Goal: Task Accomplishment & Management: Manage account settings

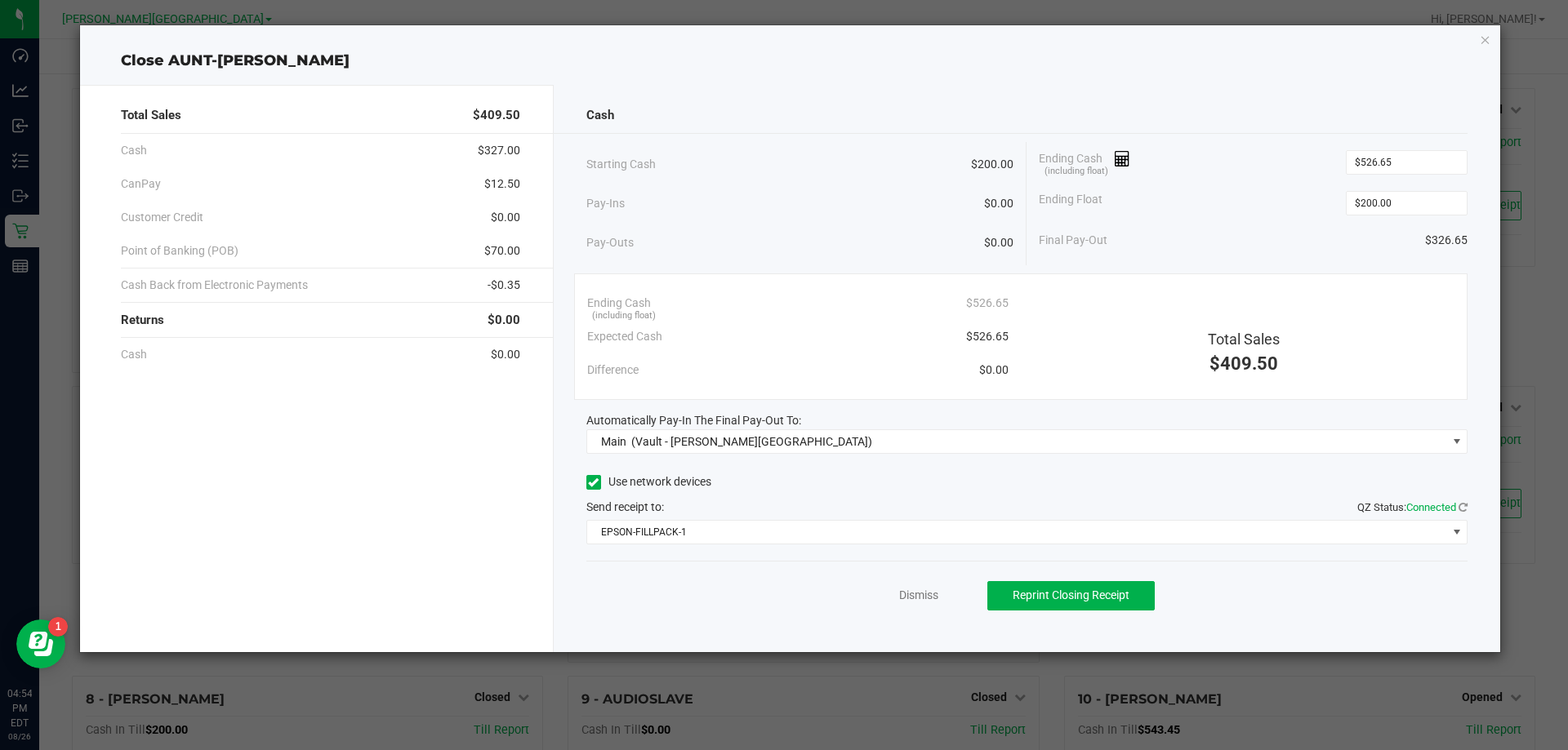
scroll to position [734, 0]
click at [908, 599] on link "Dismiss" at bounding box center [919, 595] width 40 height 17
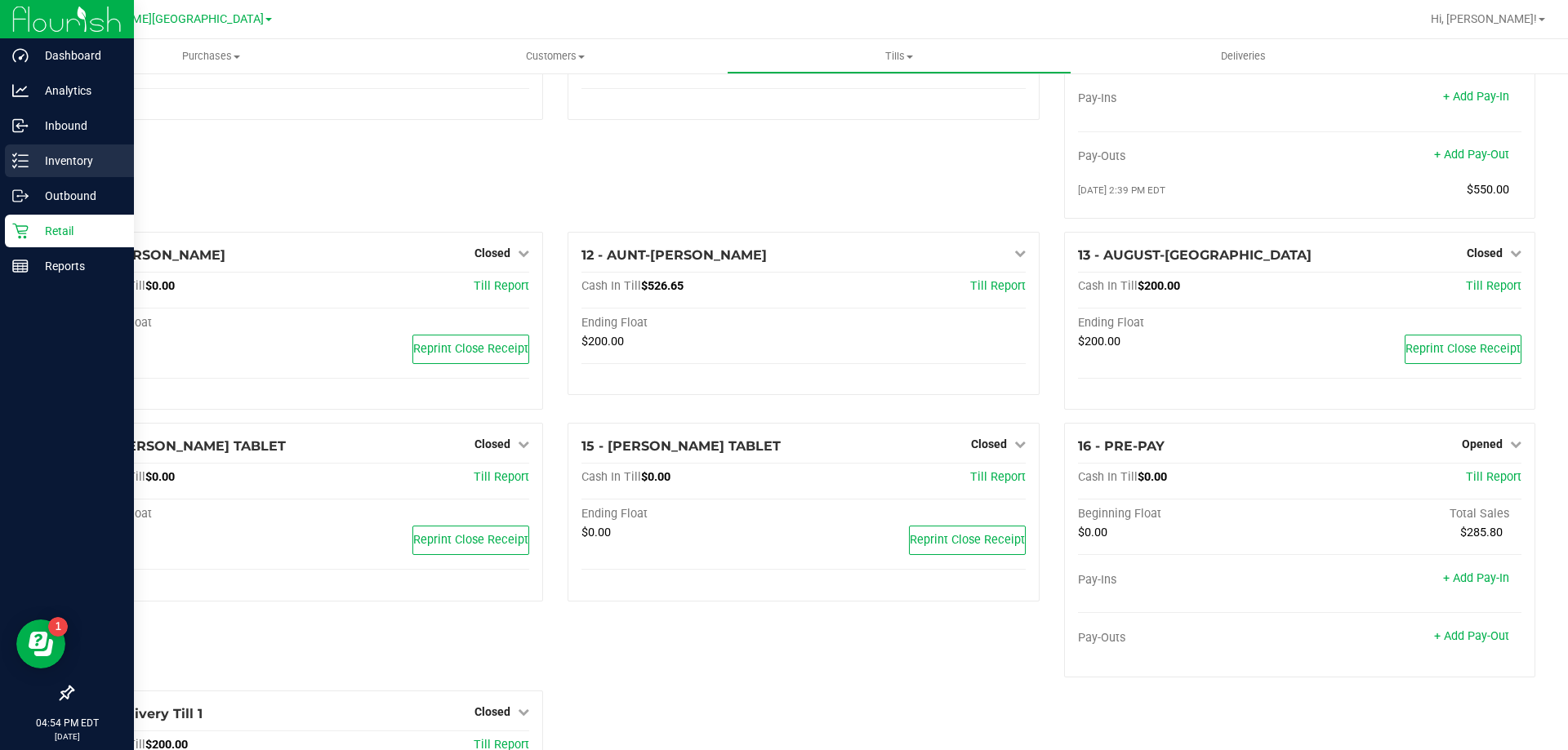
click at [19, 163] on icon at bounding box center [20, 160] width 17 height 17
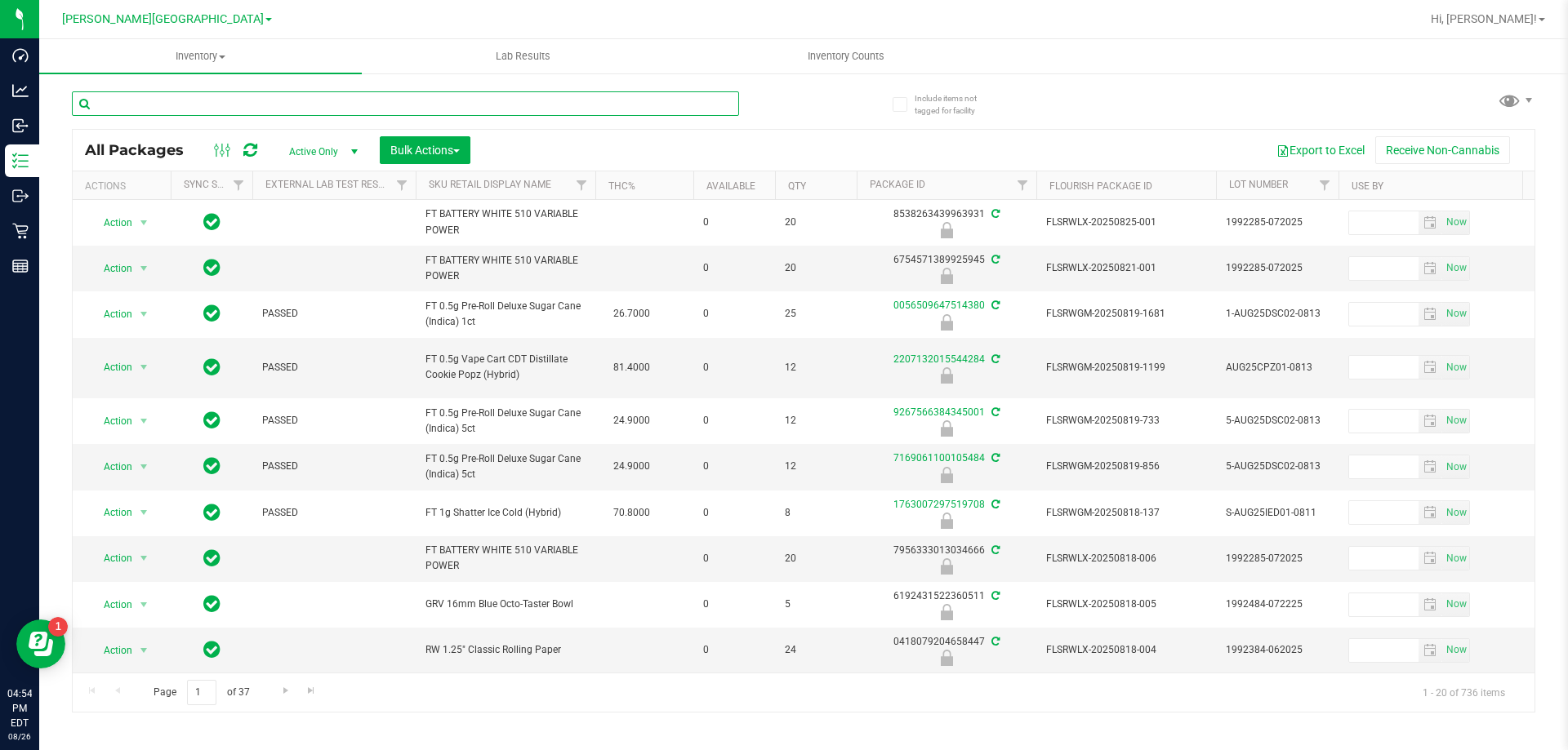
click at [165, 103] on input "text" at bounding box center [406, 103] width 667 height 25
type input "6180453260153660"
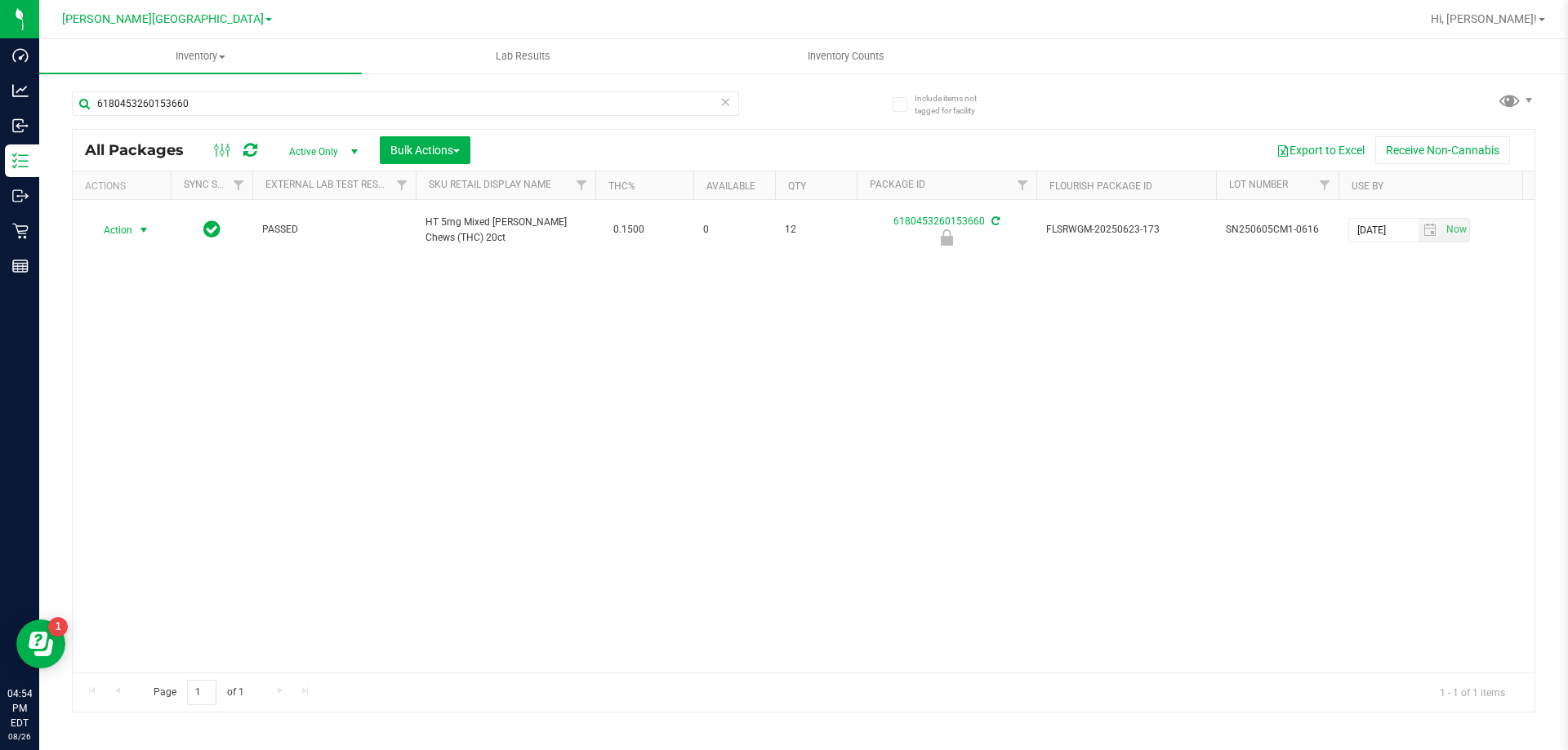
click at [133, 226] on span "Action" at bounding box center [111, 230] width 45 height 23
click at [147, 406] on li "Unlock package" at bounding box center [142, 417] width 105 height 25
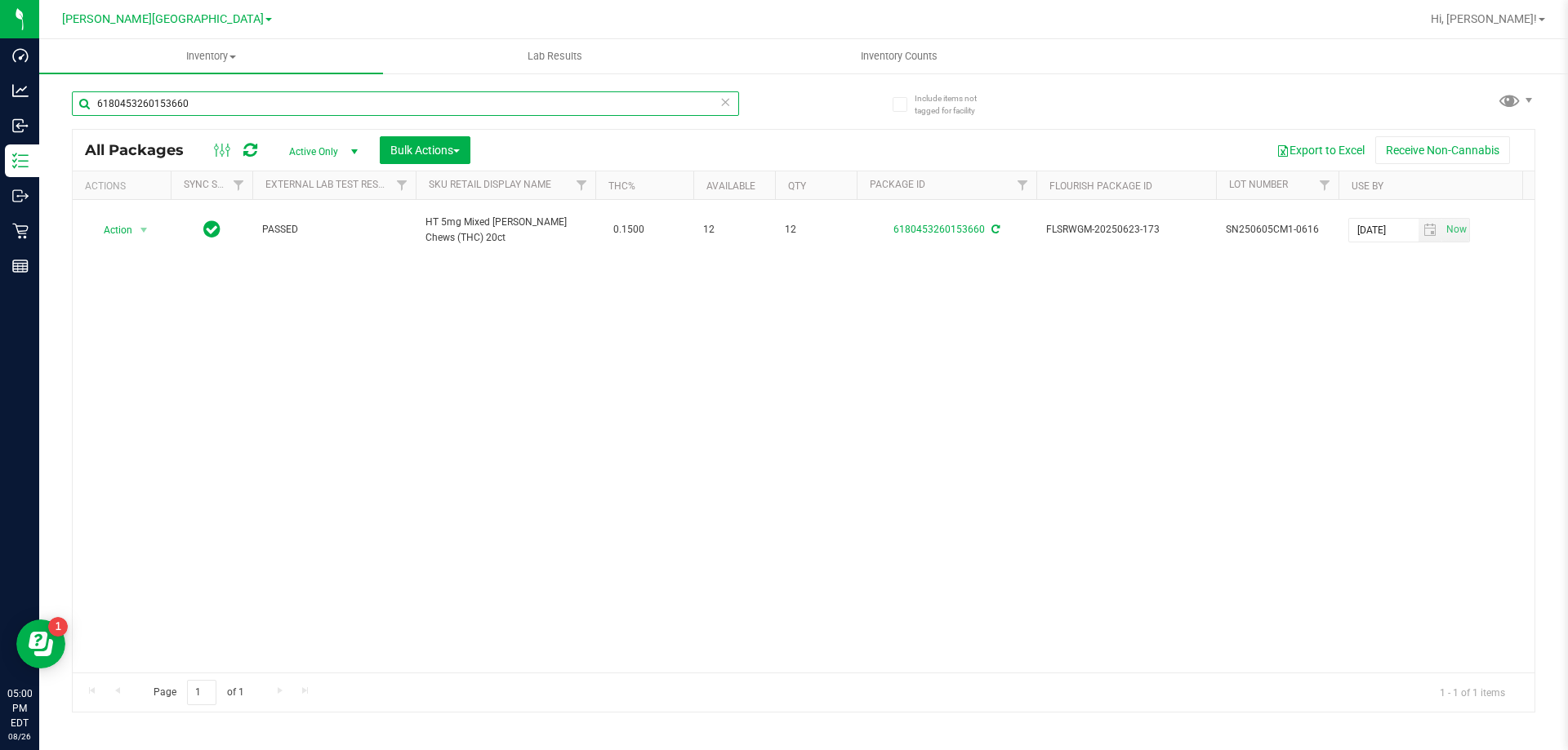
click at [344, 96] on input "6180453260153660" at bounding box center [406, 103] width 667 height 25
type input "3596423837691491"
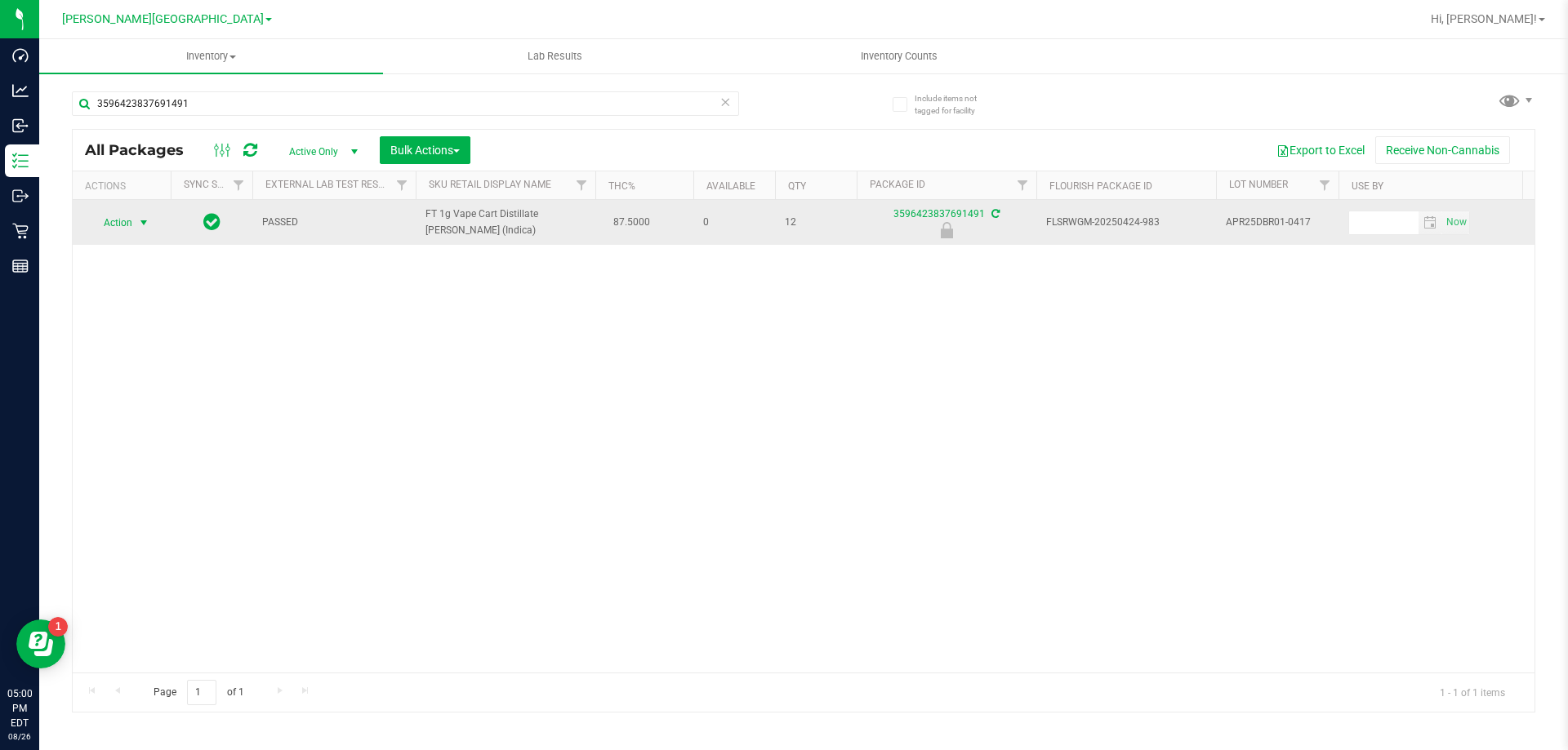
click at [148, 220] on span "select" at bounding box center [143, 223] width 13 height 13
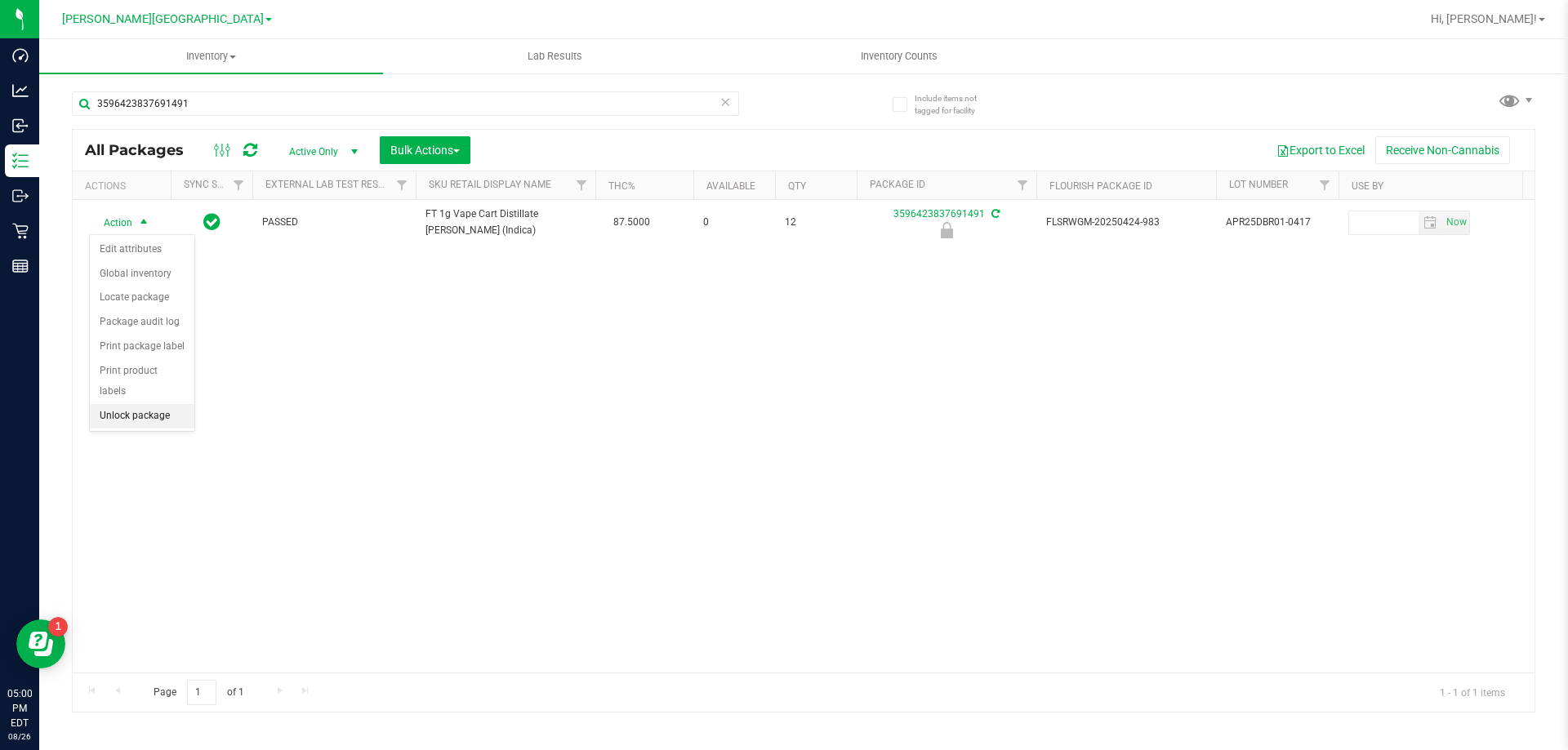
click at [141, 405] on li "Unlock package" at bounding box center [142, 417] width 105 height 25
click at [149, 88] on div "3596423837691491" at bounding box center [437, 103] width 731 height 52
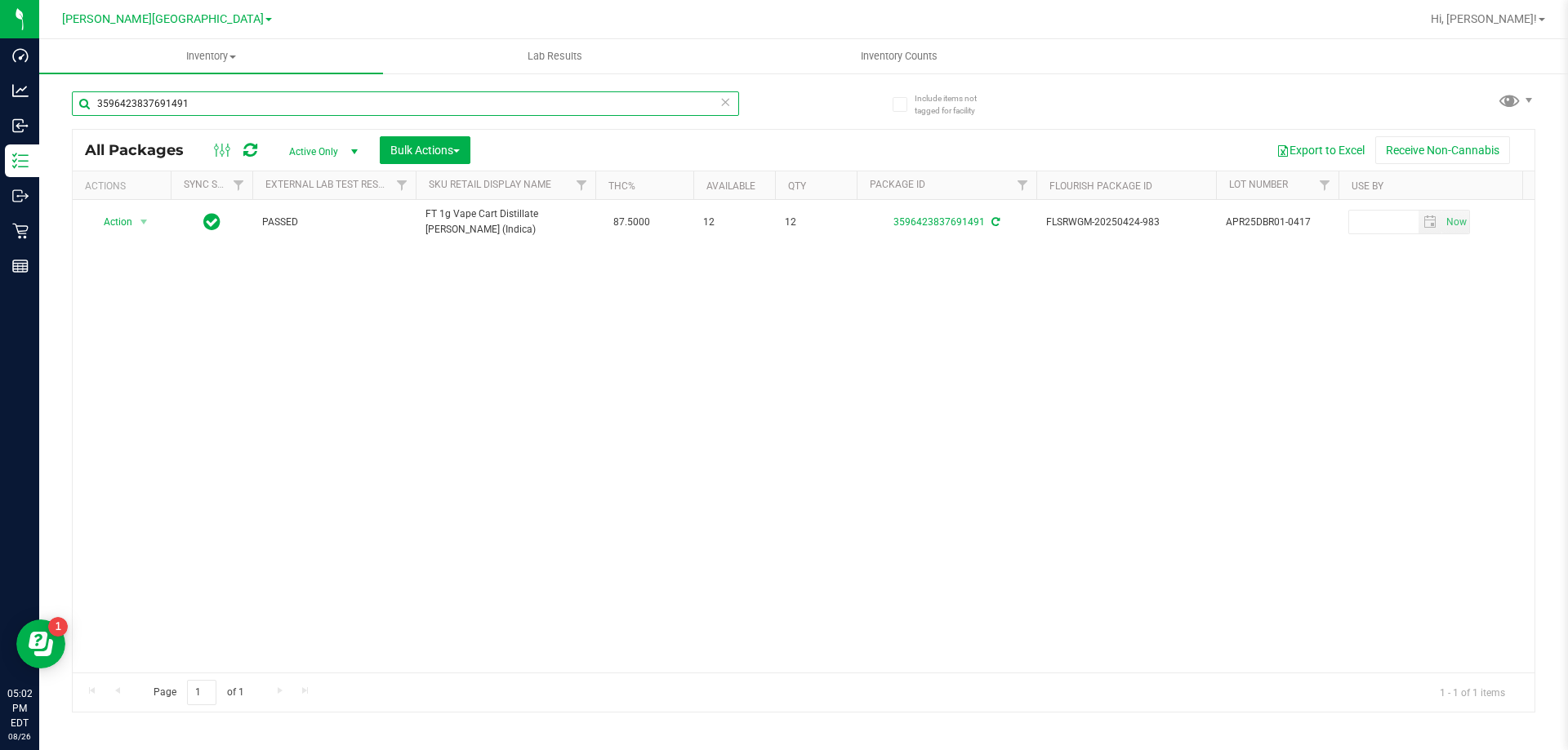
click at [150, 96] on input "3596423837691491" at bounding box center [406, 103] width 667 height 25
type input "9136827714570629"
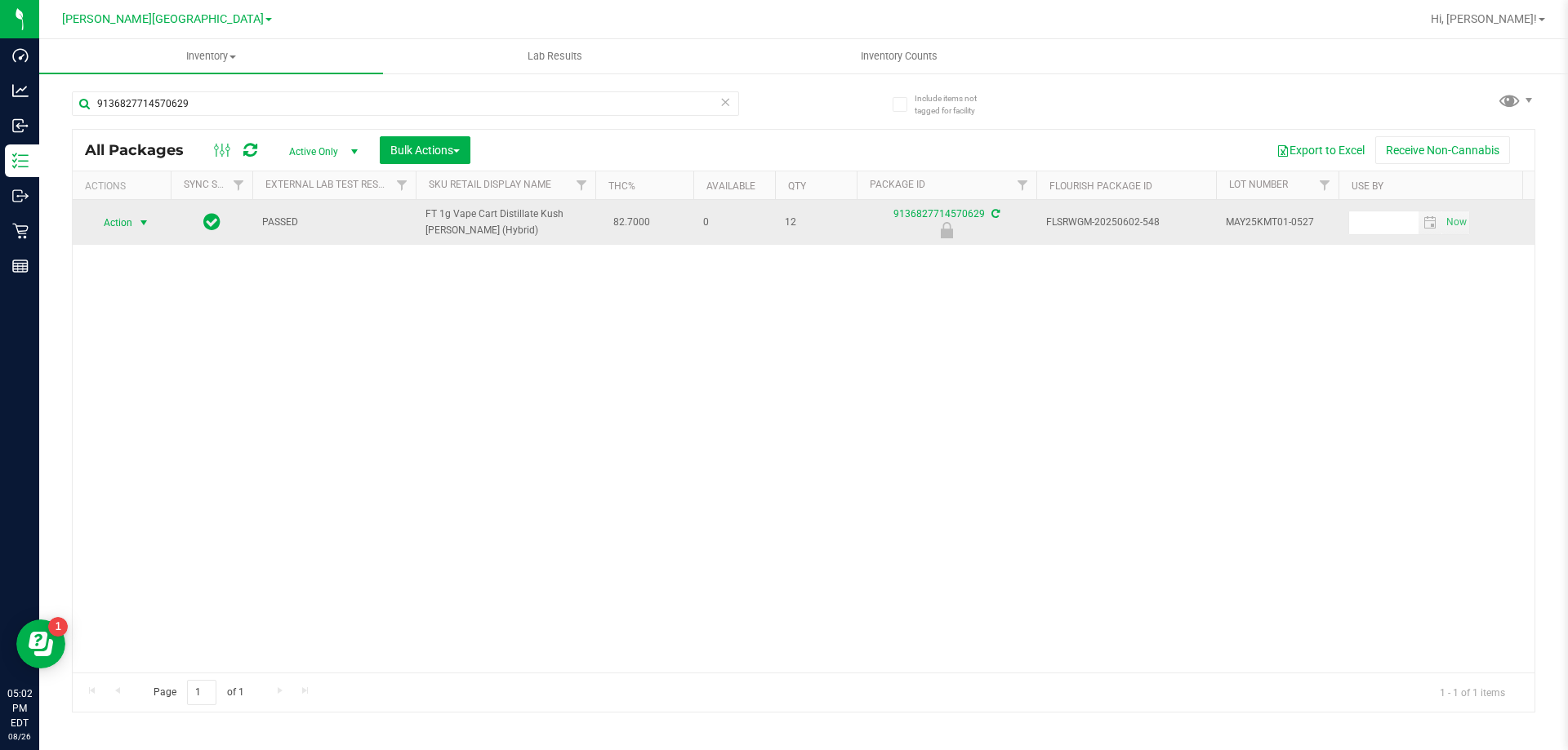
click at [129, 216] on span "Action" at bounding box center [111, 223] width 45 height 23
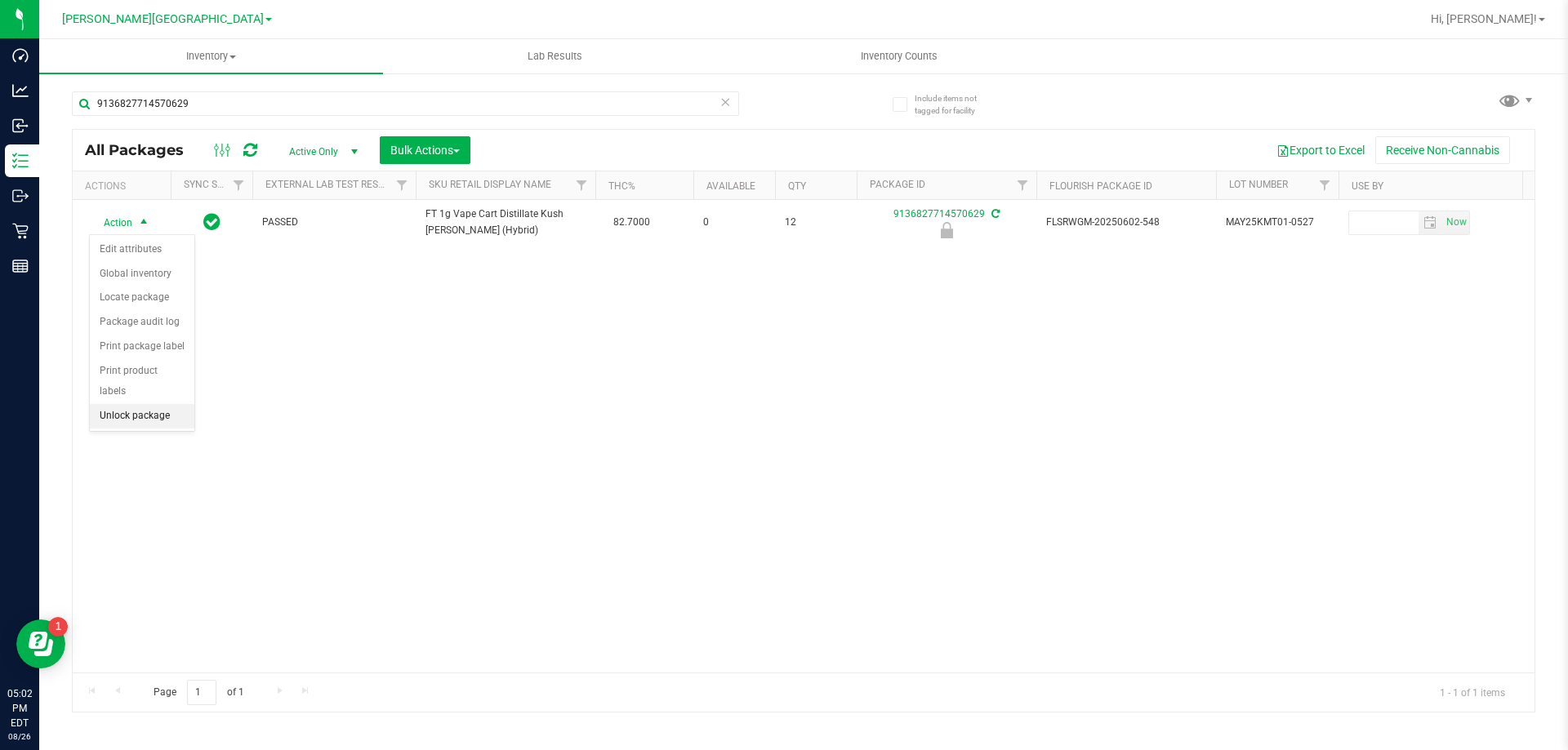
click at [164, 405] on li "Unlock package" at bounding box center [142, 417] width 105 height 25
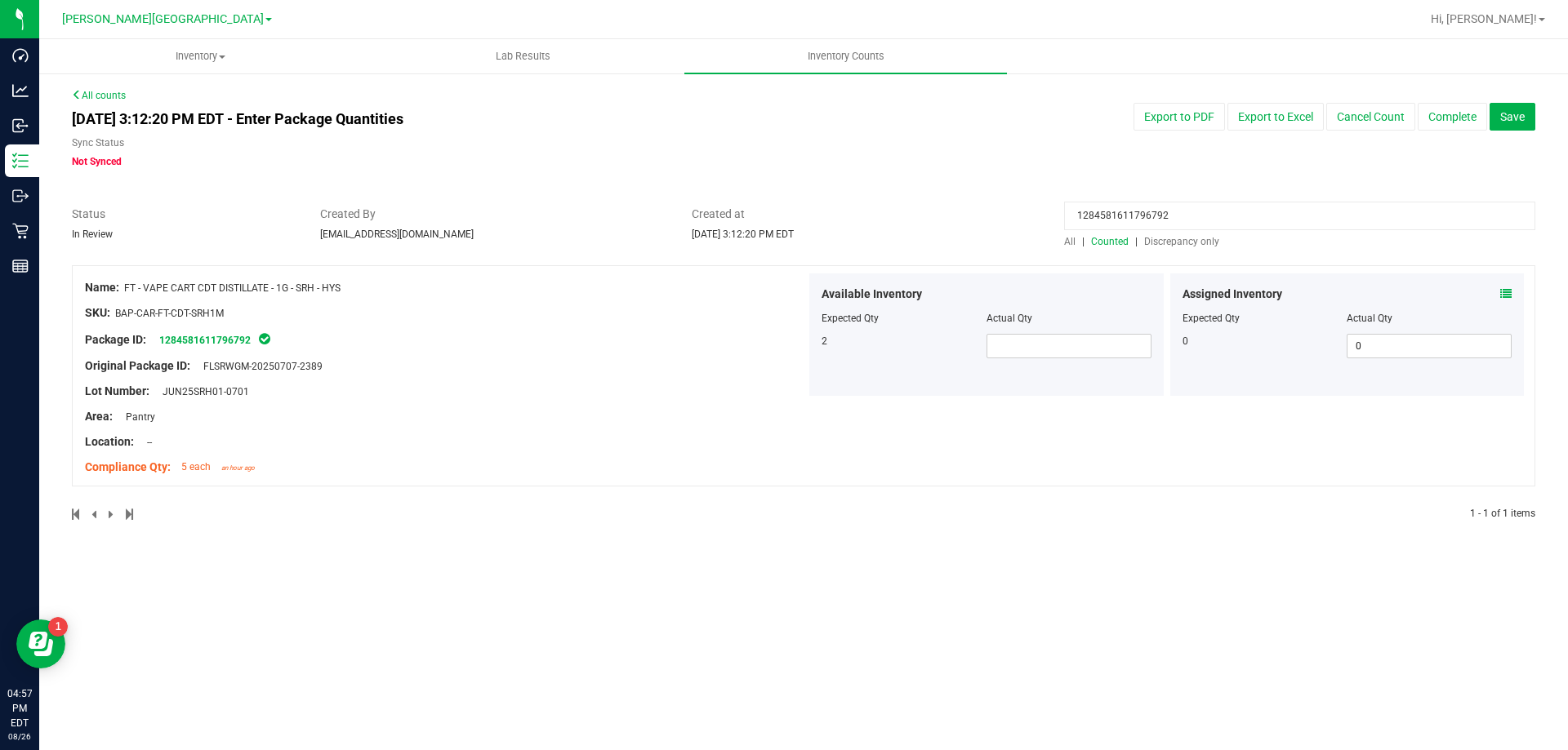
click at [1156, 211] on input "1284581611796792" at bounding box center [1299, 216] width 471 height 29
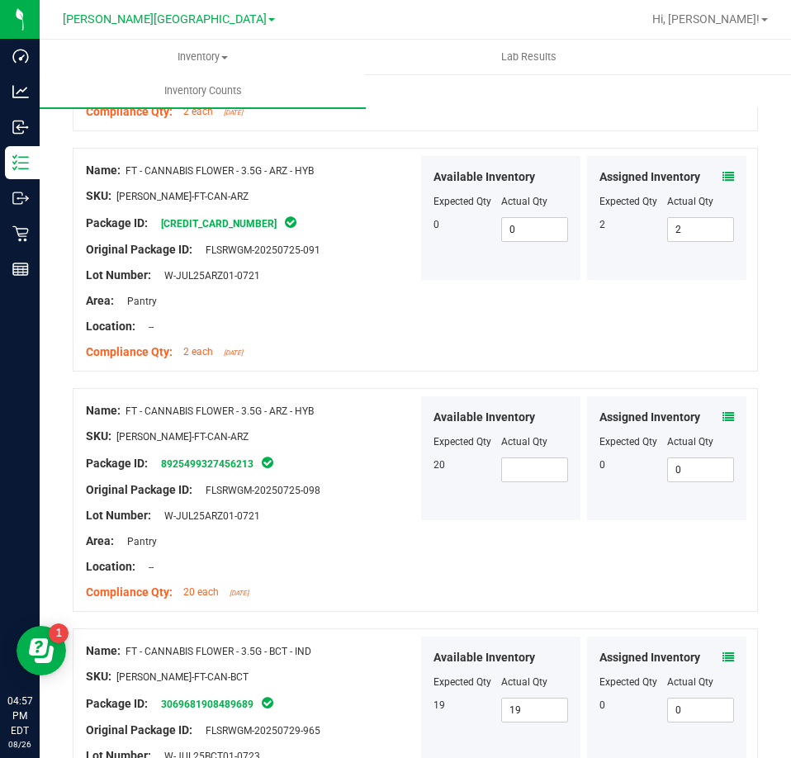
scroll to position [3962, 0]
click at [539, 473] on span at bounding box center [535, 468] width 68 height 25
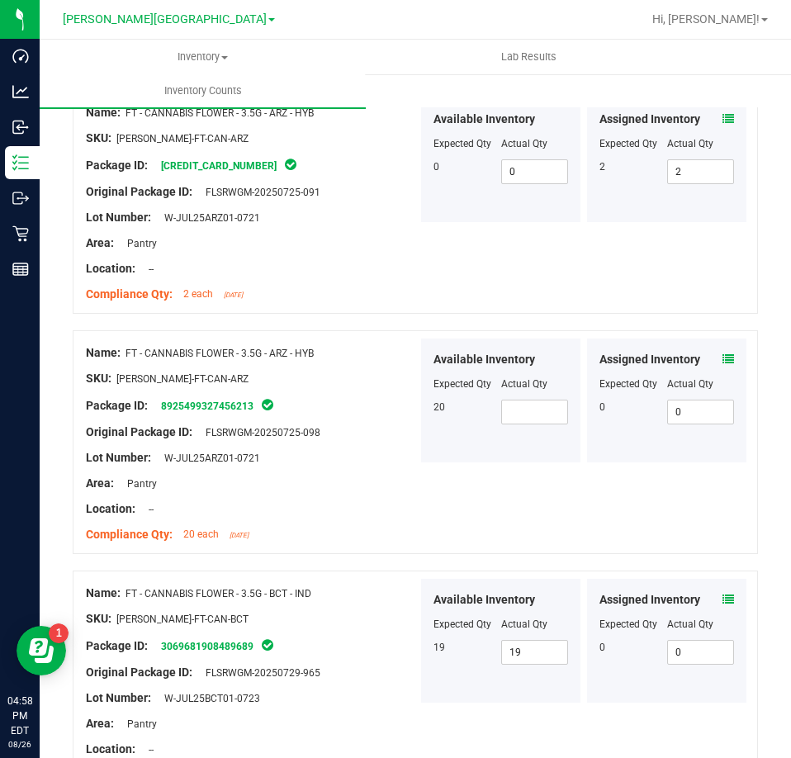
scroll to position [4044, 0]
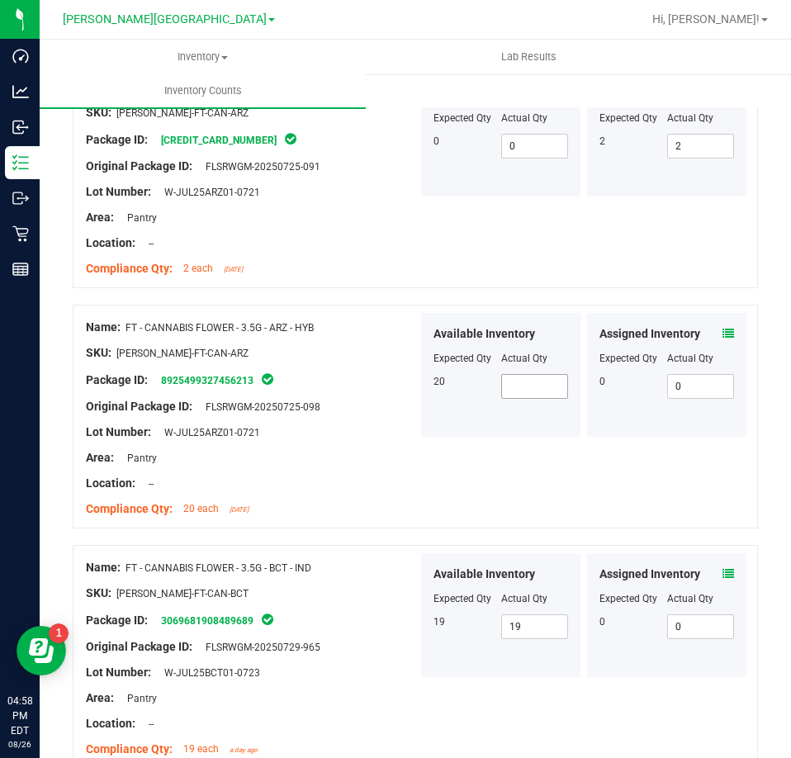
click at [517, 382] on span at bounding box center [535, 386] width 68 height 25
type input "20"
click at [491, 439] on div "Name: FT - CANNABIS FLOWER - 3.5G - ARZ - HYB SKU: [PERSON_NAME]-FT-CAN-ARZ Pac…" at bounding box center [415, 417] width 685 height 224
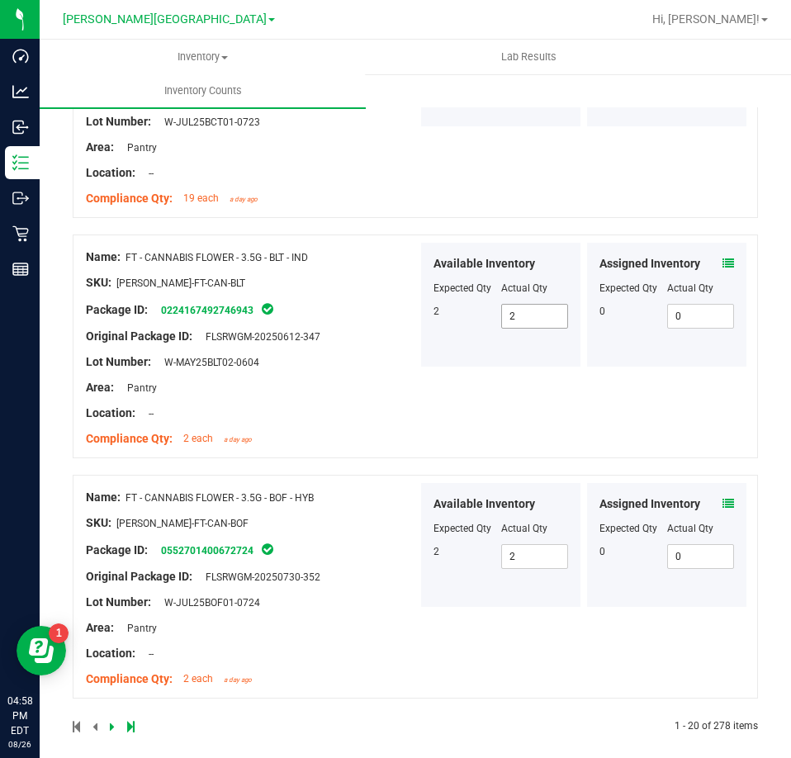
scroll to position [4600, 0]
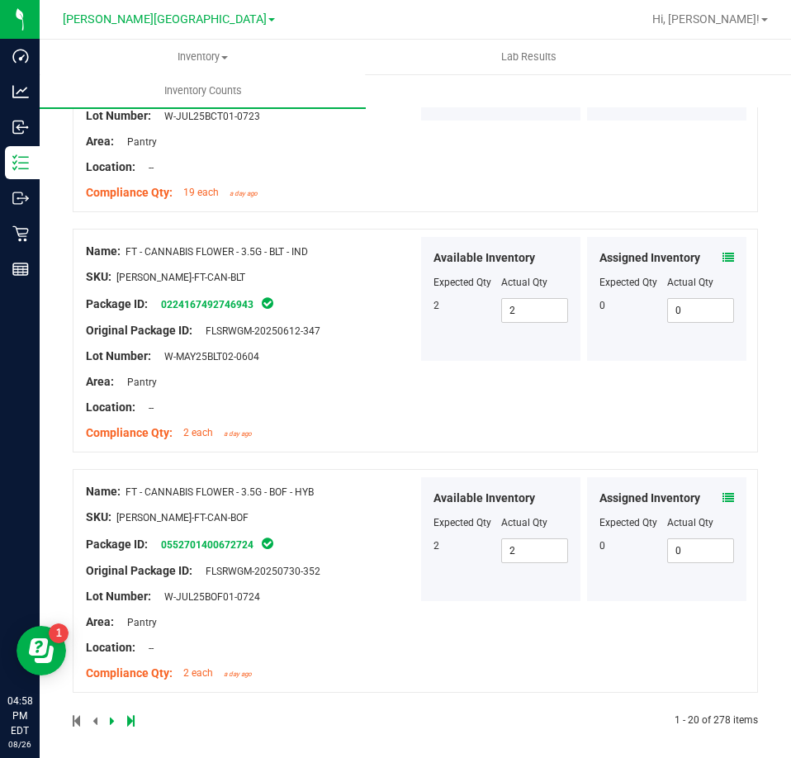
click at [114, 718] on link at bounding box center [113, 721] width 7 height 12
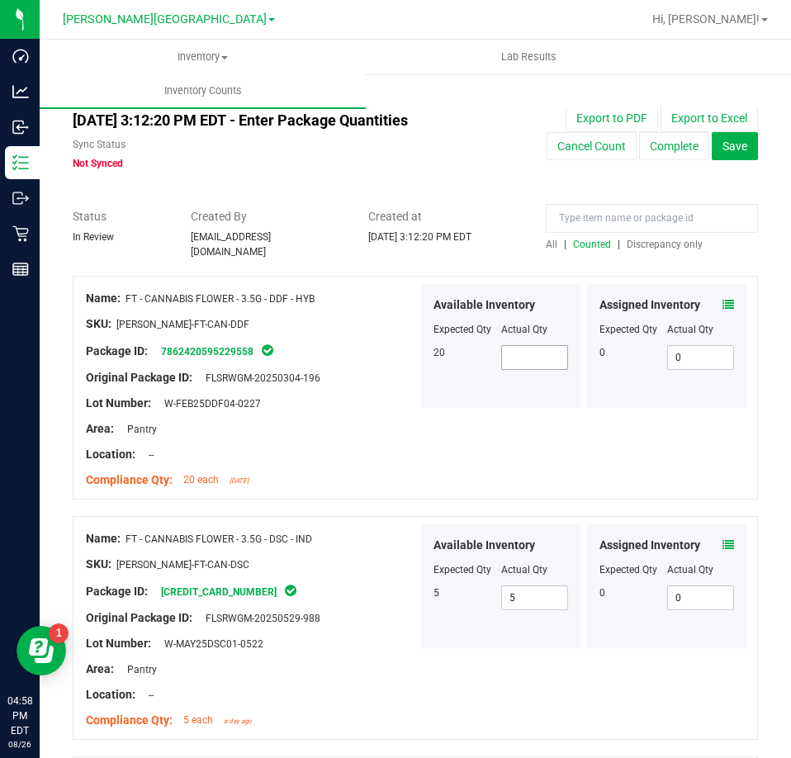
click at [548, 353] on span at bounding box center [535, 357] width 68 height 25
type input "20"
click at [505, 460] on div "Name: FT - CANNABIS FLOWER - 3.5G - DDF - HYB SKU: [PERSON_NAME]-FT-CAN-DDF Pac…" at bounding box center [415, 388] width 685 height 224
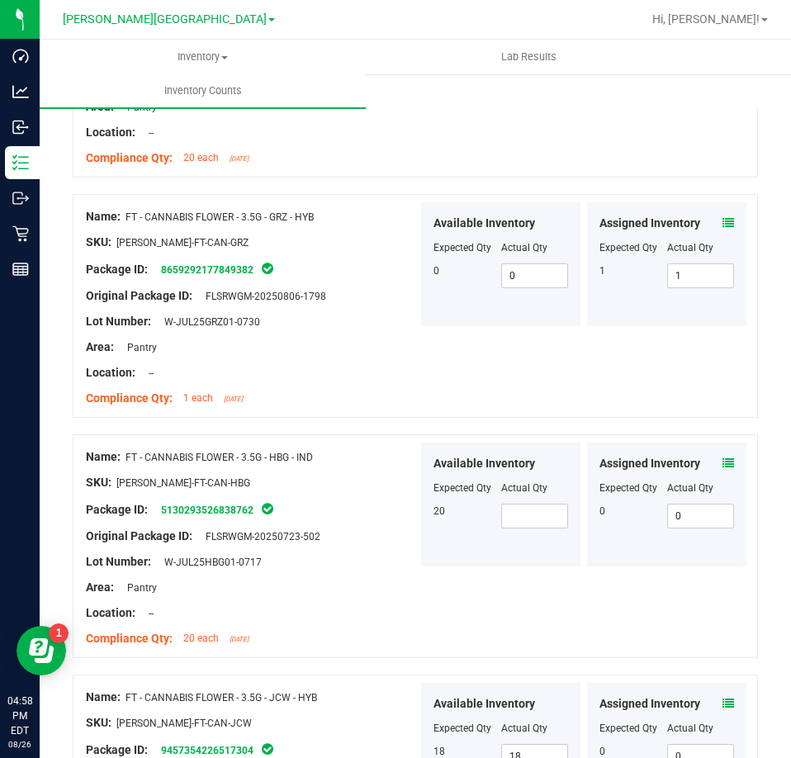
scroll to position [825, 0]
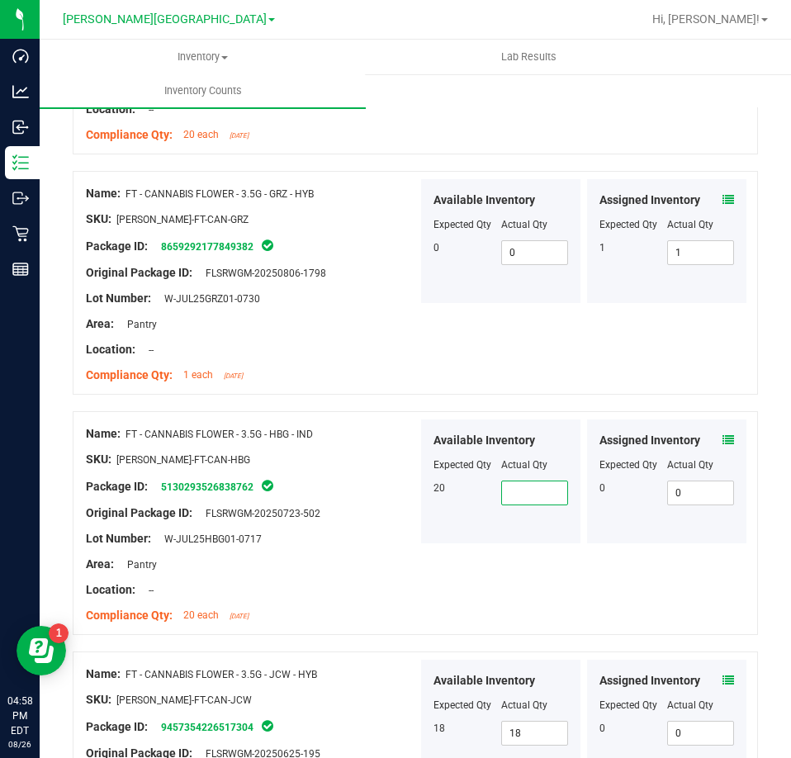
click at [532, 485] on span at bounding box center [535, 492] width 68 height 25
type input "20"
click at [501, 550] on div "Name: FT - CANNABIS FLOWER - 3.5G - HBG - IND SKU: FLO-BUD-FT-CAN-HBG Package I…" at bounding box center [415, 523] width 685 height 224
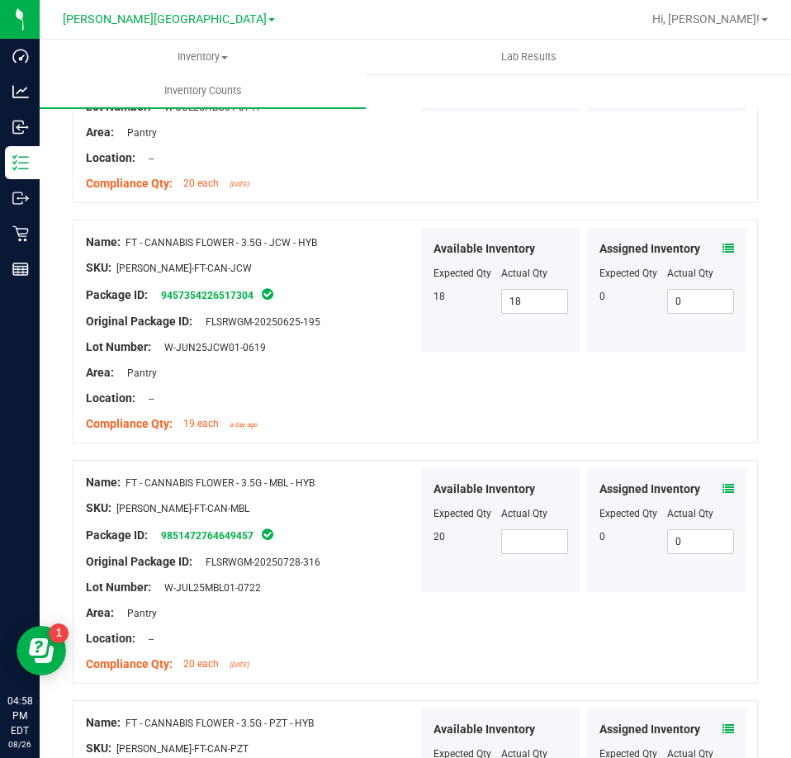
scroll to position [1403, 0]
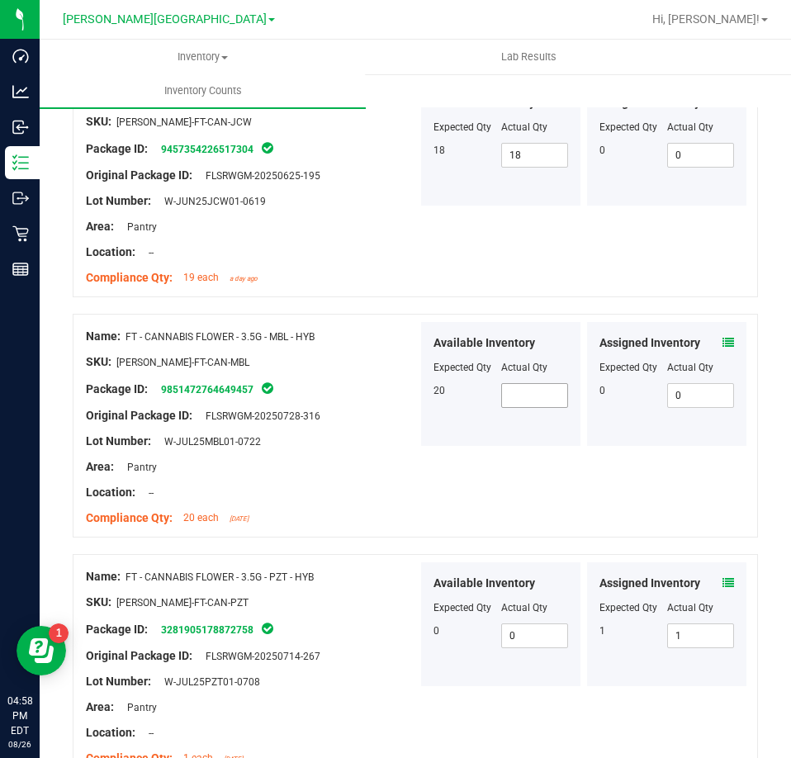
click at [518, 385] on span at bounding box center [535, 395] width 68 height 25
type input "20"
click at [500, 446] on div at bounding box center [584, 447] width 332 height 2
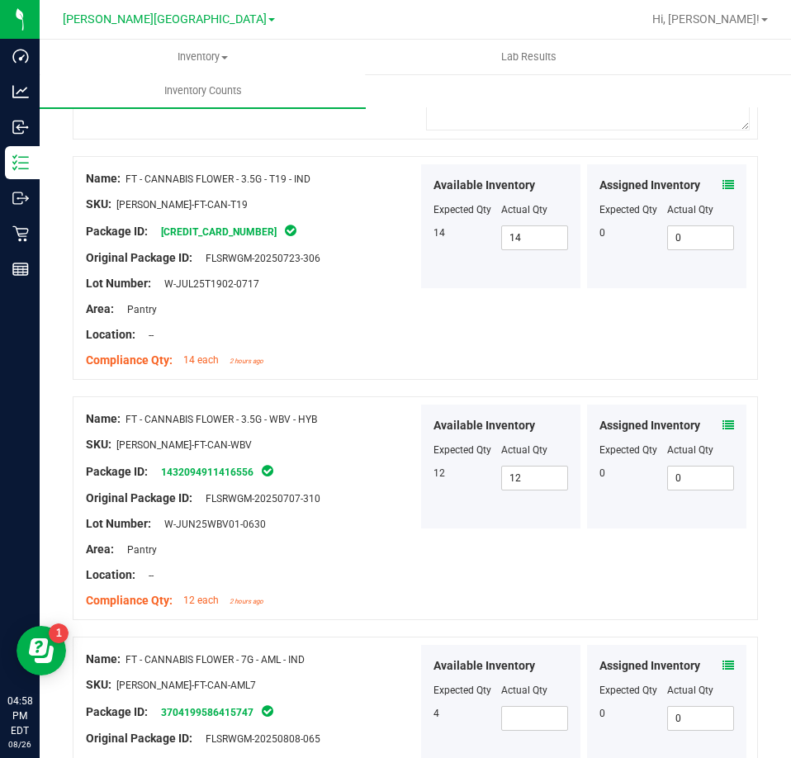
scroll to position [4127, 0]
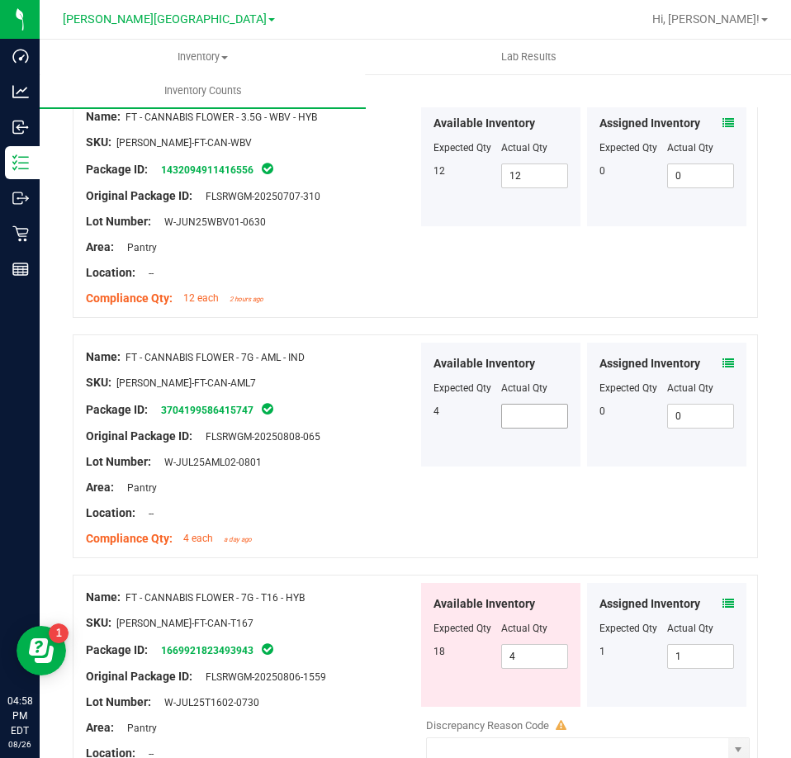
click at [526, 410] on span at bounding box center [535, 416] width 68 height 25
type input "4"
click at [461, 479] on div "Name: FT - CANNABIS FLOWER - 7G - AML - IND SKU: FLO-BUD-FT-CAN-AML7 Package ID…" at bounding box center [415, 446] width 685 height 224
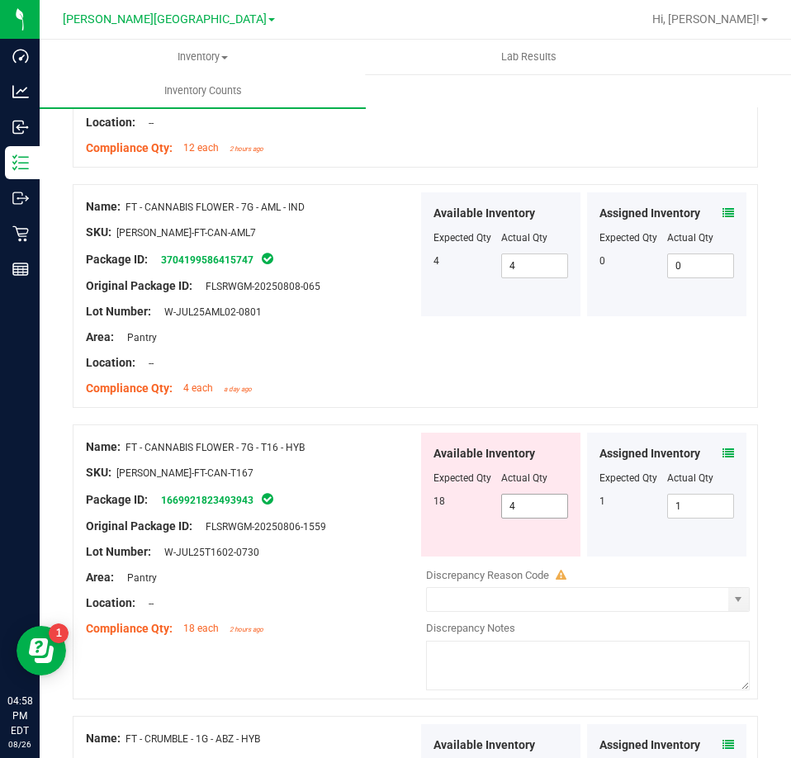
scroll to position [4524, 0]
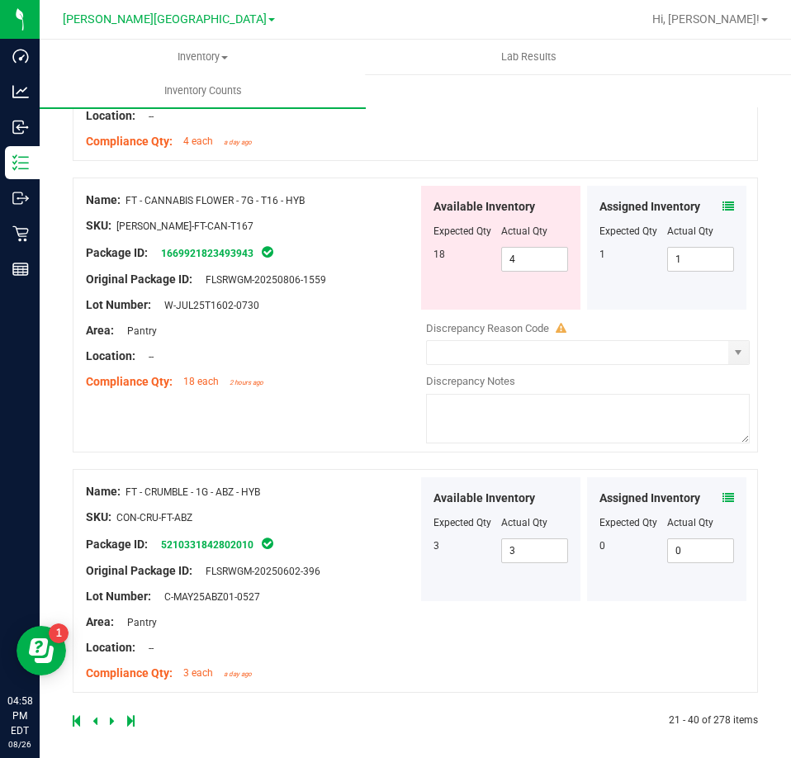
click at [110, 716] on icon at bounding box center [112, 721] width 5 height 10
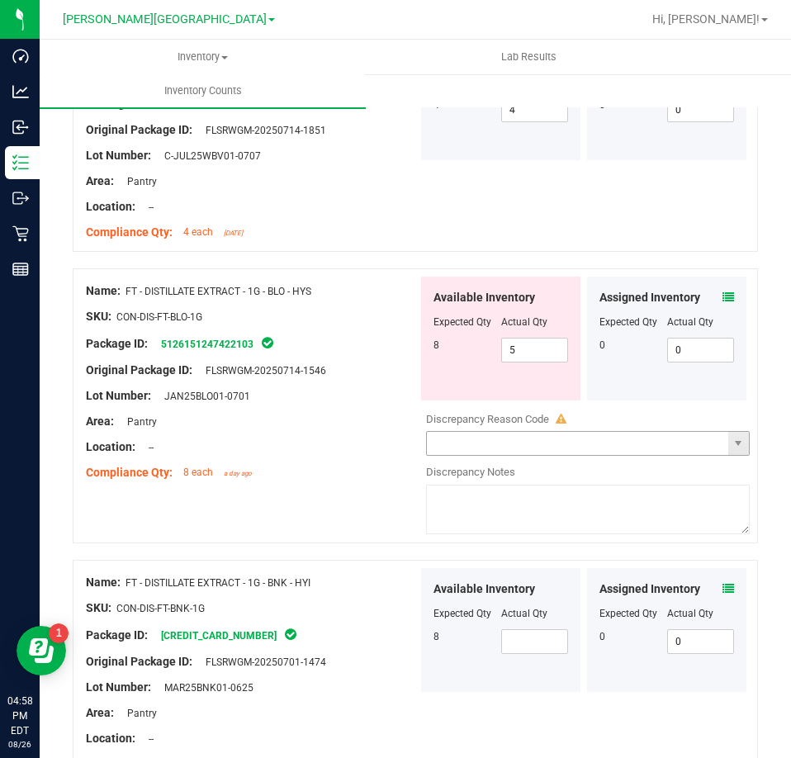
scroll to position [1733, 0]
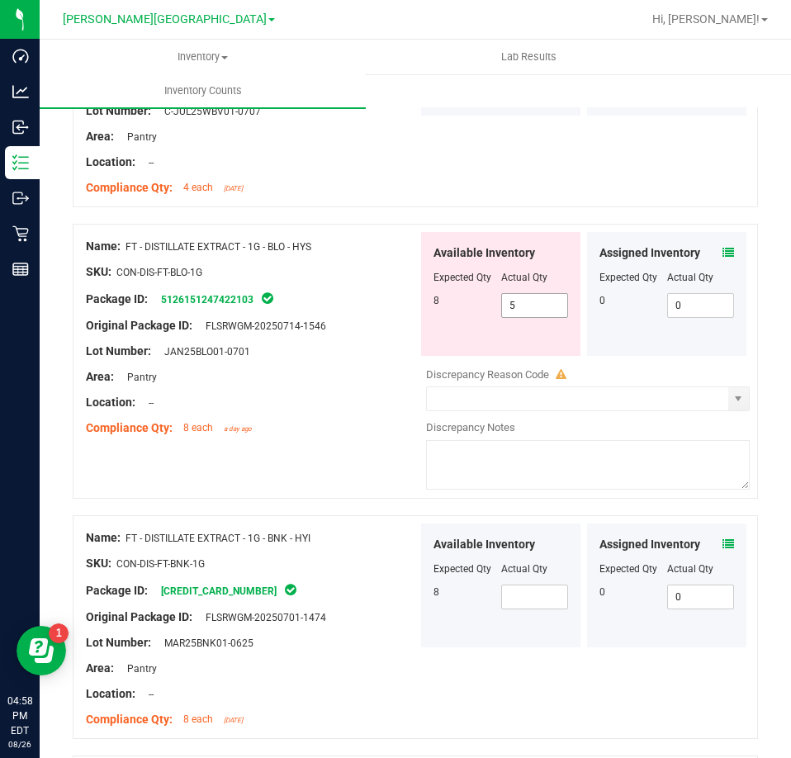
click at [521, 301] on span "5 5" at bounding box center [535, 305] width 68 height 25
click at [521, 301] on input "5" at bounding box center [535, 305] width 66 height 23
type input "8"
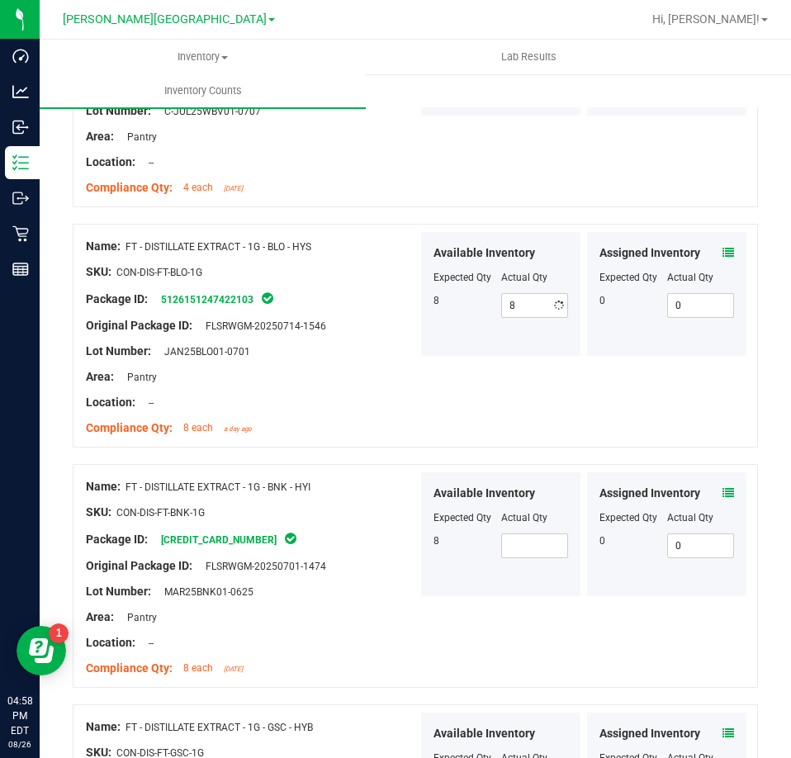
click at [533, 603] on div "Name: FT - DISTILLATE EXTRACT - 1G - BNK - HYI SKU: CON-DIS-FT-BNK-1G Package I…" at bounding box center [415, 576] width 685 height 224
click at [525, 539] on span at bounding box center [535, 545] width 68 height 25
type input "8"
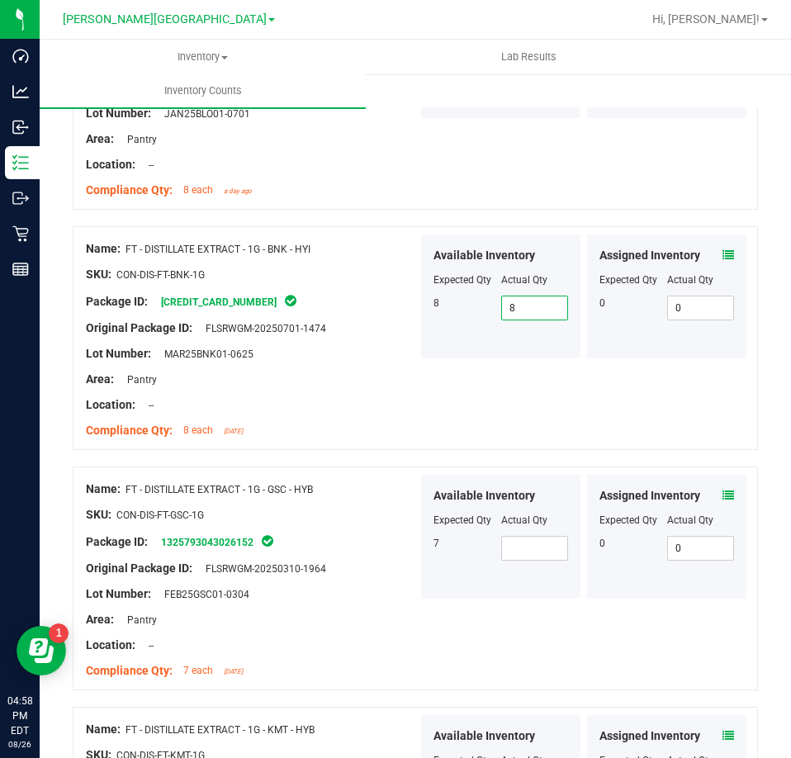
scroll to position [1981, 0]
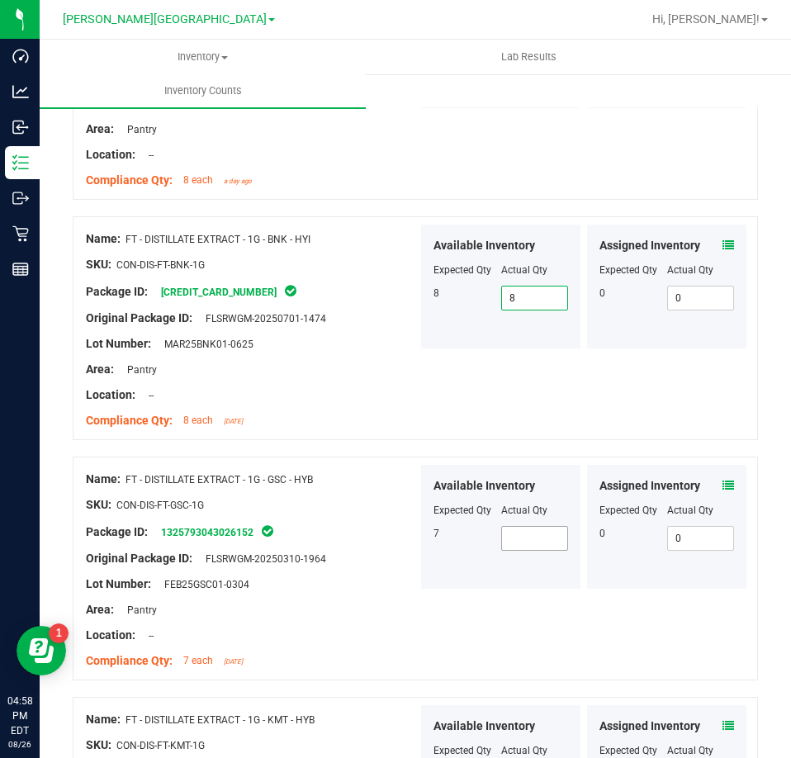
type input "8"
click at [518, 536] on span at bounding box center [535, 538] width 68 height 25
type input "7"
click at [517, 572] on div "Available Inventory Expected Qty Actual Qty 7 7 7" at bounding box center [500, 527] width 159 height 124
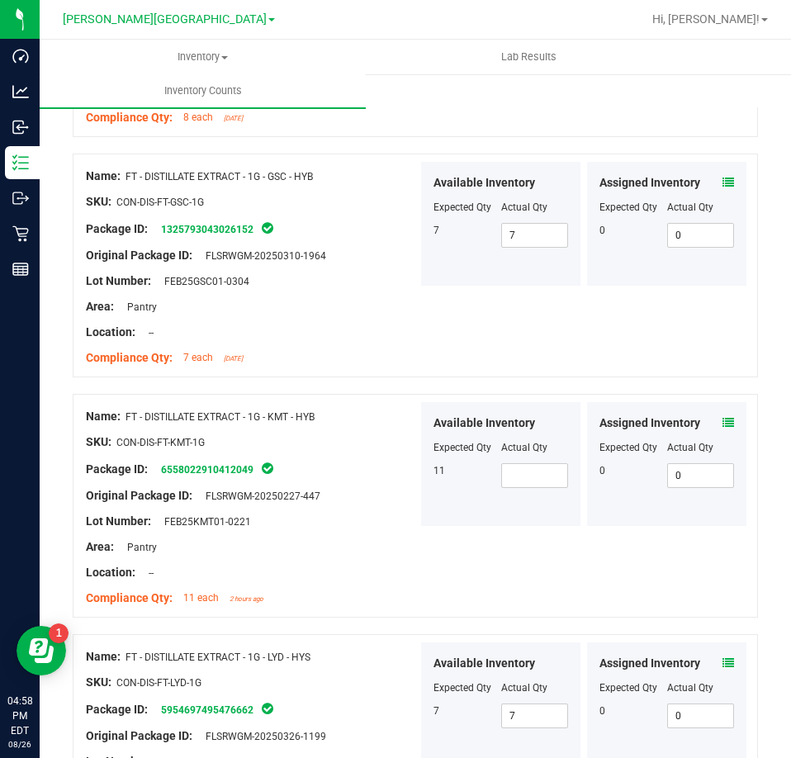
scroll to position [2311, 0]
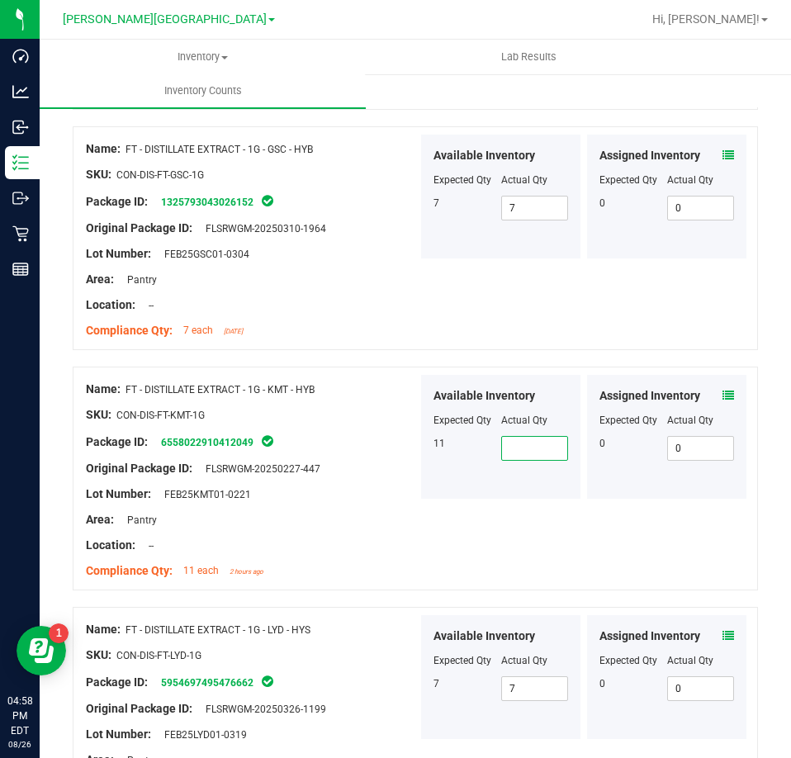
click at [548, 450] on span at bounding box center [535, 448] width 68 height 25
type input "11"
click at [548, 676] on span "7 7" at bounding box center [535, 688] width 68 height 25
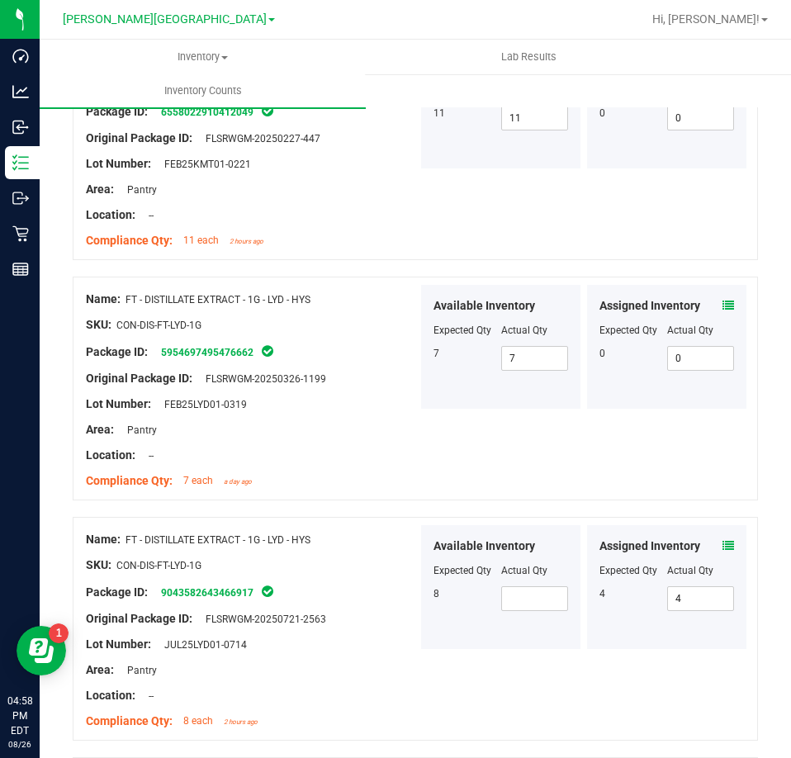
click at [544, 564] on div "Actual Qty" at bounding box center [535, 570] width 68 height 15
click at [531, 587] on span at bounding box center [535, 598] width 68 height 25
type input "8"
click at [498, 626] on div "Available Inventory Expected Qty Actual Qty 8 8 8" at bounding box center [500, 587] width 159 height 124
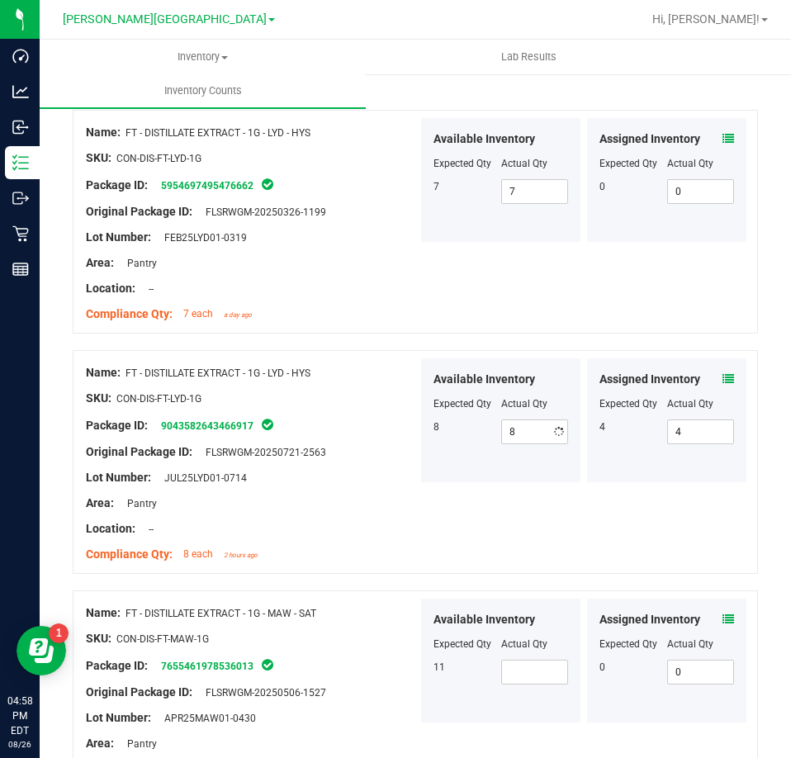
scroll to position [2971, 0]
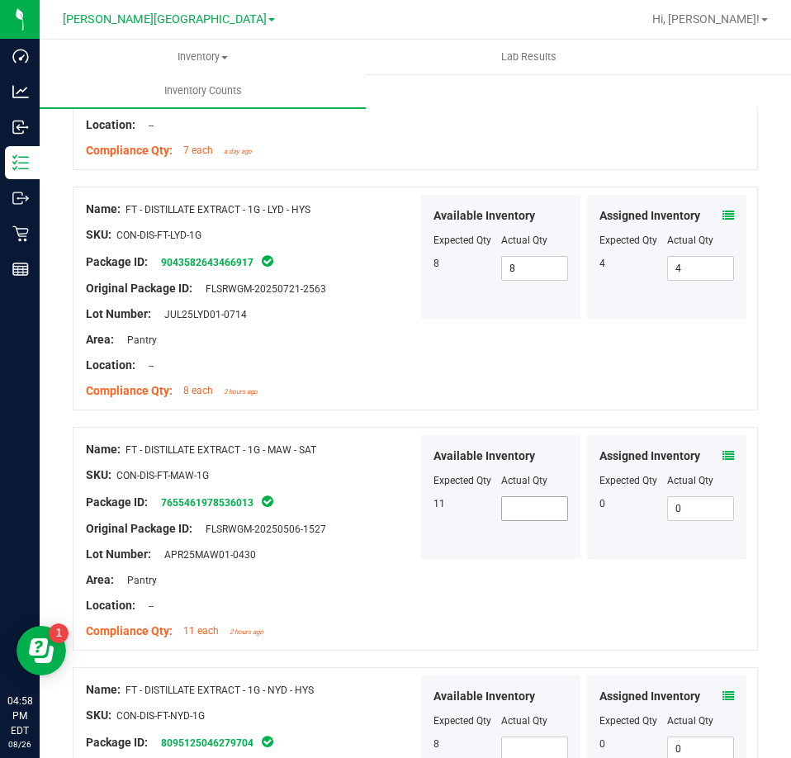
click at [527, 488] on div at bounding box center [500, 492] width 135 height 8
click at [527, 498] on span at bounding box center [535, 508] width 68 height 25
type input "11"
click at [546, 736] on span at bounding box center [535, 748] width 68 height 25
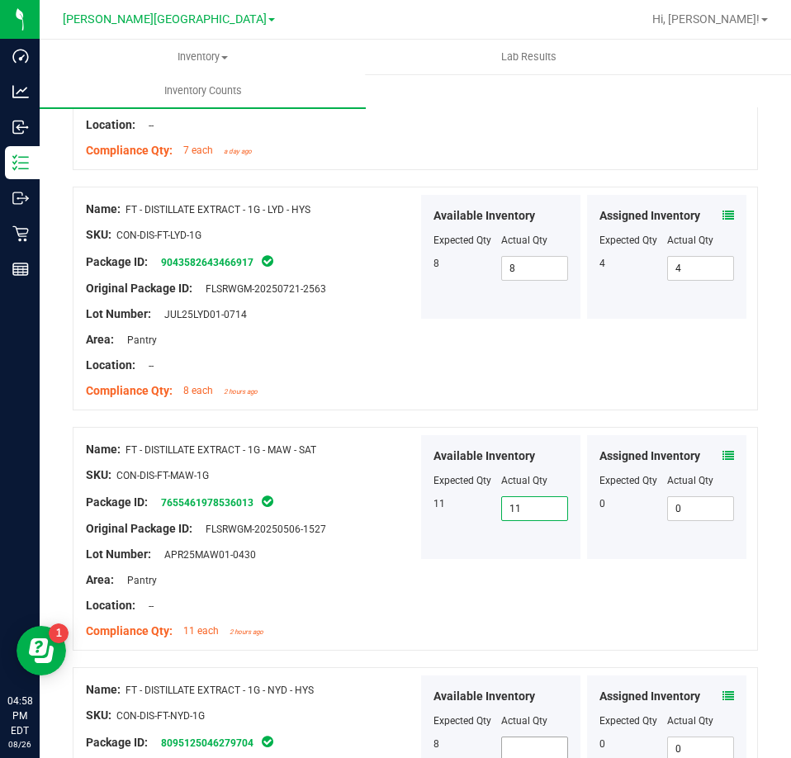
type input "8"
click at [490, 742] on div "8" at bounding box center [467, 743] width 68 height 15
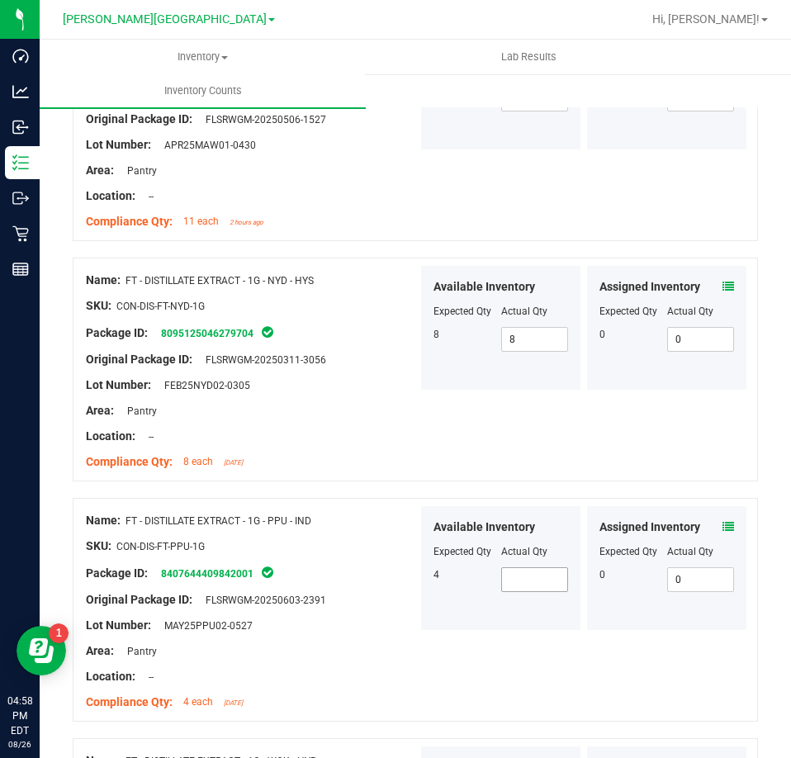
scroll to position [3384, 0]
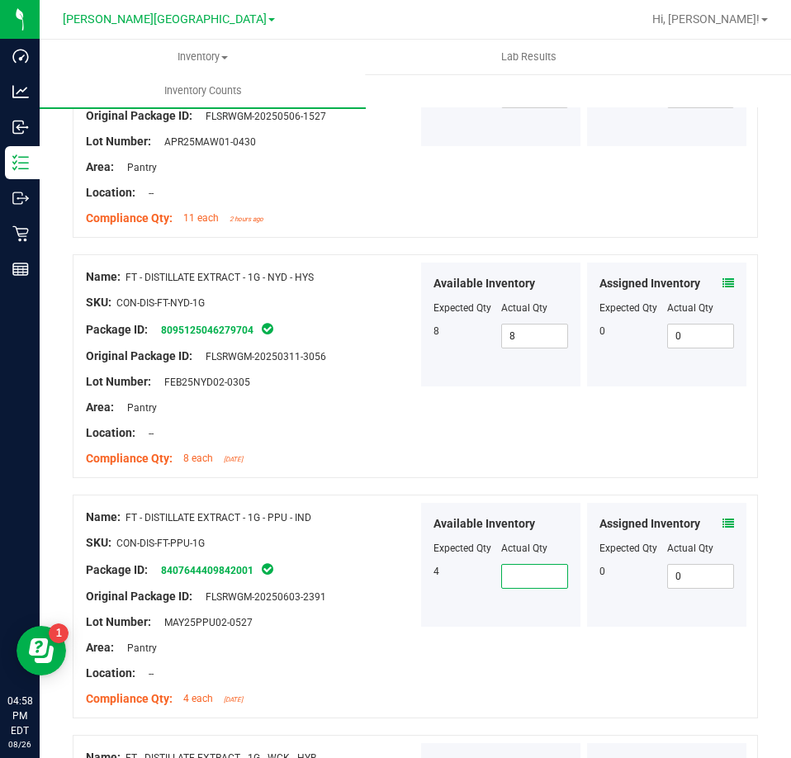
click at [534, 564] on span at bounding box center [535, 576] width 68 height 25
type input "4"
click at [466, 612] on div "Available Inventory Expected Qty Actual Qty 4 4 4" at bounding box center [500, 565] width 159 height 124
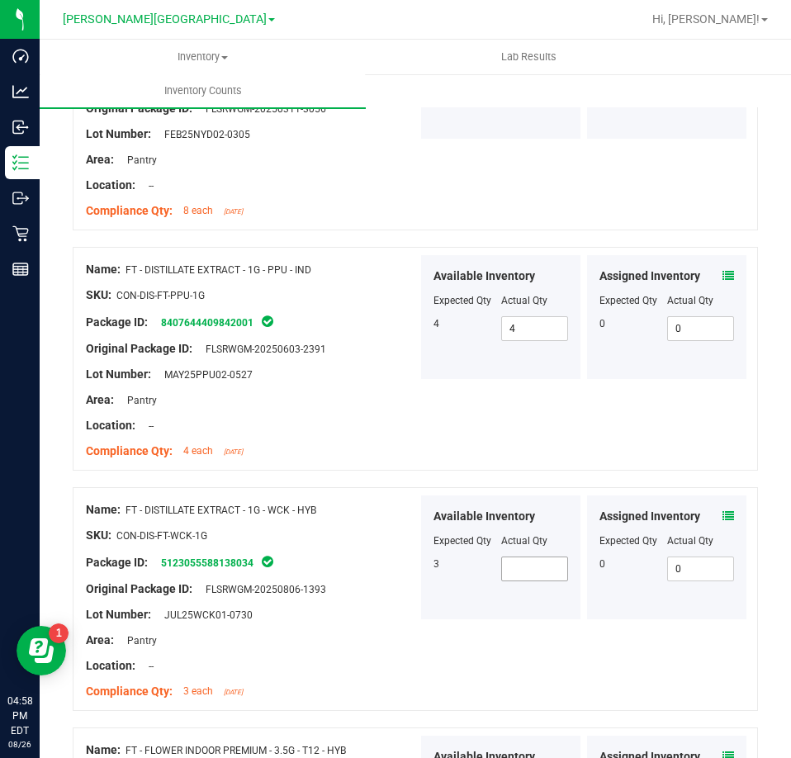
click at [527, 556] on span at bounding box center [535, 568] width 68 height 25
type input "3"
click at [447, 576] on div "Available Inventory Expected Qty Actual Qty 3 3 3" at bounding box center [500, 557] width 159 height 124
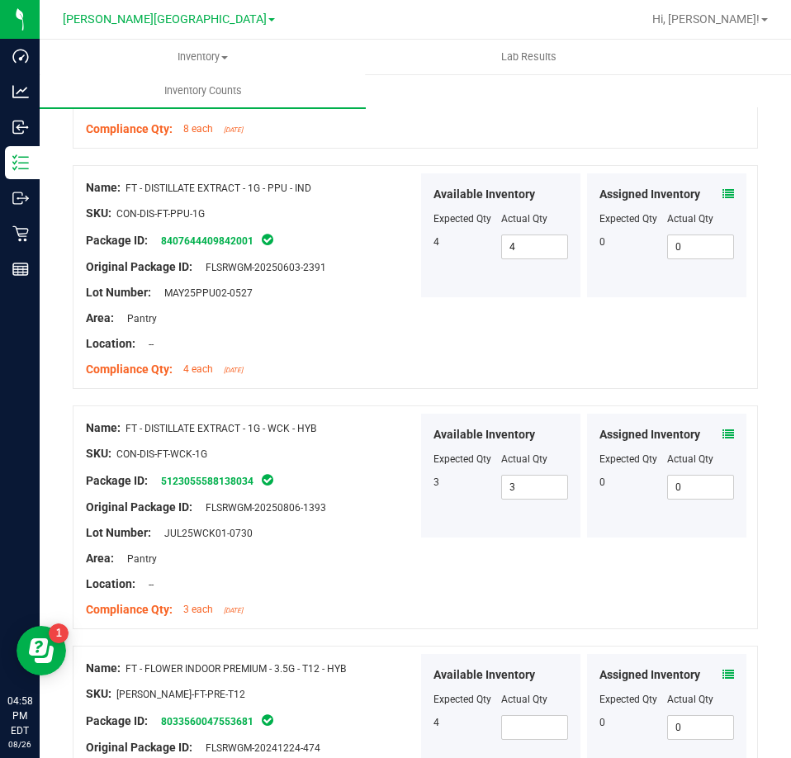
scroll to position [3962, 0]
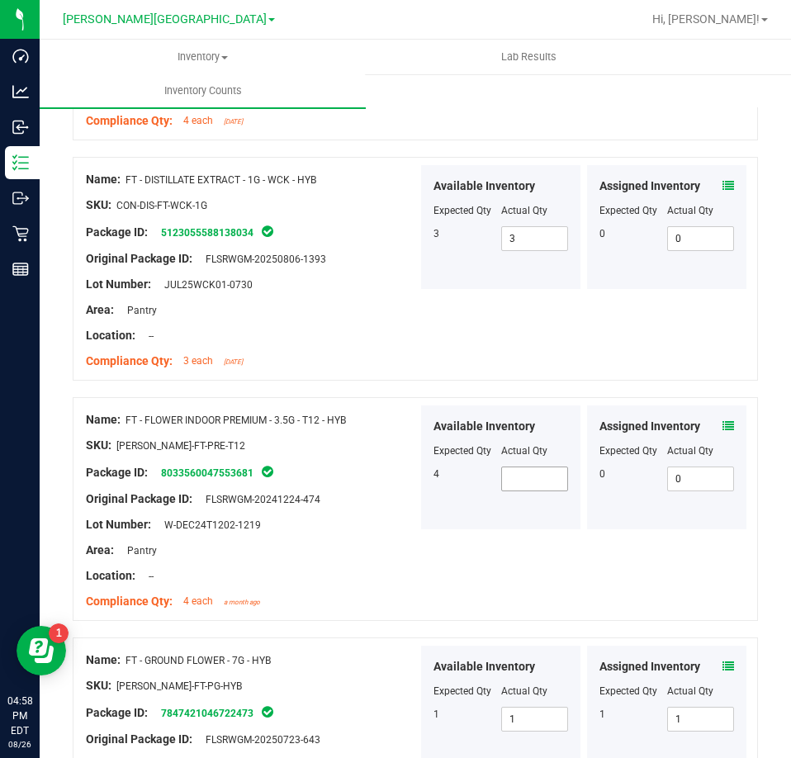
click at [527, 472] on span at bounding box center [535, 478] width 68 height 25
type input "4"
drag, startPoint x: 478, startPoint y: 528, endPoint x: 560, endPoint y: 657, distance: 152.5
click at [480, 532] on div "Name: FT - FLOWER INDOOR PREMIUM - 3.5G - T12 - HYB SKU: FLO-BUD-FT-PRE-T12 Pac…" at bounding box center [415, 509] width 685 height 224
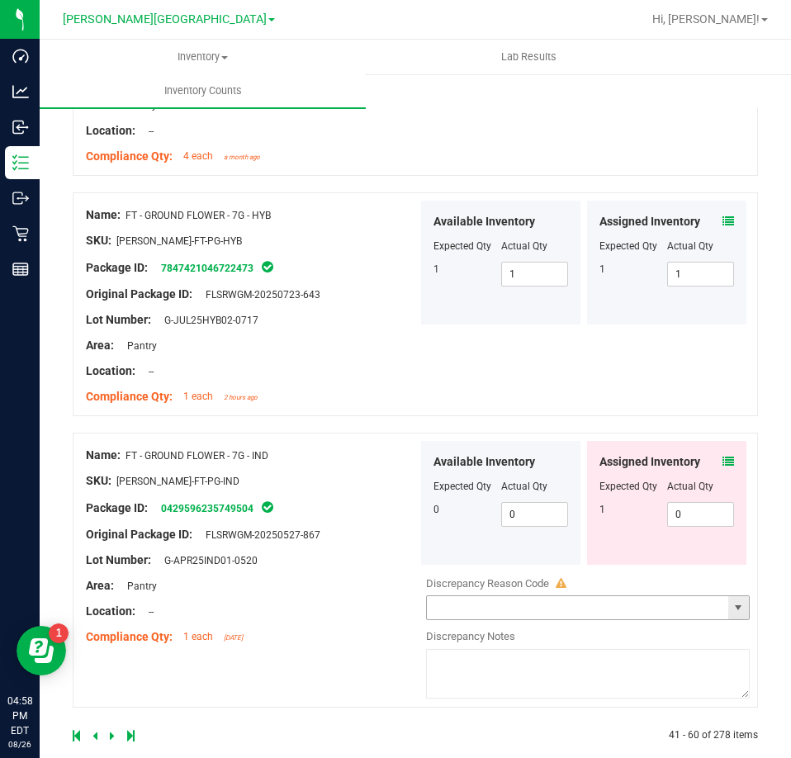
scroll to position [4421, 0]
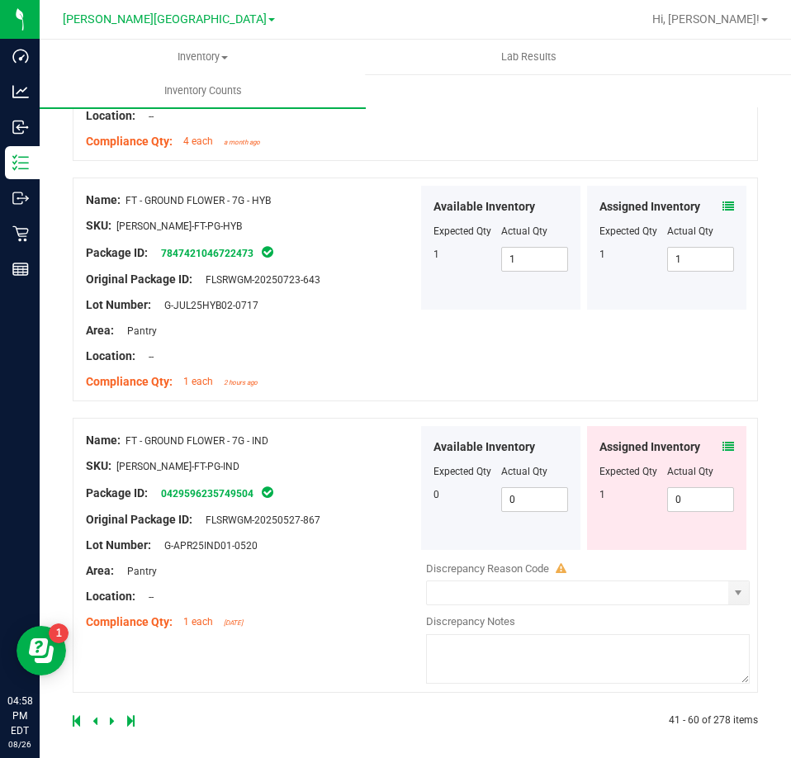
click at [114, 715] on link at bounding box center [113, 721] width 7 height 12
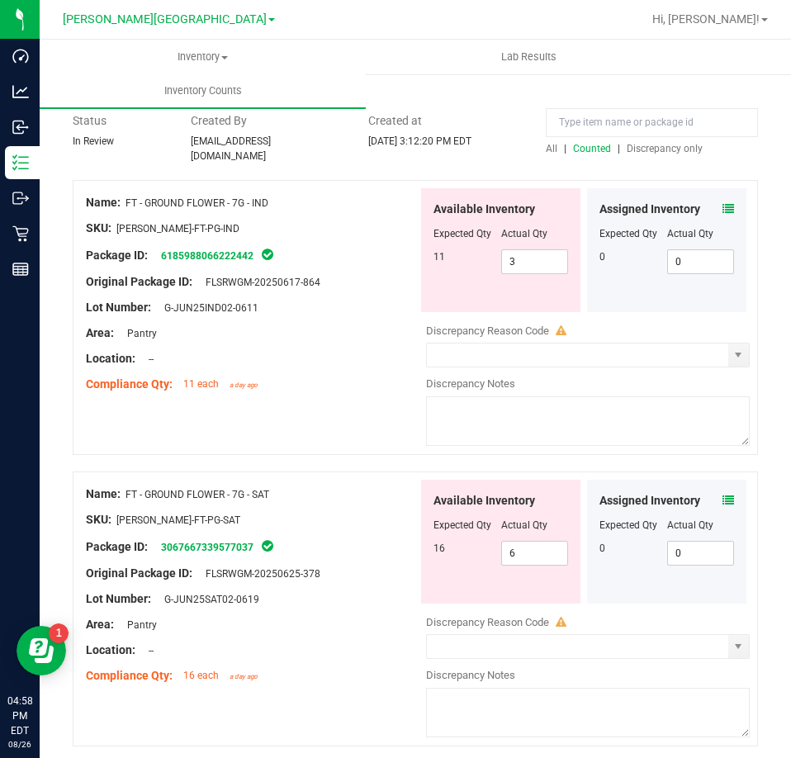
scroll to position [83, 0]
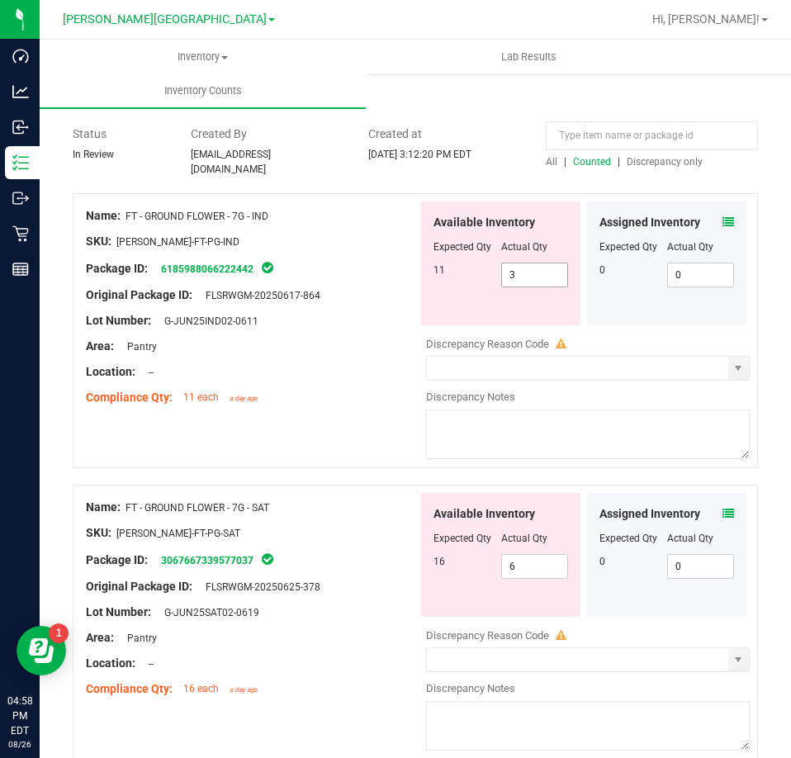
click at [522, 263] on span "3 3" at bounding box center [535, 274] width 68 height 25
click at [522, 263] on input "3" at bounding box center [535, 274] width 66 height 23
type input "11"
click at [531, 566] on div "Available Inventory Expected Qty Actual Qty 16 6 6" at bounding box center [584, 624] width 332 height 262
type input "11"
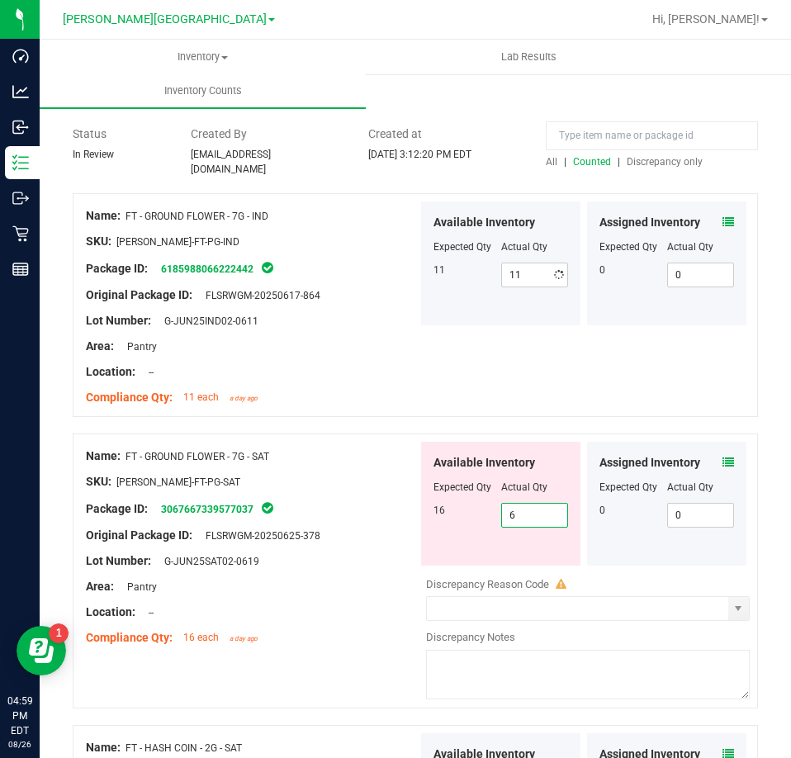
click at [531, 568] on div at bounding box center [588, 572] width 324 height 8
click at [530, 508] on span "6 6" at bounding box center [535, 515] width 68 height 25
click at [0, 0] on input "6" at bounding box center [0, 0] width 0 height 0
type input "16"
click at [498, 397] on div "Name: FT - GROUND FLOWER - 7G - IND SKU: FLO-BUD-FT-PG-IND Package ID: 61859880…" at bounding box center [415, 305] width 685 height 224
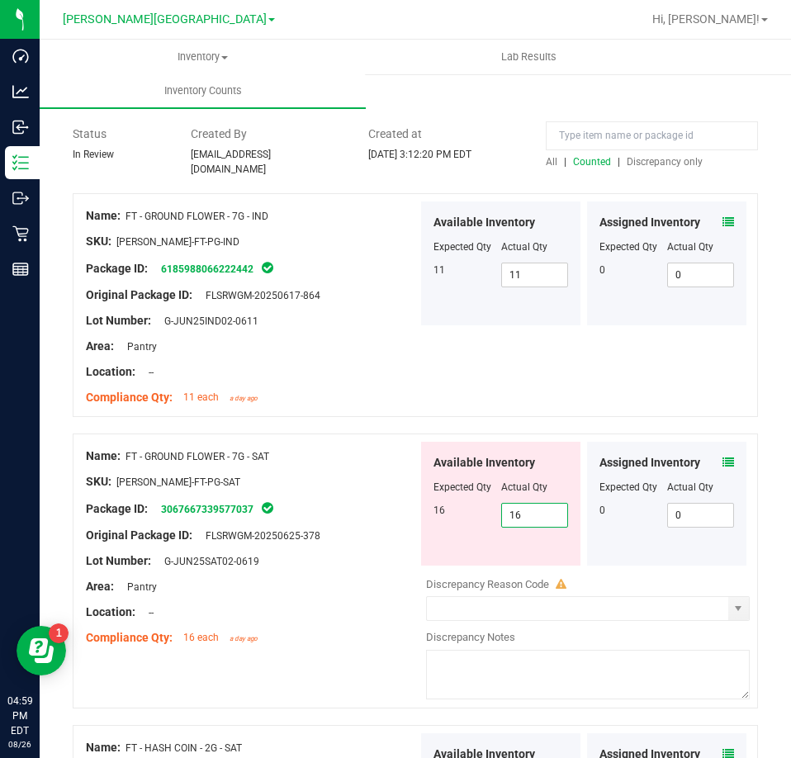
type input "16"
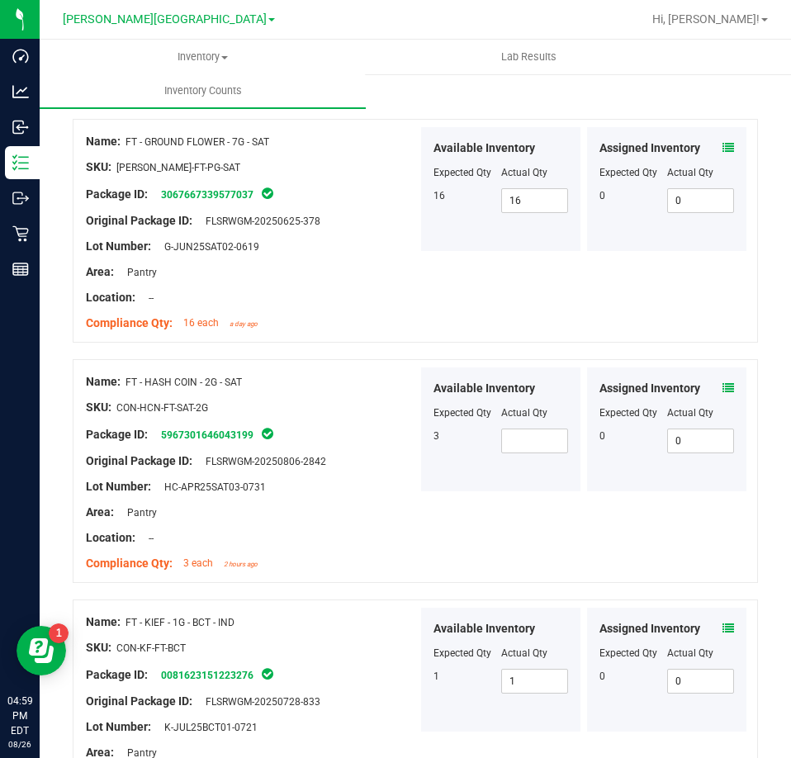
scroll to position [413, 0]
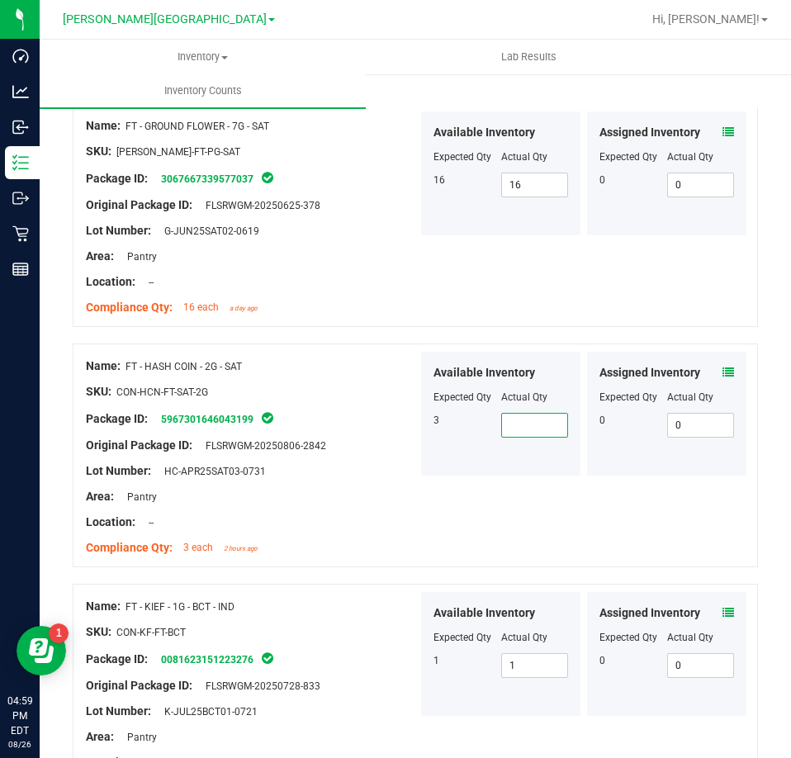
click at [525, 414] on span at bounding box center [535, 425] width 68 height 25
type input "3"
click at [543, 675] on div "Available Inventory Expected Qty Actual Qty 1 1 1" at bounding box center [500, 654] width 159 height 124
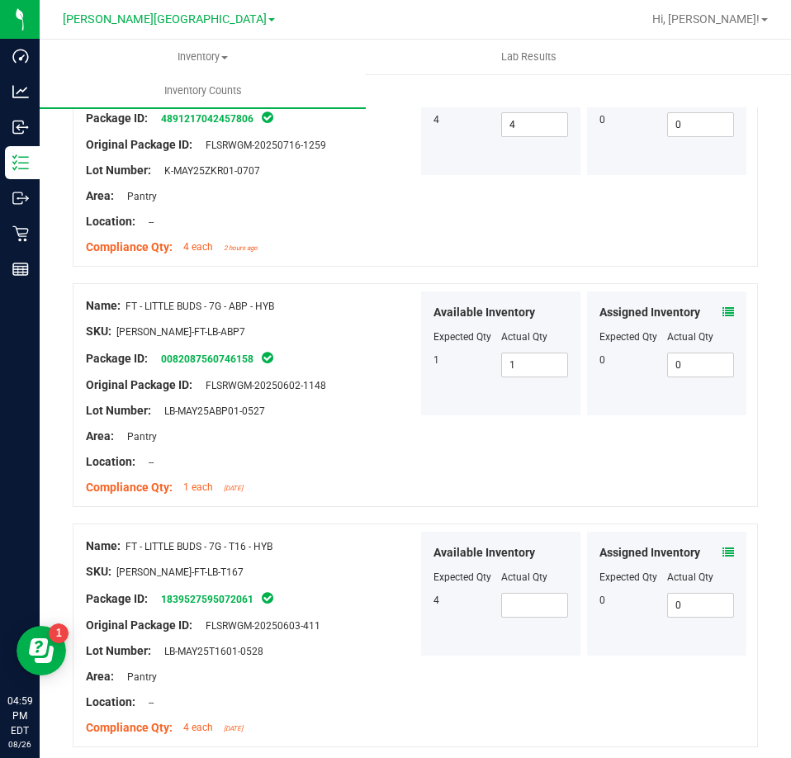
scroll to position [2558, 0]
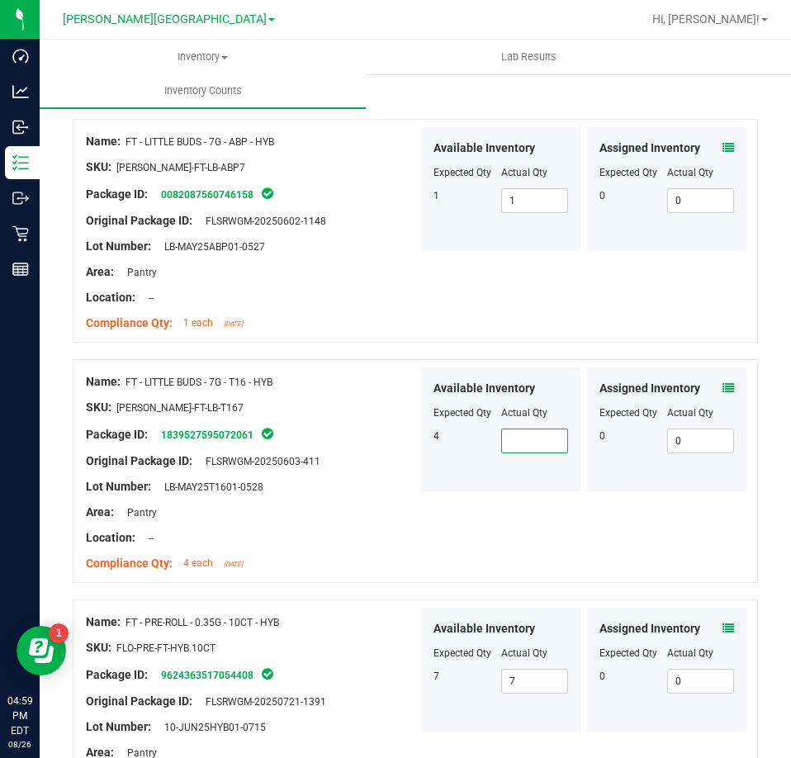
click at [528, 428] on span at bounding box center [535, 440] width 68 height 25
type input "4"
click at [525, 669] on span "7 7" at bounding box center [535, 681] width 68 height 25
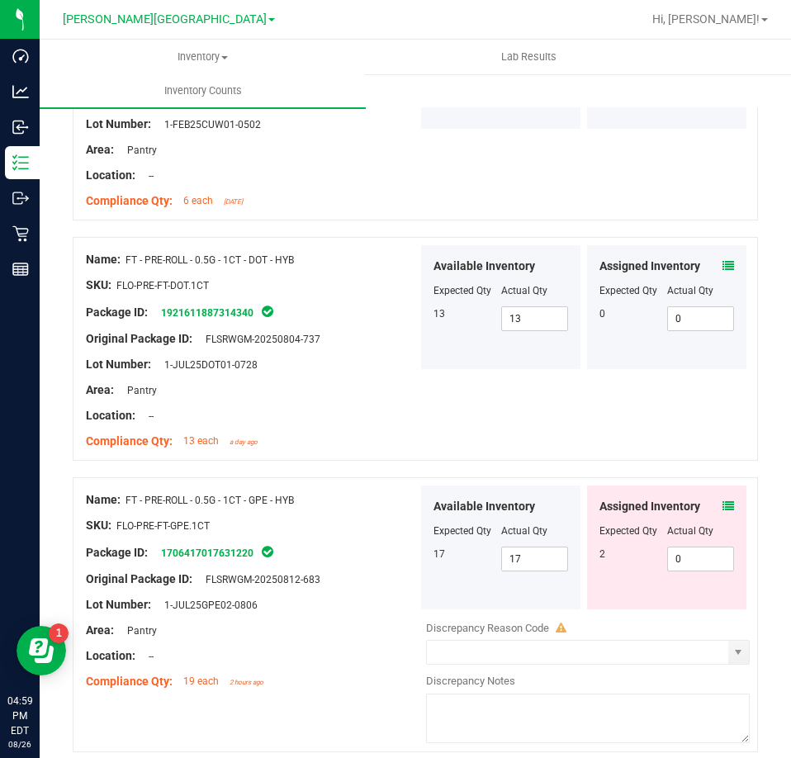
scroll to position [4421, 0]
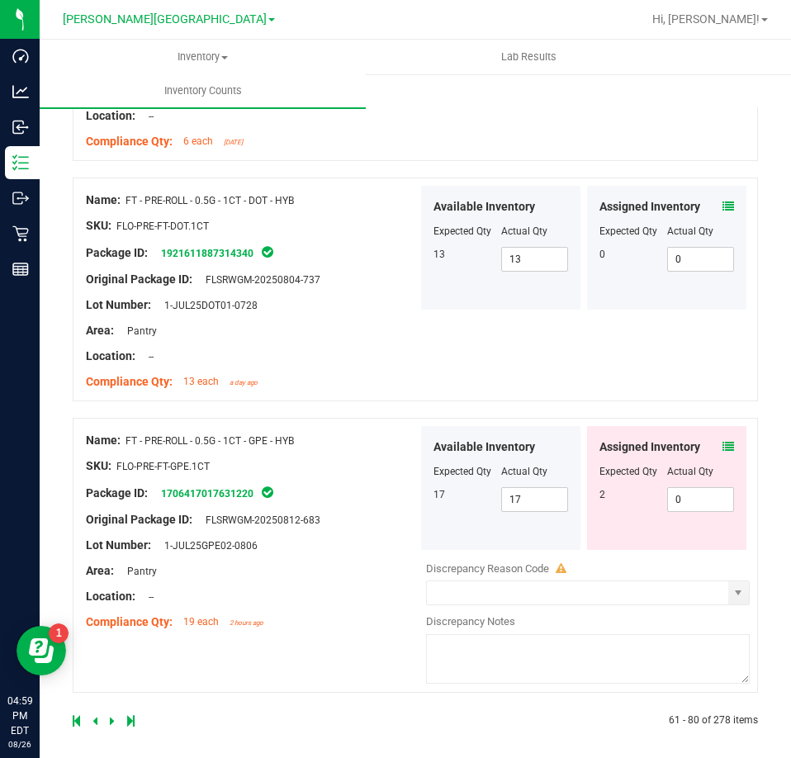
click at [118, 713] on div at bounding box center [244, 720] width 343 height 15
click at [112, 716] on icon at bounding box center [112, 721] width 5 height 10
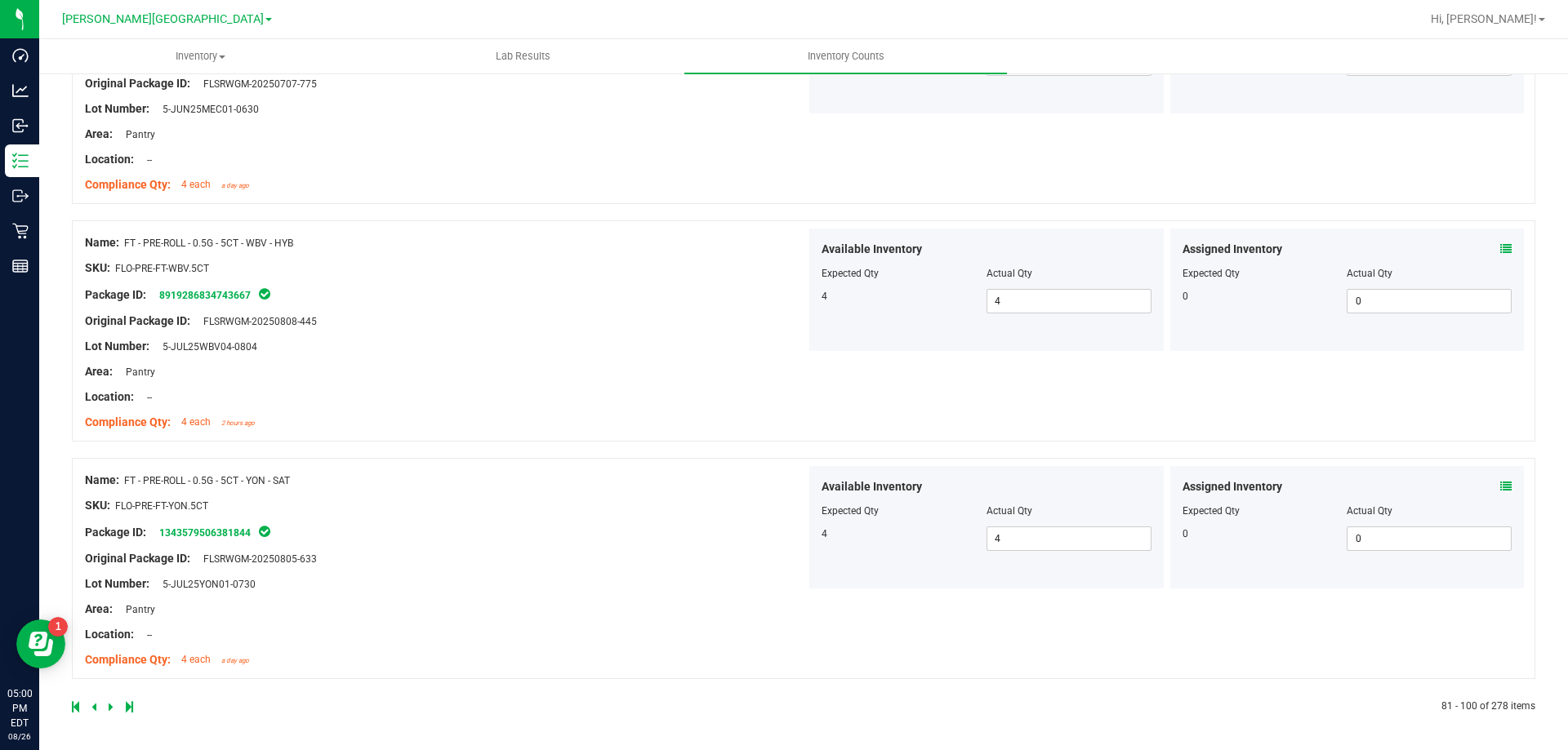
scroll to position [4475, 0]
click at [109, 704] on icon at bounding box center [111, 706] width 5 height 10
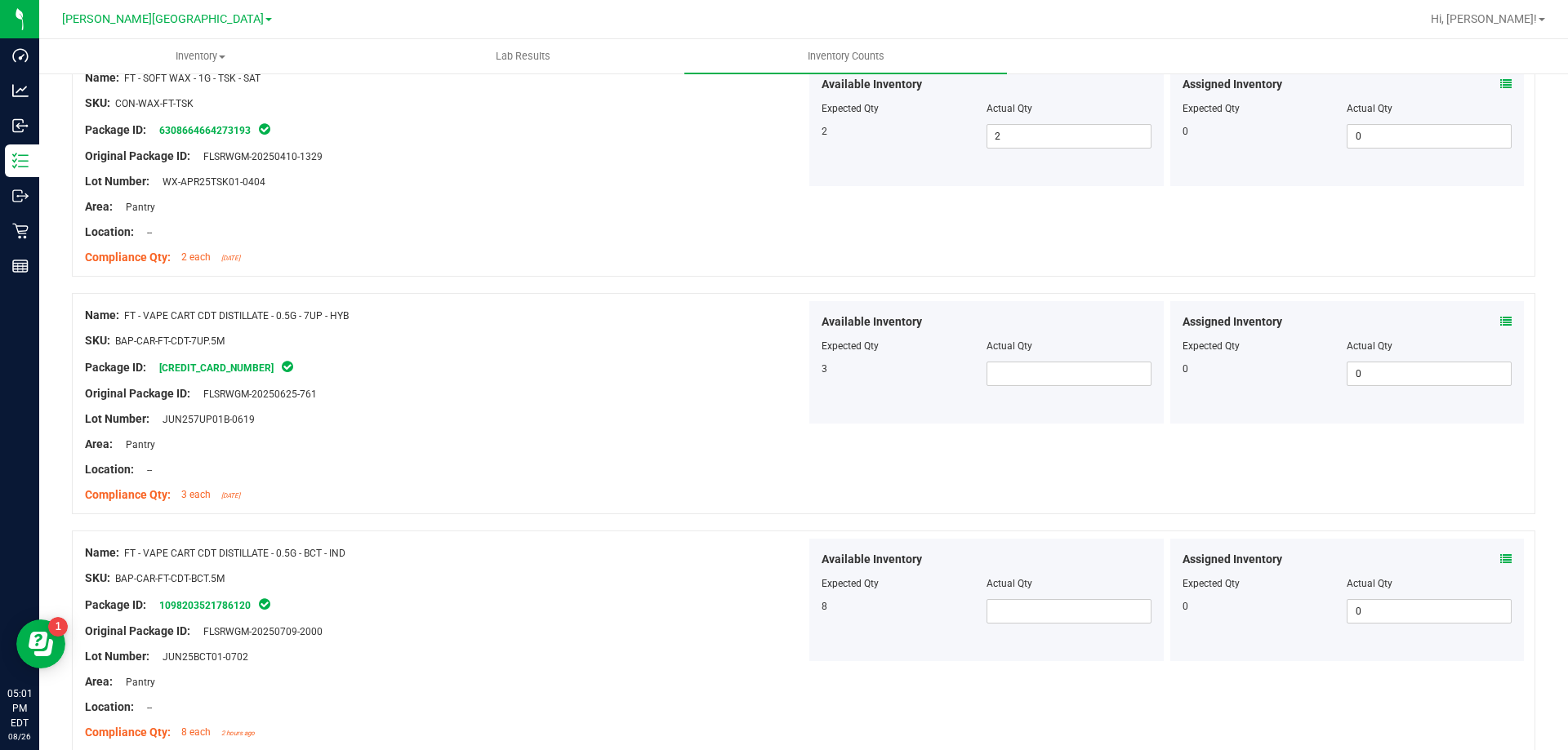
scroll to position [2859, 0]
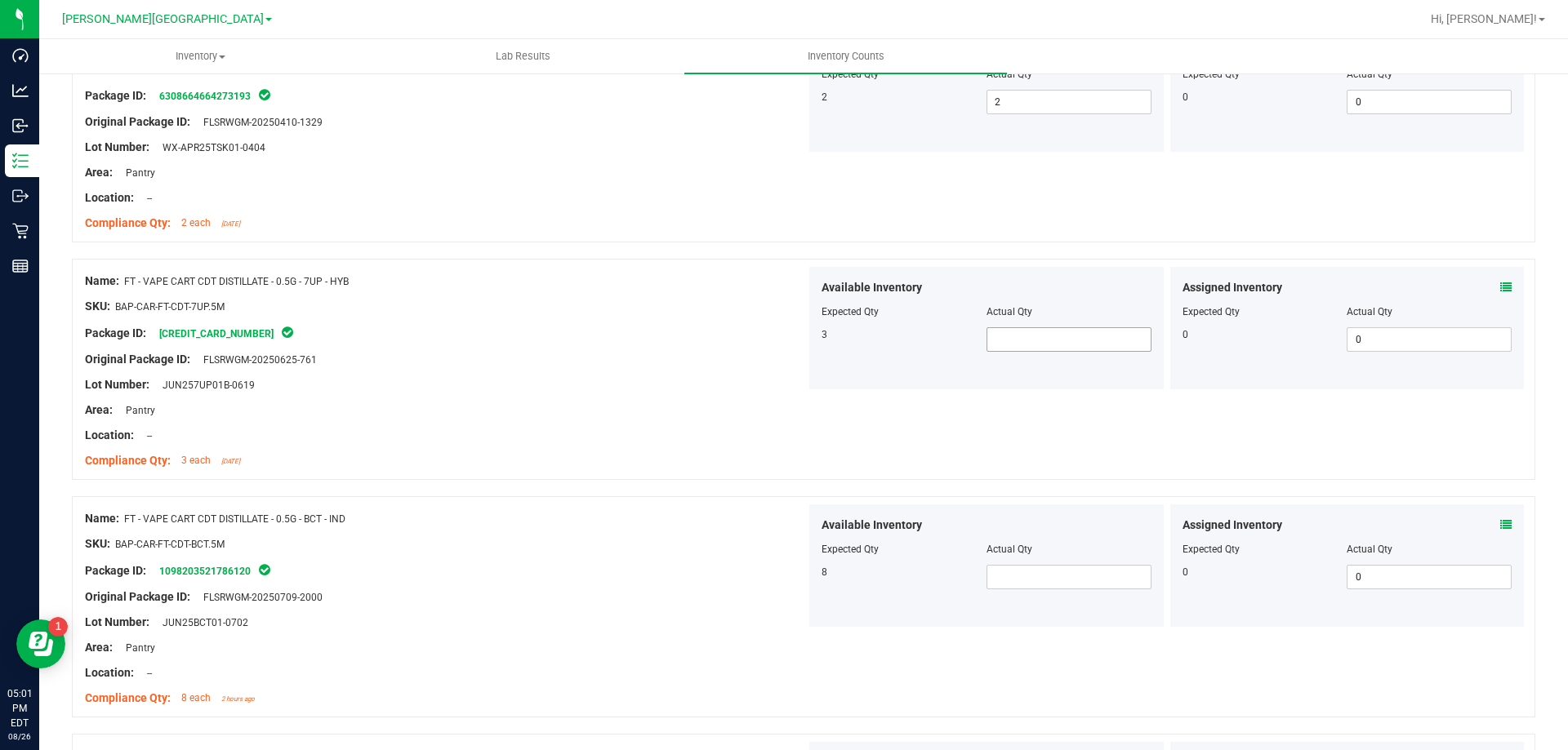
click at [1055, 329] on span at bounding box center [1068, 339] width 165 height 25
type input "3"
click at [1055, 579] on span at bounding box center [1068, 577] width 165 height 25
type input "8"
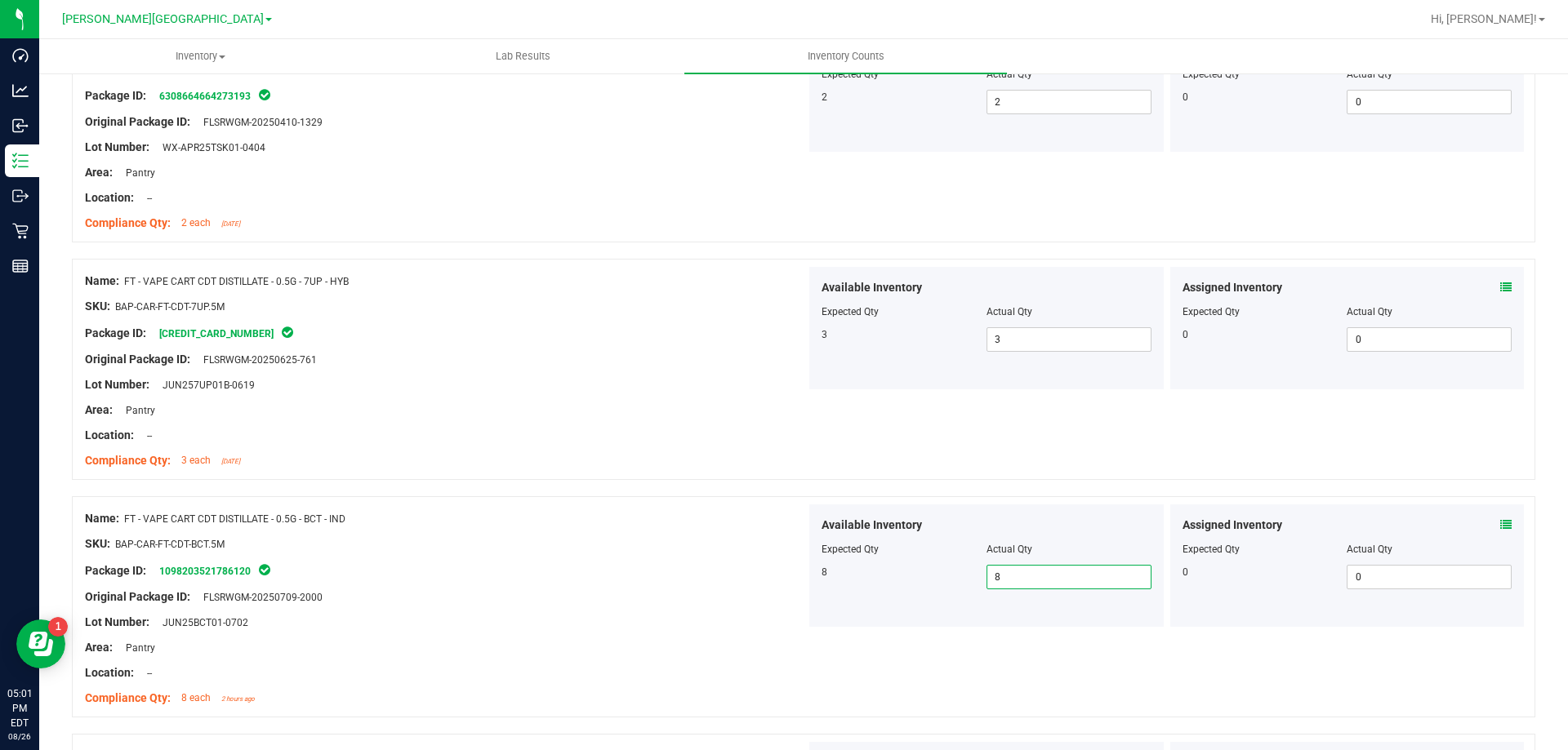
type input "8"
click at [961, 618] on div "Available Inventory Expected Qty Actual Qty 8 8 8" at bounding box center [986, 566] width 354 height 123
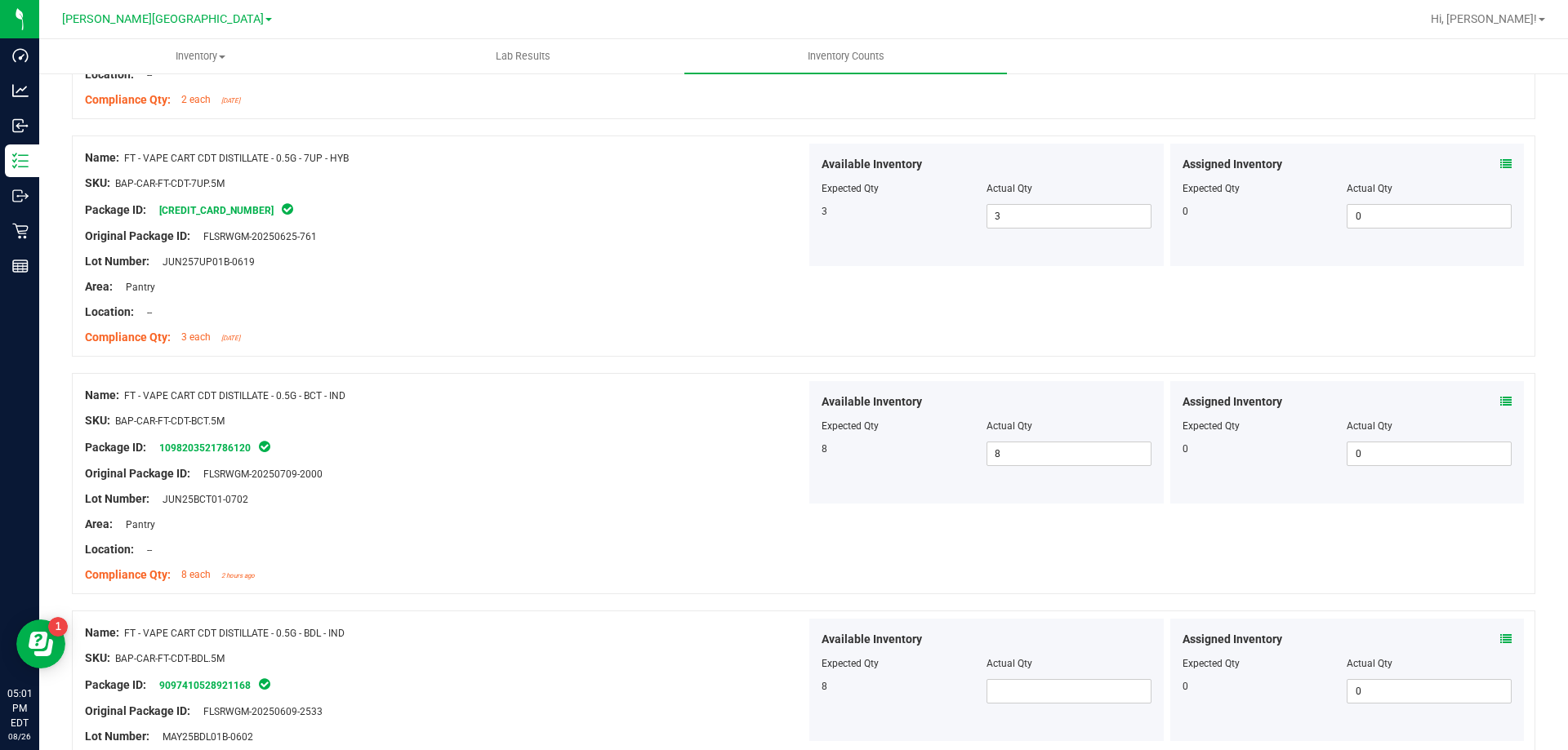
scroll to position [3103, 0]
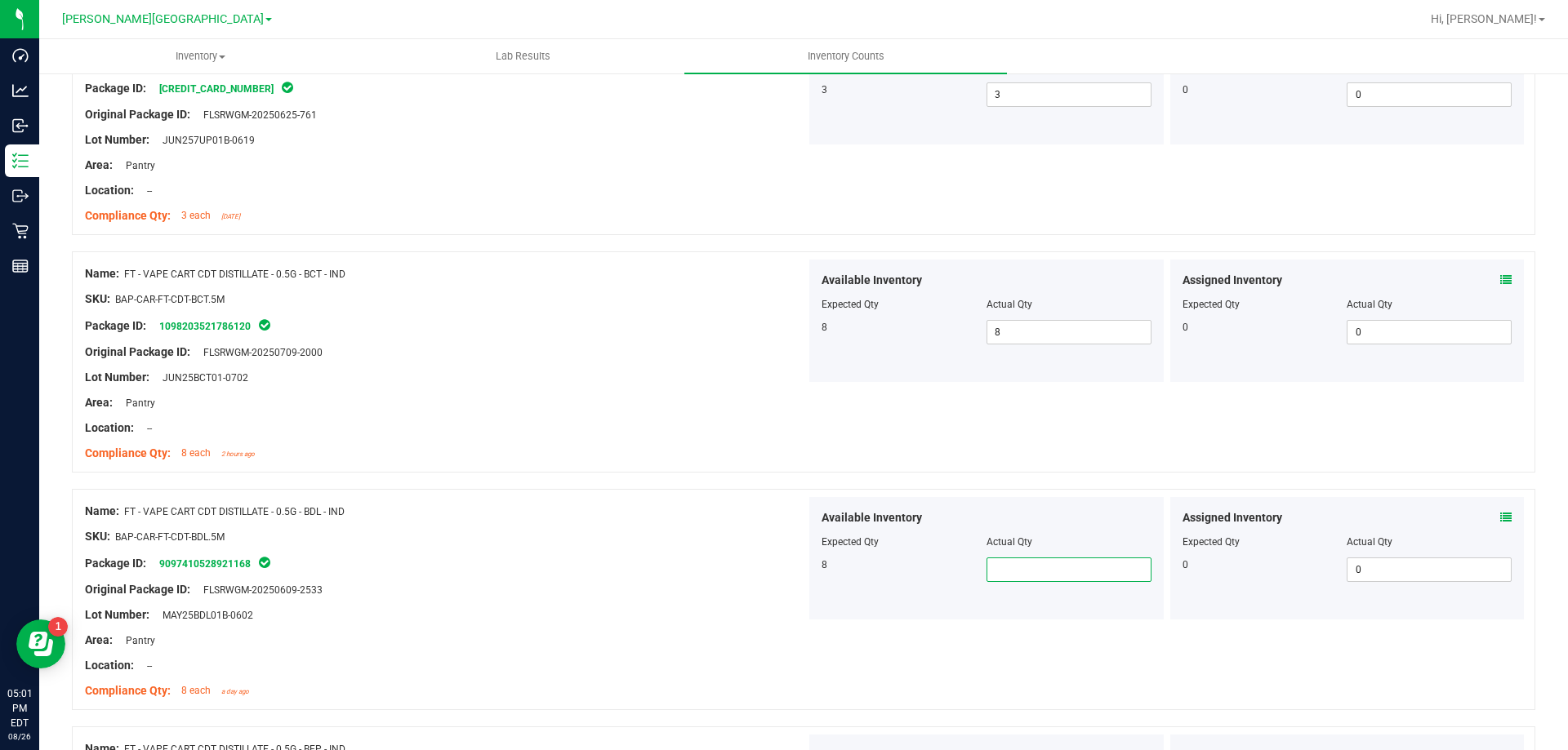
drag, startPoint x: 1036, startPoint y: 571, endPoint x: 977, endPoint y: 592, distance: 62.6
click at [1037, 571] on span at bounding box center [1068, 570] width 165 height 25
type input "8"
click at [920, 628] on div "Name: FT - VAPE CART CDT DISTILLATE - 0.5G - BDL - IND SKU: BAP-CAR-FT-CDT-BDL.…" at bounding box center [803, 600] width 1463 height 222
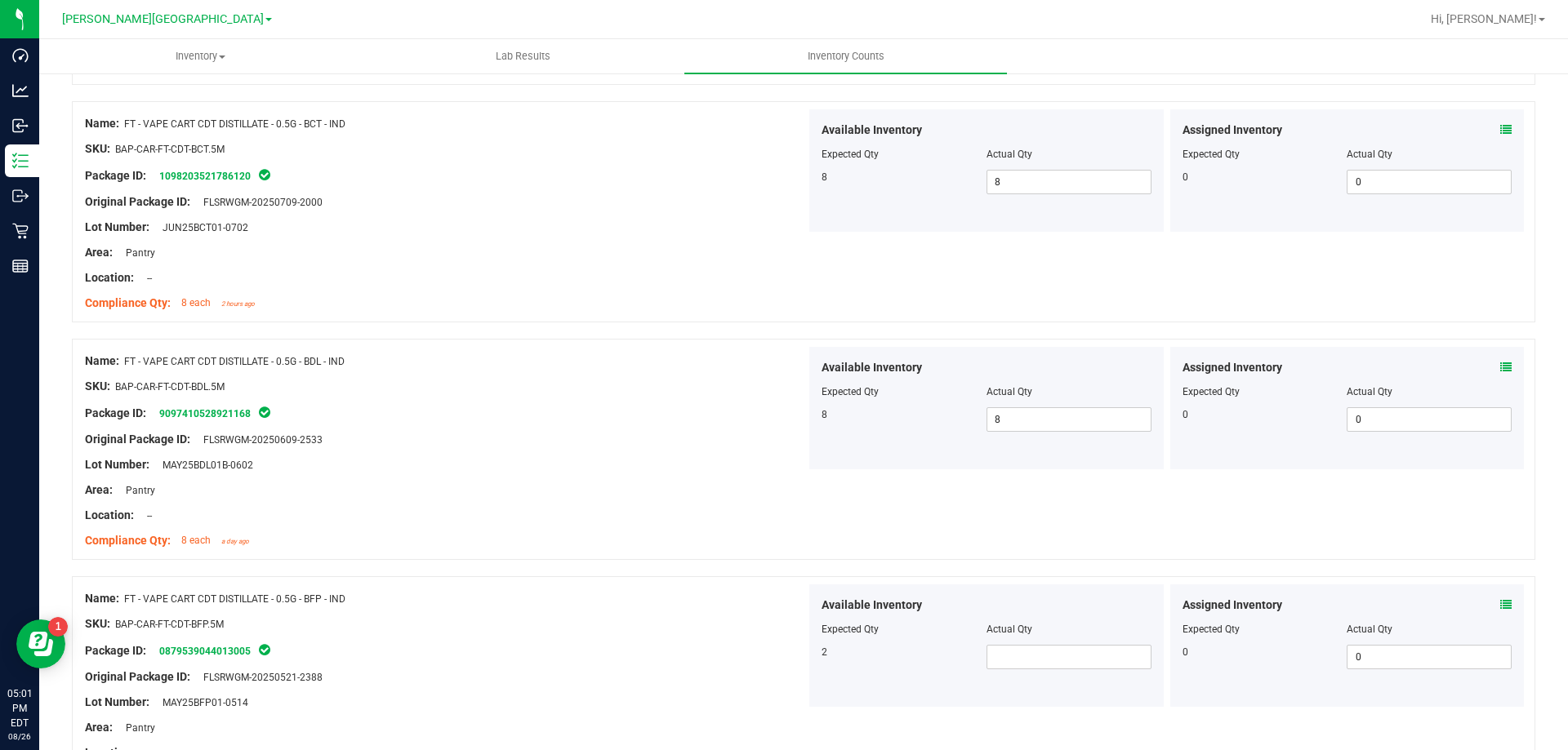
scroll to position [3512, 0]
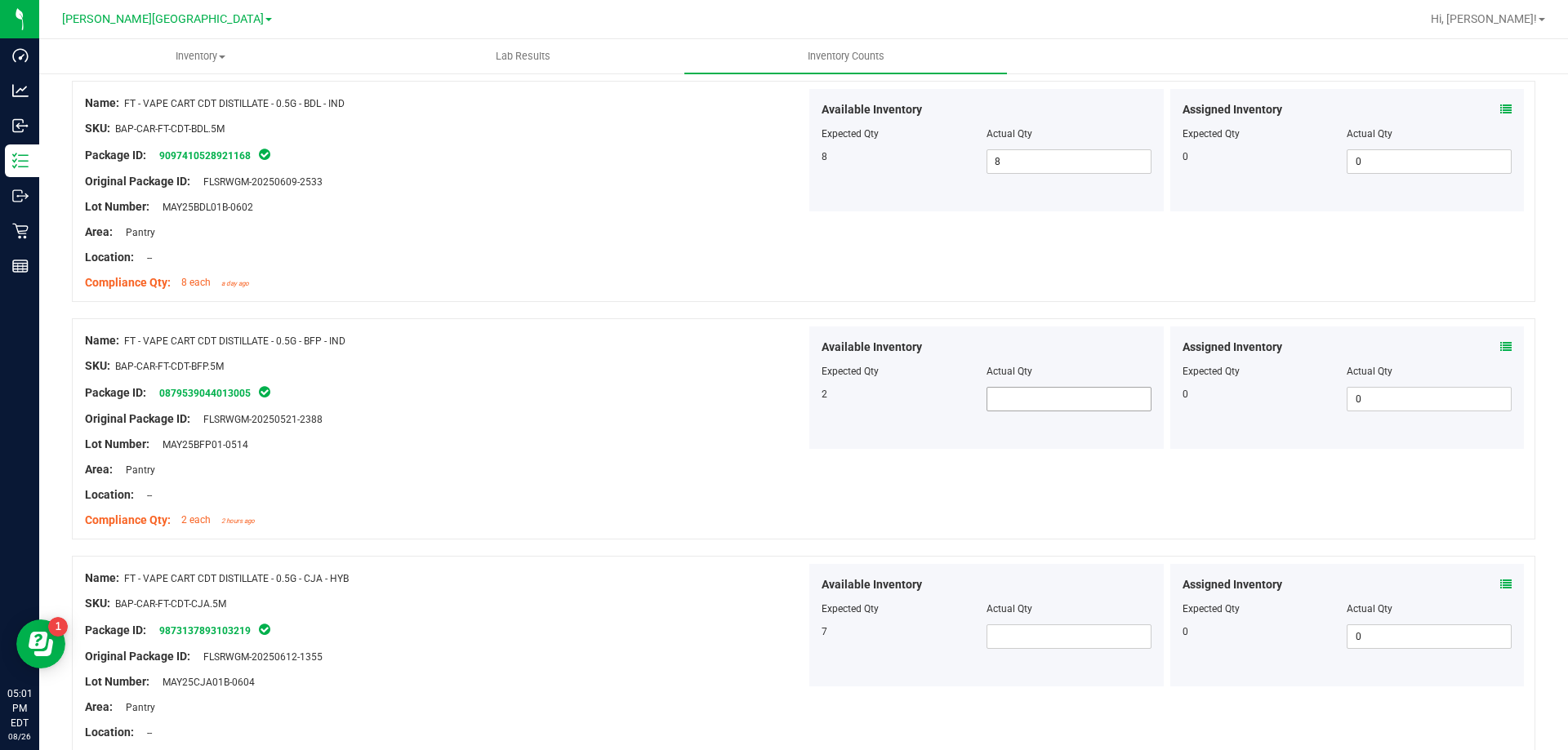
click at [1043, 391] on span at bounding box center [1068, 399] width 165 height 25
type input "2"
click at [1051, 627] on span at bounding box center [1068, 636] width 165 height 25
type input "7"
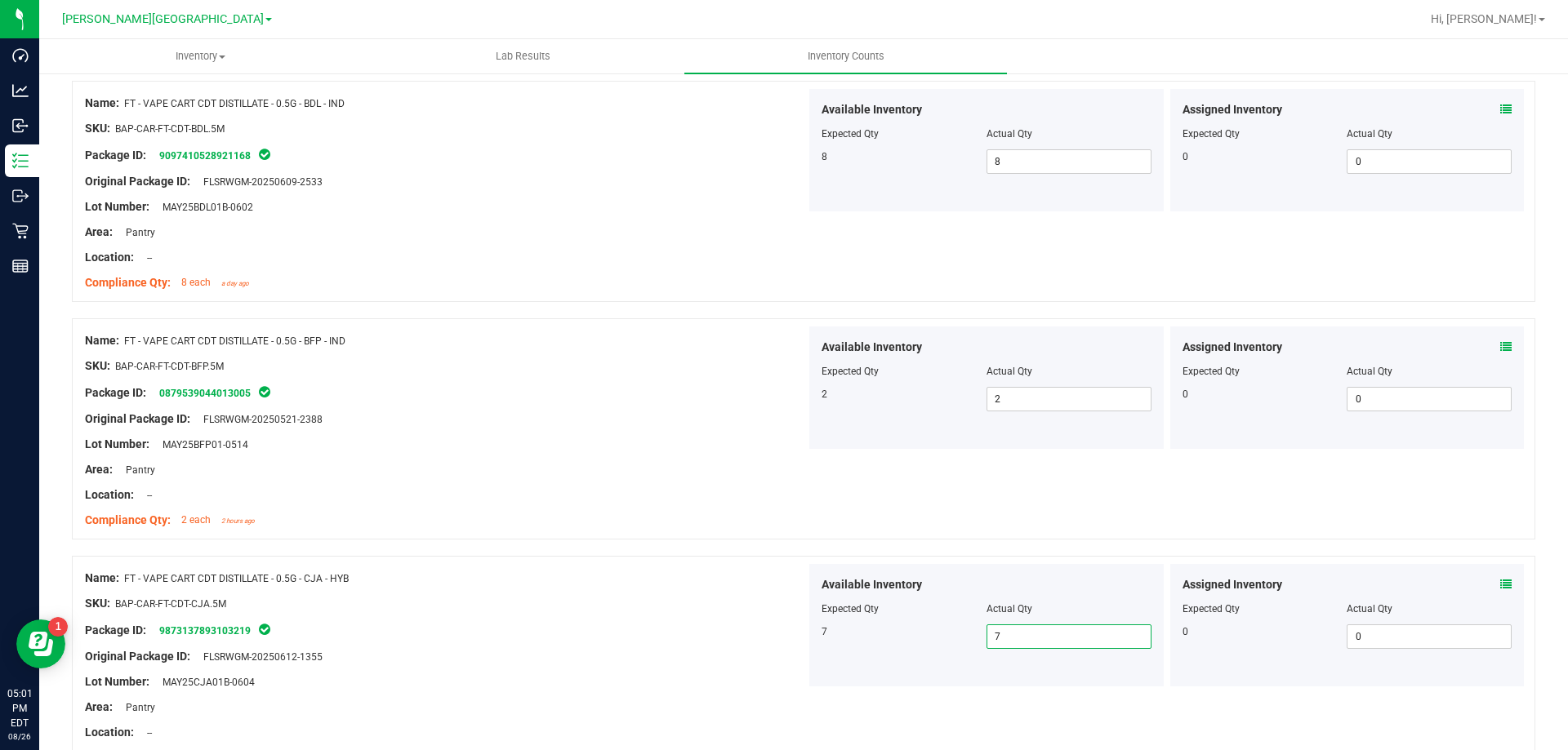
type input "7"
click at [925, 645] on div "7 7 7" at bounding box center [985, 636] width 329 height 25
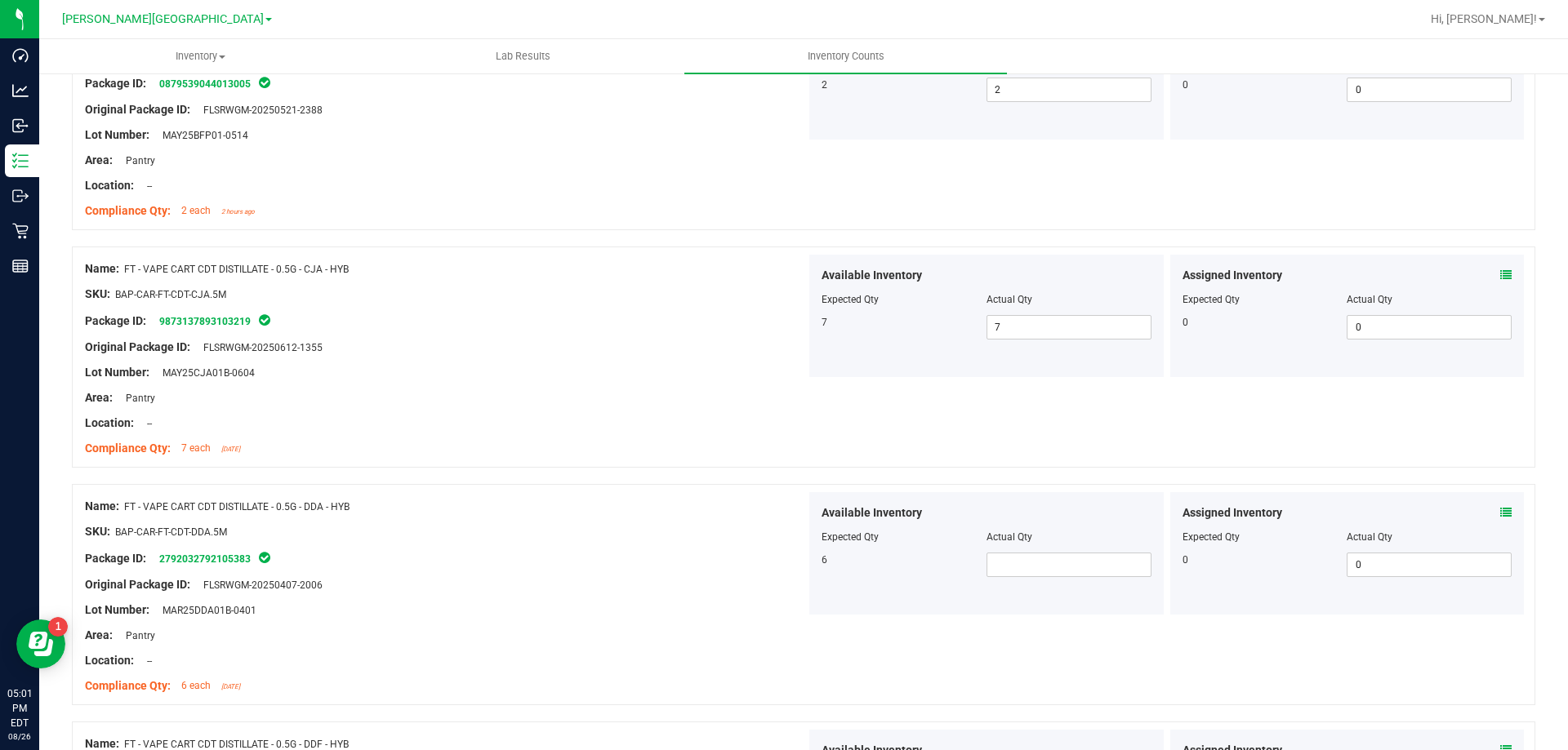
scroll to position [3838, 0]
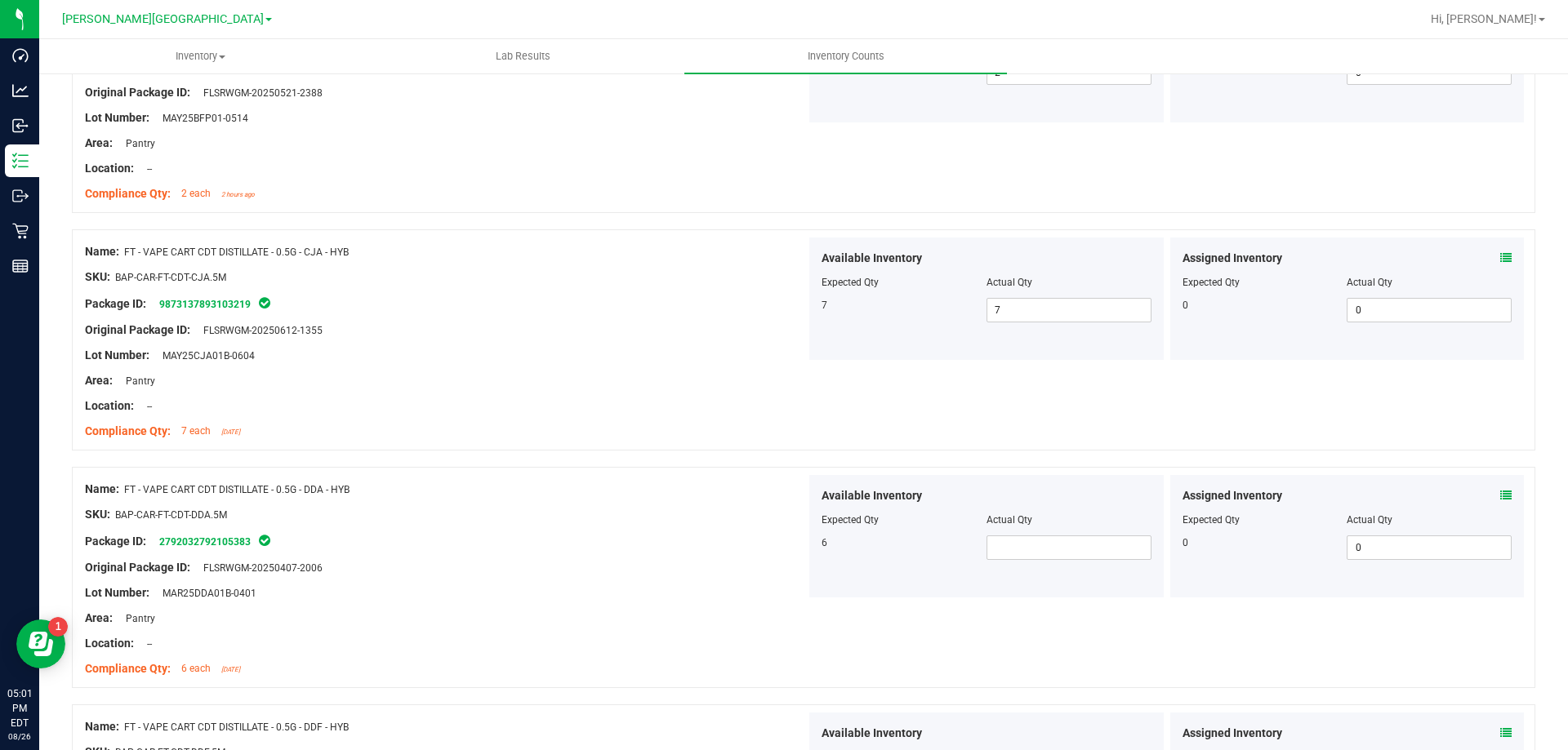
click at [1026, 561] on div "Available Inventory Expected Qty Actual Qty 6" at bounding box center [986, 536] width 354 height 123
click at [1028, 545] on span at bounding box center [1068, 547] width 165 height 25
type input "6"
click at [937, 582] on div "Available Inventory Expected Qty Actual Qty 6 6 6" at bounding box center [986, 536] width 354 height 123
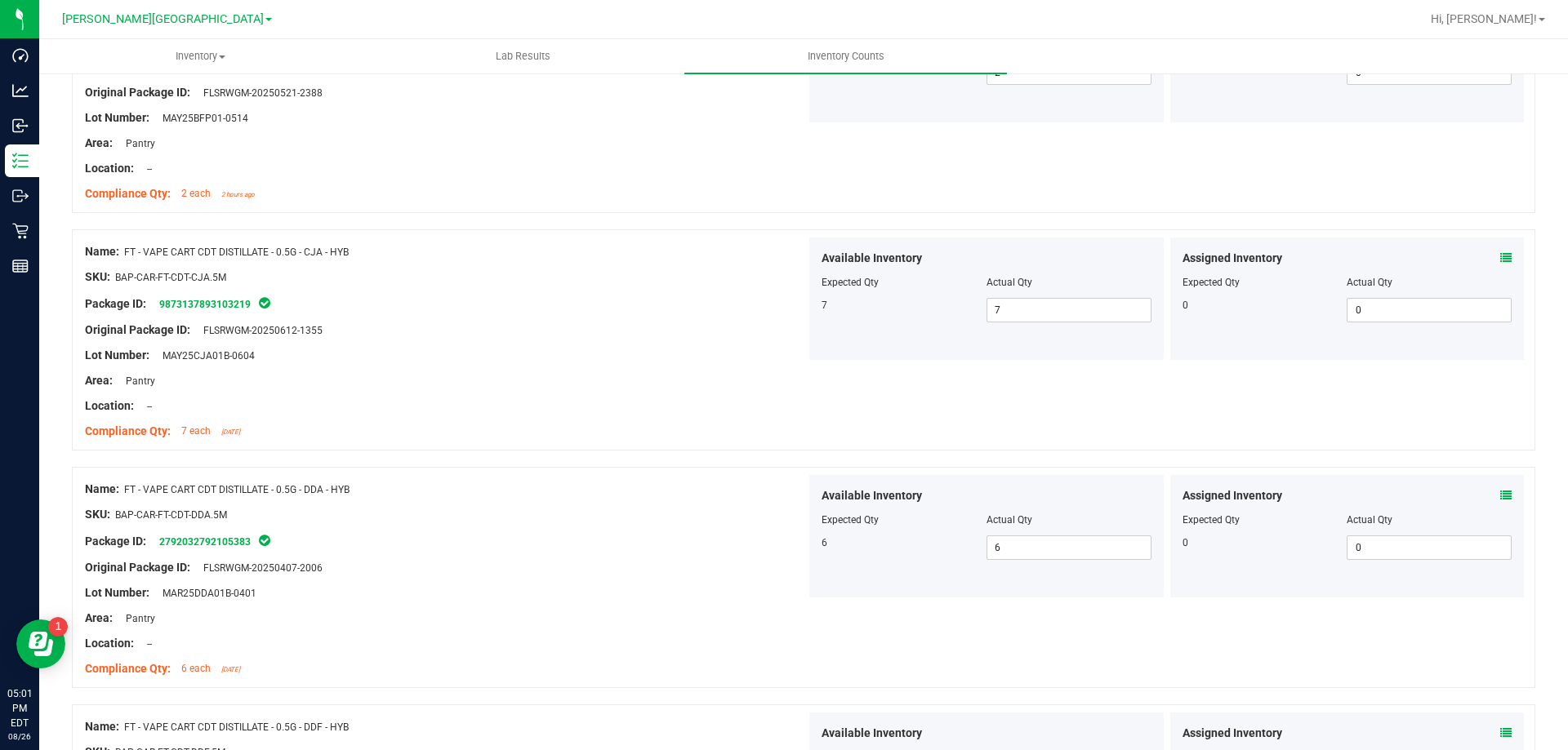
scroll to position [4083, 0]
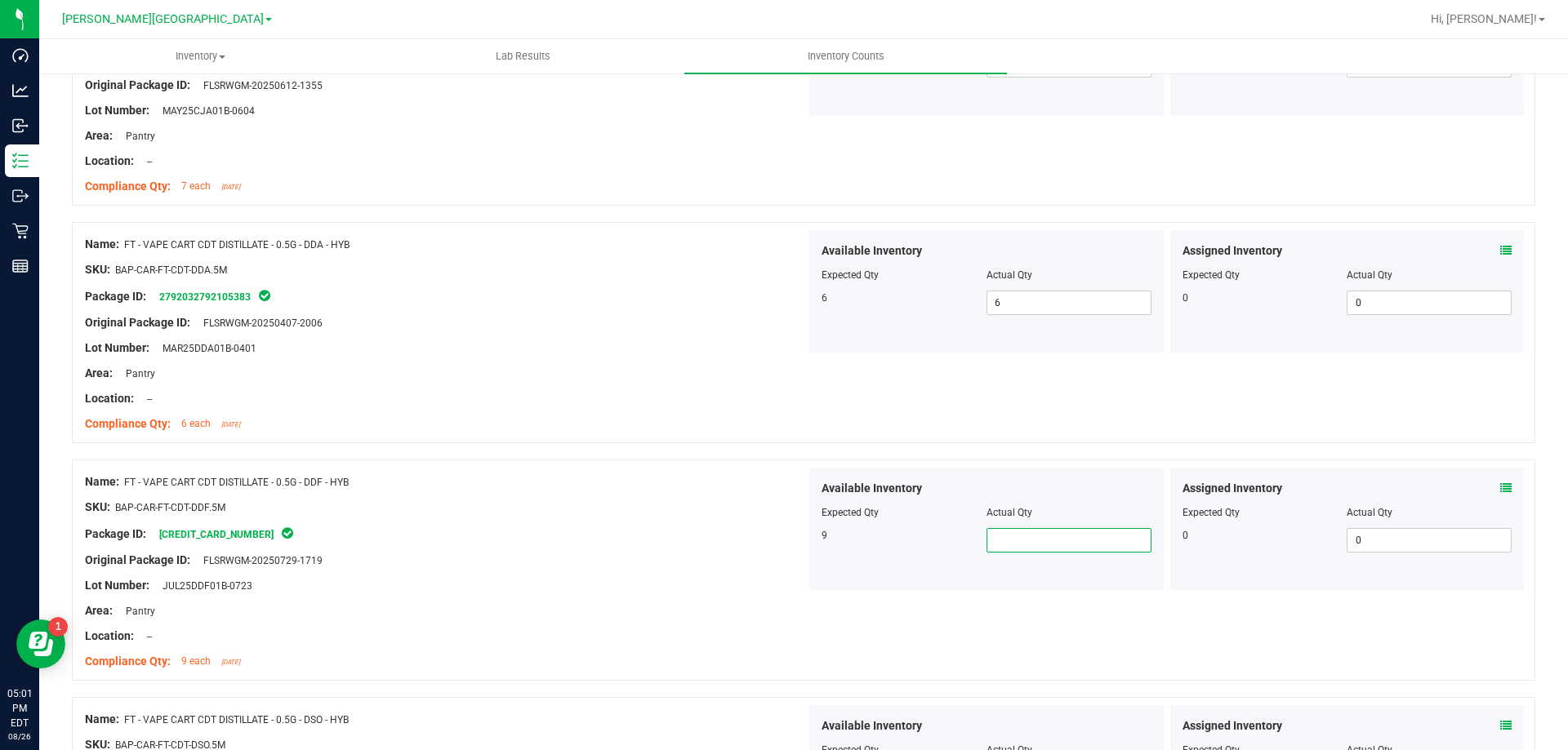
click at [1002, 538] on span at bounding box center [1068, 540] width 165 height 25
type input "9"
click at [939, 586] on div "Available Inventory Expected Qty Actual Qty 9 9 9" at bounding box center [986, 529] width 354 height 123
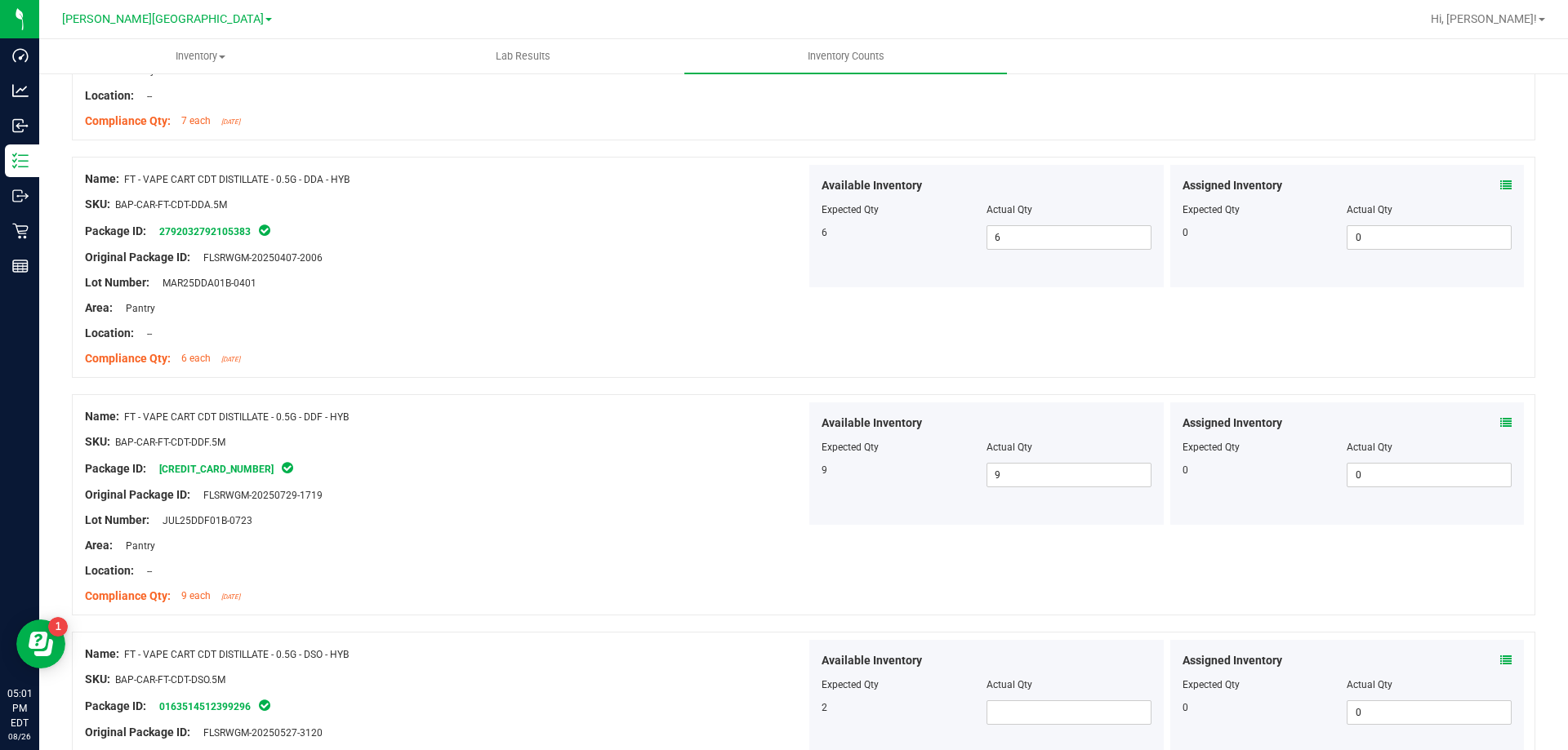
scroll to position [4323, 0]
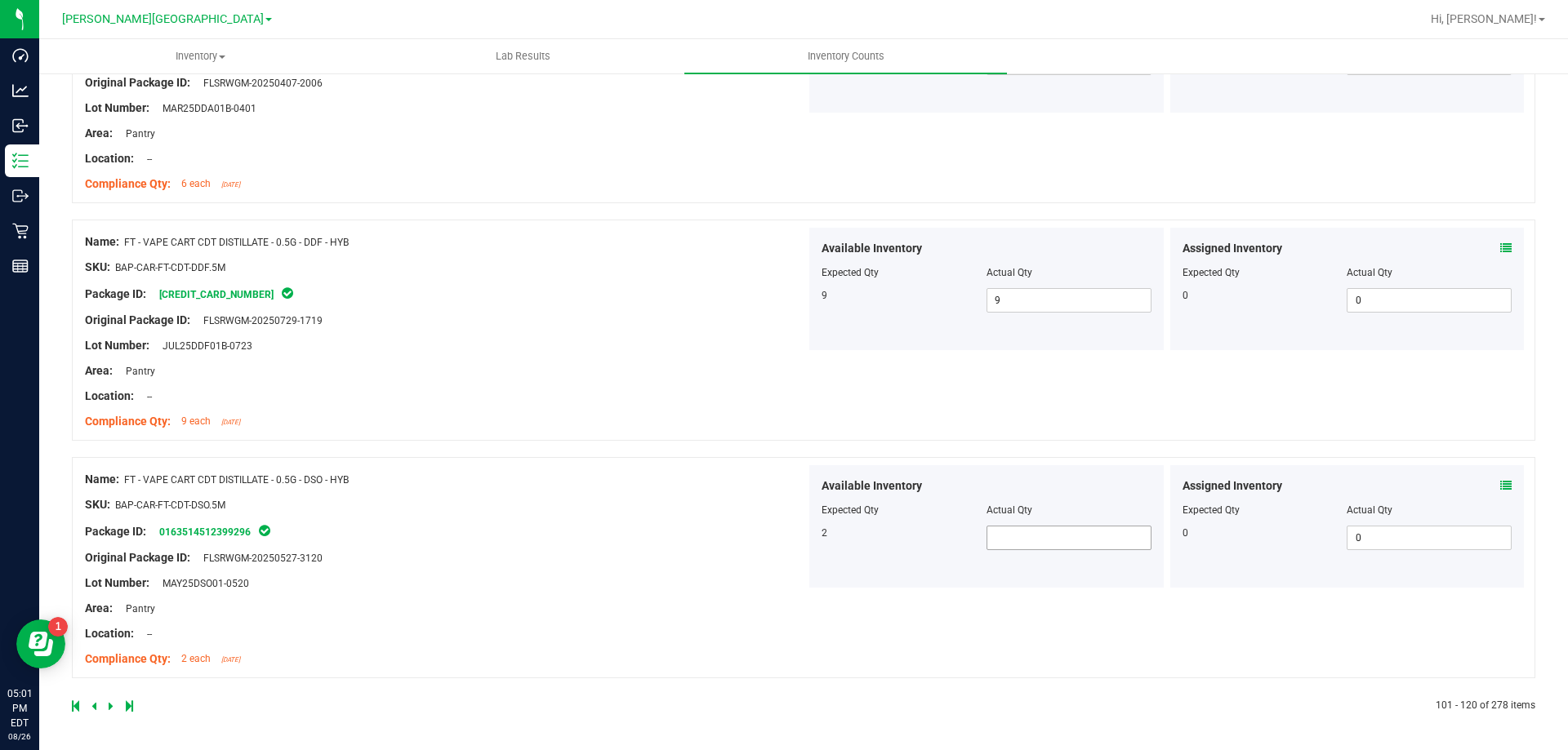
click at [1013, 540] on span at bounding box center [1068, 538] width 165 height 25
type input "2"
click at [928, 558] on div "Available Inventory Expected Qty Actual Qty 2 2 2" at bounding box center [986, 526] width 354 height 123
click at [112, 704] on icon at bounding box center [111, 706] width 5 height 10
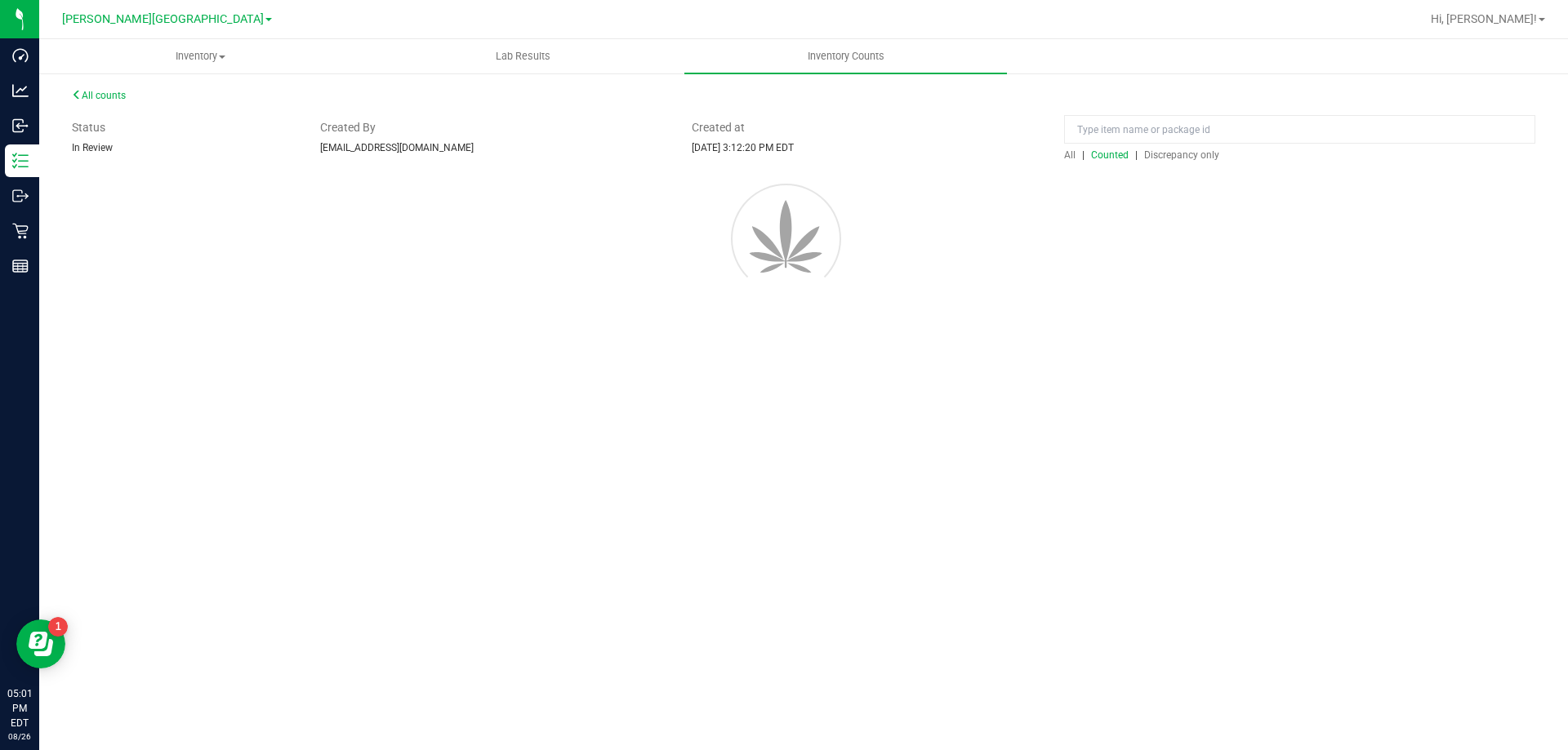
scroll to position [0, 0]
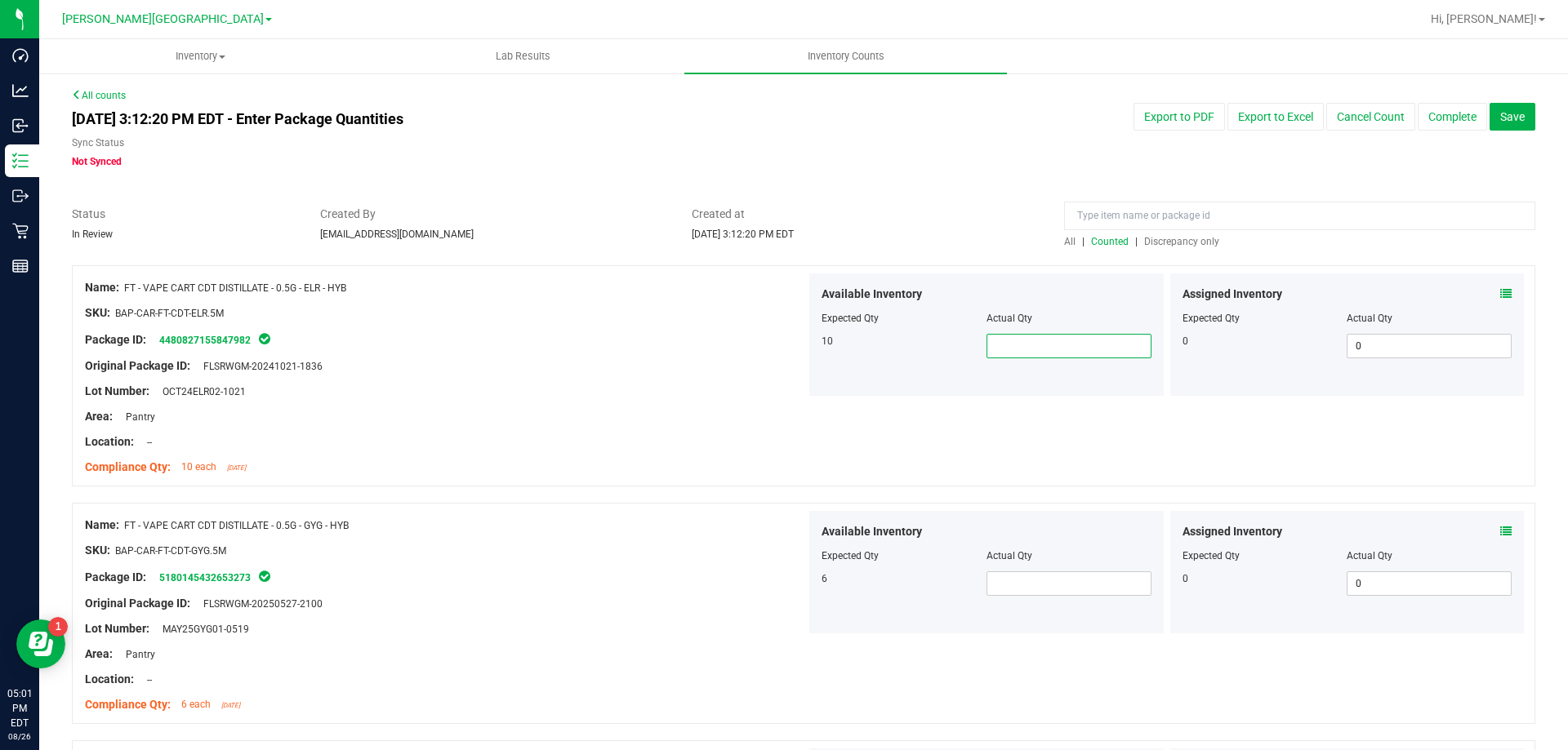
click at [1088, 343] on span at bounding box center [1068, 346] width 165 height 25
type input "0"
click at [1060, 358] on div "Available Inventory Expected Qty Actual Qty 10 0 0" at bounding box center [986, 334] width 354 height 123
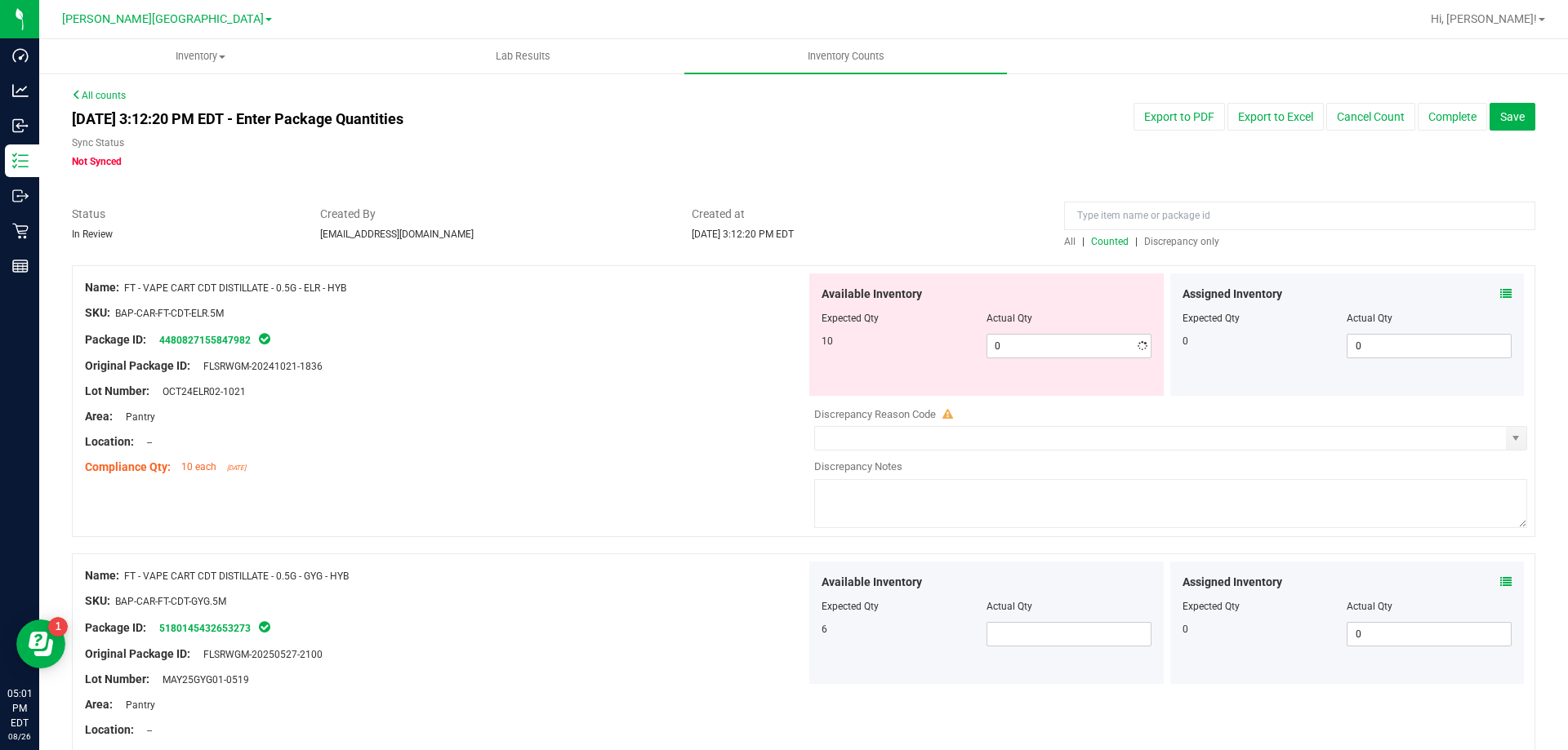
click at [1060, 358] on div "Available Inventory Expected Qty Actual Qty 10 0 0" at bounding box center [986, 334] width 354 height 123
click at [1060, 352] on span "0 0" at bounding box center [1068, 346] width 165 height 25
click at [1060, 352] on input "0" at bounding box center [1068, 345] width 163 height 23
type input "10"
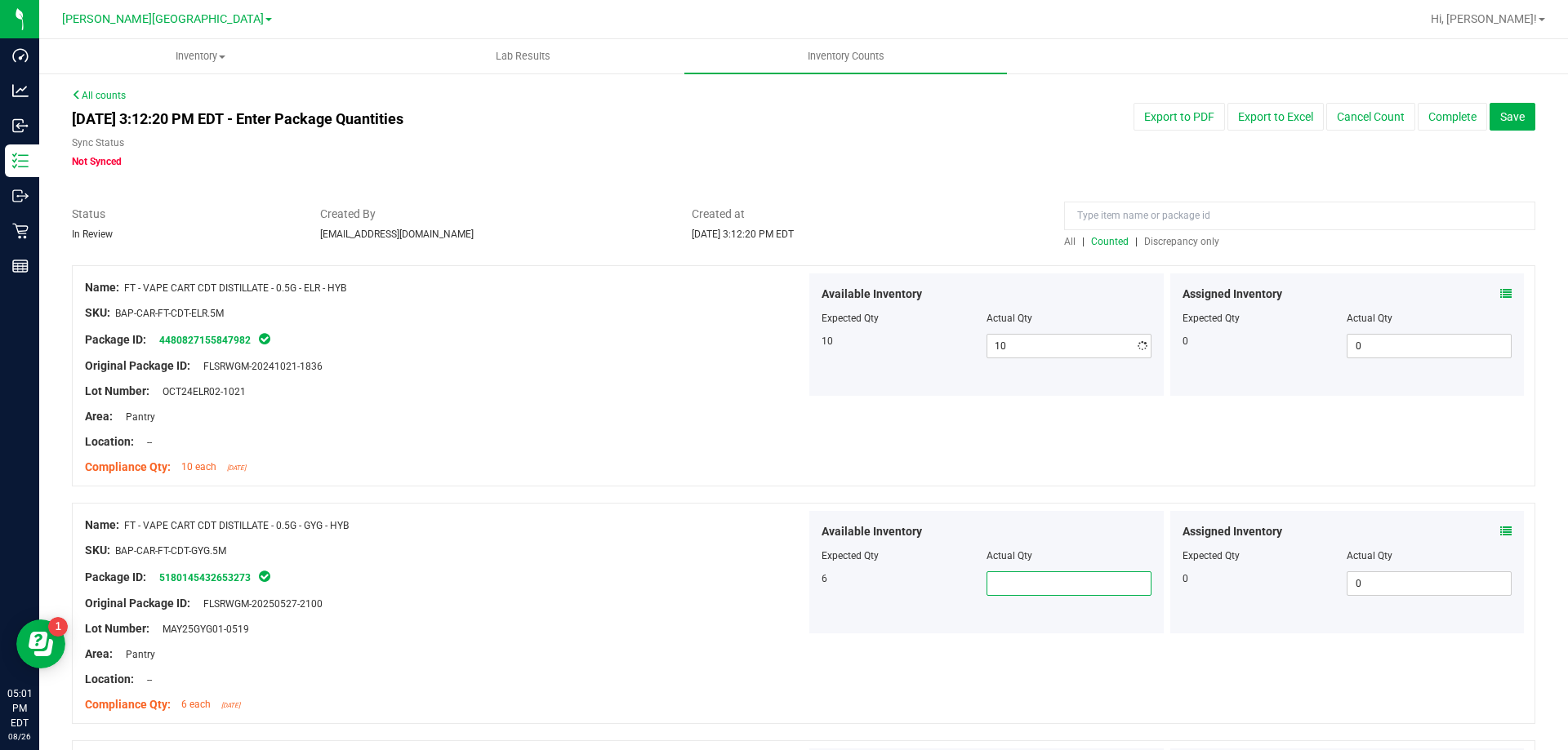
click at [1044, 629] on div "Available Inventory Expected Qty Actual Qty 6" at bounding box center [986, 573] width 354 height 123
type input "6"
click at [938, 651] on div "Name: FT - VAPE CART CDT DISTILLATE - 0.5G - GYG - HYB SKU: BAP-CAR-FT-CDT-GYG.…" at bounding box center [803, 613] width 1463 height 222
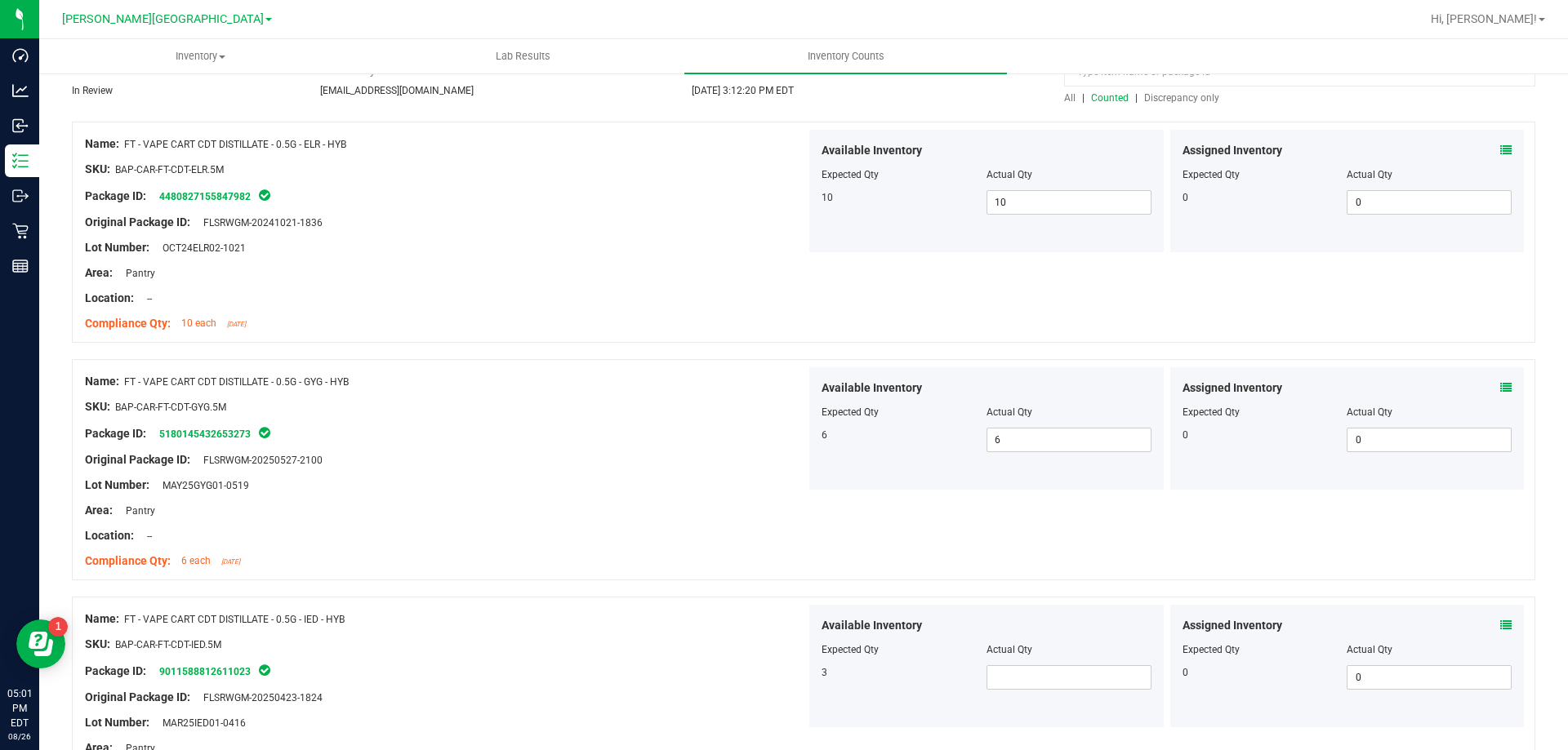
scroll to position [327, 0]
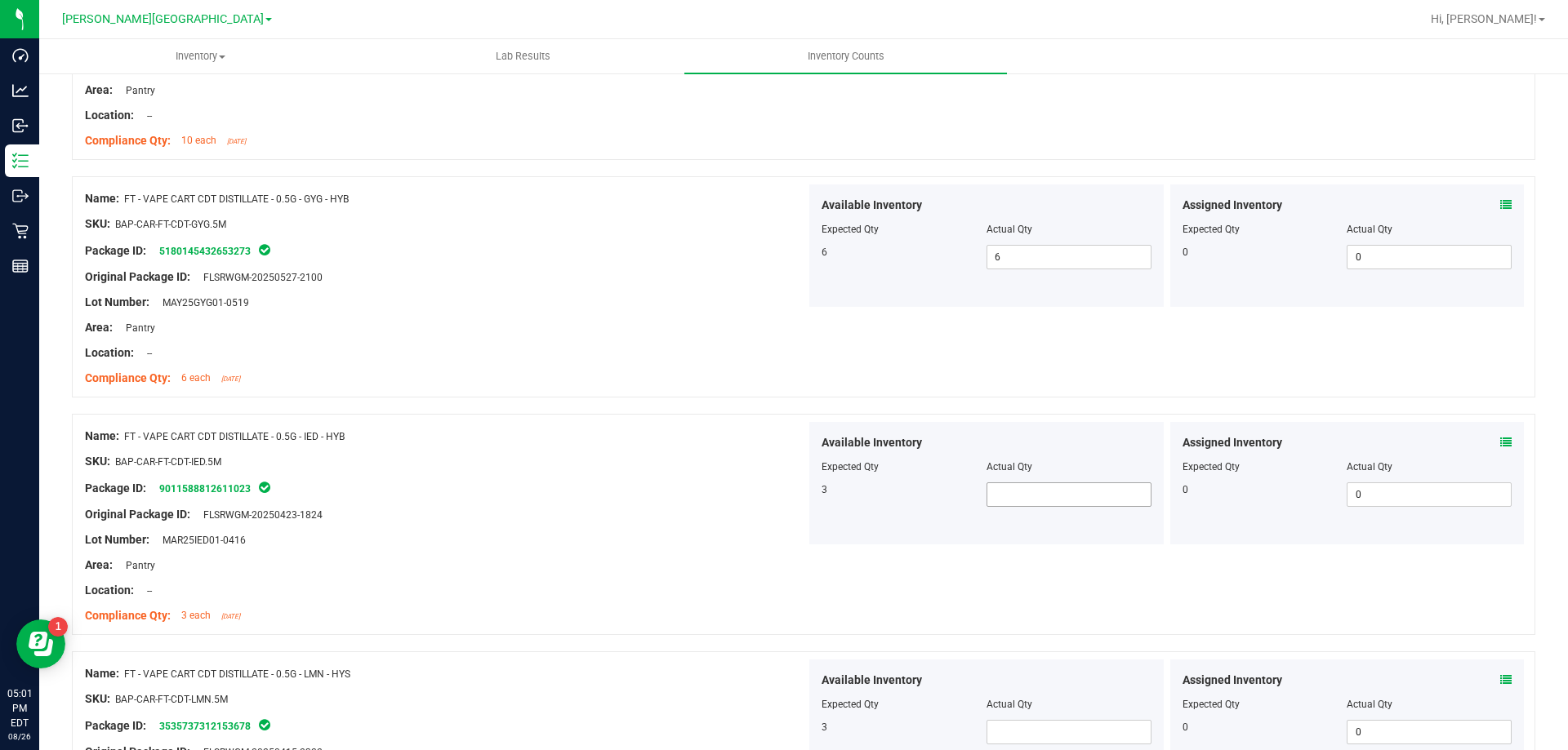
click at [1006, 493] on span at bounding box center [1068, 495] width 165 height 25
type input "3"
drag, startPoint x: 825, startPoint y: 547, endPoint x: 848, endPoint y: 563, distance: 28.0
click at [825, 548] on div "Name: FT - VAPE CART CDT DISTILLATE - 0.5G - IED - HYB SKU: BAP-CAR-FT-CDT-IED.…" at bounding box center [803, 524] width 1463 height 222
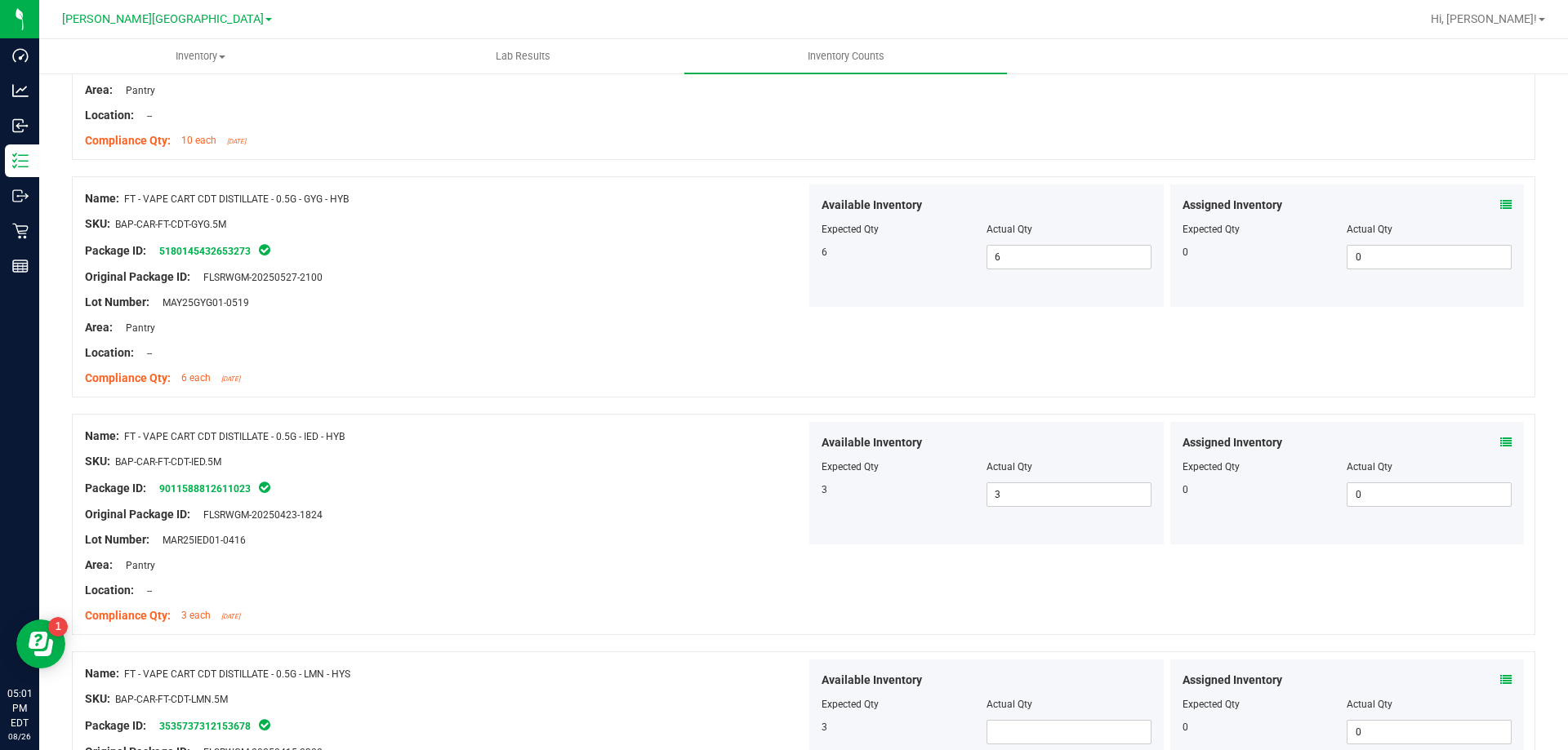
scroll to position [572, 0]
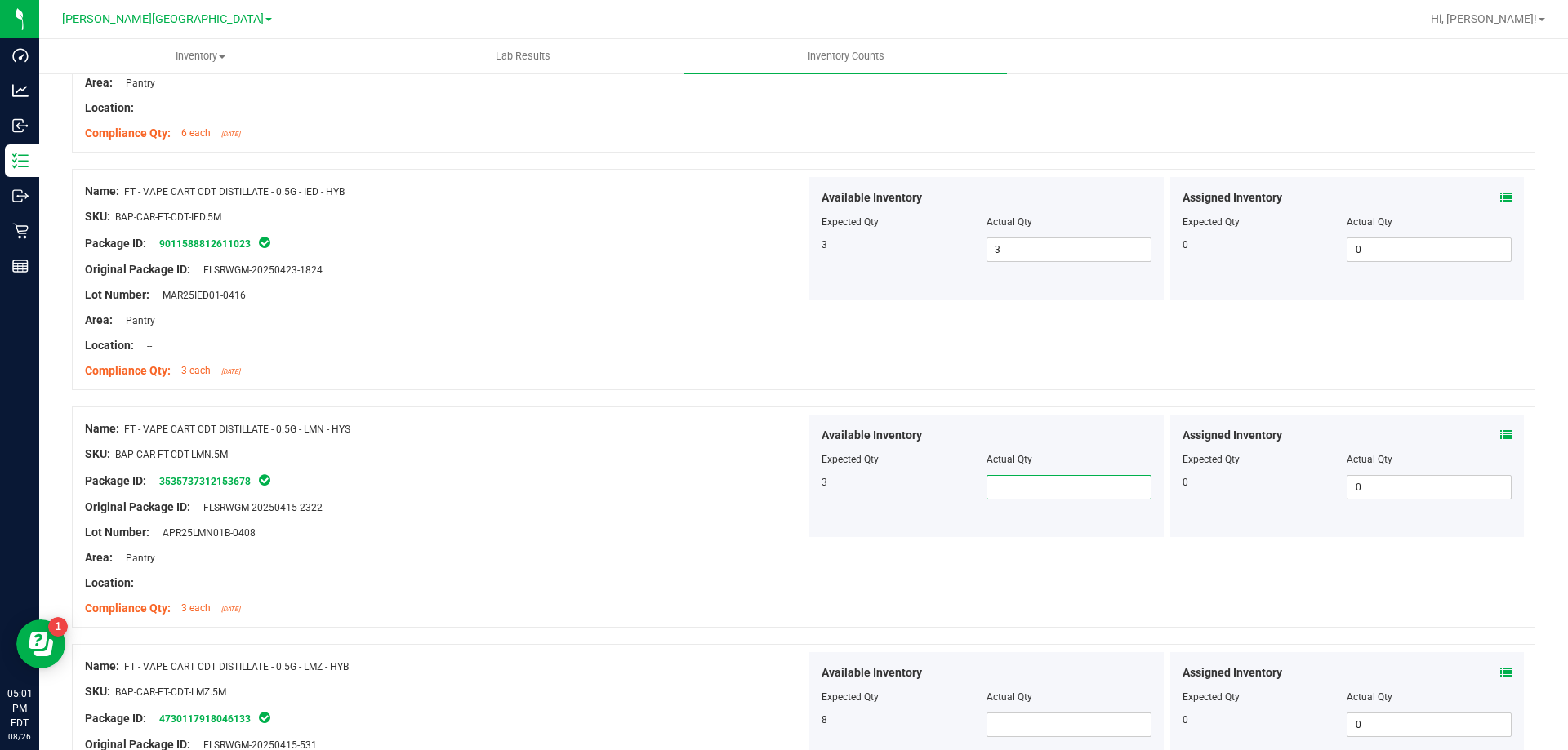
click at [1025, 497] on span at bounding box center [1068, 487] width 165 height 25
type input "3"
drag, startPoint x: 1017, startPoint y: 738, endPoint x: 1014, endPoint y: 721, distance: 17.3
click at [1016, 738] on div "Available Inventory Expected Qty Actual Qty 8" at bounding box center [986, 713] width 354 height 123
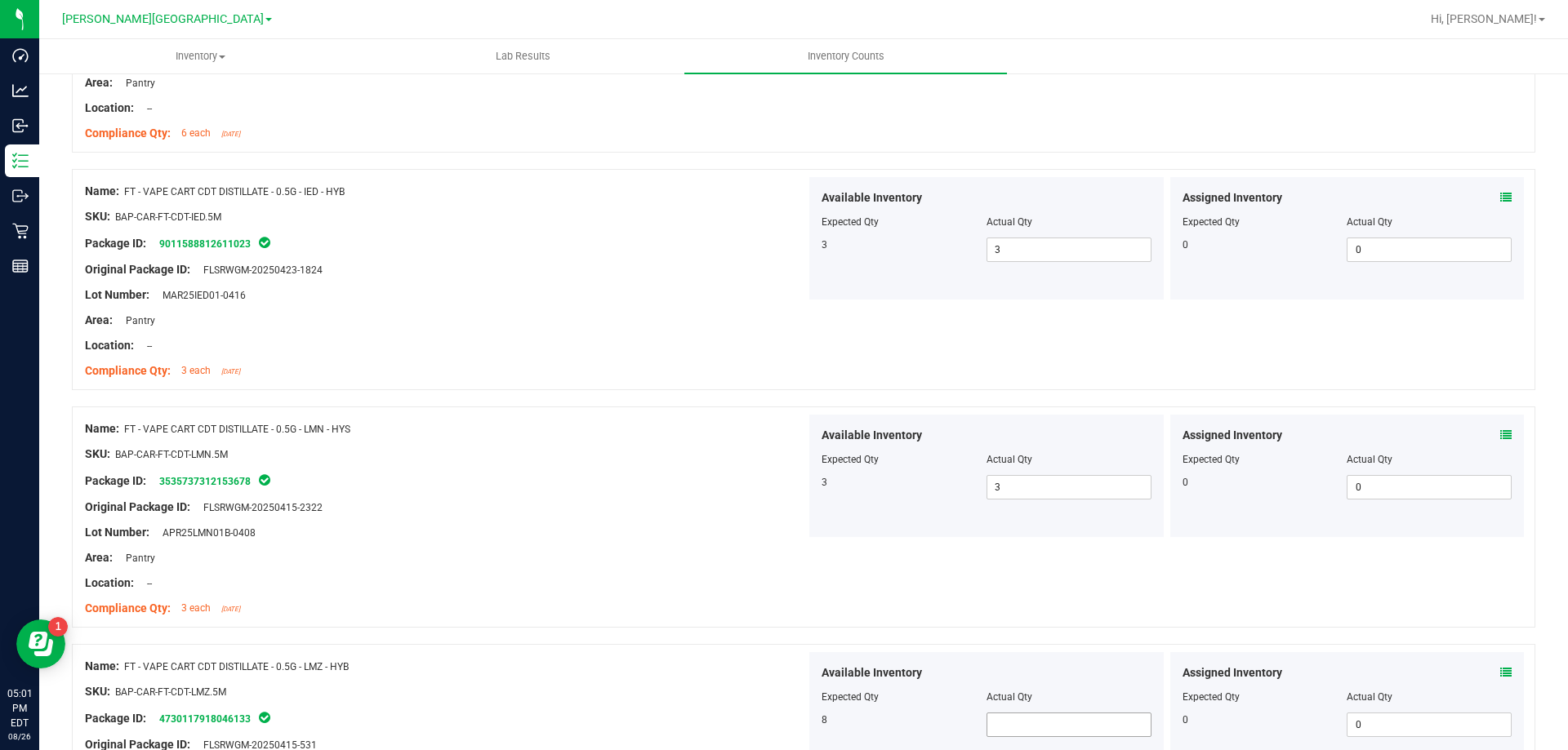
click at [1013, 714] on span at bounding box center [1068, 725] width 165 height 25
type input "7"
click at [923, 714] on div "8" at bounding box center [903, 720] width 165 height 15
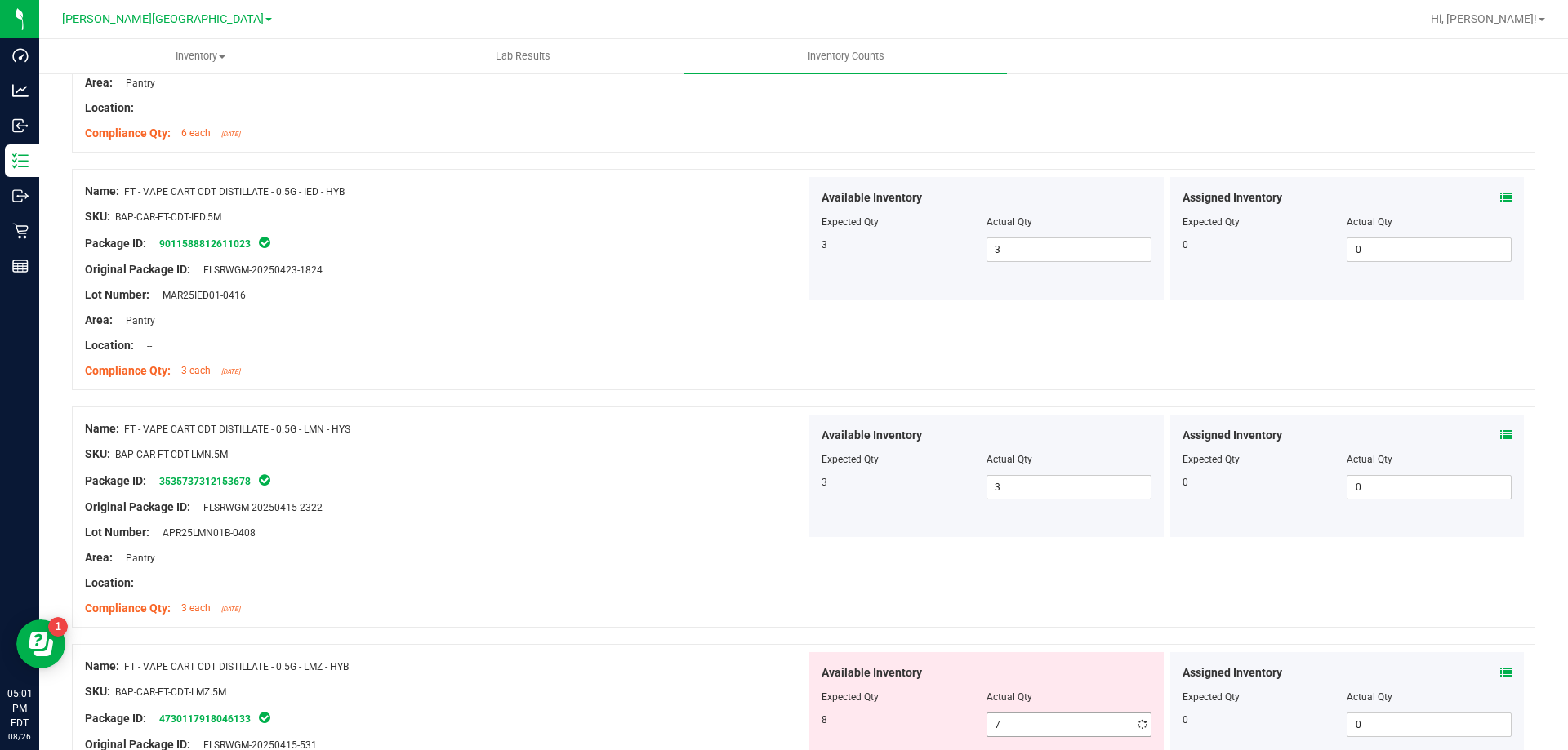
click at [995, 713] on span "7 7" at bounding box center [1068, 725] width 165 height 25
drag, startPoint x: 995, startPoint y: 712, endPoint x: 998, endPoint y: 721, distance: 9.5
click at [997, 719] on span "7 7" at bounding box center [1068, 725] width 165 height 25
click at [998, 721] on span "7 7" at bounding box center [1068, 725] width 165 height 25
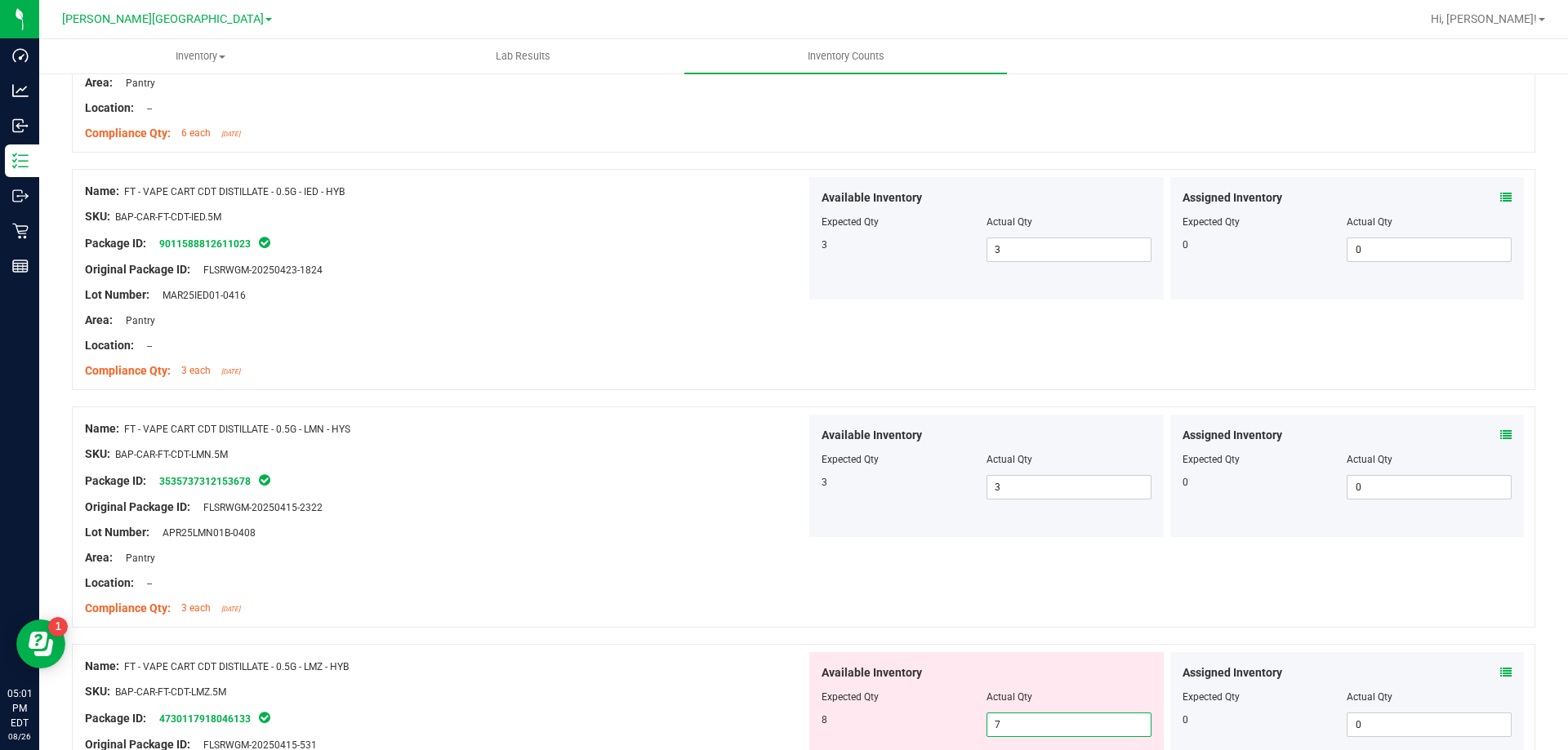
click at [998, 721] on input "7" at bounding box center [1068, 724] width 163 height 23
type input "8"
click at [848, 703] on div "Expected Qty" at bounding box center [903, 697] width 165 height 15
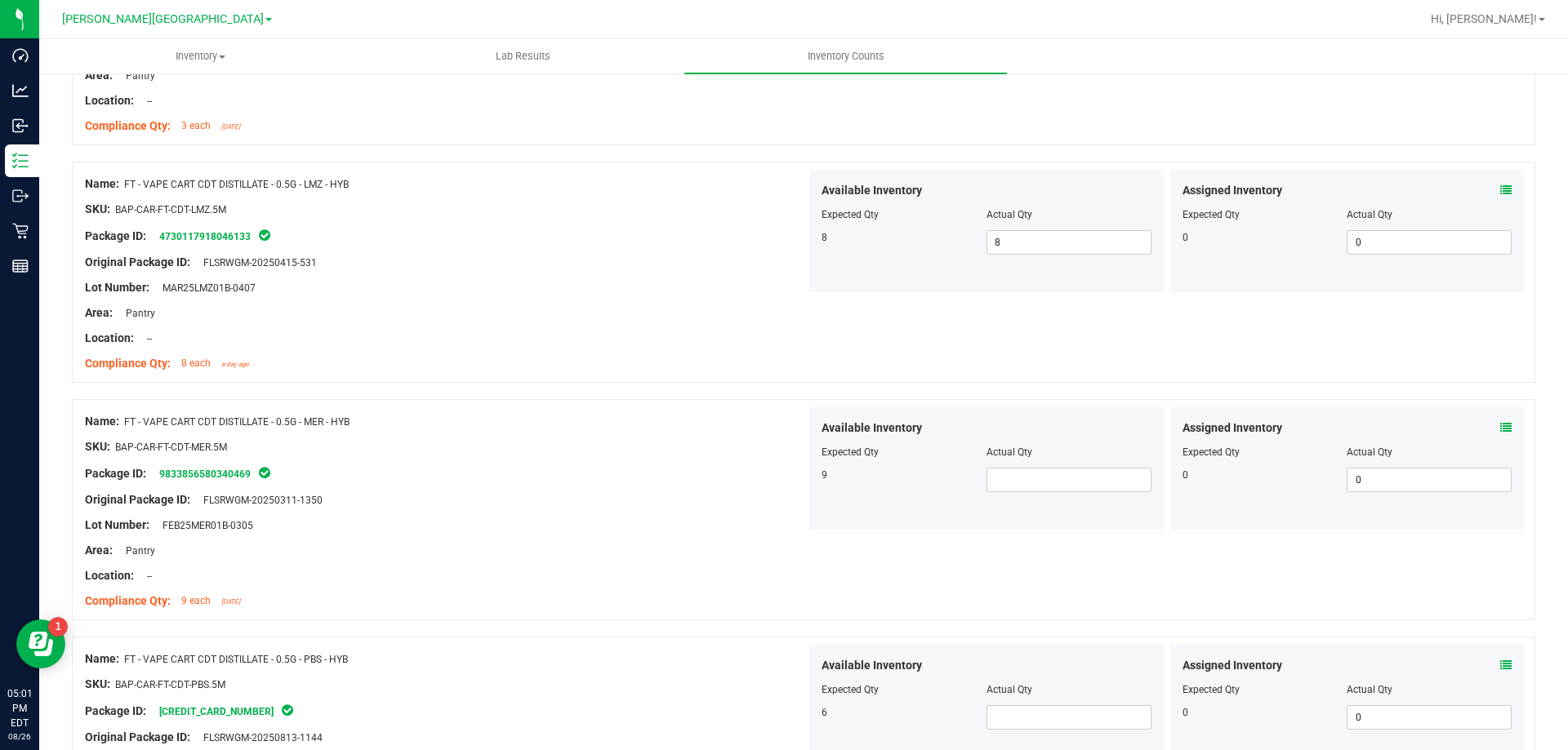
scroll to position [1062, 0]
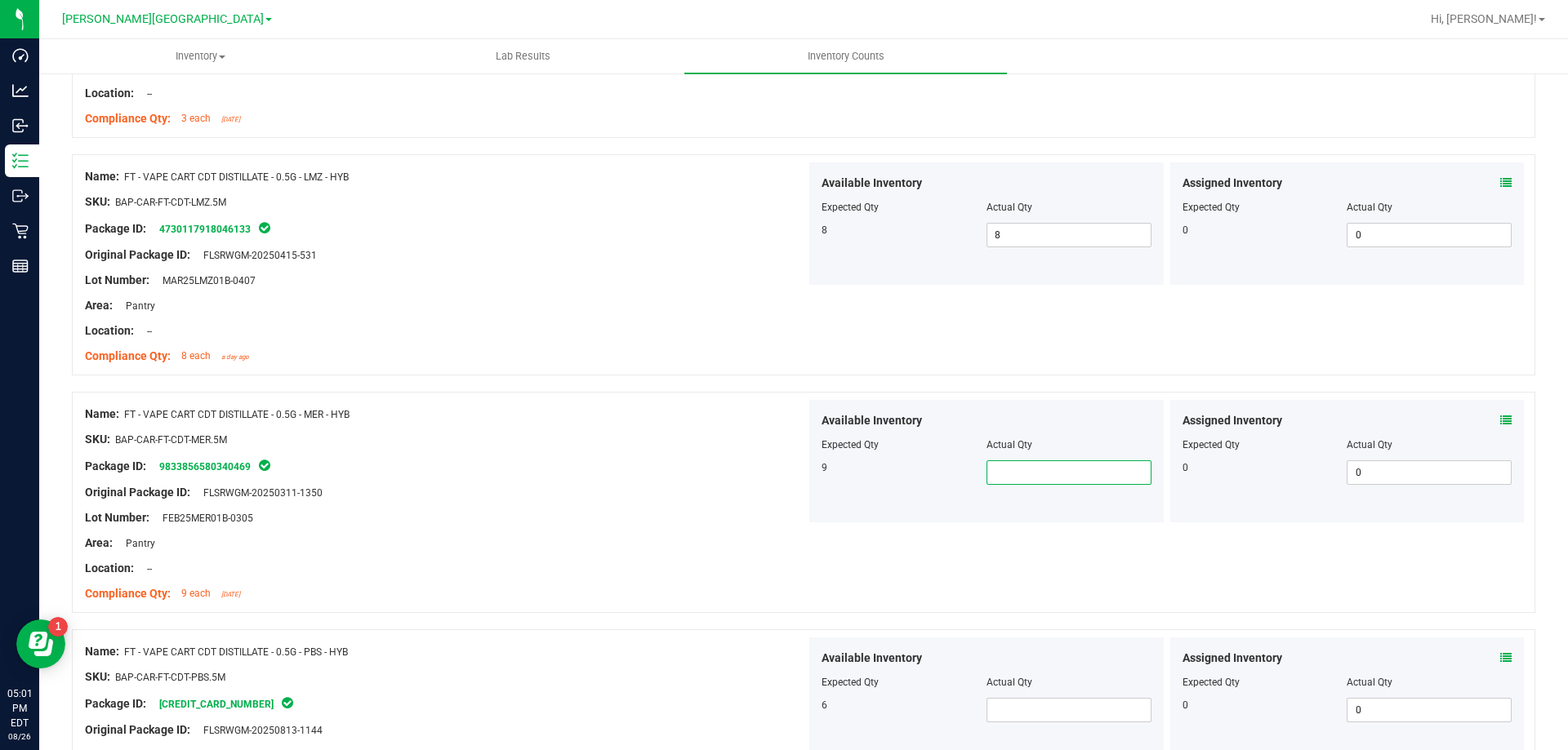
click at [1026, 460] on span at bounding box center [1068, 472] width 165 height 25
type input "9"
click at [1012, 718] on span at bounding box center [1068, 710] width 165 height 25
type input "6"
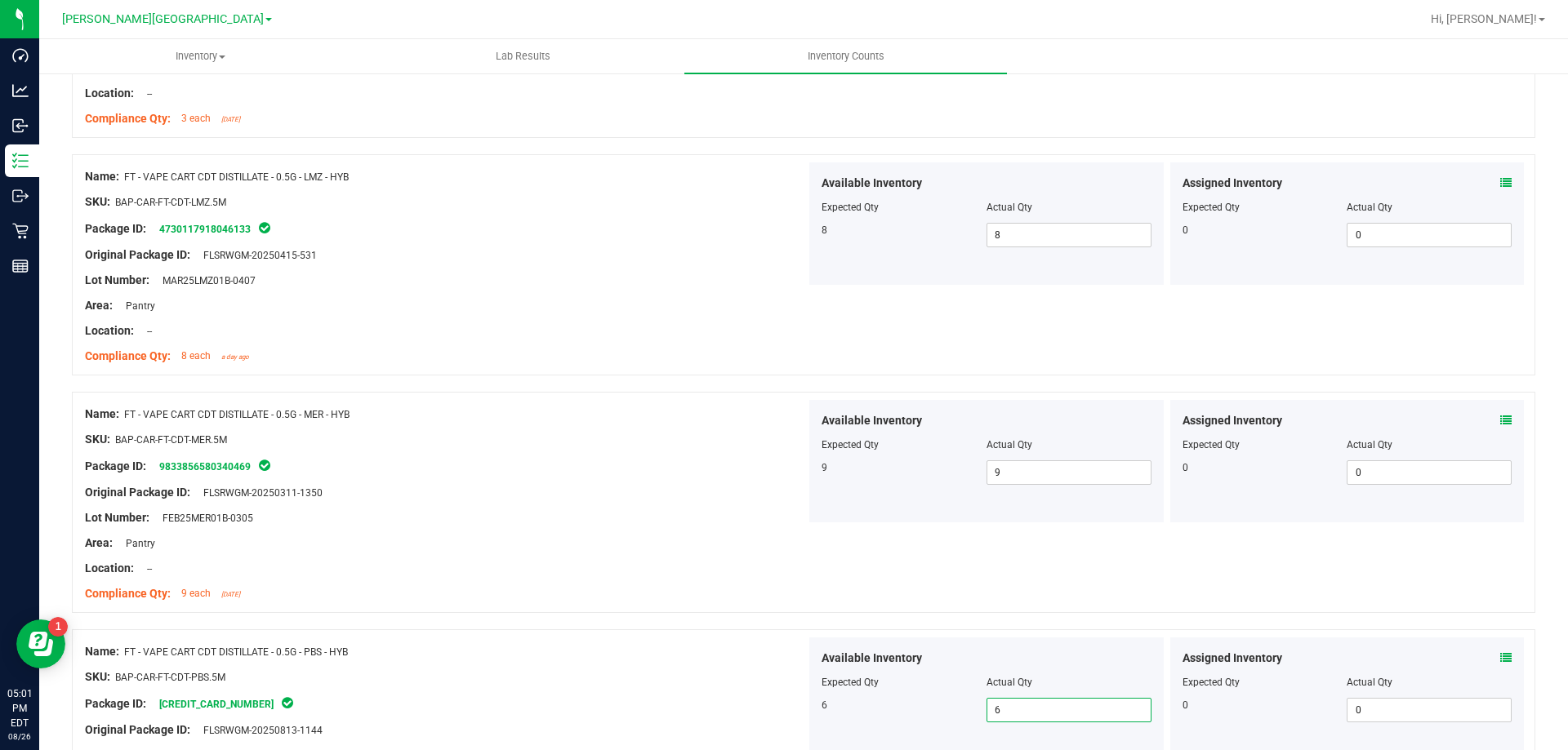
type input "6"
click at [917, 703] on div "6" at bounding box center [903, 705] width 165 height 15
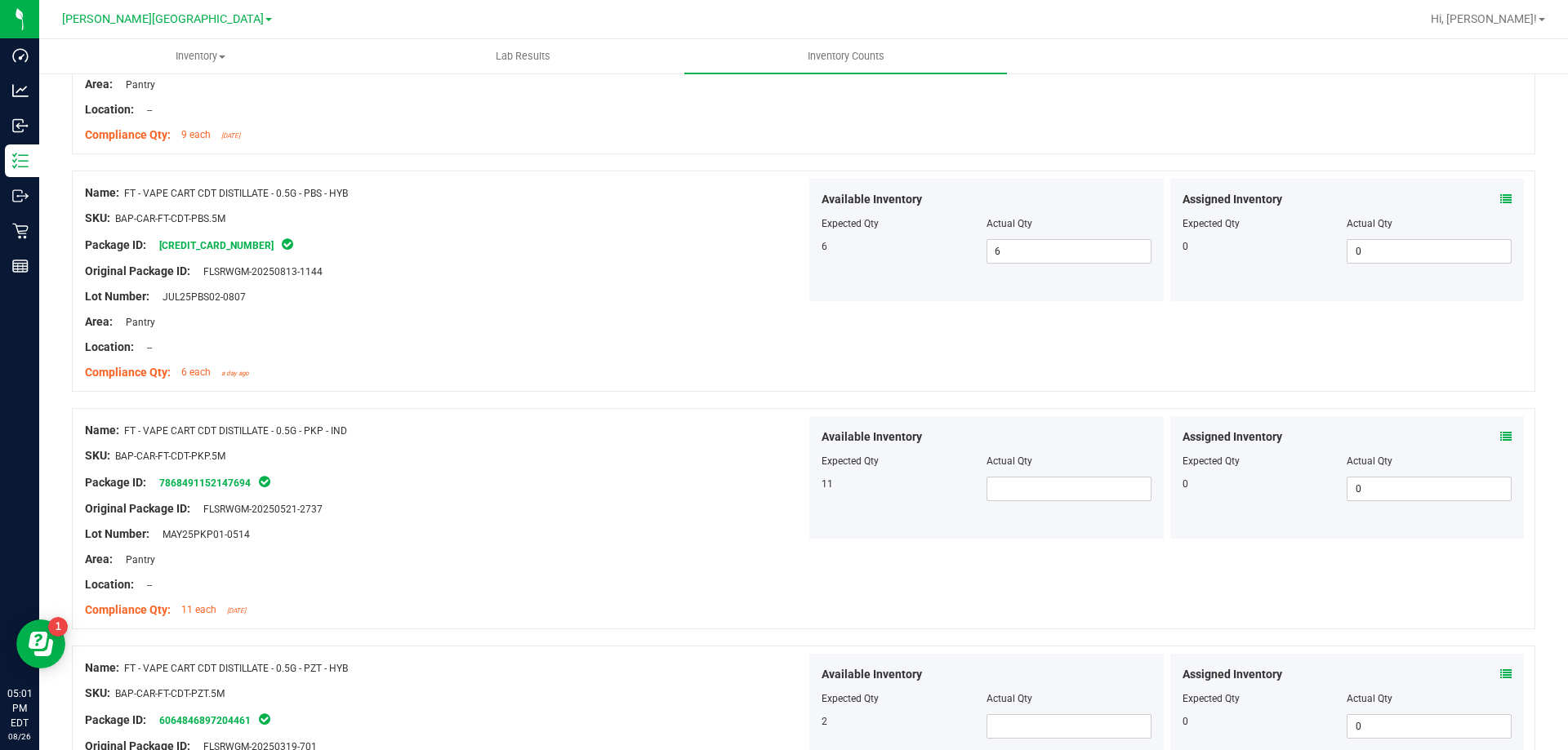
scroll to position [1551, 0]
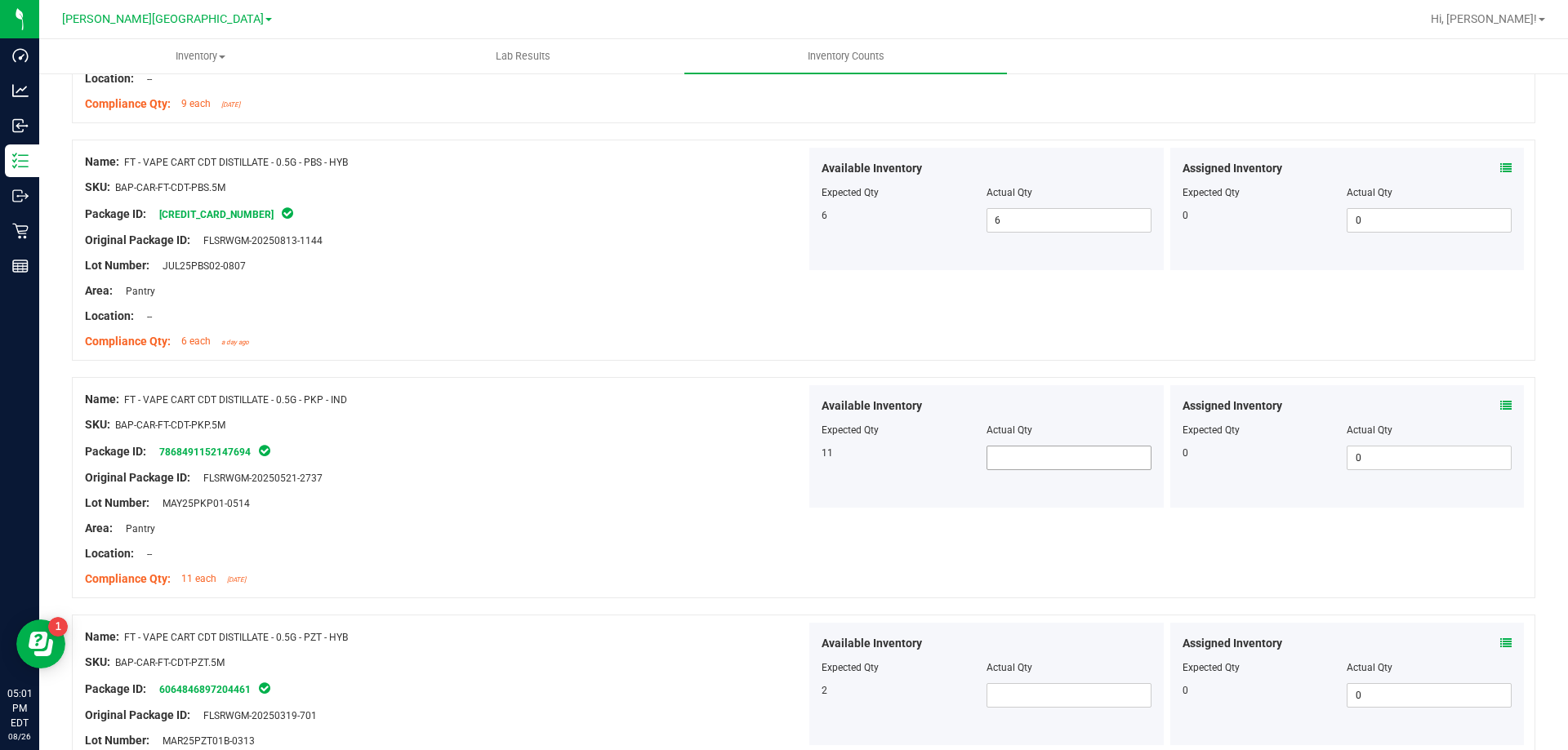
click at [1002, 450] on span at bounding box center [1068, 458] width 165 height 25
type input "11"
click at [1007, 697] on span at bounding box center [1068, 696] width 165 height 25
type input "2"
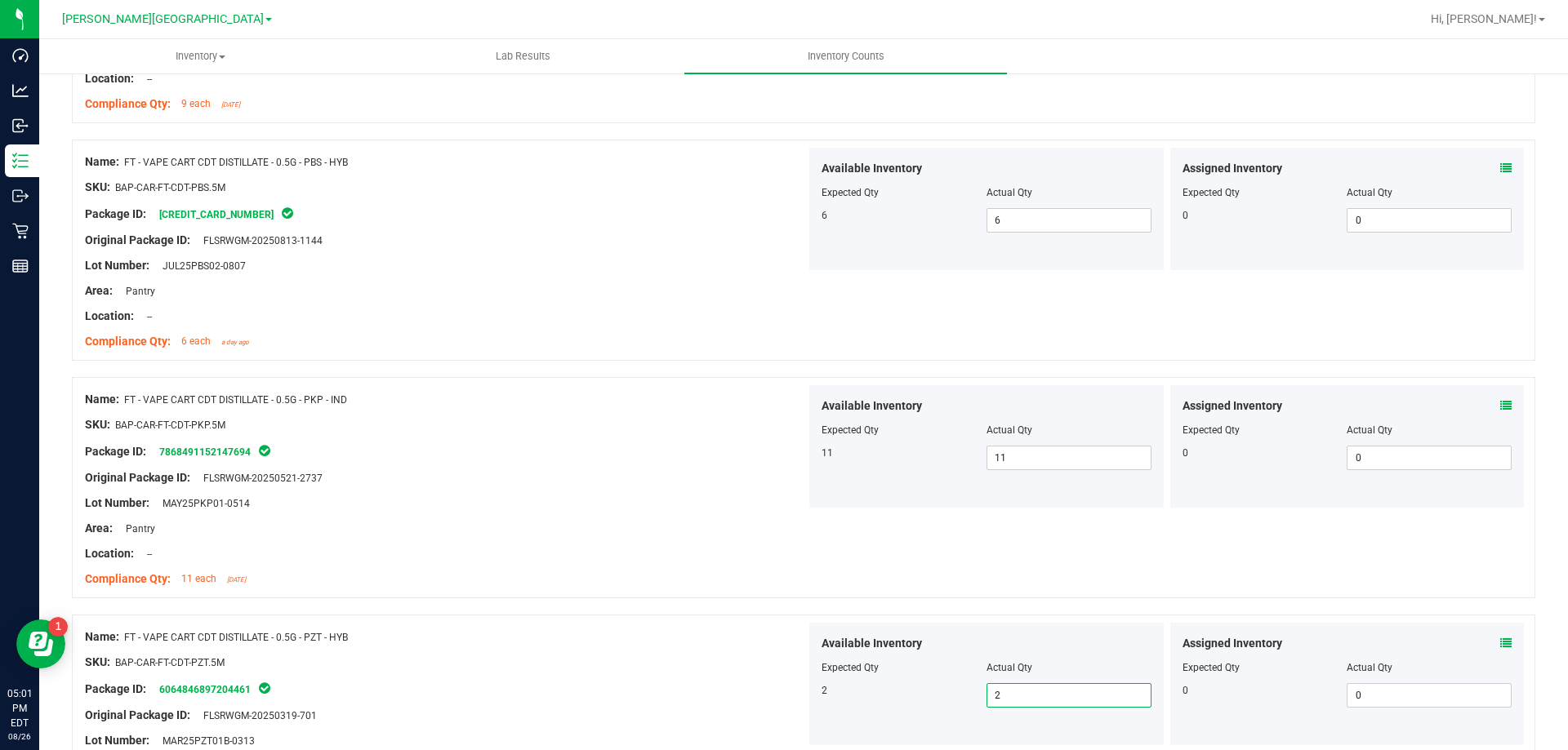
type input "2"
click at [923, 681] on div at bounding box center [985, 680] width 329 height 8
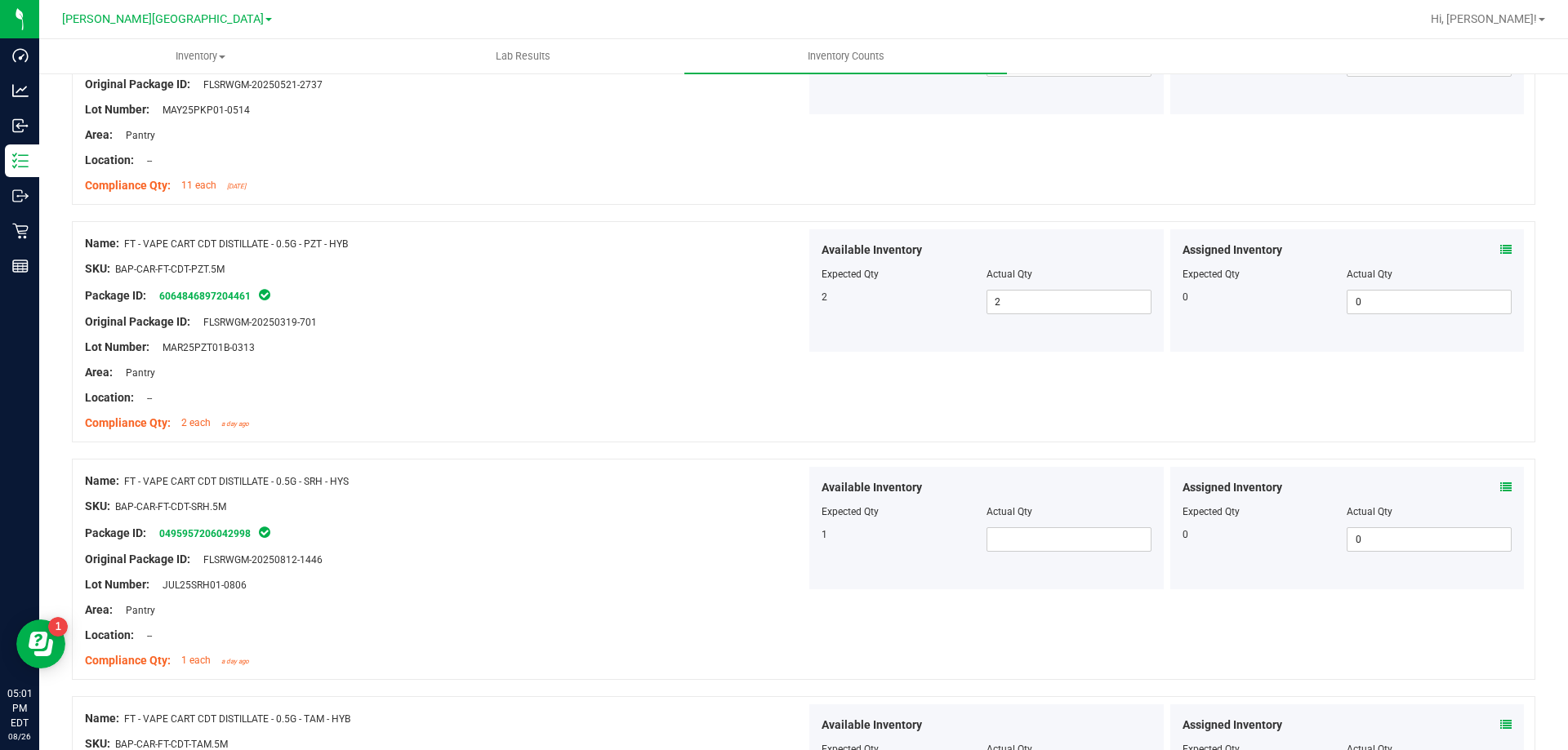
scroll to position [1960, 0]
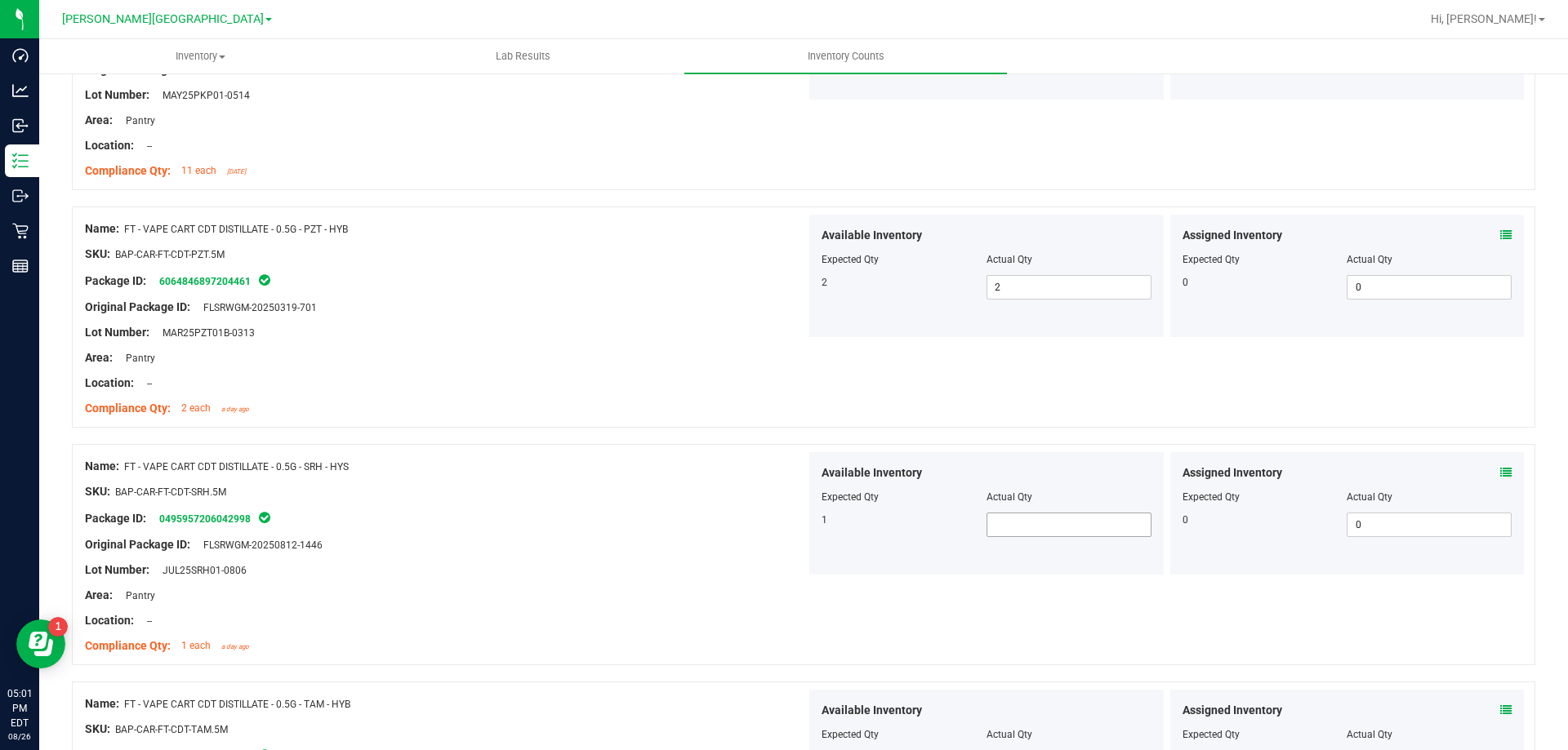
click at [1024, 516] on div "Available Inventory Expected Qty Actual Qty 1" at bounding box center [986, 514] width 354 height 123
click at [1016, 534] on span at bounding box center [1068, 524] width 165 height 25
type input "1"
click at [1012, 663] on div "Name: FT - VAPE CART CDT DISTILLATE - 0.5G - SRH - HYS SKU: BAP-CAR-FT-CDT-SRH.…" at bounding box center [803, 555] width 1463 height 222
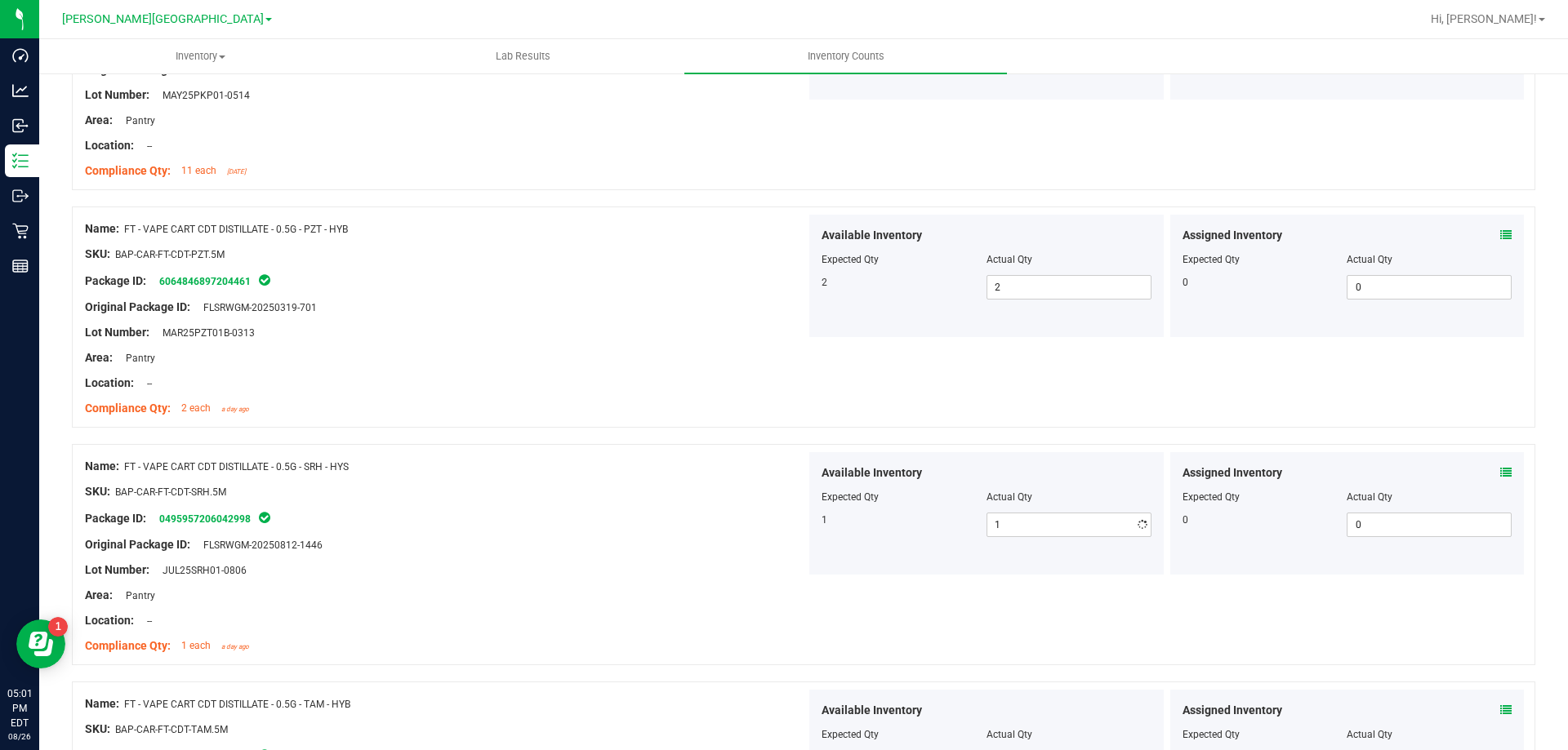
scroll to position [2287, 0]
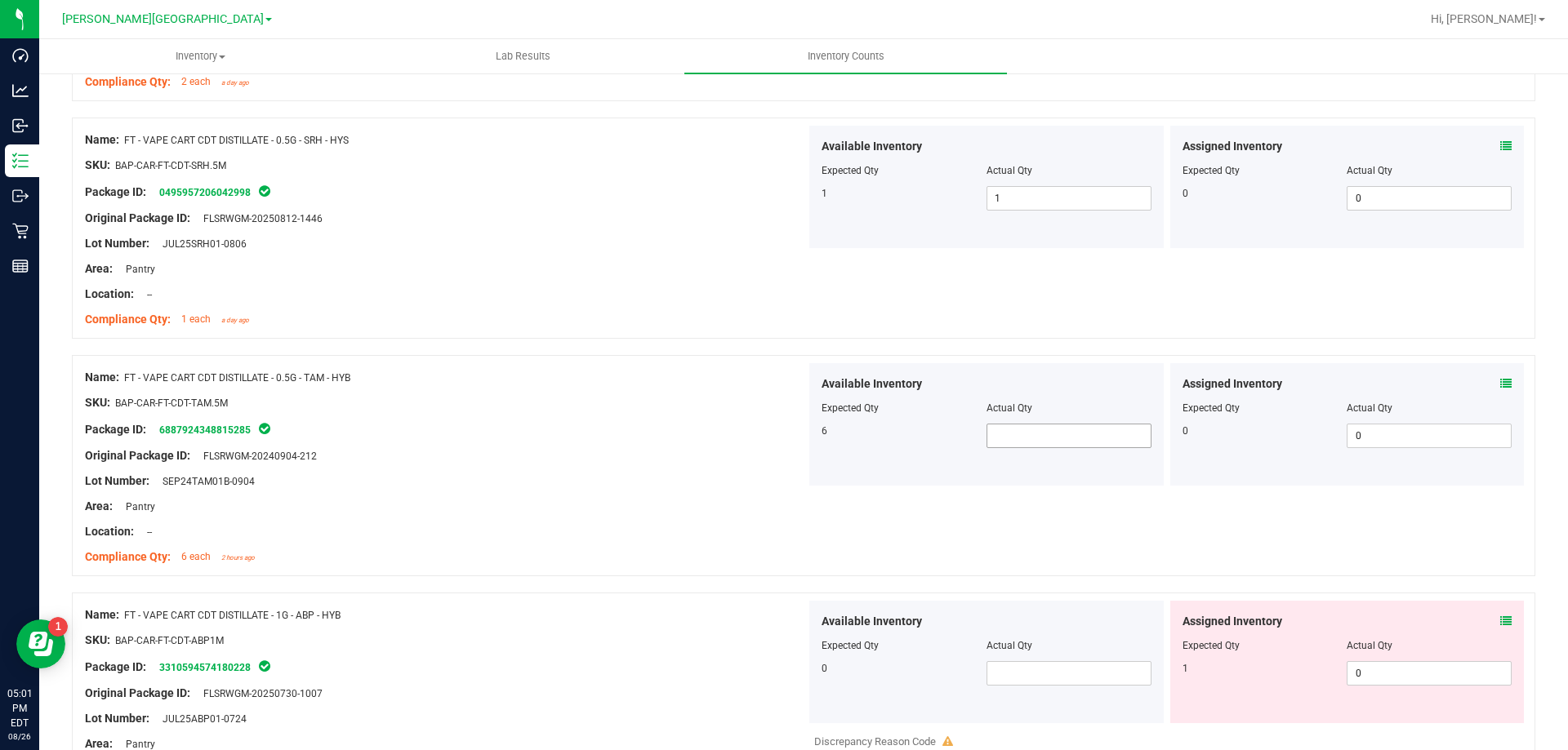
click at [1030, 432] on span at bounding box center [1068, 435] width 165 height 25
type input "6"
click at [1032, 674] on span at bounding box center [1068, 674] width 165 height 25
type input "0"
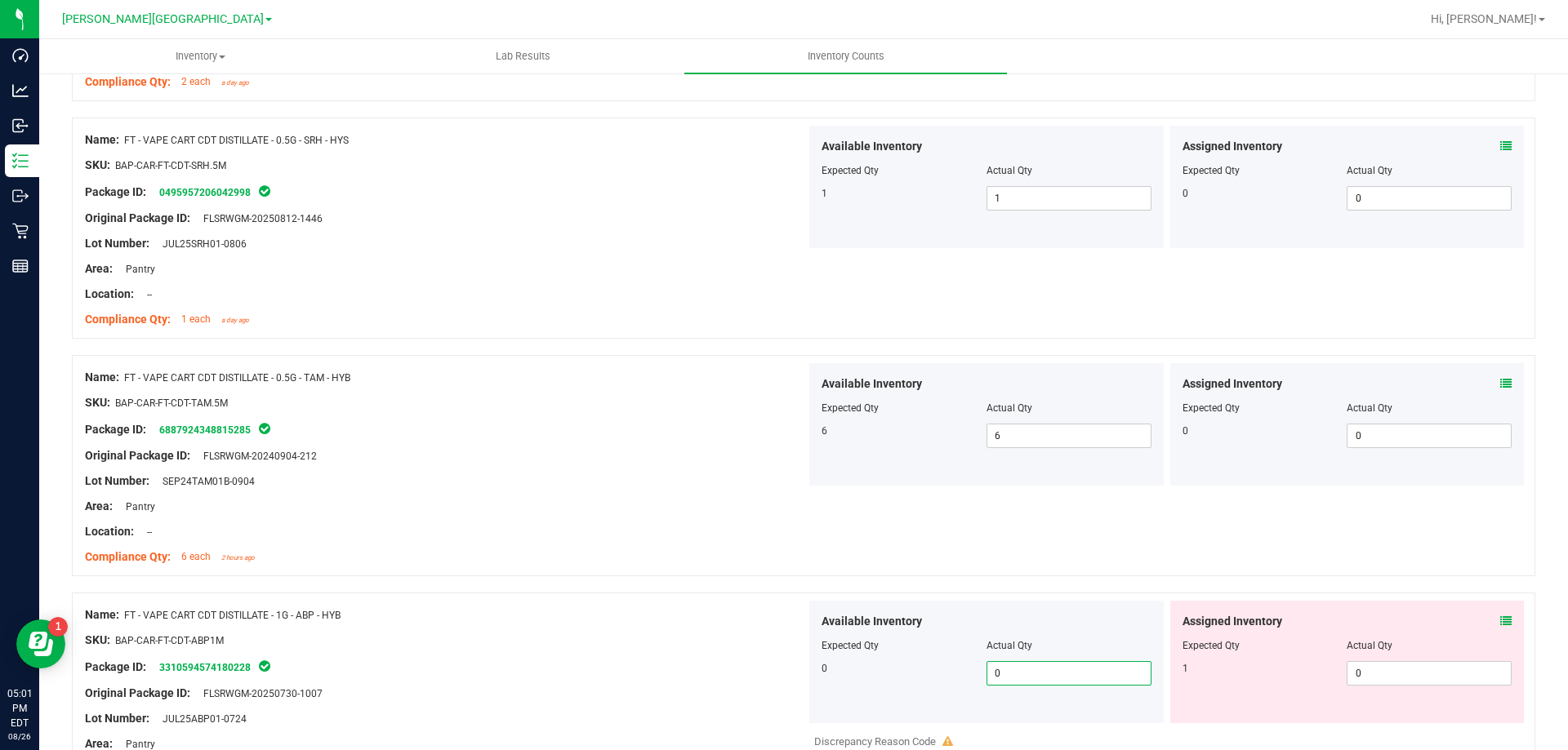
type input "0"
click at [905, 680] on div "0 0 0" at bounding box center [985, 674] width 329 height 25
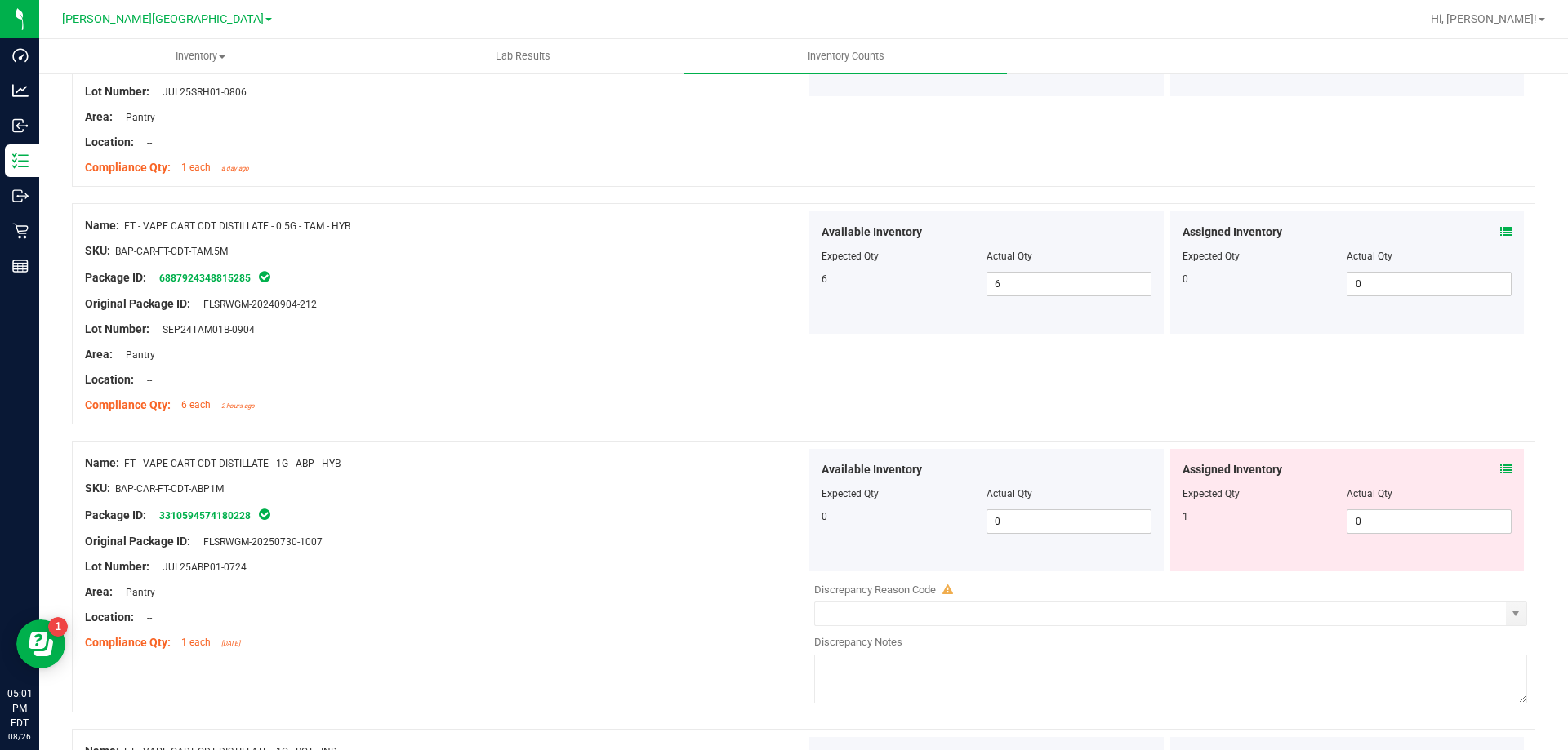
scroll to position [2613, 0]
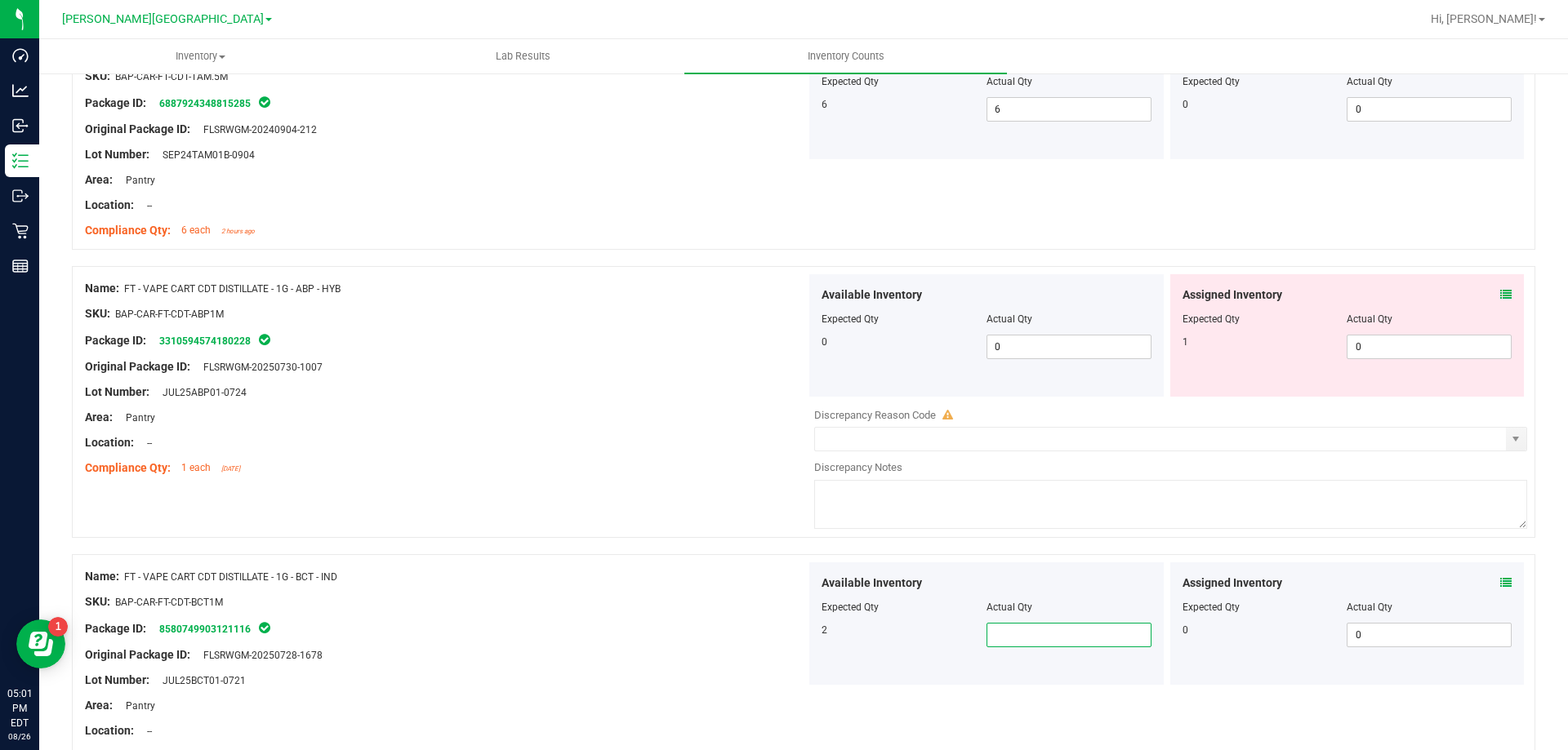
click at [1031, 638] on span at bounding box center [1068, 635] width 165 height 25
type input "2"
click at [942, 647] on div "Available Inventory Expected Qty Actual Qty 2 2 2" at bounding box center [986, 624] width 354 height 123
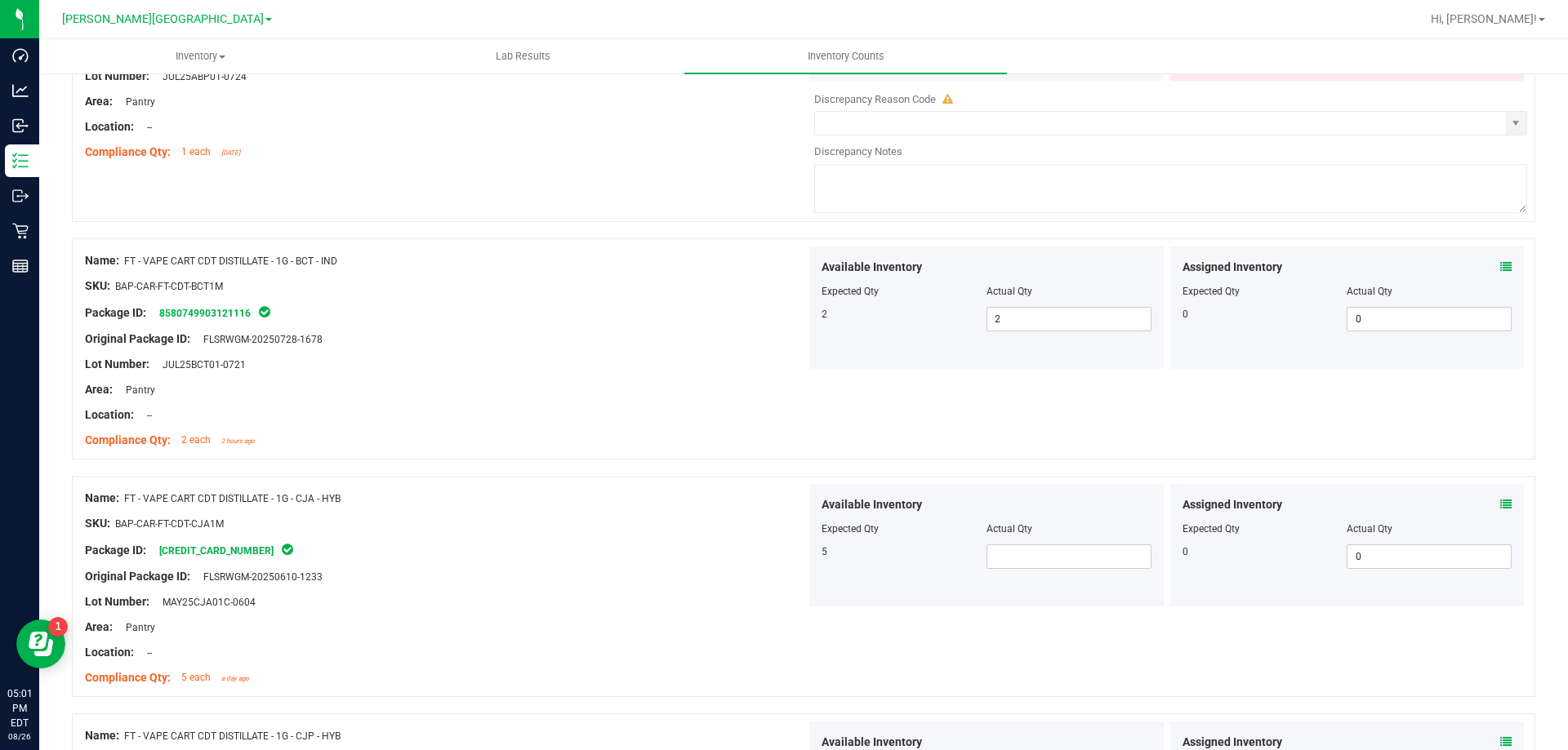
scroll to position [2940, 0]
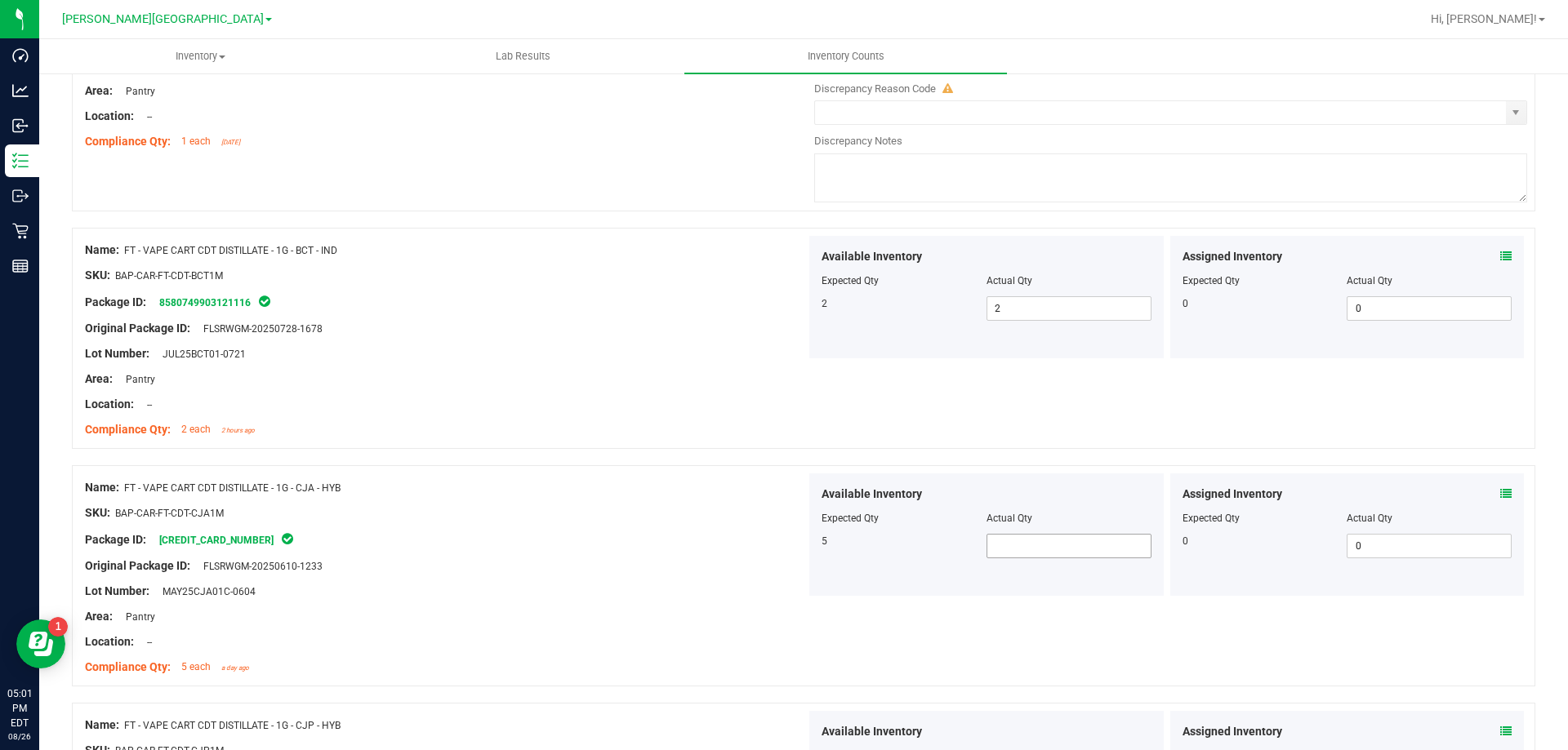
click at [1013, 554] on span at bounding box center [1068, 546] width 165 height 25
type input "5"
click at [945, 587] on div "Available Inventory Expected Qty Actual Qty 5 5 5" at bounding box center [986, 535] width 354 height 123
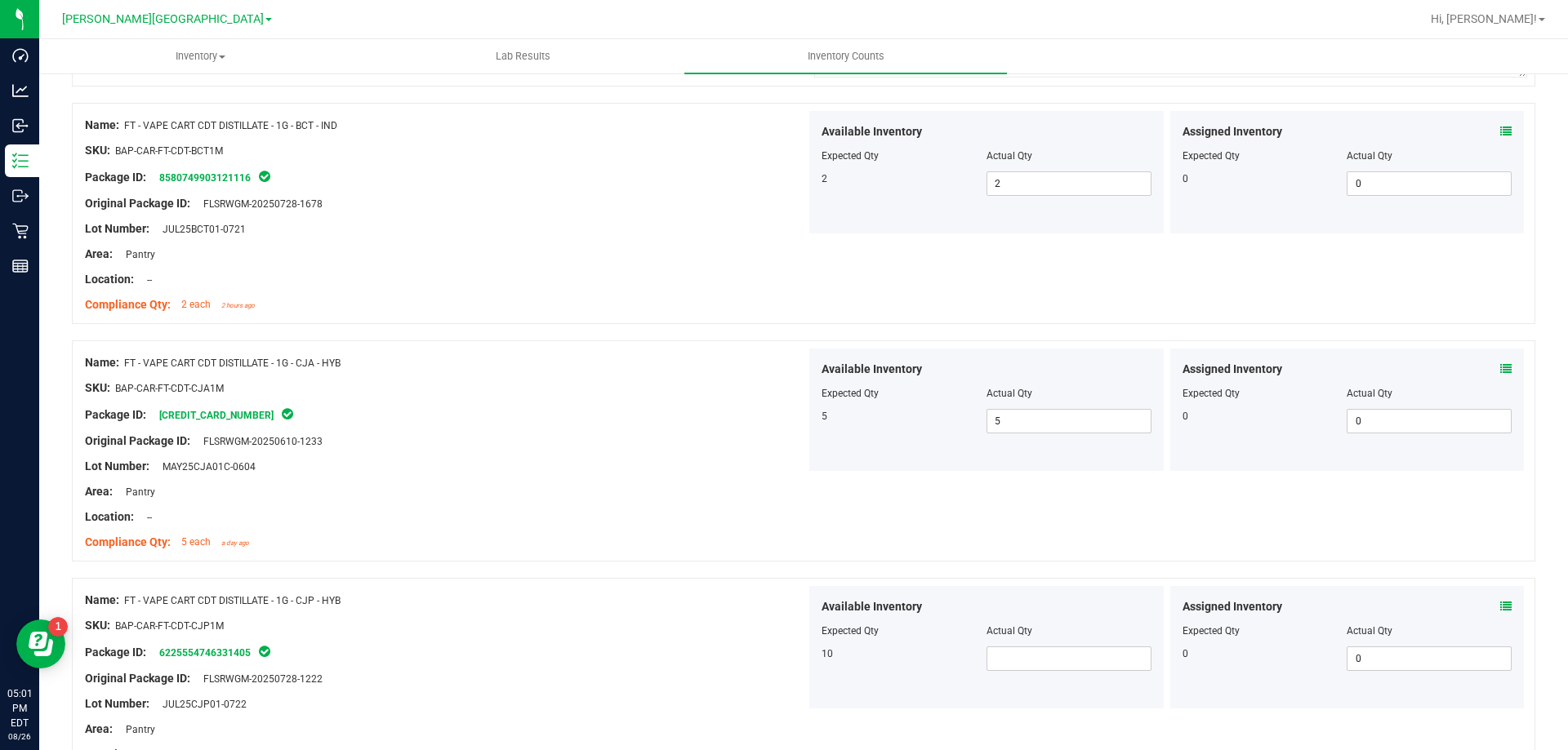
scroll to position [3185, 0]
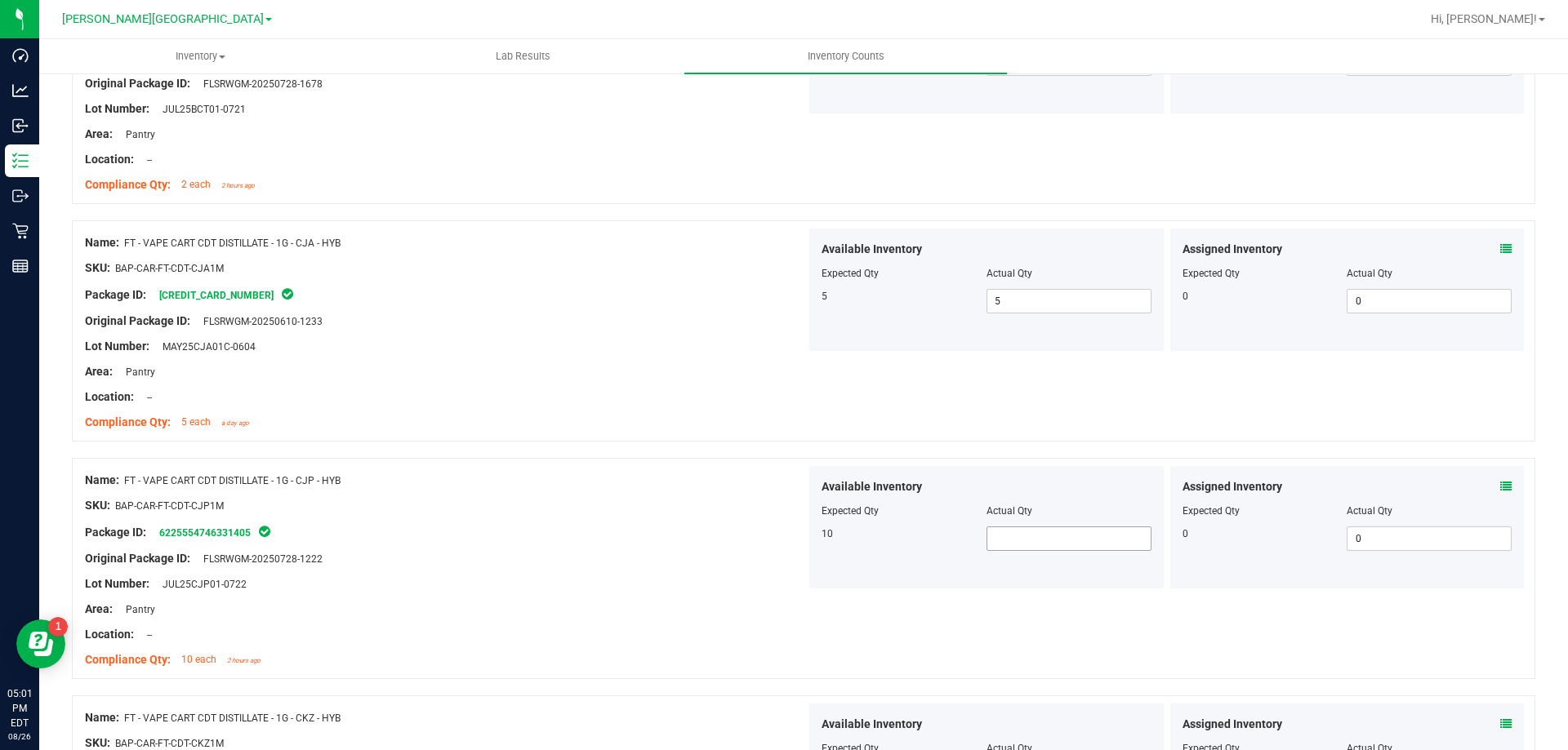
click at [1023, 528] on span at bounding box center [1068, 538] width 165 height 25
type input "10"
click at [931, 587] on div "Available Inventory Expected Qty Actual Qty 10 10 10" at bounding box center [986, 527] width 354 height 123
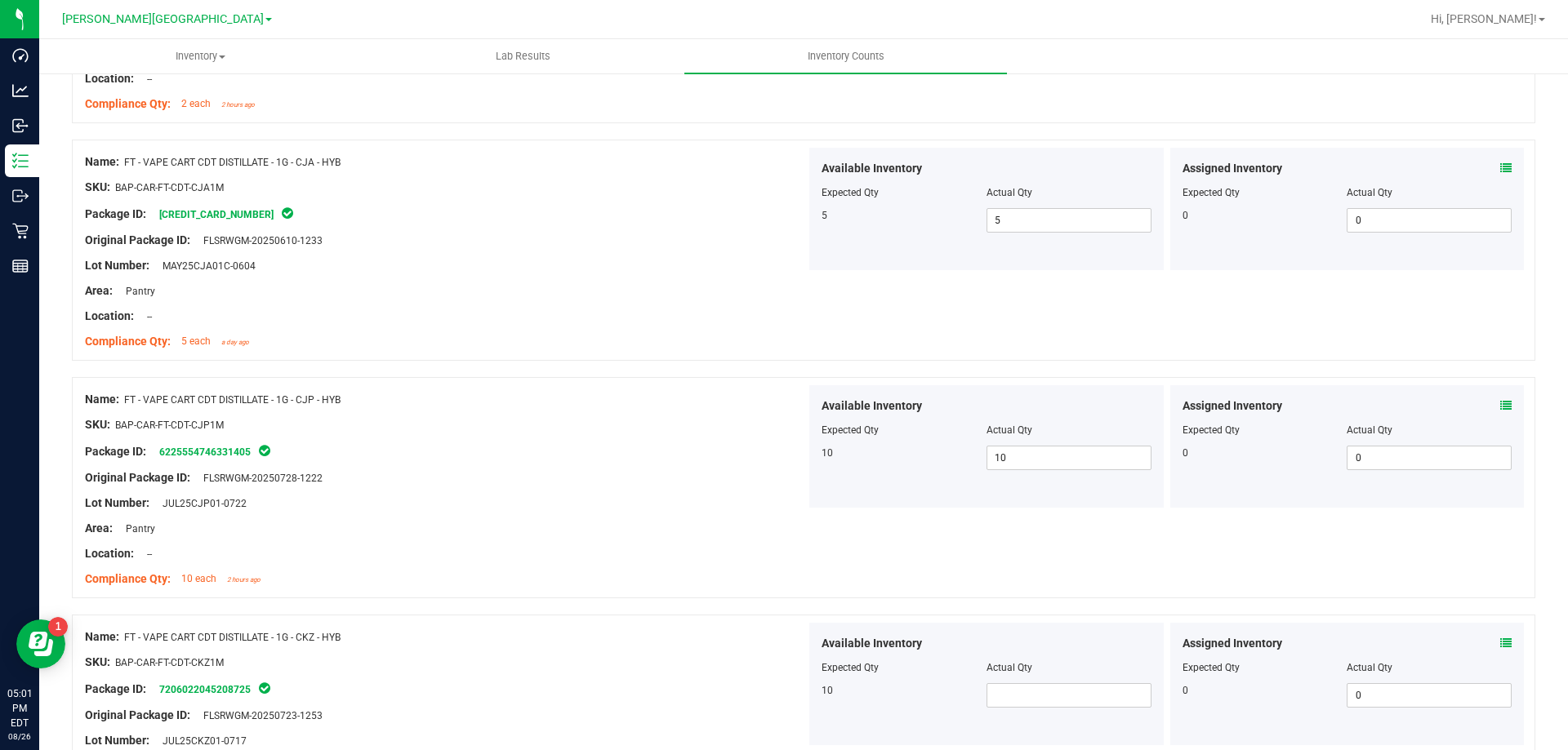
scroll to position [3429, 0]
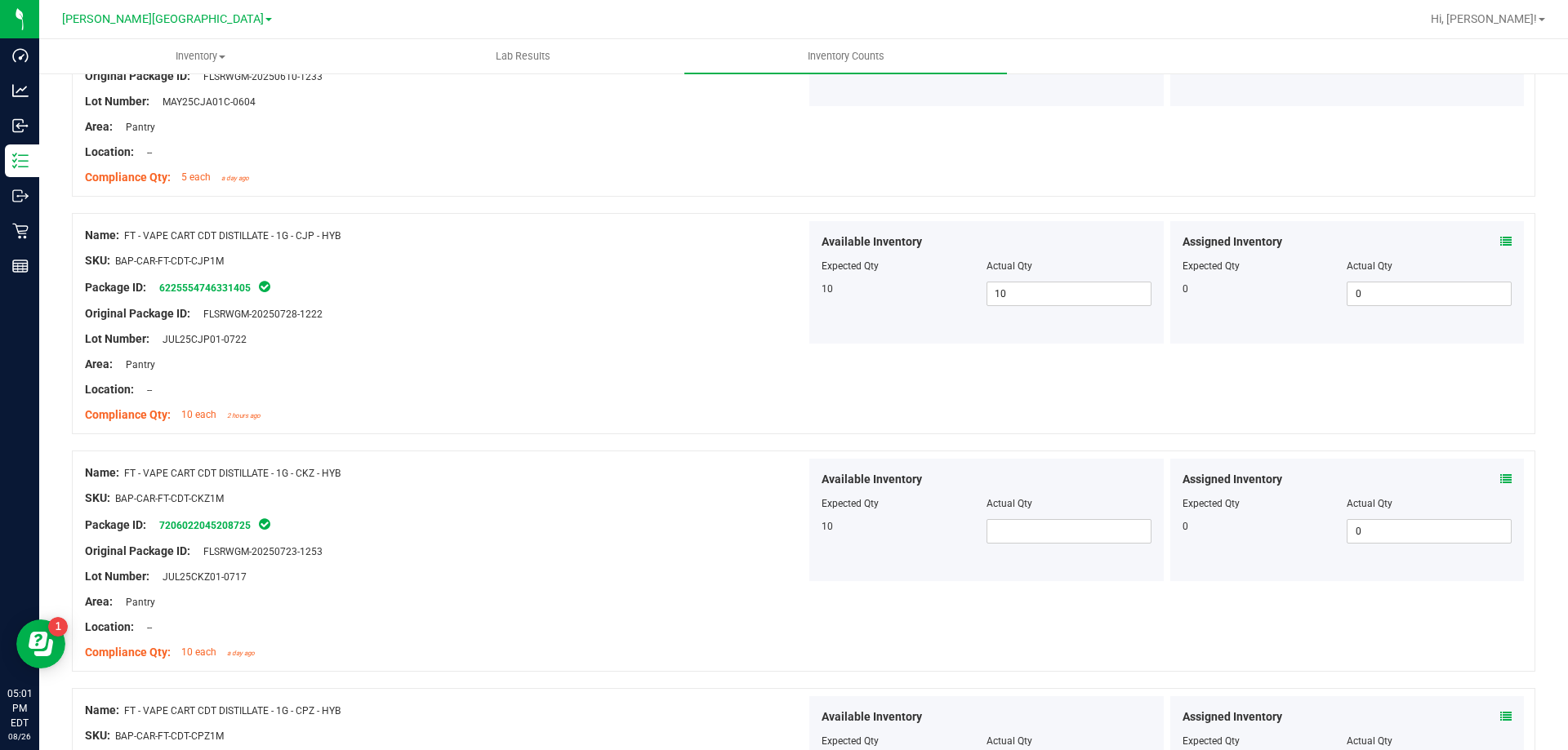
click at [1014, 548] on div "Available Inventory Expected Qty Actual Qty 10" at bounding box center [986, 520] width 354 height 123
click at [1013, 536] on span "1" at bounding box center [1068, 531] width 165 height 25
type input "10"
drag, startPoint x: 910, startPoint y: 564, endPoint x: 963, endPoint y: 633, distance: 87.0
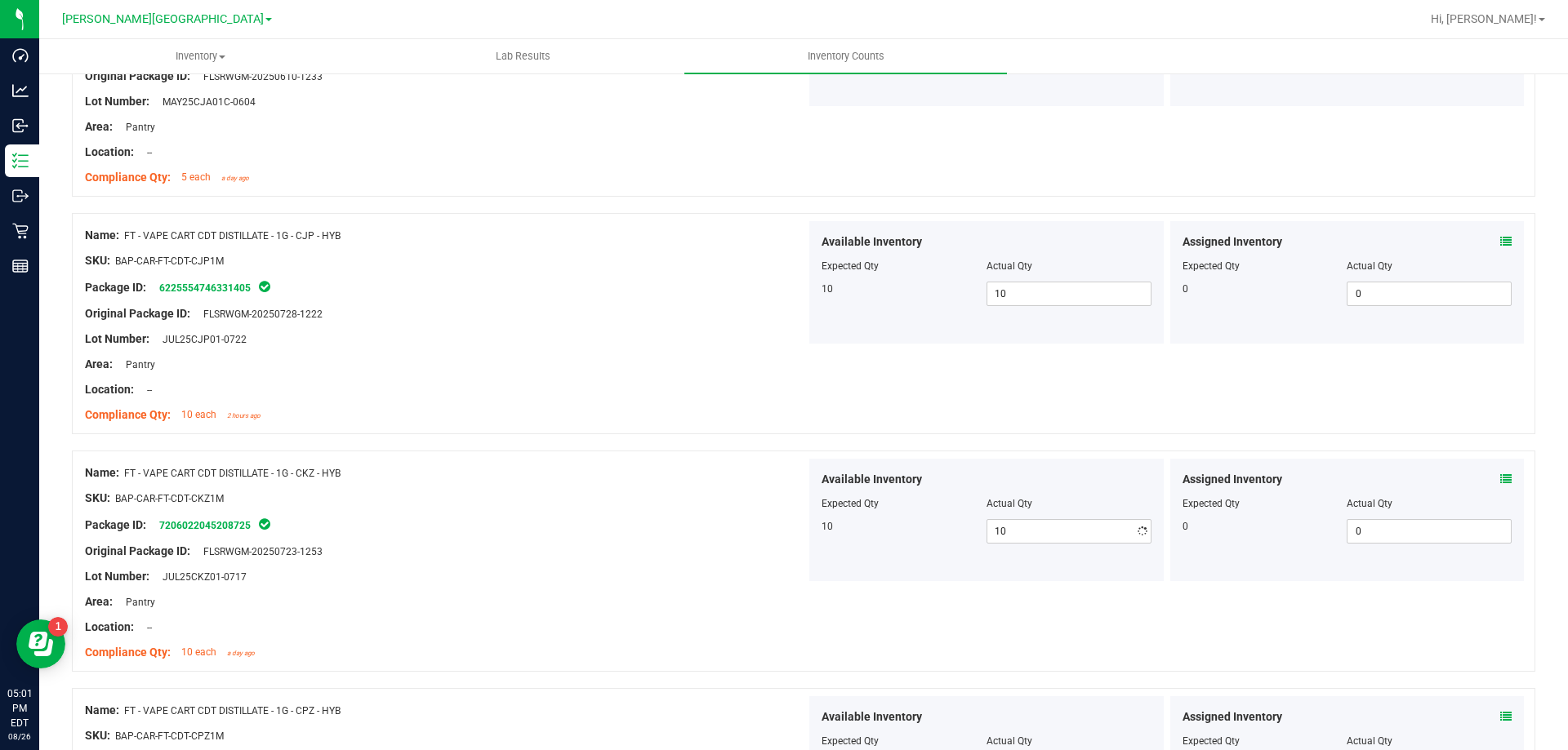
click at [912, 567] on div "Available Inventory Expected Qty Actual Qty 10 10 10" at bounding box center [986, 520] width 354 height 123
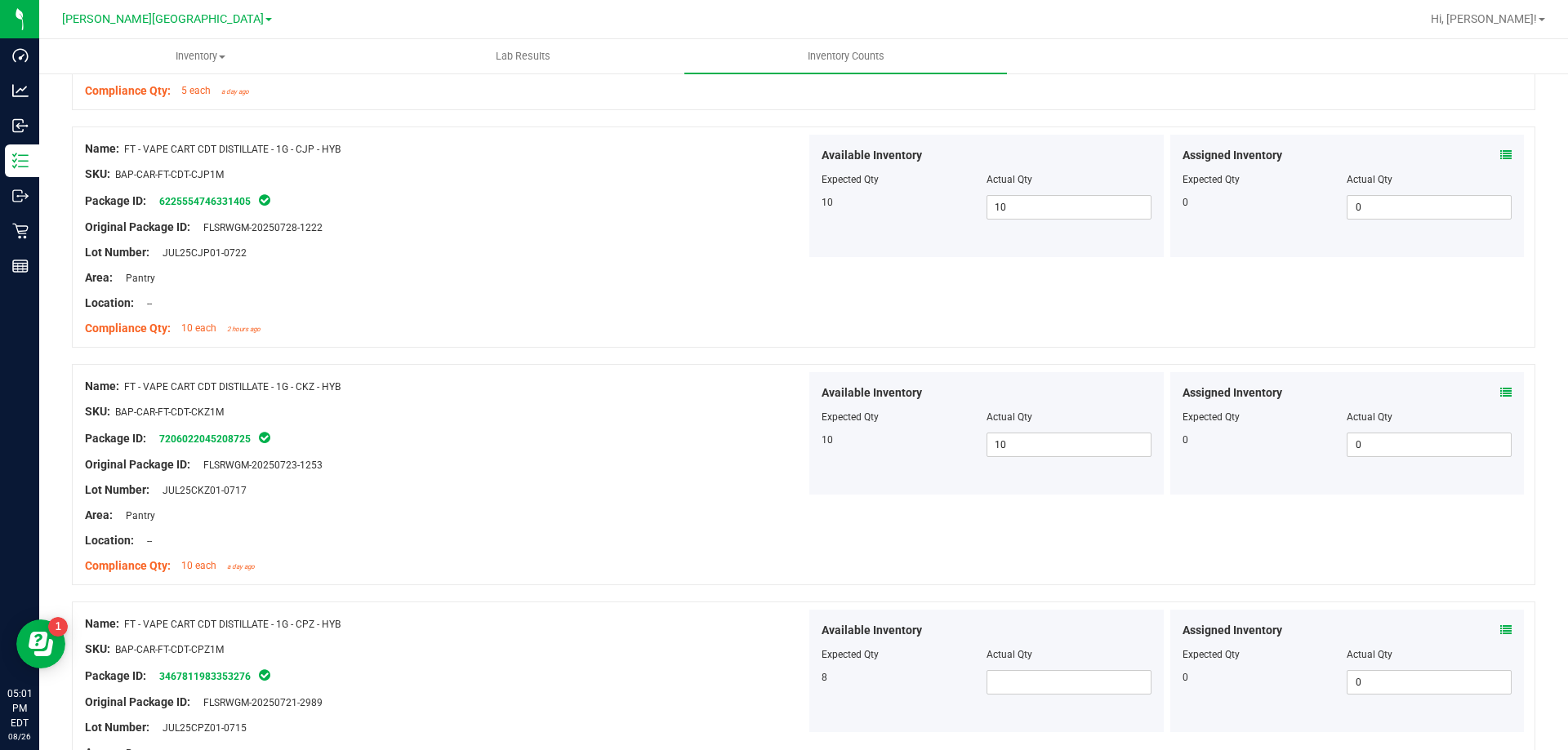
scroll to position [3675, 0]
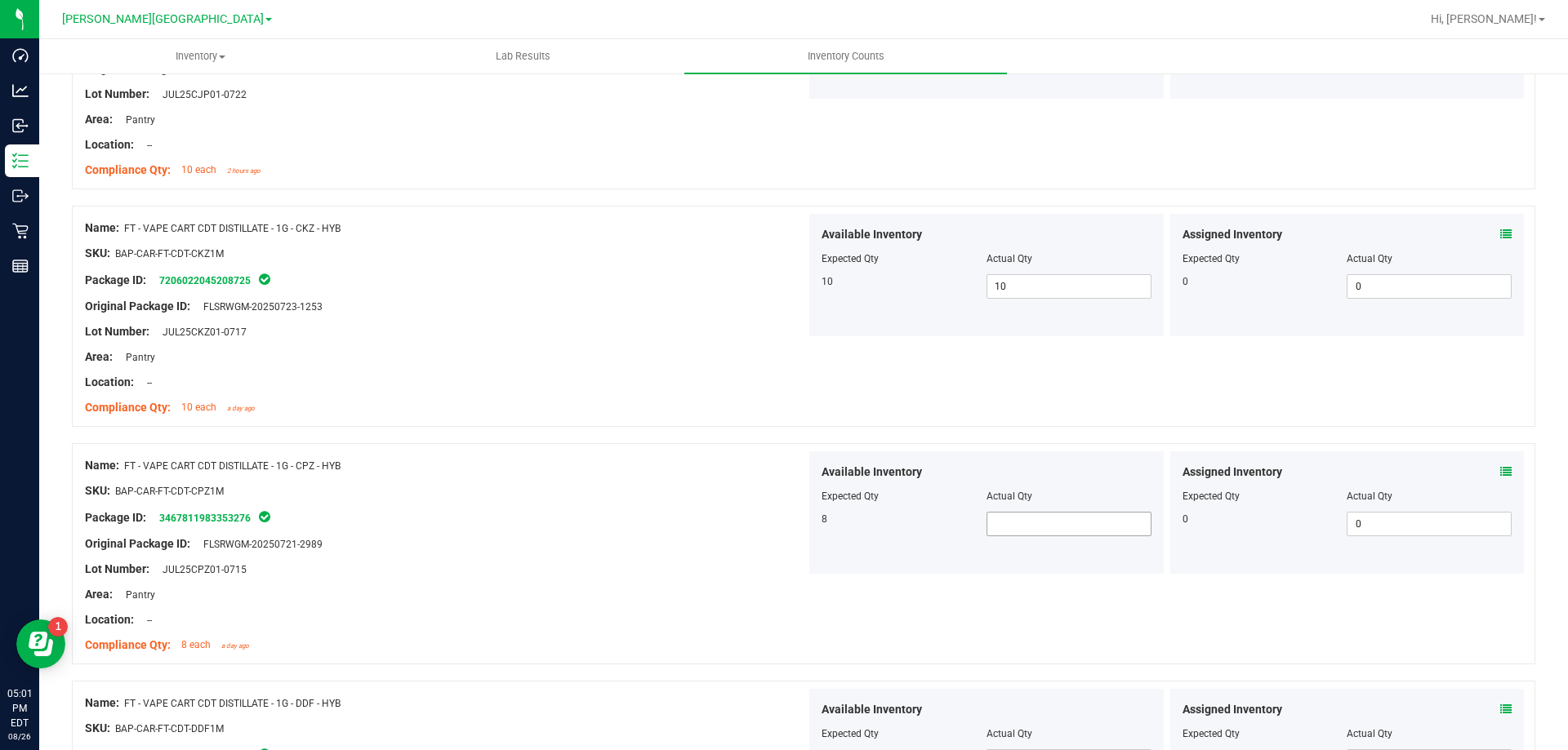
click at [1031, 529] on span at bounding box center [1068, 523] width 165 height 25
type input "8"
drag, startPoint x: 958, startPoint y: 568, endPoint x: 969, endPoint y: 587, distance: 22.0
click at [960, 572] on div "Available Inventory Expected Qty Actual Qty 8 8 8" at bounding box center [986, 513] width 354 height 123
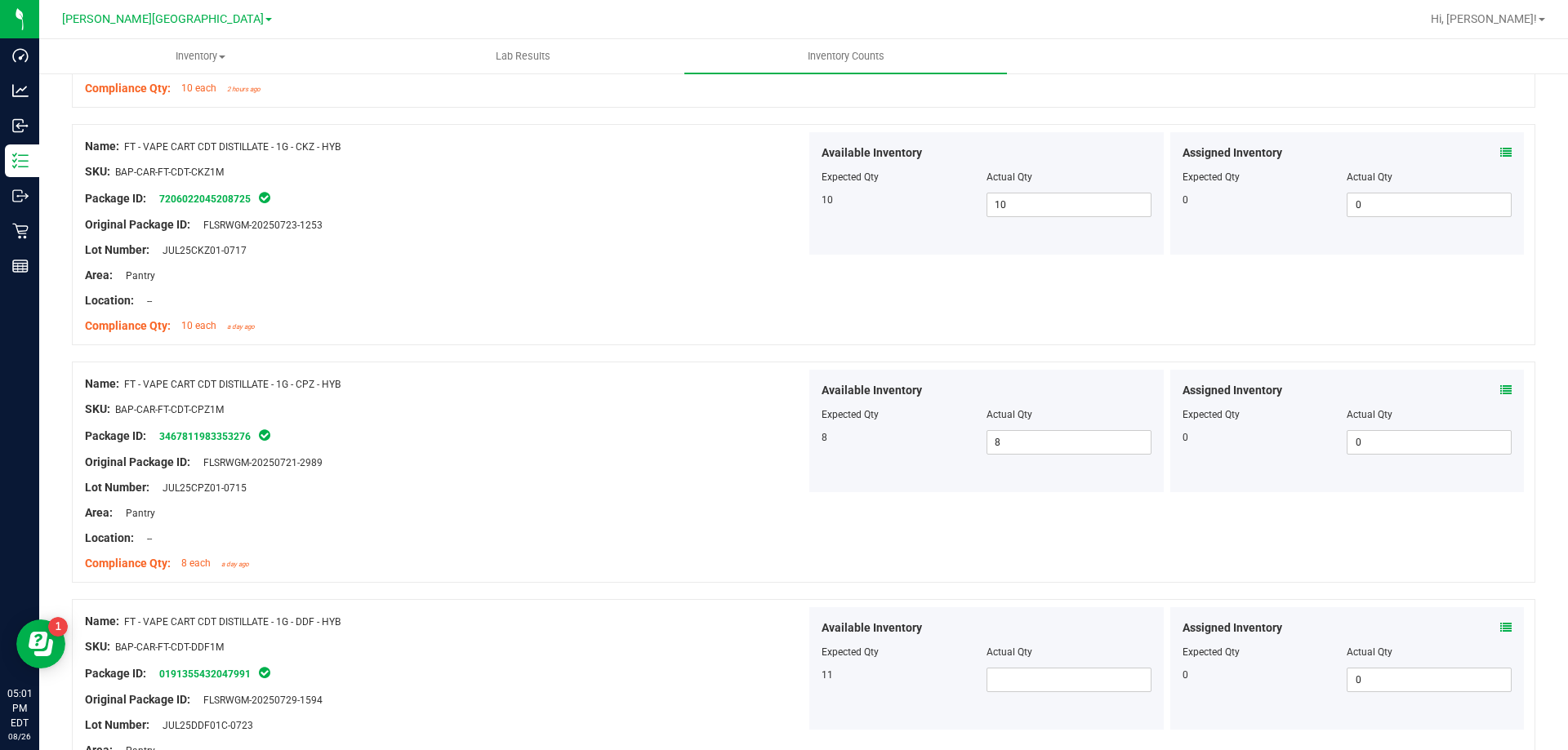
scroll to position [3920, 0]
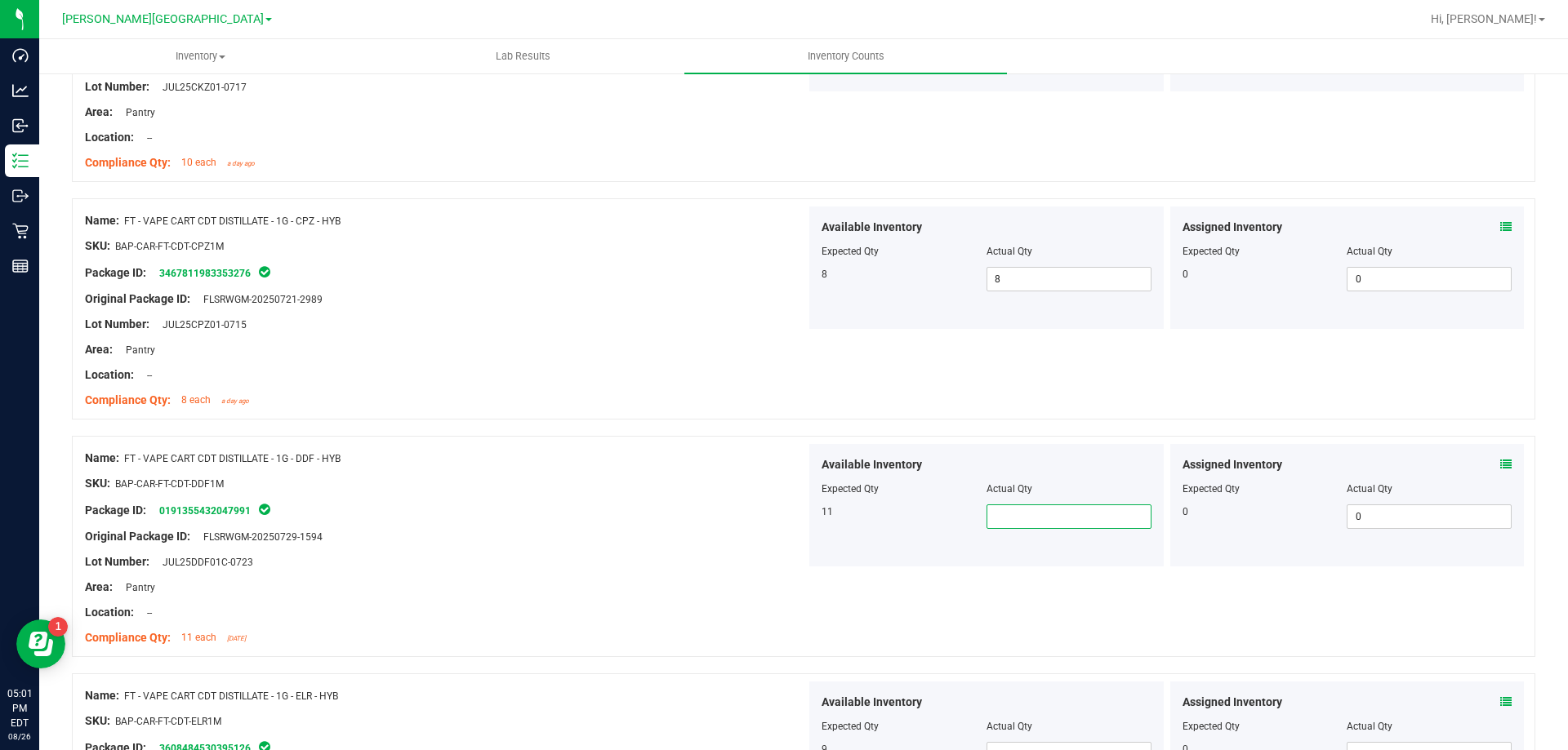
click at [1029, 521] on span at bounding box center [1068, 516] width 165 height 25
type input "11"
click at [1009, 628] on div "Name: FT - VAPE CART CDT DISTILLATE - 1G - DDF - HYB SKU: BAP-CAR-FT-CDT-DDF1M …" at bounding box center [803, 547] width 1463 height 222
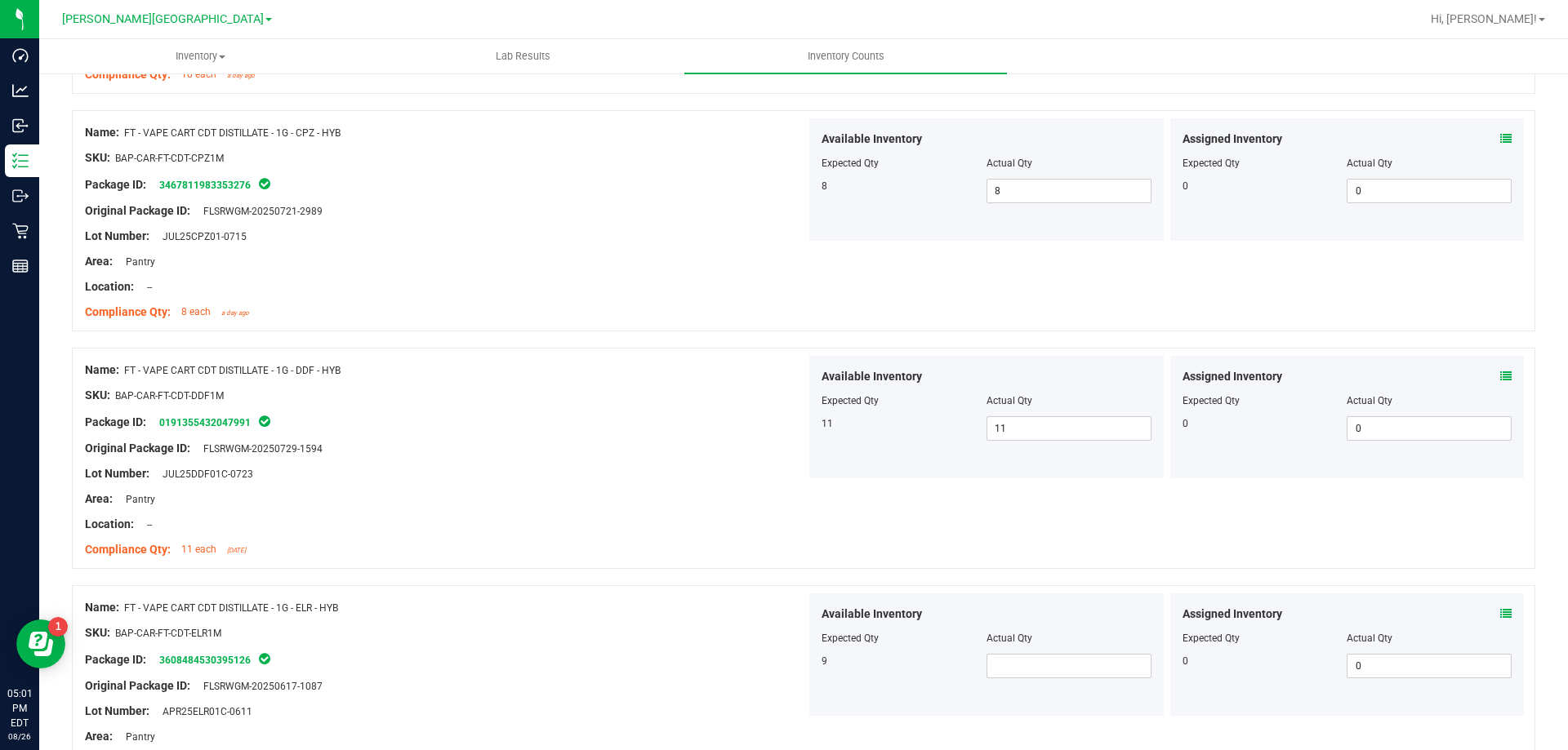
scroll to position [4165, 0]
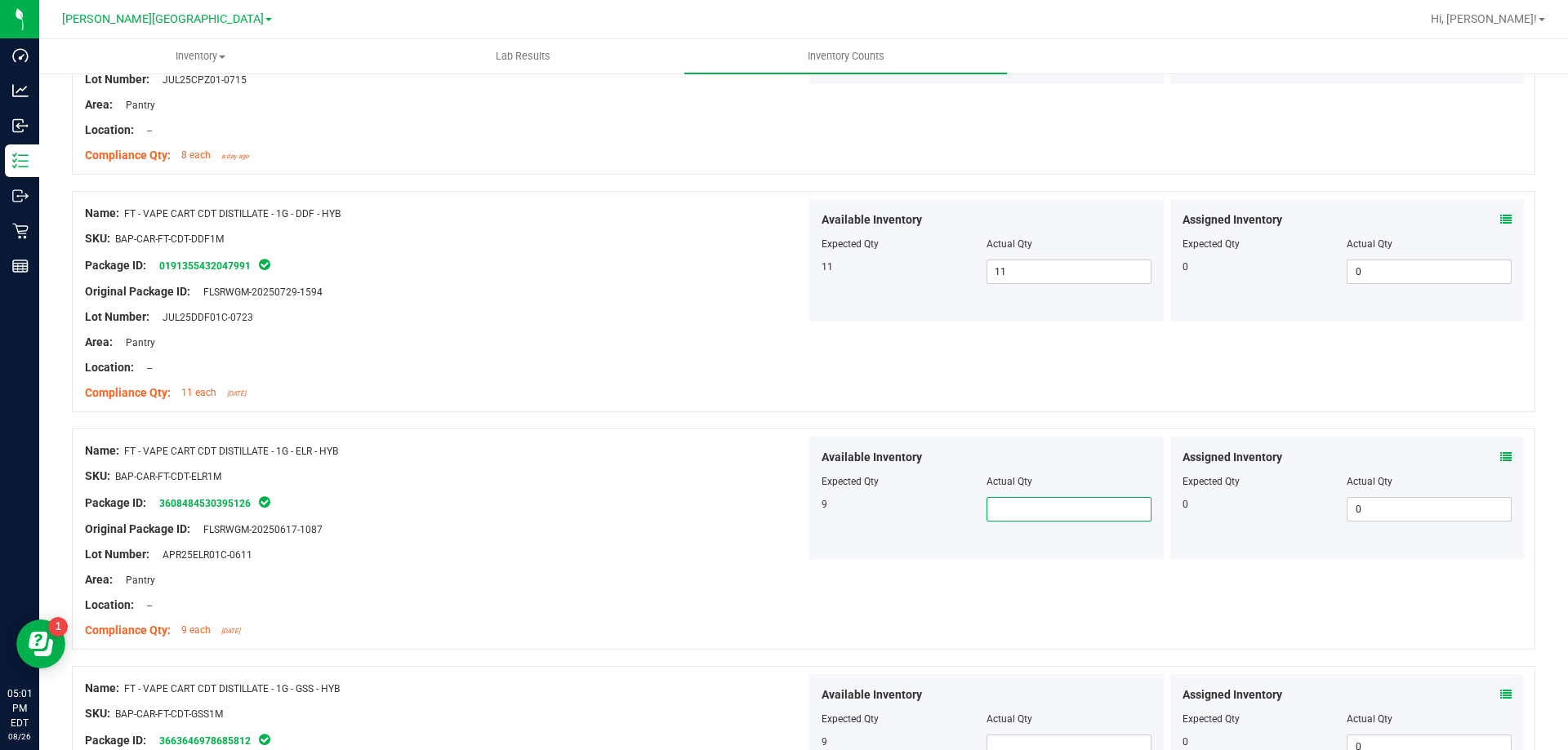
click at [1029, 517] on span at bounding box center [1068, 510] width 165 height 25
type input "9"
drag, startPoint x: 929, startPoint y: 551, endPoint x: 954, endPoint y: 628, distance: 81.0
click at [929, 554] on div "Available Inventory Expected Qty Actual Qty 9 9 9" at bounding box center [986, 499] width 354 height 123
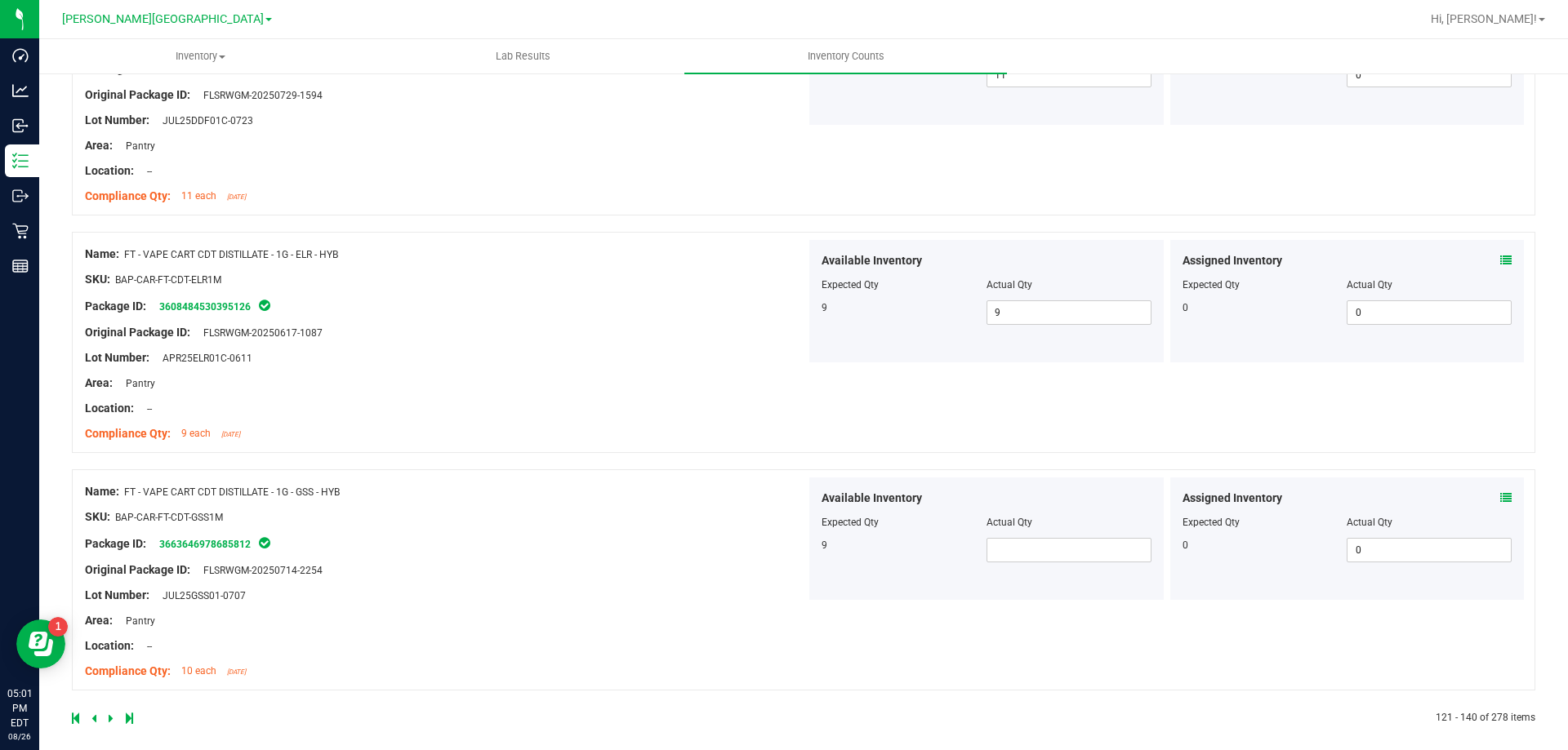
scroll to position [4373, 0]
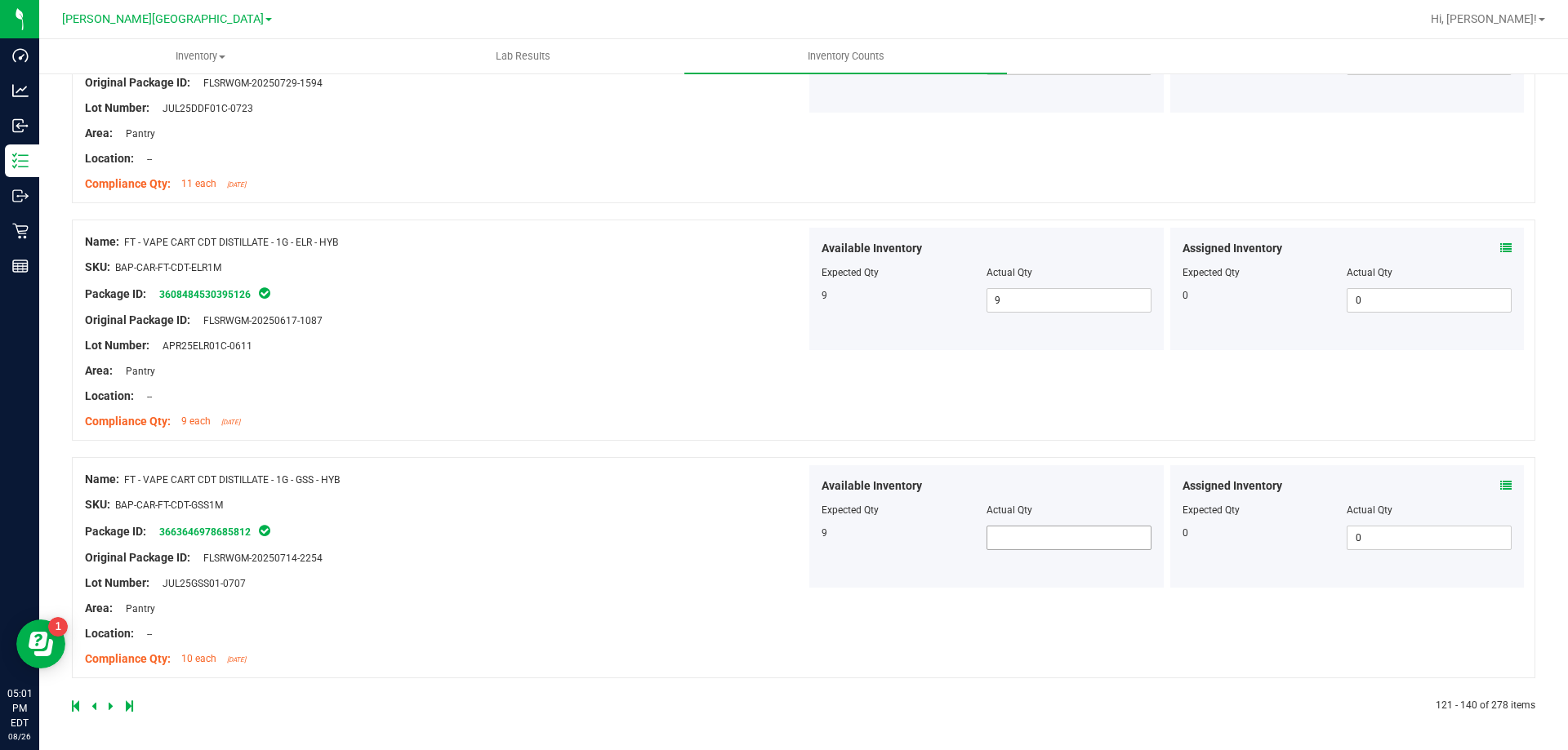
click at [1028, 526] on span at bounding box center [1068, 538] width 165 height 25
type input "9"
click at [908, 577] on div "Available Inventory Expected Qty Actual Qty 9 9 9" at bounding box center [986, 526] width 354 height 123
click at [113, 705] on link at bounding box center [112, 706] width 7 height 12
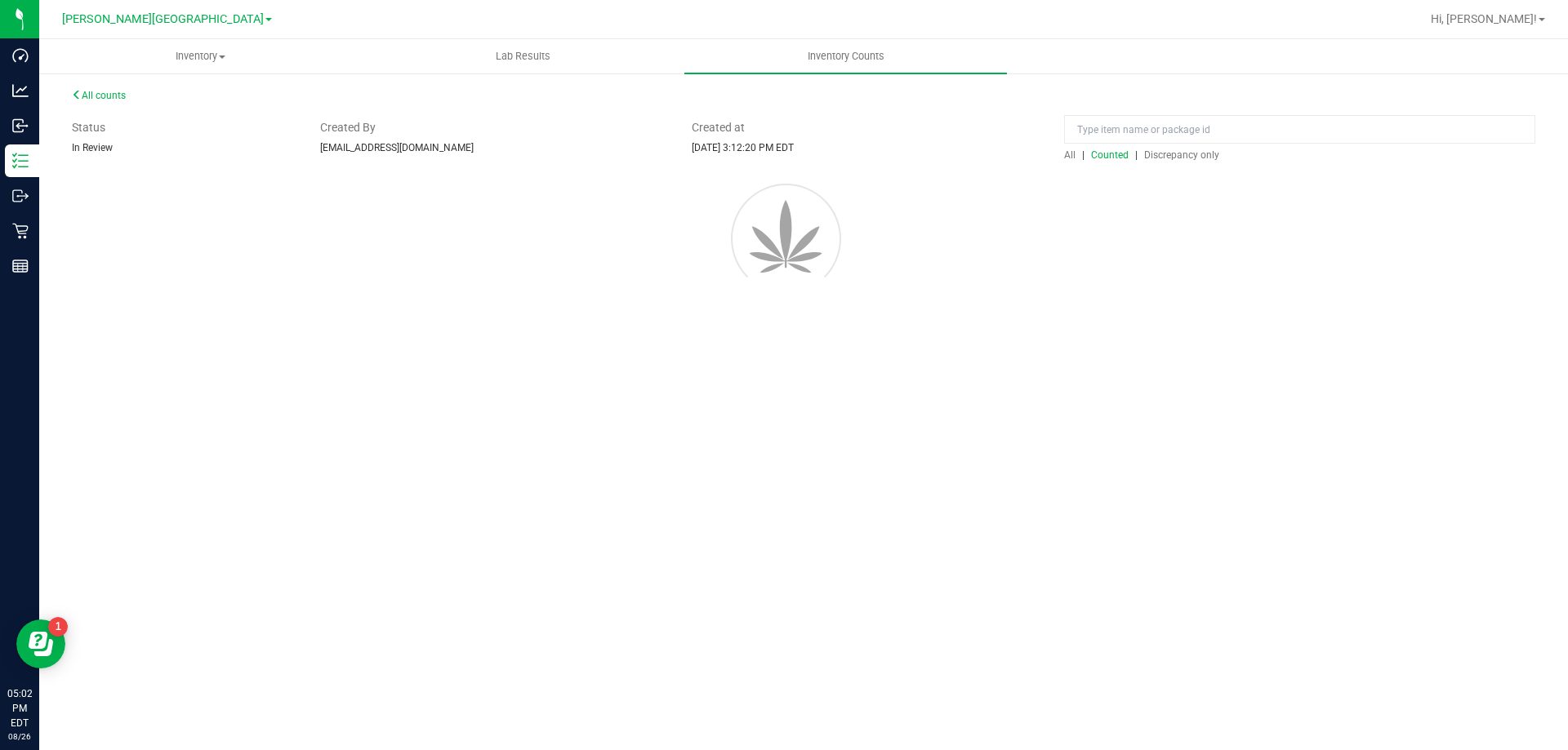
scroll to position [0, 0]
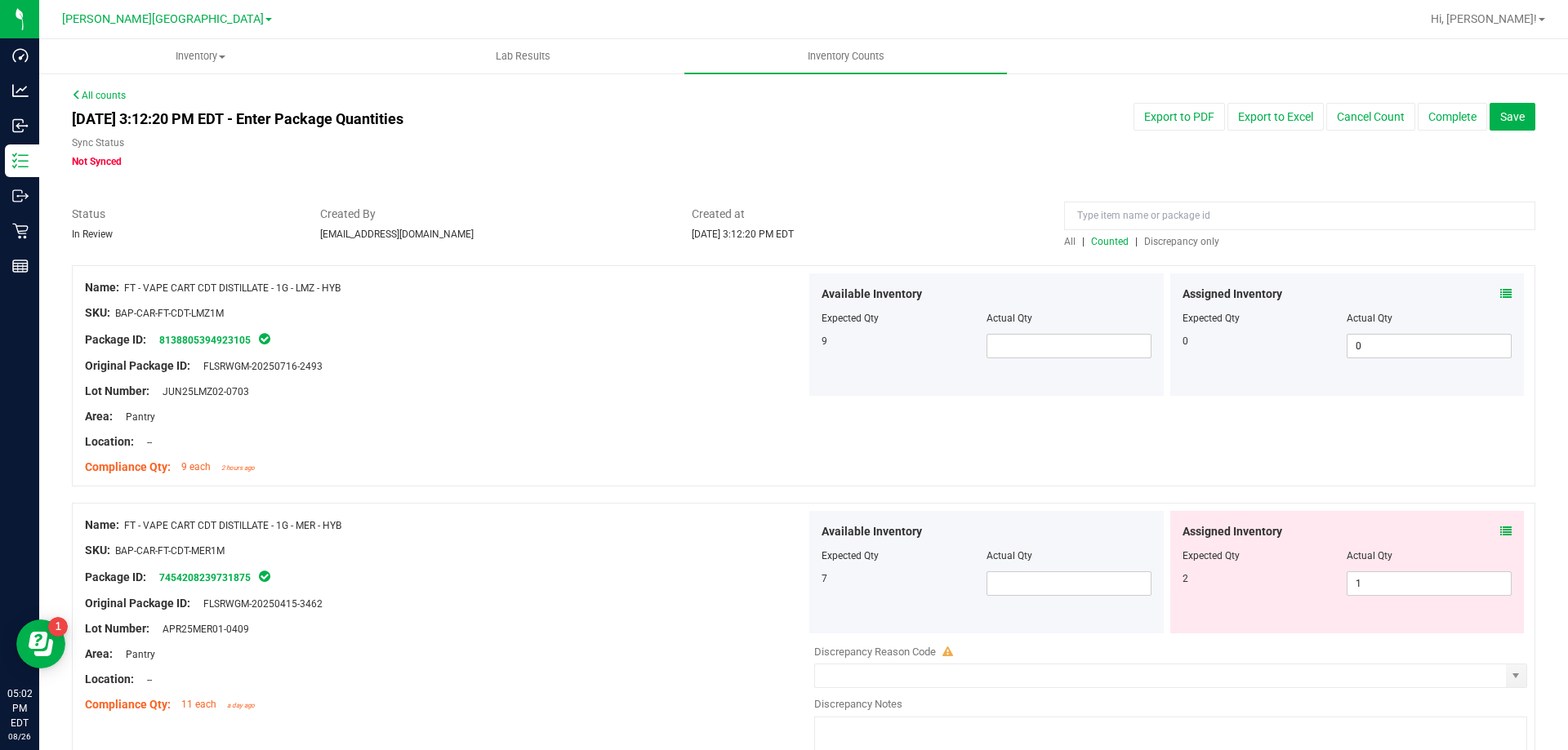
click at [1025, 362] on div "Available Inventory Expected Qty Actual Qty 9" at bounding box center [986, 334] width 354 height 123
click at [1022, 339] on span at bounding box center [1068, 346] width 165 height 25
type input "9"
click at [1098, 586] on span at bounding box center [1068, 584] width 165 height 25
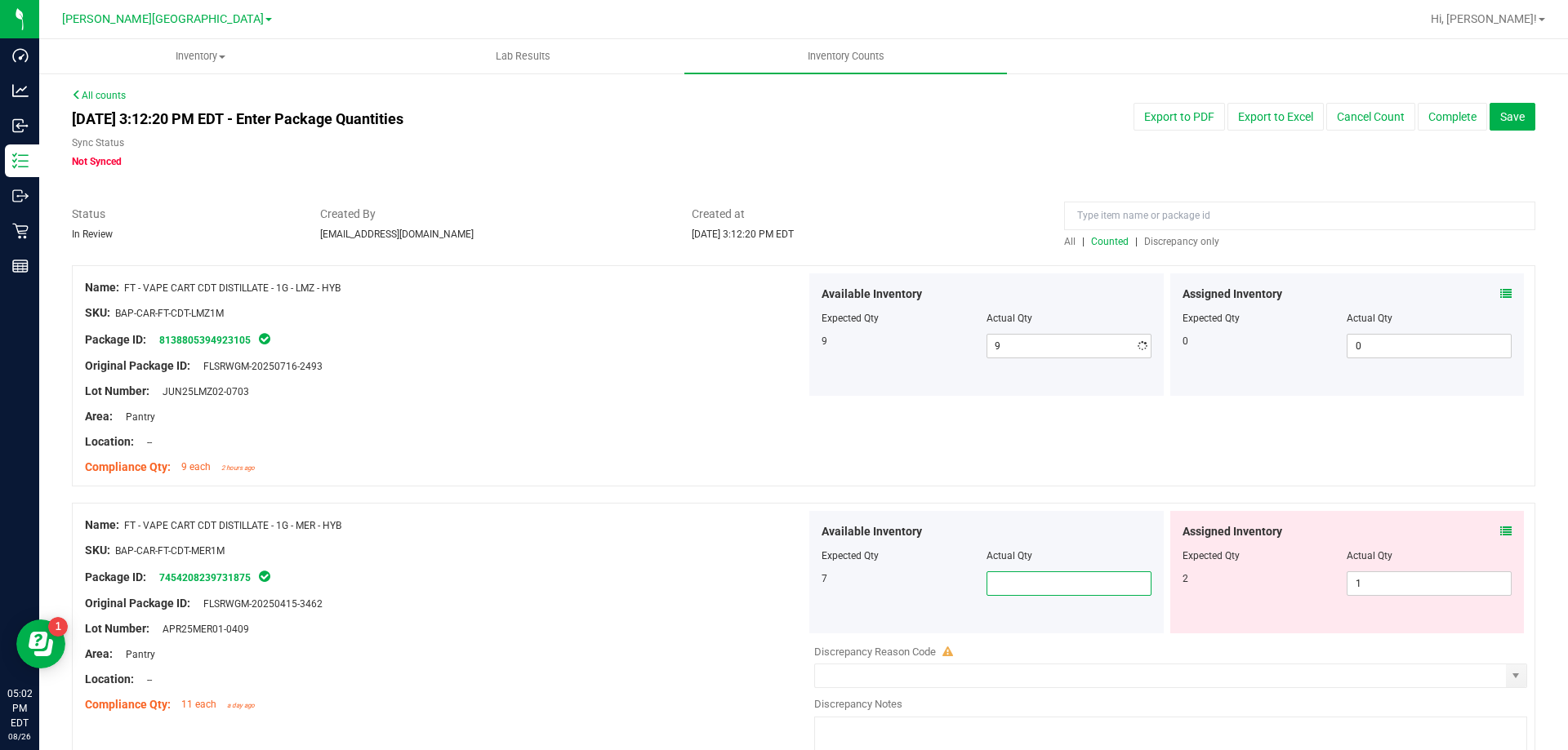
type input "7"
drag, startPoint x: 855, startPoint y: 599, endPoint x: 854, endPoint y: 578, distance: 21.0
click at [853, 593] on div "Available Inventory Expected Qty Actual Qty 7 7 7" at bounding box center [986, 573] width 354 height 123
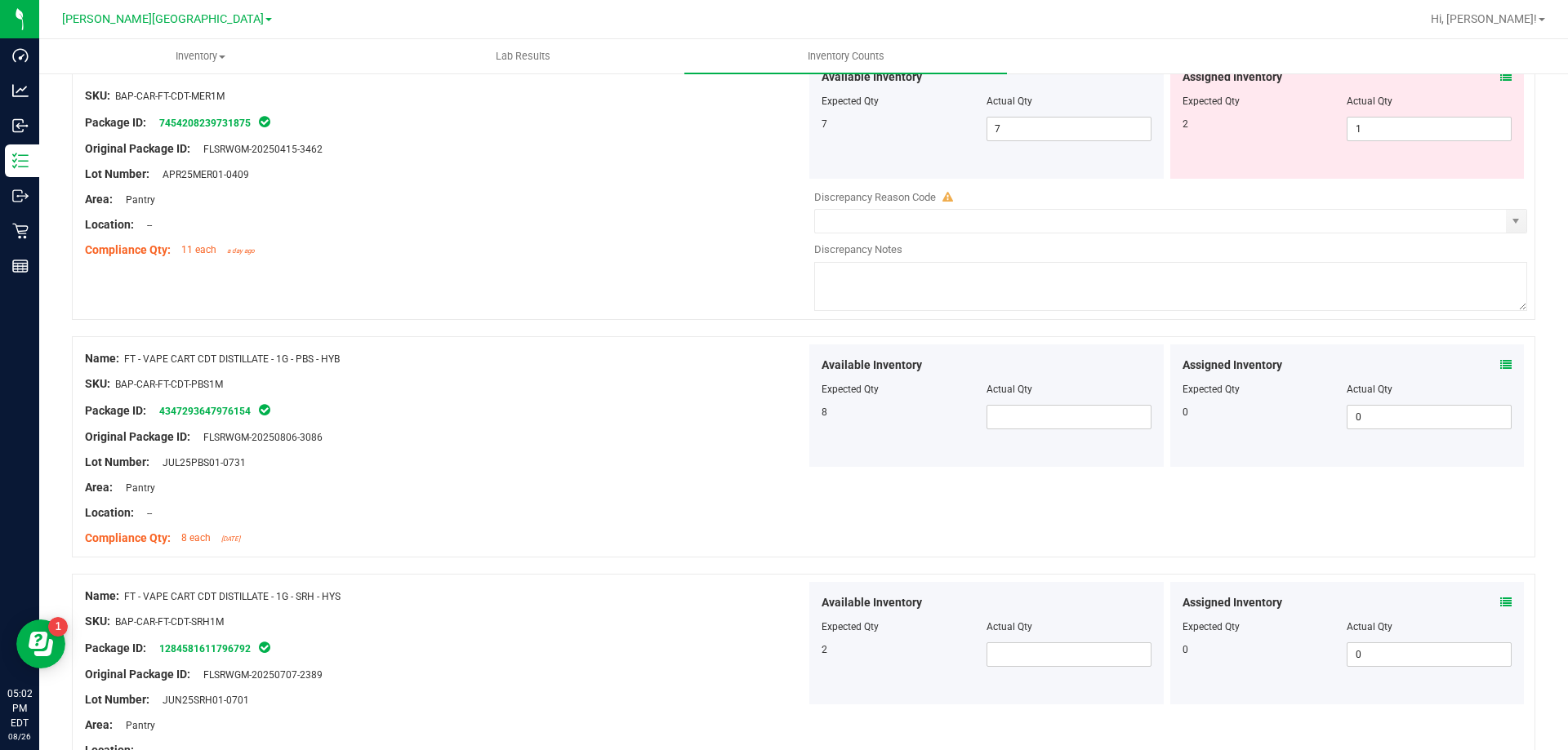
scroll to position [490, 0]
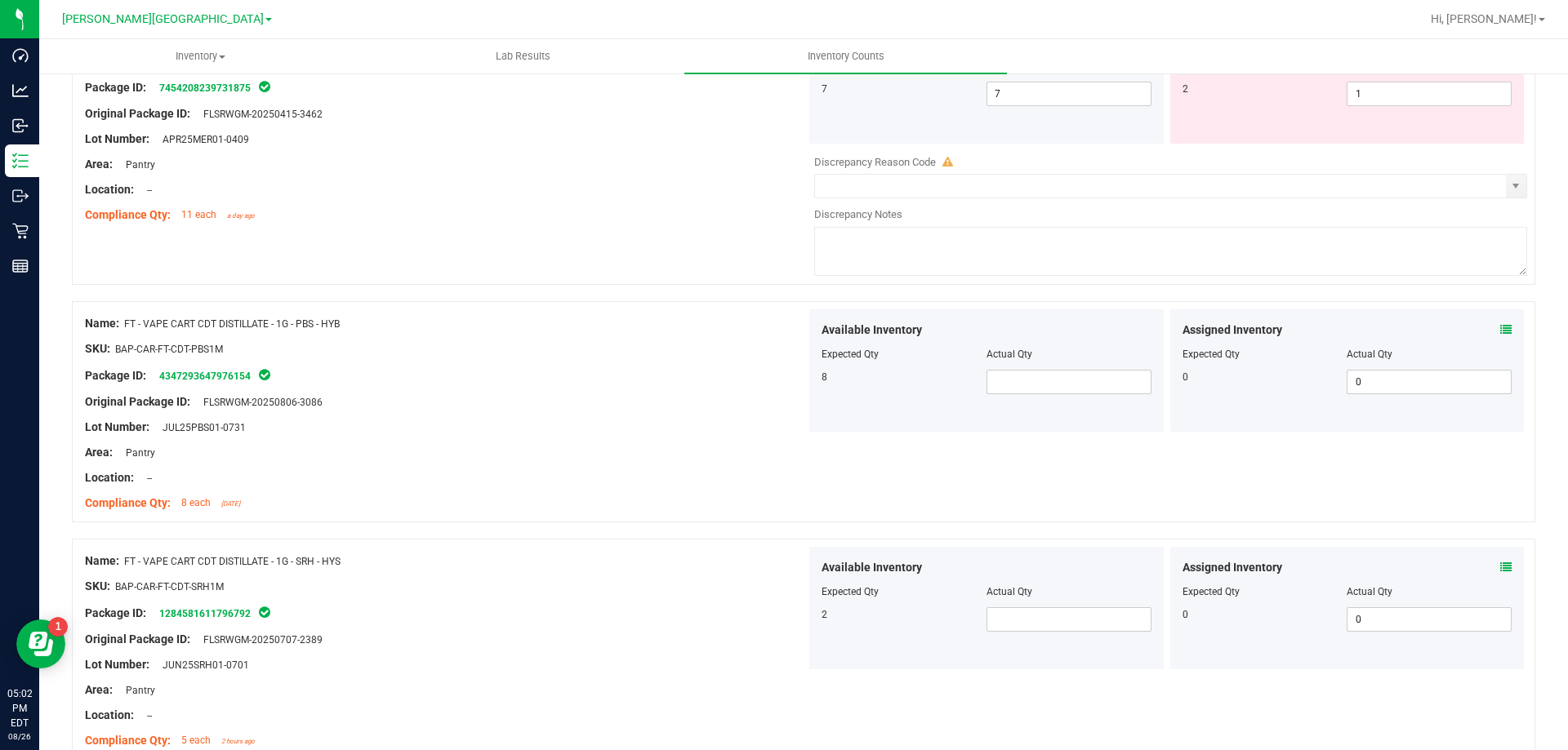
click at [1058, 397] on div "Available Inventory Expected Qty Actual Qty 8" at bounding box center [986, 371] width 354 height 123
click at [1057, 385] on span at bounding box center [1068, 382] width 165 height 25
type input "8"
click at [1046, 610] on span at bounding box center [1068, 619] width 165 height 25
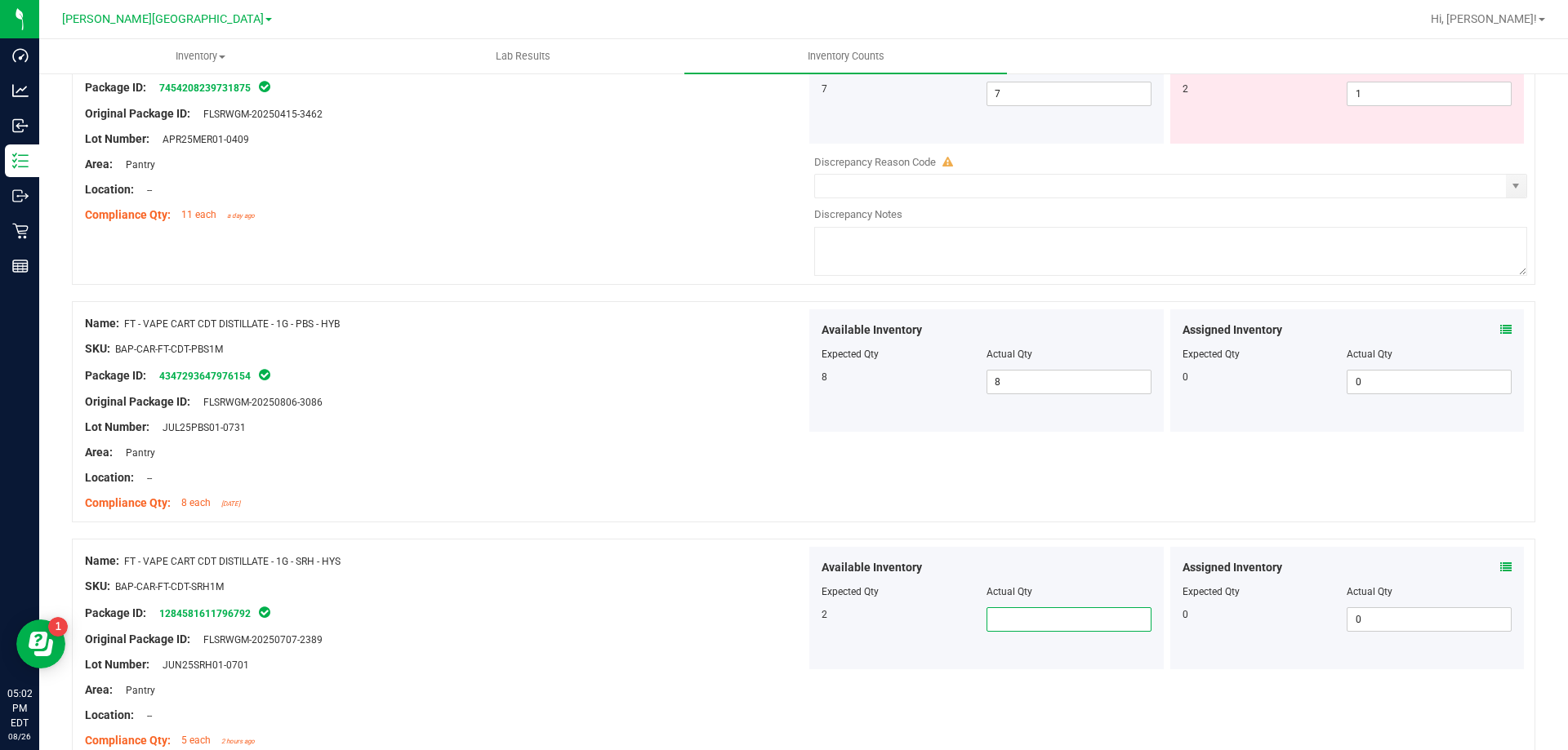
type input "2"
click at [755, 520] on div "Name: FT - VAPE CART CDT DISTILLATE - 1G - PBS - HYB SKU: BAP-CAR-FT-CDT-PBS1M …" at bounding box center [803, 413] width 1463 height 222
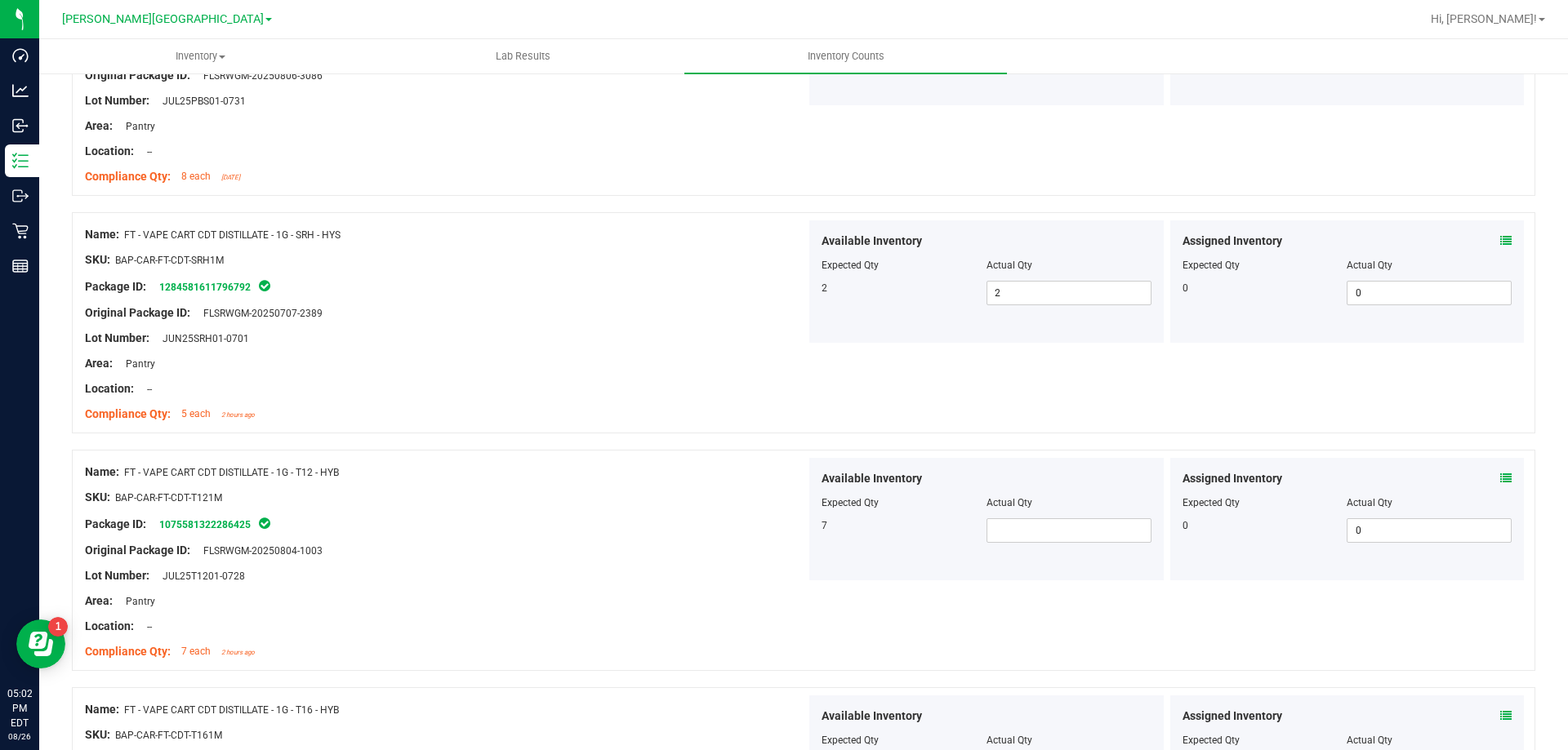
click at [1148, 532] on div "Available Inventory Expected Qty Actual Qty 7" at bounding box center [986, 519] width 354 height 123
click at [1068, 544] on div "Available Inventory Expected Qty Actual Qty 7" at bounding box center [986, 519] width 354 height 123
click at [1063, 529] on span at bounding box center [1068, 530] width 165 height 25
type input "7"
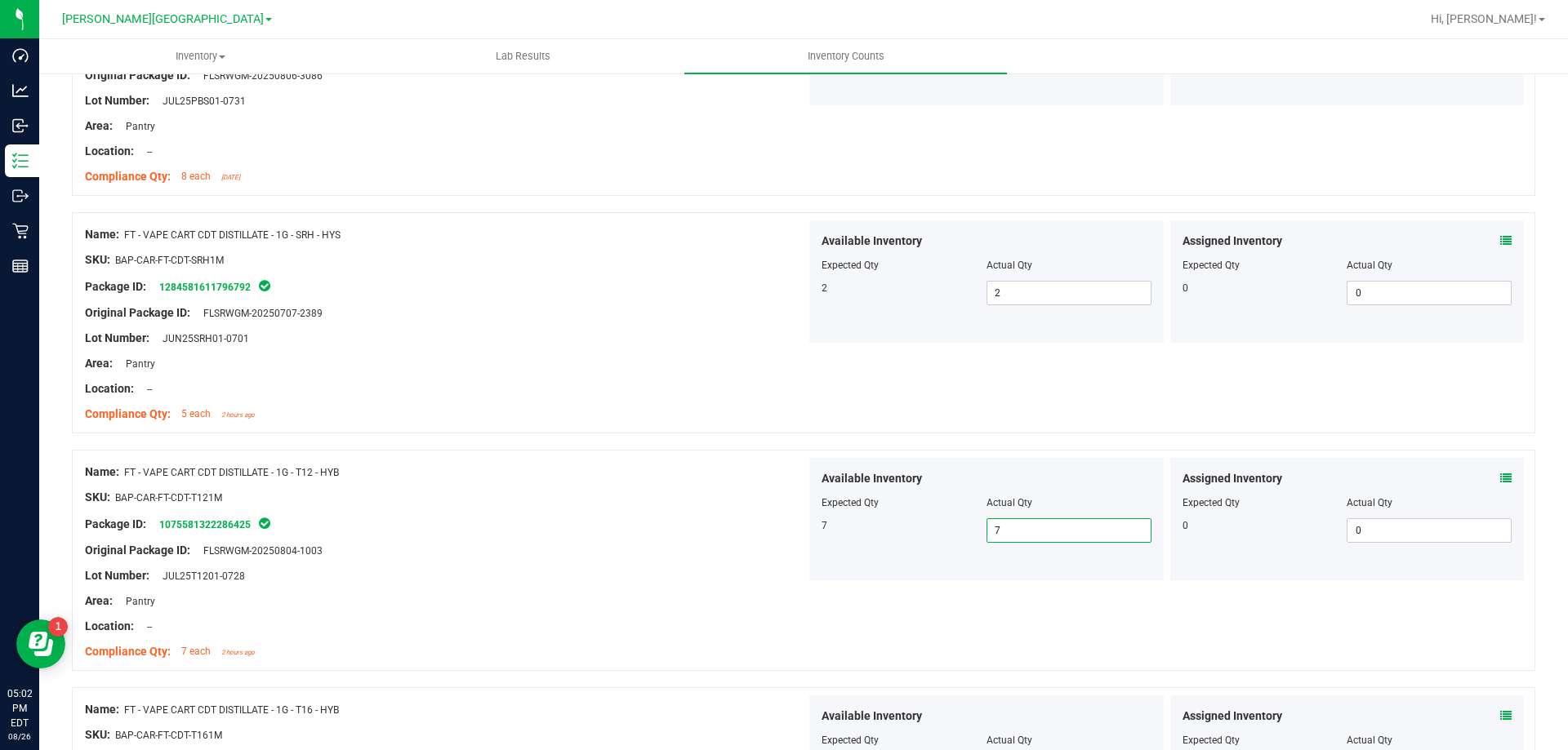
click at [991, 607] on div "Name: FT - VAPE CART CDT DISTILLATE - 1G - T12 - HYB SKU: BAP-CAR-FT-CDT-T121M …" at bounding box center [803, 561] width 1463 height 222
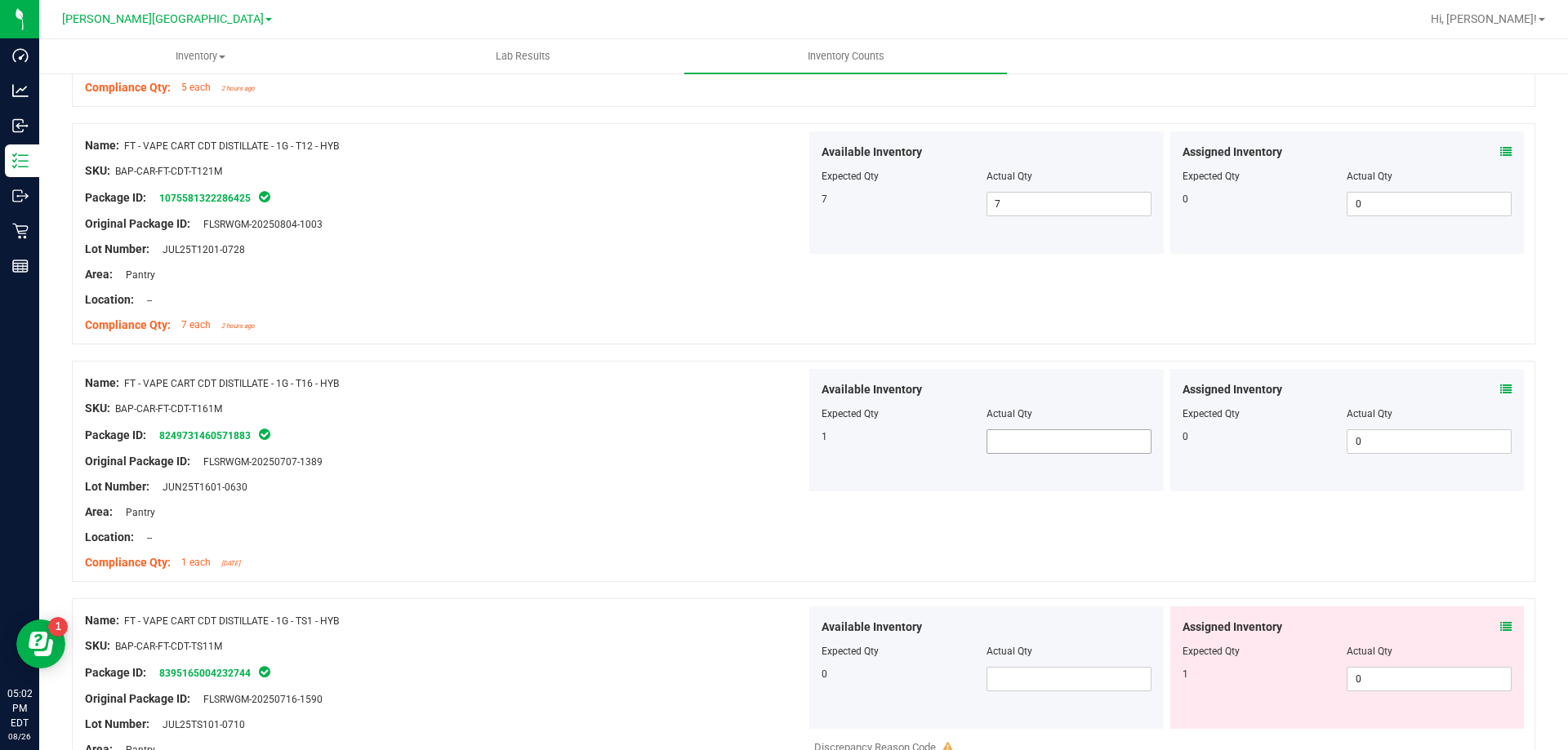
click at [1067, 437] on span at bounding box center [1068, 441] width 165 height 25
type input "1"
click at [1031, 678] on span at bounding box center [1068, 679] width 165 height 25
type input "0"
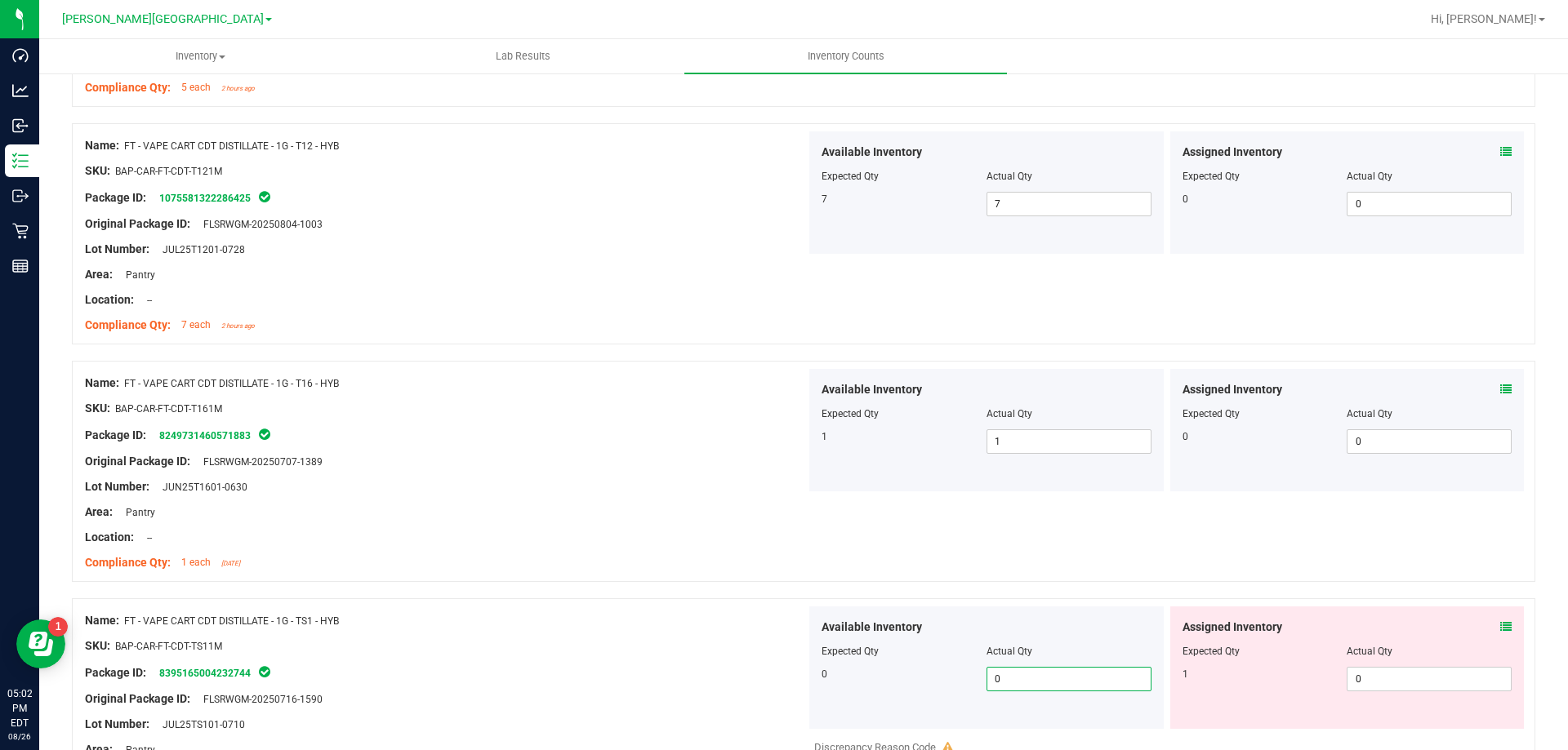
type input "0"
click at [733, 677] on div "Package ID: 8395165004232744" at bounding box center [445, 673] width 721 height 20
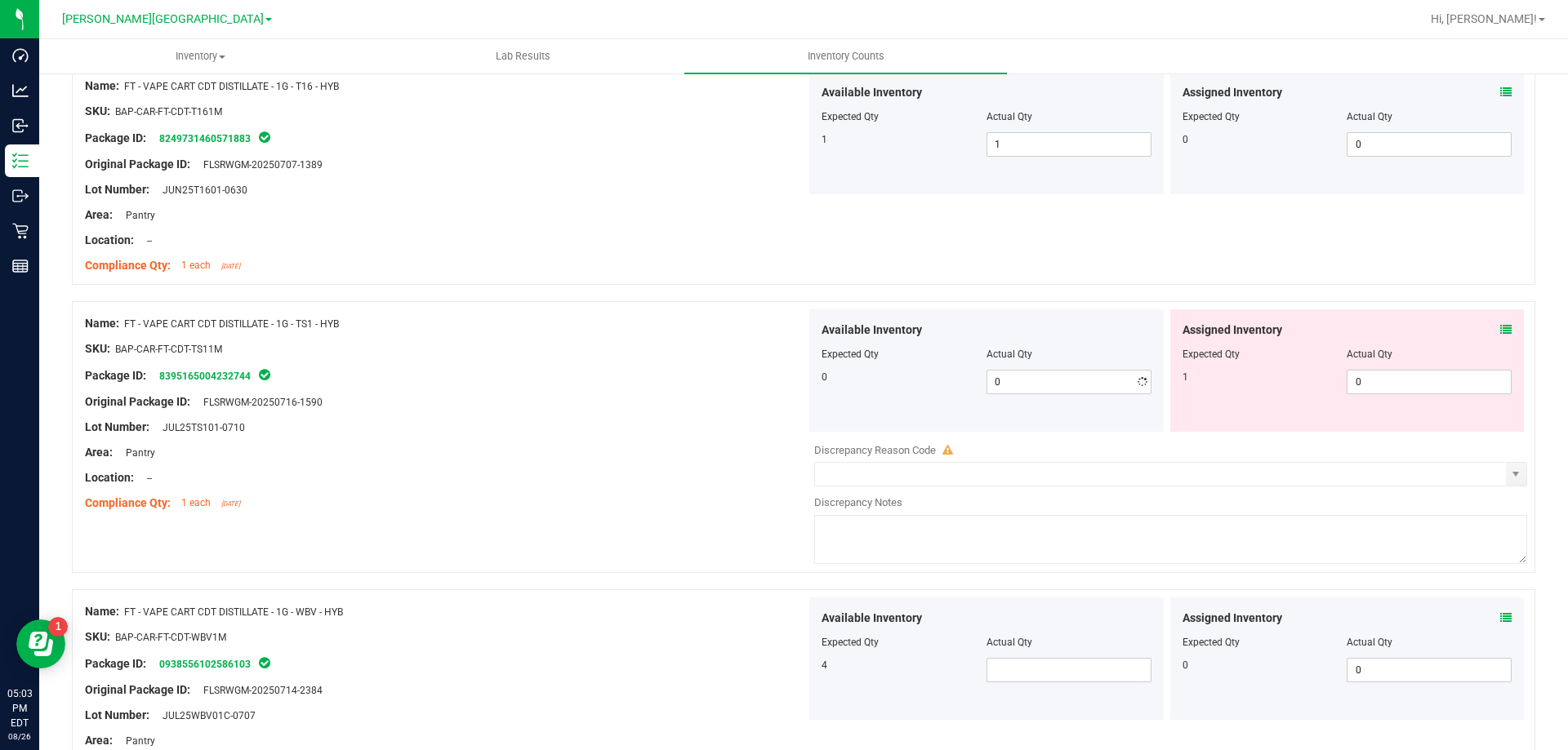
scroll to position [1470, 0]
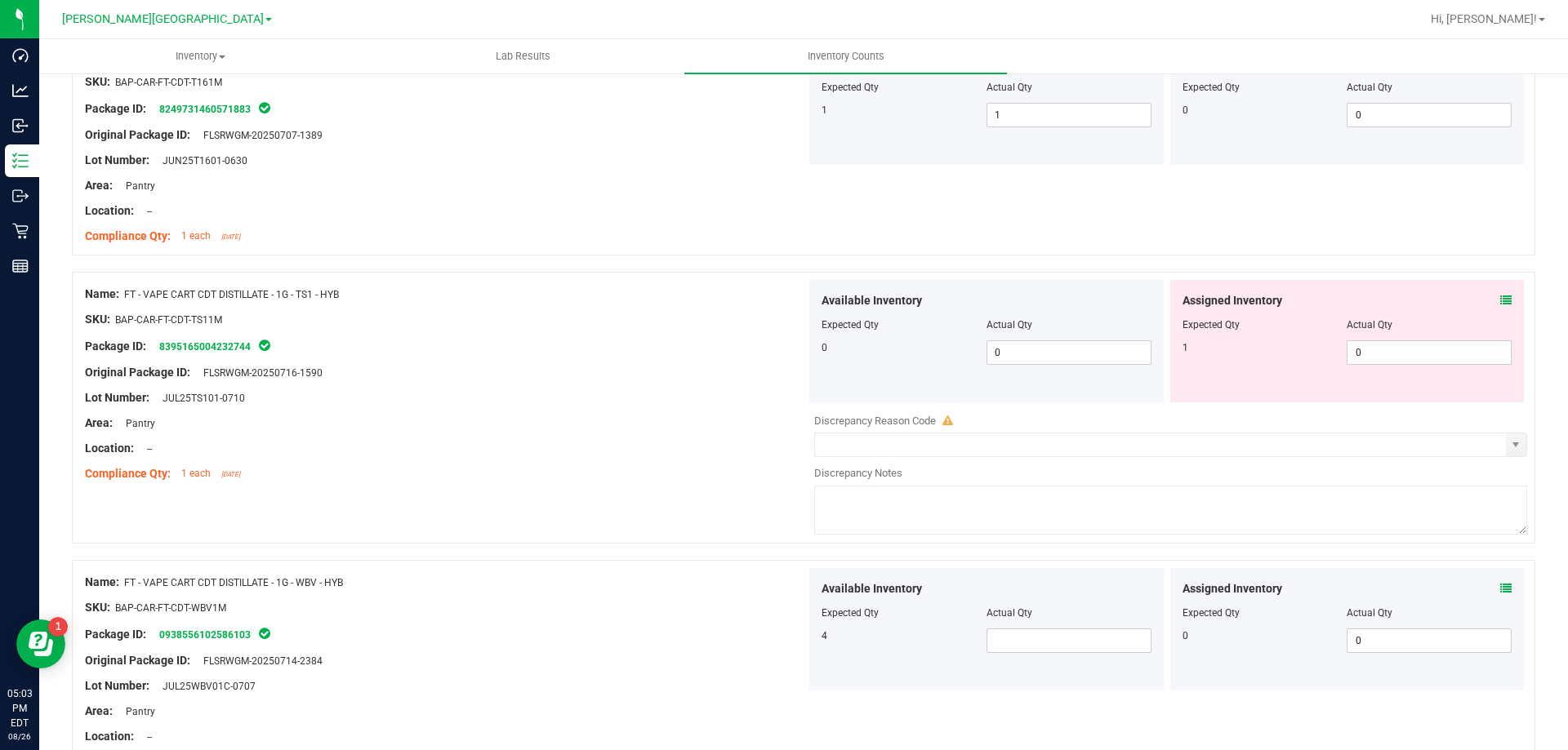
click at [1028, 627] on div at bounding box center [985, 624] width 329 height 8
click at [1029, 633] on span at bounding box center [1068, 640] width 165 height 25
type input "4"
click at [779, 648] on div at bounding box center [445, 648] width 721 height 8
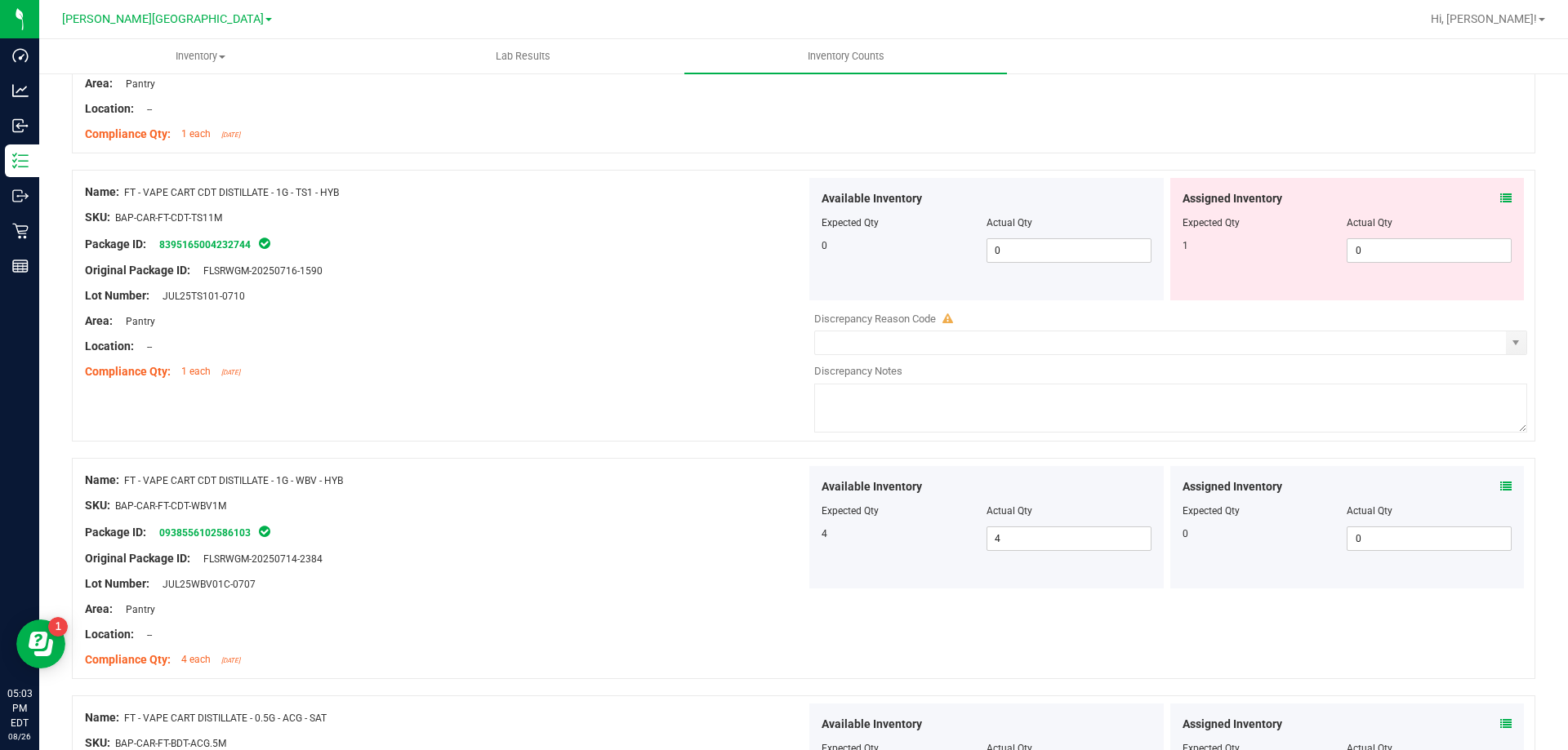
scroll to position [1715, 0]
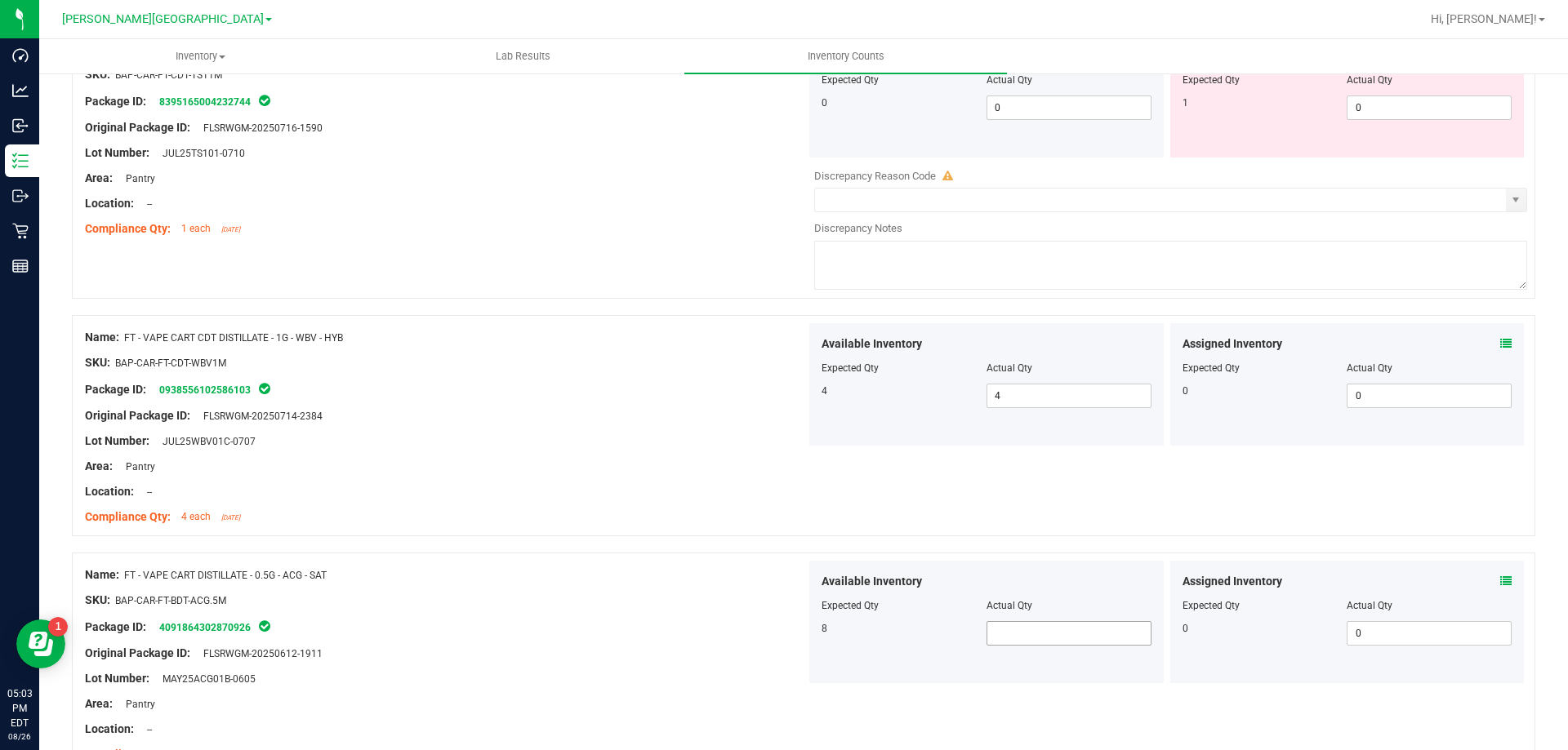
click at [988, 632] on span at bounding box center [1068, 633] width 165 height 25
type input "8"
drag, startPoint x: 815, startPoint y: 695, endPoint x: 834, endPoint y: 638, distance: 60.1
click at [814, 695] on div "Name: FT - VAPE CART DISTILLATE - 0.5G - ACG - SAT SKU: BAP-CAR-FT-BDT-ACG.5M P…" at bounding box center [803, 664] width 1463 height 222
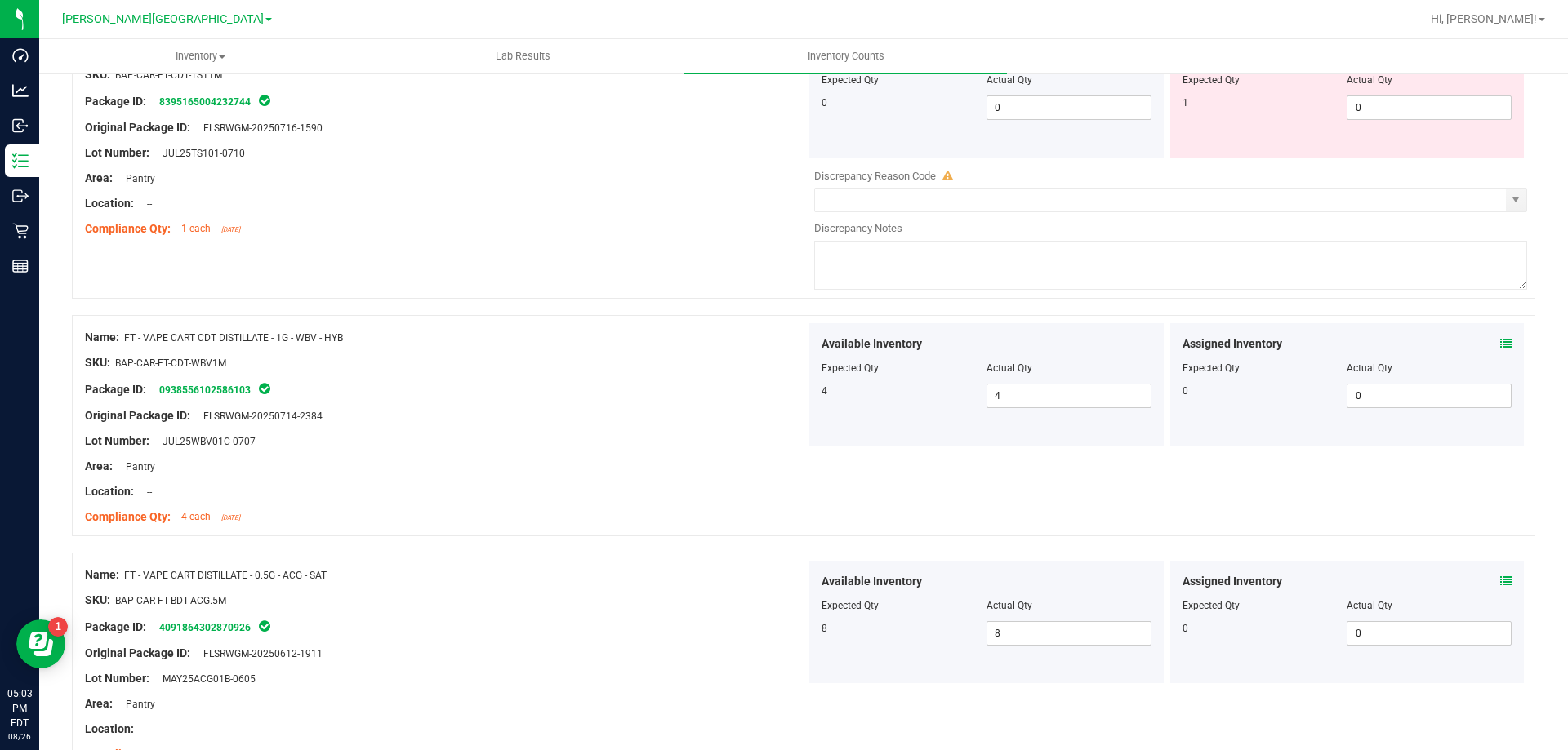
scroll to position [2041, 0]
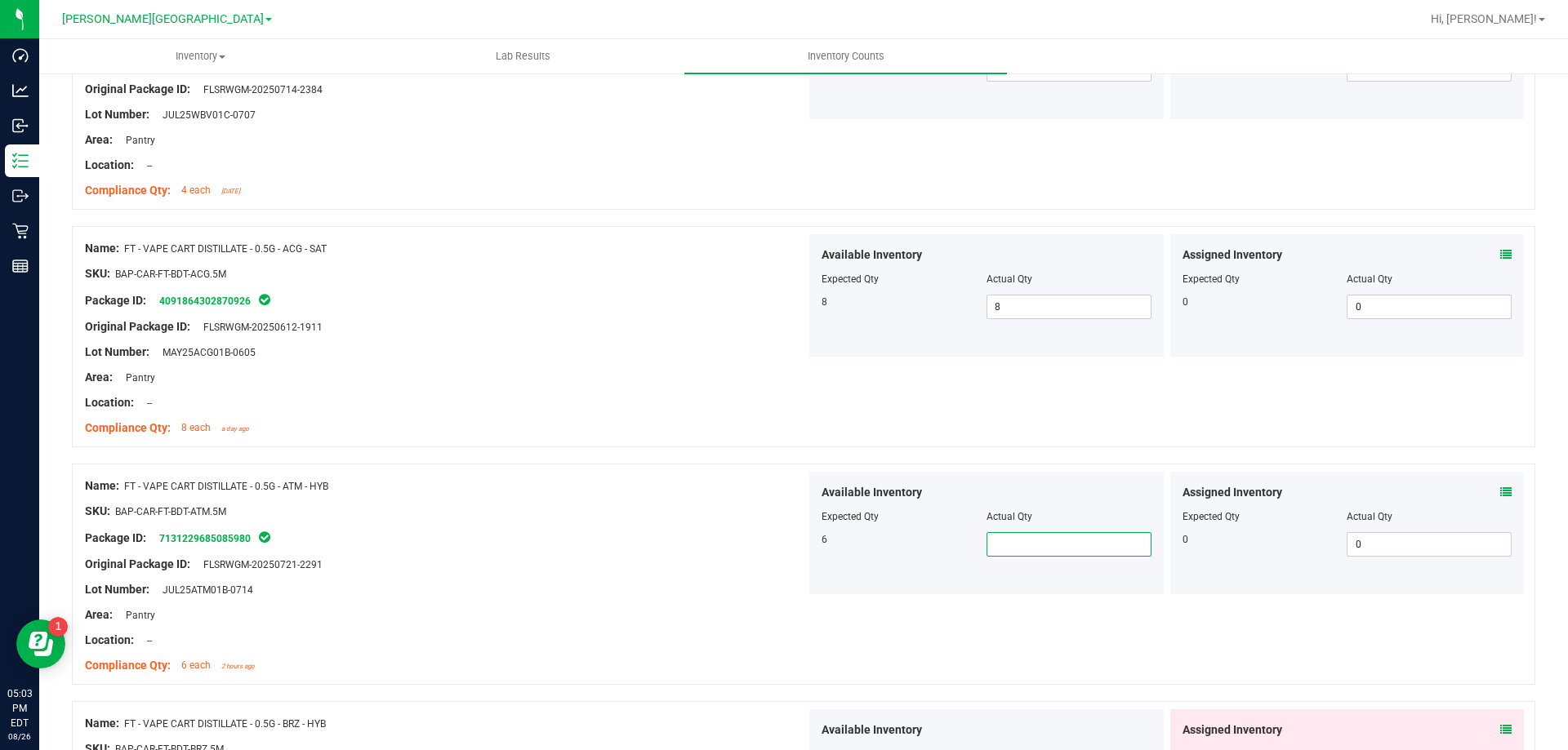
click at [986, 550] on span at bounding box center [1068, 544] width 165 height 25
type input "6"
click at [826, 539] on div "6" at bounding box center [903, 539] width 165 height 15
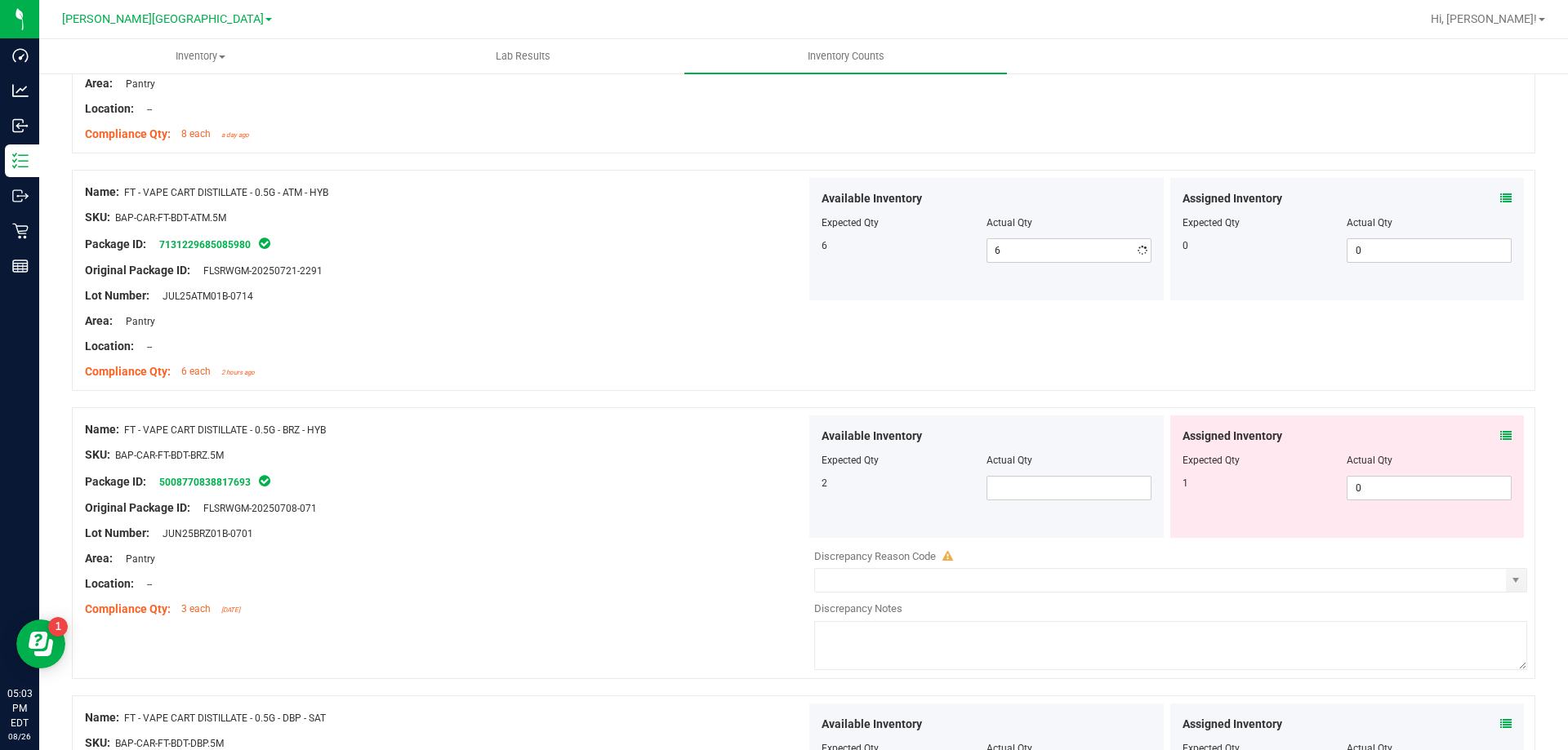
scroll to position [2368, 0]
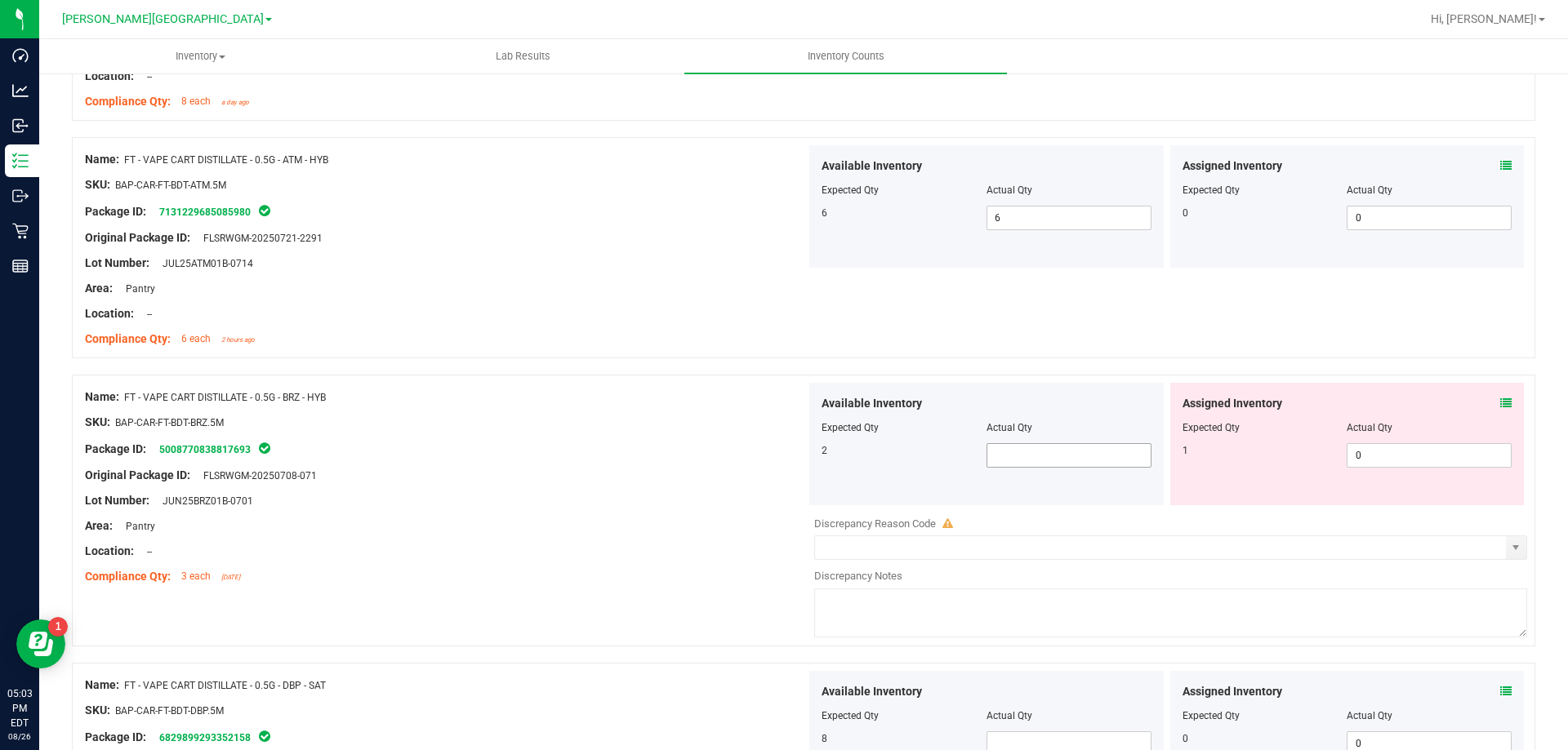
click at [1039, 463] on span at bounding box center [1068, 455] width 165 height 25
type input "2"
click at [791, 517] on div "Name: FT - VAPE CART DISTILLATE - 0.5G - BRZ - HYB SKU: BAP-CAR-FT-BDT-BRZ.5M P…" at bounding box center [445, 487] width 721 height 208
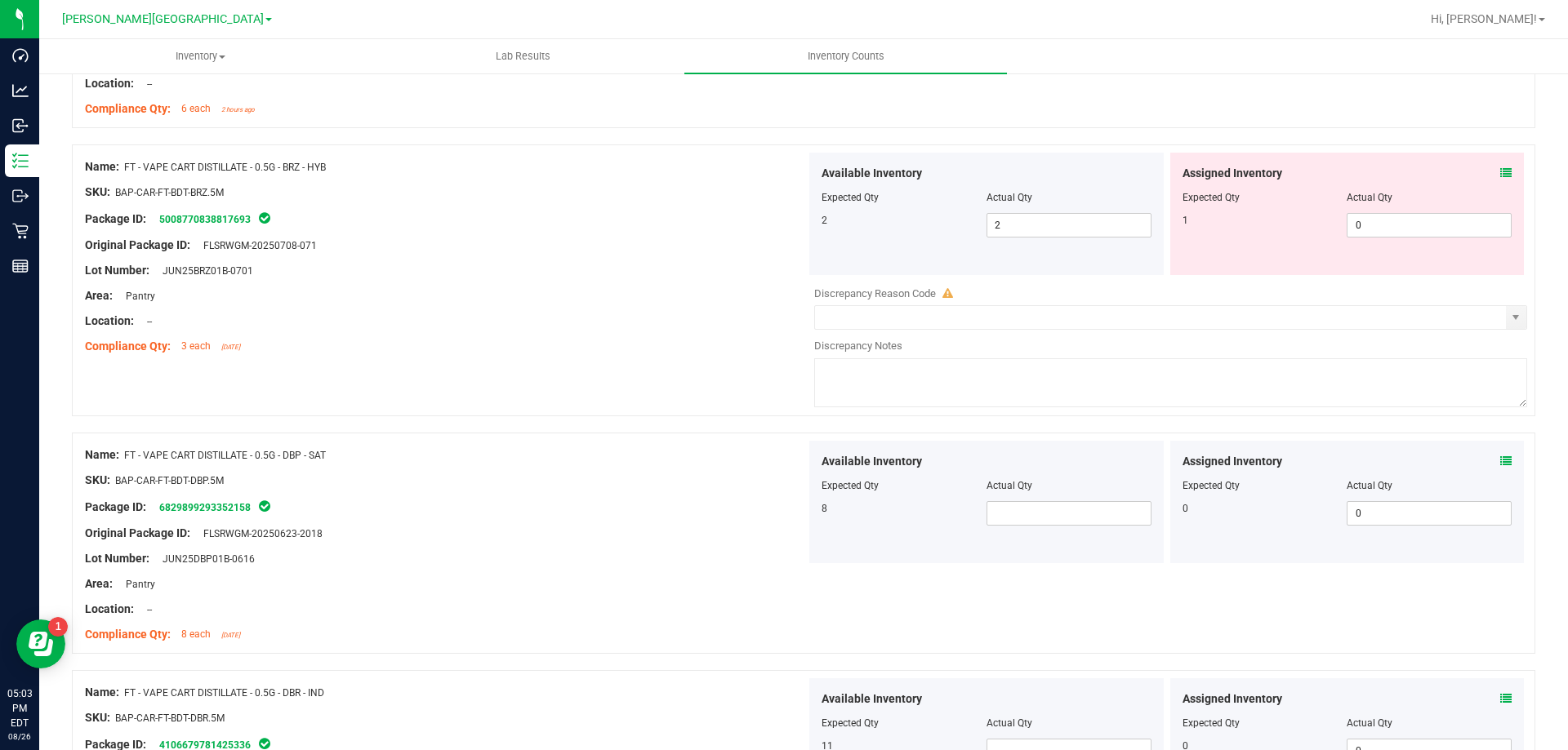
scroll to position [2613, 0]
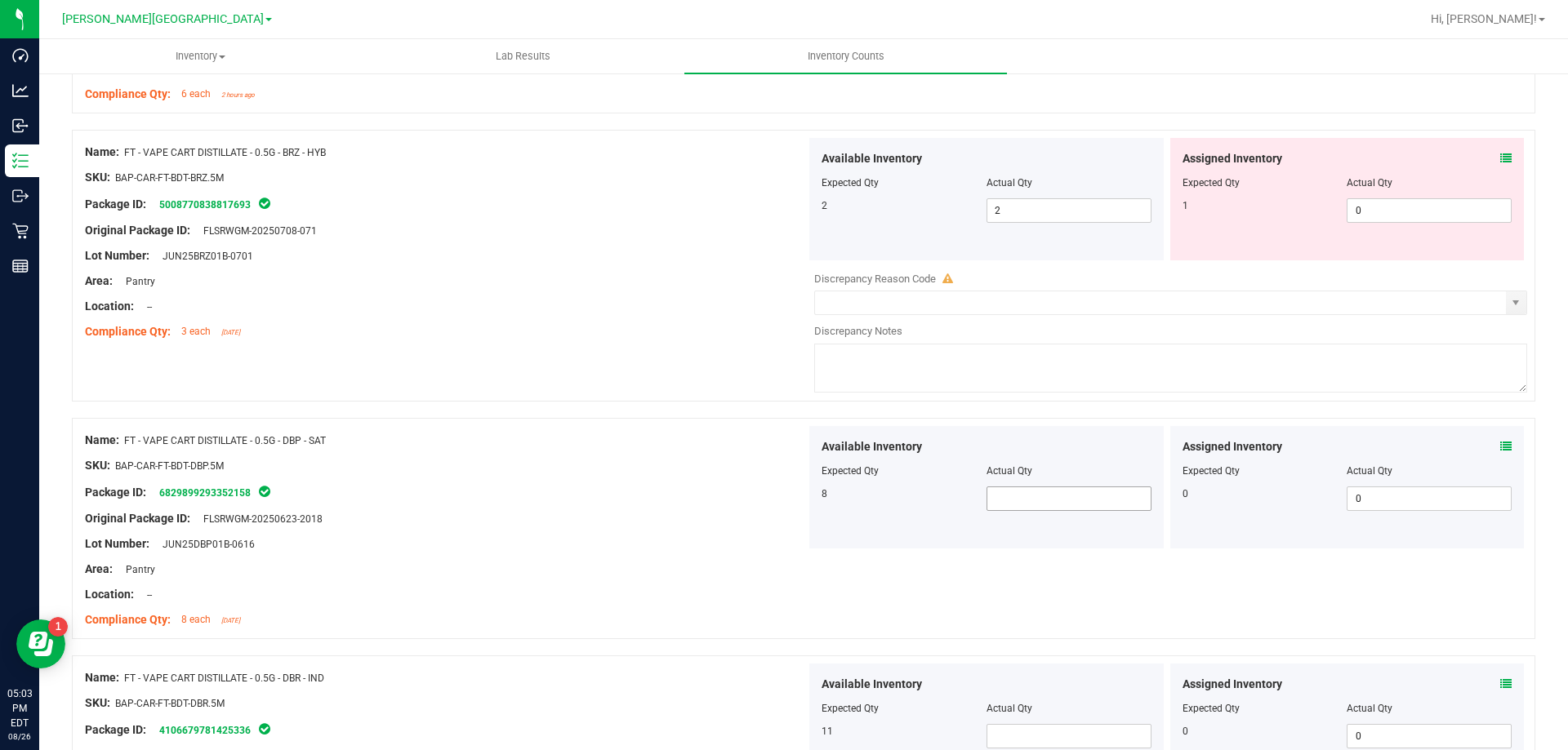
click at [1021, 508] on span at bounding box center [1068, 499] width 165 height 25
type input "8"
click at [954, 586] on div "Name: FT - VAPE CART DISTILLATE - 0.5G - DBP - SAT SKU: BAP-CAR-FT-BDT-DBP.5M P…" at bounding box center [803, 529] width 1463 height 222
click at [1017, 738] on span at bounding box center [1068, 736] width 165 height 25
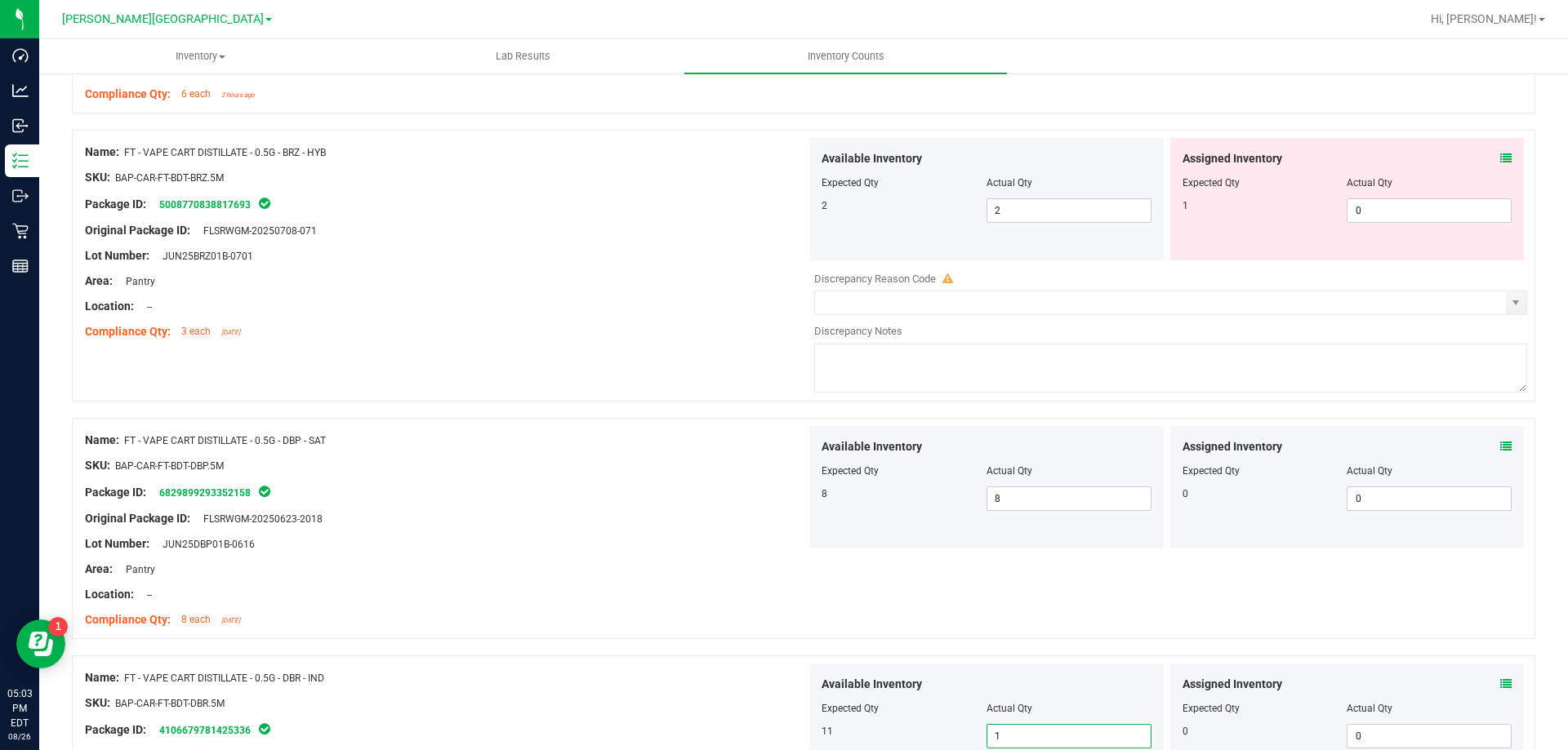
type input "11"
click at [779, 685] on div "Name: FT - VAPE CART DISTILLATE - 0.5G - DBR - IND" at bounding box center [445, 678] width 721 height 17
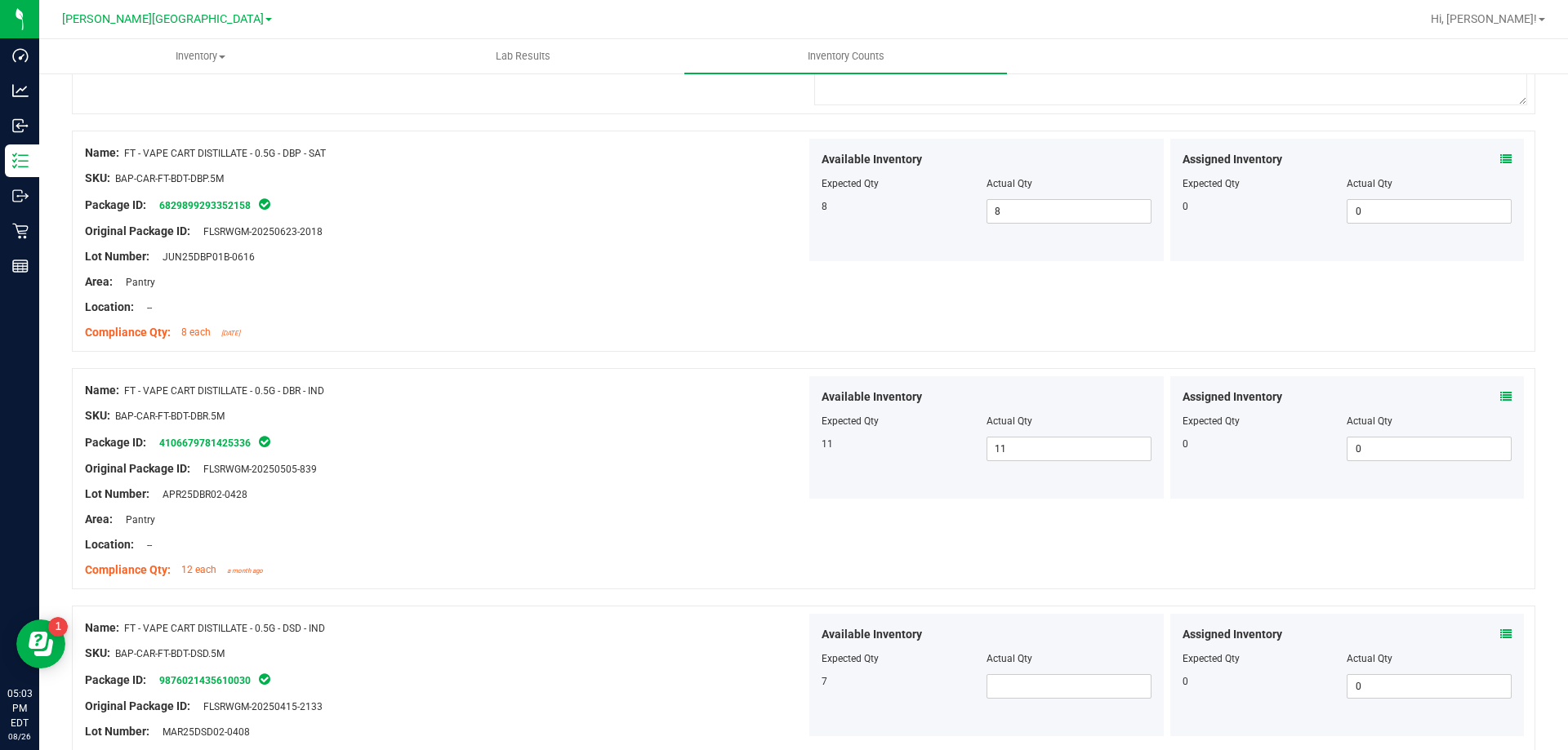
scroll to position [3022, 0]
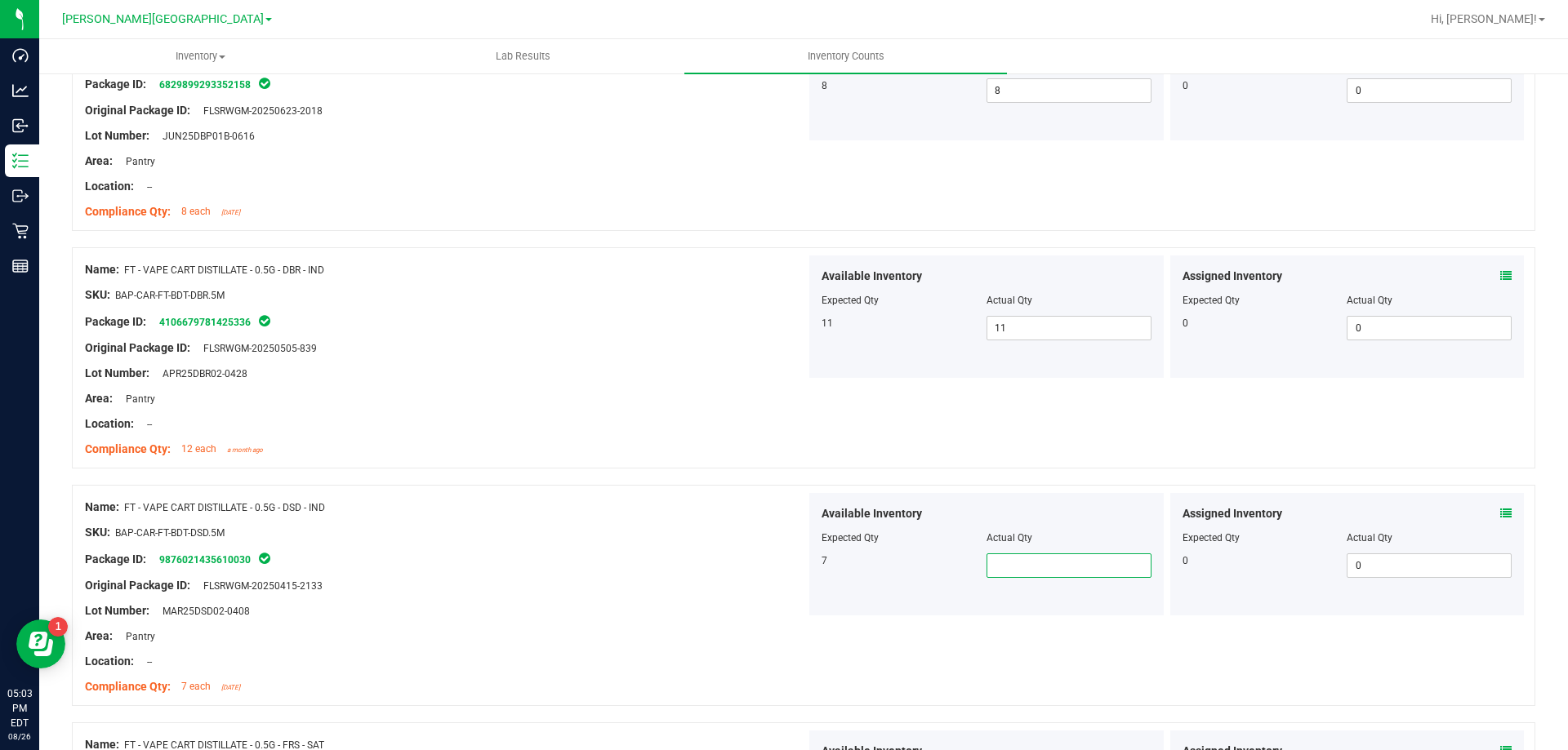
click at [1048, 569] on span at bounding box center [1068, 566] width 165 height 25
type input "7"
click at [848, 578] on div "Available Inventory Expected Qty Actual Qty 7 7 7" at bounding box center [986, 554] width 354 height 123
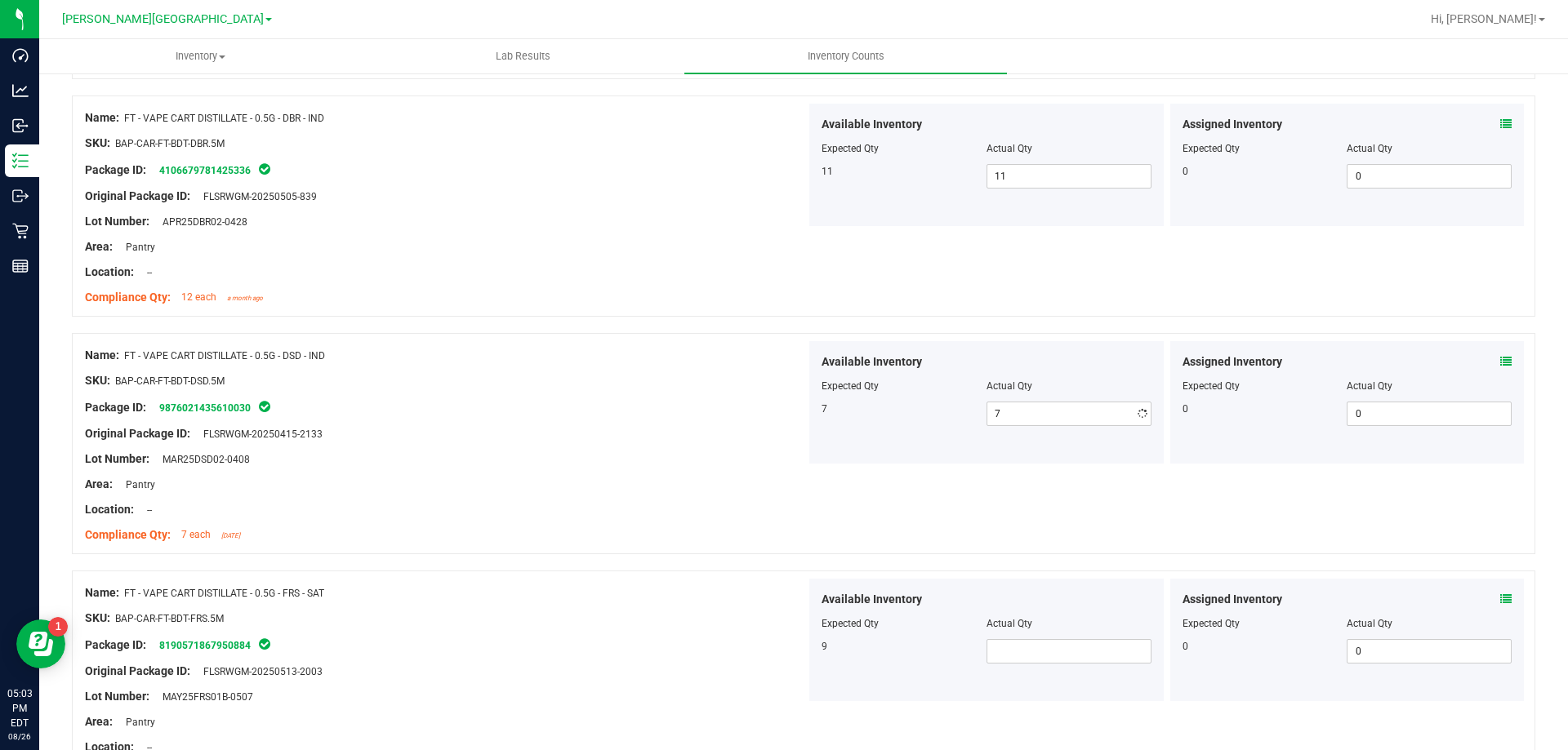
scroll to position [3348, 0]
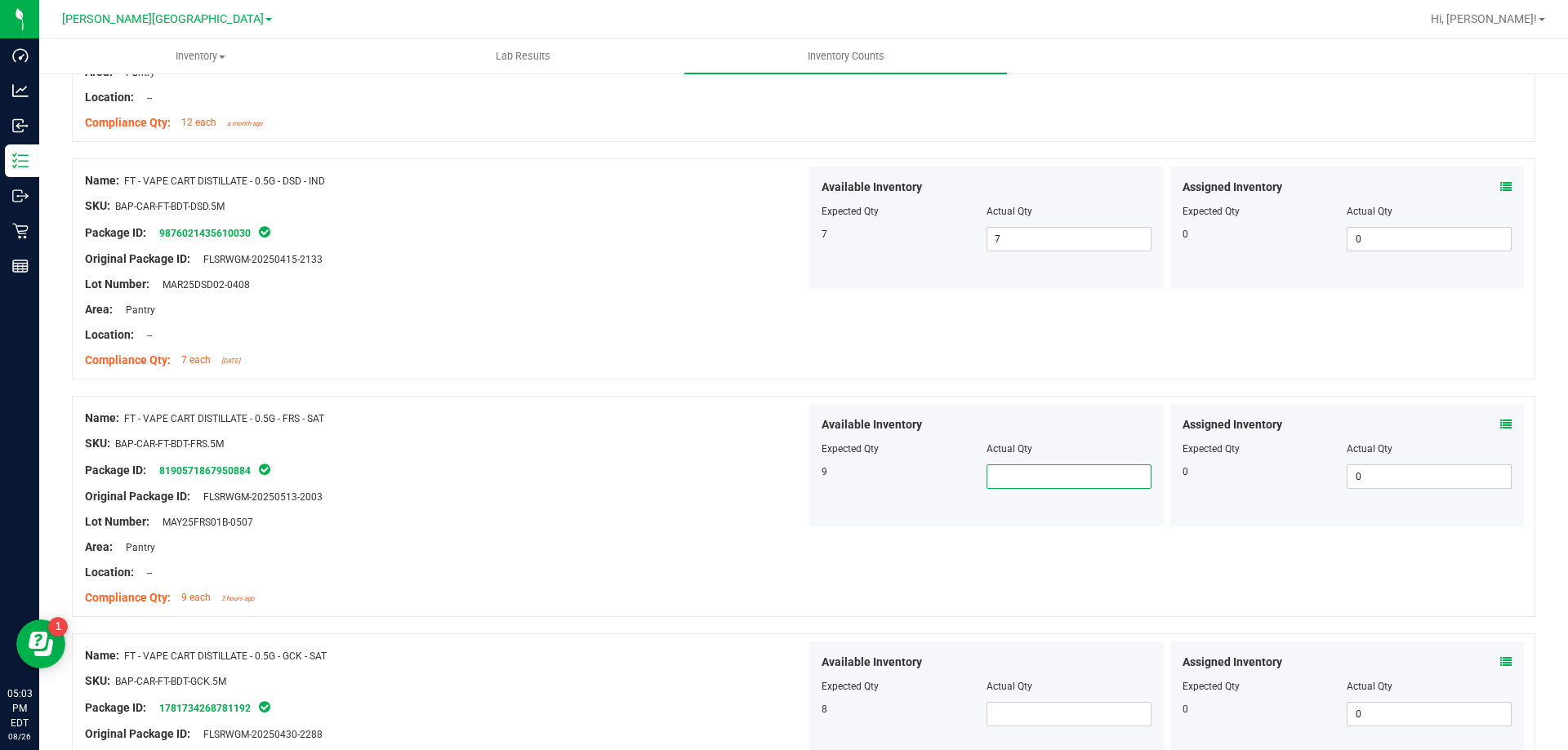
click at [1011, 487] on span at bounding box center [1068, 477] width 165 height 25
type input "9"
click at [920, 506] on div "Available Inventory Expected Qty Actual Qty 9 9 9" at bounding box center [986, 466] width 354 height 123
click at [1008, 717] on span at bounding box center [1068, 714] width 165 height 25
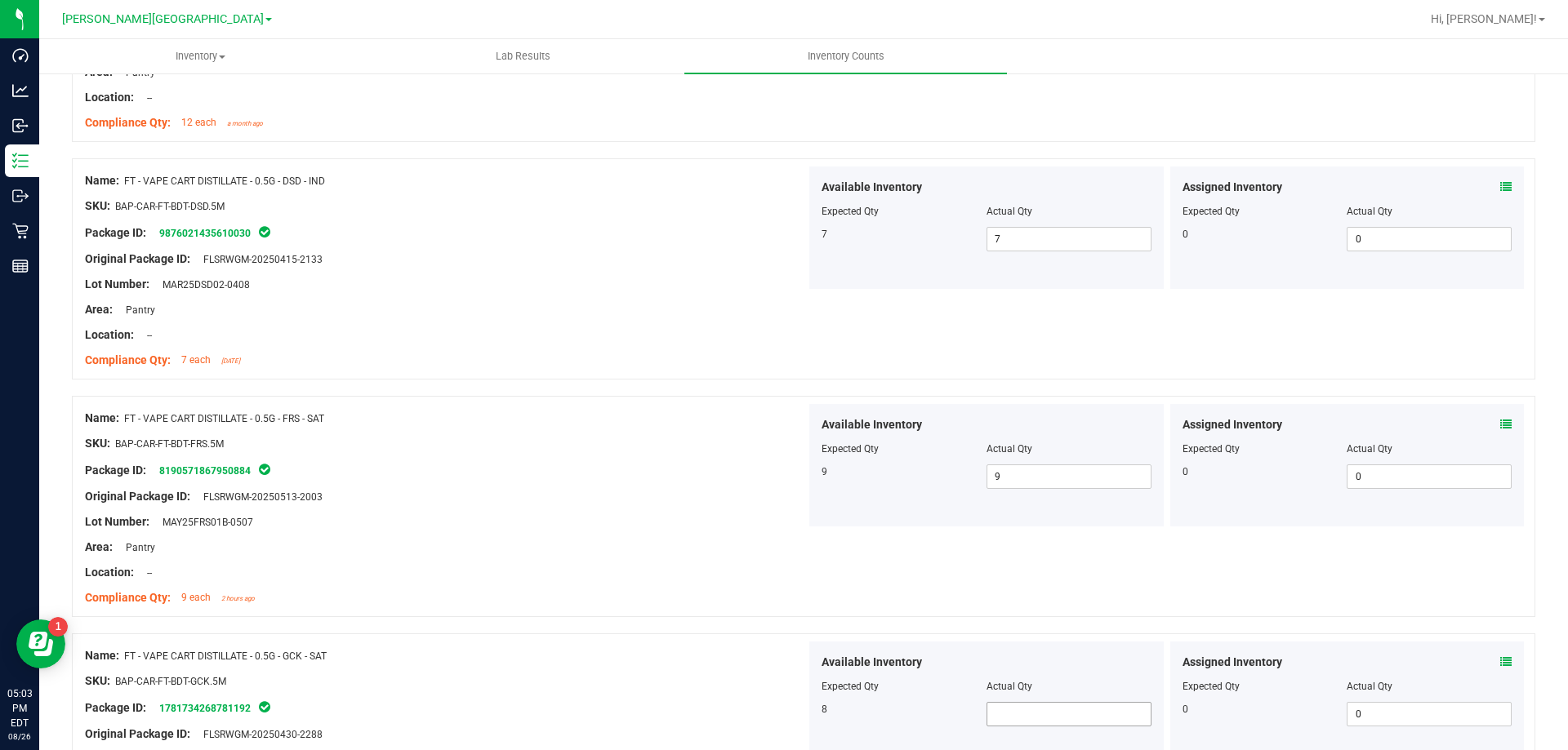
type input "8"
click at [904, 703] on div "8" at bounding box center [903, 709] width 165 height 15
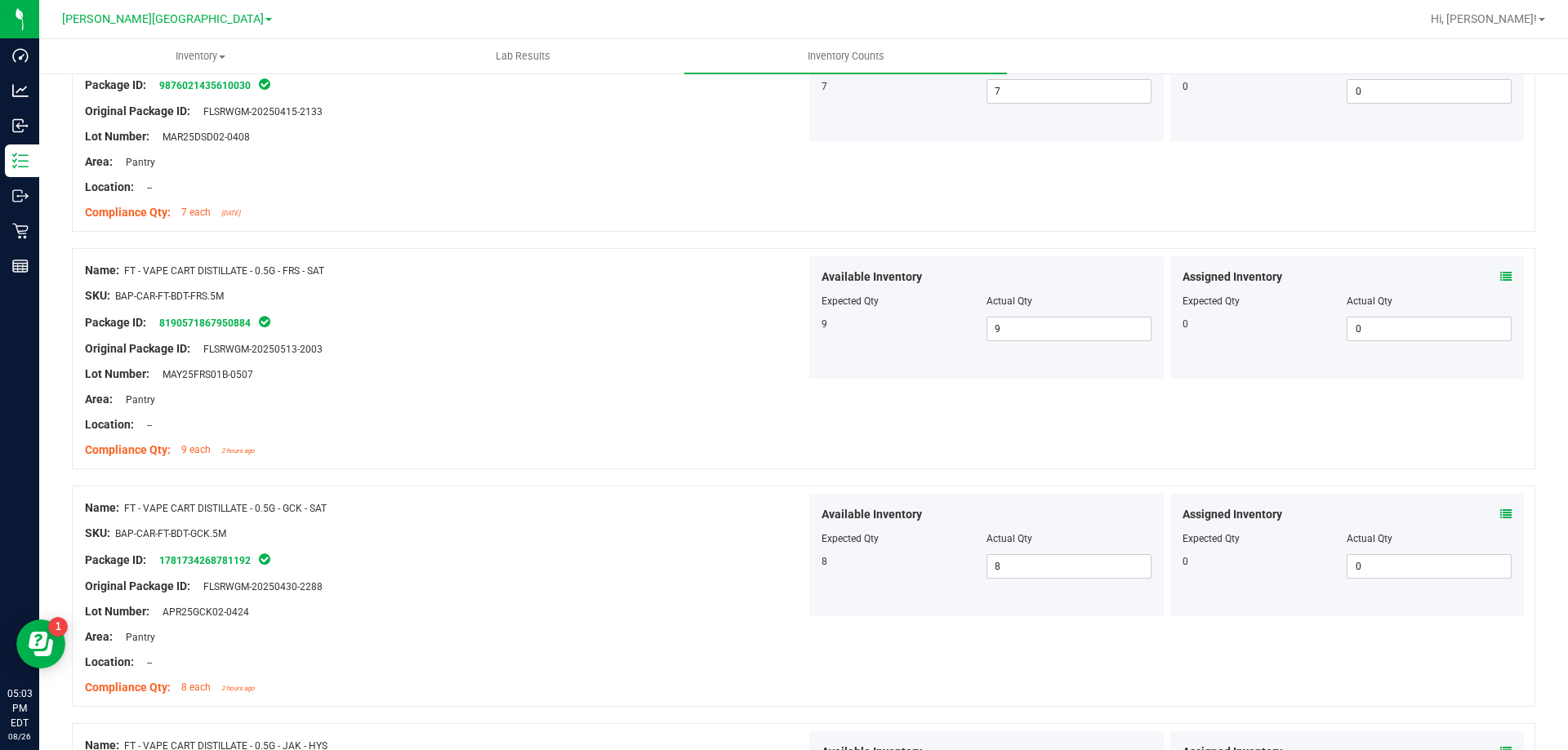
scroll to position [3675, 0]
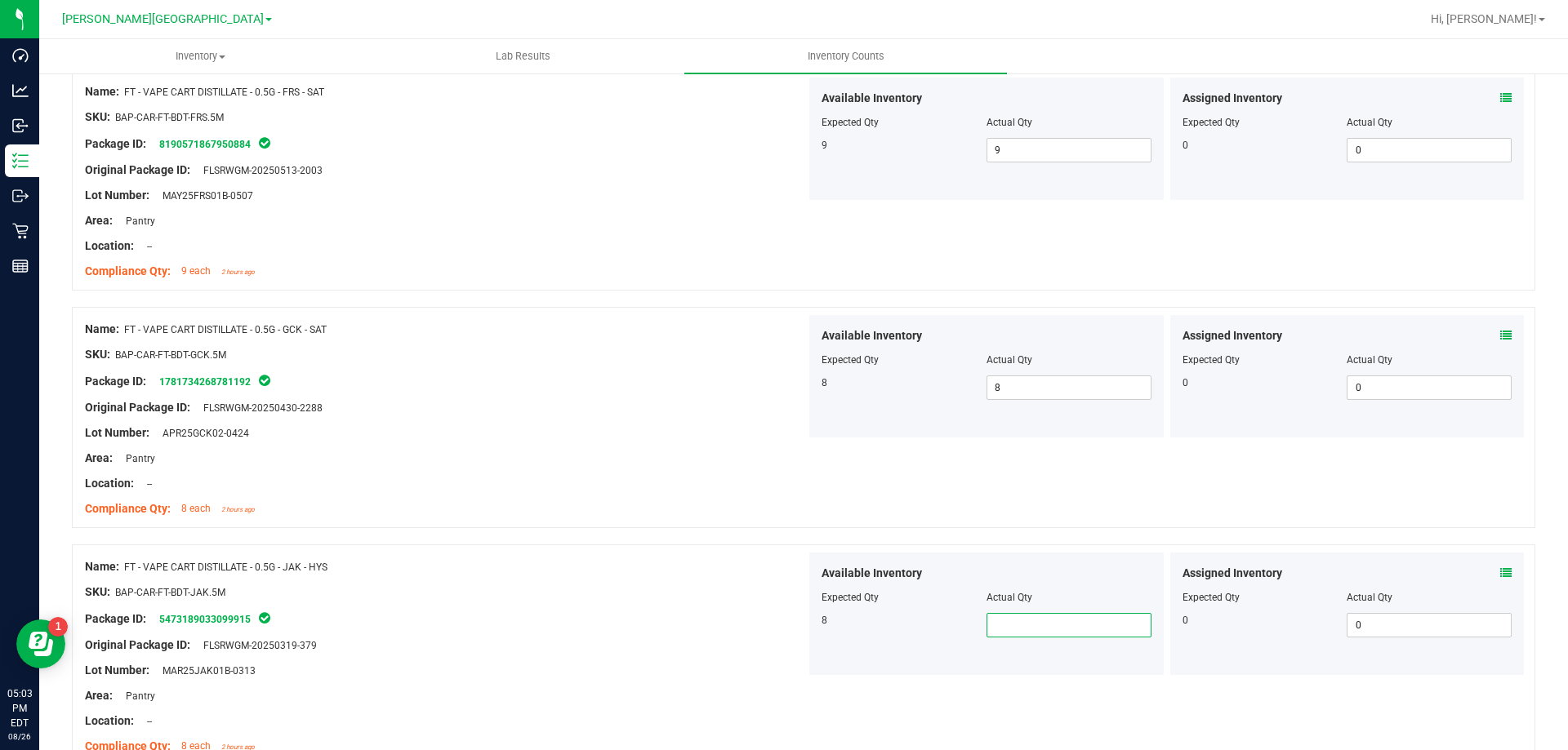
click at [1067, 625] on span at bounding box center [1068, 625] width 165 height 25
type input "8"
click at [850, 650] on div "Available Inventory Expected Qty Actual Qty 8 8 8" at bounding box center [986, 614] width 354 height 123
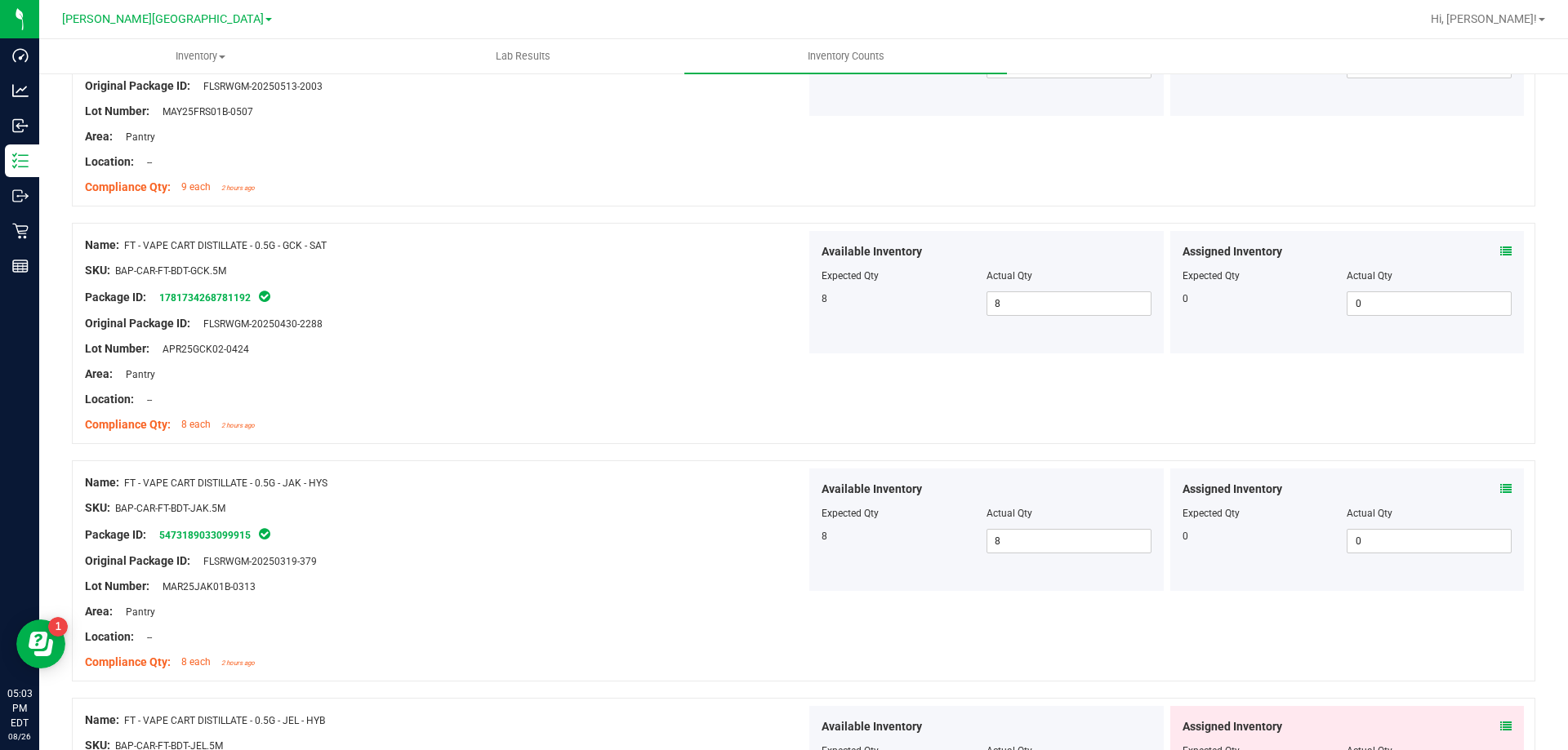
scroll to position [3920, 0]
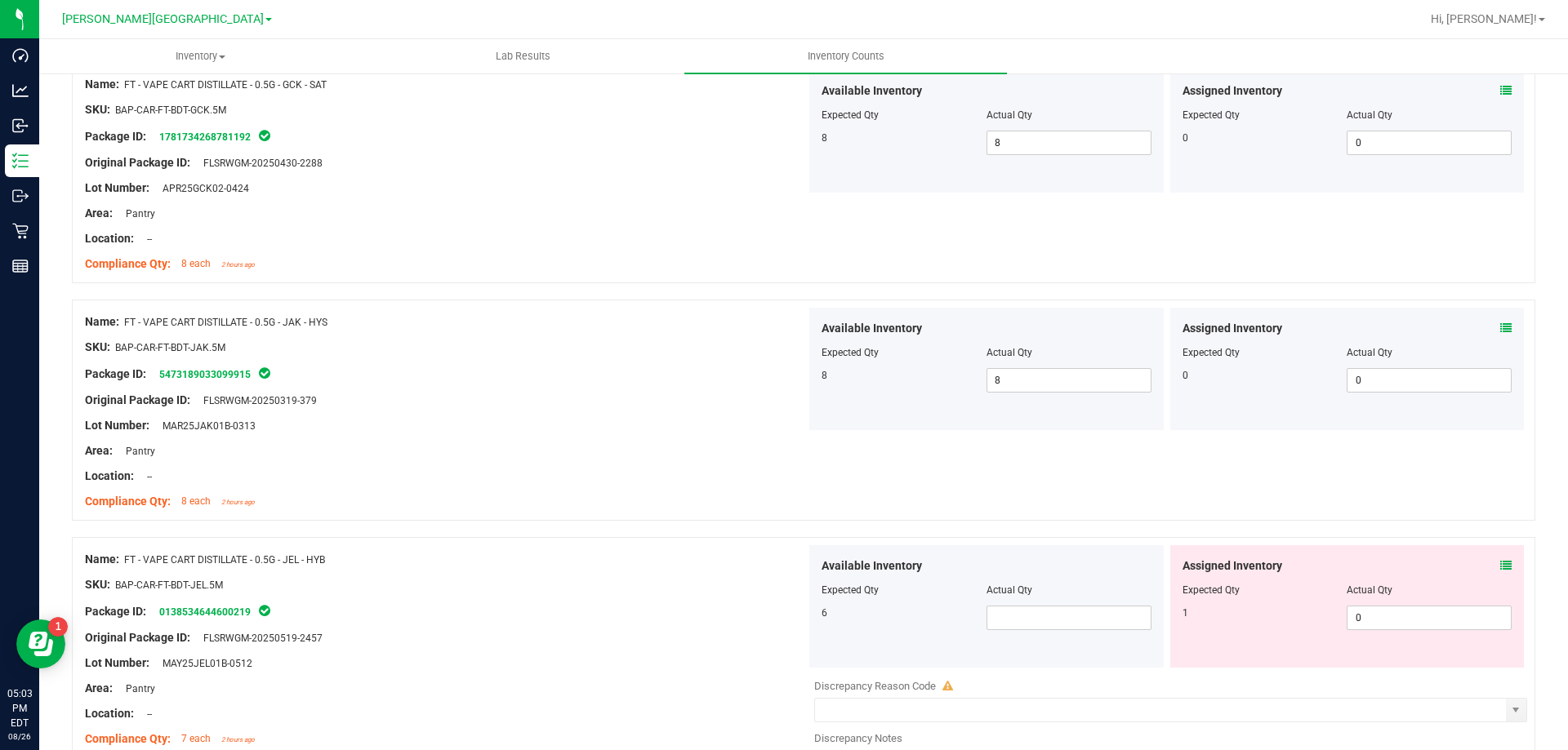
click at [974, 623] on div "6" at bounding box center [985, 617] width 329 height 25
click at [988, 618] on span at bounding box center [1068, 617] width 165 height 25
type input "6"
click at [784, 657] on div "Lot Number: MAY25JEL01B-0512" at bounding box center [445, 663] width 721 height 17
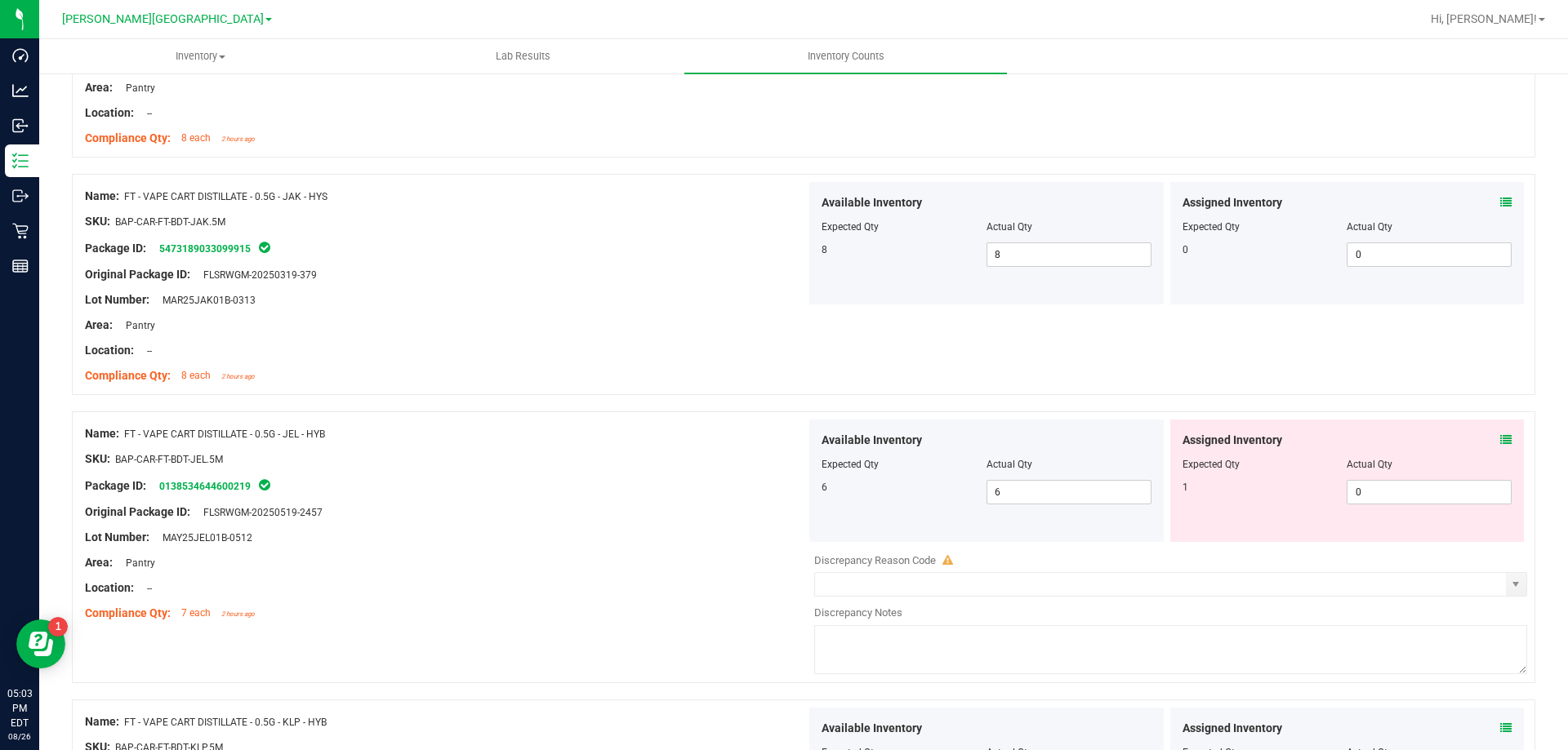
scroll to position [4247, 0]
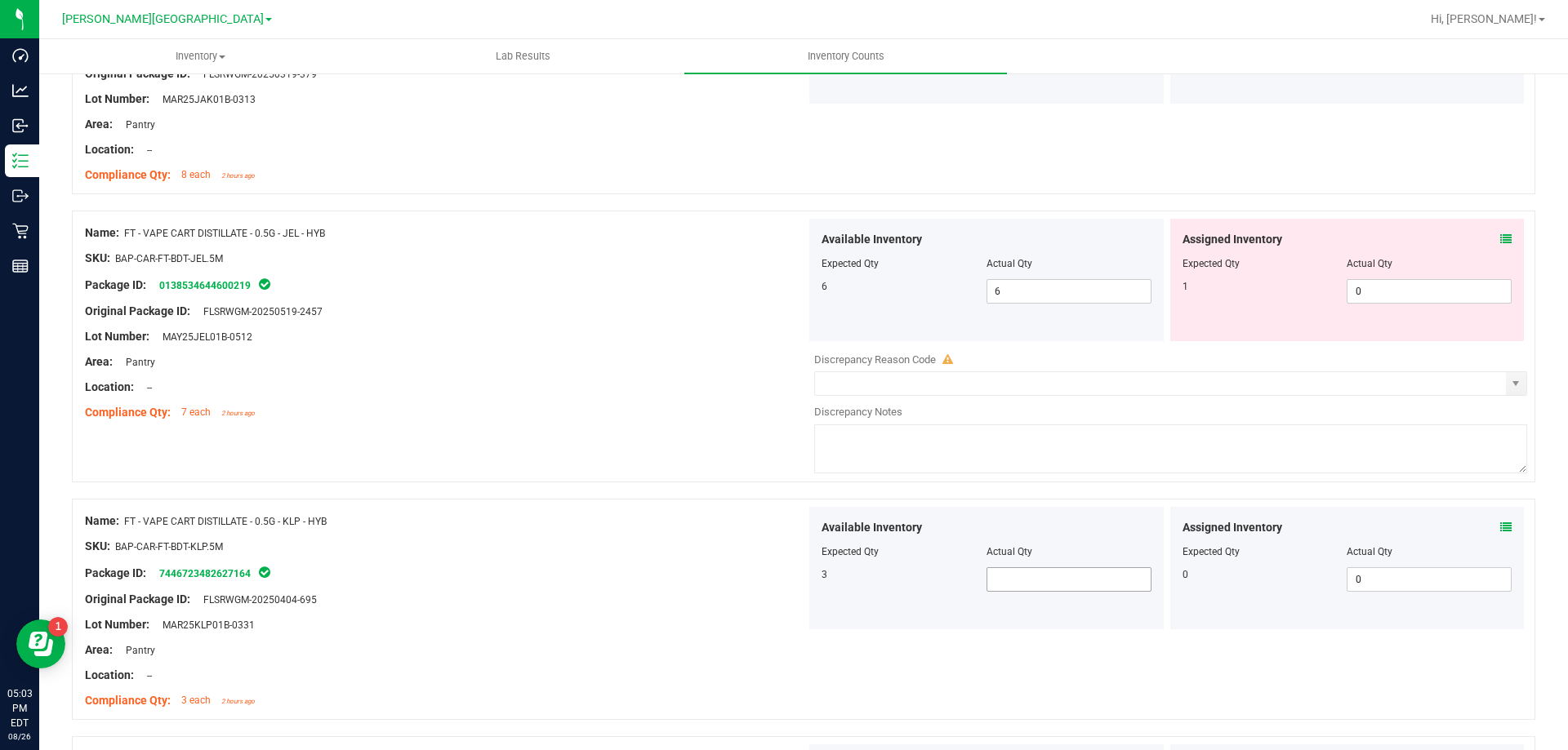
click at [986, 583] on span at bounding box center [1068, 580] width 165 height 25
type input "3"
click at [651, 573] on div "Package ID: 7446723482627164" at bounding box center [445, 573] width 721 height 20
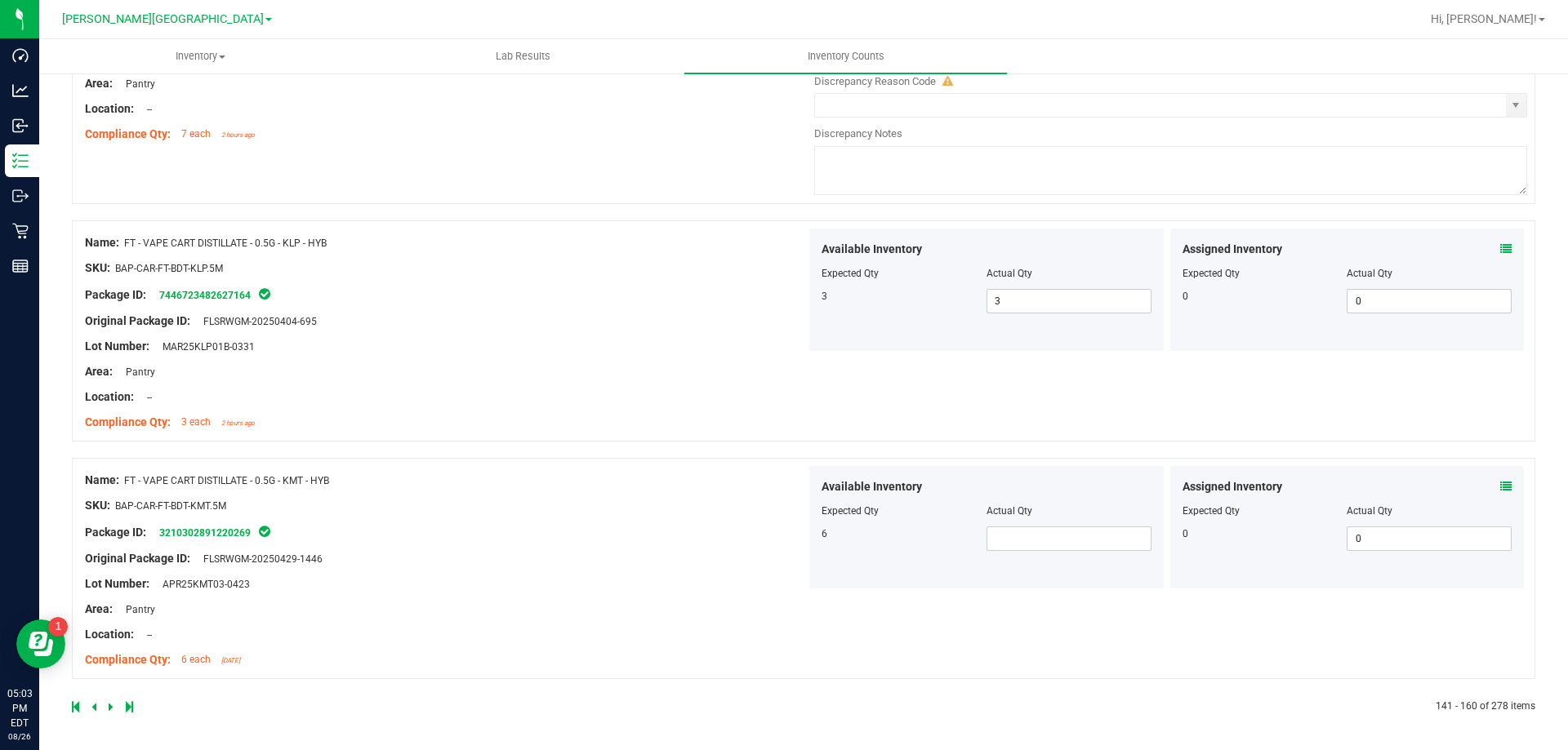
scroll to position [4526, 0]
click at [1097, 533] on span at bounding box center [1068, 538] width 165 height 25
type input "6"
click at [891, 554] on div "Available Inventory Expected Qty Actual Qty 6 6 6" at bounding box center [986, 526] width 354 height 123
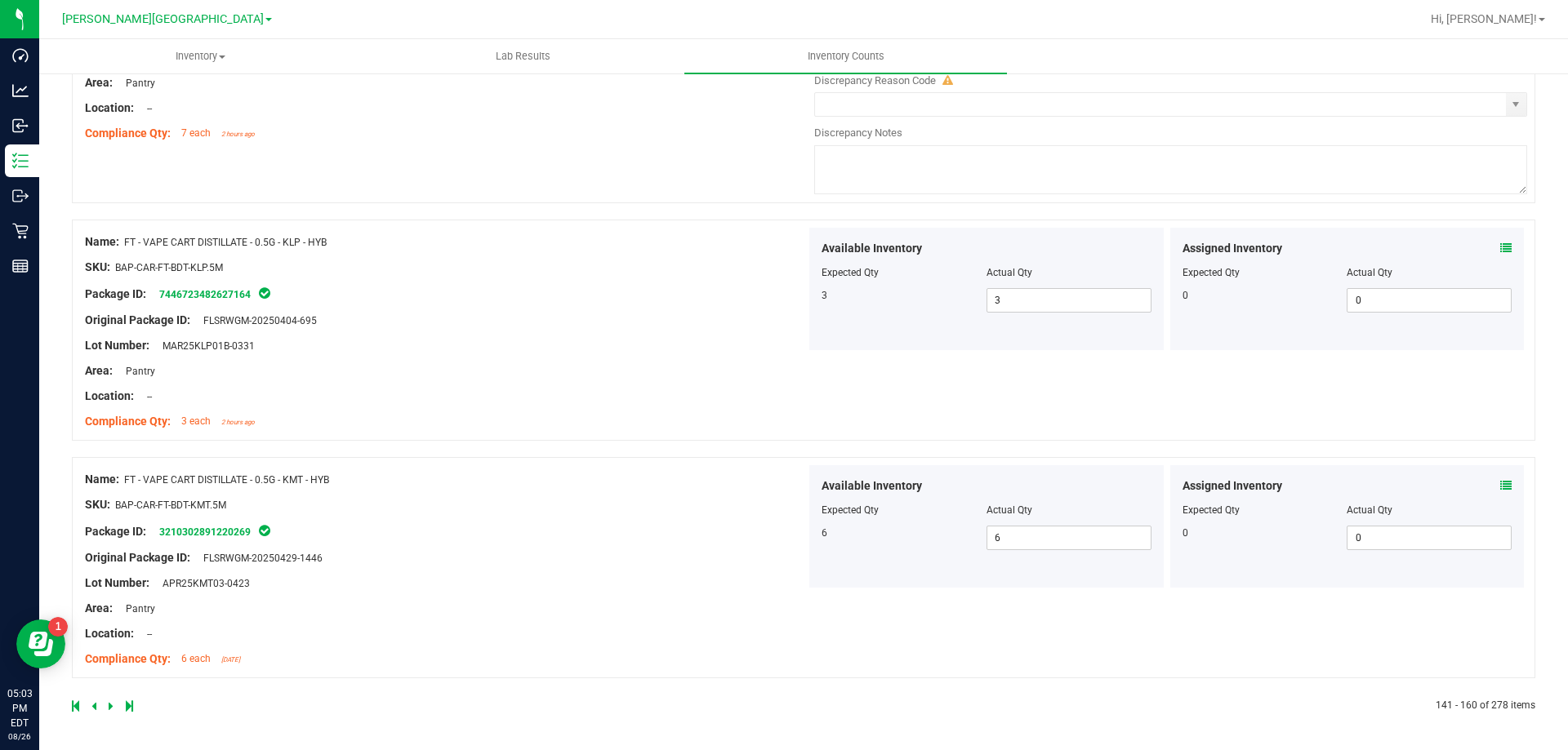
click at [111, 704] on icon at bounding box center [111, 706] width 5 height 10
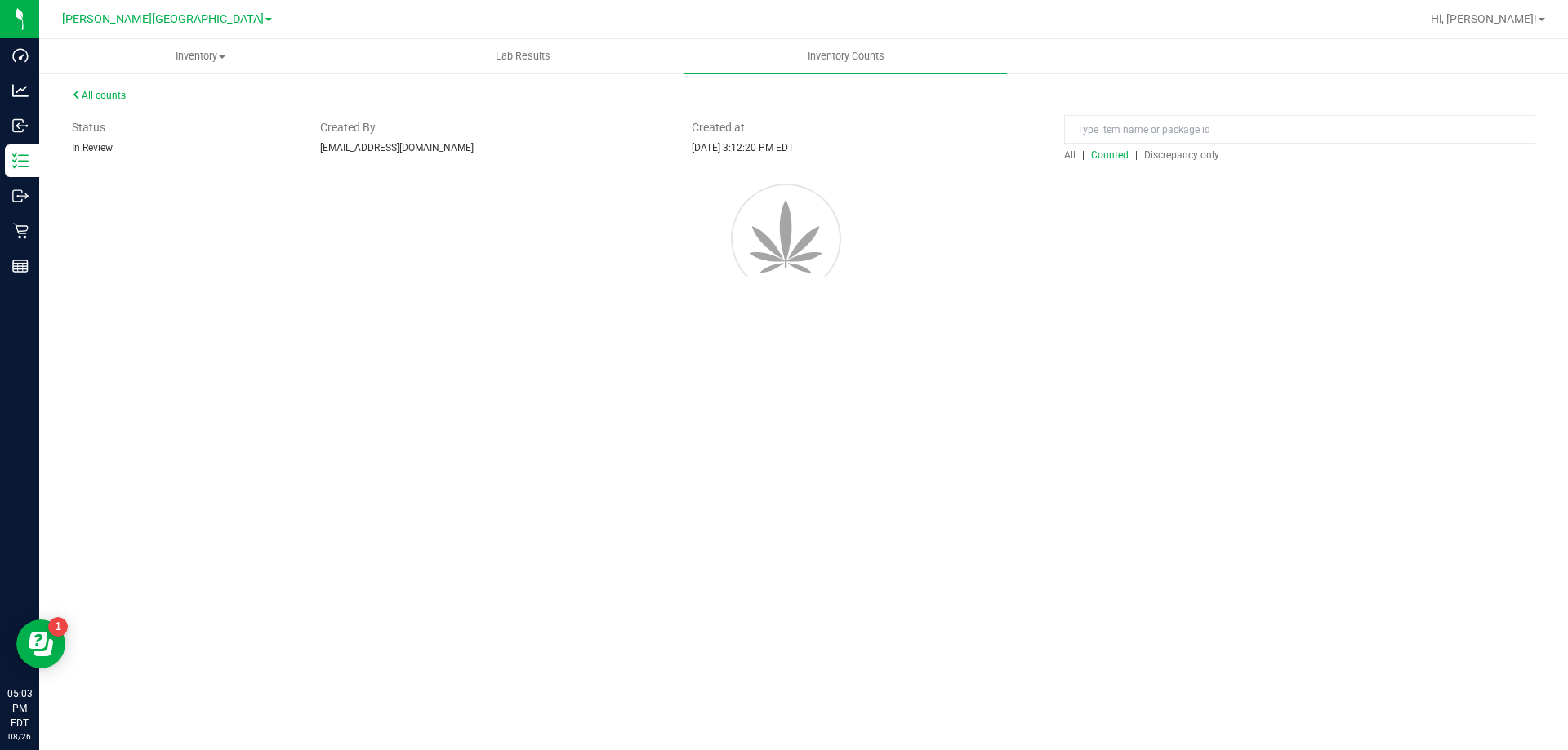
scroll to position [0, 0]
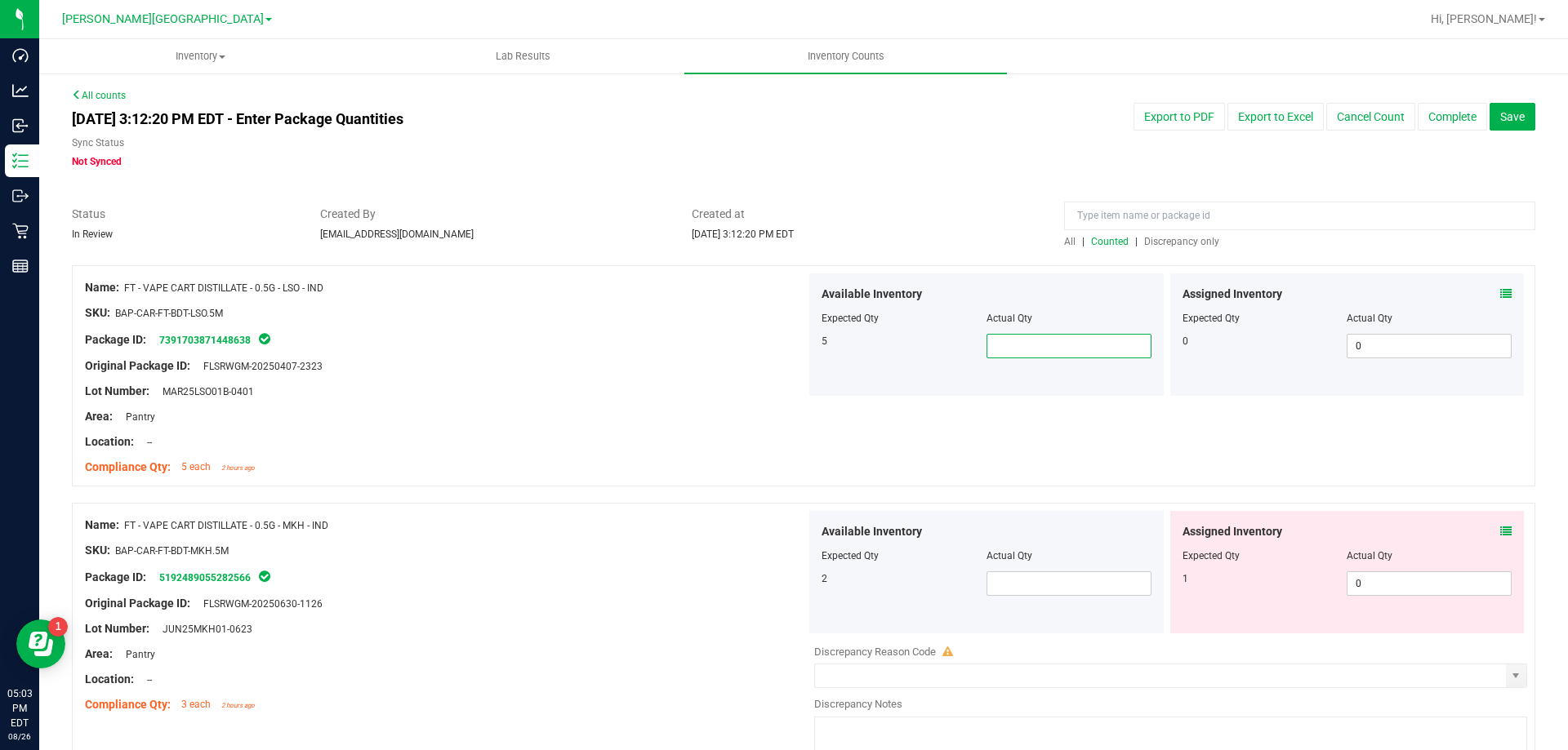
click at [1046, 343] on span at bounding box center [1068, 346] width 165 height 25
type input "5"
click at [1065, 588] on span at bounding box center [1068, 584] width 165 height 25
type input "2"
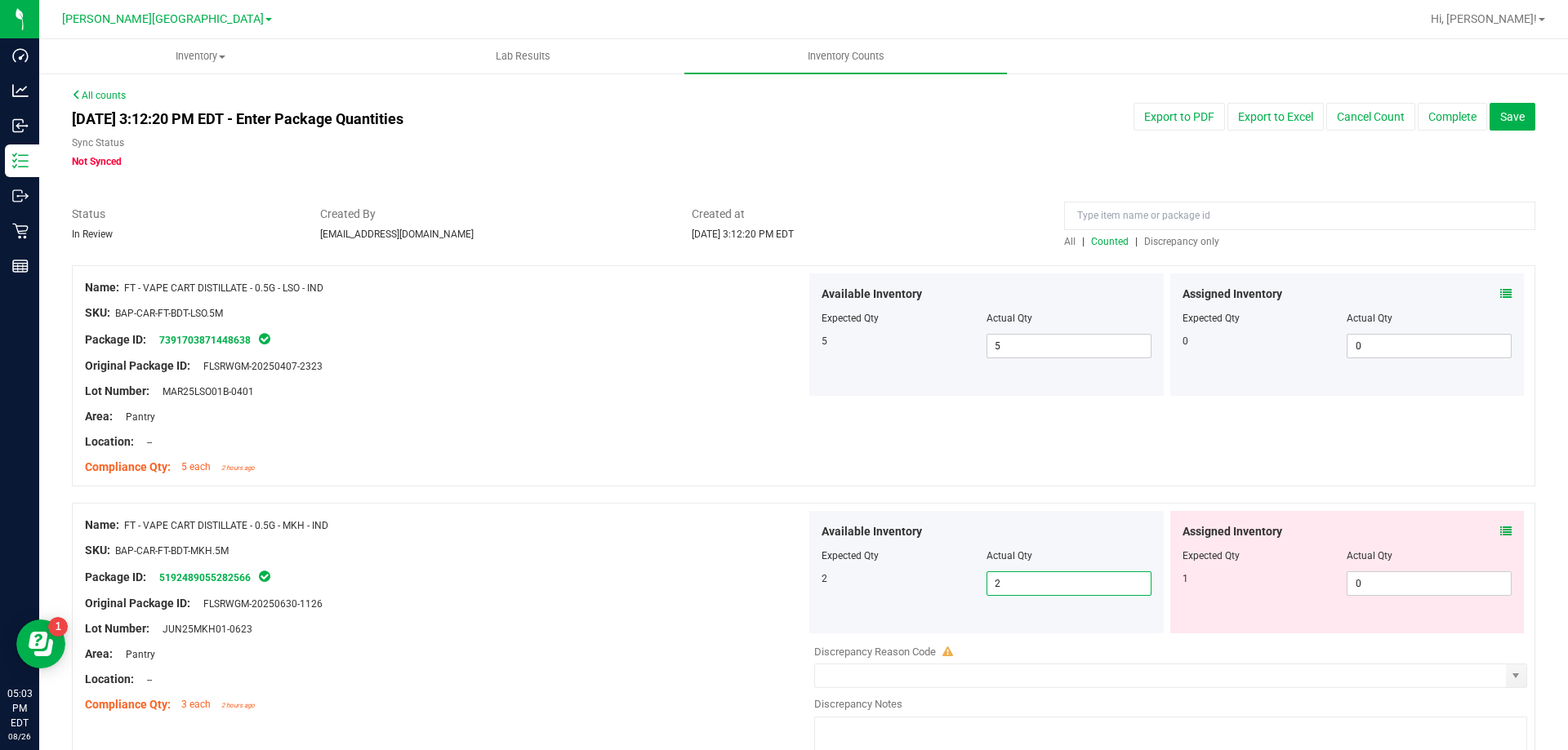
type input "2"
click at [863, 596] on div "2 2 2" at bounding box center [985, 584] width 329 height 25
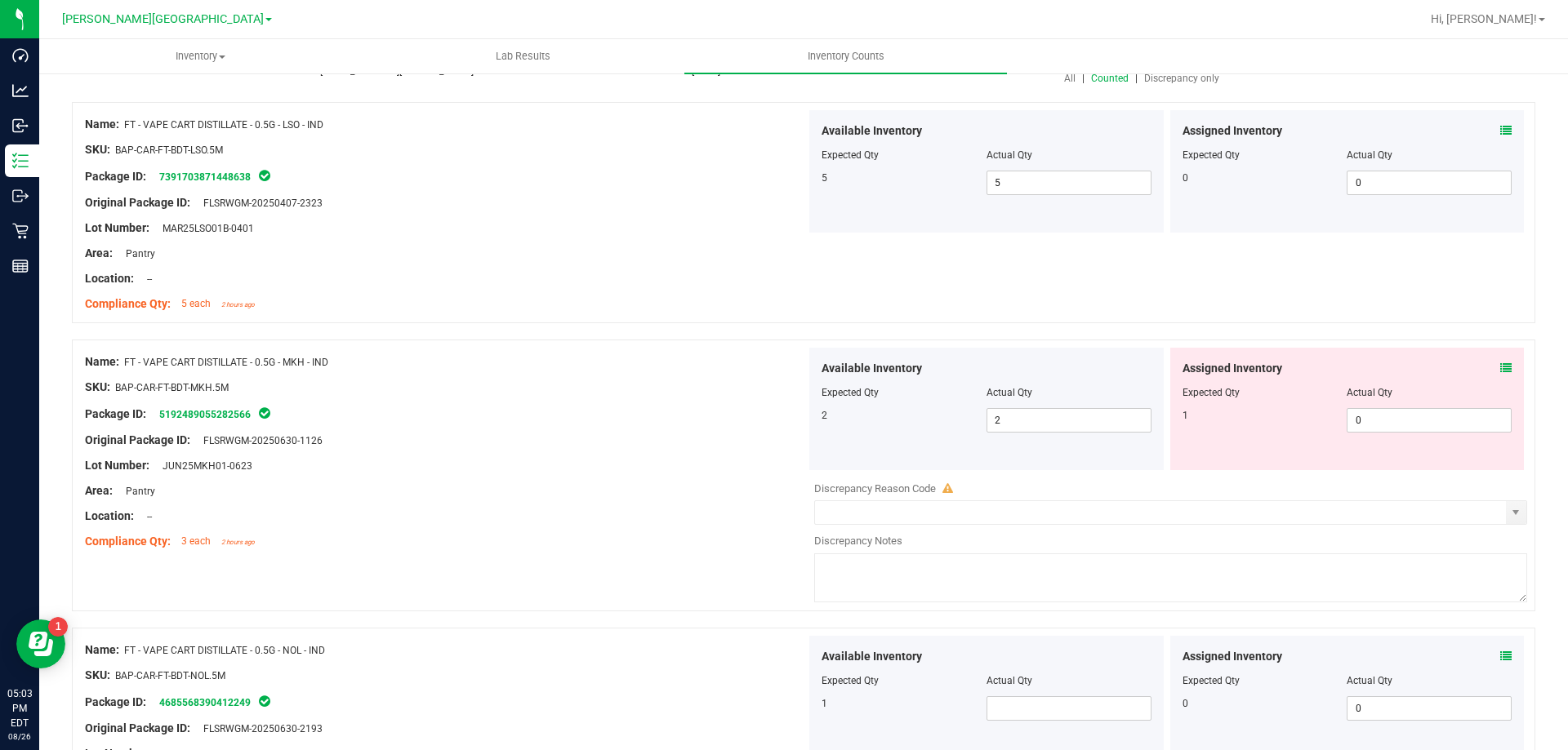
scroll to position [327, 0]
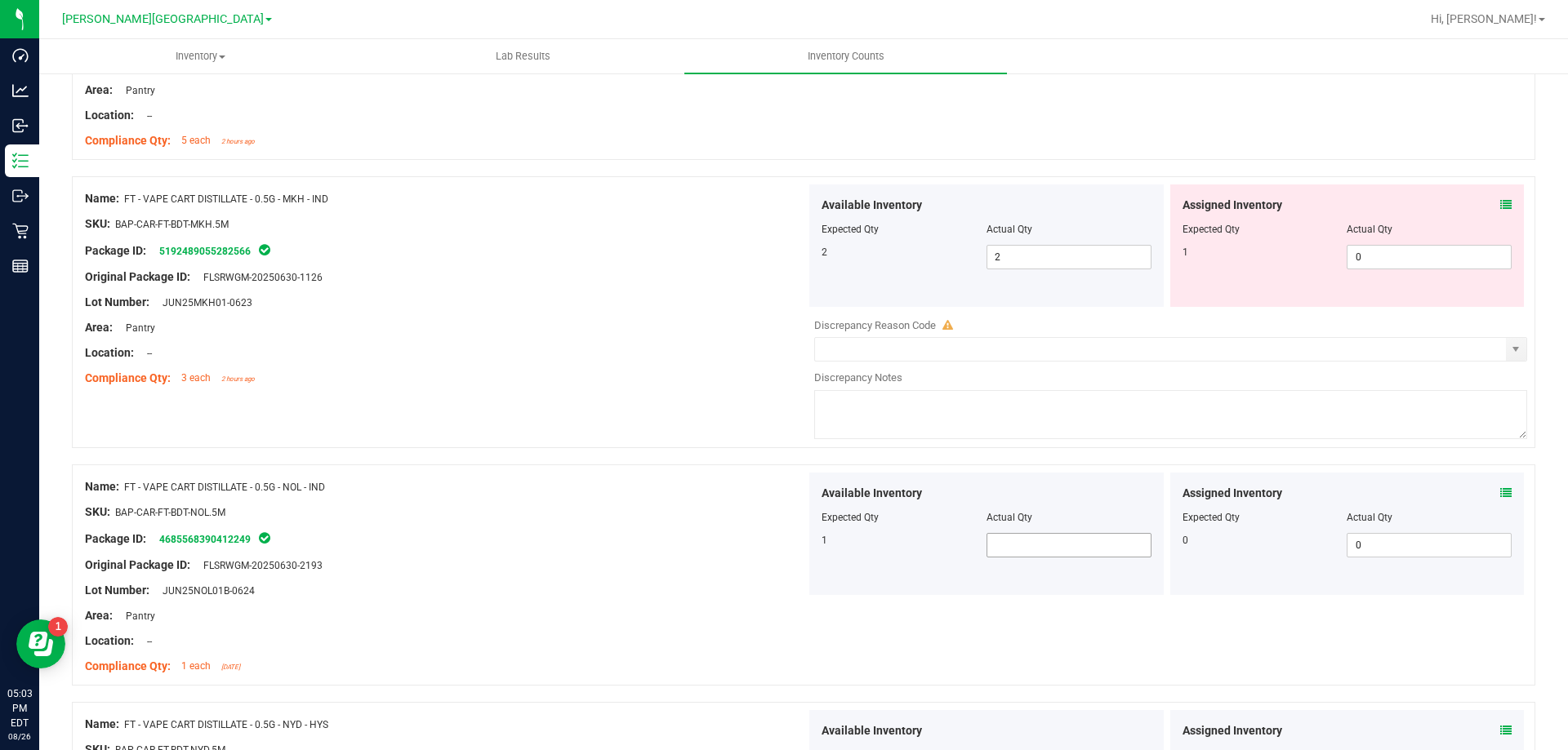
click at [1054, 536] on span at bounding box center [1068, 545] width 165 height 25
type input "1"
click at [856, 571] on div "Available Inventory Expected Qty Actual Qty 1 1 1" at bounding box center [986, 534] width 354 height 123
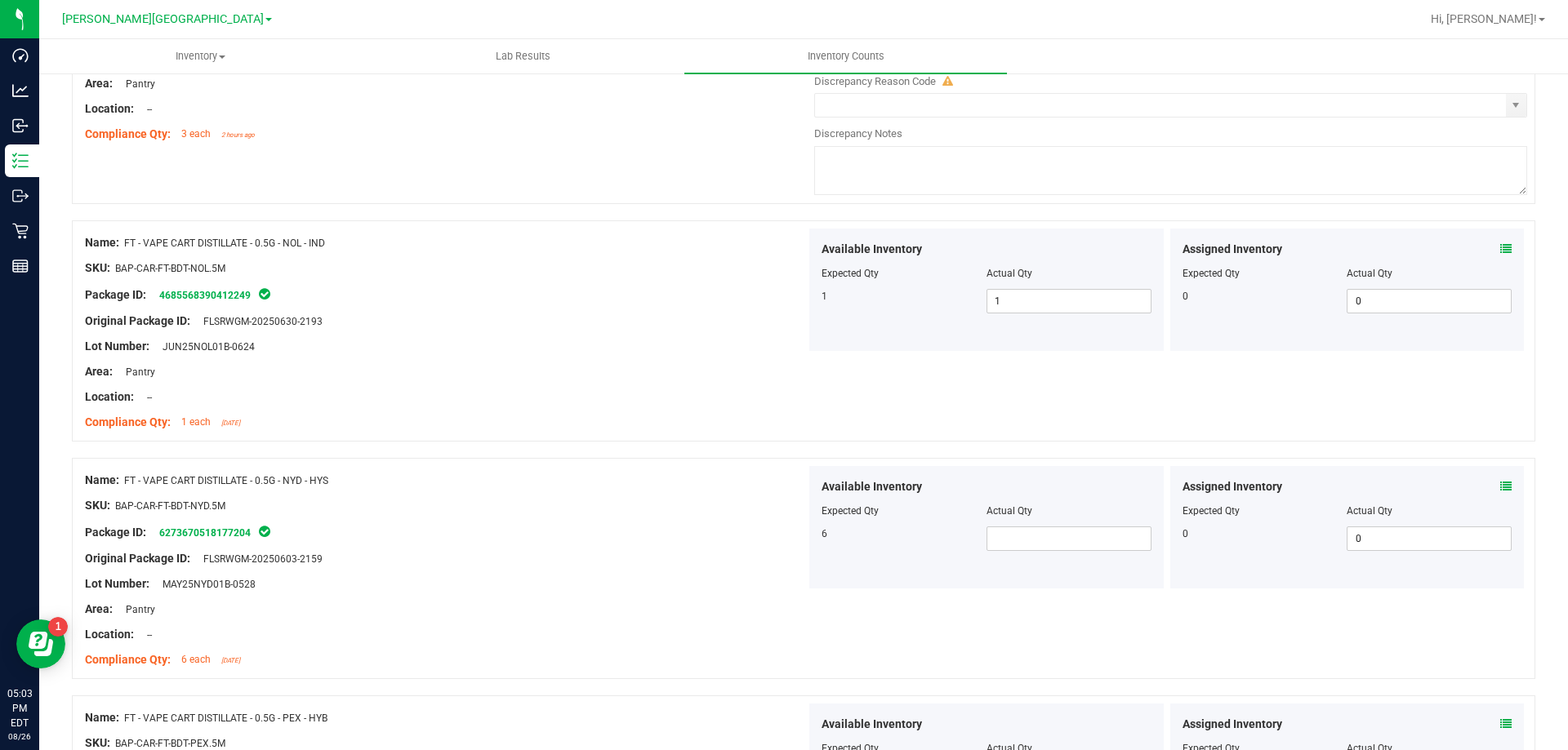
scroll to position [572, 0]
click at [1031, 548] on span at bounding box center [1068, 538] width 165 height 25
type input "6"
click at [730, 547] on div at bounding box center [445, 545] width 721 height 8
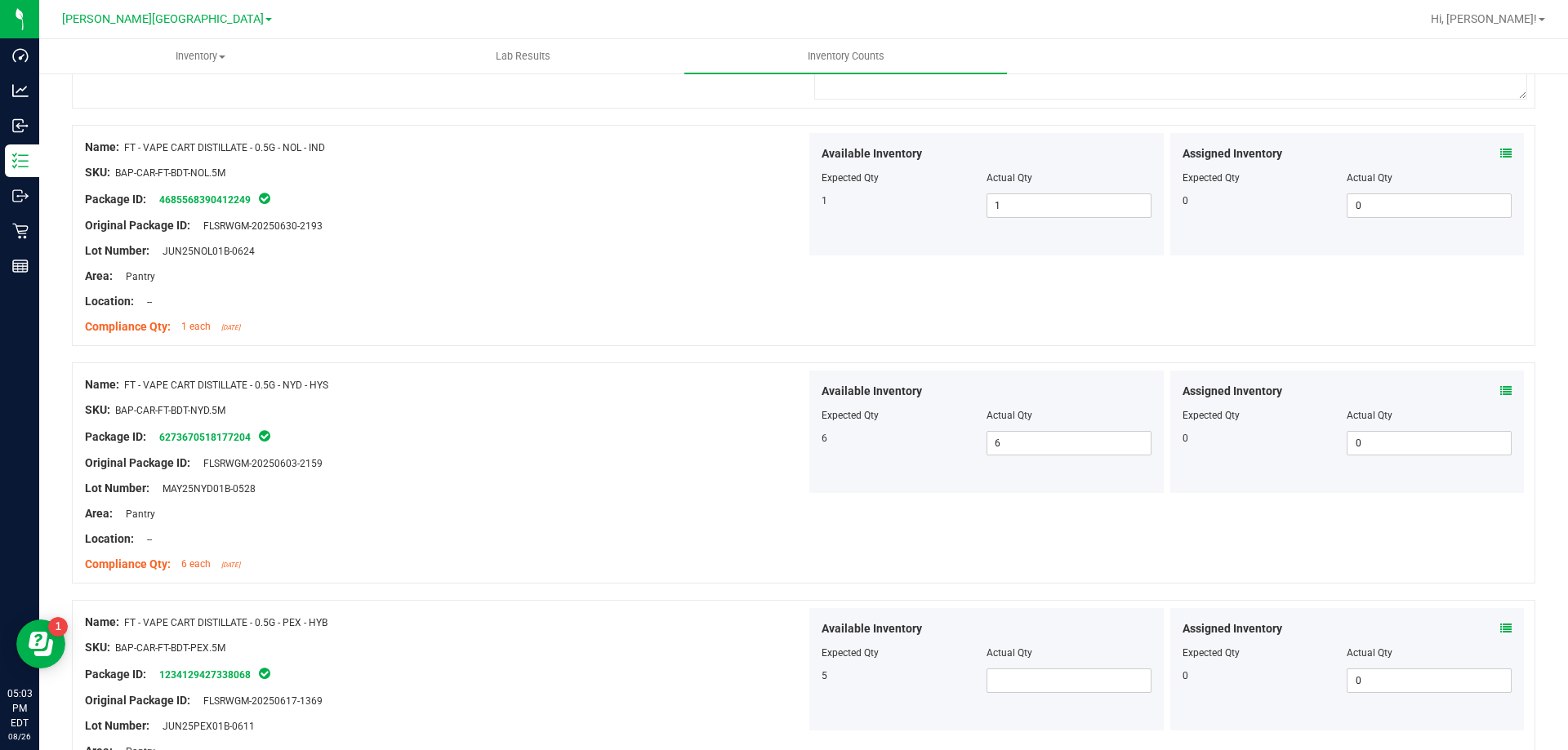
scroll to position [816, 0]
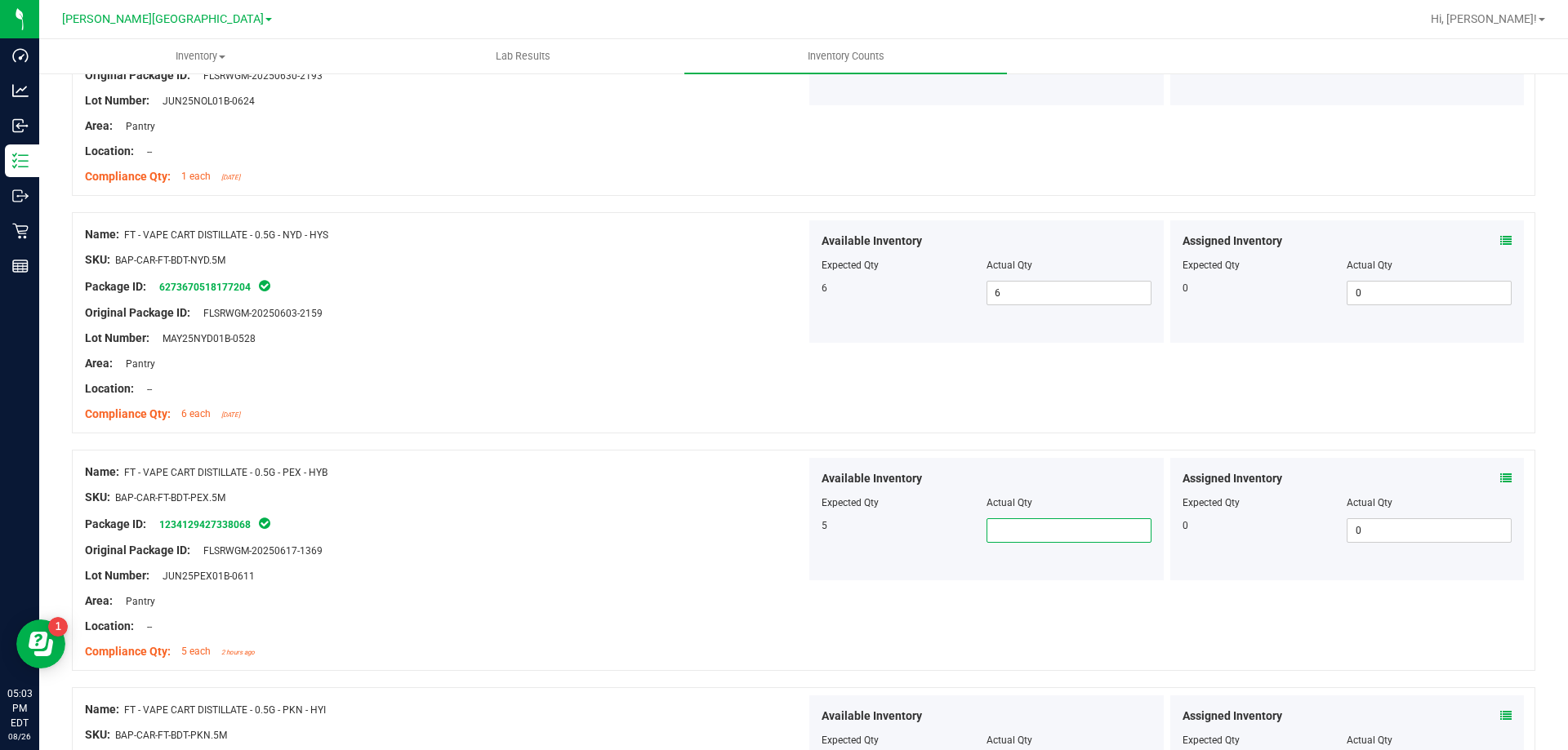
click at [1015, 520] on span at bounding box center [1068, 530] width 165 height 25
type input "5"
drag, startPoint x: 779, startPoint y: 610, endPoint x: 784, endPoint y: 622, distance: 13.0
click at [779, 619] on div "Name: FT - VAPE CART DISTILLATE - 0.5G - PEX - HYB SKU: BAP-CAR-FT-BDT-PEX.5M P…" at bounding box center [445, 562] width 721 height 208
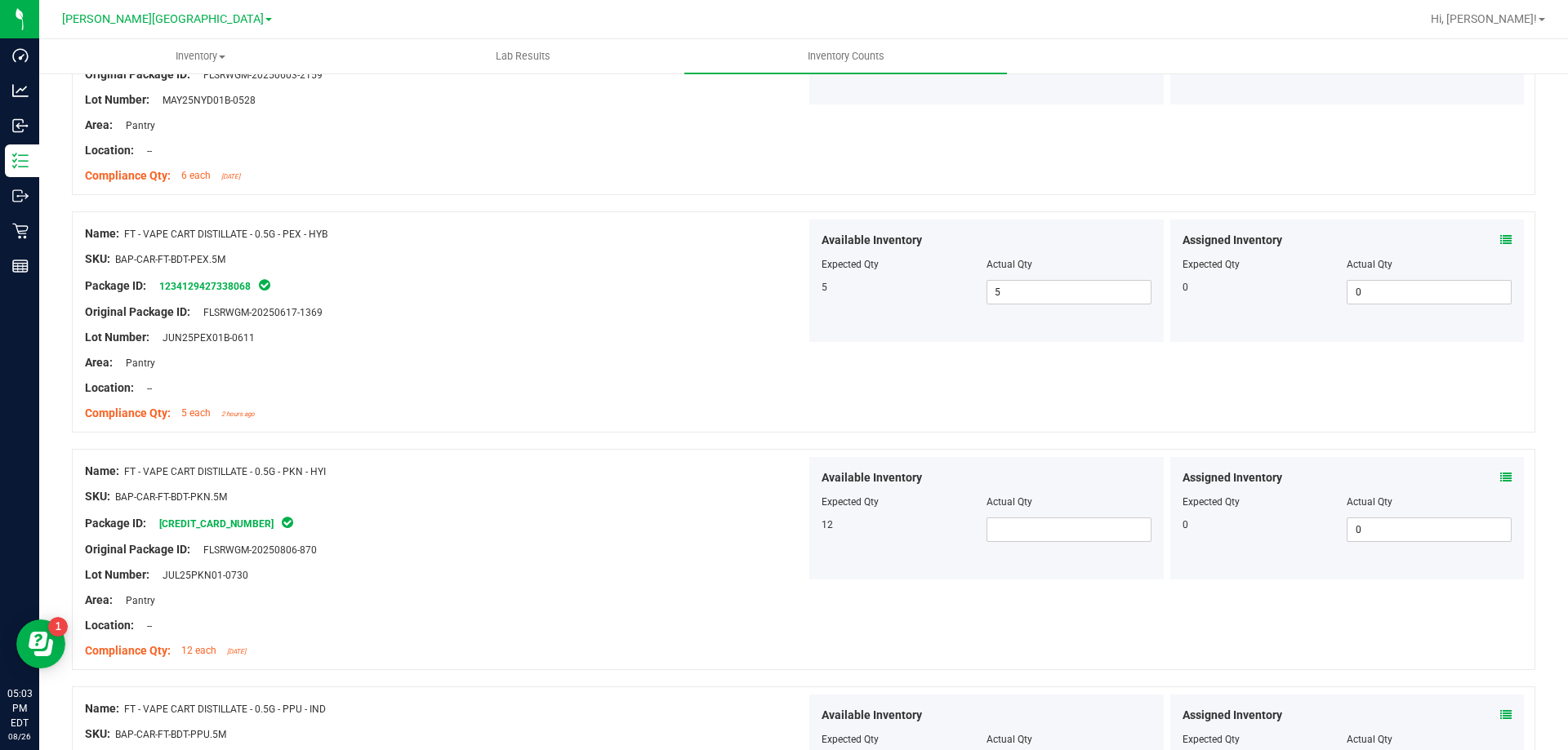
scroll to position [1062, 0]
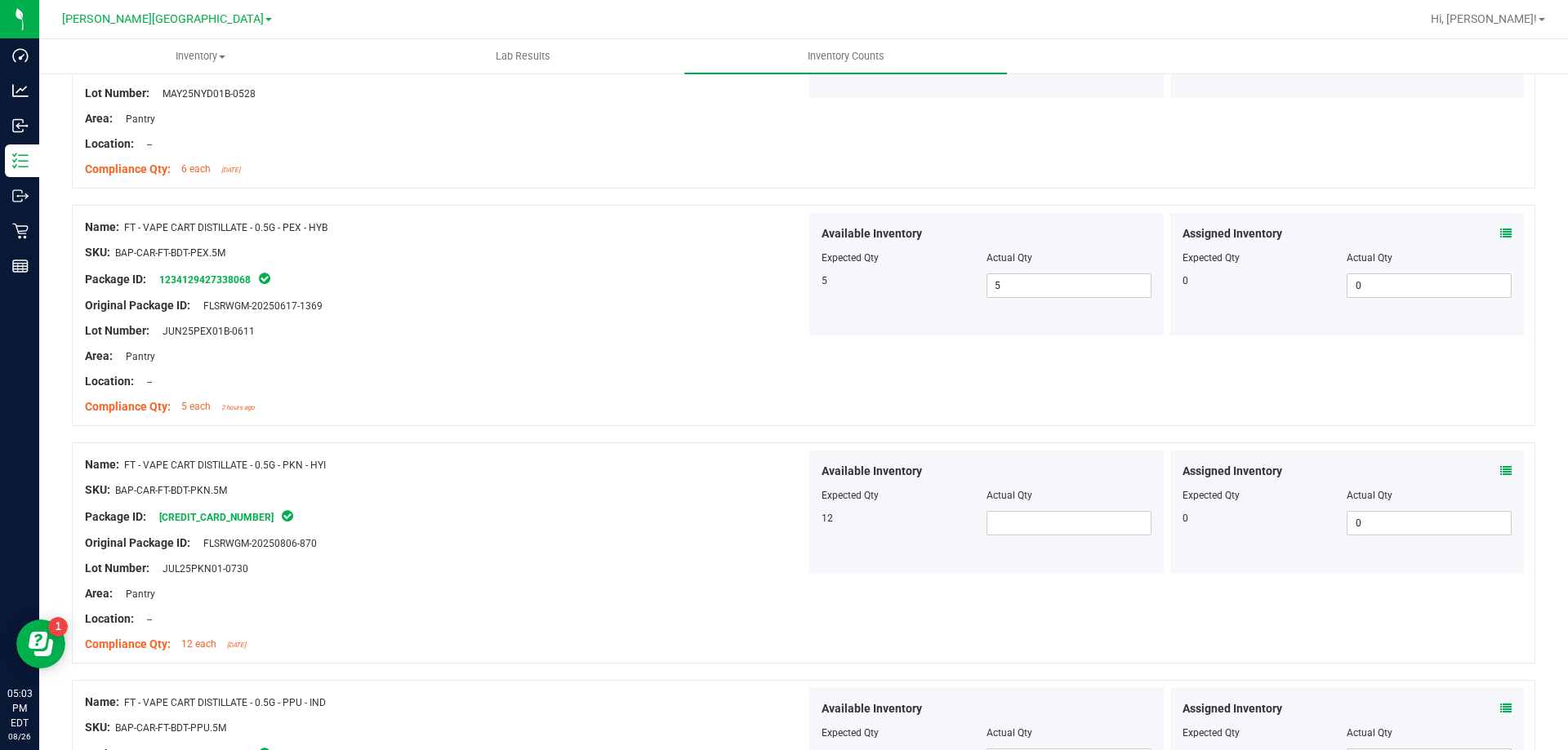
click at [1048, 538] on div "Available Inventory Expected Qty Actual Qty 12" at bounding box center [986, 513] width 354 height 123
click at [1033, 516] on span at bounding box center [1068, 523] width 165 height 25
type input "12"
click at [783, 578] on div at bounding box center [445, 582] width 721 height 8
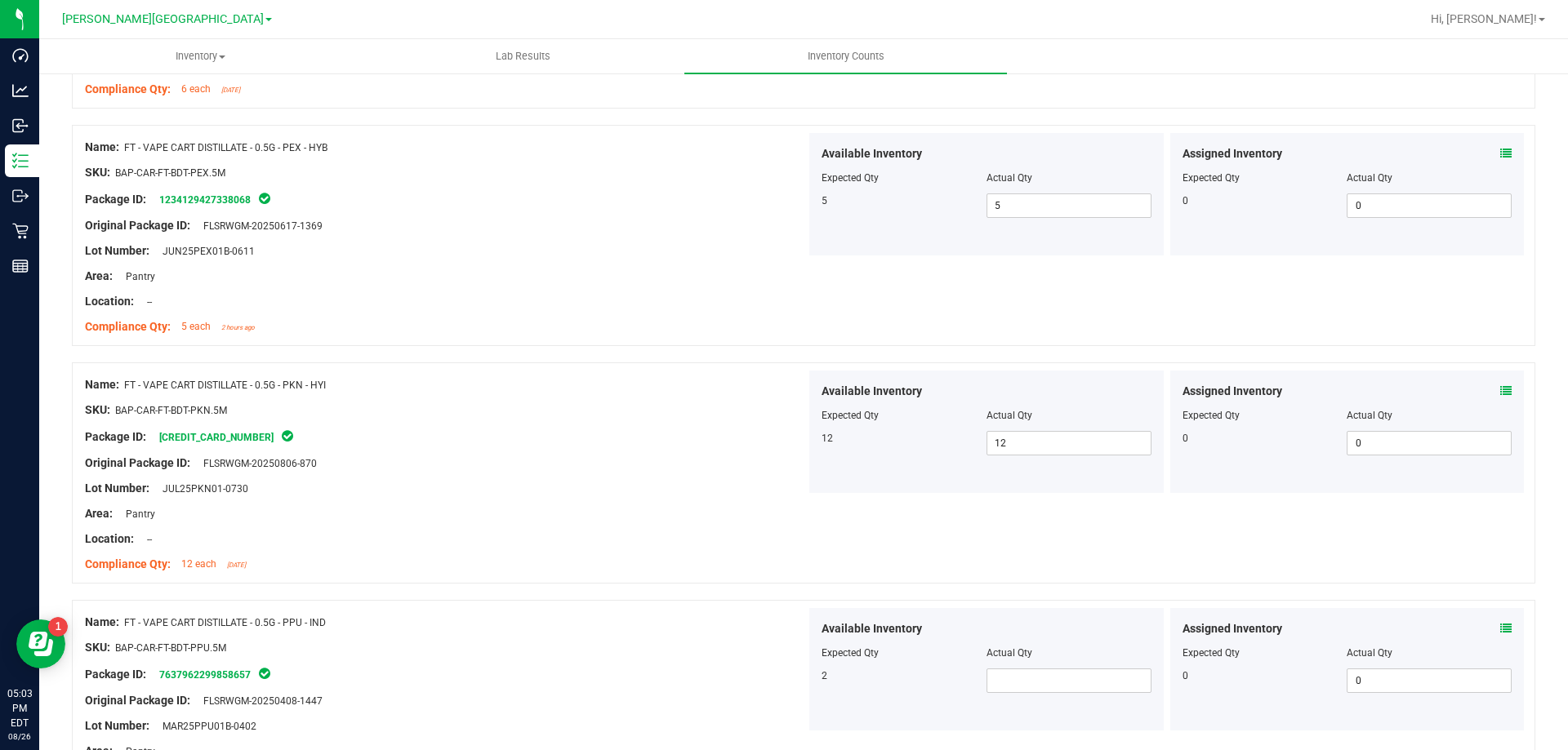
scroll to position [1307, 0]
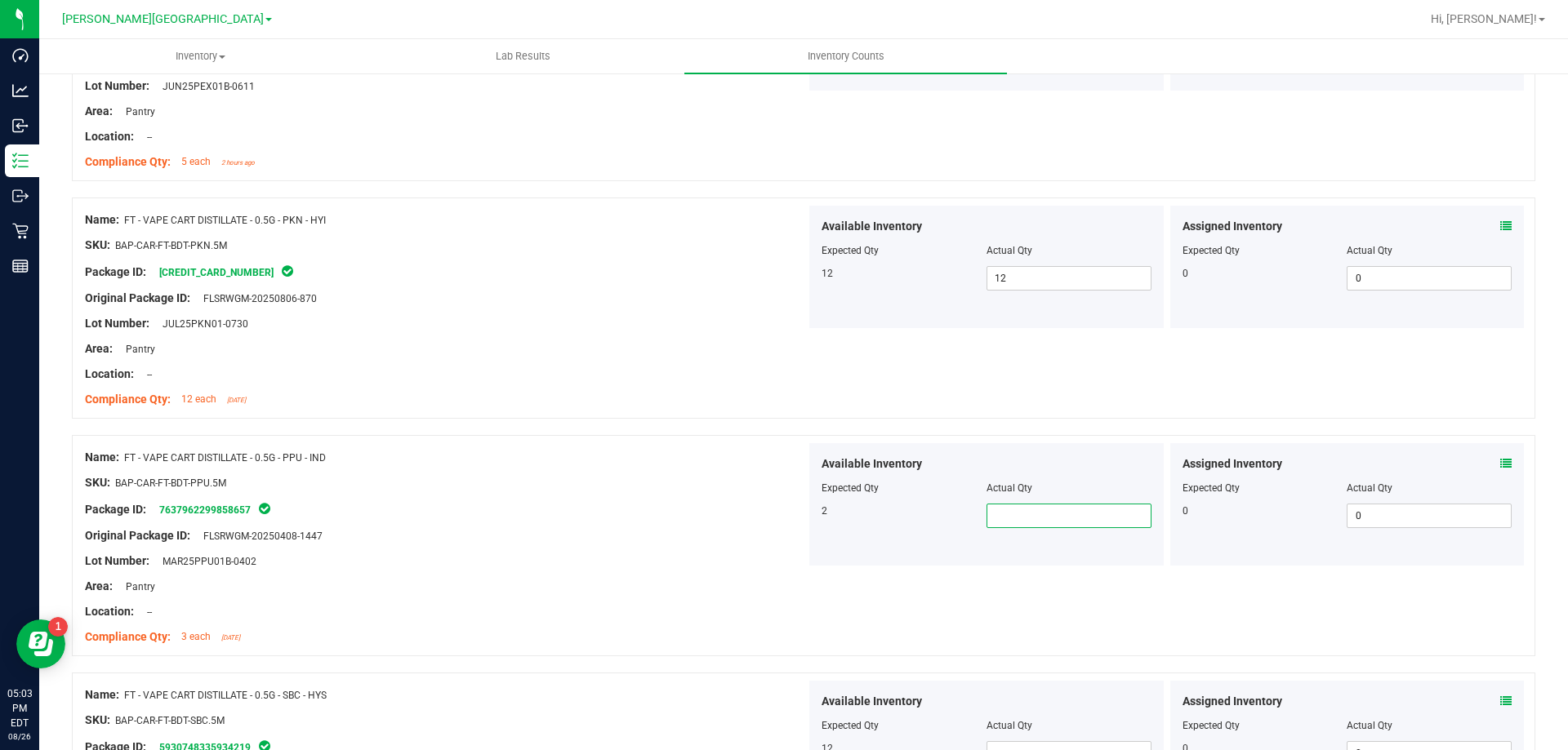
click at [1059, 521] on span at bounding box center [1068, 516] width 165 height 25
type input "2"
click at [853, 573] on div "Name: FT - VAPE CART DISTILLATE - 0.5G - PPU - IND SKU: BAP-CAR-FT-BDT-PPU.5M P…" at bounding box center [803, 546] width 1463 height 222
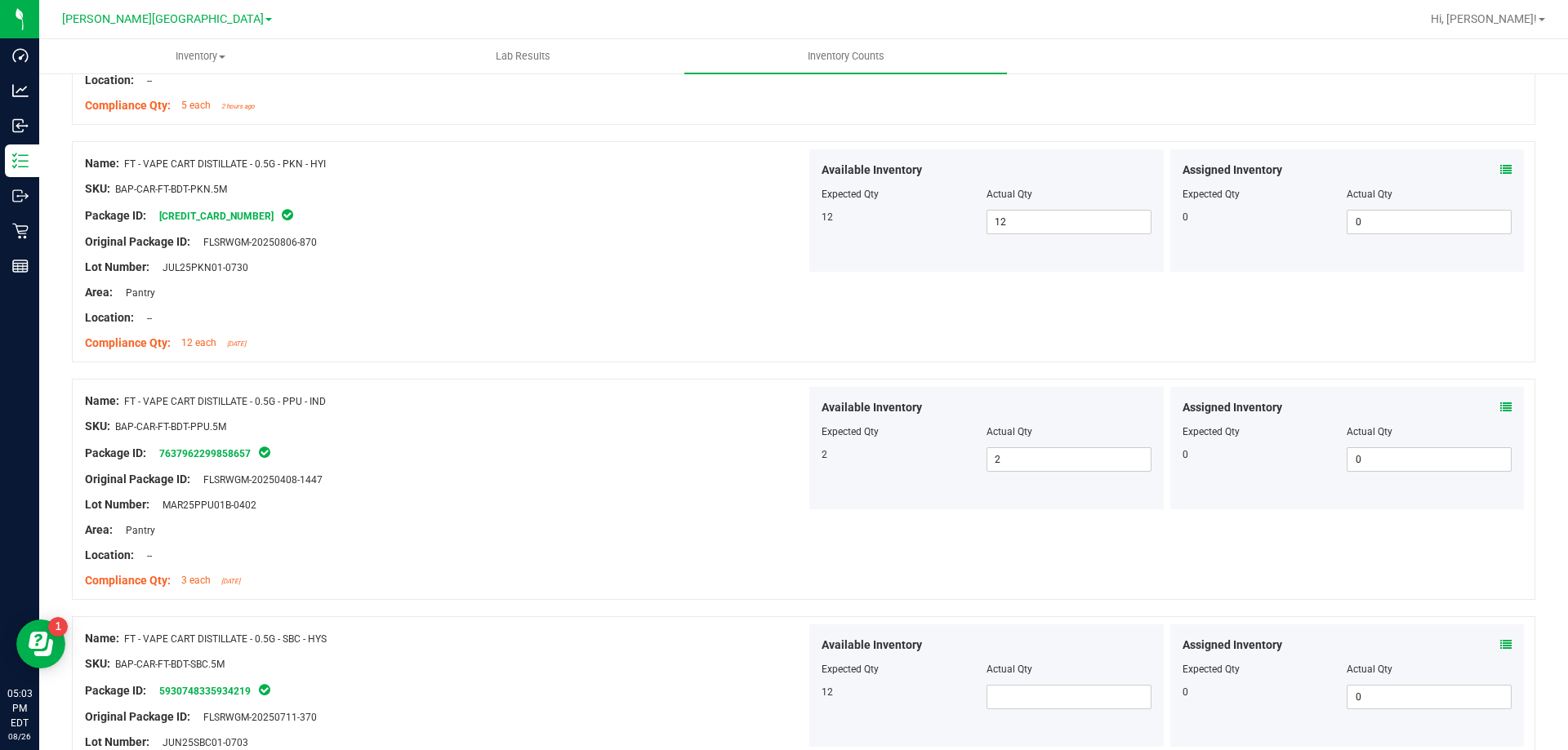
scroll to position [1470, 0]
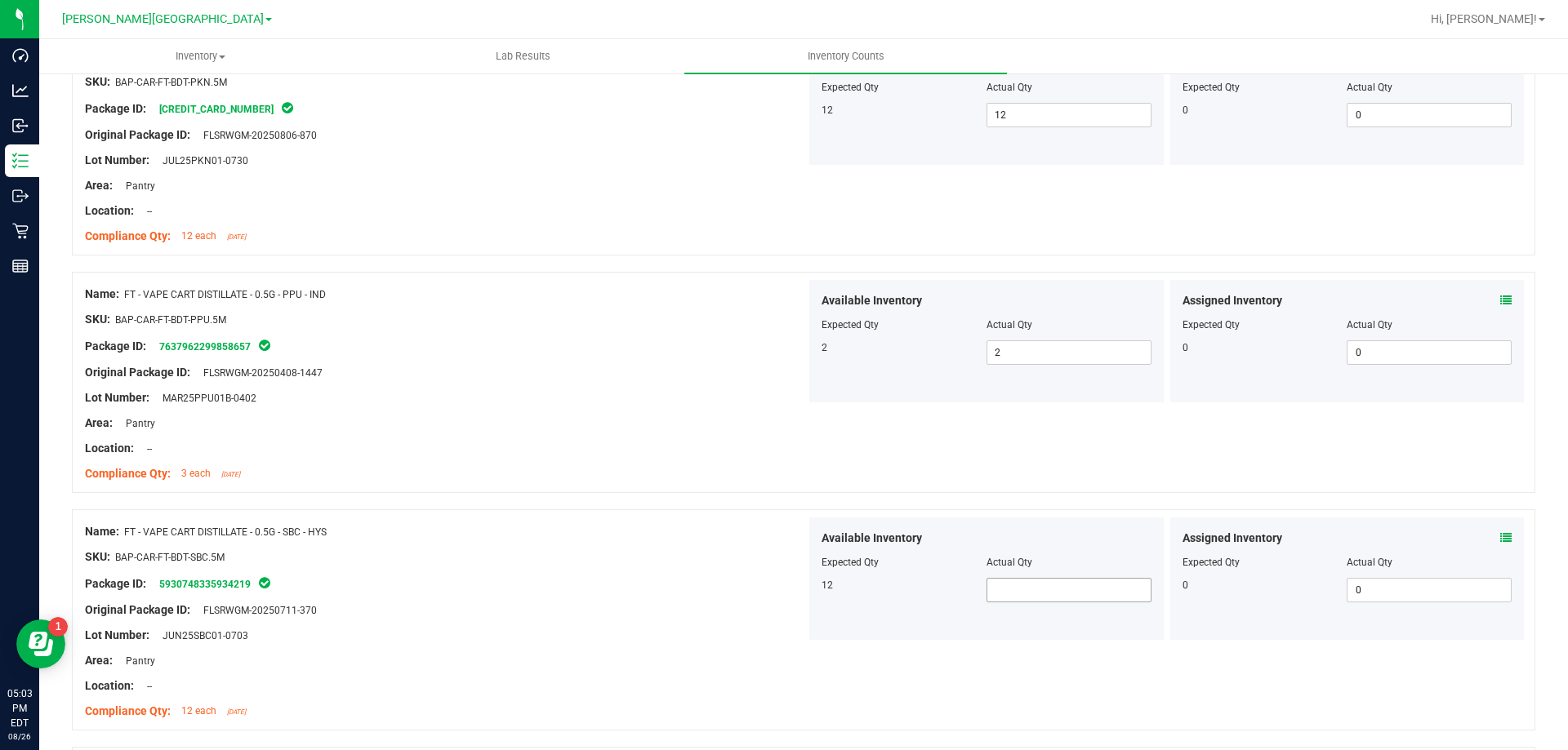
click at [1012, 593] on span at bounding box center [1068, 590] width 165 height 25
type input "12"
click at [774, 619] on div at bounding box center [445, 623] width 721 height 8
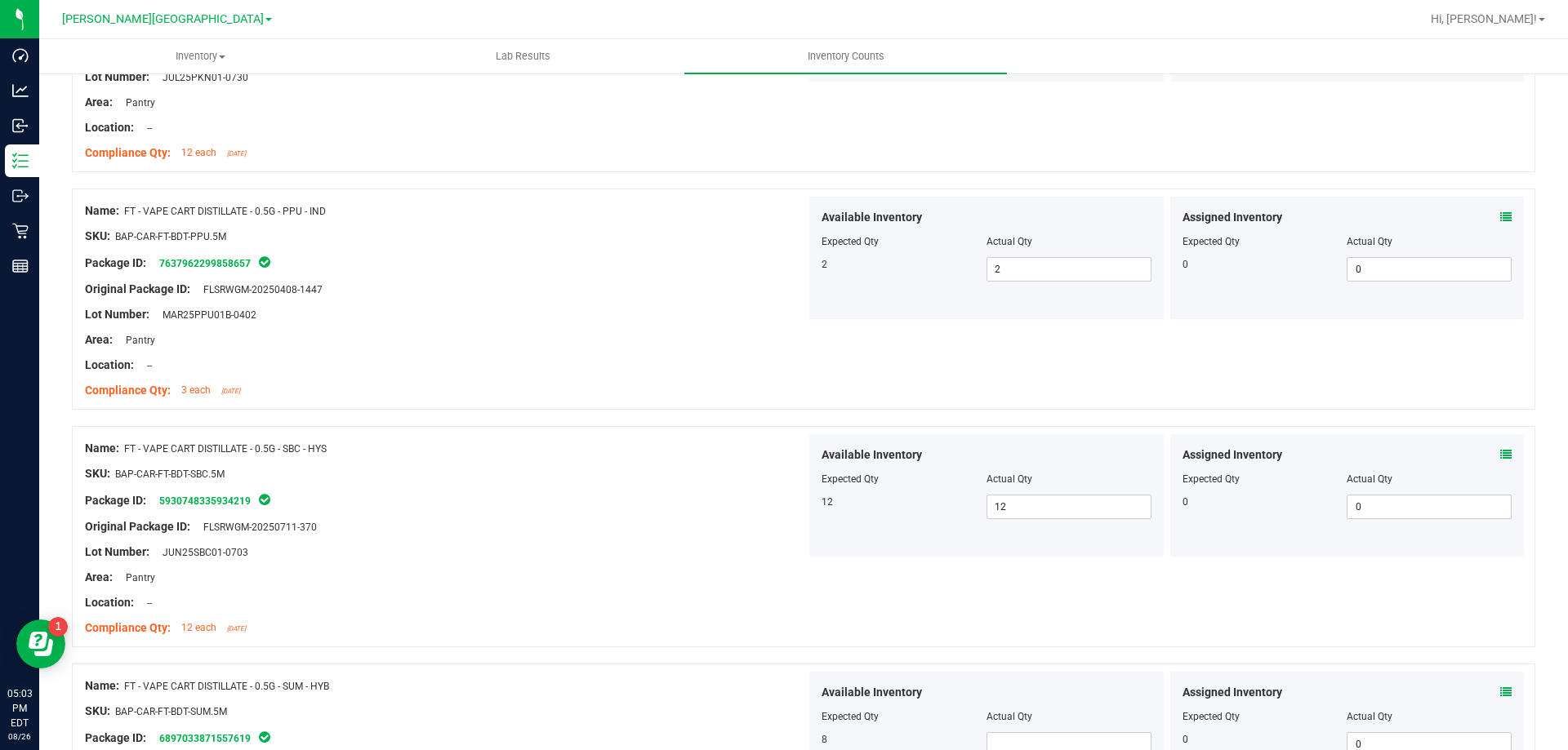
scroll to position [1715, 0]
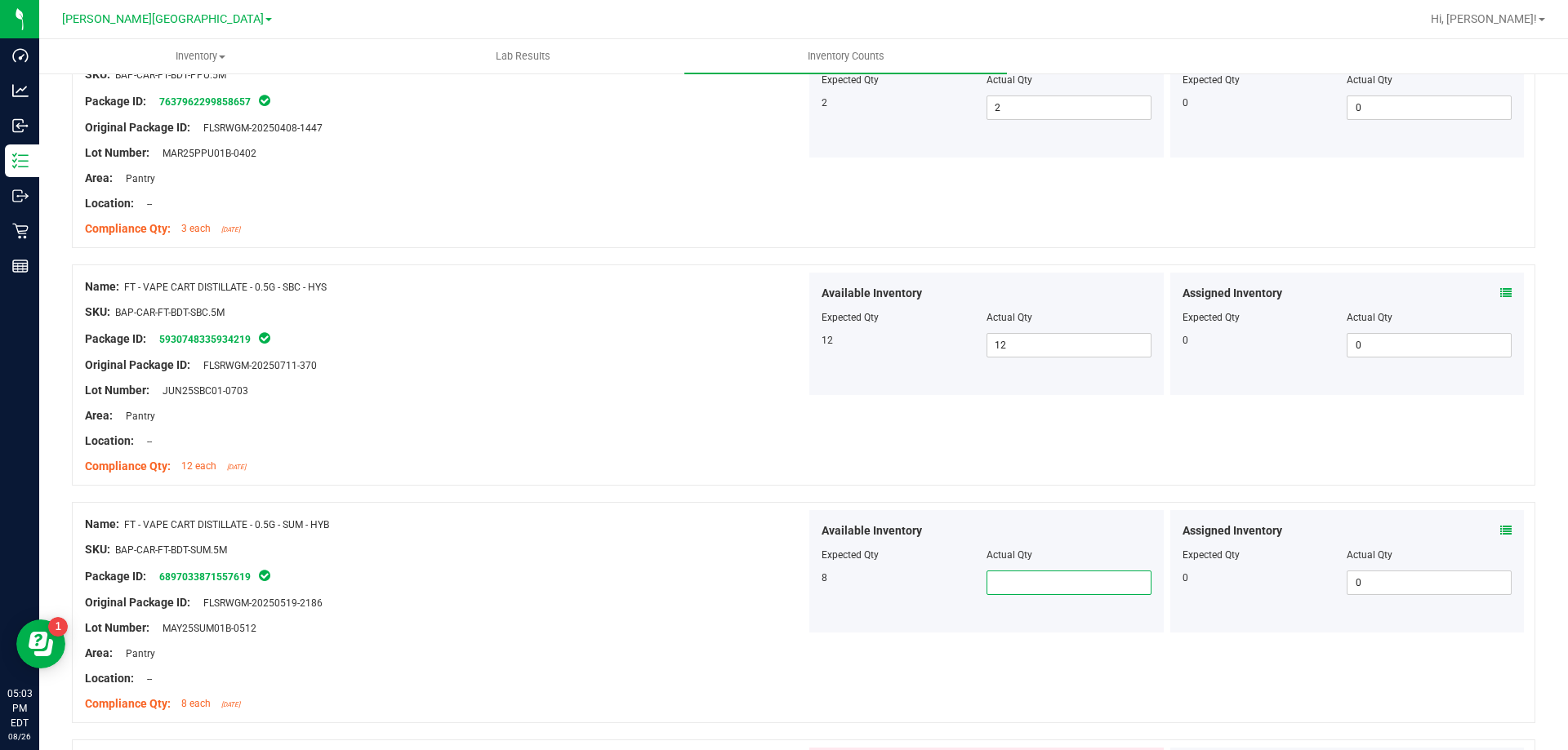
click at [1031, 578] on span at bounding box center [1068, 583] width 165 height 25
type input "8"
drag, startPoint x: 928, startPoint y: 616, endPoint x: 950, endPoint y: 645, distance: 36.4
click at [928, 621] on div "Available Inventory Expected Qty Actual Qty 8 8 8" at bounding box center [986, 572] width 354 height 123
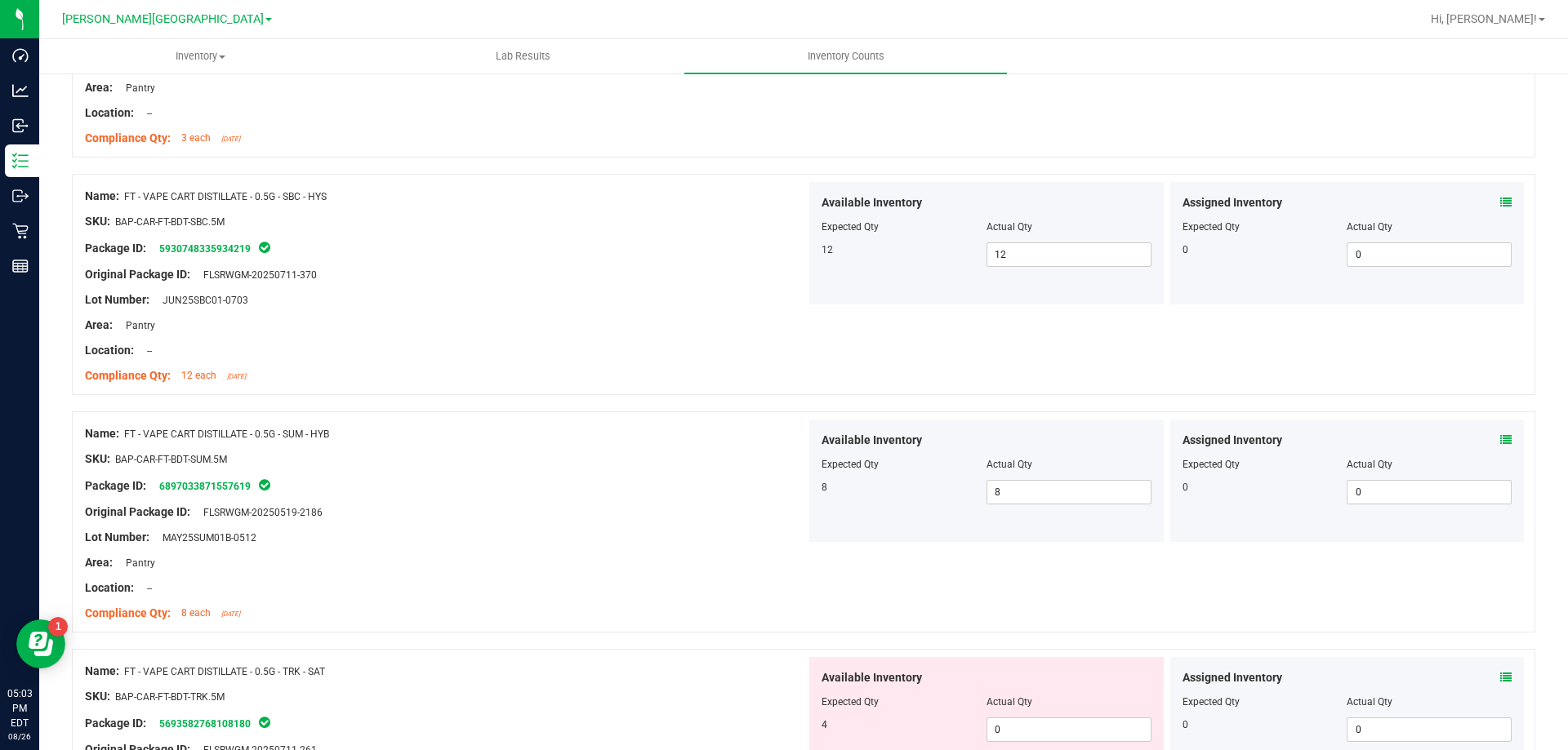
scroll to position [1960, 0]
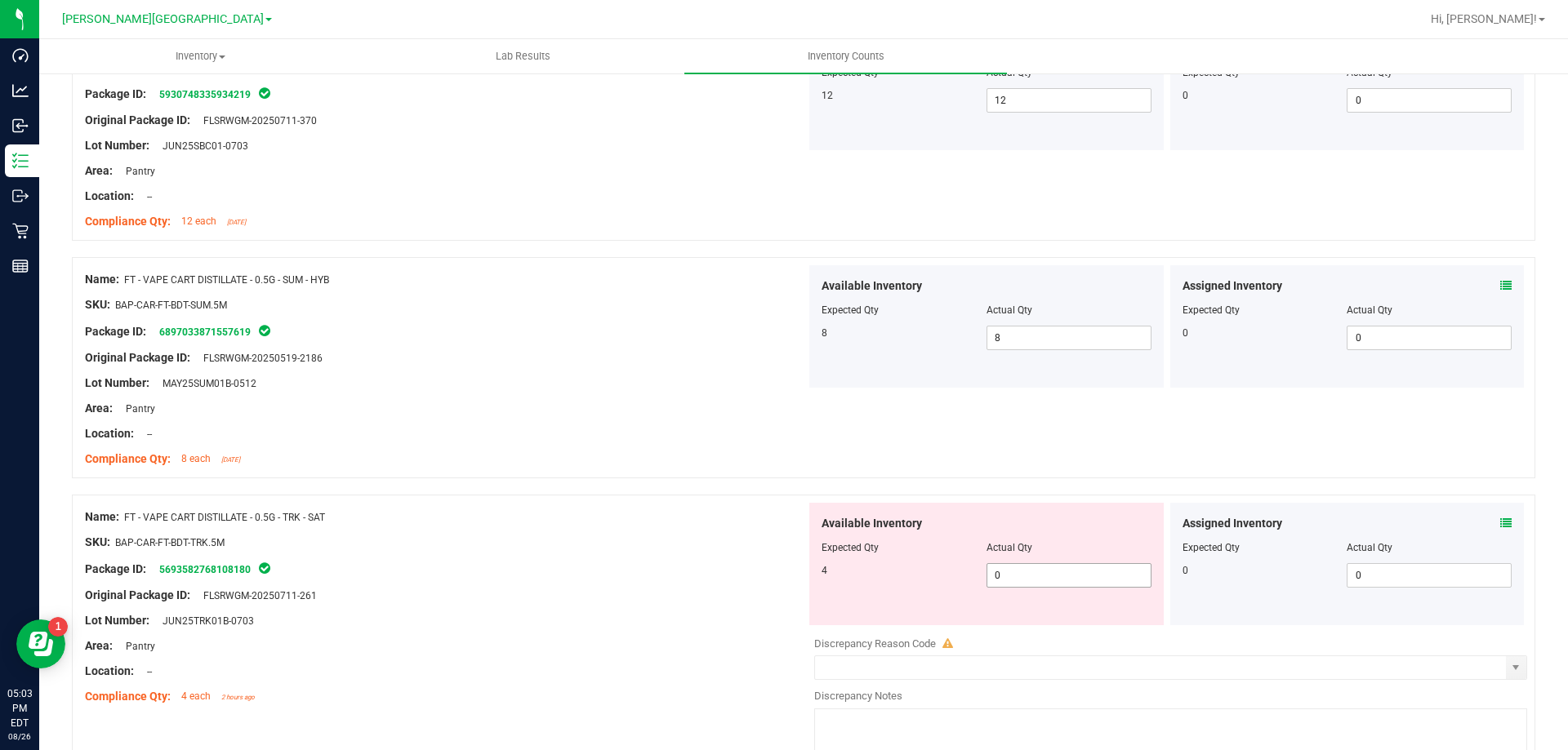
click at [1012, 573] on span "0 0" at bounding box center [1068, 575] width 165 height 25
click at [1012, 573] on input "0" at bounding box center [1068, 575] width 163 height 23
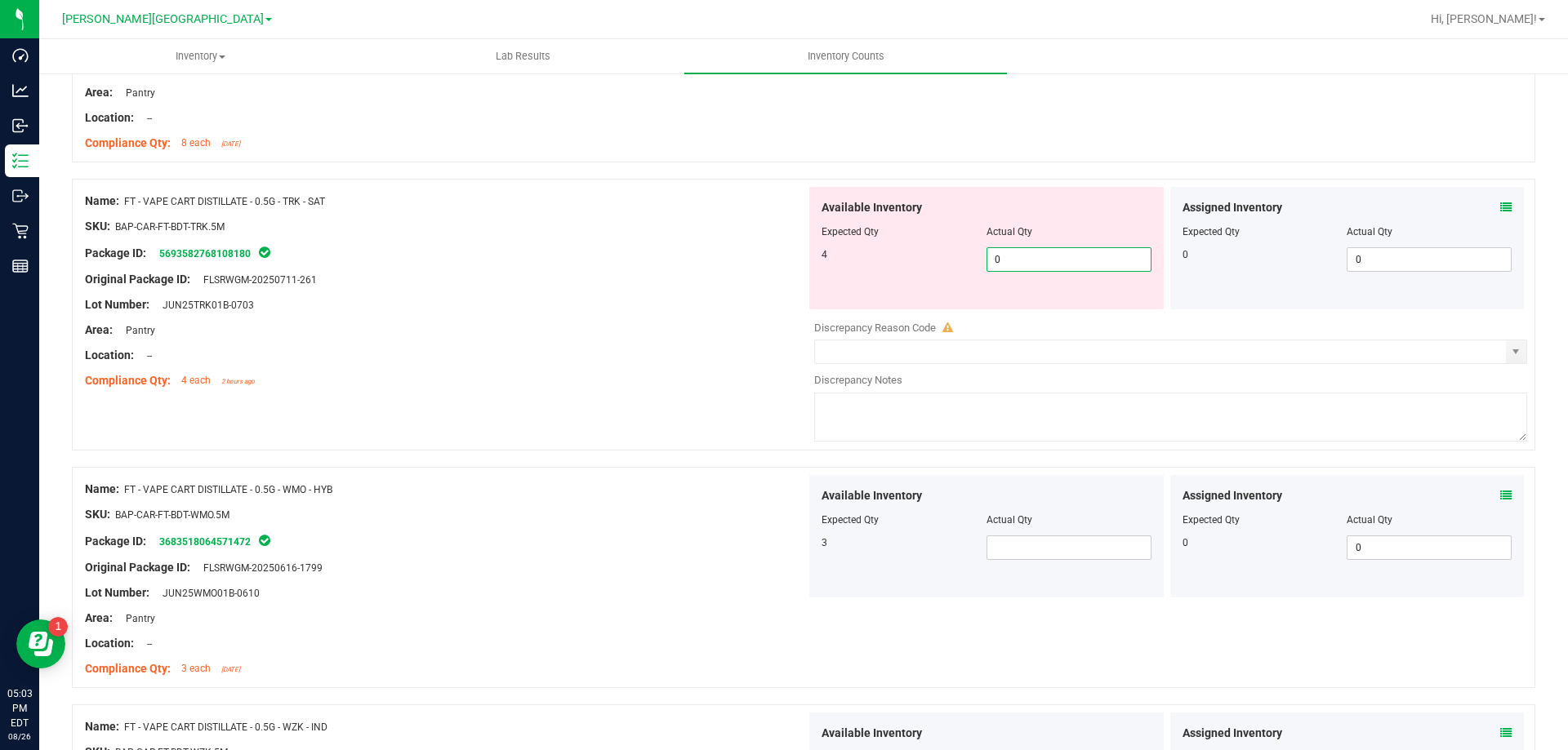
scroll to position [2287, 0]
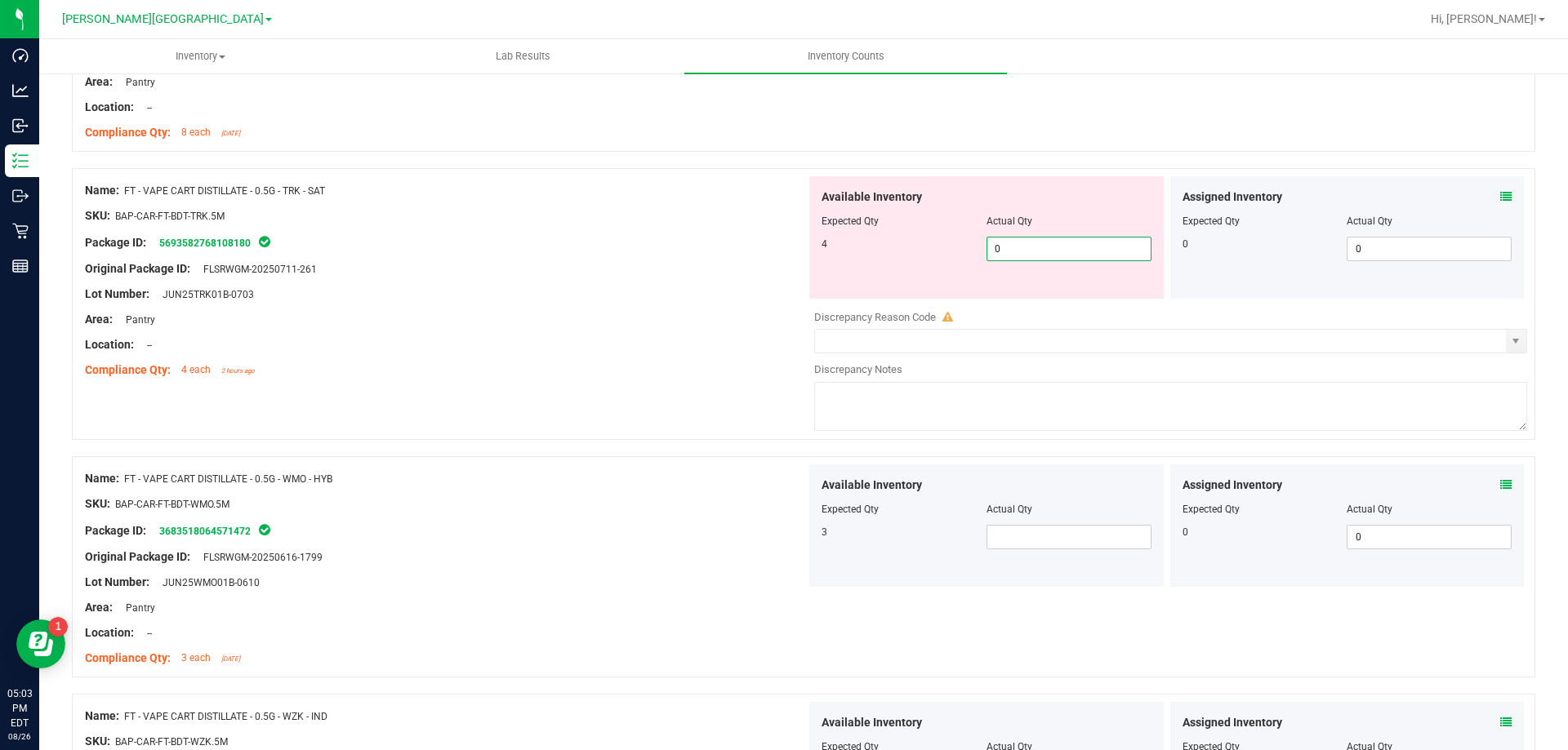
type input "4"
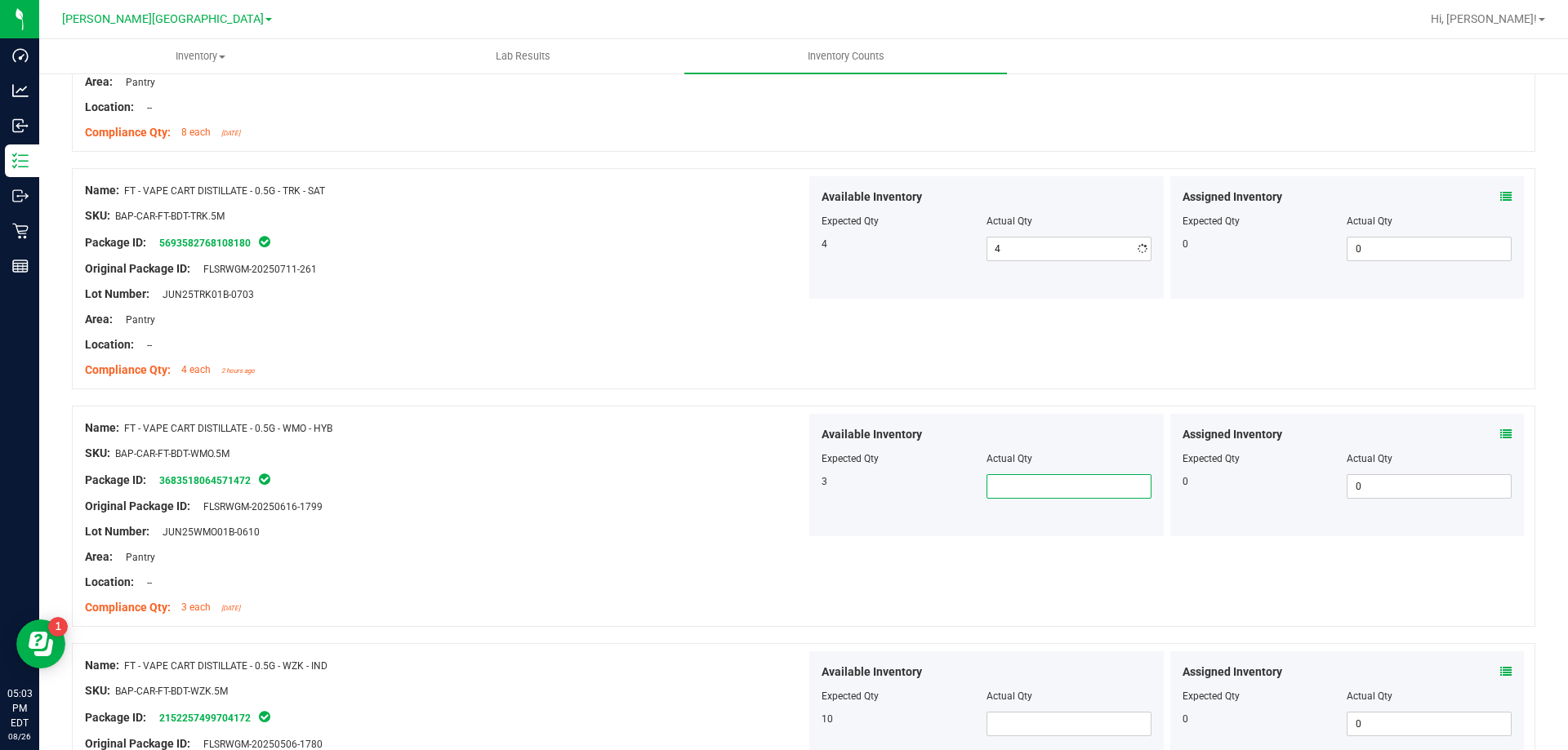
click at [1070, 533] on div "Available Inventory Expected Qty Actual Qty 3" at bounding box center [986, 475] width 354 height 123
type input "3"
drag, startPoint x: 766, startPoint y: 568, endPoint x: 802, endPoint y: 597, distance: 46.2
click at [767, 571] on div at bounding box center [445, 570] width 721 height 8
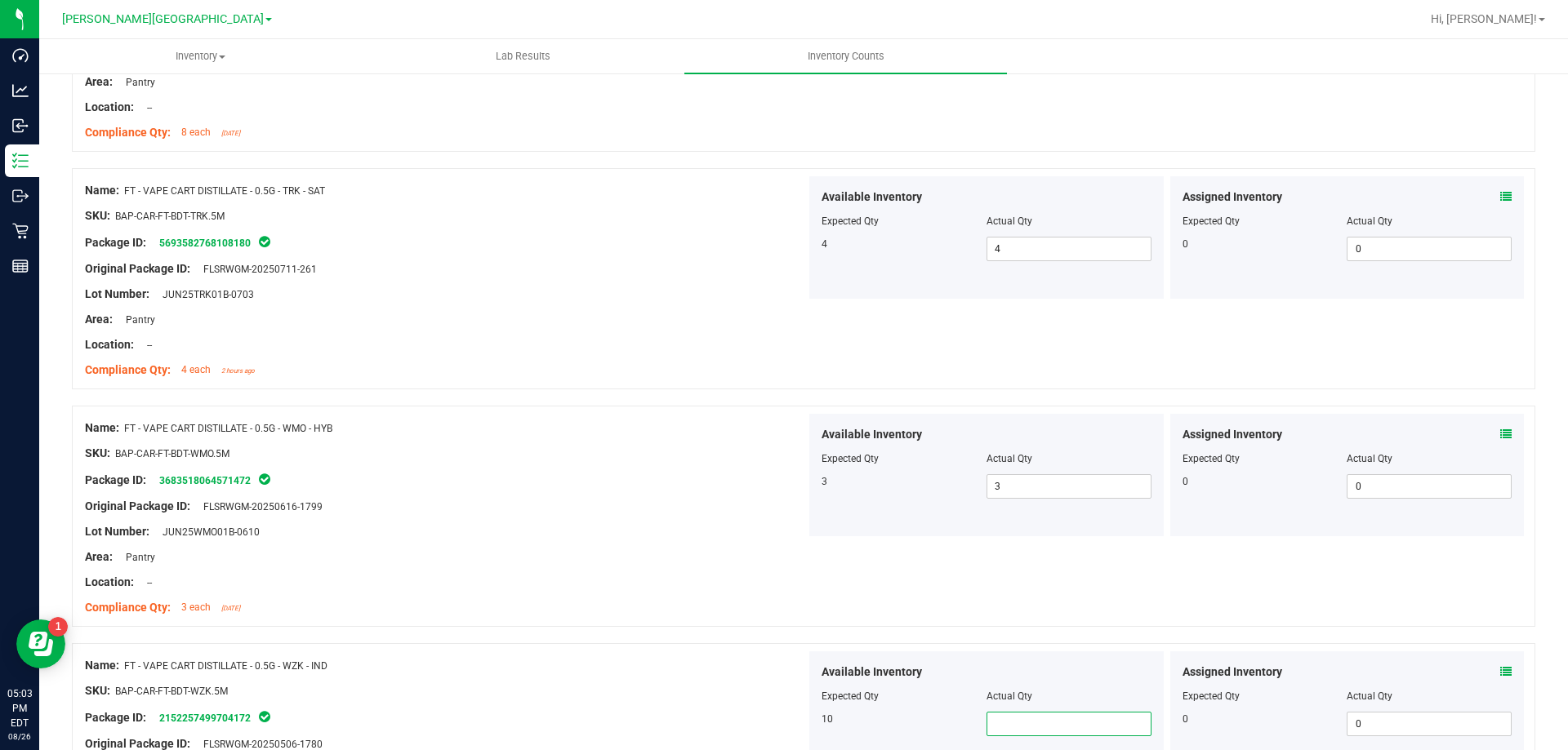
click at [1050, 715] on span at bounding box center [1068, 724] width 165 height 25
type input "10"
click at [826, 718] on div "10" at bounding box center [903, 719] width 165 height 15
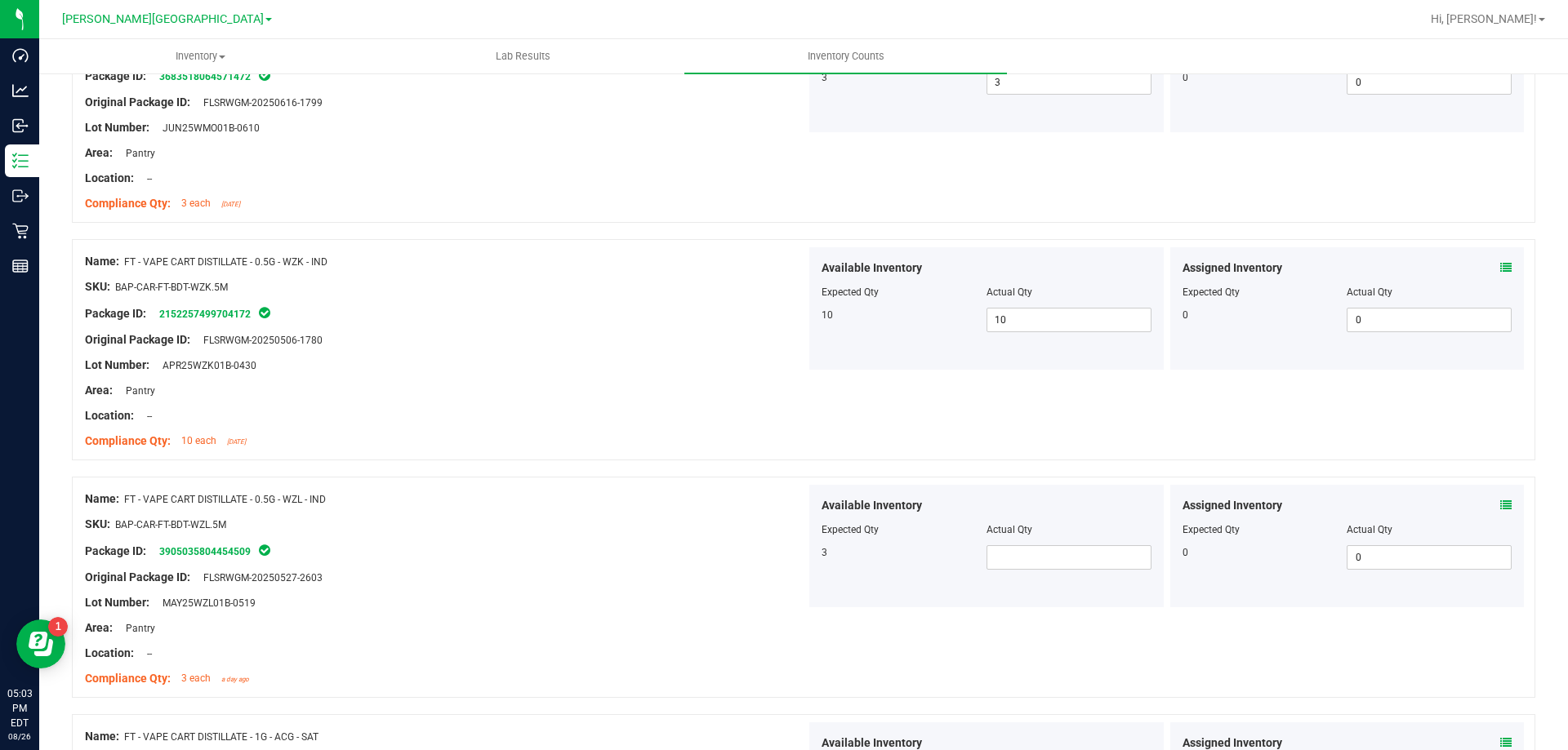
scroll to position [2695, 0]
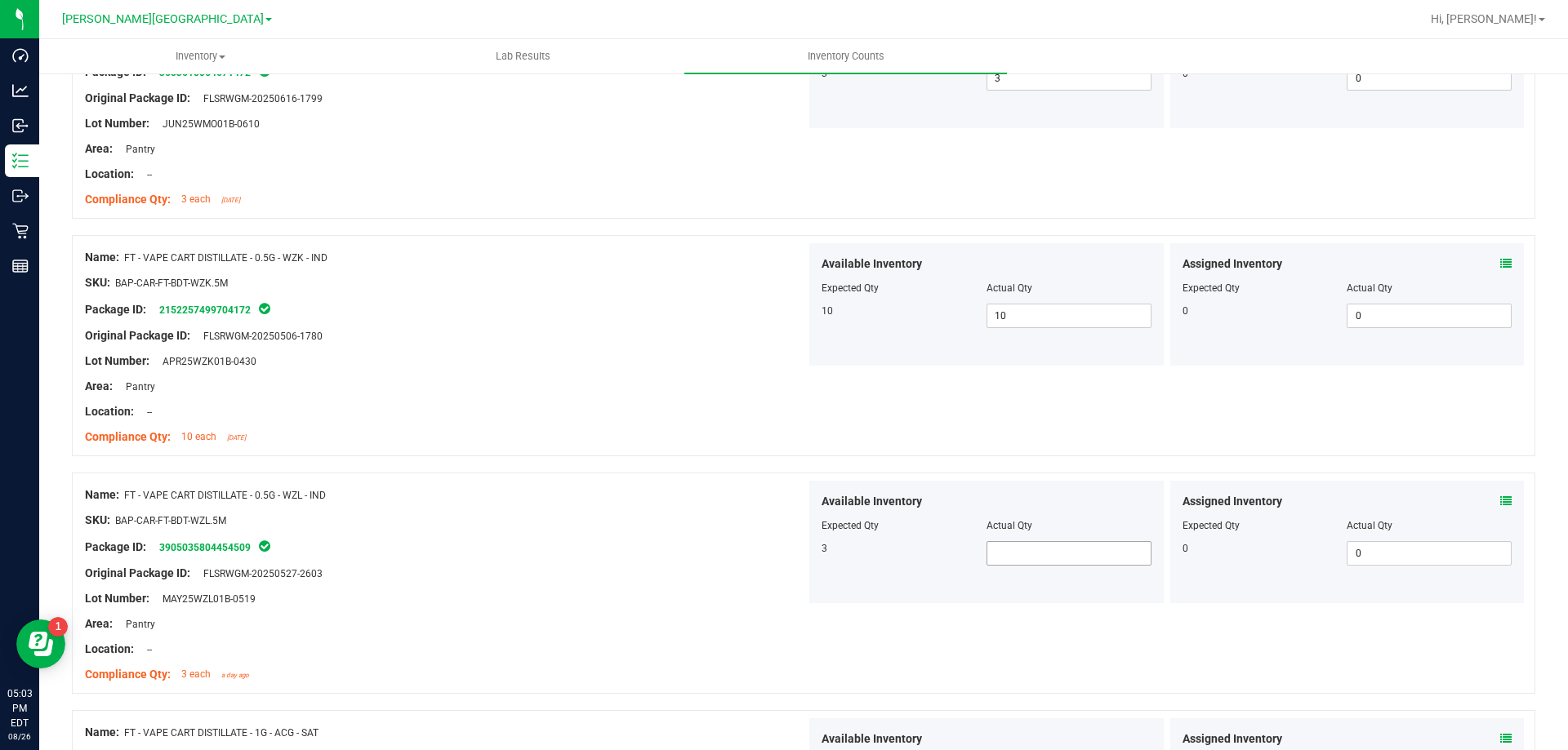
click at [1025, 561] on span at bounding box center [1068, 553] width 165 height 25
type input "3"
click at [838, 588] on div "Available Inventory Expected Qty Actual Qty 3 3 3" at bounding box center [986, 542] width 354 height 123
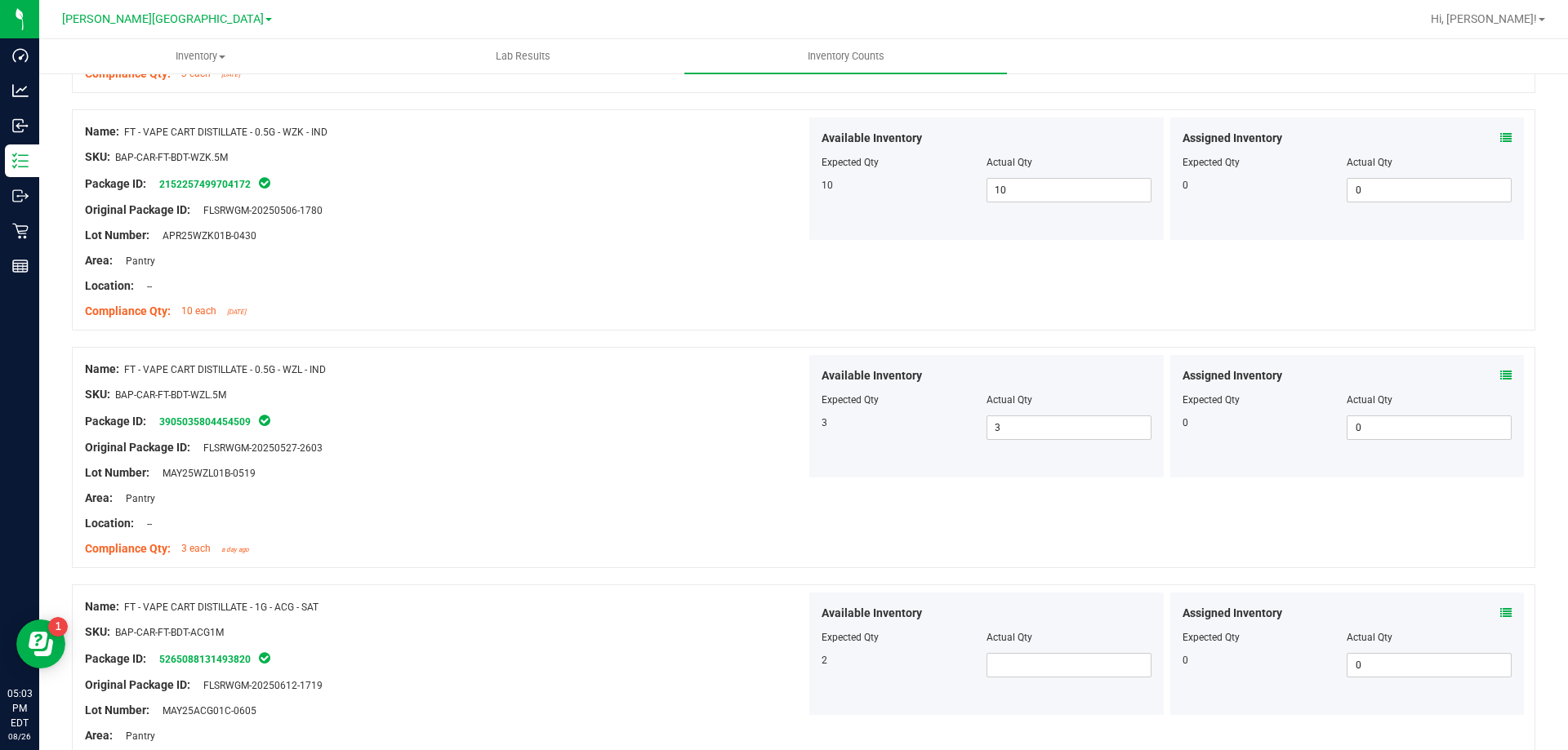
scroll to position [2940, 0]
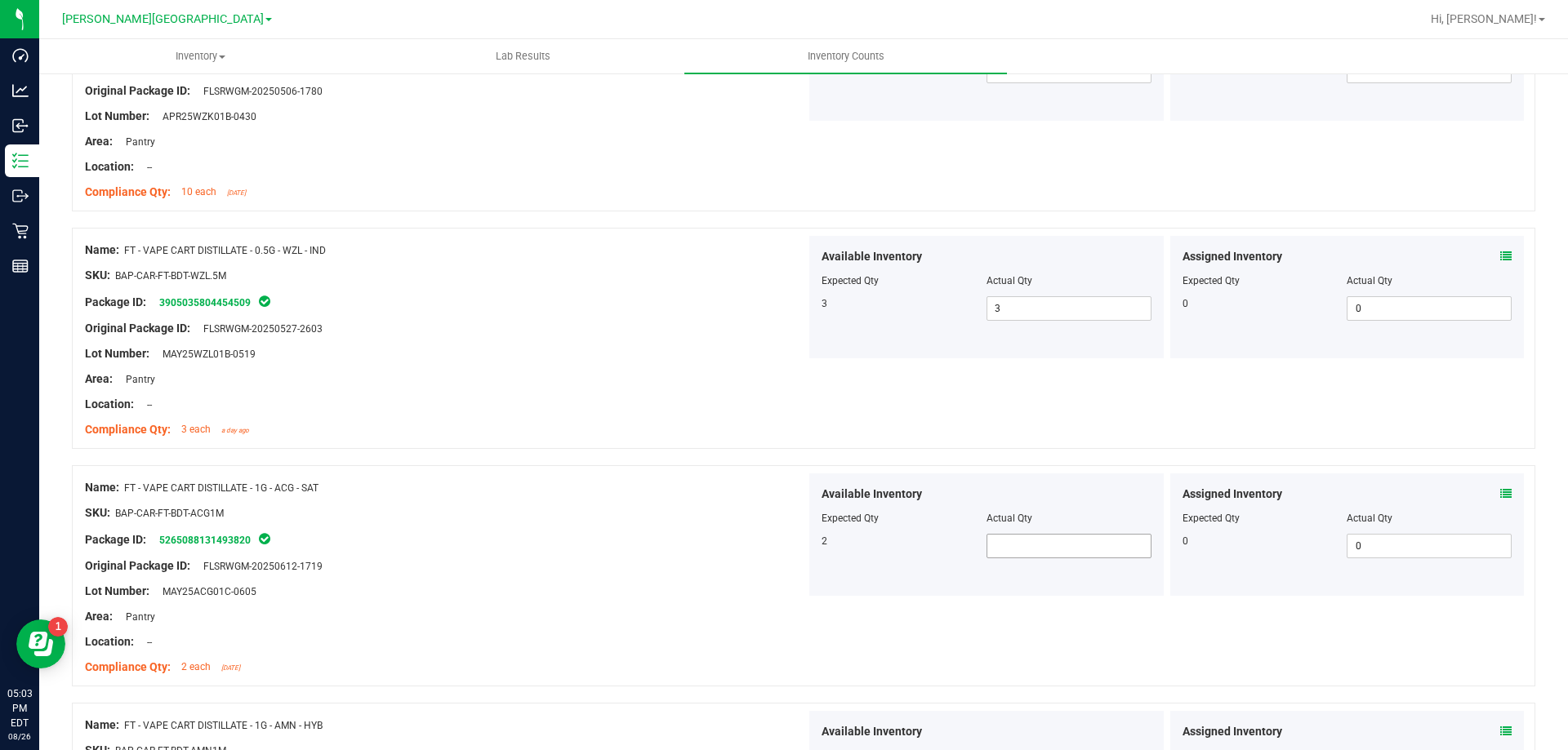
click at [1081, 545] on span at bounding box center [1068, 546] width 165 height 25
type input "2"
click at [846, 547] on div "2" at bounding box center [903, 541] width 165 height 15
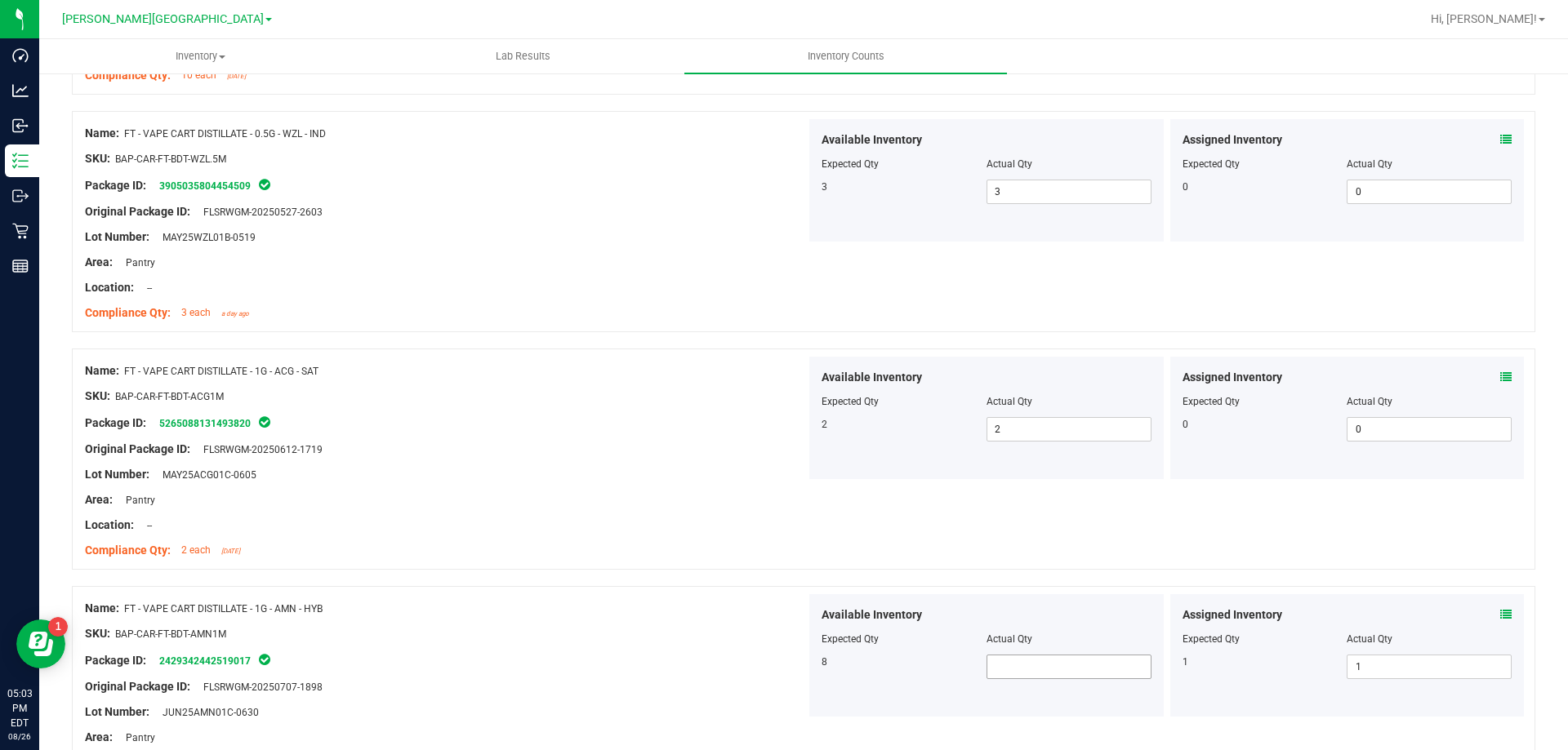
scroll to position [3185, 0]
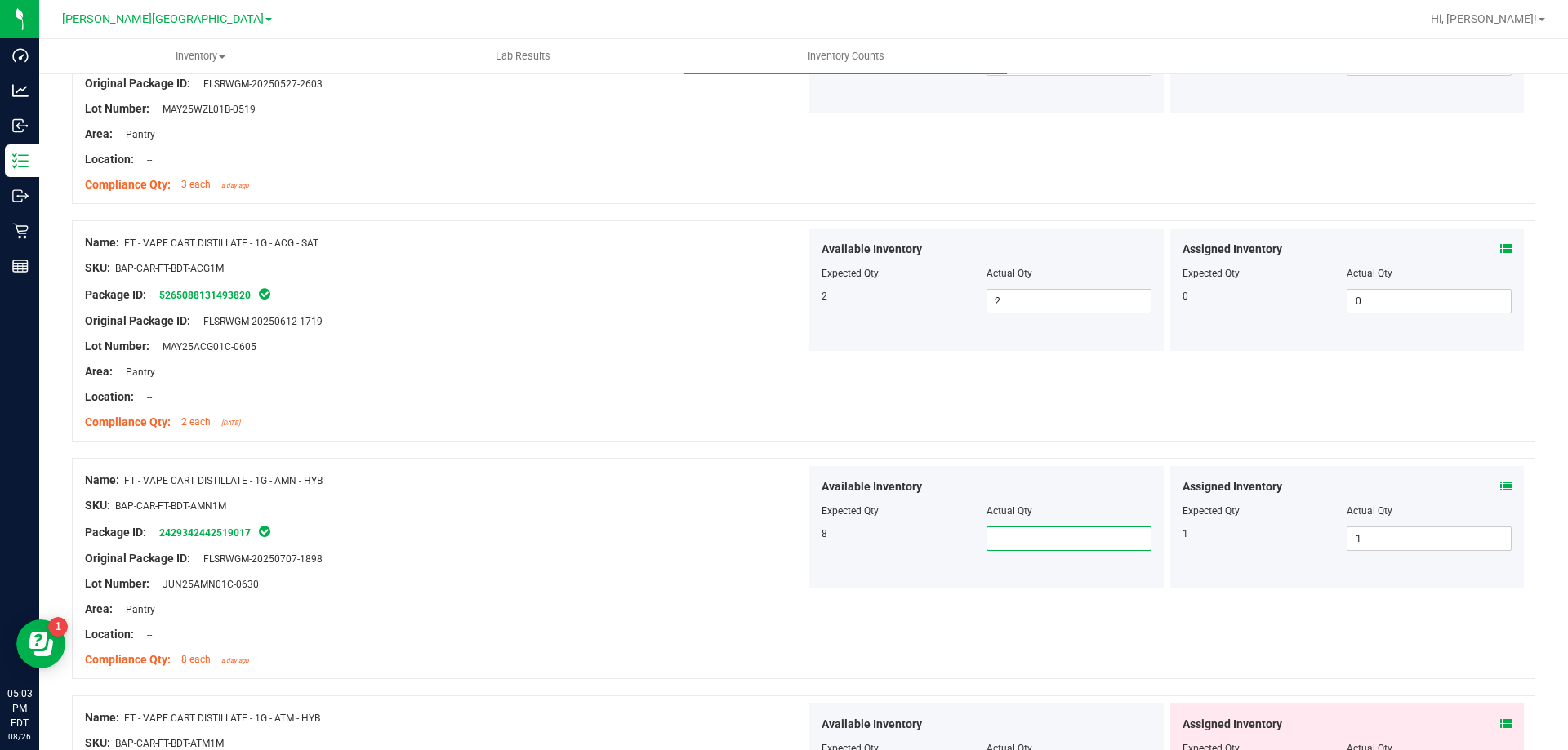
click at [1039, 526] on span at bounding box center [1068, 538] width 165 height 25
type input "8"
drag, startPoint x: 911, startPoint y: 590, endPoint x: 967, endPoint y: 643, distance: 77.1
click at [956, 643] on div "Name: FT - VAPE CART DISTILLATE - 1G - AMN - HYB SKU: BAP-CAR-FT-BDT-AMN1M Pack…" at bounding box center [803, 569] width 1463 height 222
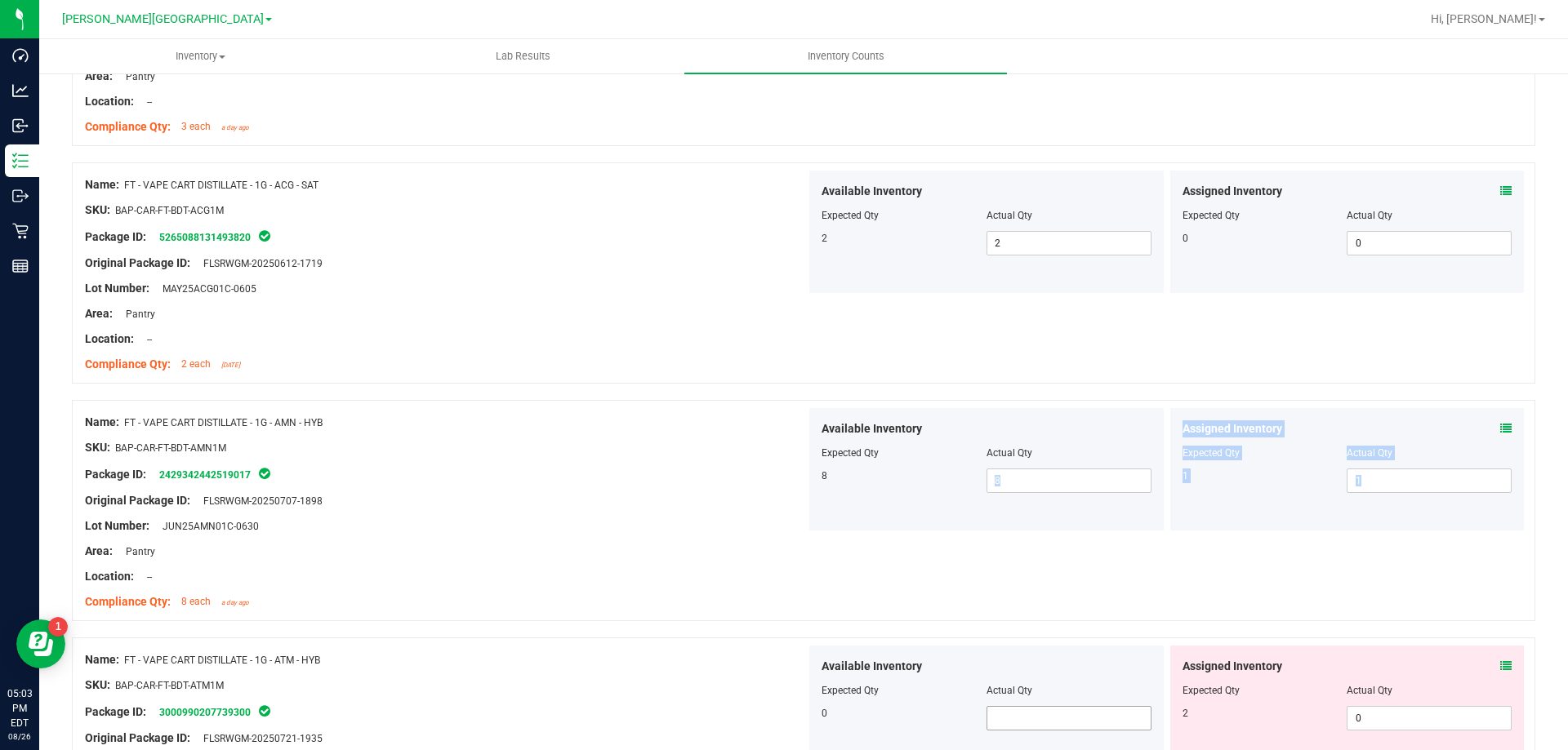
scroll to position [3593, 0]
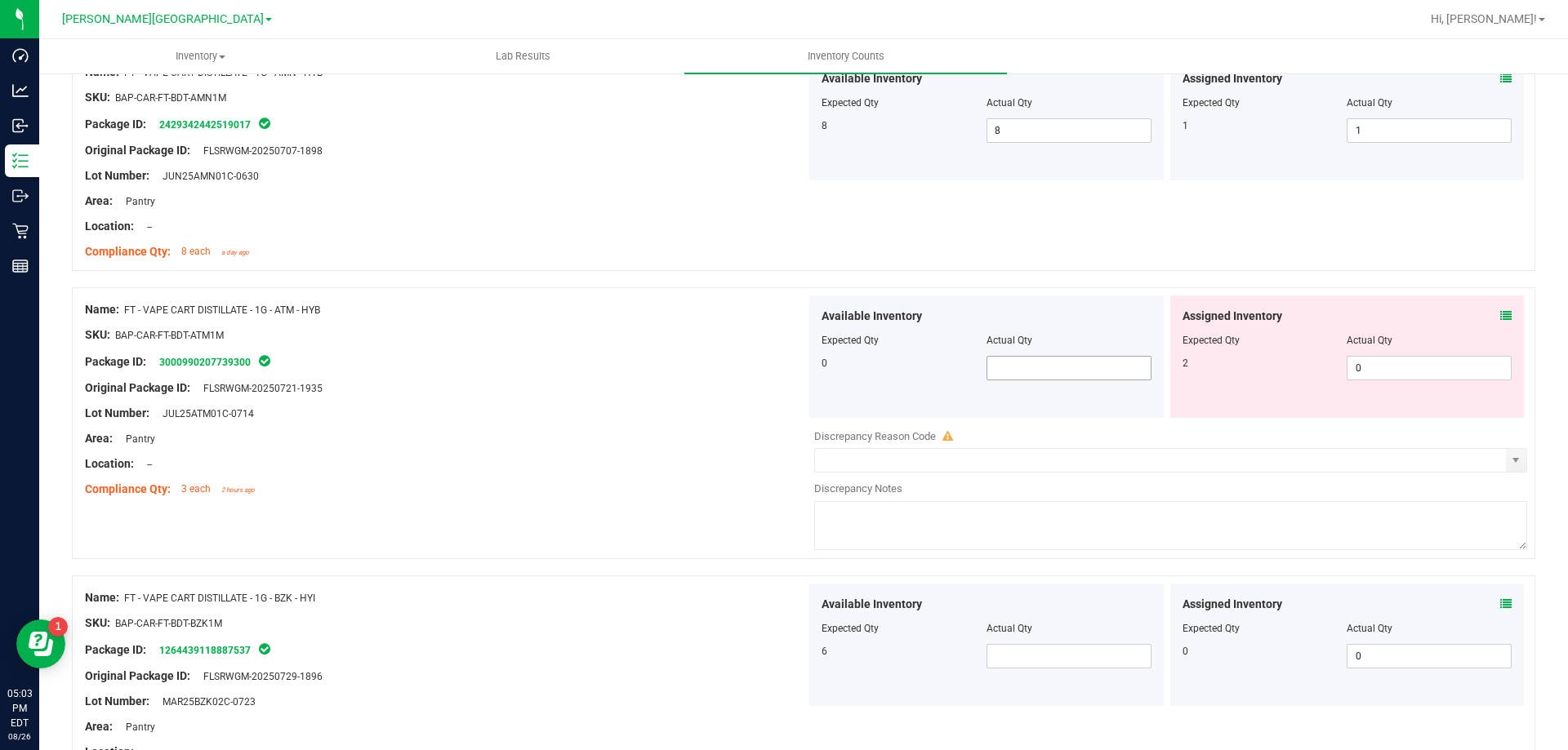
click at [1072, 356] on span at bounding box center [1068, 368] width 165 height 25
type input "0"
click at [1039, 647] on span at bounding box center [1068, 656] width 165 height 25
type input "6"
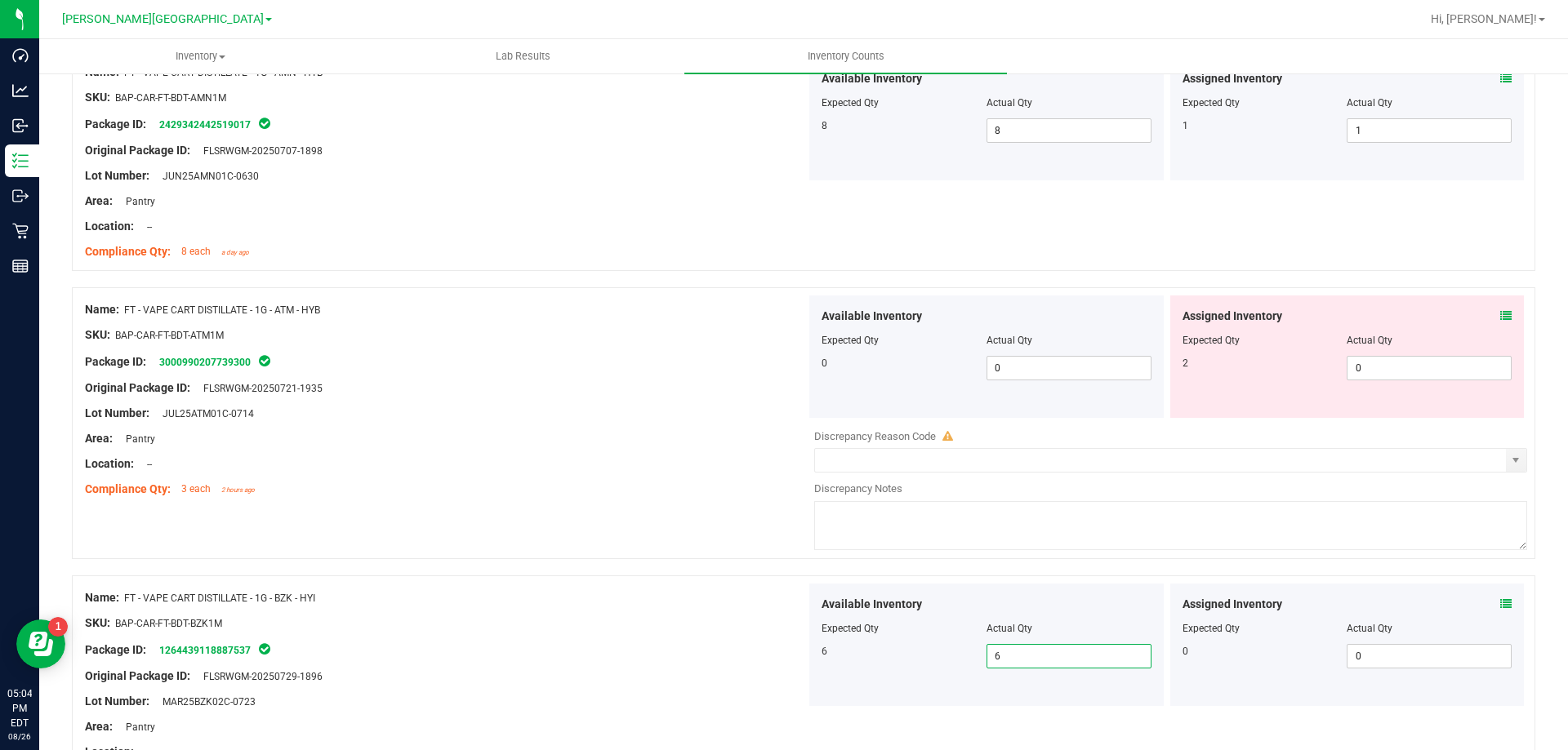
type input "6"
click at [957, 669] on div "Available Inventory Expected Qty Actual Qty 6 6 6" at bounding box center [986, 645] width 354 height 123
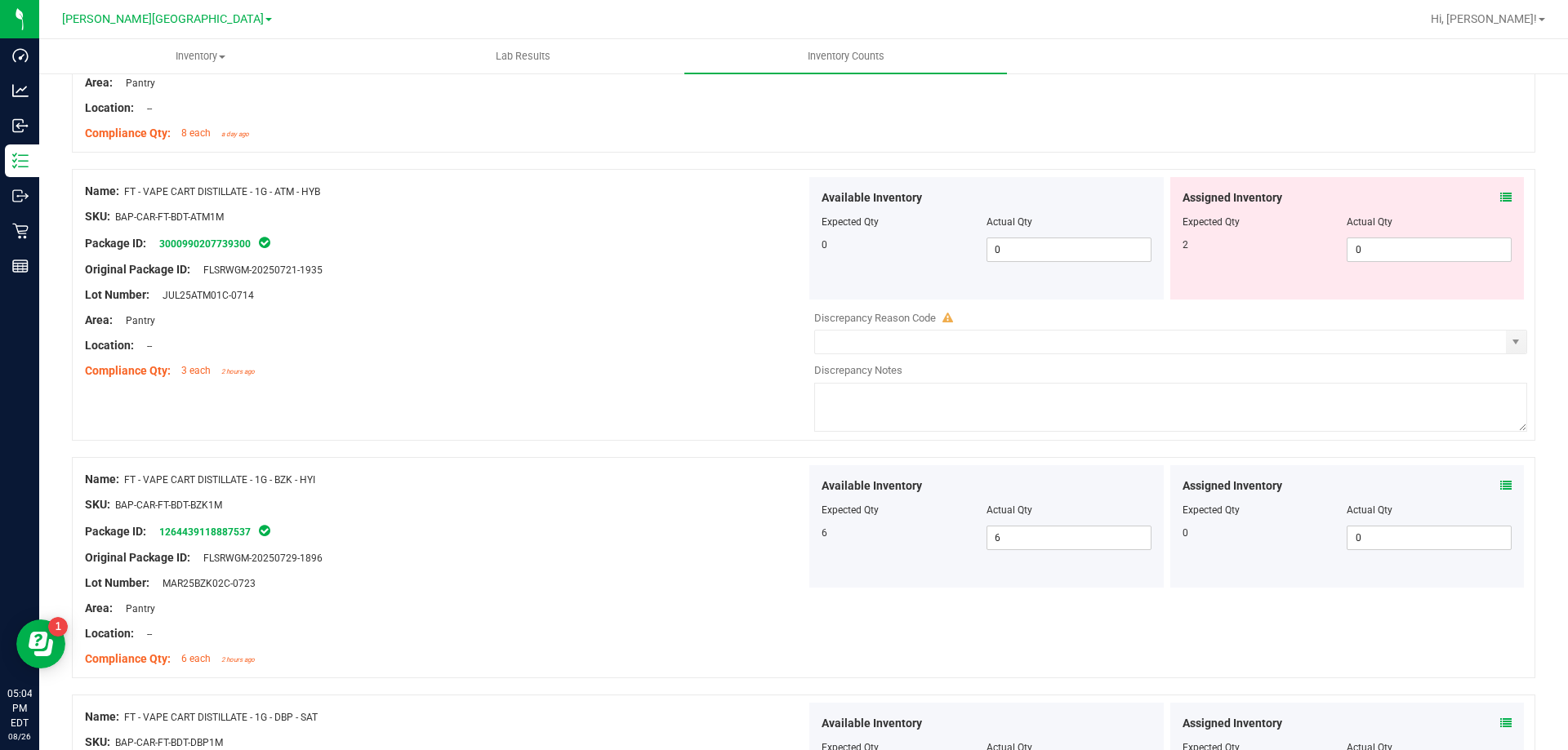
scroll to position [3838, 0]
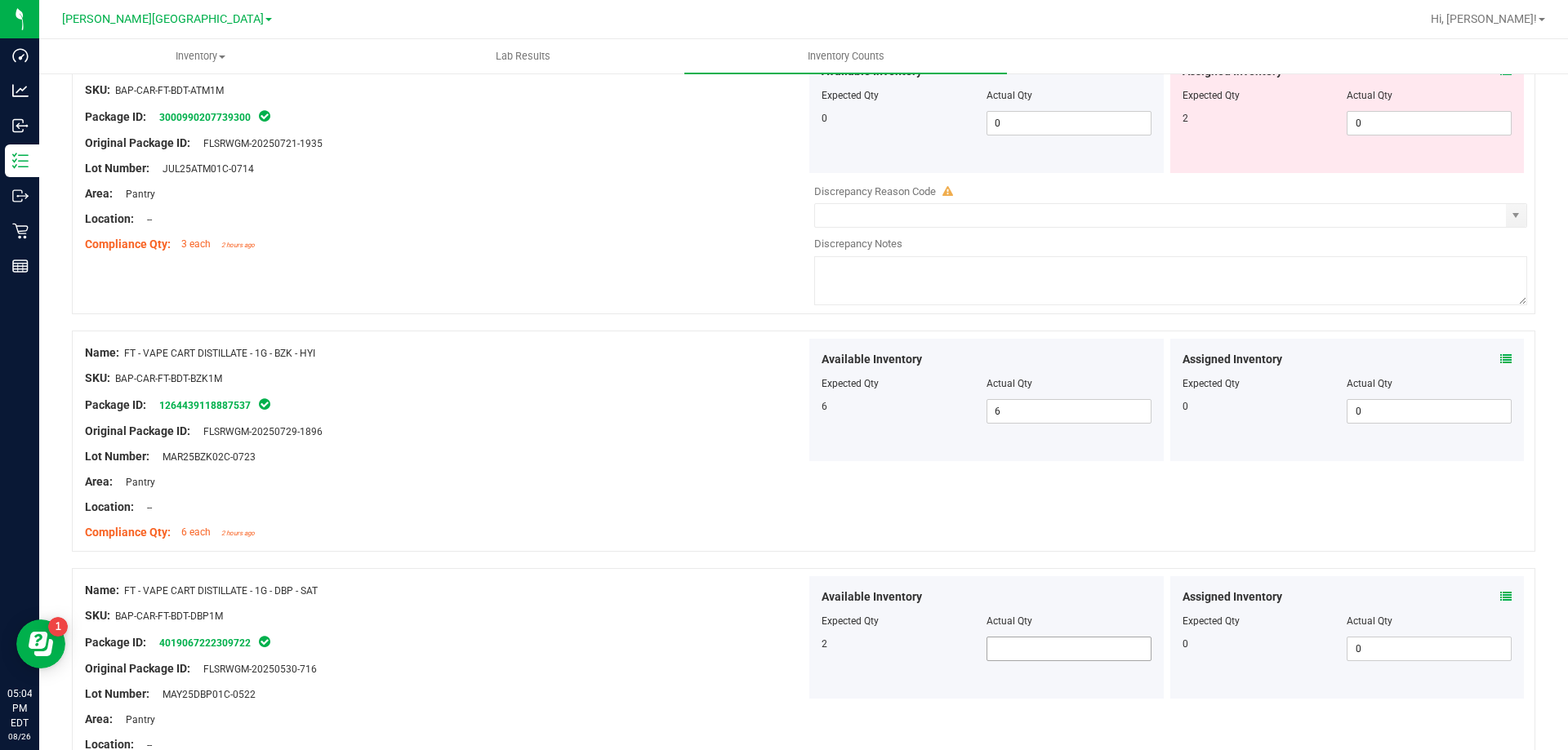
click at [1080, 658] on span at bounding box center [1068, 649] width 165 height 25
type input "2"
click at [867, 622] on span "Expected Qty" at bounding box center [850, 621] width 57 height 12
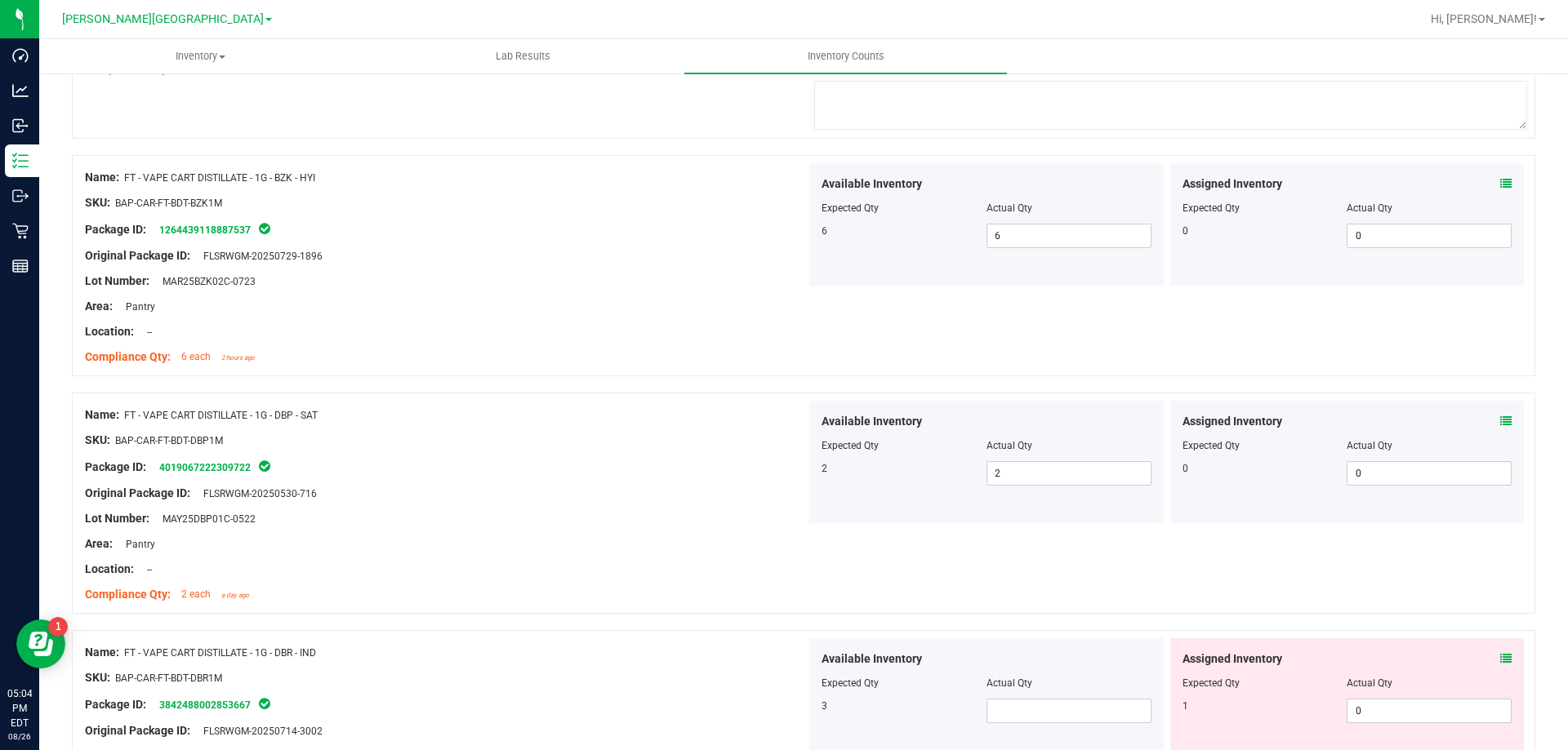
scroll to position [4165, 0]
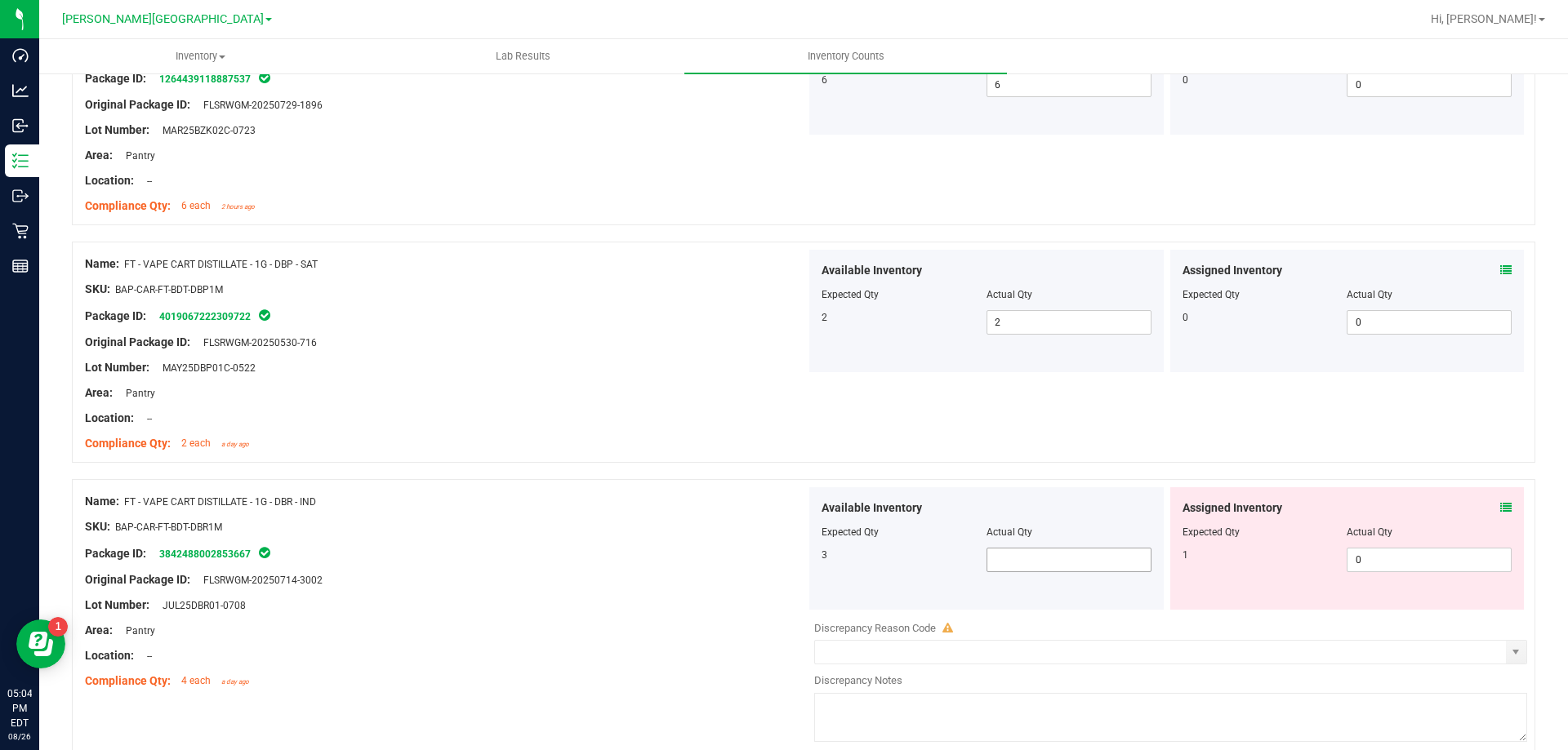
click at [1021, 559] on span at bounding box center [1068, 560] width 165 height 25
type input "3"
click at [821, 567] on div "3 3 3" at bounding box center [985, 560] width 329 height 25
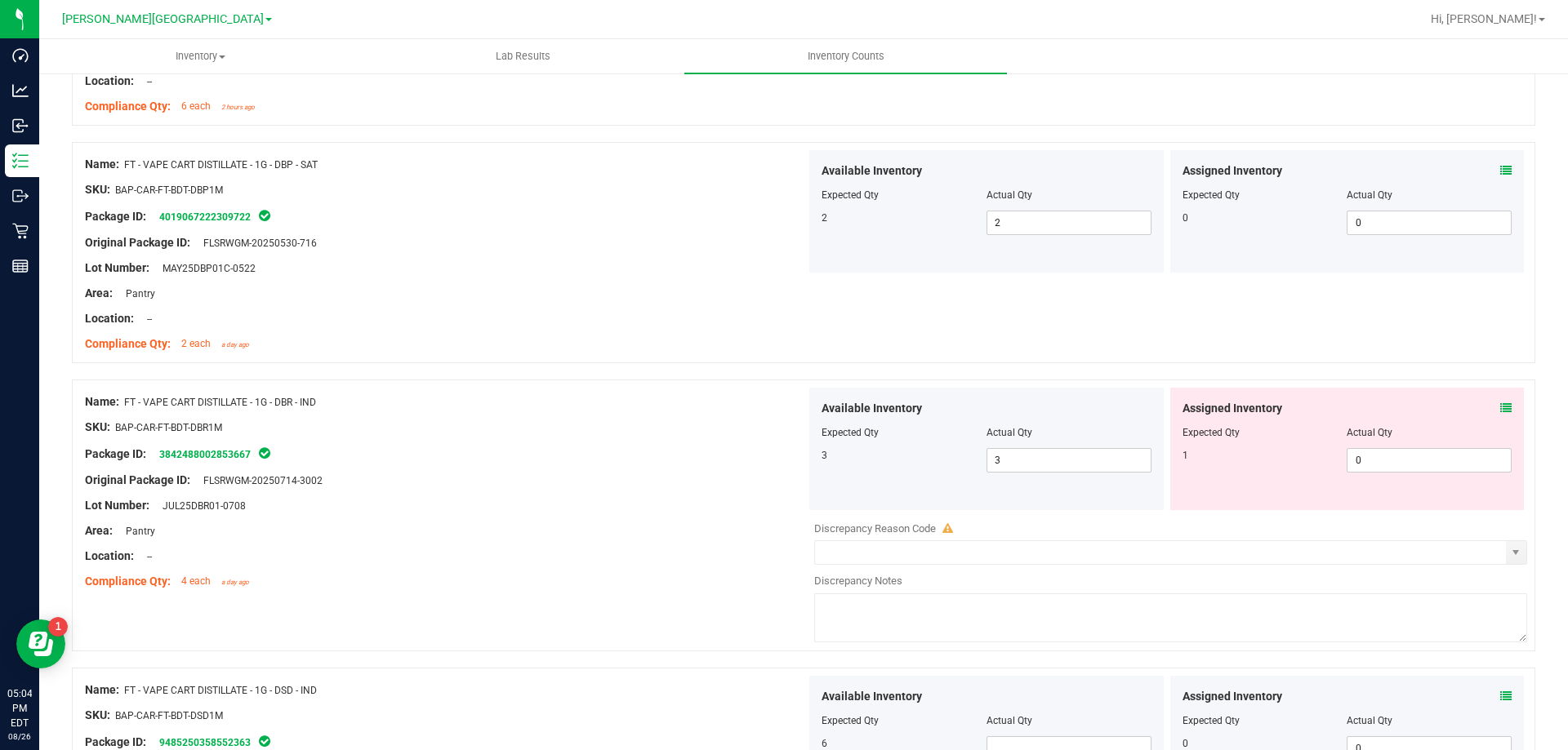
scroll to position [4410, 0]
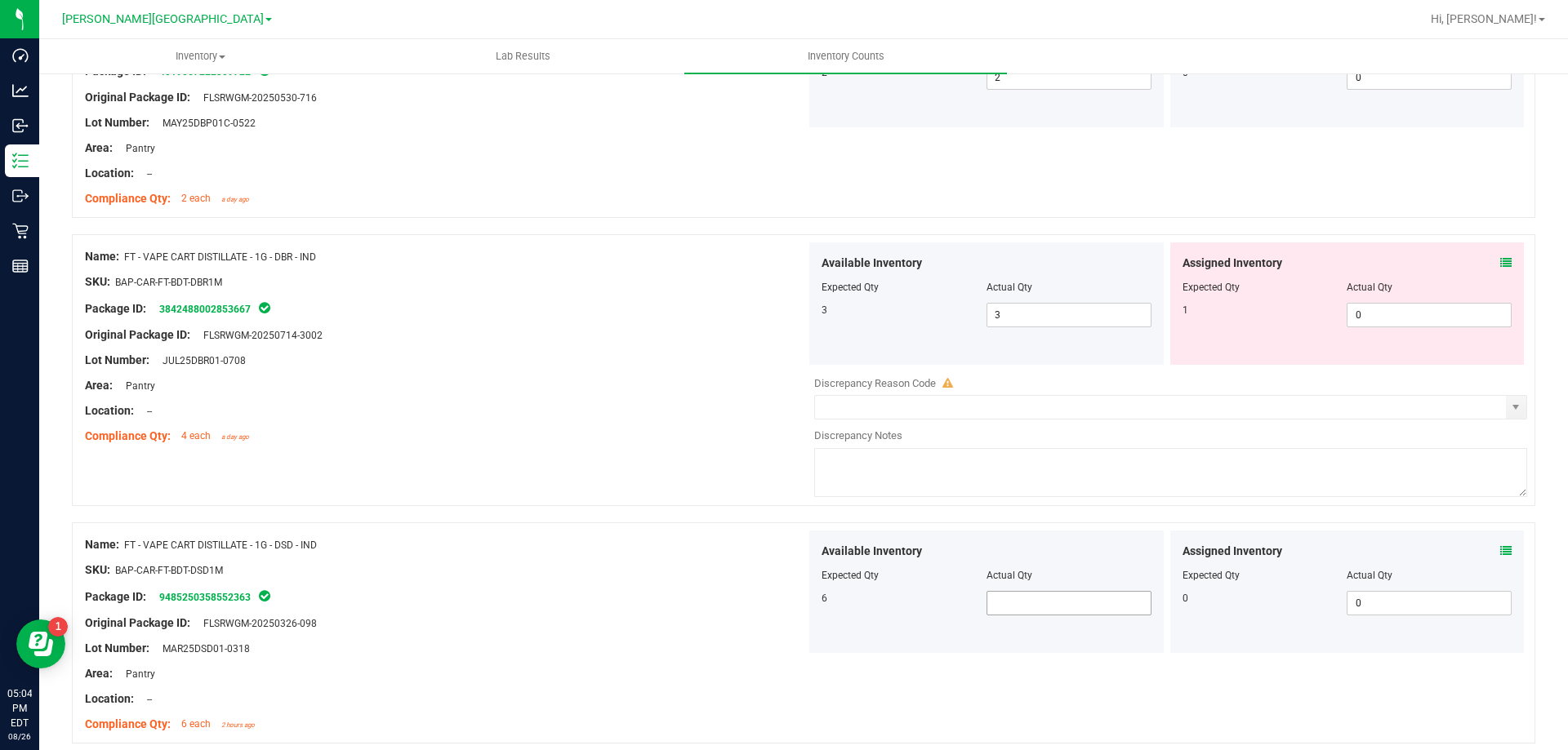
click at [1016, 604] on span at bounding box center [1068, 604] width 165 height 25
type input "6"
click at [824, 597] on div "6" at bounding box center [903, 599] width 165 height 15
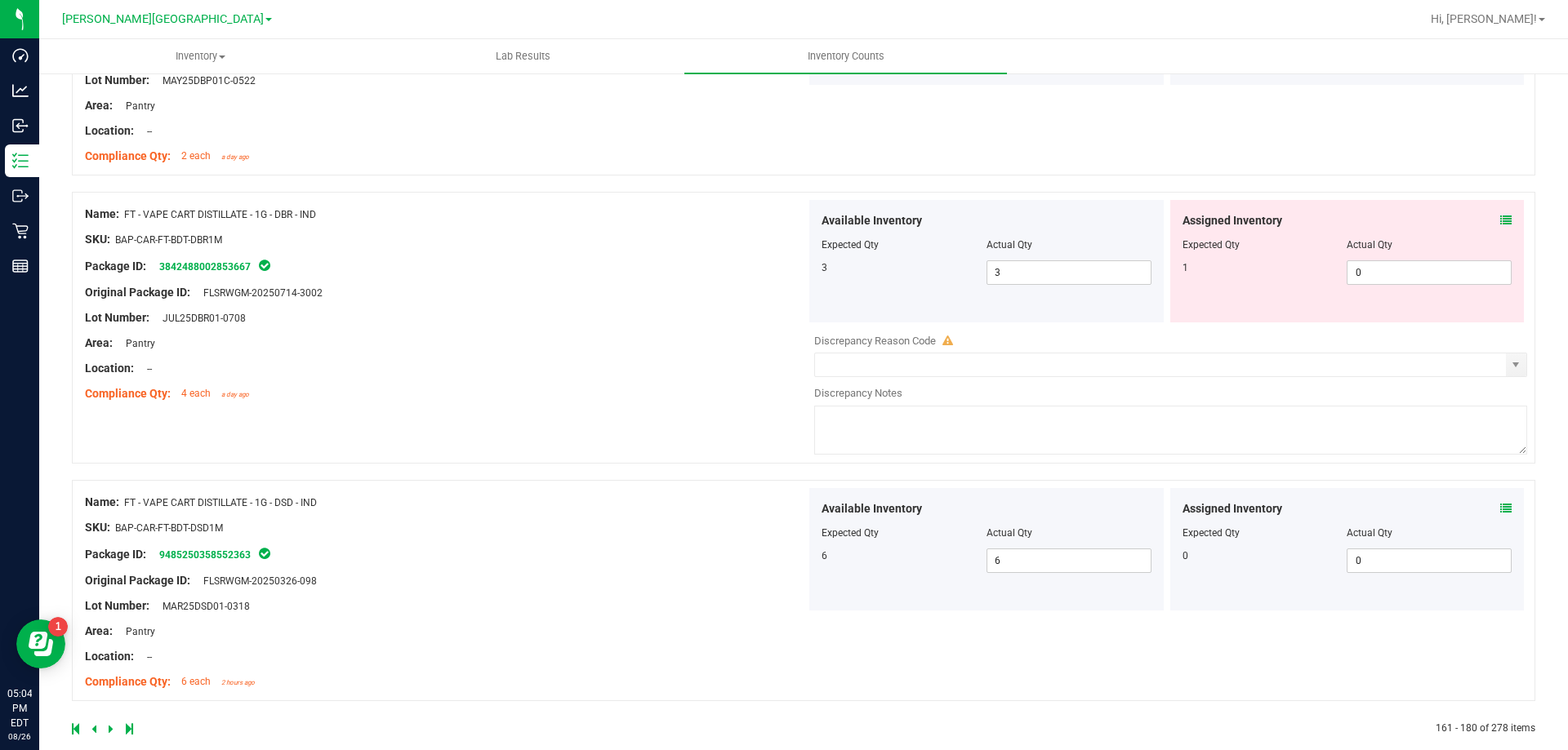
scroll to position [4475, 0]
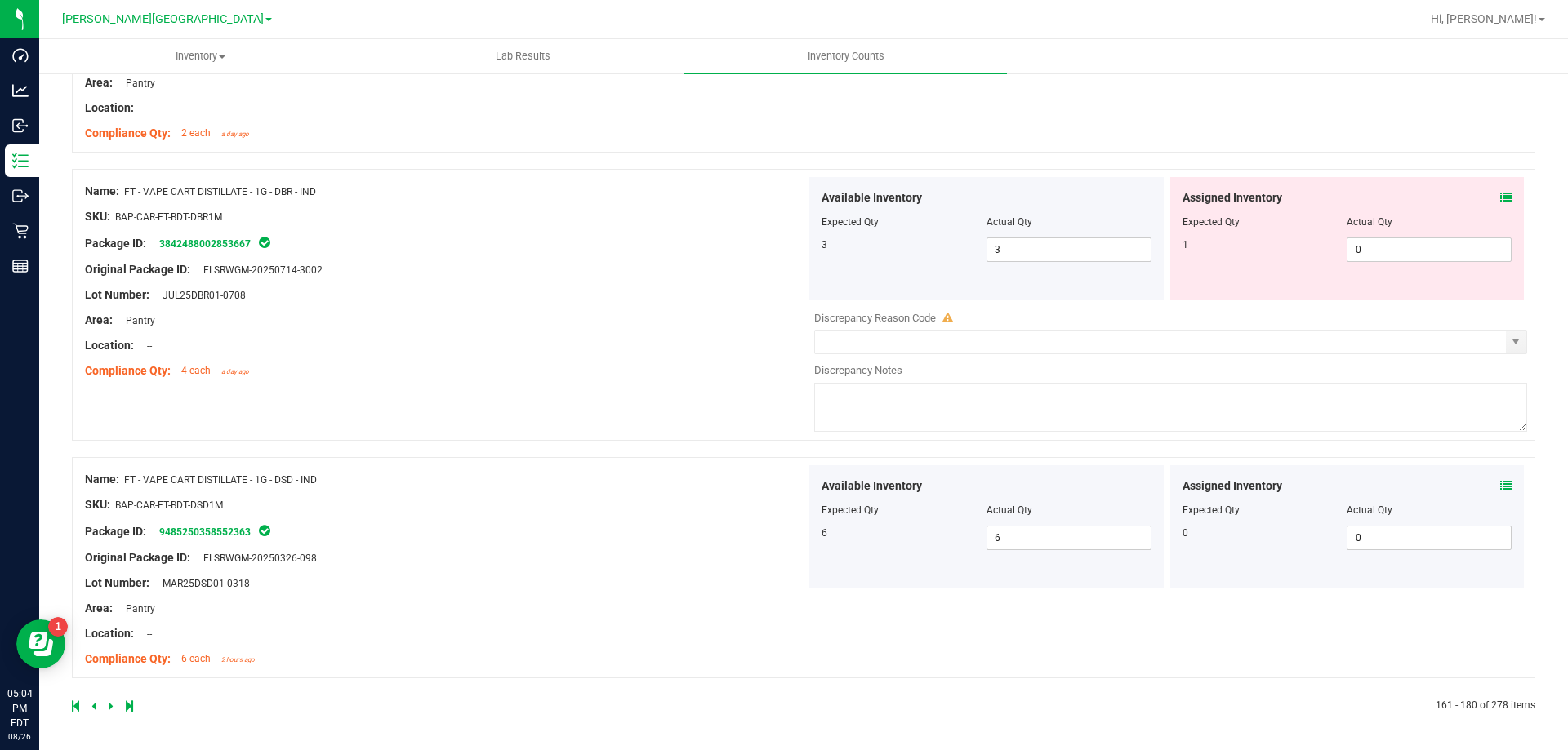
click at [112, 703] on icon at bounding box center [111, 706] width 5 height 10
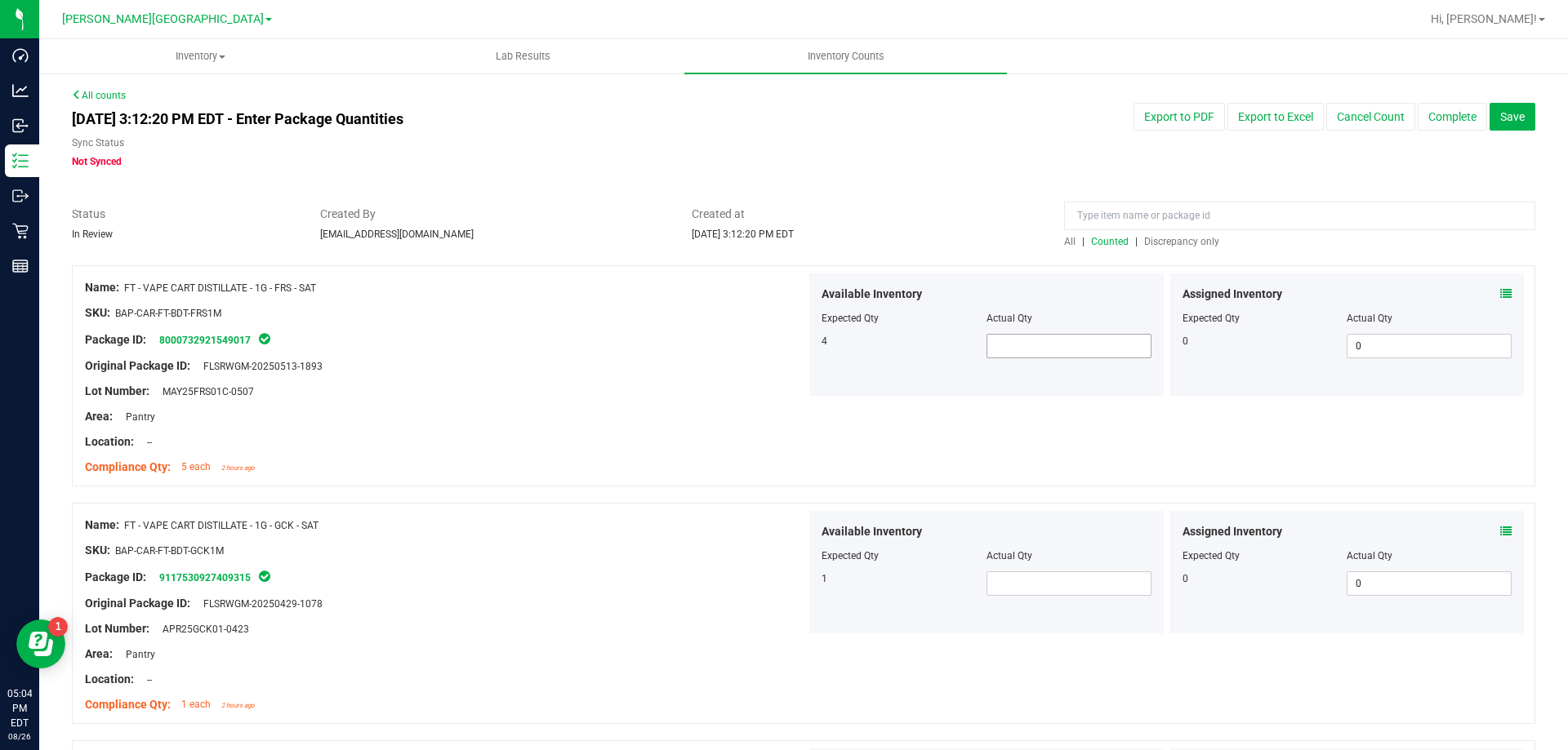
click at [1091, 343] on span at bounding box center [1068, 346] width 165 height 25
type input "4"
click at [1026, 584] on span at bounding box center [1068, 584] width 165 height 25
type input "1"
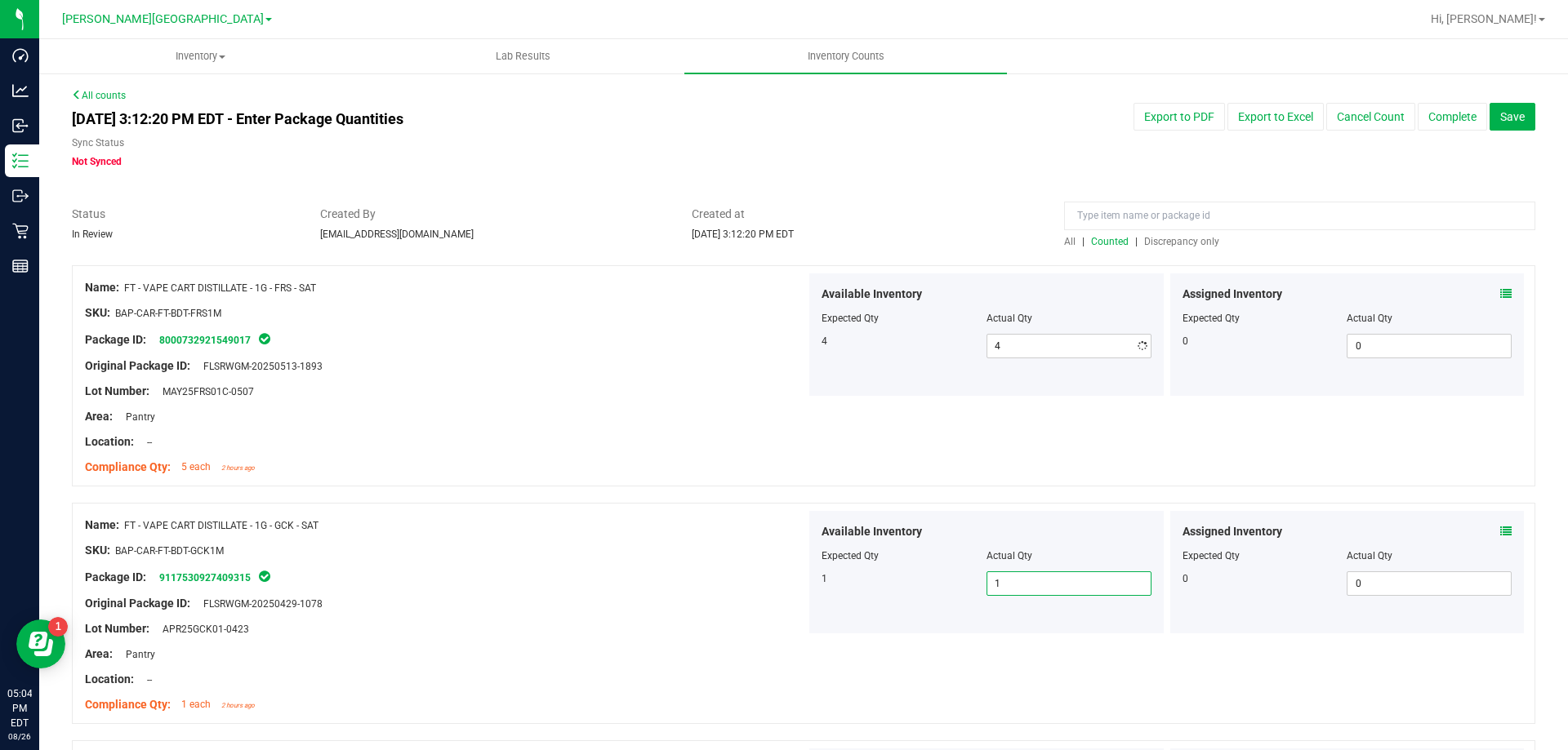
type input "1"
click at [904, 624] on div "Available Inventory Expected Qty Actual Qty 1 1 1" at bounding box center [986, 573] width 354 height 123
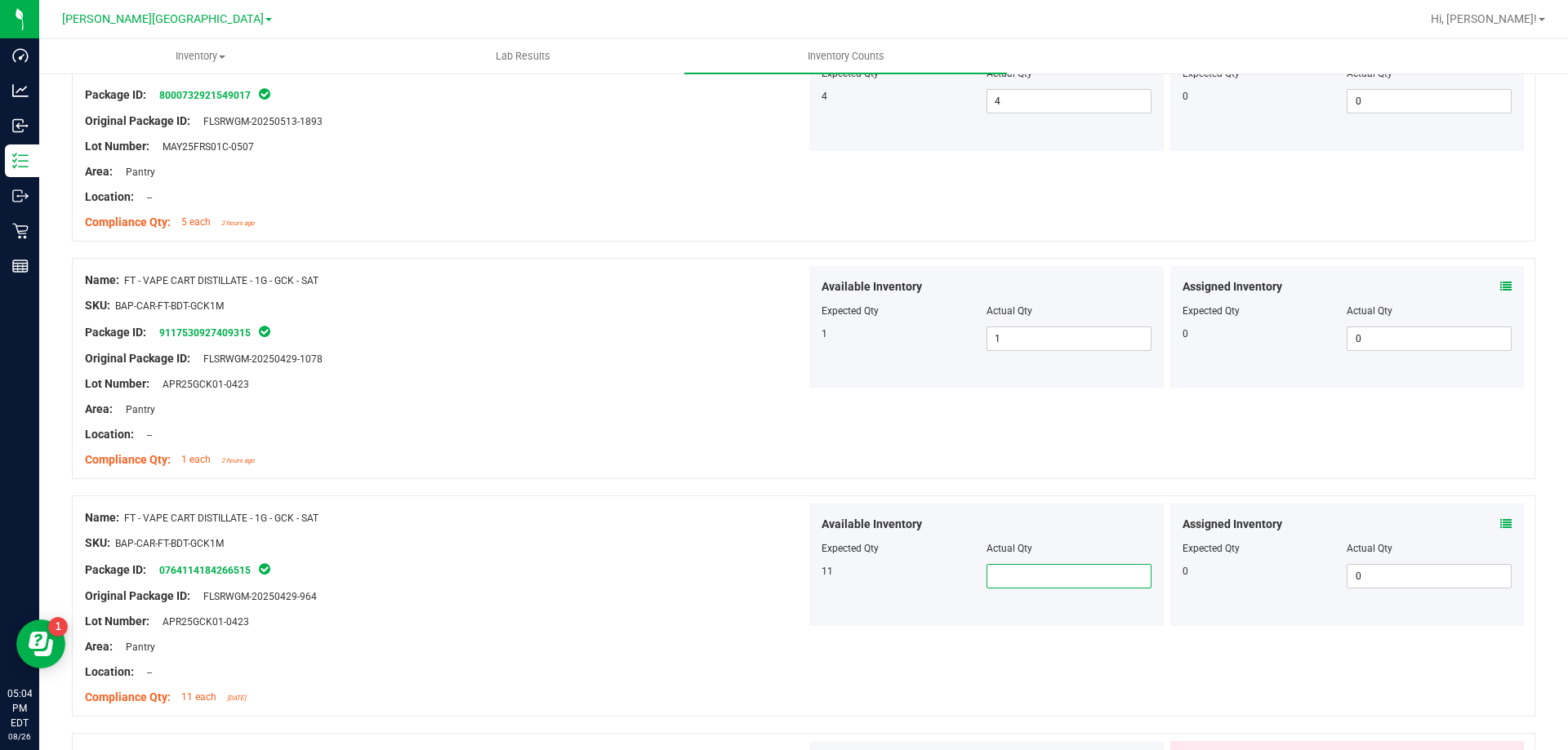
click at [1063, 578] on span at bounding box center [1068, 576] width 165 height 25
type input "11"
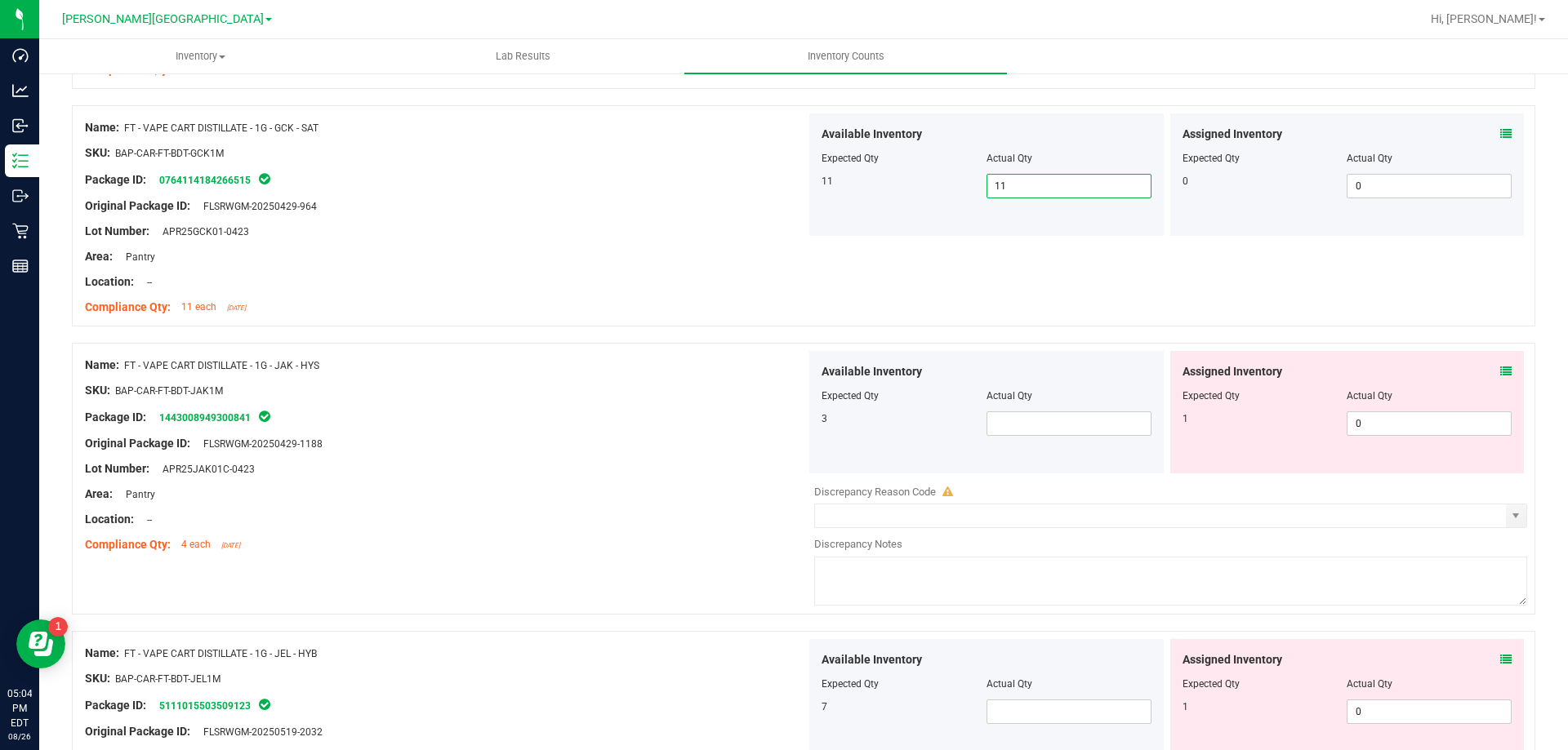
scroll to position [653, 0]
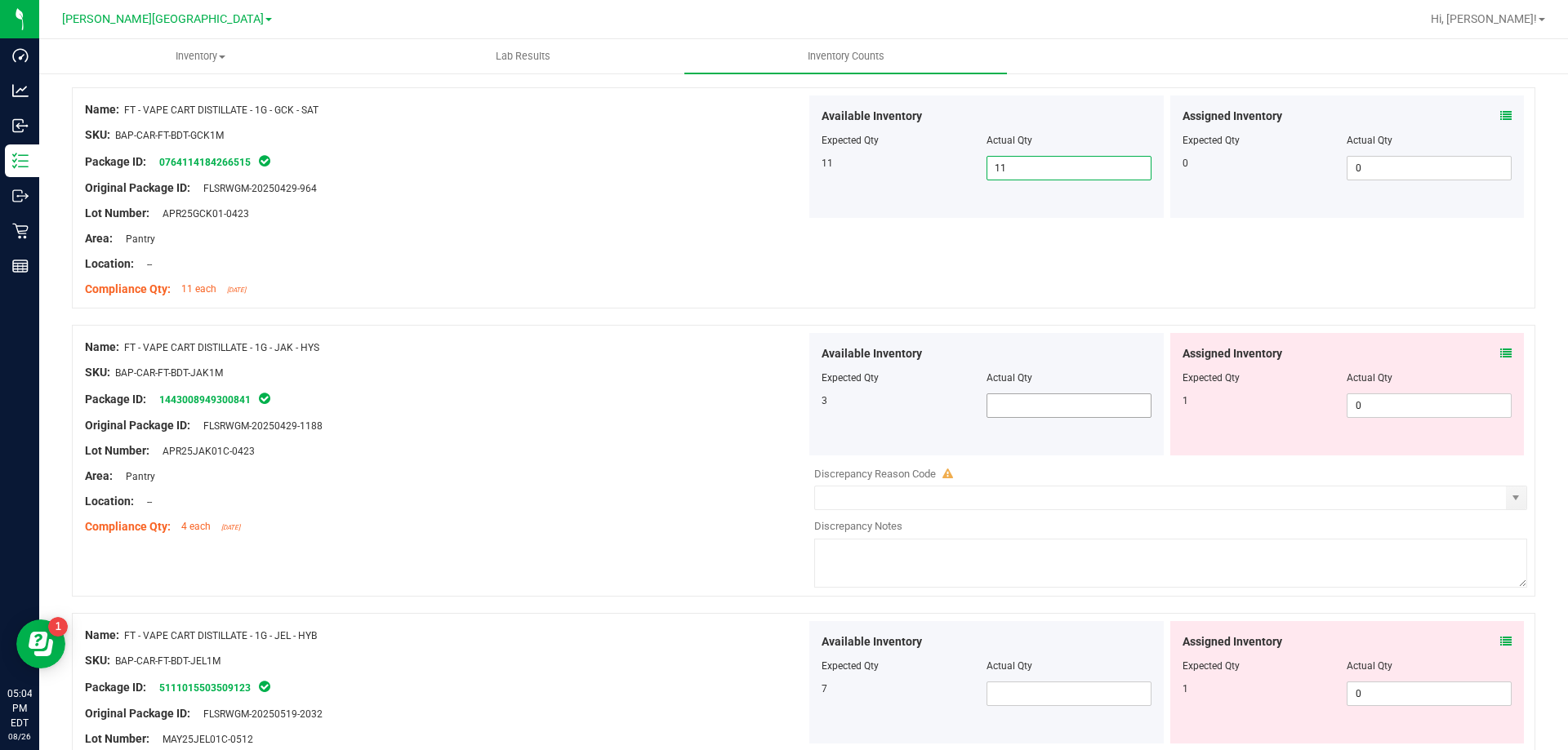
type input "11"
click at [1087, 405] on span at bounding box center [1068, 406] width 165 height 25
type input "3"
drag, startPoint x: 837, startPoint y: 455, endPoint x: 938, endPoint y: 661, distance: 229.4
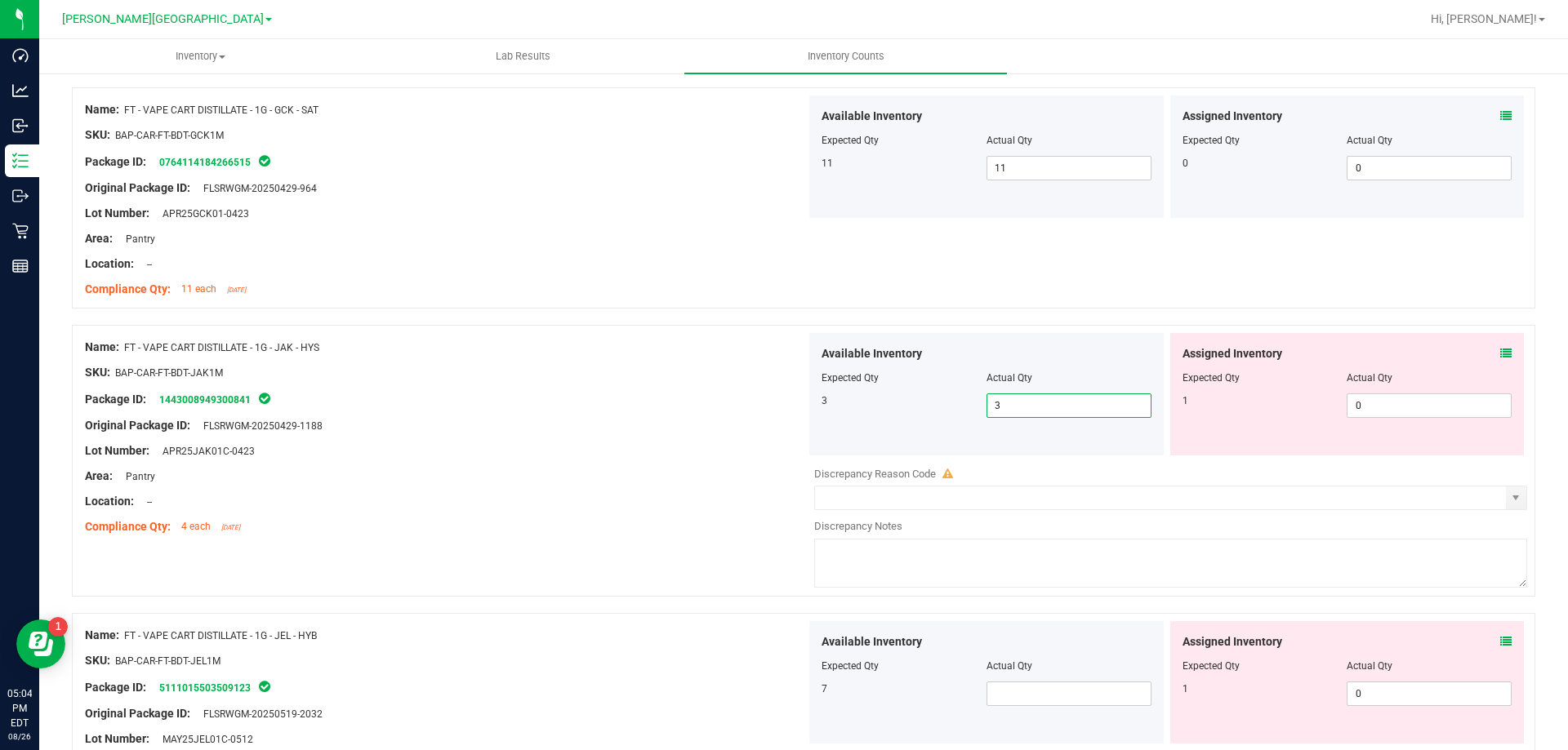
click at [854, 531] on div "Available Inventory Expected Qty Actual Qty 3 3 3" at bounding box center [1166, 463] width 721 height 259
click at [1036, 700] on span at bounding box center [1068, 694] width 165 height 25
type input "7"
click at [794, 715] on div "Original Package ID: FLSRWGM-20250519-2032" at bounding box center [445, 713] width 721 height 17
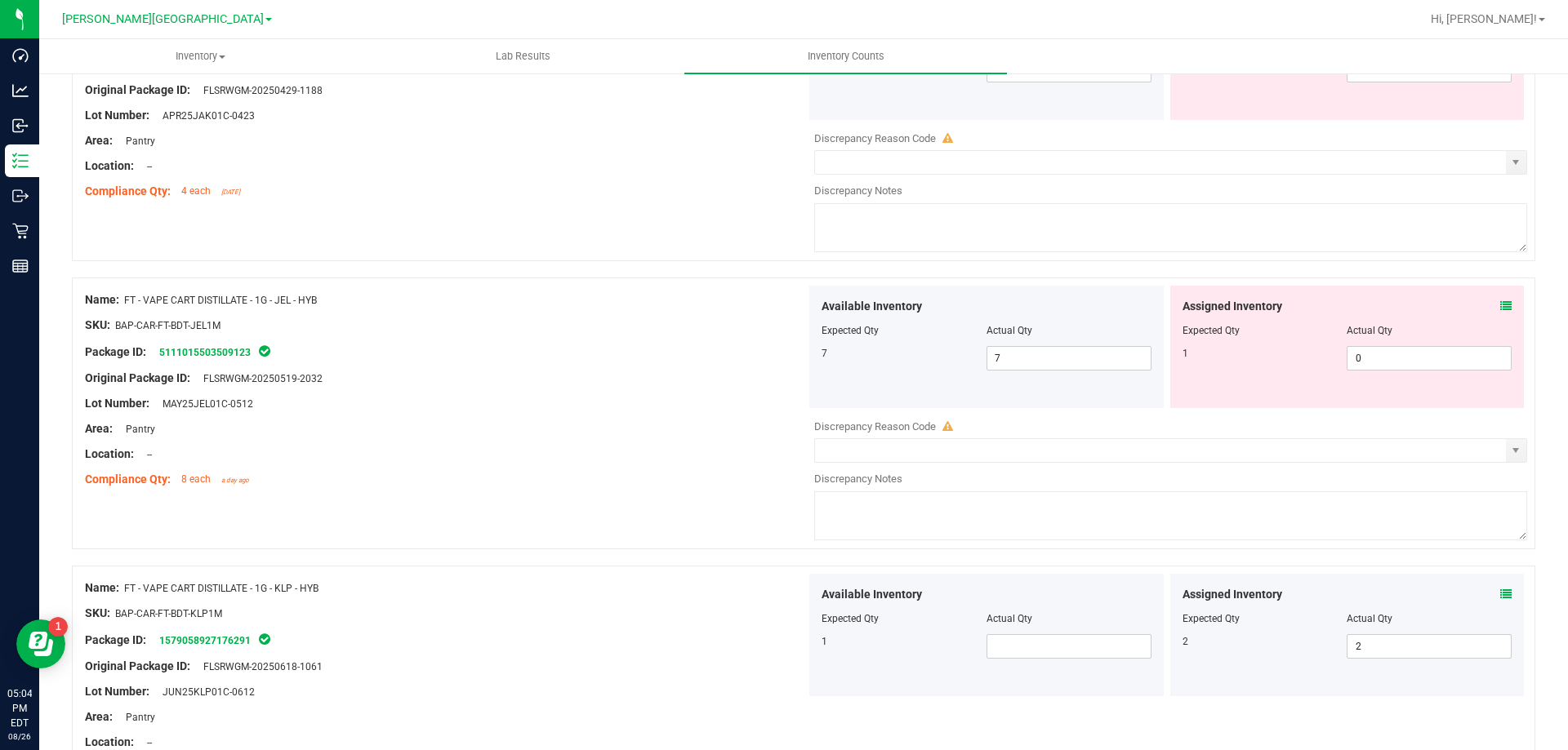
scroll to position [1143, 0]
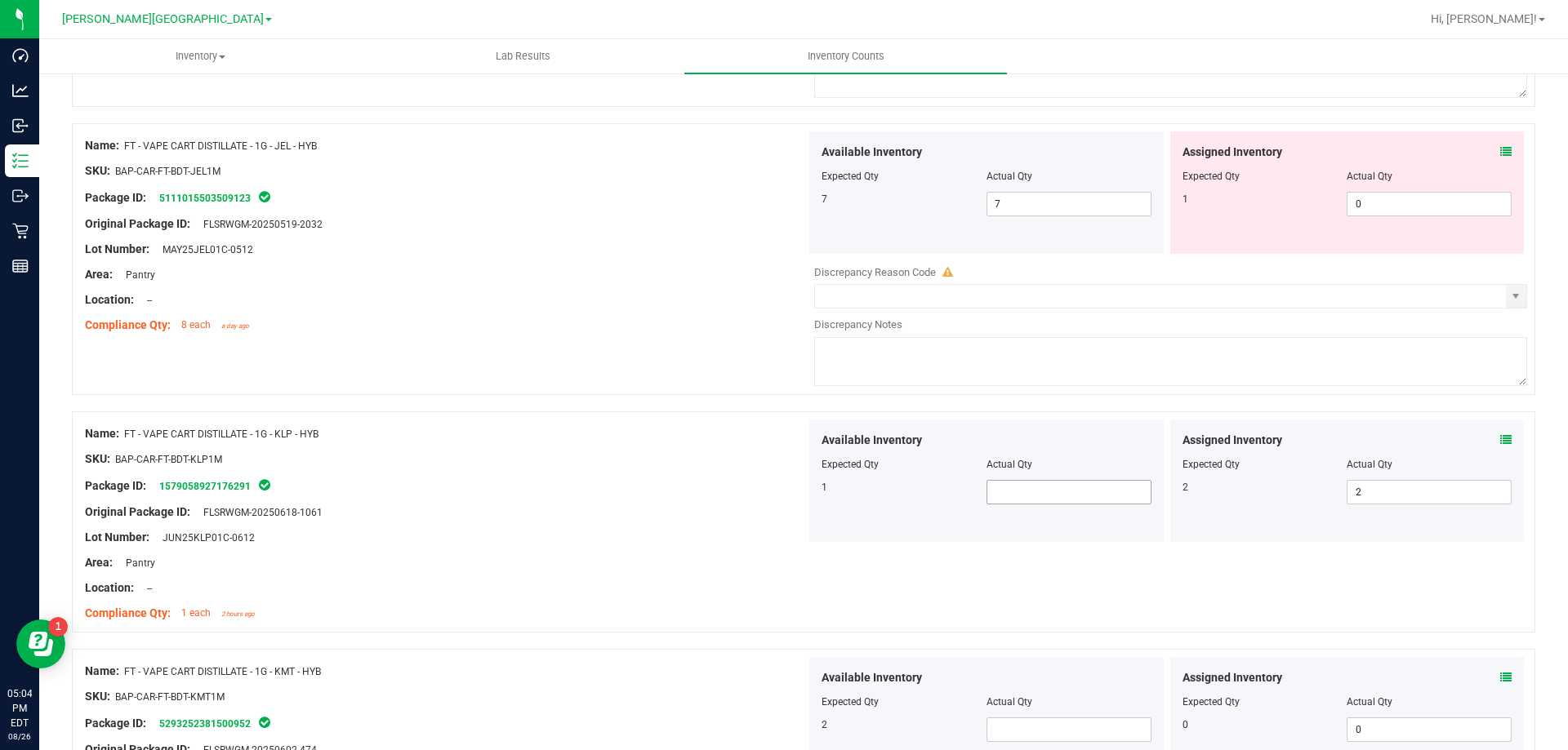
click at [1020, 481] on span at bounding box center [1068, 492] width 165 height 25
type input "1"
click at [1040, 733] on span at bounding box center [1068, 729] width 165 height 25
type input "2"
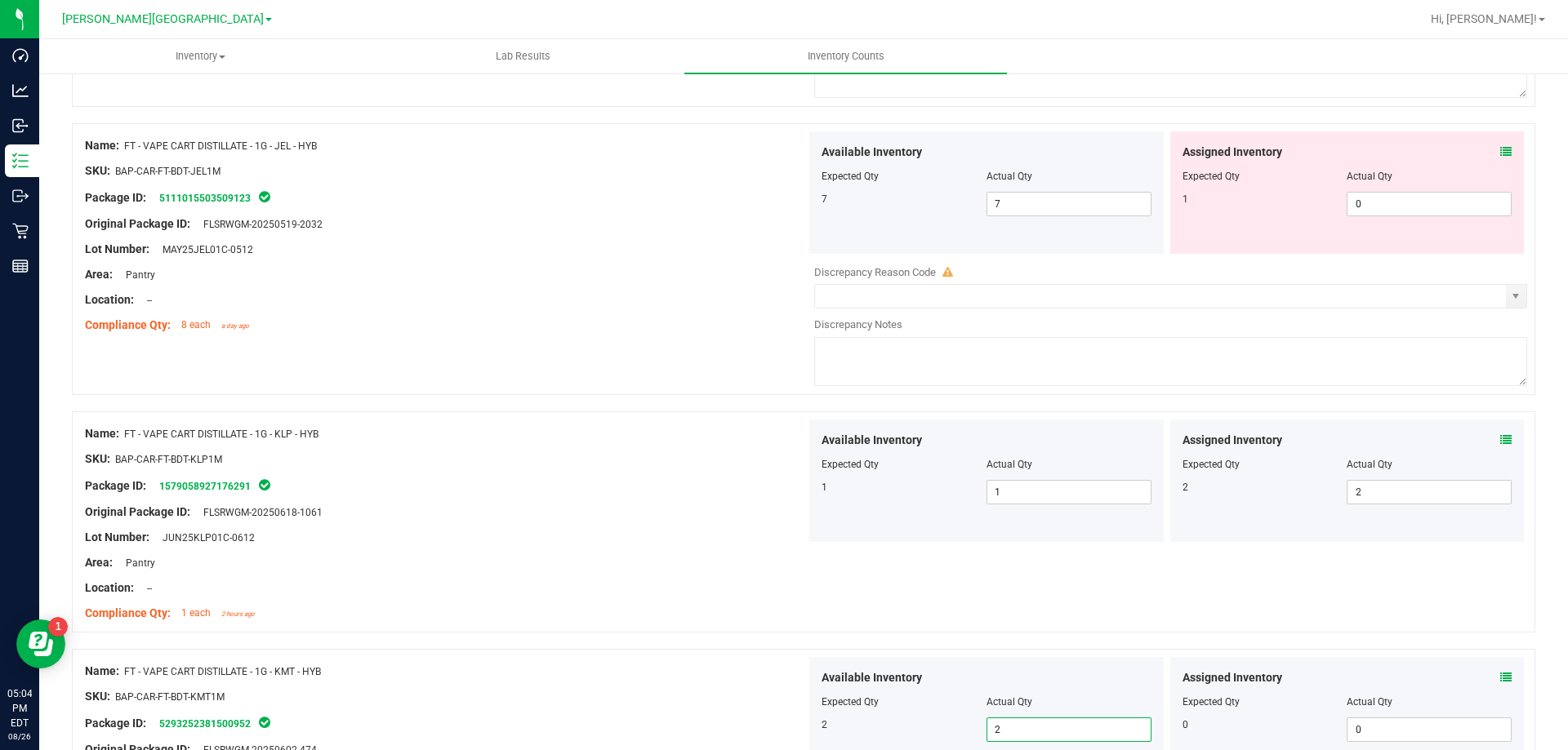
type input "2"
click at [414, 589] on div "Location: --" at bounding box center [445, 588] width 721 height 17
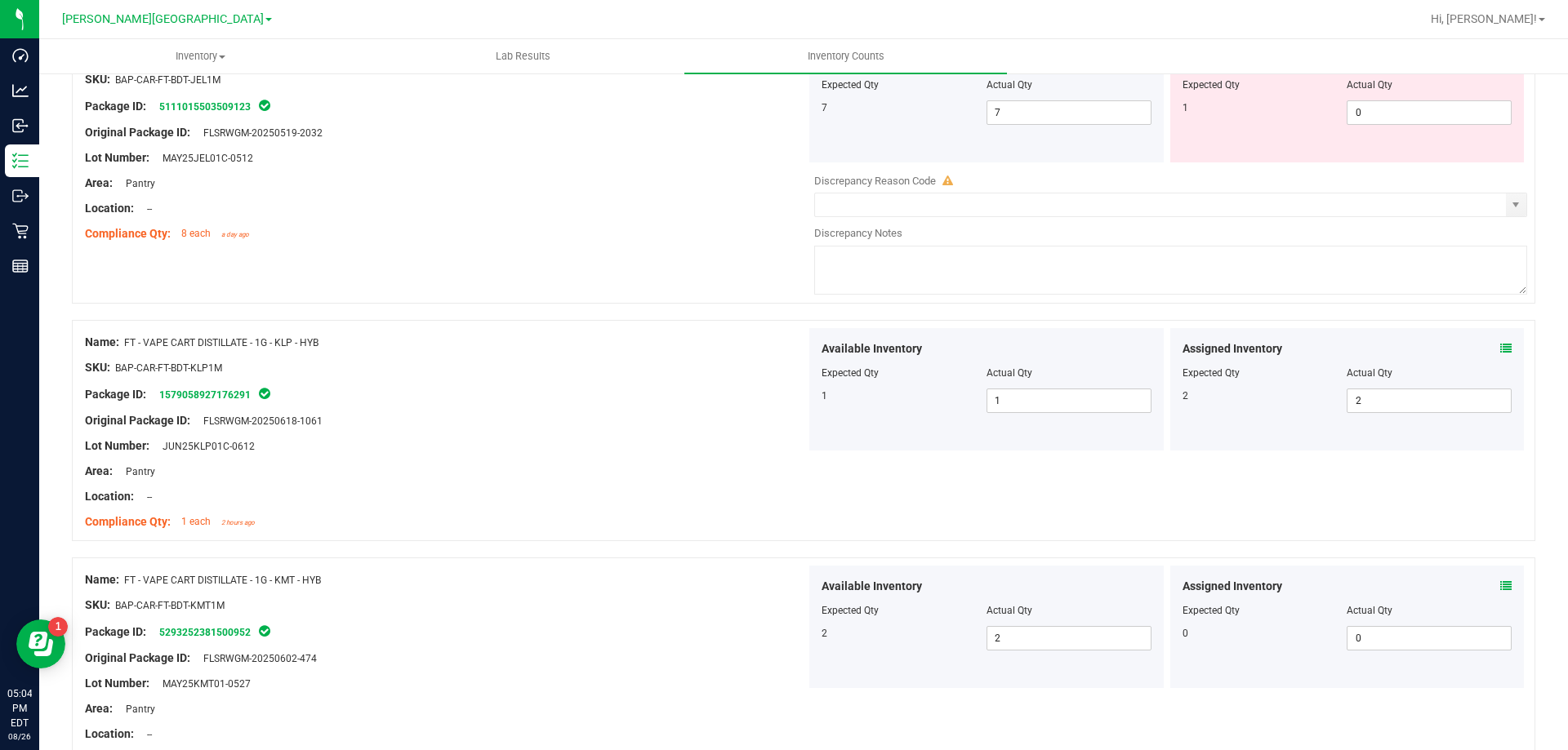
scroll to position [1470, 0]
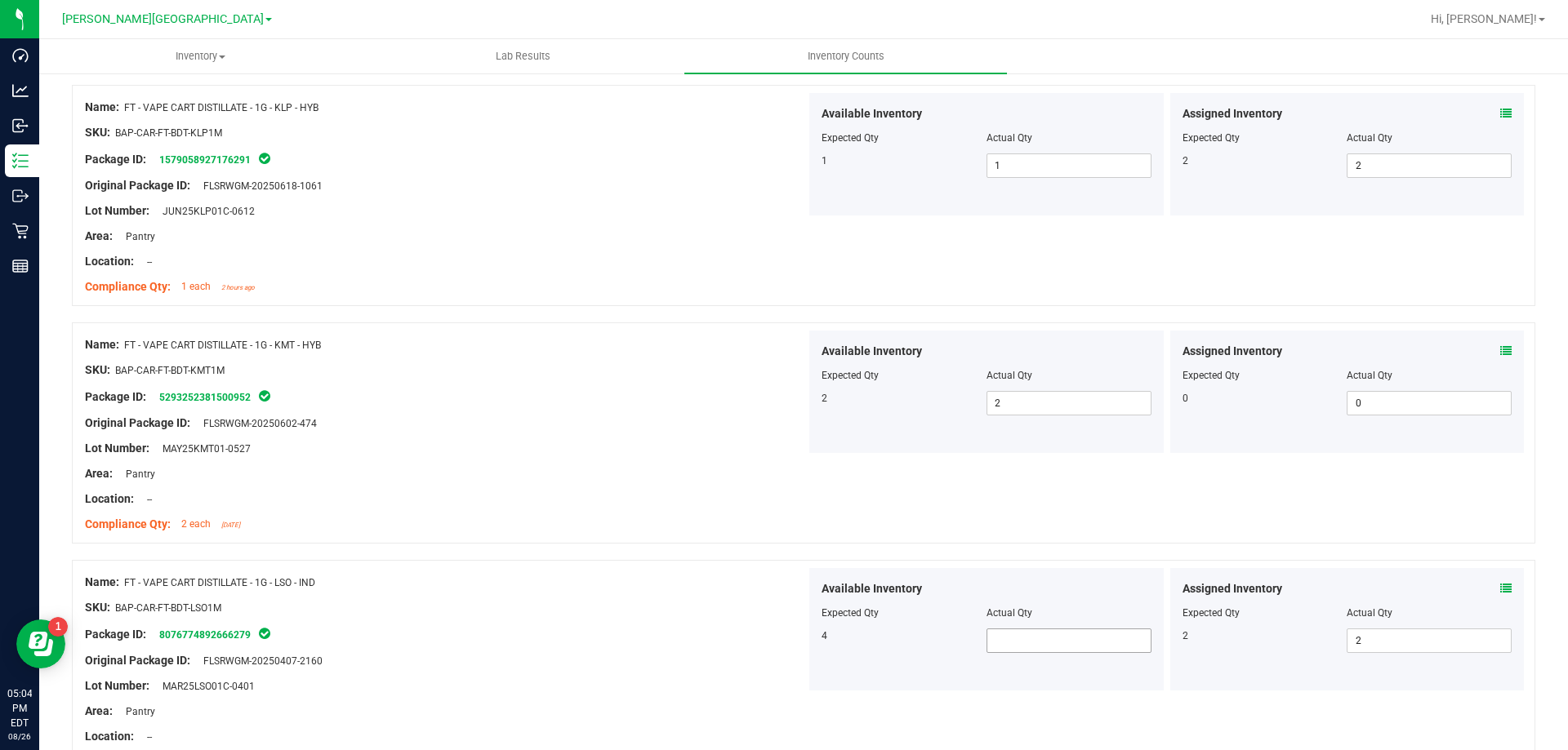
click at [1035, 643] on span at bounding box center [1068, 640] width 165 height 25
type input "4"
click at [806, 612] on div "Available Inventory Expected Qty Actual Qty 4 4 4" at bounding box center [986, 629] width 361 height 123
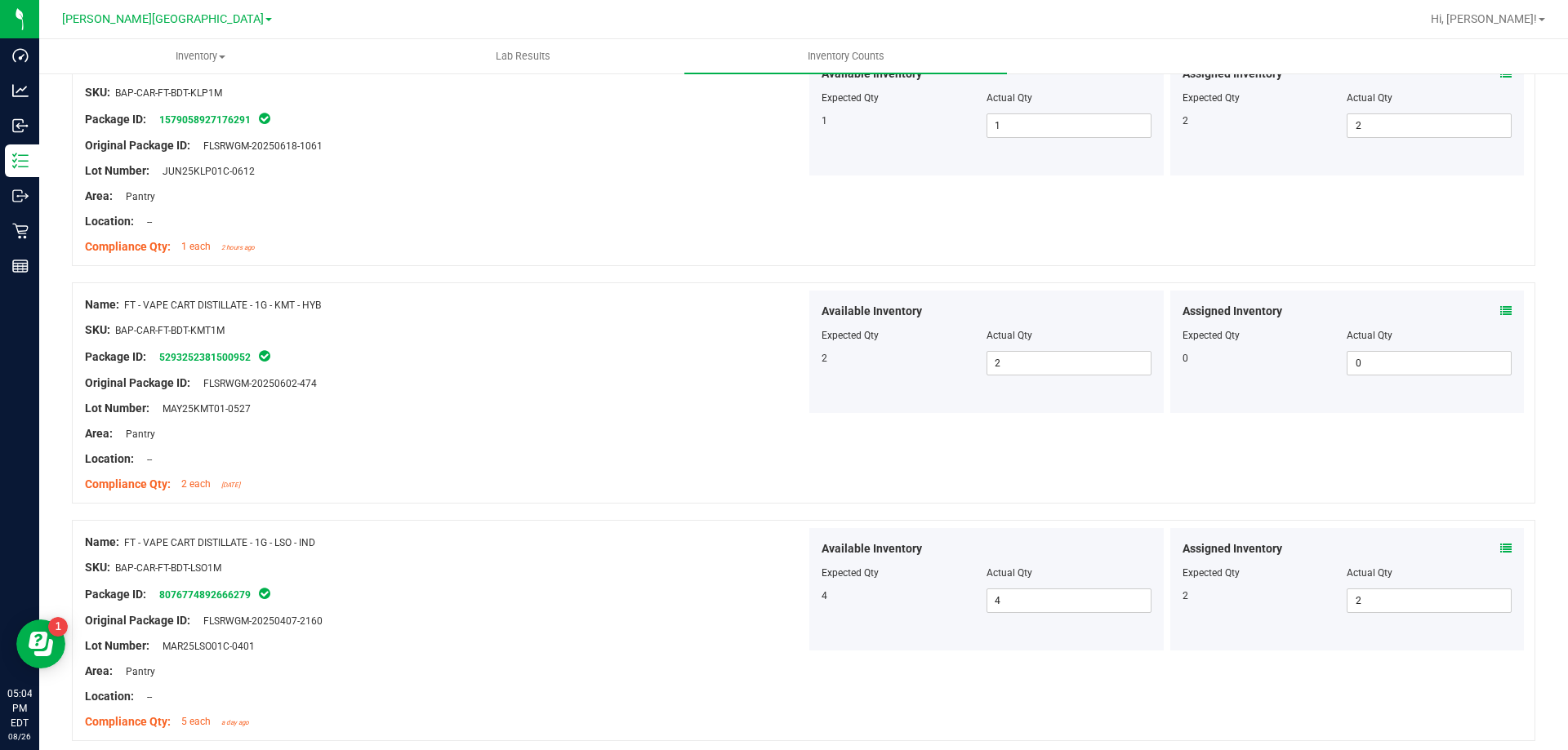
scroll to position [1797, 0]
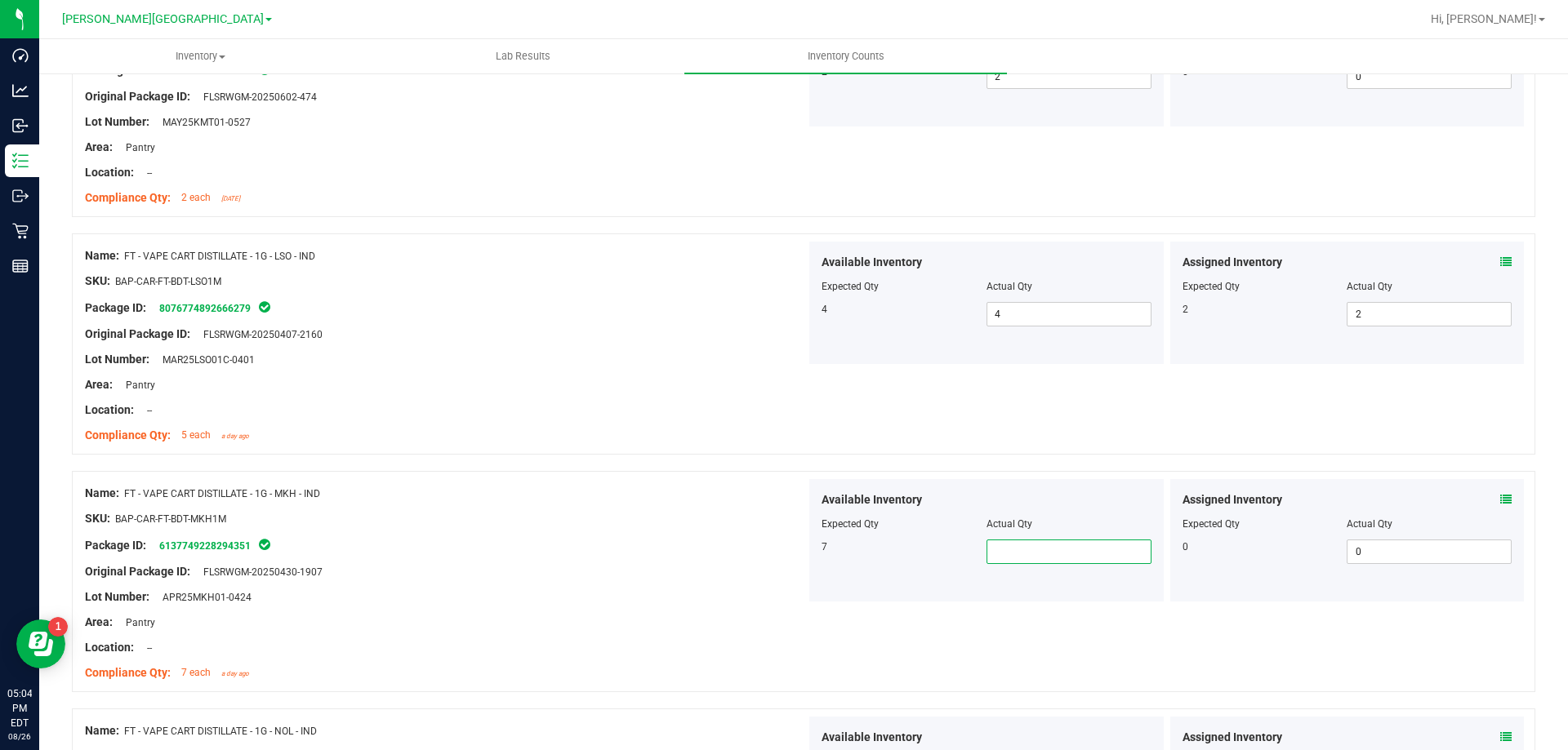
click at [1029, 544] on span at bounding box center [1068, 552] width 165 height 25
type input "7"
click at [694, 549] on div "Package ID: 6137749228294351" at bounding box center [445, 545] width 721 height 20
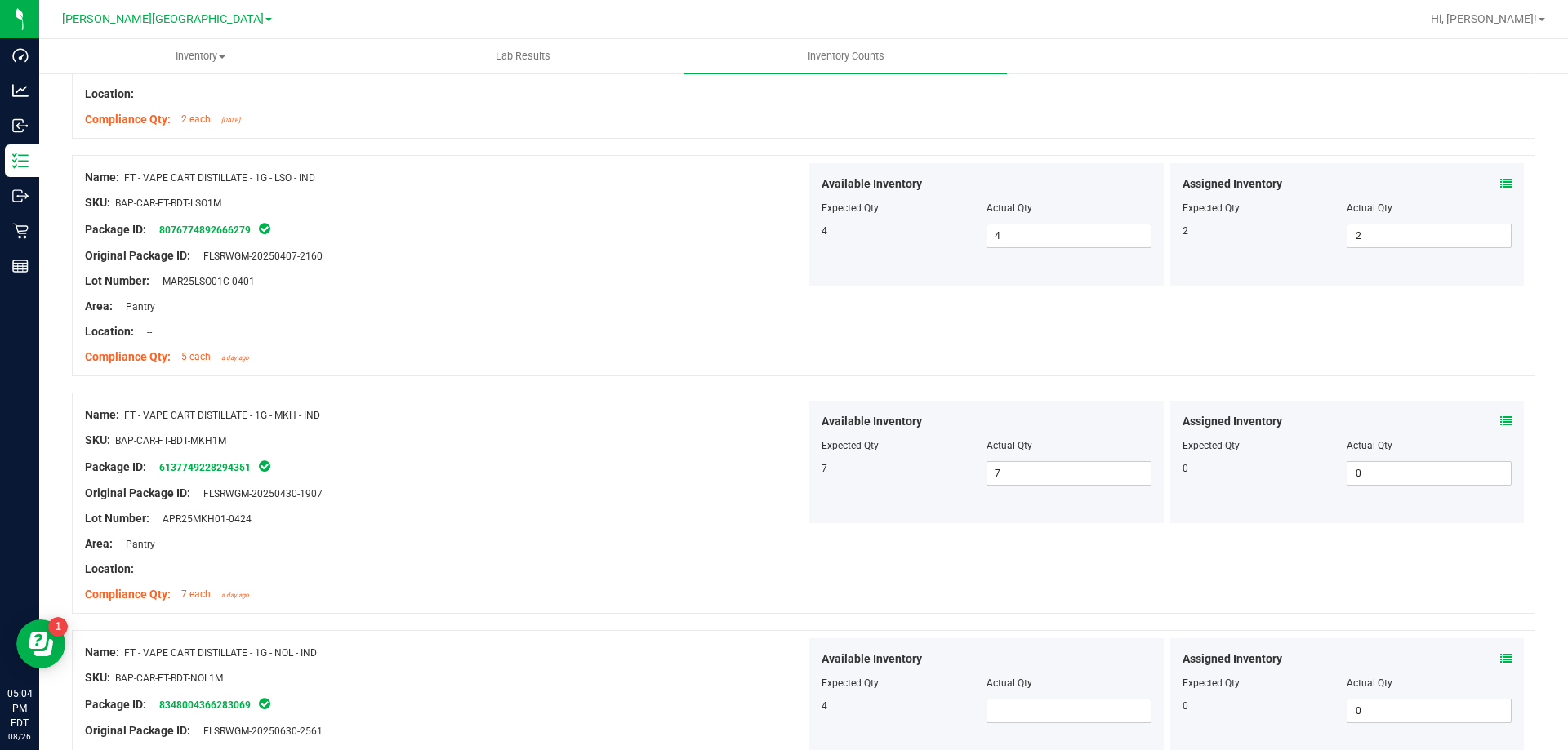
scroll to position [2123, 0]
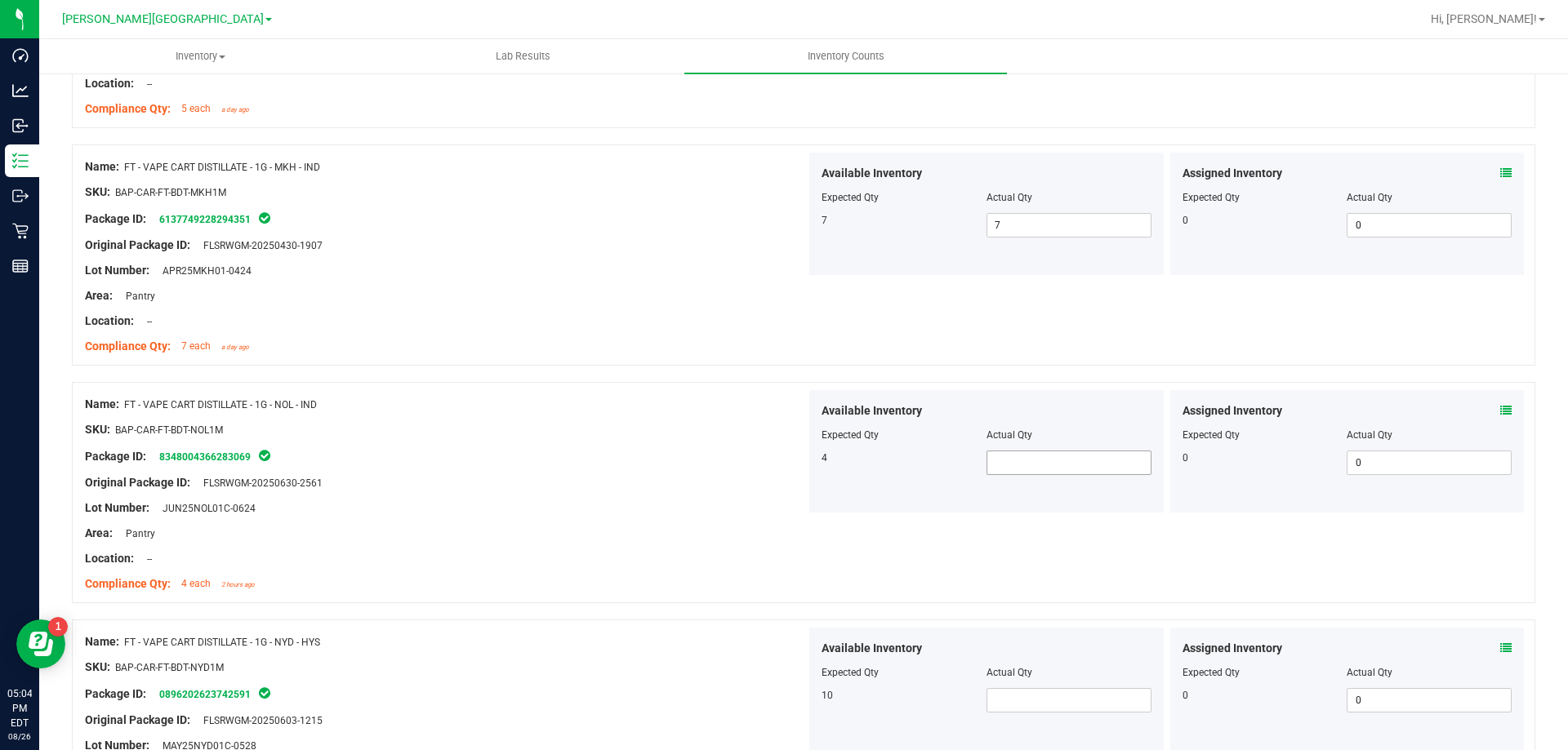
click at [1063, 453] on span at bounding box center [1068, 463] width 165 height 25
type input "4"
click at [821, 464] on div "4" at bounding box center [903, 458] width 165 height 15
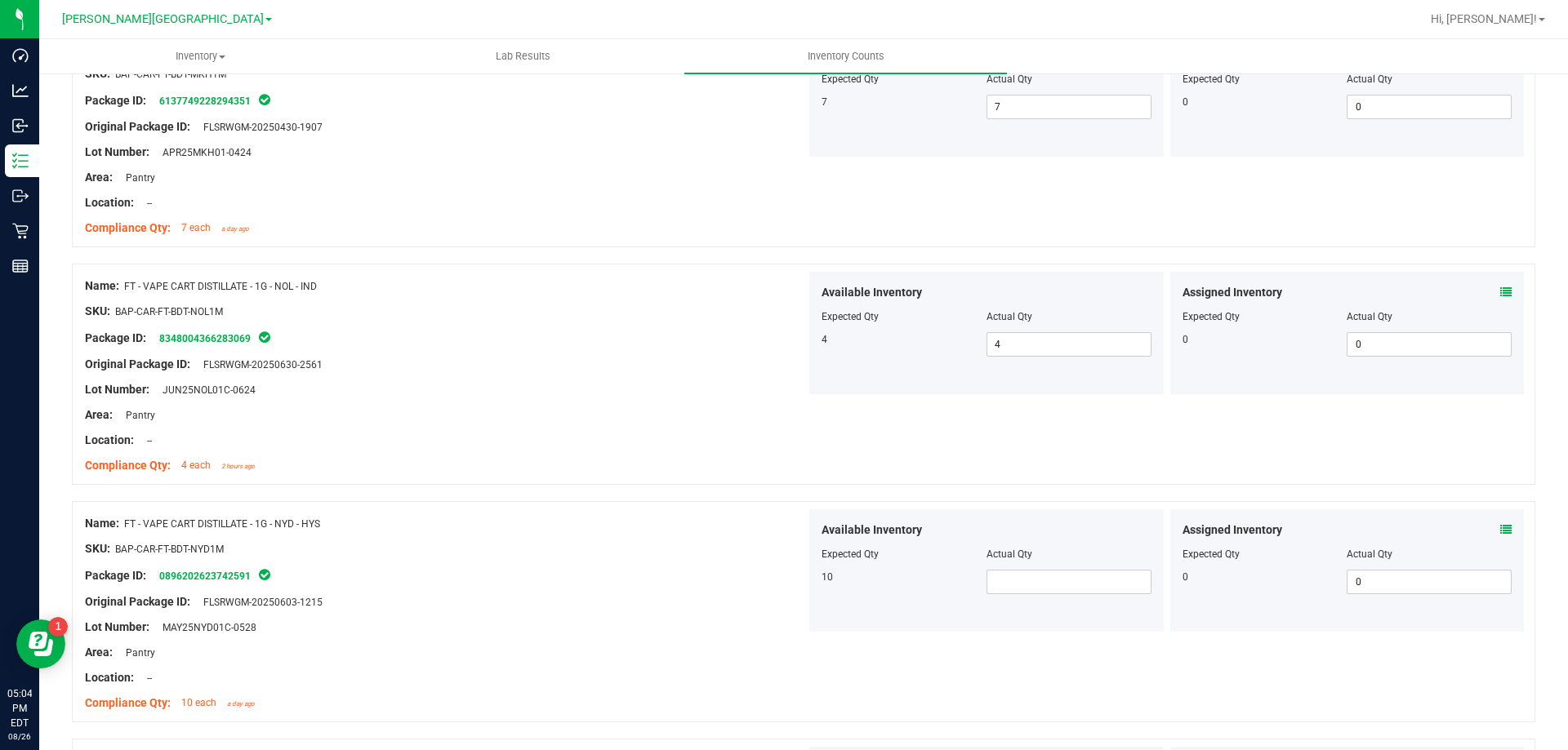
scroll to position [2368, 0]
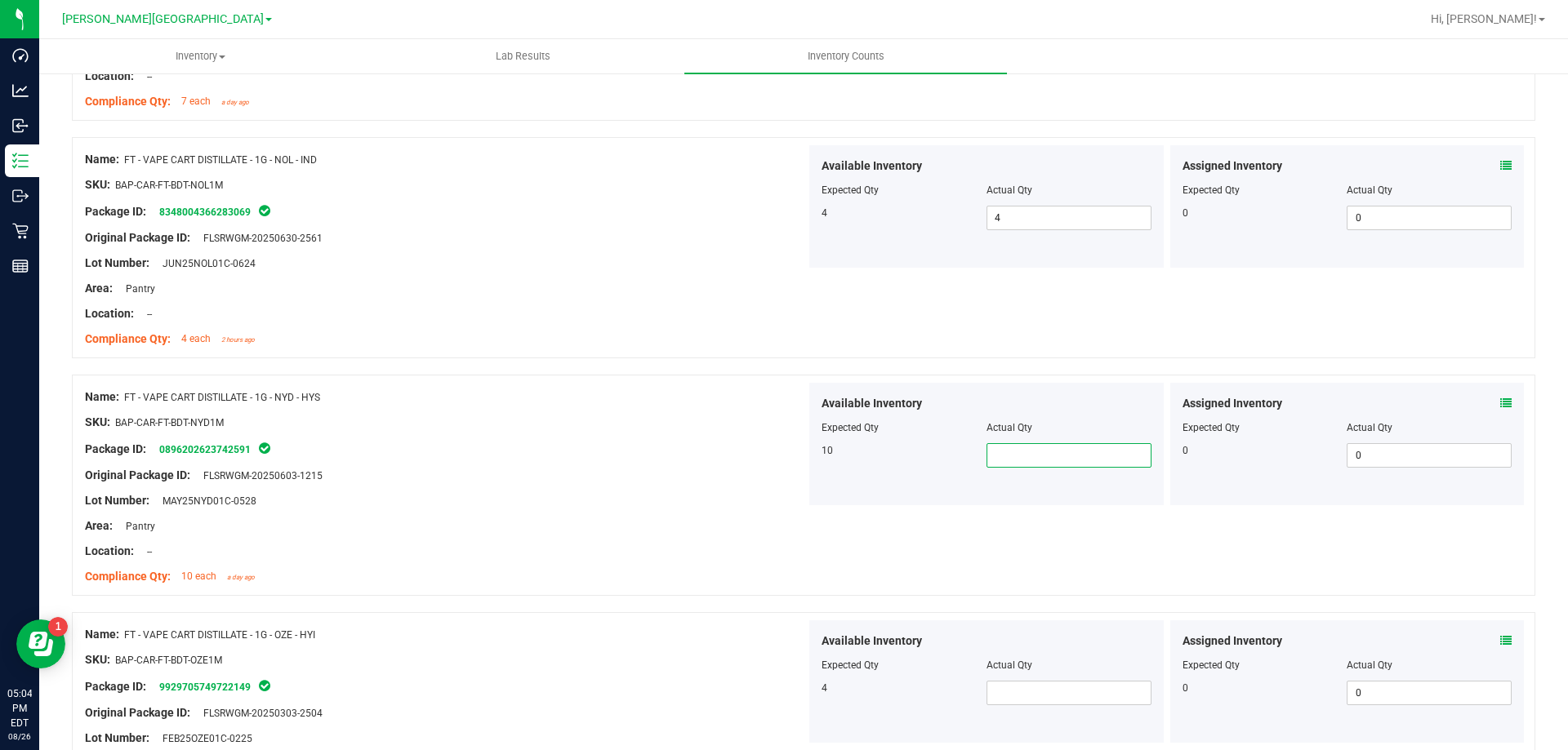
click at [1061, 456] on span at bounding box center [1068, 455] width 165 height 25
type input "10"
click at [1035, 695] on span at bounding box center [1068, 693] width 165 height 25
click at [890, 663] on div "Expected Qty" at bounding box center [903, 665] width 165 height 15
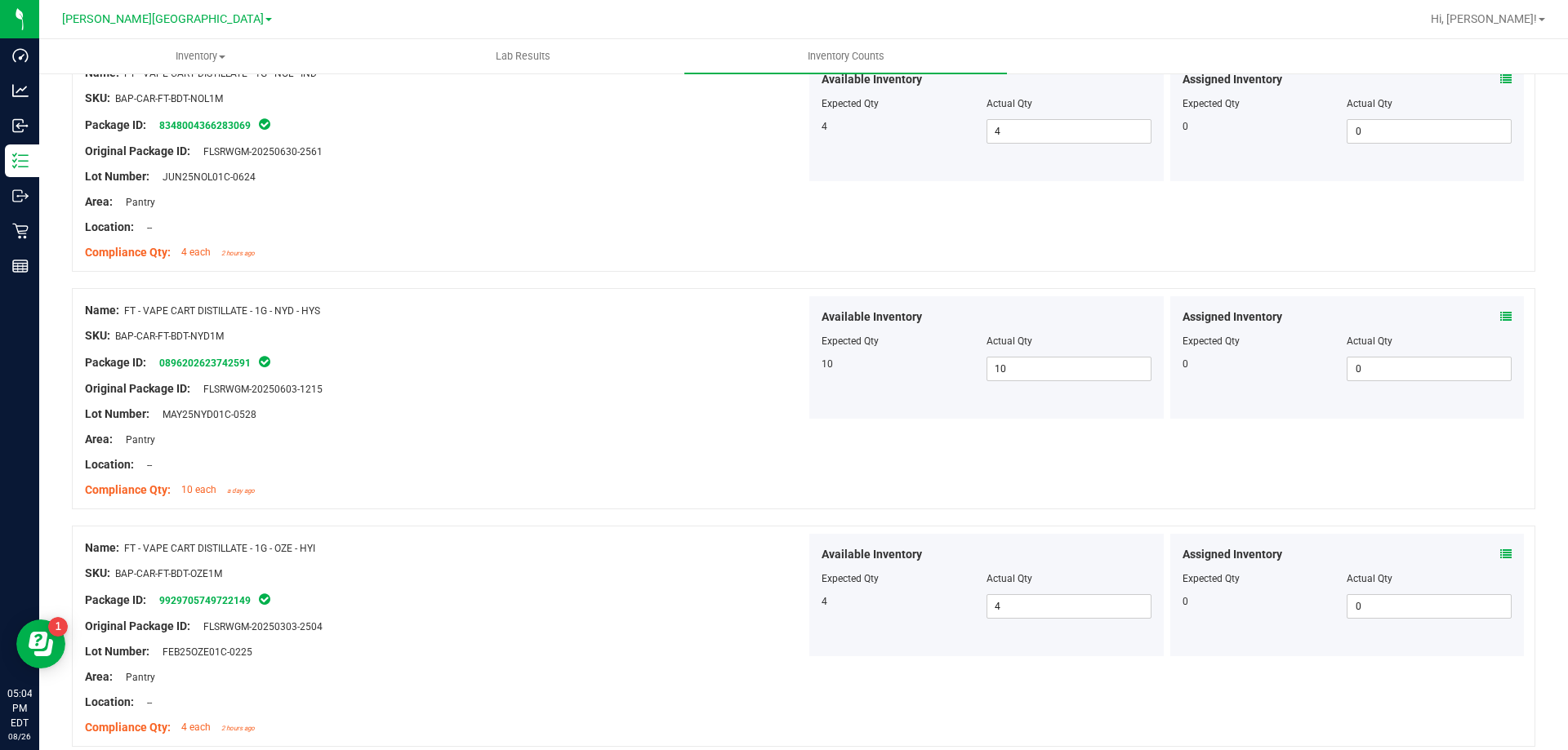
scroll to position [2695, 0]
click at [1025, 586] on div at bounding box center [985, 588] width 329 height 8
click at [1020, 592] on span at bounding box center [1068, 604] width 165 height 25
click at [1020, 596] on span at bounding box center [1068, 604] width 165 height 25
click at [688, 535] on div "Name: FT - VAPE CART DISTILLATE - 1G - PEX - HYB SKU: BAP-CAR-FT-BDT-PEX1M Pack…" at bounding box center [445, 635] width 721 height 208
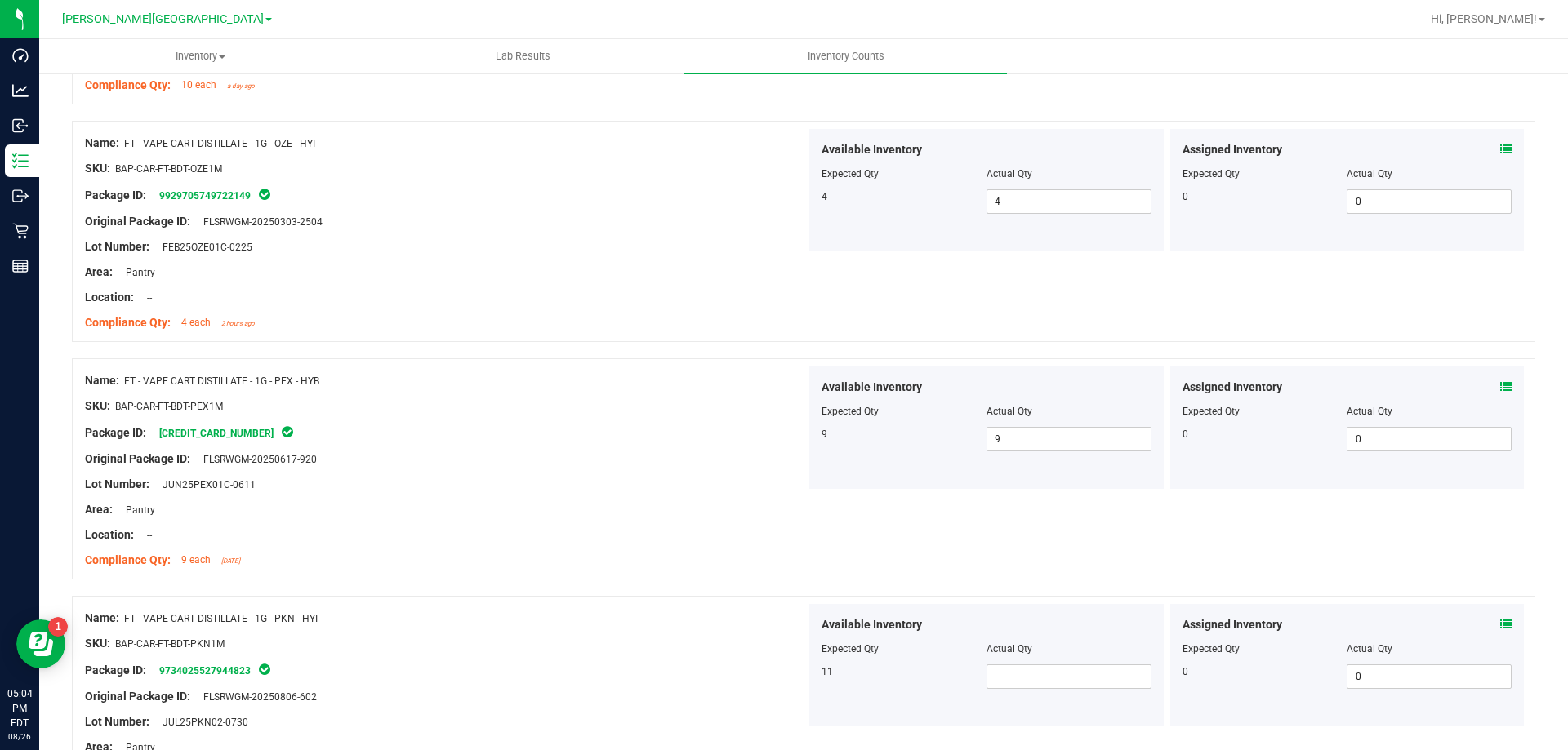
scroll to position [3022, 0]
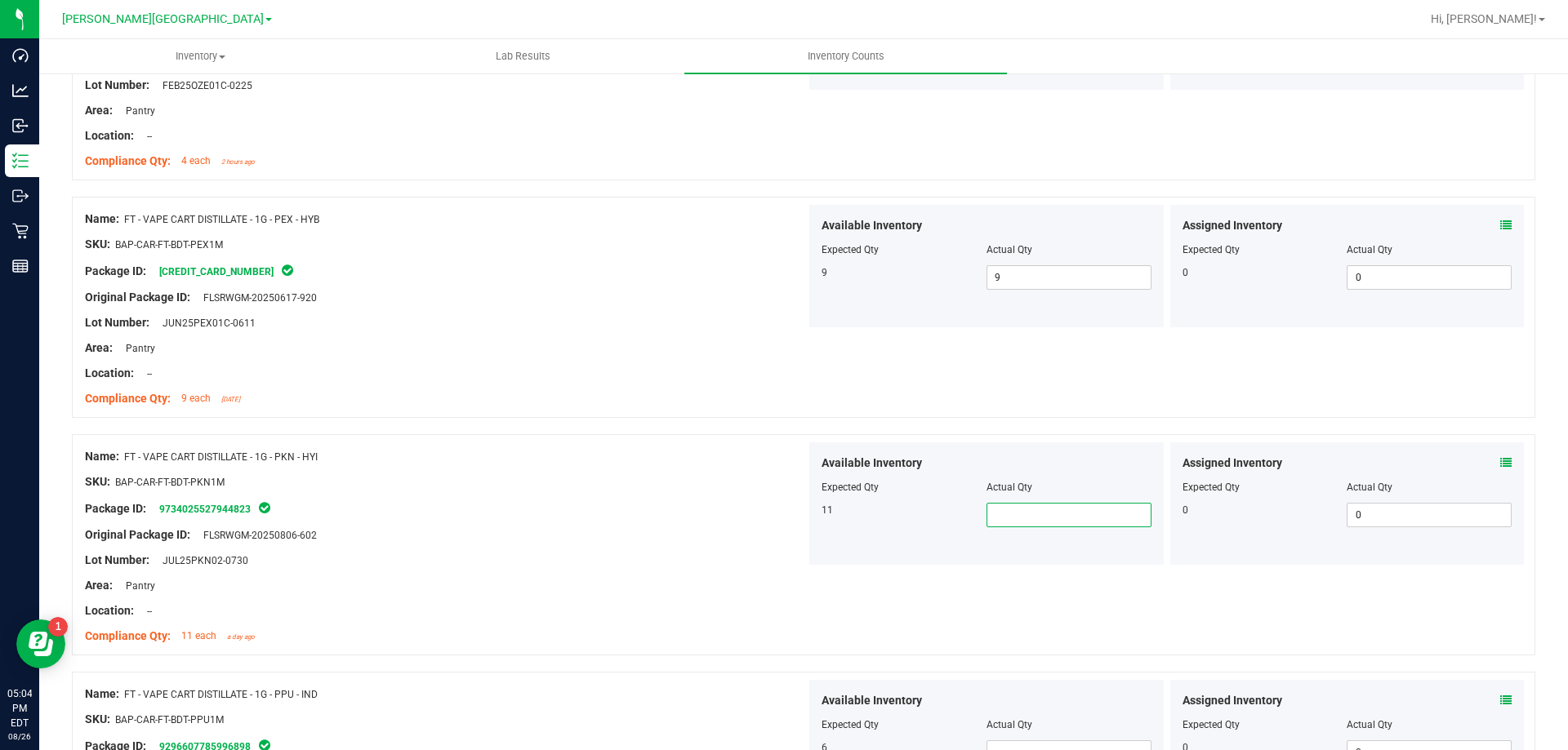
click at [1021, 514] on span at bounding box center [1068, 515] width 165 height 25
drag, startPoint x: 818, startPoint y: 544, endPoint x: 817, endPoint y: 554, distance: 10.0
click at [817, 553] on div "Available Inventory Expected Qty Actual Qty 11 11 11" at bounding box center [986, 504] width 354 height 123
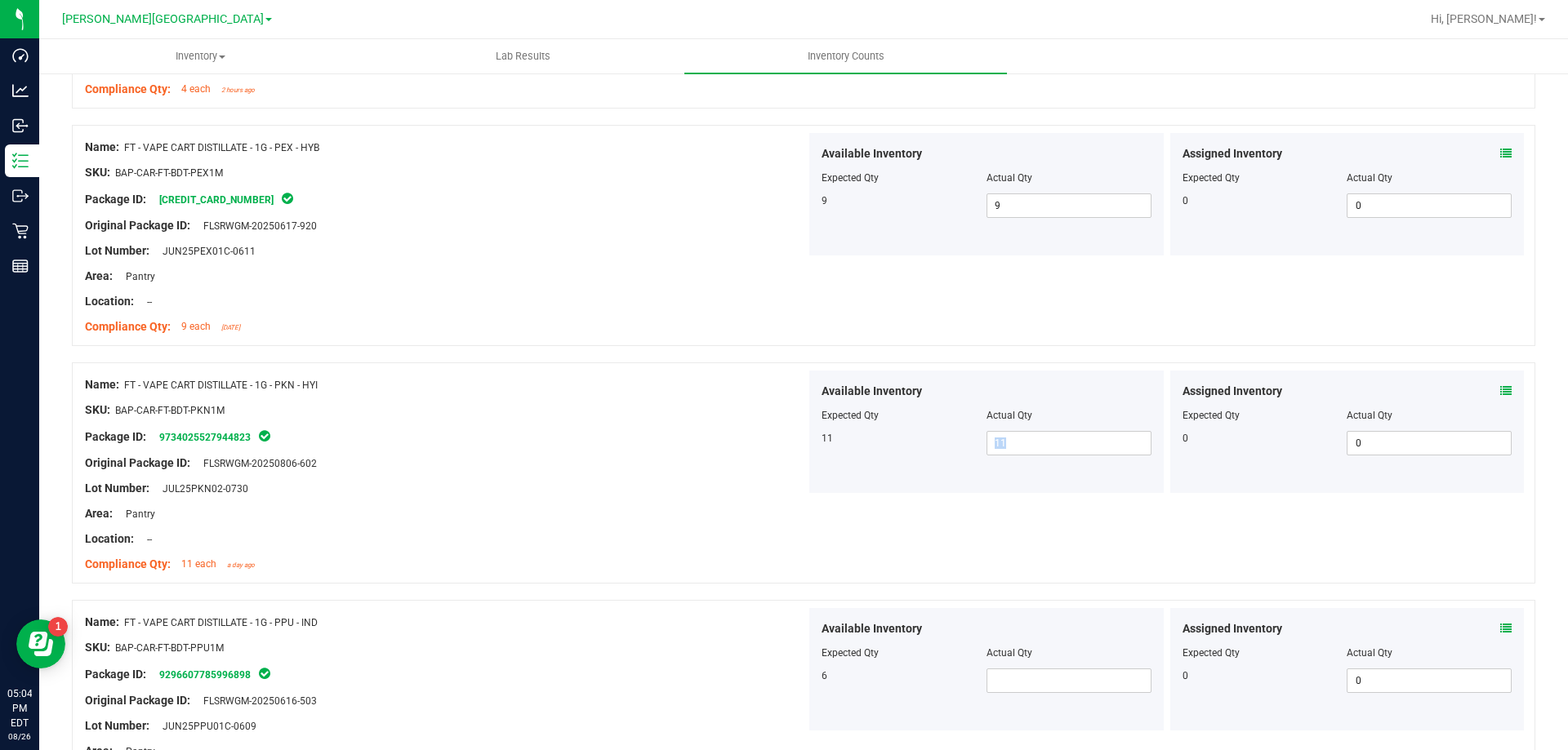
scroll to position [3266, 0]
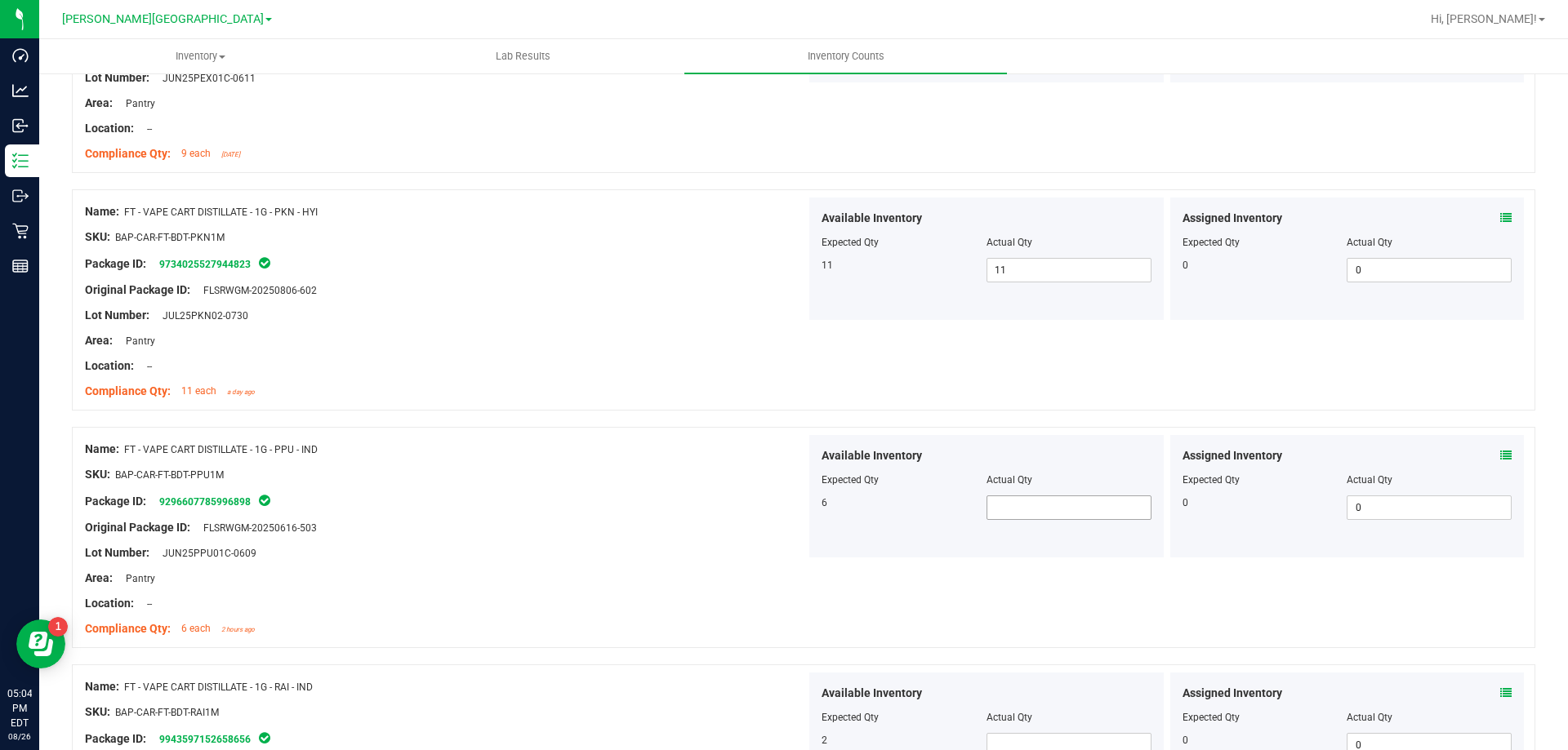
drag, startPoint x: 1041, startPoint y: 526, endPoint x: 1042, endPoint y: 502, distance: 24.0
click at [1042, 521] on div "Available Inventory Expected Qty Actual Qty 6" at bounding box center [986, 497] width 354 height 123
click at [1042, 502] on span at bounding box center [1068, 508] width 165 height 25
click at [628, 357] on div "Location: --" at bounding box center [445, 365] width 721 height 17
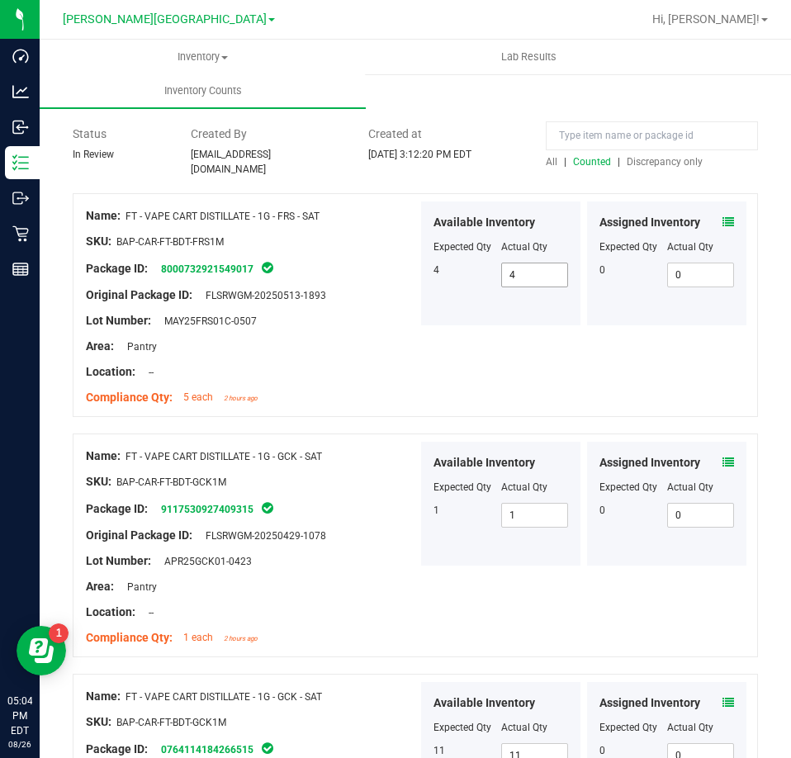
scroll to position [0, 0]
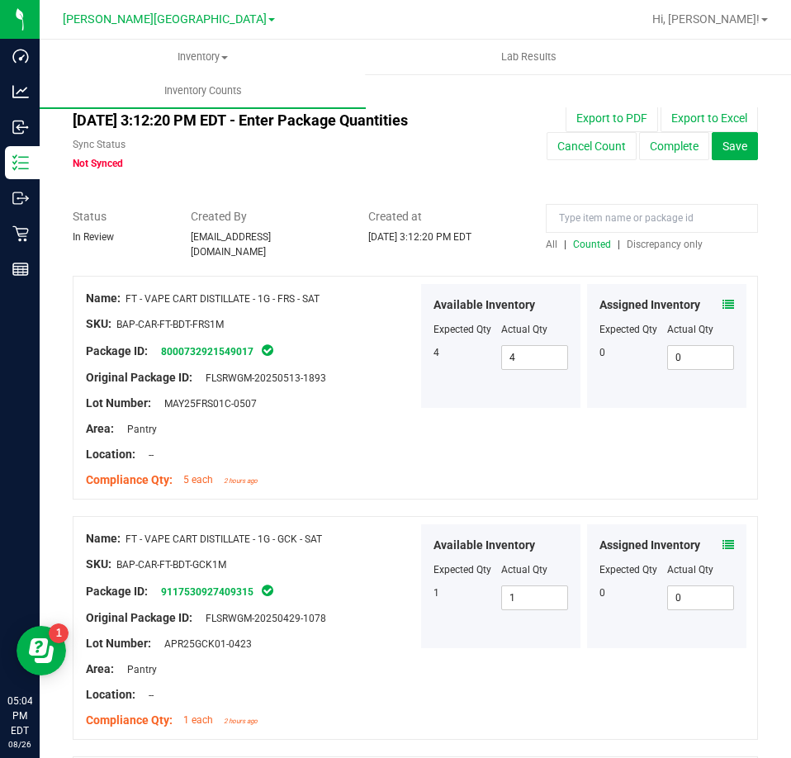
click at [546, 243] on span "All" at bounding box center [552, 245] width 12 height 12
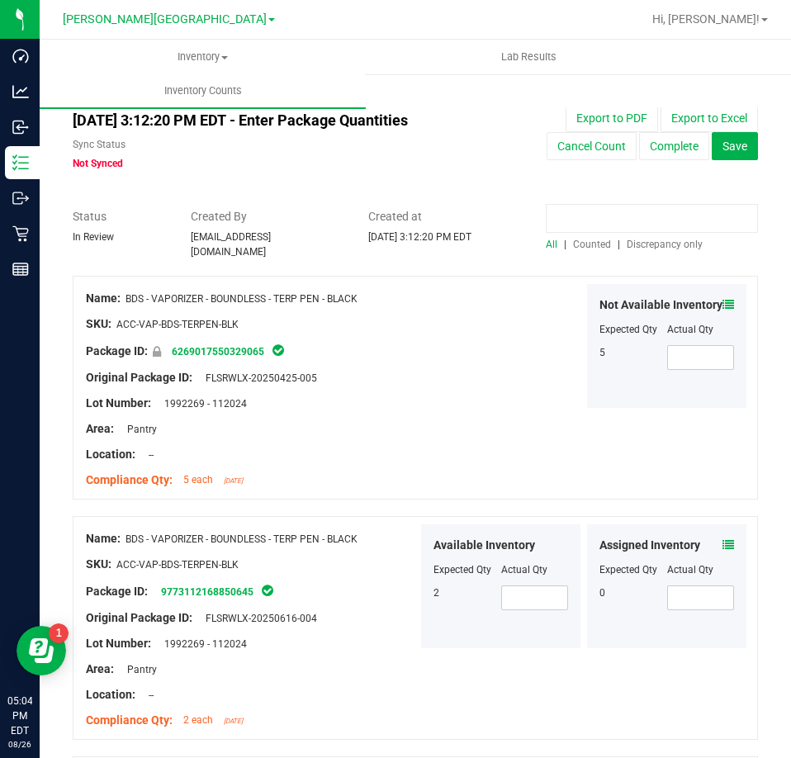
click at [558, 224] on input at bounding box center [652, 218] width 212 height 29
paste input "0796547359229494"
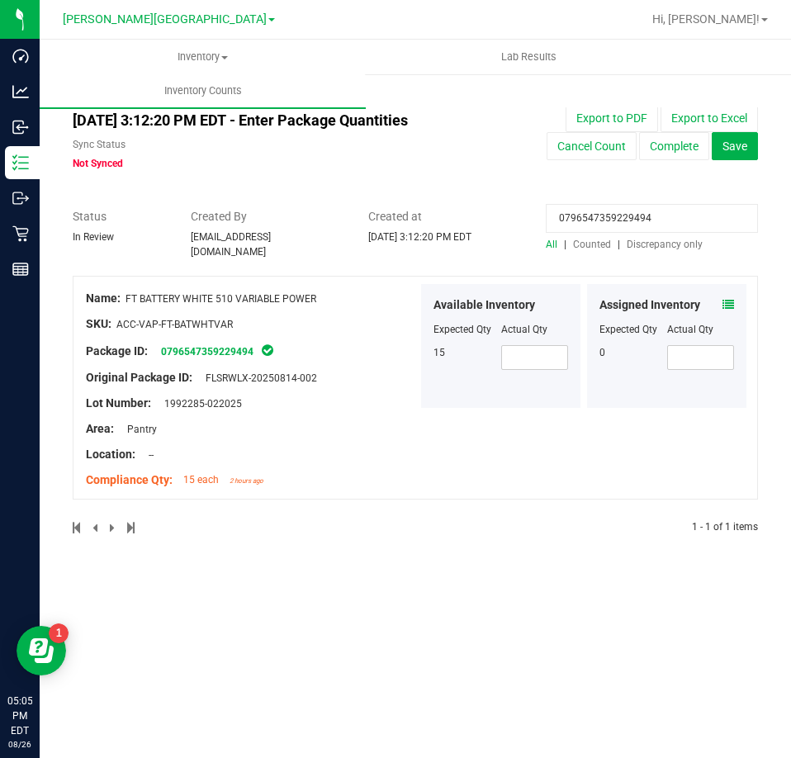
click at [730, 299] on icon at bounding box center [728, 305] width 12 height 12
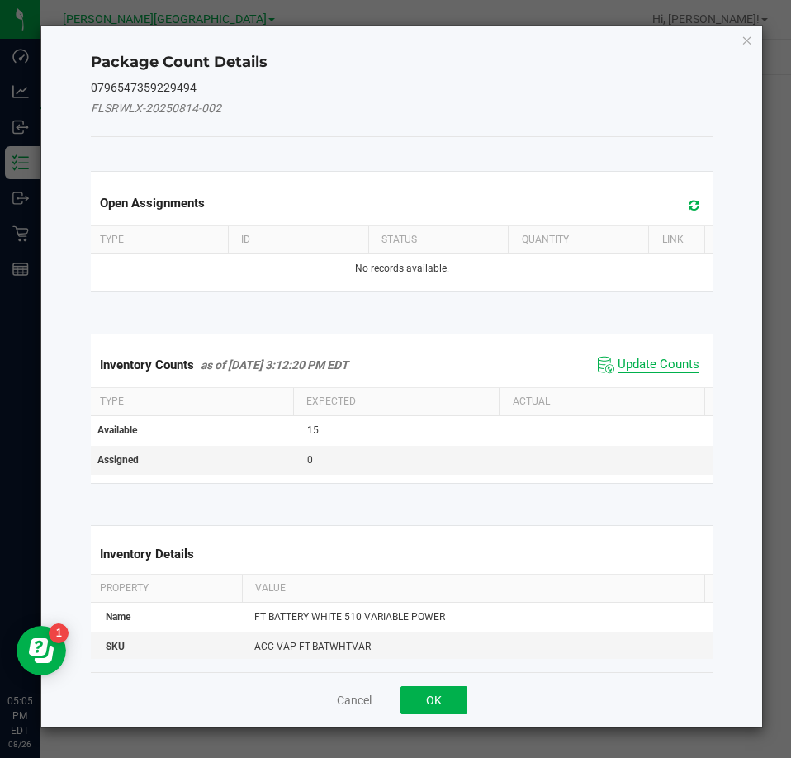
click at [622, 360] on span "Update Counts" at bounding box center [658, 365] width 82 height 17
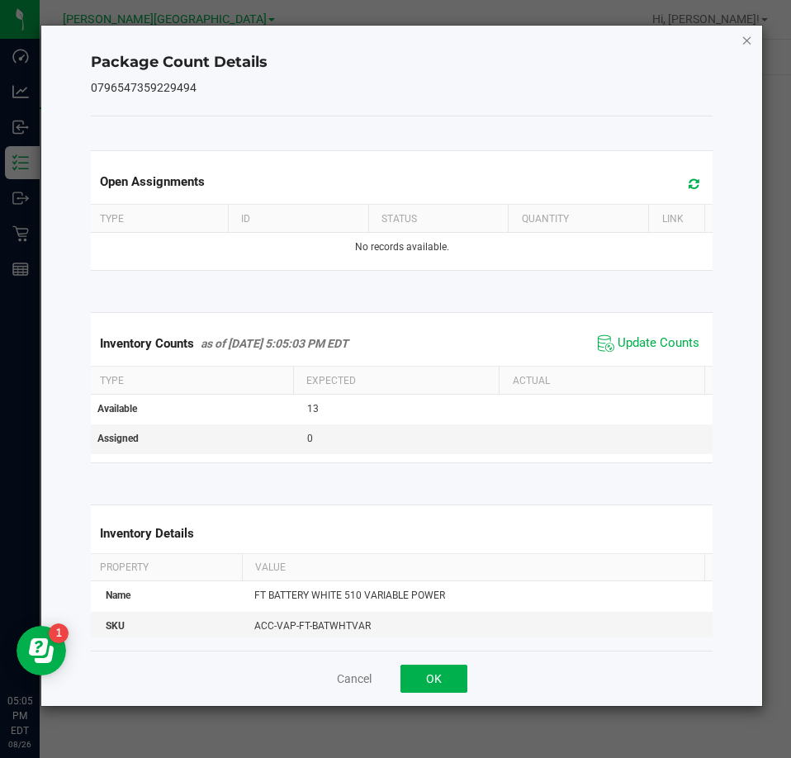
click at [741, 40] on icon "Close" at bounding box center [747, 40] width 12 height 20
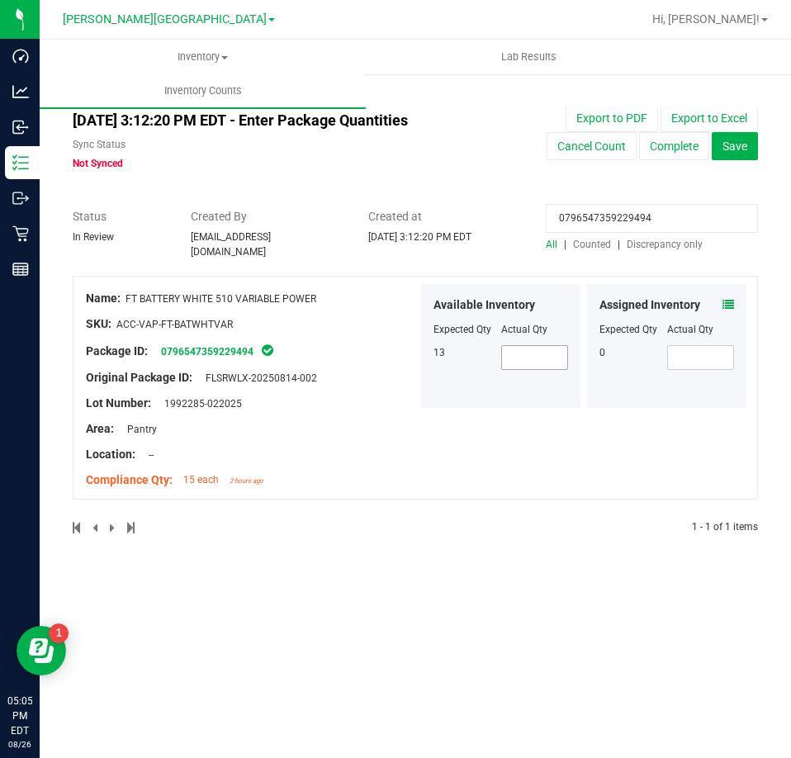
click at [534, 351] on span at bounding box center [535, 357] width 68 height 25
click at [599, 220] on input "0796547359229494" at bounding box center [652, 218] width 212 height 29
paste input "3038668310873322"
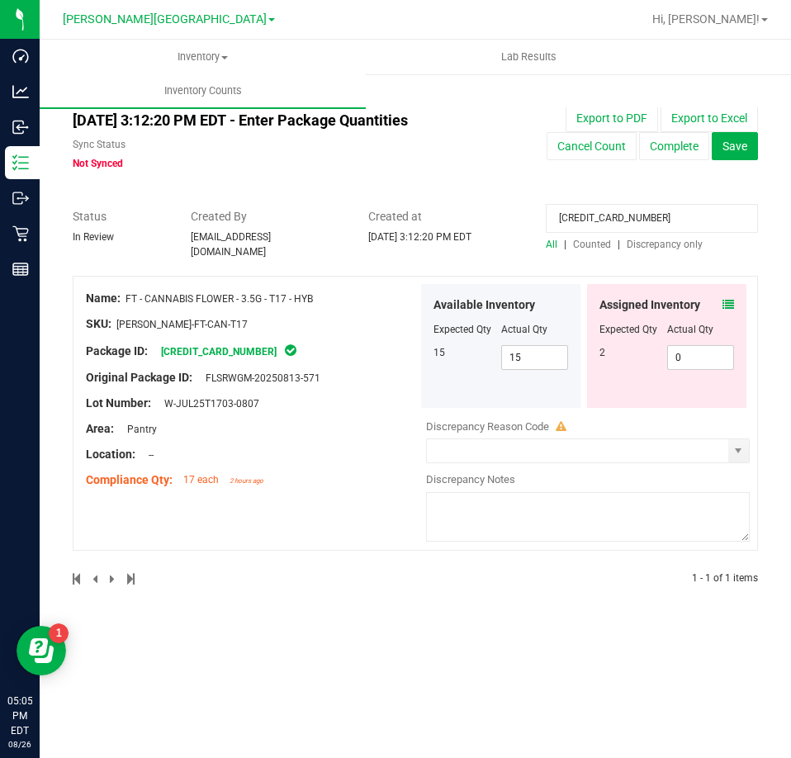
click at [726, 299] on icon at bounding box center [728, 305] width 12 height 12
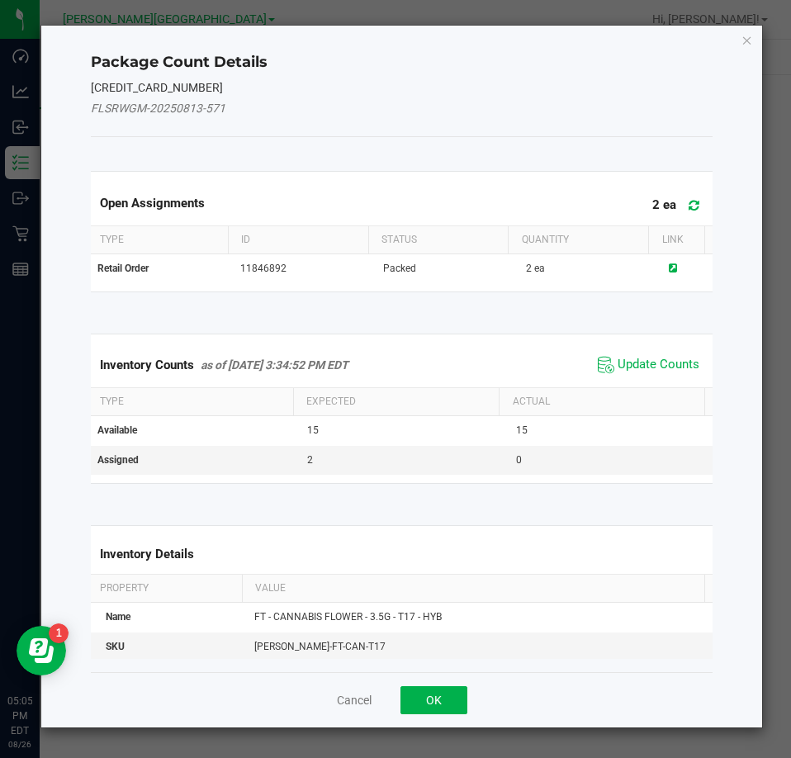
click at [638, 373] on span "Update Counts" at bounding box center [648, 364] width 110 height 25
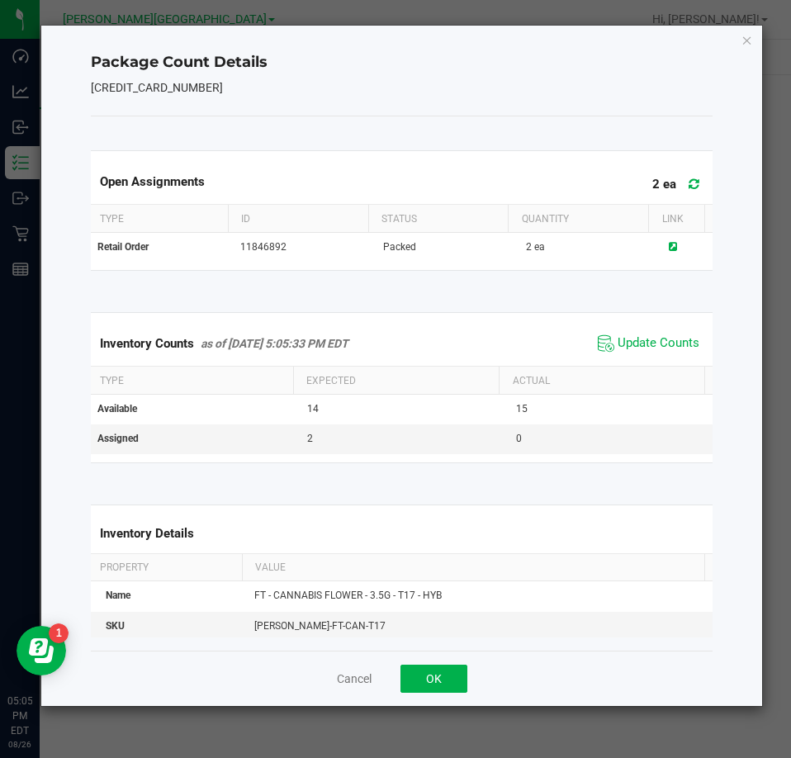
click at [738, 38] on div "Package Count Details 3038668310873322 Open Assignments 2 ea Type ID Status Qua…" at bounding box center [401, 366] width 721 height 680
click at [742, 39] on icon "Close" at bounding box center [747, 40] width 12 height 20
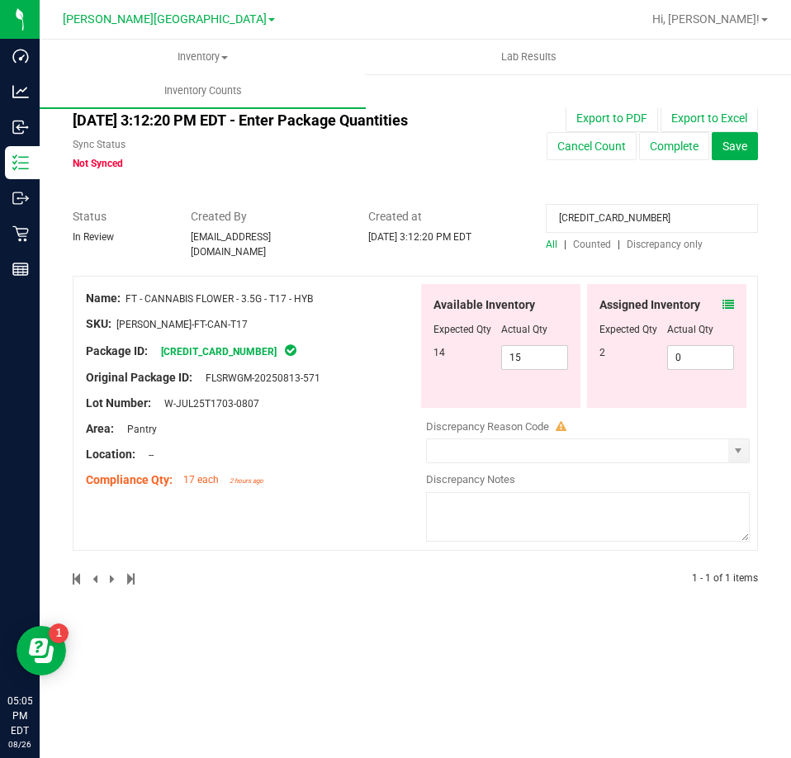
click at [550, 337] on div at bounding box center [500, 341] width 135 height 8
click at [546, 346] on span "15 15" at bounding box center [535, 357] width 68 height 25
click at [546, 346] on input "15" at bounding box center [535, 357] width 66 height 23
click at [648, 220] on input "3038668310873322" at bounding box center [652, 218] width 212 height 29
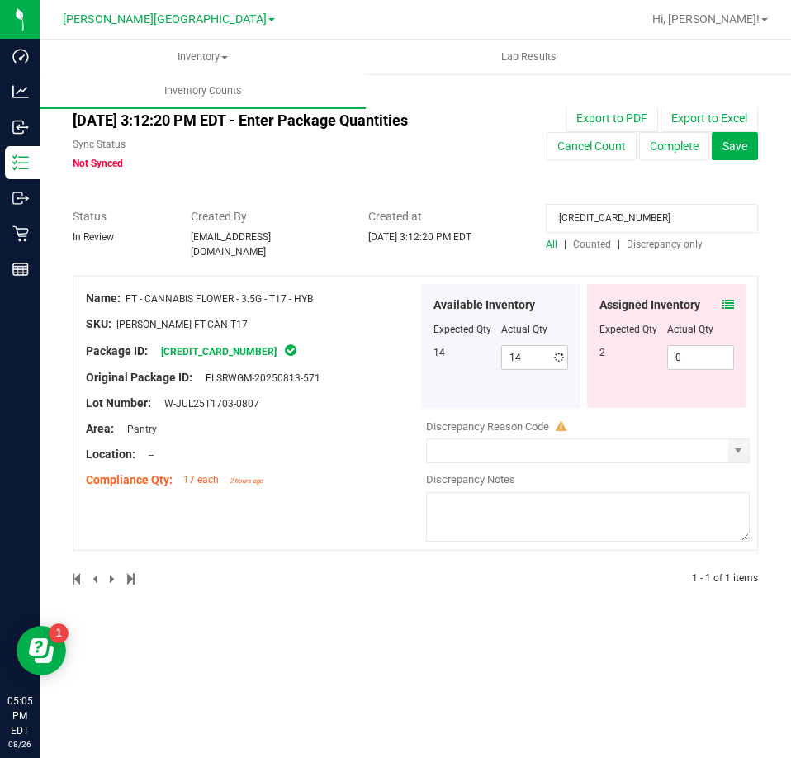
click at [648, 220] on input "3038668310873322" at bounding box center [652, 218] width 212 height 29
paste input "200498037232947"
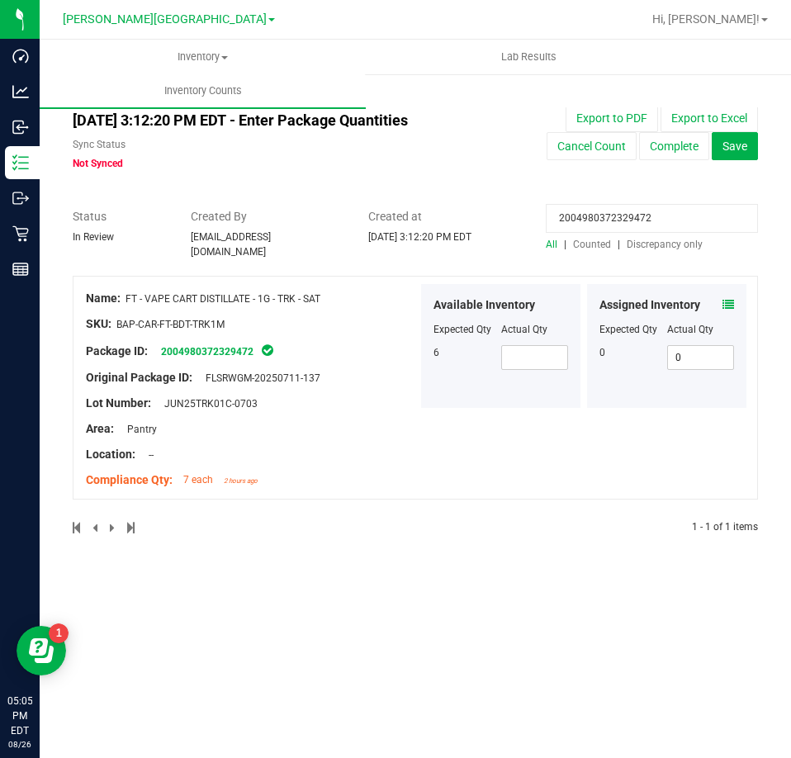
click at [733, 299] on icon at bounding box center [728, 305] width 12 height 12
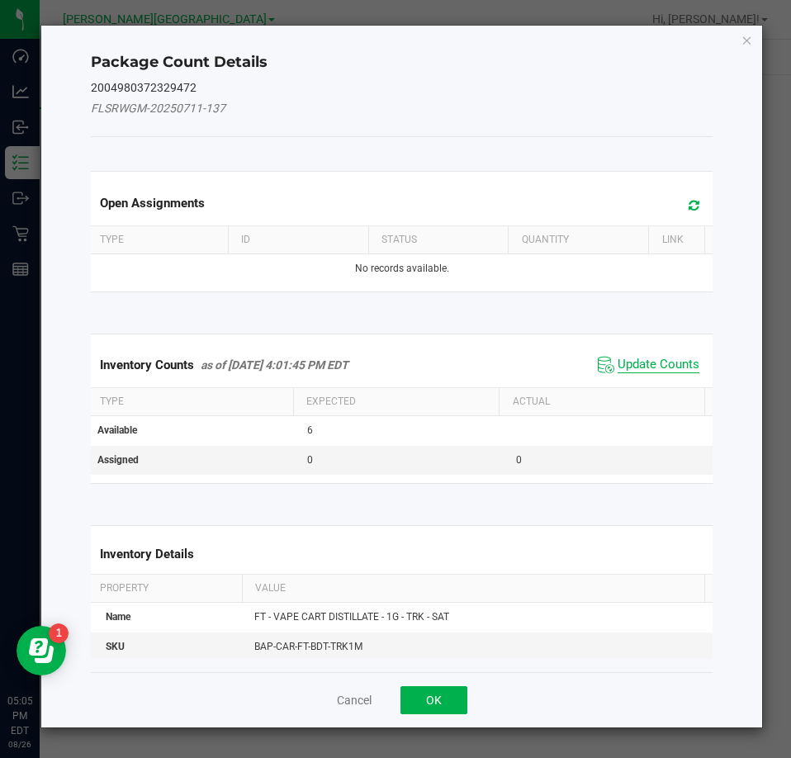
click at [635, 363] on span "Update Counts" at bounding box center [658, 365] width 82 height 17
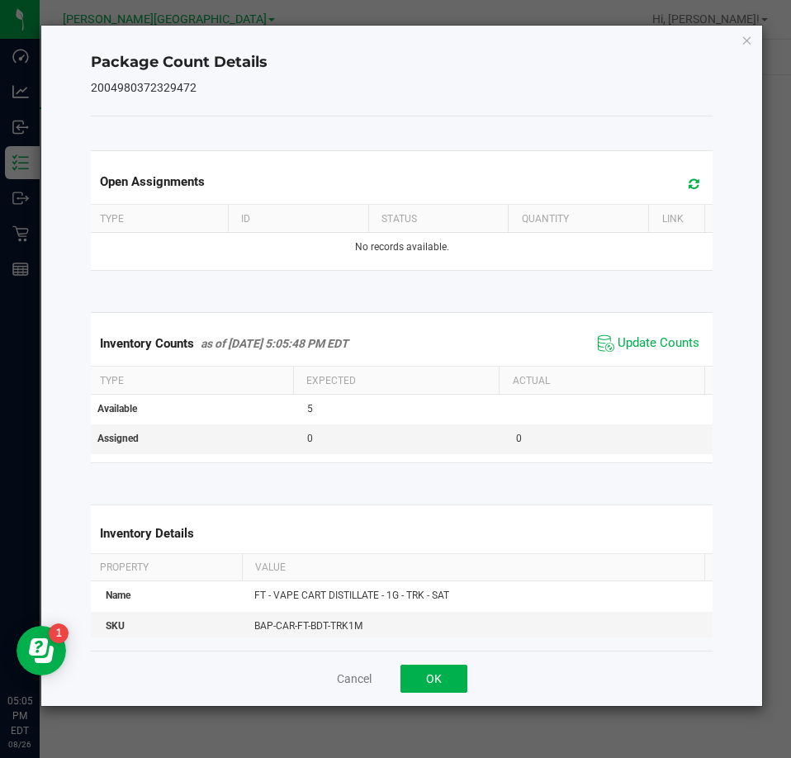
click at [744, 28] on div "Package Count Details 2004980372329472 Open Assignments Type ID Status Quantity…" at bounding box center [401, 366] width 721 height 680
click at [742, 35] on icon "Close" at bounding box center [747, 40] width 12 height 20
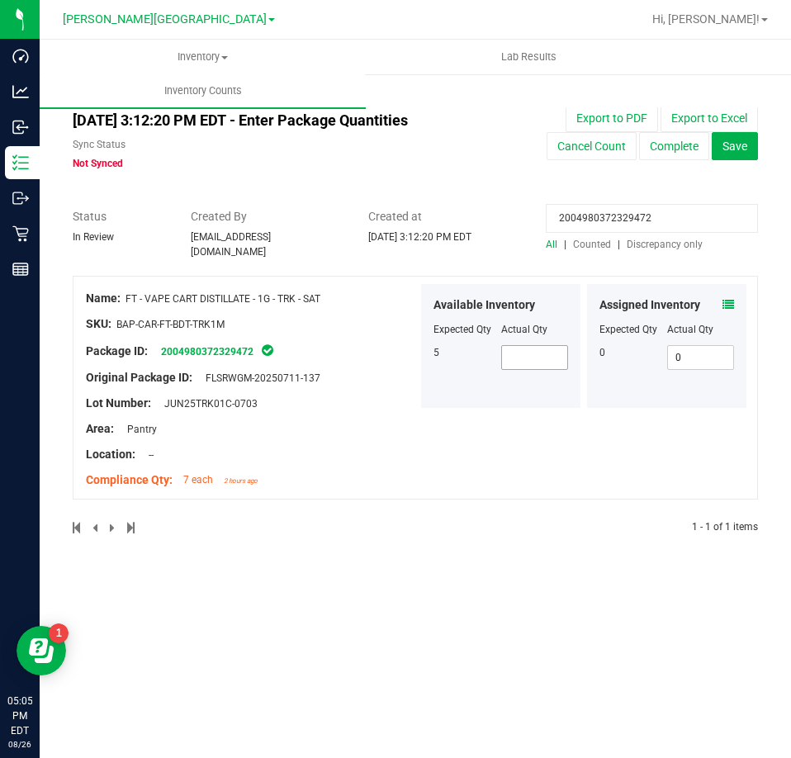
click at [554, 360] on span at bounding box center [535, 357] width 68 height 25
click at [625, 216] on input "2004980372329472" at bounding box center [652, 218] width 212 height 29
paste input "3842488002853667"
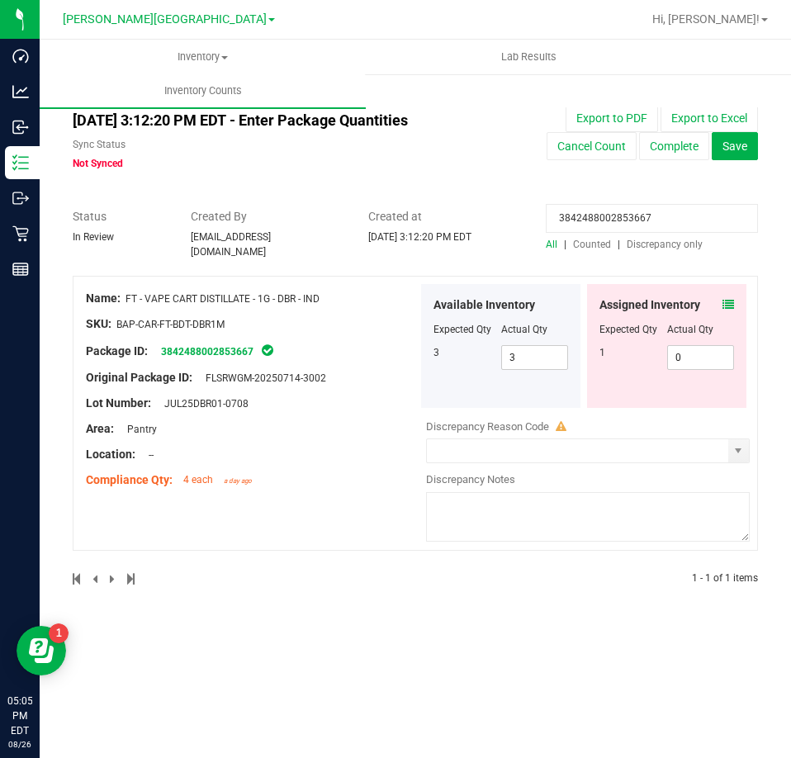
click at [730, 300] on icon at bounding box center [728, 305] width 12 height 12
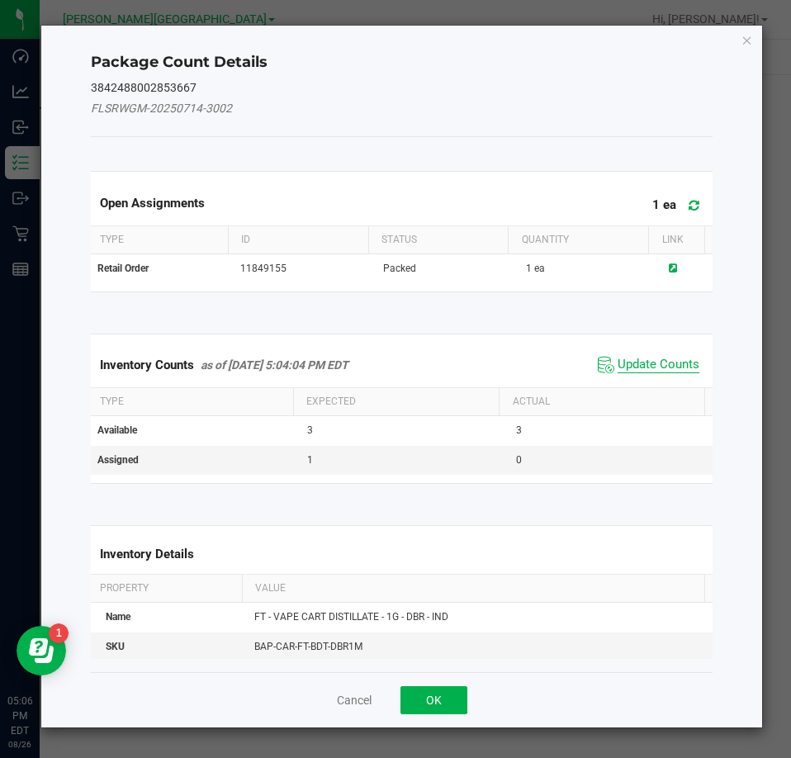
click at [657, 362] on span "Update Counts" at bounding box center [658, 365] width 82 height 17
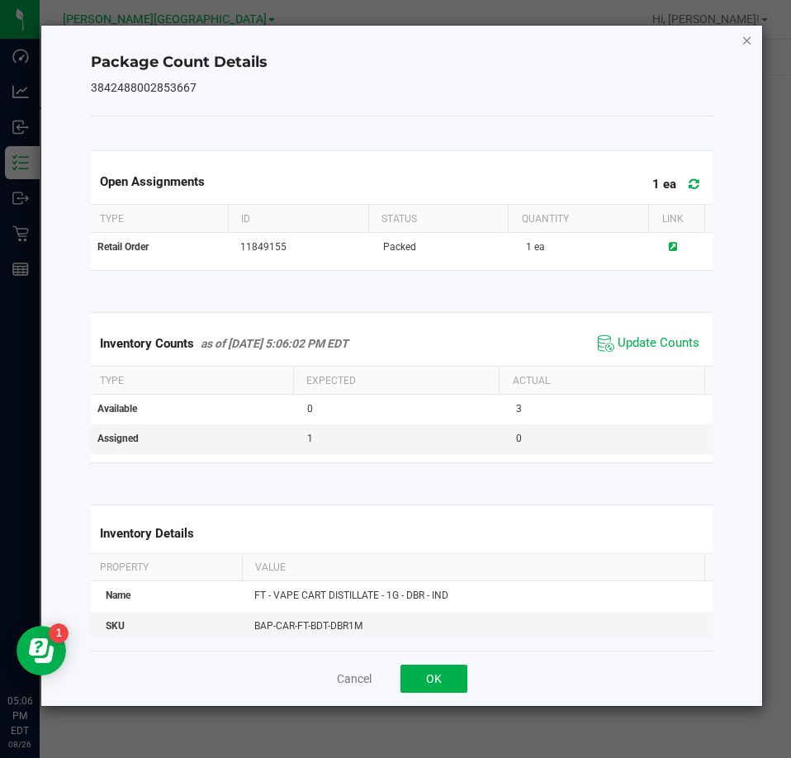
click at [742, 40] on icon "Close" at bounding box center [747, 40] width 12 height 20
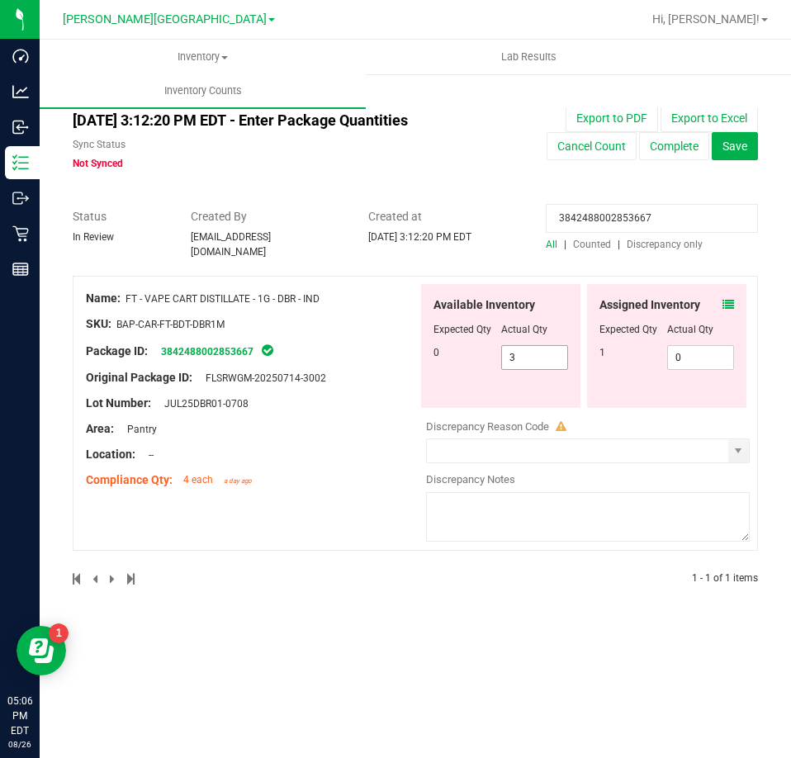
click at [546, 345] on span "3 3" at bounding box center [535, 357] width 68 height 25
click at [546, 346] on input "3" at bounding box center [535, 357] width 66 height 23
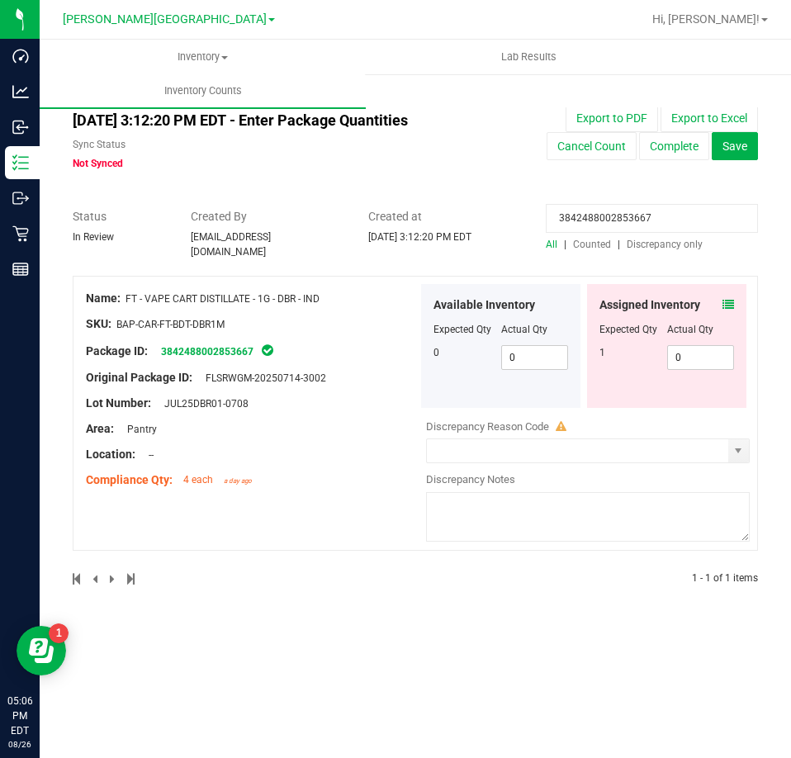
click at [610, 218] on input "3842488002853667" at bounding box center [652, 218] width 212 height 29
paste input "06766733957703"
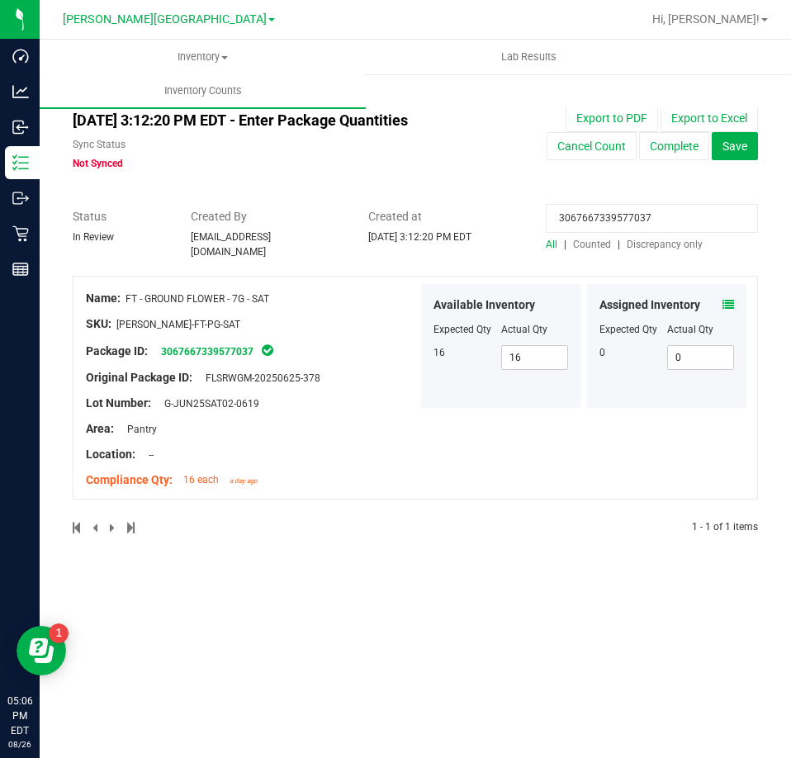
click at [730, 299] on icon at bounding box center [728, 305] width 12 height 12
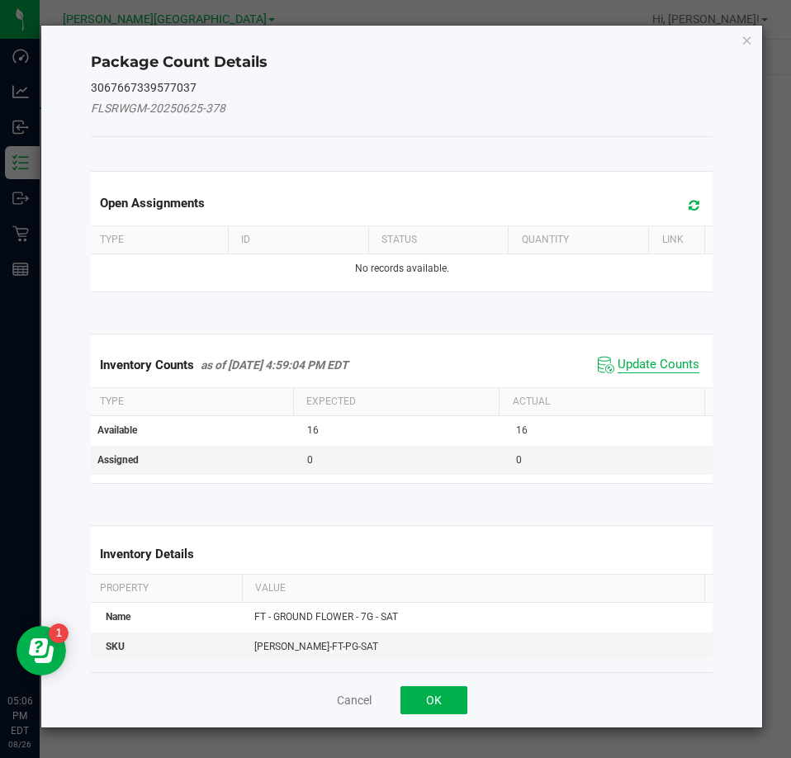
click at [638, 363] on span "Update Counts" at bounding box center [658, 365] width 82 height 17
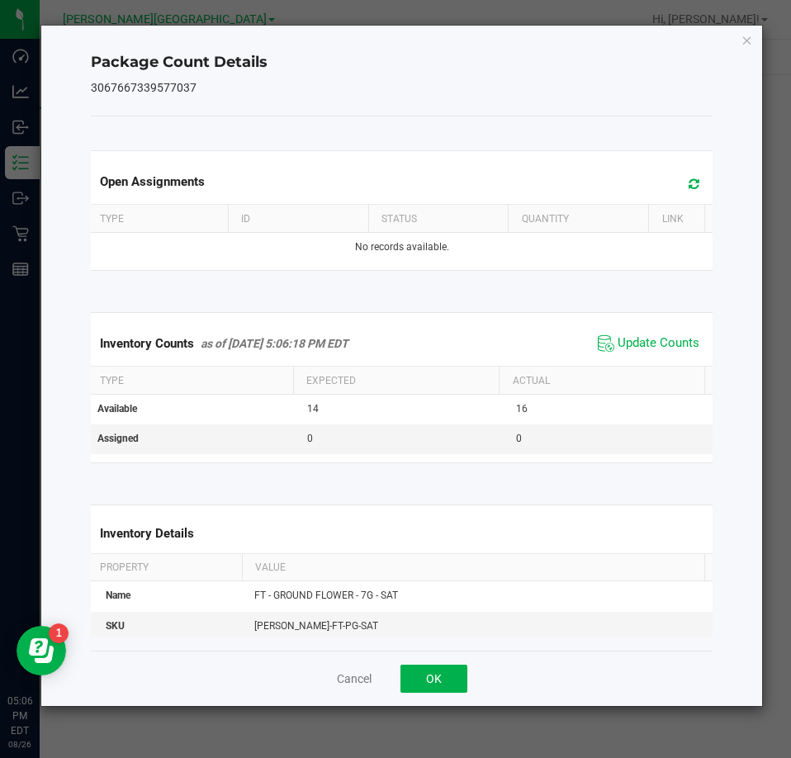
click at [739, 23] on ngb-modal-window "Package Count Details 3067667339577037 Open Assignments Type ID Status Quantity…" at bounding box center [401, 379] width 803 height 758
click at [748, 32] on icon "Close" at bounding box center [747, 40] width 12 height 20
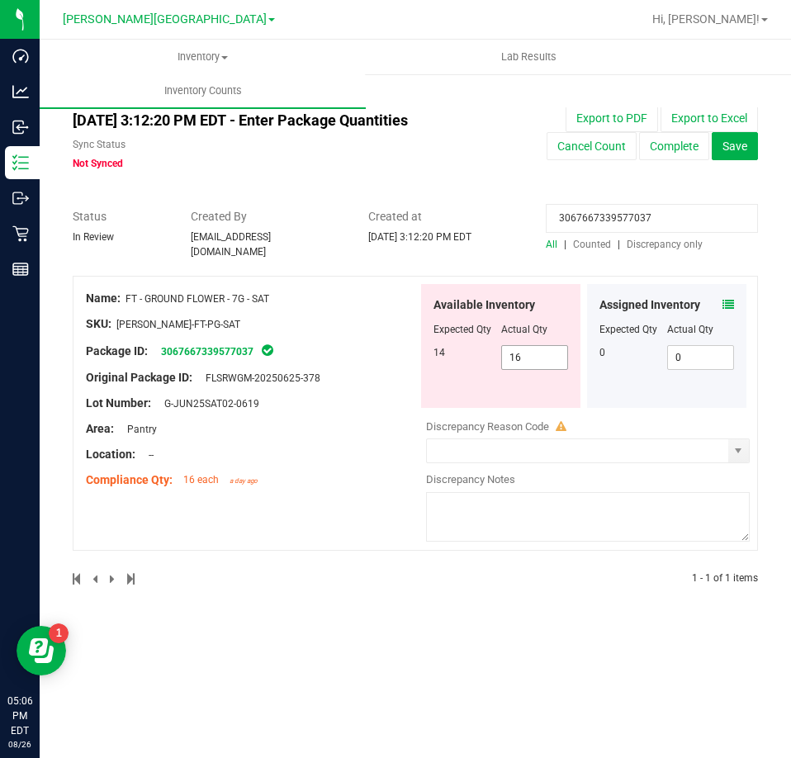
click at [541, 345] on span "16 16" at bounding box center [535, 357] width 68 height 25
click at [541, 346] on input "16" at bounding box center [535, 357] width 66 height 23
click at [639, 220] on input "3067667339577037" at bounding box center [652, 218] width 212 height 29
click at [638, 220] on input "3067667339577037" at bounding box center [652, 218] width 212 height 29
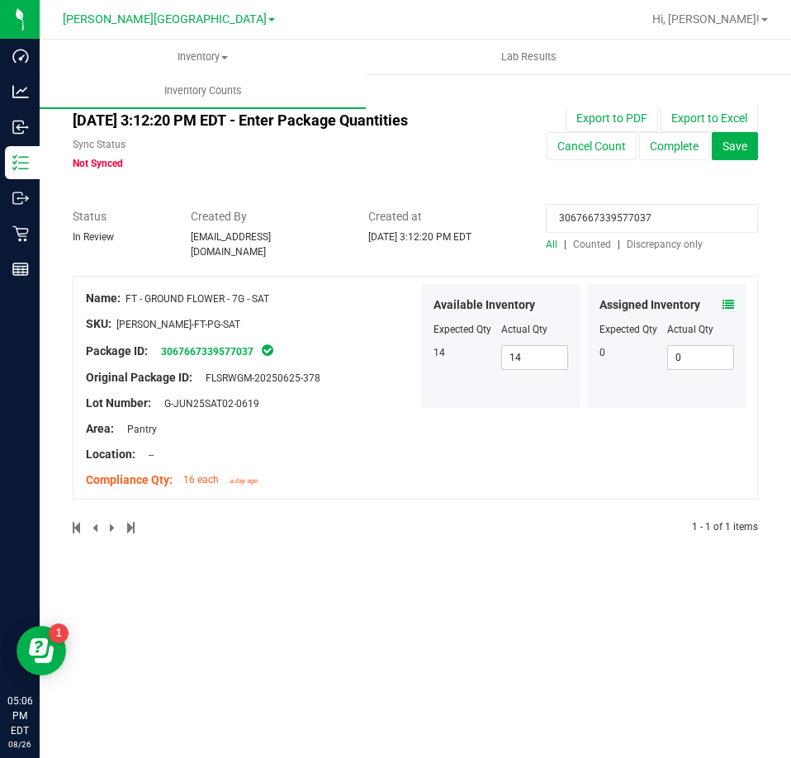
paste input "7922248414618225"
click at [722, 299] on icon at bounding box center [728, 305] width 12 height 12
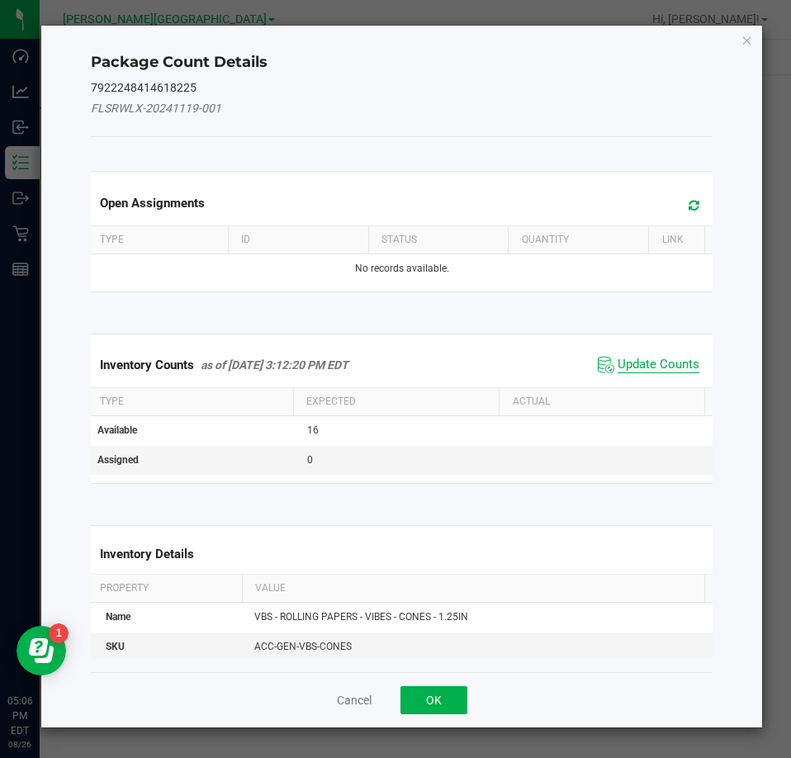
click at [661, 370] on span "Update Counts" at bounding box center [658, 365] width 82 height 17
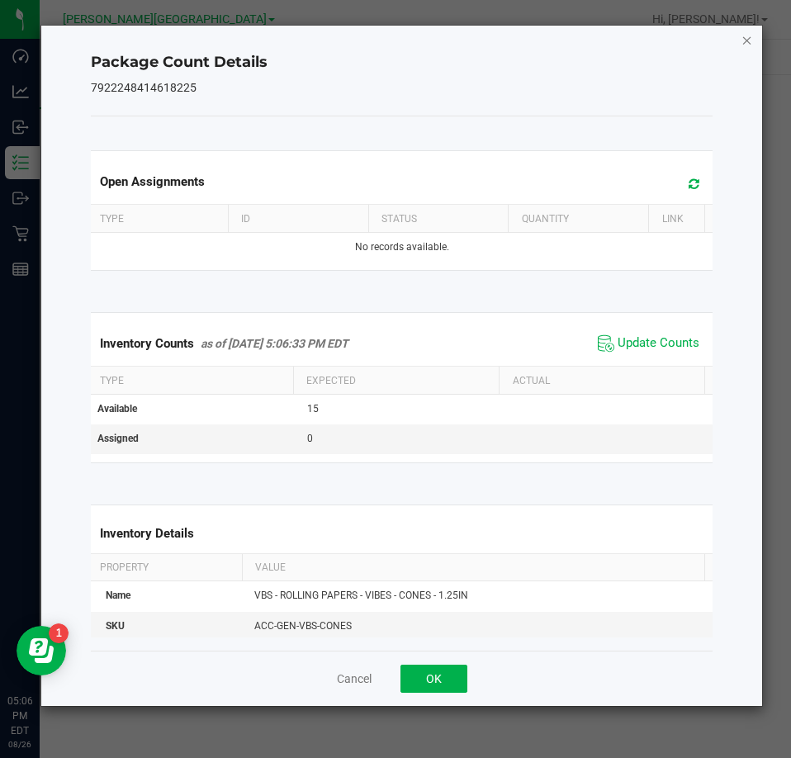
click at [744, 37] on icon "Close" at bounding box center [747, 40] width 12 height 20
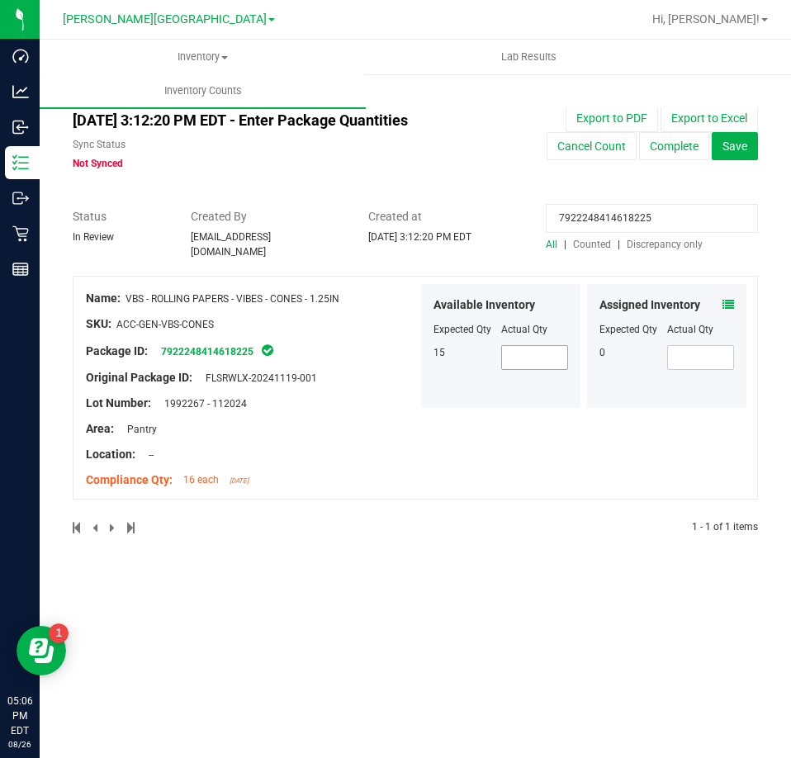
click at [536, 345] on span at bounding box center [535, 357] width 68 height 25
click at [607, 210] on input "7922248414618225" at bounding box center [652, 218] width 212 height 29
paste input "1877751361775033"
click at [726, 299] on icon at bounding box center [728, 305] width 12 height 12
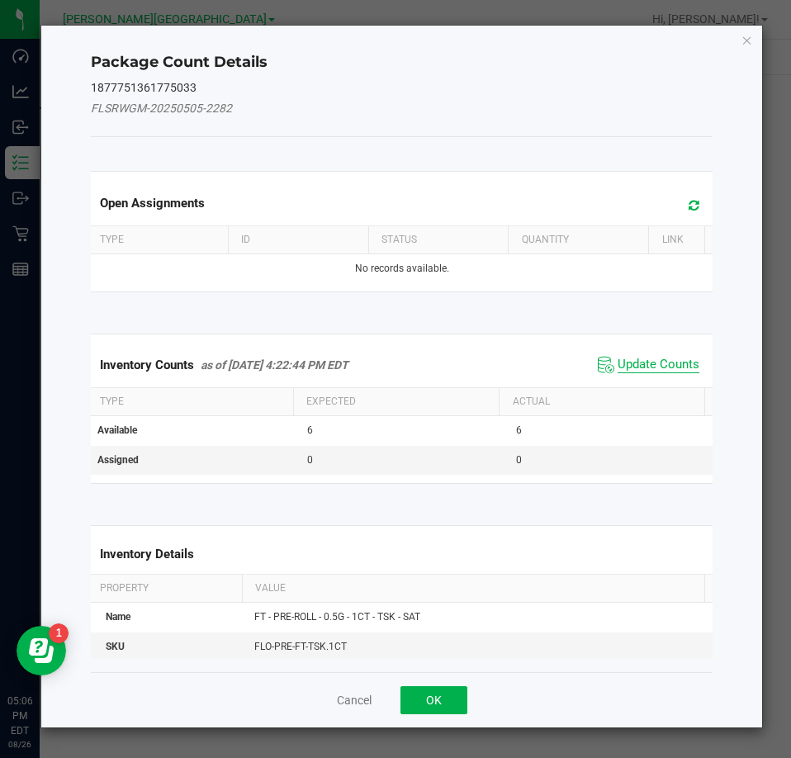
click at [686, 357] on span "Update Counts" at bounding box center [658, 365] width 82 height 17
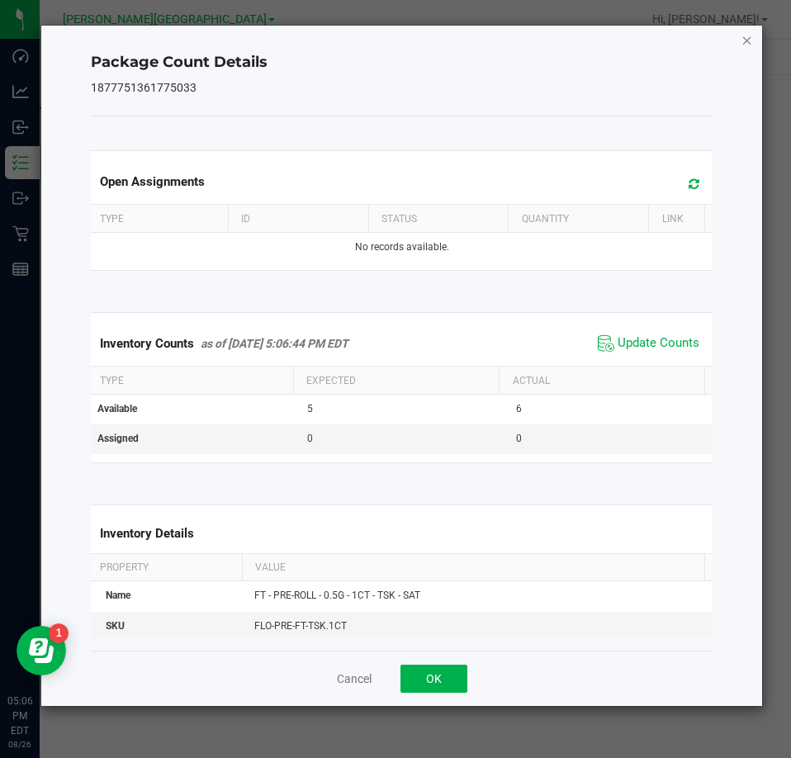
click at [747, 41] on icon "Close" at bounding box center [747, 40] width 12 height 20
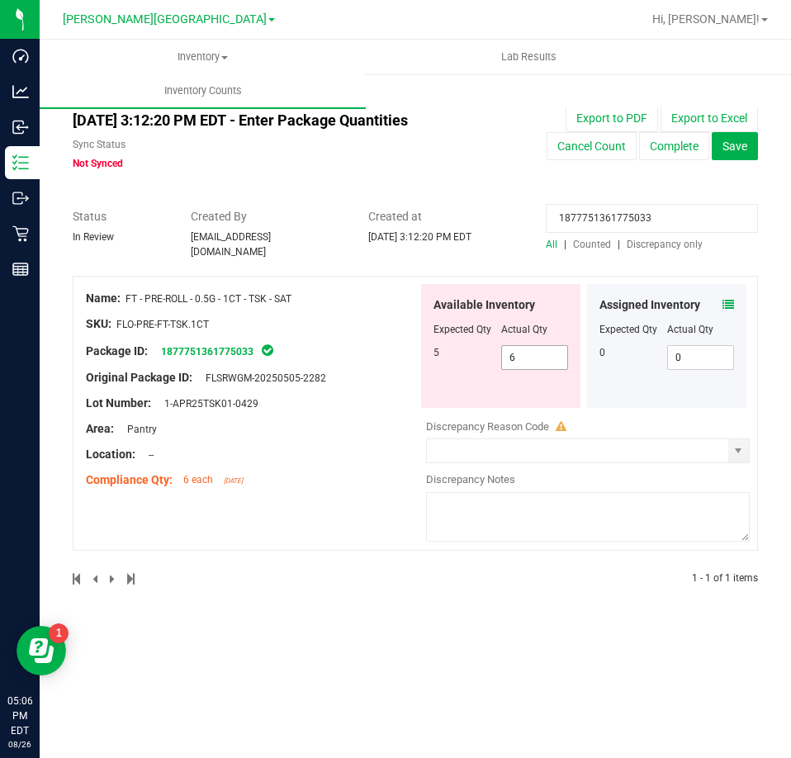
click at [536, 347] on span "6 6" at bounding box center [535, 357] width 68 height 25
click at [536, 347] on input "6" at bounding box center [535, 357] width 66 height 23
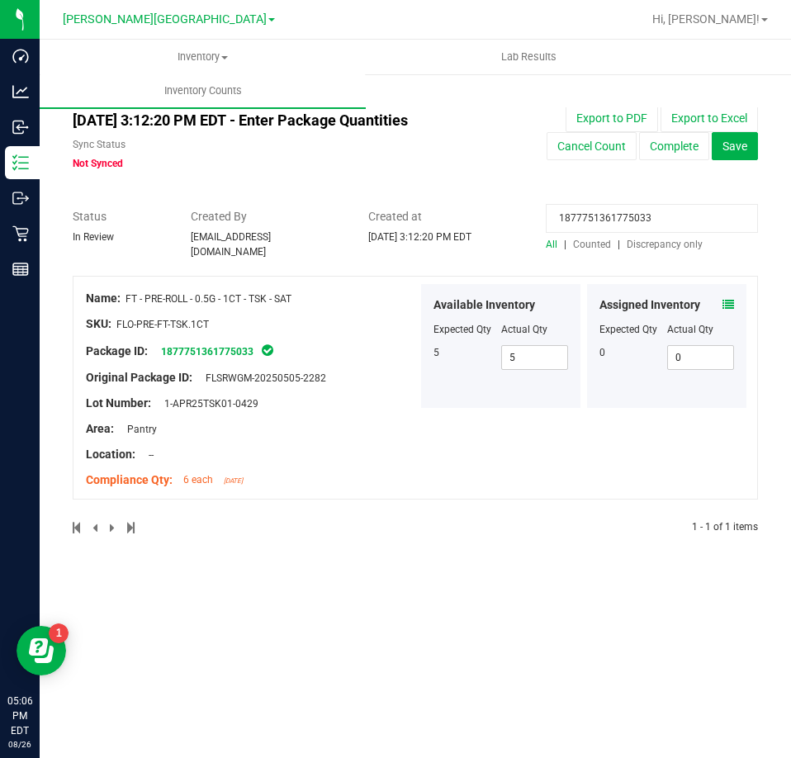
click at [614, 227] on input "1877751361775033" at bounding box center [652, 218] width 212 height 29
paste input "5168112275158398"
click at [724, 299] on icon at bounding box center [728, 305] width 12 height 12
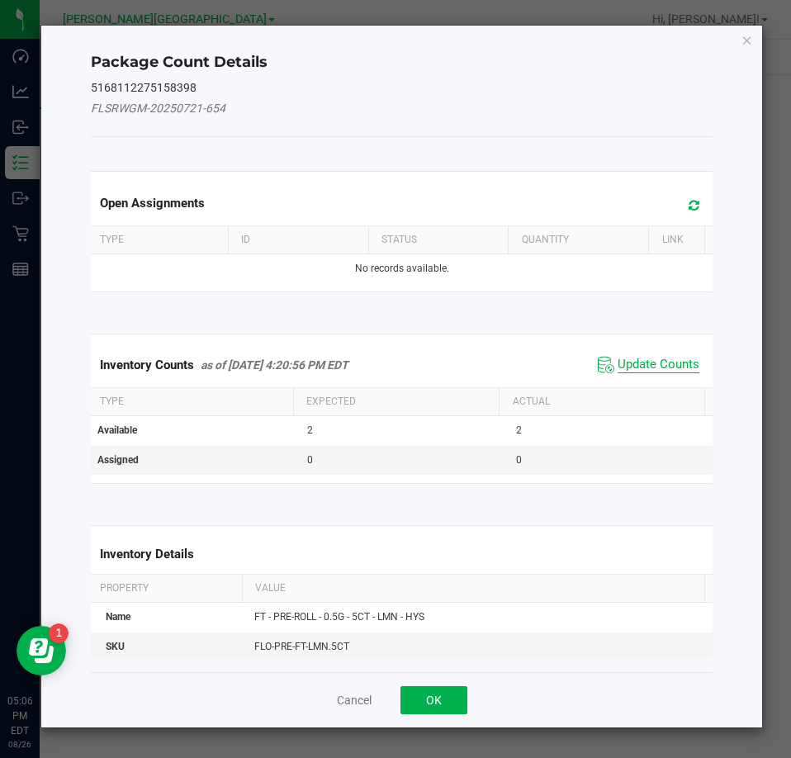
click at [669, 371] on span "Update Counts" at bounding box center [658, 365] width 82 height 17
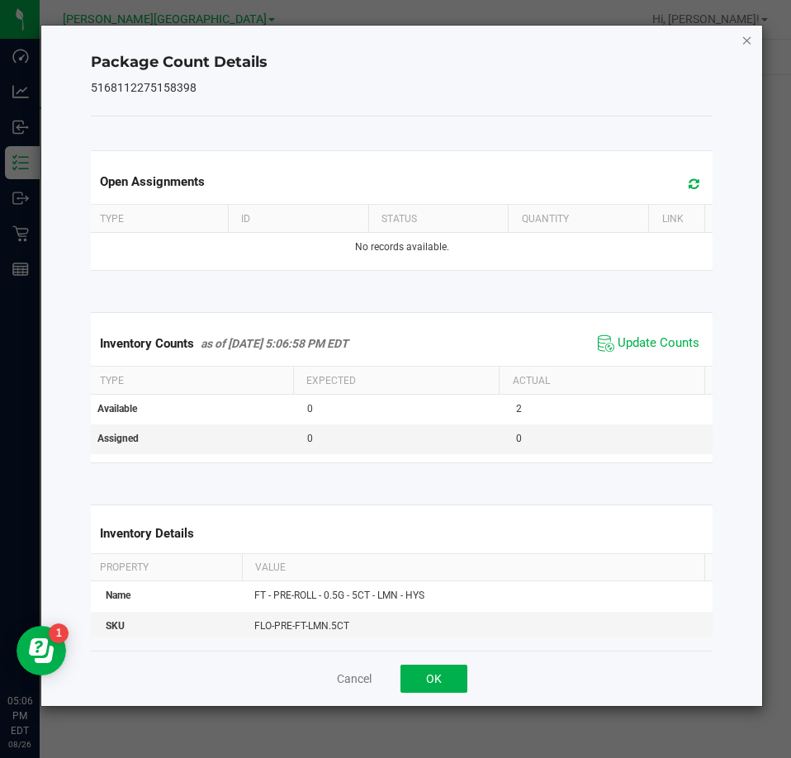
click at [744, 37] on icon "Close" at bounding box center [747, 40] width 12 height 20
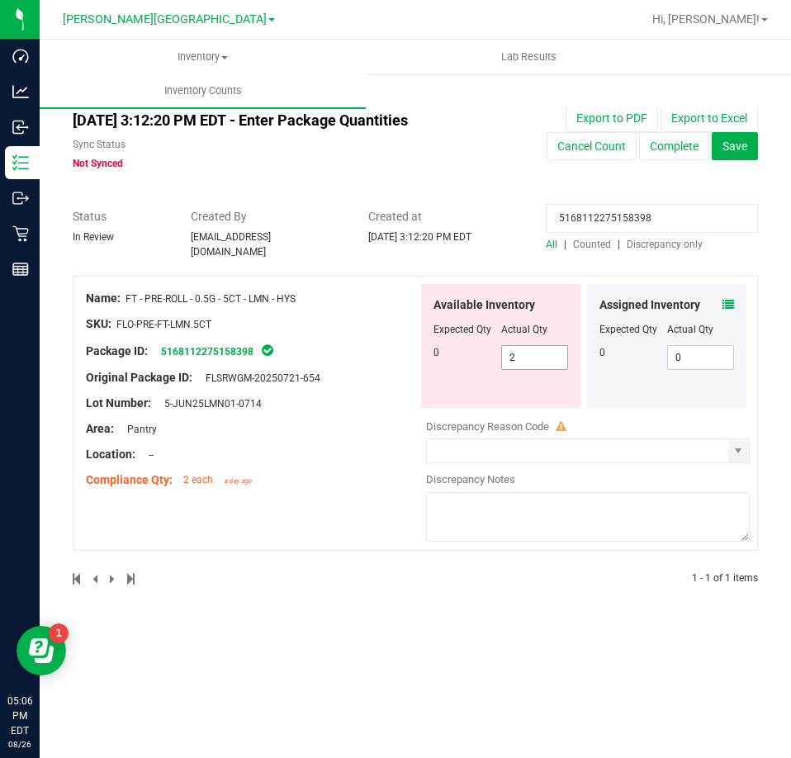
click at [552, 352] on span "2 2" at bounding box center [535, 357] width 68 height 25
click at [552, 352] on input "2" at bounding box center [535, 357] width 66 height 23
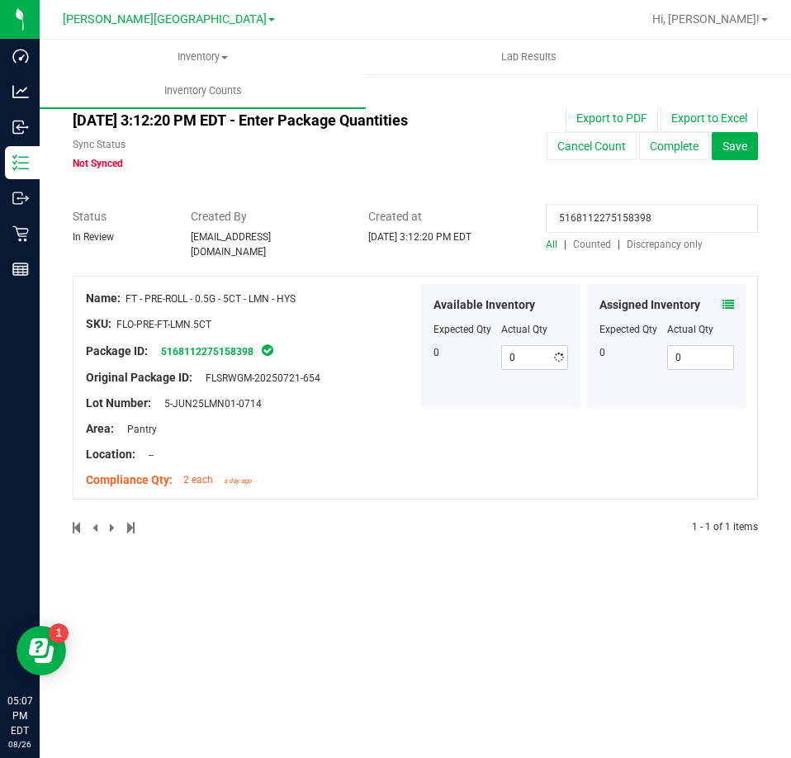
click at [616, 228] on input "5168112275158398" at bounding box center [652, 218] width 212 height 29
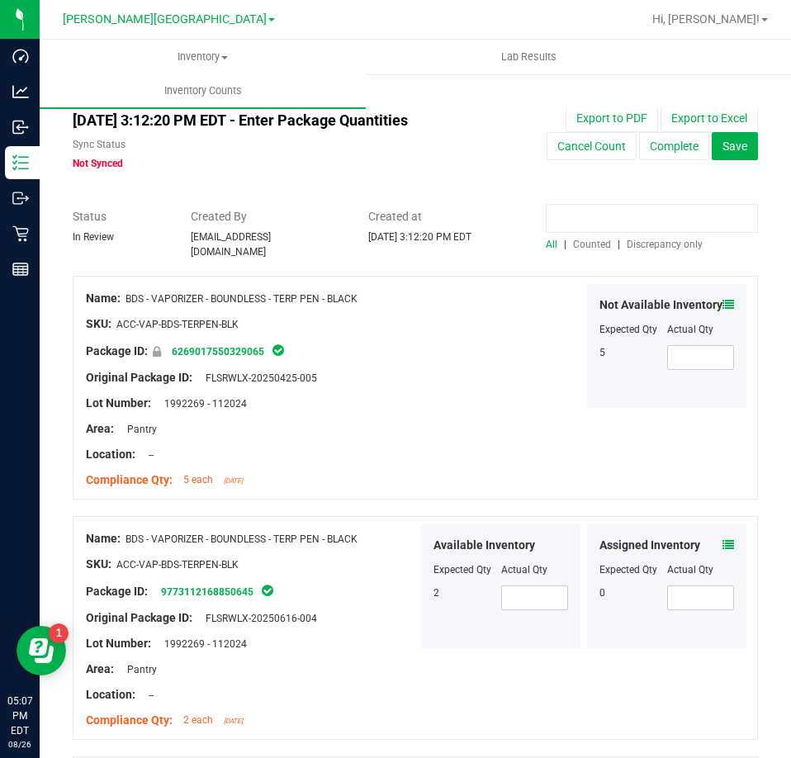
click at [588, 215] on input at bounding box center [652, 218] width 212 height 29
paste input "6137749228294351"
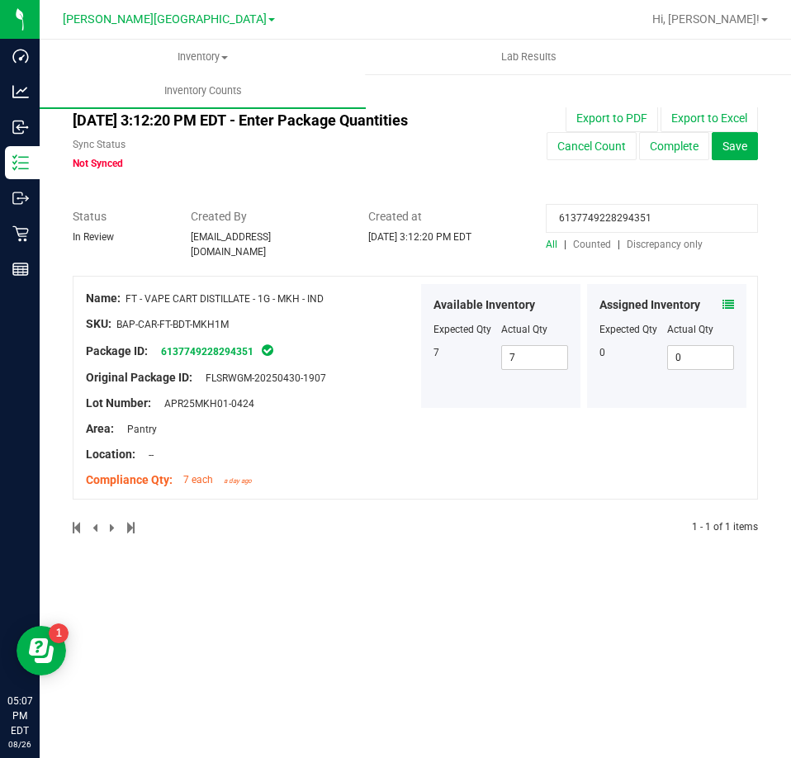
click at [722, 300] on icon at bounding box center [728, 305] width 12 height 12
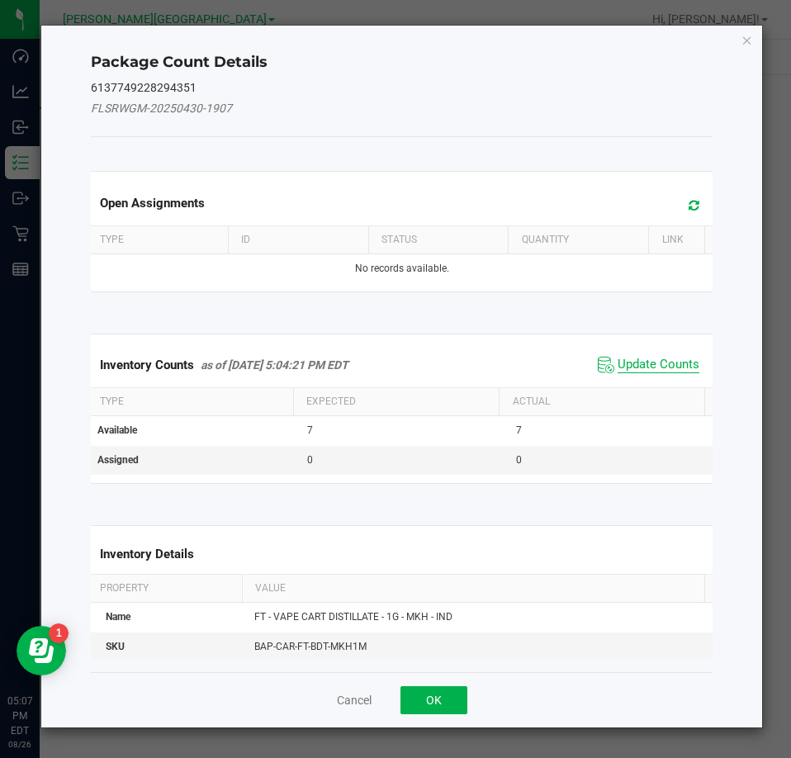
click at [652, 362] on span "Update Counts" at bounding box center [658, 365] width 82 height 17
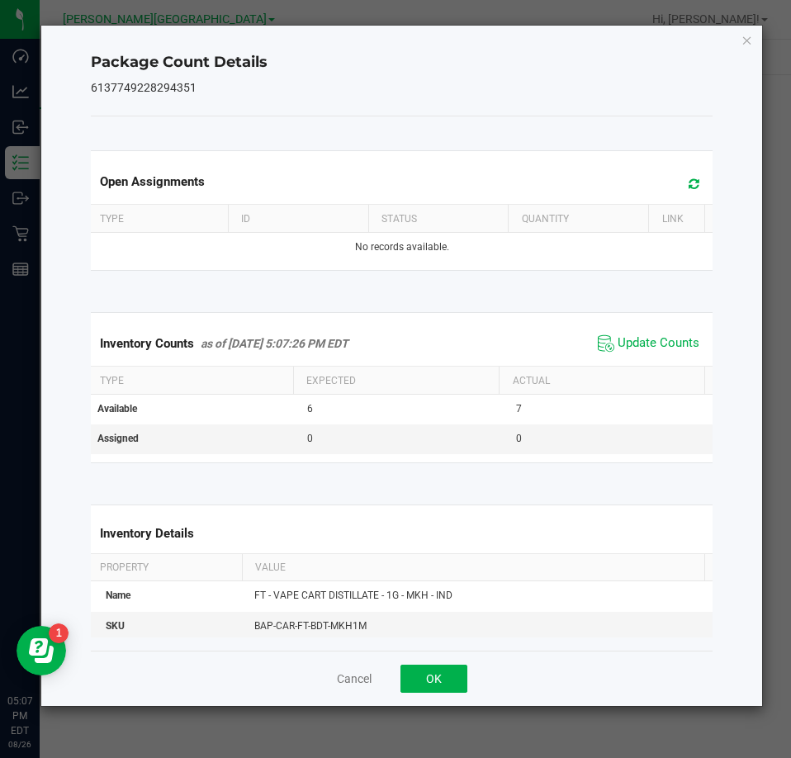
drag, startPoint x: 749, startPoint y: 40, endPoint x: 735, endPoint y: 45, distance: 15.4
click at [749, 40] on icon "Close" at bounding box center [747, 40] width 12 height 20
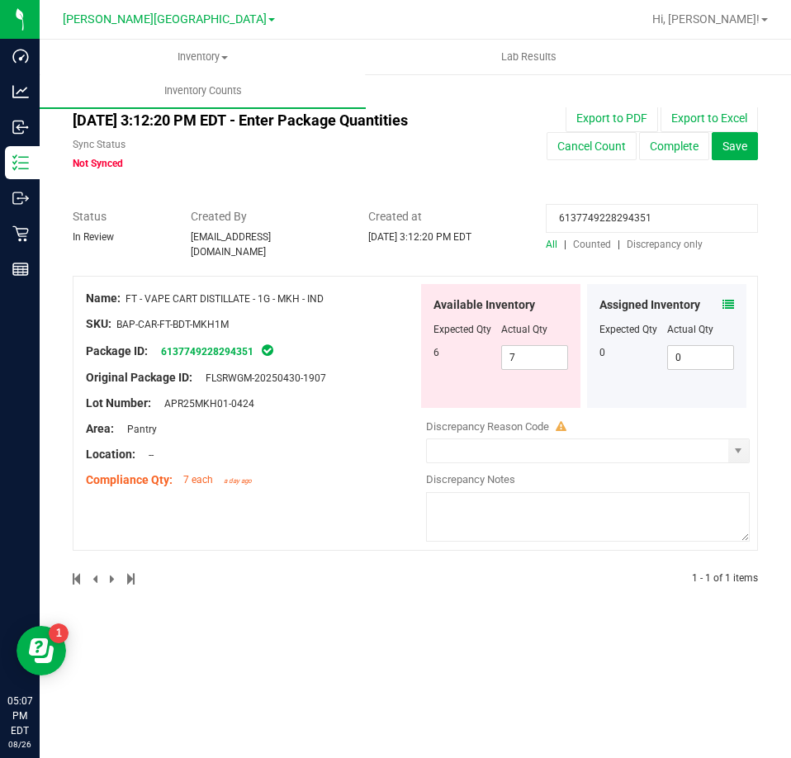
click at [595, 214] on input "6137749228294351" at bounding box center [652, 218] width 212 height 29
paste input "9929705749722149"
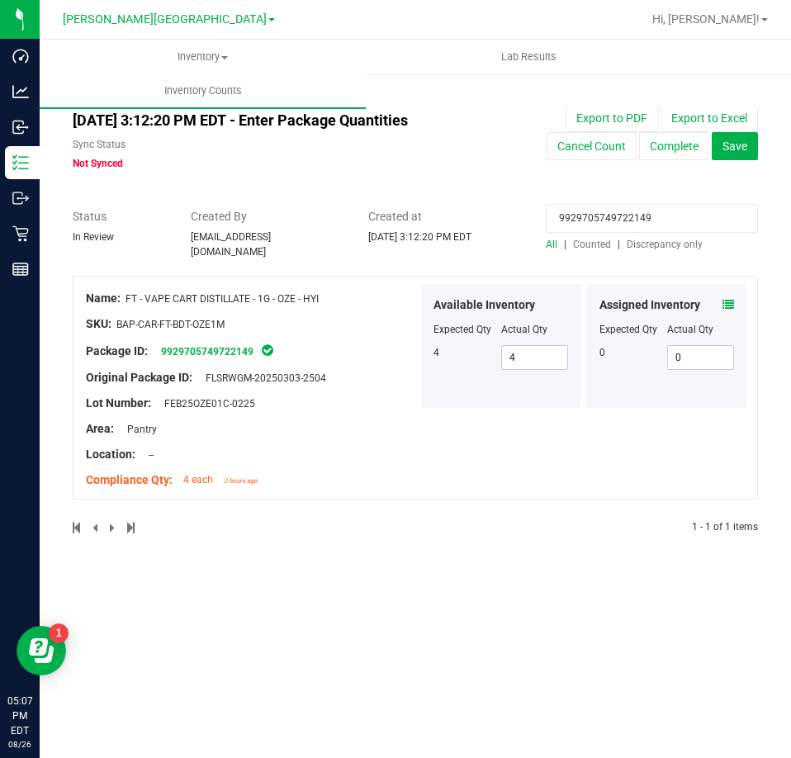
click at [727, 299] on icon at bounding box center [728, 305] width 12 height 12
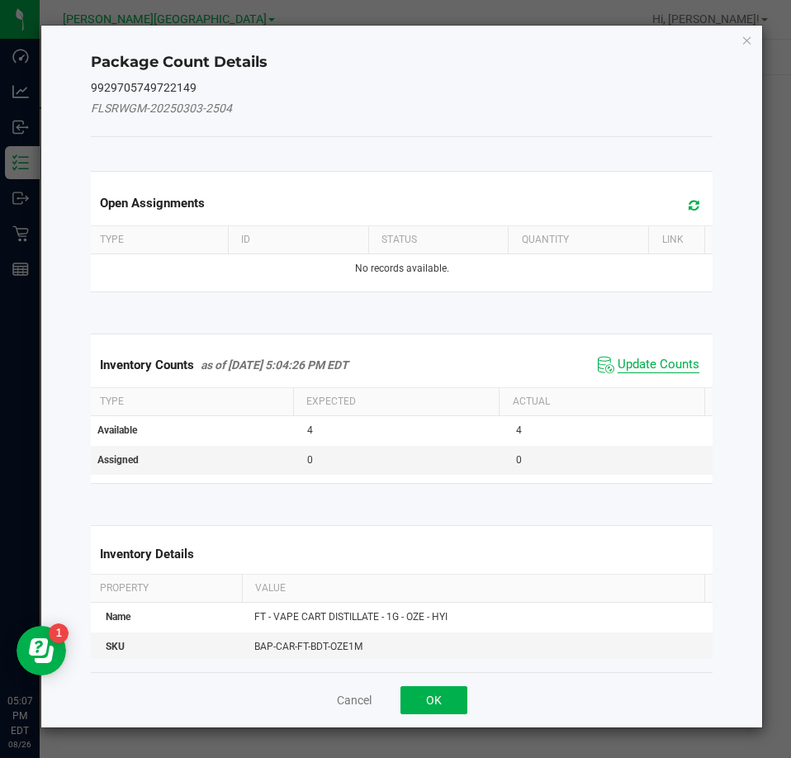
click at [630, 365] on span "Update Counts" at bounding box center [658, 365] width 82 height 17
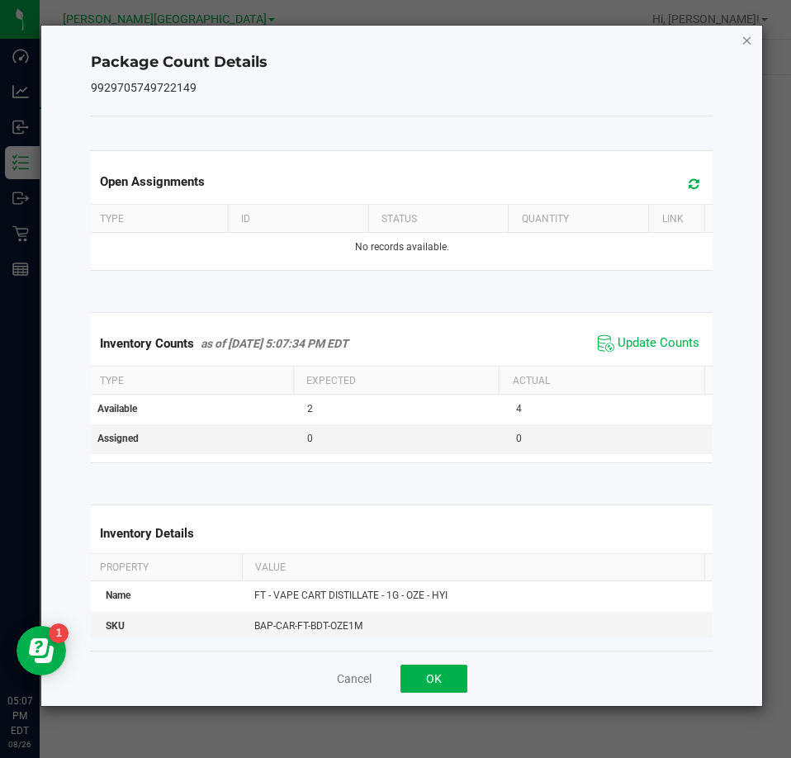
click at [746, 47] on icon "Close" at bounding box center [747, 40] width 12 height 20
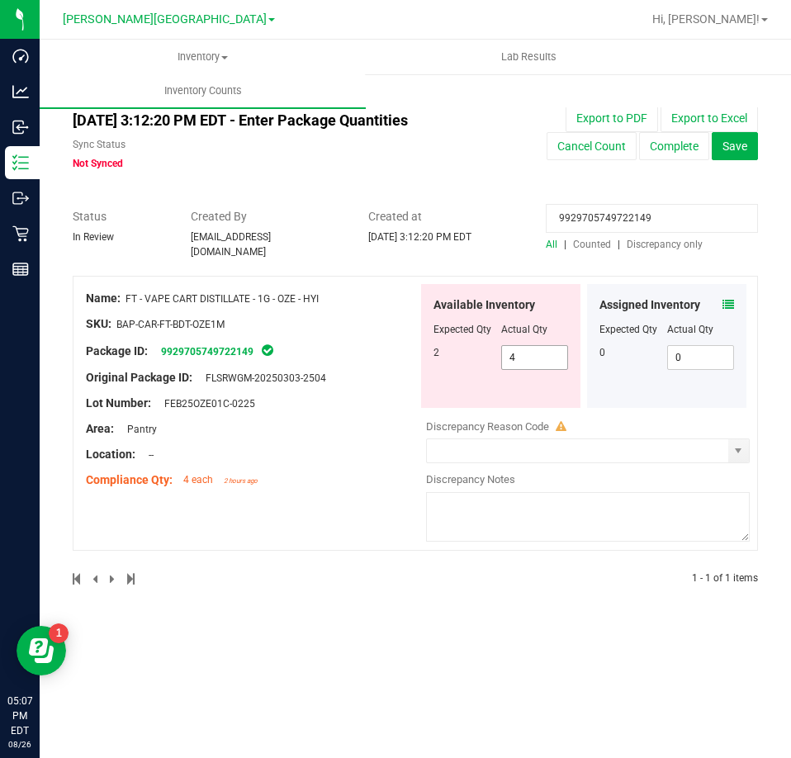
click at [535, 346] on span "4 4" at bounding box center [535, 357] width 68 height 25
click at [0, 0] on input "4" at bounding box center [0, 0] width 0 height 0
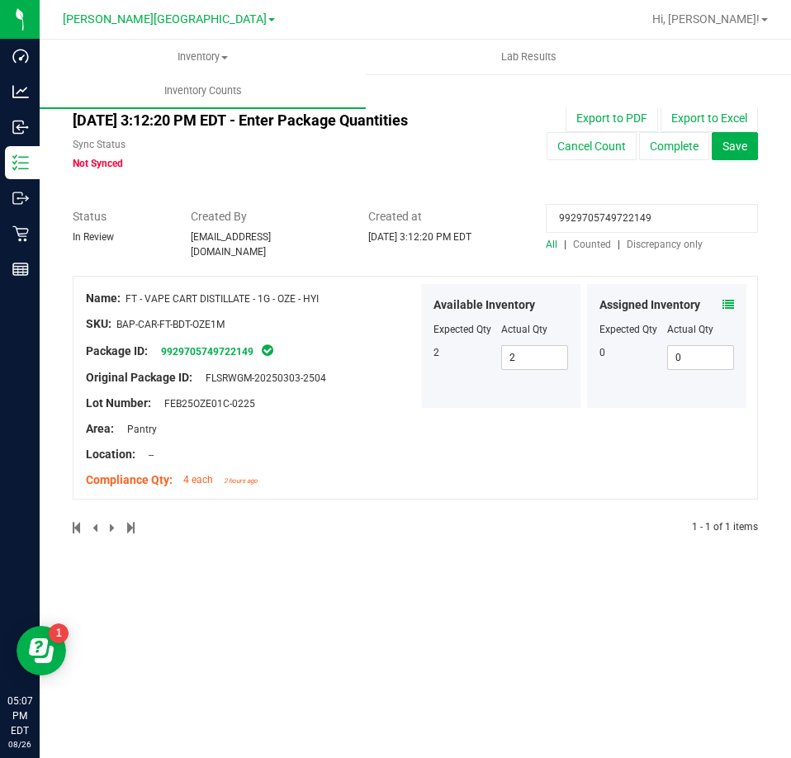
click at [626, 214] on input "9929705749722149" at bounding box center [652, 218] width 212 height 29
paste input "1431602270493820"
click at [721, 296] on div "Assigned Inventory" at bounding box center [666, 304] width 135 height 17
click at [724, 299] on icon at bounding box center [728, 305] width 12 height 12
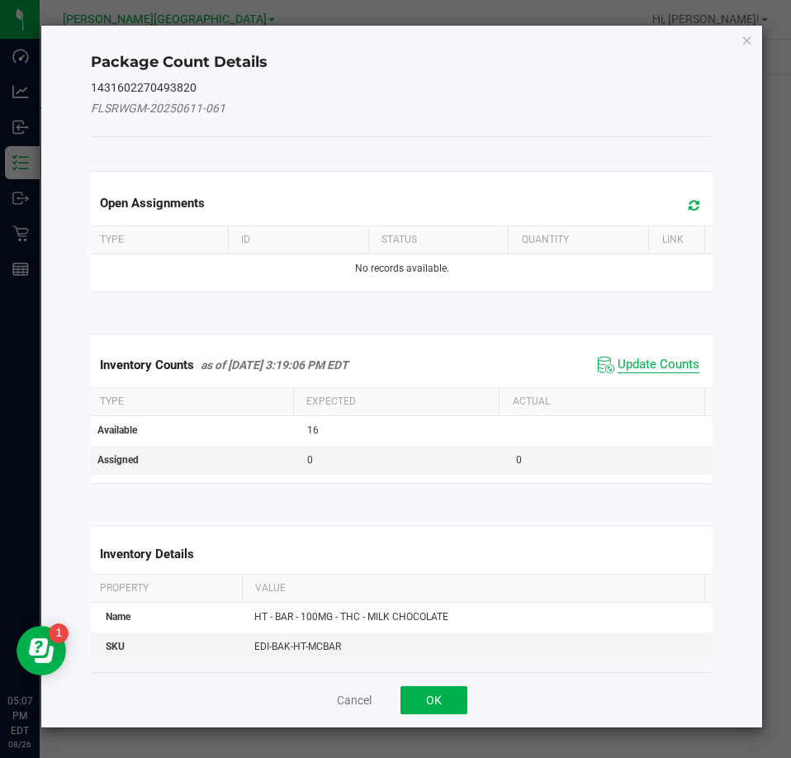
click at [670, 366] on span "Update Counts" at bounding box center [658, 365] width 82 height 17
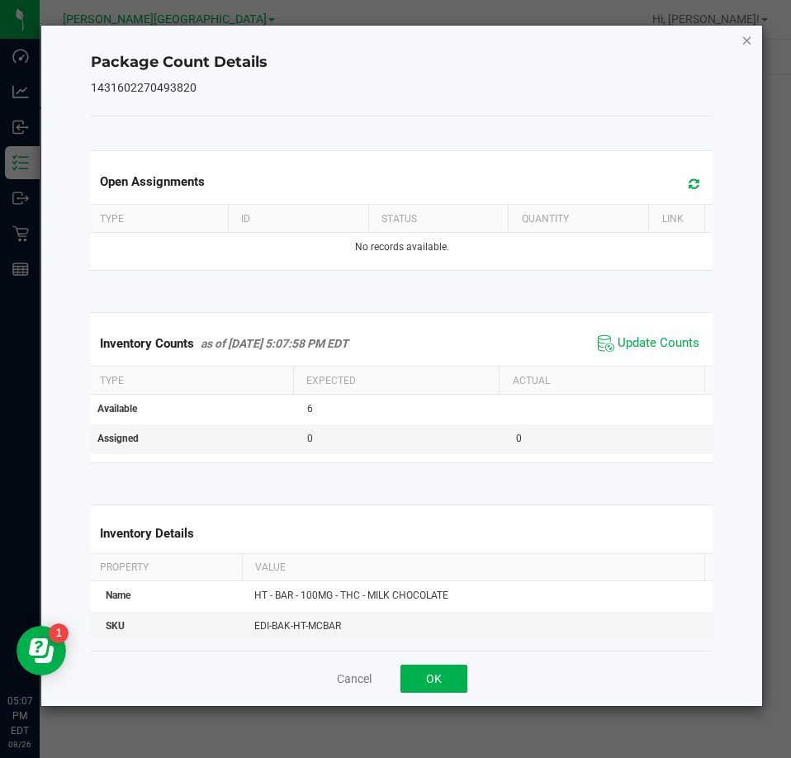
click at [748, 37] on icon "Close" at bounding box center [747, 40] width 12 height 20
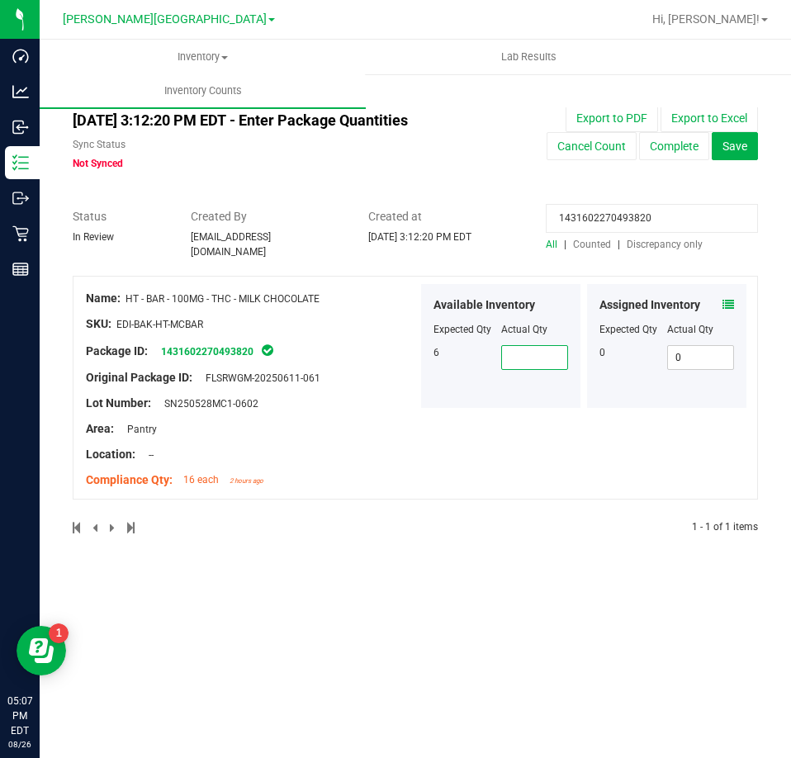
click at [558, 357] on span at bounding box center [535, 357] width 68 height 25
click at [666, 220] on input "1431602270493820" at bounding box center [652, 218] width 212 height 29
click at [617, 213] on input "1431602270493820" at bounding box center [652, 218] width 212 height 29
paste input "6070655455035674"
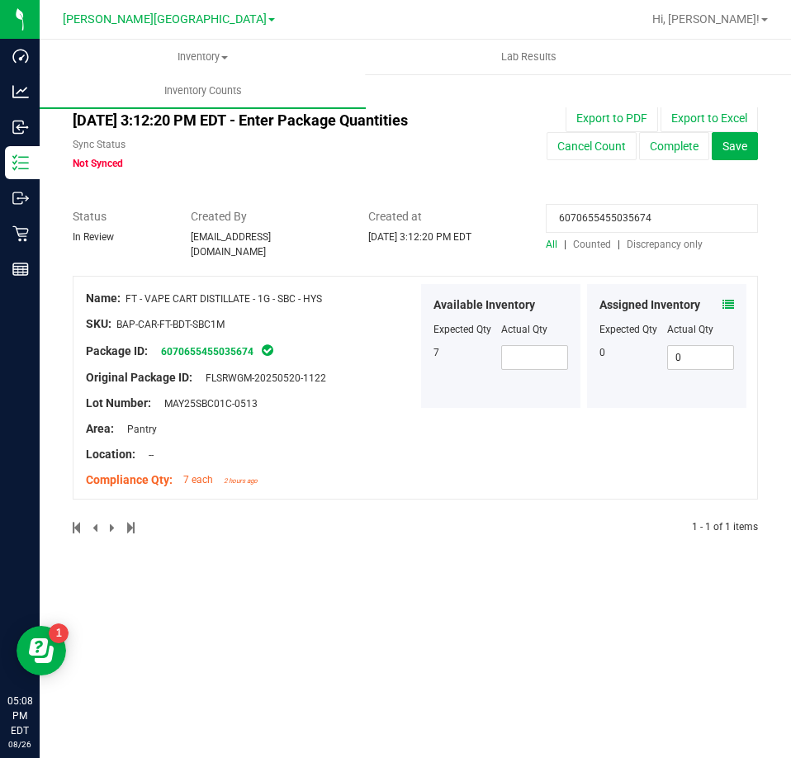
click at [728, 299] on icon at bounding box center [728, 305] width 12 height 12
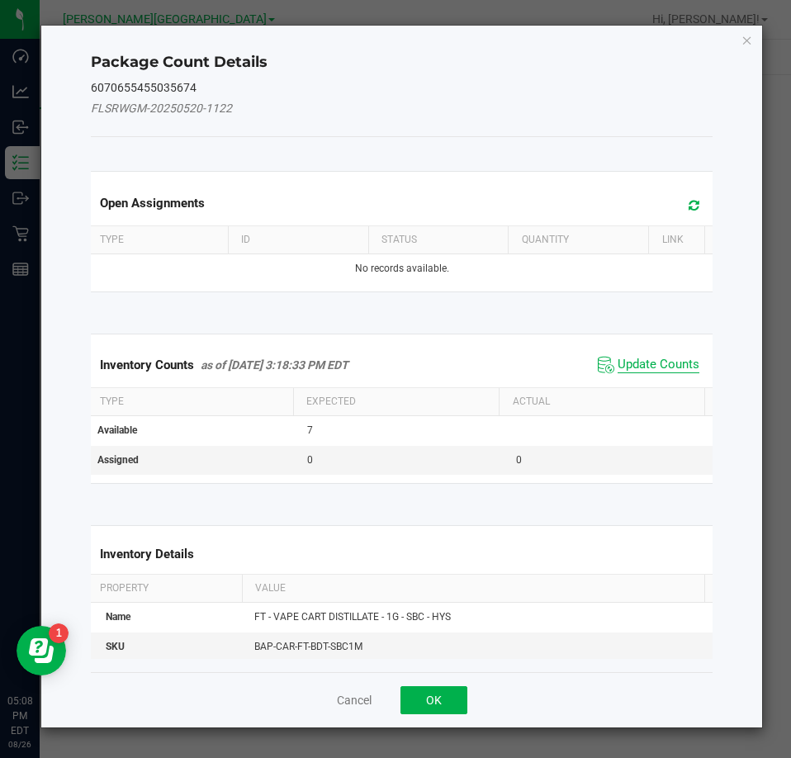
click at [660, 363] on span "Update Counts" at bounding box center [658, 365] width 82 height 17
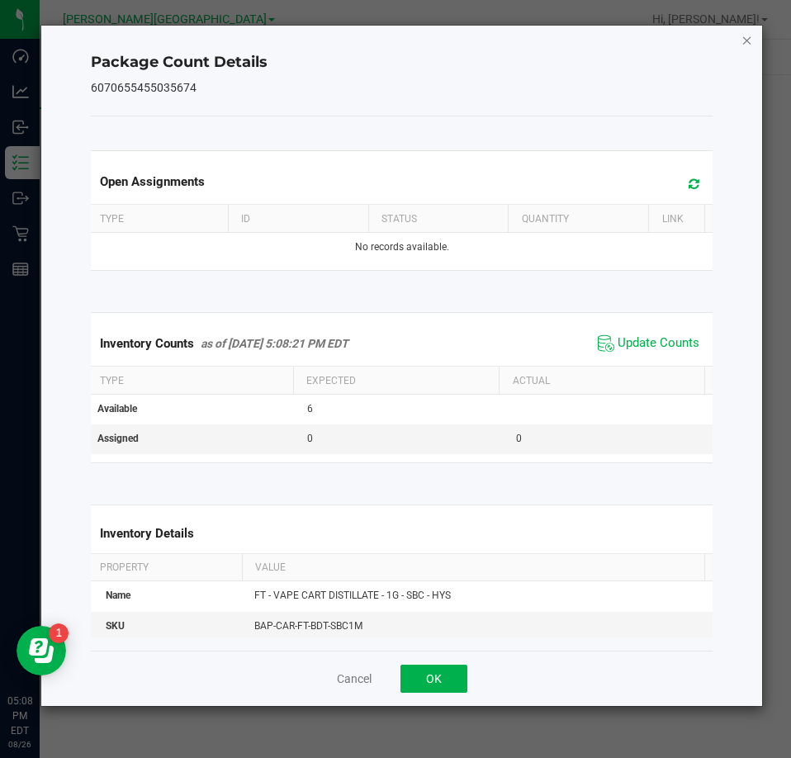
click at [744, 40] on icon "Close" at bounding box center [747, 40] width 12 height 20
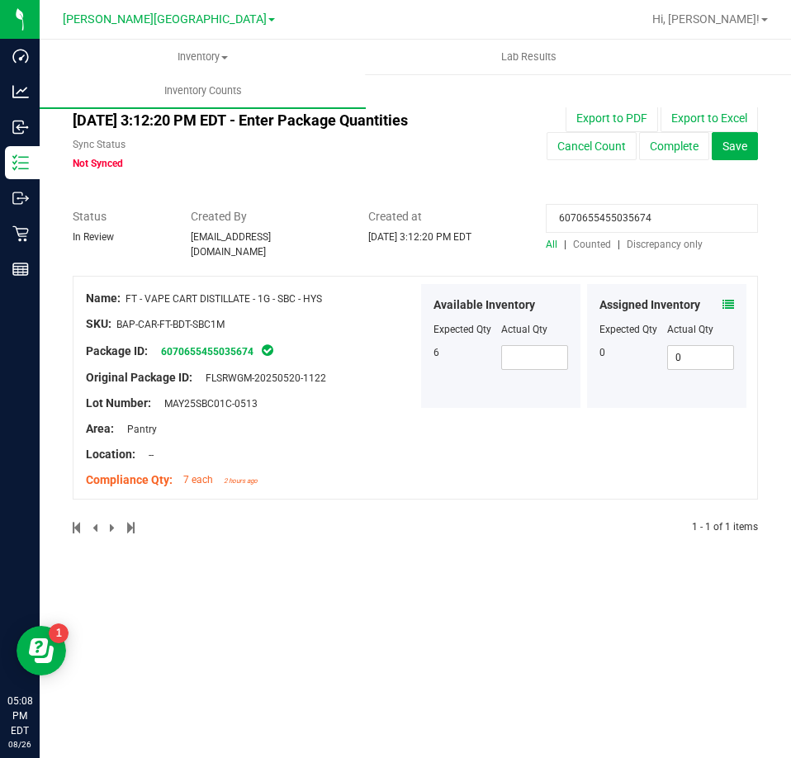
click at [601, 218] on input "6070655455035674" at bounding box center [652, 218] width 212 height 29
paste input "9734025527944823"
click at [728, 299] on icon at bounding box center [728, 305] width 12 height 12
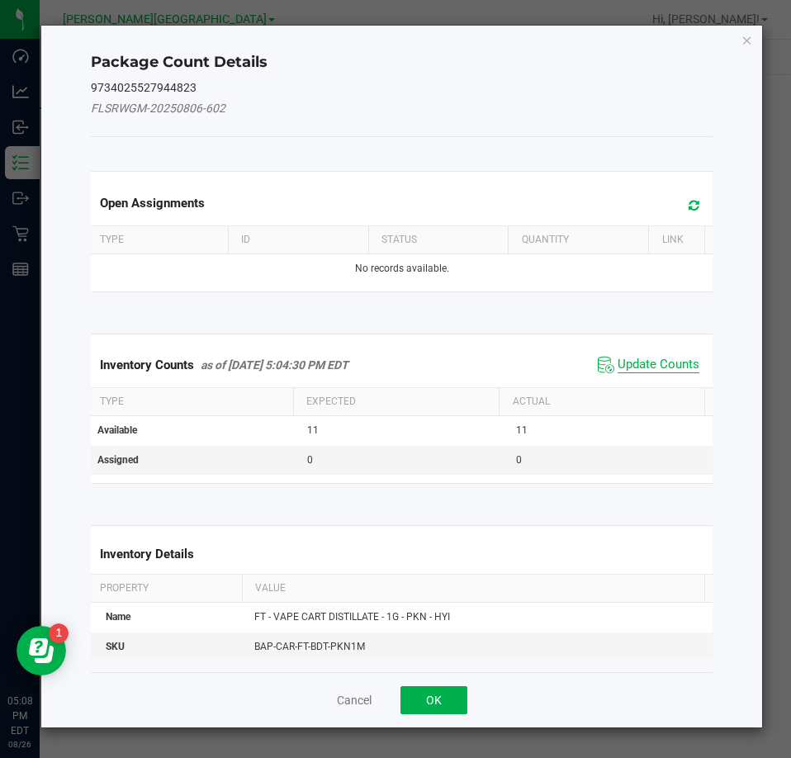
click at [673, 366] on span "Update Counts" at bounding box center [658, 365] width 82 height 17
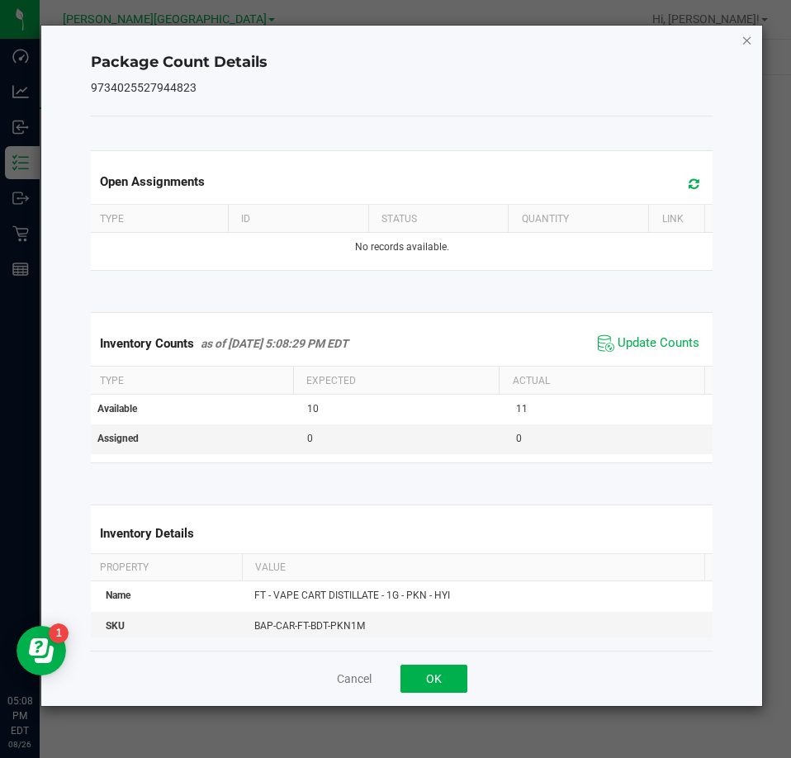
click at [744, 39] on icon "Close" at bounding box center [747, 40] width 12 height 20
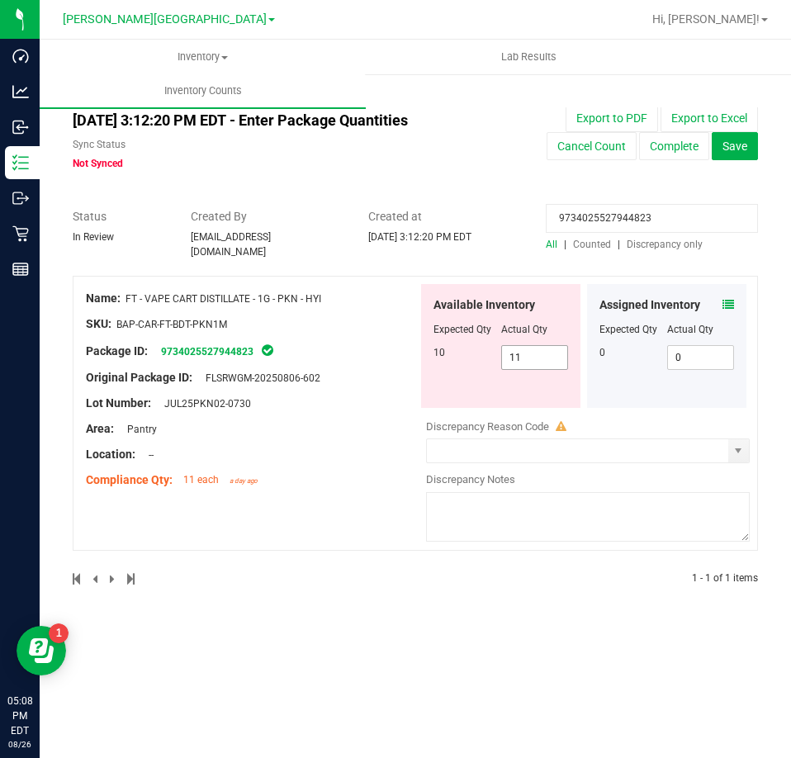
click at [551, 345] on span "11 11" at bounding box center [535, 357] width 68 height 25
drag, startPoint x: 550, startPoint y: 343, endPoint x: 546, endPoint y: 334, distance: 8.9
click at [549, 346] on input "11" at bounding box center [535, 357] width 66 height 23
click at [541, 357] on input "11" at bounding box center [535, 357] width 66 height 23
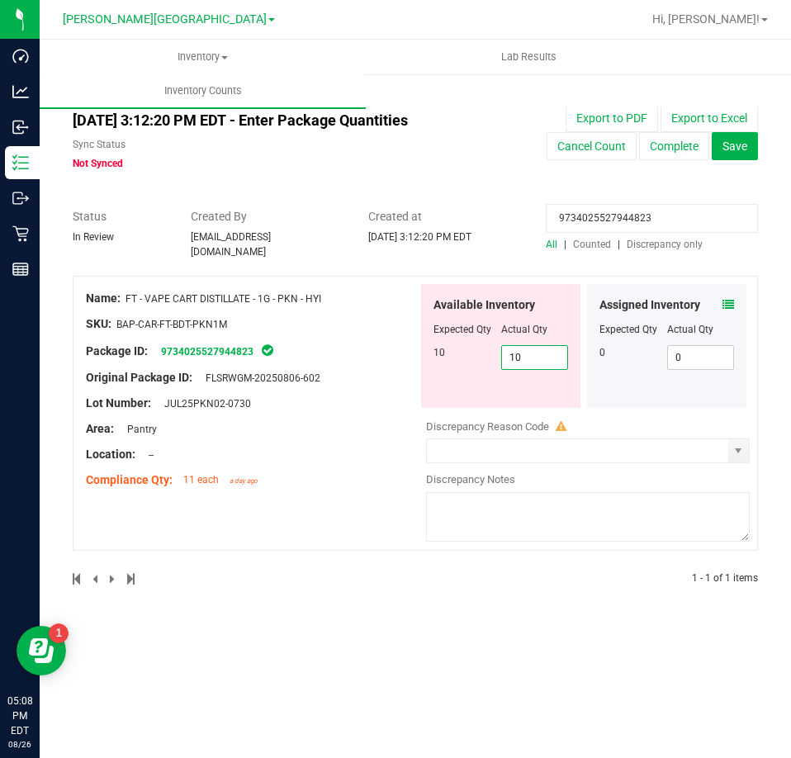
click at [617, 229] on input "9734025527944823" at bounding box center [652, 218] width 212 height 29
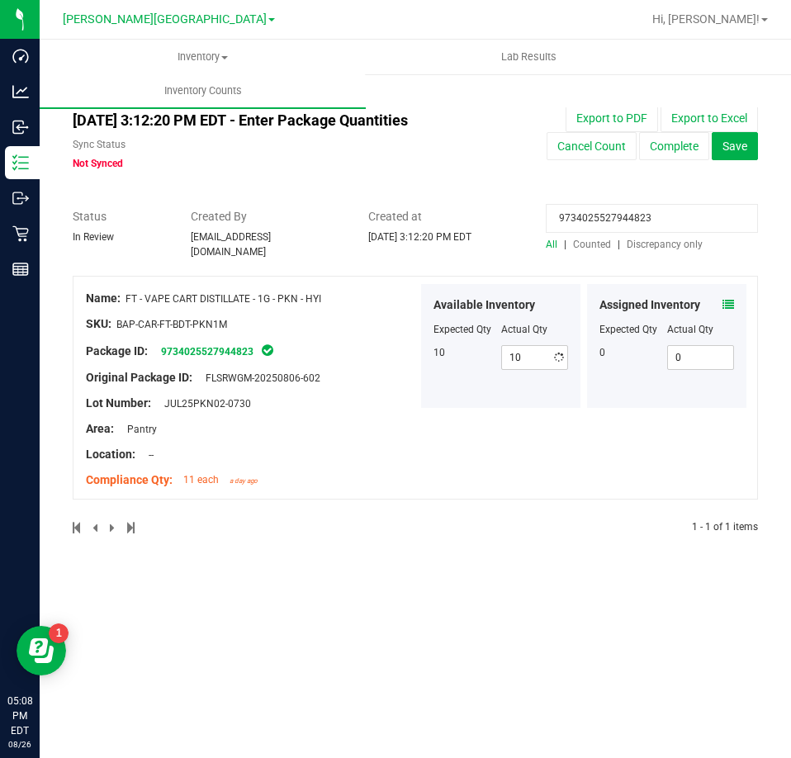
click at [617, 229] on input "9734025527944823" at bounding box center [652, 218] width 212 height 29
paste input "7868491152147694"
click at [728, 302] on icon at bounding box center [728, 305] width 12 height 12
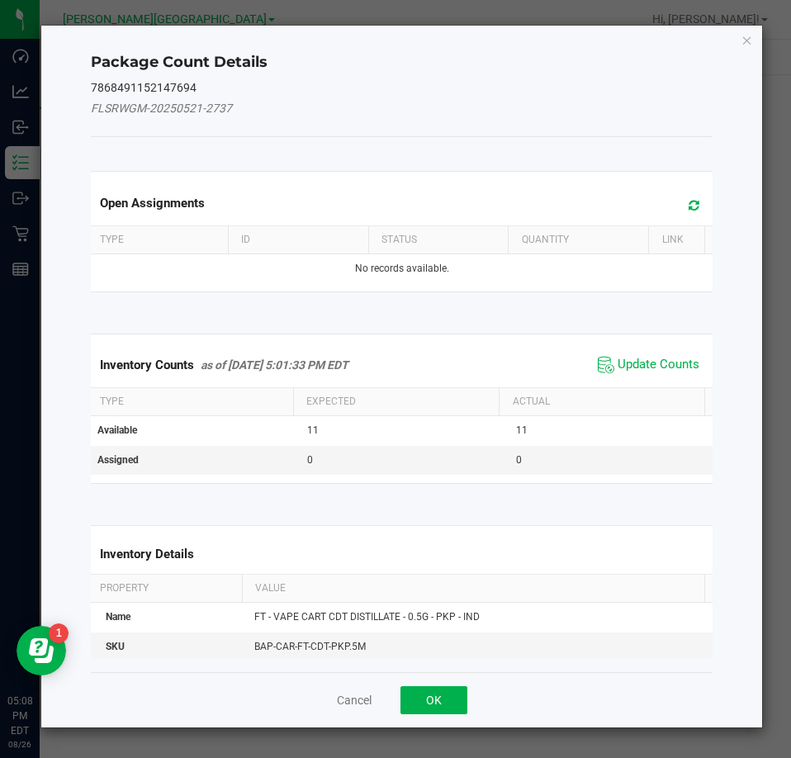
click at [662, 352] on span "Update Counts" at bounding box center [648, 364] width 110 height 25
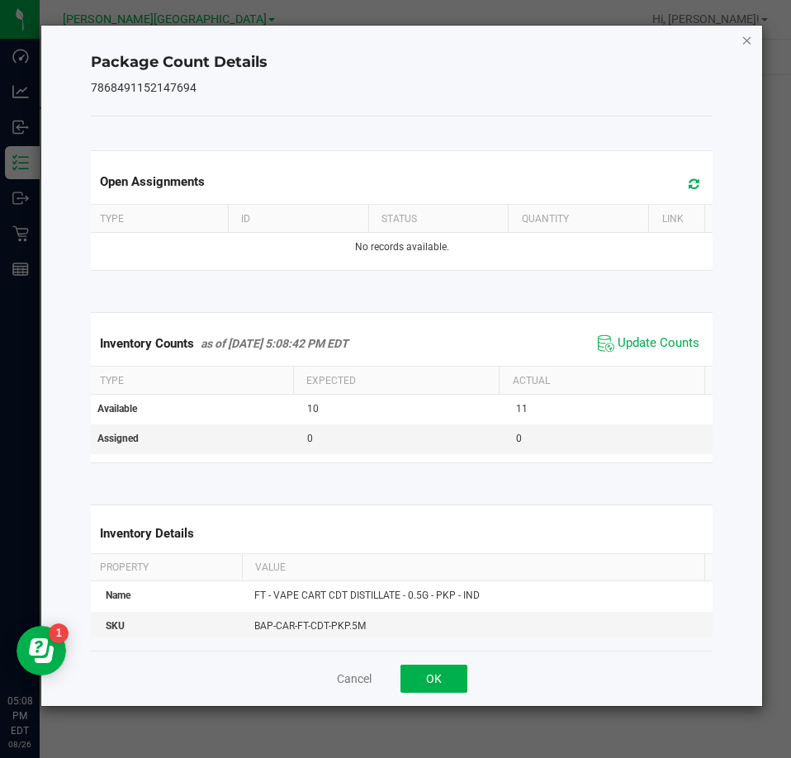
click at [744, 45] on icon "Close" at bounding box center [747, 40] width 12 height 20
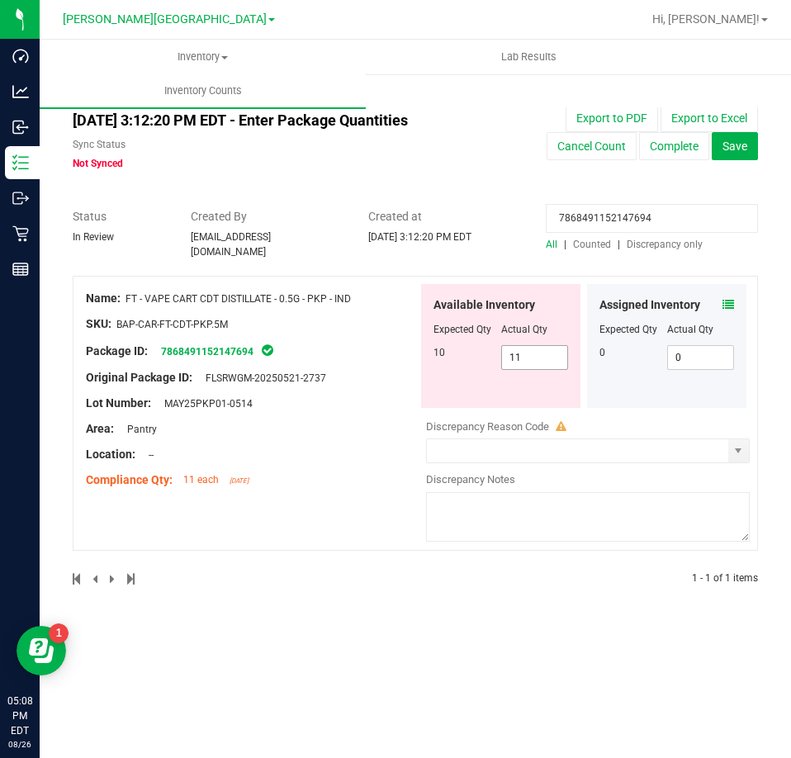
click at [558, 345] on span "11 11" at bounding box center [535, 357] width 68 height 25
drag, startPoint x: 558, startPoint y: 337, endPoint x: 551, endPoint y: 368, distance: 32.0
click at [556, 347] on span "11 11" at bounding box center [535, 357] width 68 height 25
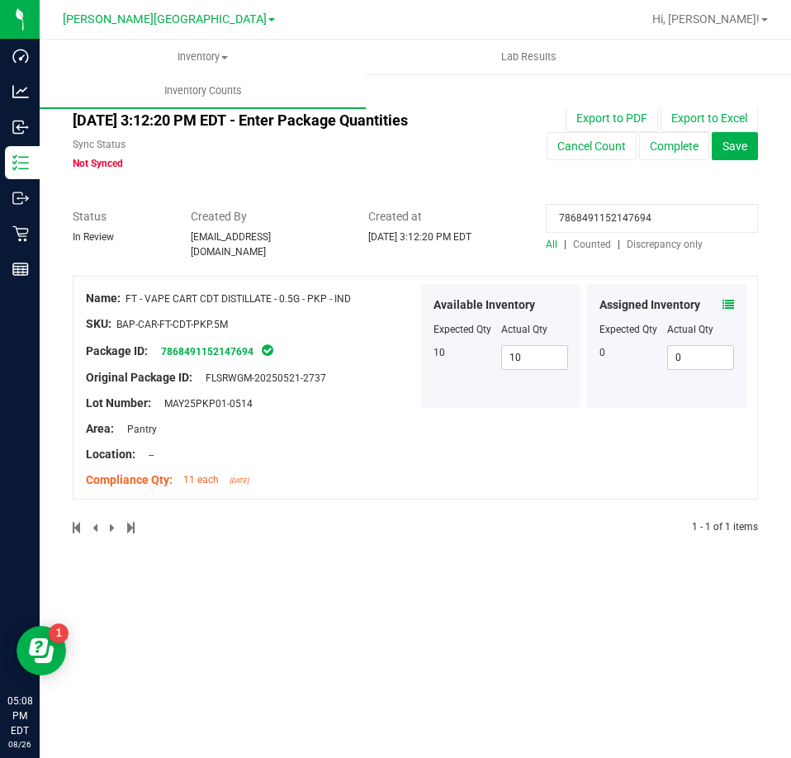
click at [600, 218] on input "7868491152147694" at bounding box center [652, 218] width 212 height 29
paste input "6185988066222442"
click at [729, 299] on icon at bounding box center [728, 305] width 12 height 12
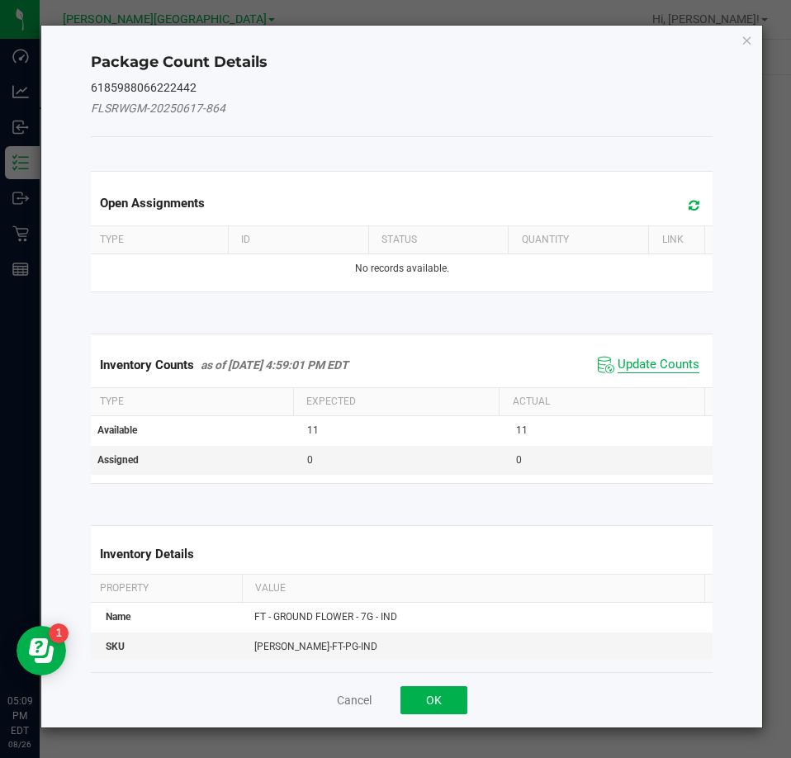
click at [662, 370] on span "Update Counts" at bounding box center [658, 365] width 82 height 17
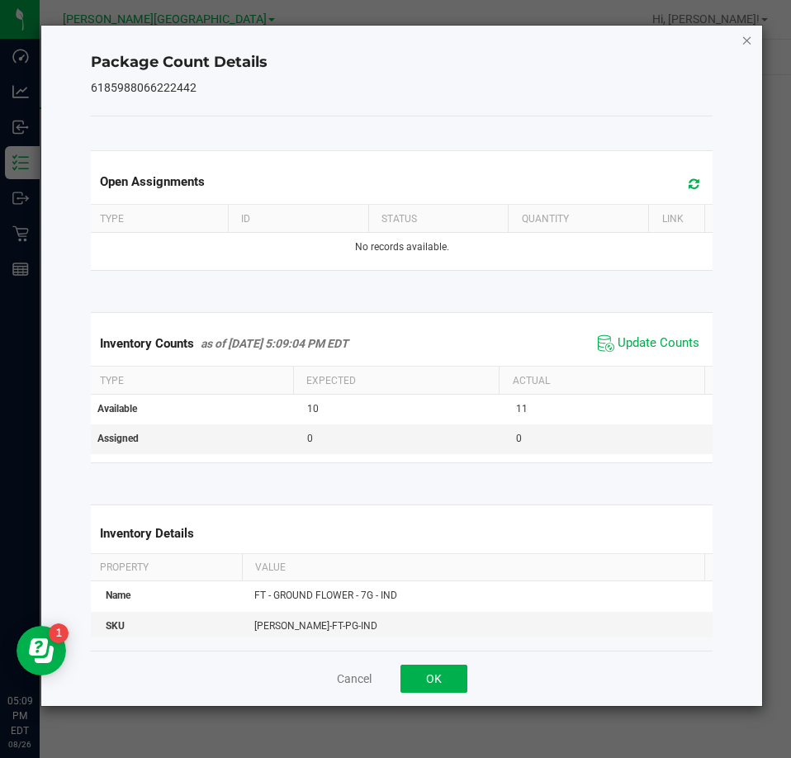
click at [744, 38] on icon "Close" at bounding box center [747, 40] width 12 height 20
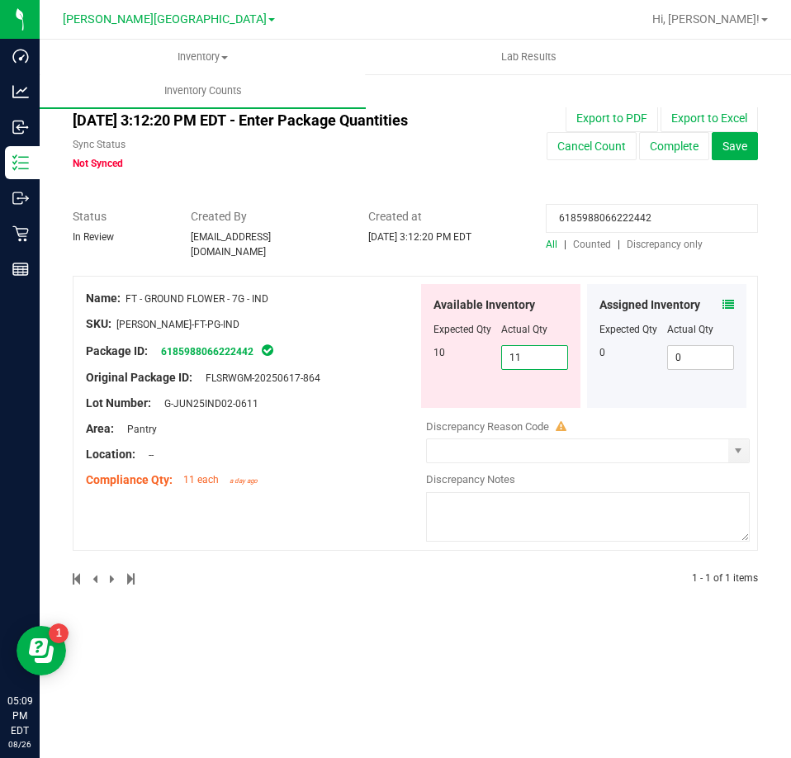
click at [532, 345] on span "11 11" at bounding box center [535, 357] width 68 height 25
click at [532, 346] on input "11" at bounding box center [535, 357] width 66 height 23
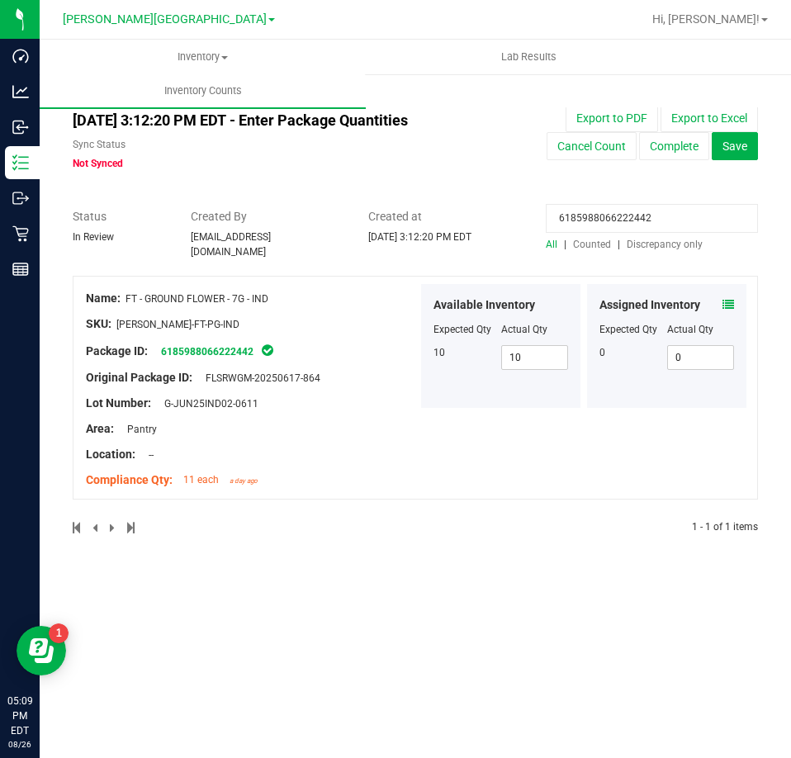
click at [586, 220] on input "6185988066222442" at bounding box center [652, 218] width 212 height 29
paste input "3067667339577037"
click at [721, 296] on div "Assigned Inventory" at bounding box center [666, 304] width 135 height 17
click at [727, 299] on icon at bounding box center [728, 305] width 12 height 12
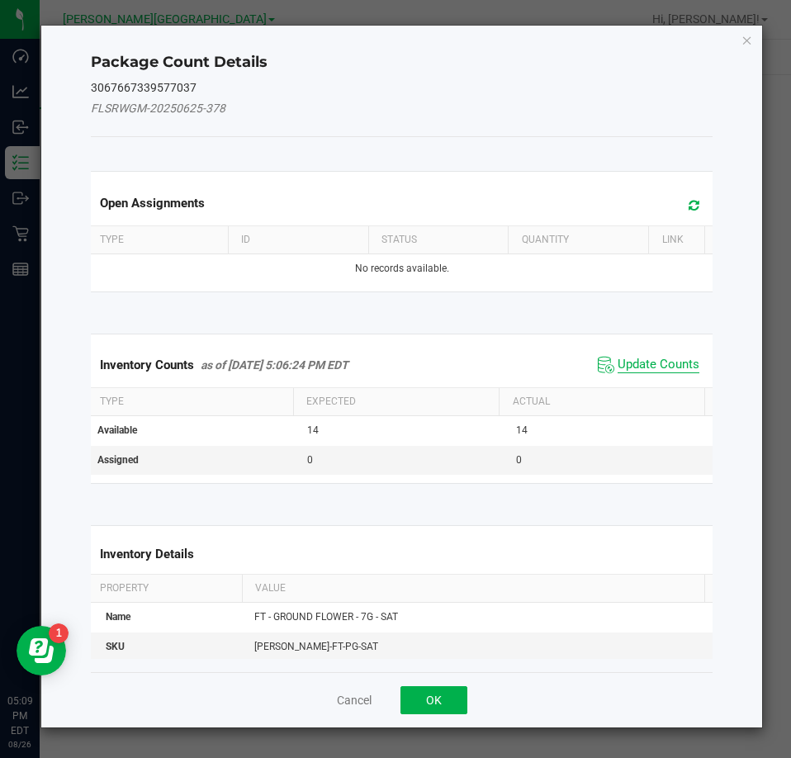
click at [669, 369] on span "Update Counts" at bounding box center [658, 365] width 82 height 17
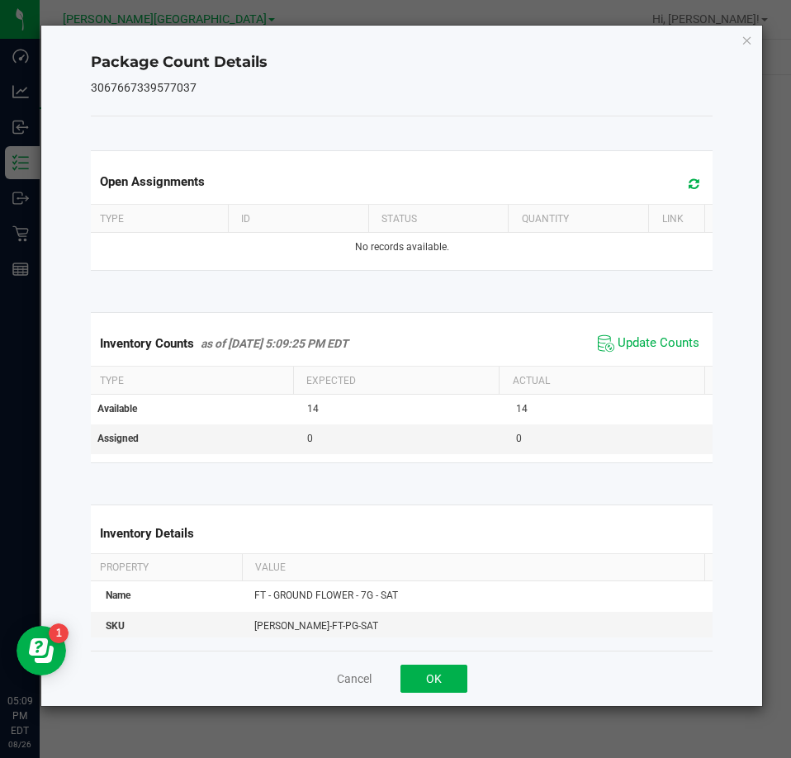
click at [739, 35] on div "Package Count Details 3067667339577037 Open Assignments Type ID Status Quantity…" at bounding box center [401, 366] width 721 height 680
click at [751, 43] on icon "Close" at bounding box center [747, 40] width 12 height 20
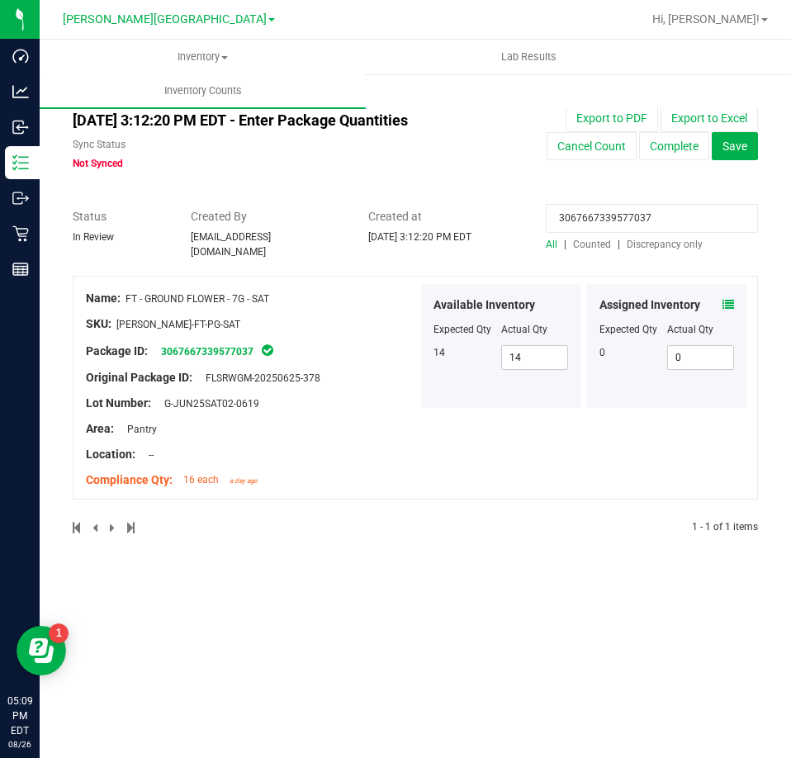
click at [591, 216] on input "3067667339577037" at bounding box center [652, 218] width 212 height 29
paste input "403848596228257"
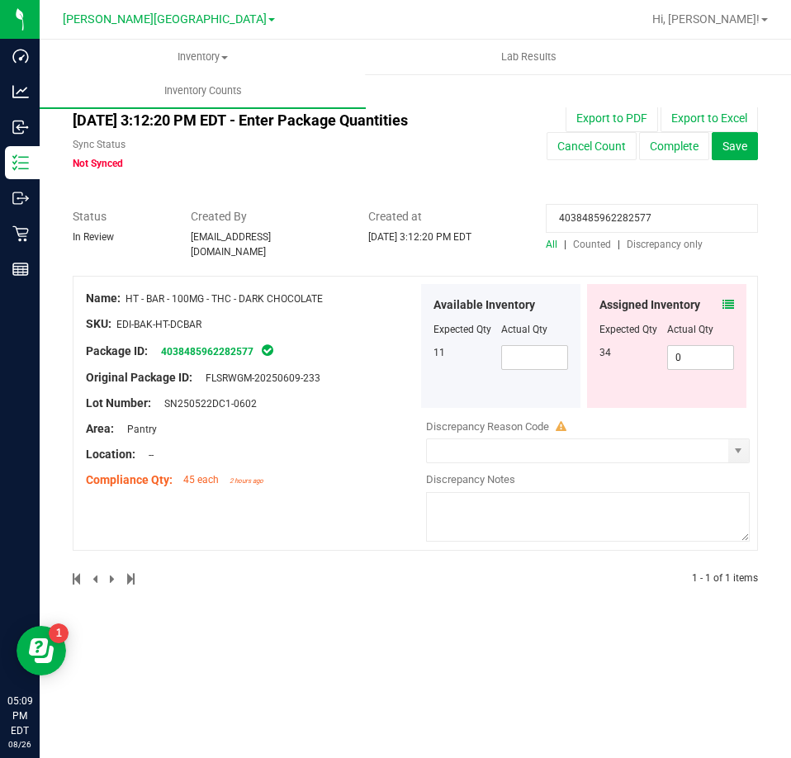
click at [729, 296] on span at bounding box center [728, 304] width 12 height 17
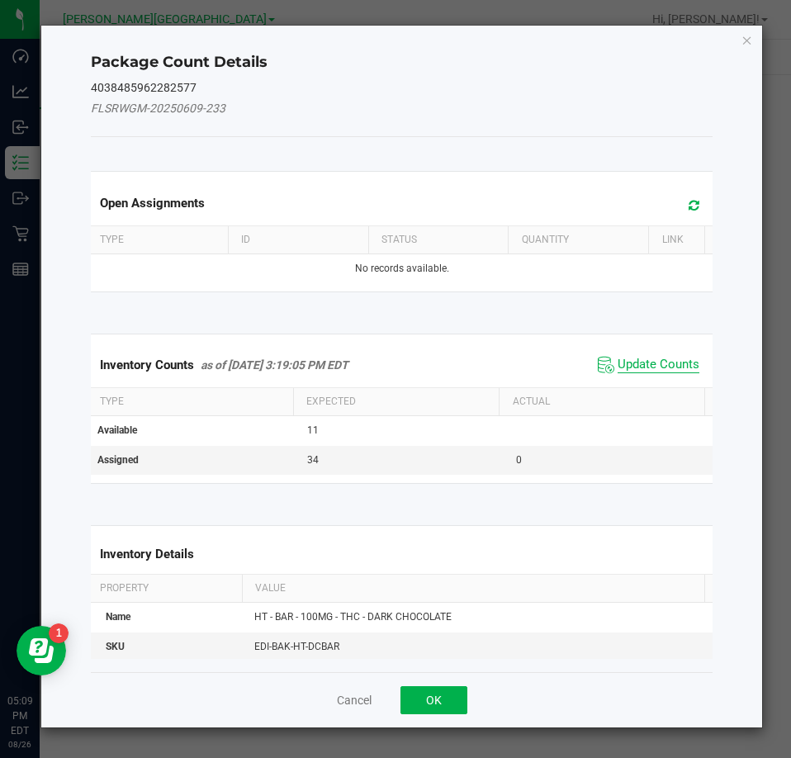
click at [663, 366] on span "Update Counts" at bounding box center [658, 365] width 82 height 17
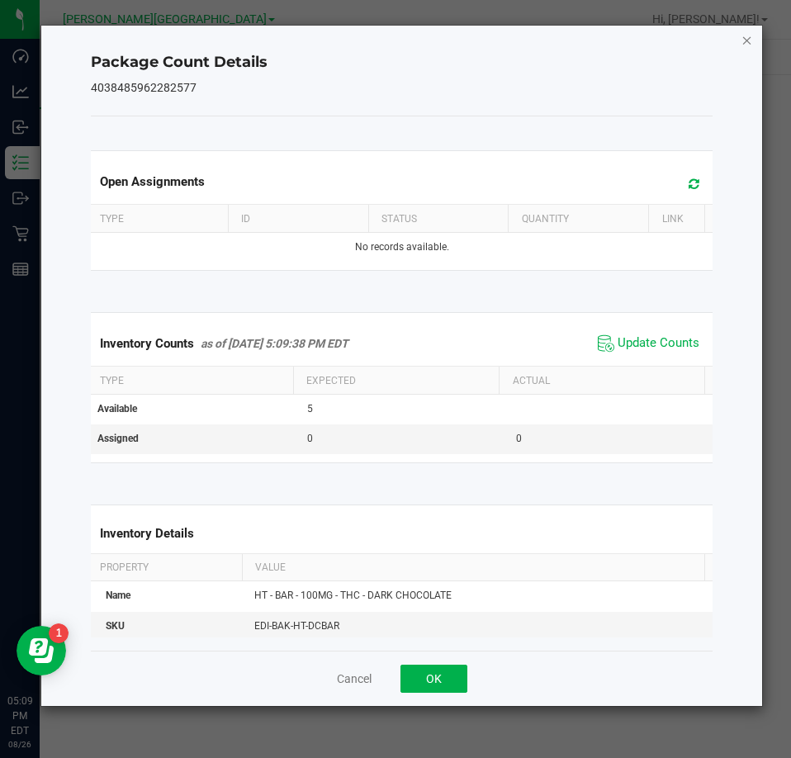
click at [744, 35] on icon "Close" at bounding box center [747, 40] width 12 height 20
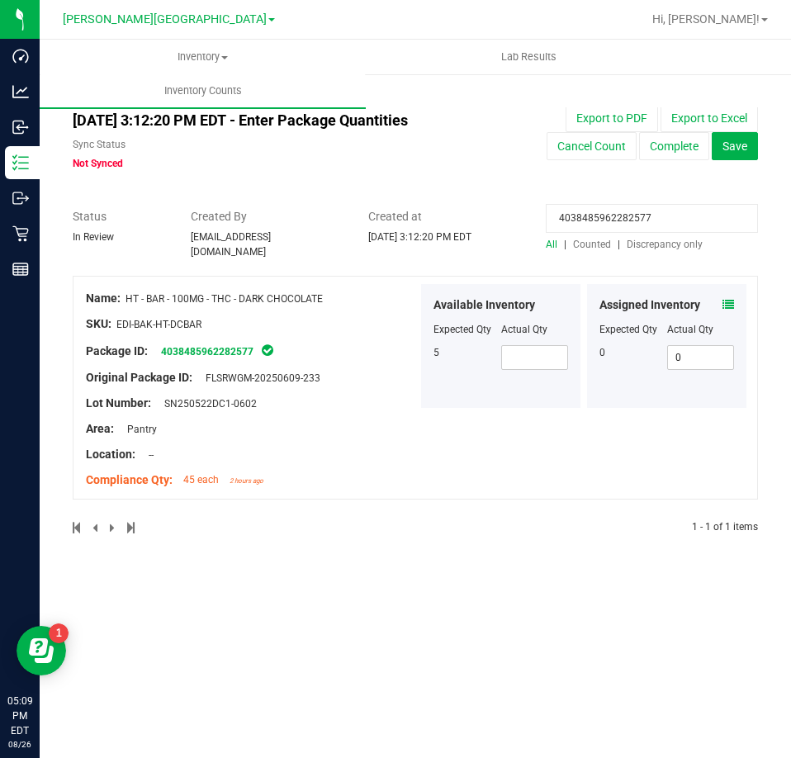
click at [593, 217] on input "4038485962282577" at bounding box center [652, 218] width 212 height 29
paste input "5951755633105994"
click at [554, 351] on span at bounding box center [535, 357] width 68 height 25
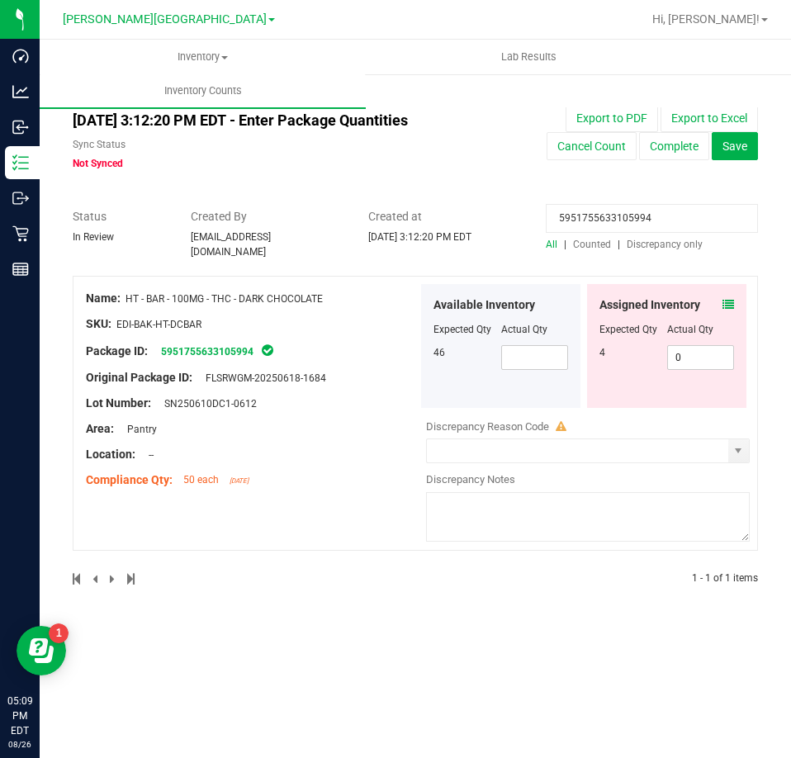
click at [730, 299] on icon at bounding box center [728, 305] width 12 height 12
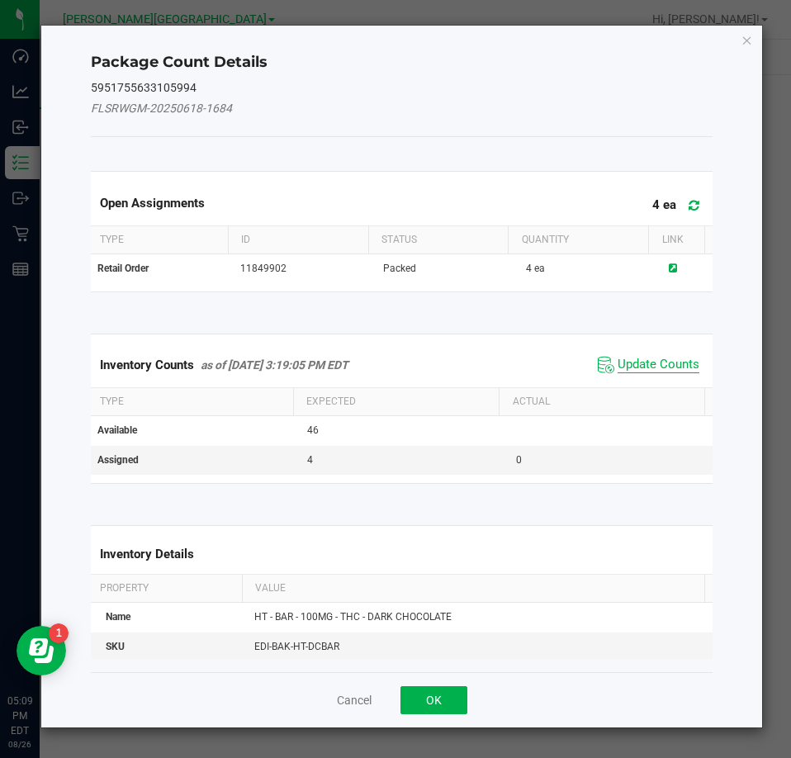
click at [641, 369] on span "Update Counts" at bounding box center [658, 365] width 82 height 17
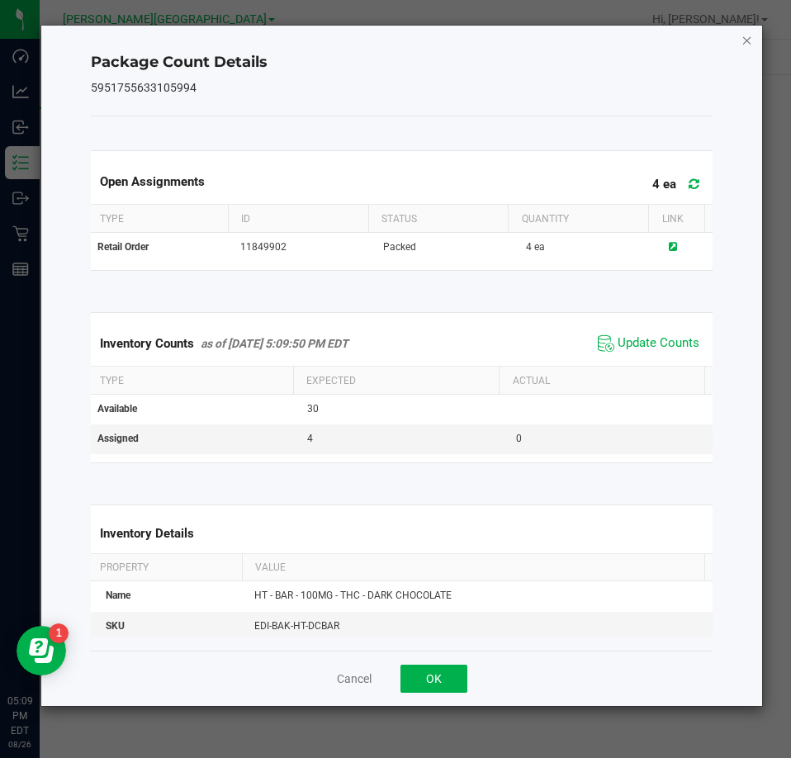
click at [749, 33] on icon "Close" at bounding box center [747, 40] width 12 height 20
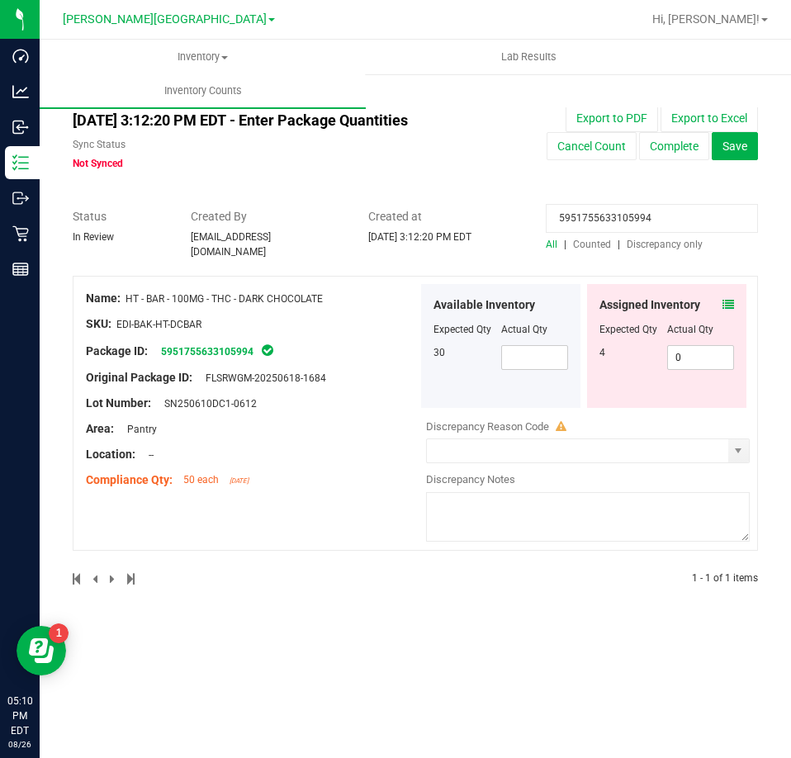
click at [602, 216] on input "5951755633105994" at bounding box center [652, 218] width 212 height 29
paste input "07965473592294"
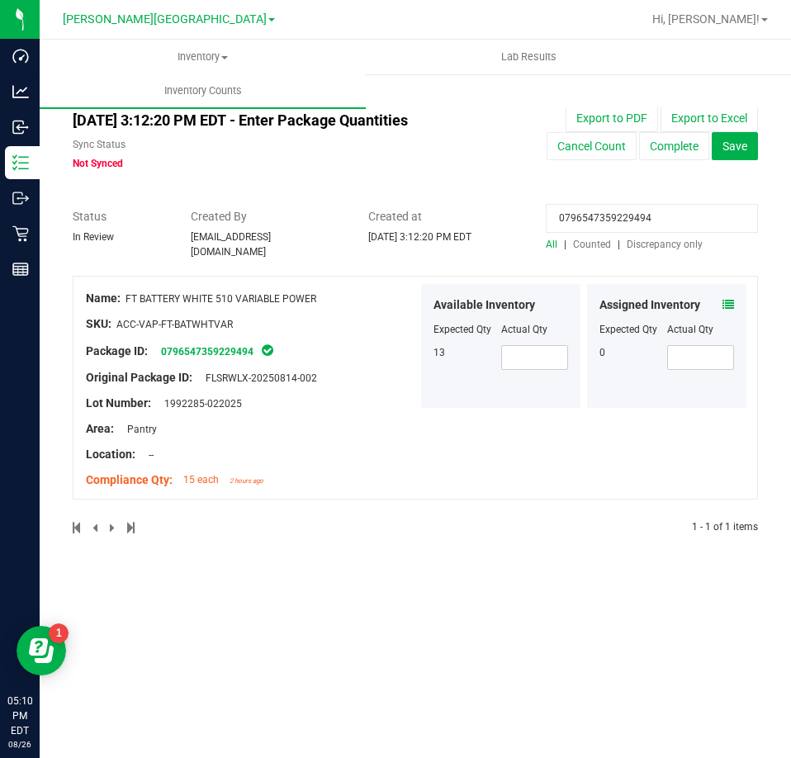
click at [724, 299] on icon at bounding box center [728, 305] width 12 height 12
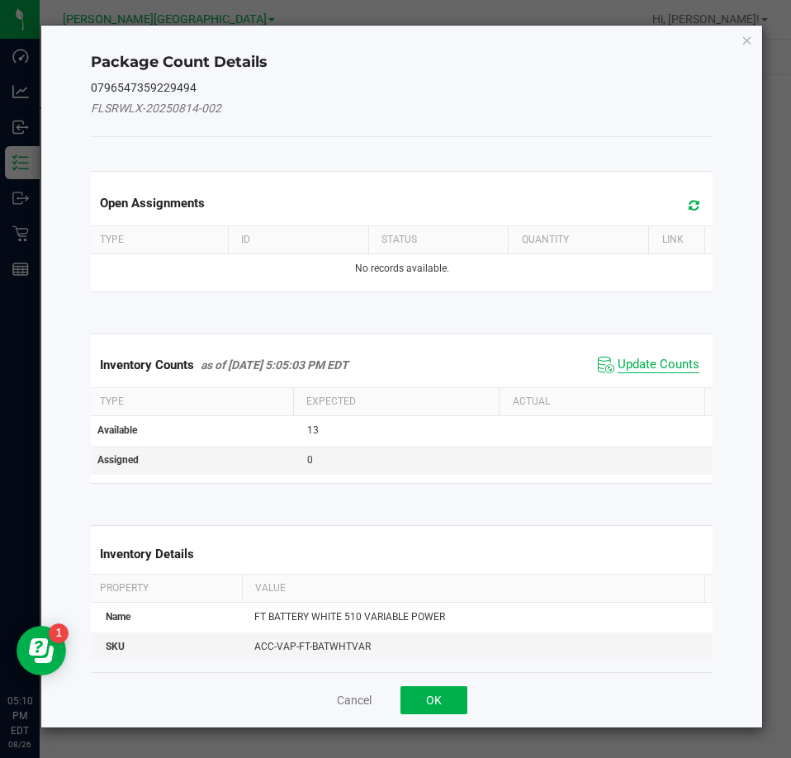
click at [669, 357] on span "Update Counts" at bounding box center [658, 365] width 82 height 17
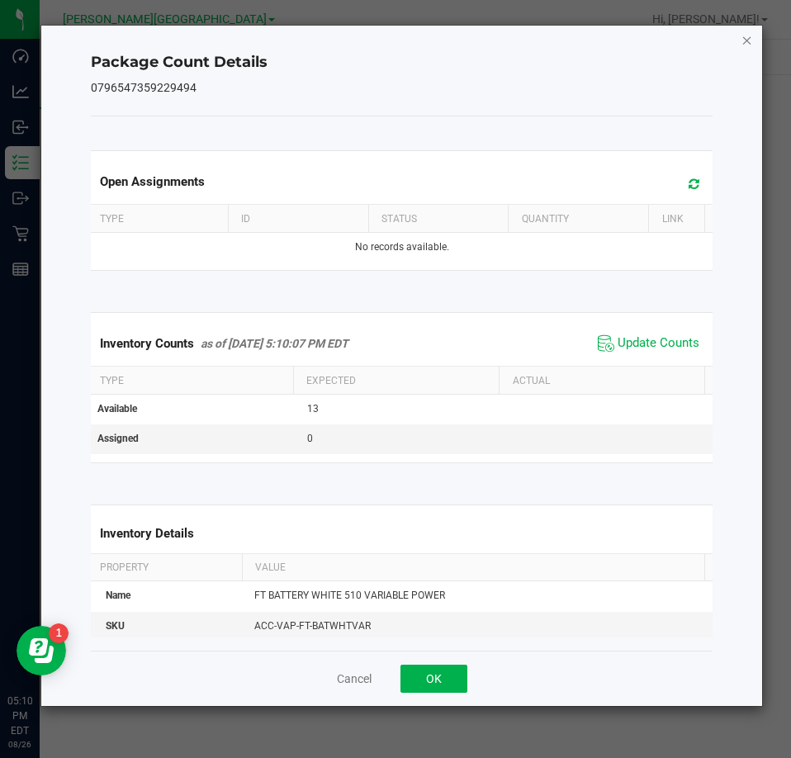
click at [749, 36] on icon "Close" at bounding box center [747, 40] width 12 height 20
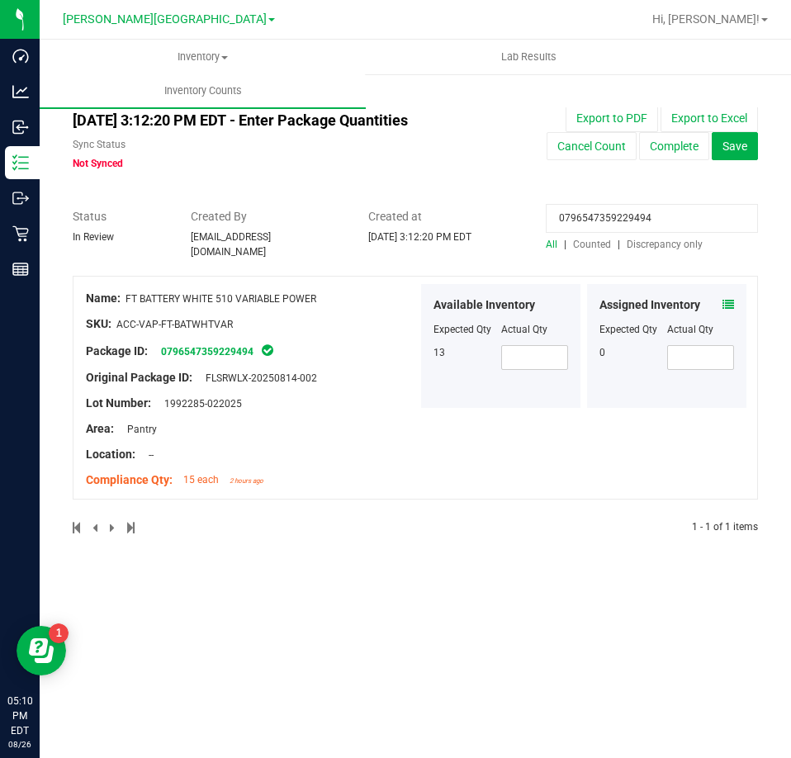
click at [570, 224] on input "0796547359229494" at bounding box center [652, 218] width 212 height 29
paste input "587240151860887"
click at [725, 299] on icon at bounding box center [728, 305] width 12 height 12
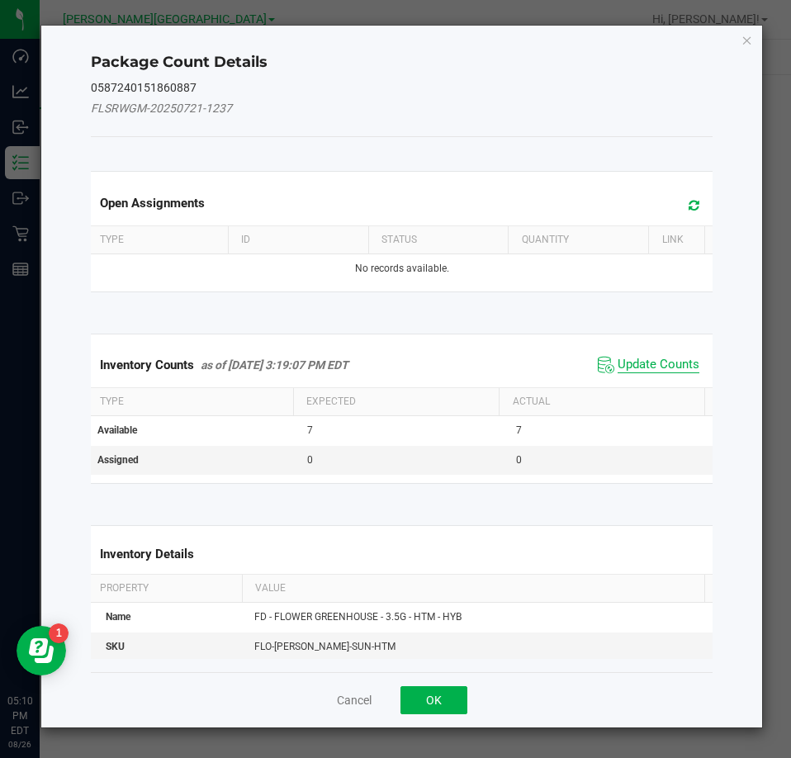
click at [675, 359] on span "Update Counts" at bounding box center [658, 365] width 82 height 17
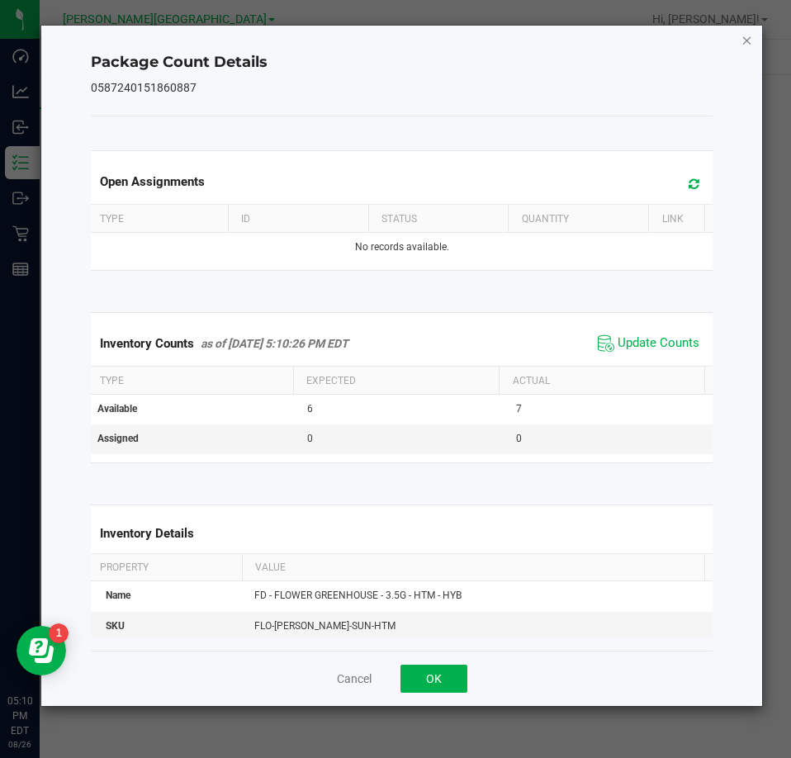
click at [748, 41] on icon "Close" at bounding box center [747, 40] width 12 height 20
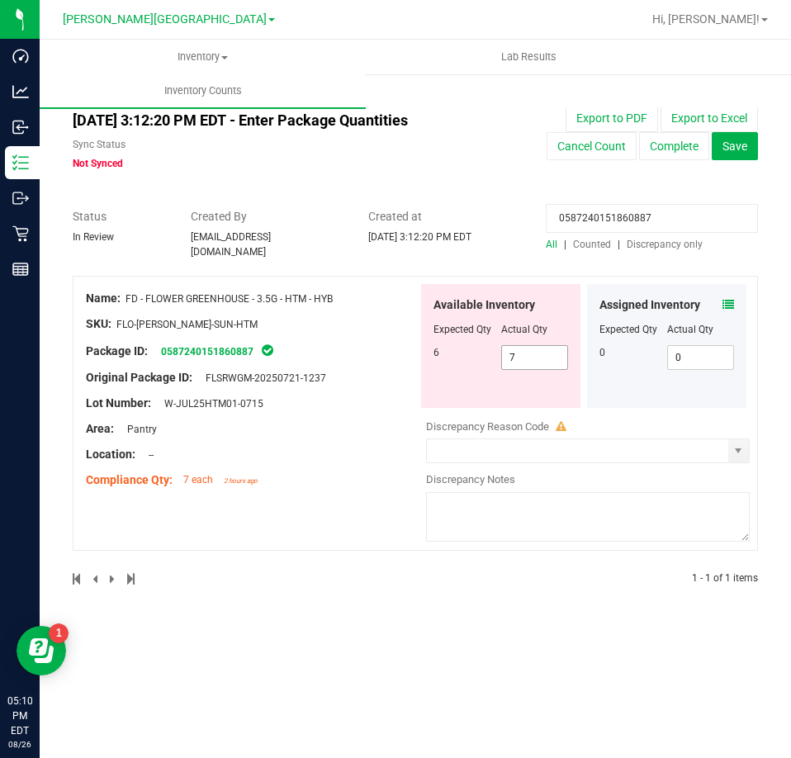
click at [551, 350] on span "7 7" at bounding box center [535, 357] width 68 height 25
click at [551, 350] on input "7" at bounding box center [535, 357] width 66 height 23
click at [680, 208] on input "0587240151860887" at bounding box center [652, 218] width 212 height 29
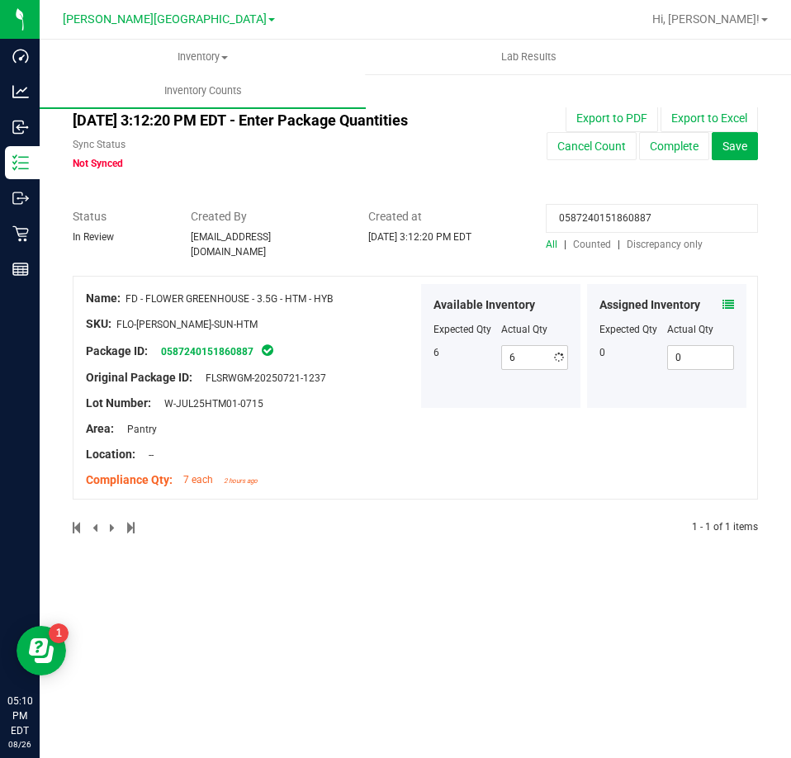
click at [680, 208] on input "0587240151860887" at bounding box center [652, 218] width 212 height 29
paste input "5159335181830819"
click at [726, 304] on span at bounding box center [728, 304] width 12 height 17
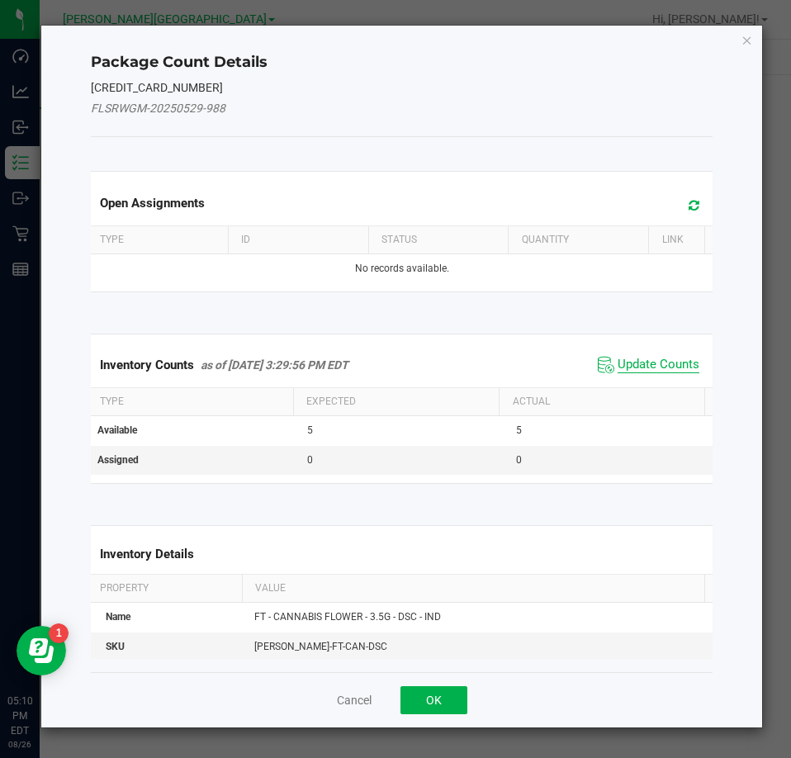
click at [684, 359] on span "Update Counts" at bounding box center [658, 365] width 82 height 17
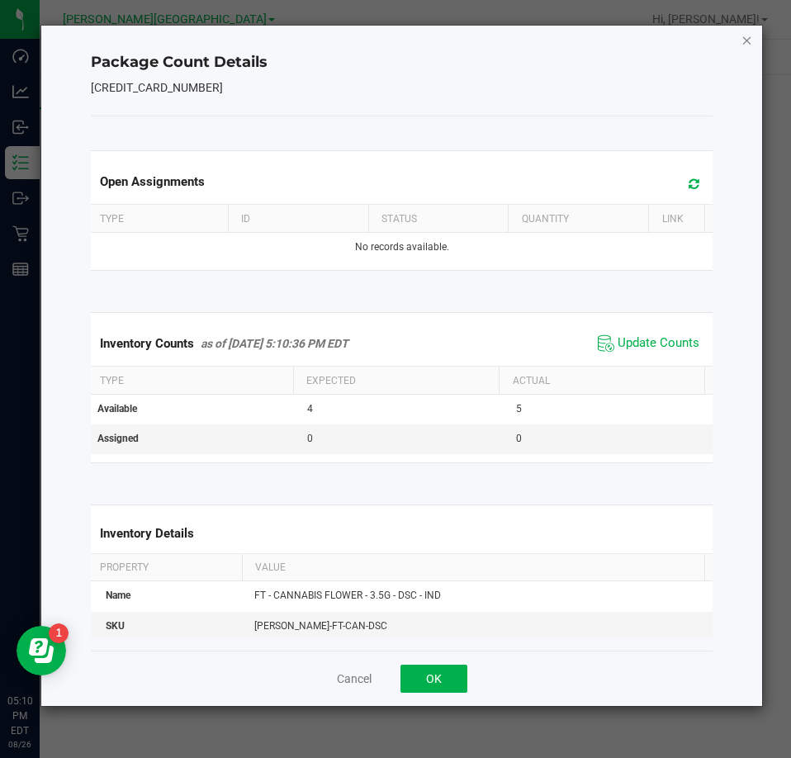
click at [741, 43] on icon "Close" at bounding box center [747, 40] width 12 height 20
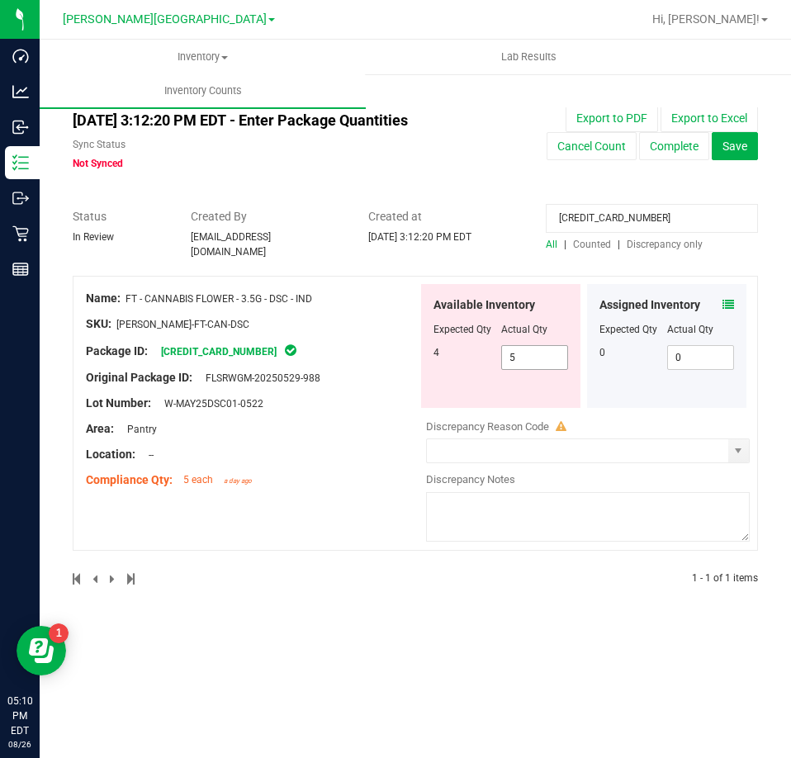
click at [527, 345] on span "5 5" at bounding box center [535, 357] width 68 height 25
click at [529, 350] on span "5 5" at bounding box center [535, 357] width 68 height 25
click at [529, 350] on input "5" at bounding box center [535, 357] width 66 height 23
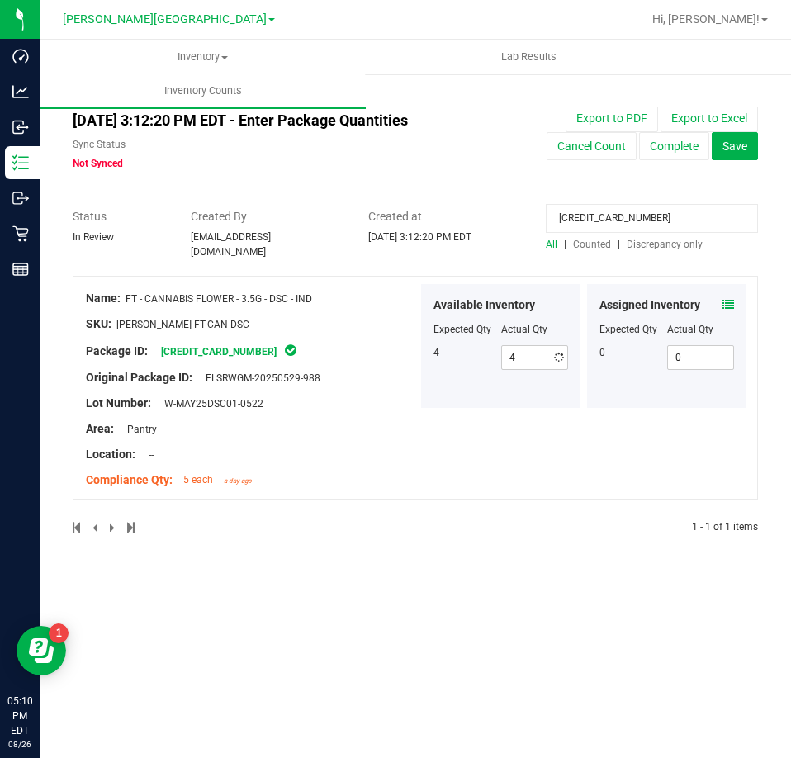
click at [650, 218] on input "5159335181830819" at bounding box center [652, 218] width 212 height 29
paste input "4994204973477594"
click at [720, 296] on div "Assigned Inventory" at bounding box center [666, 304] width 135 height 17
click at [729, 299] on icon at bounding box center [728, 305] width 12 height 12
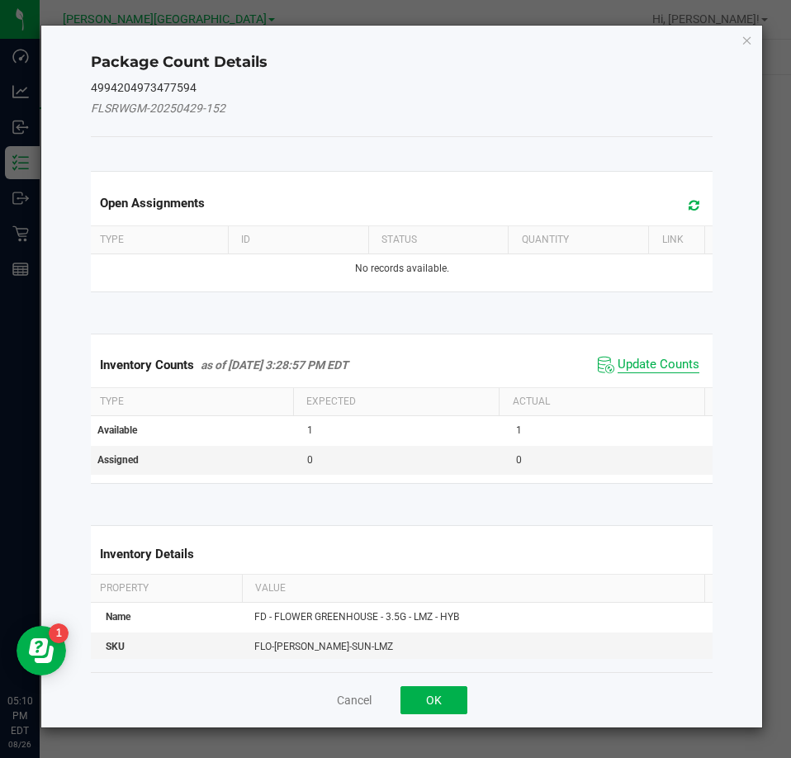
click at [678, 359] on span "Update Counts" at bounding box center [658, 365] width 82 height 17
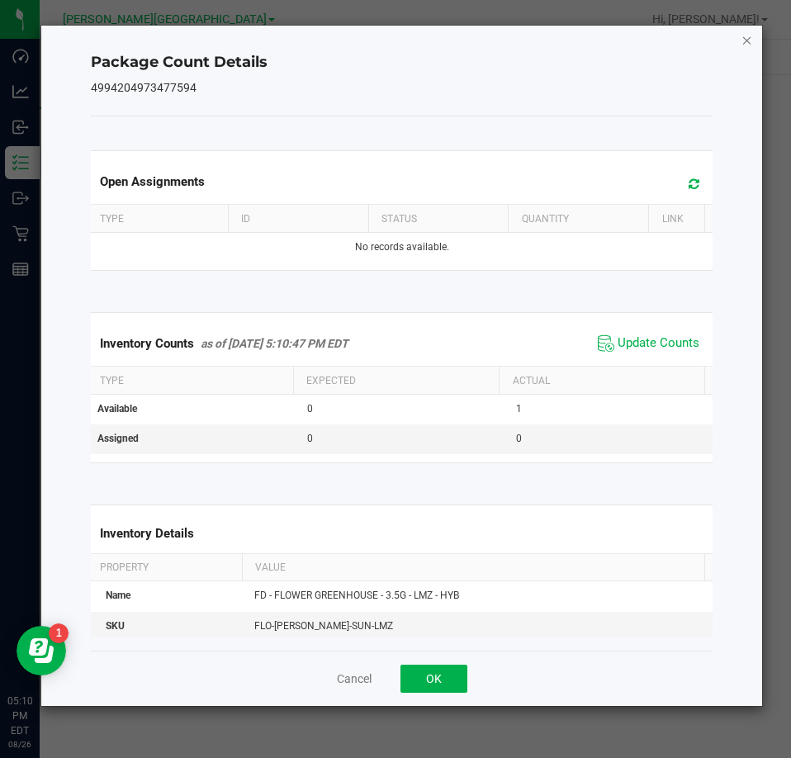
click at [739, 40] on div "Package Count Details 4994204973477594 Open Assignments Type ID Status Quantity…" at bounding box center [401, 366] width 721 height 680
click at [743, 41] on icon "Close" at bounding box center [747, 40] width 12 height 20
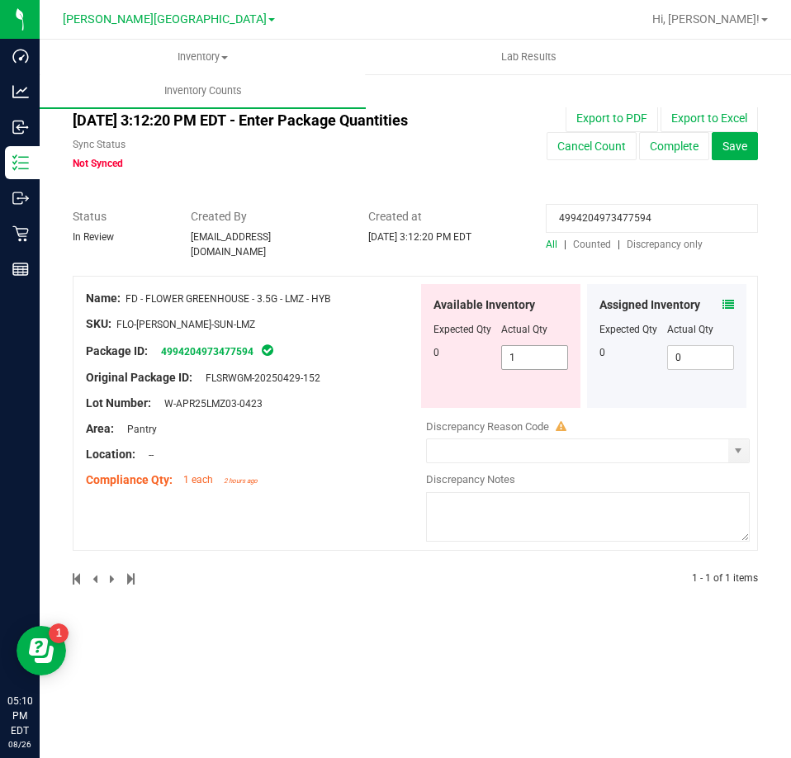
click at [527, 346] on span "1 1" at bounding box center [535, 357] width 68 height 25
click at [527, 346] on input "1" at bounding box center [535, 357] width 66 height 23
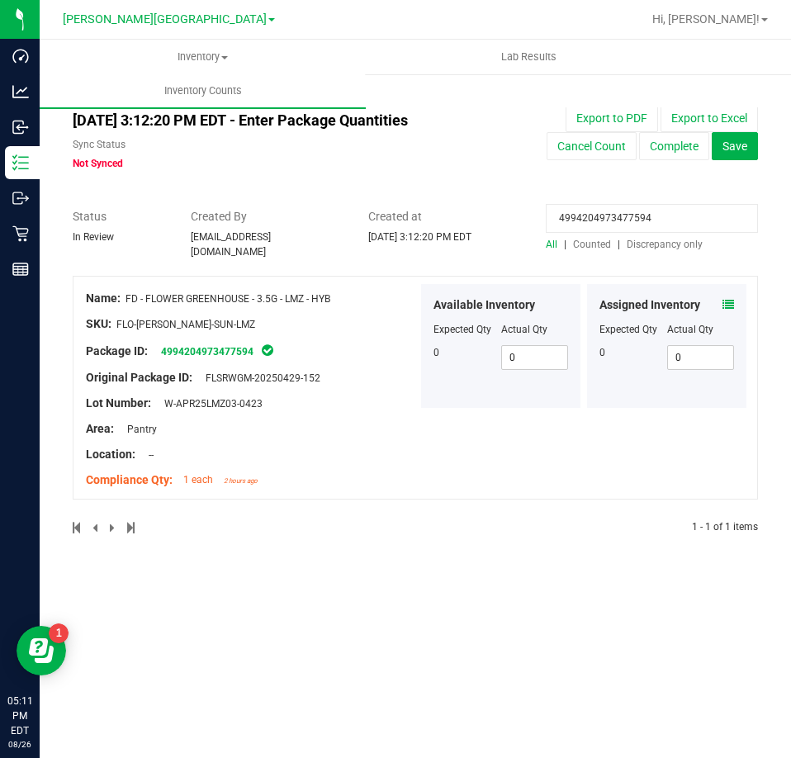
click at [631, 224] on input "4994204973477594" at bounding box center [652, 218] width 212 height 29
paste input "5168112275158398"
click at [727, 299] on icon at bounding box center [728, 305] width 12 height 12
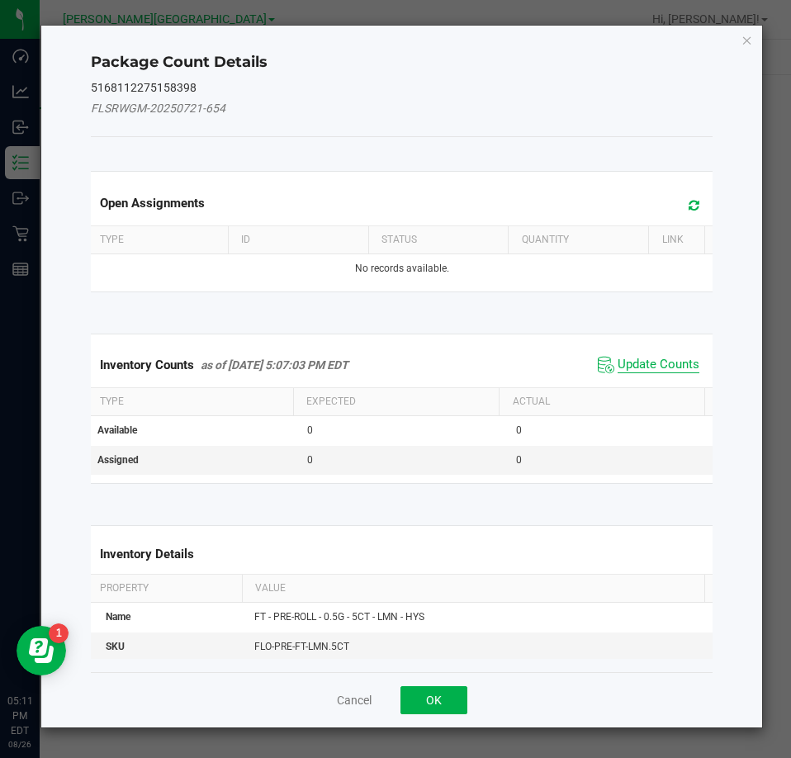
click at [672, 357] on span "Update Counts" at bounding box center [658, 365] width 82 height 17
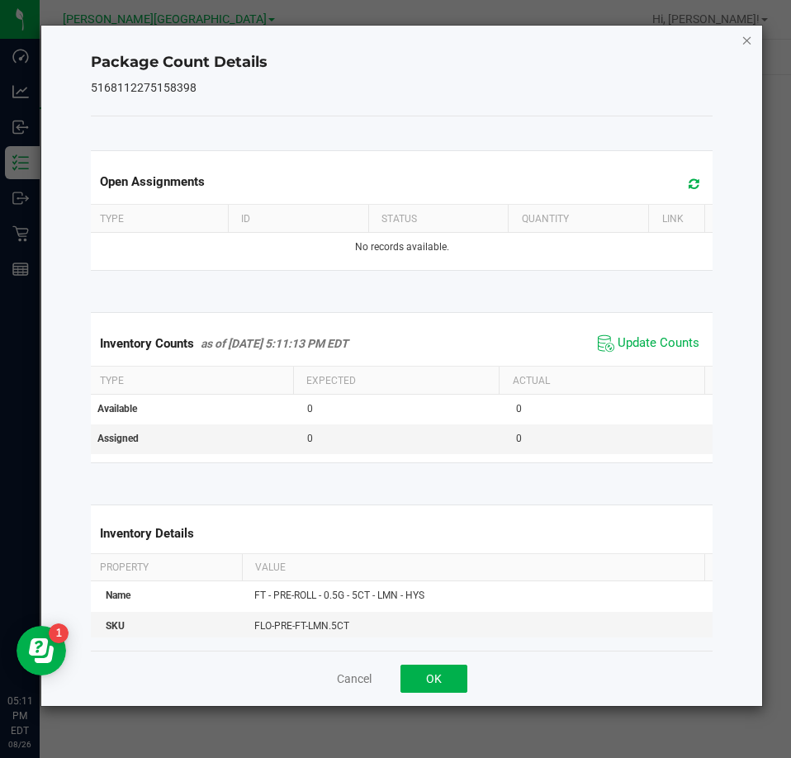
click at [746, 42] on icon "Close" at bounding box center [747, 40] width 12 height 20
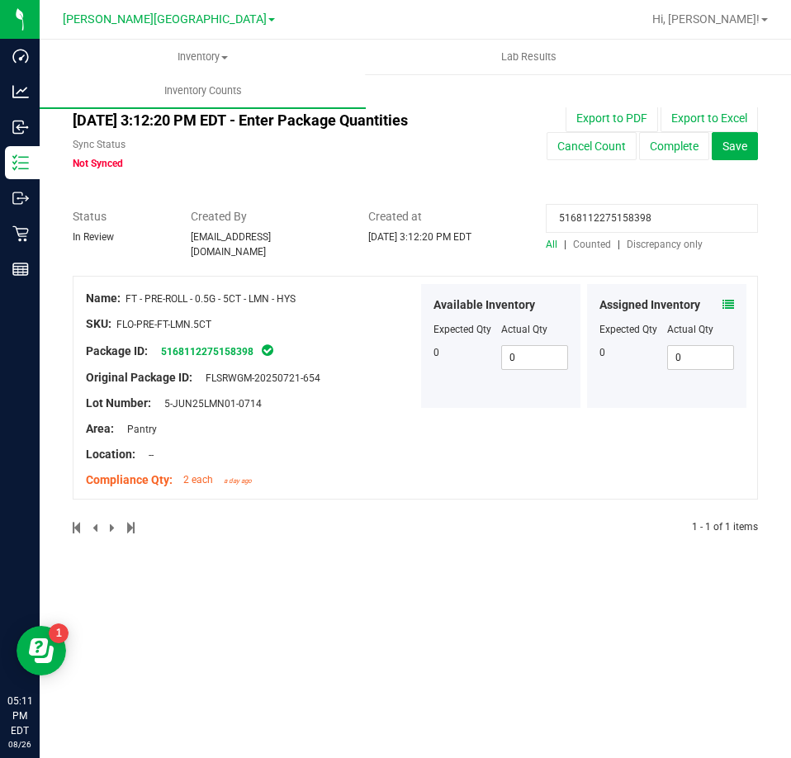
click at [584, 217] on input "5168112275158398" at bounding box center [652, 218] width 212 height 29
click at [585, 217] on input "5168112275158398" at bounding box center [652, 218] width 212 height 29
paste input "1343579506381844"
click at [731, 299] on icon at bounding box center [728, 305] width 12 height 12
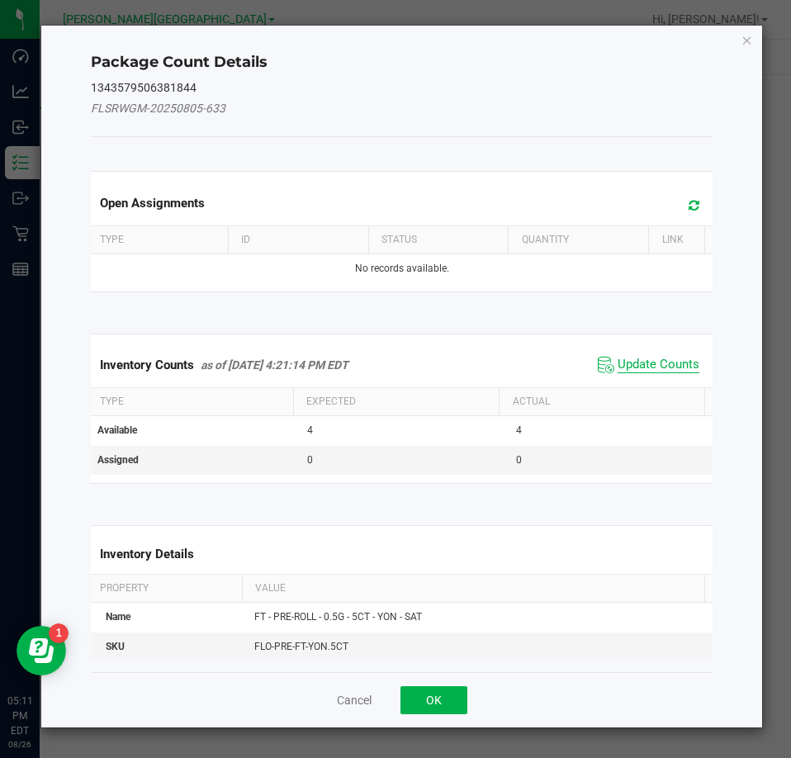
click at [660, 371] on span "Update Counts" at bounding box center [658, 365] width 82 height 17
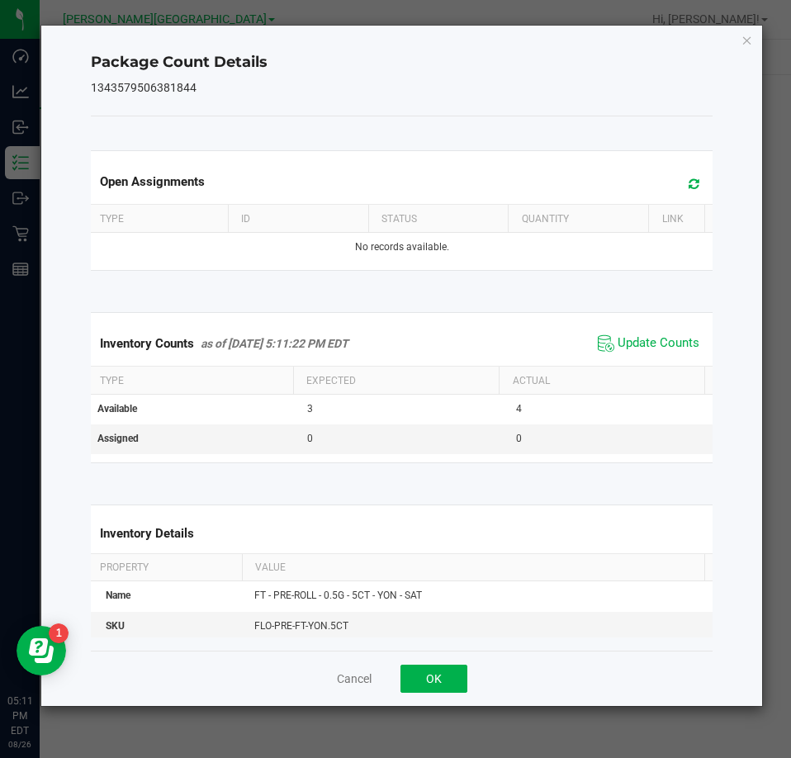
click at [744, 37] on icon "Close" at bounding box center [747, 40] width 12 height 20
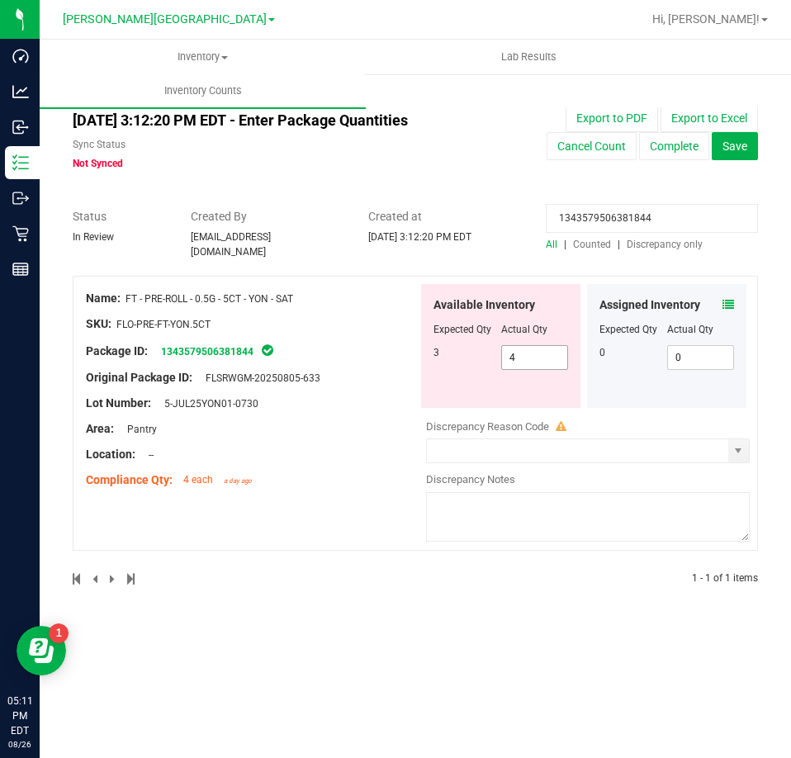
click at [528, 347] on span "4 4" at bounding box center [535, 357] width 68 height 25
click at [528, 347] on input "4" at bounding box center [535, 357] width 66 height 23
click at [603, 213] on input "1343579506381844" at bounding box center [652, 218] width 212 height 29
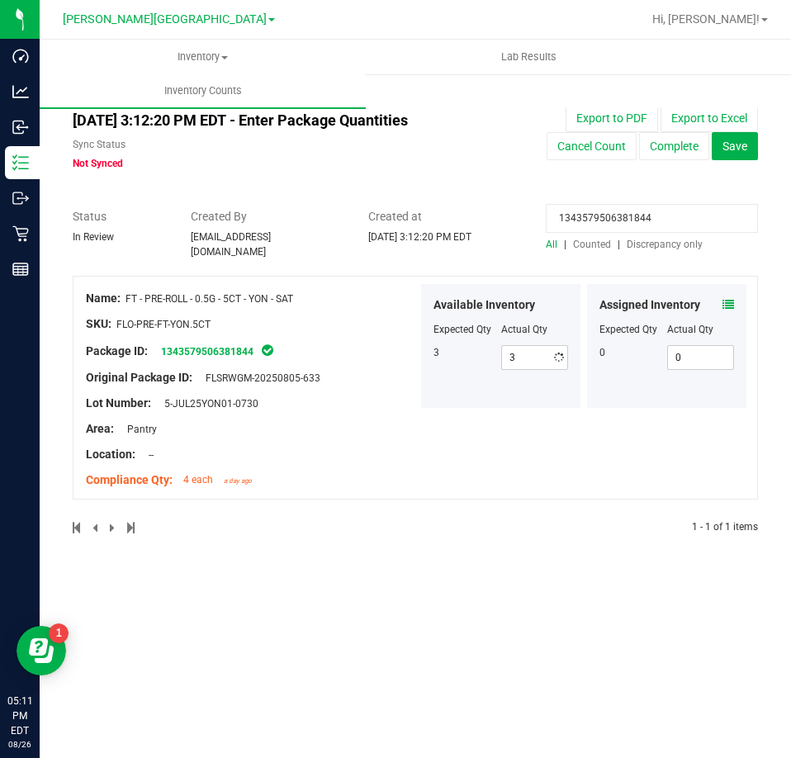
click at [603, 213] on input "1343579506381844" at bounding box center [652, 218] width 212 height 29
paste input "5931107845421175"
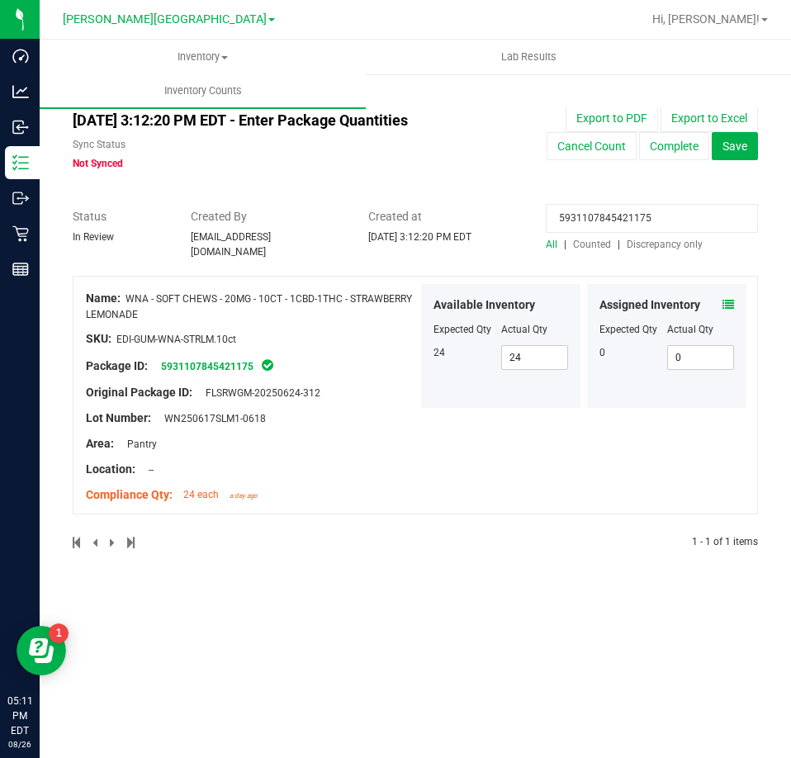
click at [721, 300] on div "Assigned Inventory" at bounding box center [666, 304] width 135 height 17
click at [728, 299] on icon at bounding box center [728, 305] width 12 height 12
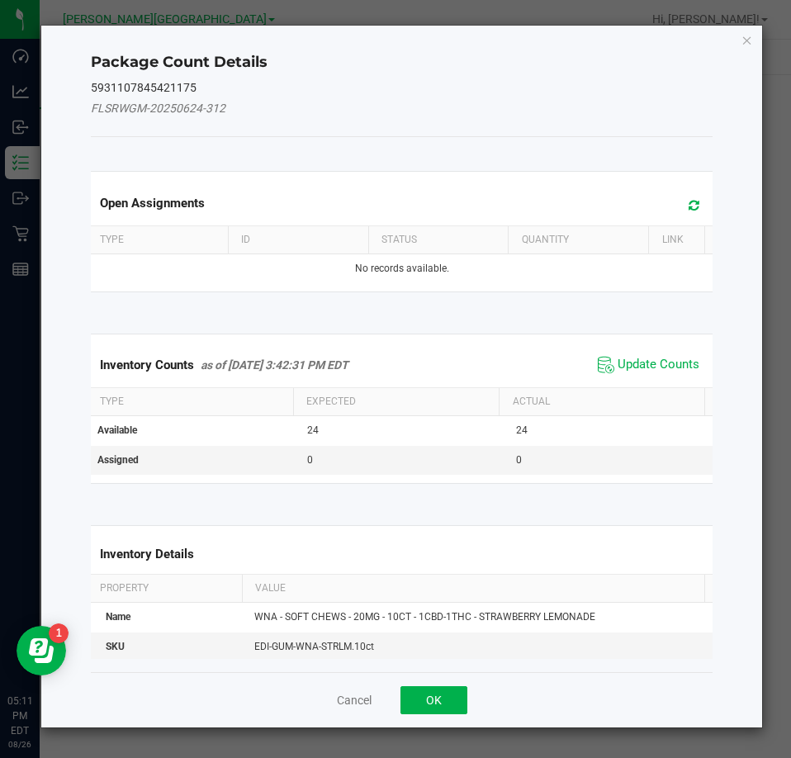
click at [661, 350] on div "Inventory Counts as of Aug 26, 2025 3:42:31 PM EDT Update Counts" at bounding box center [401, 365] width 629 height 45
click at [664, 357] on span "Update Counts" at bounding box center [658, 365] width 82 height 17
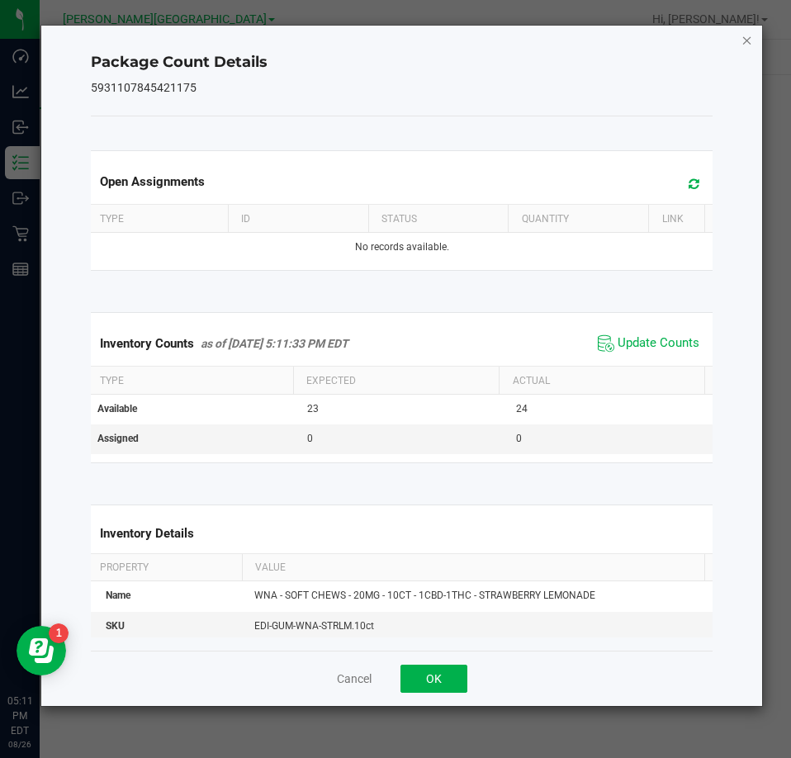
click at [744, 37] on icon "Close" at bounding box center [747, 40] width 12 height 20
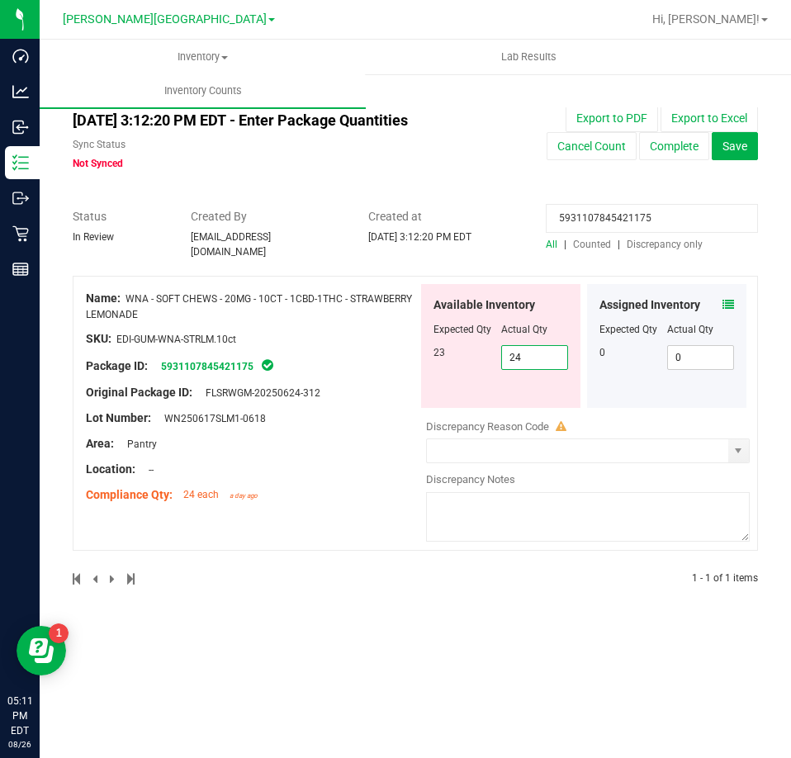
click at [549, 347] on span "24 24" at bounding box center [535, 357] width 68 height 25
click at [549, 347] on input "24" at bounding box center [535, 357] width 66 height 23
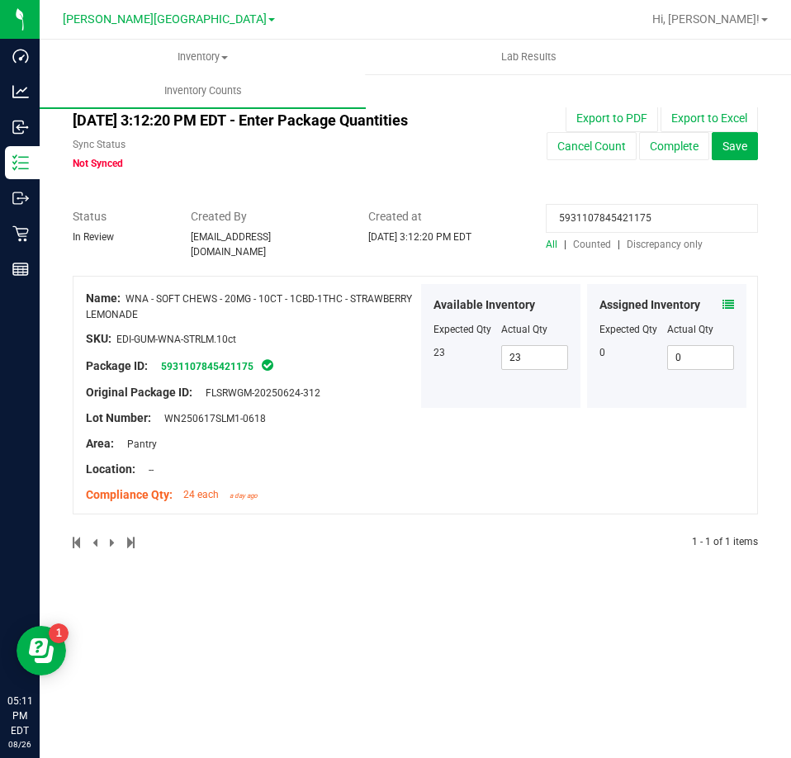
click at [641, 217] on input "5931107845421175" at bounding box center [652, 218] width 212 height 29
click at [640, 217] on input "5931107845421175" at bounding box center [652, 218] width 212 height 29
paste input "6323689955969561"
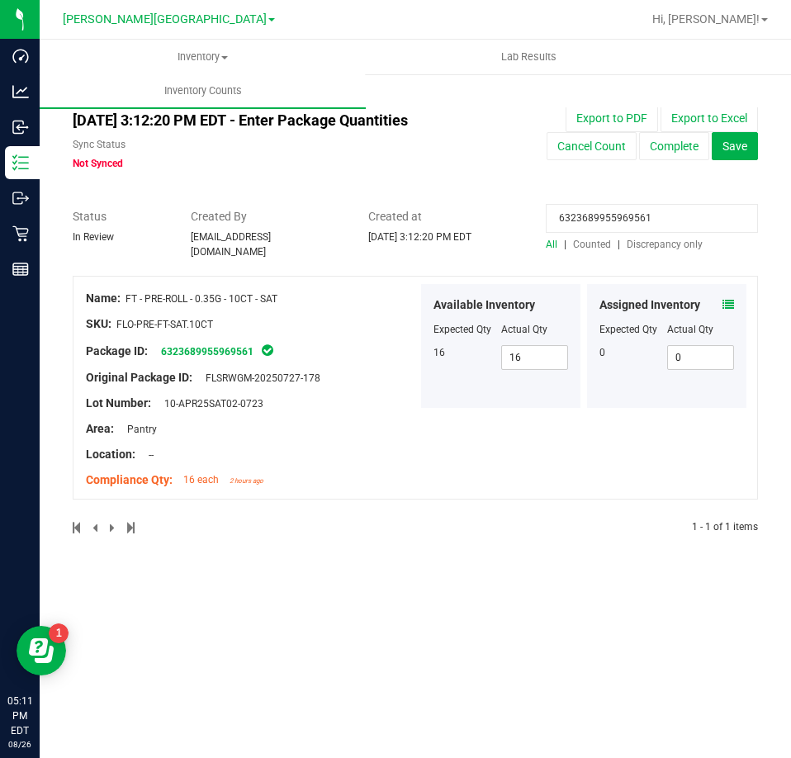
click at [725, 299] on icon at bounding box center [728, 305] width 12 height 12
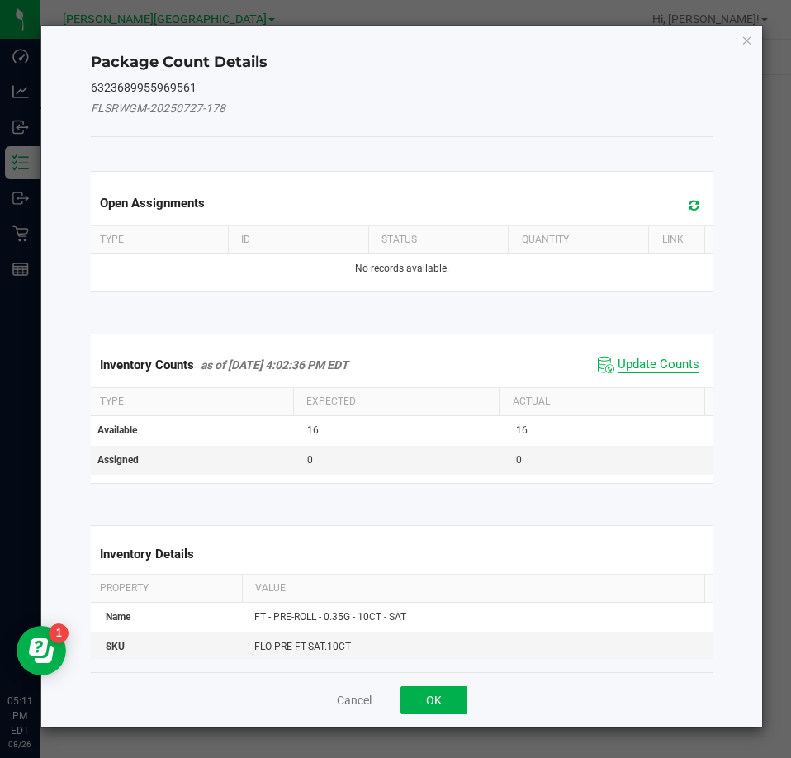
click at [658, 370] on span "Update Counts" at bounding box center [658, 365] width 82 height 17
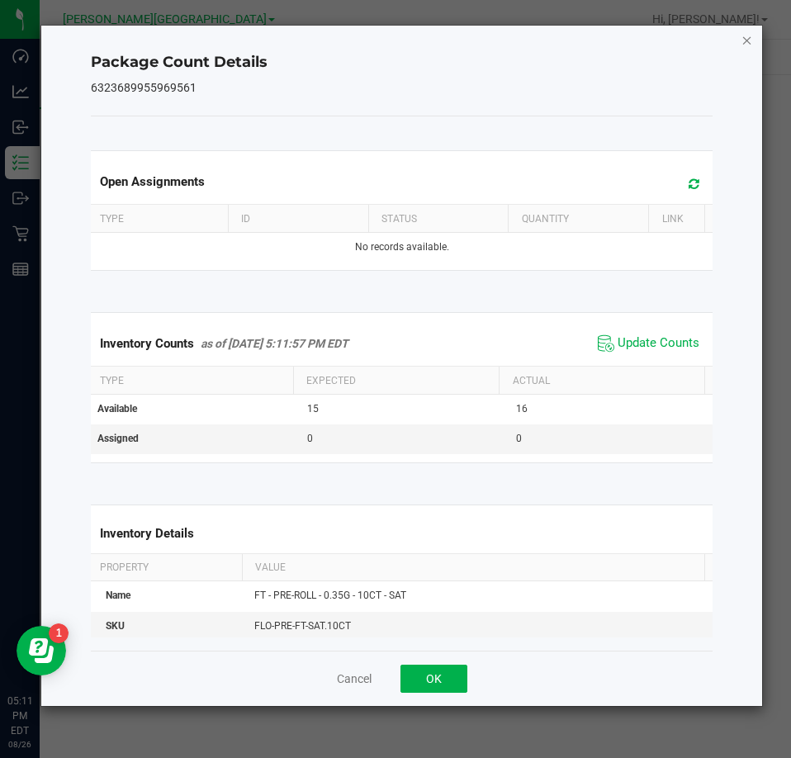
click at [741, 40] on icon "Close" at bounding box center [747, 40] width 12 height 20
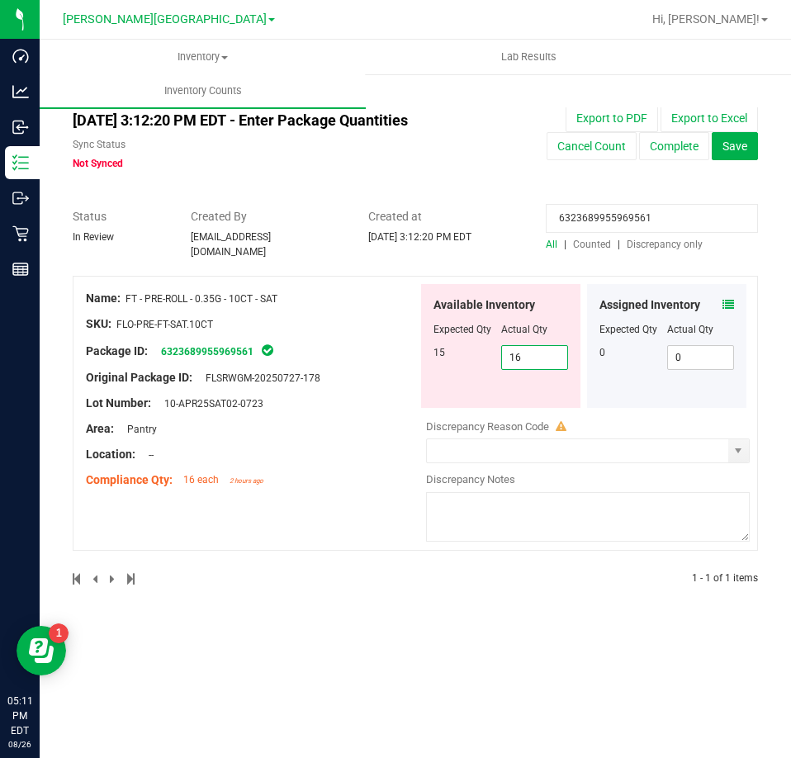
click at [540, 351] on span "16 16" at bounding box center [535, 357] width 68 height 25
click at [540, 351] on input "16" at bounding box center [535, 357] width 66 height 23
click at [617, 214] on input "6323689955969561" at bounding box center [652, 218] width 212 height 29
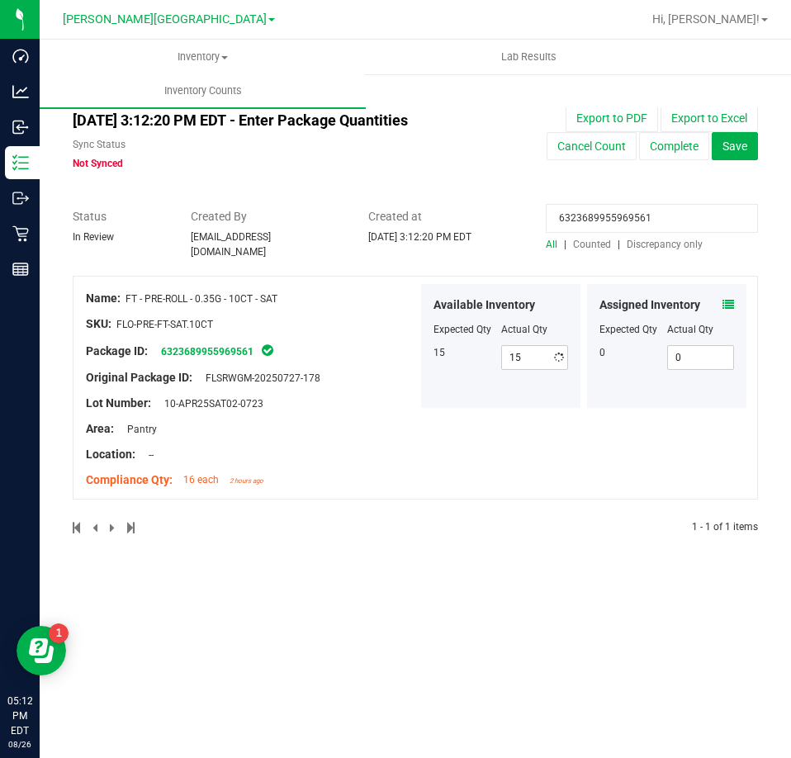
click at [617, 214] on input "6323689955969561" at bounding box center [652, 218] width 212 height 29
paste input "8919286834743667"
click at [727, 299] on icon at bounding box center [728, 305] width 12 height 12
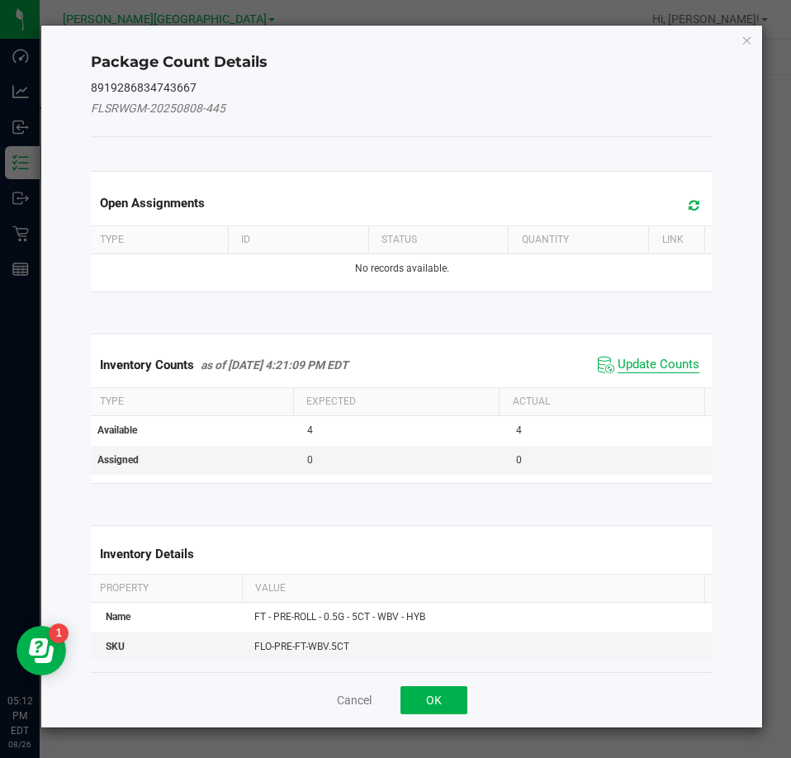
click at [626, 363] on span "Update Counts" at bounding box center [658, 365] width 82 height 17
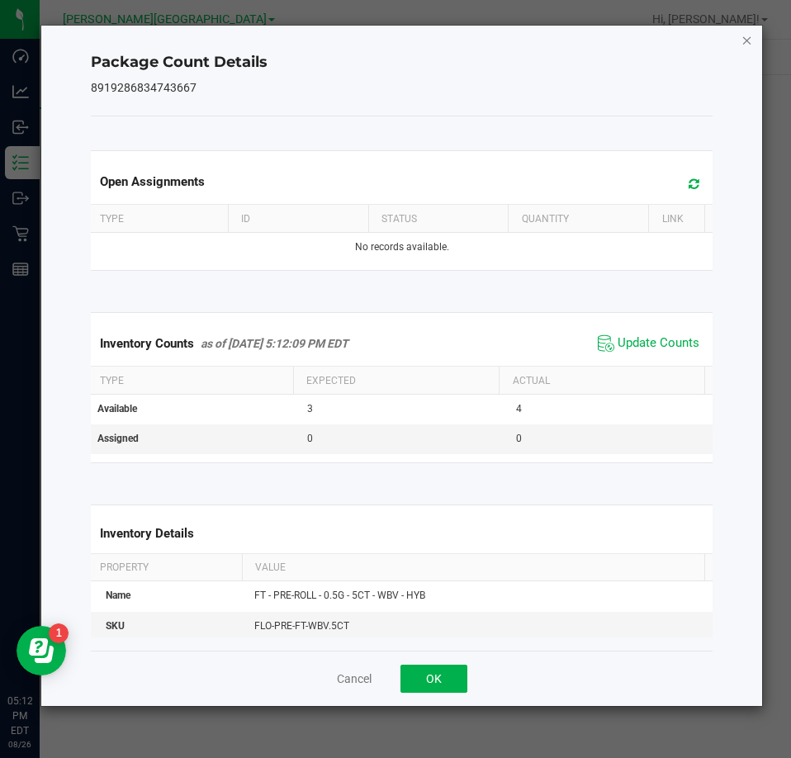
click at [743, 36] on icon "Close" at bounding box center [747, 40] width 12 height 20
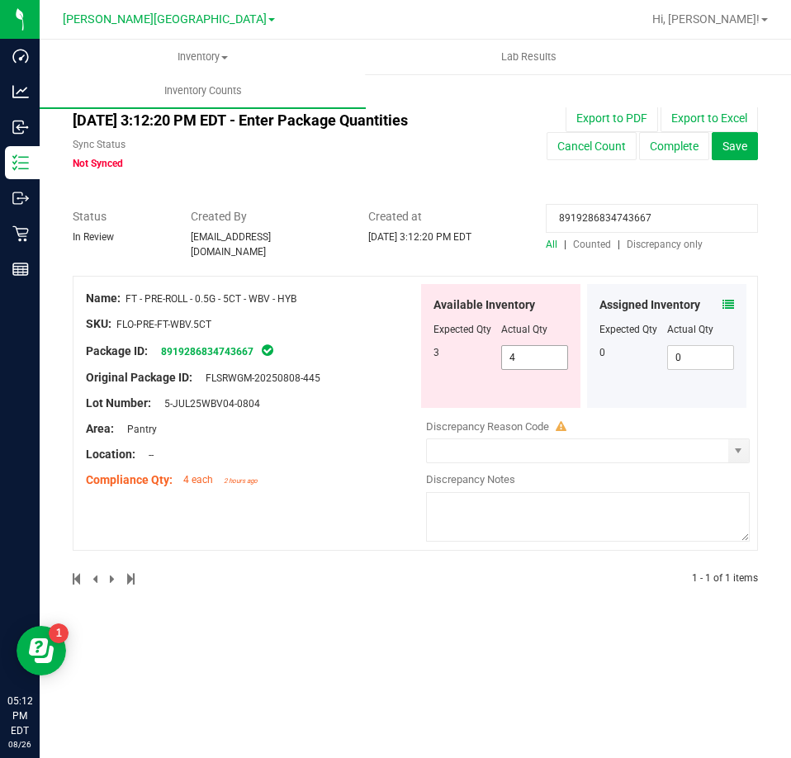
click at [509, 345] on span "4 4" at bounding box center [535, 357] width 68 height 25
click at [0, 0] on input "4" at bounding box center [0, 0] width 0 height 0
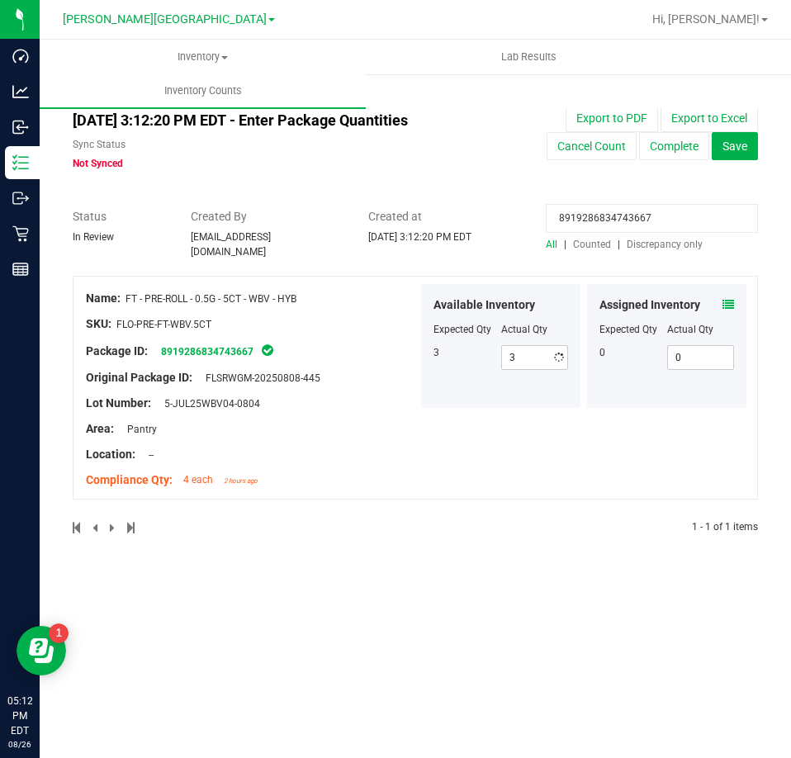
click at [593, 222] on input "8919286834743667" at bounding box center [652, 218] width 212 height 29
paste input "5111015503509123"
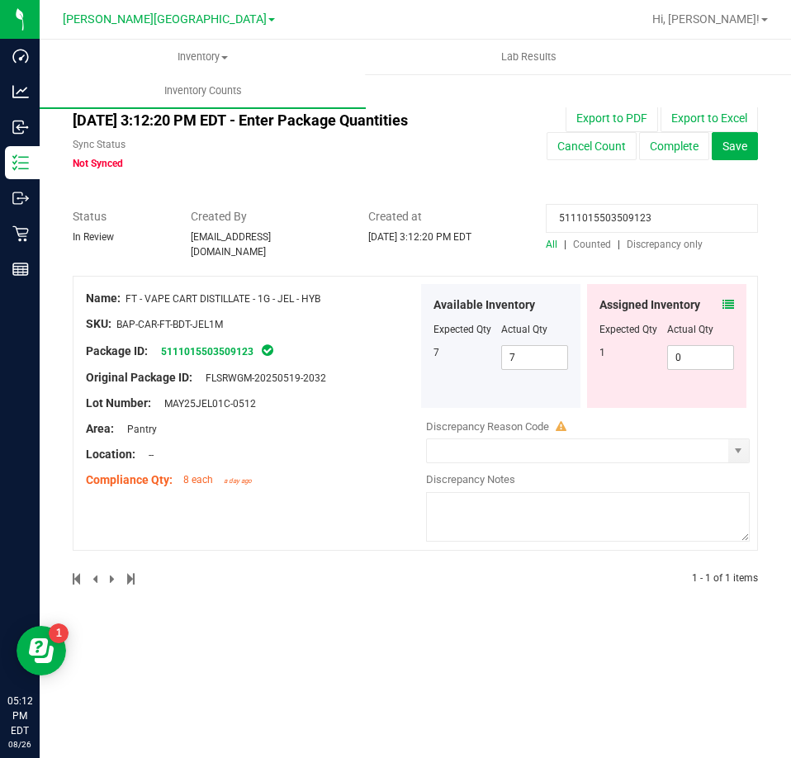
click at [726, 299] on icon at bounding box center [728, 305] width 12 height 12
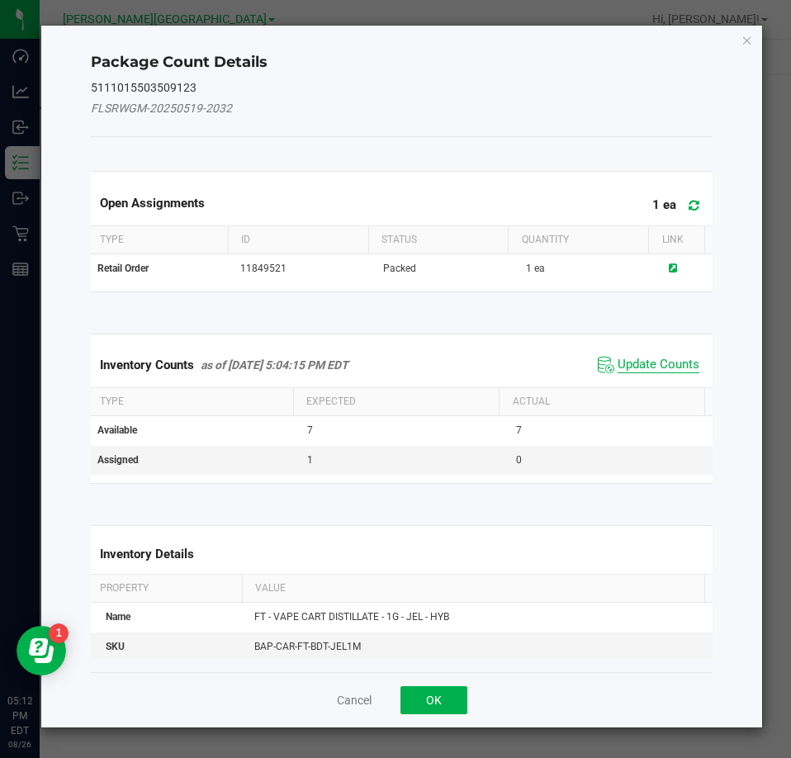
click at [665, 361] on span "Update Counts" at bounding box center [658, 365] width 82 height 17
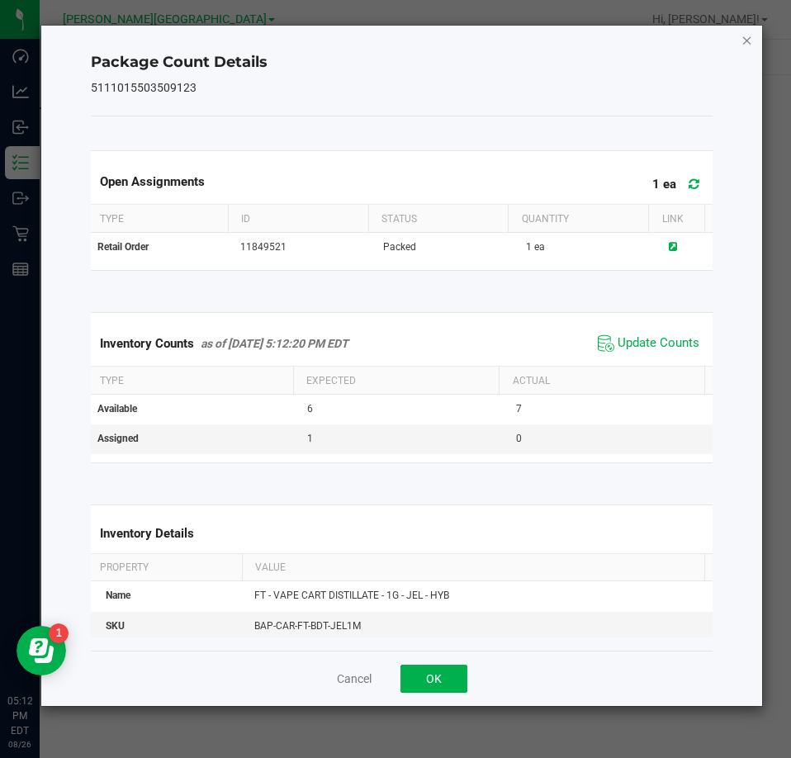
click at [741, 44] on icon "Close" at bounding box center [747, 40] width 12 height 20
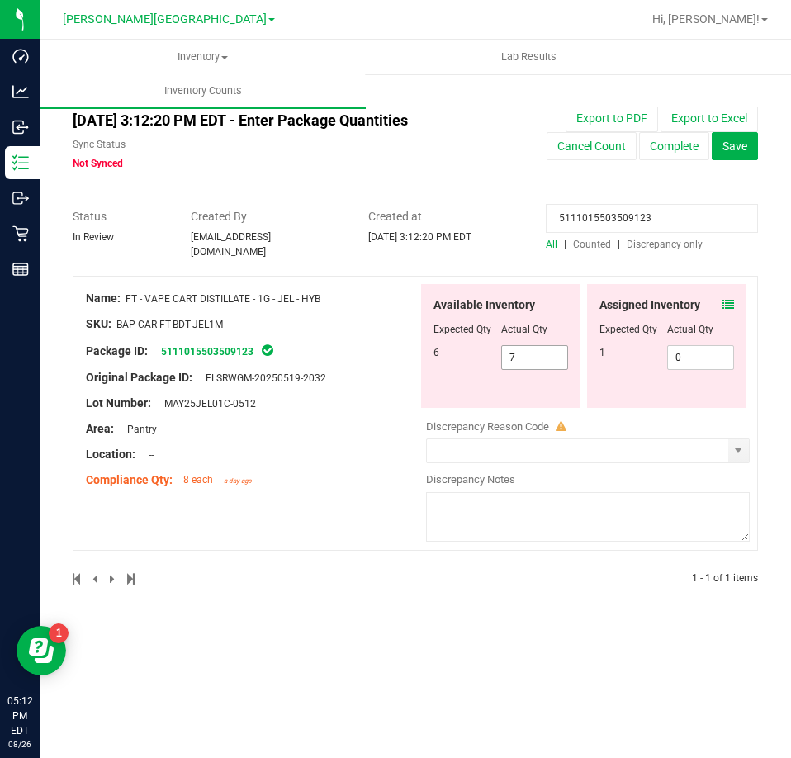
click at [560, 345] on span "7 7" at bounding box center [535, 357] width 68 height 25
click at [560, 346] on input "7" at bounding box center [535, 357] width 66 height 23
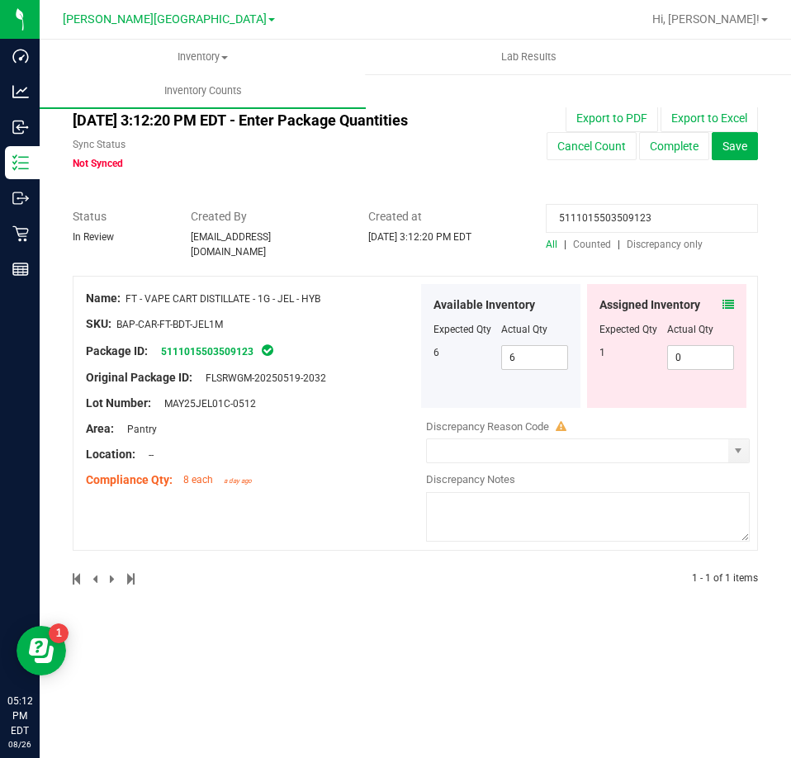
click at [601, 216] on input "5111015503509123" at bounding box center [652, 218] width 212 height 29
paste input "3467811983353276"
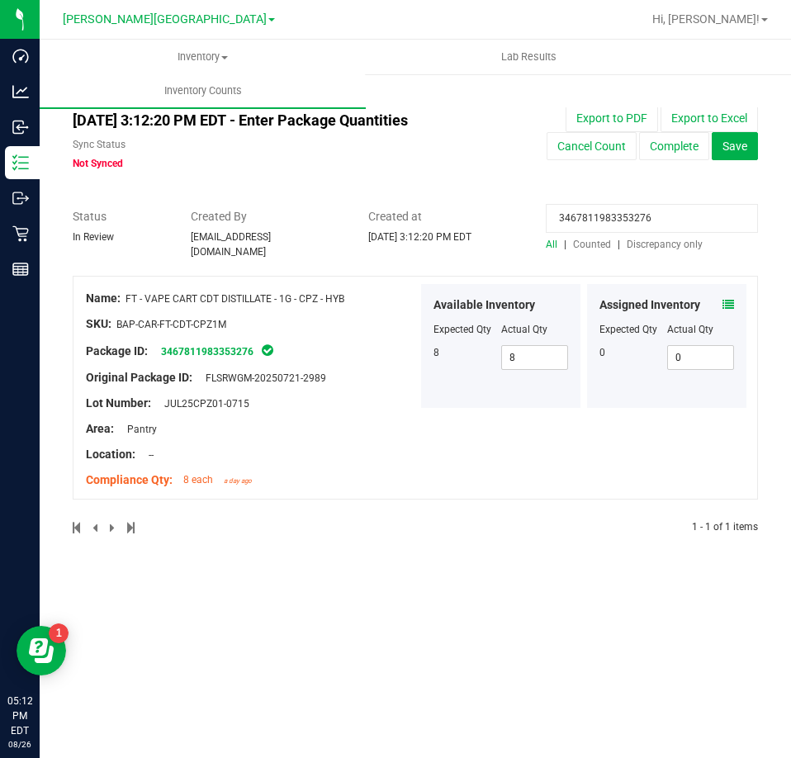
click at [730, 296] on span at bounding box center [728, 304] width 12 height 17
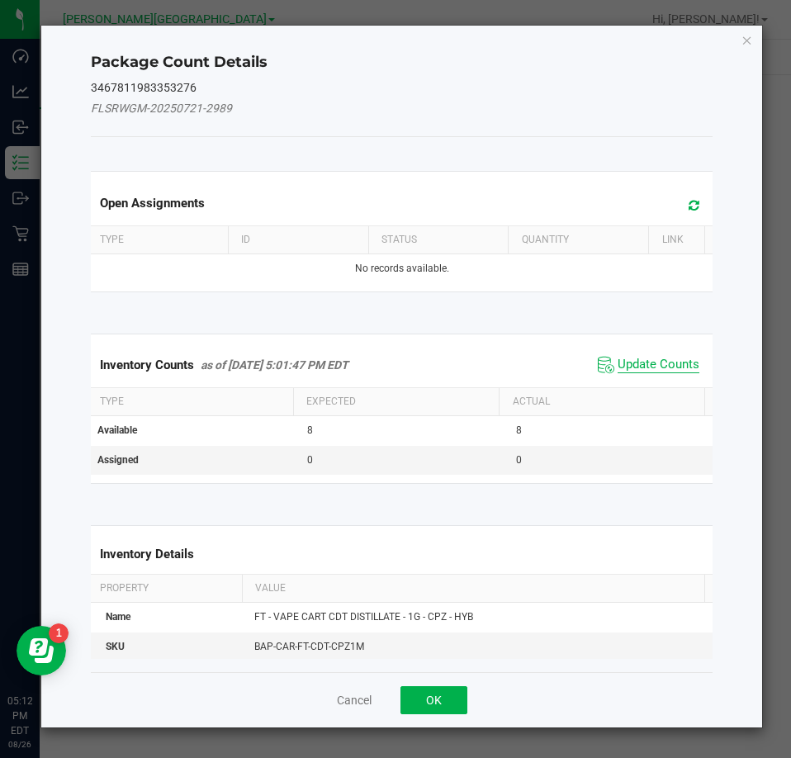
click at [667, 368] on span "Update Counts" at bounding box center [658, 365] width 82 height 17
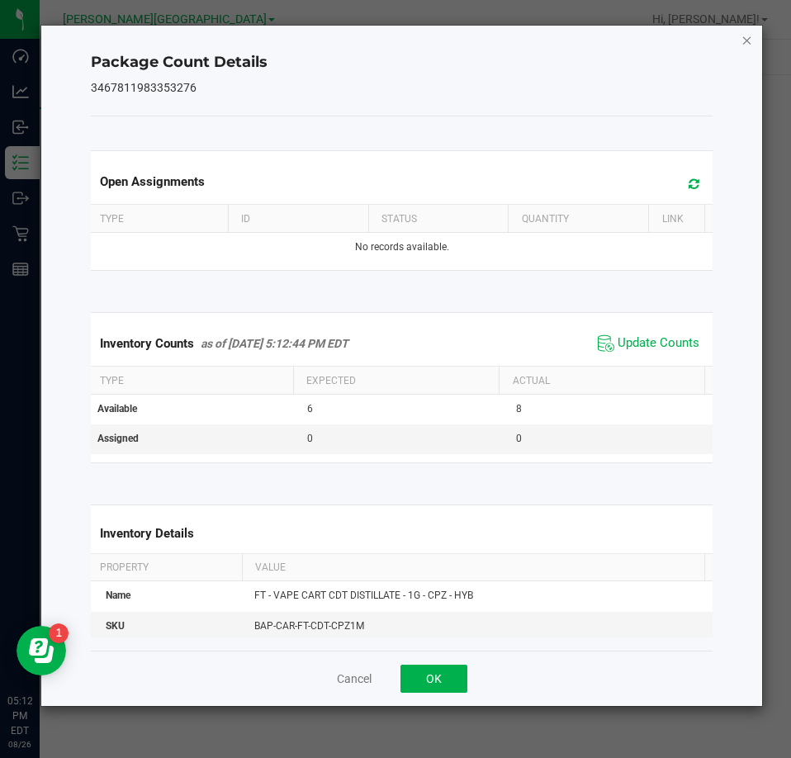
click at [748, 42] on icon "Close" at bounding box center [747, 40] width 12 height 20
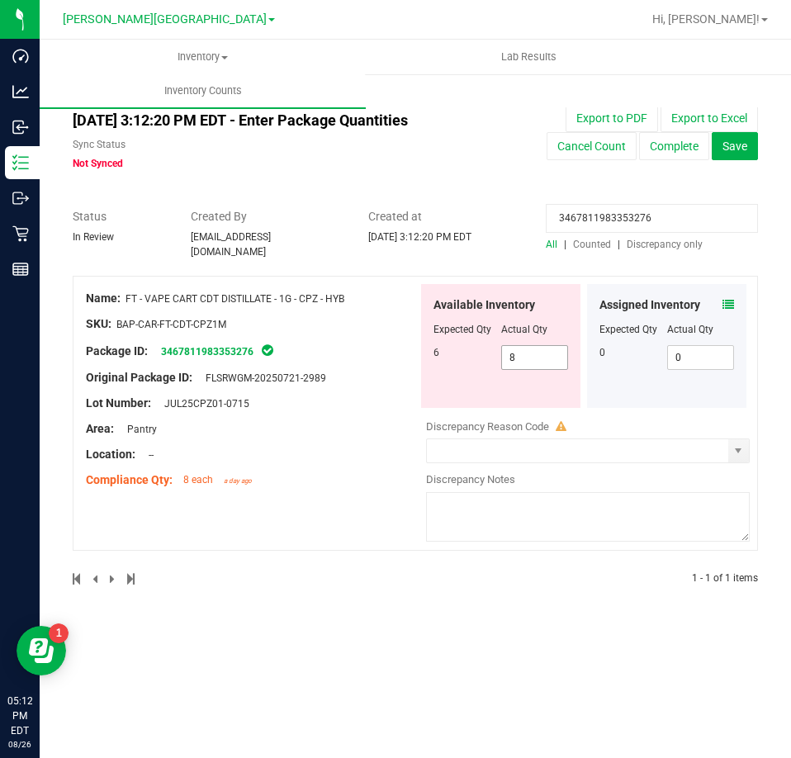
click at [555, 350] on span "8 8" at bounding box center [535, 357] width 68 height 25
click at [555, 350] on input "8" at bounding box center [535, 357] width 66 height 23
click at [669, 219] on input "3467811983353276" at bounding box center [652, 218] width 212 height 29
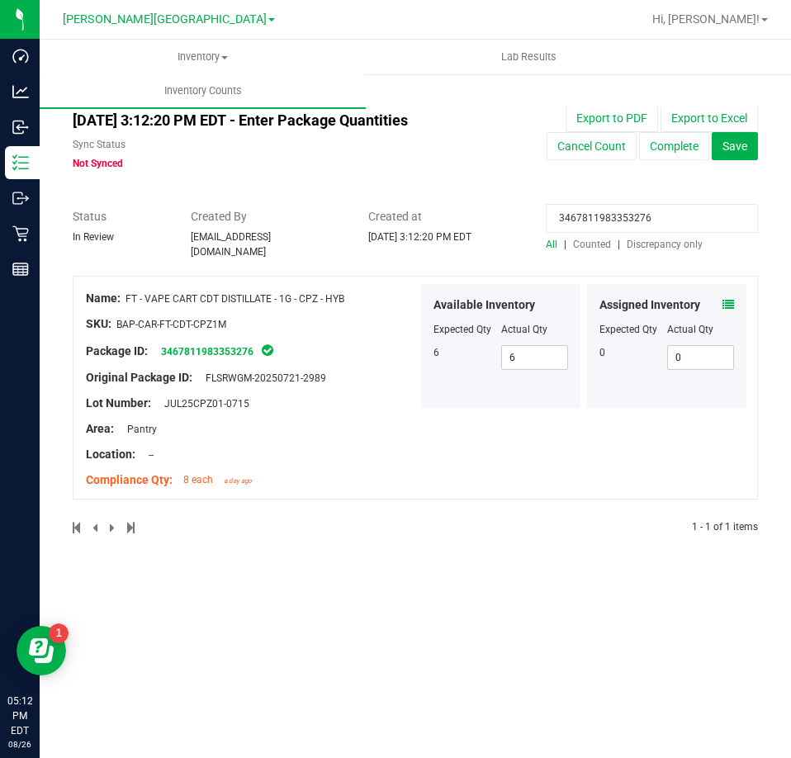
drag, startPoint x: 669, startPoint y: 219, endPoint x: 640, endPoint y: 211, distance: 29.8
click at [640, 211] on input "3467811983353276" at bounding box center [652, 218] width 212 height 29
paste input "1284581611796792"
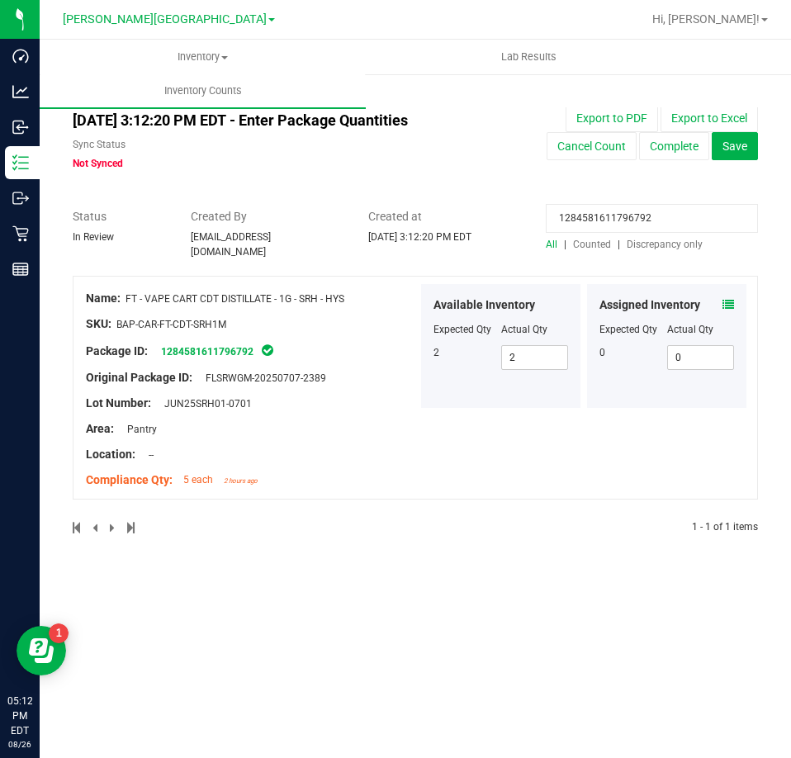
click at [725, 299] on icon at bounding box center [728, 305] width 12 height 12
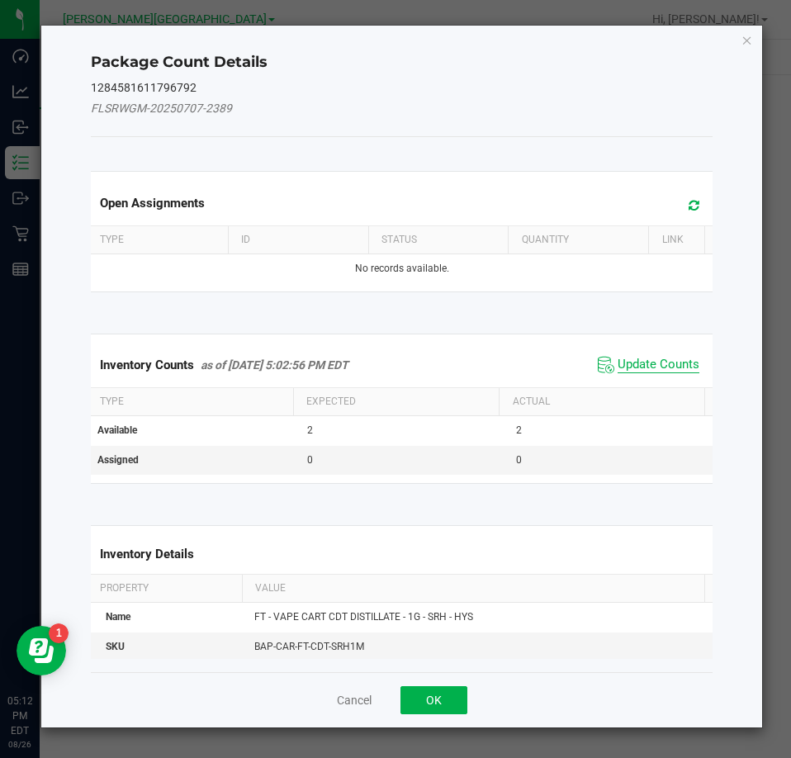
click at [640, 364] on span "Update Counts" at bounding box center [658, 365] width 82 height 17
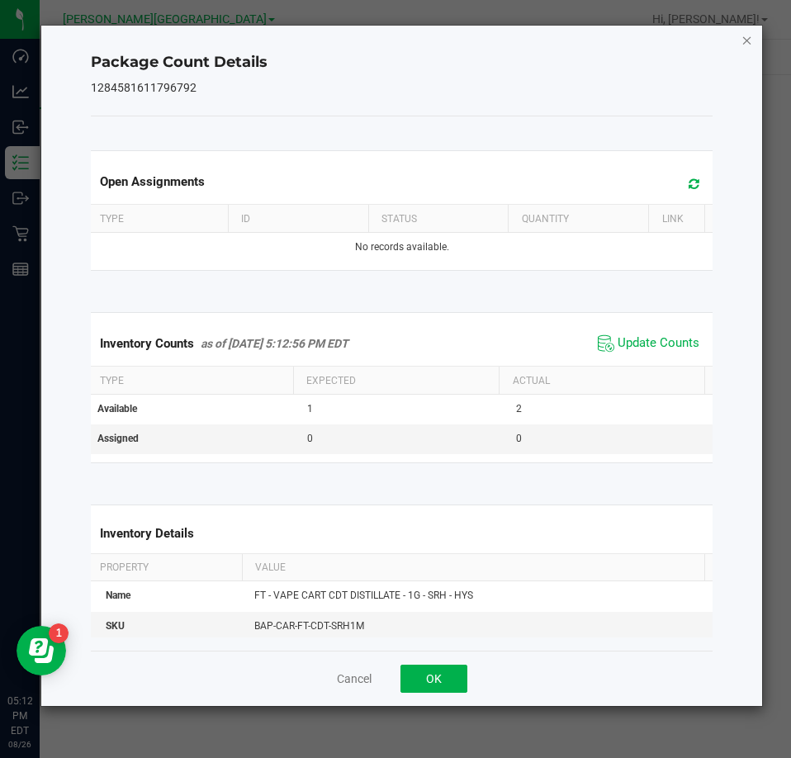
click at [748, 43] on icon "Close" at bounding box center [747, 40] width 12 height 20
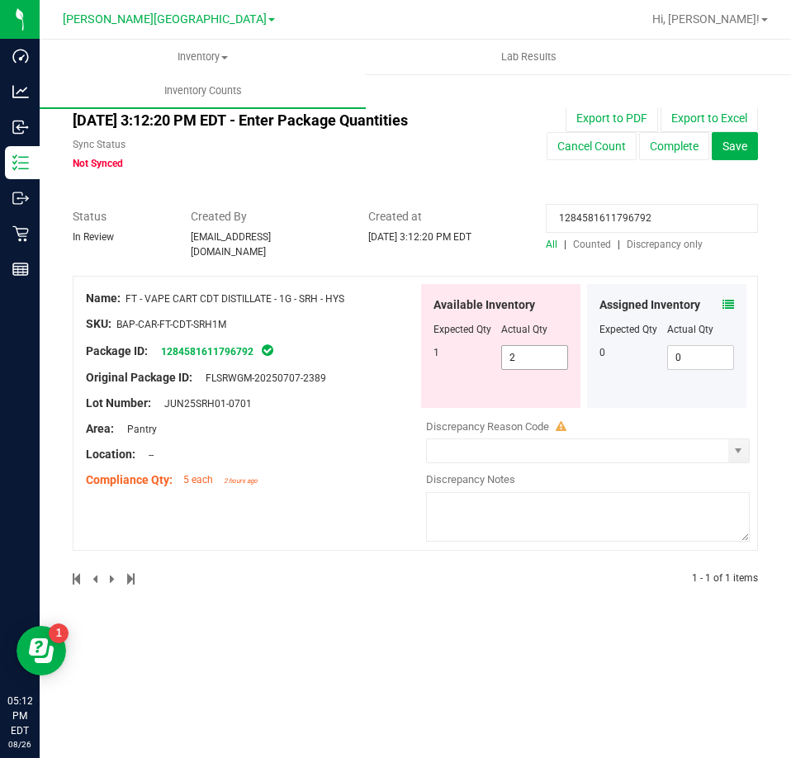
click at [528, 352] on span "2 2" at bounding box center [535, 357] width 68 height 25
click at [0, 0] on input "2" at bounding box center [0, 0] width 0 height 0
click at [662, 217] on input "1284581611796792" at bounding box center [652, 218] width 212 height 29
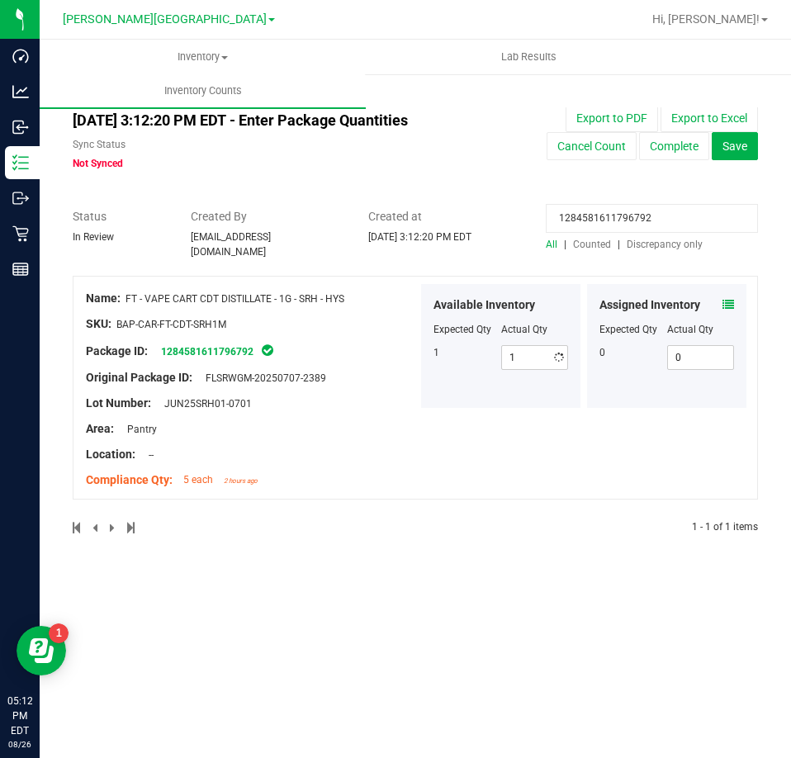
click at [662, 217] on input "1284581611796792" at bounding box center [652, 218] width 212 height 29
paste input "2919482848881085"
click at [725, 299] on icon at bounding box center [728, 305] width 12 height 12
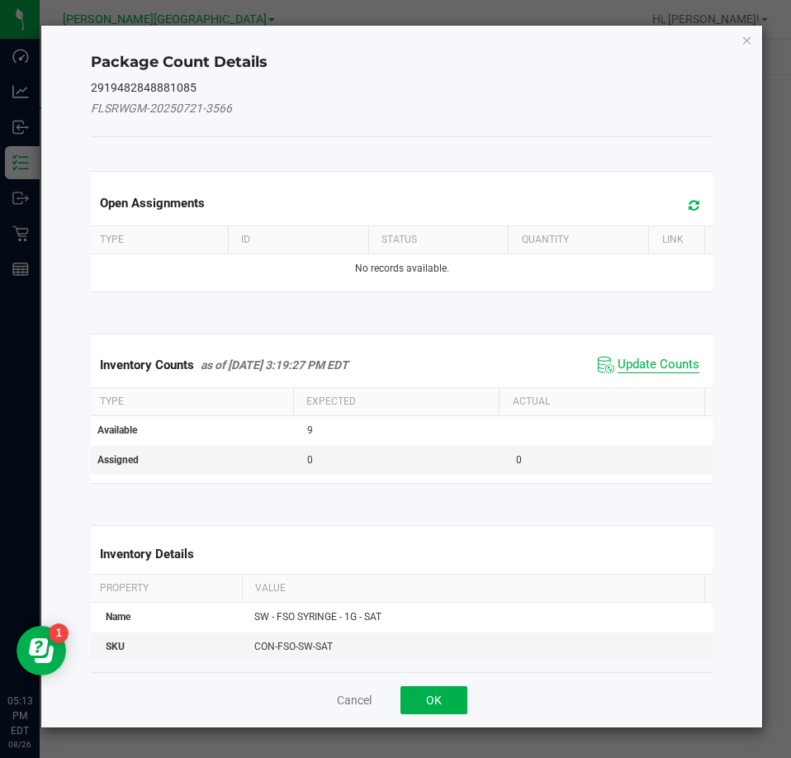
click at [638, 363] on span "Update Counts" at bounding box center [658, 365] width 82 height 17
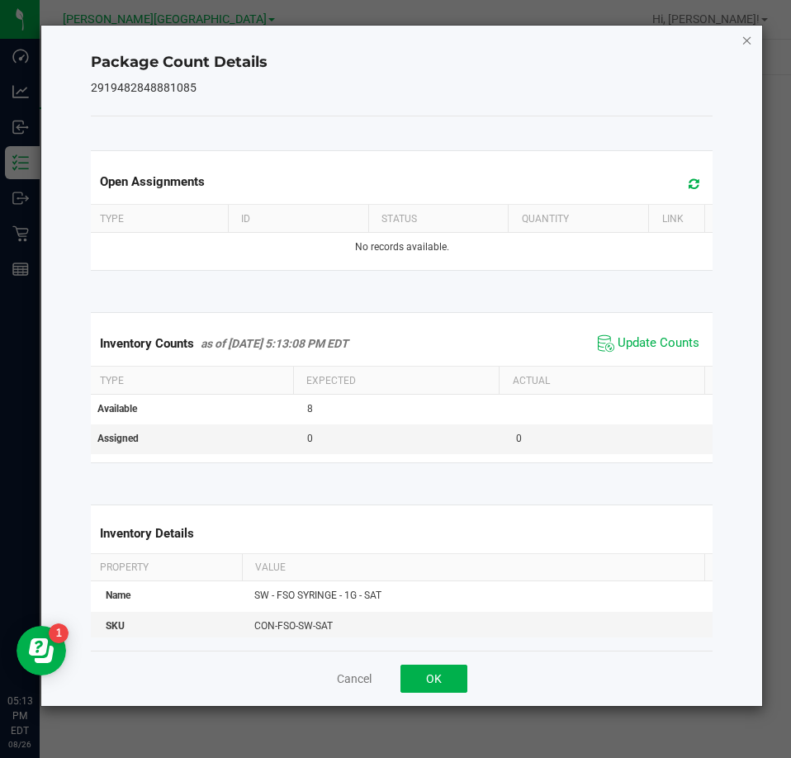
click at [741, 36] on icon "Close" at bounding box center [747, 40] width 12 height 20
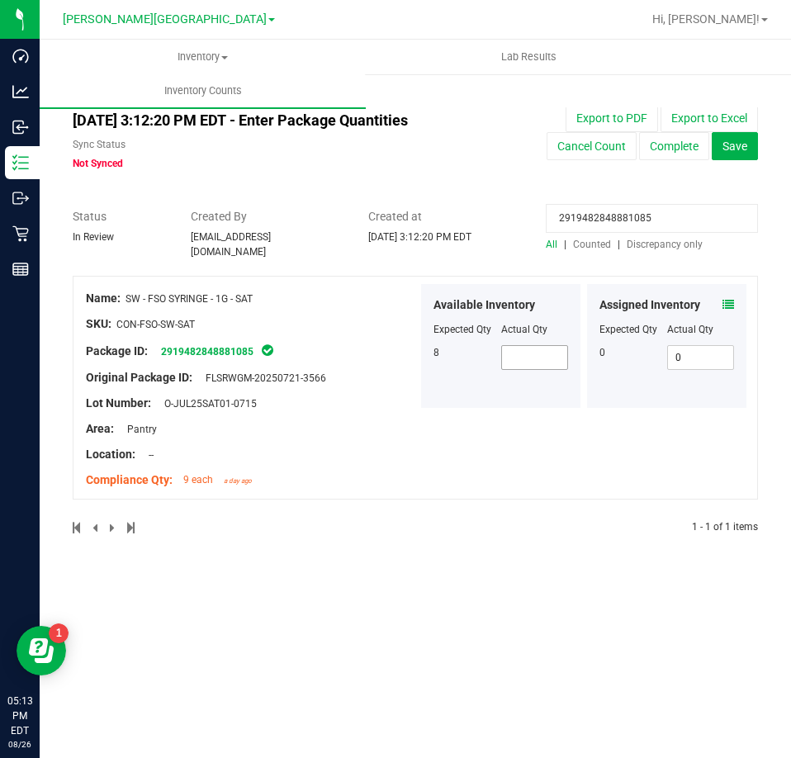
click at [522, 354] on span at bounding box center [535, 357] width 68 height 25
click at [680, 220] on input "2919482848881085" at bounding box center [652, 218] width 212 height 29
paste input "429342442519017"
click at [726, 300] on icon at bounding box center [728, 305] width 12 height 12
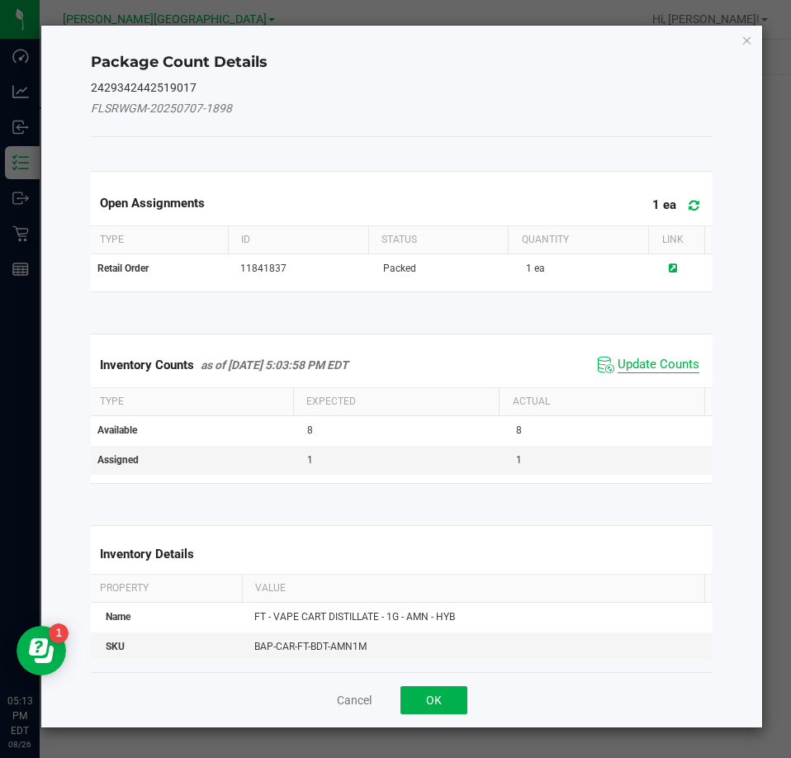
click at [679, 361] on span "Update Counts" at bounding box center [658, 365] width 82 height 17
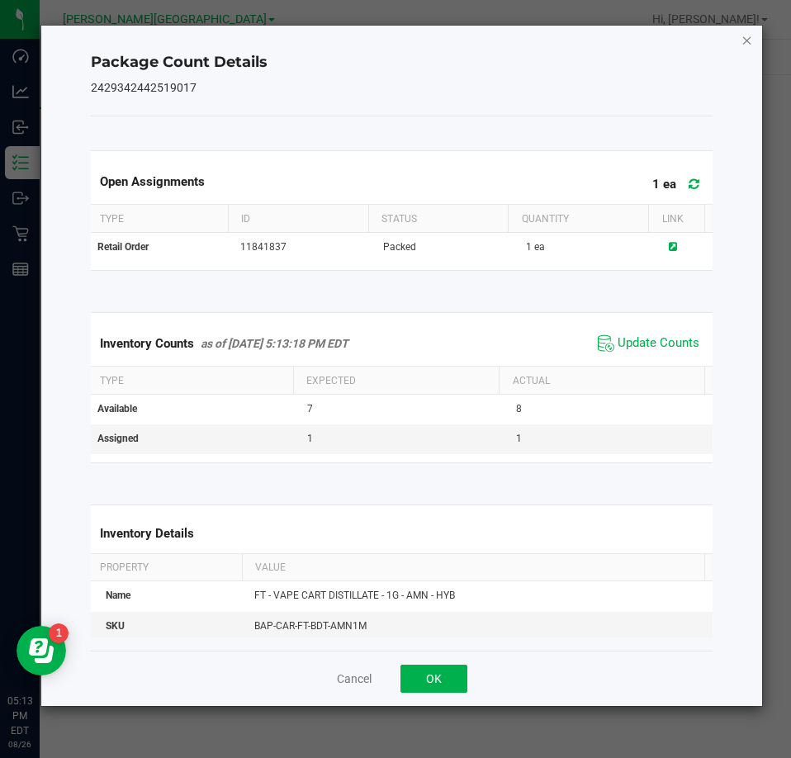
click at [749, 37] on icon "Close" at bounding box center [747, 40] width 12 height 20
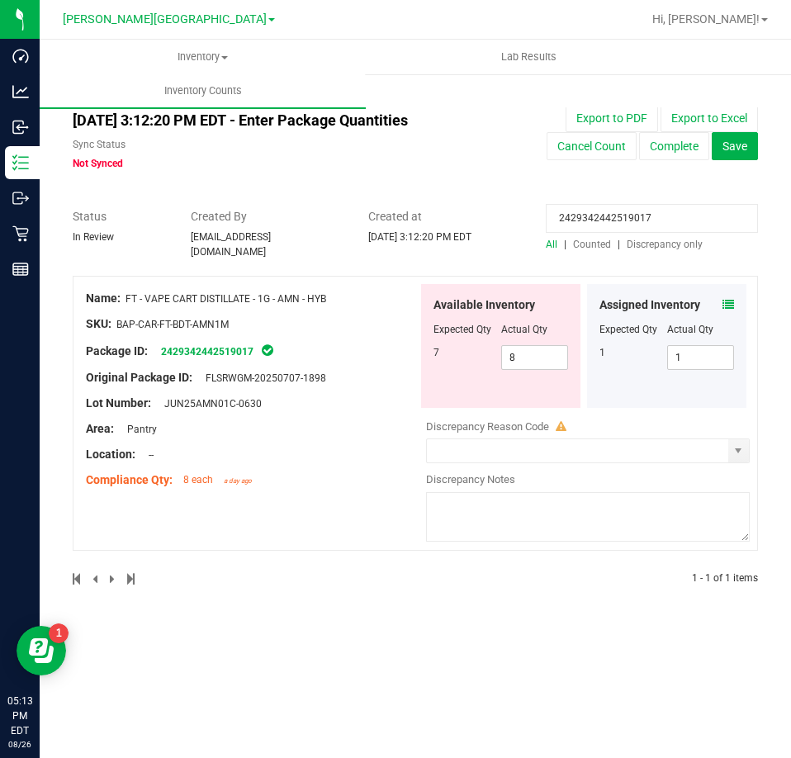
click at [574, 353] on div "Available Inventory Expected Qty Actual Qty 7 8 8" at bounding box center [500, 346] width 159 height 124
click at [565, 348] on div "Available Inventory Expected Qty Actual Qty 7 8 8" at bounding box center [500, 346] width 159 height 124
click at [562, 347] on span "8 8" at bounding box center [535, 357] width 68 height 25
click at [561, 347] on input "8" at bounding box center [535, 357] width 66 height 23
click at [683, 213] on input "2429342442519017" at bounding box center [652, 218] width 212 height 29
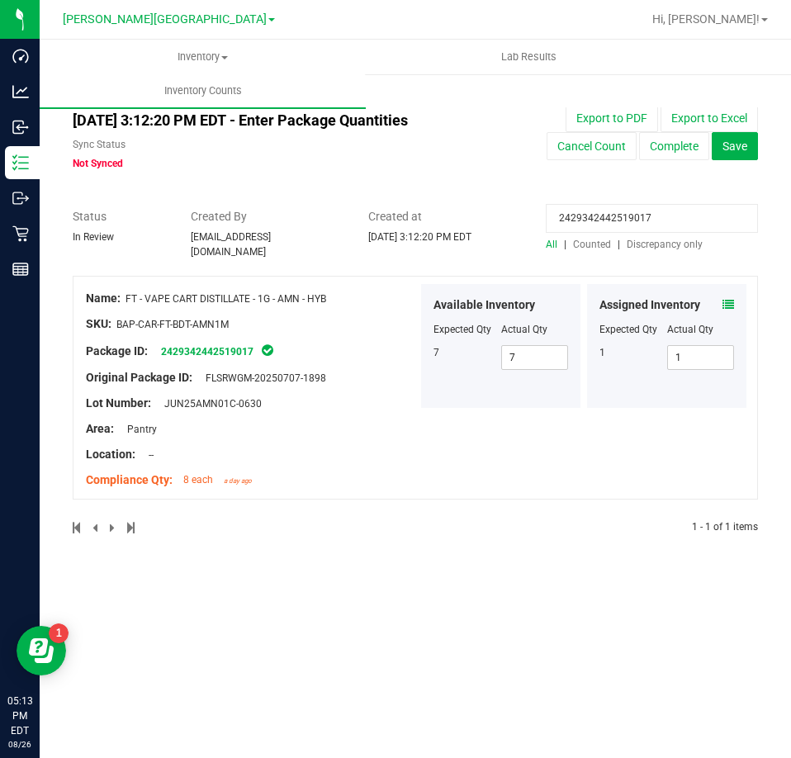
click at [659, 218] on input "2429342442519017" at bounding box center [652, 218] width 212 height 29
paste input "403848596228257"
click at [728, 300] on icon at bounding box center [728, 305] width 12 height 12
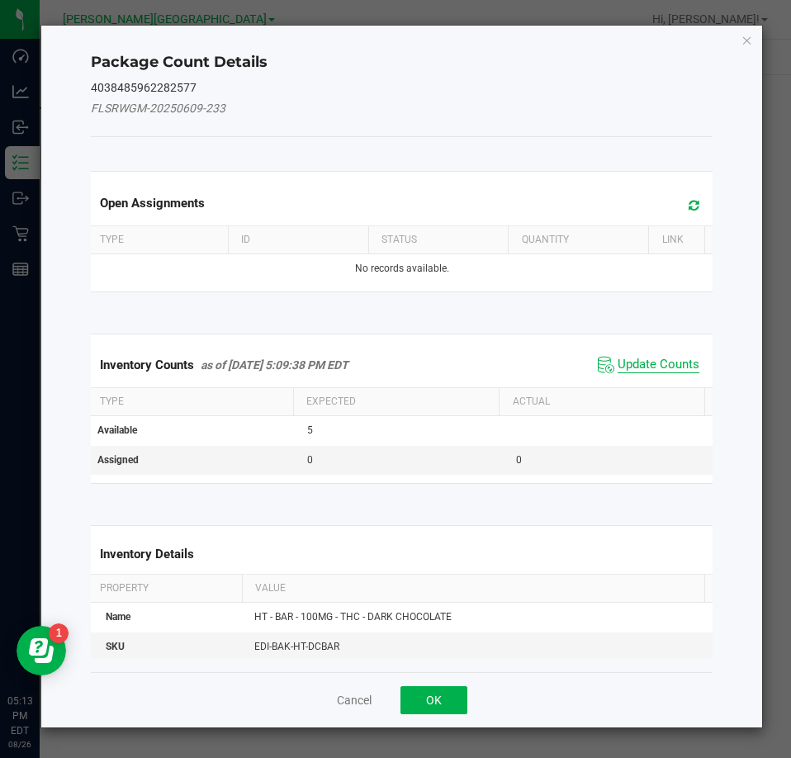
click at [663, 360] on span "Update Counts" at bounding box center [658, 365] width 82 height 17
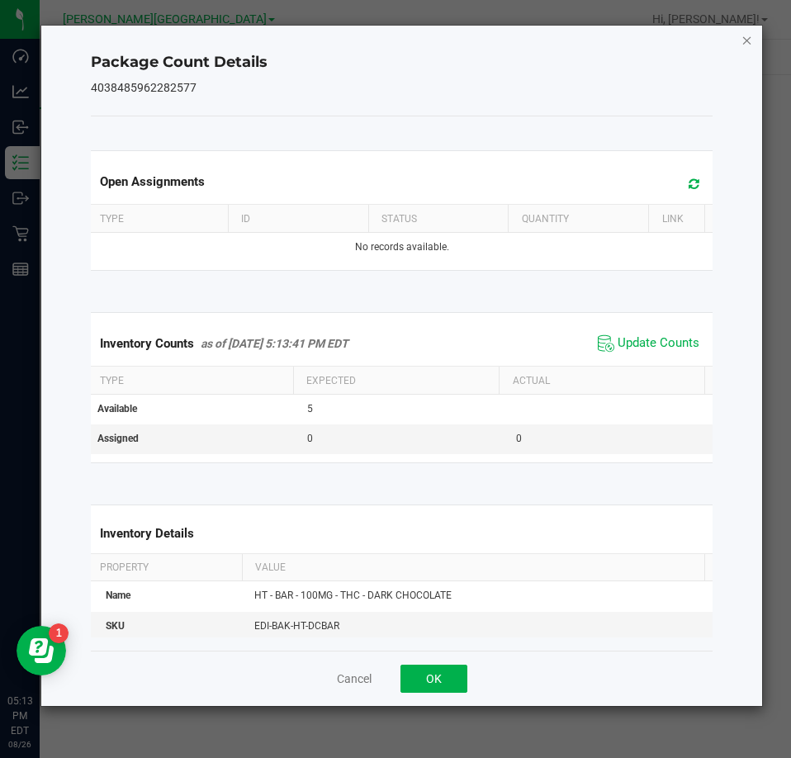
click at [748, 45] on icon "Close" at bounding box center [747, 40] width 12 height 20
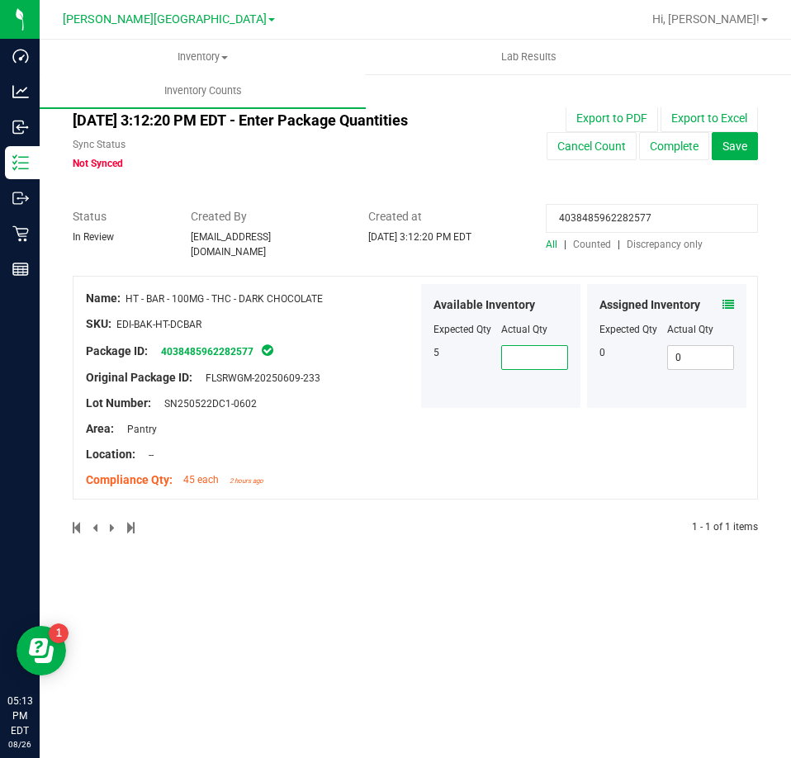
click at [531, 352] on span at bounding box center [535, 357] width 68 height 25
click at [609, 219] on input "4038485962282577" at bounding box center [652, 218] width 212 height 29
paste input "9943597152658656"
click at [730, 296] on span at bounding box center [728, 304] width 12 height 17
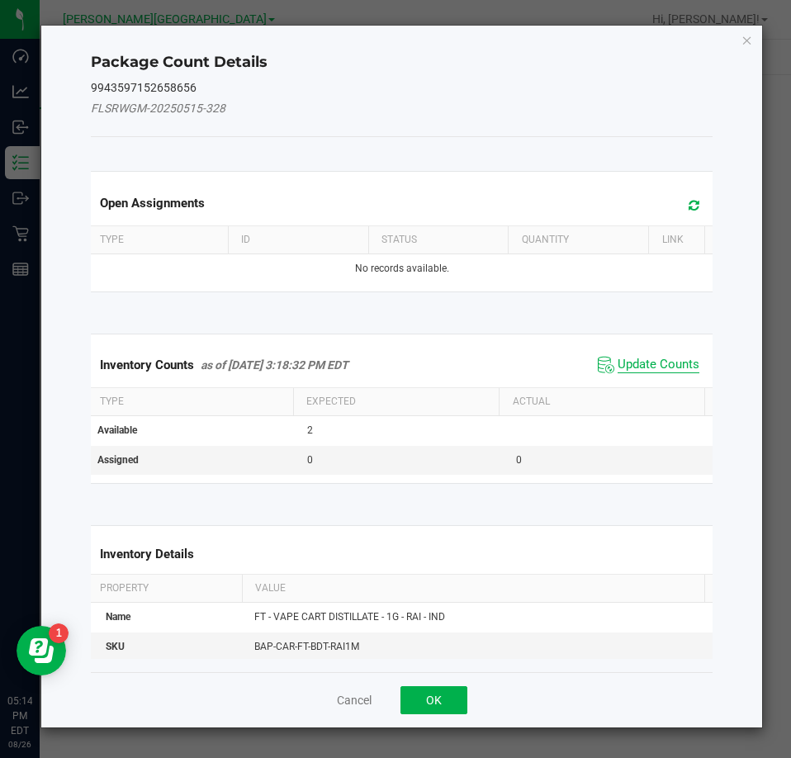
click at [659, 367] on span "Update Counts" at bounding box center [658, 365] width 82 height 17
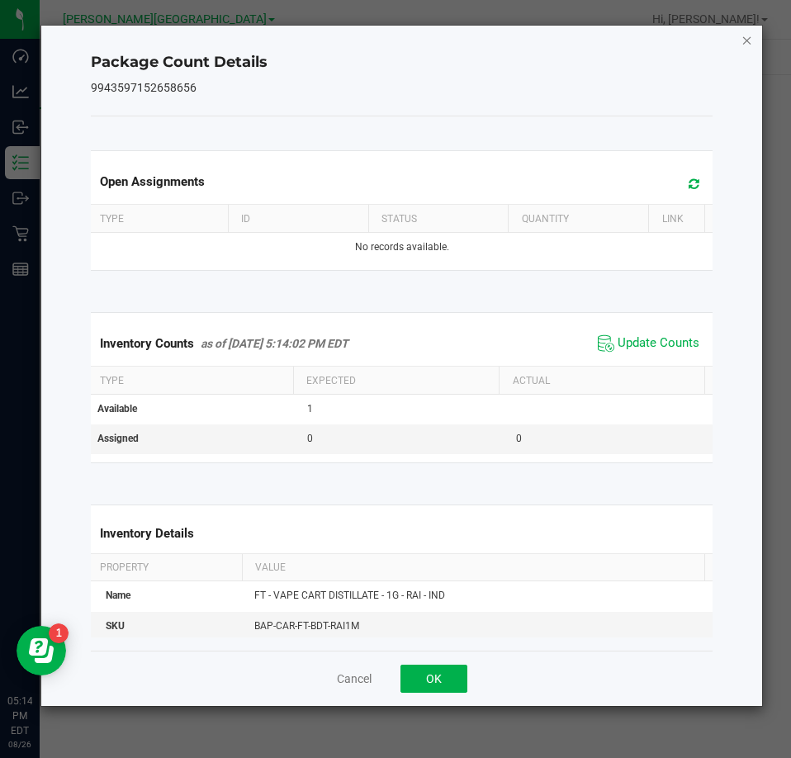
click at [743, 45] on icon "Close" at bounding box center [747, 40] width 12 height 20
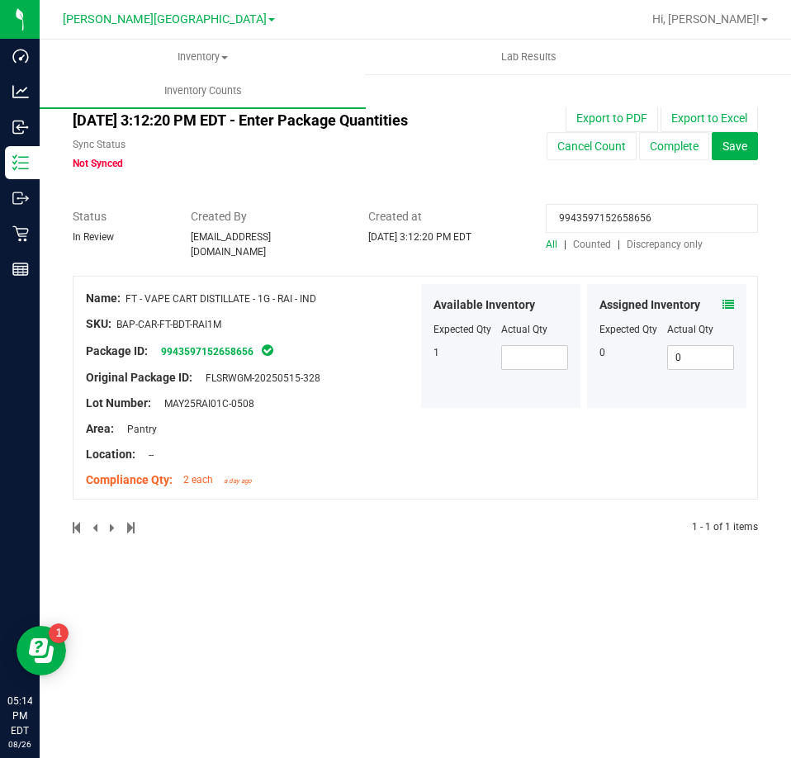
click at [586, 221] on input "9943597152658656" at bounding box center [652, 218] width 212 height 29
paste input "3260683102260030"
click at [730, 299] on div "Assigned Inventory Expected Qty Actual Qty 0 0 0" at bounding box center [666, 346] width 159 height 124
click at [730, 299] on icon at bounding box center [728, 305] width 12 height 12
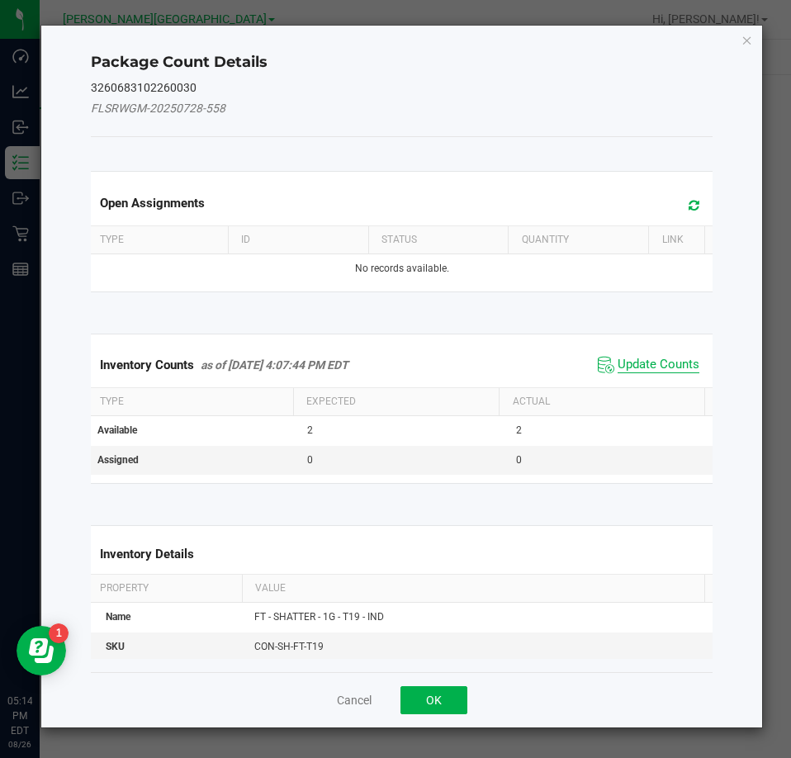
click at [628, 358] on span "Update Counts" at bounding box center [658, 365] width 82 height 17
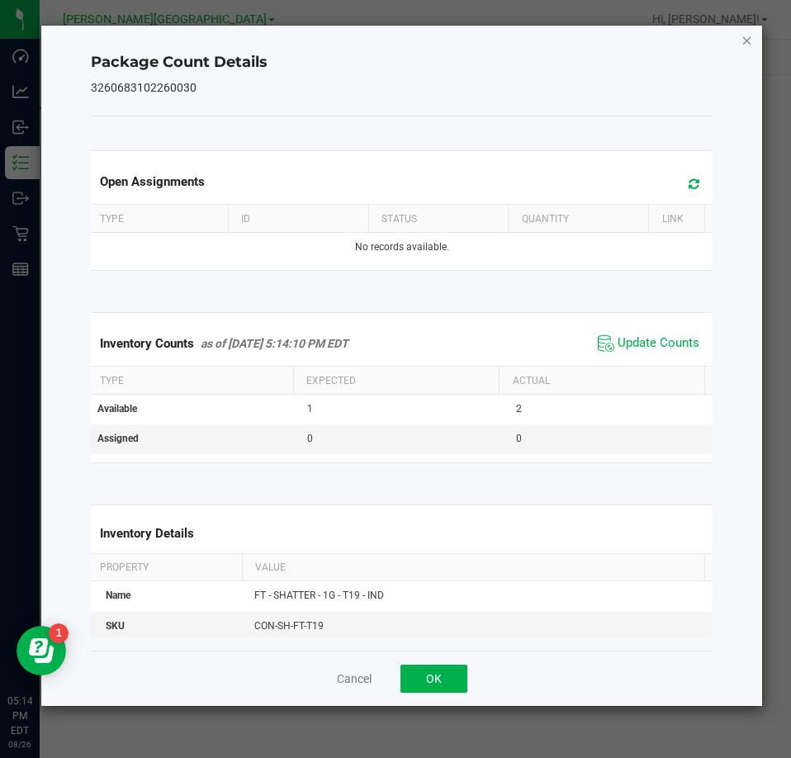
click at [743, 44] on icon "Close" at bounding box center [747, 40] width 12 height 20
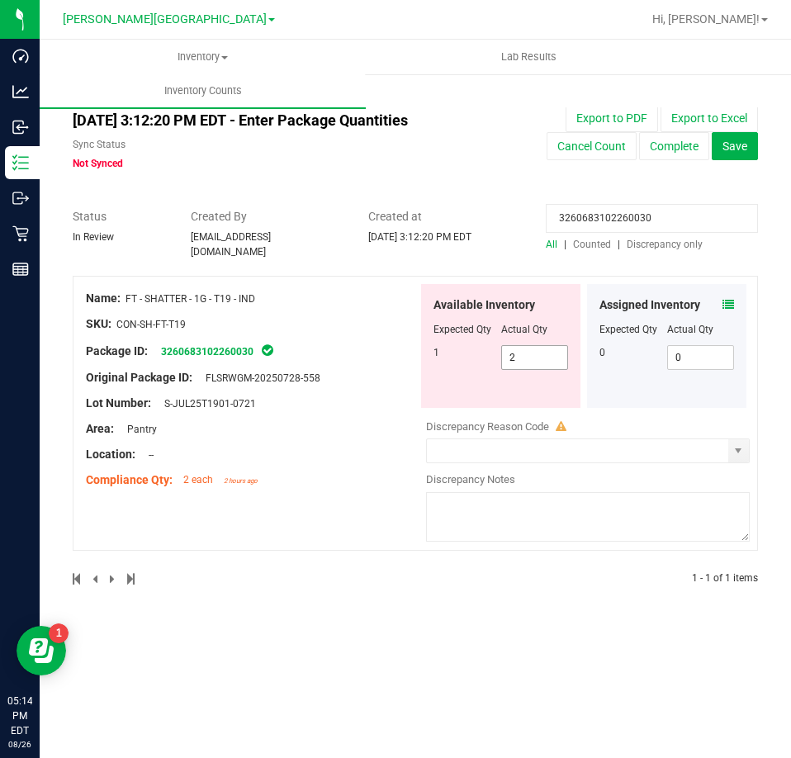
click at [540, 347] on span "2 2" at bounding box center [535, 357] width 68 height 25
click at [540, 347] on input "2" at bounding box center [535, 357] width 66 height 23
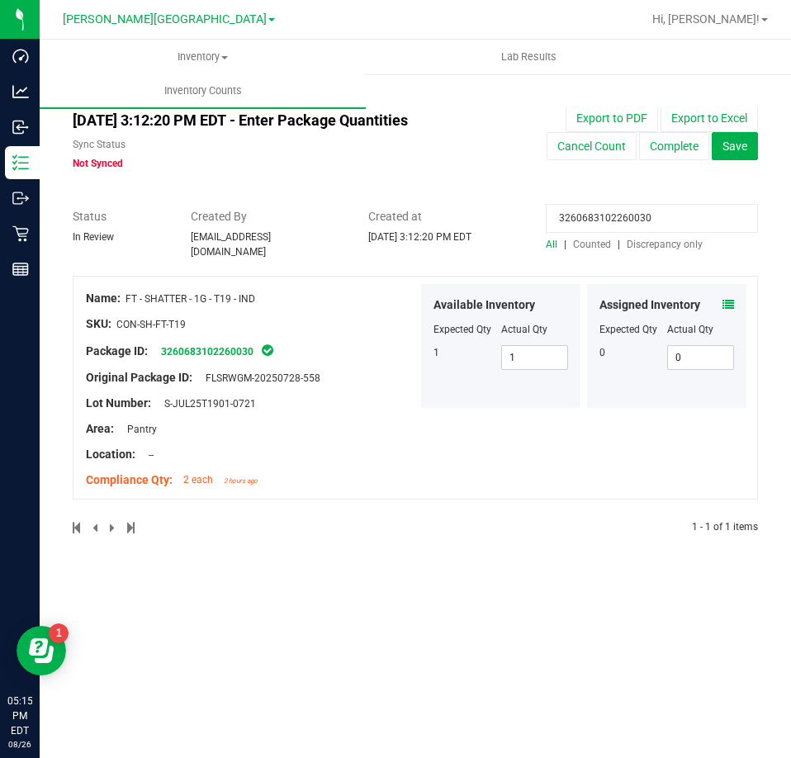
click at [599, 216] on input "3260683102260030" at bounding box center [652, 218] width 212 height 29
paste input "4038485962282577"
click at [624, 226] on input "4038485962282577" at bounding box center [652, 218] width 212 height 29
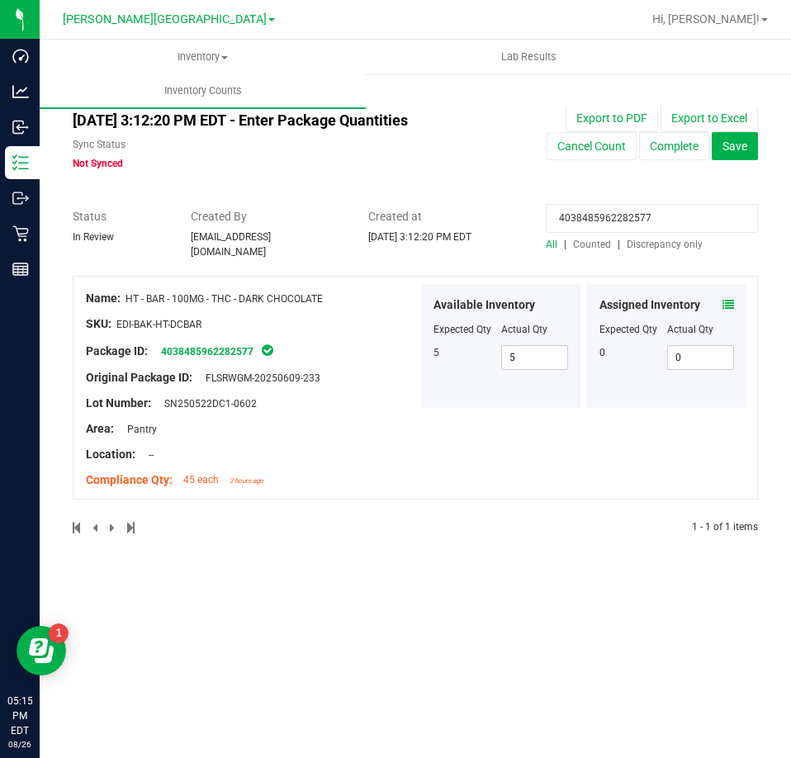
paste input "5951755633105994"
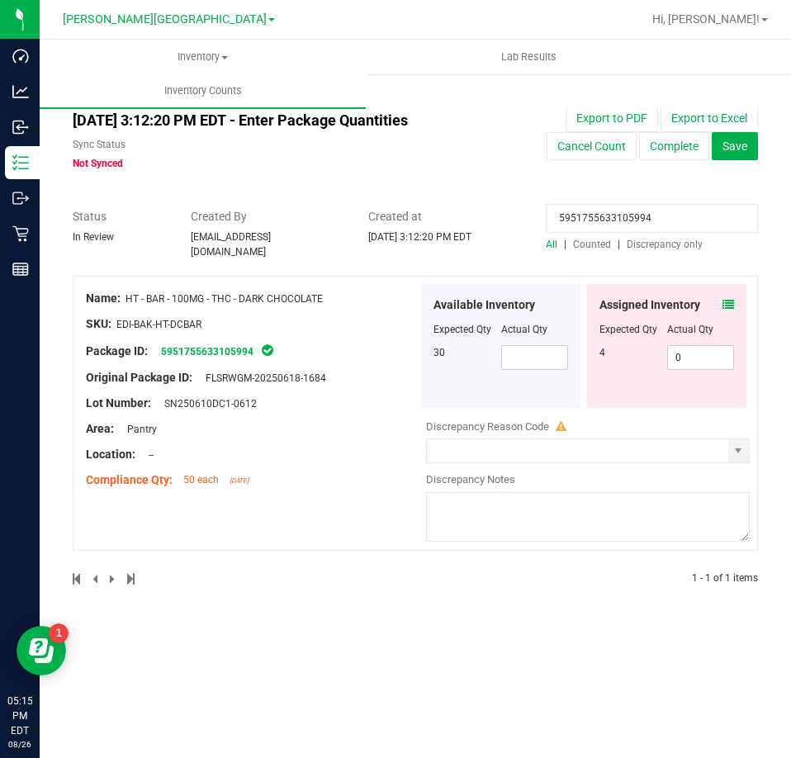
click at [727, 299] on icon at bounding box center [728, 305] width 12 height 12
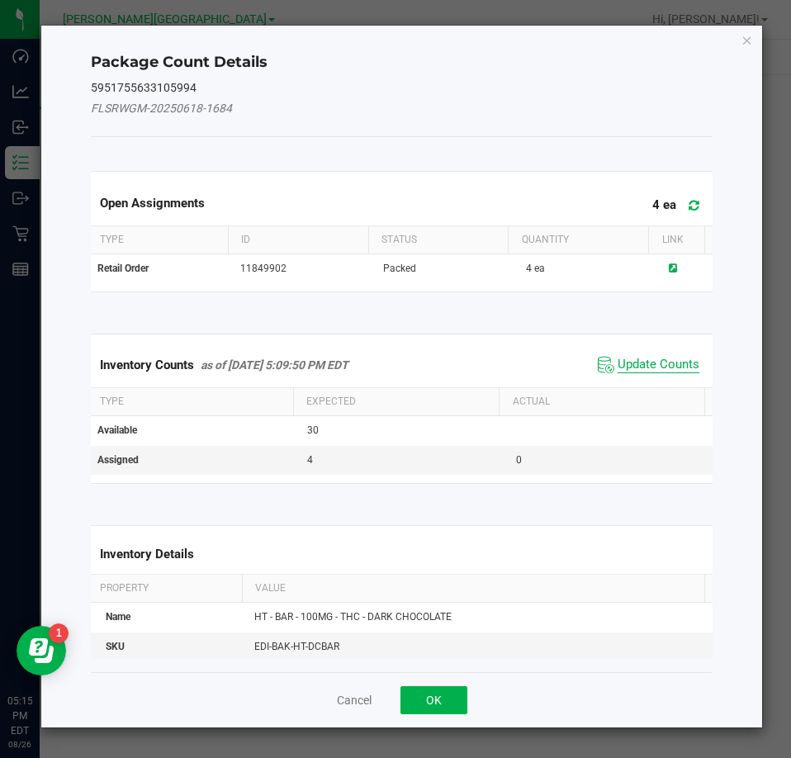
click at [669, 364] on span "Update Counts" at bounding box center [658, 365] width 82 height 17
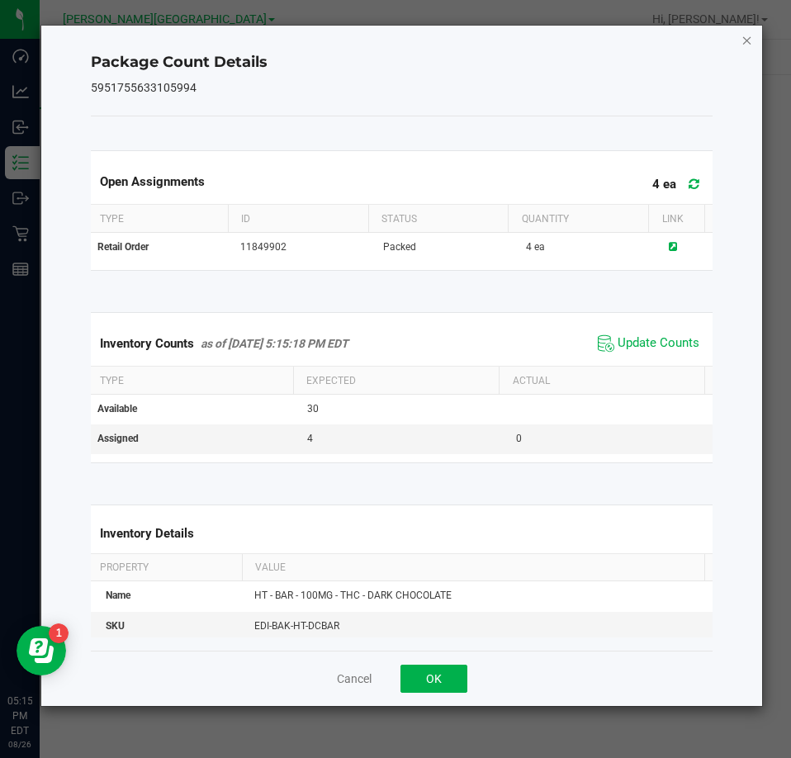
click at [747, 33] on icon "Close" at bounding box center [747, 40] width 12 height 20
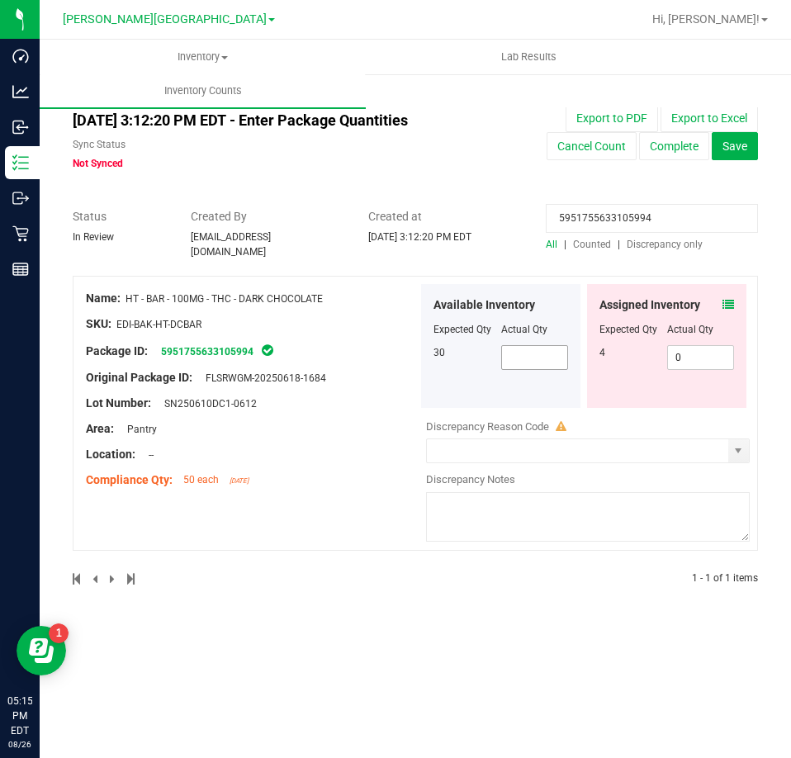
click at [532, 345] on span at bounding box center [535, 357] width 68 height 25
click at [612, 224] on input "5951755633105994" at bounding box center [652, 218] width 212 height 29
paste input "6180453260153660"
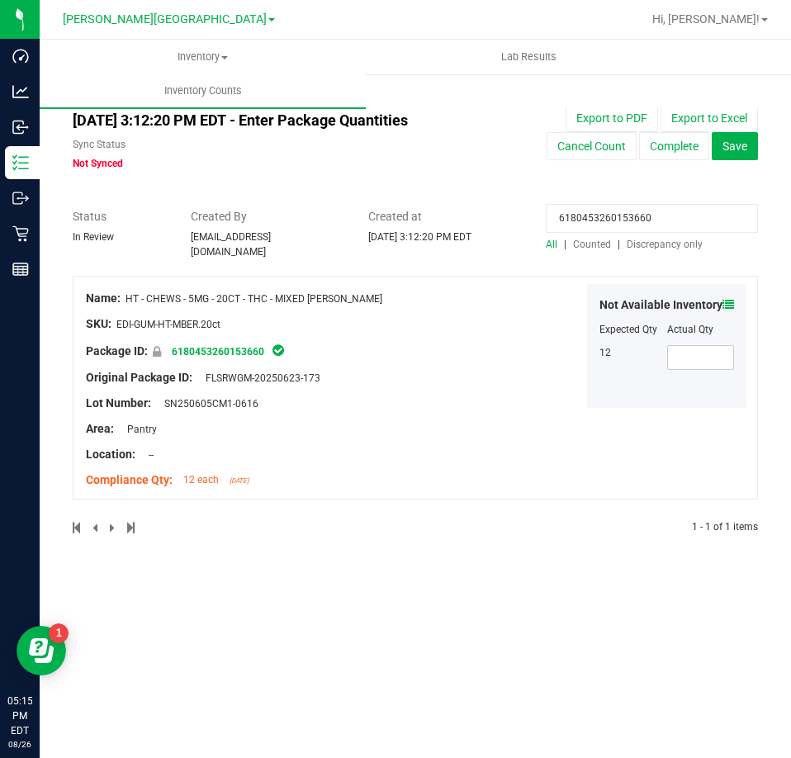
click at [721, 296] on div "Not Available Inventory" at bounding box center [666, 304] width 135 height 17
click at [726, 299] on icon at bounding box center [728, 305] width 12 height 12
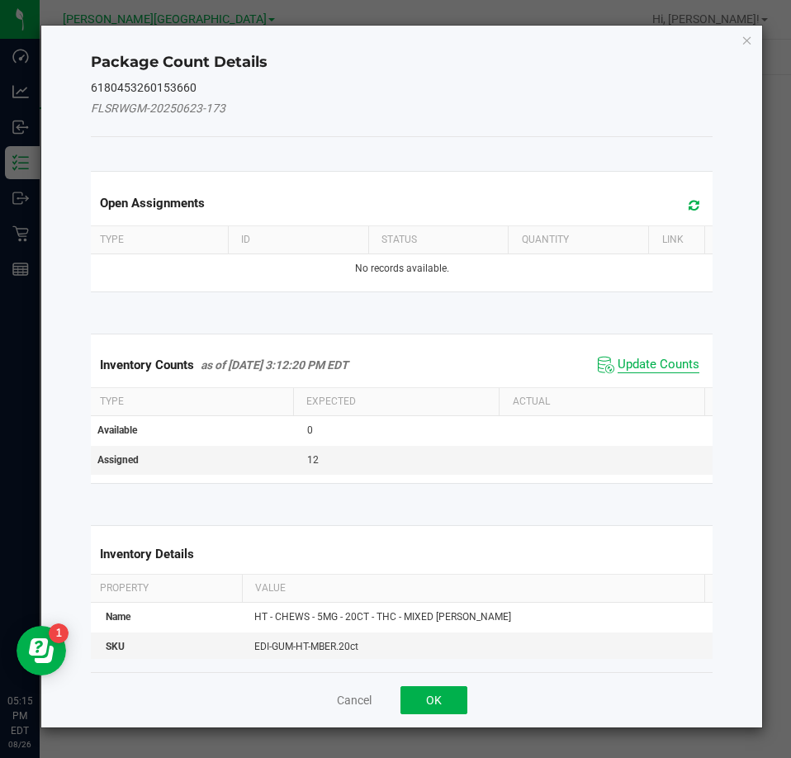
click at [668, 363] on span "Update Counts" at bounding box center [658, 365] width 82 height 17
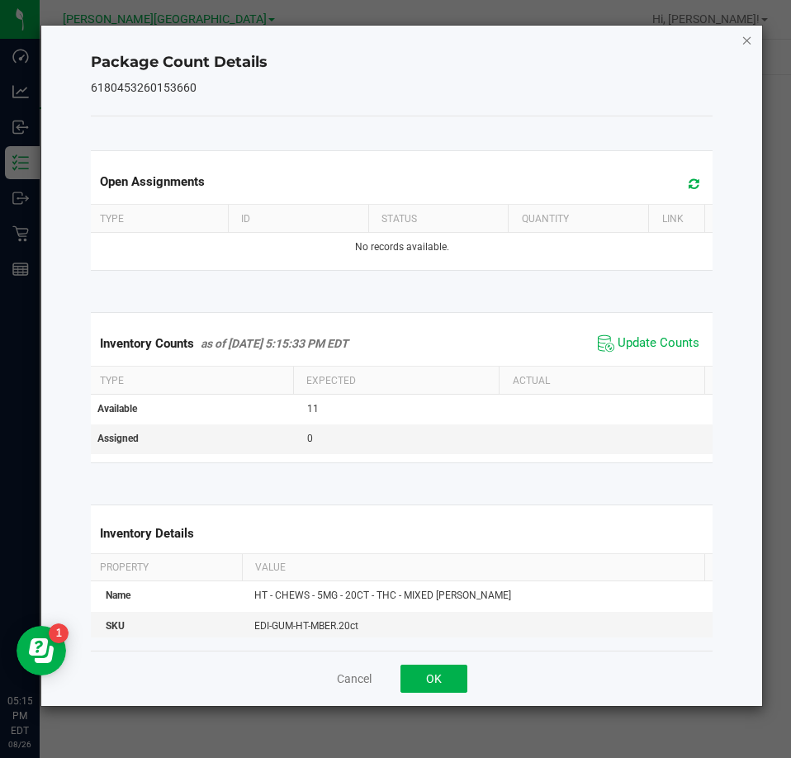
click at [742, 39] on icon "Close" at bounding box center [747, 40] width 12 height 20
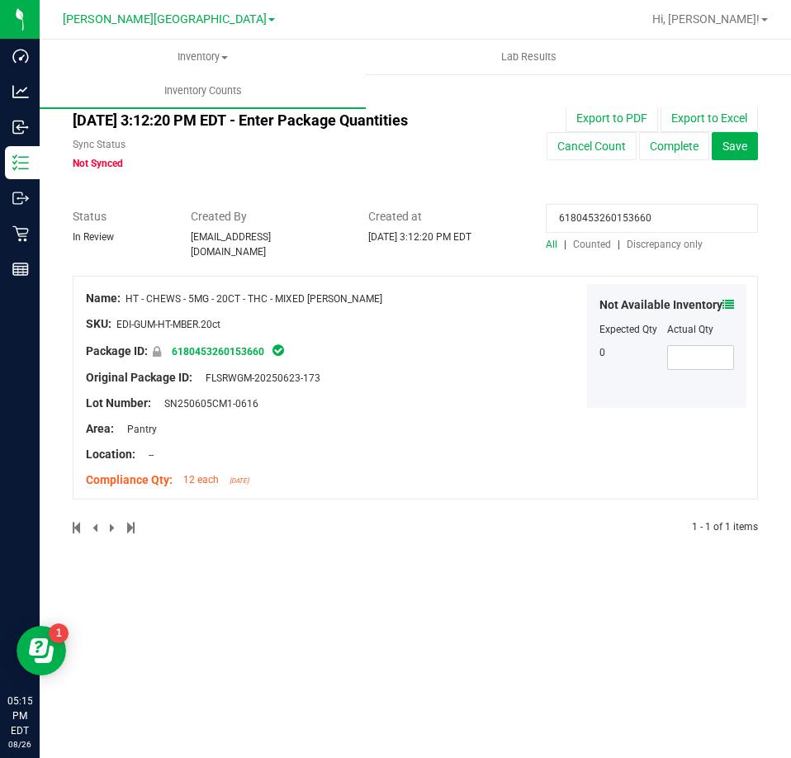
click at [567, 223] on input "6180453260153660" at bounding box center [652, 218] width 212 height 29
paste input "0661603658949011"
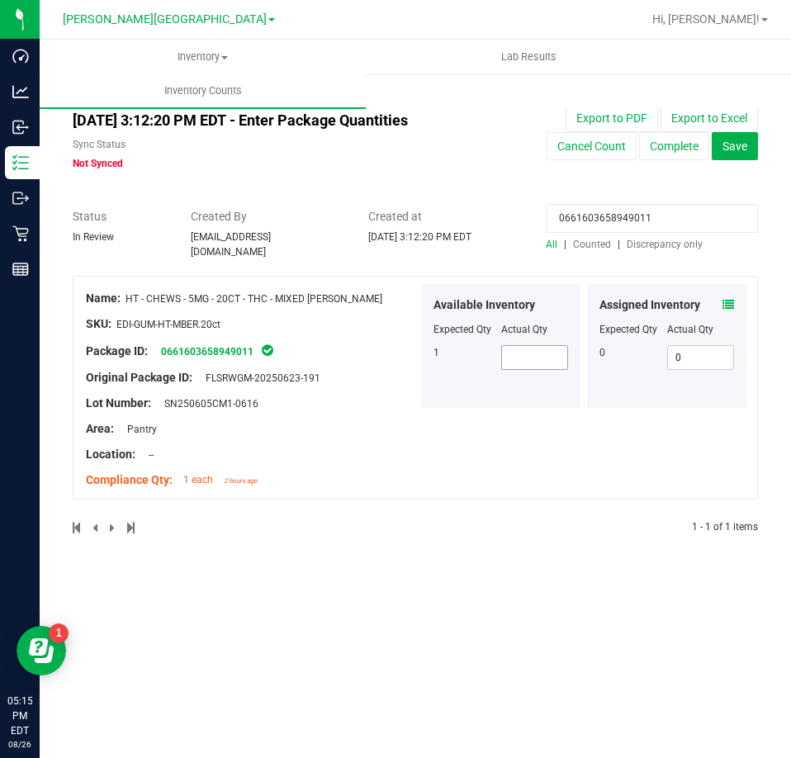
click at [551, 355] on span at bounding box center [535, 357] width 68 height 25
click at [732, 300] on icon at bounding box center [728, 305] width 12 height 12
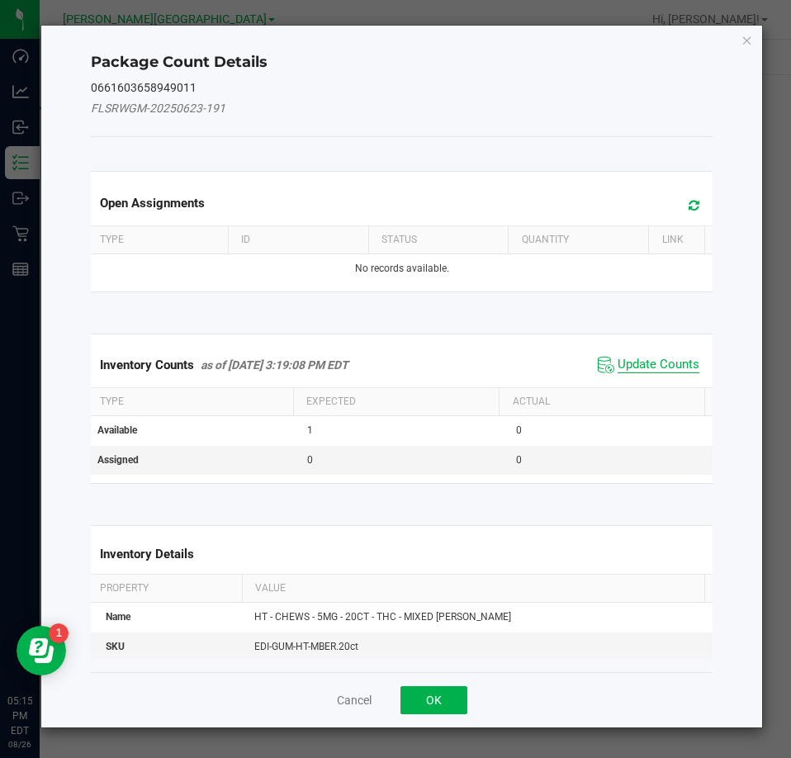
click at [670, 371] on span "Update Counts" at bounding box center [658, 365] width 82 height 17
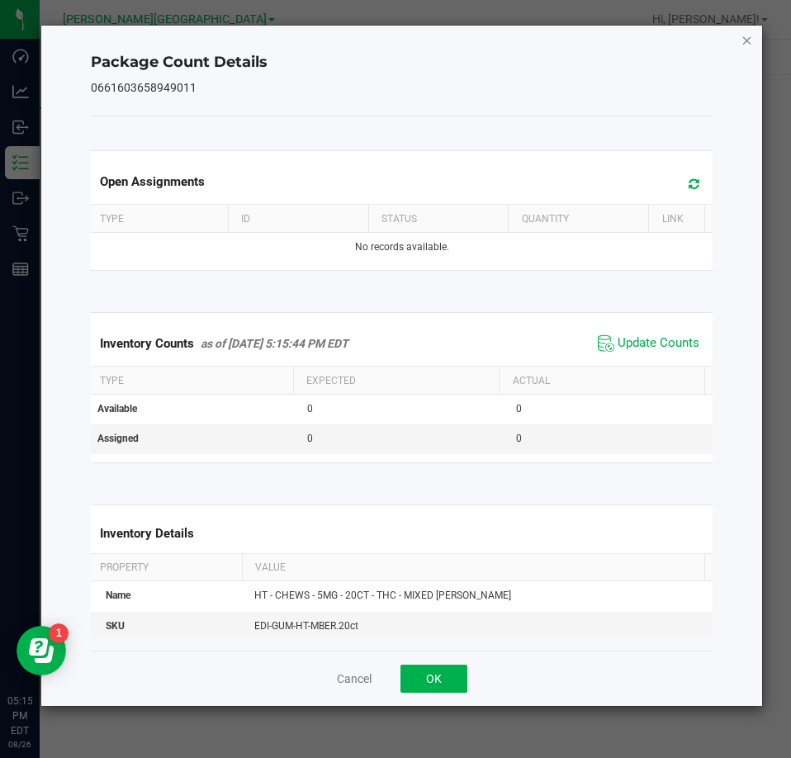
click at [750, 35] on icon "Close" at bounding box center [747, 40] width 12 height 20
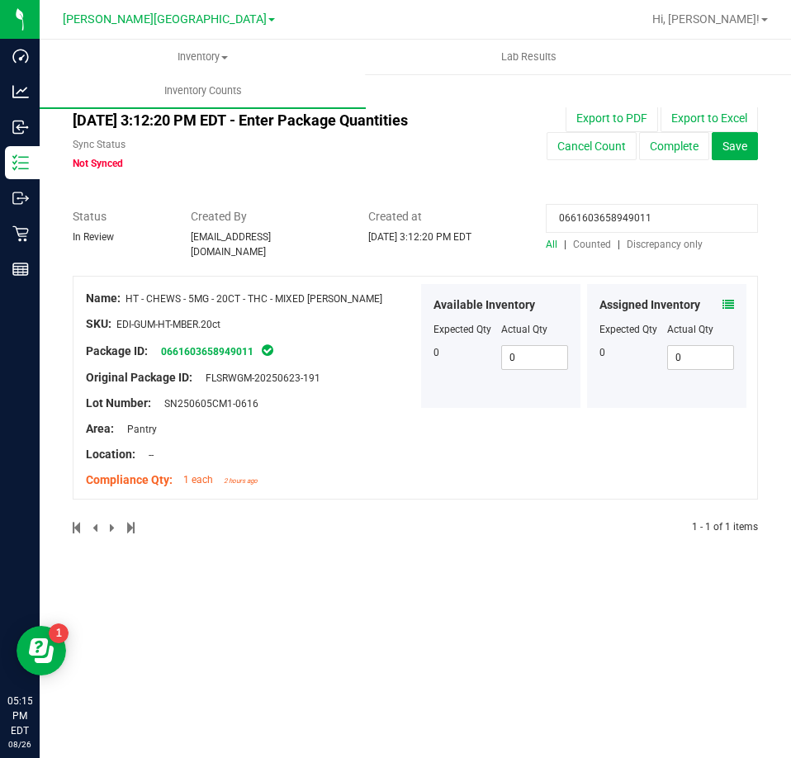
click at [611, 215] on input "0661603658949011" at bounding box center [652, 218] width 212 height 29
paste input "359642383769149"
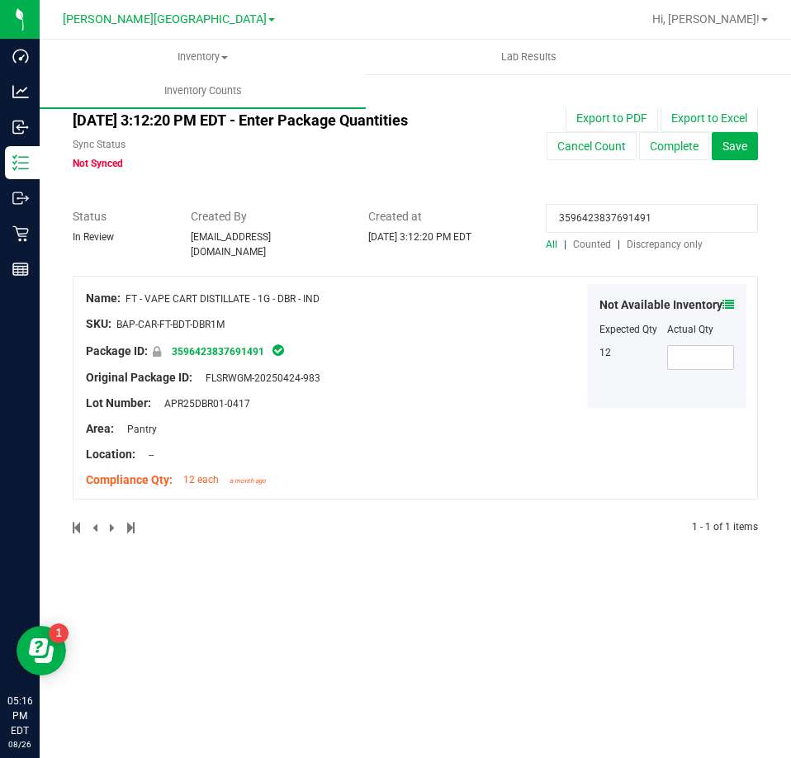
click at [729, 299] on icon at bounding box center [728, 305] width 12 height 12
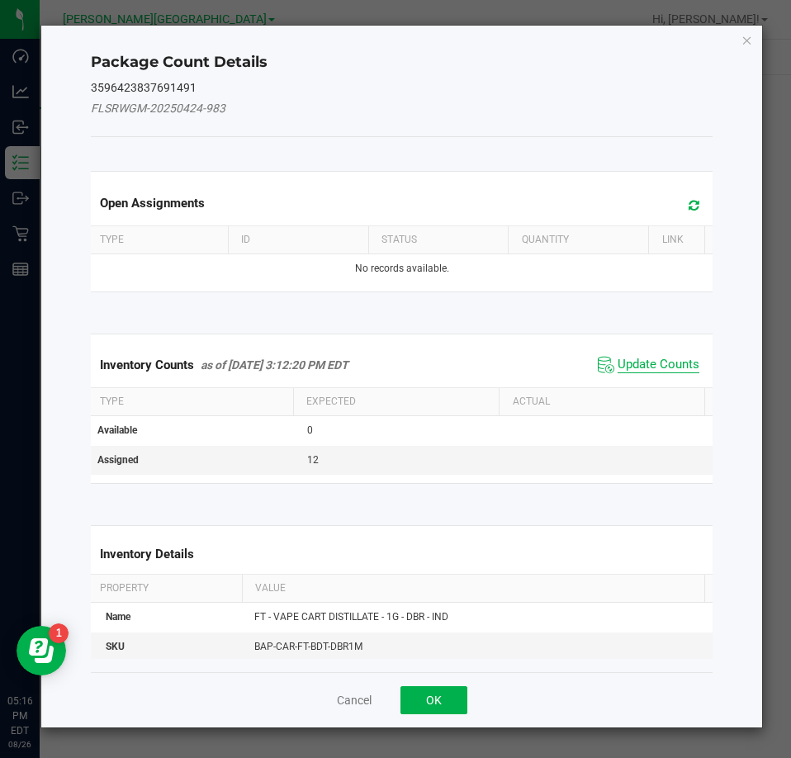
click at [679, 366] on span "Update Counts" at bounding box center [658, 365] width 82 height 17
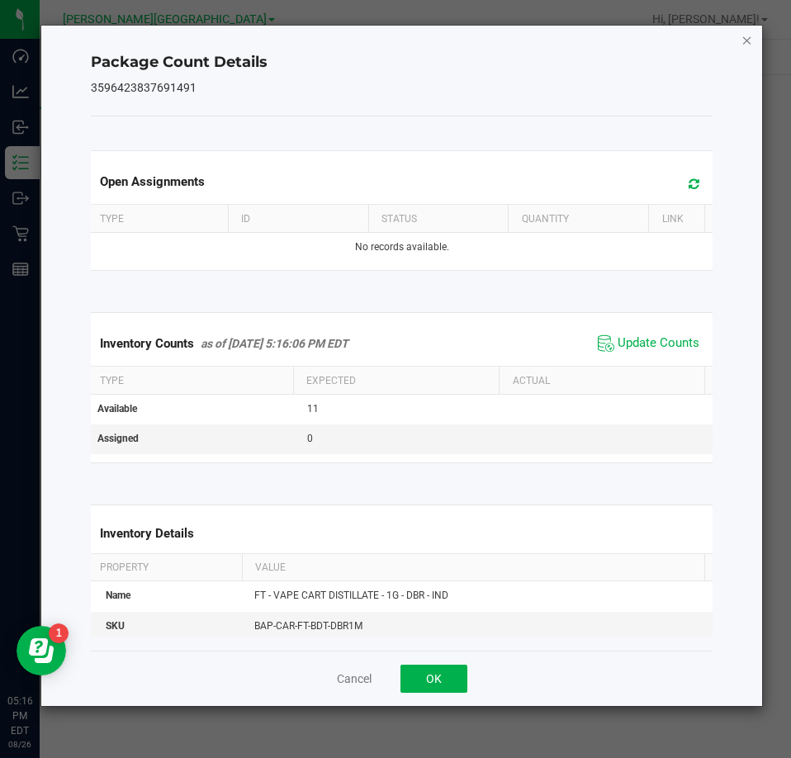
click at [744, 38] on icon "Close" at bounding box center [747, 40] width 12 height 20
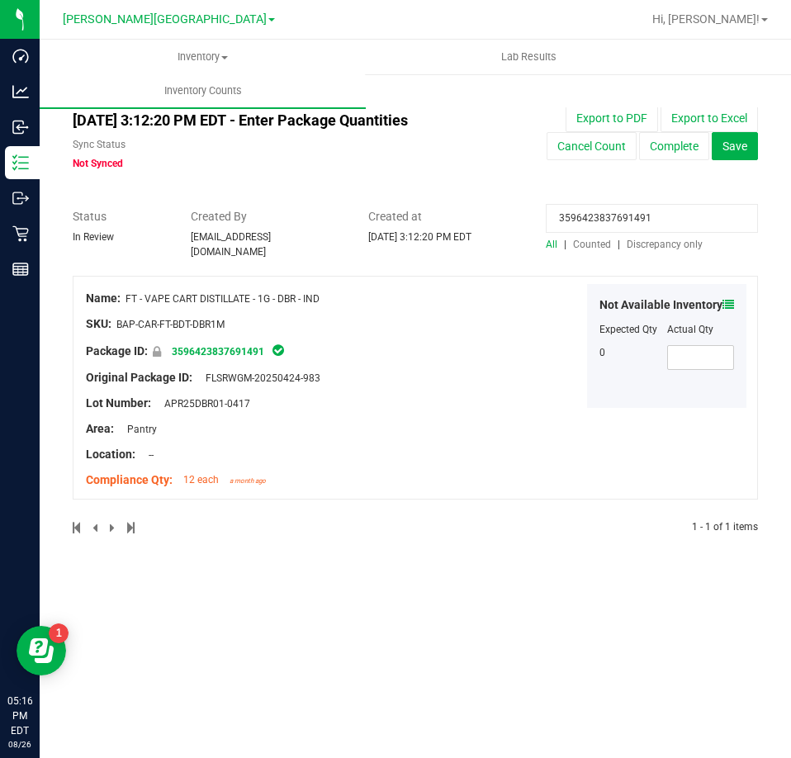
click at [612, 215] on input "3596423837691491" at bounding box center [652, 218] width 212 height 29
paste input "842488002853667"
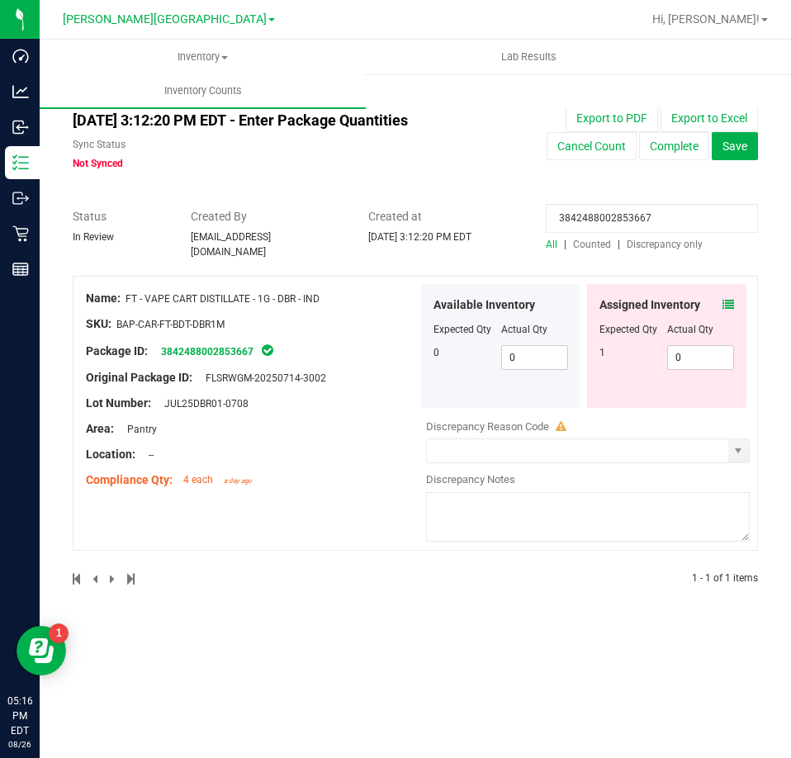
click at [730, 299] on icon at bounding box center [728, 305] width 12 height 12
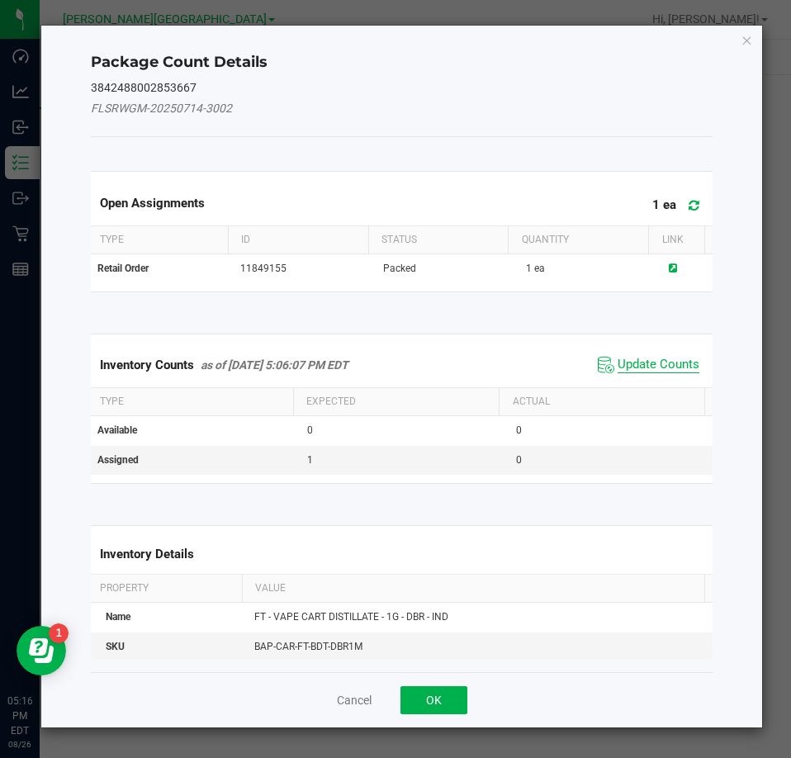
click at [659, 371] on span "Update Counts" at bounding box center [658, 365] width 82 height 17
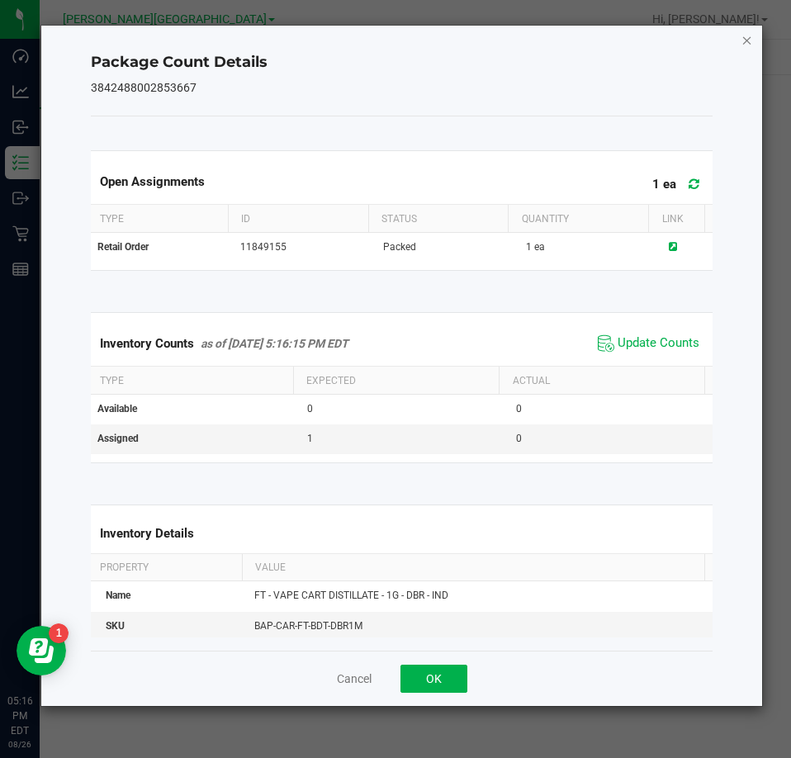
click at [742, 33] on icon "Close" at bounding box center [747, 40] width 12 height 20
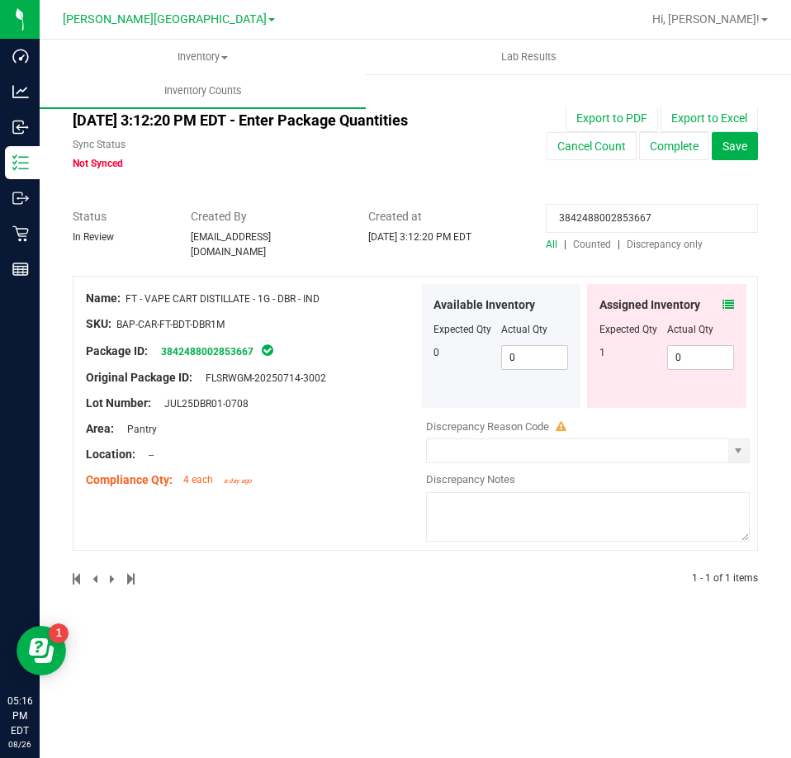
click at [606, 219] on input "3842488002853667" at bounding box center [652, 218] width 212 height 29
paste input "9136827714570629"
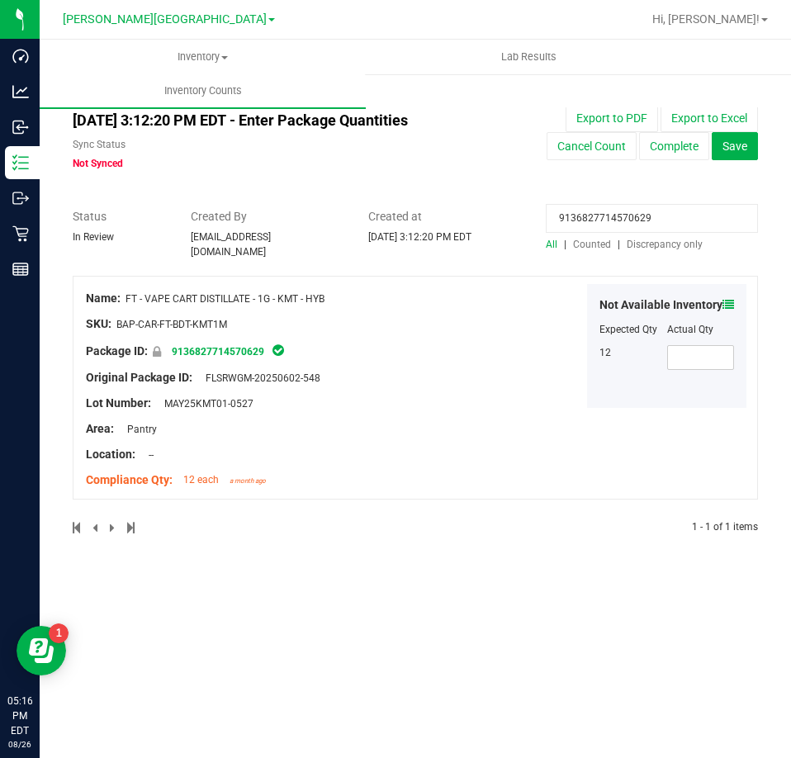
click at [726, 300] on icon at bounding box center [728, 305] width 12 height 12
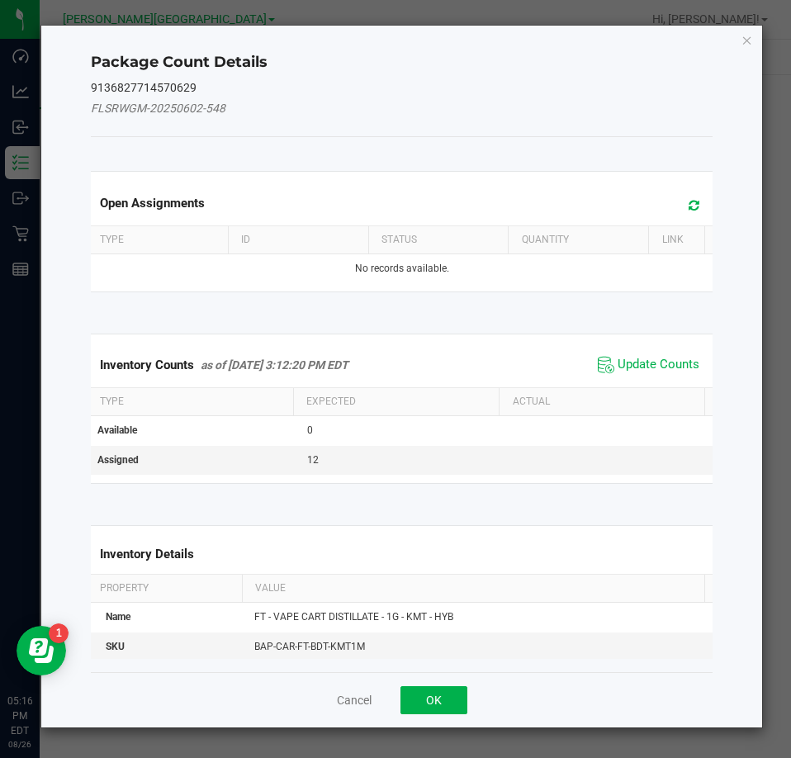
click at [692, 359] on div "Inventory Counts as of Aug 26, 2025 3:12:20 PM EDT Update Counts" at bounding box center [401, 365] width 629 height 45
click at [685, 364] on span "Update Counts" at bounding box center [658, 365] width 82 height 17
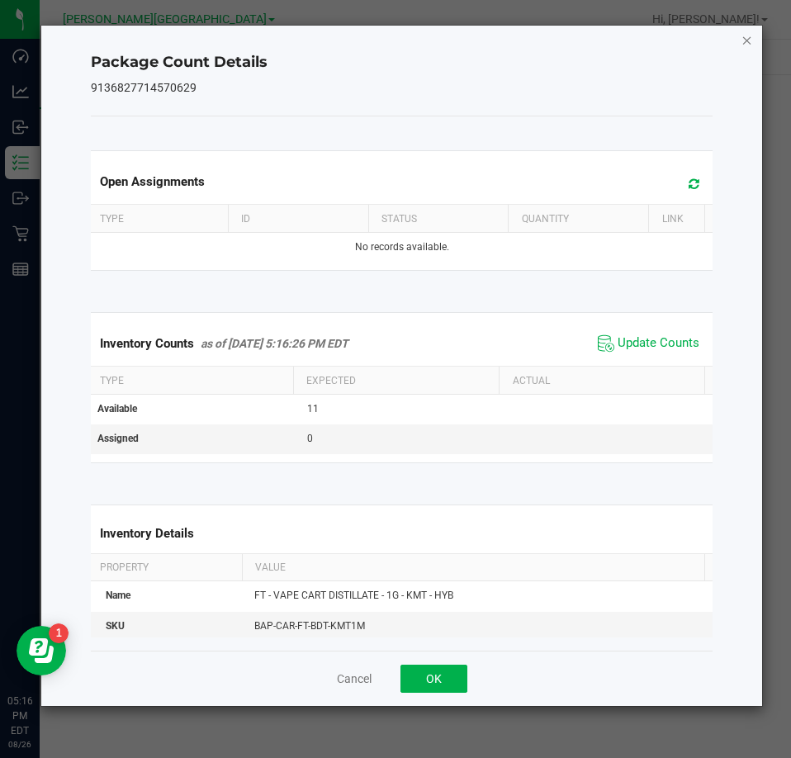
click at [747, 38] on icon "Close" at bounding box center [747, 40] width 12 height 20
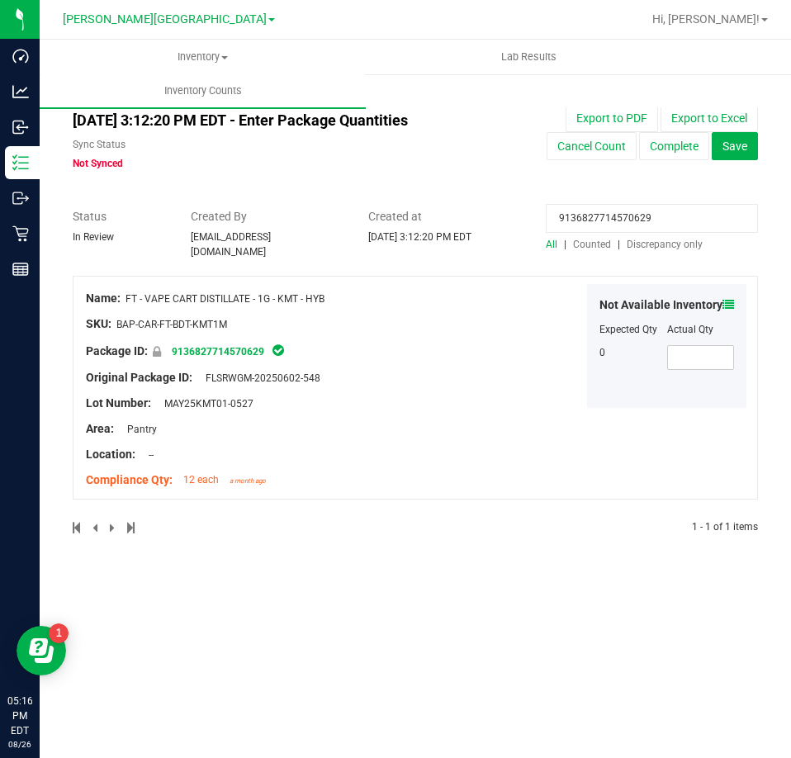
click at [584, 212] on input "9136827714570629" at bounding box center [652, 218] width 212 height 29
paste input "5293252381500952"
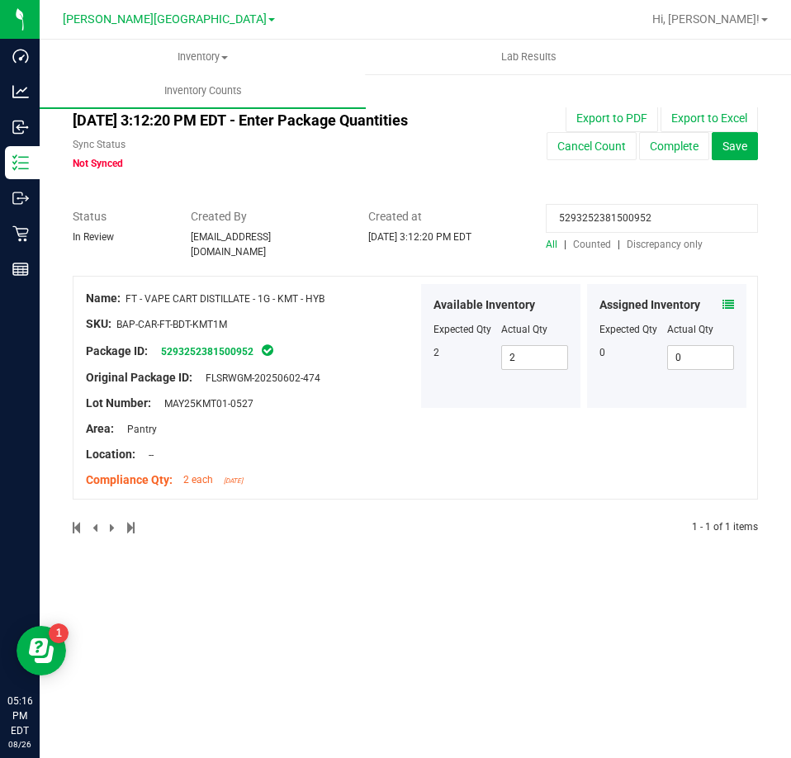
click at [733, 300] on icon at bounding box center [728, 305] width 12 height 12
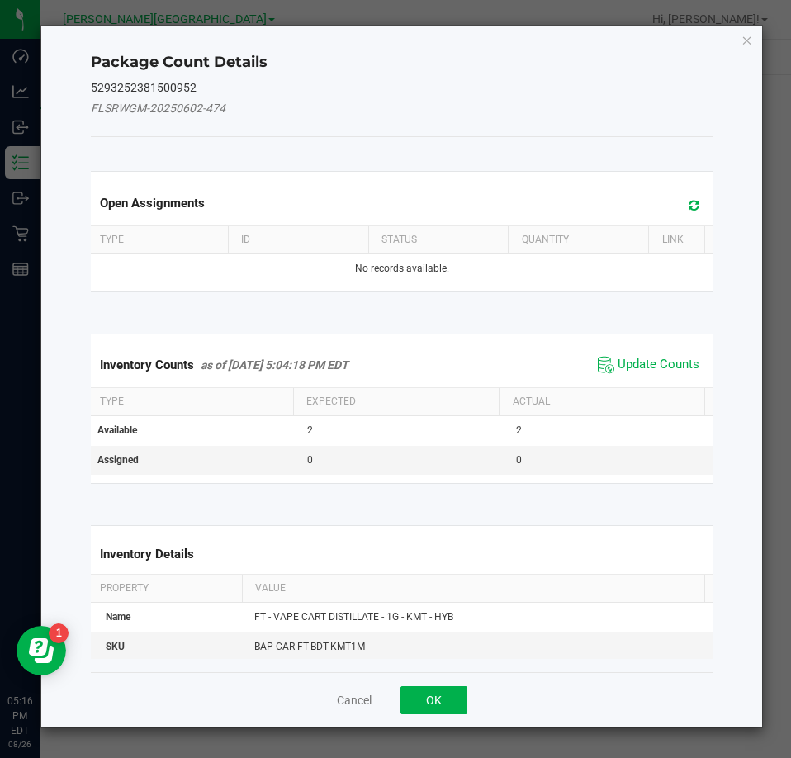
click at [730, 300] on div "Package Count Details 5293252381500952 FLSRWGM-20250602-474 Open Assignments Ty…" at bounding box center [401, 377] width 721 height 702
click at [631, 373] on span "Update Counts" at bounding box center [648, 364] width 110 height 25
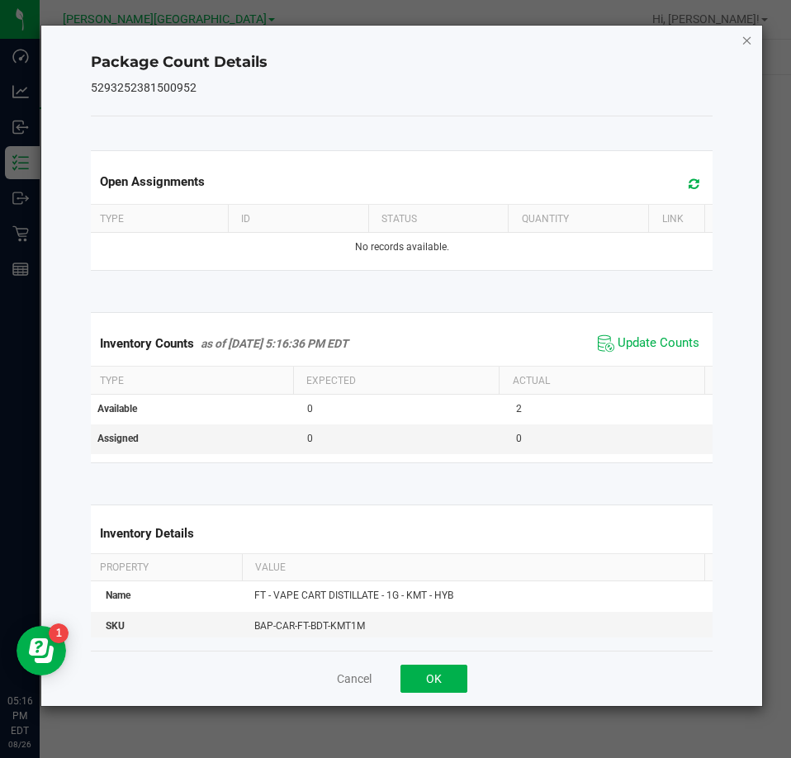
click at [742, 35] on icon "Close" at bounding box center [747, 40] width 12 height 20
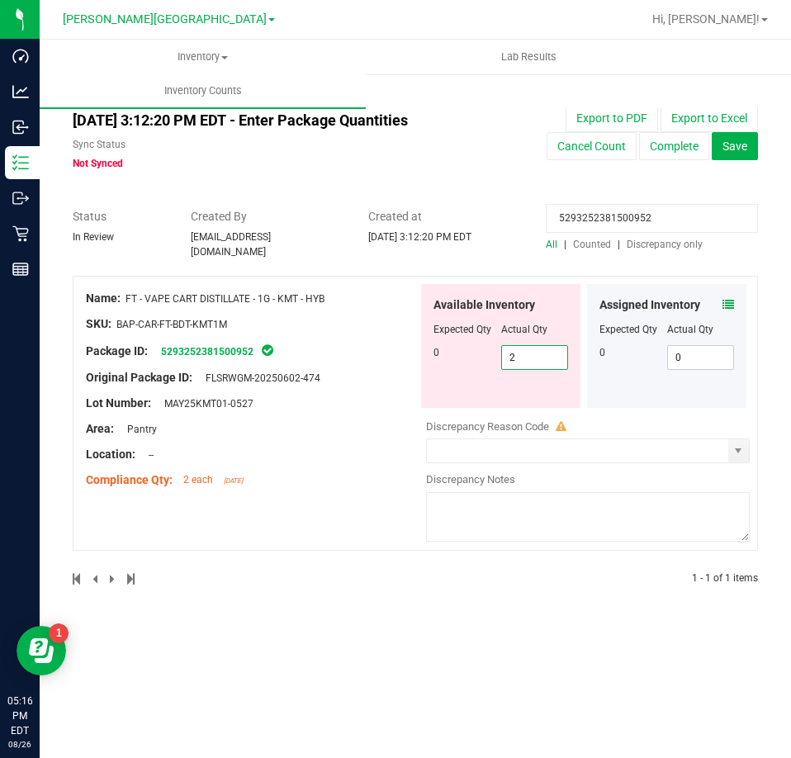
click at [543, 345] on span "2 2" at bounding box center [535, 357] width 68 height 25
click at [543, 346] on input "2" at bounding box center [535, 357] width 66 height 23
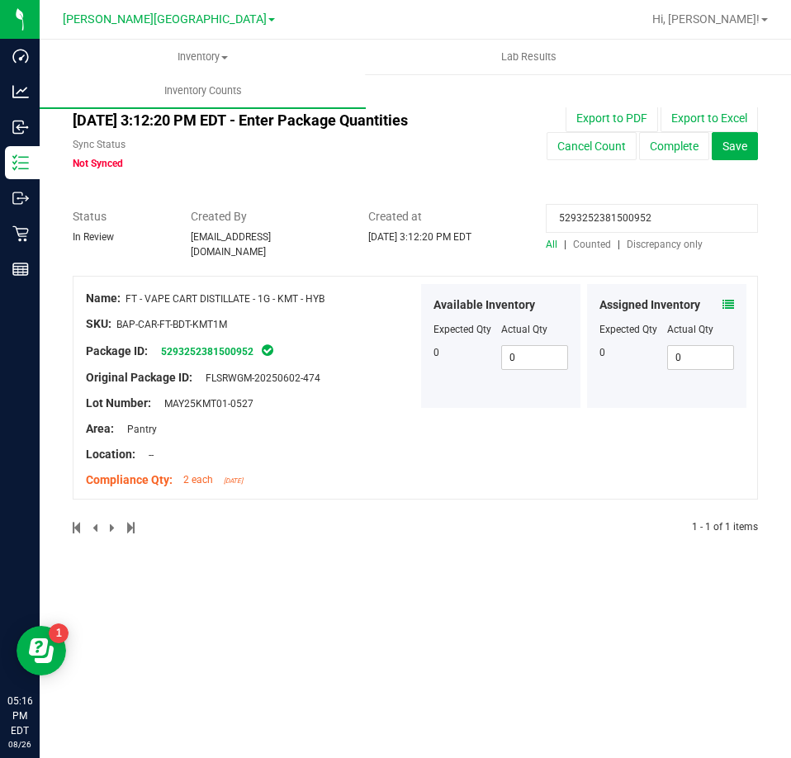
click at [623, 222] on input "5293252381500952" at bounding box center [652, 218] width 212 height 29
paste input "7466087806457370"
click at [726, 299] on icon at bounding box center [728, 305] width 12 height 12
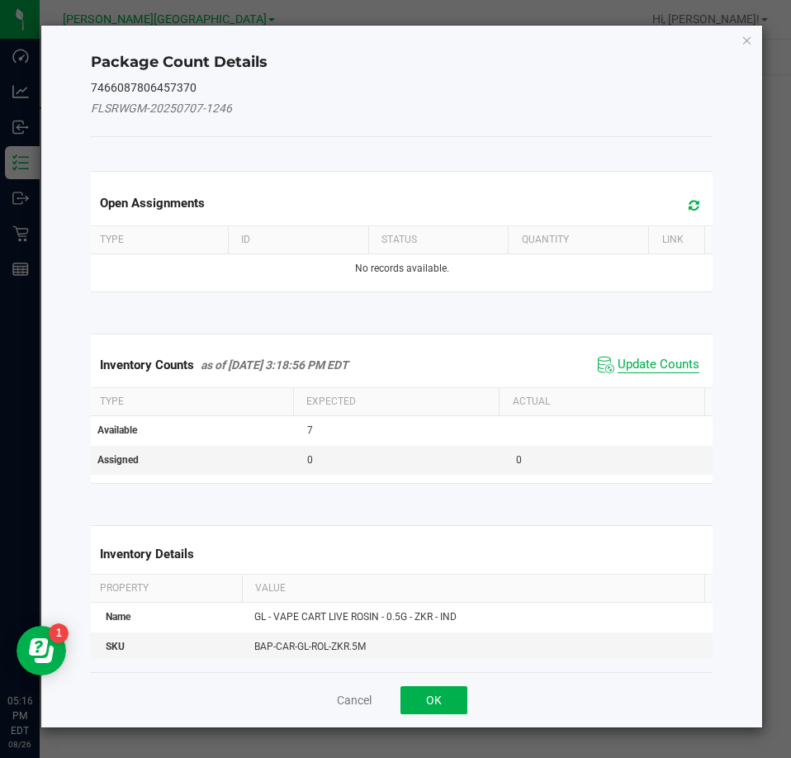
click at [663, 358] on span "Update Counts" at bounding box center [658, 365] width 82 height 17
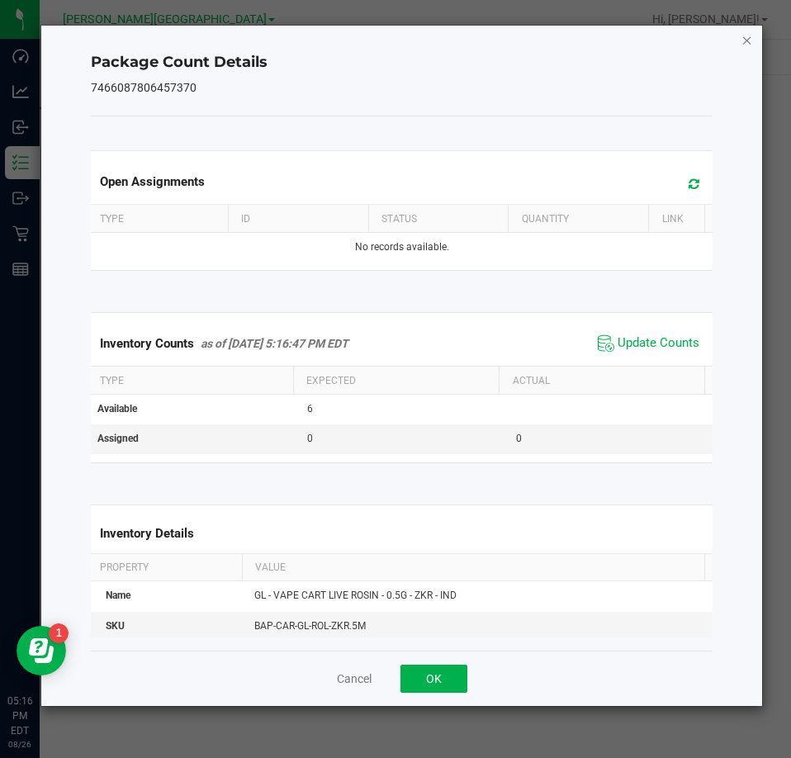
click at [750, 39] on icon "Close" at bounding box center [747, 40] width 12 height 20
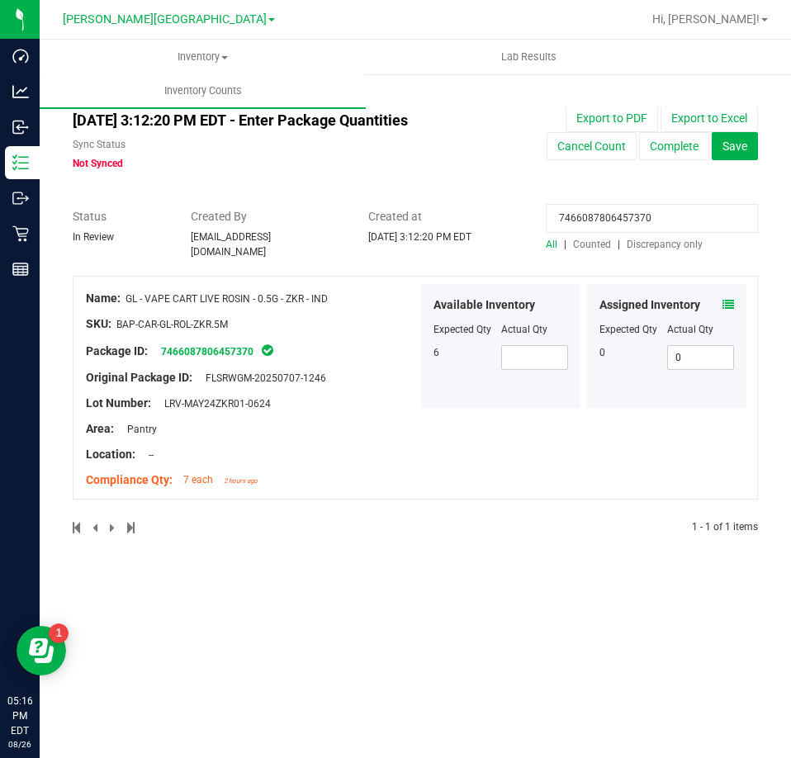
click at [576, 212] on input "7466087806457370" at bounding box center [652, 218] width 212 height 29
paste input "6402082764790786"
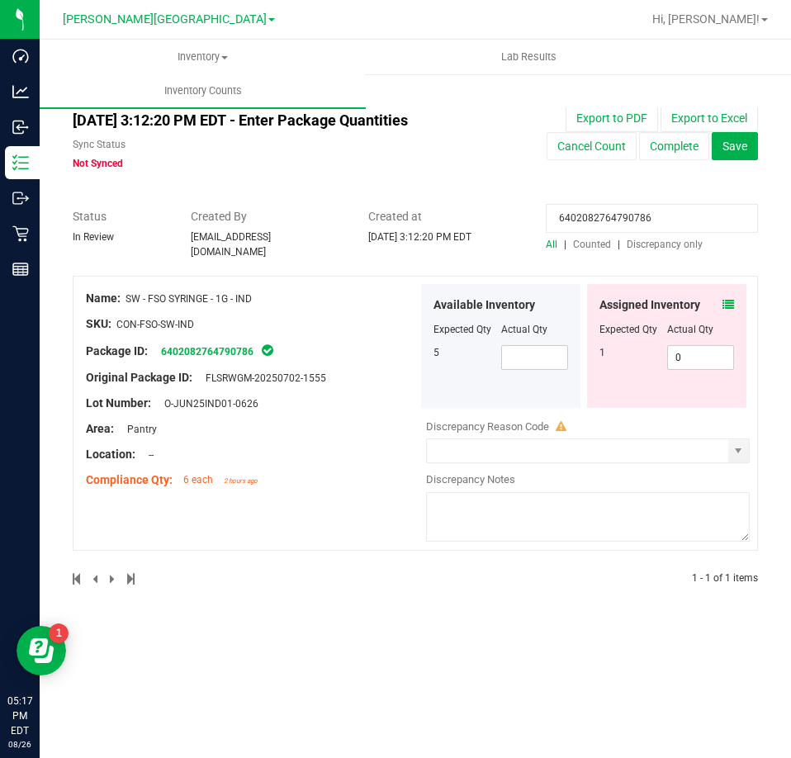
click at [733, 301] on icon at bounding box center [728, 305] width 12 height 12
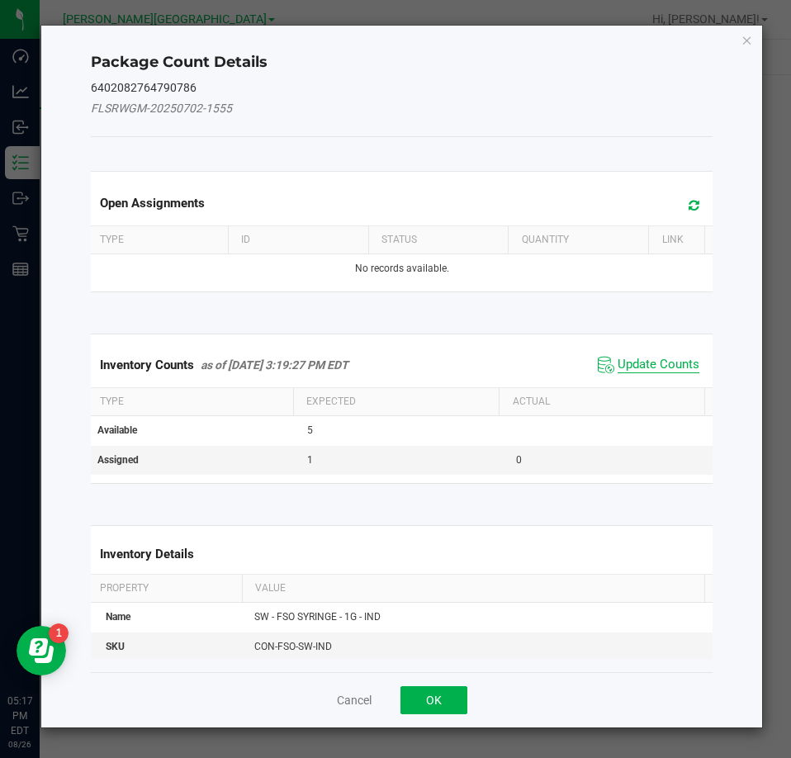
click at [650, 361] on span "Update Counts" at bounding box center [658, 365] width 82 height 17
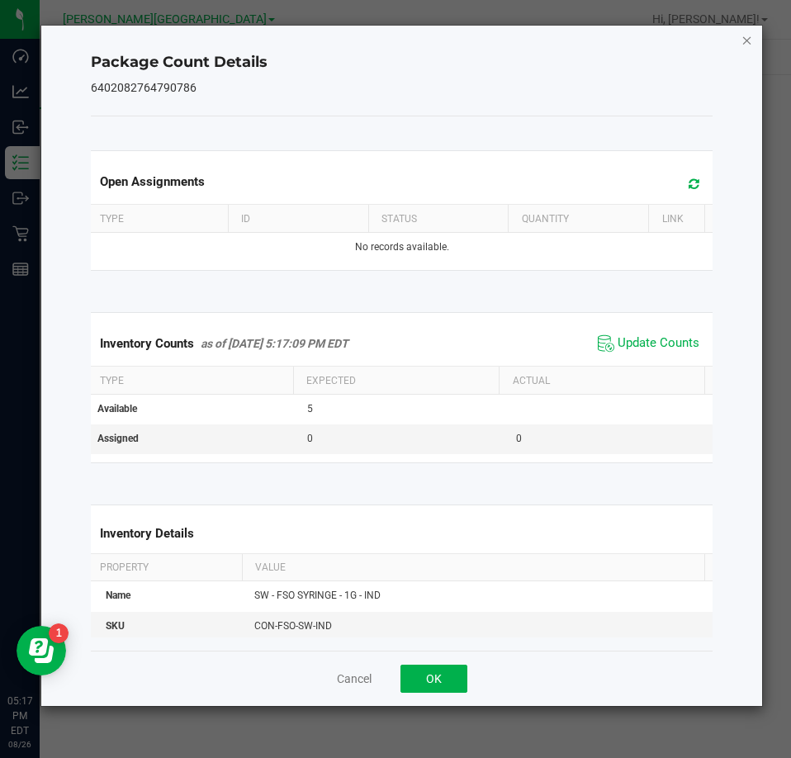
click at [749, 39] on icon "Close" at bounding box center [747, 40] width 12 height 20
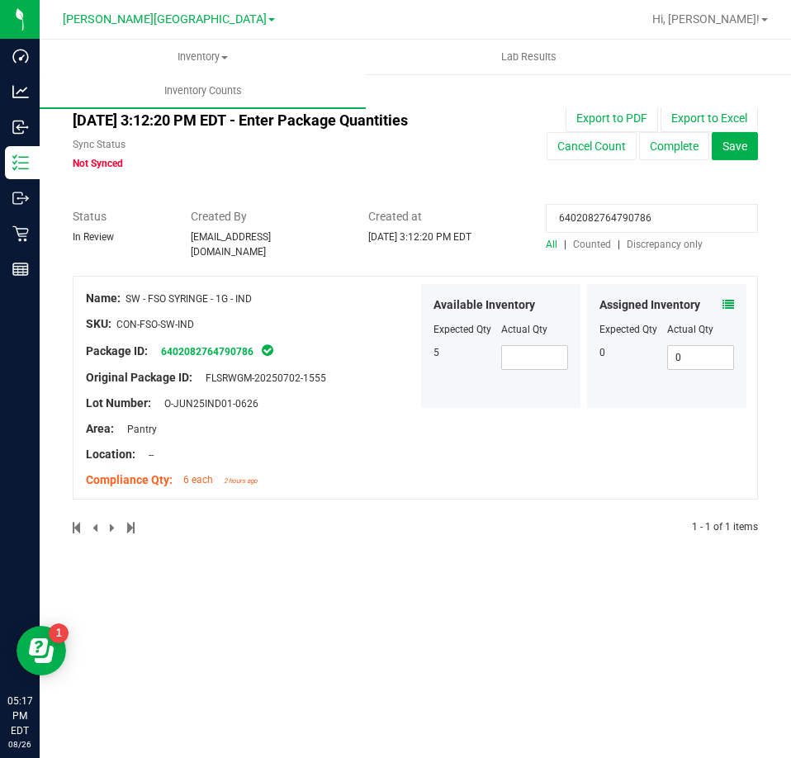
click at [593, 218] on input "6402082764790786" at bounding box center [652, 218] width 212 height 29
paste input "480822546600207"
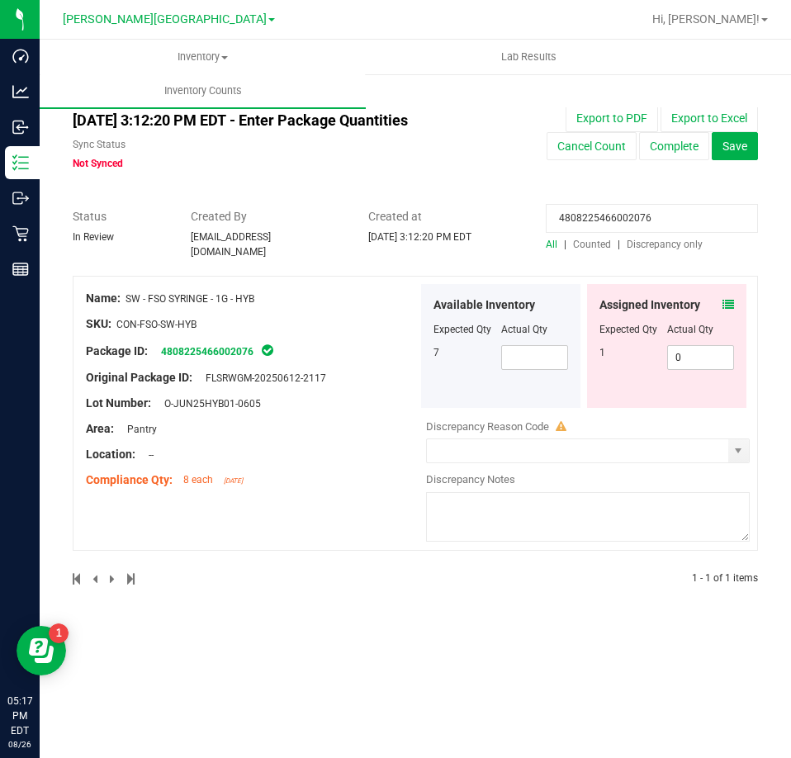
click at [732, 299] on icon at bounding box center [728, 305] width 12 height 12
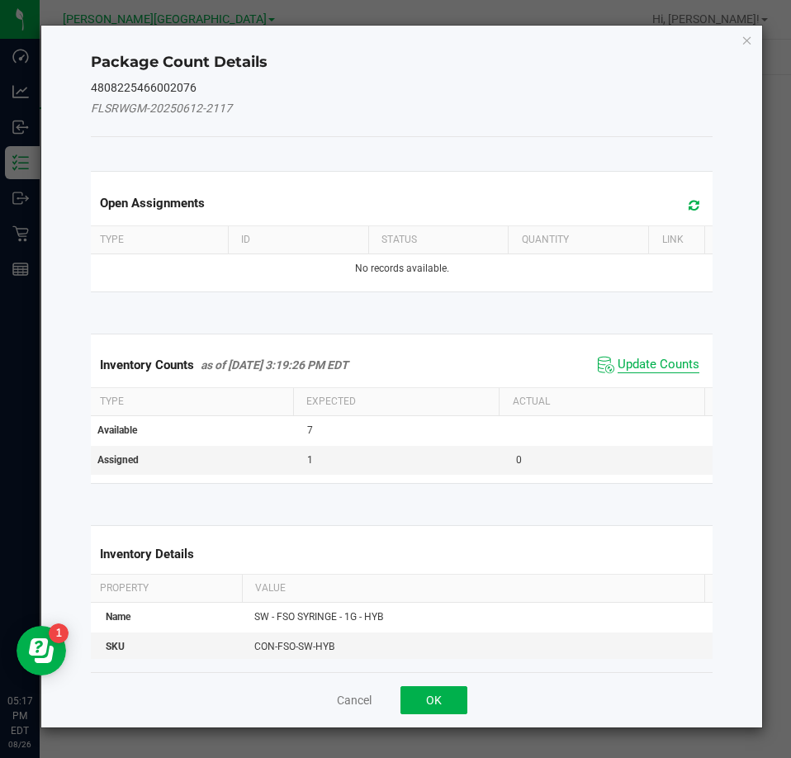
click at [684, 360] on span "Update Counts" at bounding box center [658, 365] width 82 height 17
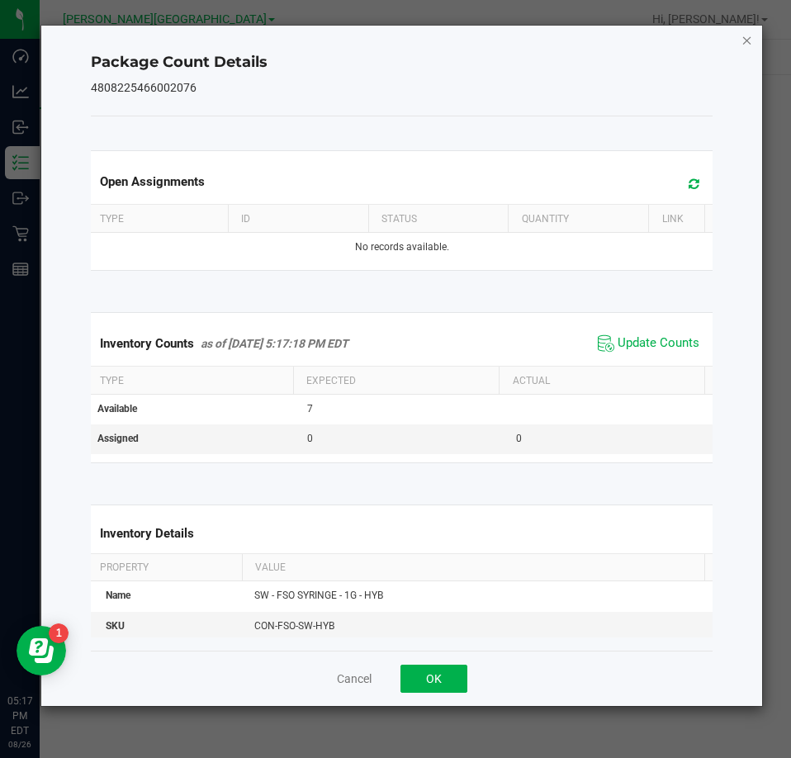
click at [745, 38] on icon "Close" at bounding box center [747, 40] width 12 height 20
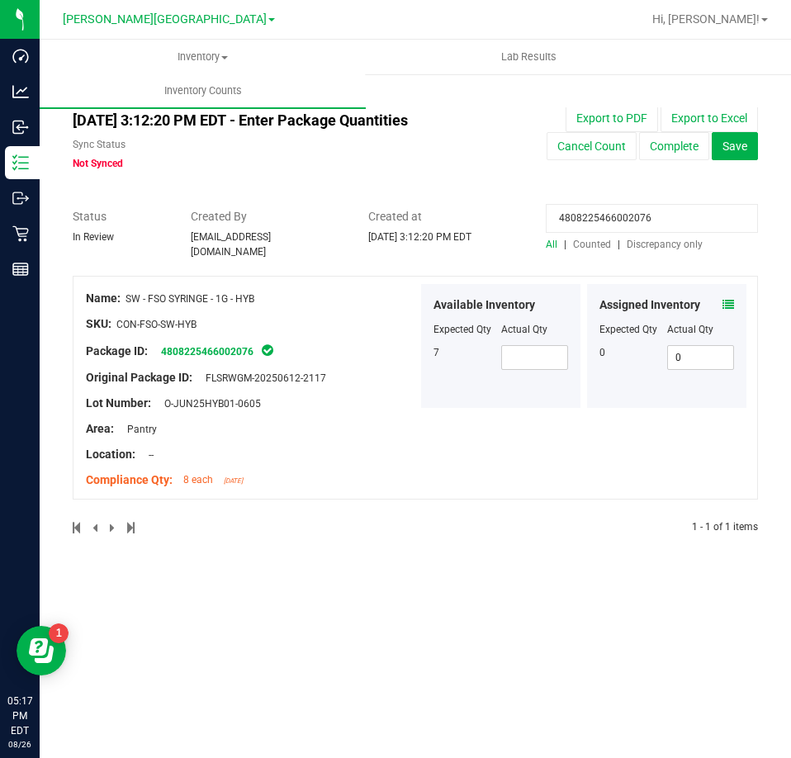
click at [593, 204] on input "4808225466002076" at bounding box center [652, 218] width 212 height 29
paste input "038485962282577"
click at [721, 296] on div "Assigned Inventory" at bounding box center [666, 304] width 135 height 17
click at [725, 299] on icon at bounding box center [728, 305] width 12 height 12
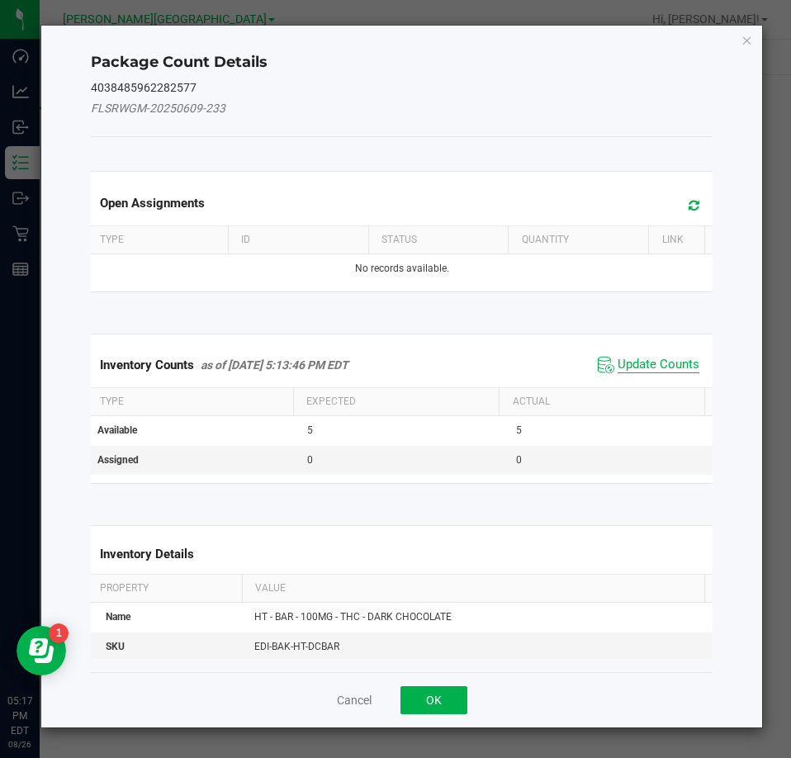
click at [661, 365] on span "Update Counts" at bounding box center [658, 365] width 82 height 17
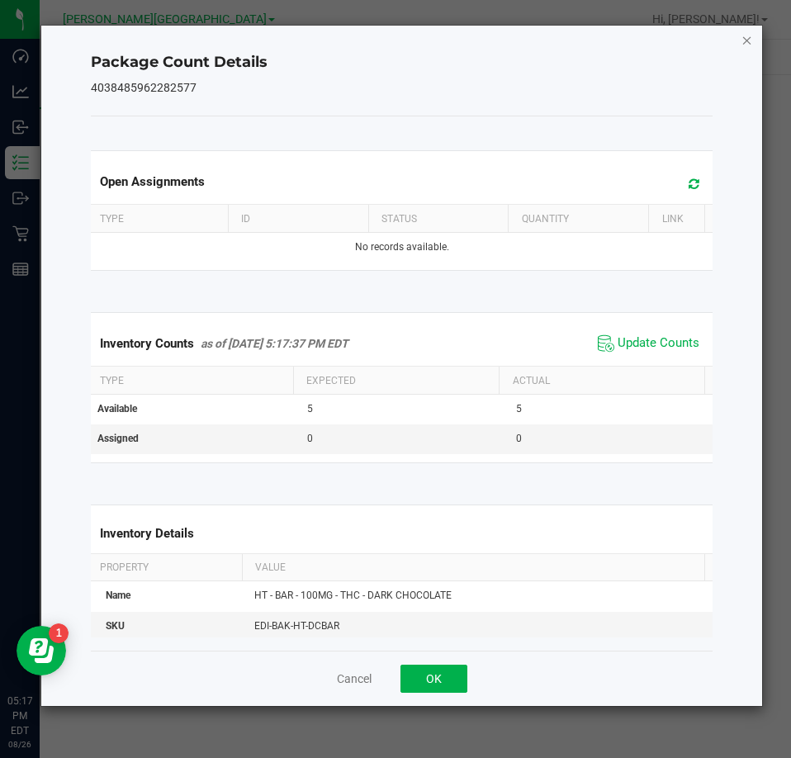
click at [741, 36] on icon "Close" at bounding box center [747, 40] width 12 height 20
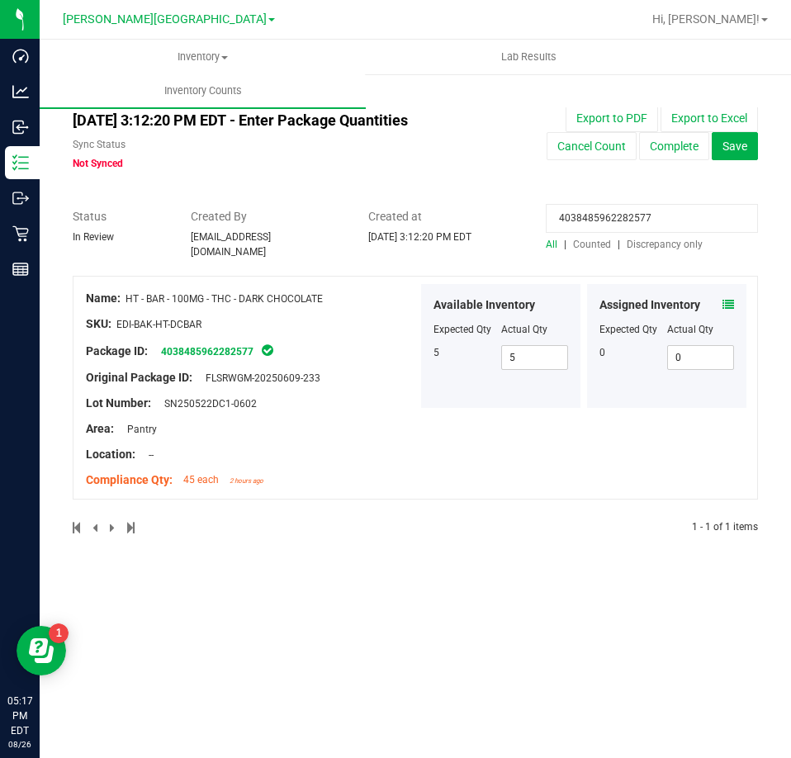
click at [646, 226] on input "4038485962282577" at bounding box center [652, 218] width 212 height 29
paste input "220893006423926"
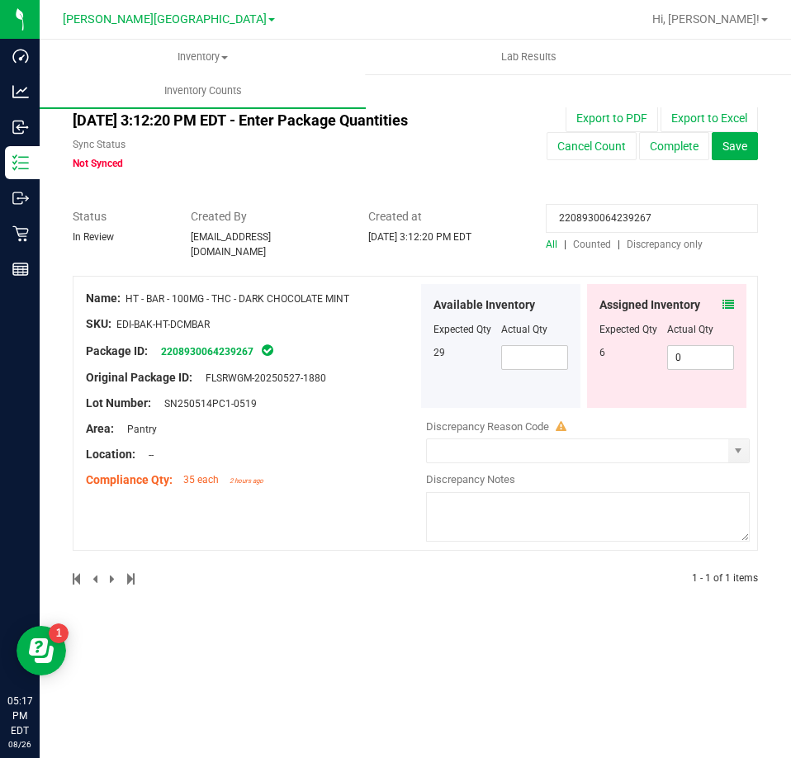
click at [737, 300] on div "Assigned Inventory Expected Qty Actual Qty 6 0 0" at bounding box center [666, 346] width 159 height 124
click at [726, 304] on span at bounding box center [728, 304] width 12 height 17
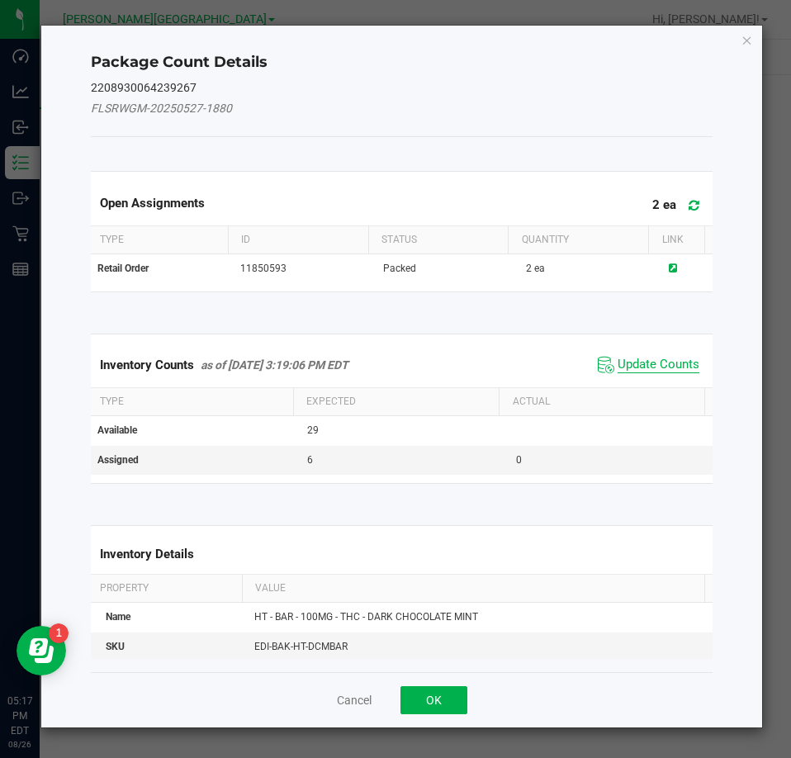
click at [668, 357] on span "Update Counts" at bounding box center [658, 365] width 82 height 17
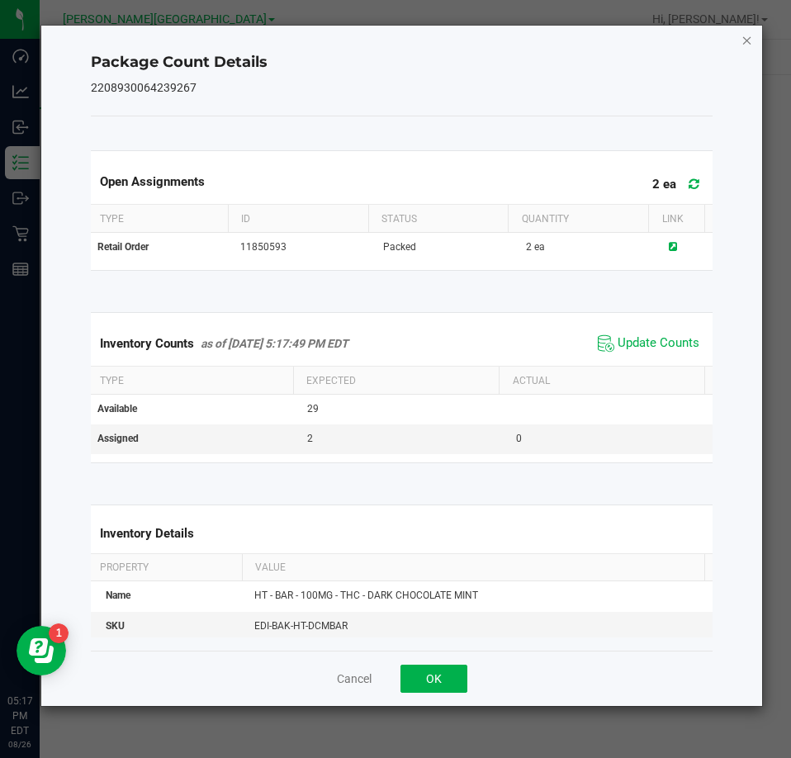
click at [747, 40] on icon "Close" at bounding box center [747, 40] width 12 height 20
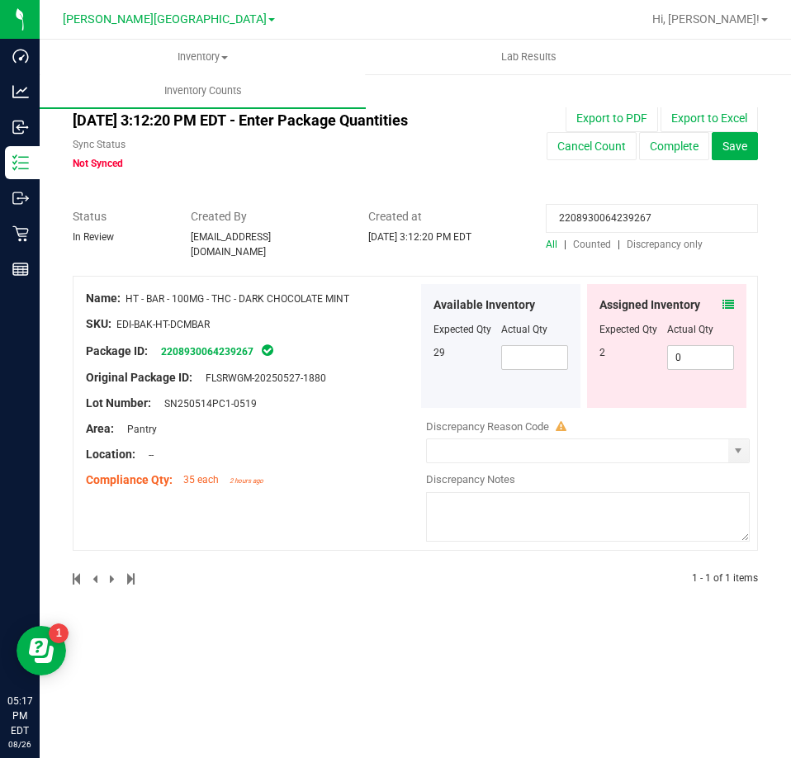
click at [639, 227] on input "2208930064239267" at bounding box center [652, 218] width 212 height 29
click at [584, 244] on span "Counted" at bounding box center [592, 245] width 38 height 12
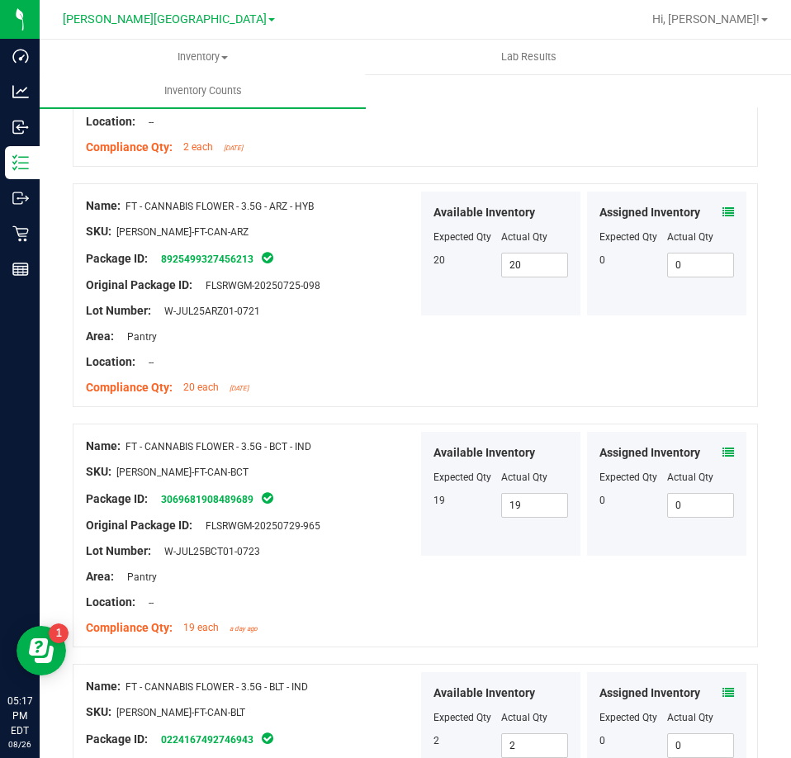
scroll to position [4600, 0]
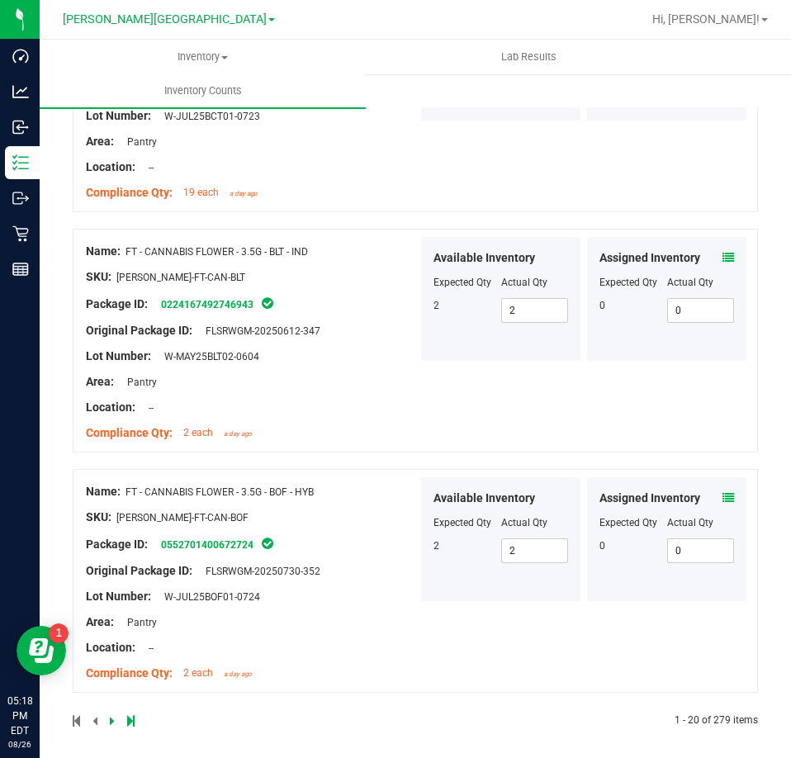
click at [108, 713] on div at bounding box center [244, 720] width 343 height 15
click at [113, 716] on icon at bounding box center [112, 721] width 5 height 10
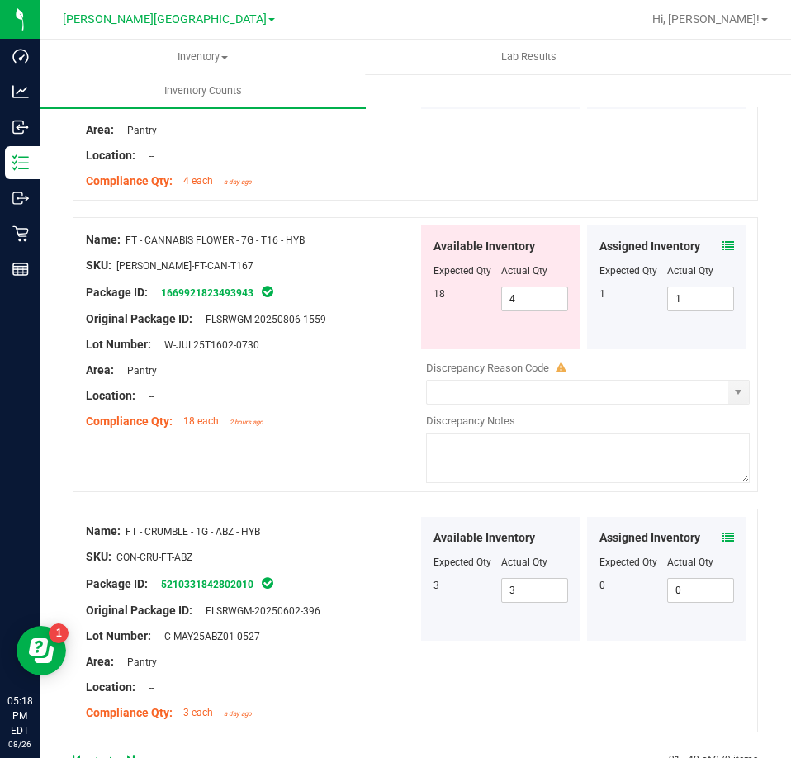
scroll to position [4524, 0]
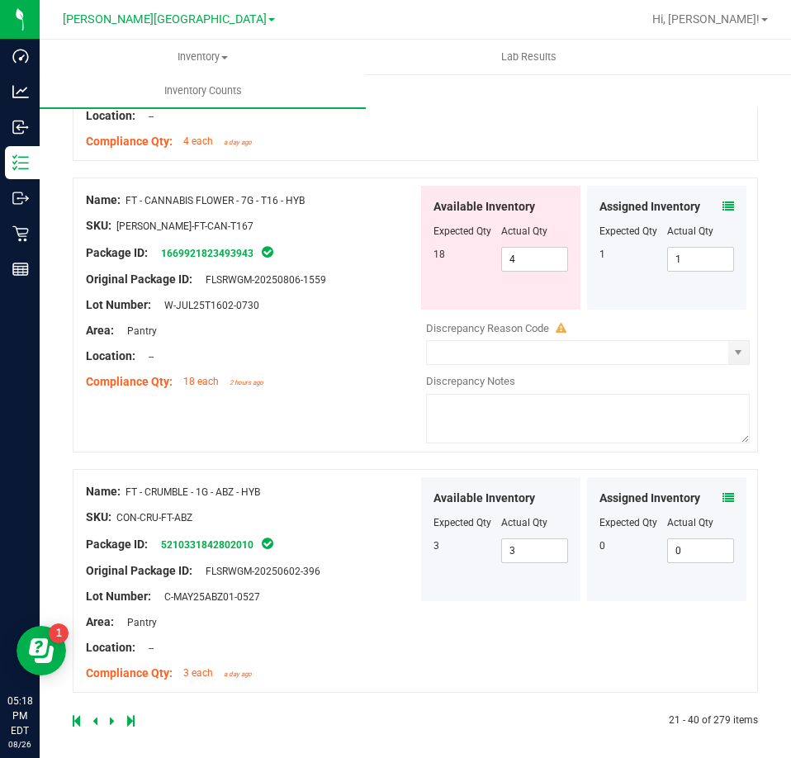
click at [111, 716] on icon at bounding box center [112, 721] width 5 height 10
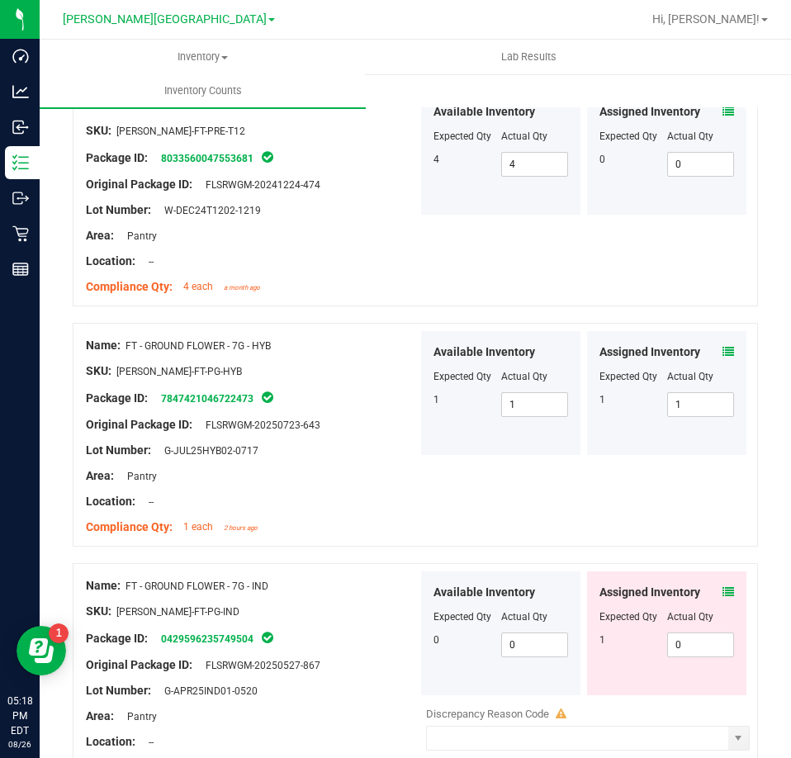
scroll to position [4421, 0]
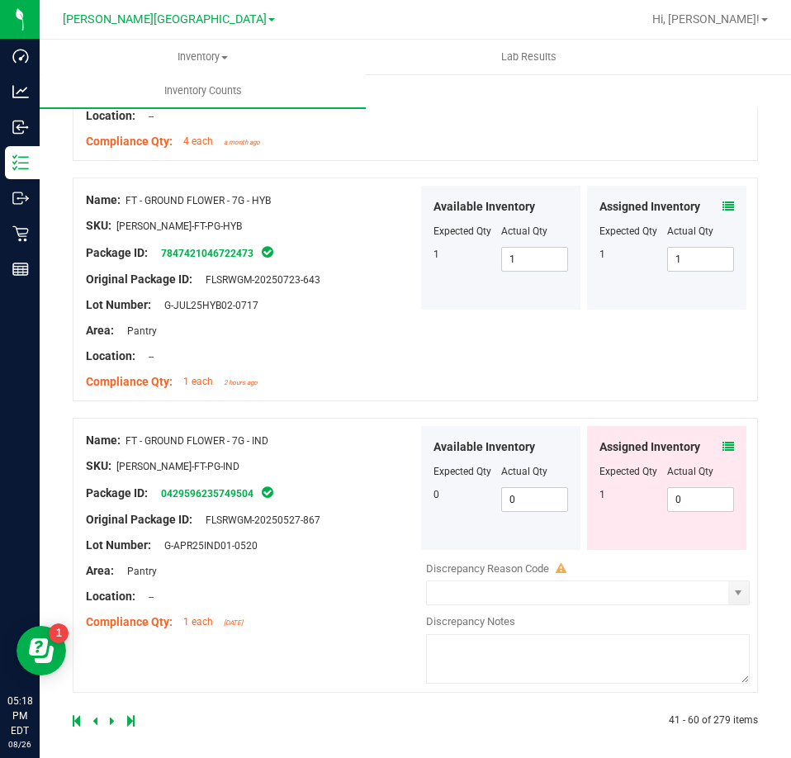
click at [112, 716] on icon at bounding box center [112, 721] width 5 height 10
click at [111, 716] on icon at bounding box center [112, 721] width 5 height 10
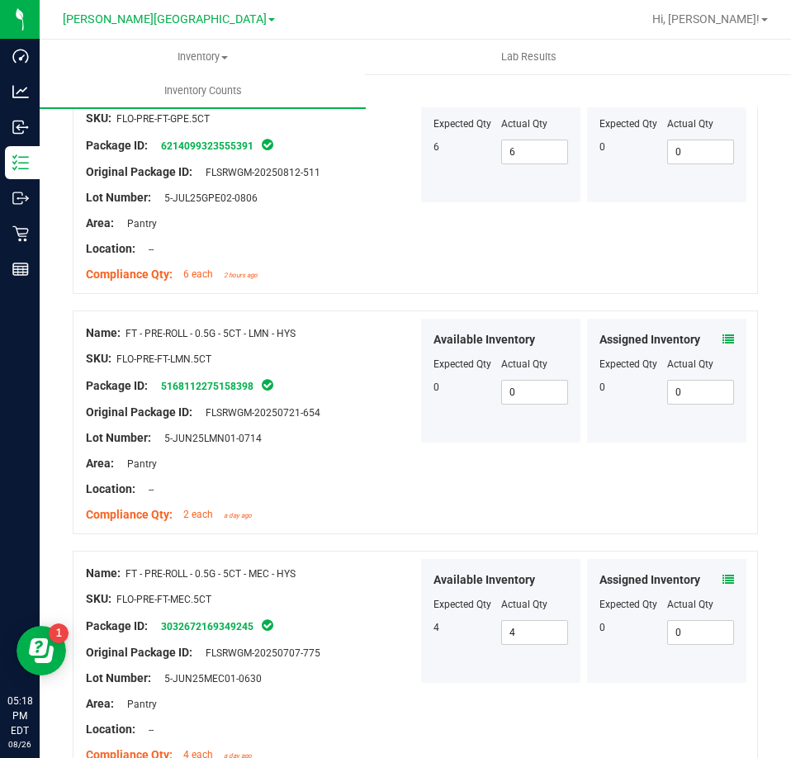
scroll to position [4524, 0]
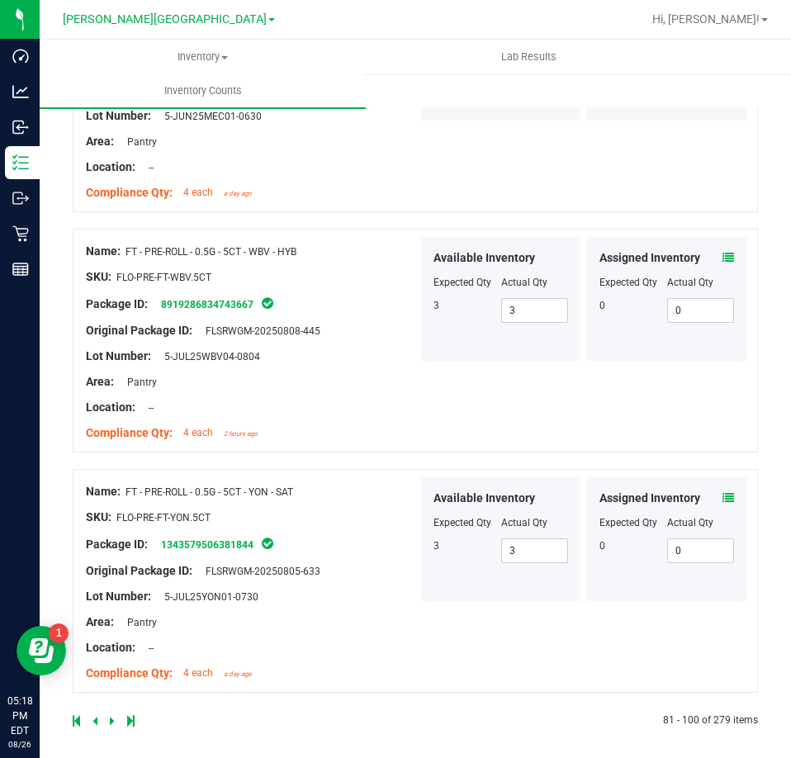
click at [111, 716] on icon at bounding box center [112, 721] width 5 height 10
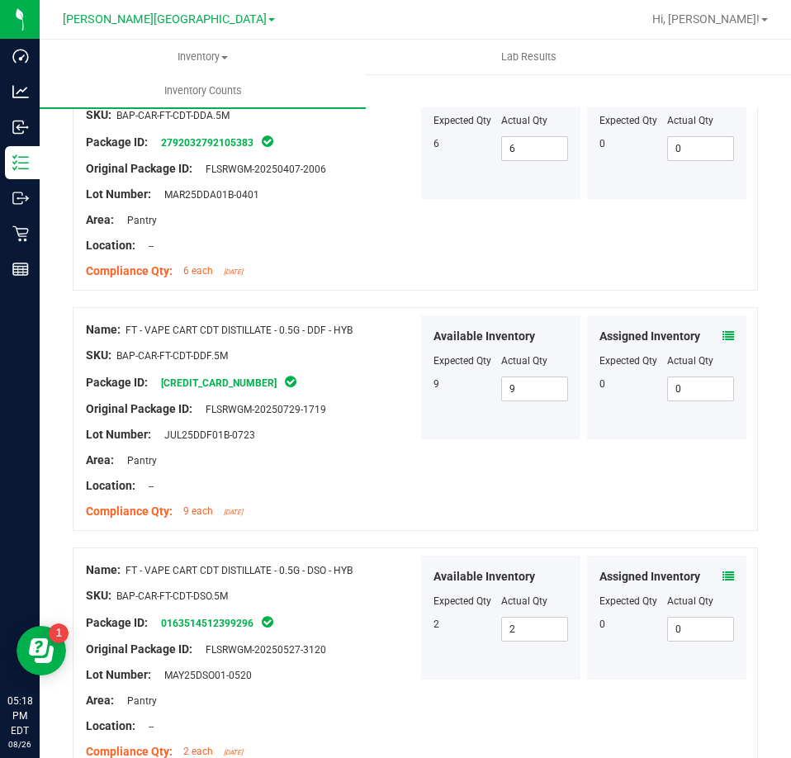
scroll to position [4370, 0]
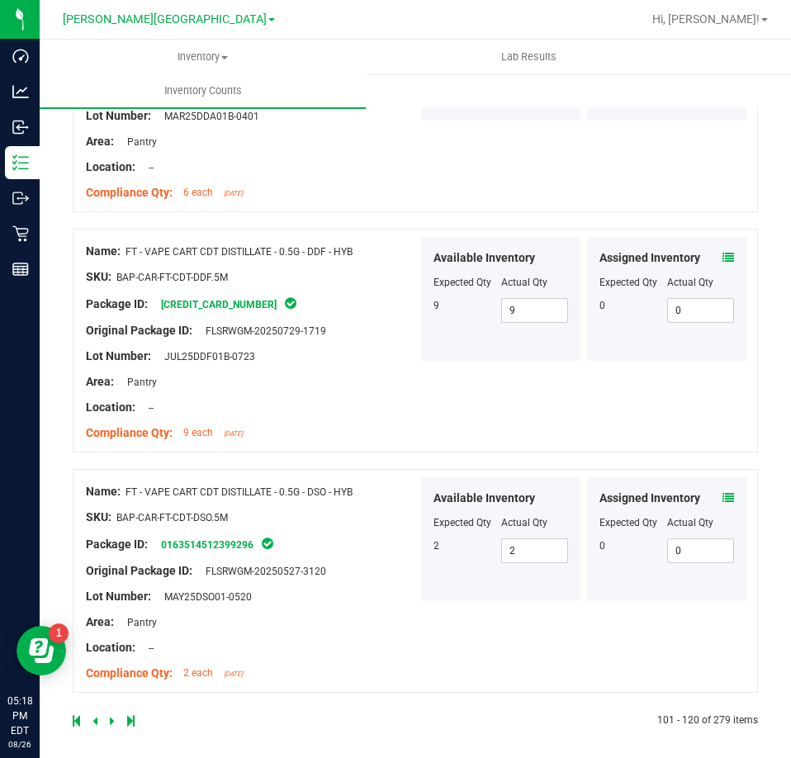
click at [110, 716] on icon at bounding box center [112, 721] width 5 height 10
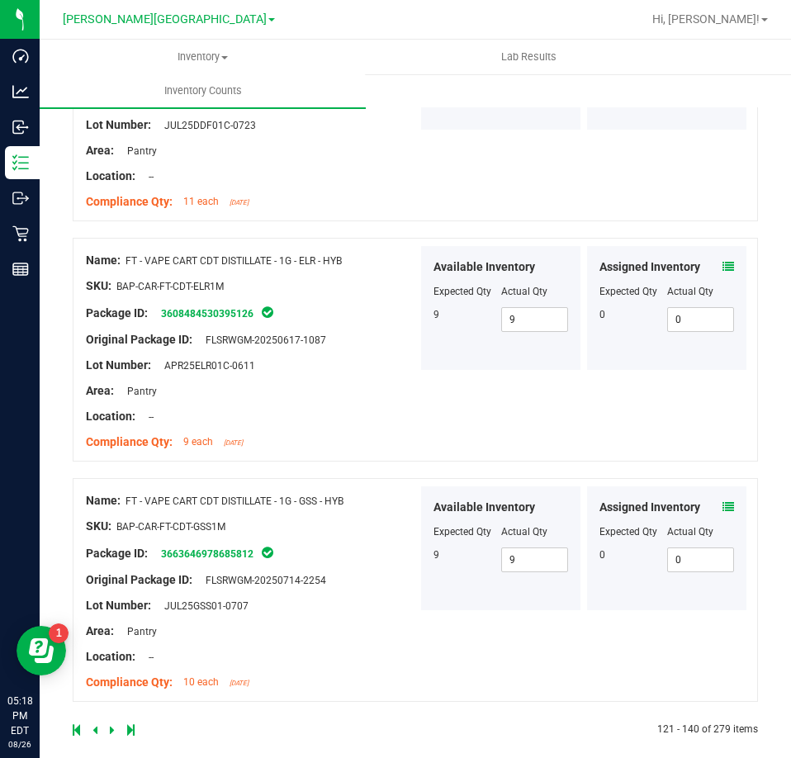
scroll to position [4421, 0]
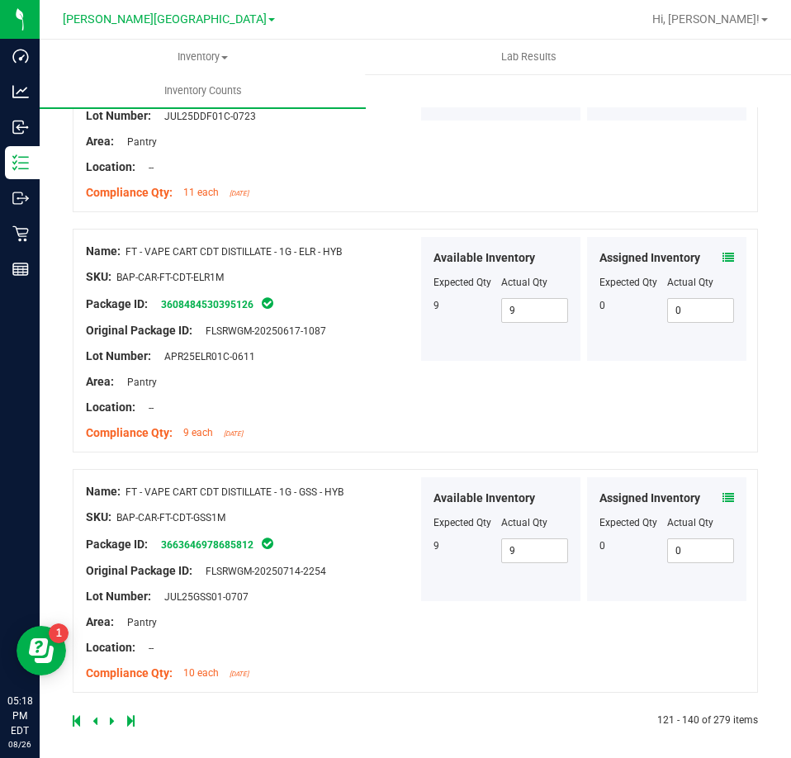
click at [111, 716] on icon at bounding box center [112, 721] width 5 height 10
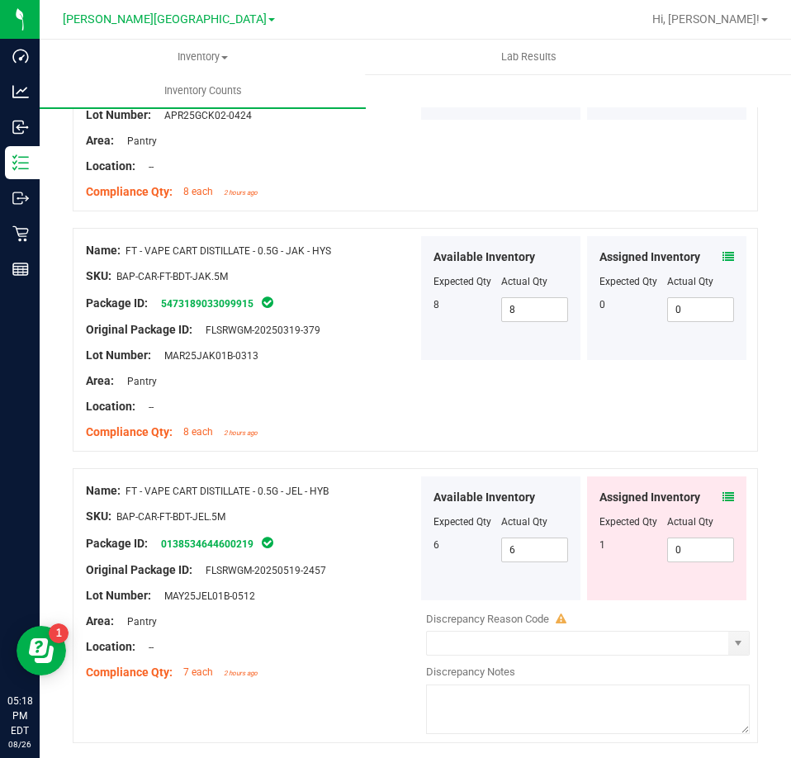
scroll to position [4575, 0]
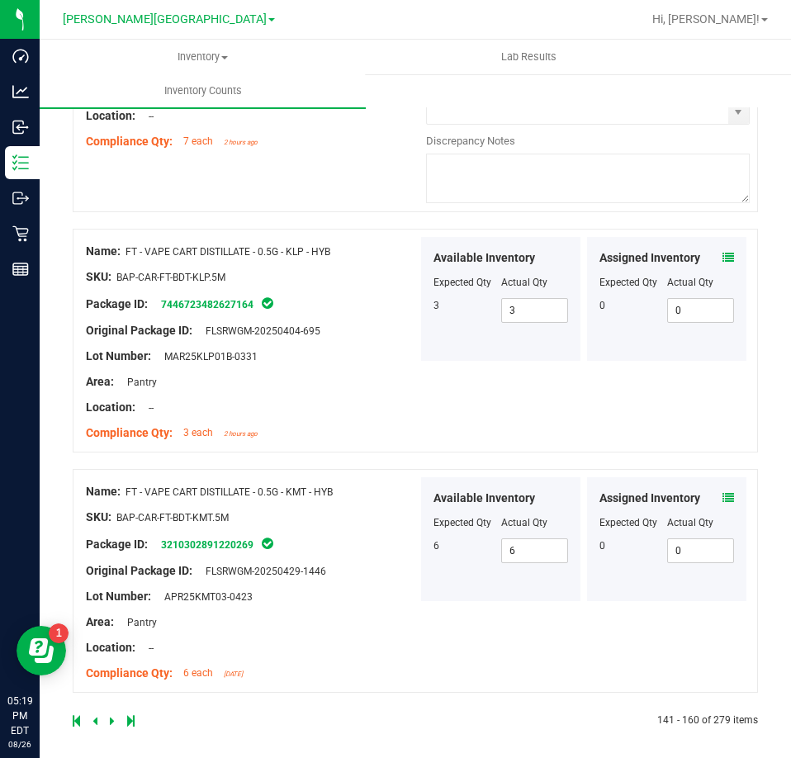
click at [110, 716] on icon at bounding box center [112, 721] width 5 height 10
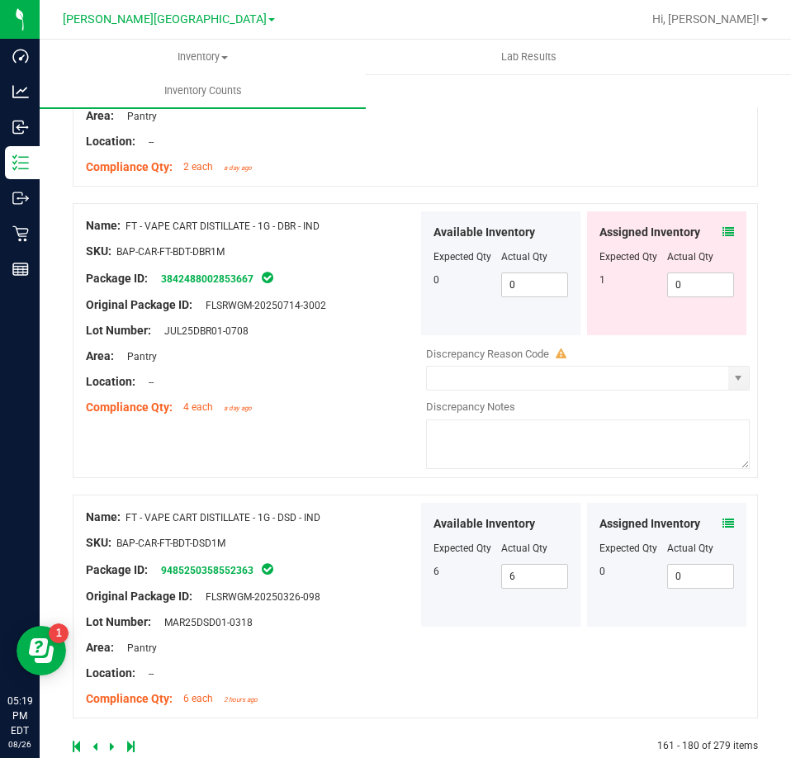
scroll to position [4524, 0]
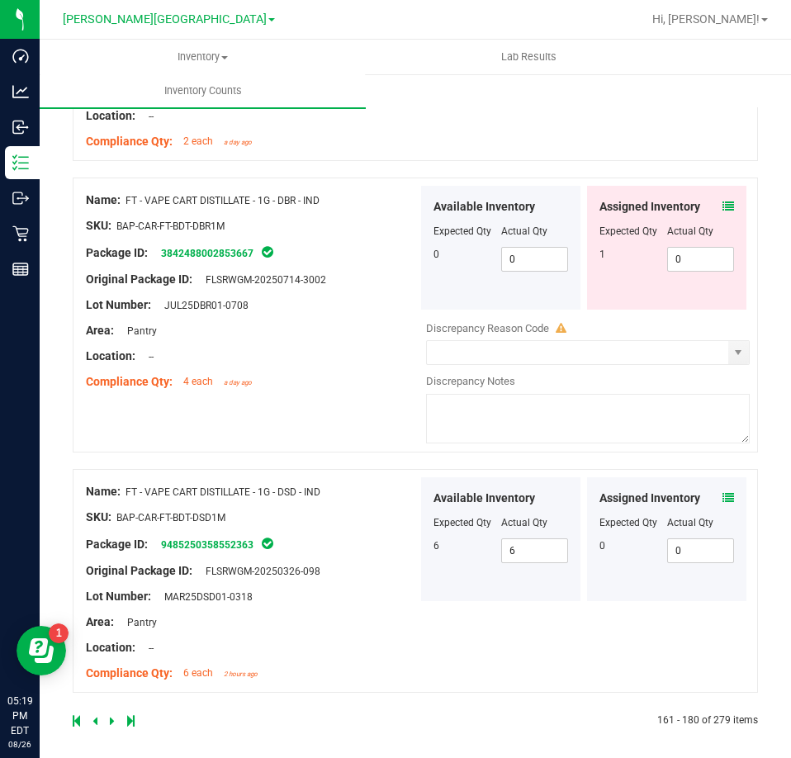
click at [108, 713] on div at bounding box center [244, 720] width 343 height 15
click at [112, 716] on icon at bounding box center [112, 721] width 5 height 10
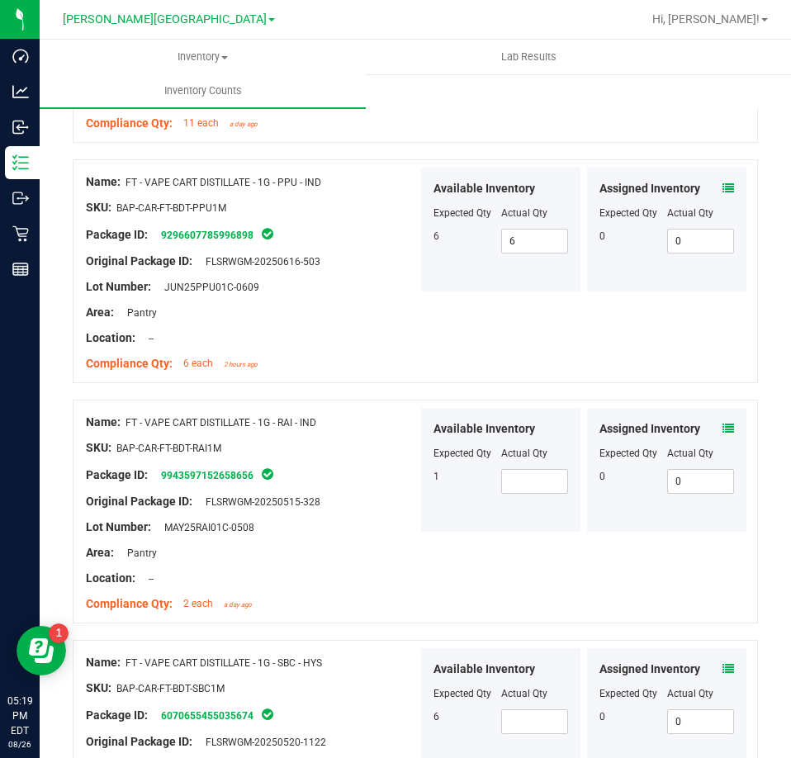
scroll to position [3631, 0]
click at [536, 470] on span at bounding box center [535, 482] width 68 height 25
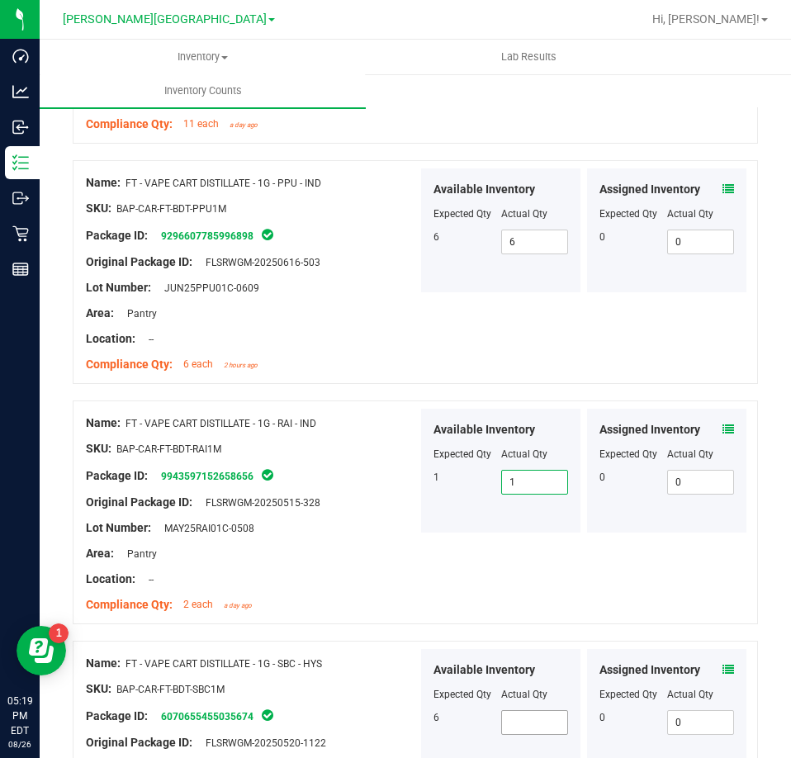
click at [524, 711] on span at bounding box center [535, 722] width 68 height 25
click at [361, 577] on div "Location: --" at bounding box center [252, 578] width 332 height 17
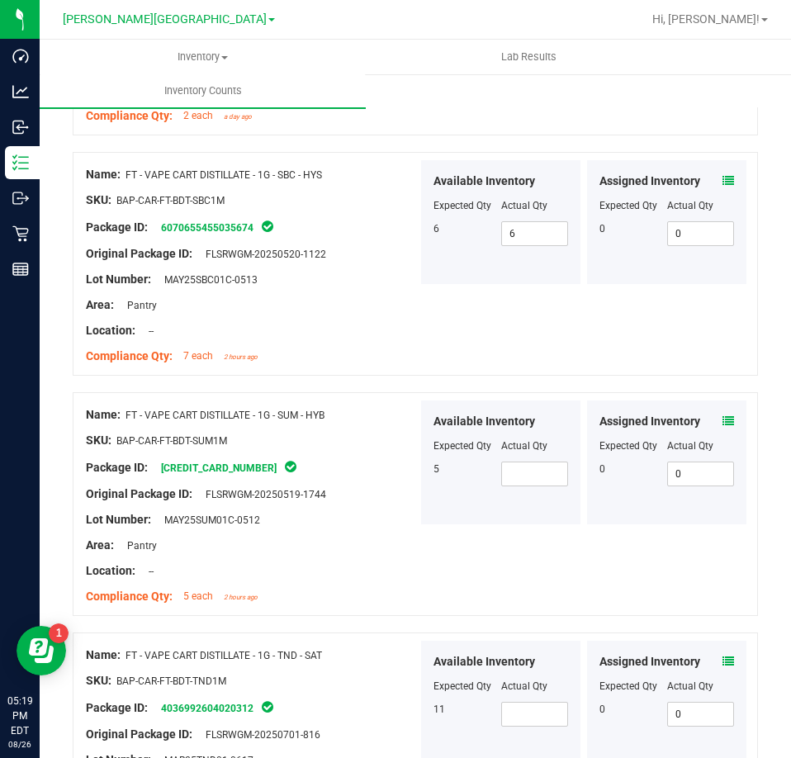
scroll to position [4127, 0]
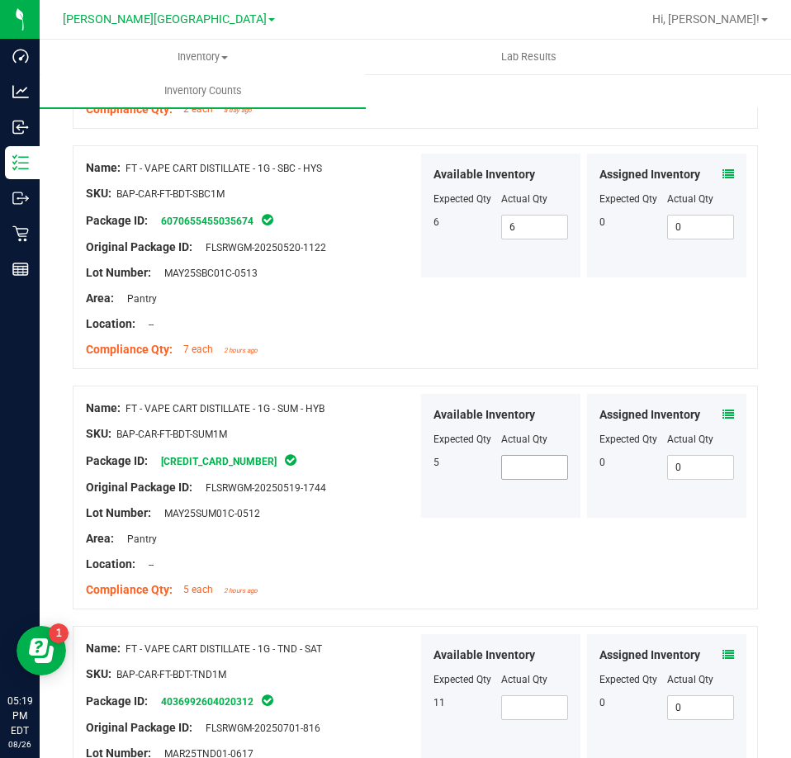
click at [554, 455] on span at bounding box center [535, 467] width 68 height 25
click at [523, 695] on span at bounding box center [535, 707] width 68 height 25
click at [409, 691] on div "Package ID: 4036992604020312" at bounding box center [252, 701] width 332 height 20
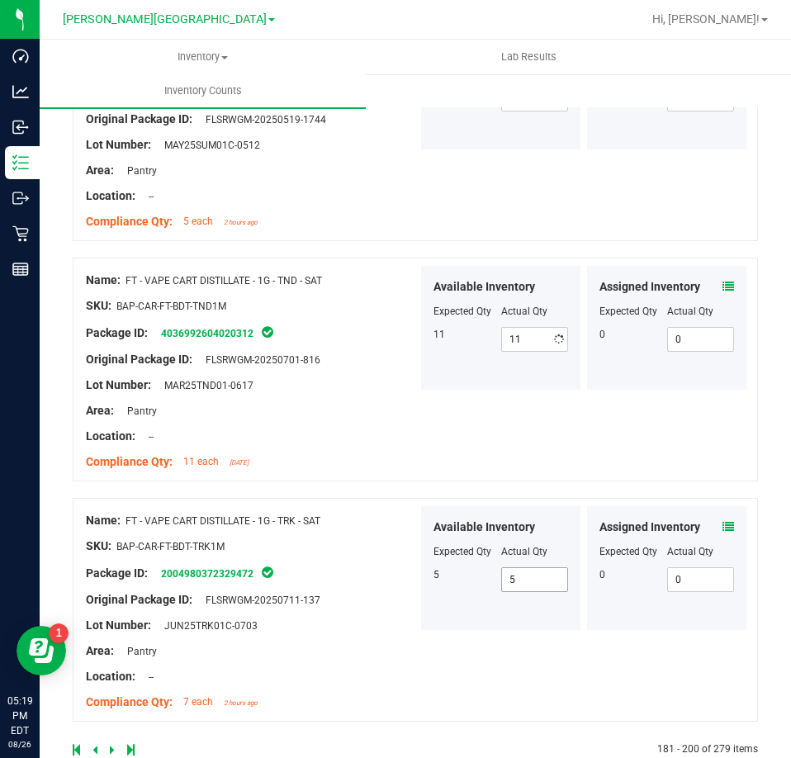
scroll to position [4524, 0]
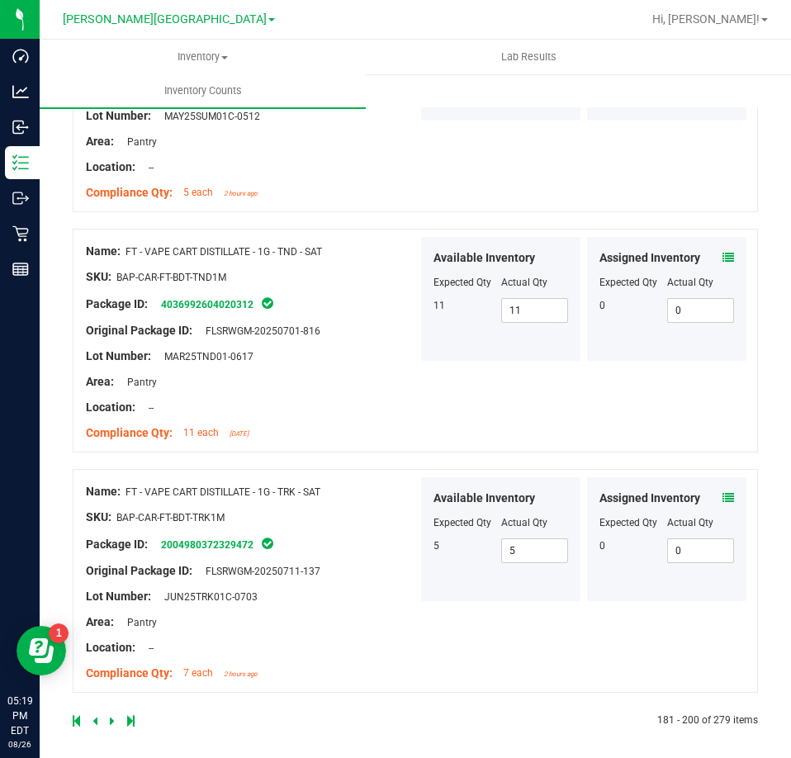
click at [112, 716] on icon at bounding box center [112, 721] width 5 height 10
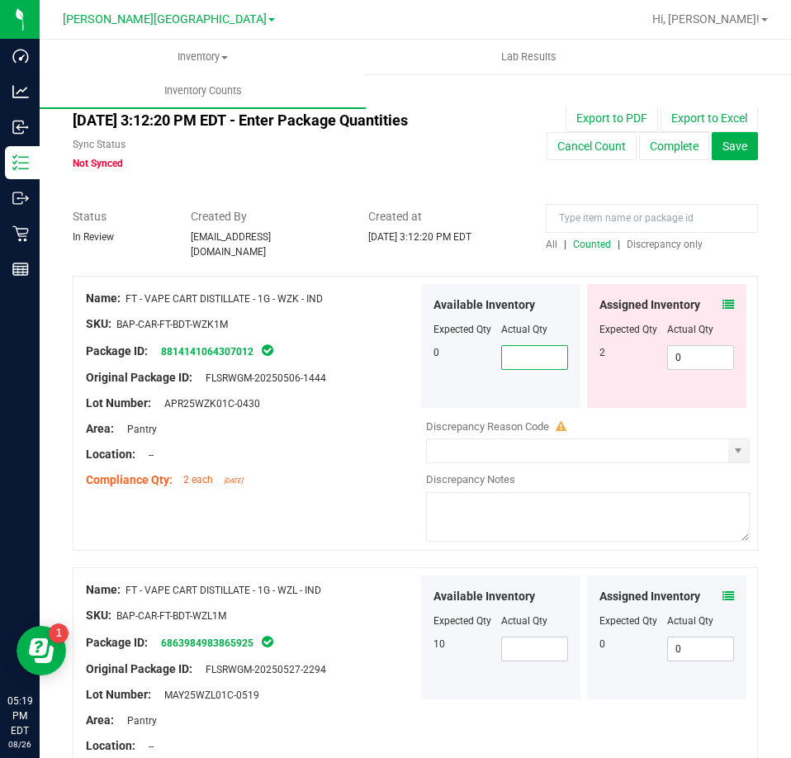
click at [530, 347] on span at bounding box center [535, 357] width 68 height 25
click at [518, 644] on span at bounding box center [535, 648] width 68 height 25
click at [373, 678] on div at bounding box center [252, 682] width 332 height 8
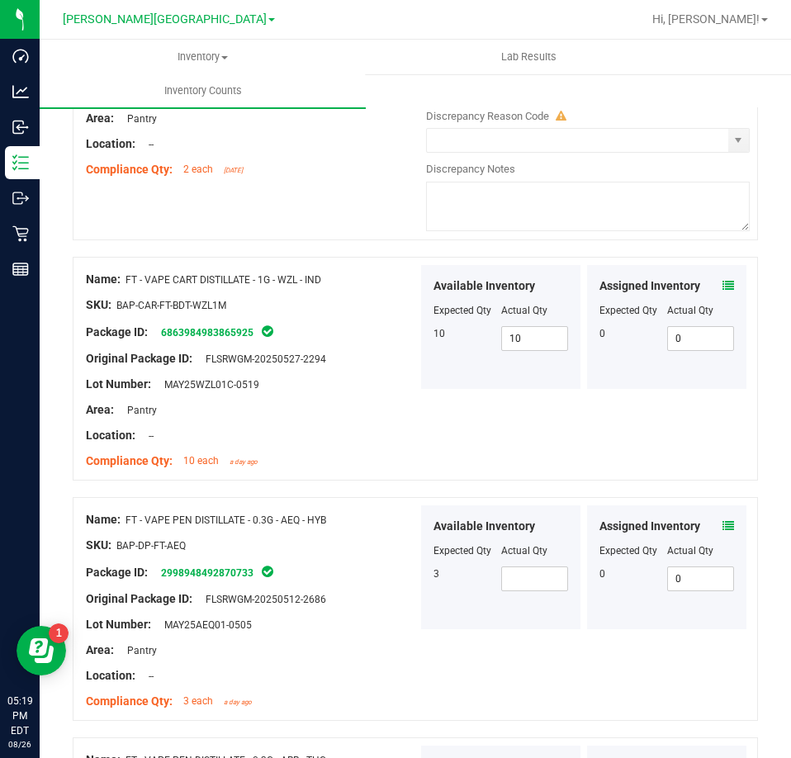
scroll to position [330, 0]
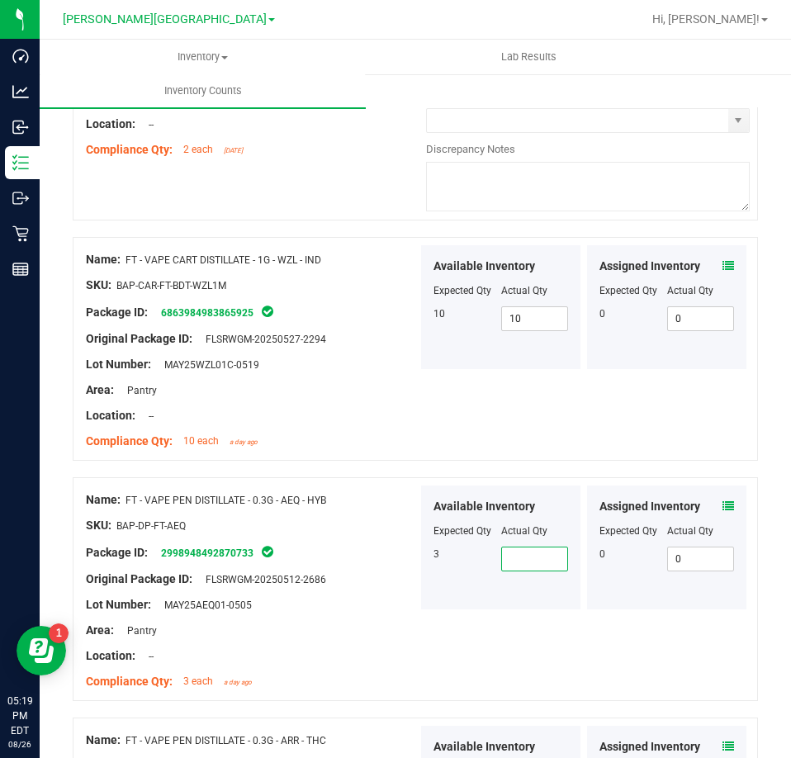
click at [537, 551] on span at bounding box center [535, 558] width 68 height 25
click at [408, 570] on div "Original Package ID: FLSRWGM-20250512-2686" at bounding box center [252, 578] width 332 height 17
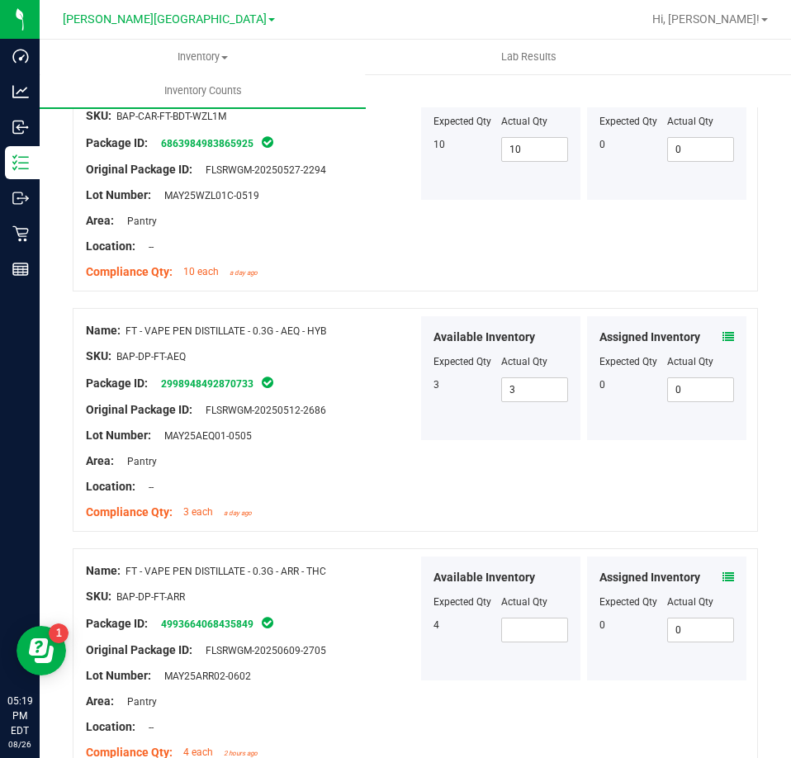
scroll to position [578, 0]
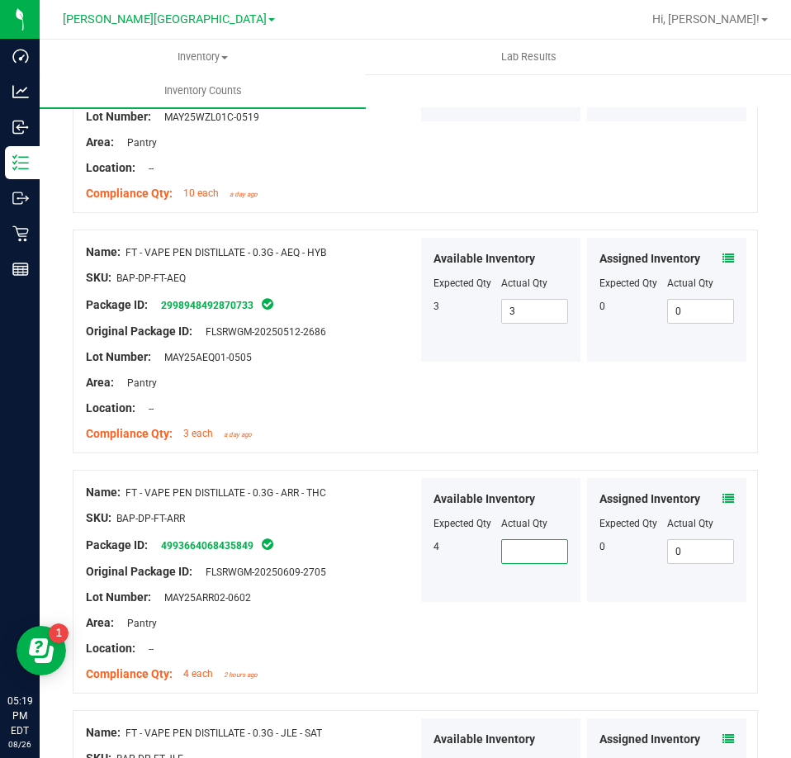
click at [529, 544] on span at bounding box center [535, 551] width 68 height 25
click at [418, 566] on div "Available Inventory Expected Qty Actual Qty 4 4 4" at bounding box center [501, 540] width 166 height 124
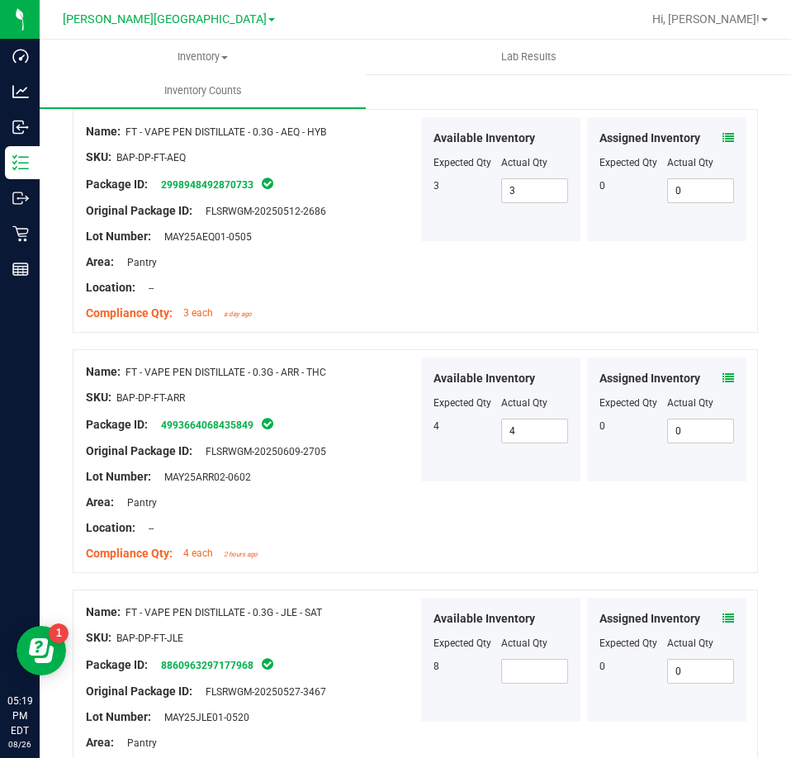
scroll to position [825, 0]
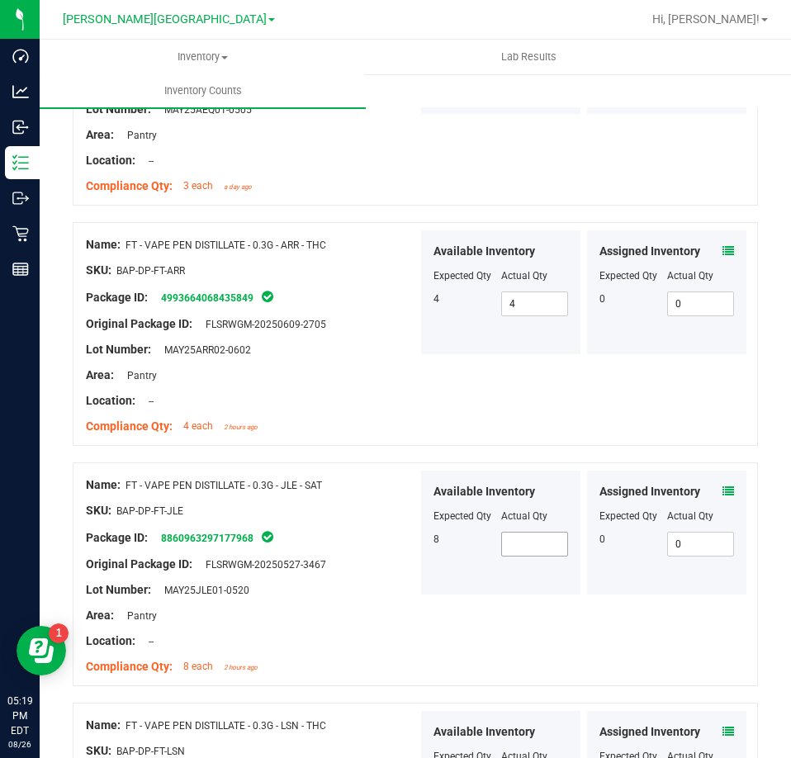
click at [539, 532] on span at bounding box center [535, 544] width 68 height 25
click at [534, 601] on div "Name: FT - VAPE PEN DISTILLATE - 0.3G - JLE - SAT SKU: BAP-DP-FT-JLE Package ID…" at bounding box center [415, 574] width 685 height 224
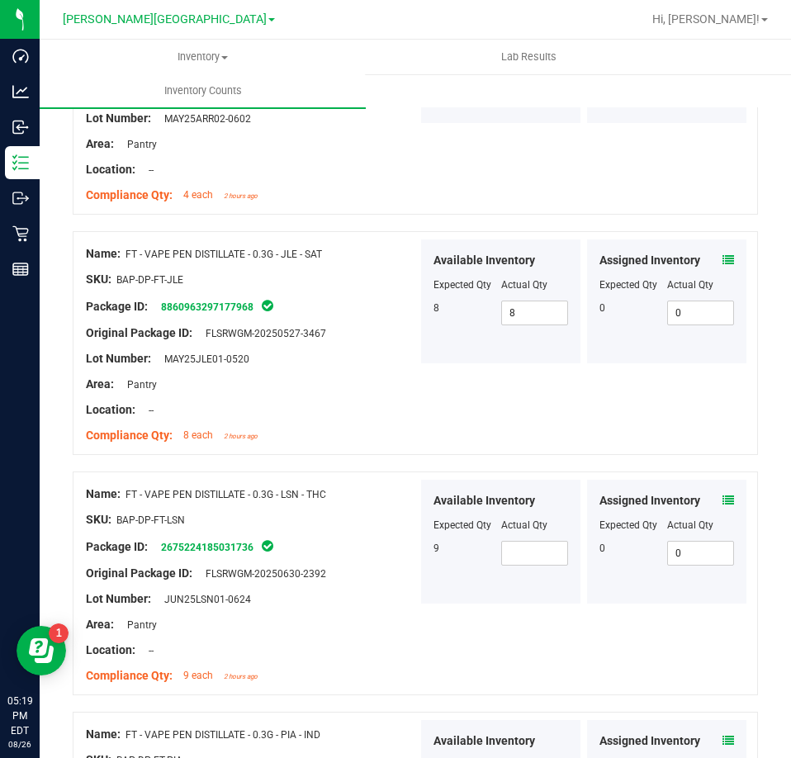
scroll to position [1073, 0]
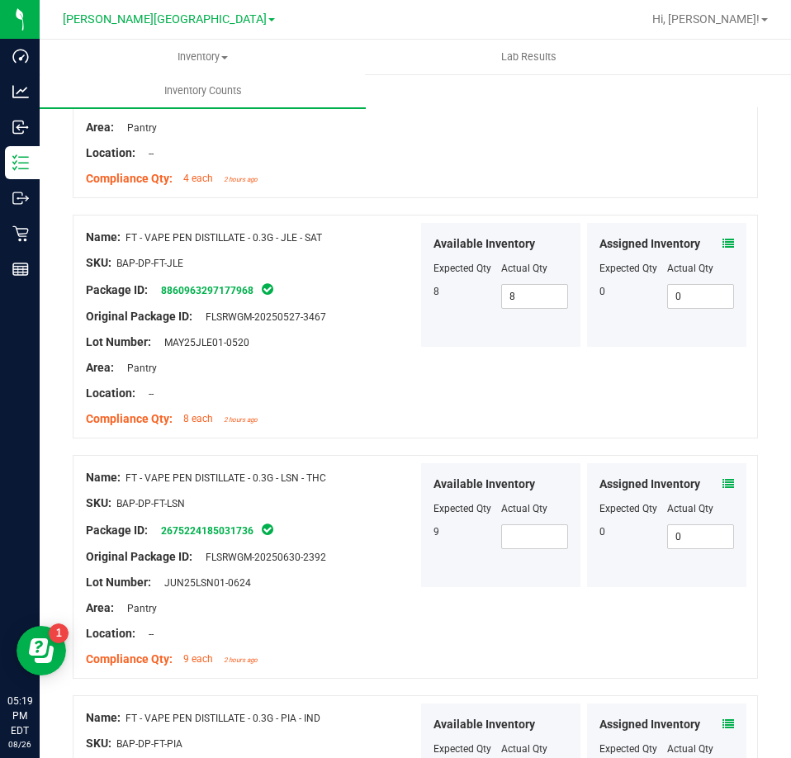
click at [546, 543] on div "Available Inventory Expected Qty Actual Qty 9" at bounding box center [500, 525] width 159 height 124
click at [536, 533] on span at bounding box center [535, 536] width 68 height 25
click at [365, 530] on div "Package ID: 2675224185031736" at bounding box center [252, 530] width 332 height 20
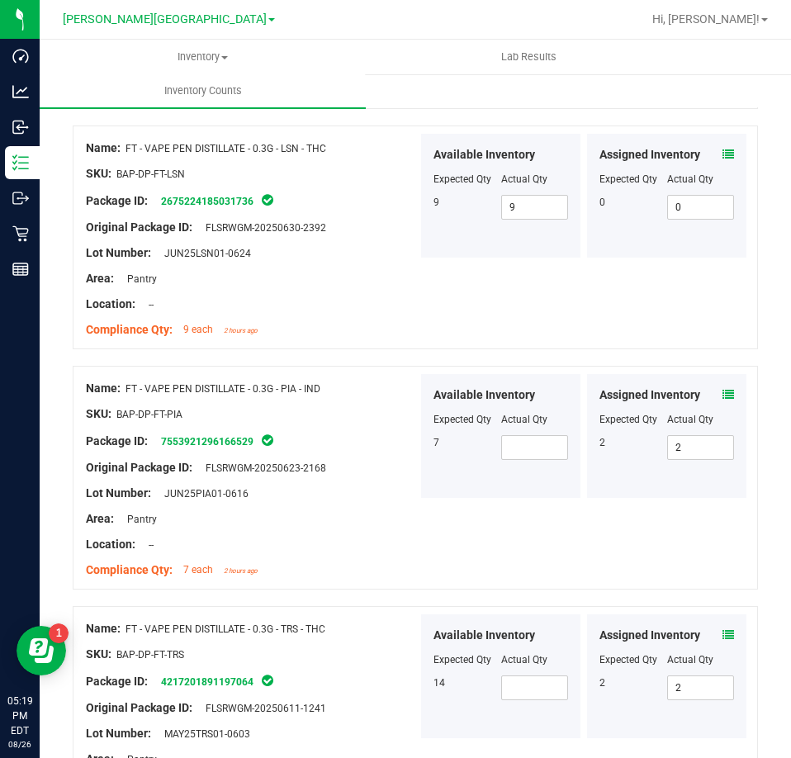
scroll to position [1403, 0]
click at [566, 447] on div "Available Inventory Expected Qty Actual Qty 7" at bounding box center [500, 435] width 159 height 124
click at [527, 451] on div "Available Inventory Expected Qty Actual Qty 7" at bounding box center [500, 435] width 159 height 124
click at [515, 438] on span at bounding box center [535, 446] width 68 height 25
click at [458, 459] on div "Available Inventory Expected Qty Actual Qty 7 7 7" at bounding box center [500, 435] width 159 height 124
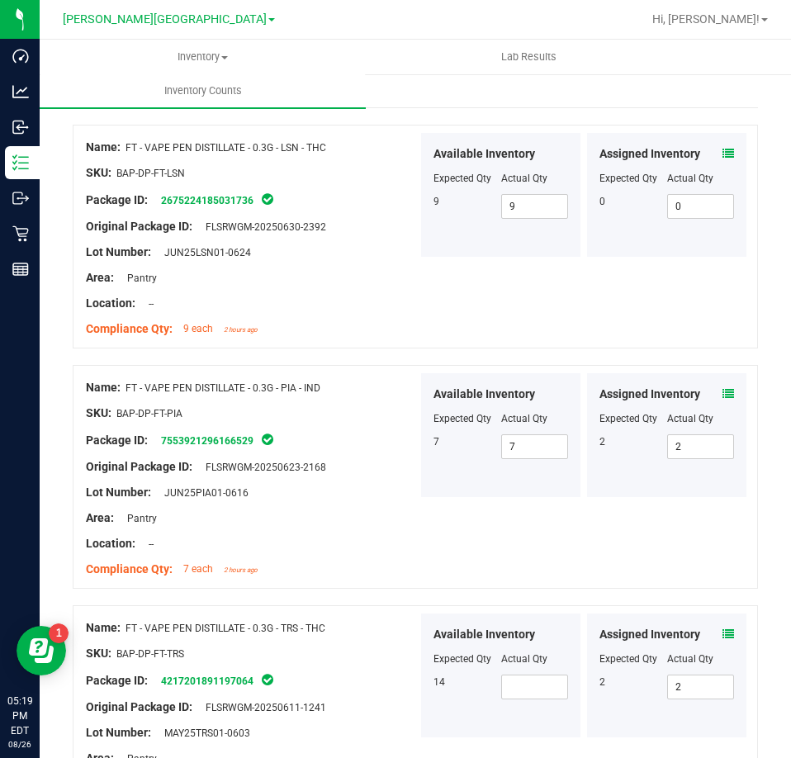
scroll to position [1486, 0]
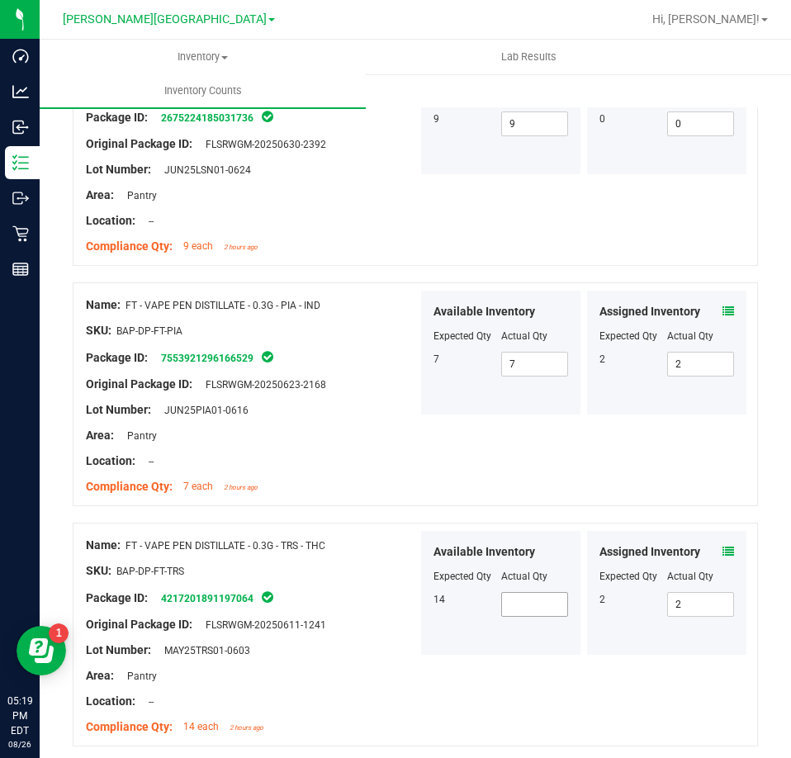
click at [531, 596] on span at bounding box center [535, 604] width 68 height 25
click at [309, 593] on div "Package ID: 4217201891197064" at bounding box center [252, 598] width 332 height 20
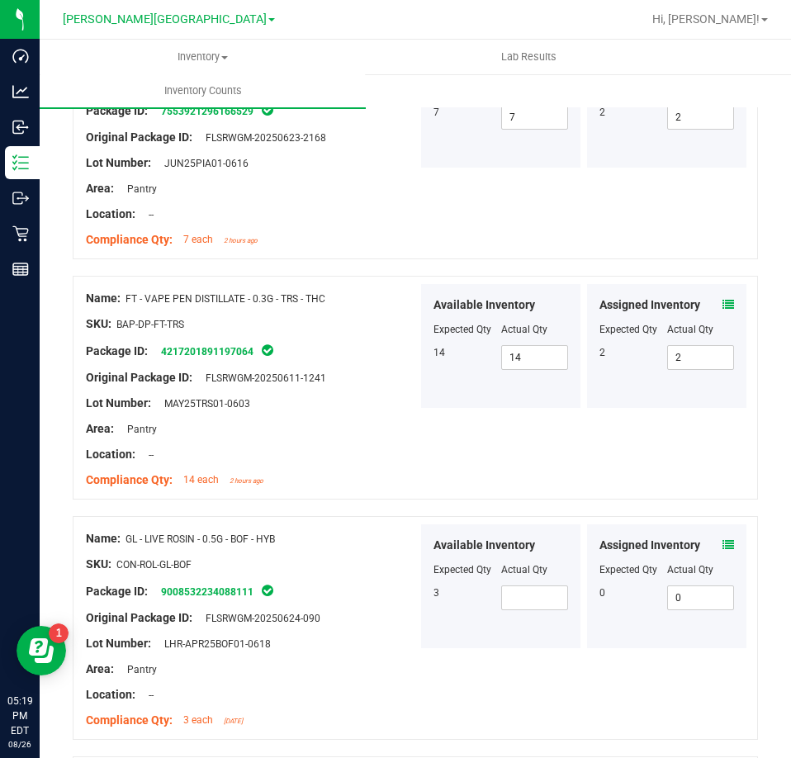
scroll to position [1733, 0]
click at [546, 590] on span at bounding box center [535, 596] width 68 height 25
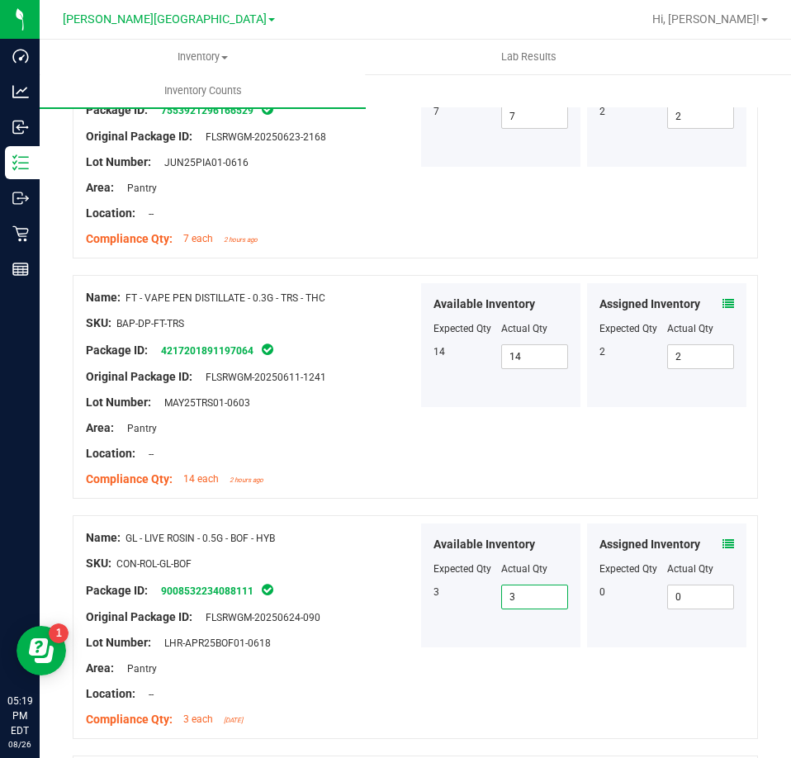
click at [408, 608] on div "Original Package ID: FLSRWGM-20250624-090" at bounding box center [252, 616] width 332 height 17
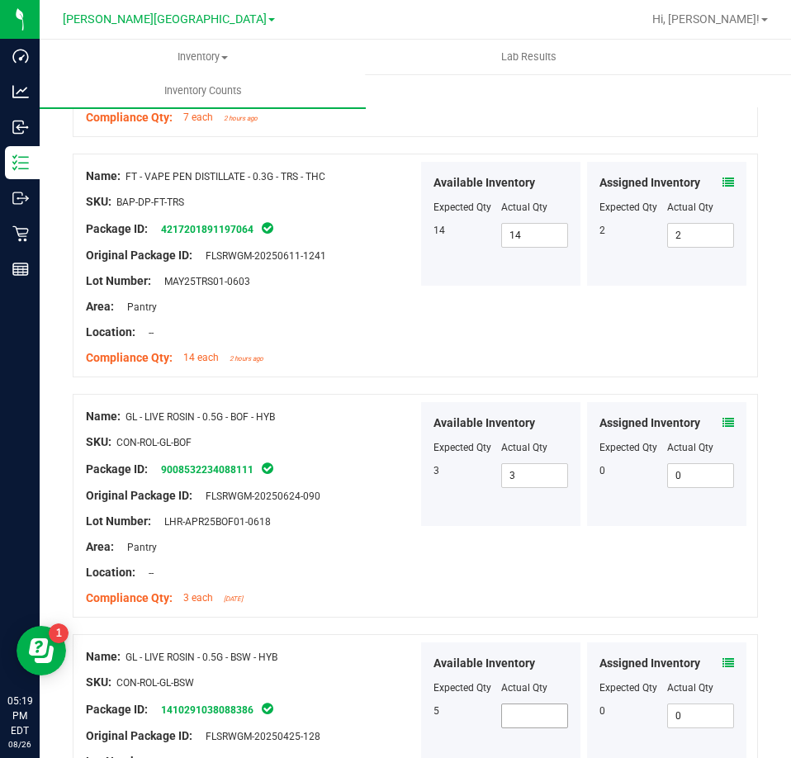
scroll to position [1981, 0]
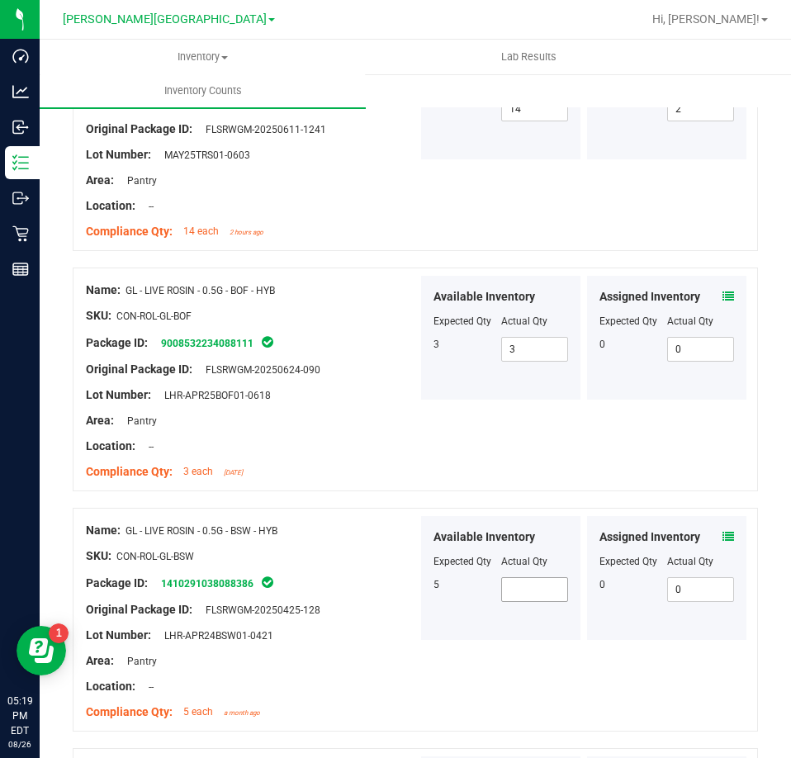
click at [547, 589] on span at bounding box center [535, 589] width 68 height 25
click at [439, 591] on div "5 5 5" at bounding box center [500, 589] width 135 height 25
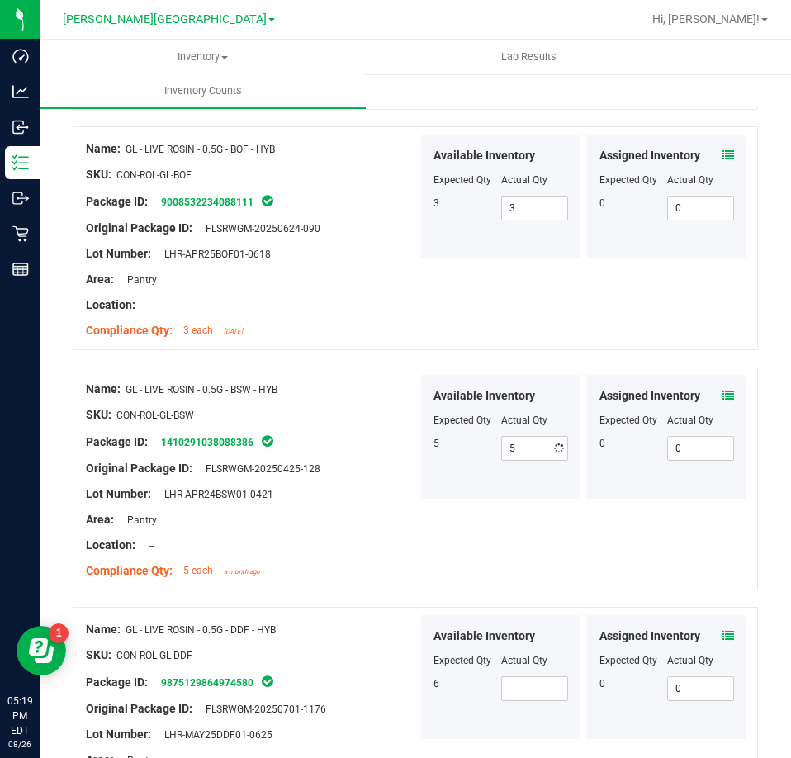
scroll to position [2311, 0]
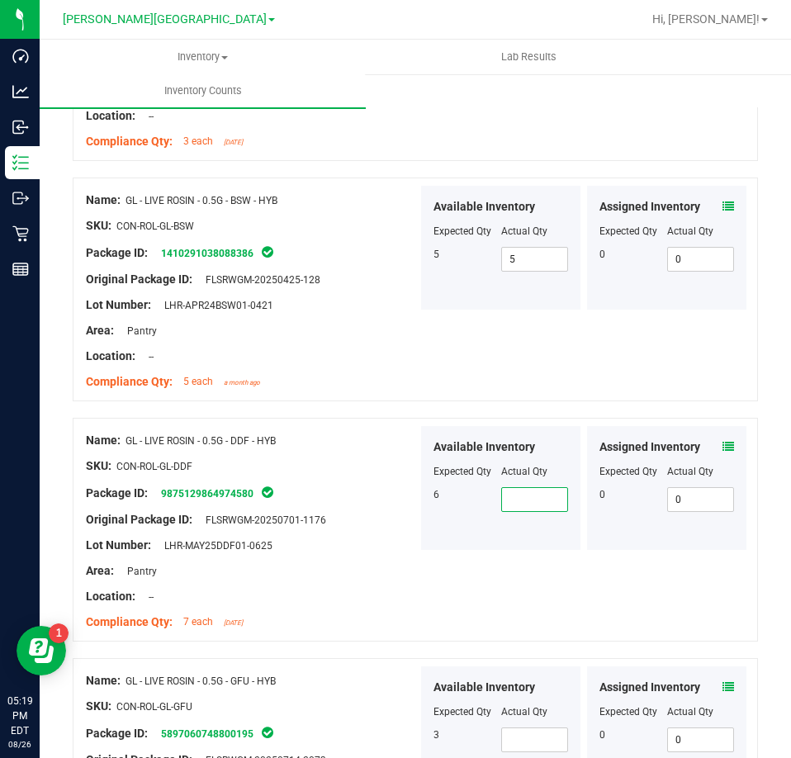
click at [539, 492] on span at bounding box center [535, 499] width 68 height 25
drag, startPoint x: 404, startPoint y: 538, endPoint x: 413, endPoint y: 554, distance: 17.7
click at [404, 540] on div "Lot Number: LHR-MAY25DDF01-0625" at bounding box center [252, 544] width 332 height 17
click at [552, 727] on span at bounding box center [535, 739] width 68 height 25
click at [541, 727] on span at bounding box center [535, 739] width 68 height 25
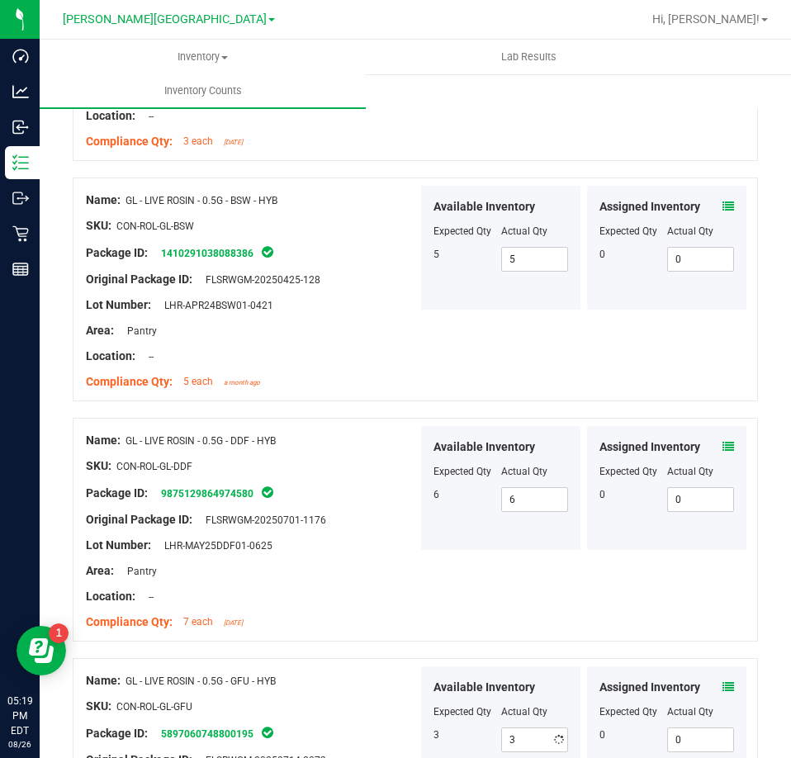
click at [433, 727] on div "3" at bounding box center [467, 734] width 68 height 15
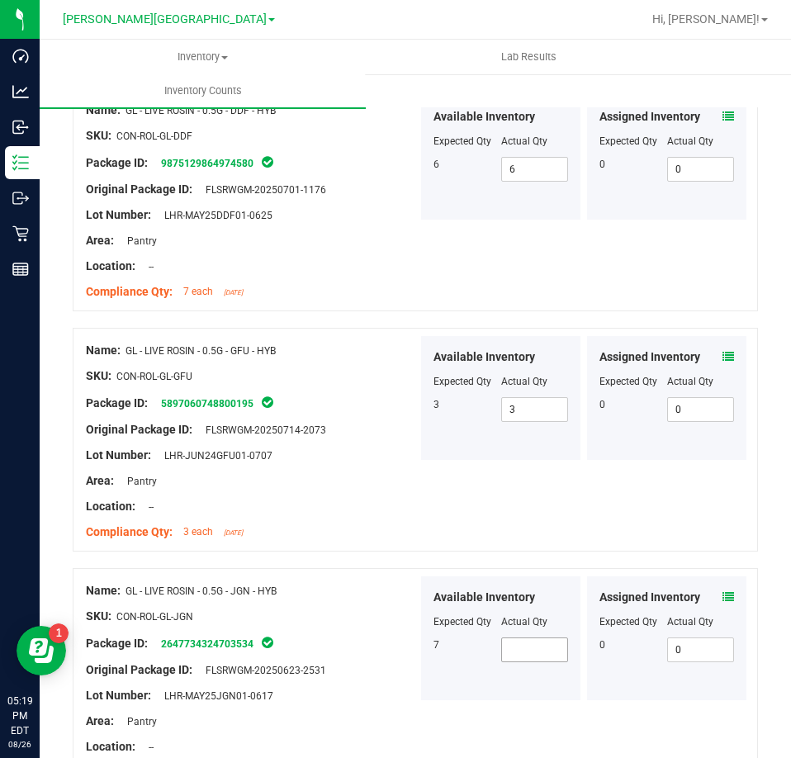
click at [548, 642] on span at bounding box center [535, 649] width 68 height 25
click at [405, 637] on div "Package ID: 2647734324703534" at bounding box center [252, 643] width 332 height 20
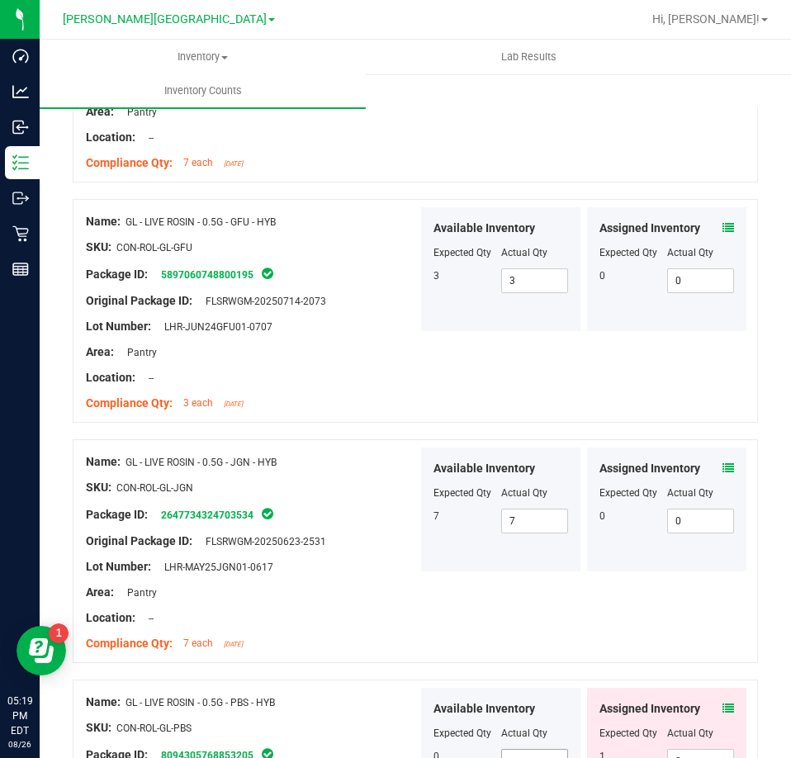
scroll to position [2889, 0]
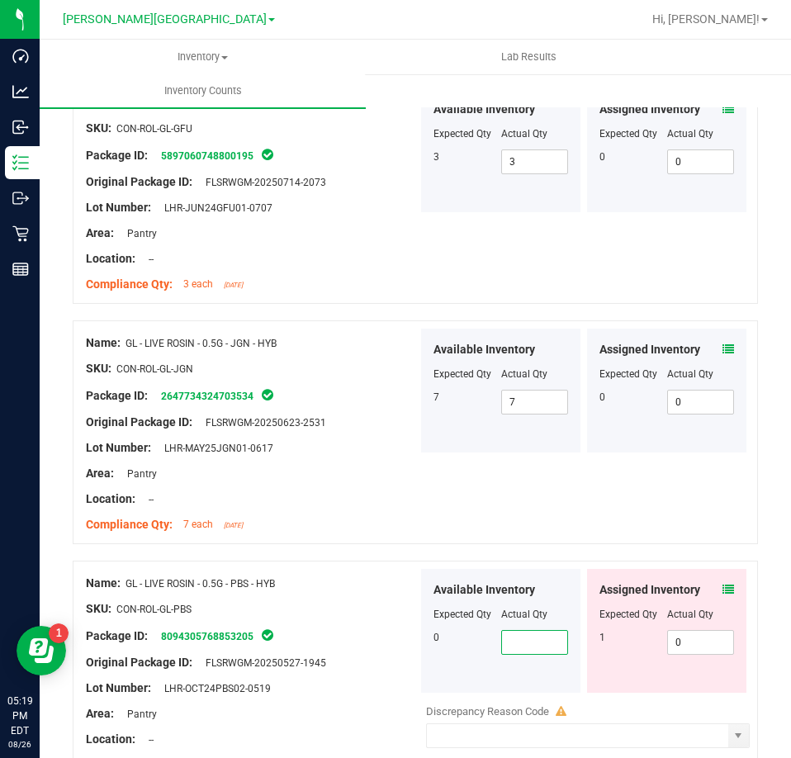
click at [551, 635] on span at bounding box center [535, 642] width 68 height 25
click at [521, 621] on div at bounding box center [500, 625] width 135 height 8
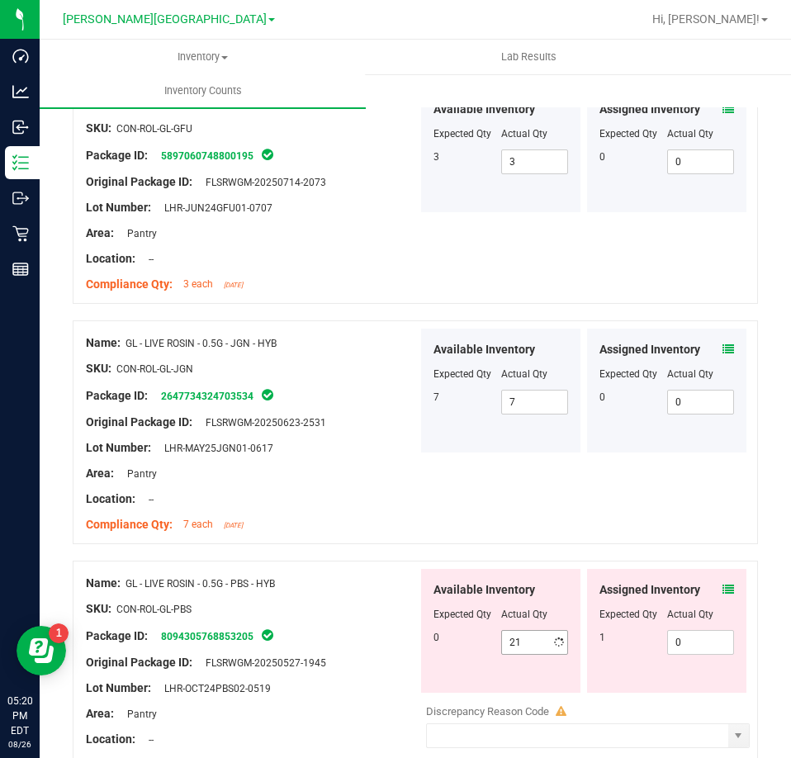
click at [522, 635] on span "21 21" at bounding box center [535, 642] width 68 height 25
click at [522, 635] on input "21" at bounding box center [535, 642] width 66 height 23
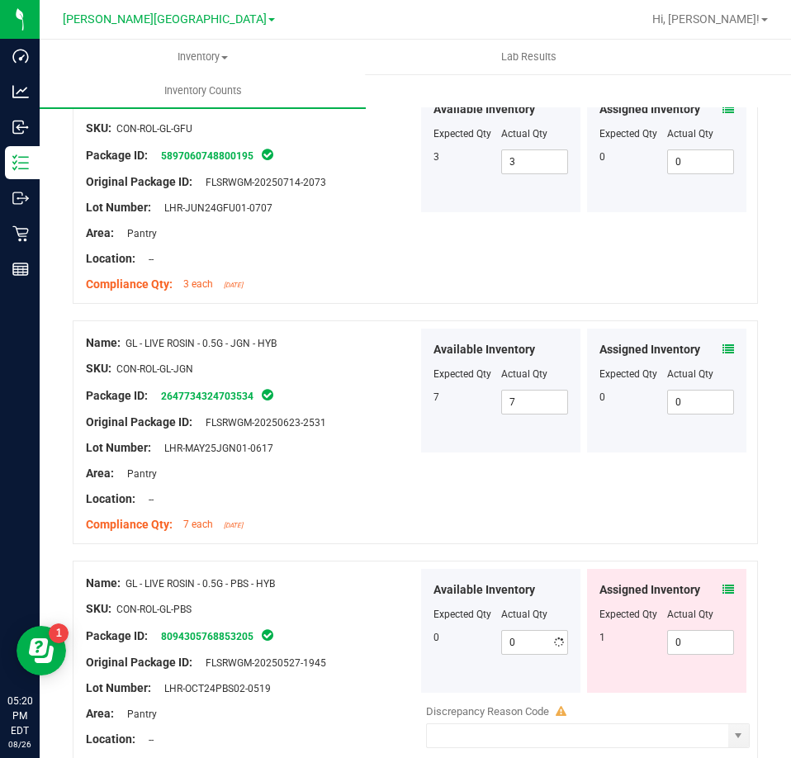
click at [336, 645] on div at bounding box center [252, 649] width 332 height 8
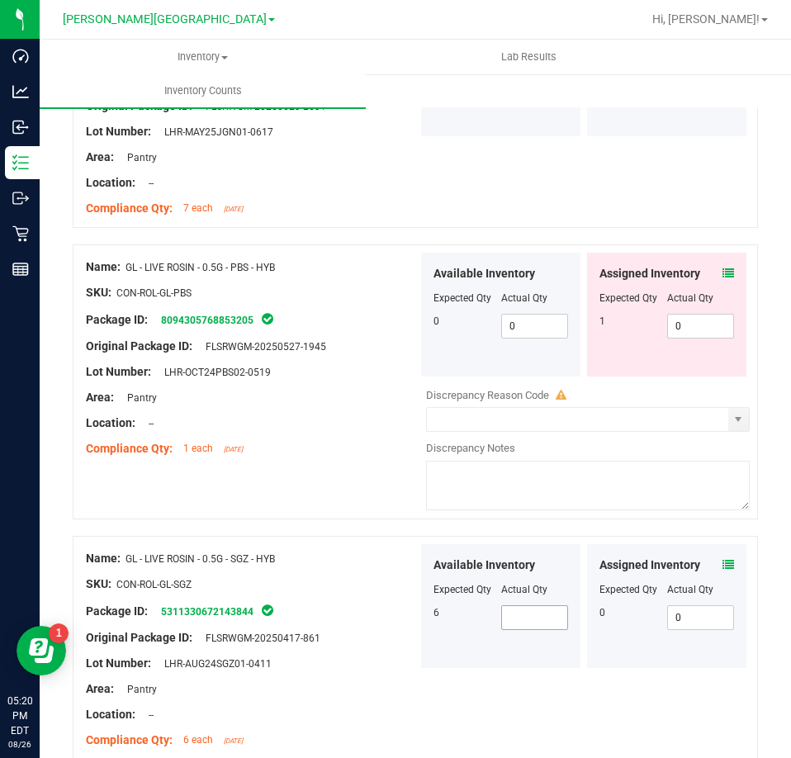
scroll to position [3219, 0]
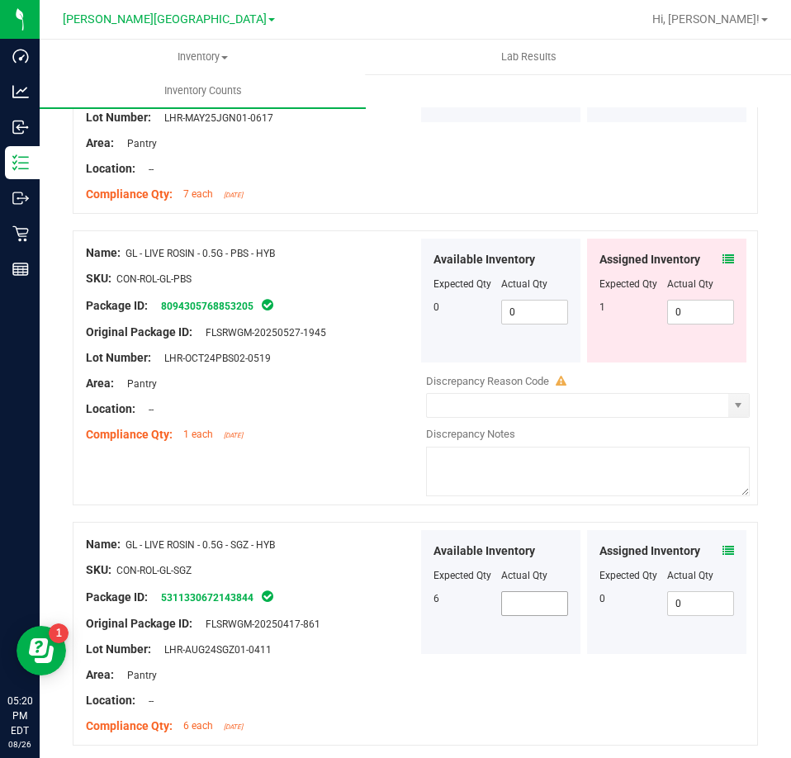
click at [540, 591] on span at bounding box center [535, 603] width 68 height 25
click at [457, 635] on div "Available Inventory Expected Qty Actual Qty 6 6 6" at bounding box center [500, 592] width 159 height 124
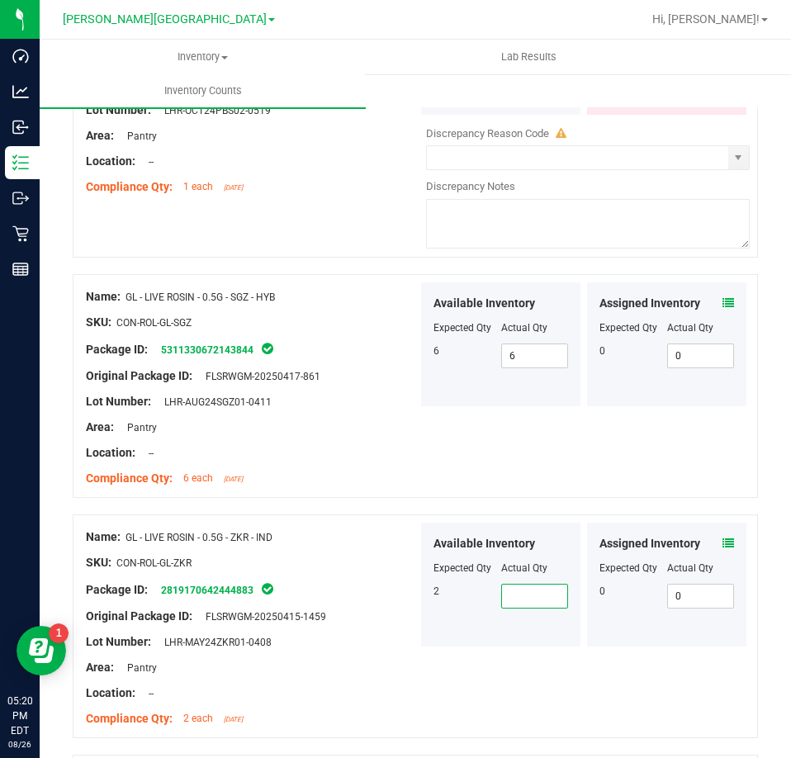
click at [543, 598] on span at bounding box center [535, 596] width 68 height 25
click at [362, 633] on div "Lot Number: LHR-MAY24ZKR01-0408" at bounding box center [252, 641] width 332 height 17
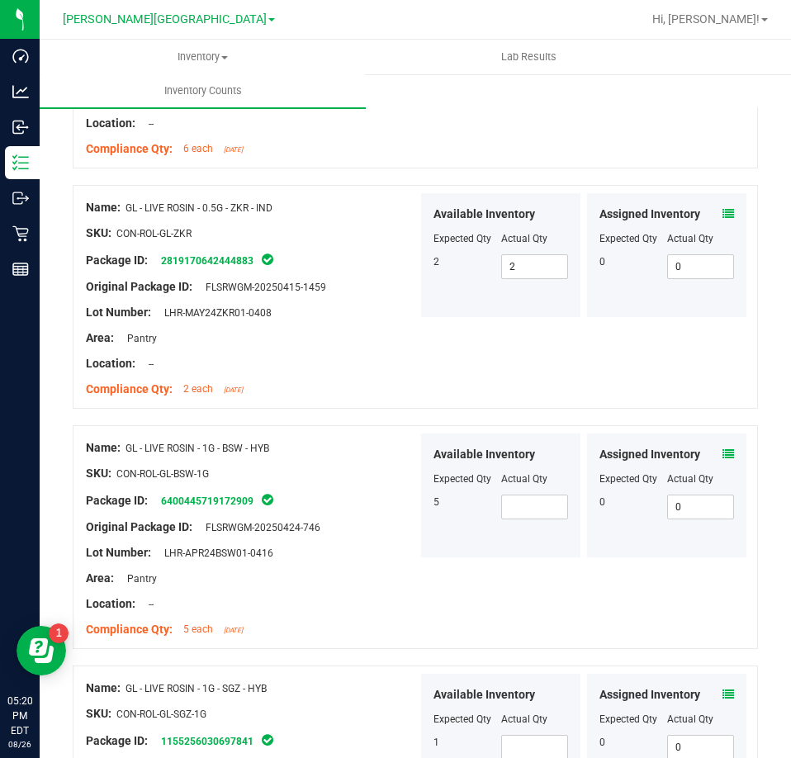
scroll to position [3796, 0]
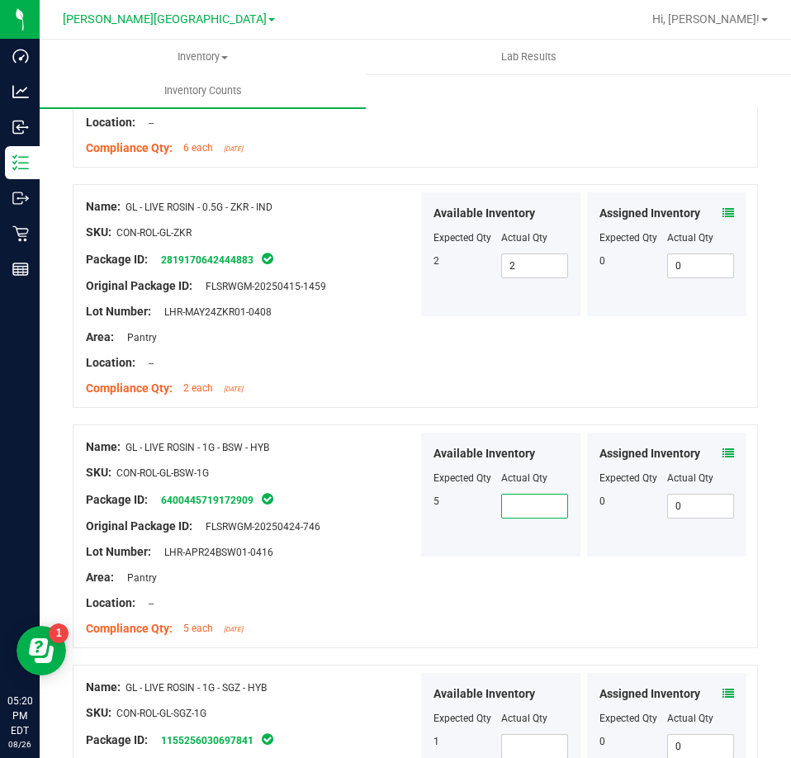
click at [527, 505] on span at bounding box center [535, 506] width 68 height 25
click at [518, 741] on span at bounding box center [535, 746] width 68 height 25
click at [324, 730] on div "Package ID: 1155256030697841" at bounding box center [252, 740] width 332 height 20
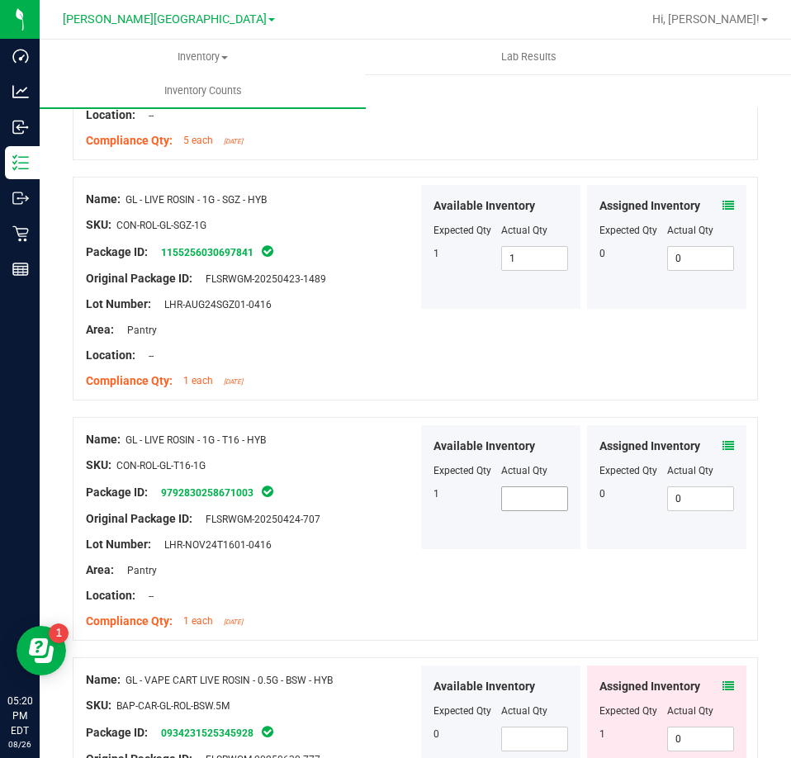
scroll to position [4292, 0]
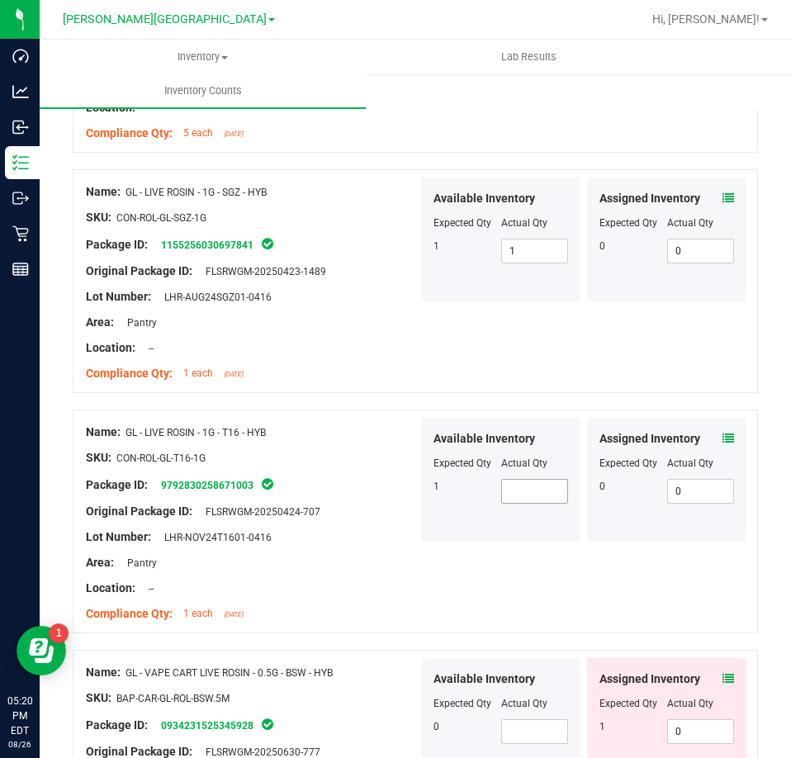
click at [516, 480] on span at bounding box center [535, 491] width 68 height 25
click at [506, 725] on span at bounding box center [535, 731] width 68 height 25
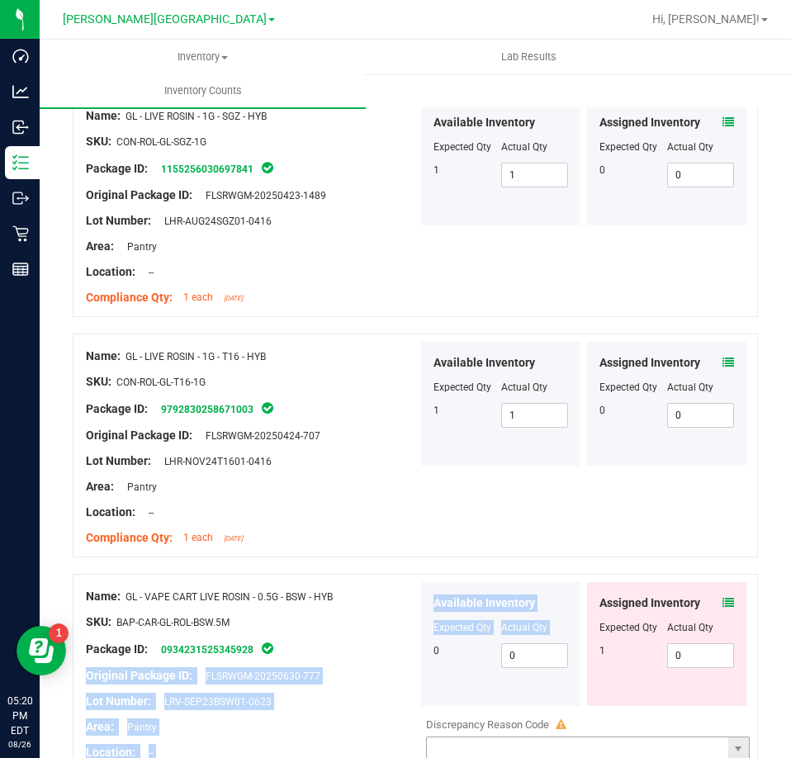
scroll to position [4524, 0]
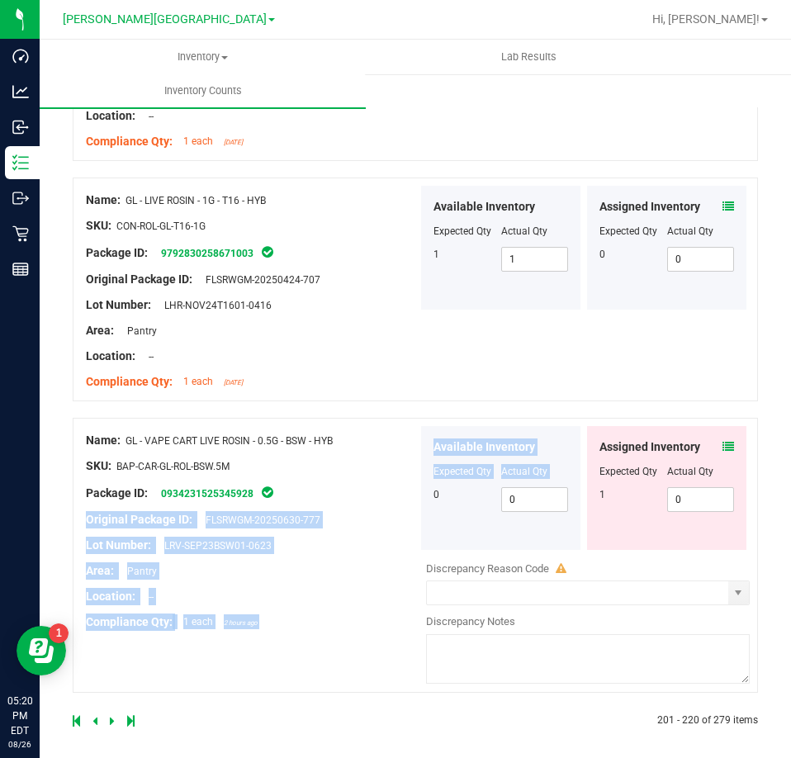
click at [112, 716] on icon at bounding box center [112, 721] width 5 height 10
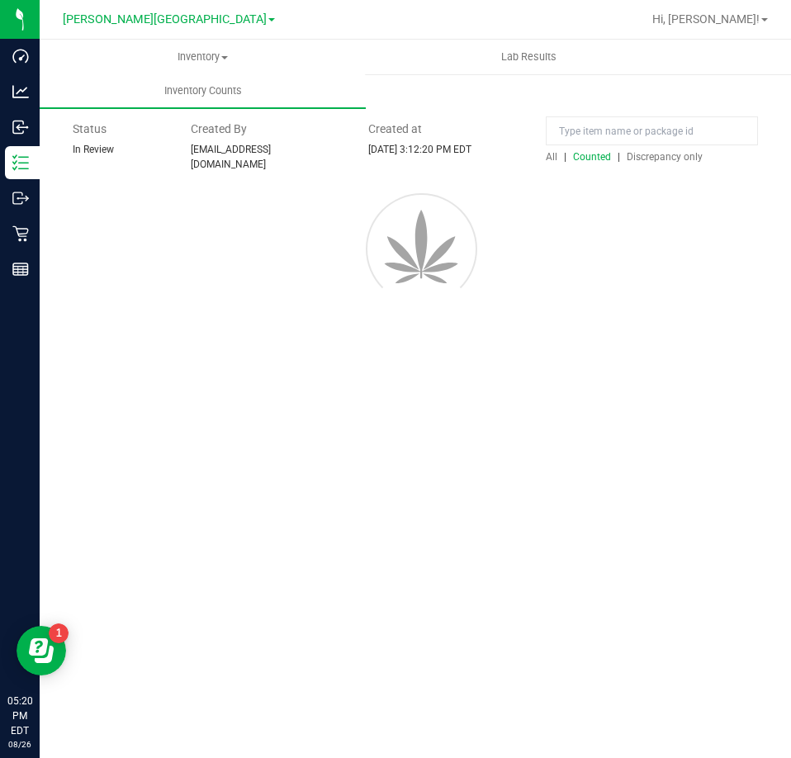
scroll to position [0, 0]
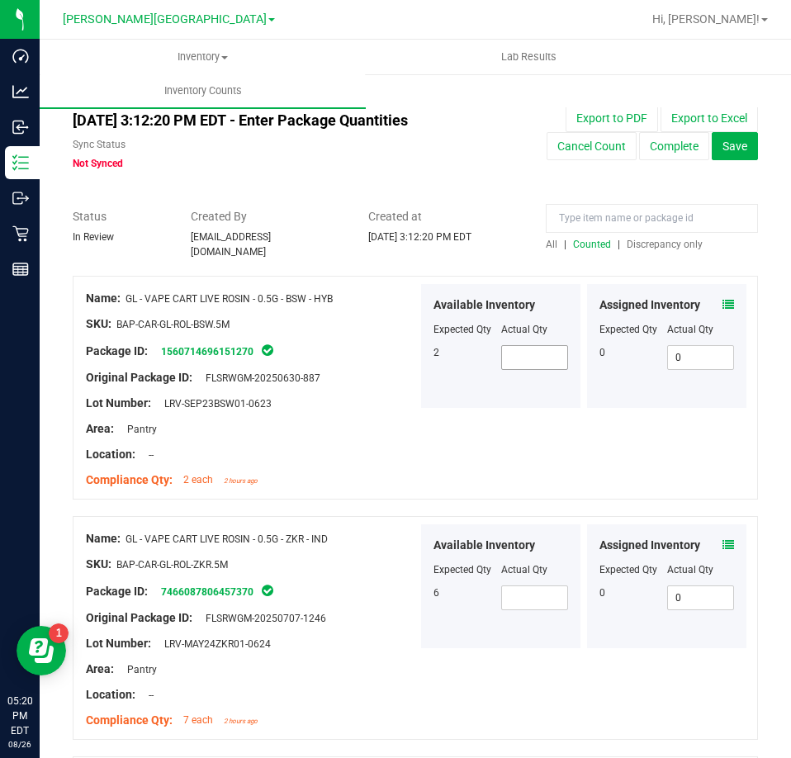
click at [536, 345] on span at bounding box center [535, 357] width 68 height 25
click at [506, 585] on span at bounding box center [535, 597] width 68 height 25
click at [435, 623] on div "Available Inventory Expected Qty Actual Qty 6 6 6" at bounding box center [500, 586] width 159 height 124
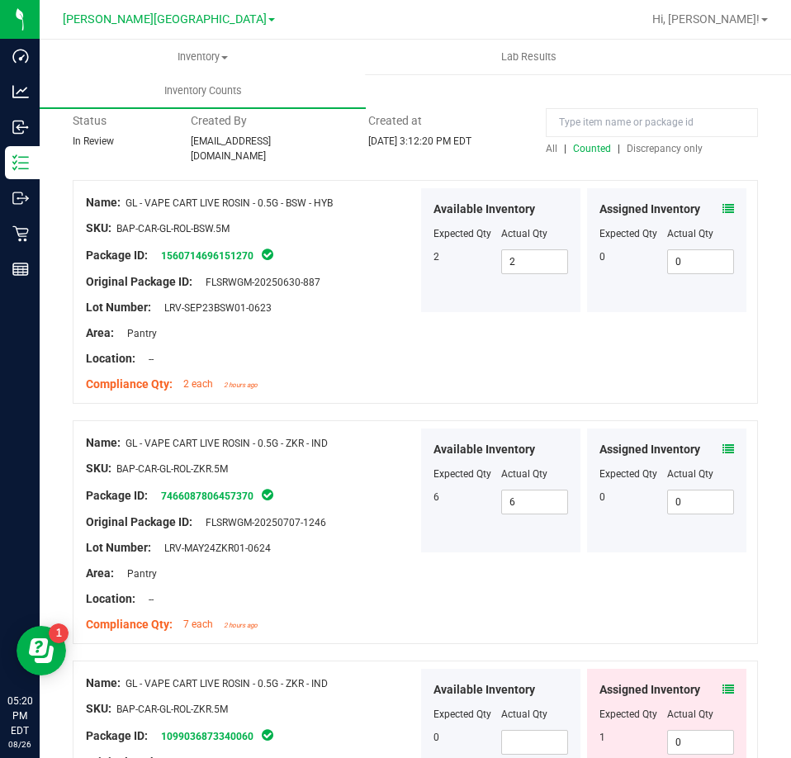
scroll to position [248, 0]
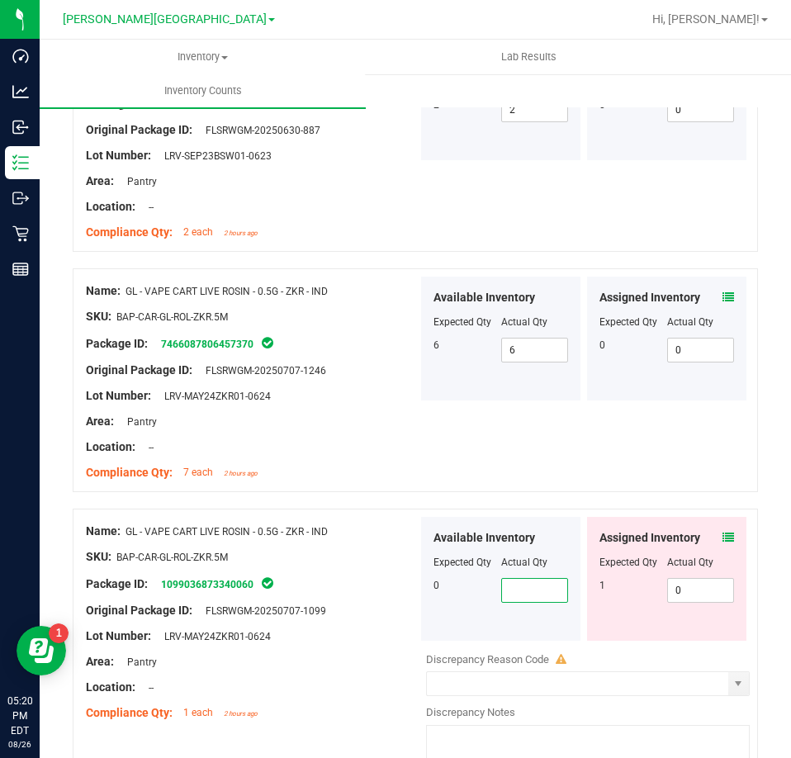
click at [544, 584] on span at bounding box center [535, 590] width 68 height 25
click at [523, 589] on input "2" at bounding box center [535, 590] width 66 height 23
click at [421, 574] on div "Available Inventory Expected Qty Actual Qty 0 0 0" at bounding box center [500, 579] width 159 height 124
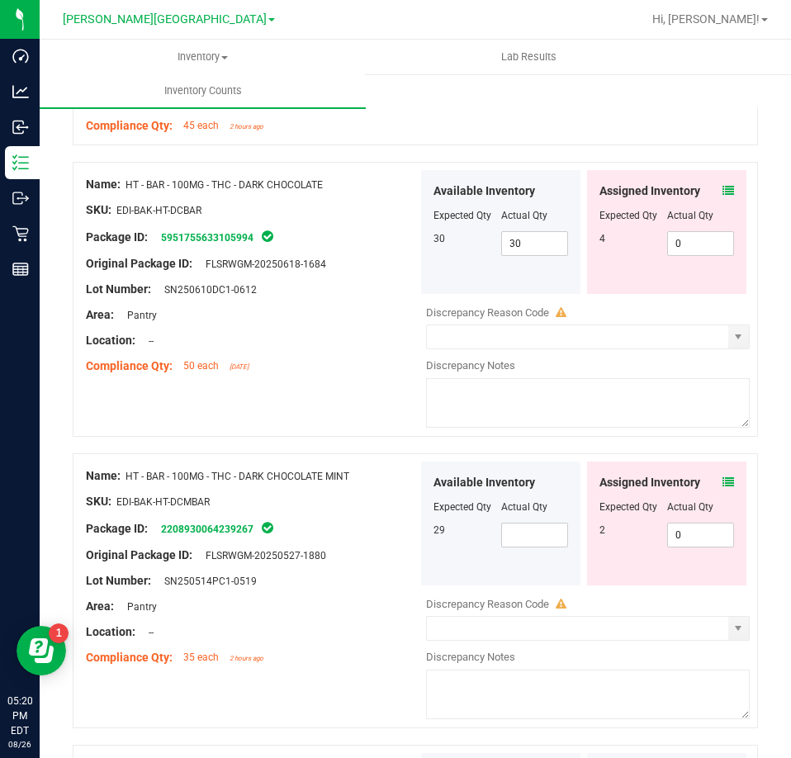
scroll to position [1155, 0]
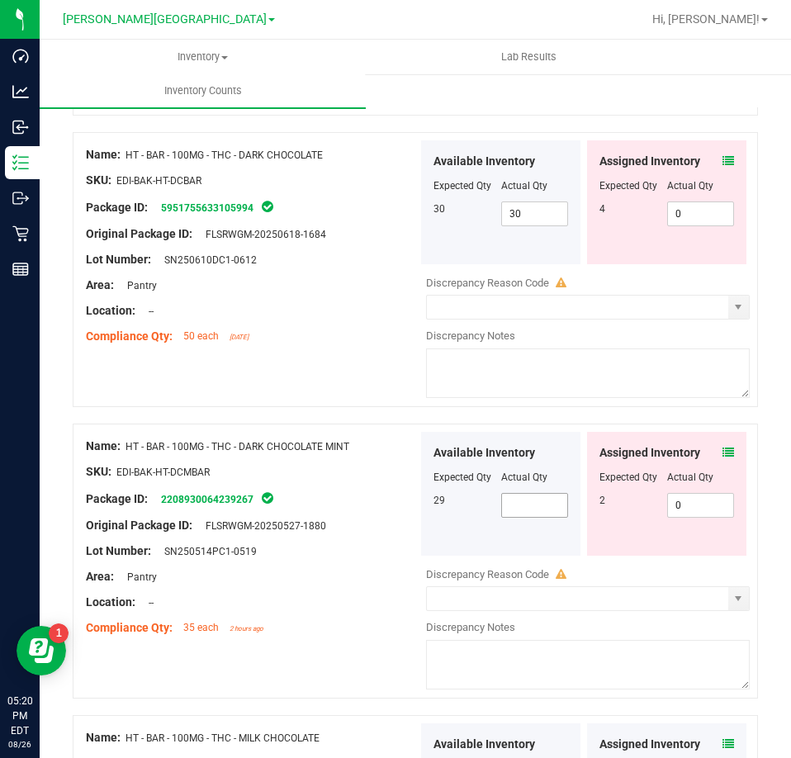
click at [526, 503] on span at bounding box center [535, 505] width 68 height 25
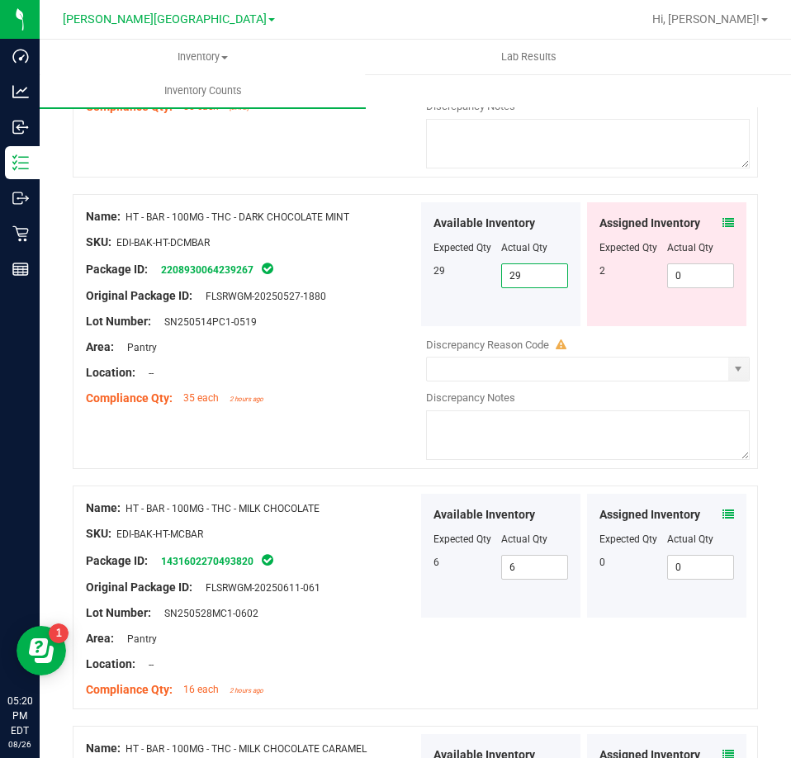
scroll to position [1733, 0]
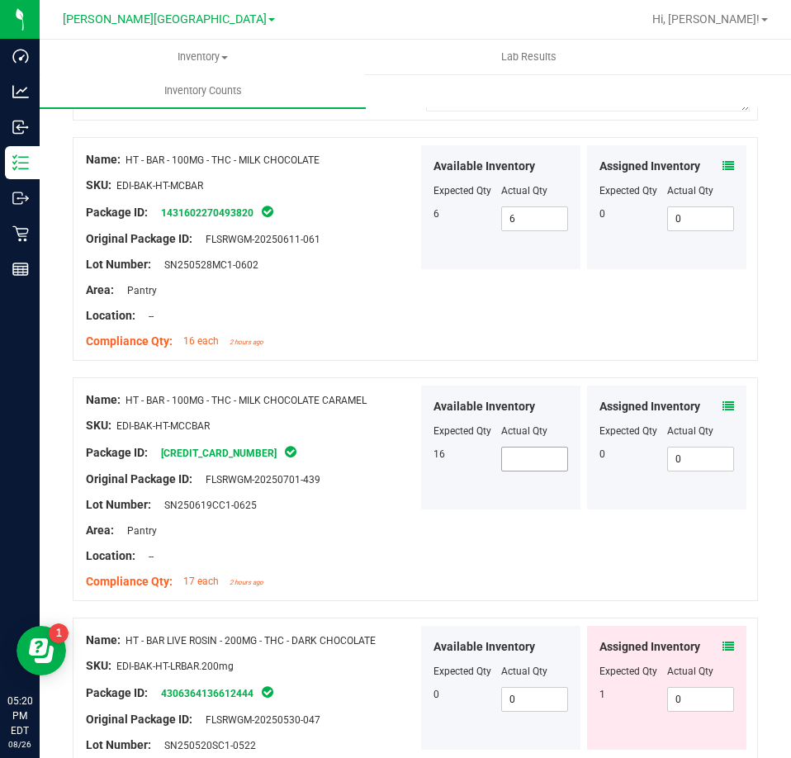
click at [532, 460] on span at bounding box center [535, 458] width 68 height 25
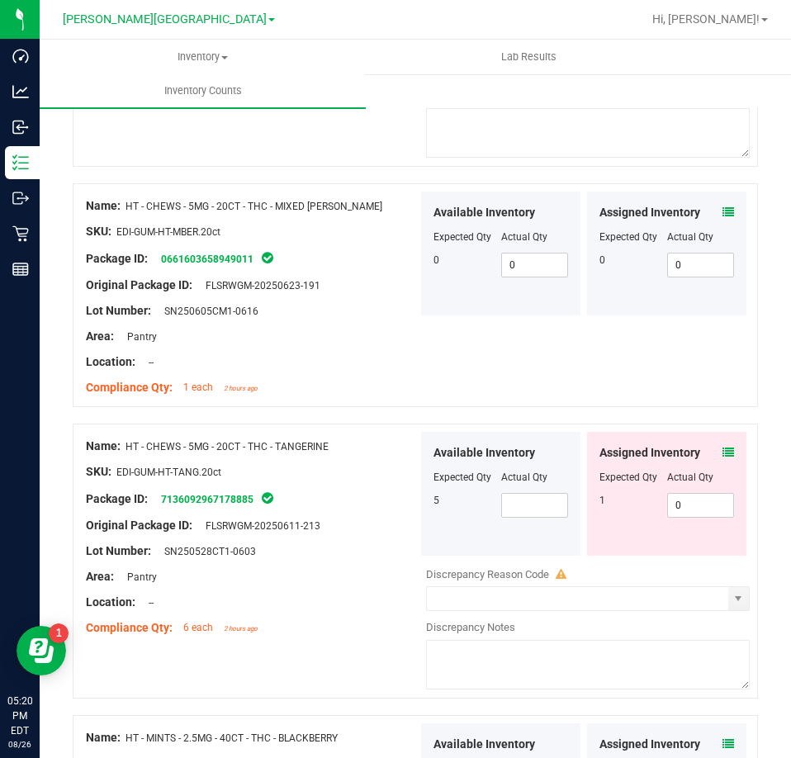
scroll to position [2476, 0]
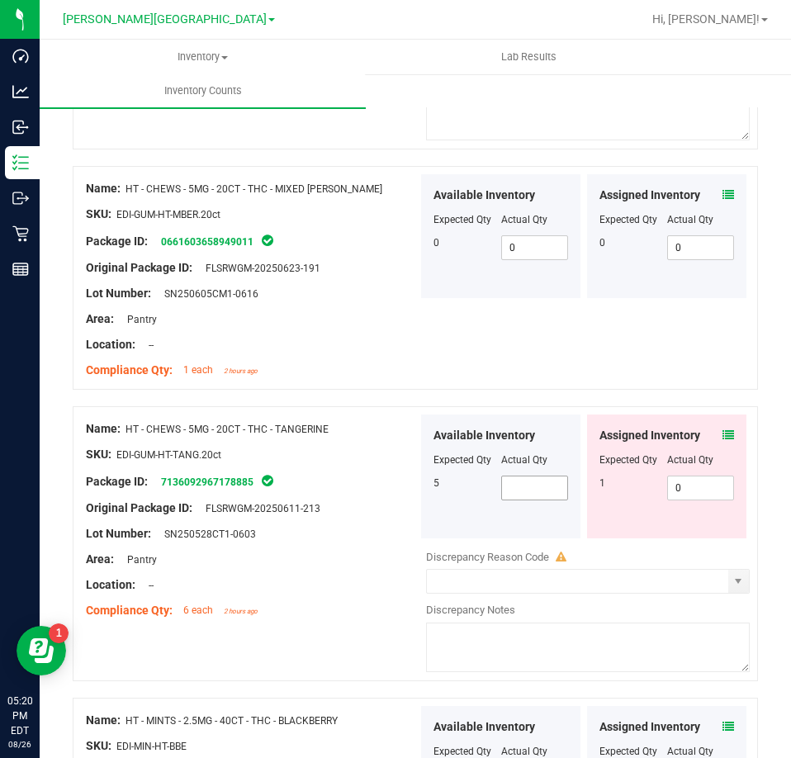
click at [522, 486] on span at bounding box center [535, 487] width 68 height 25
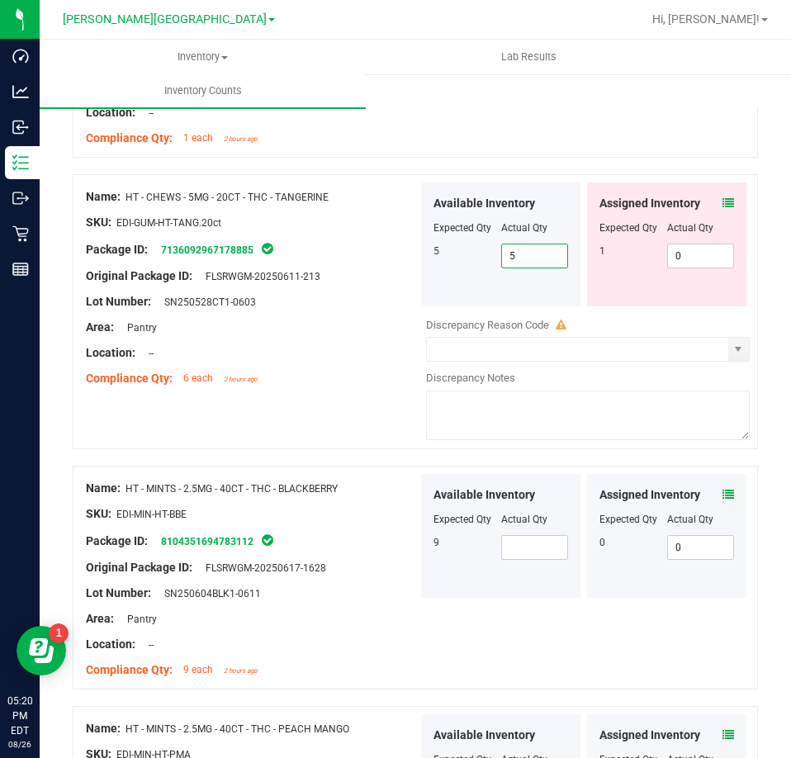
scroll to position [2724, 0]
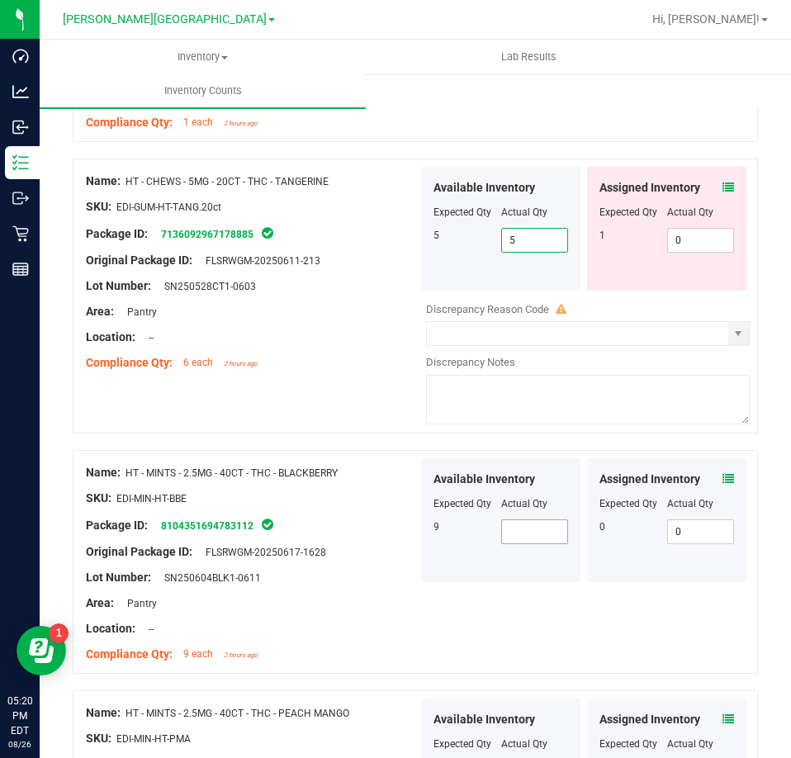
click at [532, 520] on span at bounding box center [535, 531] width 68 height 25
click at [399, 545] on div "Original Package ID: FLSRWGM-20250617-1628" at bounding box center [252, 551] width 332 height 17
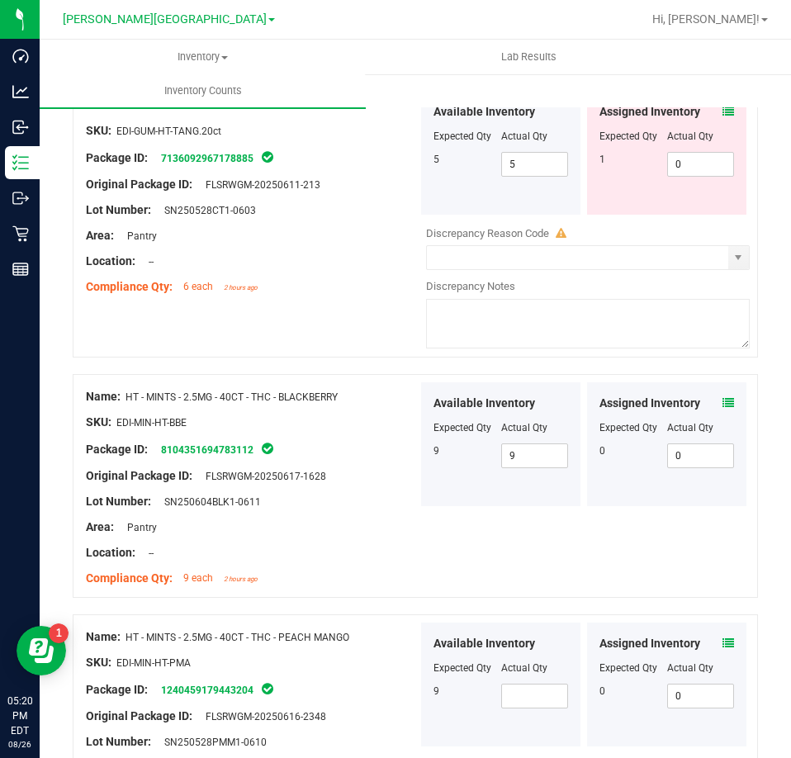
scroll to position [2971, 0]
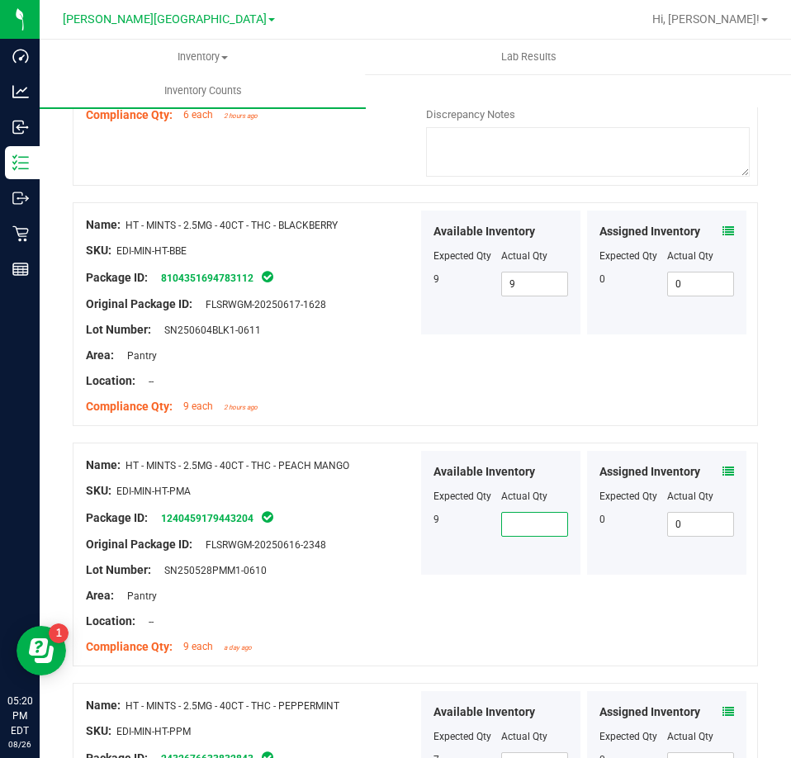
click at [550, 517] on span at bounding box center [535, 524] width 68 height 25
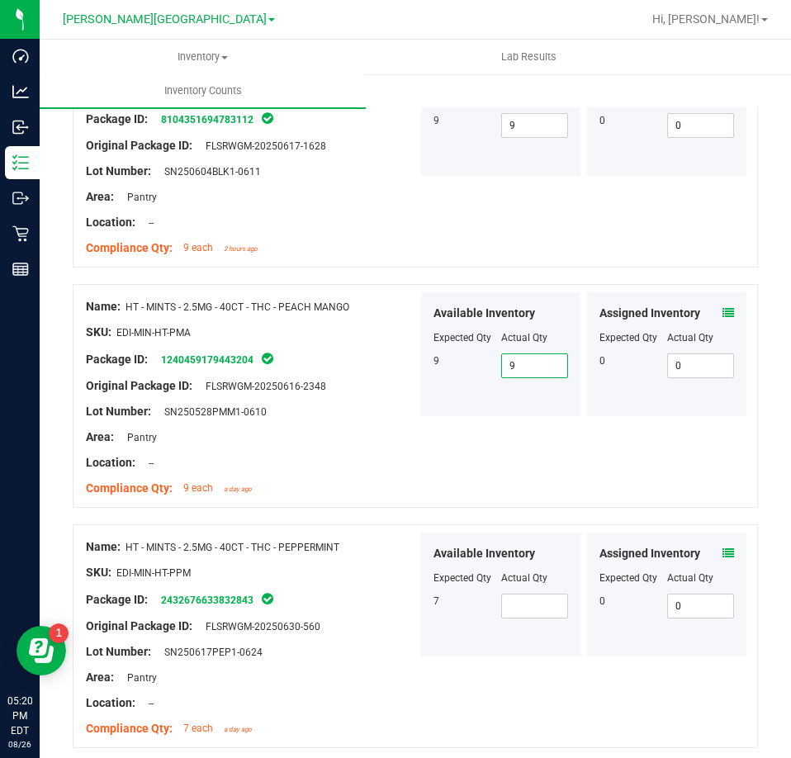
scroll to position [3136, 0]
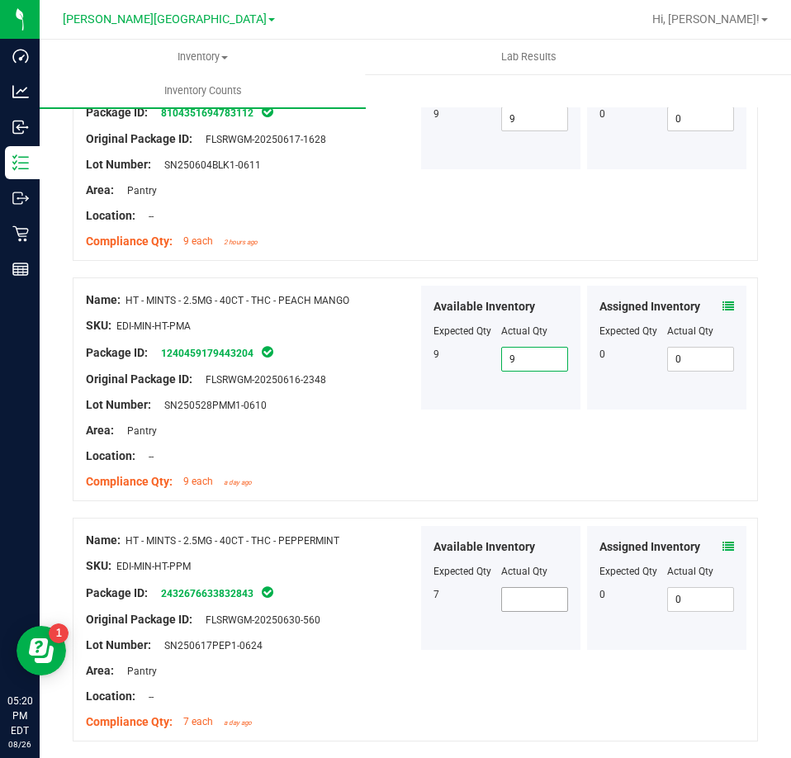
click at [551, 598] on span at bounding box center [535, 599] width 68 height 25
click at [393, 640] on div "Lot Number: SN250617PEP1-0624" at bounding box center [252, 644] width 332 height 17
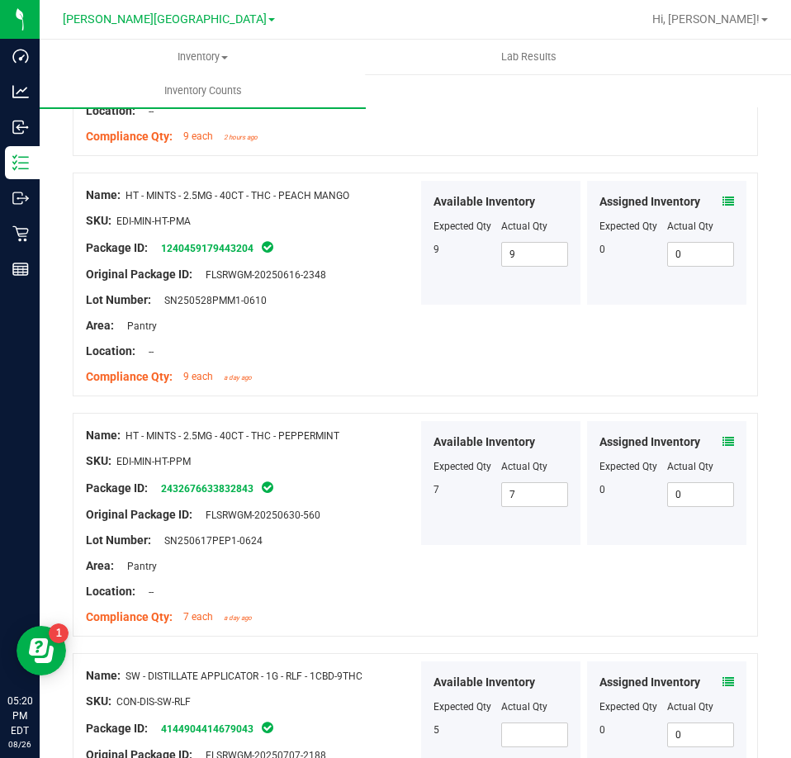
scroll to position [3301, 0]
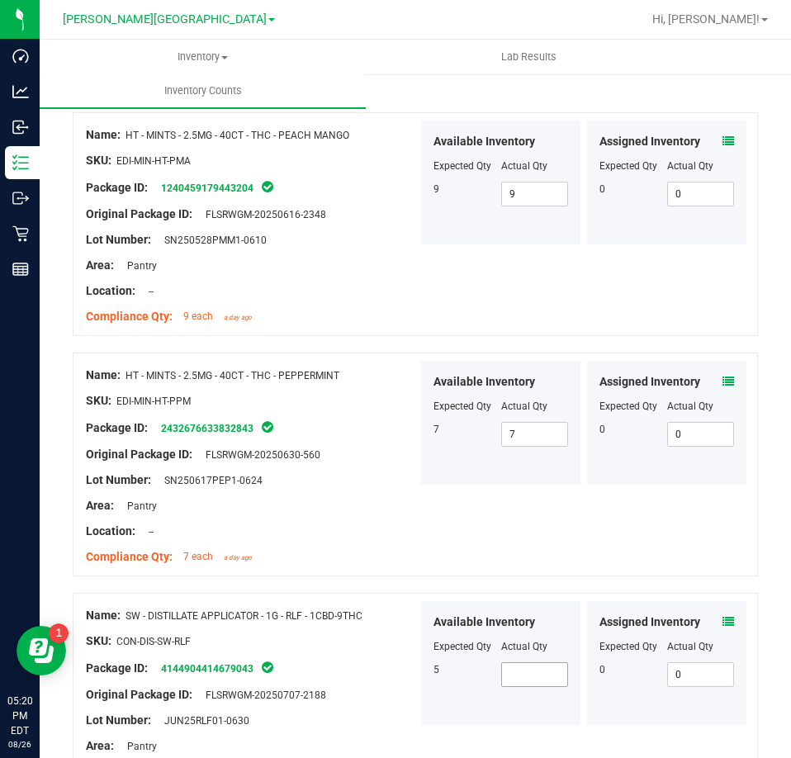
click at [546, 662] on span at bounding box center [535, 674] width 68 height 25
click at [394, 664] on div "Package ID: 4144904414679043" at bounding box center [252, 668] width 332 height 20
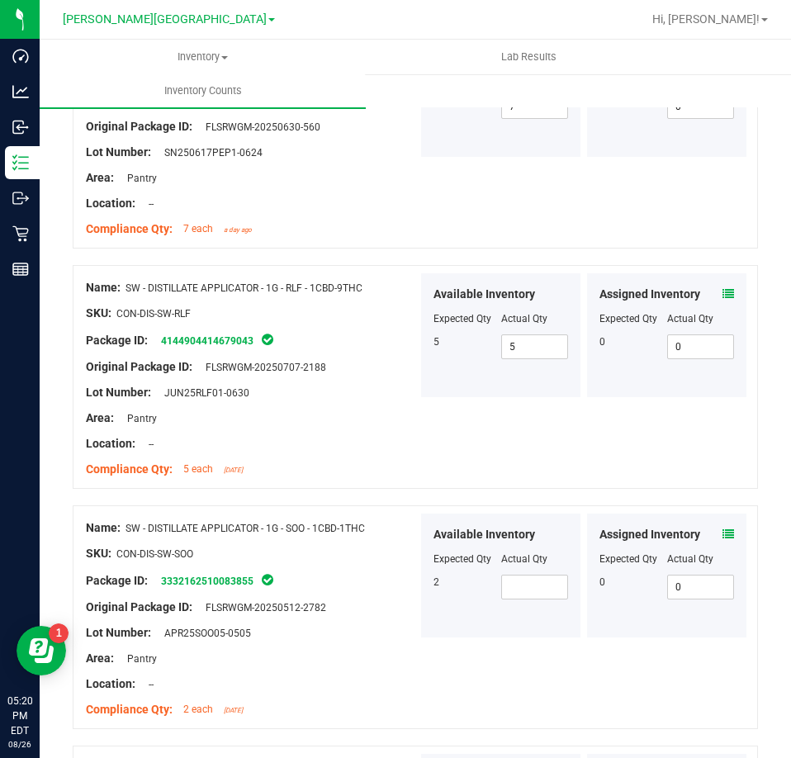
scroll to position [3631, 0]
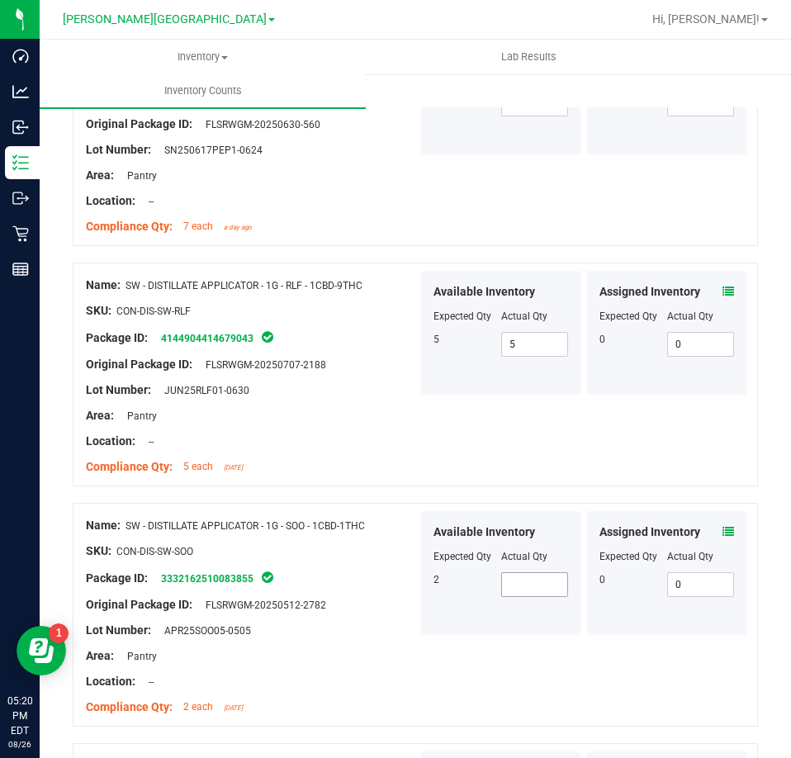
click at [535, 580] on span at bounding box center [535, 584] width 68 height 25
click at [294, 623] on div "Lot Number: APR25SOO05-0505" at bounding box center [252, 629] width 332 height 17
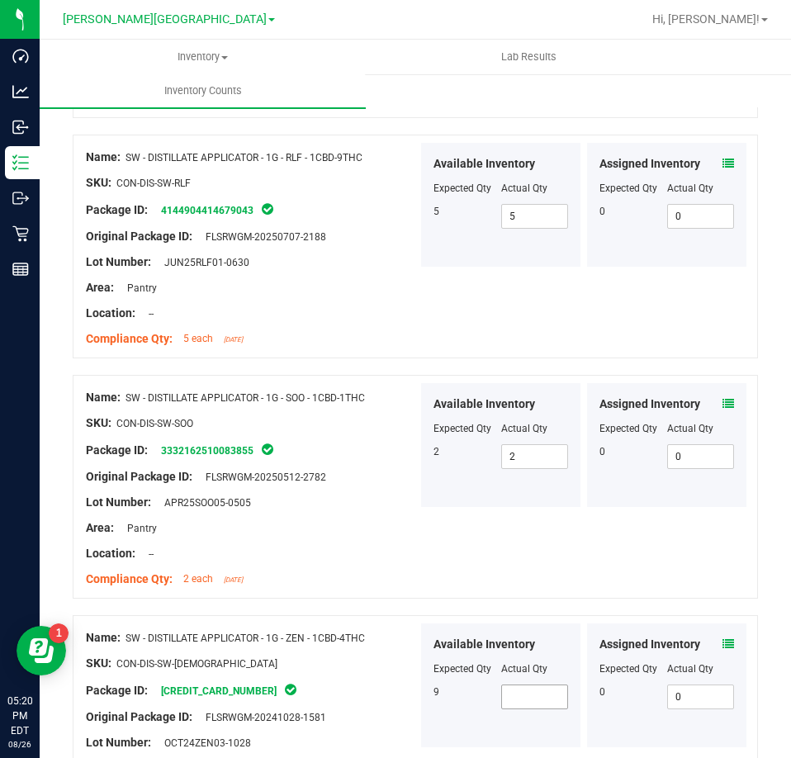
scroll to position [3879, 0]
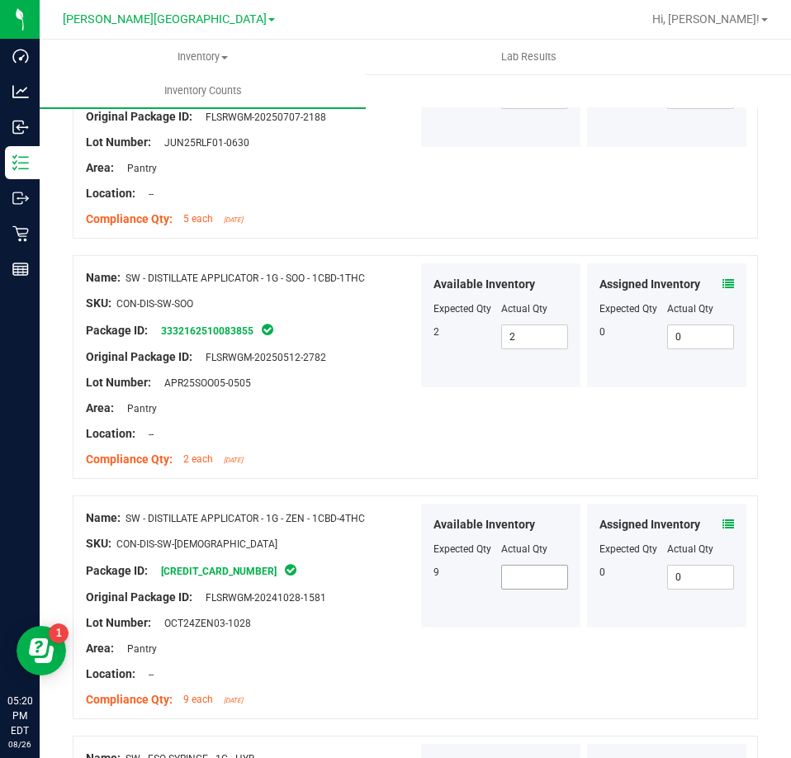
click at [550, 569] on span at bounding box center [535, 577] width 68 height 25
click at [418, 603] on div "Available Inventory Expected Qty Actual Qty 9 9 9" at bounding box center [501, 565] width 166 height 124
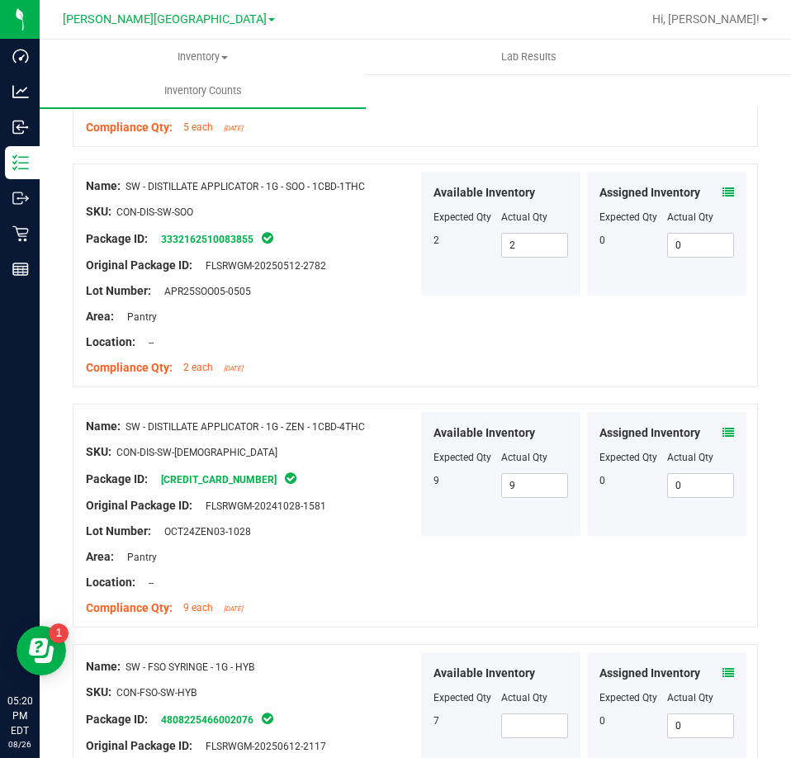
scroll to position [4127, 0]
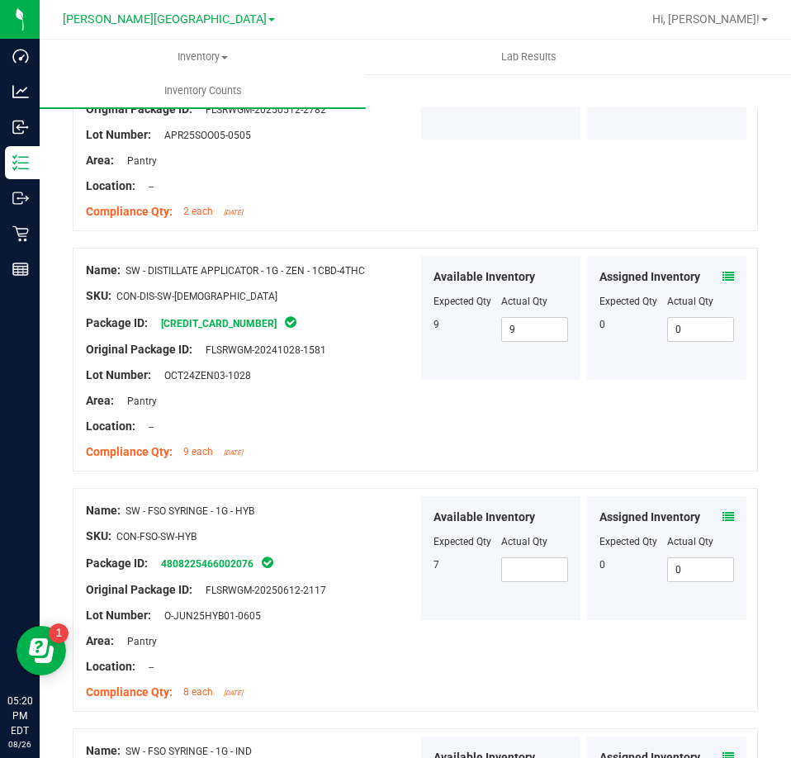
click at [518, 582] on div "Available Inventory Expected Qty Actual Qty 7" at bounding box center [500, 558] width 159 height 124
click at [517, 569] on span at bounding box center [535, 569] width 68 height 25
click at [289, 607] on div "Lot Number: O-JUN25HYB01-0605" at bounding box center [252, 615] width 332 height 17
click at [508, 557] on span at bounding box center [535, 569] width 68 height 25
click at [380, 587] on div "Original Package ID: FLSRWGM-20250612-2117" at bounding box center [252, 589] width 332 height 17
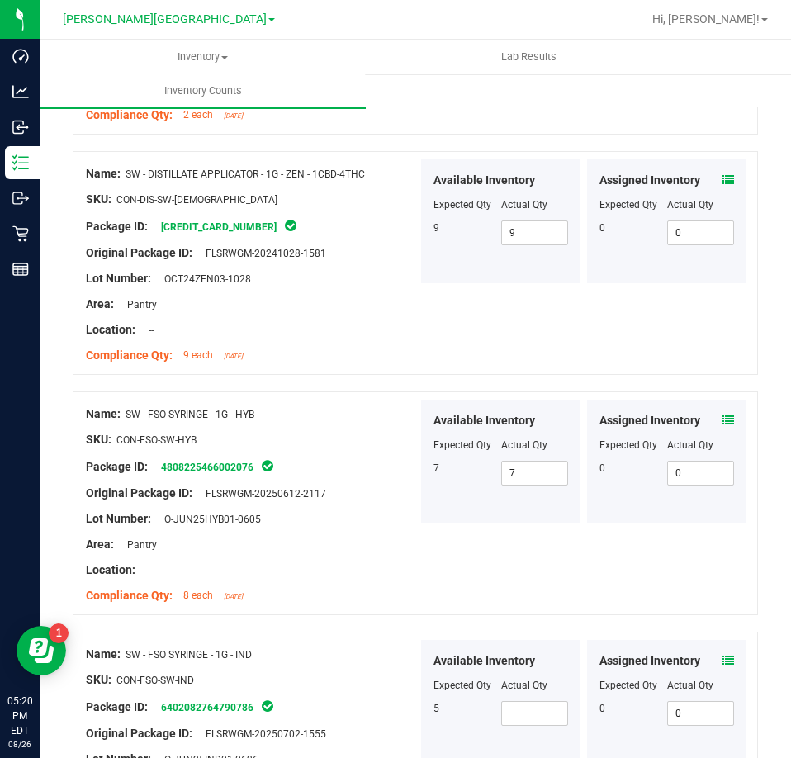
scroll to position [4374, 0]
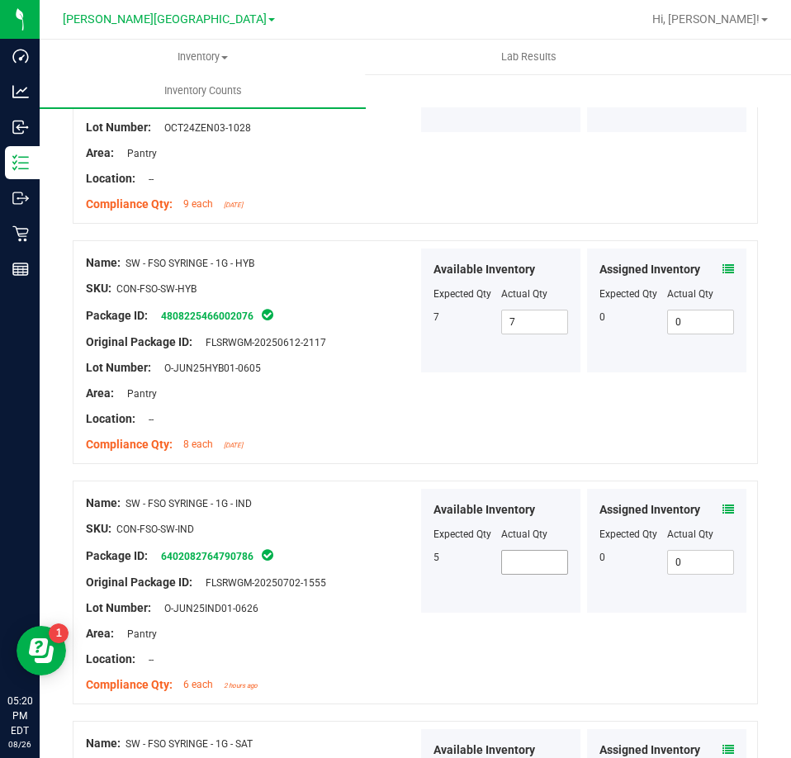
click at [530, 560] on span at bounding box center [535, 562] width 68 height 25
click at [491, 616] on div "Name: SW - FSO SYRINGE - 1G - IND SKU: CON-FSO-SW-IND Package ID: 6402082764790…" at bounding box center [415, 592] width 685 height 224
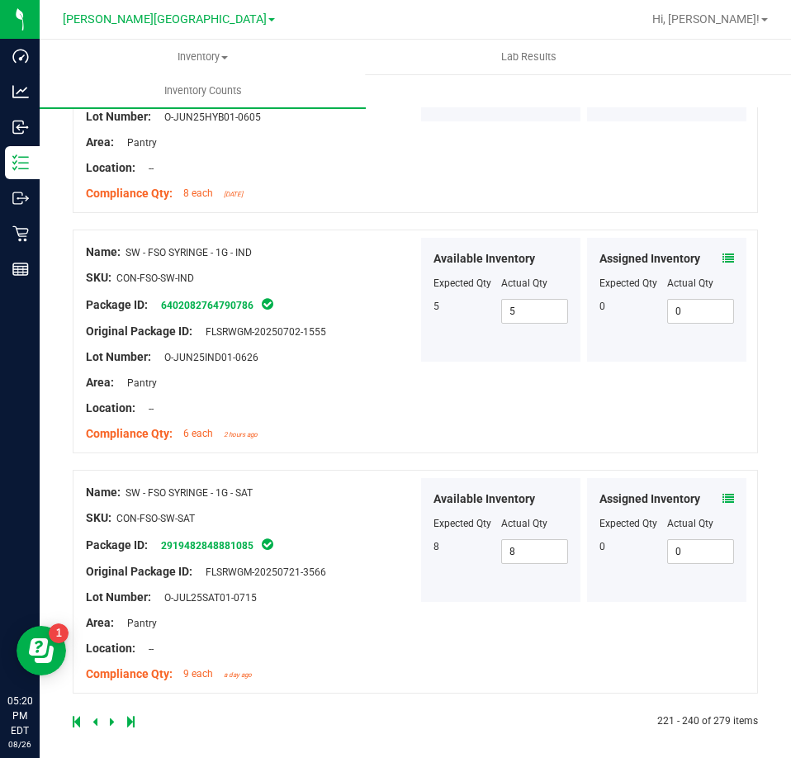
scroll to position [4626, 0]
click at [110, 713] on div at bounding box center [244, 720] width 343 height 15
click at [115, 715] on span at bounding box center [113, 721] width 7 height 12
click at [113, 716] on icon at bounding box center [112, 721] width 5 height 10
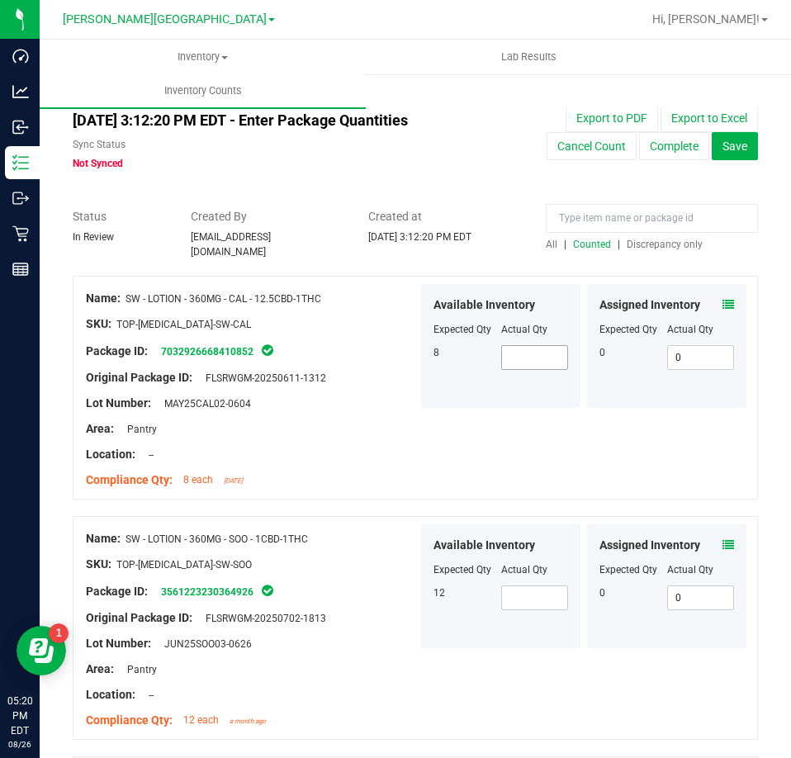
click at [516, 349] on span at bounding box center [535, 357] width 68 height 25
click at [542, 596] on span at bounding box center [535, 597] width 68 height 25
click at [503, 676] on div "Name: SW - LOTION - 360MG - SOO - 1CBD-1THC SKU: TOP-BAL-SW-SOO Package ID: 356…" at bounding box center [415, 628] width 685 height 224
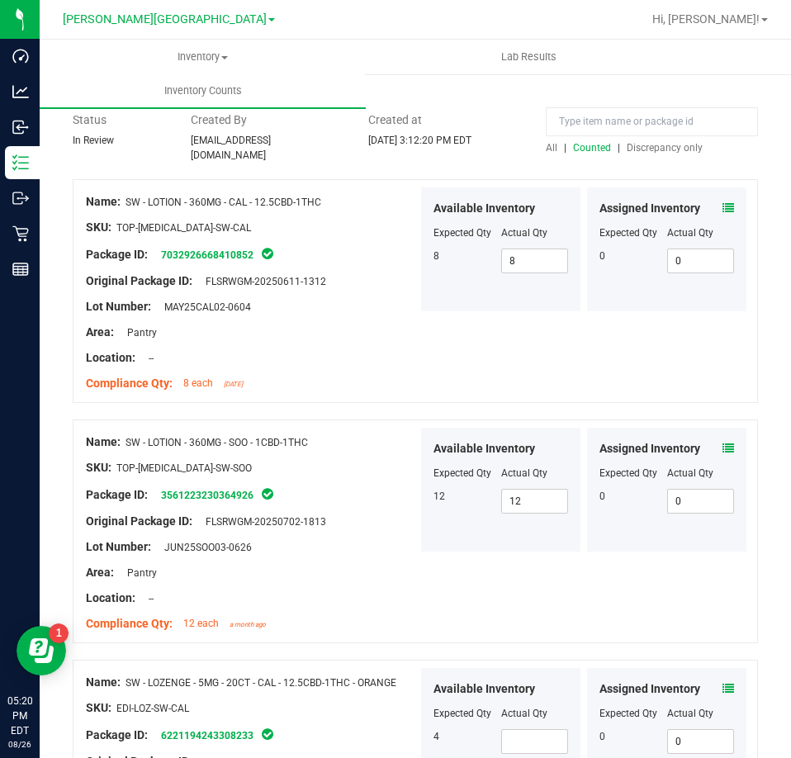
scroll to position [248, 0]
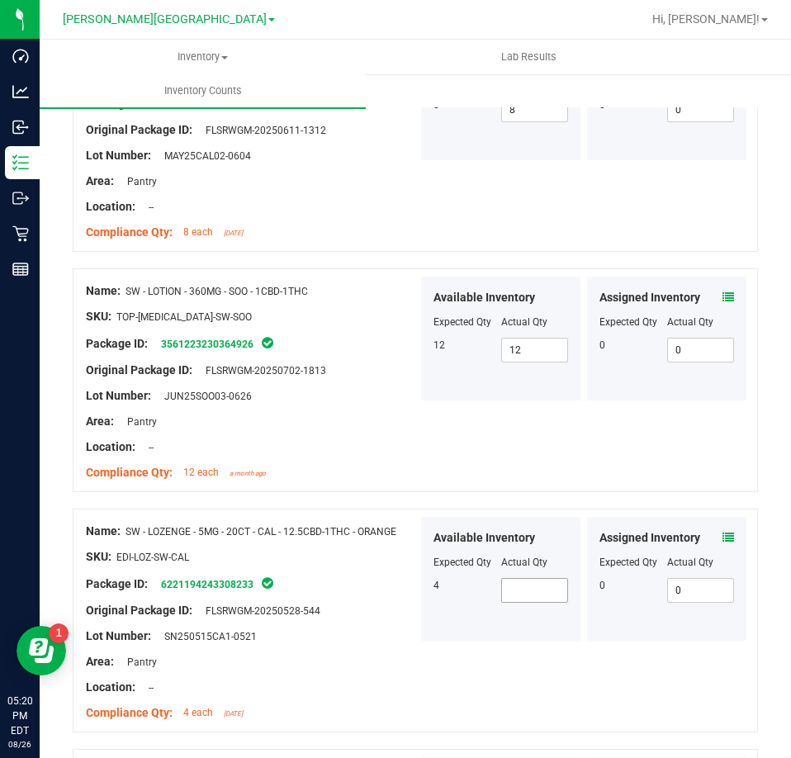
click at [546, 585] on span at bounding box center [535, 590] width 68 height 25
drag, startPoint x: 473, startPoint y: 644, endPoint x: 480, endPoint y: 650, distance: 9.9
click at [479, 650] on div "Name: SW - LOZENGE - 5MG - 20CT - CAL - 12.5CBD-1THC - ORANGE SKU: EDI-LOZ-SW-C…" at bounding box center [415, 620] width 685 height 224
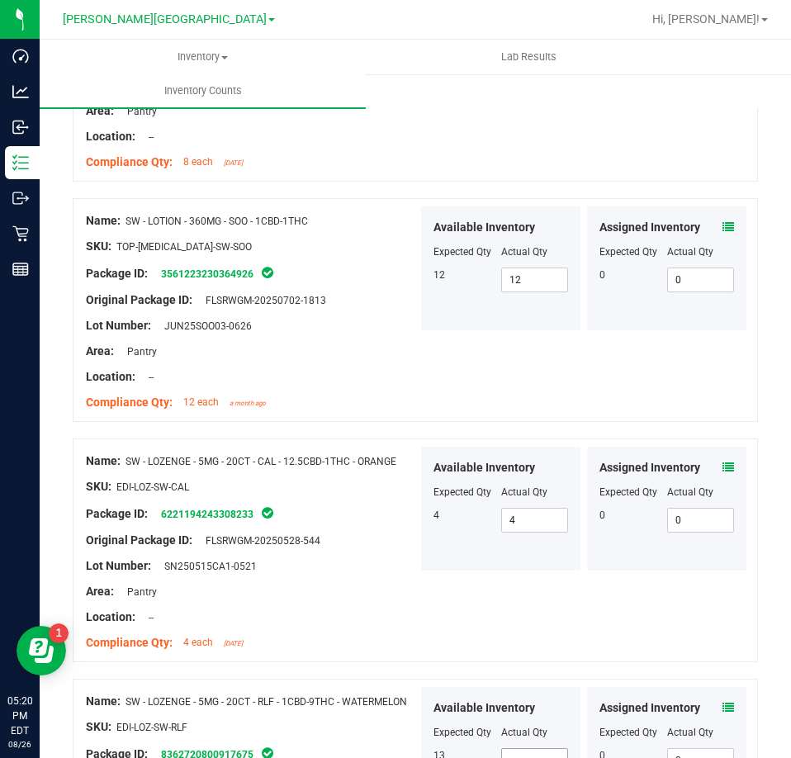
scroll to position [413, 0]
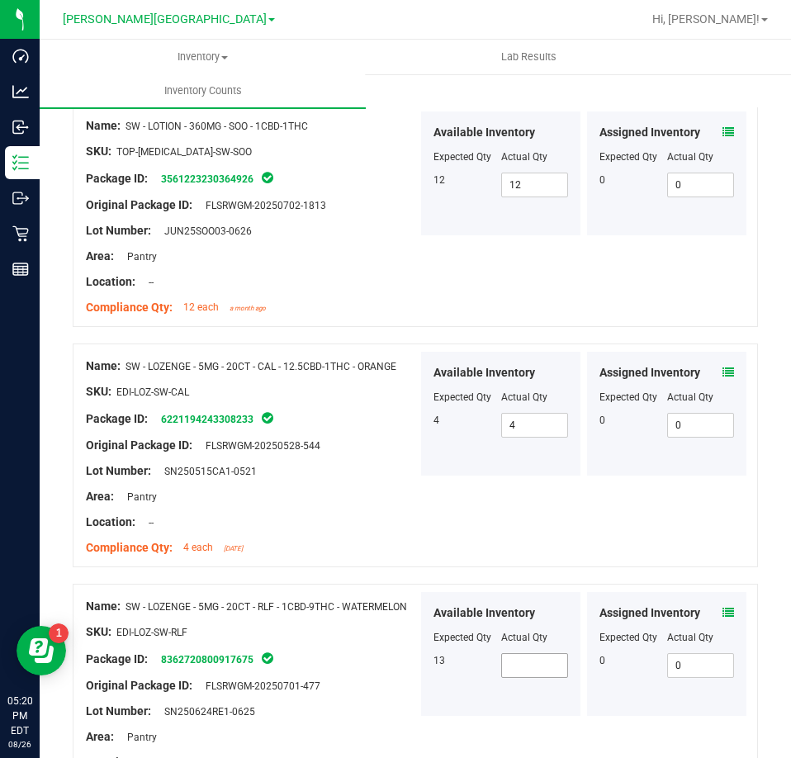
click at [541, 654] on span at bounding box center [535, 665] width 68 height 25
click at [525, 661] on input "0." at bounding box center [535, 665] width 66 height 23
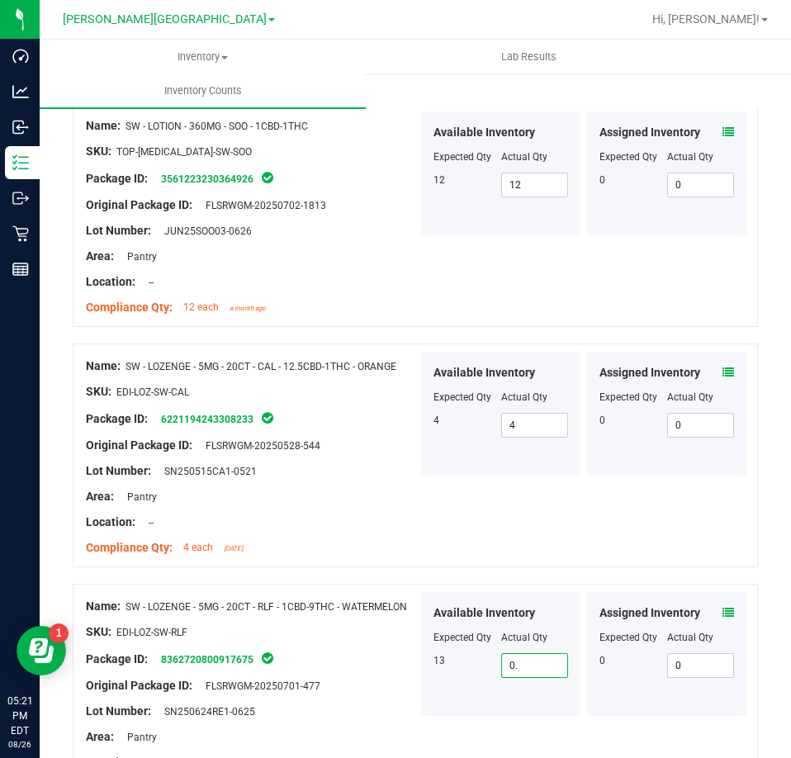
click at [525, 661] on input "0." at bounding box center [535, 665] width 66 height 23
click at [609, 612] on span "Assigned Inventory" at bounding box center [649, 612] width 101 height 17
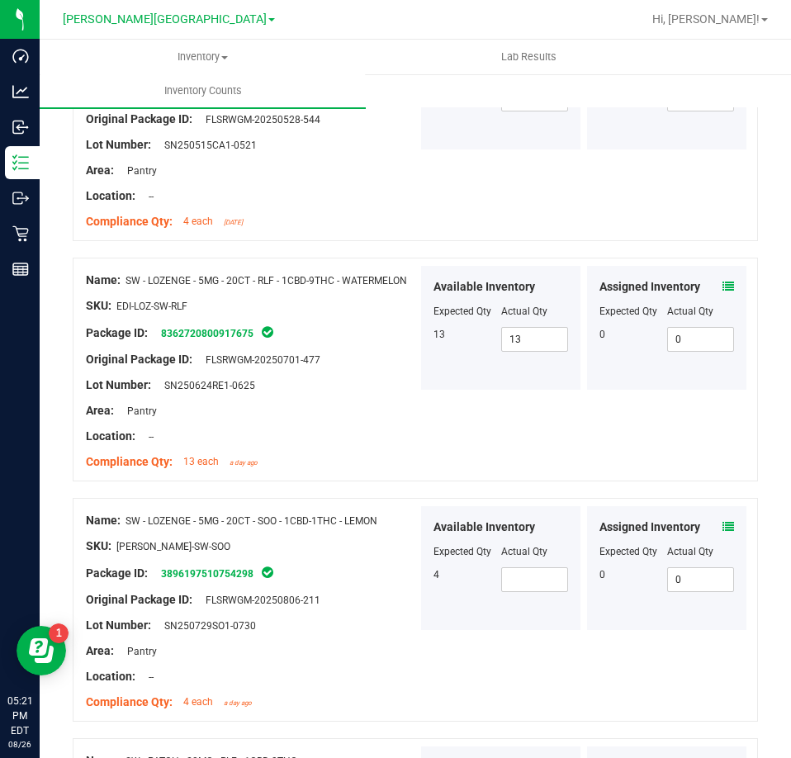
scroll to position [743, 0]
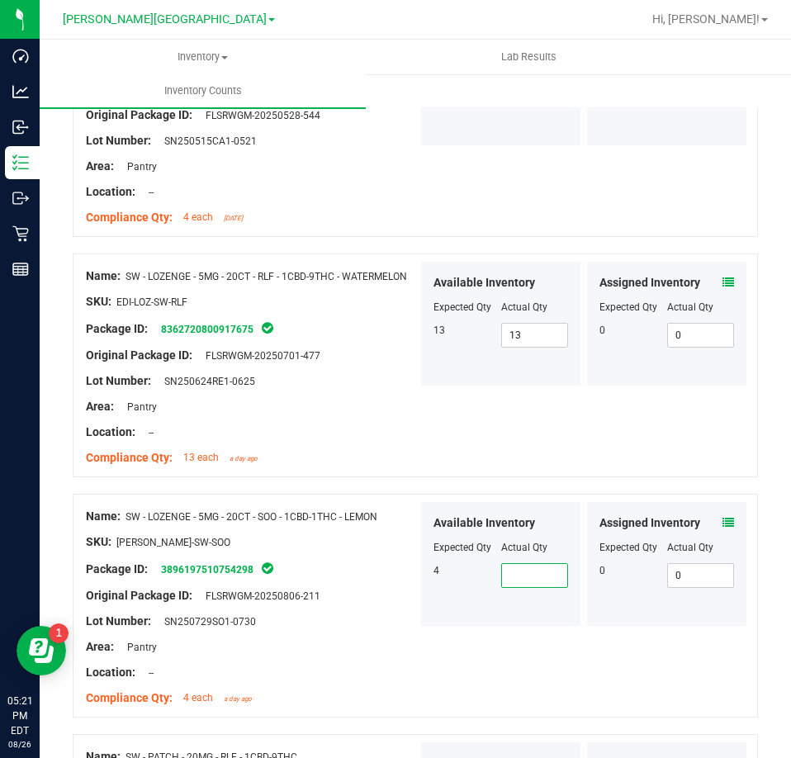
click at [555, 563] on span at bounding box center [535, 575] width 68 height 25
click at [433, 413] on div "Name: SW - LOZENGE - 5MG - 20CT - RLF - 1CBD-9THC - WATERMELON SKU: EDI-LOZ-SW-…" at bounding box center [415, 365] width 685 height 224
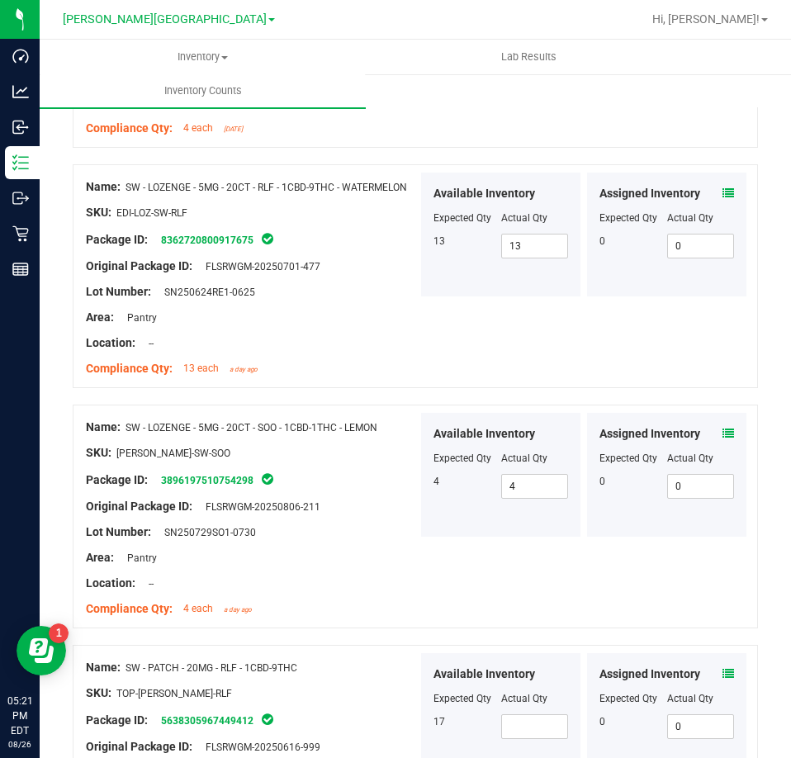
scroll to position [1073, 0]
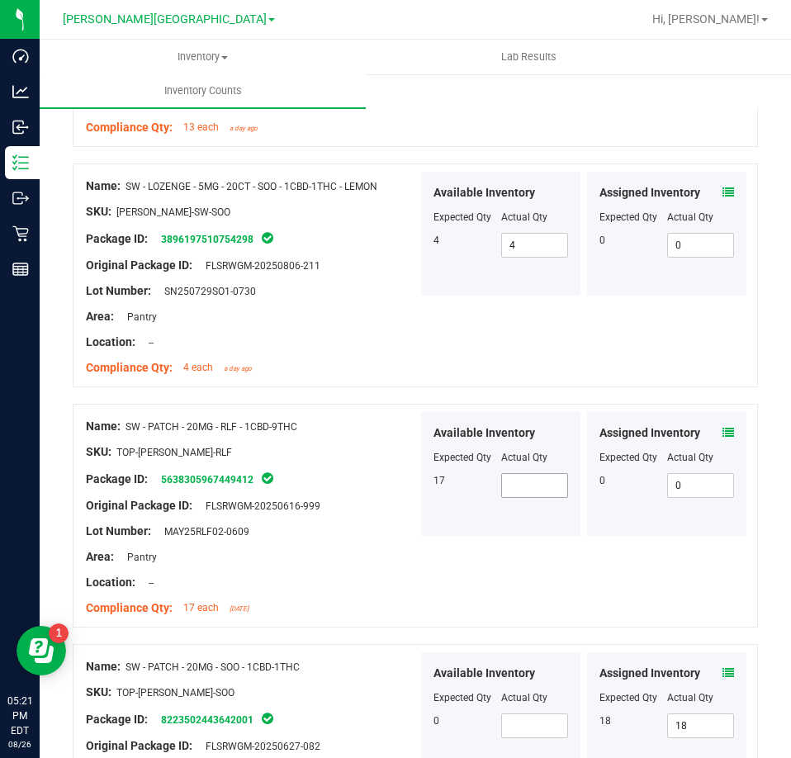
click at [536, 473] on span at bounding box center [535, 485] width 68 height 25
click at [469, 539] on div "Name: SW - PATCH - 20MG - RLF - 1CBD-9THC SKU: TOP-PAT-SW-RLF Package ID: 56383…" at bounding box center [415, 516] width 685 height 224
click at [541, 705] on div at bounding box center [500, 709] width 135 height 8
click at [489, 719] on div "0" at bounding box center [467, 720] width 68 height 15
click at [509, 716] on span at bounding box center [535, 725] width 68 height 25
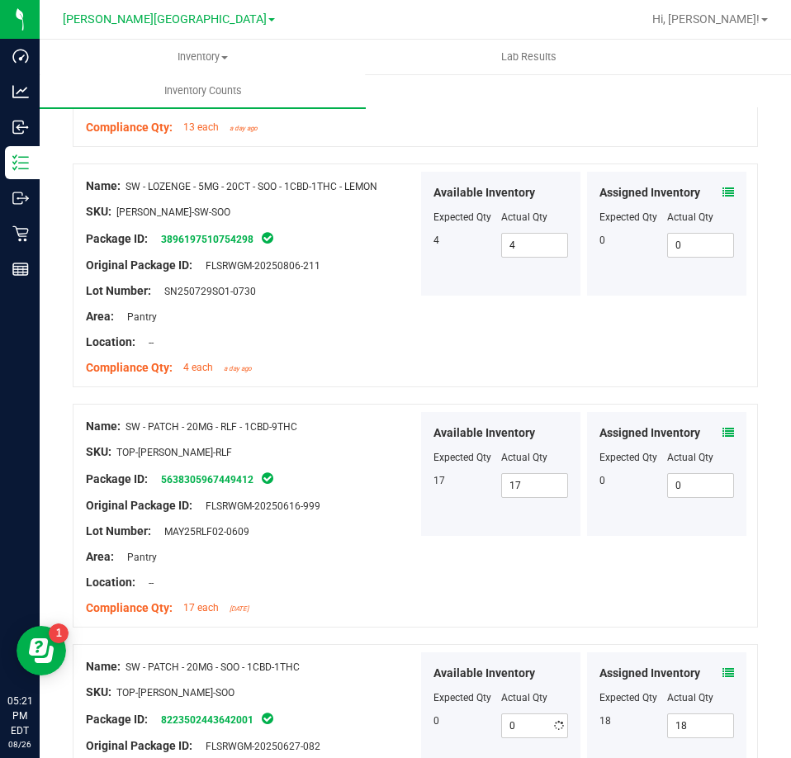
click at [409, 683] on div "SKU: TOP-PAT-SW-SOO" at bounding box center [252, 691] width 332 height 17
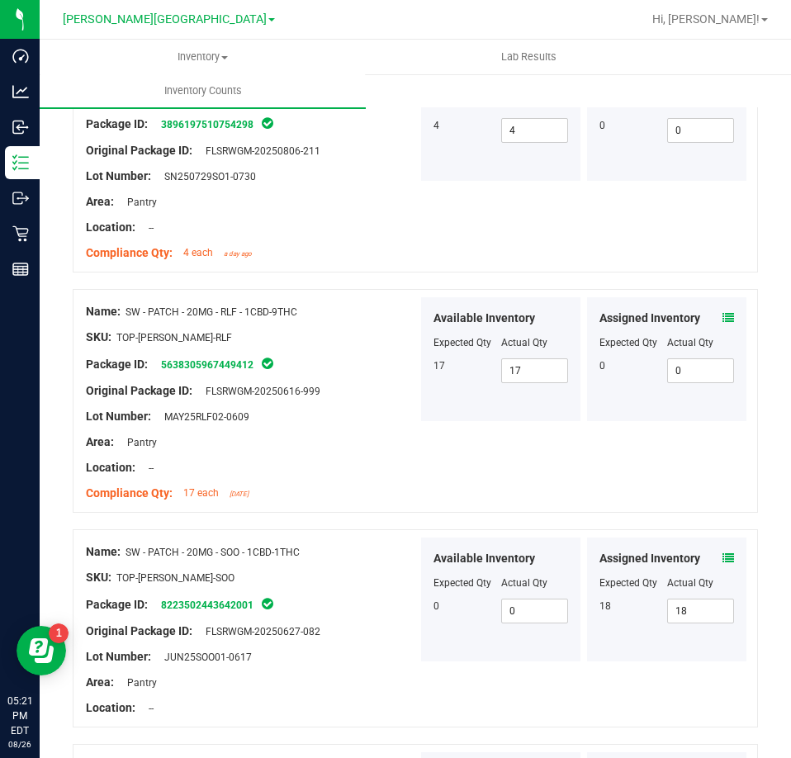
scroll to position [1403, 0]
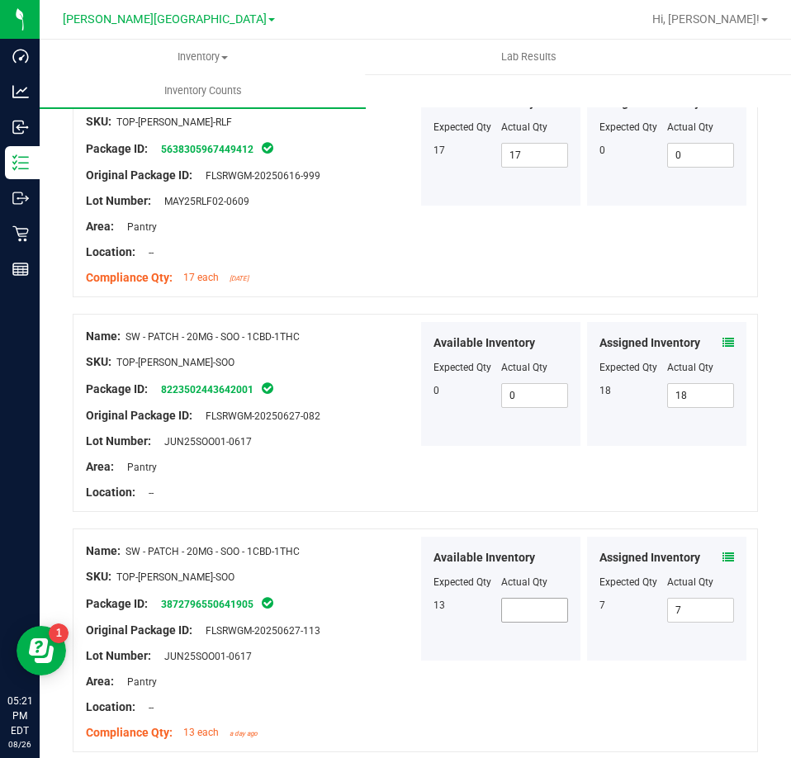
click at [548, 603] on span at bounding box center [535, 610] width 68 height 25
click at [338, 621] on div "Original Package ID: FLSRWGM-20250627-113" at bounding box center [252, 629] width 332 height 17
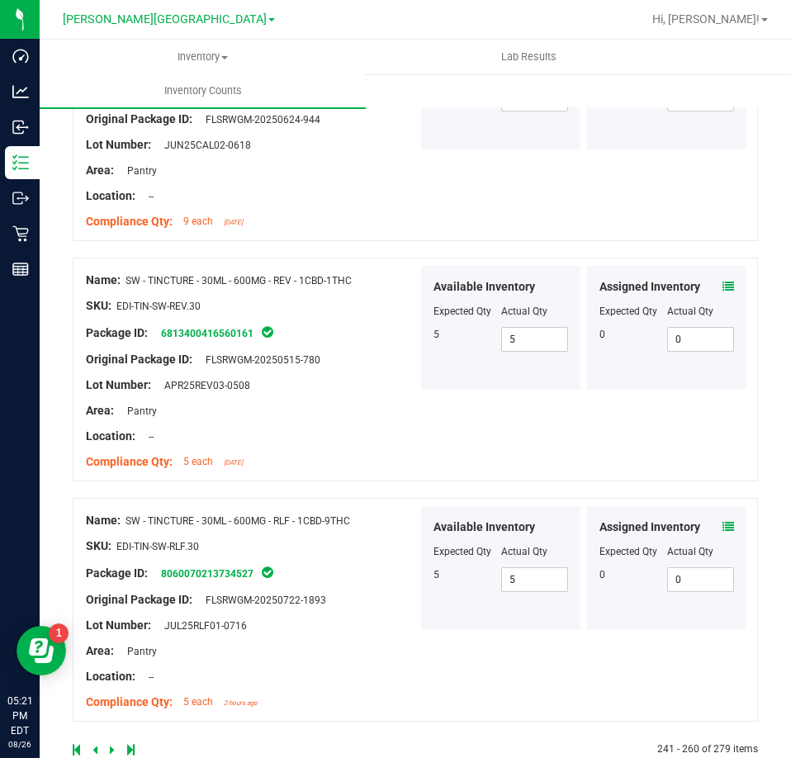
scroll to position [4344, 0]
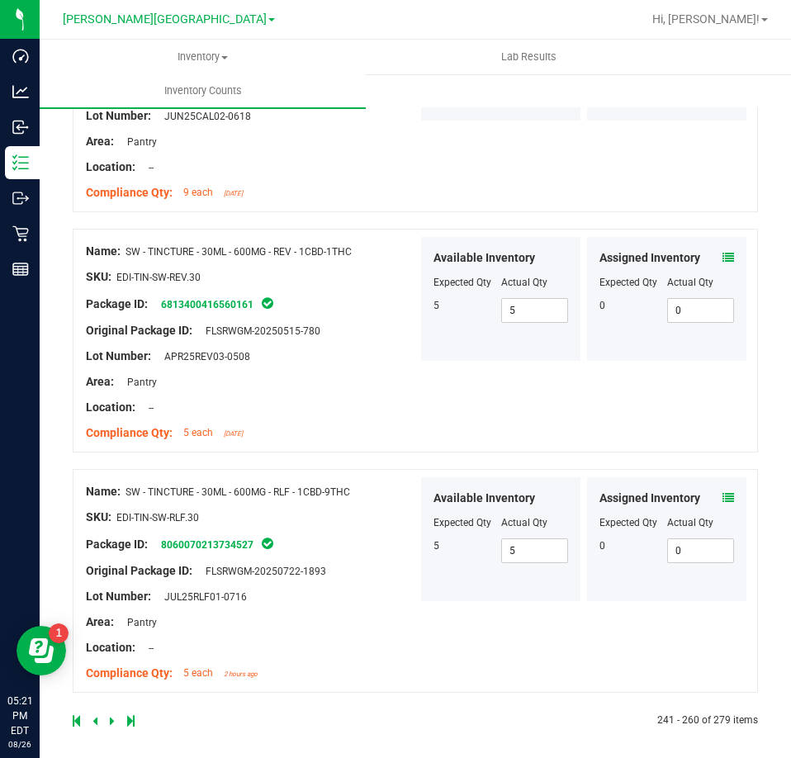
click at [111, 716] on icon at bounding box center [112, 721] width 5 height 10
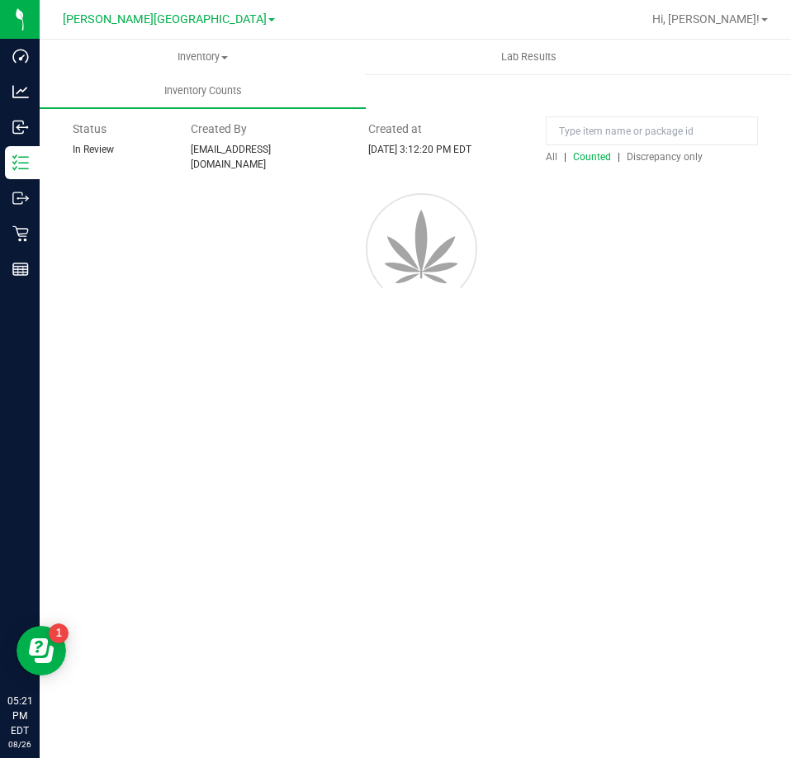
scroll to position [0, 0]
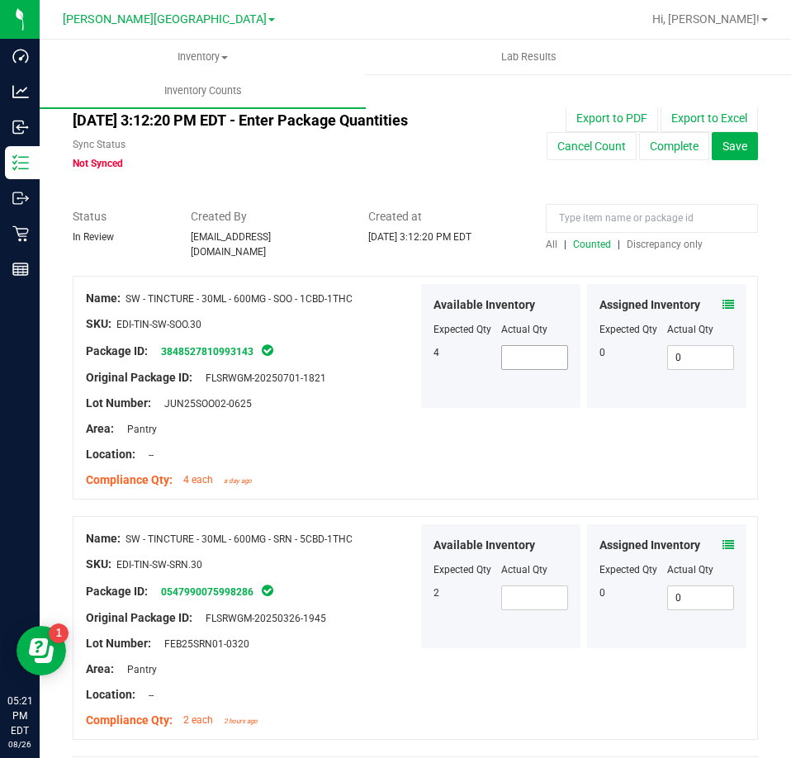
click at [530, 352] on span at bounding box center [535, 357] width 68 height 25
click at [512, 587] on span at bounding box center [535, 597] width 68 height 25
click at [389, 610] on div "Original Package ID: FLSRWGM-20250326-1945" at bounding box center [252, 617] width 332 height 17
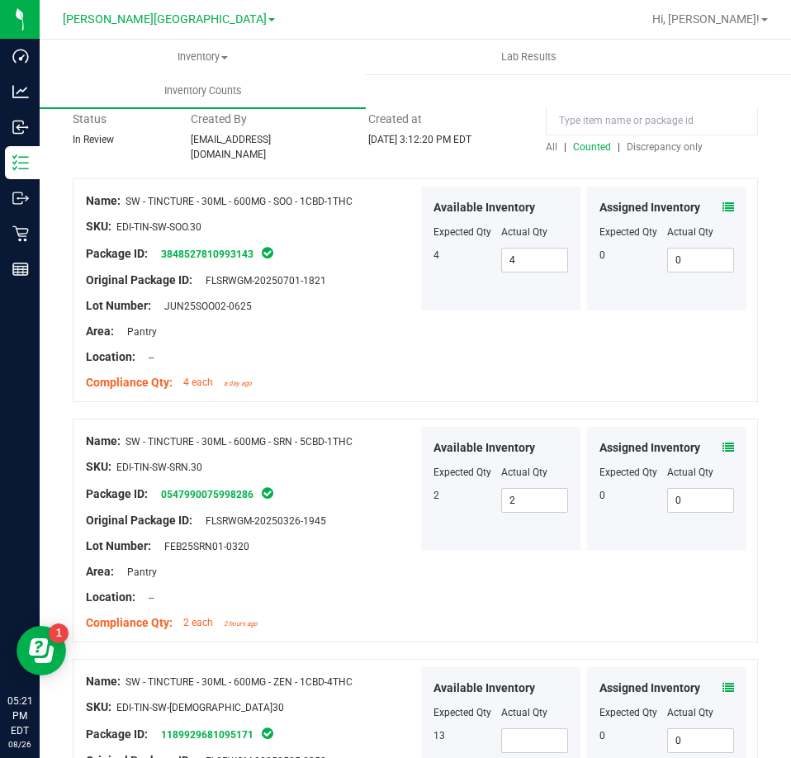
scroll to position [248, 0]
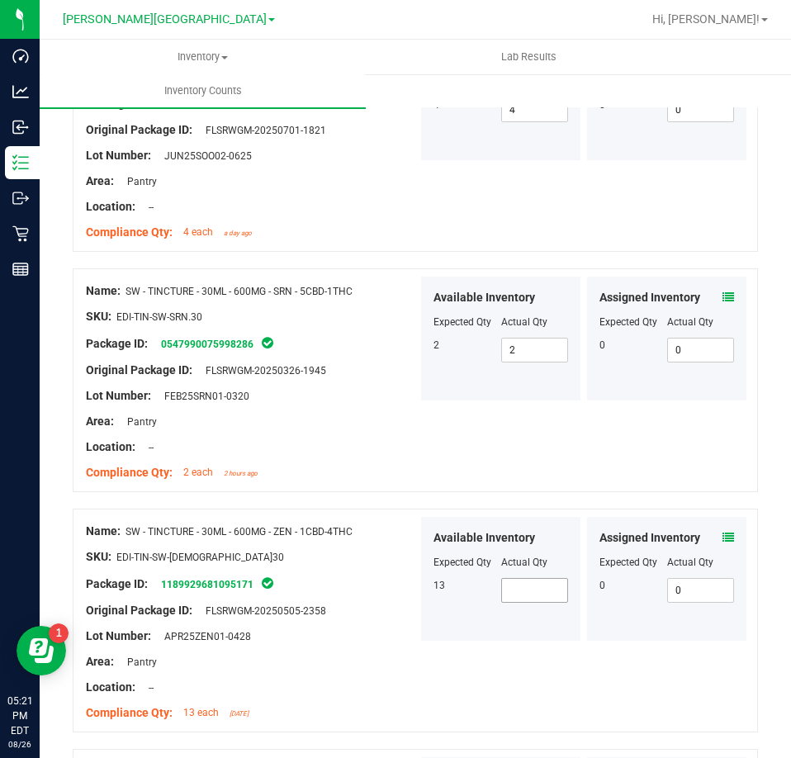
click at [538, 591] on span at bounding box center [535, 590] width 68 height 25
click at [446, 612] on div "Available Inventory Expected Qty Actual Qty 13 13 13" at bounding box center [500, 579] width 159 height 124
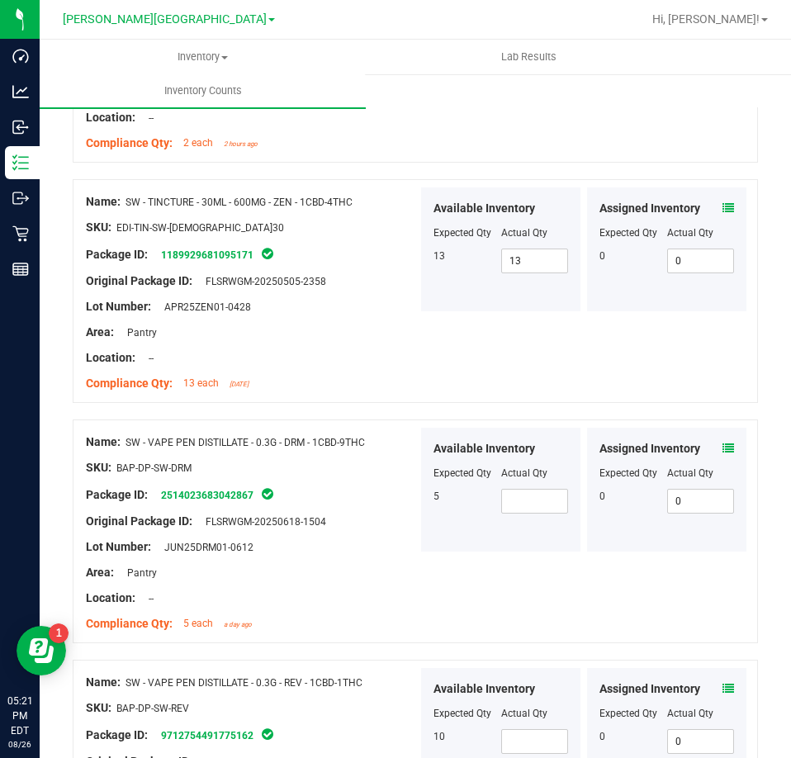
scroll to position [578, 0]
click at [554, 497] on span at bounding box center [535, 500] width 68 height 25
click at [523, 735] on span at bounding box center [535, 740] width 68 height 25
drag, startPoint x: 422, startPoint y: 710, endPoint x: 423, endPoint y: 673, distance: 36.3
click at [422, 703] on div "Available Inventory Expected Qty Actual Qty 10 10 10" at bounding box center [500, 729] width 159 height 124
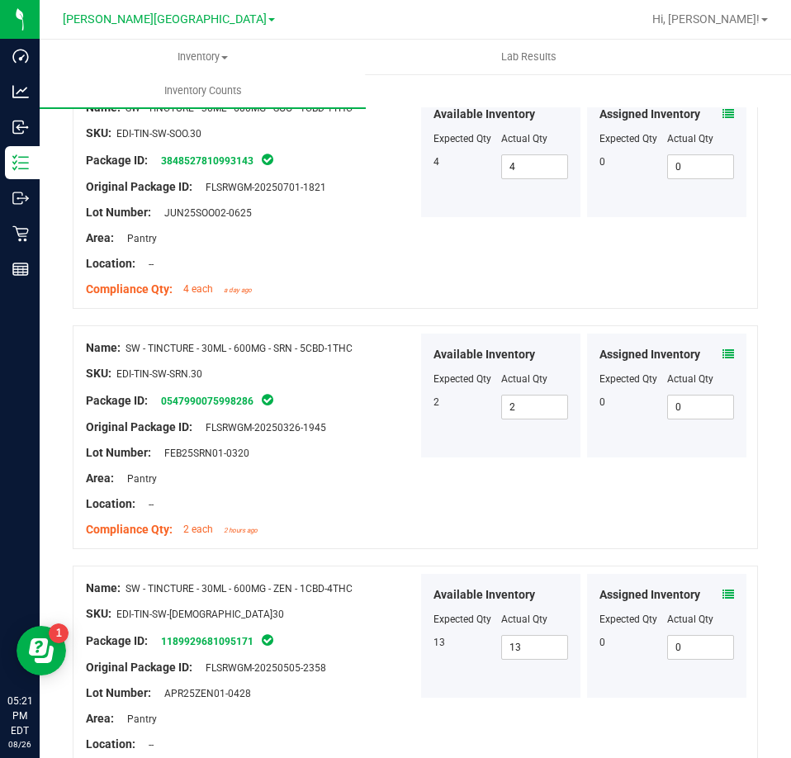
scroll to position [0, 0]
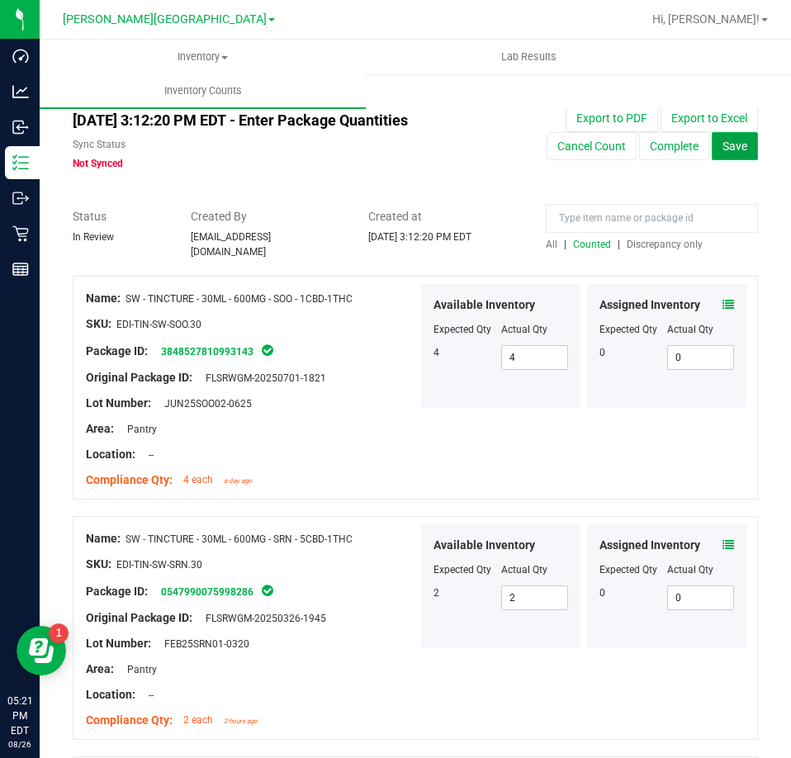
click at [733, 147] on span "Save" at bounding box center [734, 145] width 25 height 13
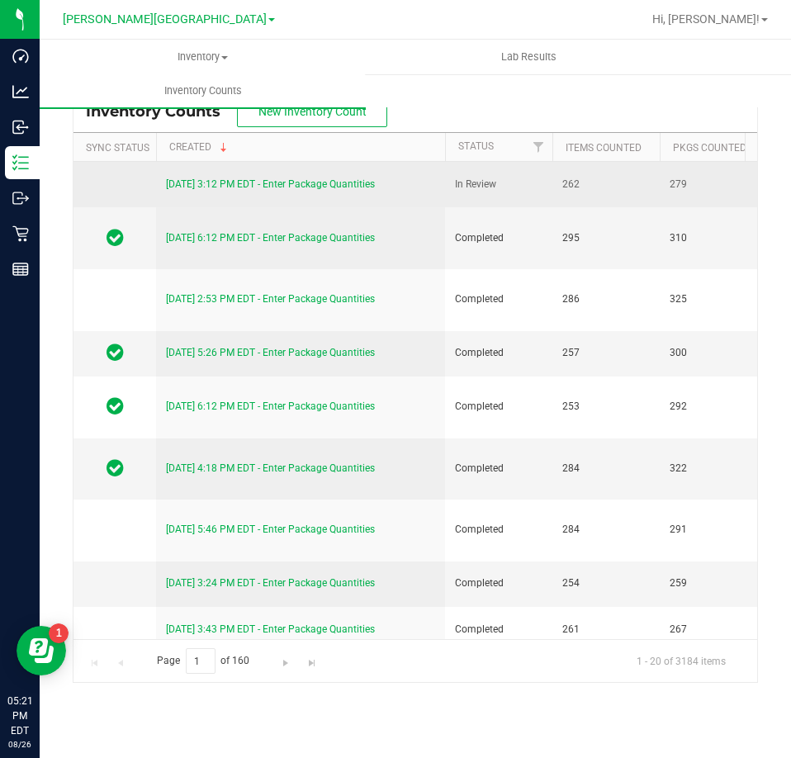
click at [294, 187] on link "[DATE] 3:12 PM EDT - Enter Package Quantities" at bounding box center [270, 184] width 209 height 12
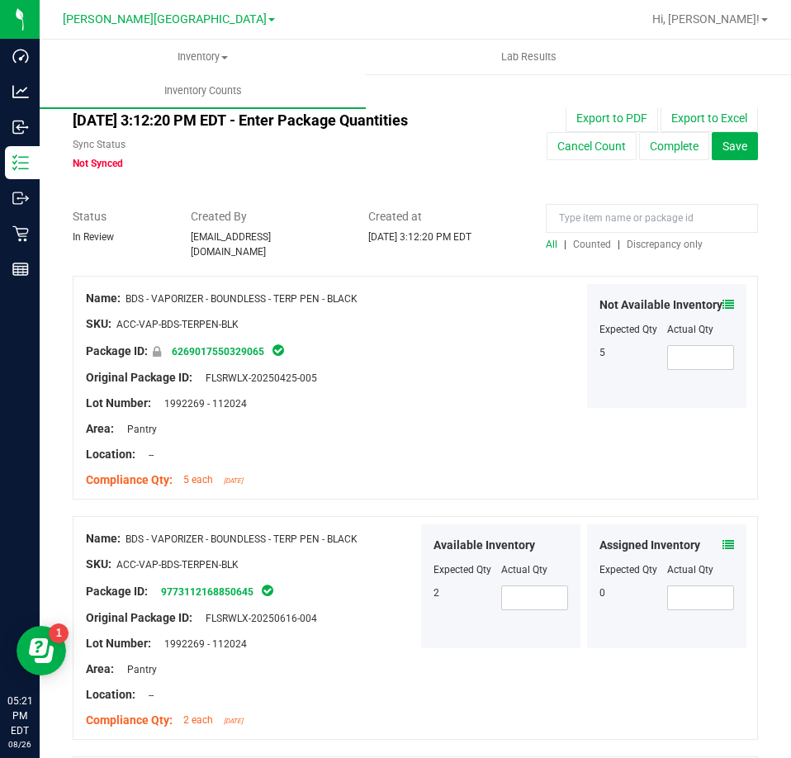
click at [669, 248] on span "Discrepancy only" at bounding box center [664, 245] width 76 height 12
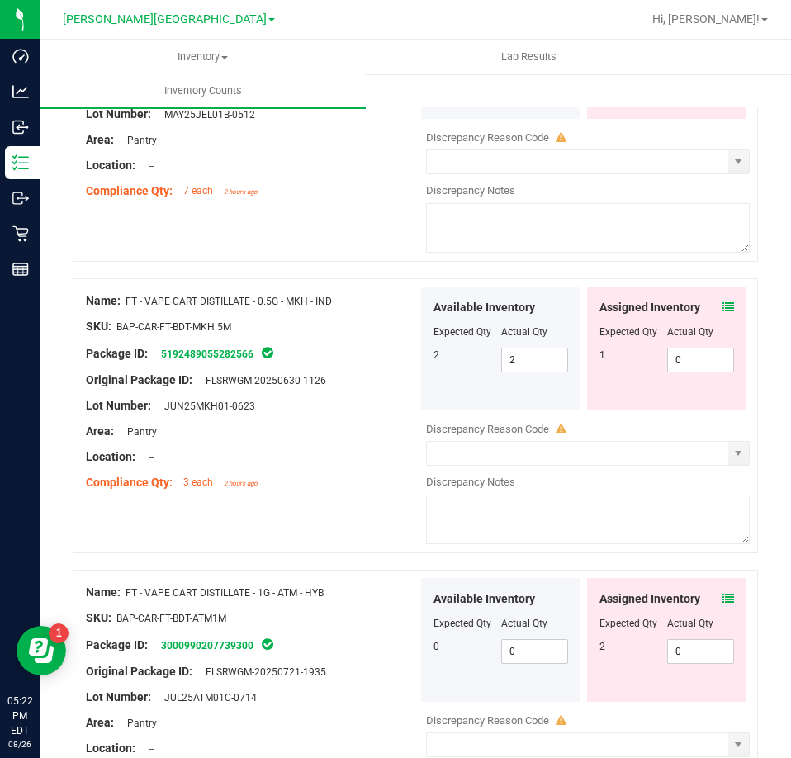
scroll to position [5393, 0]
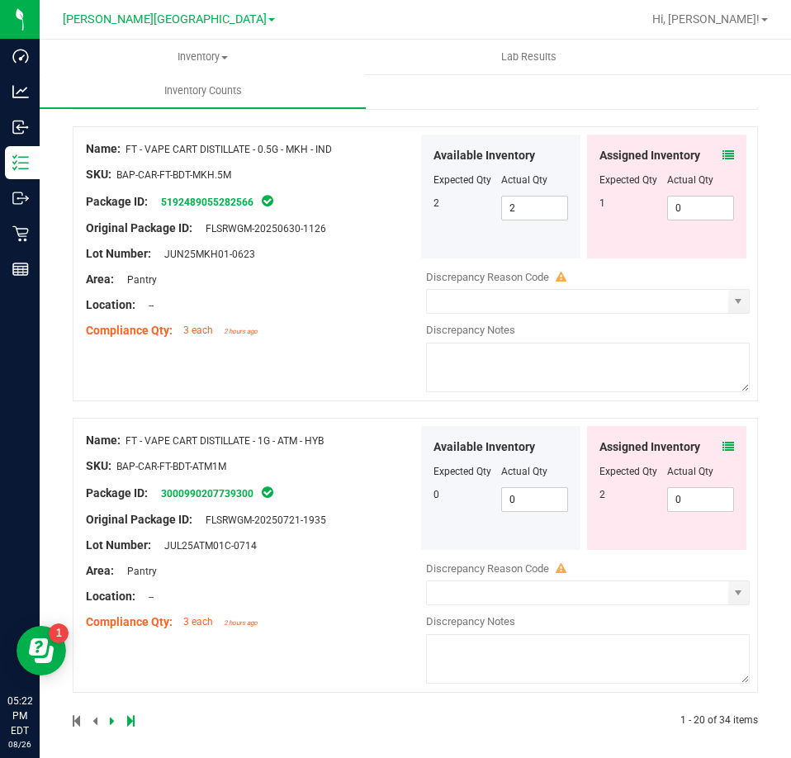
click at [112, 716] on icon at bounding box center [112, 721] width 5 height 10
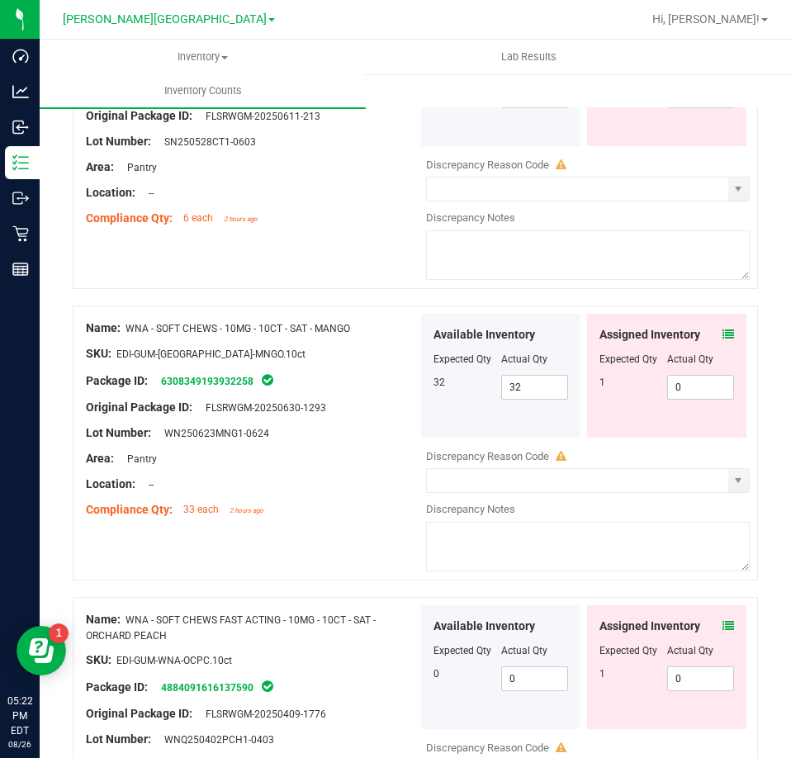
scroll to position [3645, 0]
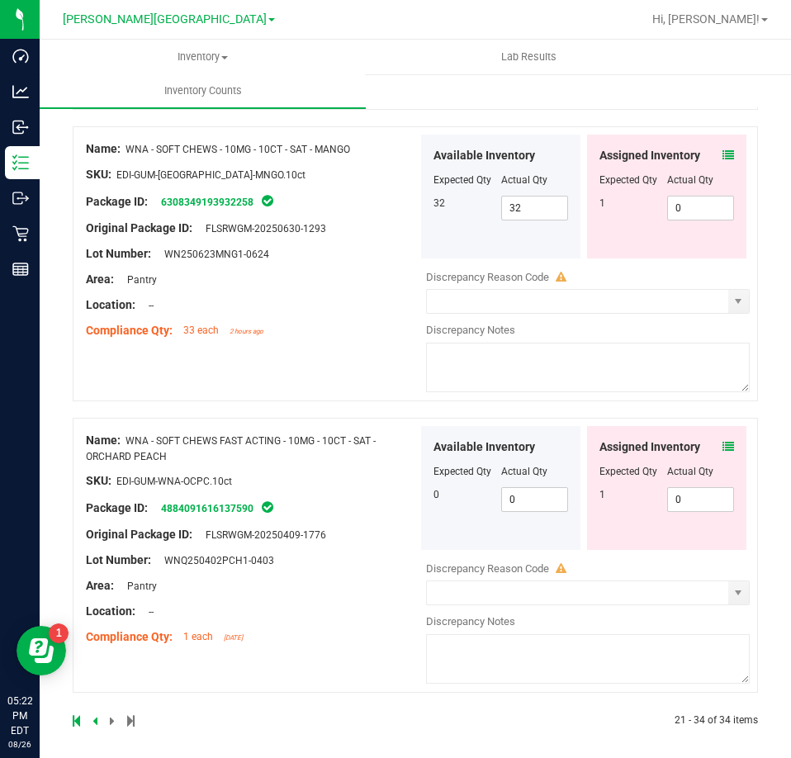
click at [92, 713] on div at bounding box center [244, 720] width 343 height 15
click at [96, 716] on icon at bounding box center [94, 721] width 5 height 10
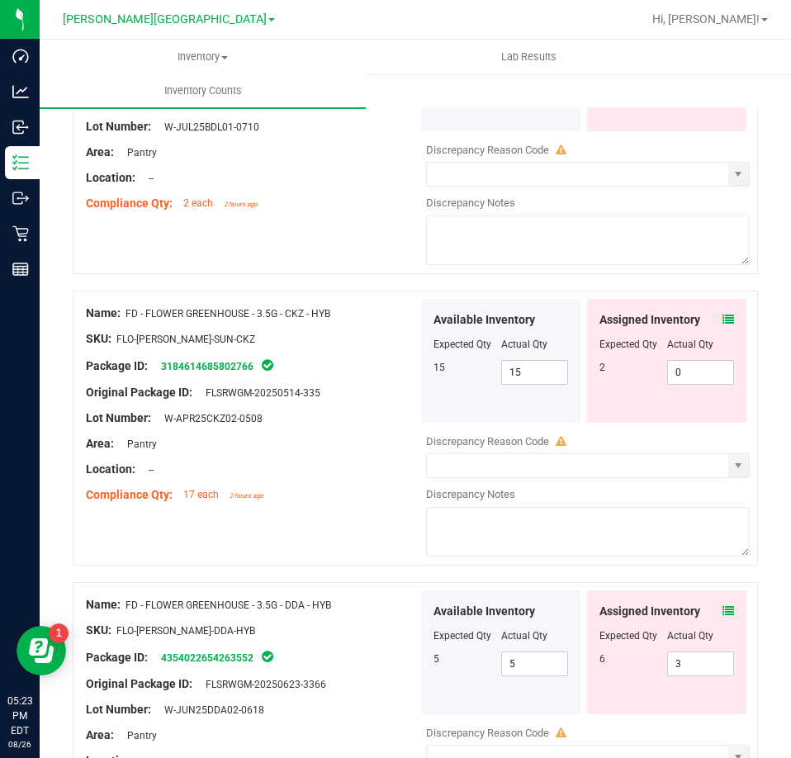
scroll to position [0, 0]
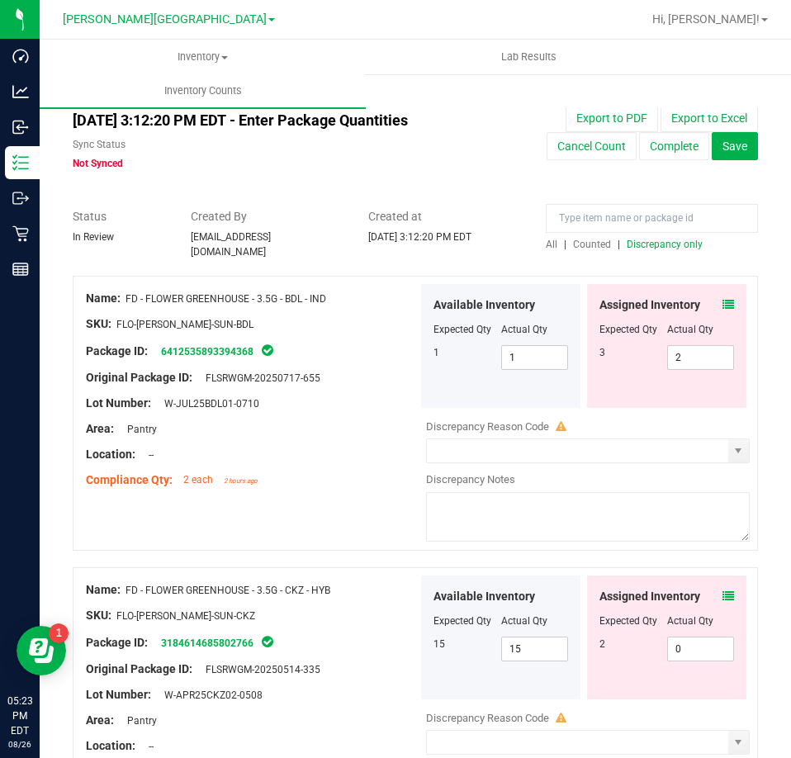
click at [546, 241] on span "All" at bounding box center [552, 245] width 12 height 12
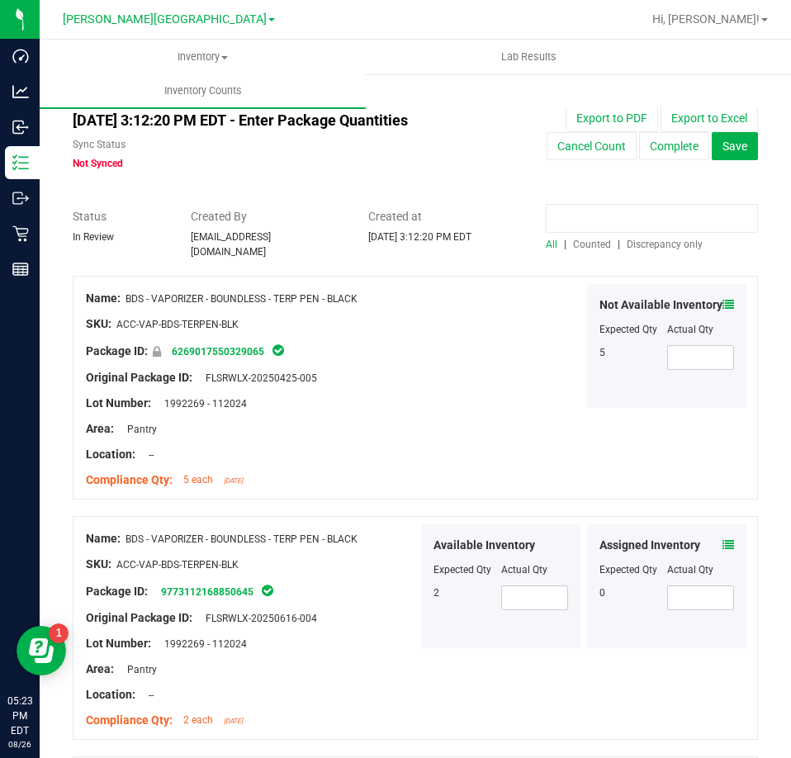
paste input "8925499327456213"
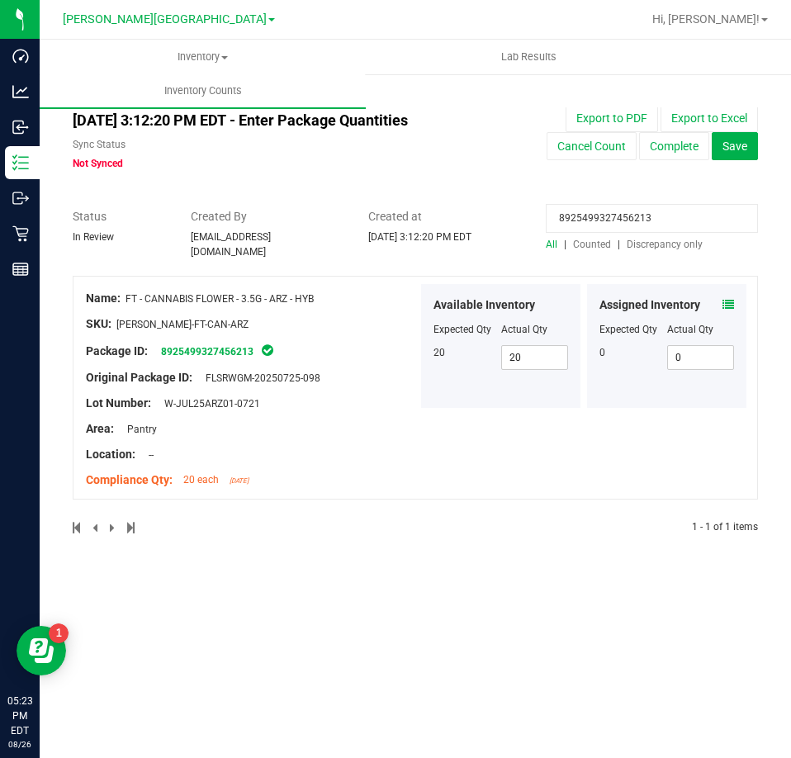
click at [732, 299] on icon at bounding box center [728, 305] width 12 height 12
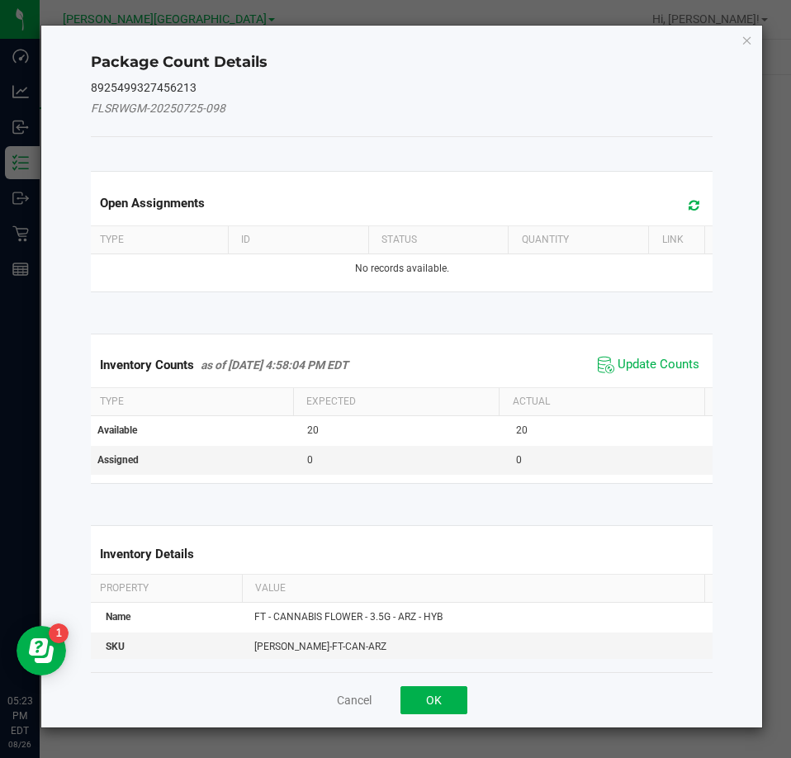
click at [662, 374] on span "Update Counts" at bounding box center [648, 364] width 110 height 25
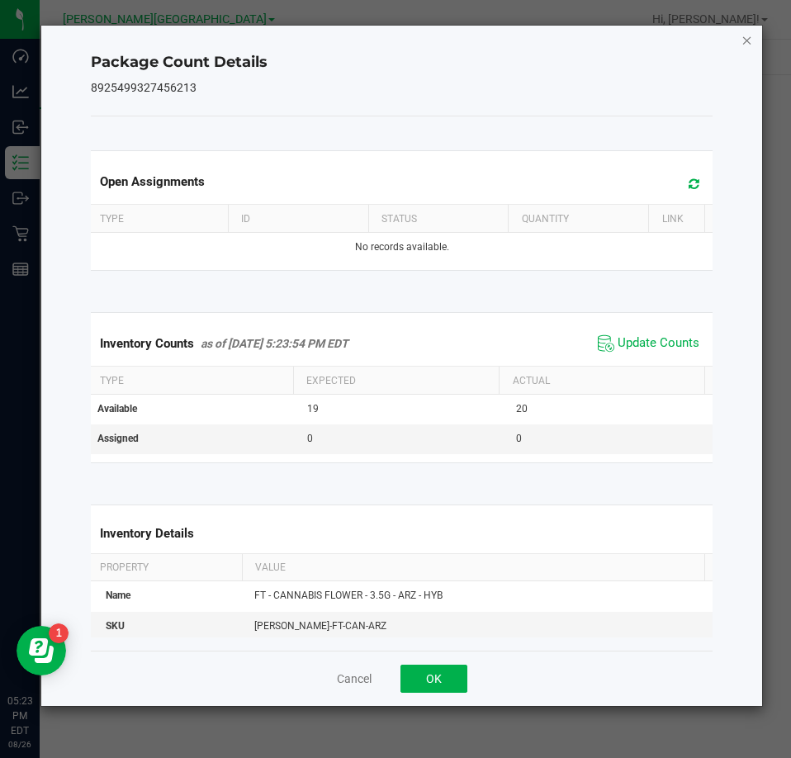
click at [748, 40] on icon "Close" at bounding box center [747, 40] width 12 height 20
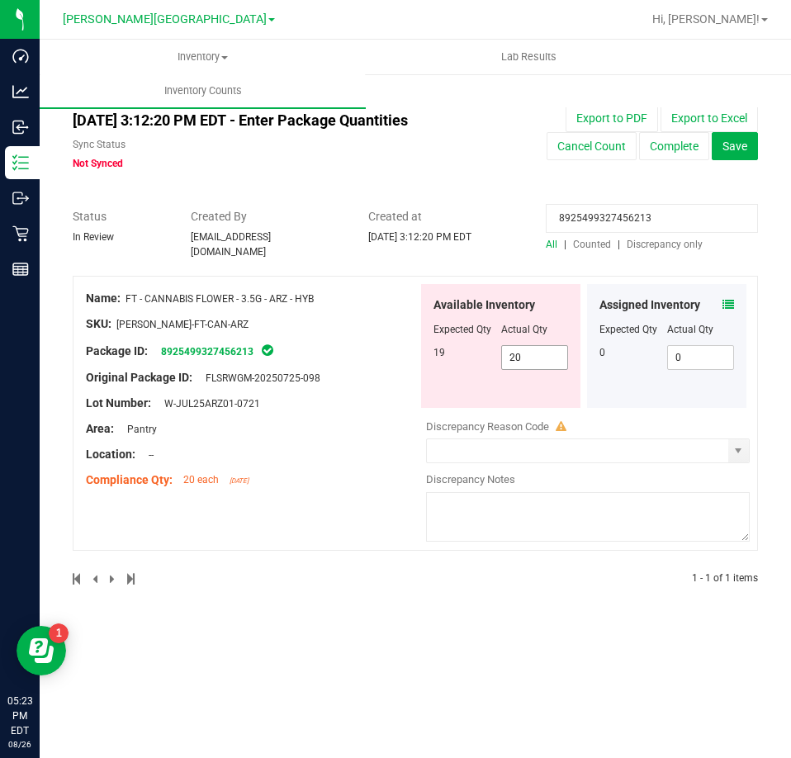
click at [532, 360] on span "20 20" at bounding box center [535, 357] width 68 height 25
click at [532, 360] on input "20" at bounding box center [535, 357] width 66 height 23
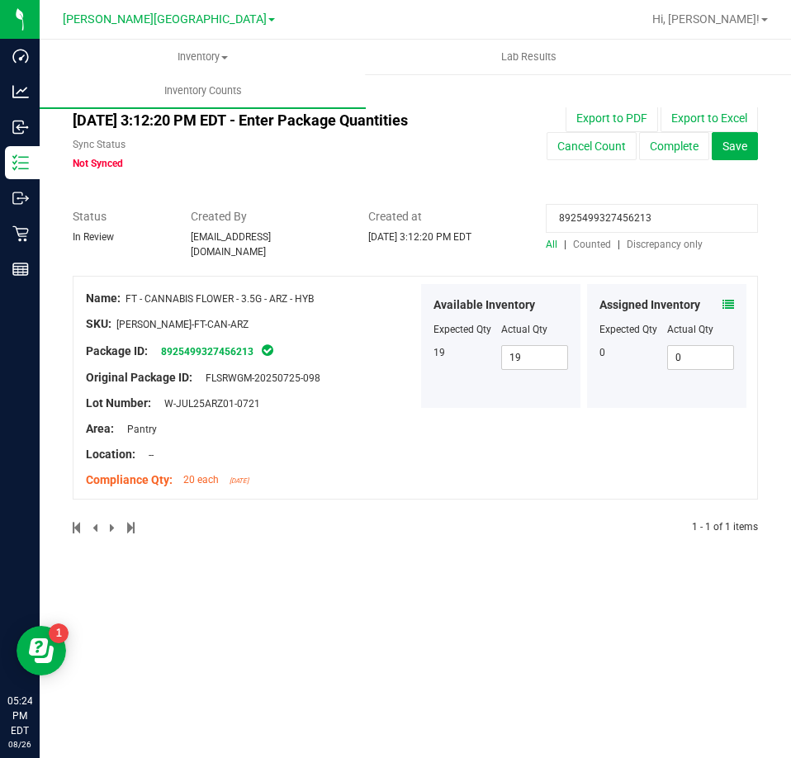
click at [565, 210] on input "8925499327456213" at bounding box center [652, 218] width 212 height 29
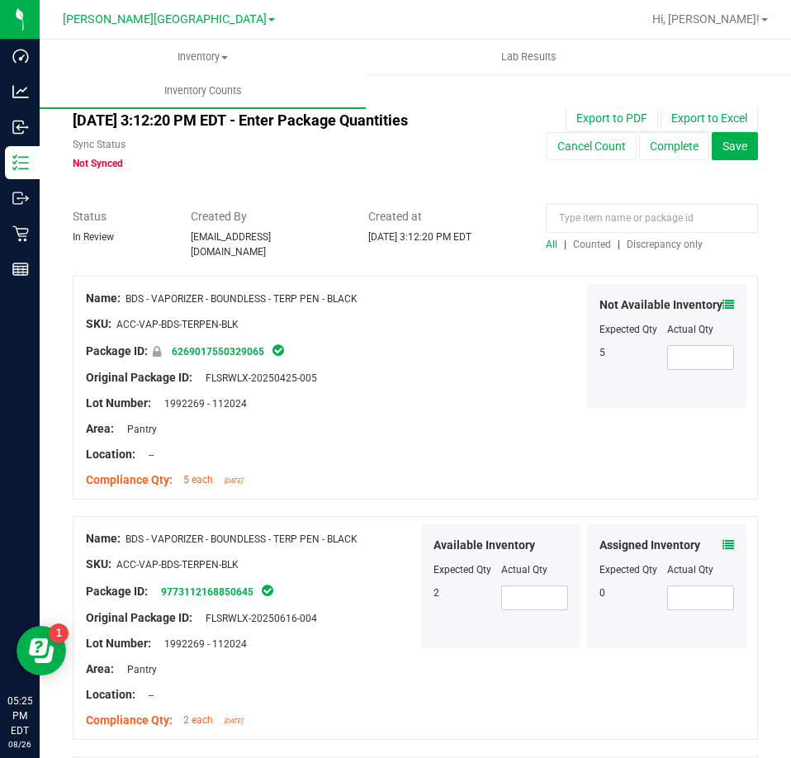
click at [660, 239] on span "Discrepancy only" at bounding box center [664, 245] width 76 height 12
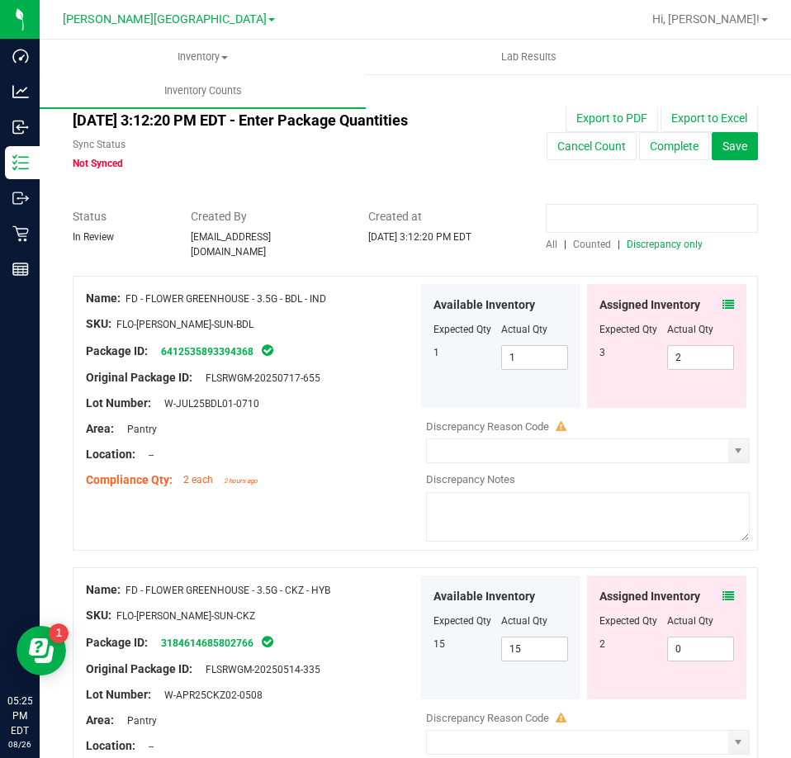
click at [592, 224] on input at bounding box center [652, 218] width 212 height 29
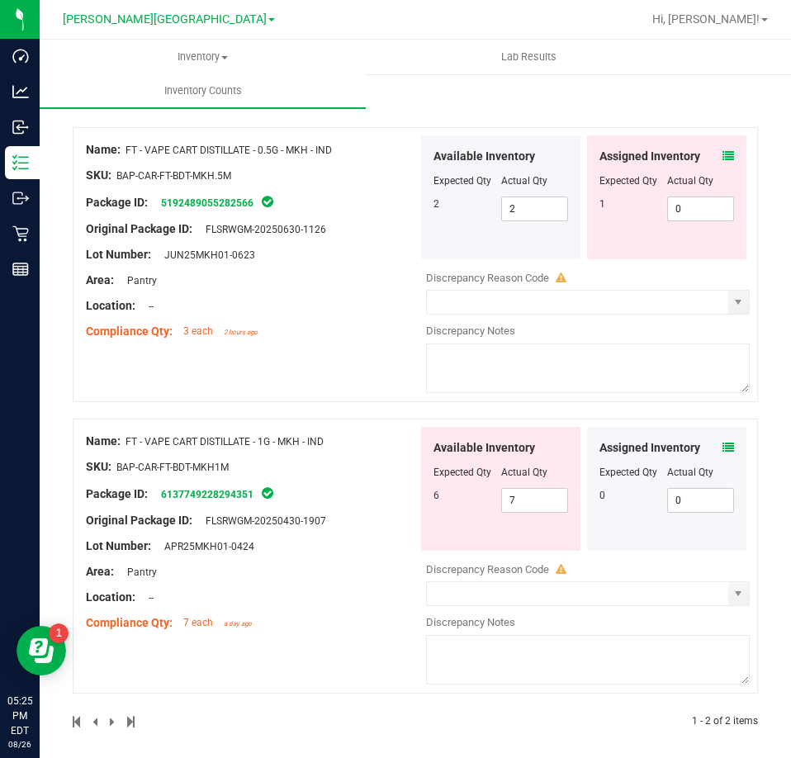
scroll to position [149, 0]
click at [555, 487] on span "7 7" at bounding box center [535, 499] width 68 height 25
click at [553, 488] on input "7" at bounding box center [535, 499] width 66 height 23
click at [550, 404] on div "Name: FT - VAPE CART DISTILLATE - 0.5G - MKH - IND SKU: BAP-CAR-FT-BDT-MKH.5M P…" at bounding box center [415, 271] width 685 height 291
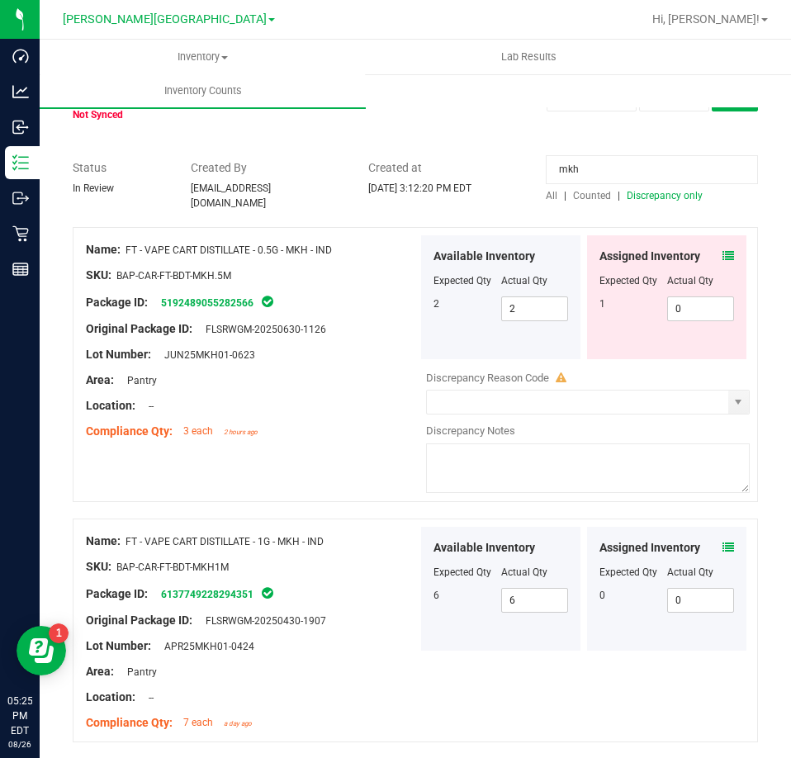
scroll to position [0, 0]
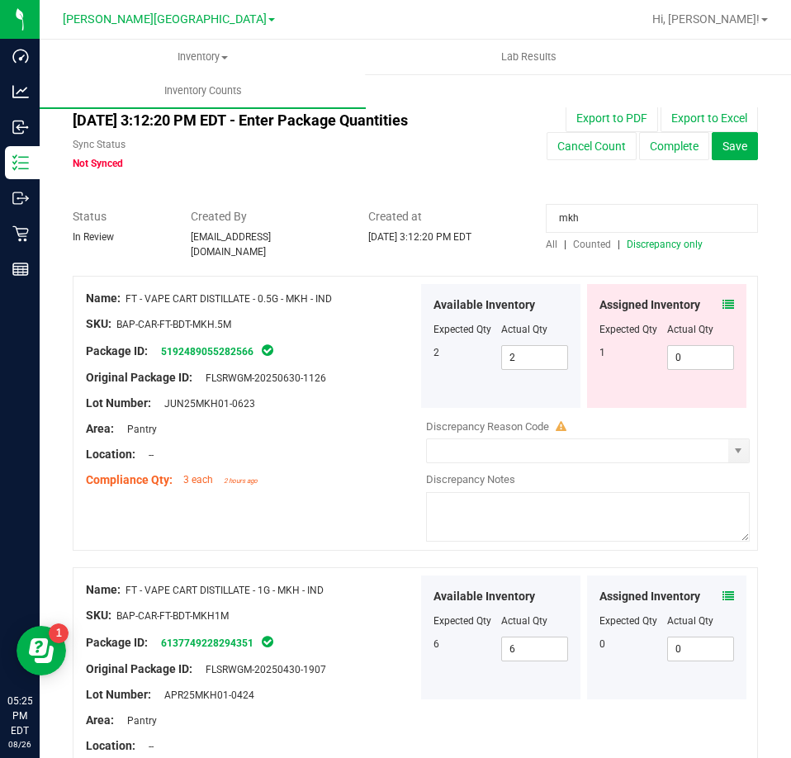
click at [586, 215] on input "mkh" at bounding box center [652, 218] width 212 height 29
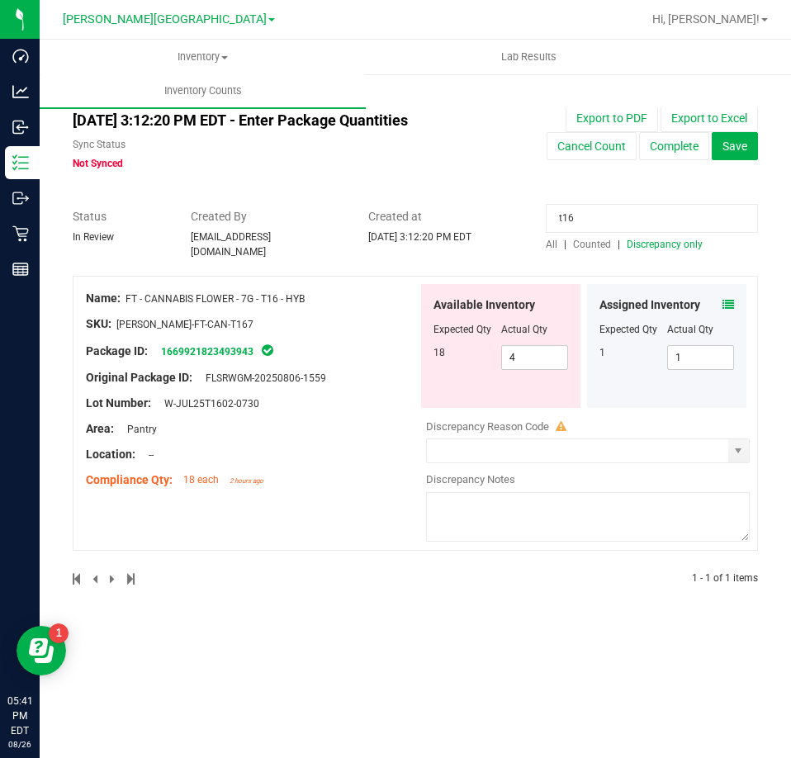
click at [551, 244] on span "All" at bounding box center [552, 245] width 12 height 12
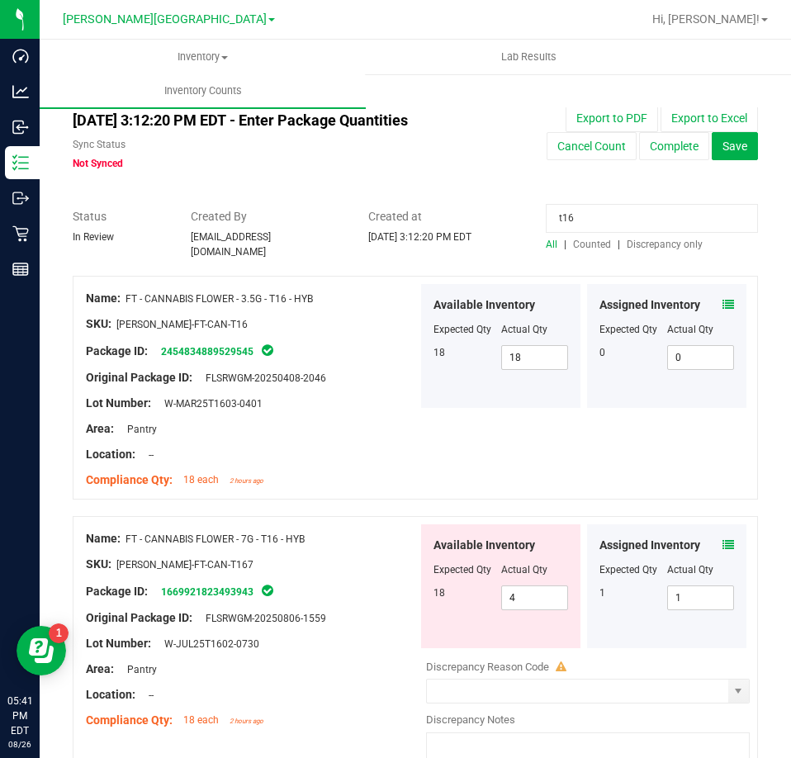
click at [579, 229] on input "t16" at bounding box center [652, 218] width 212 height 29
paste input "8925499327456213"
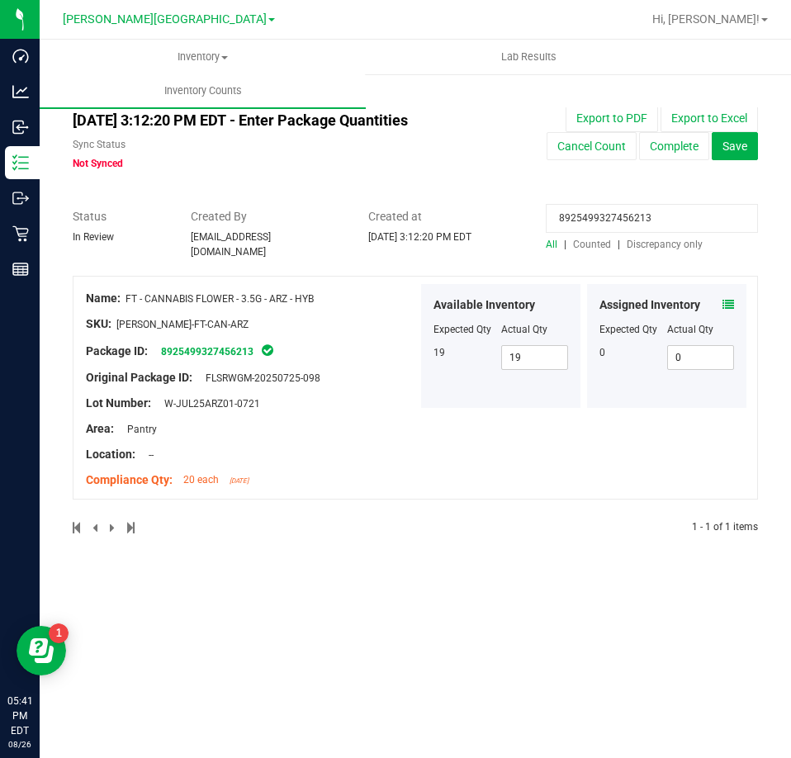
click at [729, 299] on icon at bounding box center [728, 305] width 12 height 12
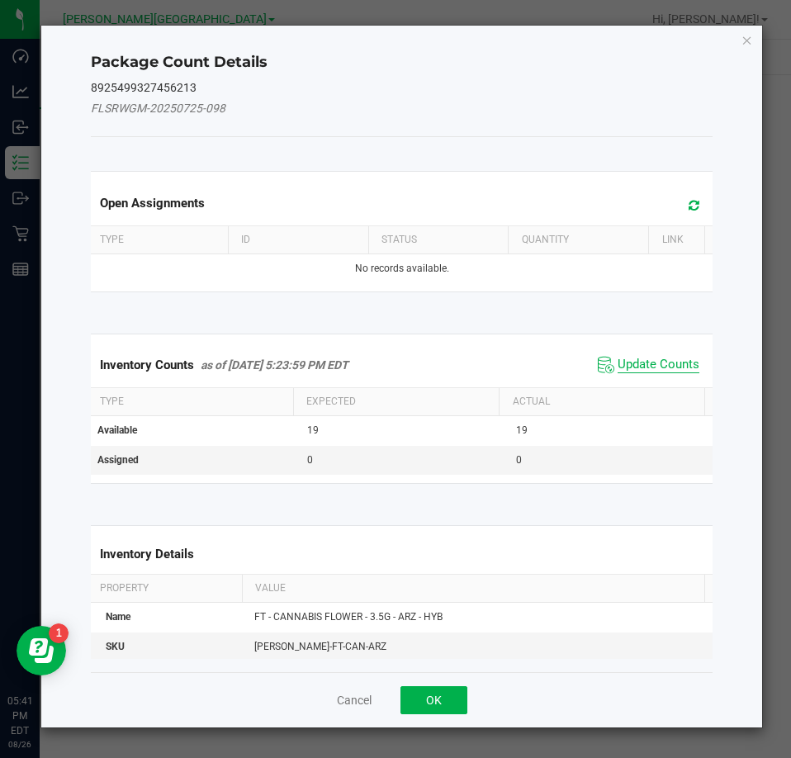
click at [679, 364] on span "Update Counts" at bounding box center [658, 365] width 82 height 17
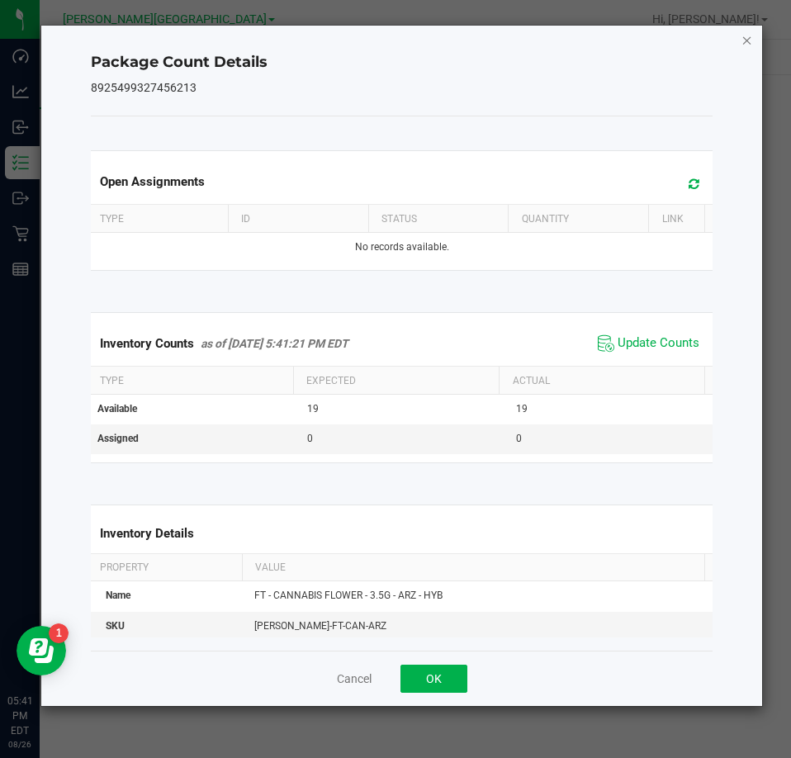
click at [745, 36] on icon "Close" at bounding box center [747, 40] width 12 height 20
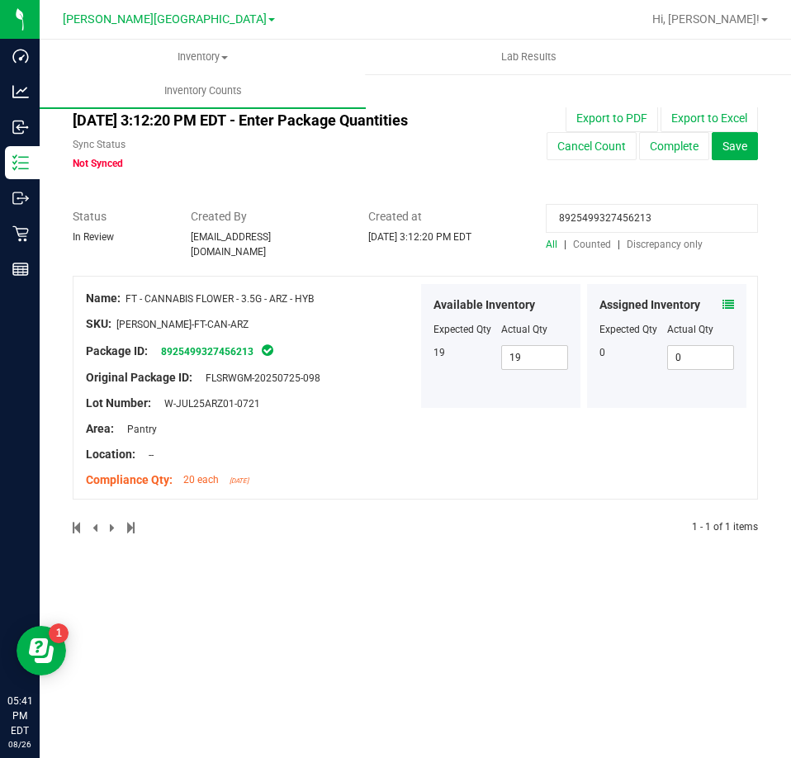
click at [612, 208] on input "8925499327456213" at bounding box center [652, 218] width 212 height 29
paste input "4891217042457806"
click at [727, 299] on icon at bounding box center [728, 305] width 12 height 12
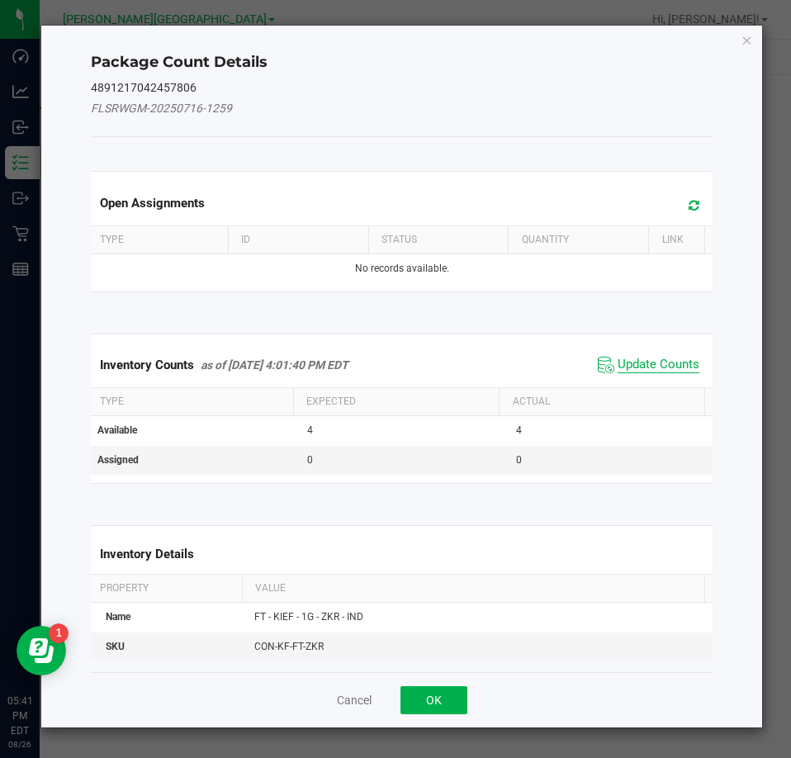
click at [678, 364] on span "Update Counts" at bounding box center [658, 365] width 82 height 17
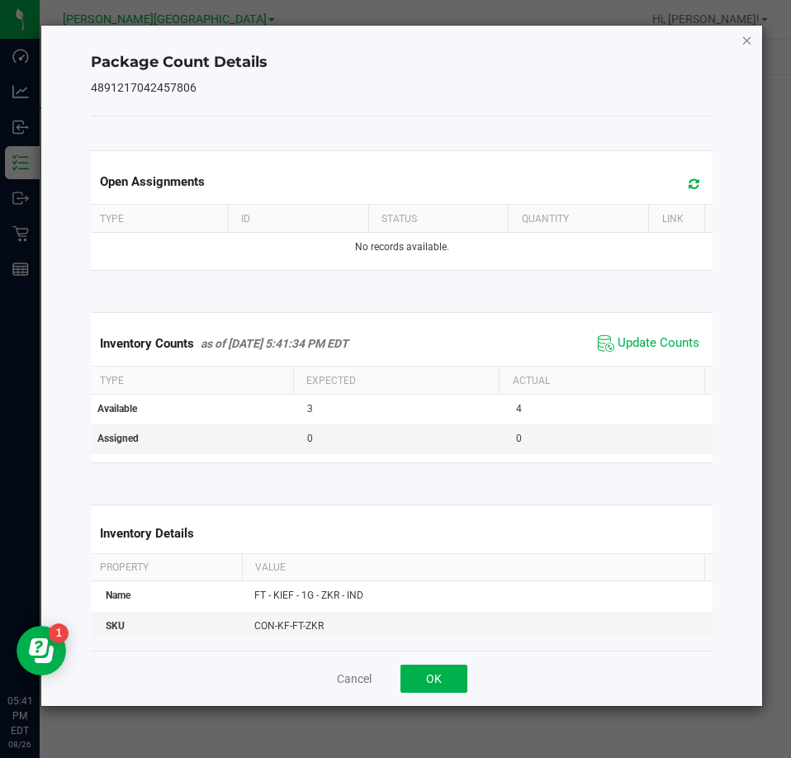
click at [751, 40] on icon "Close" at bounding box center [747, 40] width 12 height 20
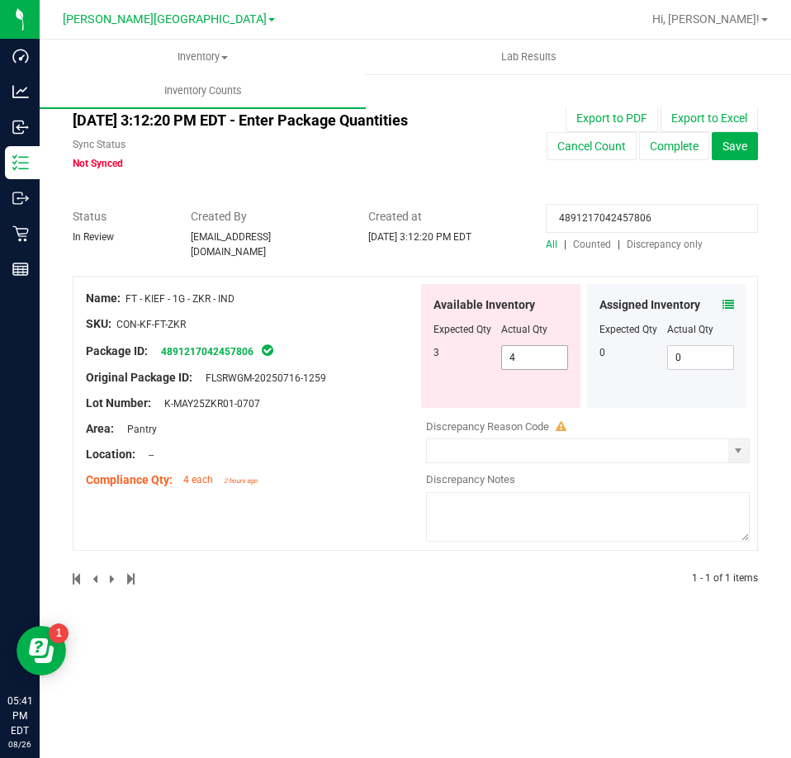
click at [555, 352] on span "4 4" at bounding box center [535, 357] width 68 height 25
click at [553, 352] on input "4" at bounding box center [535, 357] width 66 height 23
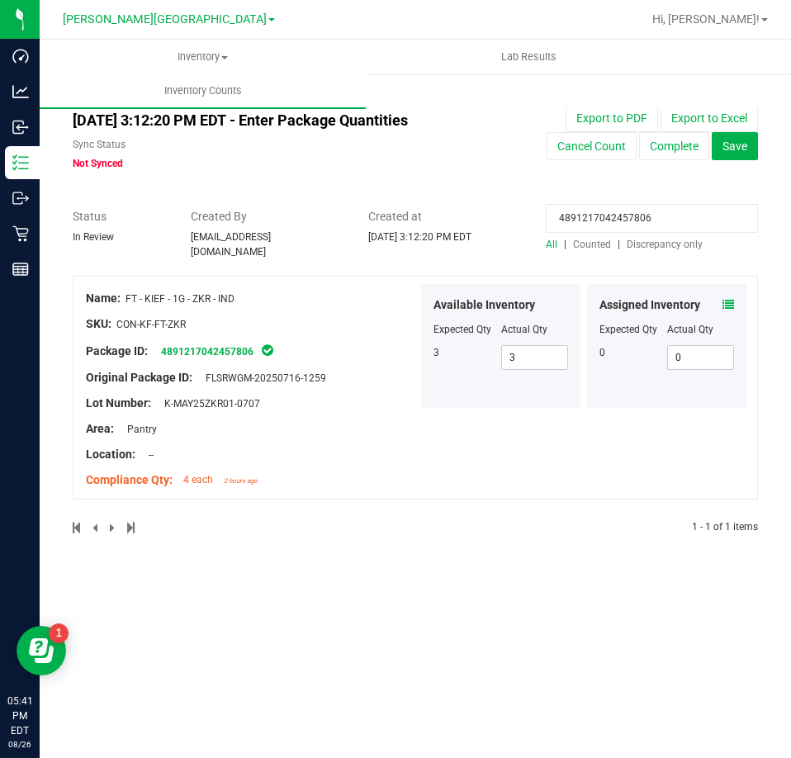
click at [652, 216] on input "4891217042457806" at bounding box center [652, 218] width 212 height 29
paste input "2004980372329472"
click at [721, 296] on div "Assigned Inventory" at bounding box center [666, 304] width 135 height 17
click at [726, 299] on icon at bounding box center [728, 305] width 12 height 12
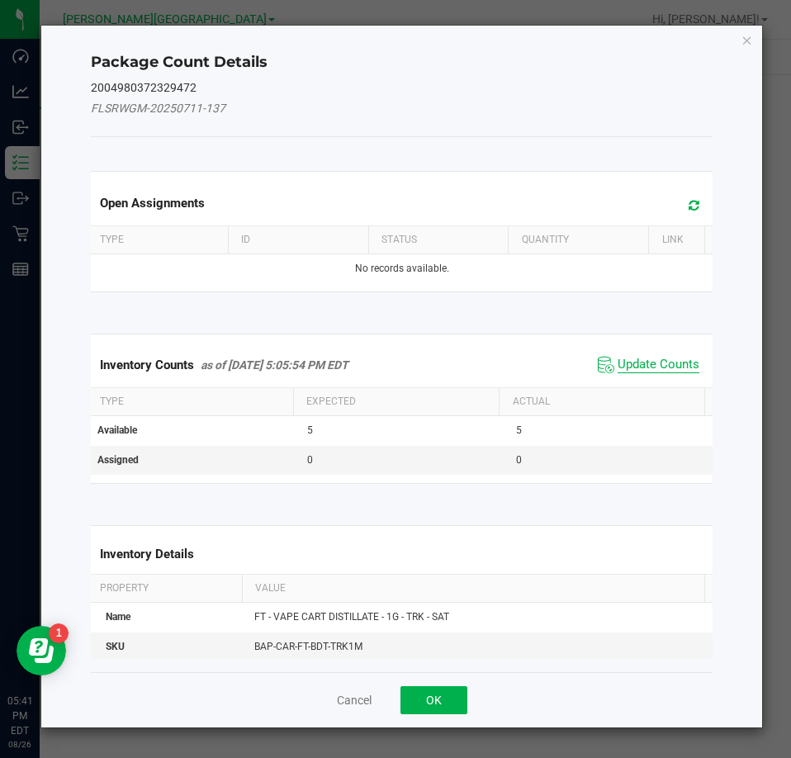
click at [678, 368] on span "Update Counts" at bounding box center [658, 365] width 82 height 17
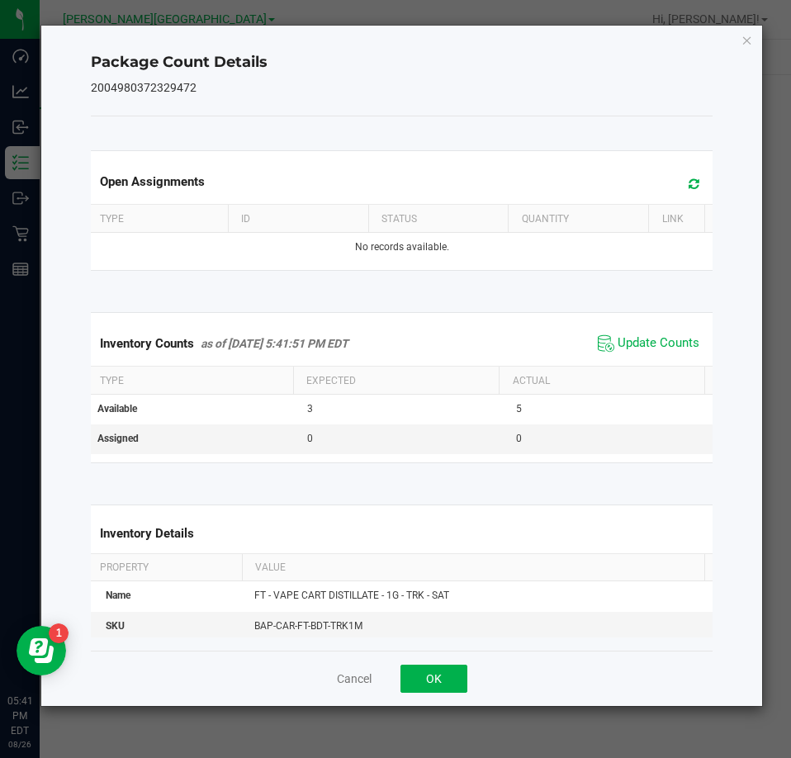
drag, startPoint x: 750, startPoint y: 32, endPoint x: 735, endPoint y: 74, distance: 44.6
click at [749, 33] on icon "Close" at bounding box center [747, 40] width 12 height 20
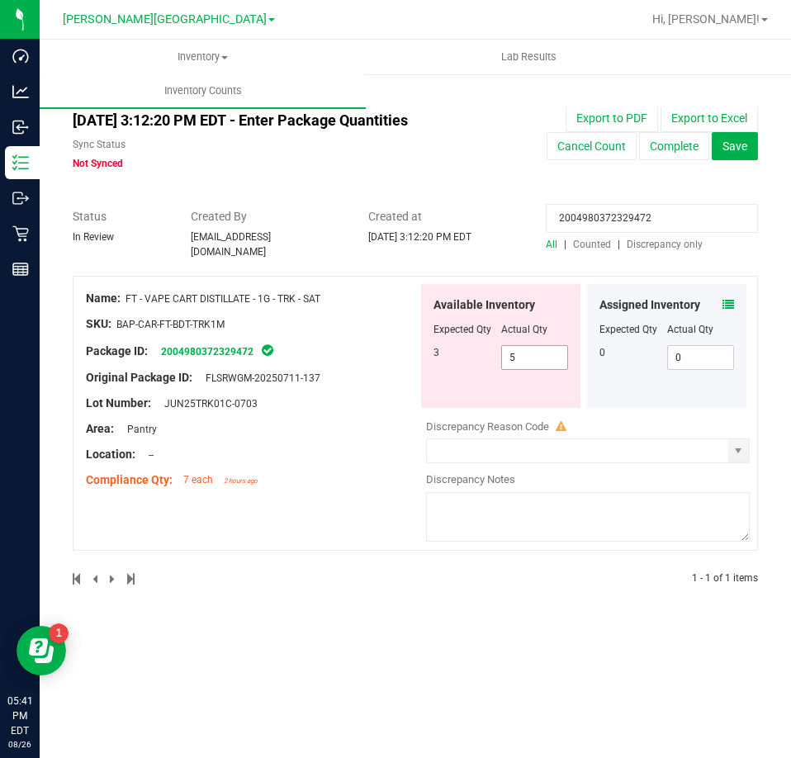
click at [504, 348] on span "5 5" at bounding box center [535, 357] width 68 height 25
click at [504, 348] on input "5" at bounding box center [535, 357] width 66 height 23
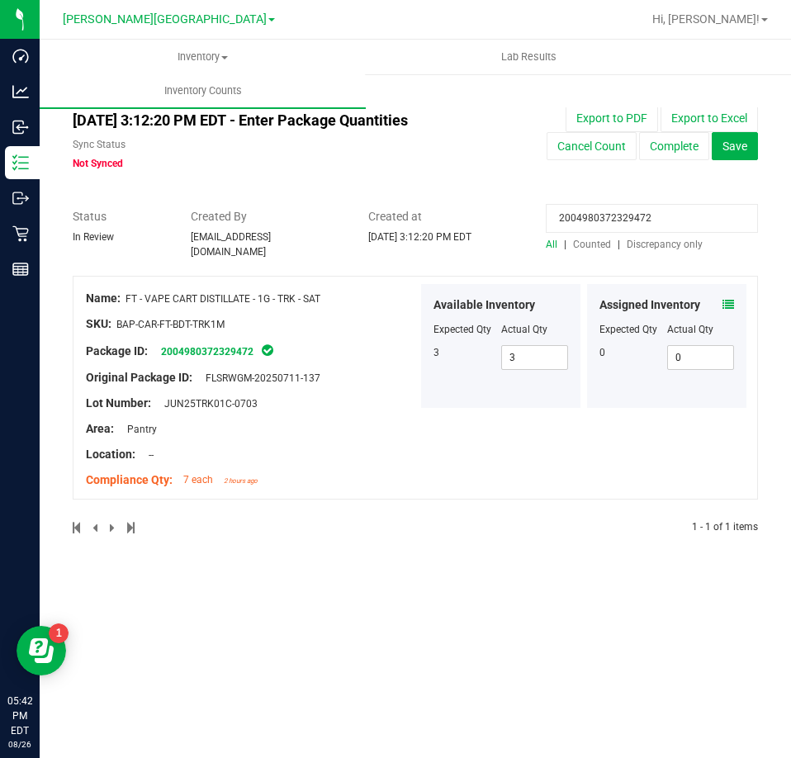
click at [615, 216] on input "2004980372329472" at bounding box center [652, 218] width 212 height 29
paste input "5473189033099915"
click at [729, 300] on icon at bounding box center [728, 305] width 12 height 12
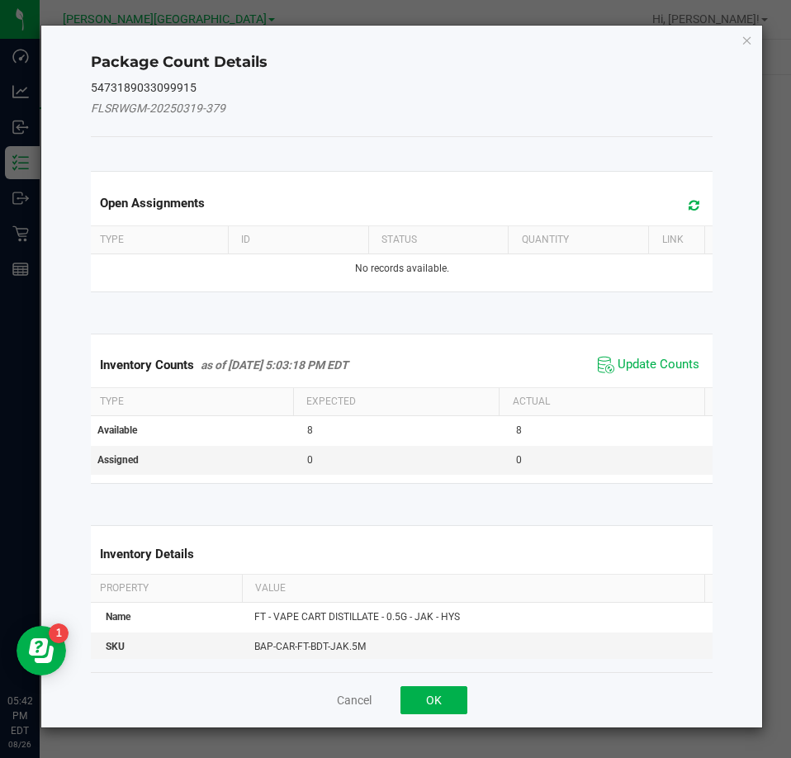
click at [668, 373] on span "Update Counts" at bounding box center [648, 364] width 110 height 25
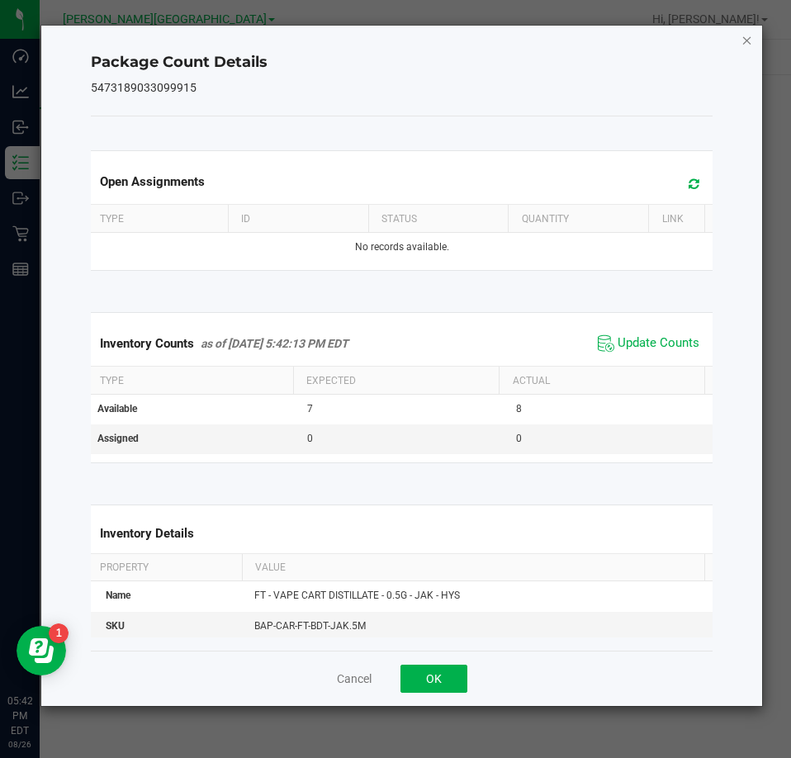
click at [744, 38] on icon "Close" at bounding box center [747, 40] width 12 height 20
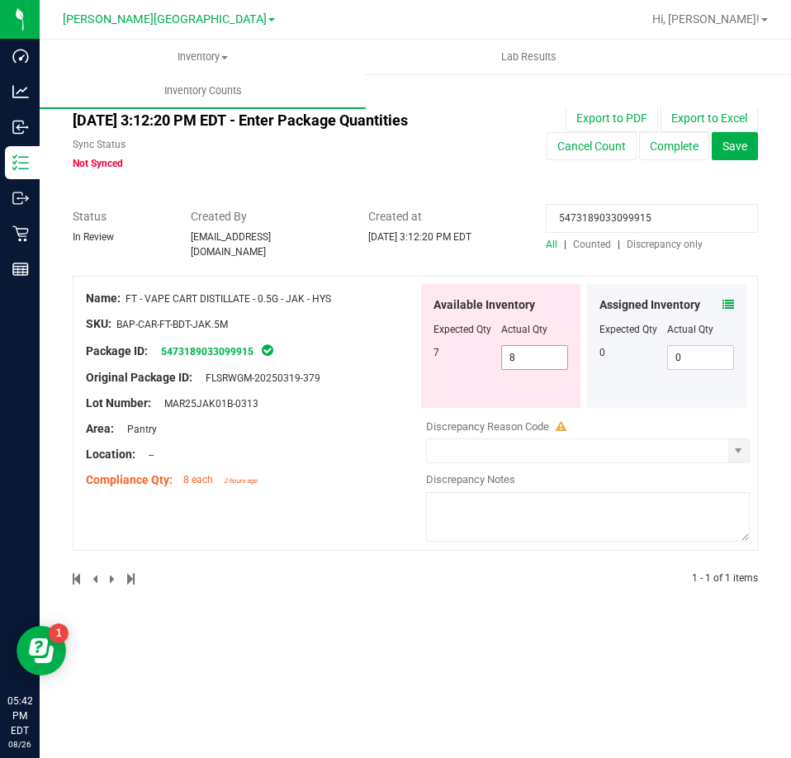
click at [522, 348] on span "8 8" at bounding box center [535, 357] width 68 height 25
click at [522, 348] on input "8" at bounding box center [535, 357] width 66 height 23
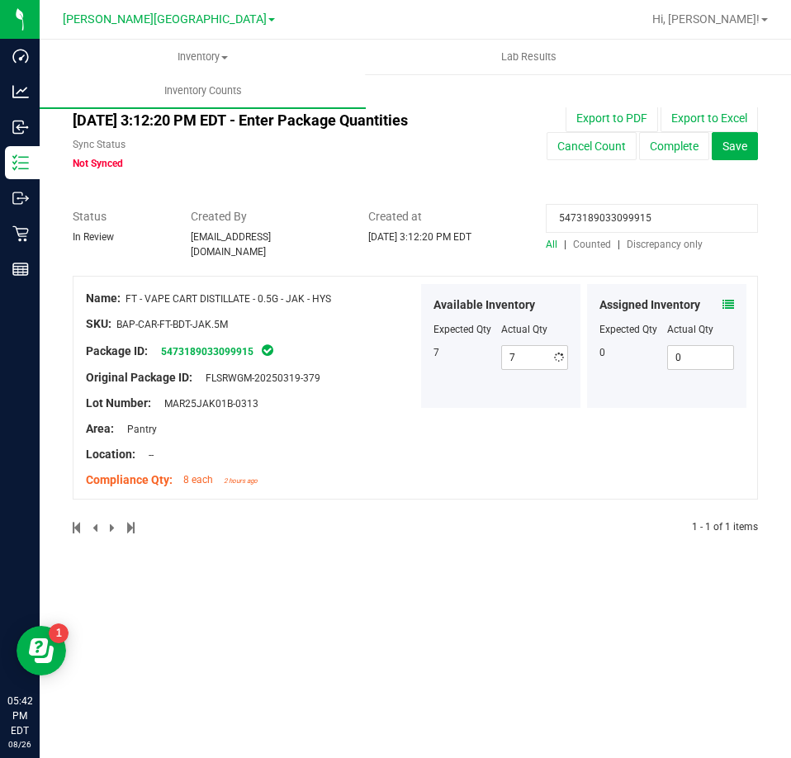
click at [598, 224] on input "5473189033099915" at bounding box center [652, 218] width 212 height 29
paste input "6897033871557619"
click at [540, 355] on span "8 8" at bounding box center [535, 357] width 68 height 25
click at [540, 355] on input "8" at bounding box center [535, 357] width 66 height 23
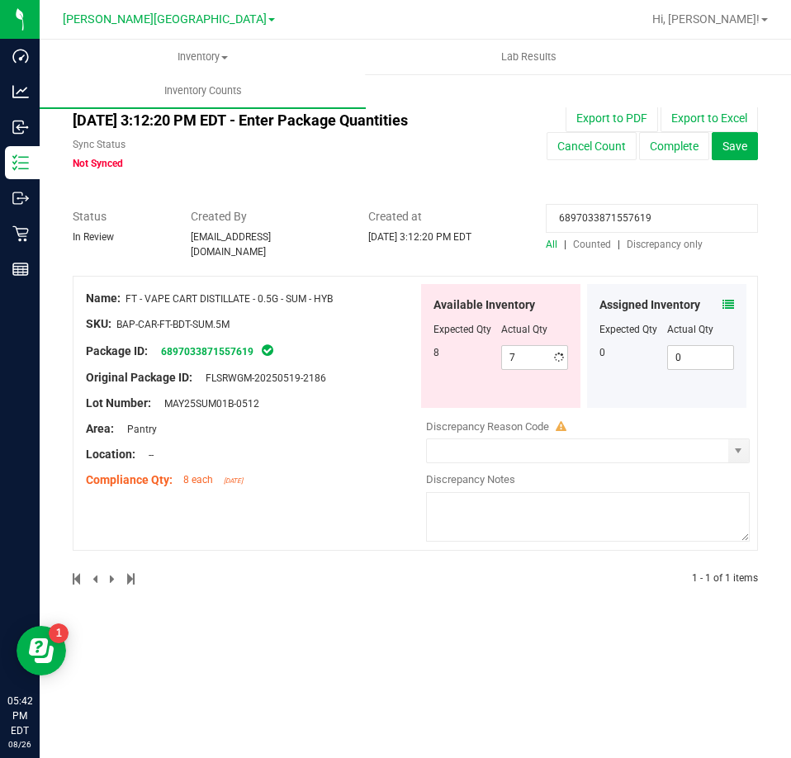
click at [725, 299] on icon at bounding box center [728, 305] width 12 height 12
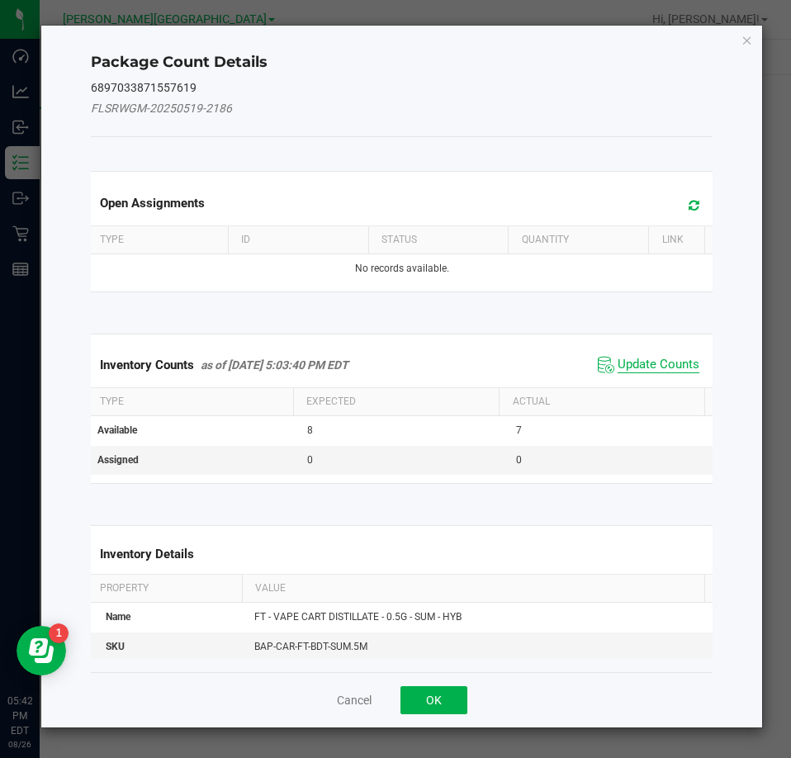
click at [657, 362] on span "Update Counts" at bounding box center [658, 365] width 82 height 17
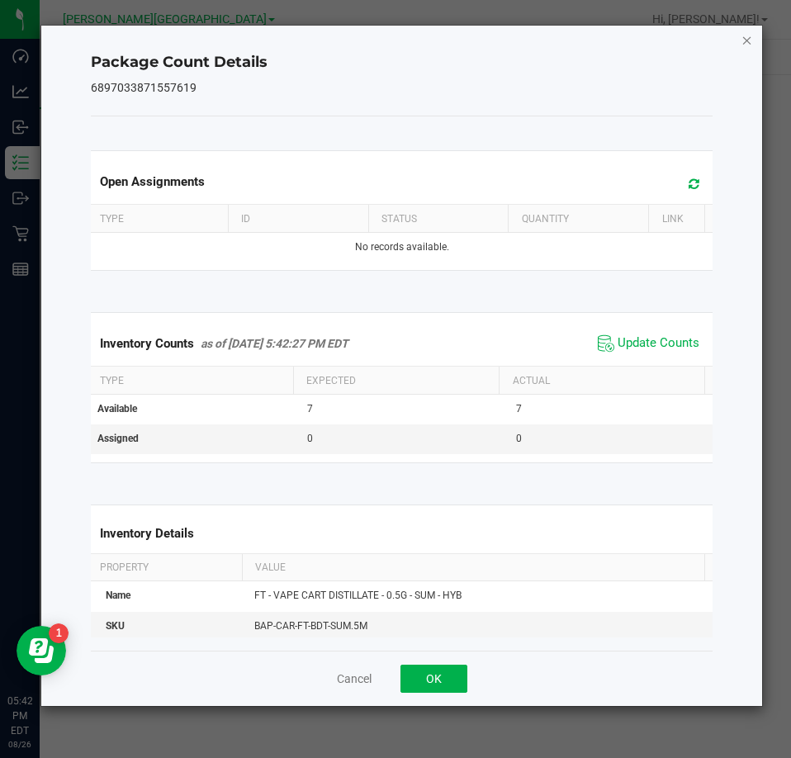
click at [746, 45] on icon "Close" at bounding box center [747, 40] width 12 height 20
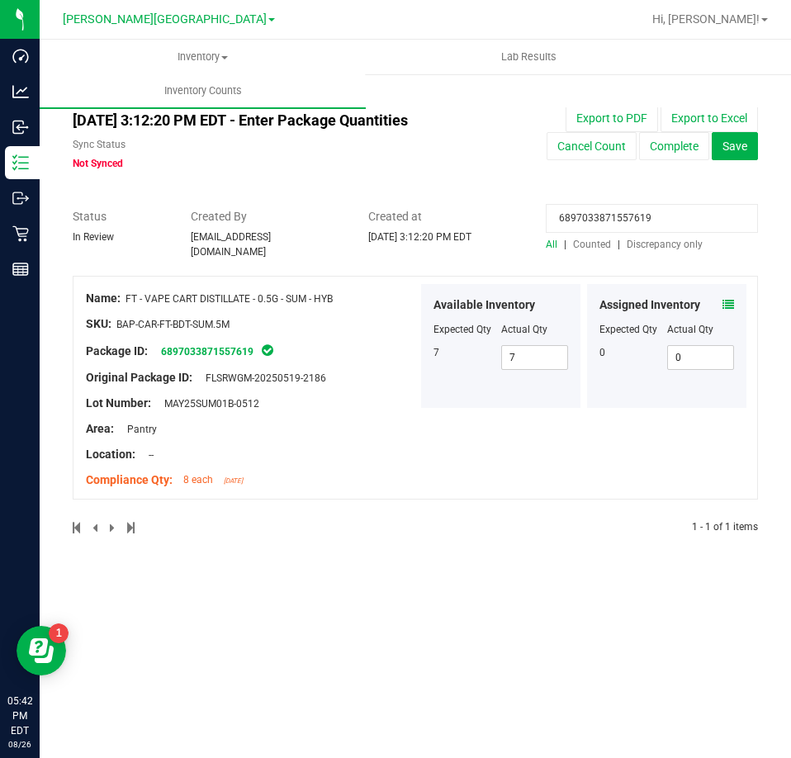
click at [598, 234] on div "6897033871557619" at bounding box center [652, 222] width 212 height 29
click at [598, 223] on input "6897033871557619" at bounding box center [652, 218] width 212 height 29
paste input "8860963297177968"
click at [718, 296] on div "Assigned Inventory" at bounding box center [666, 304] width 135 height 17
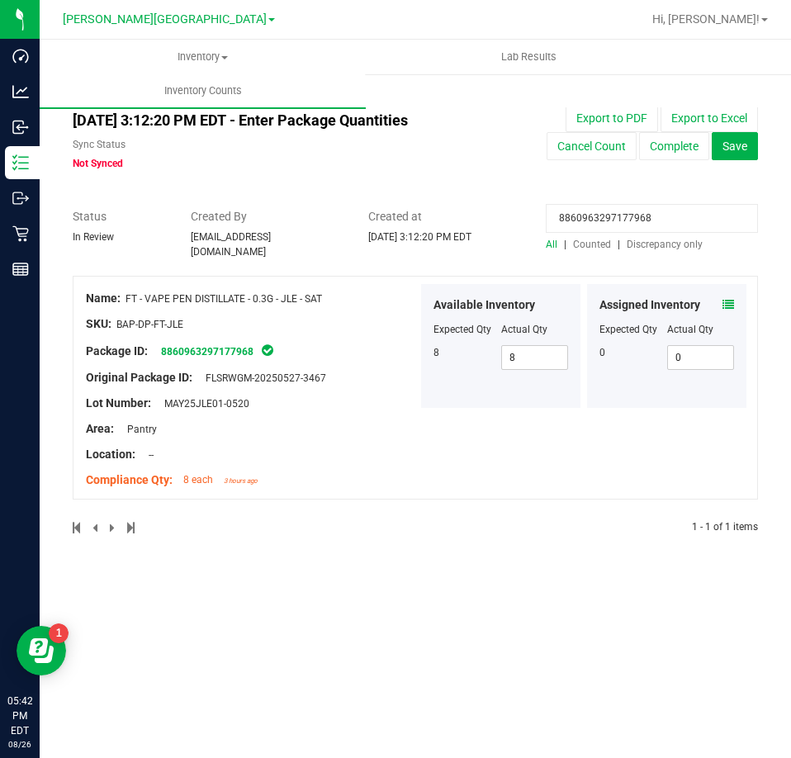
click at [718, 296] on div "Assigned Inventory" at bounding box center [666, 304] width 135 height 17
click at [730, 284] on div "Assigned Inventory Expected Qty Actual Qty 0 0 0" at bounding box center [666, 346] width 159 height 124
click at [730, 299] on icon at bounding box center [728, 305] width 12 height 12
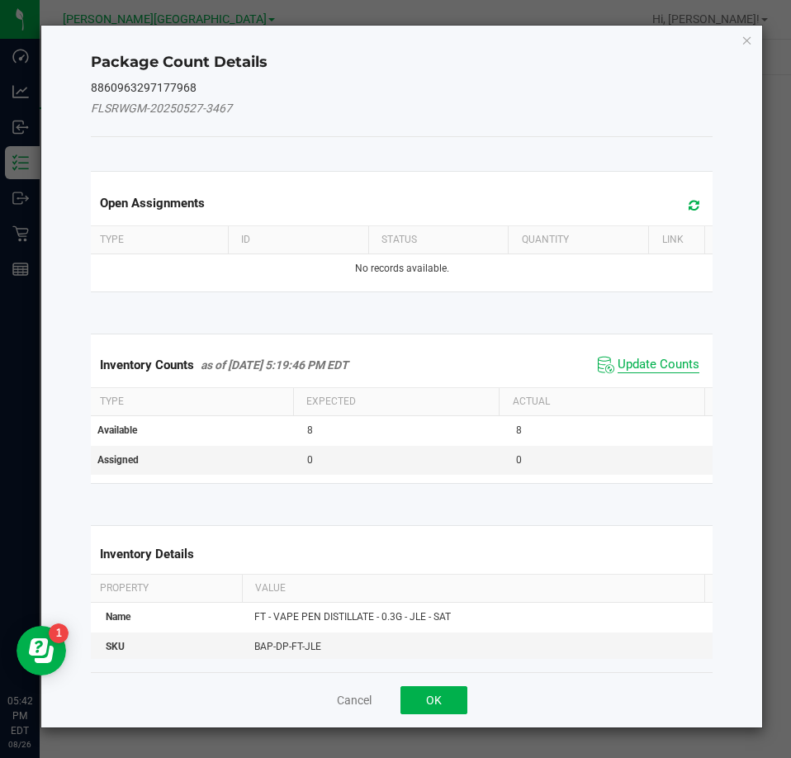
click at [687, 365] on span "Update Counts" at bounding box center [658, 365] width 82 height 17
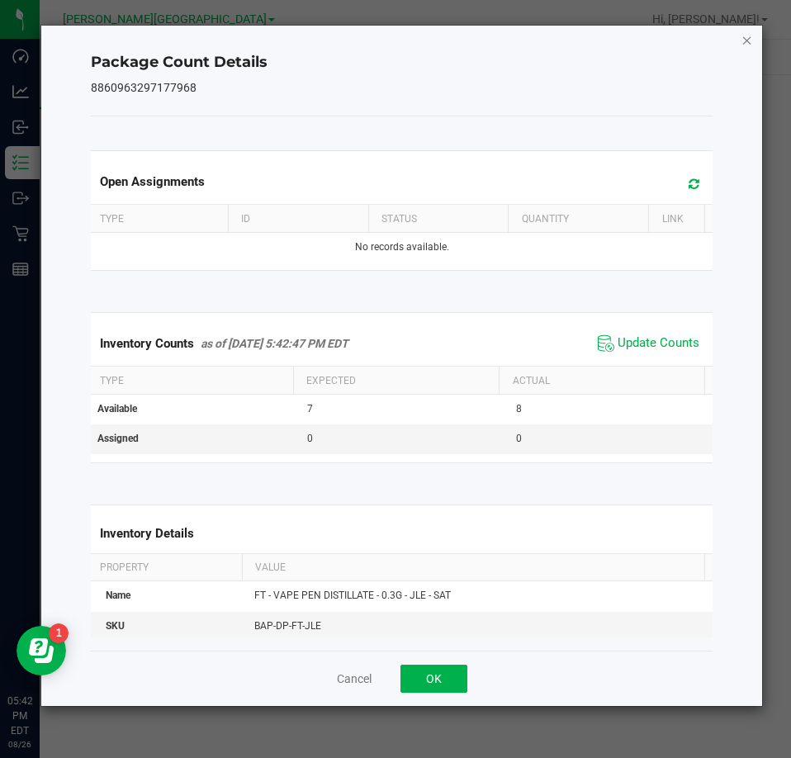
click at [744, 38] on icon "Close" at bounding box center [747, 40] width 12 height 20
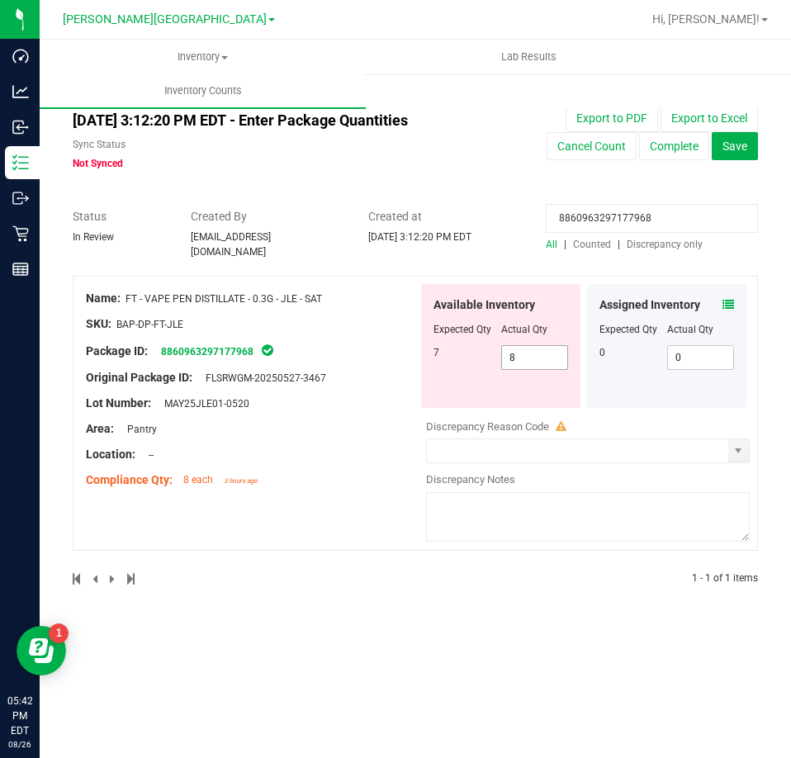
click at [539, 360] on span "8 8" at bounding box center [535, 357] width 68 height 25
click at [539, 360] on input "8" at bounding box center [535, 357] width 66 height 23
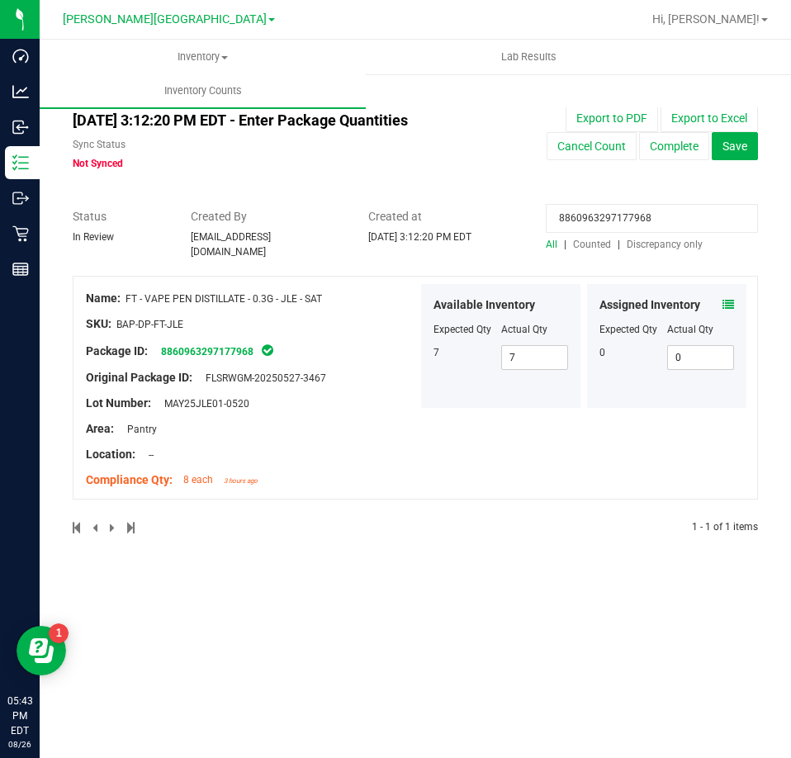
click at [626, 217] on input "8860963297177968" at bounding box center [652, 218] width 212 height 29
paste input "3944589472010527"
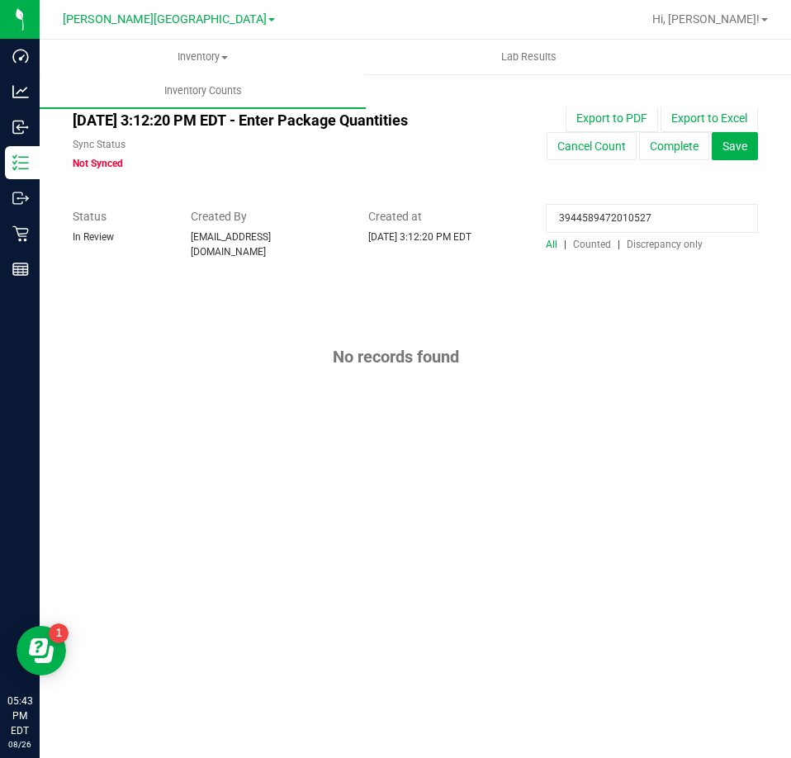
click at [553, 248] on span "All" at bounding box center [552, 245] width 12 height 12
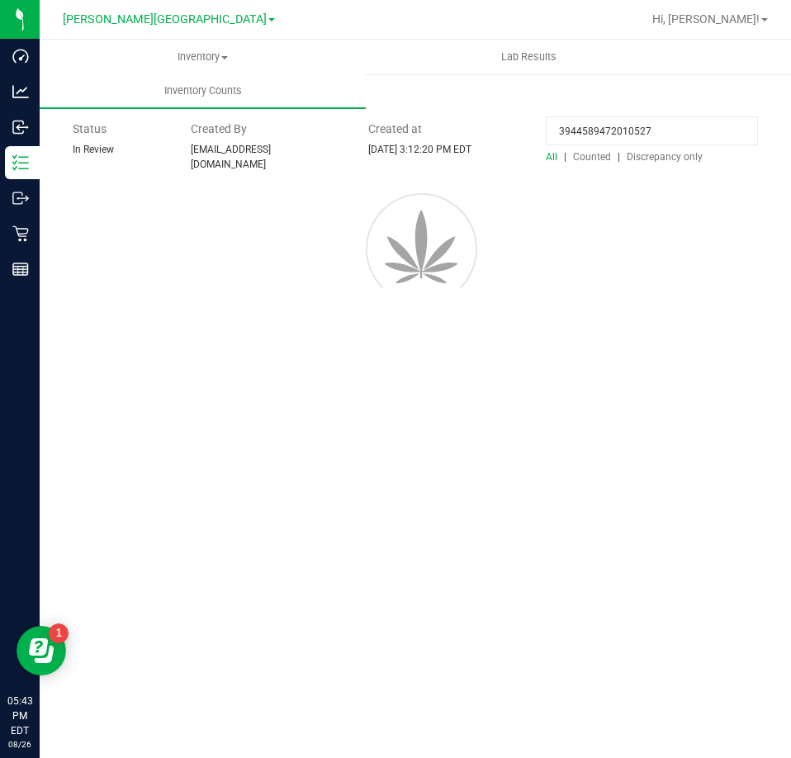
click at [560, 133] on input "3944589472010527" at bounding box center [652, 130] width 212 height 29
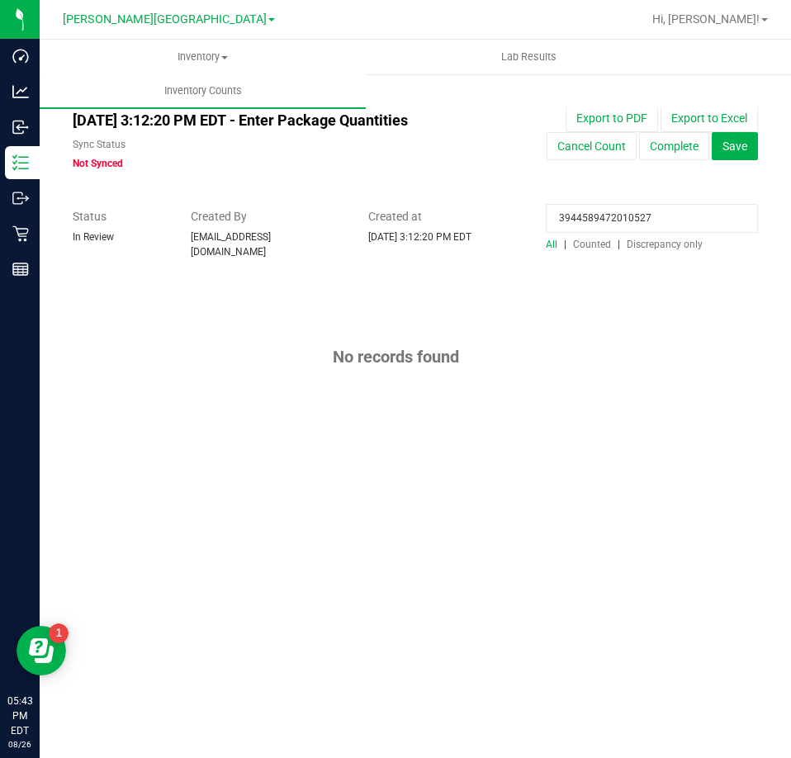
click at [598, 216] on input "3944589472010527" at bounding box center [652, 218] width 212 height 29
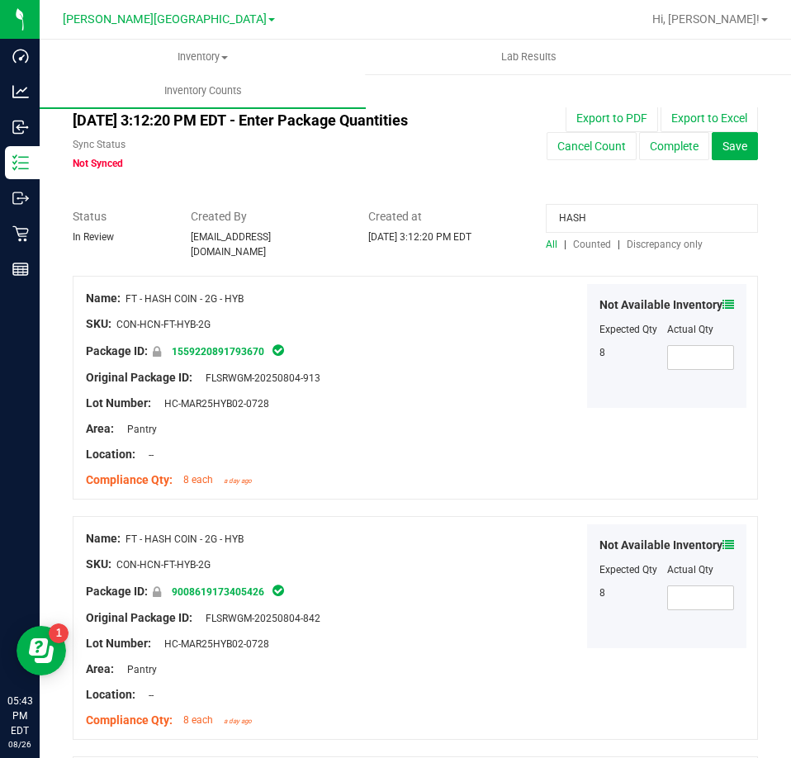
click at [600, 223] on input "HASH" at bounding box center [652, 218] width 212 height 29
paste input "3944589472010527"
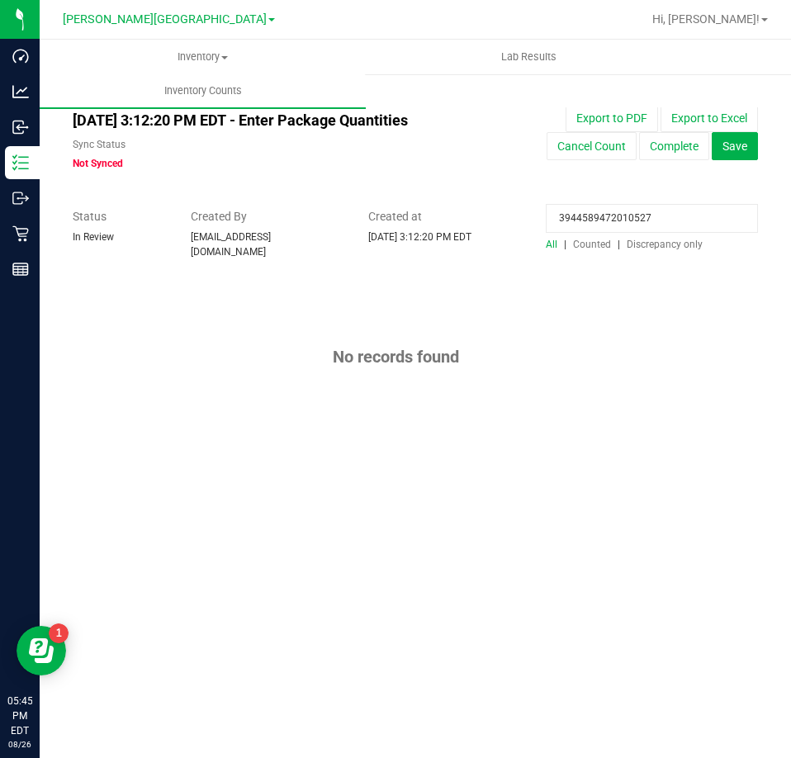
click at [631, 223] on input "3944589472010527" at bounding box center [652, 218] width 212 height 29
paste input "1431602270493820"
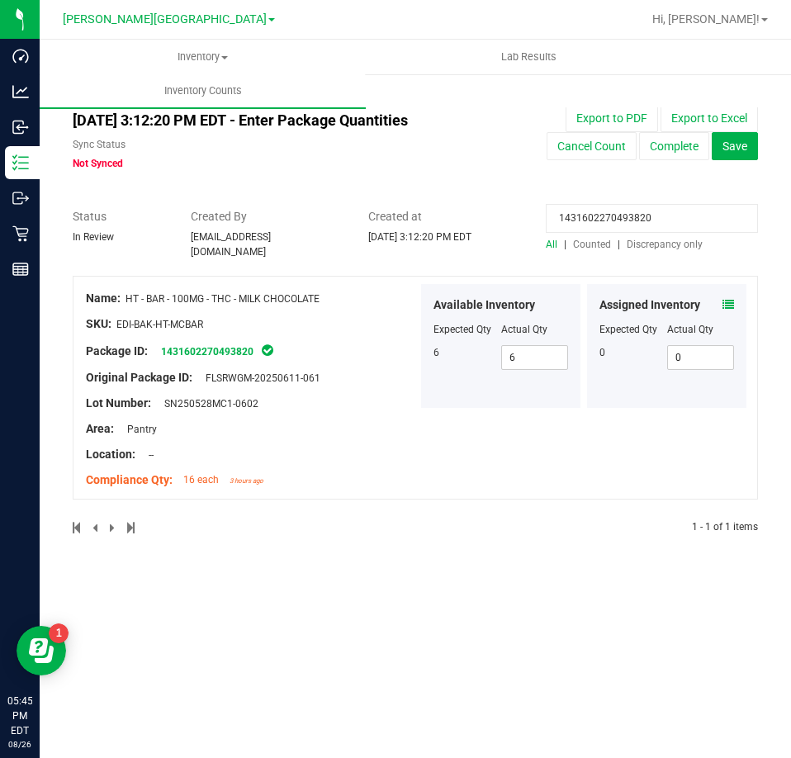
click at [733, 299] on icon at bounding box center [728, 305] width 12 height 12
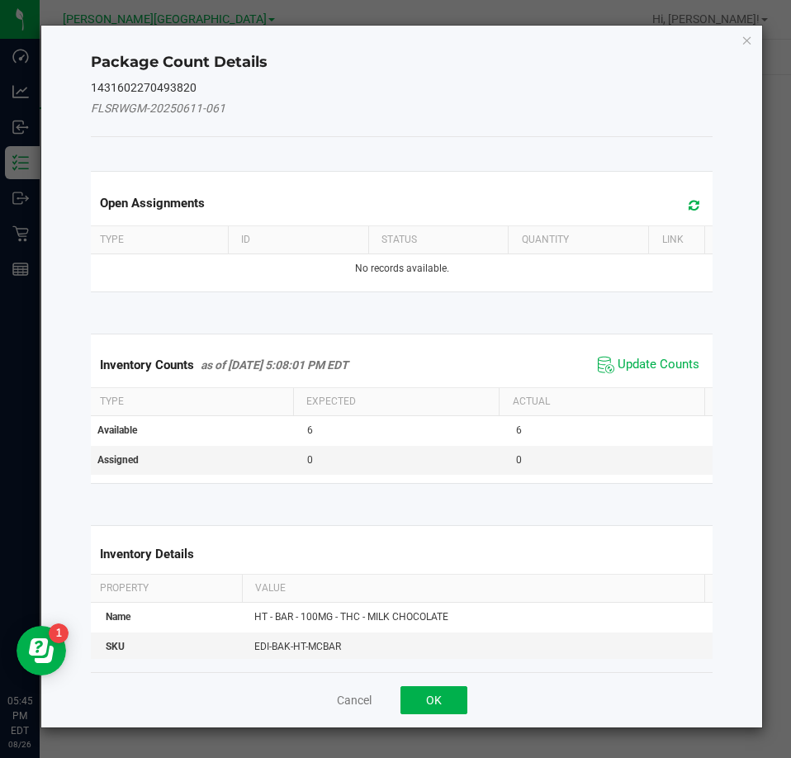
click at [636, 352] on span "Update Counts" at bounding box center [648, 364] width 110 height 25
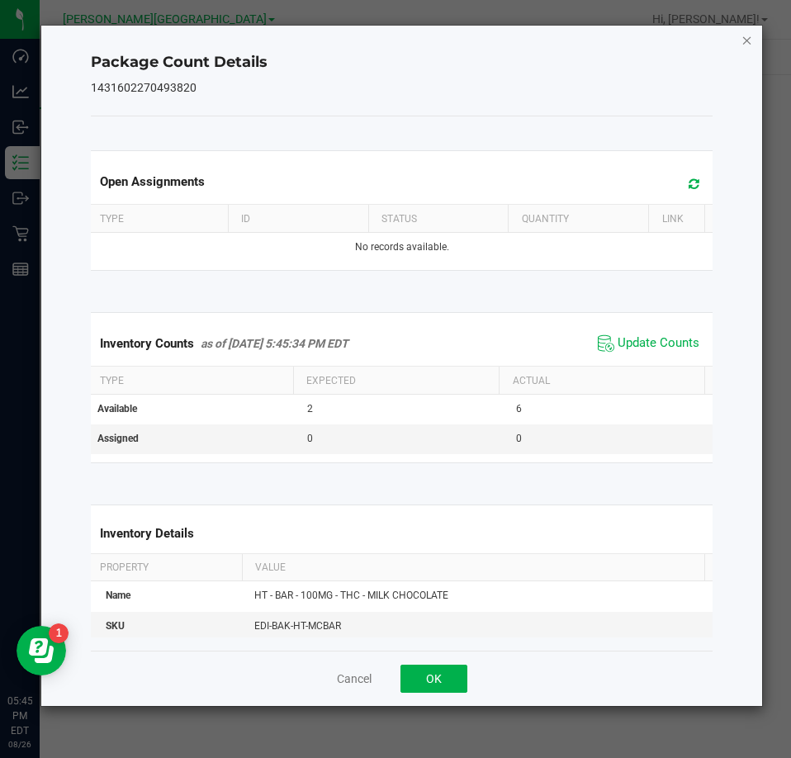
click at [741, 36] on icon "Close" at bounding box center [747, 40] width 12 height 20
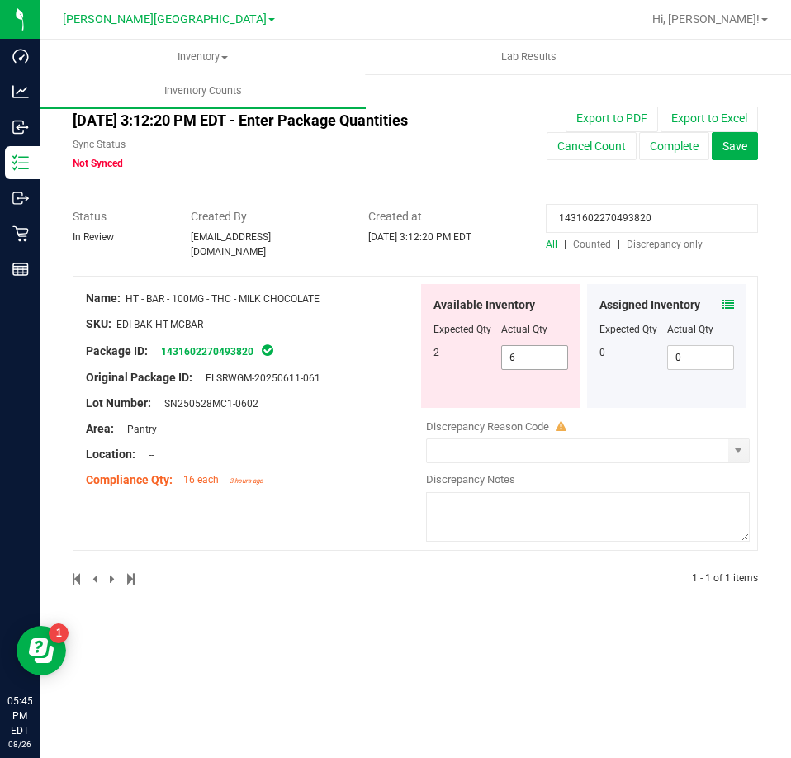
click at [549, 345] on span "6 6" at bounding box center [535, 357] width 68 height 25
click at [549, 346] on input "6" at bounding box center [535, 357] width 66 height 23
click at [607, 220] on input "1431602270493820" at bounding box center [652, 218] width 212 height 29
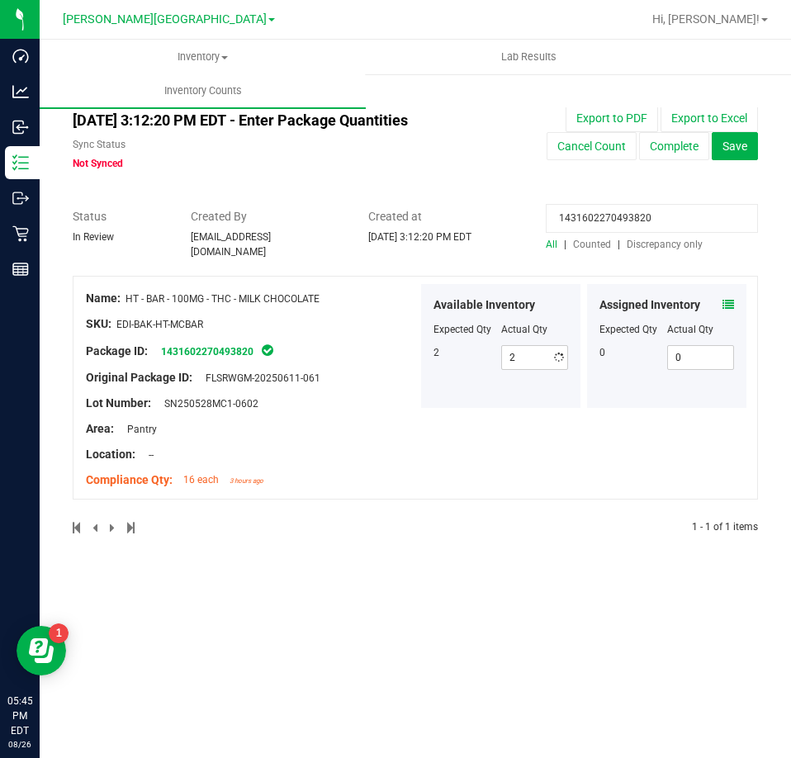
click at [607, 220] on input "1431602270493820" at bounding box center [652, 218] width 212 height 29
paste input "2998948492870733"
click at [728, 302] on icon at bounding box center [728, 305] width 12 height 12
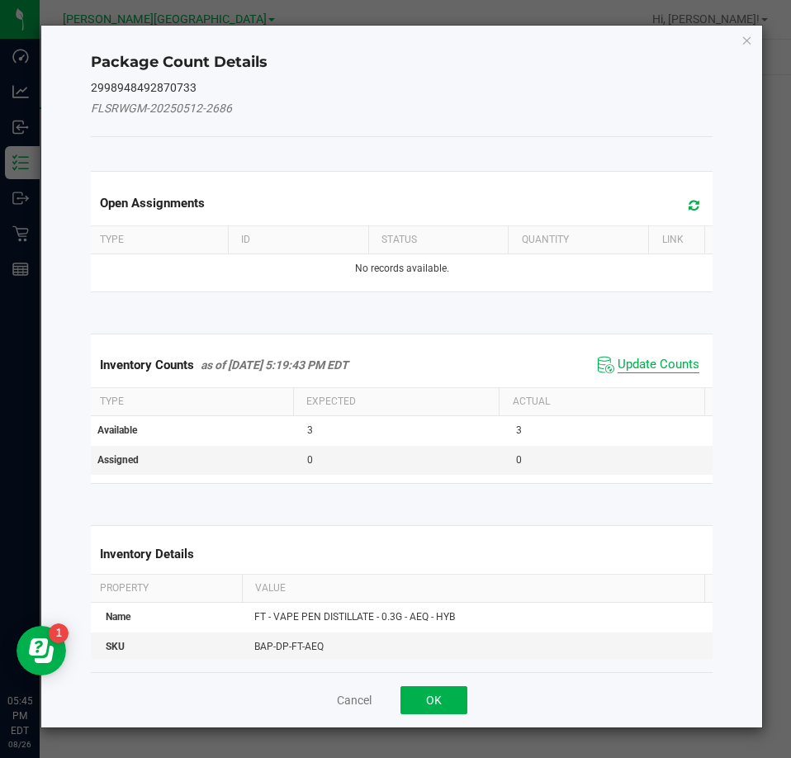
click at [668, 370] on span "Update Counts" at bounding box center [658, 365] width 82 height 17
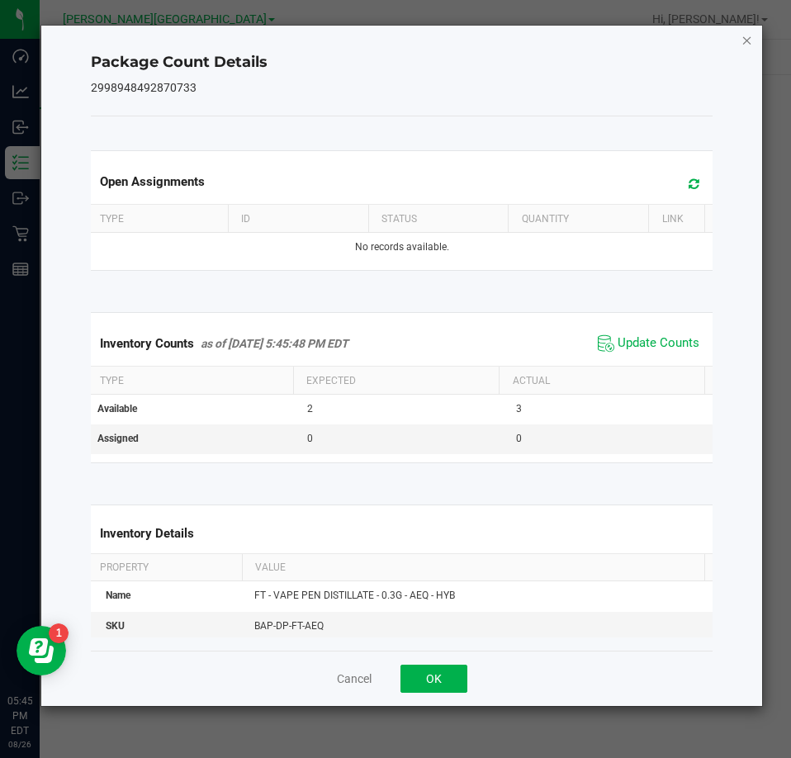
click at [742, 40] on icon "Close" at bounding box center [747, 40] width 12 height 20
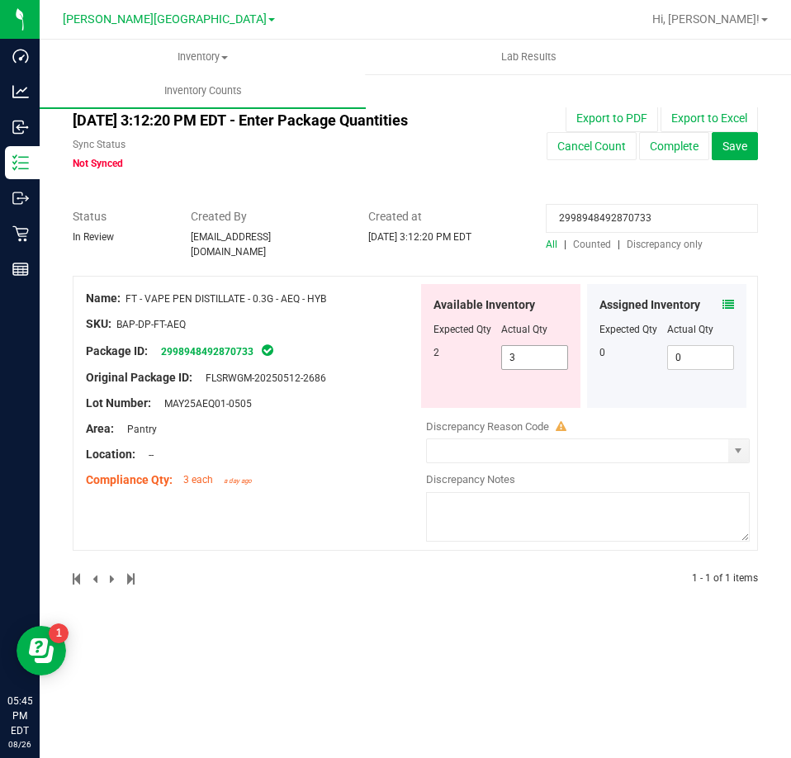
click at [535, 352] on span "3 3" at bounding box center [535, 357] width 68 height 25
click at [535, 352] on input "3" at bounding box center [535, 357] width 66 height 23
click at [597, 207] on input "2998948492870733" at bounding box center [652, 218] width 212 height 29
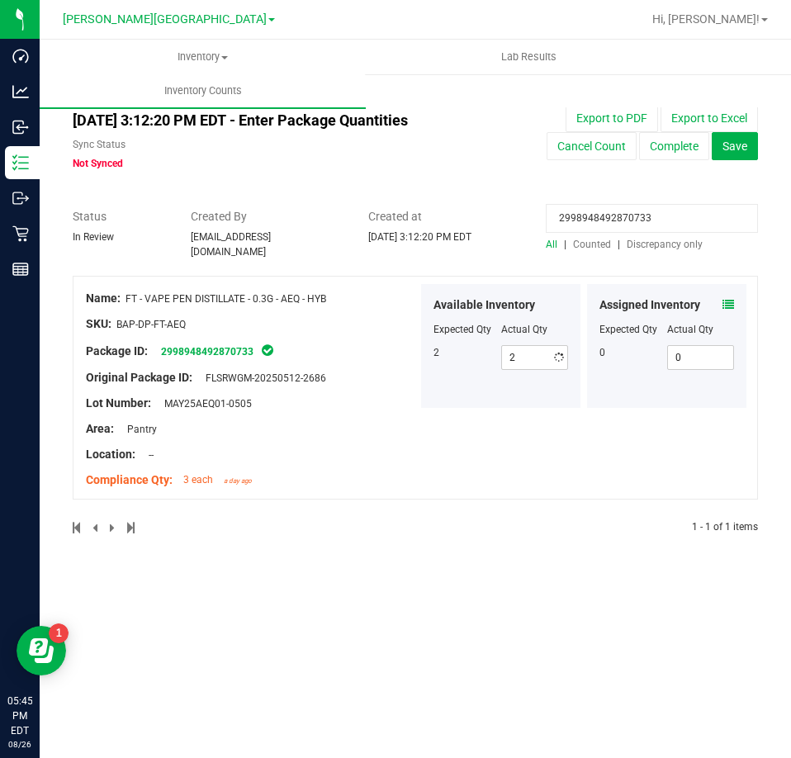
click at [597, 207] on input "2998948492870733" at bounding box center [652, 218] width 212 height 29
paste input "0627405151527880"
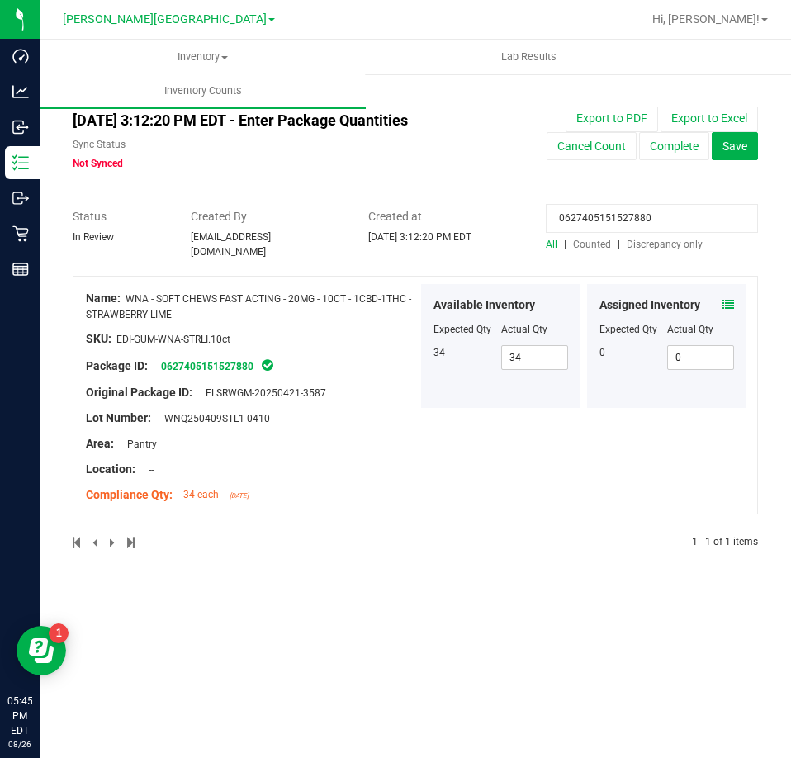
click at [725, 299] on icon at bounding box center [728, 305] width 12 height 12
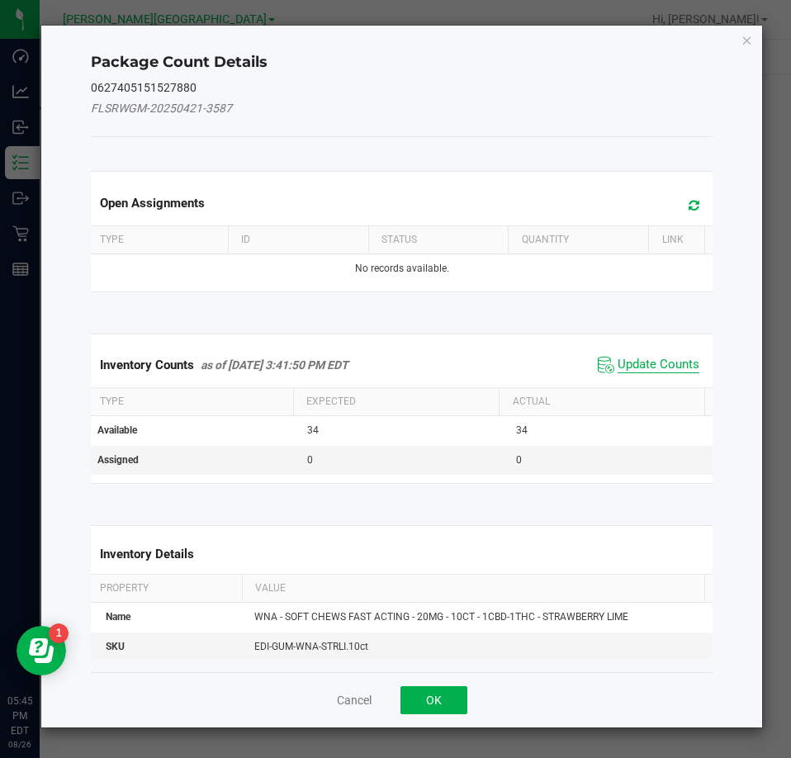
click at [630, 362] on span "Update Counts" at bounding box center [658, 365] width 82 height 17
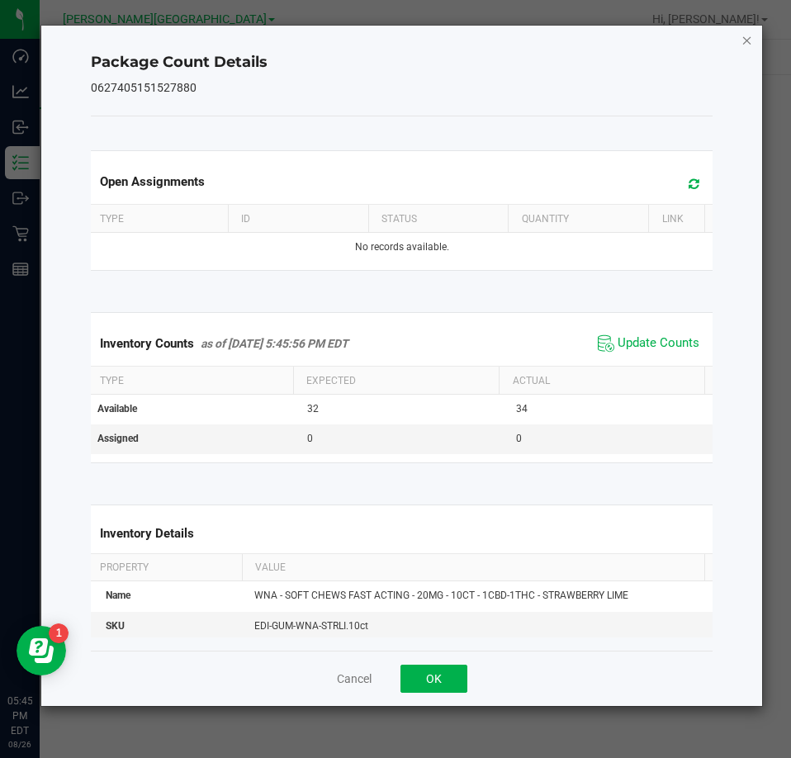
click at [743, 40] on icon "Close" at bounding box center [747, 40] width 12 height 20
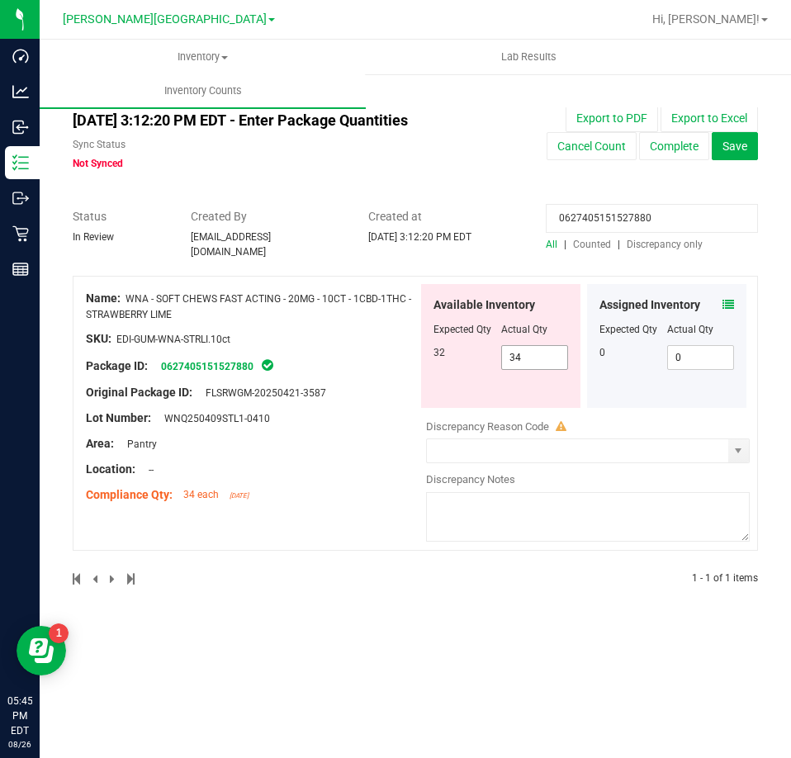
click at [545, 353] on span "34 34" at bounding box center [535, 357] width 68 height 25
click at [545, 353] on input "34" at bounding box center [535, 357] width 66 height 23
click at [621, 219] on input "0627405151527880" at bounding box center [652, 218] width 212 height 29
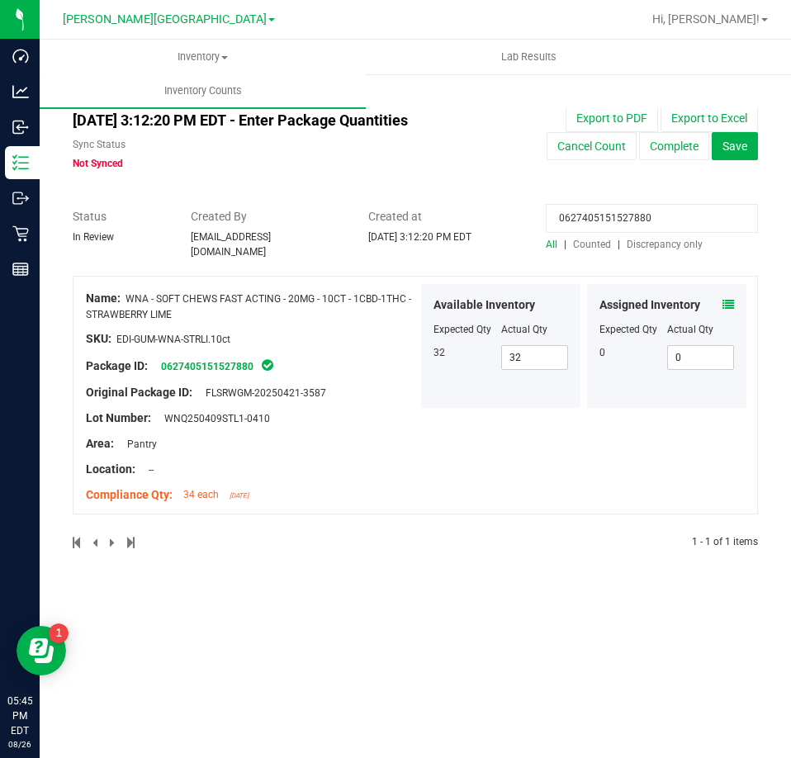
click at [621, 219] on input "0627405151527880" at bounding box center [652, 218] width 212 height 29
click at [592, 234] on div "t16" at bounding box center [652, 222] width 212 height 29
click at [587, 241] on div "All counts Aug 26, 2025 3:12:20 PM EDT - Enter Package Quantities Sync Status N…" at bounding box center [415, 329] width 685 height 481
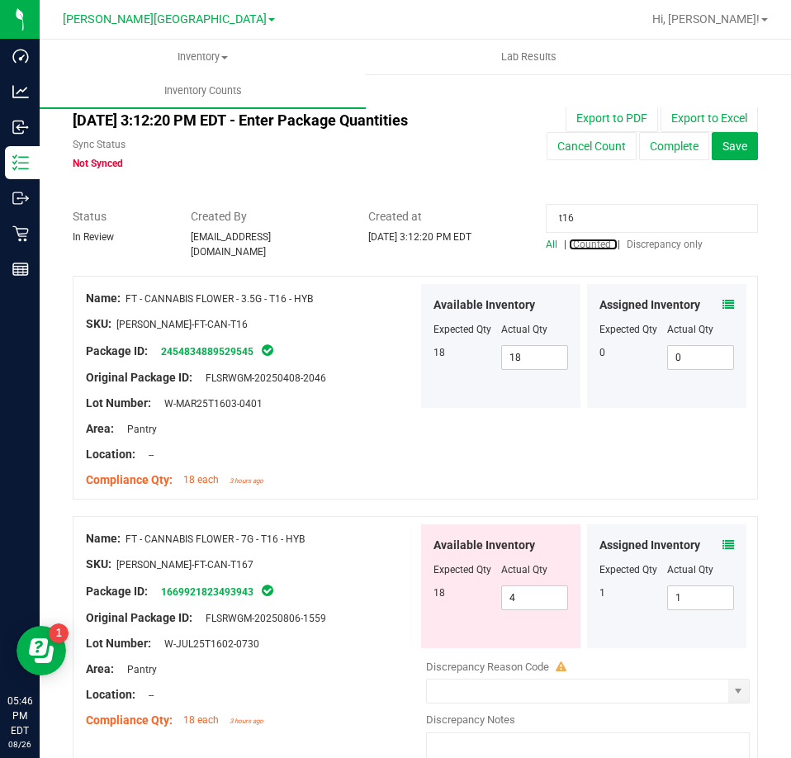
click at [587, 241] on span "Counted" at bounding box center [592, 245] width 38 height 12
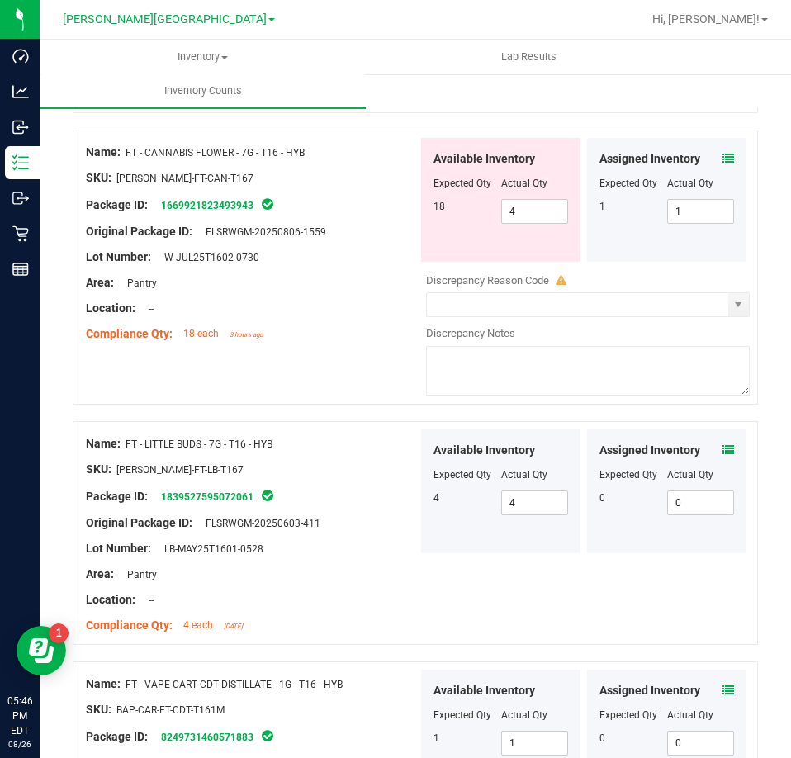
scroll to position [413, 0]
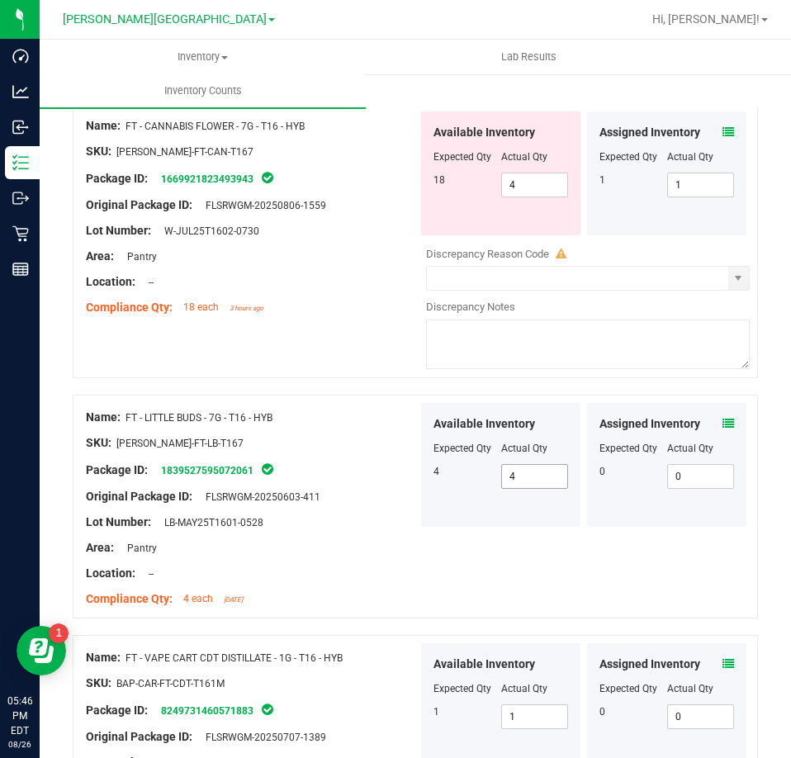
click at [547, 468] on span "4 4" at bounding box center [535, 476] width 68 height 25
click at [547, 468] on input "4" at bounding box center [535, 476] width 66 height 23
click at [361, 354] on div "Name: FT - CANNABIS FLOWER - 7G - T16 - HYB SKU: FLO-BUD-FT-CAN-T167 Package ID…" at bounding box center [415, 240] width 685 height 275
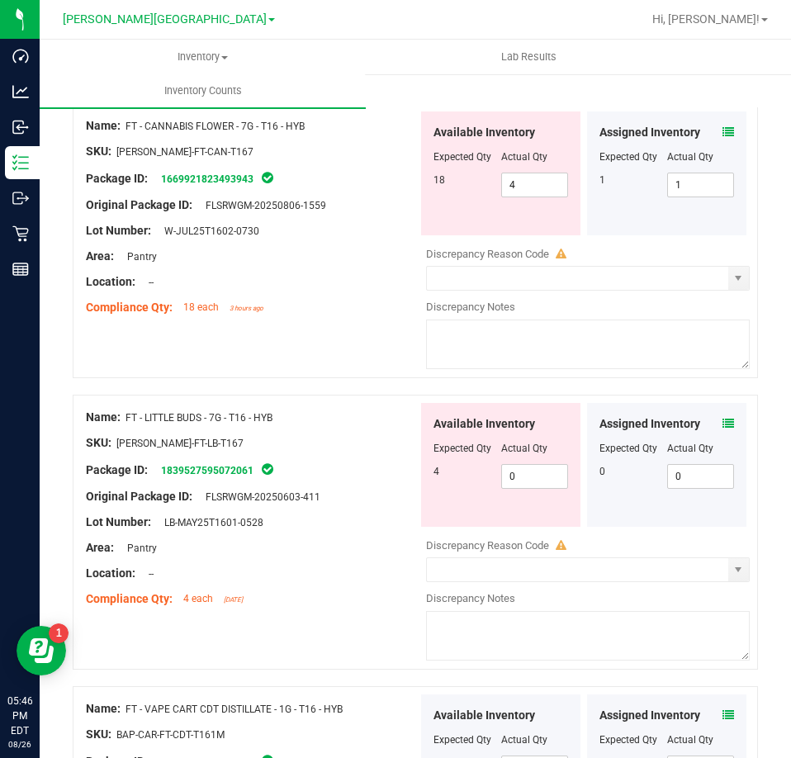
scroll to position [330, 0]
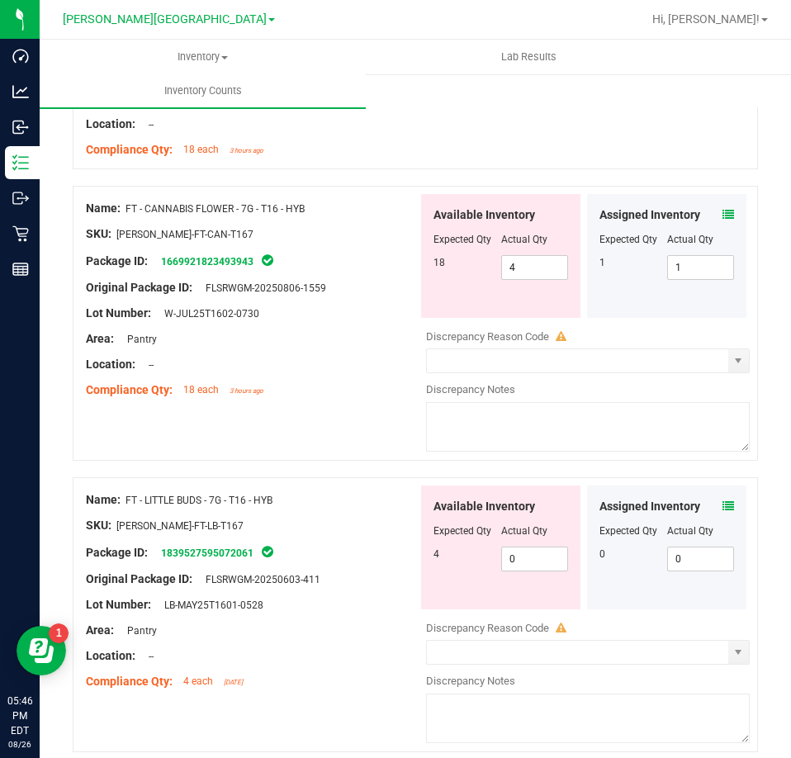
click at [570, 251] on div "Available Inventory Expected Qty Actual Qty 18 4 4" at bounding box center [500, 256] width 159 height 124
click at [548, 255] on span "4 4" at bounding box center [535, 267] width 68 height 25
click at [548, 256] on input "4" at bounding box center [535, 267] width 66 height 23
click at [296, 322] on div at bounding box center [252, 326] width 332 height 8
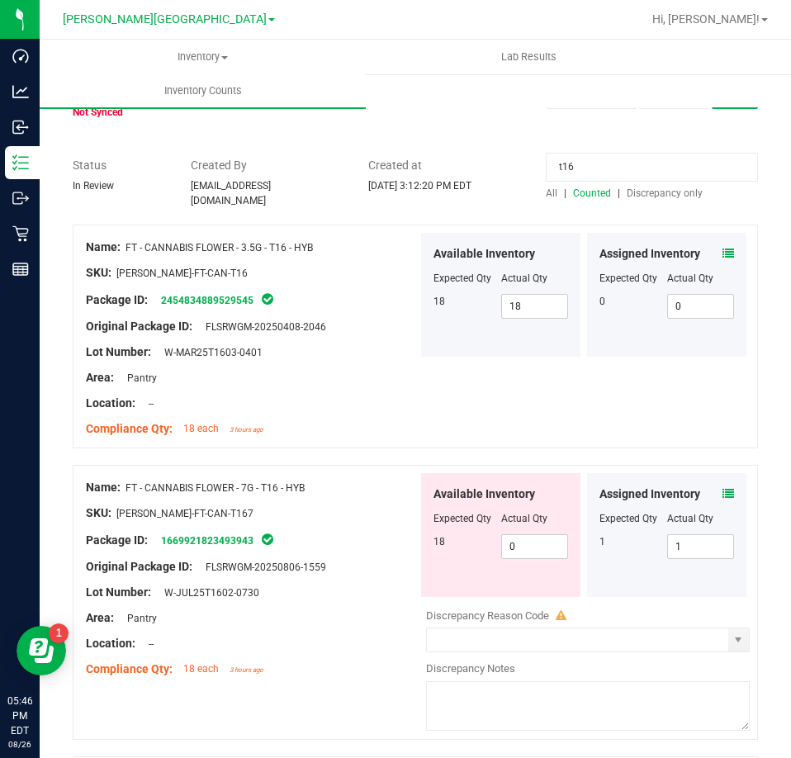
scroll to position [0, 0]
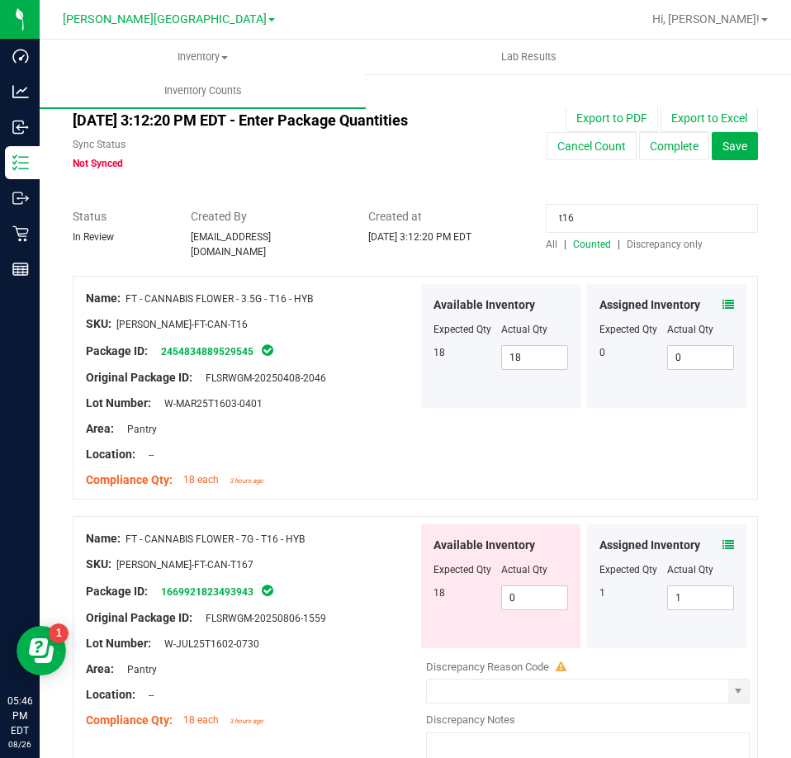
click at [677, 215] on input "t16" at bounding box center [652, 218] width 212 height 29
paste input "1144269517082662"
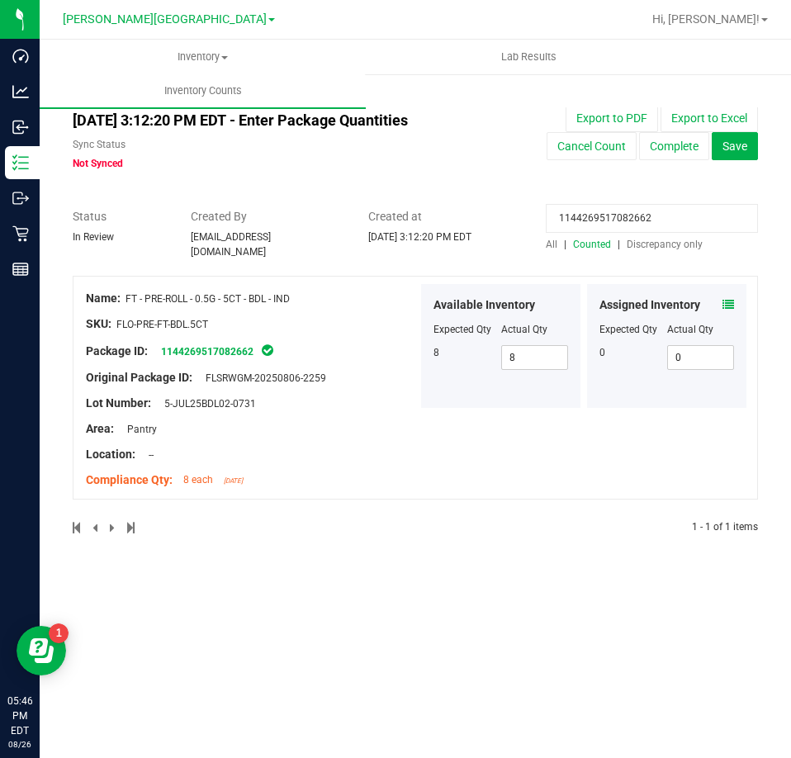
click at [730, 299] on icon at bounding box center [728, 305] width 12 height 12
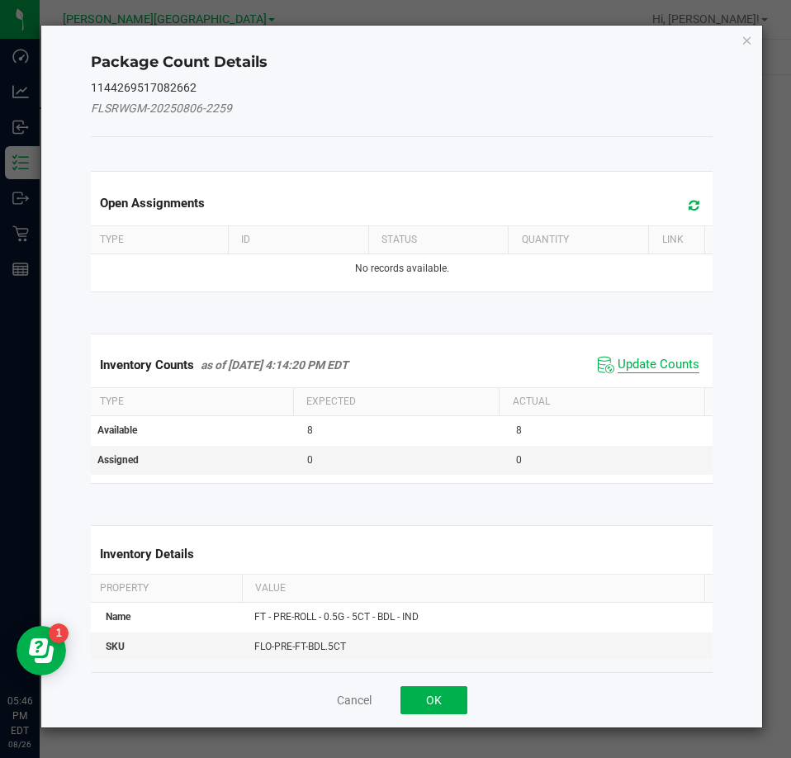
click at [677, 371] on span "Update Counts" at bounding box center [658, 365] width 82 height 17
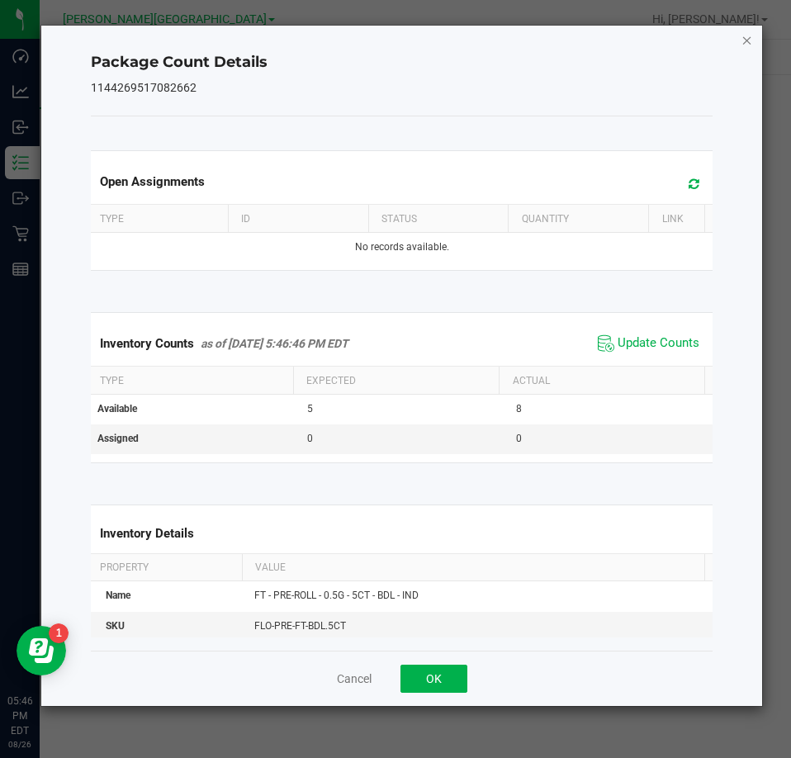
click at [742, 35] on icon "Close" at bounding box center [747, 40] width 12 height 20
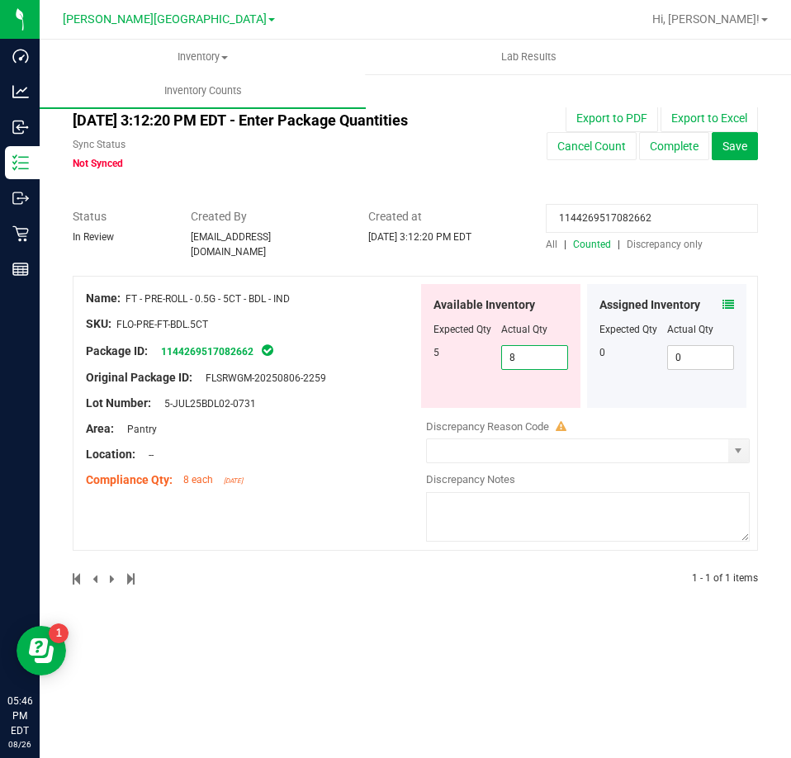
click at [531, 345] on span "8 8" at bounding box center [535, 357] width 68 height 25
click at [531, 346] on input "8" at bounding box center [535, 357] width 66 height 23
click at [687, 216] on input "1144269517082662" at bounding box center [652, 218] width 212 height 29
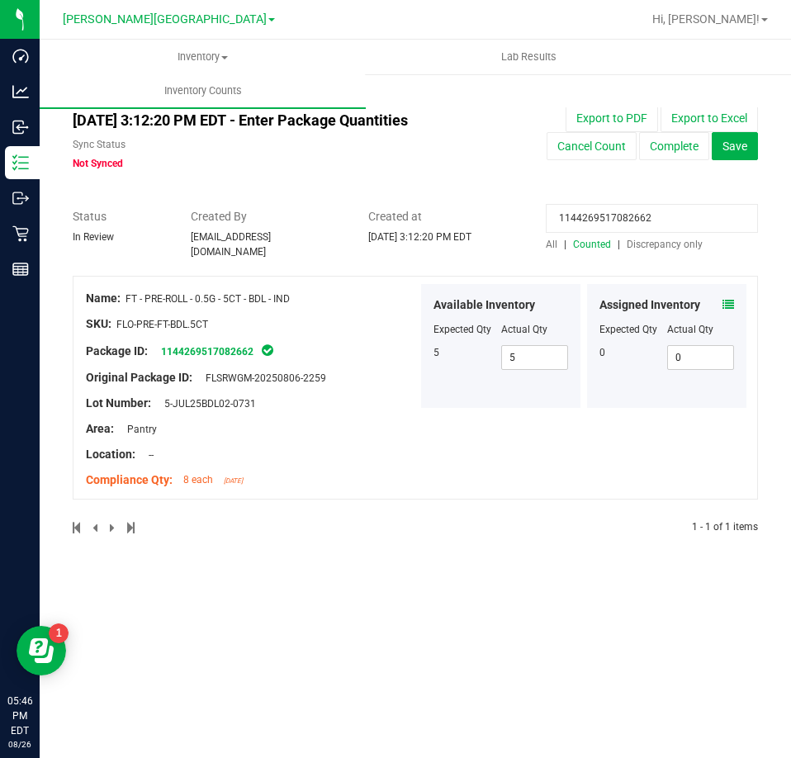
drag, startPoint x: 685, startPoint y: 216, endPoint x: 672, endPoint y: 221, distance: 14.1
click at [672, 221] on input "1144269517082662" at bounding box center [652, 218] width 212 height 29
drag, startPoint x: 672, startPoint y: 221, endPoint x: 656, endPoint y: 221, distance: 15.7
click at [656, 221] on input "1144269517082662" at bounding box center [652, 218] width 212 height 29
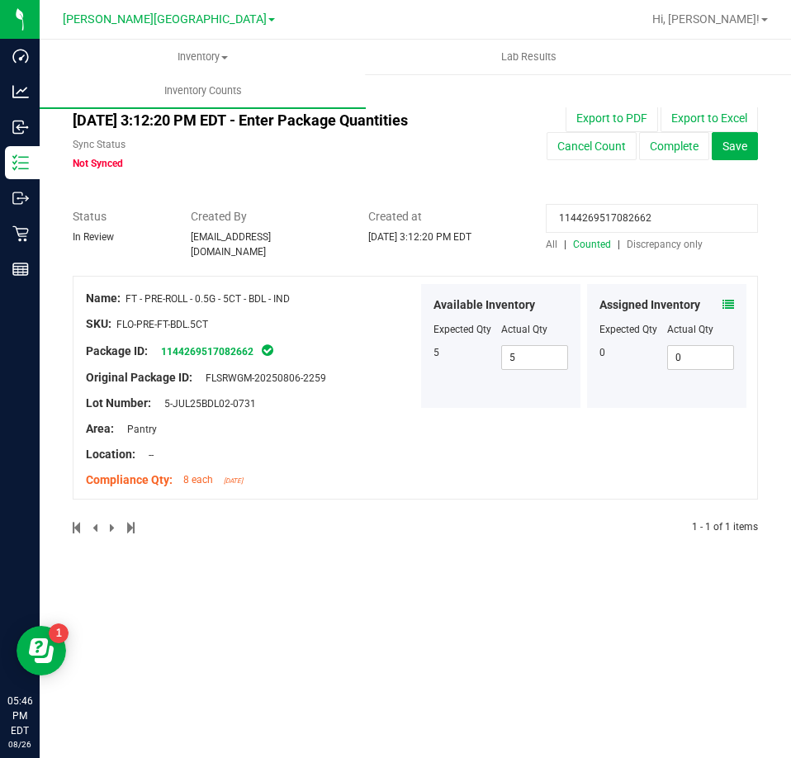
click at [656, 221] on input "1144269517082662" at bounding box center [652, 218] width 212 height 29
paste input "619912133562977"
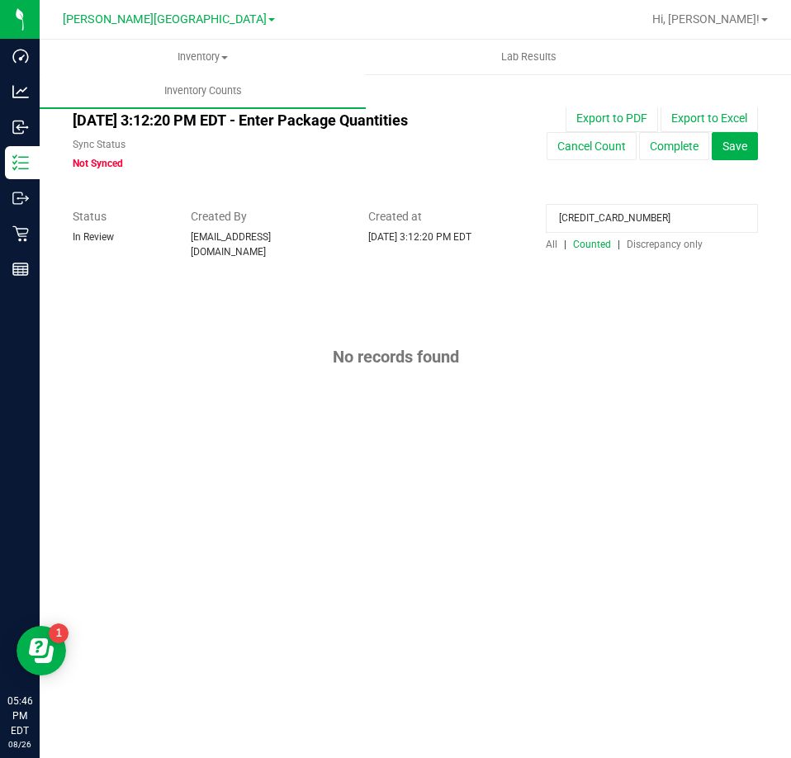
click at [550, 233] on div "6199121335629772" at bounding box center [652, 222] width 212 height 29
click at [552, 242] on span "All" at bounding box center [552, 245] width 12 height 12
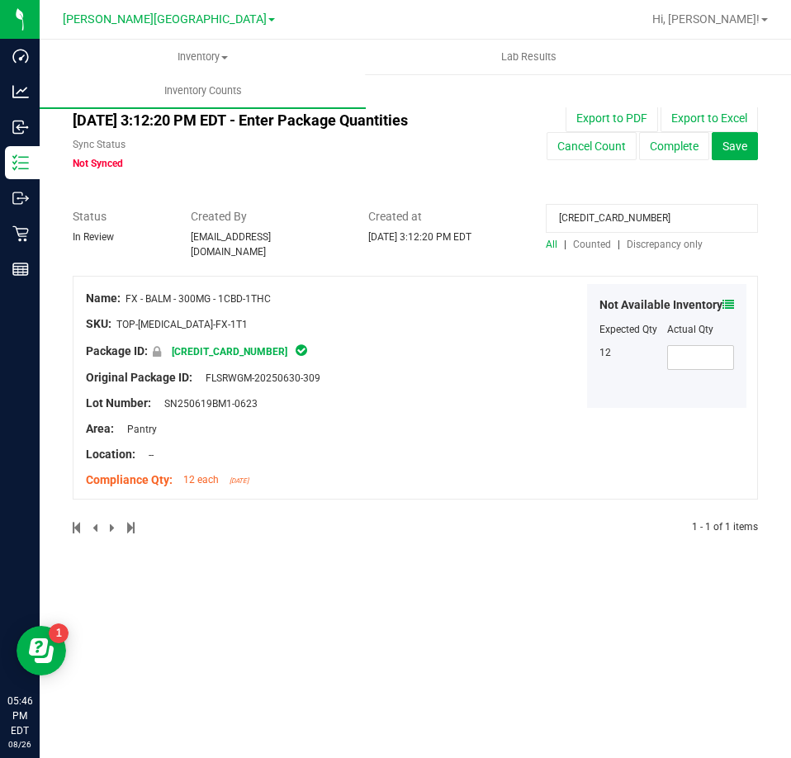
click at [728, 299] on icon at bounding box center [728, 305] width 12 height 12
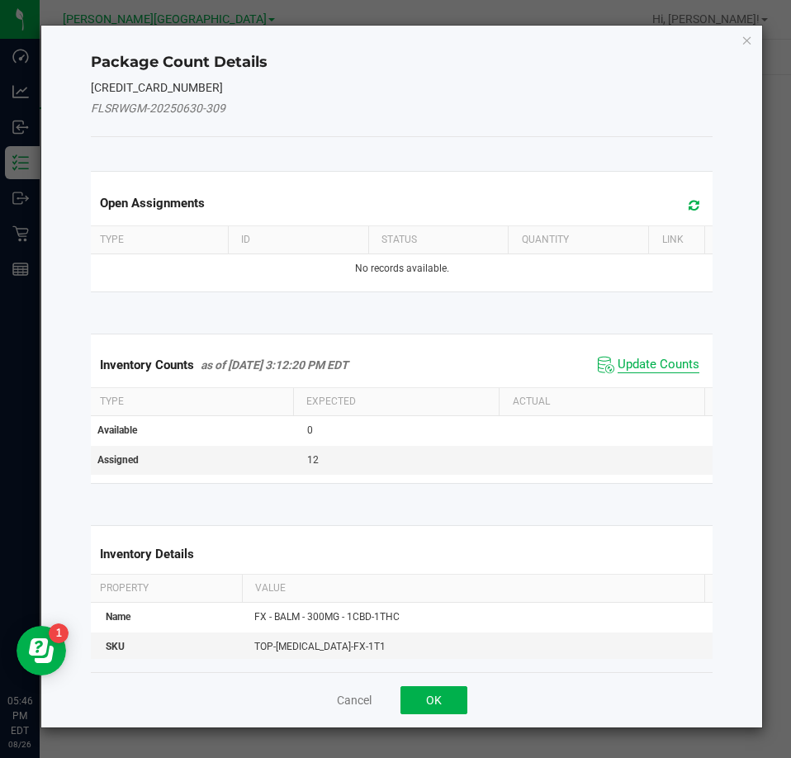
click at [681, 365] on span "Update Counts" at bounding box center [658, 365] width 82 height 17
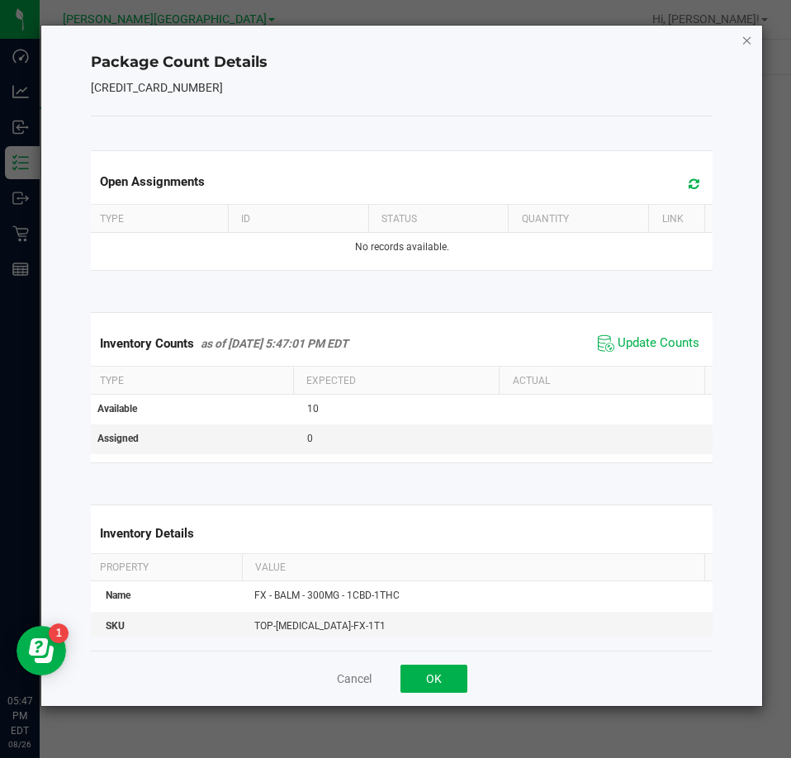
click at [741, 36] on icon "Close" at bounding box center [747, 40] width 12 height 20
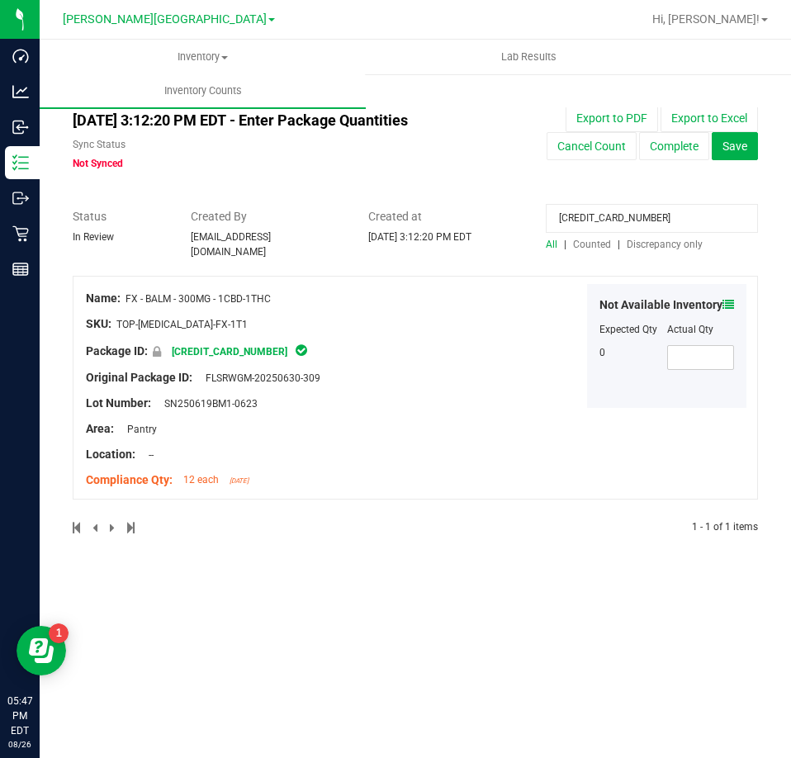
click at [649, 226] on input "6199121335629772" at bounding box center [652, 218] width 212 height 29
paste input "4038485962282577"
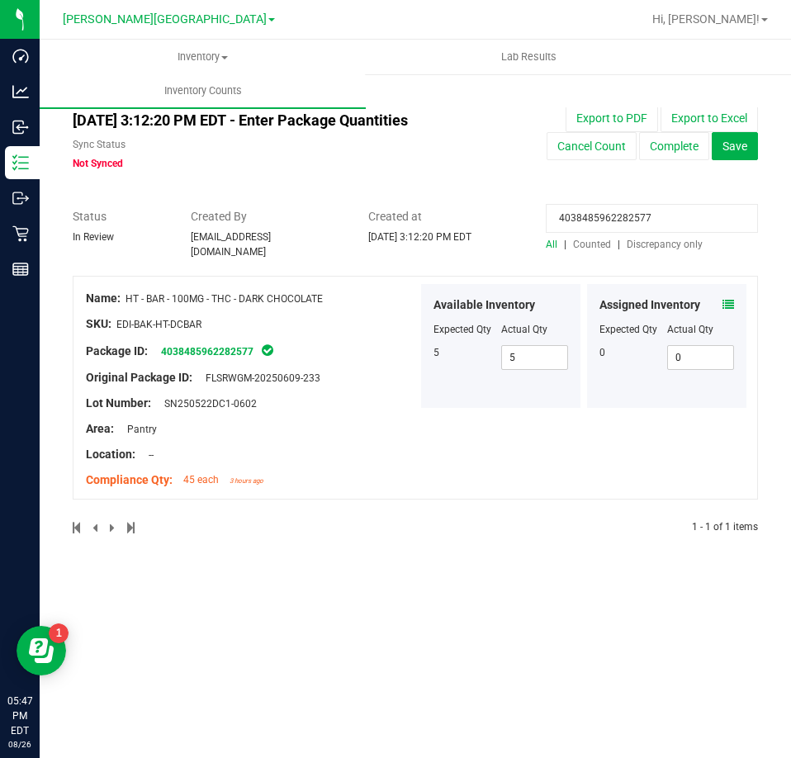
click at [729, 300] on icon at bounding box center [728, 305] width 12 height 12
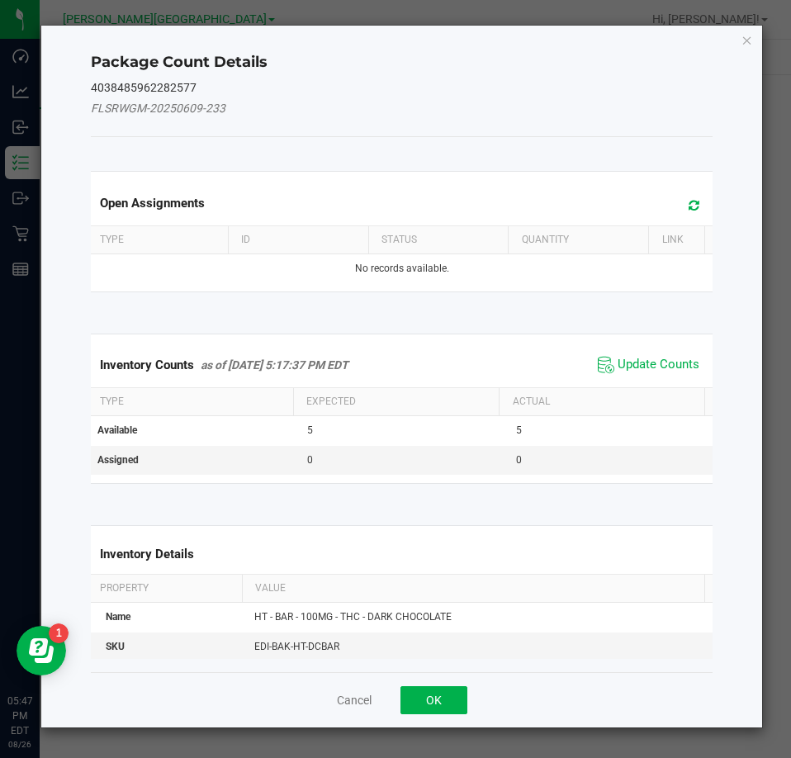
click at [647, 376] on span "Update Counts" at bounding box center [648, 364] width 110 height 25
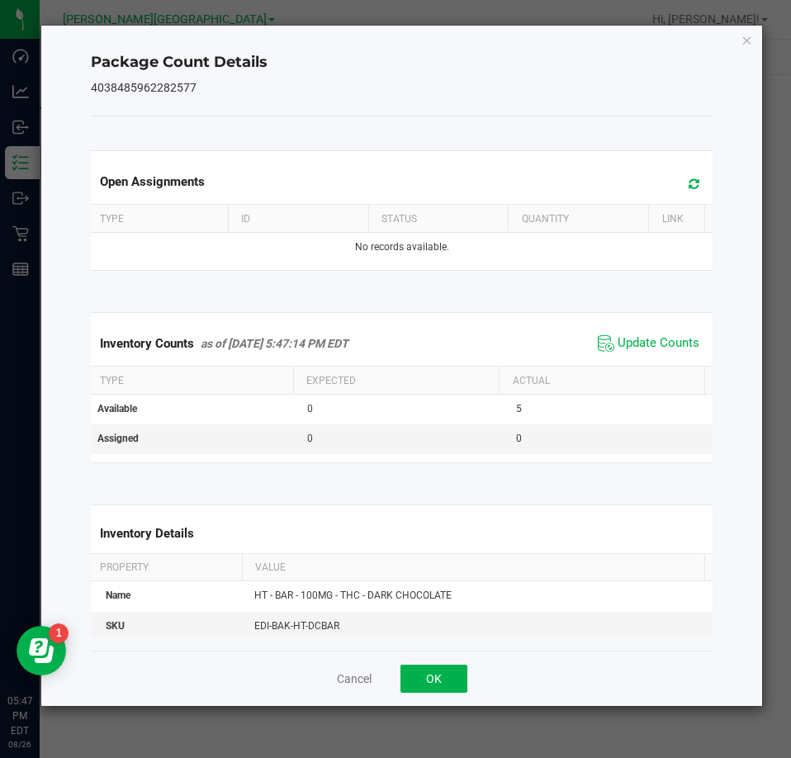
click at [650, 366] on th "Actual" at bounding box center [601, 380] width 206 height 28
click at [747, 35] on icon "Close" at bounding box center [747, 40] width 12 height 20
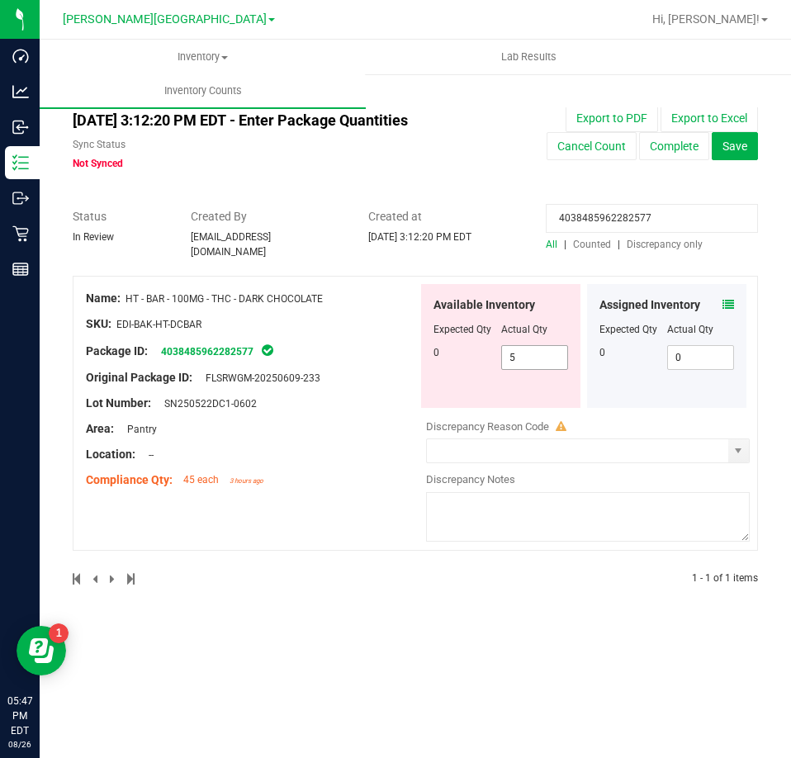
click at [548, 352] on span "5 5" at bounding box center [535, 357] width 68 height 25
click at [548, 352] on input "5" at bounding box center [535, 357] width 66 height 23
click at [594, 217] on input "4038485962282577" at bounding box center [652, 218] width 212 height 29
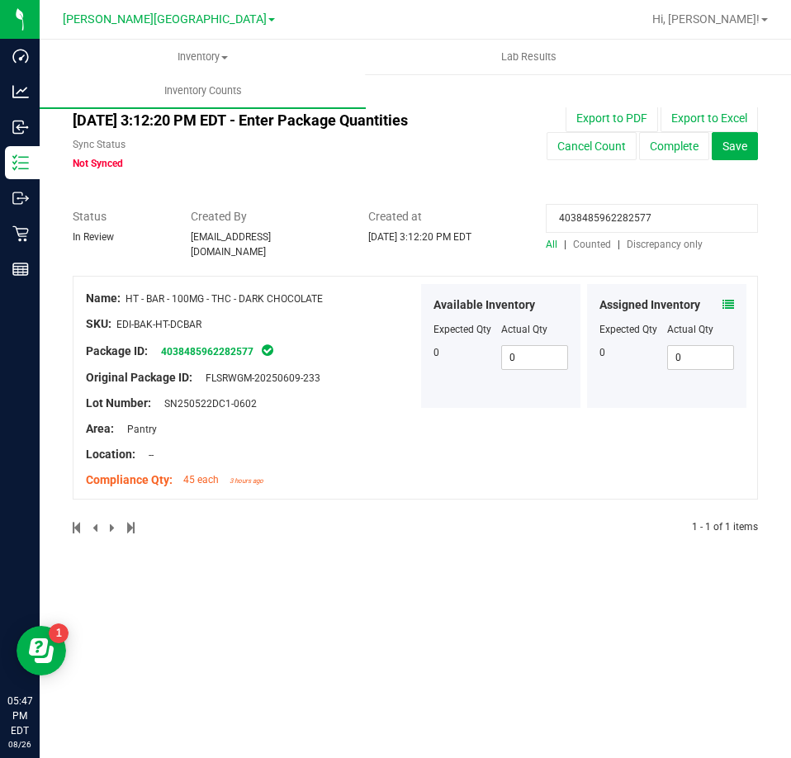
click at [594, 217] on input "4038485962282577" at bounding box center [652, 218] width 212 height 29
paste input "6867299214284878"
click at [725, 299] on icon at bounding box center [728, 305] width 12 height 12
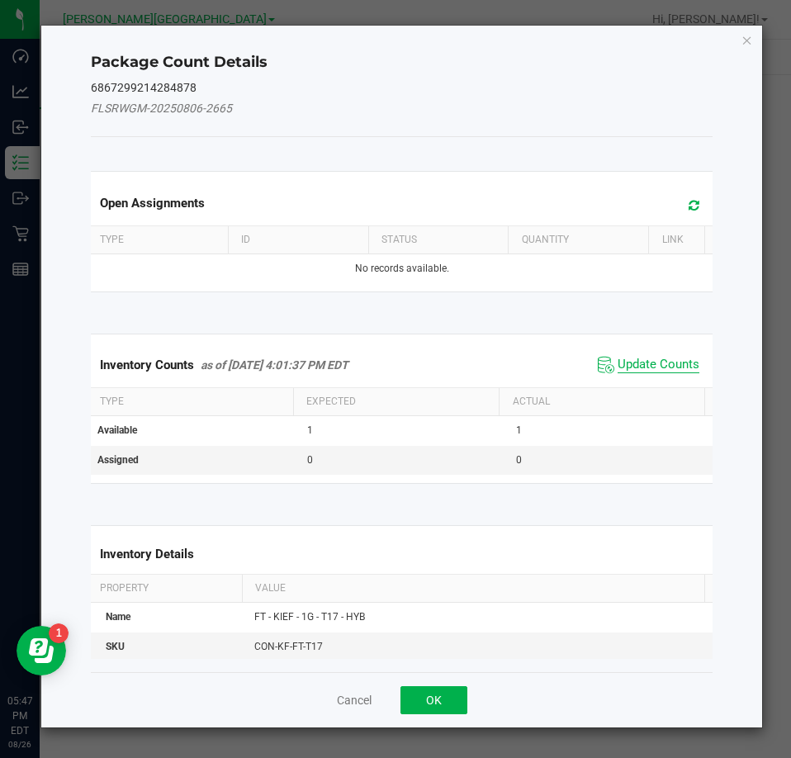
click at [685, 371] on span "Update Counts" at bounding box center [658, 365] width 82 height 17
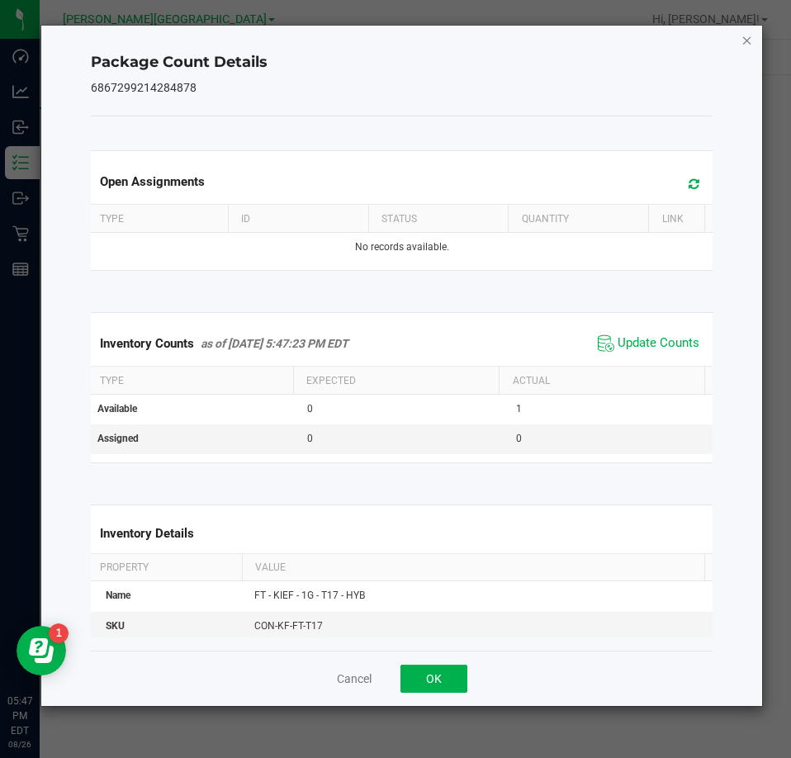
click at [739, 41] on div "Package Count Details 6867299214284878 Open Assignments Type ID Status Quantity…" at bounding box center [401, 366] width 721 height 680
click at [746, 38] on icon "Close" at bounding box center [747, 40] width 12 height 20
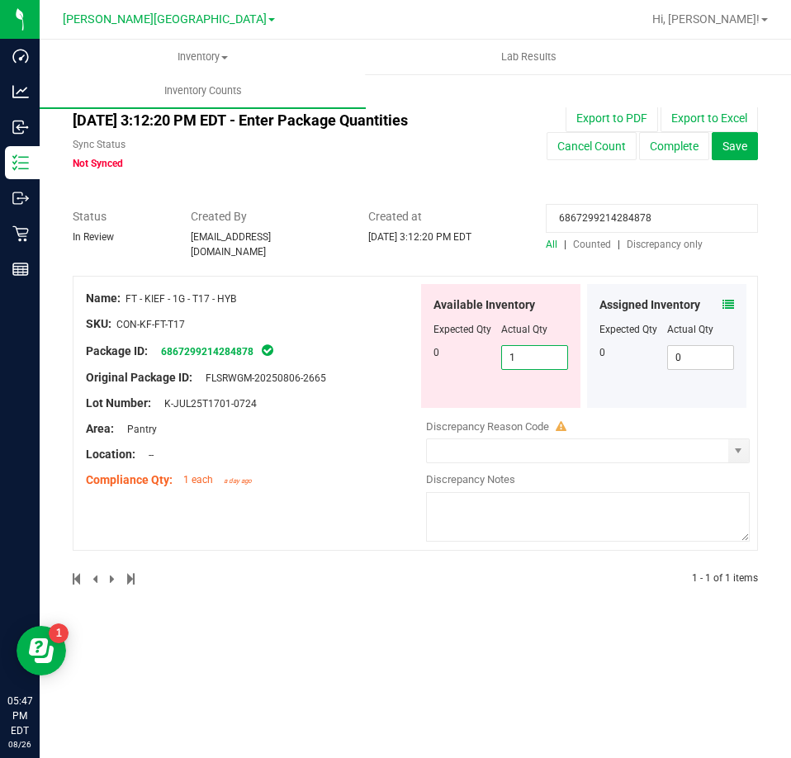
click at [522, 352] on span "1 1" at bounding box center [535, 357] width 68 height 25
click at [522, 352] on input "1" at bounding box center [535, 357] width 66 height 23
click at [665, 204] on input "6867299214284878" at bounding box center [652, 218] width 212 height 29
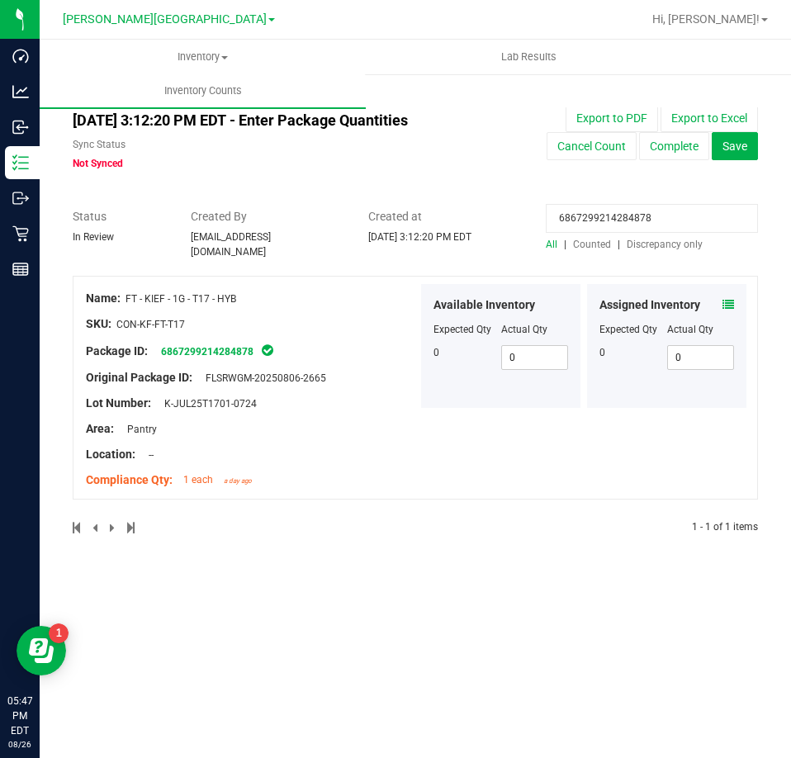
click at [666, 215] on input "6867299214284878" at bounding box center [652, 218] width 212 height 29
drag, startPoint x: 666, startPoint y: 215, endPoint x: 644, endPoint y: 215, distance: 22.3
click at [644, 215] on input "6867299214284878" at bounding box center [652, 218] width 212 height 29
paste input "7847421046722473"
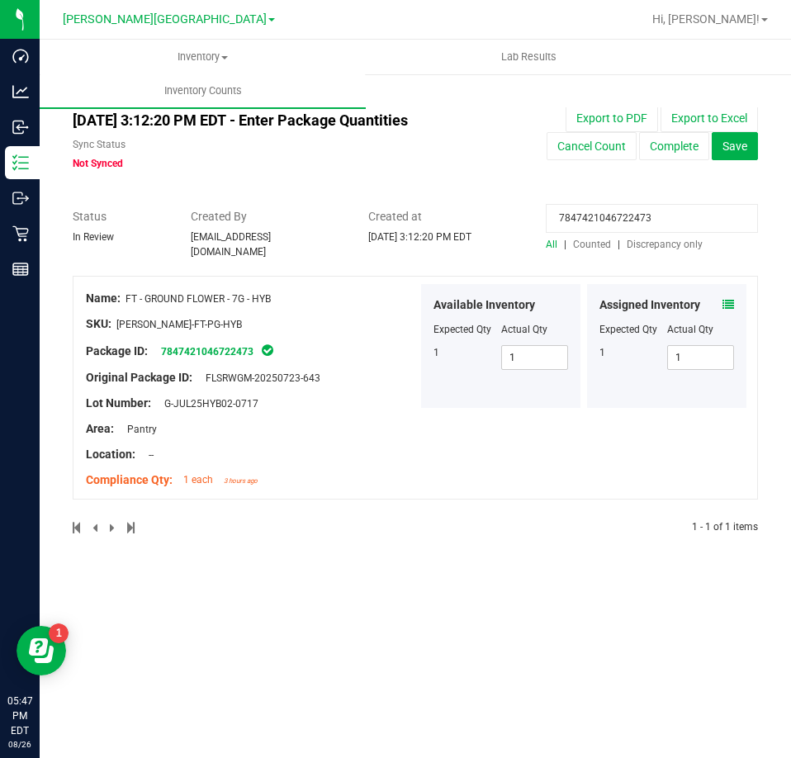
click at [726, 296] on span at bounding box center [728, 304] width 12 height 17
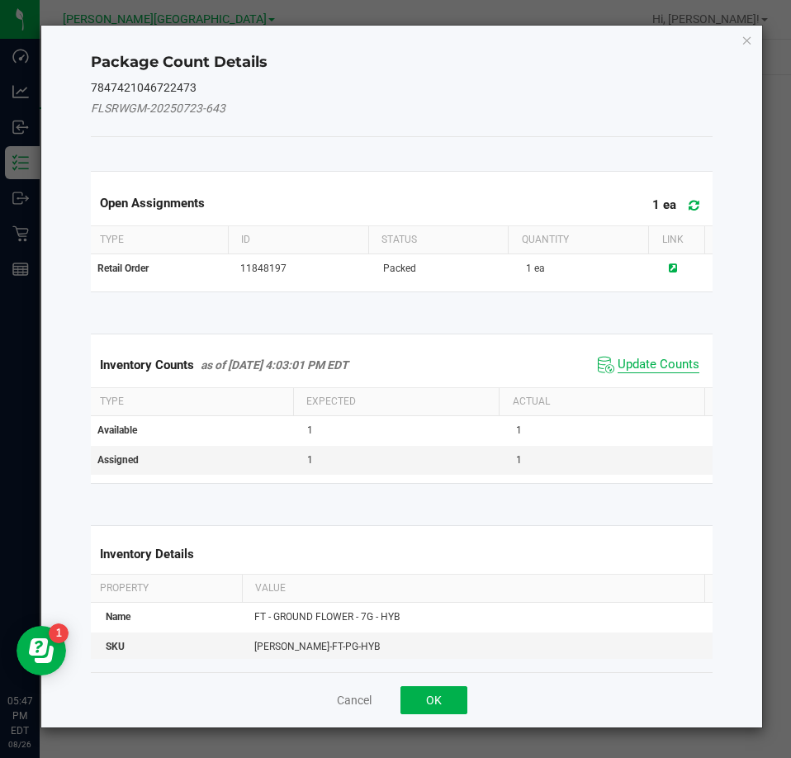
click at [654, 366] on span "Update Counts" at bounding box center [658, 365] width 82 height 17
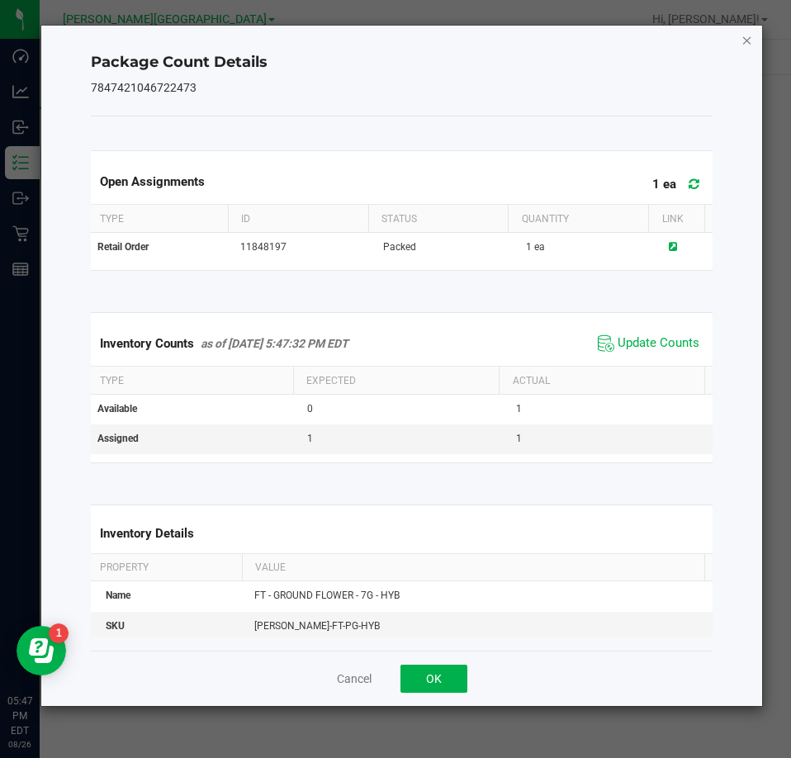
click at [748, 44] on icon "Close" at bounding box center [747, 40] width 12 height 20
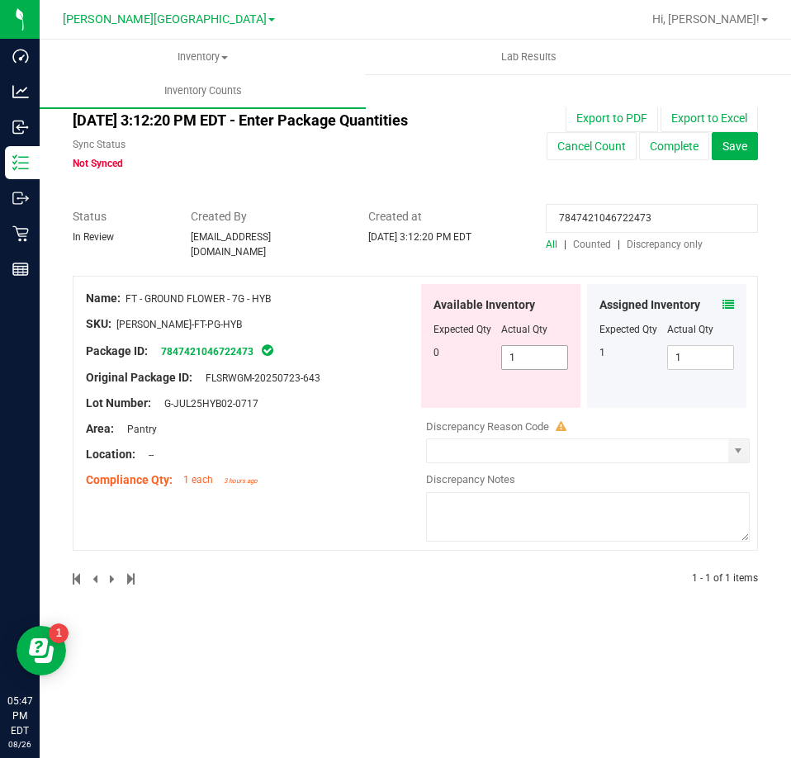
click at [521, 345] on span "1 1" at bounding box center [535, 357] width 68 height 25
click at [521, 346] on input "1" at bounding box center [535, 357] width 66 height 23
click at [619, 210] on input "7847421046722473" at bounding box center [652, 218] width 212 height 29
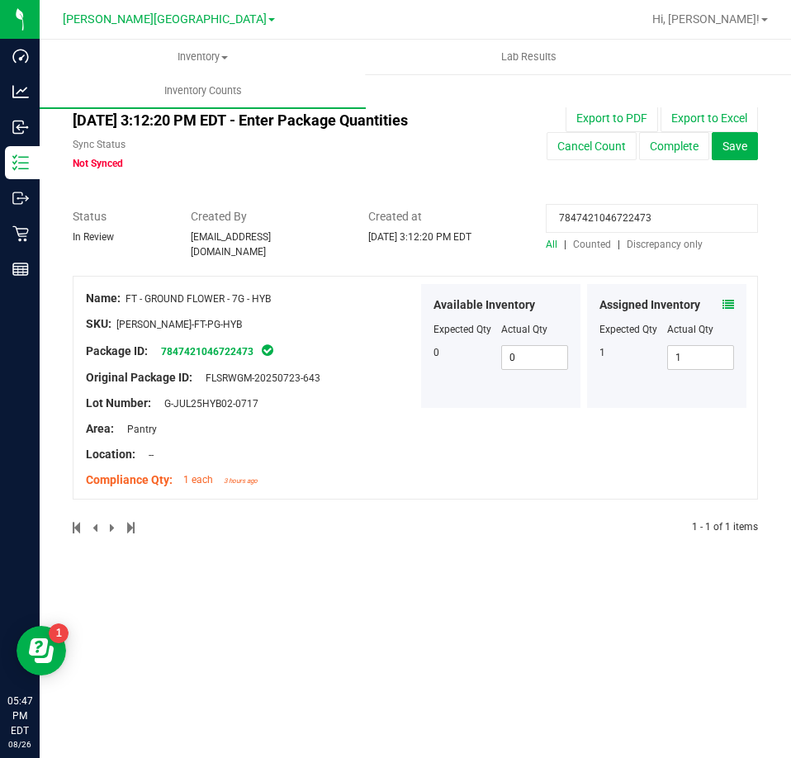
click at [619, 210] on input "7847421046722473" at bounding box center [652, 218] width 212 height 29
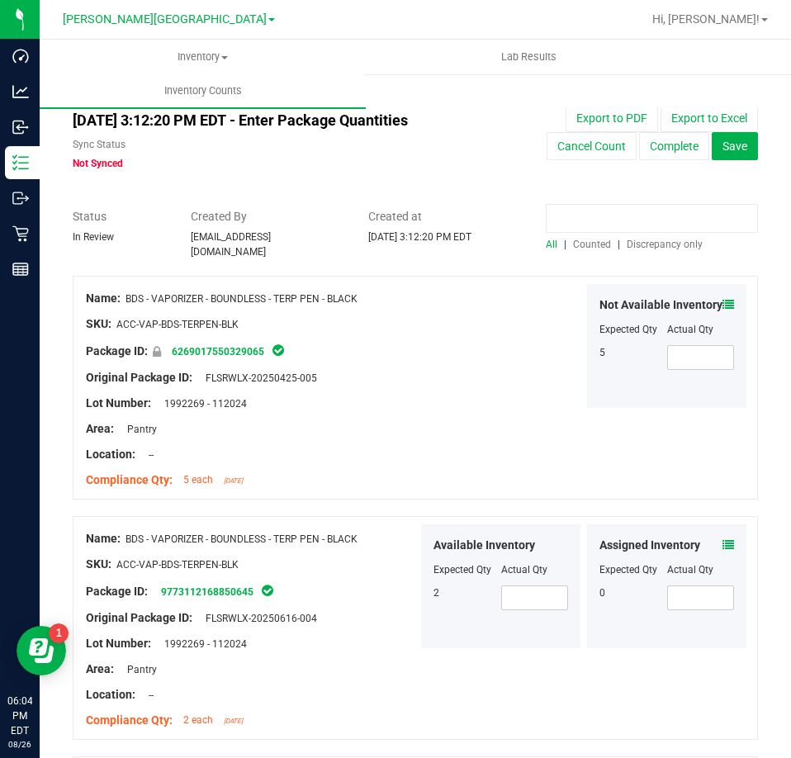
paste input "9873137893103219"
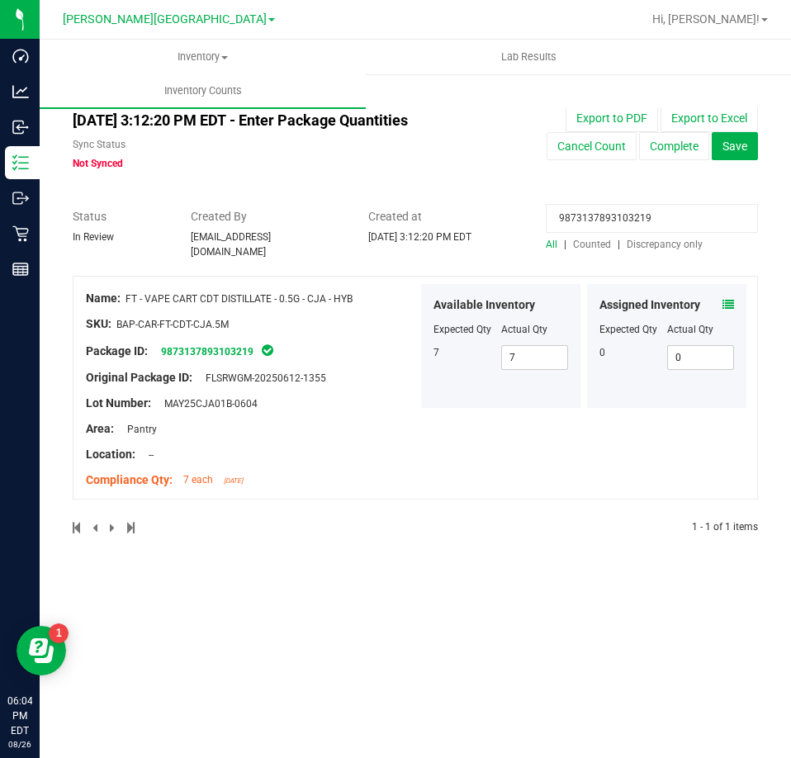
click at [724, 299] on icon at bounding box center [728, 305] width 12 height 12
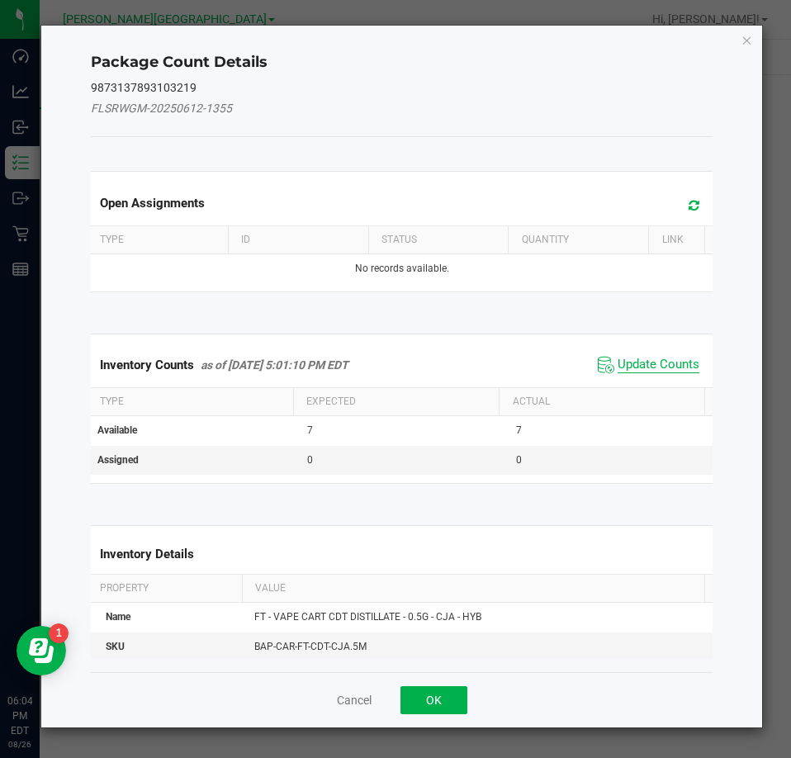
click at [683, 365] on span "Update Counts" at bounding box center [658, 365] width 82 height 17
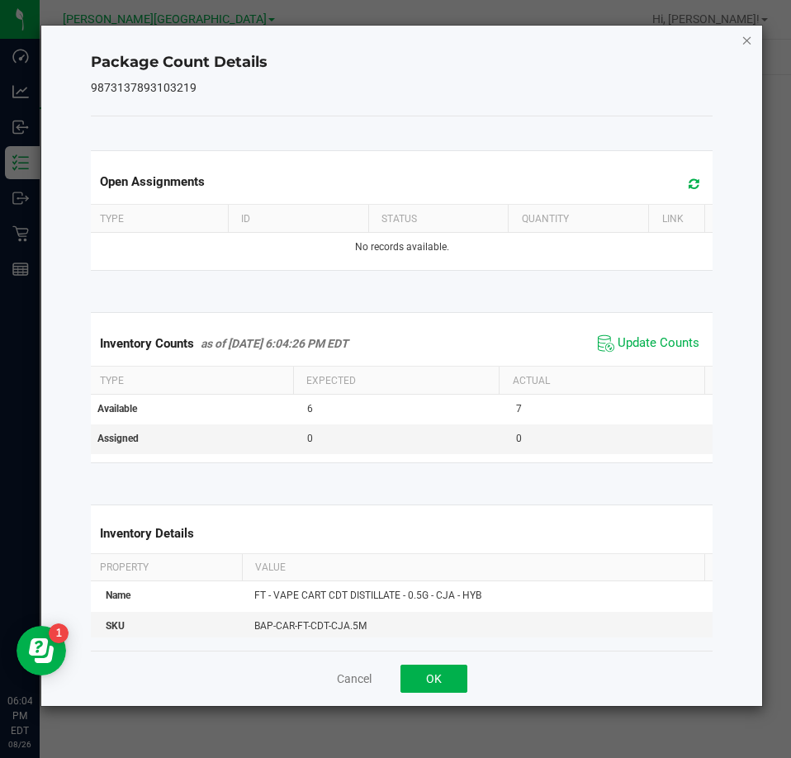
click at [741, 45] on icon "Close" at bounding box center [747, 40] width 12 height 20
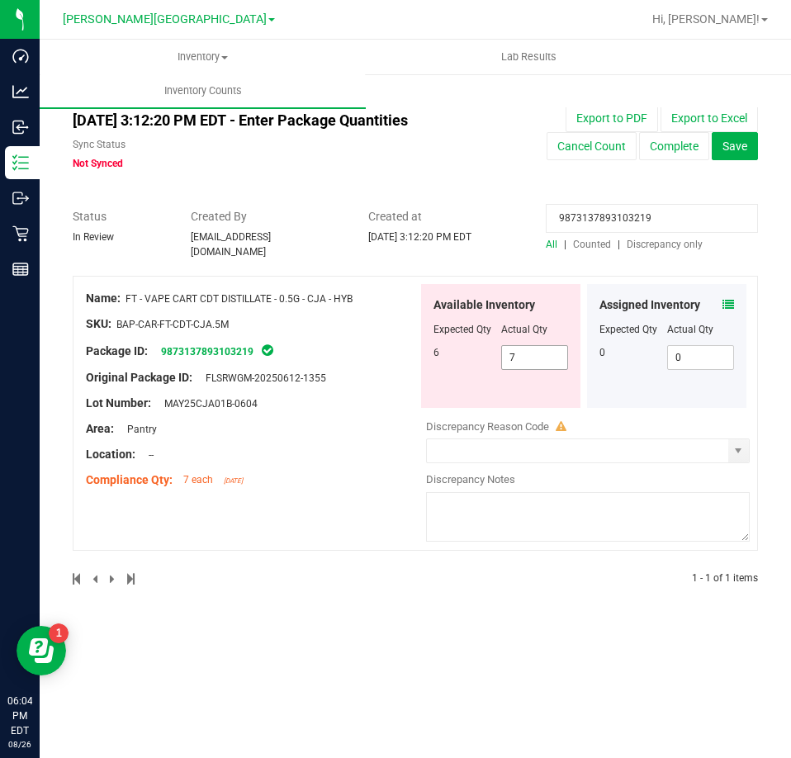
click at [548, 359] on span "7 7" at bounding box center [535, 357] width 68 height 25
click at [548, 359] on input "7" at bounding box center [535, 357] width 66 height 23
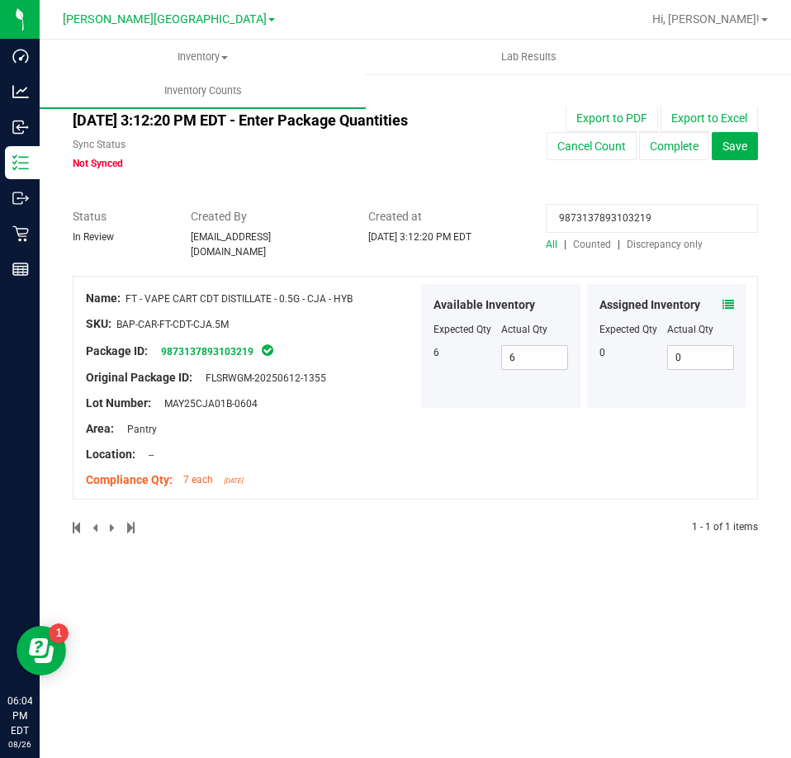
click at [669, 221] on input "9873137893103219" at bounding box center [652, 218] width 212 height 29
paste input "4354022654263552"
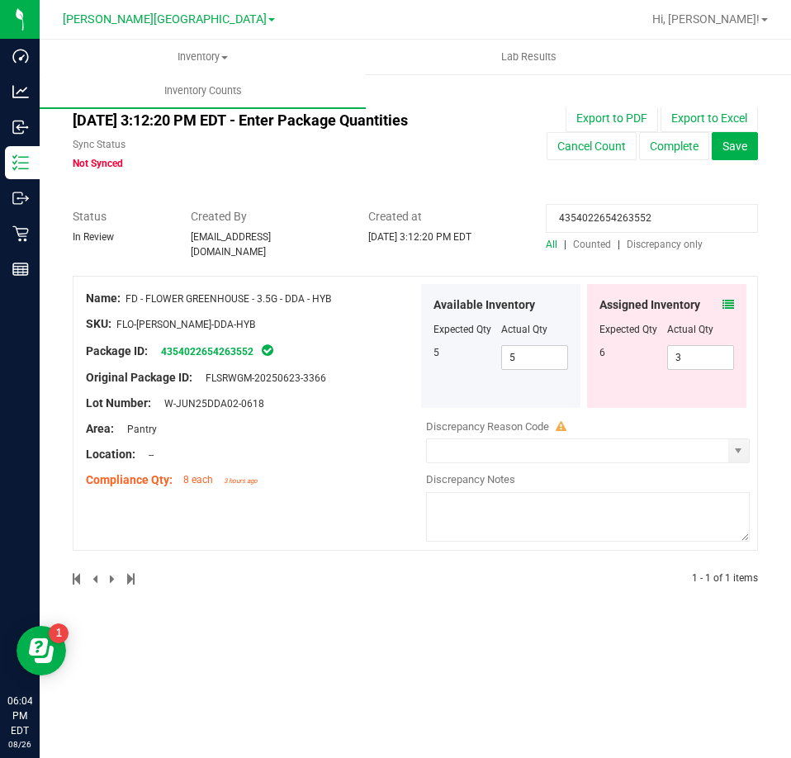
click at [723, 299] on icon at bounding box center [728, 305] width 12 height 12
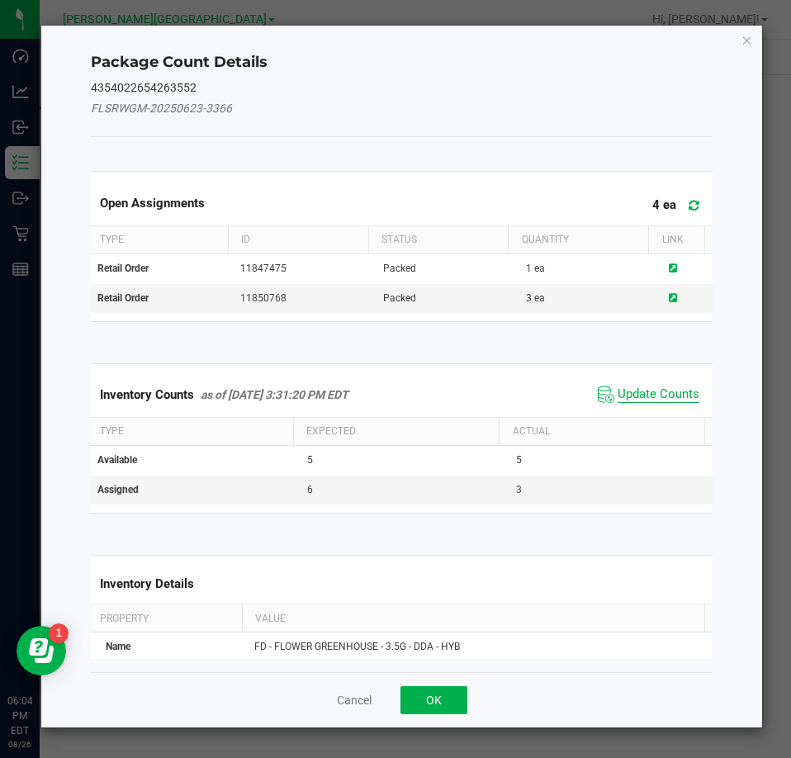
click at [669, 388] on span "Update Counts" at bounding box center [658, 394] width 82 height 17
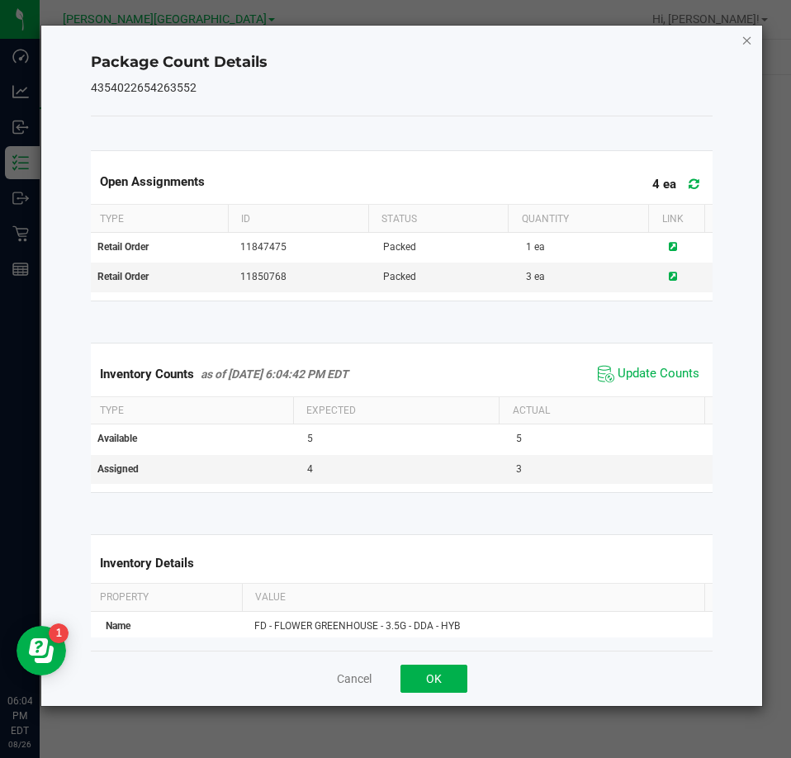
click at [744, 40] on icon "Close" at bounding box center [747, 40] width 12 height 20
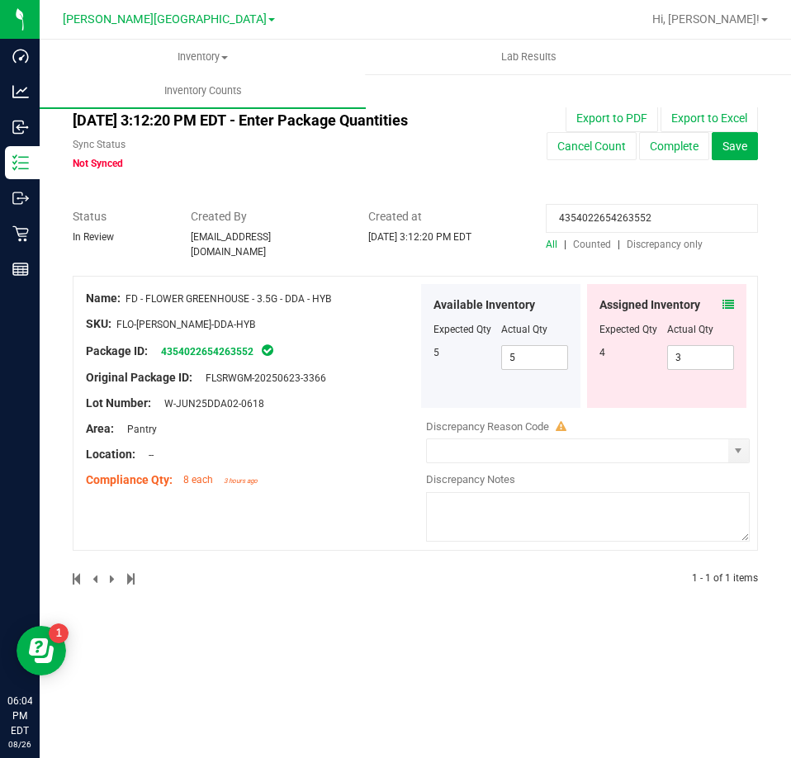
click at [606, 211] on input "4354022654263552" at bounding box center [652, 218] width 212 height 29
paste input "7136092967178885"
click at [724, 299] on icon at bounding box center [728, 305] width 12 height 12
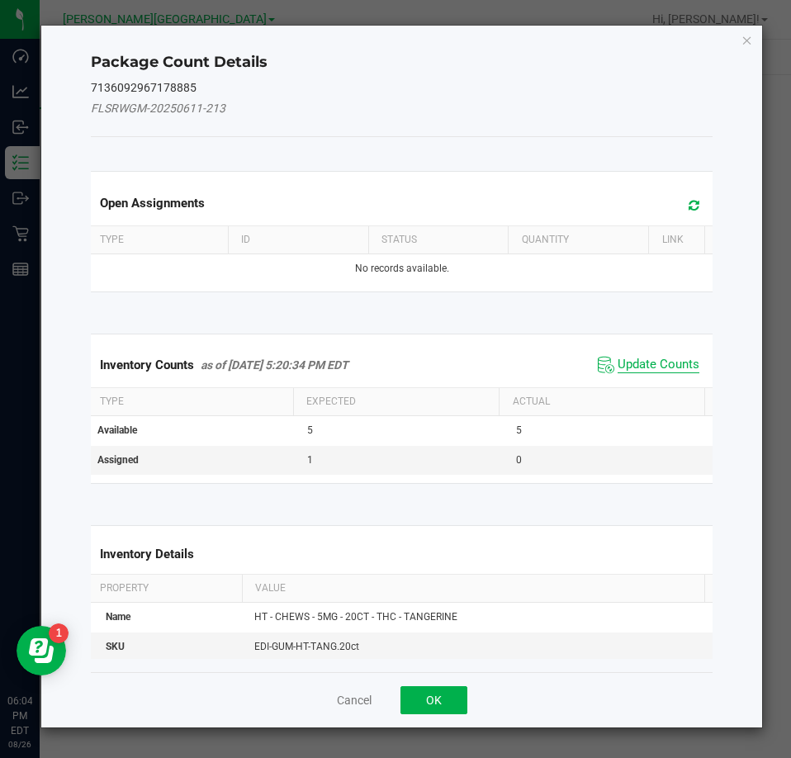
click at [685, 366] on span "Update Counts" at bounding box center [658, 365] width 82 height 17
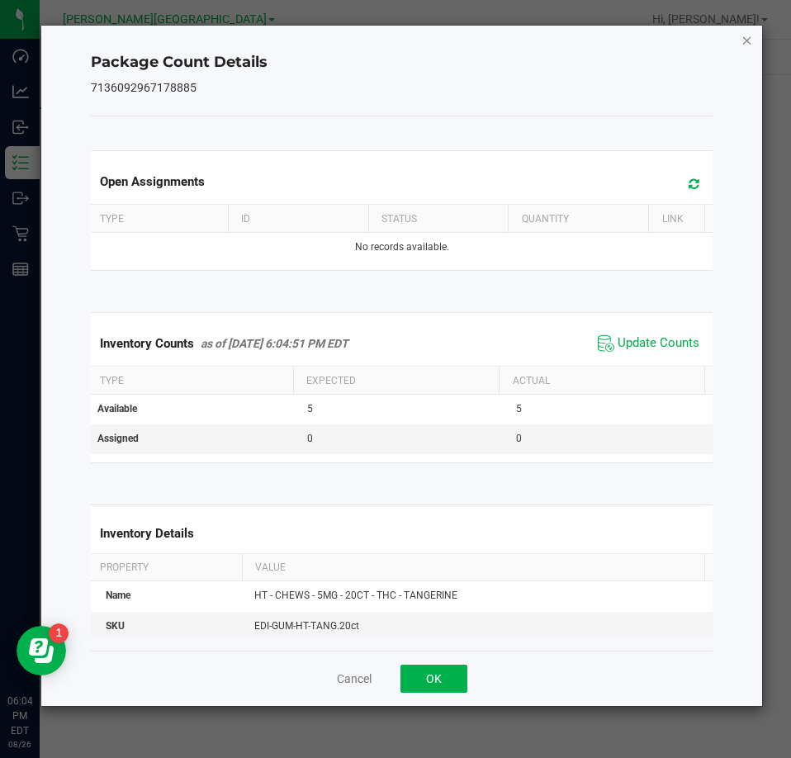
click at [751, 35] on icon "Close" at bounding box center [747, 40] width 12 height 20
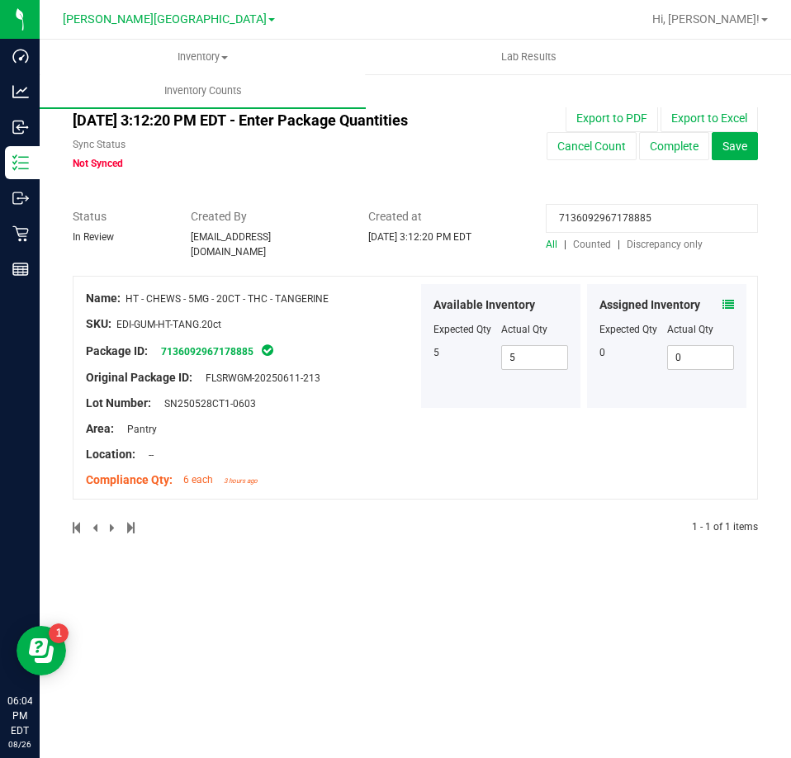
click at [592, 231] on input "7136092967178885" at bounding box center [652, 218] width 212 height 29
paste input "4306364136612444"
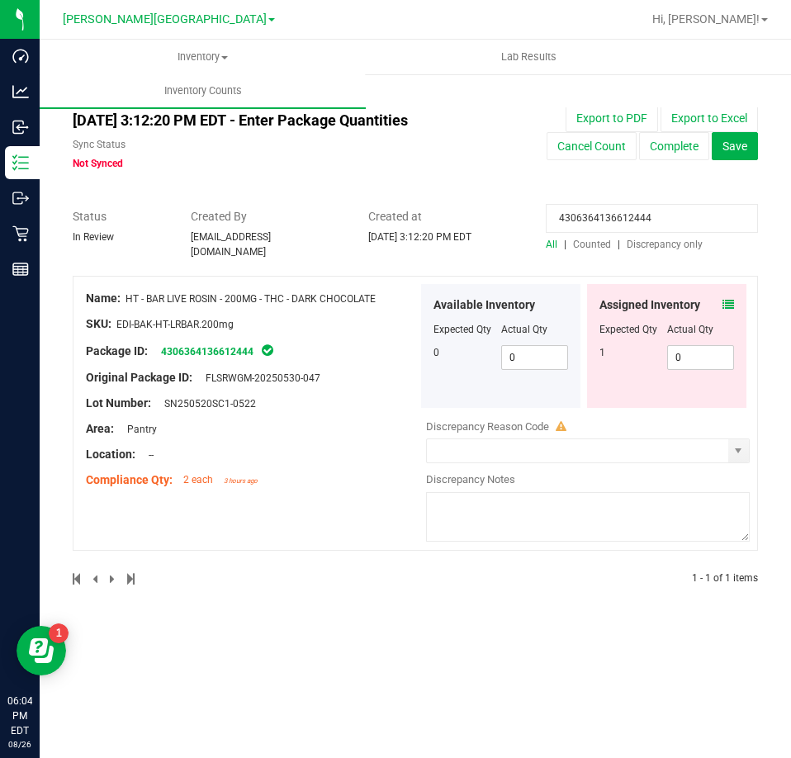
click at [729, 300] on icon at bounding box center [728, 305] width 12 height 12
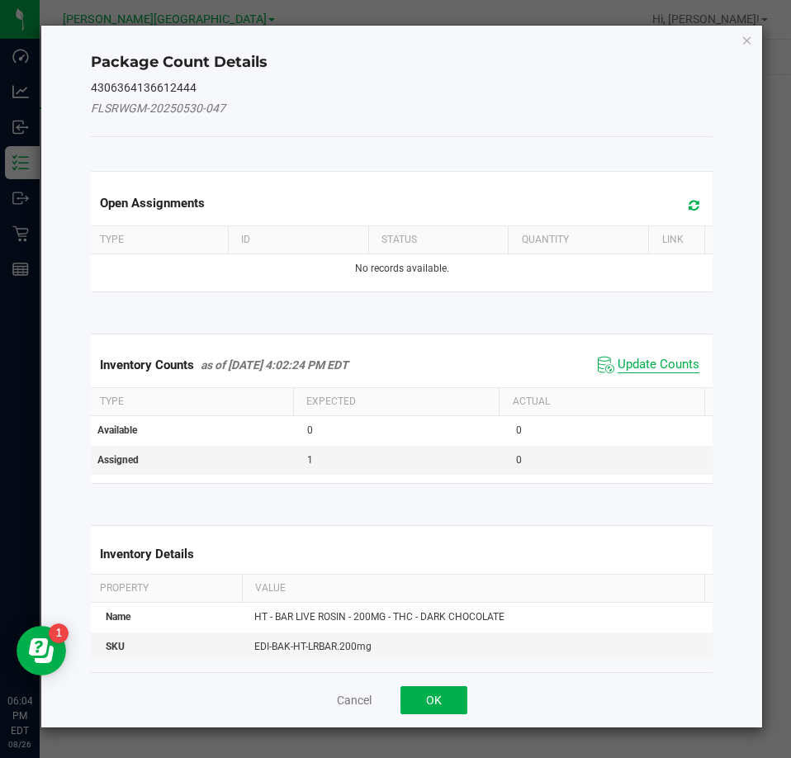
click at [678, 366] on span "Update Counts" at bounding box center [658, 365] width 82 height 17
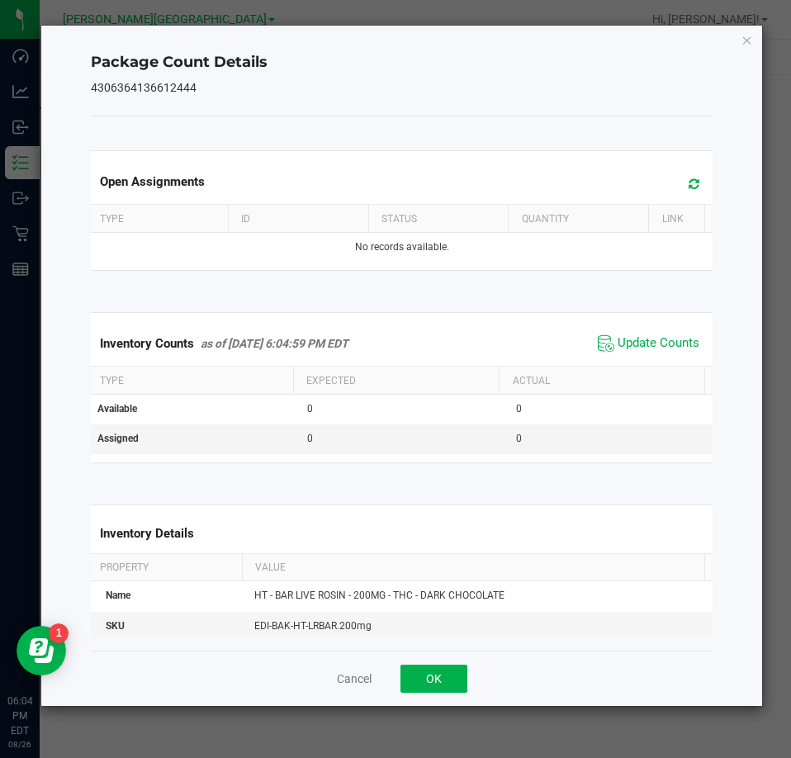
click at [747, 44] on icon "Close" at bounding box center [747, 40] width 12 height 20
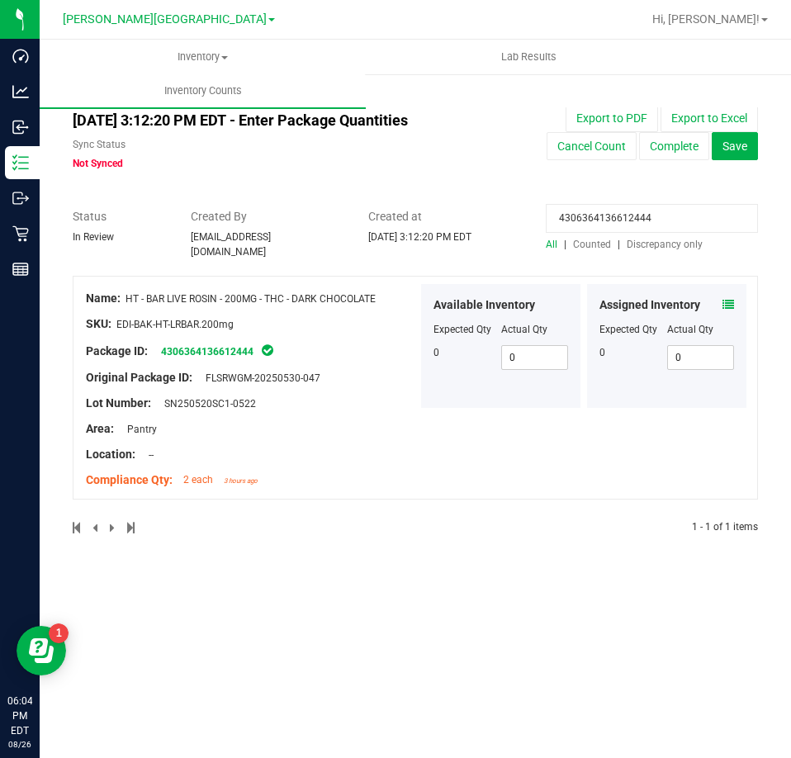
click at [656, 223] on input "4306364136612444" at bounding box center [652, 218] width 212 height 29
paste input "1443008949300841"
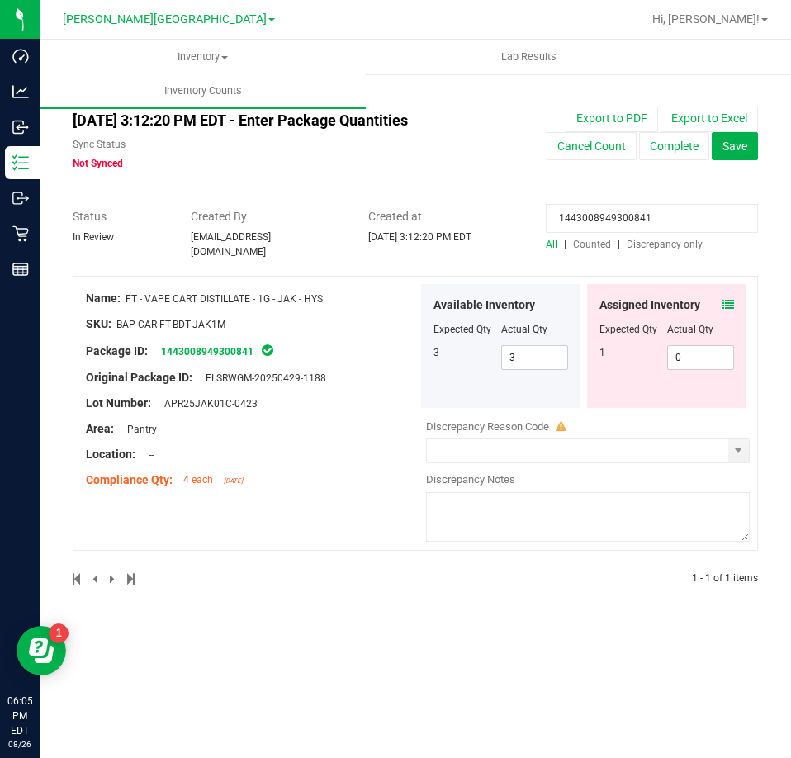
click at [730, 299] on icon at bounding box center [728, 305] width 12 height 12
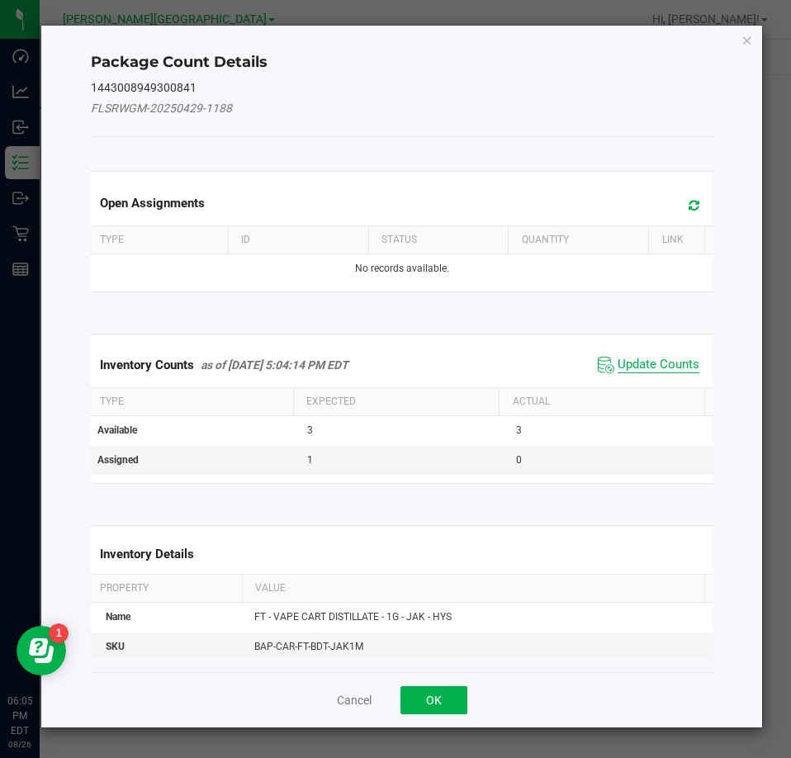
click at [653, 366] on span "Update Counts" at bounding box center [658, 365] width 82 height 17
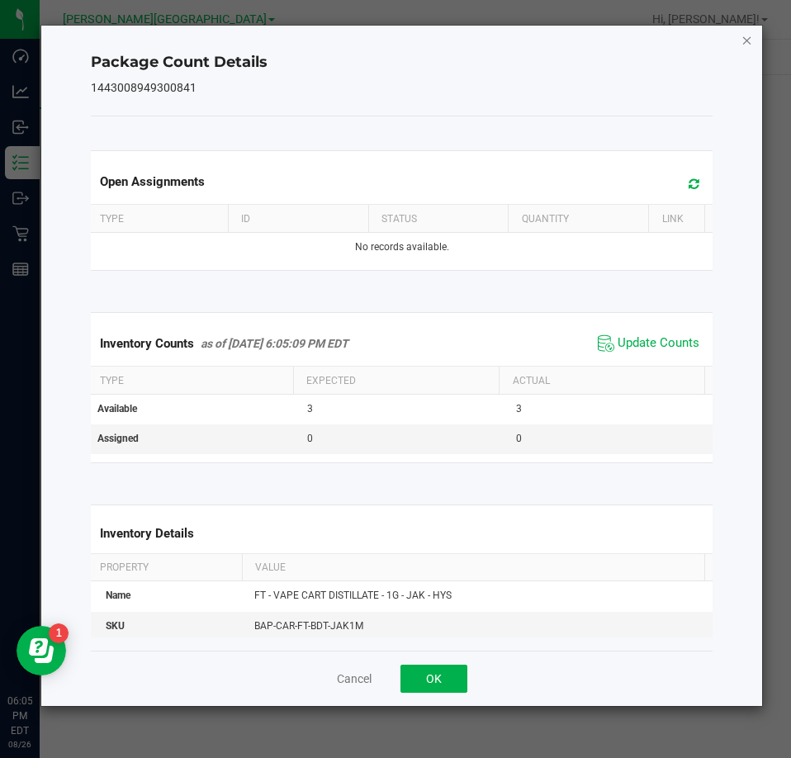
click at [748, 39] on icon "Close" at bounding box center [747, 40] width 12 height 20
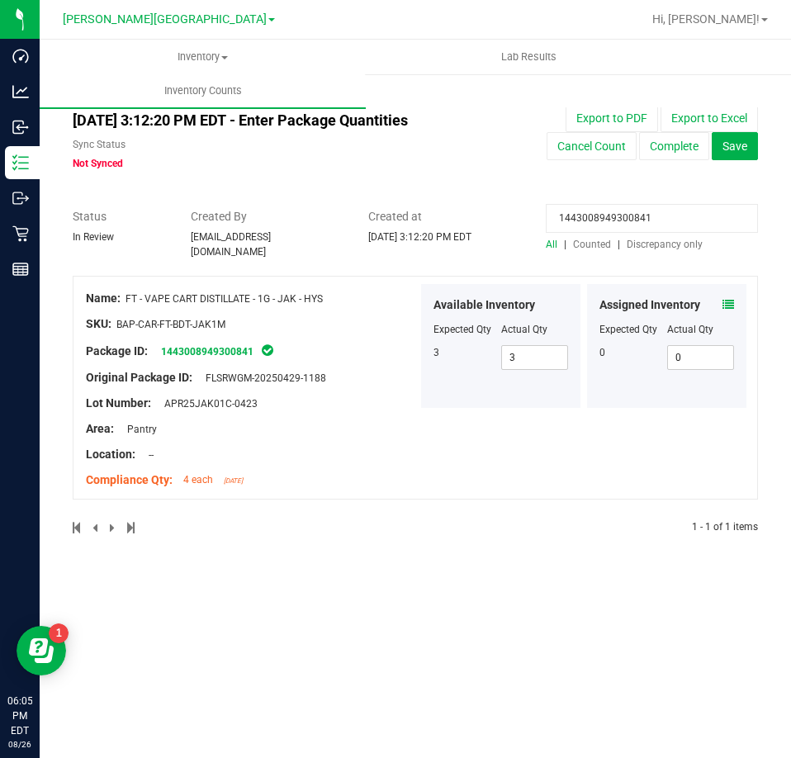
click at [603, 215] on input "1443008949300841" at bounding box center [652, 218] width 212 height 29
paste input "2208930064239267"
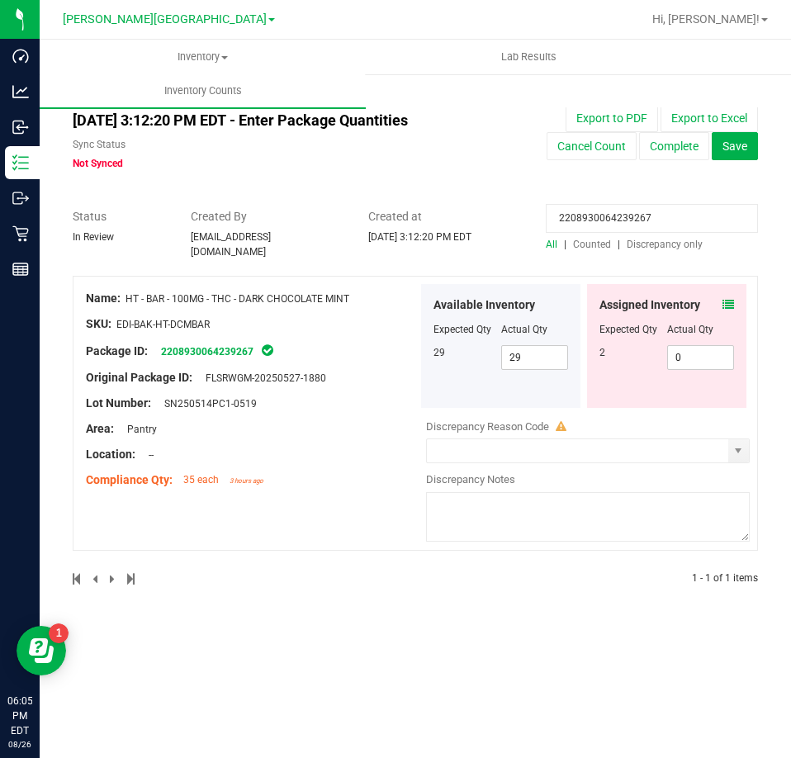
click at [726, 299] on icon at bounding box center [728, 305] width 12 height 12
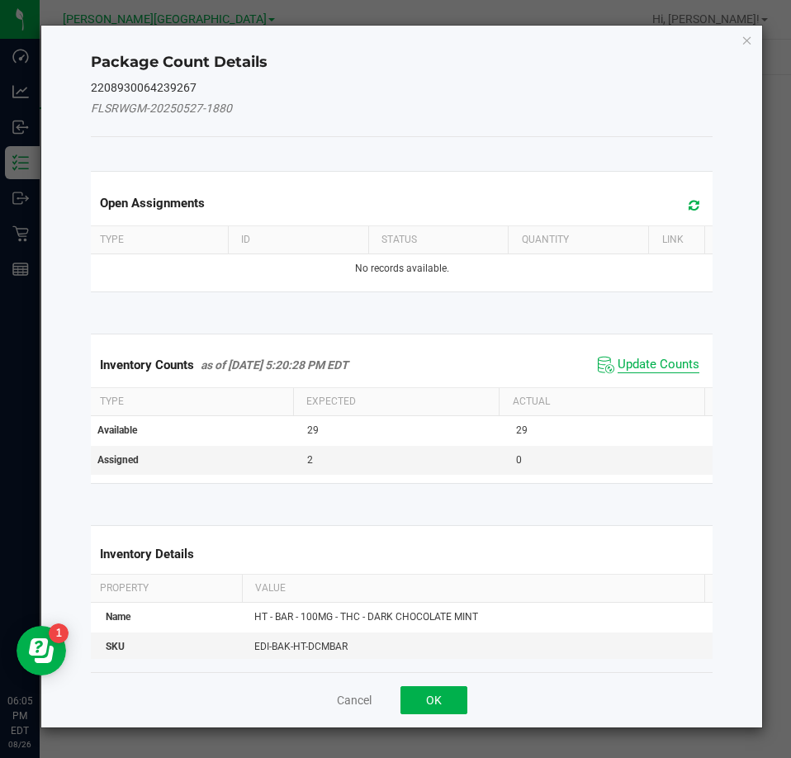
click at [686, 369] on span "Update Counts" at bounding box center [658, 365] width 82 height 17
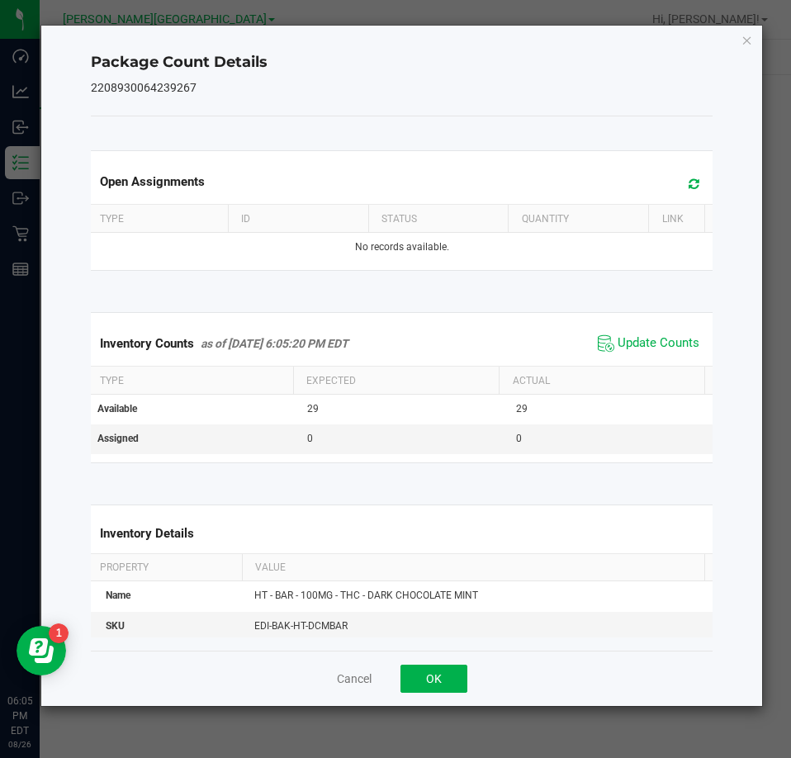
drag, startPoint x: 749, startPoint y: 37, endPoint x: 718, endPoint y: 71, distance: 45.6
click at [749, 38] on icon "Close" at bounding box center [747, 40] width 12 height 20
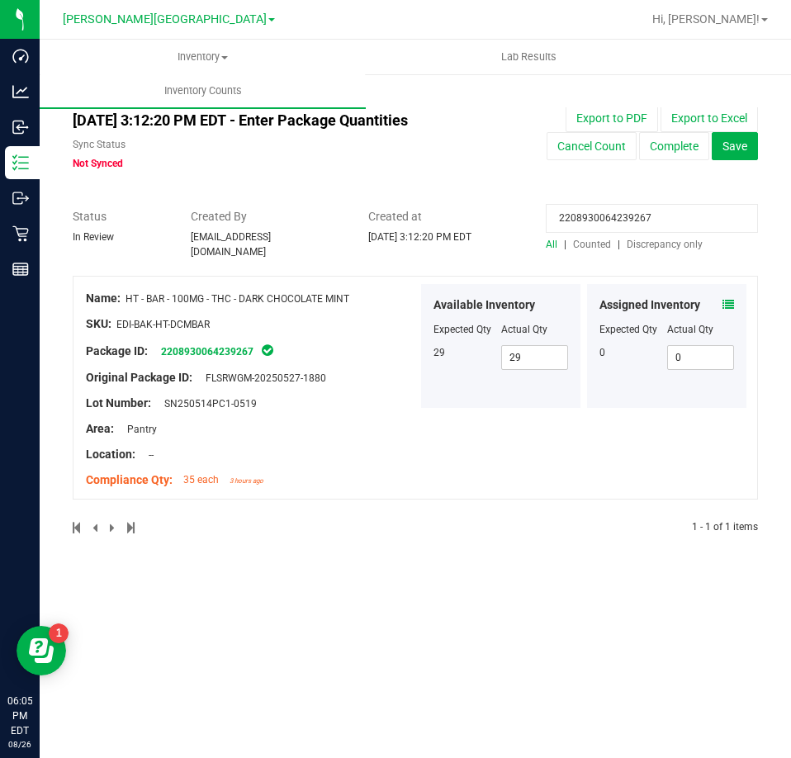
click at [621, 211] on input "2208930064239267" at bounding box center [652, 218] width 212 height 29
paste input "7454208239731875"
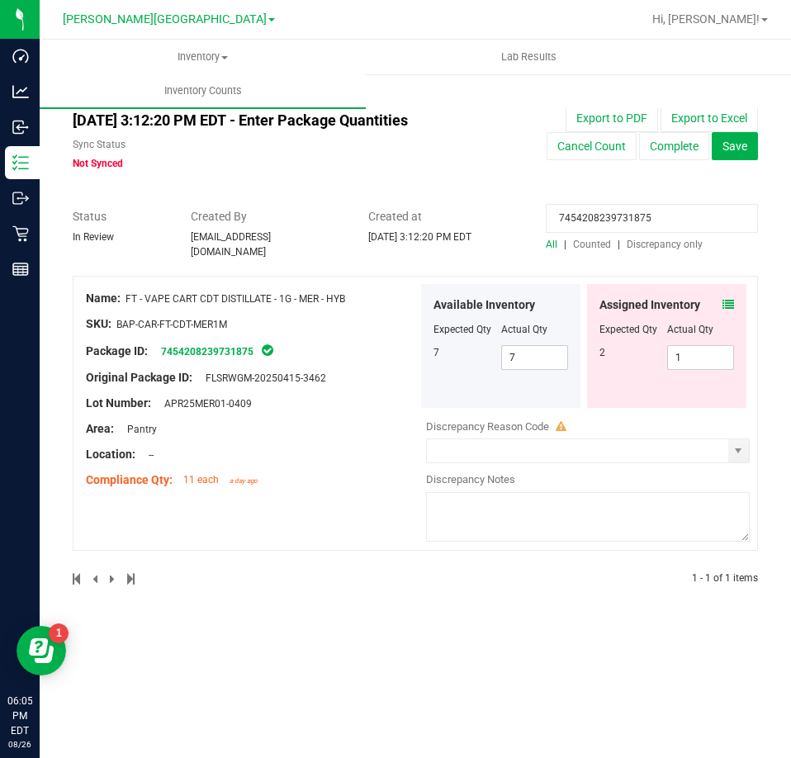
click at [730, 300] on icon at bounding box center [728, 305] width 12 height 12
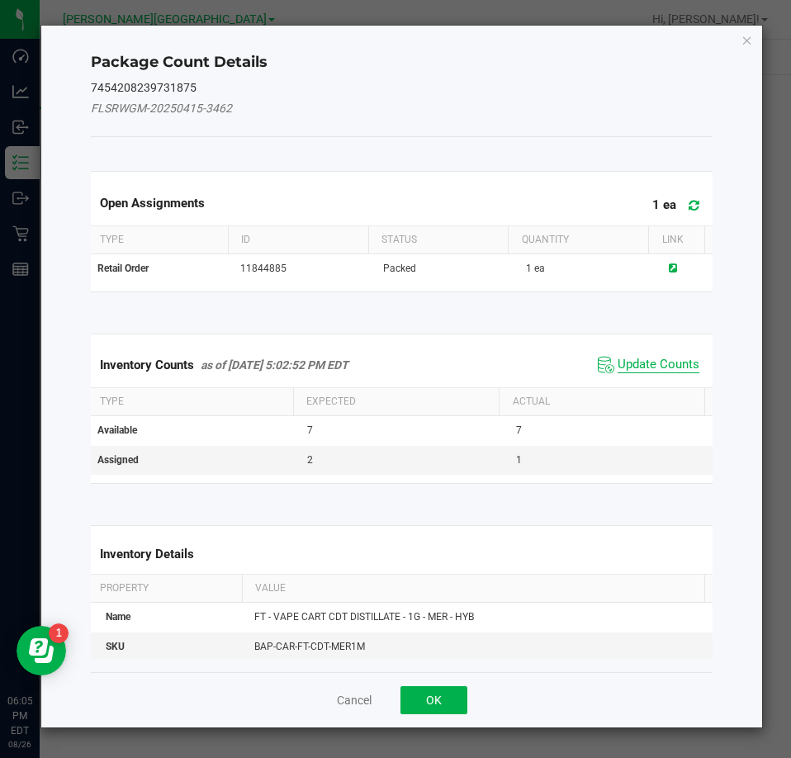
click at [676, 368] on span "Update Counts" at bounding box center [658, 365] width 82 height 17
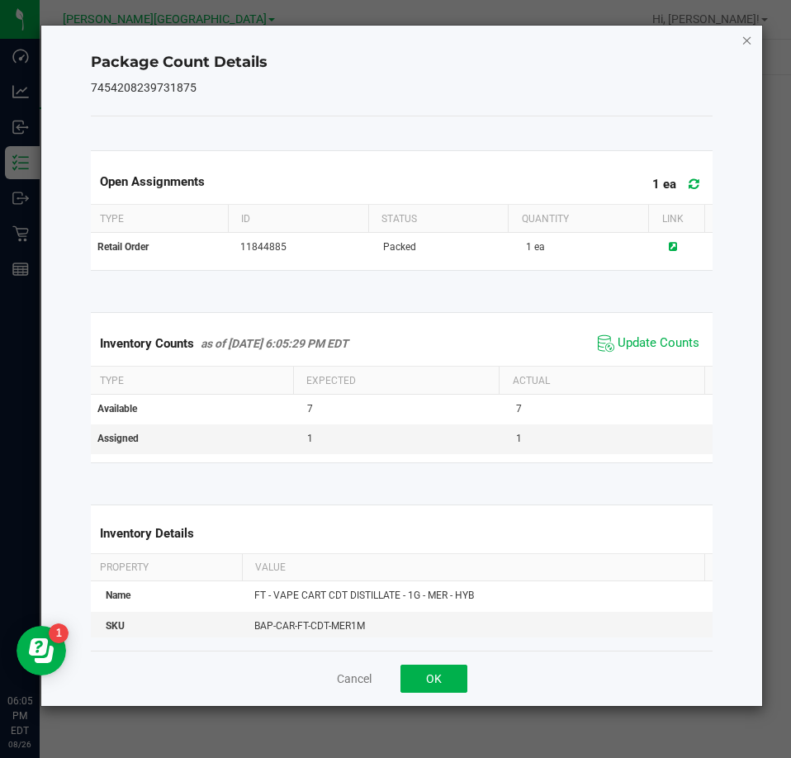
click at [743, 48] on icon "Close" at bounding box center [747, 40] width 12 height 20
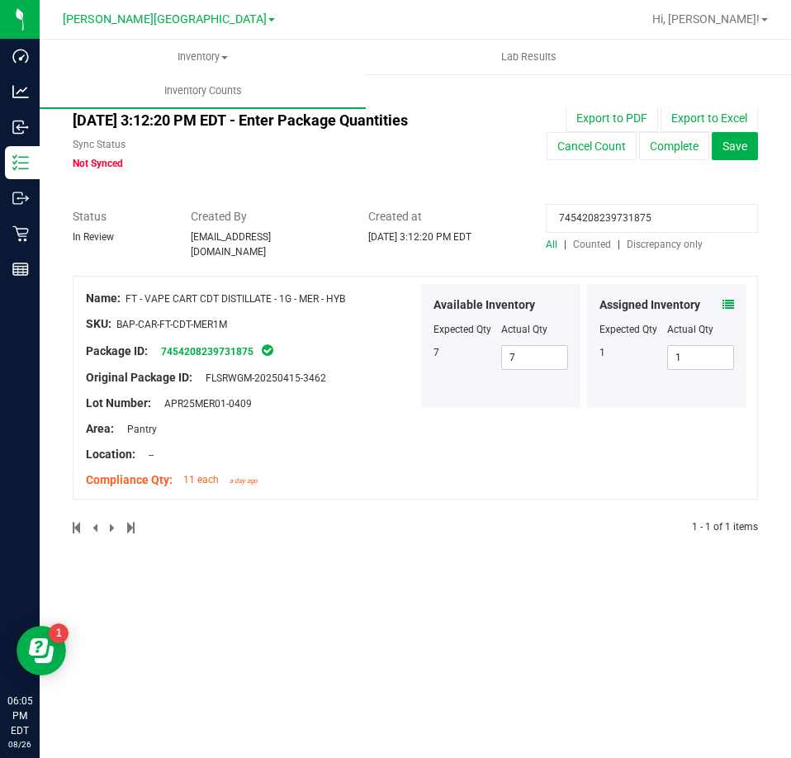
click at [612, 226] on input "7454208239731875" at bounding box center [652, 218] width 212 height 29
paste input "6308349193932258"
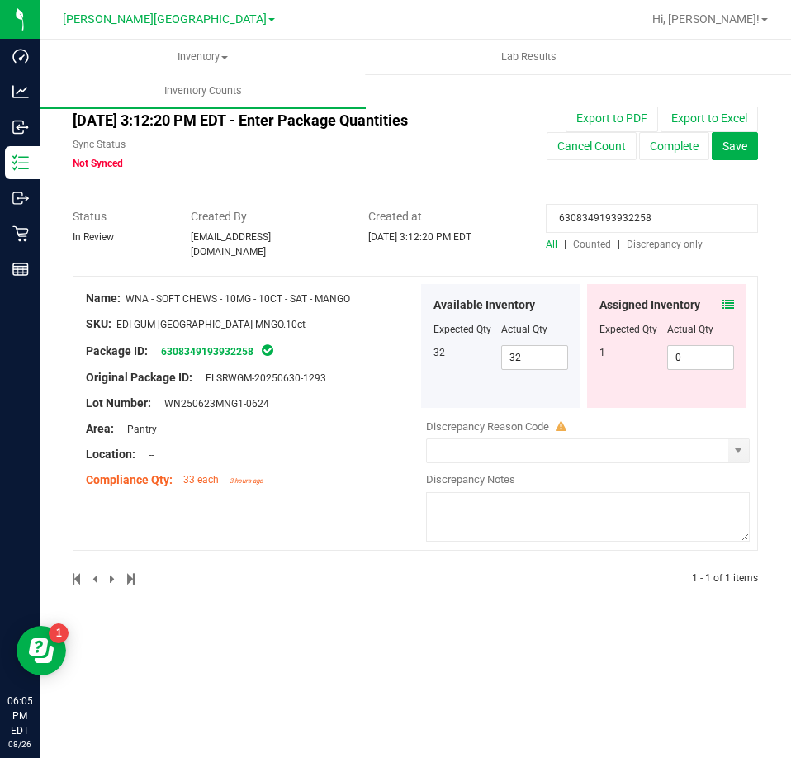
click at [727, 296] on span at bounding box center [728, 304] width 12 height 17
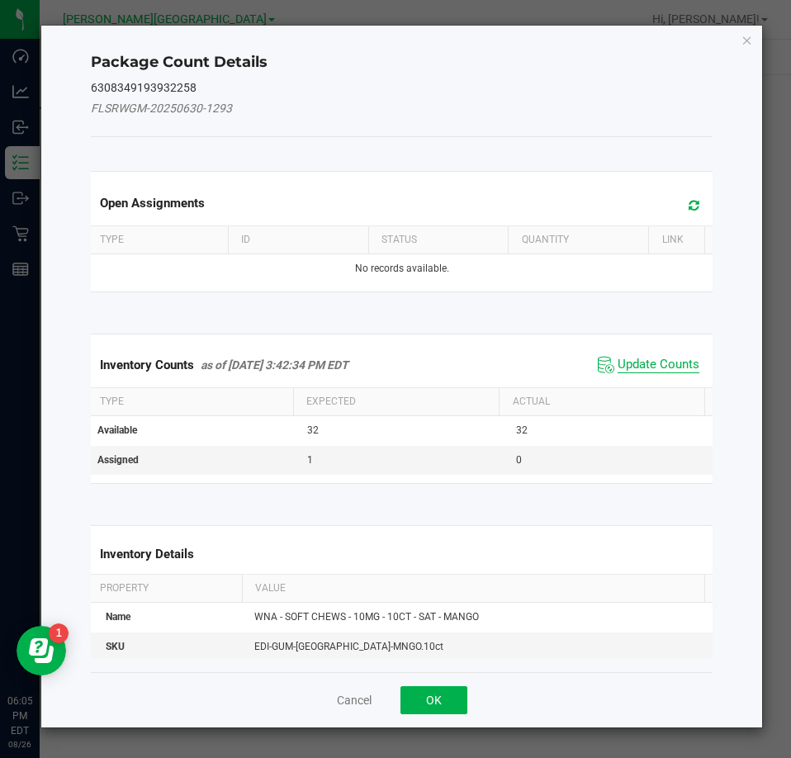
click at [678, 367] on span "Update Counts" at bounding box center [658, 365] width 82 height 17
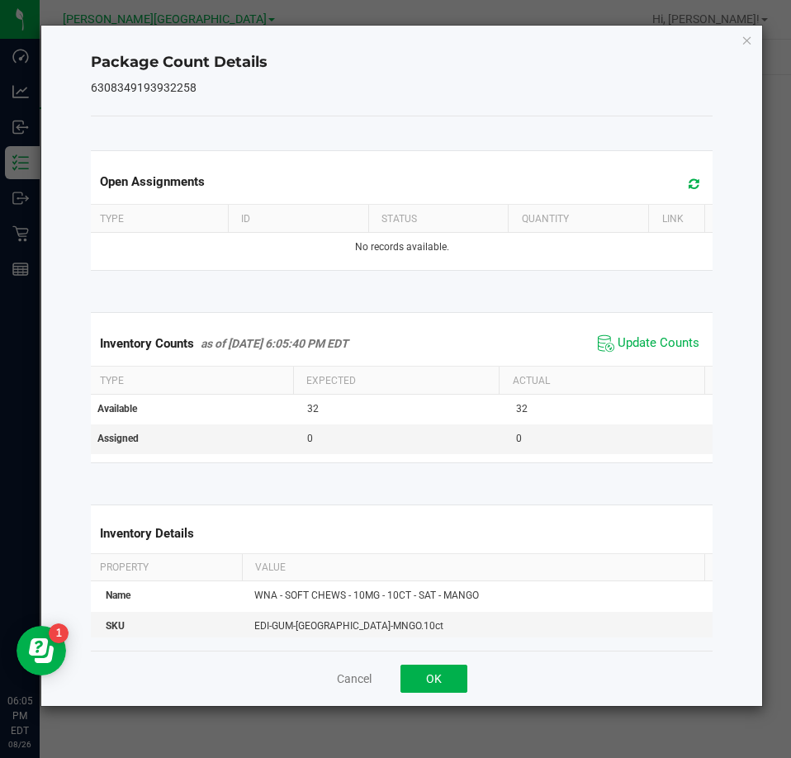
click at [749, 36] on icon "Close" at bounding box center [747, 40] width 12 height 20
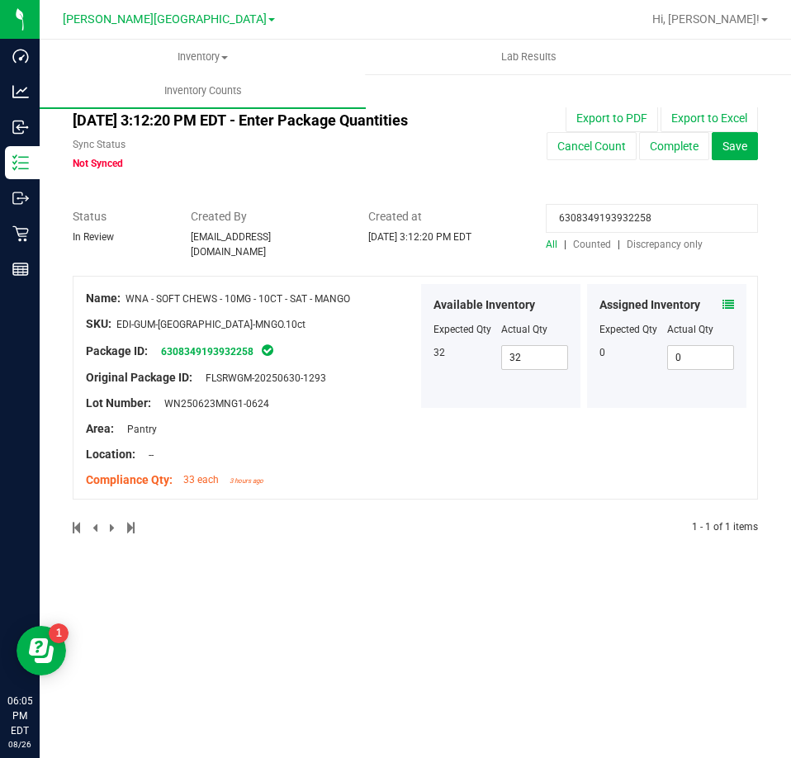
click at [587, 220] on input "6308349193932258" at bounding box center [652, 218] width 212 height 29
paste input "5930748335934219"
click at [725, 299] on icon at bounding box center [728, 305] width 12 height 12
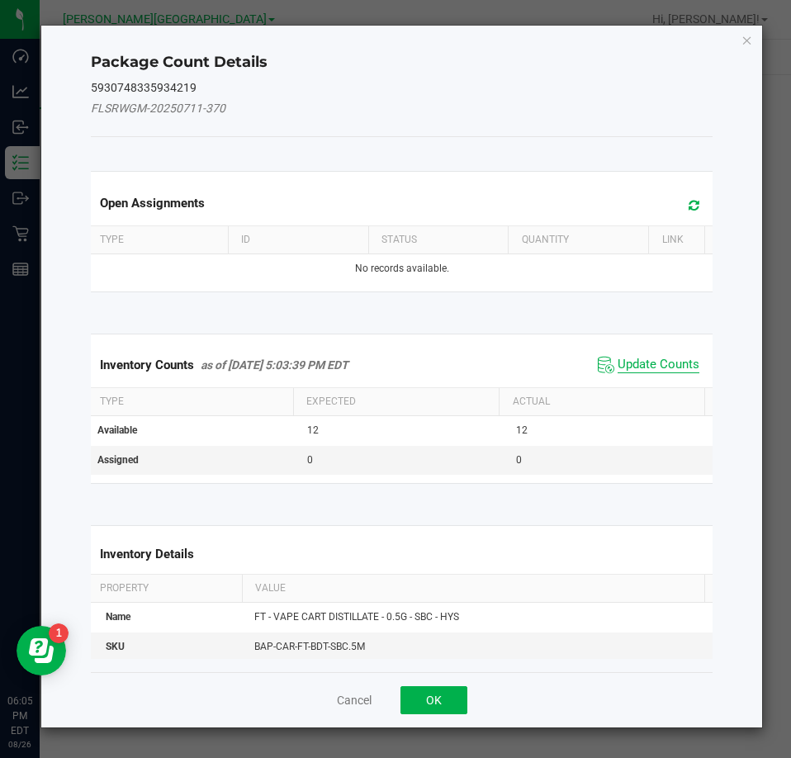
click at [665, 362] on span "Update Counts" at bounding box center [658, 365] width 82 height 17
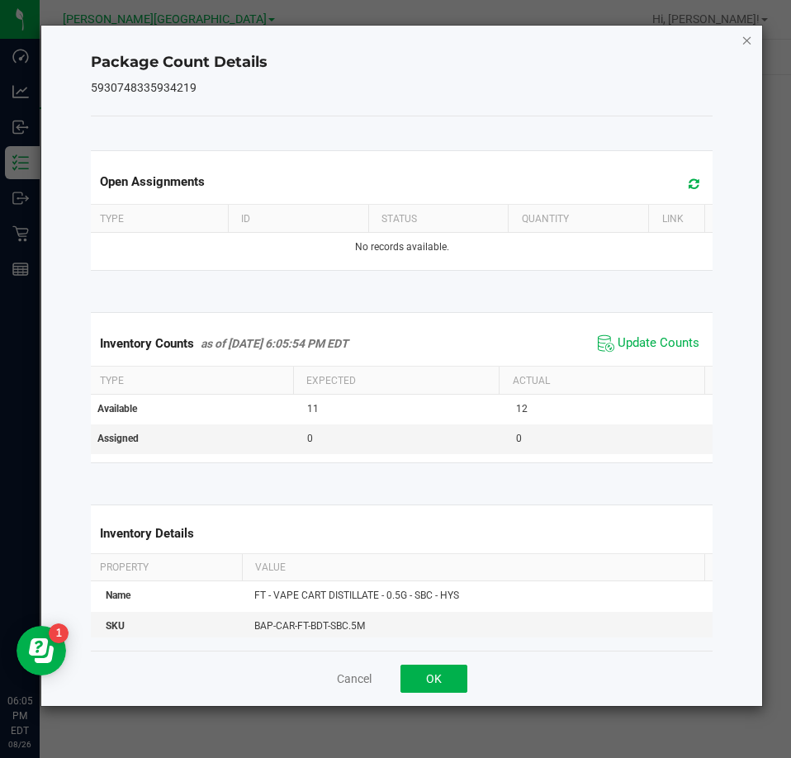
click at [747, 30] on icon "Close" at bounding box center [747, 40] width 12 height 20
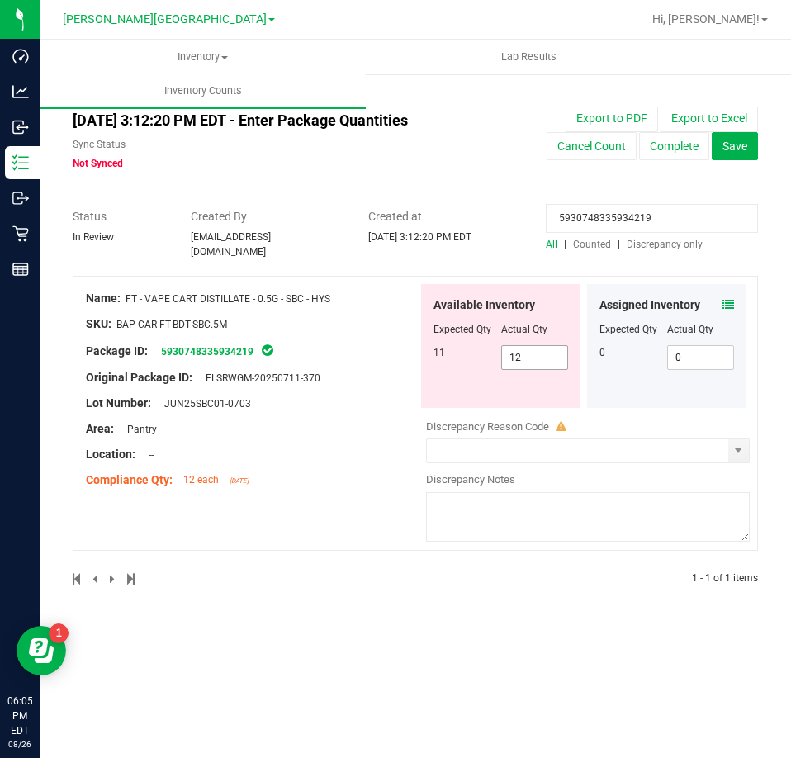
click at [542, 348] on span "12 12" at bounding box center [535, 357] width 68 height 25
click at [542, 348] on input "12" at bounding box center [535, 357] width 66 height 23
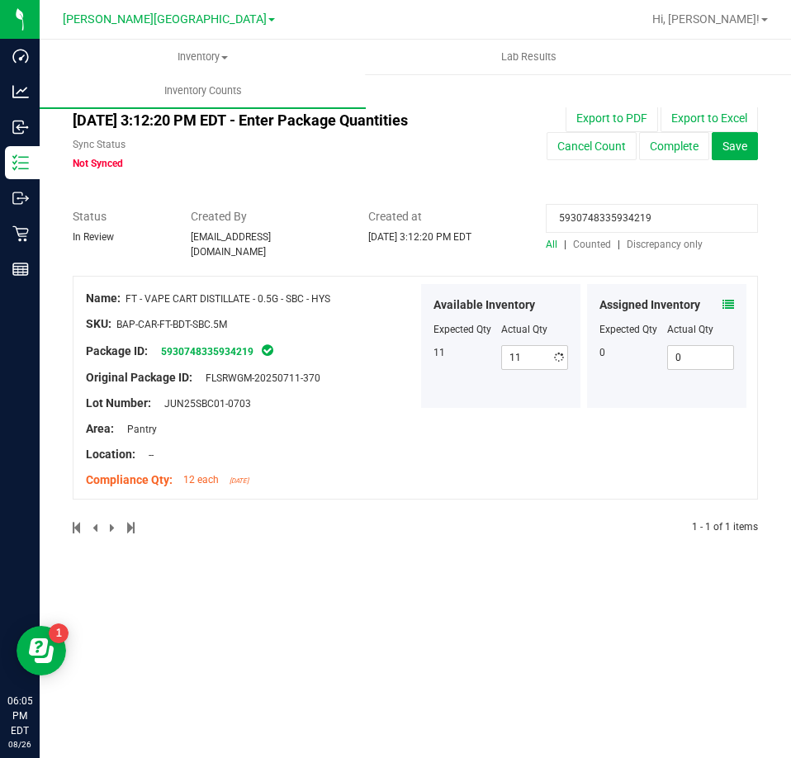
click at [600, 195] on div at bounding box center [415, 199] width 685 height 17
click at [603, 215] on input "5930748335934219" at bounding box center [652, 218] width 212 height 29
paste input "321030289122026"
click at [722, 299] on icon at bounding box center [728, 305] width 12 height 12
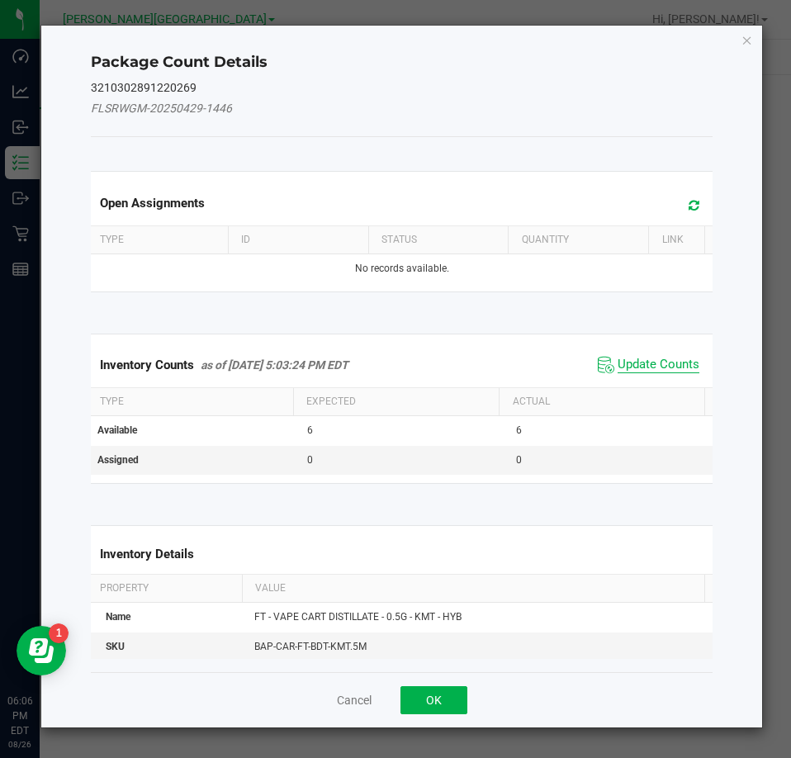
click at [672, 366] on span "Update Counts" at bounding box center [658, 365] width 82 height 17
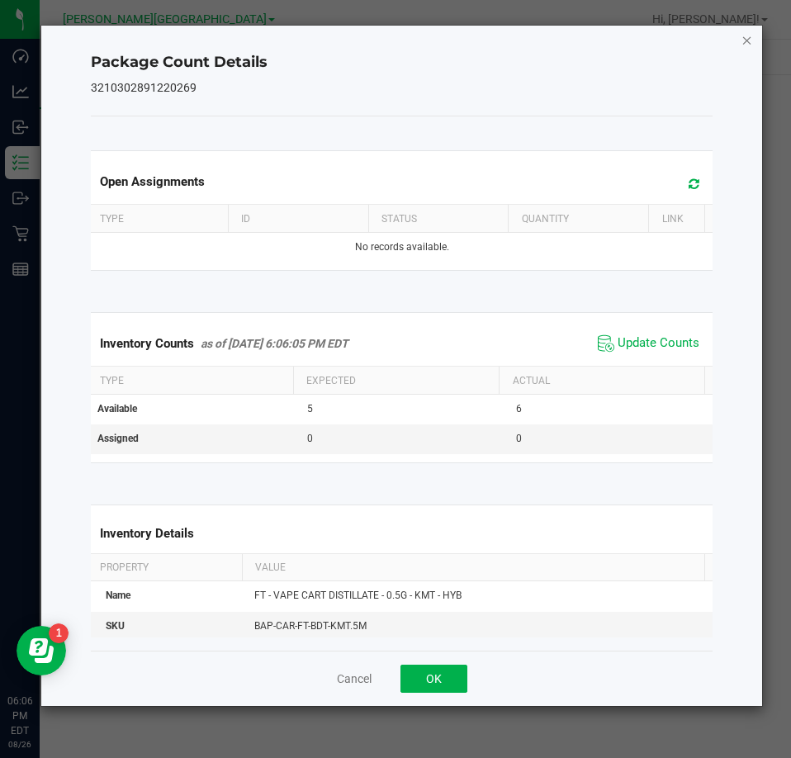
click at [744, 43] on icon "Close" at bounding box center [747, 40] width 12 height 20
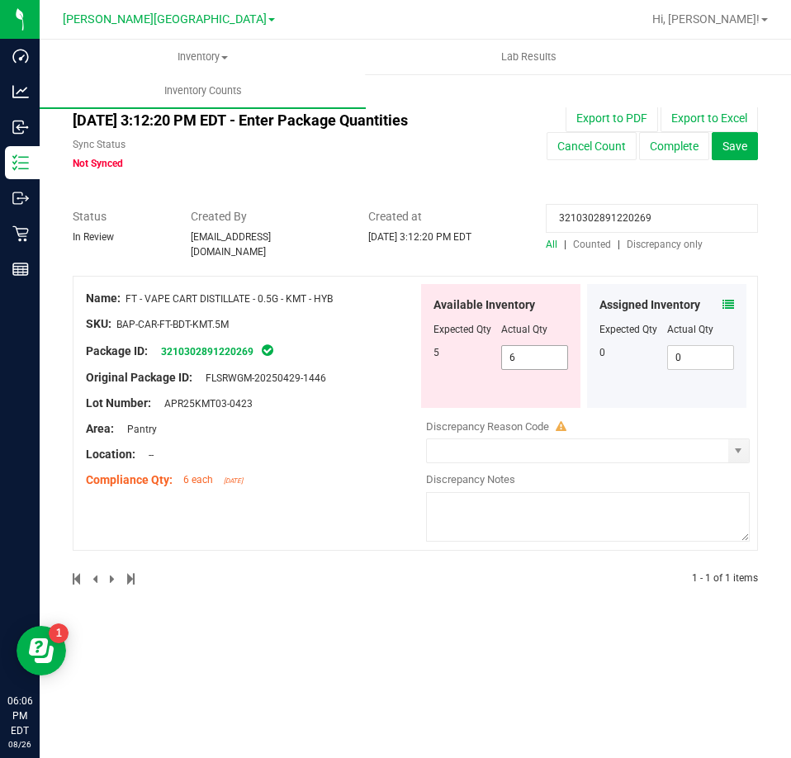
click at [531, 345] on span "6 6" at bounding box center [535, 357] width 68 height 25
click at [531, 346] on input "6" at bounding box center [535, 357] width 66 height 23
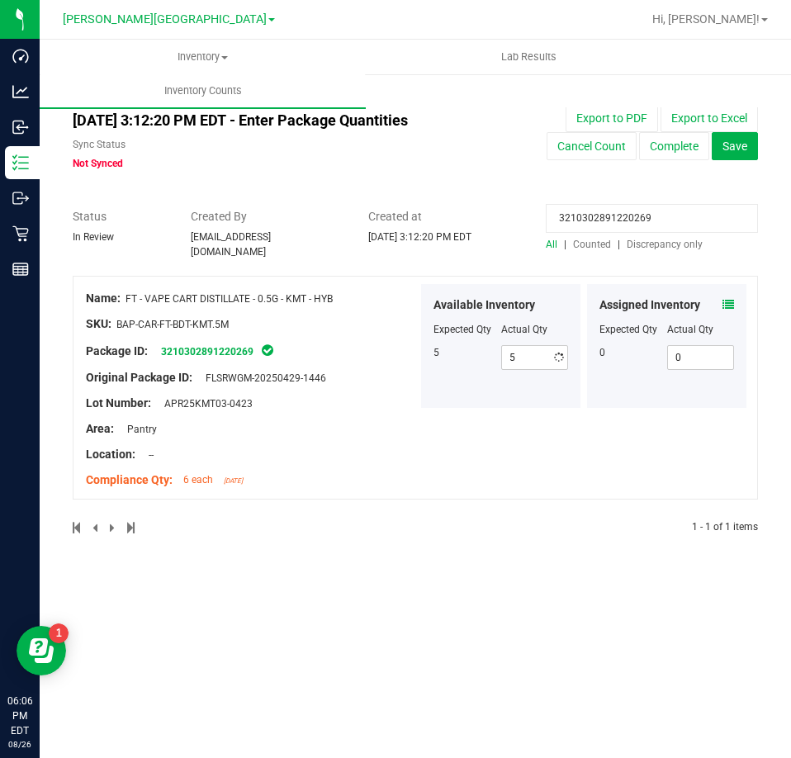
click at [594, 214] on input "3210302891220269" at bounding box center [652, 218] width 212 height 29
drag, startPoint x: 594, startPoint y: 214, endPoint x: 581, endPoint y: 216, distance: 13.4
click at [581, 216] on input "3210302891220269" at bounding box center [652, 218] width 212 height 29
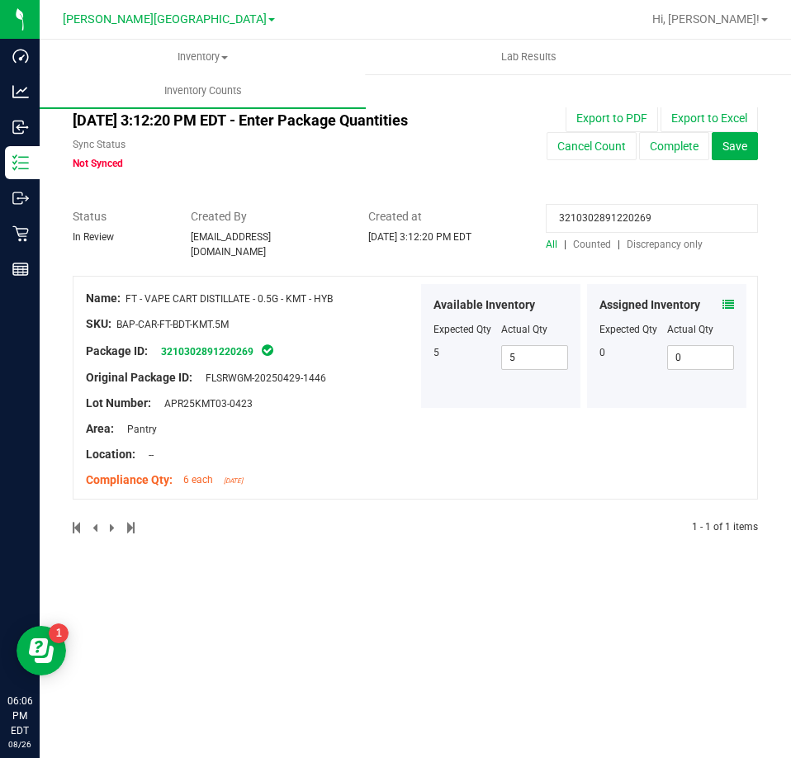
paste input "7391703871448638"
click at [724, 300] on icon at bounding box center [728, 305] width 12 height 12
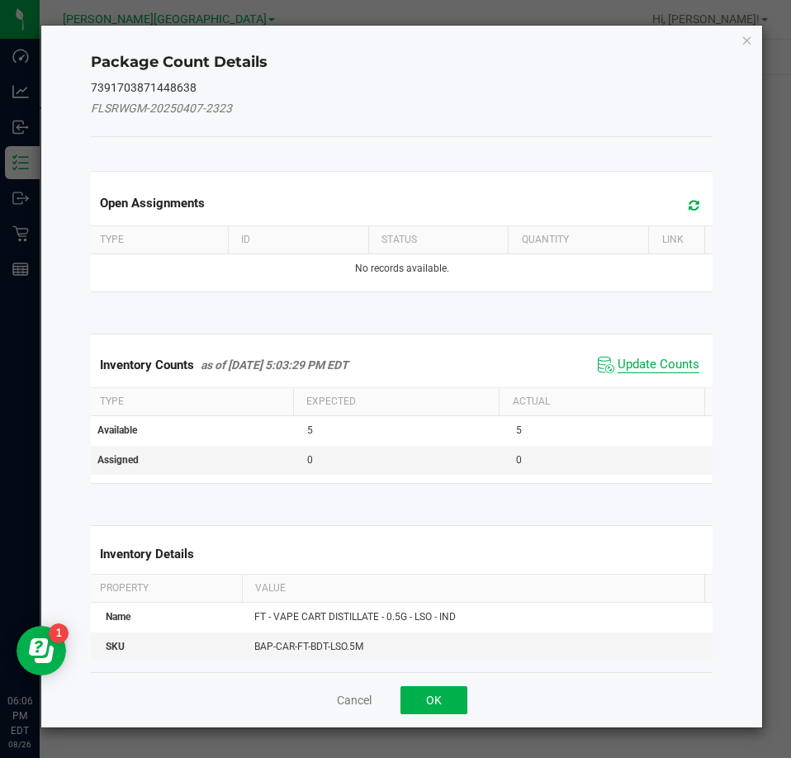
click at [684, 361] on span "Update Counts" at bounding box center [658, 365] width 82 height 17
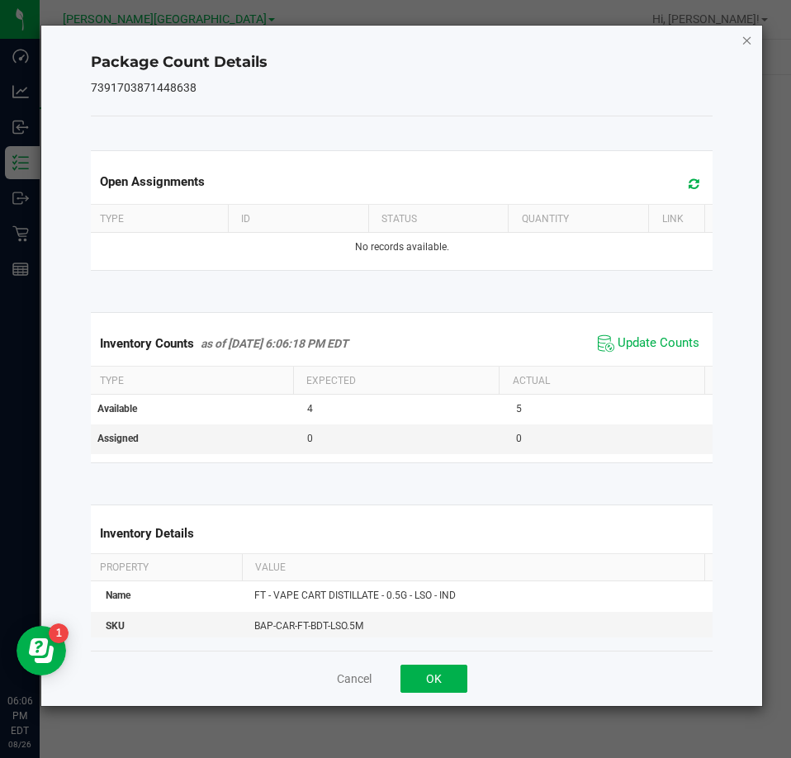
click at [752, 35] on icon "Close" at bounding box center [747, 40] width 12 height 20
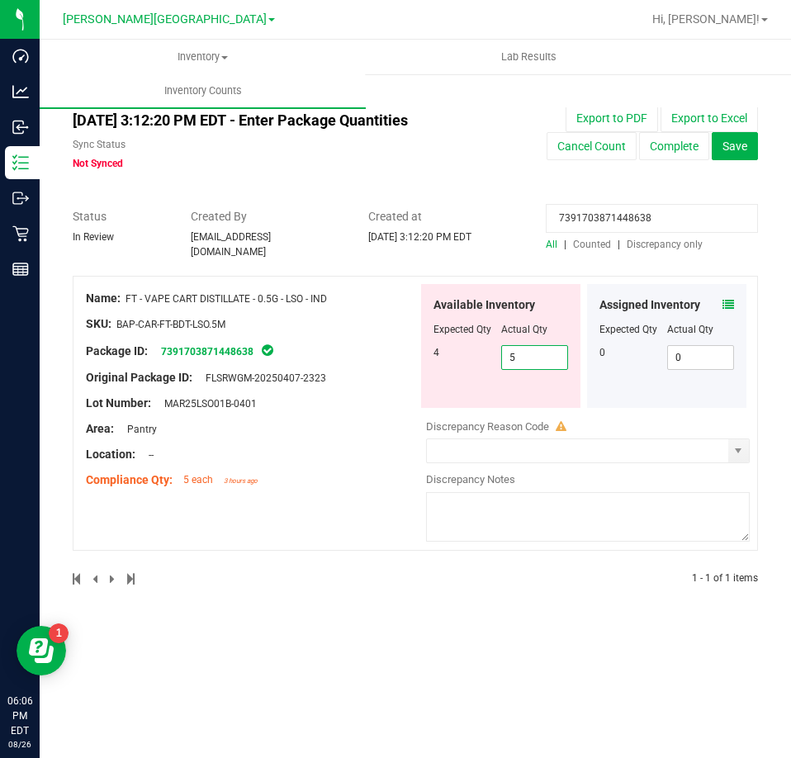
click at [560, 345] on span "5 5" at bounding box center [535, 357] width 68 height 25
click at [560, 346] on input "5" at bounding box center [535, 357] width 66 height 23
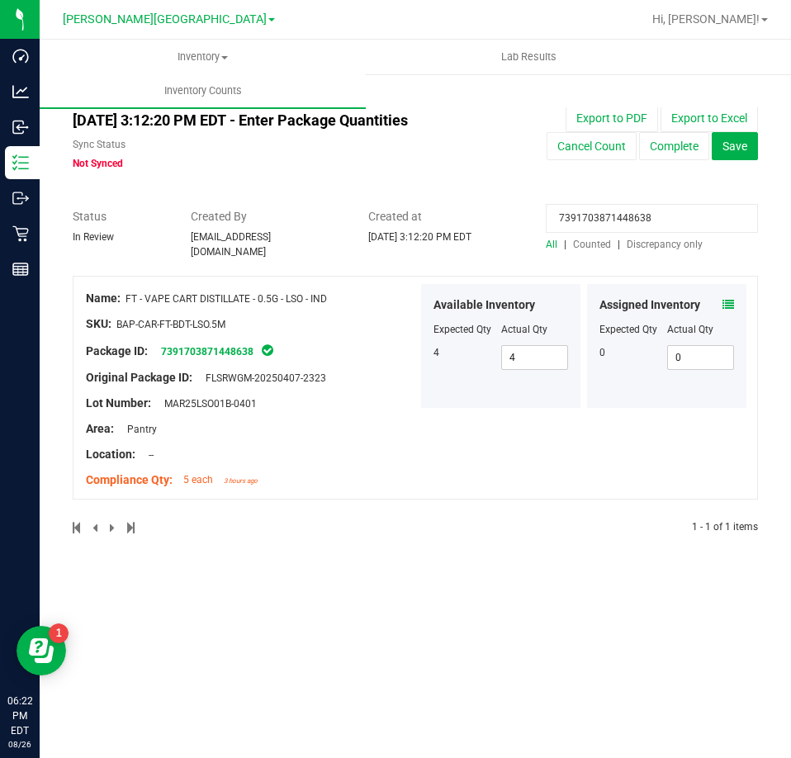
click at [622, 220] on input "7391703871448638" at bounding box center [652, 218] width 212 height 29
paste input "4039958200855809"
click at [725, 302] on icon at bounding box center [728, 305] width 12 height 12
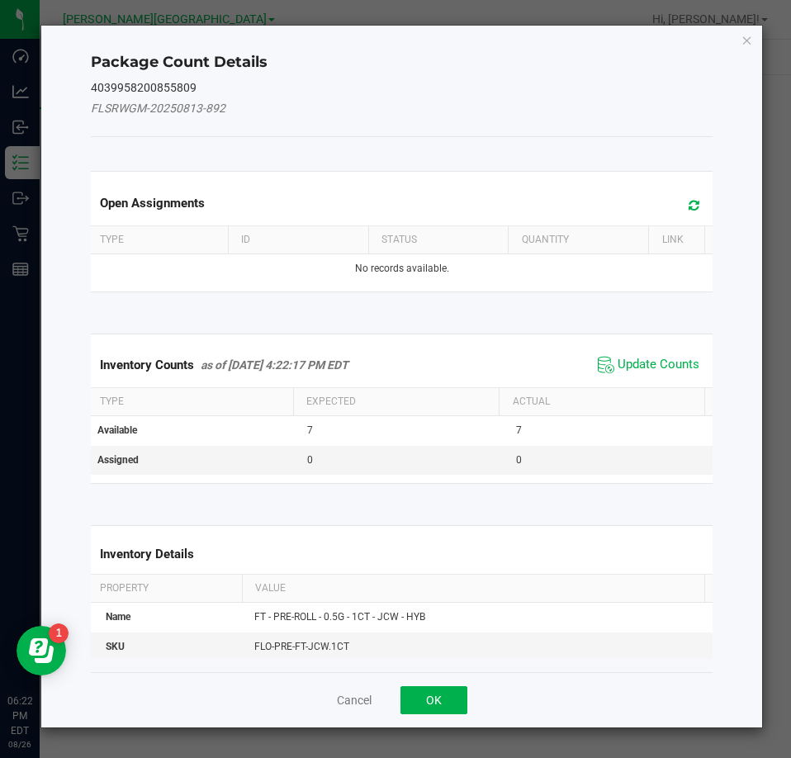
click at [673, 351] on div "Inventory Counts as of Aug 26, 2025 4:22:17 PM EDT Update Counts" at bounding box center [401, 365] width 629 height 45
click at [669, 368] on span "Update Counts" at bounding box center [658, 365] width 82 height 17
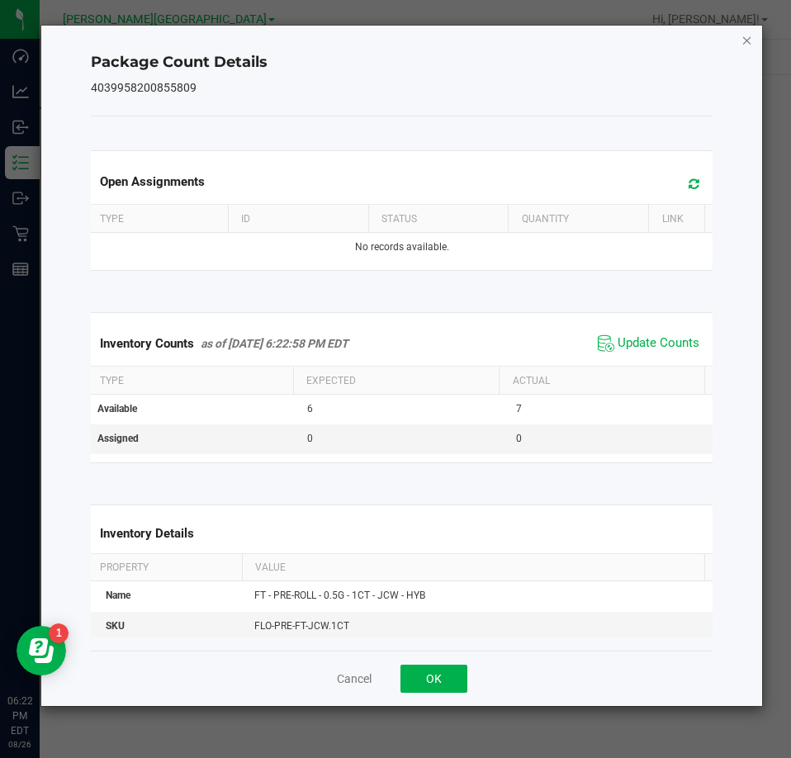
click at [748, 39] on icon "Close" at bounding box center [747, 40] width 12 height 20
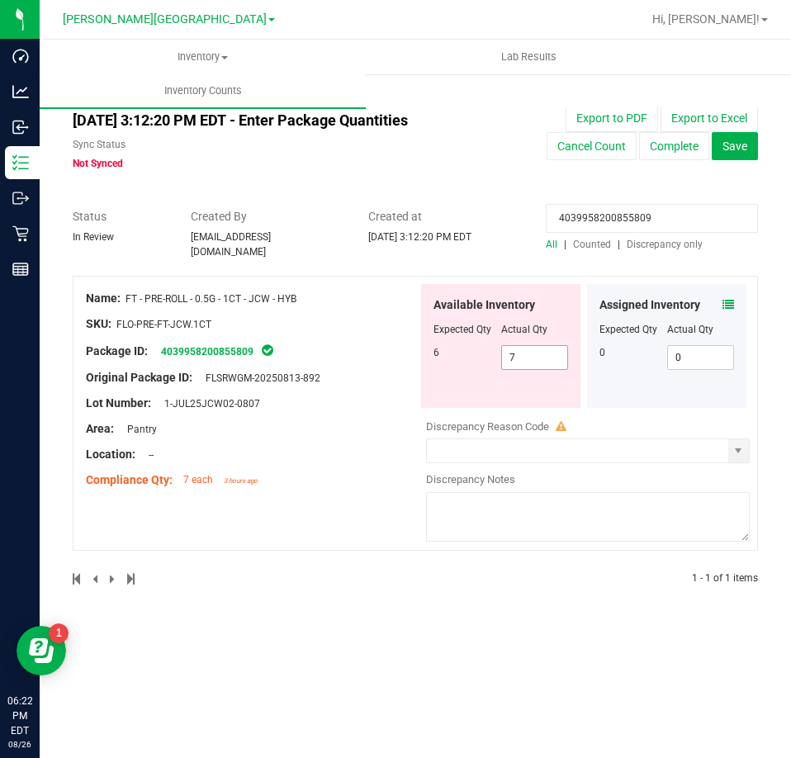
click at [512, 345] on span "7 7" at bounding box center [535, 357] width 68 height 25
click at [512, 346] on input "7" at bounding box center [535, 357] width 66 height 23
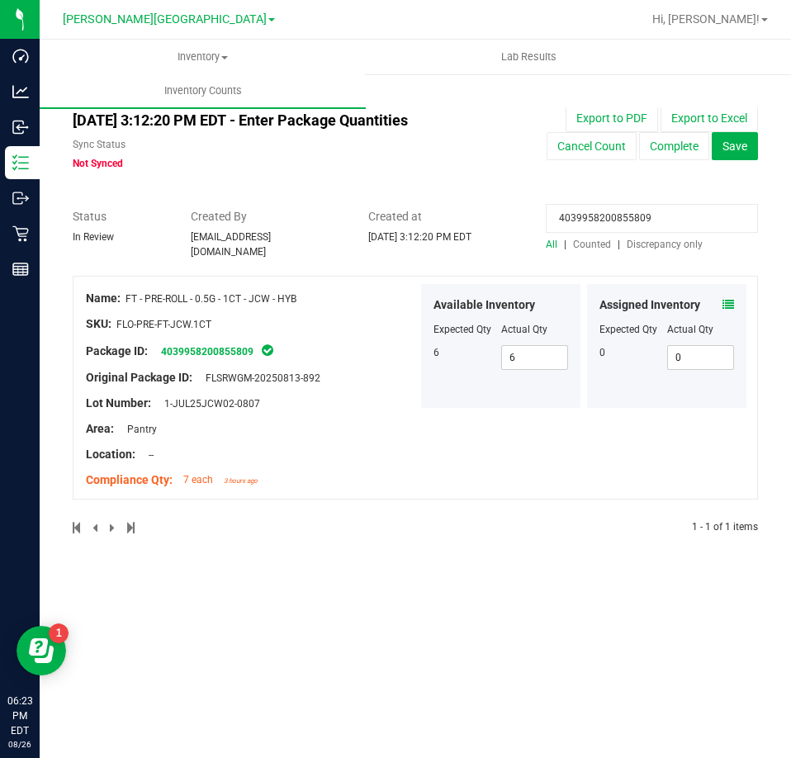
click at [651, 210] on input "4039958200855809" at bounding box center [652, 218] width 212 height 29
paste input "5192489055282566"
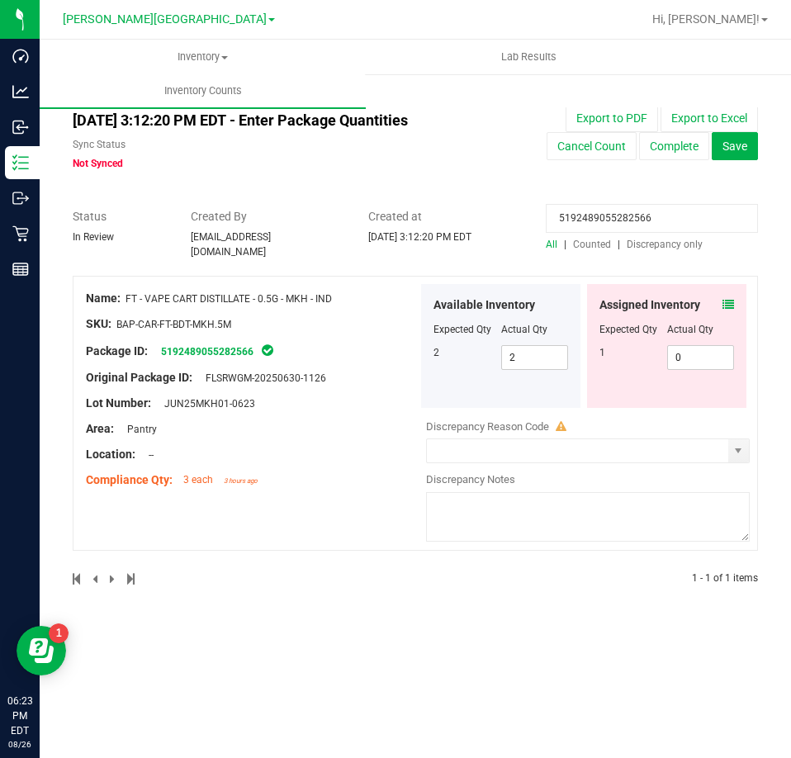
click at [734, 294] on div "Assigned Inventory Expected Qty Actual Qty 1 0 0" at bounding box center [666, 346] width 159 height 124
click at [734, 296] on div "Assigned Inventory Expected Qty Actual Qty 1 0 0" at bounding box center [666, 346] width 159 height 124
click at [727, 300] on icon at bounding box center [728, 305] width 12 height 12
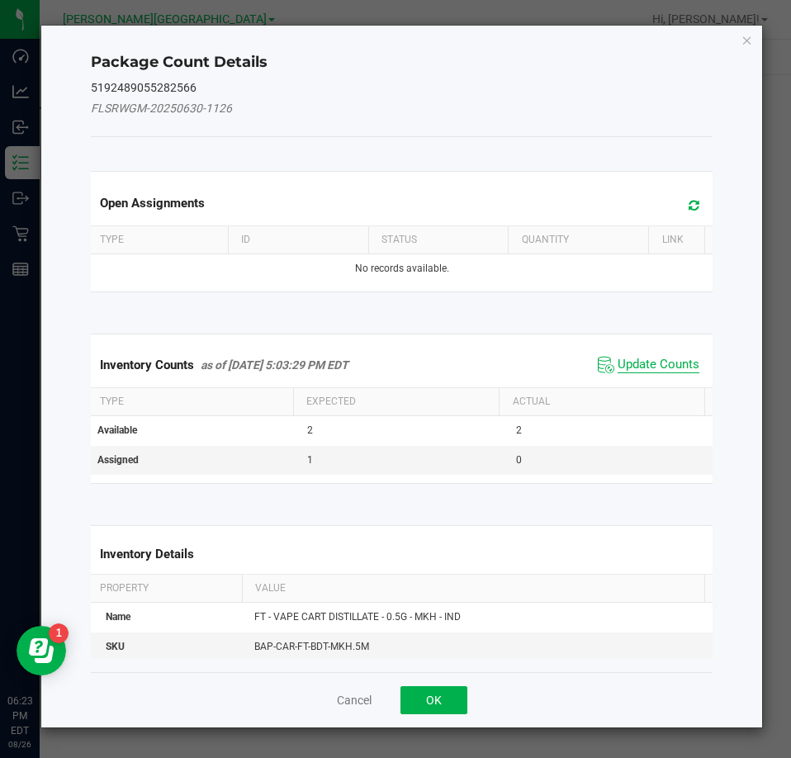
click at [663, 365] on span "Update Counts" at bounding box center [658, 365] width 82 height 17
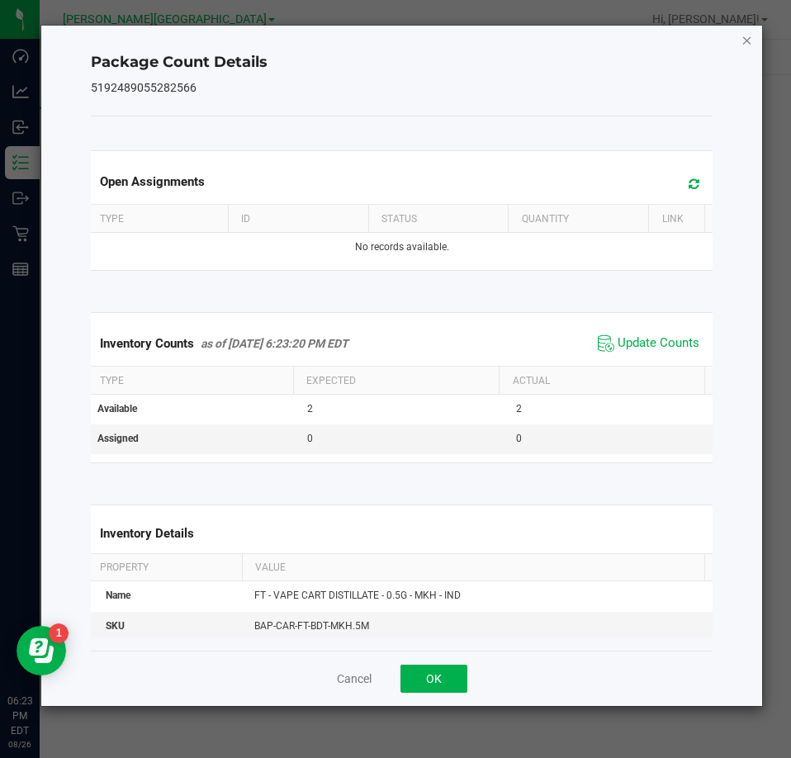
click at [742, 40] on icon "Close" at bounding box center [747, 40] width 12 height 20
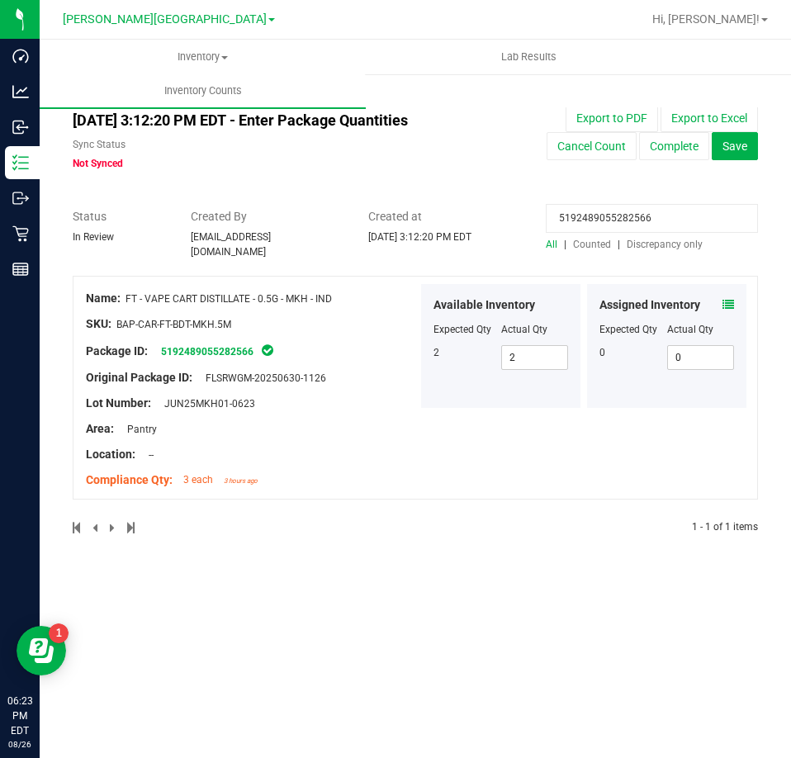
click at [631, 215] on input "5192489055282566" at bounding box center [652, 218] width 212 height 29
paste input "1706417017631220"
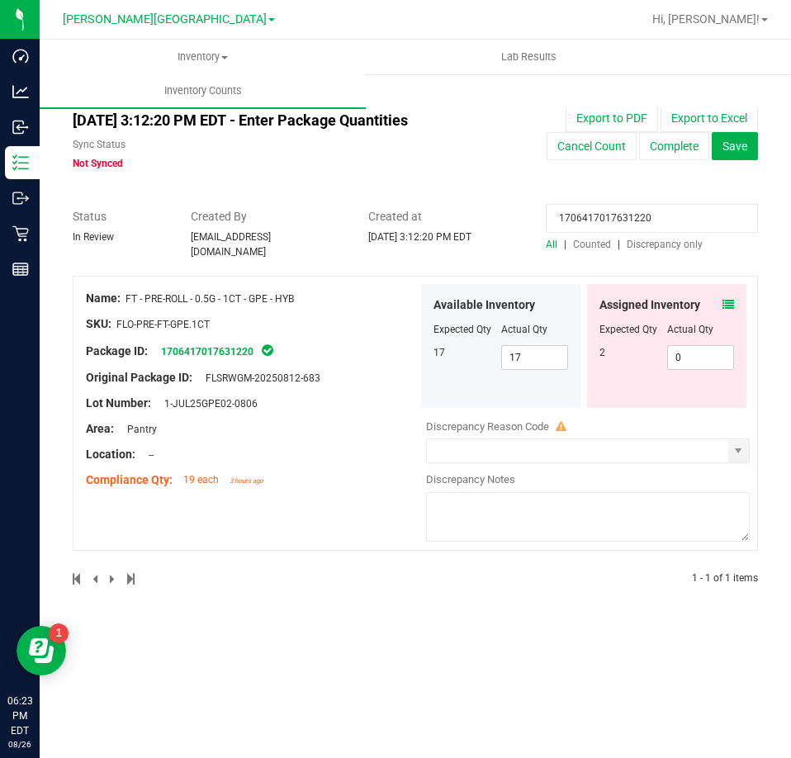
click at [725, 299] on icon at bounding box center [728, 305] width 12 height 12
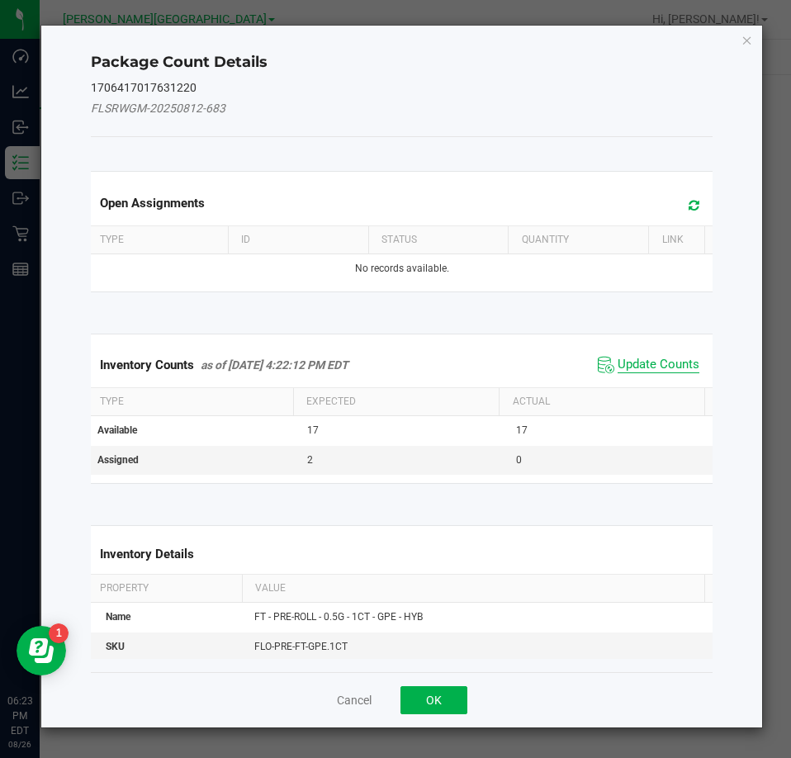
click at [664, 361] on span "Update Counts" at bounding box center [658, 365] width 82 height 17
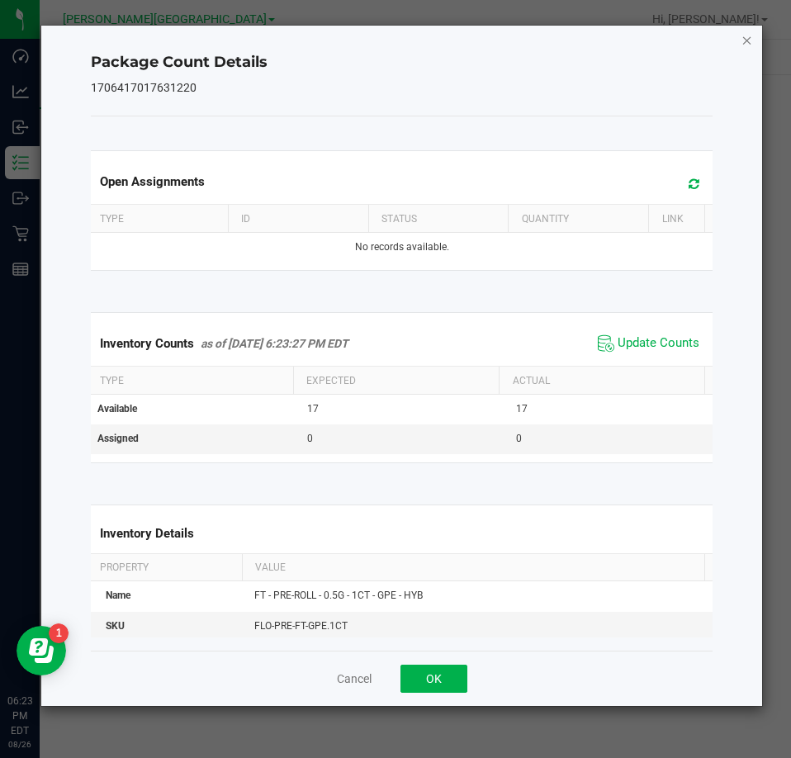
click at [749, 43] on icon "Close" at bounding box center [747, 40] width 12 height 20
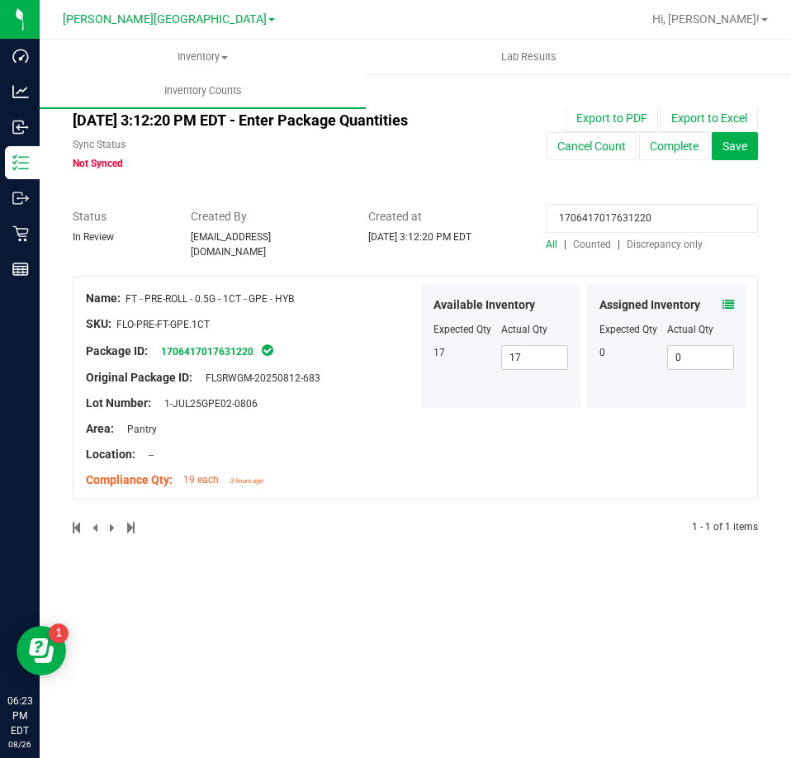
click at [666, 208] on input "1706417017631220" at bounding box center [652, 218] width 212 height 29
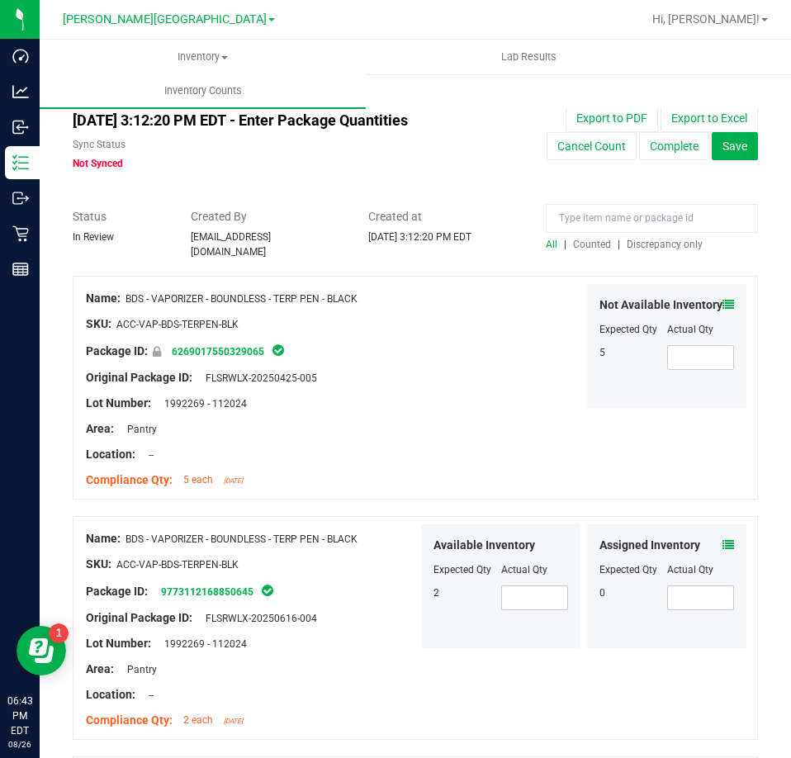
click at [591, 242] on span "Counted" at bounding box center [592, 245] width 38 height 12
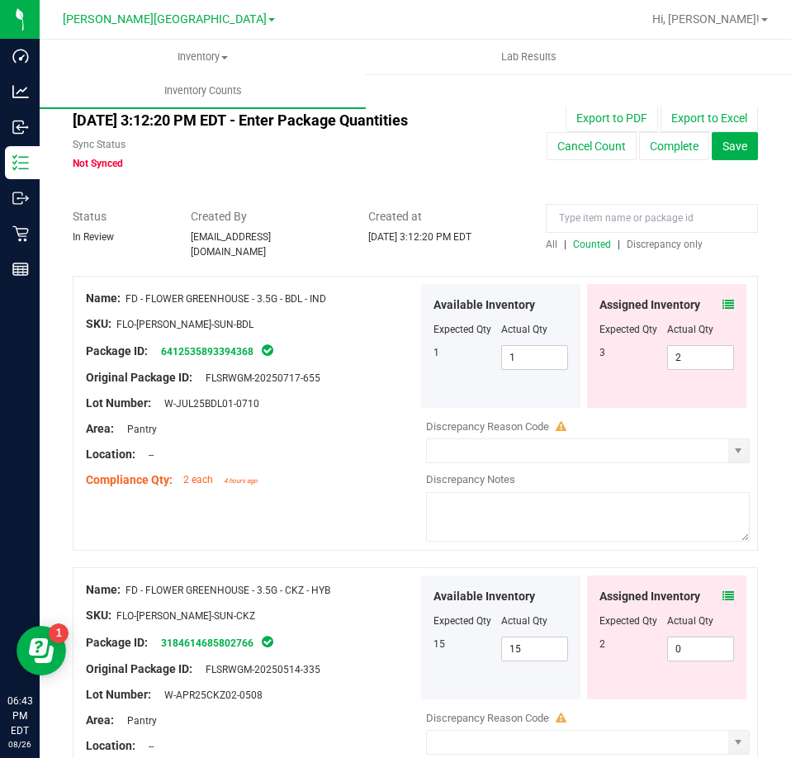
click at [626, 241] on span "Discrepancy only" at bounding box center [664, 245] width 76 height 12
click at [608, 220] on input at bounding box center [652, 218] width 212 height 29
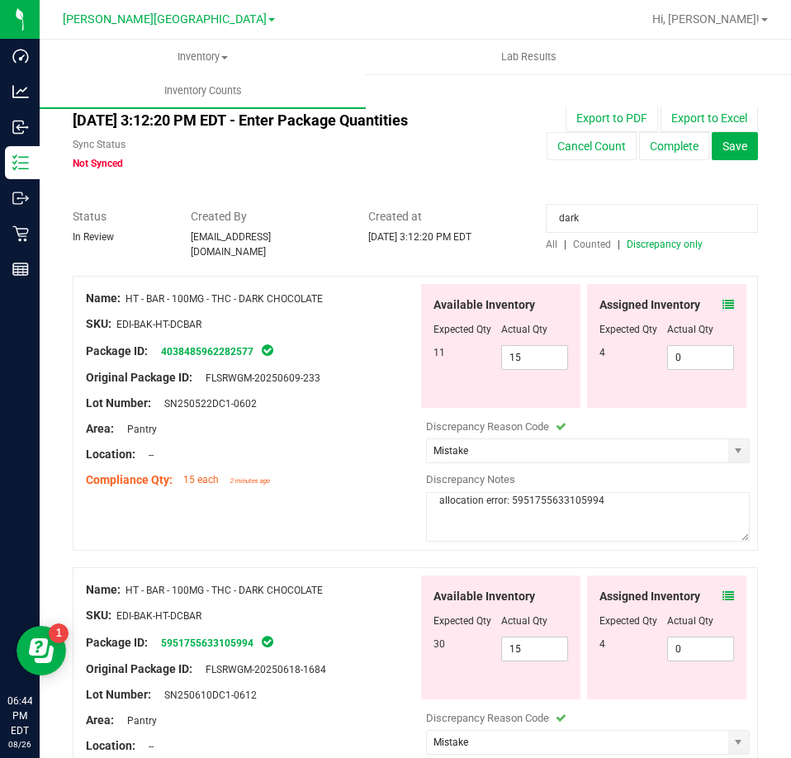
drag, startPoint x: 608, startPoint y: 500, endPoint x: 428, endPoint y: 488, distance: 180.3
click at [428, 492] on textarea "allocation error: 5951755633105994" at bounding box center [588, 517] width 324 height 50
drag, startPoint x: 449, startPoint y: 498, endPoint x: 307, endPoint y: 244, distance: 291.1
click at [307, 244] on div "Status In Review Created By dsavittieri@liveparallel.com Created at Aug 26, 202…" at bounding box center [415, 233] width 710 height 51
click at [722, 299] on icon at bounding box center [728, 305] width 12 height 12
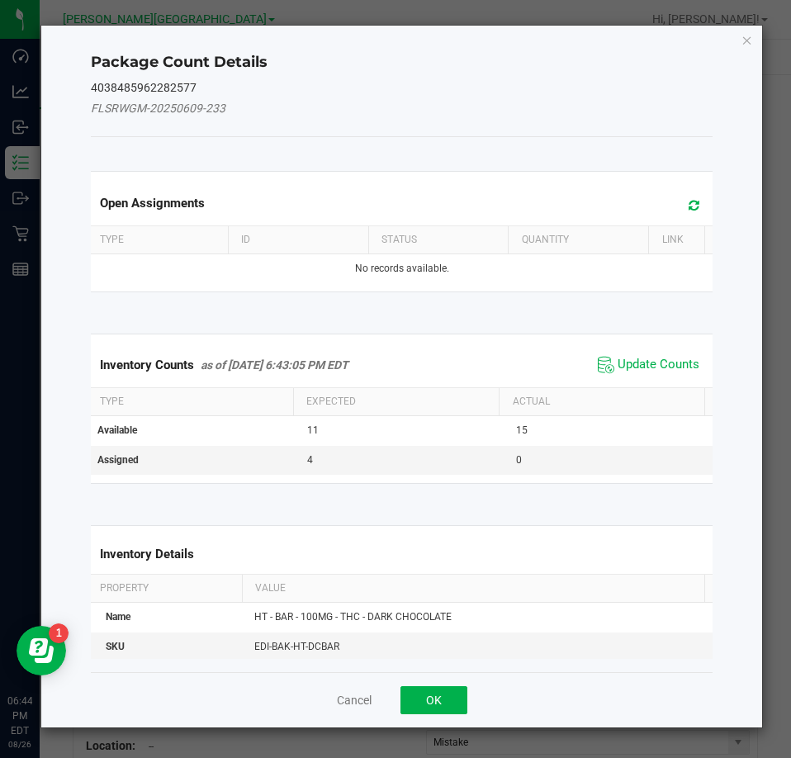
click at [640, 353] on span "Update Counts" at bounding box center [648, 364] width 110 height 25
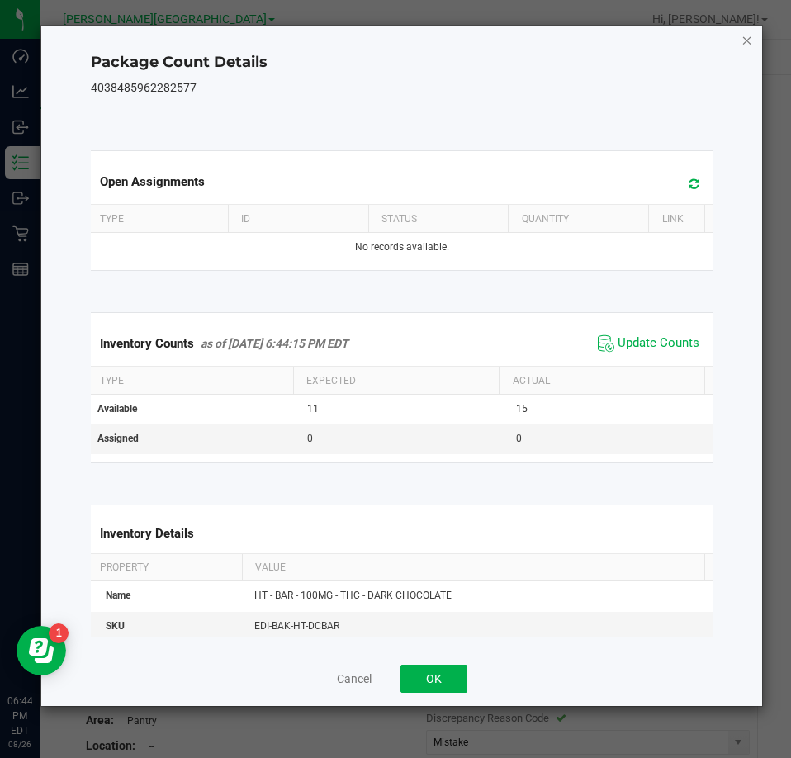
click at [744, 48] on icon "Close" at bounding box center [747, 40] width 12 height 20
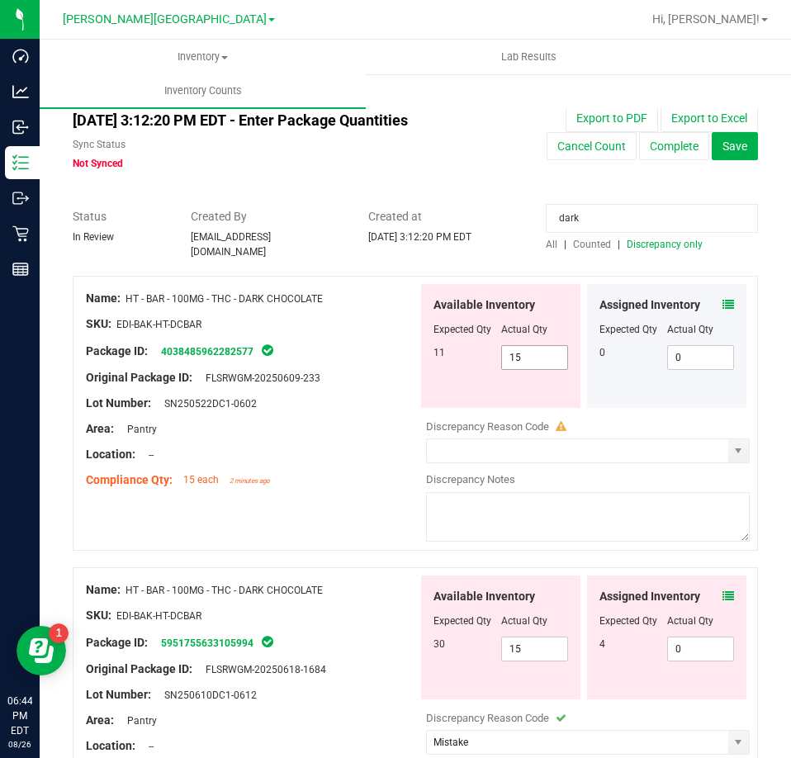
click at [524, 357] on span "15 15" at bounding box center [535, 357] width 68 height 25
click at [524, 357] on input "15" at bounding box center [535, 357] width 66 height 23
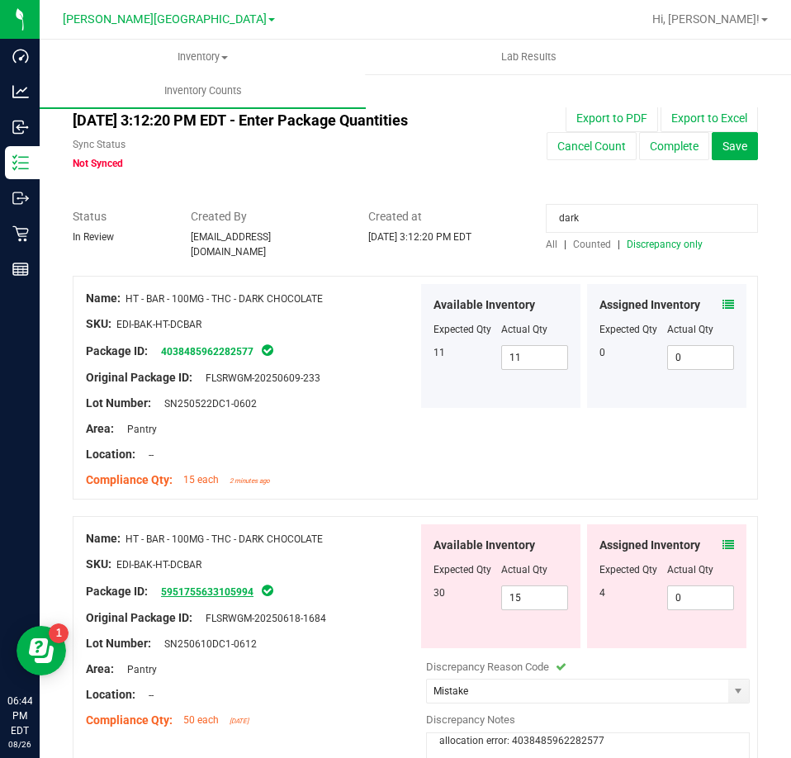
click at [253, 586] on link "5951755633105994" at bounding box center [207, 592] width 92 height 12
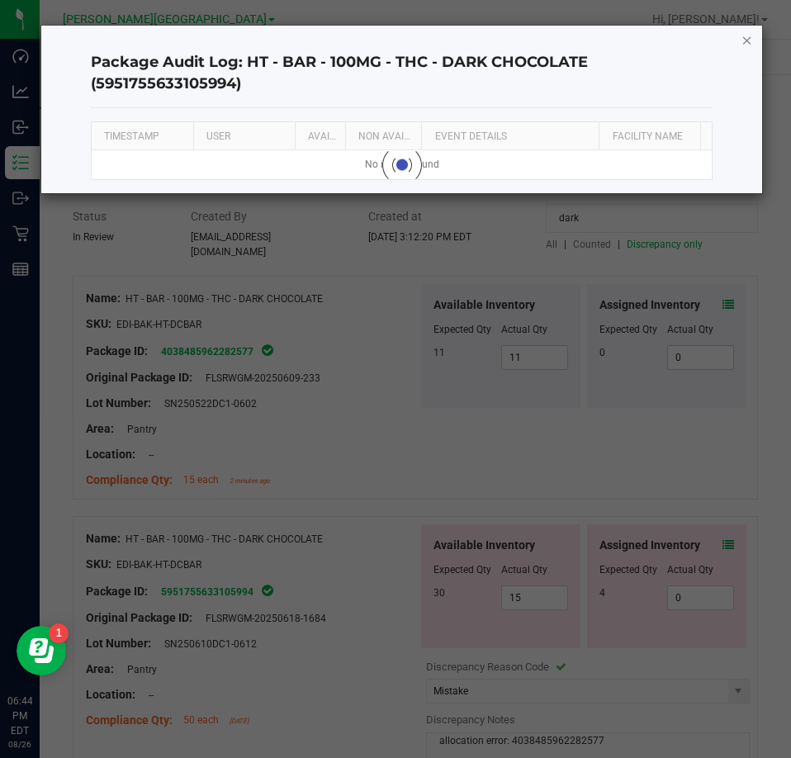
click at [750, 40] on icon "button" at bounding box center [747, 40] width 12 height 20
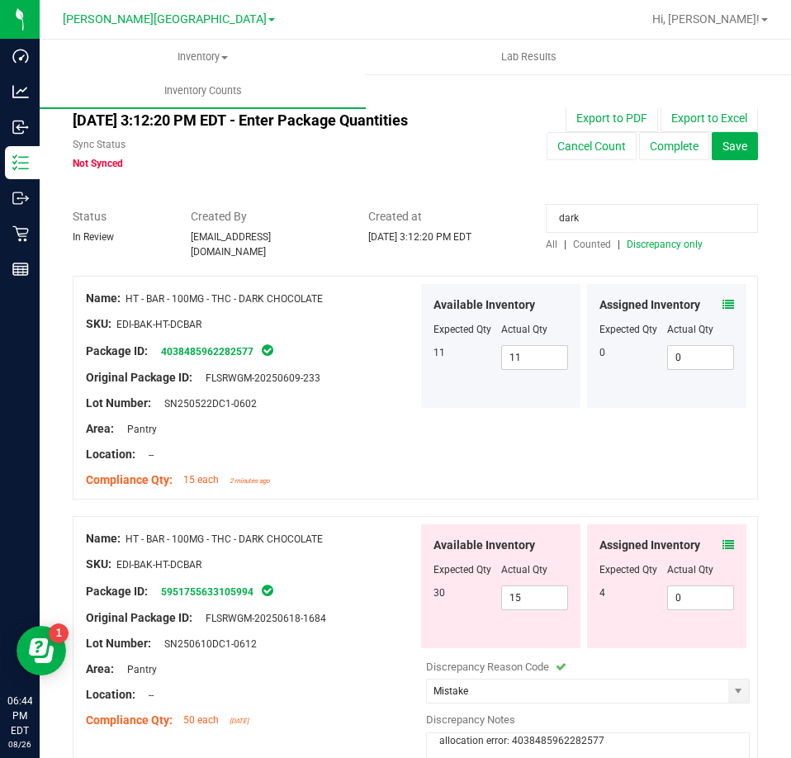
drag, startPoint x: 159, startPoint y: 580, endPoint x: 257, endPoint y: 599, distance: 99.2
click at [257, 599] on div "Name: HT - BAR - 100MG - THC - DARK CHOCOLATE SKU: EDI-BAK-HT-DCBAR Package ID:…" at bounding box center [252, 629] width 332 height 210
copy div "5951755633105994"
click at [722, 543] on span at bounding box center [728, 544] width 12 height 17
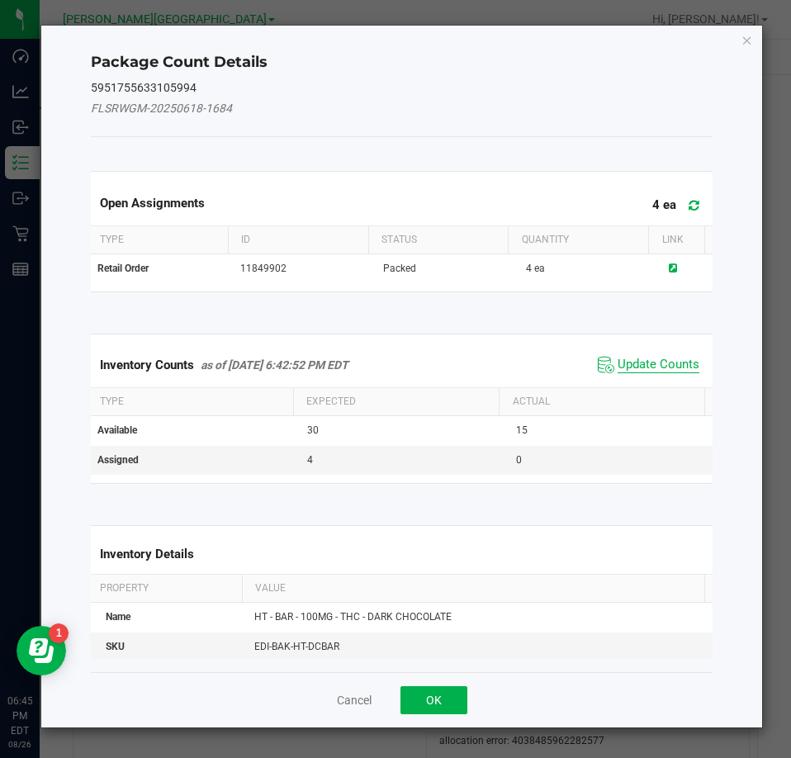
click at [635, 358] on span "Update Counts" at bounding box center [658, 365] width 82 height 17
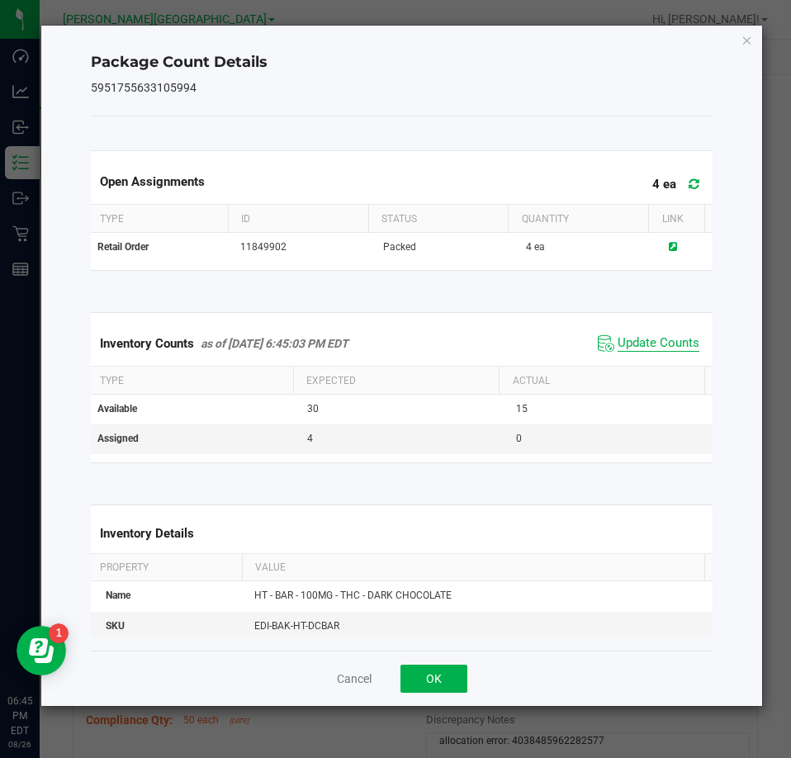
click at [631, 349] on span "Update Counts" at bounding box center [658, 343] width 82 height 17
click at [748, 42] on icon "Close" at bounding box center [747, 40] width 12 height 20
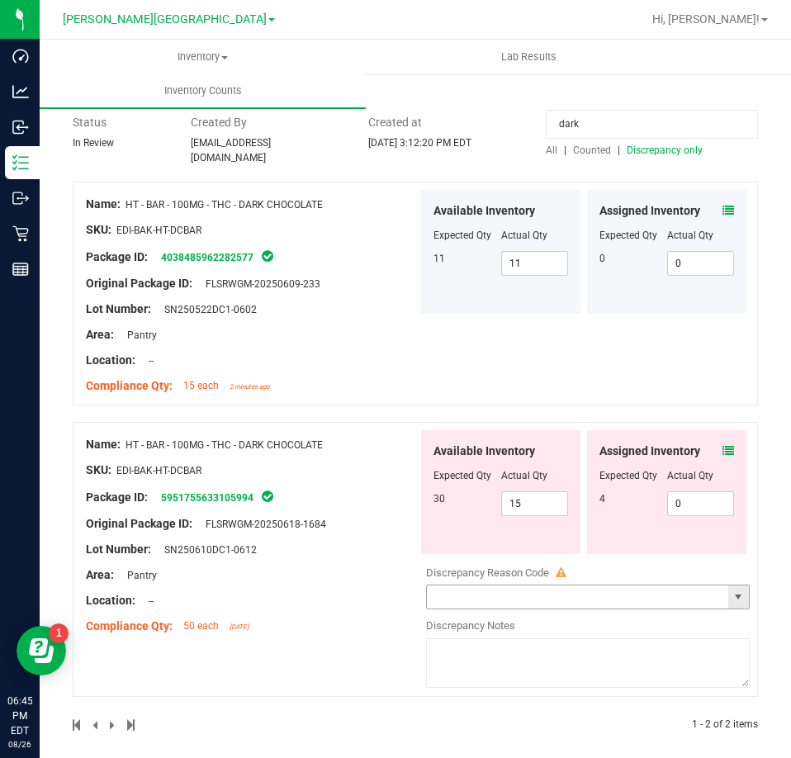
scroll to position [98, 0]
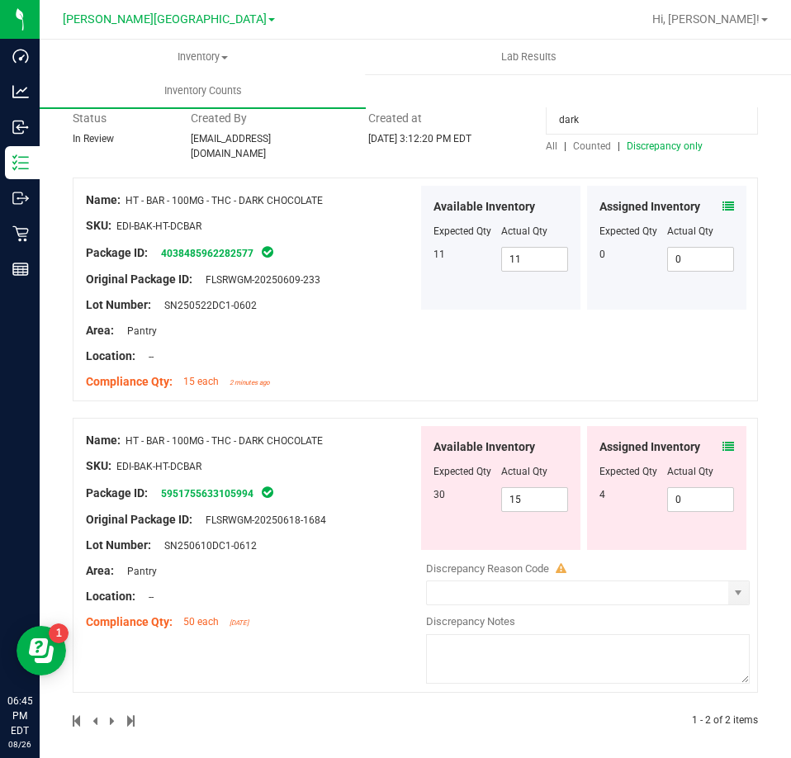
drag, startPoint x: 160, startPoint y: 242, endPoint x: 257, endPoint y: 256, distance: 98.4
click at [257, 256] on div "Name: HT - BAR - 100MG - THC - DARK CHOCOLATE SKU: EDI-BAK-HT-DCBAR Package ID:…" at bounding box center [252, 291] width 332 height 210
copy div "4038485962282577"
click at [722, 441] on icon at bounding box center [728, 447] width 12 height 12
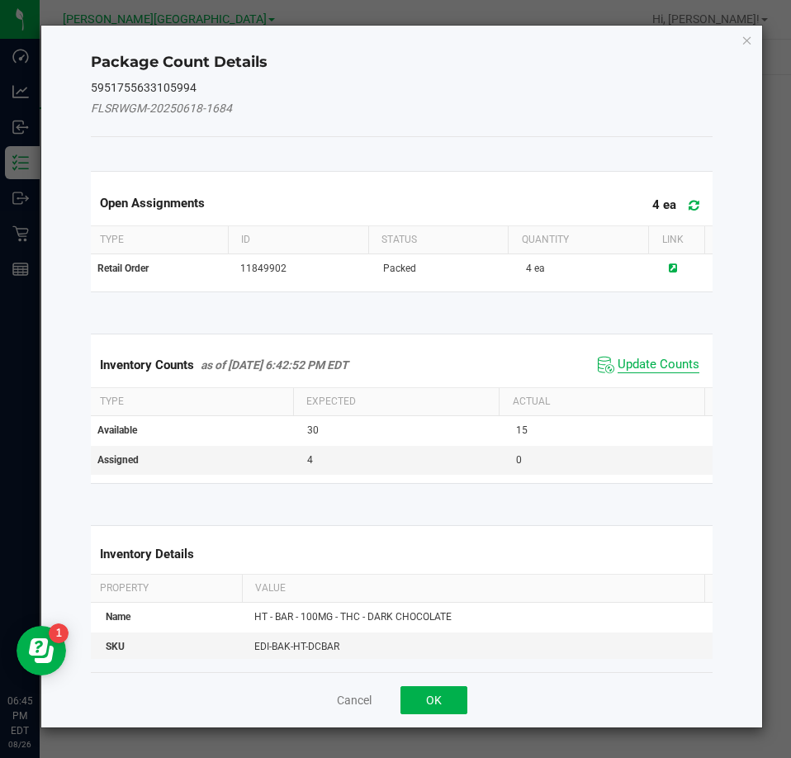
click at [649, 370] on span "Update Counts" at bounding box center [658, 365] width 82 height 17
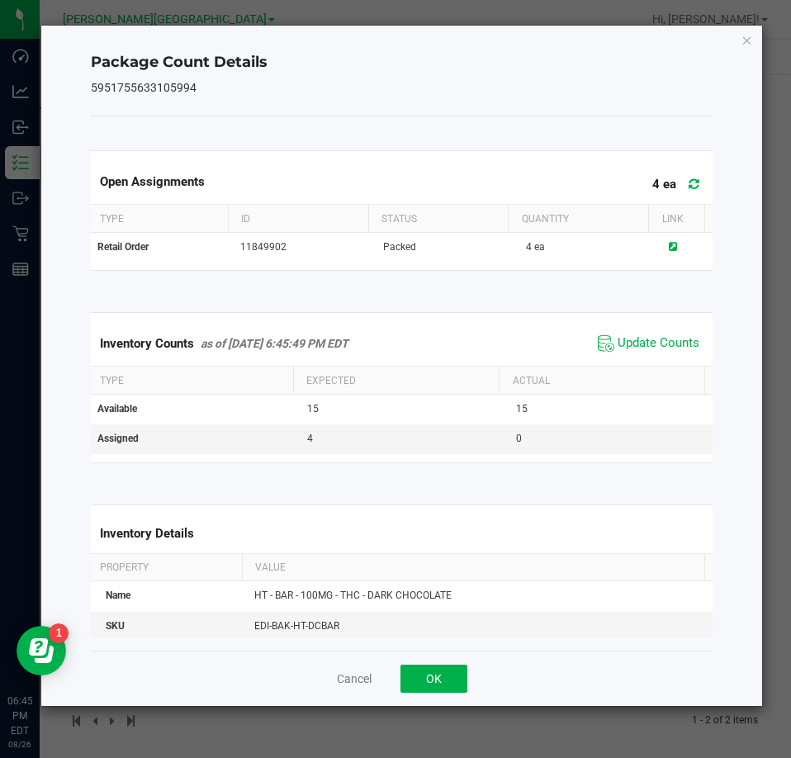
click at [741, 50] on div "Package Count Details 5951755633105994 Open Assignments 4 ea Type ID Status Qua…" at bounding box center [401, 366] width 721 height 680
click at [749, 41] on icon "Close" at bounding box center [747, 40] width 12 height 20
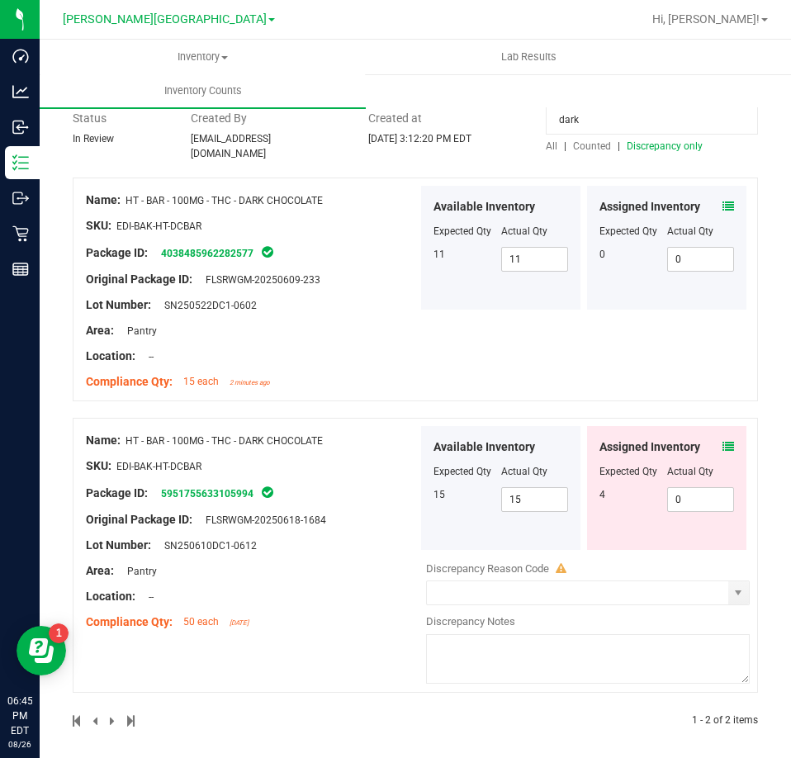
click at [614, 339] on div "Name: HT - BAR - 100MG - THC - DARK CHOCOLATE SKU: EDI-BAK-HT-DCBAR Package ID:…" at bounding box center [415, 289] width 685 height 224
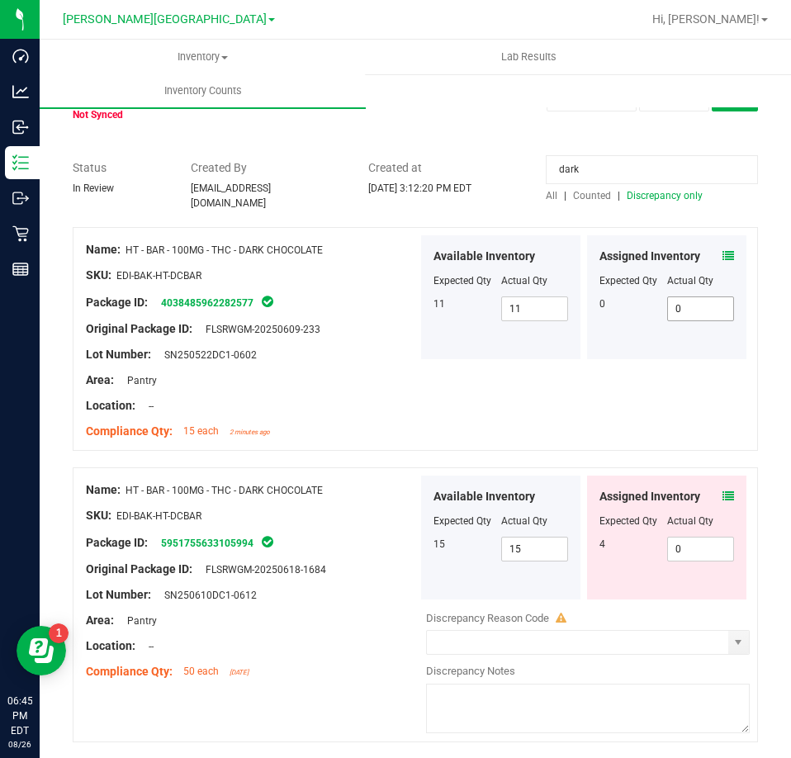
scroll to position [0, 0]
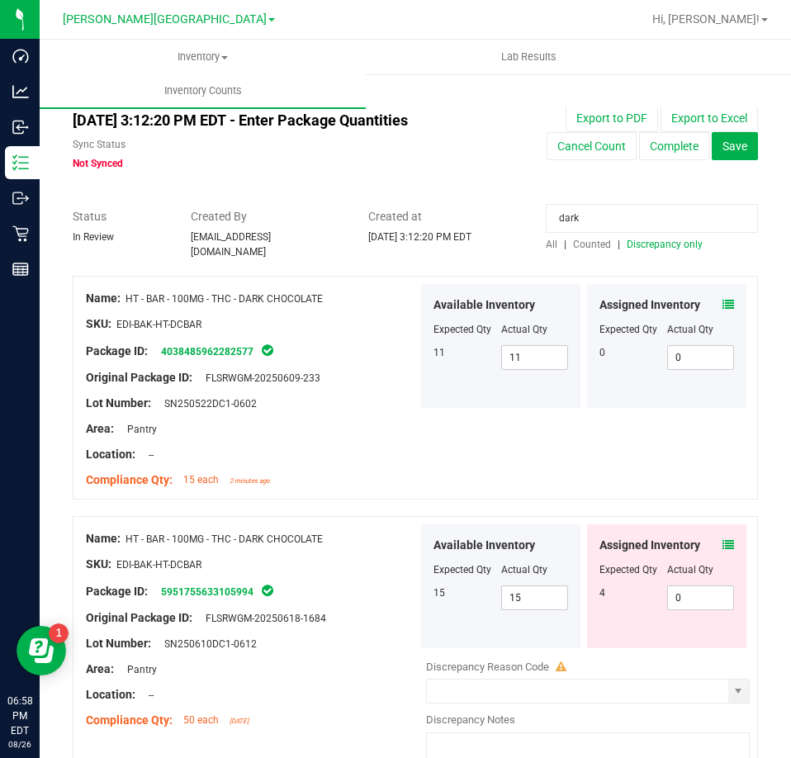
click at [546, 241] on span "All" at bounding box center [552, 245] width 12 height 12
click at [569, 221] on input "dark" at bounding box center [652, 218] width 212 height 29
paste input "0080359165783217"
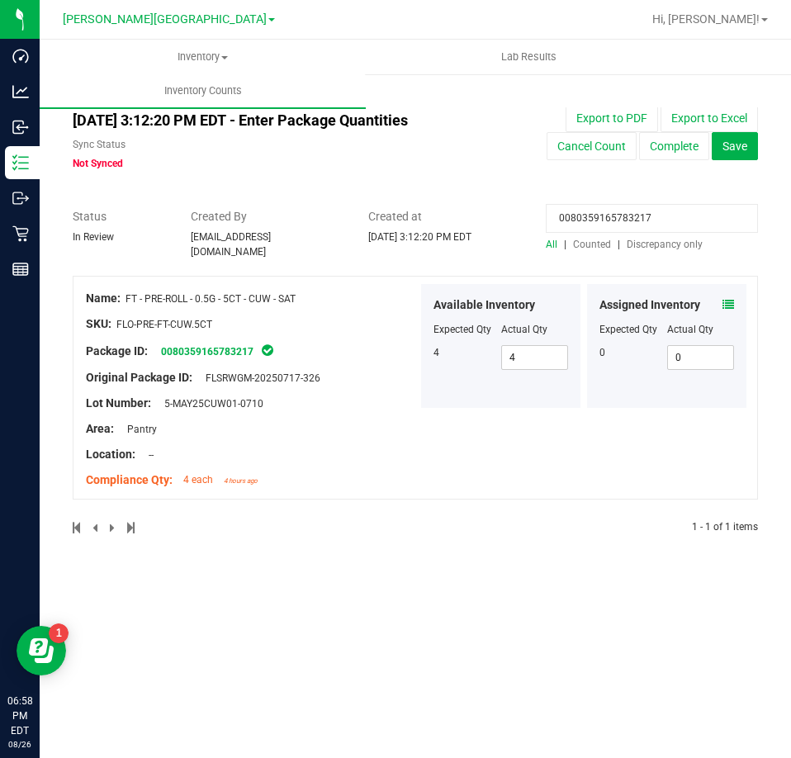
click at [730, 299] on icon at bounding box center [728, 305] width 12 height 12
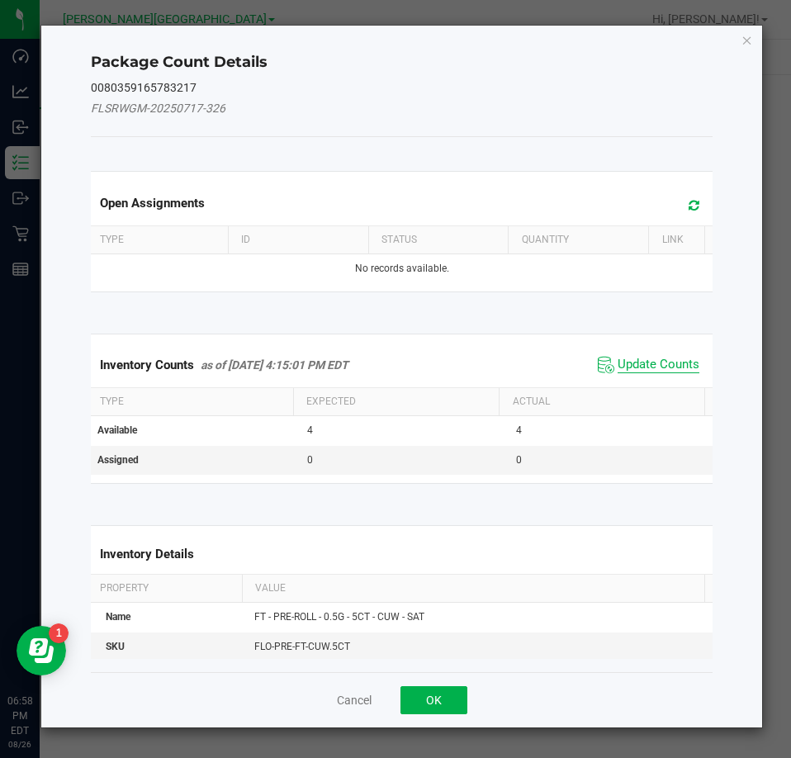
click at [661, 362] on span "Update Counts" at bounding box center [658, 365] width 82 height 17
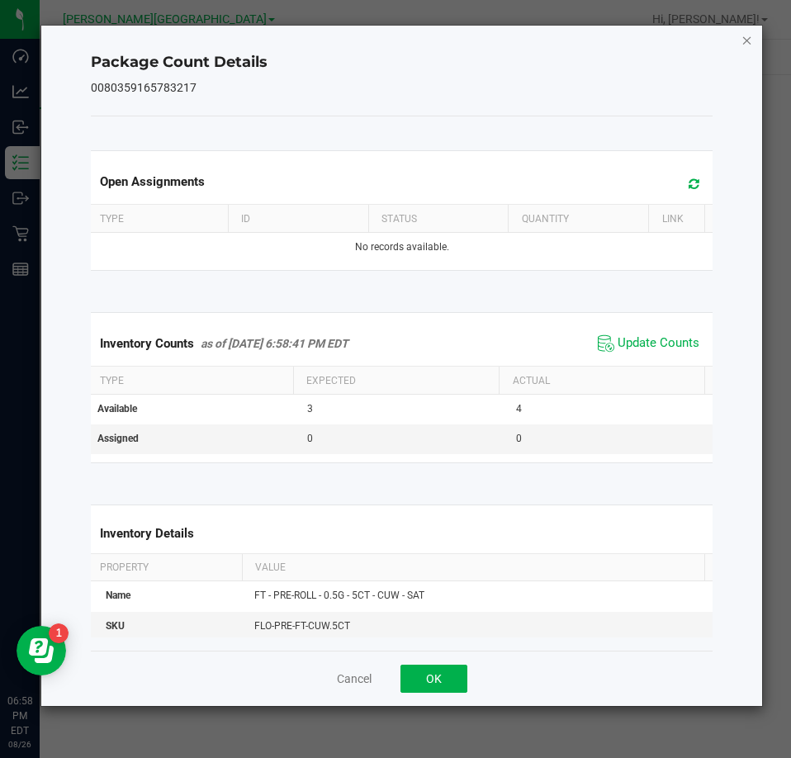
click at [745, 40] on icon "Close" at bounding box center [747, 40] width 12 height 20
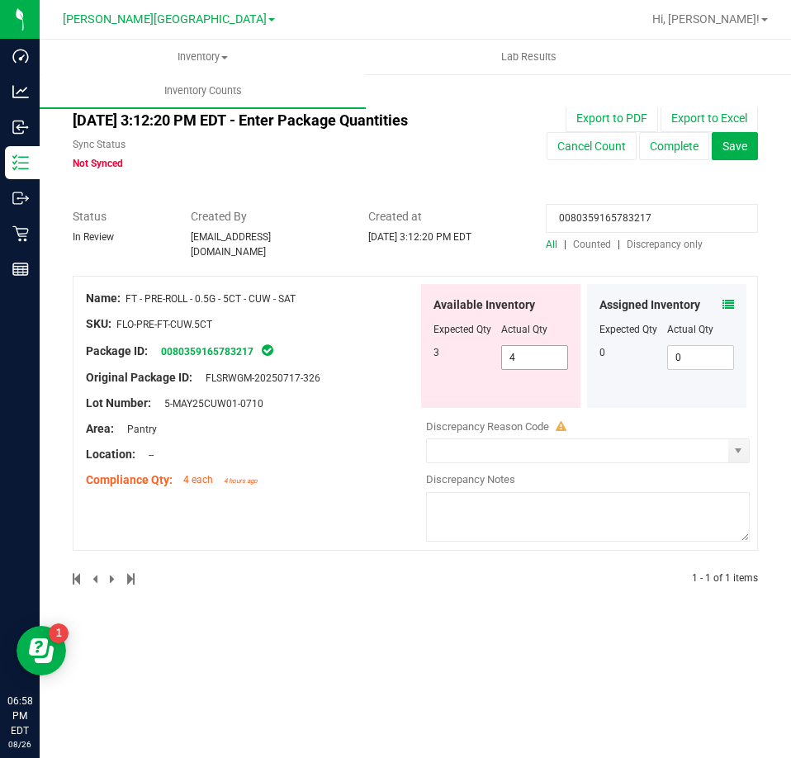
click at [560, 355] on span "4 4" at bounding box center [535, 357] width 68 height 25
click at [560, 355] on input "4" at bounding box center [535, 357] width 66 height 23
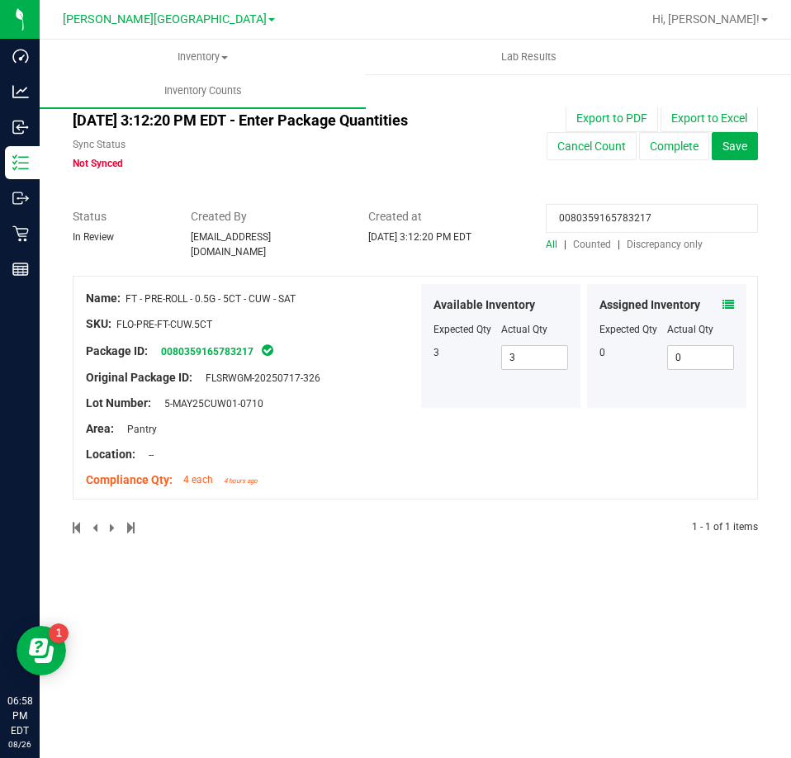
click at [604, 229] on input "0080359165783217" at bounding box center [652, 218] width 212 height 29
paste input "891928683474366"
click at [730, 299] on icon at bounding box center [728, 305] width 12 height 12
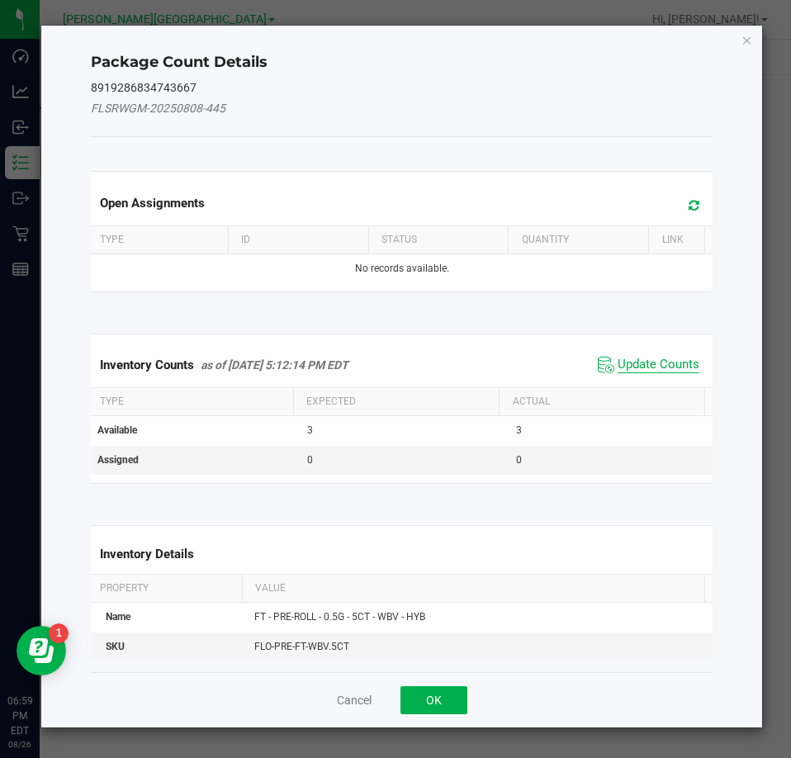
click at [617, 358] on span "Update Counts" at bounding box center [658, 365] width 82 height 17
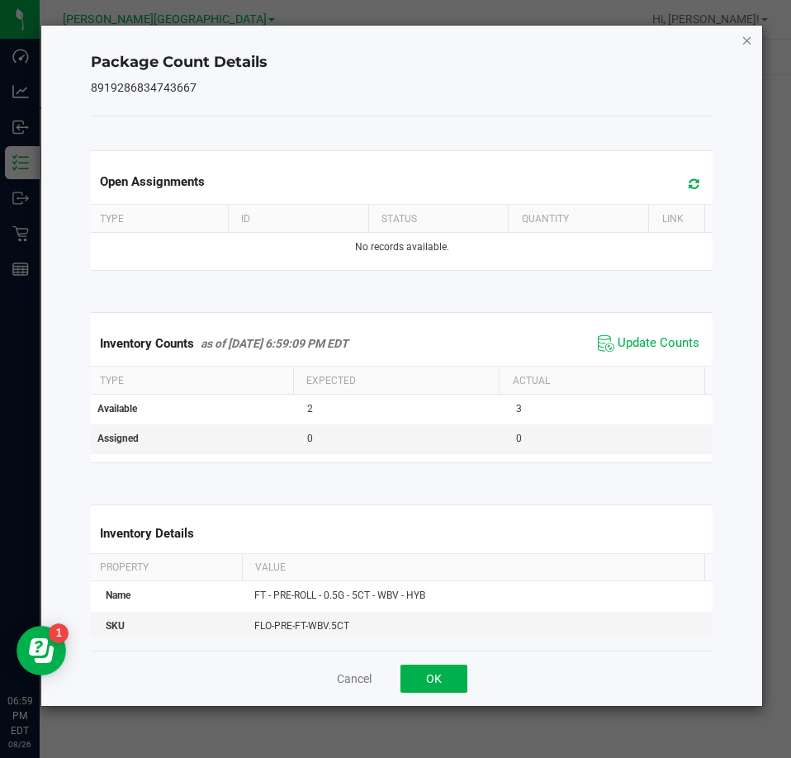
click at [745, 37] on icon "Close" at bounding box center [747, 40] width 12 height 20
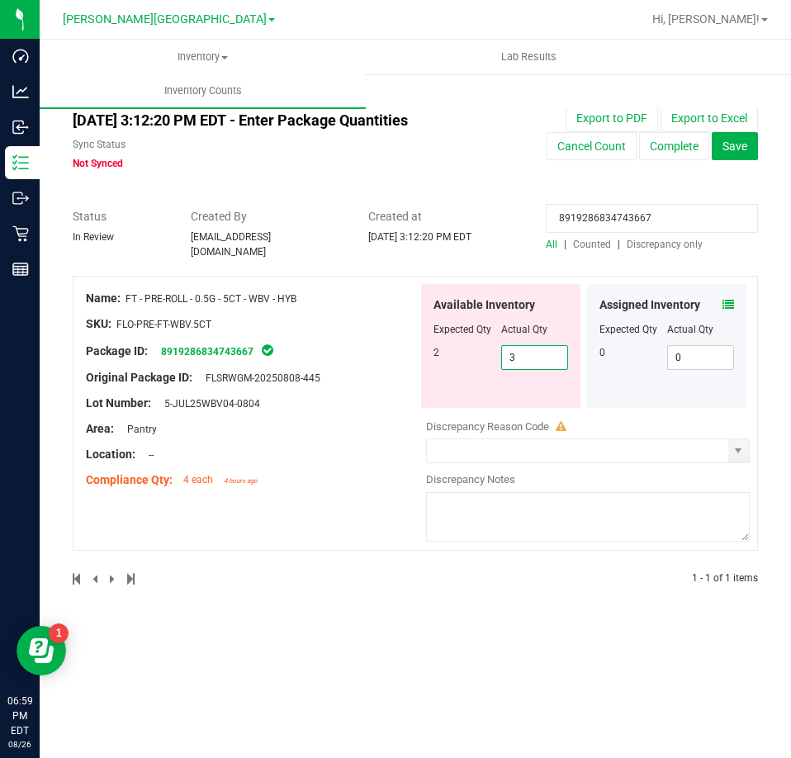
click at [517, 345] on span "3 3" at bounding box center [535, 357] width 68 height 25
click at [517, 346] on input "3" at bounding box center [535, 357] width 66 height 23
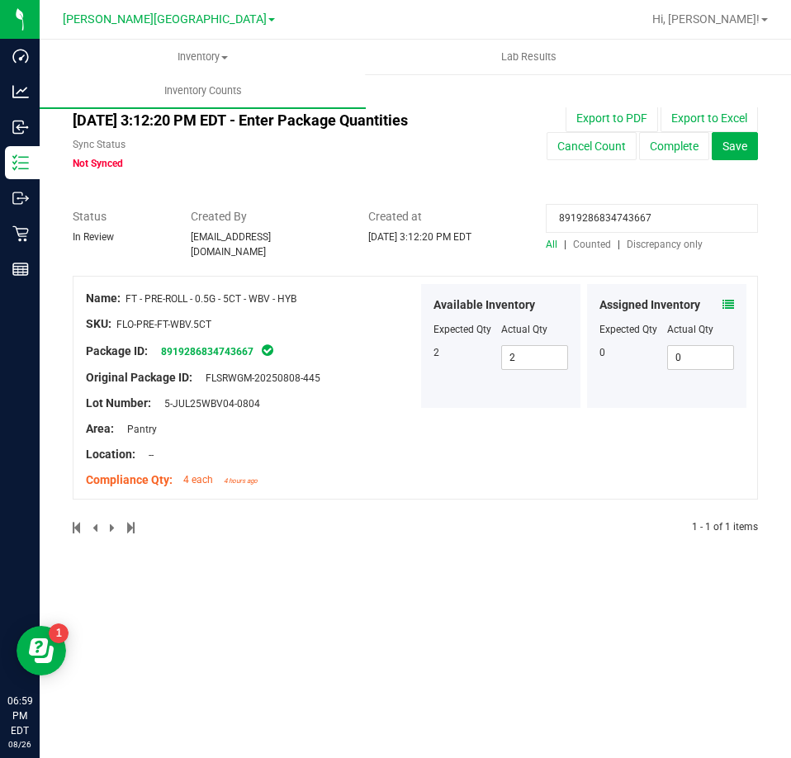
click at [648, 216] on input "8919286834743667" at bounding box center [652, 218] width 212 height 29
paste input "6214099323555391"
click at [725, 299] on icon at bounding box center [728, 305] width 12 height 12
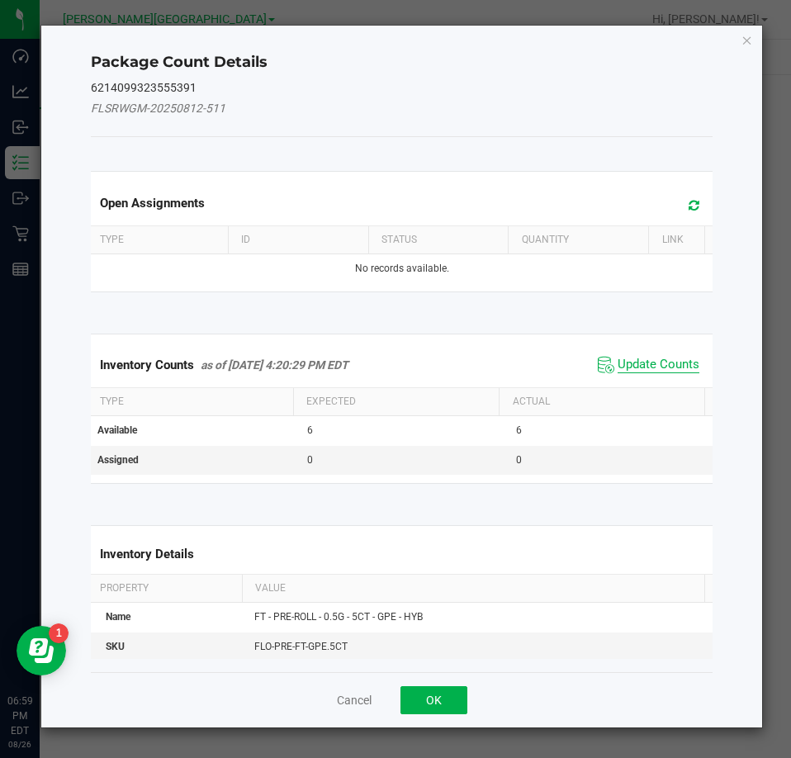
click at [664, 362] on span "Update Counts" at bounding box center [658, 365] width 82 height 17
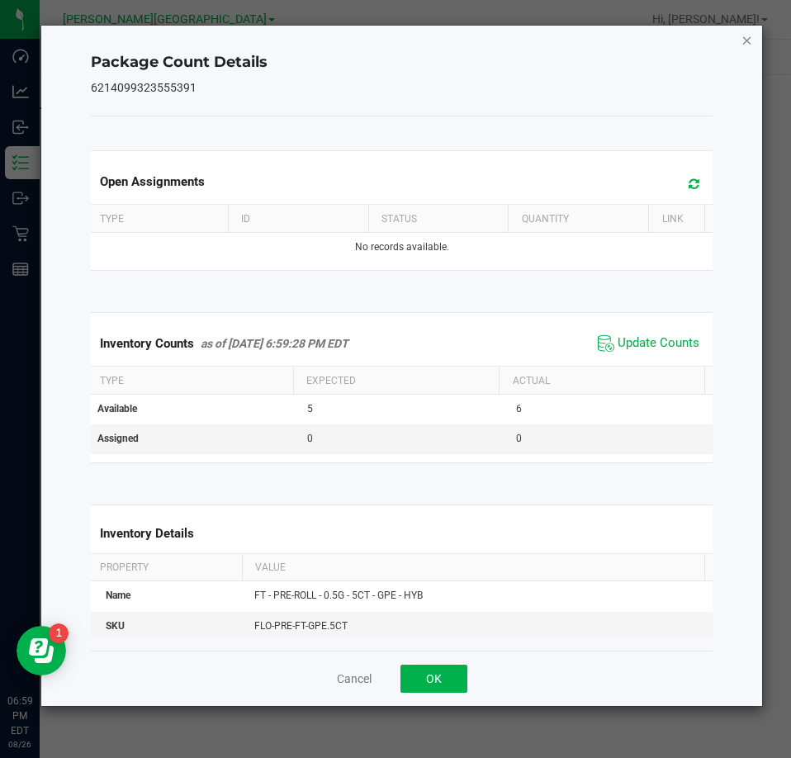
click at [744, 31] on icon "Close" at bounding box center [747, 40] width 12 height 20
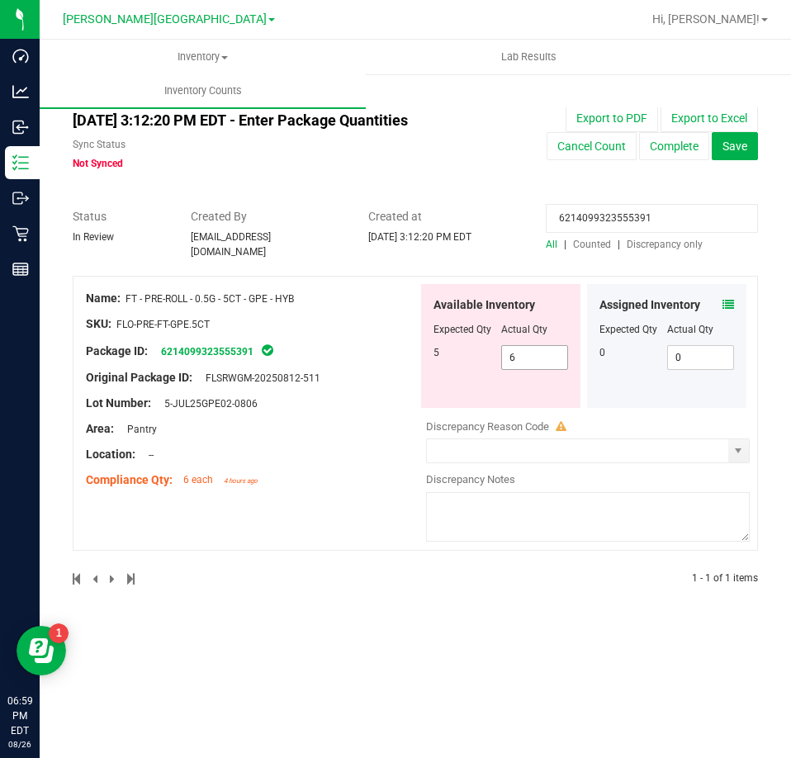
click at [547, 350] on span "6 6" at bounding box center [535, 357] width 68 height 25
click at [0, 0] on input "6" at bounding box center [0, 0] width 0 height 0
click at [677, 213] on input "6214099323555391" at bounding box center [652, 218] width 212 height 29
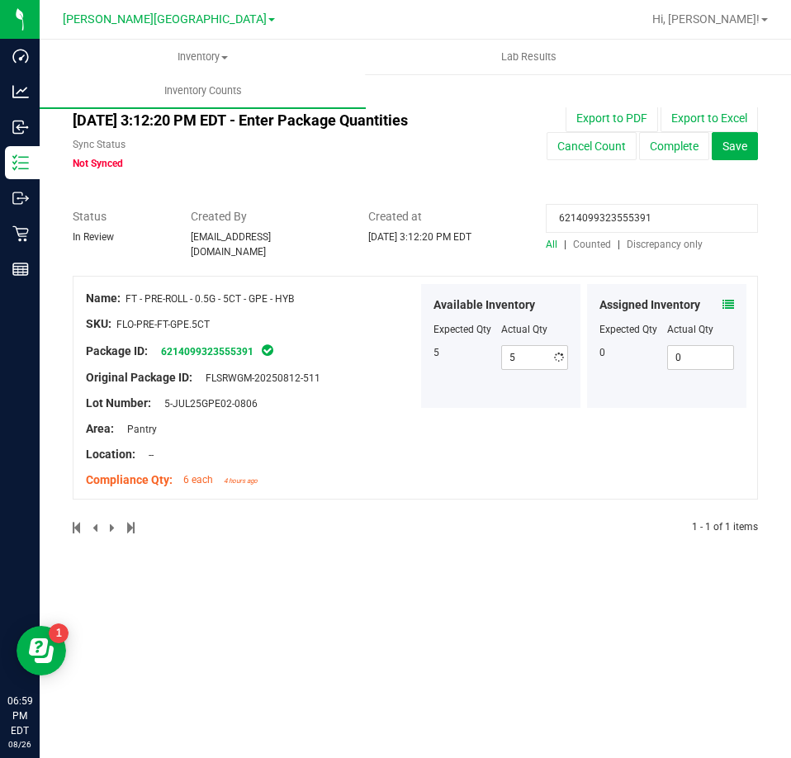
click at [677, 213] on input "6214099323555391" at bounding box center [652, 218] width 212 height 29
paste input "084650357501676"
click at [726, 299] on icon at bounding box center [728, 305] width 12 height 12
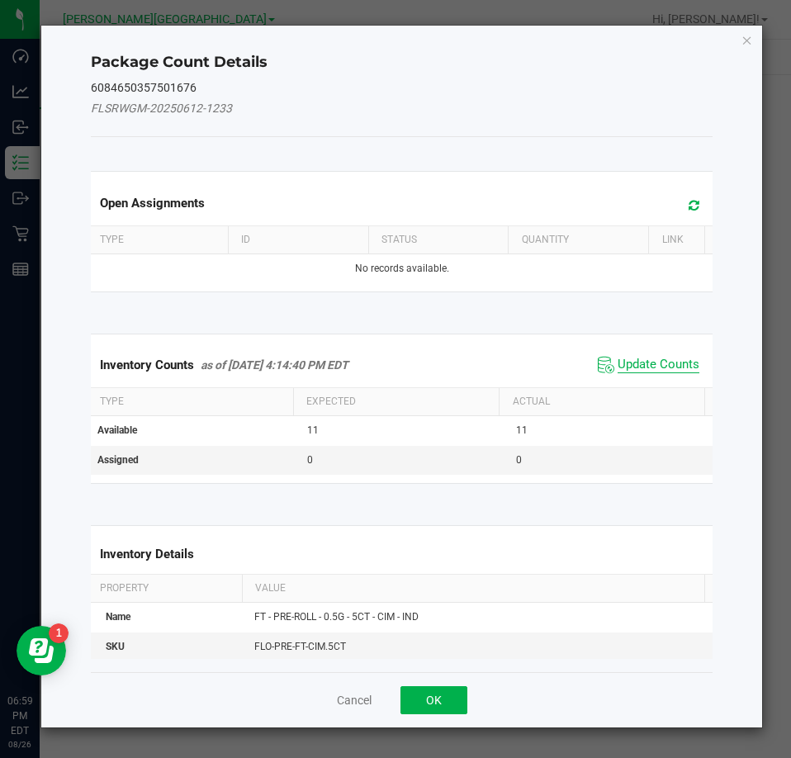
click at [669, 365] on span "Update Counts" at bounding box center [658, 365] width 82 height 17
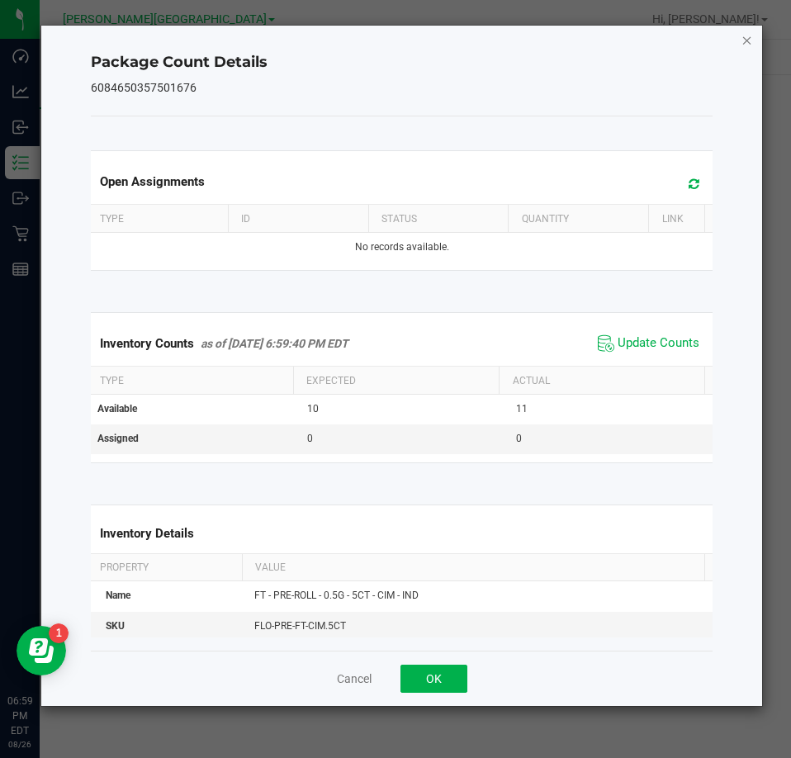
click at [744, 37] on icon "Close" at bounding box center [747, 40] width 12 height 20
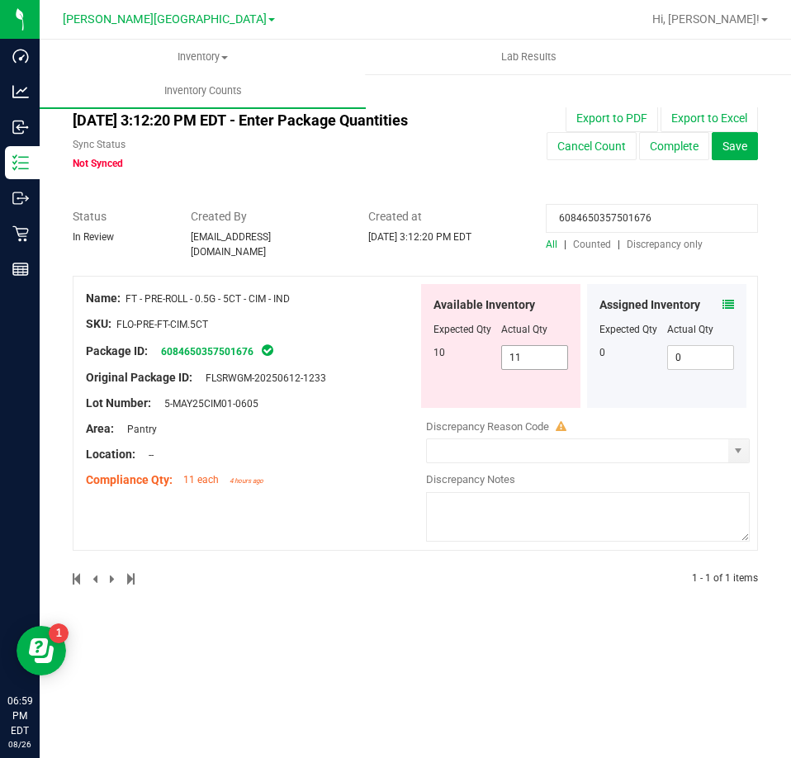
click at [558, 353] on span "11 11" at bounding box center [535, 357] width 68 height 25
click at [558, 353] on input "11" at bounding box center [535, 357] width 66 height 23
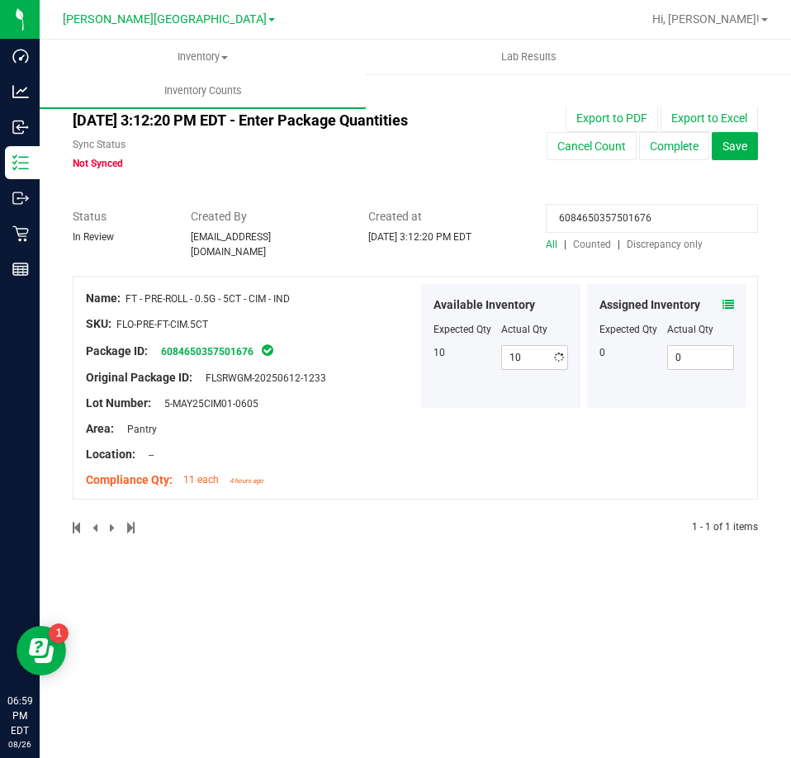
click at [659, 213] on input "6084650357501676" at bounding box center [652, 218] width 212 height 29
paste input "7136092967178885"
click at [728, 296] on span at bounding box center [728, 304] width 12 height 17
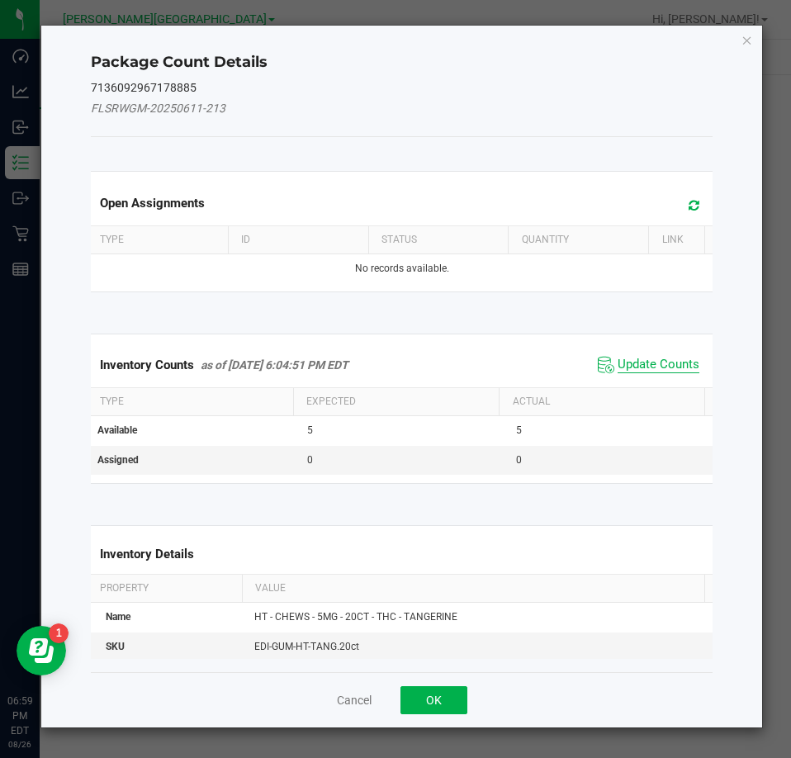
click at [664, 357] on span "Update Counts" at bounding box center [658, 365] width 82 height 17
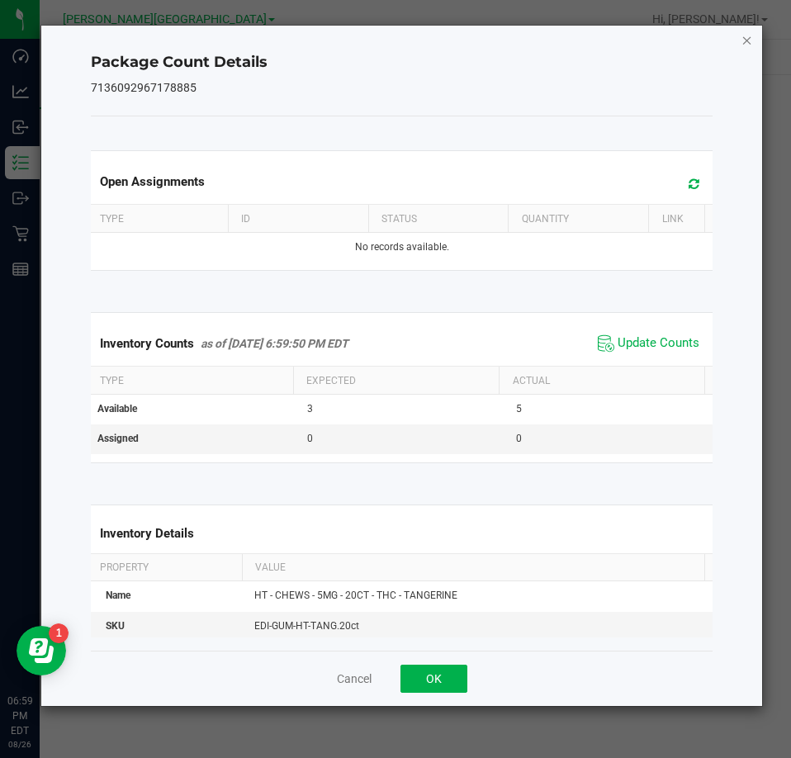
click at [742, 39] on icon "Close" at bounding box center [747, 40] width 12 height 20
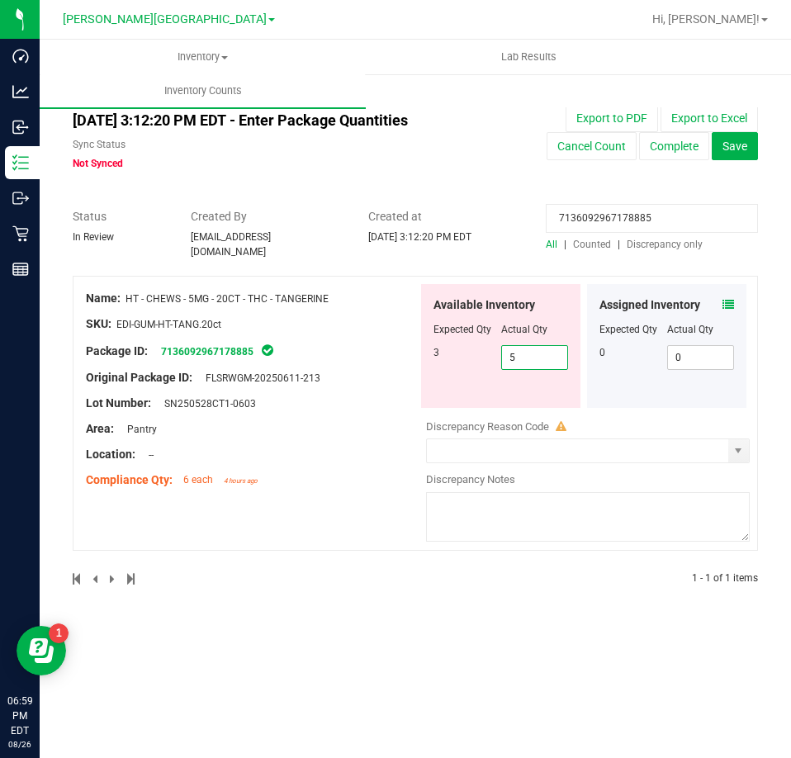
click at [549, 355] on span "5 5" at bounding box center [535, 357] width 68 height 25
click at [549, 355] on input "5" at bounding box center [535, 357] width 66 height 23
click at [621, 216] on input "7136092967178885" at bounding box center [652, 218] width 212 height 29
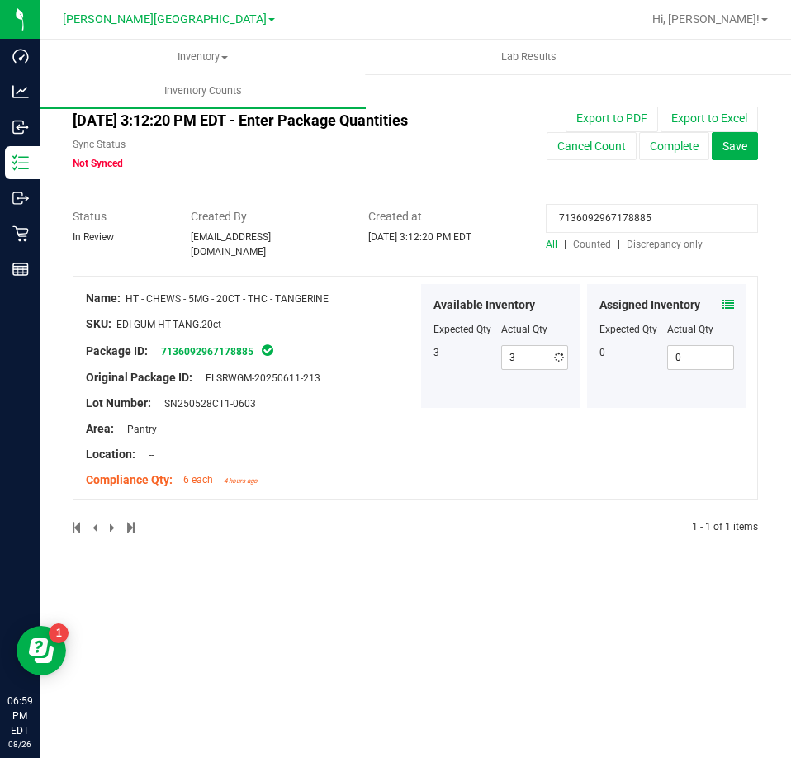
click at [621, 216] on input "7136092967178885" at bounding box center [652, 218] width 212 height 29
paste input "1240459179443204"
click at [724, 299] on icon at bounding box center [728, 305] width 12 height 12
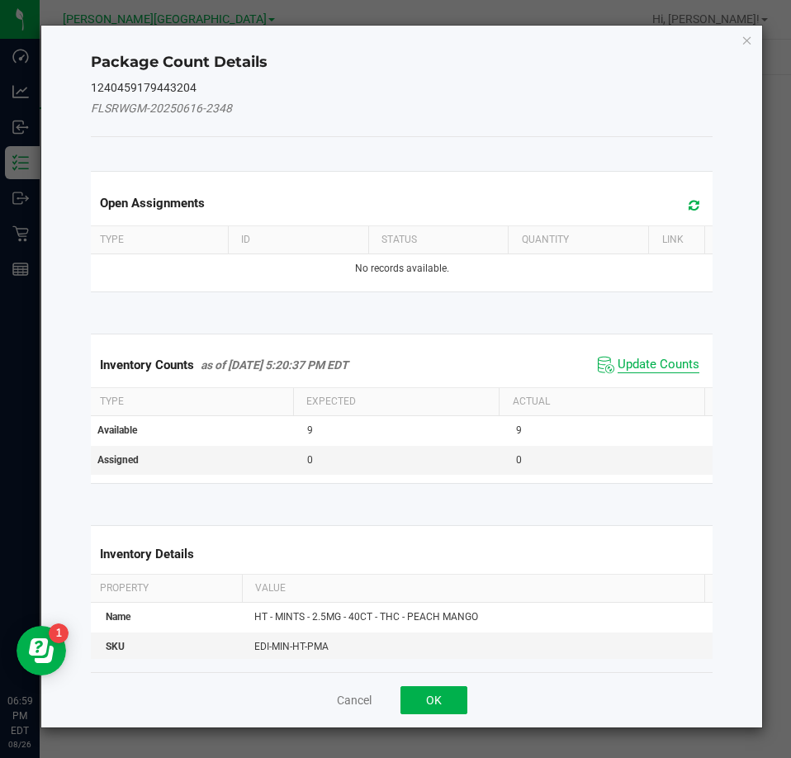
click at [683, 370] on span "Update Counts" at bounding box center [658, 365] width 82 height 17
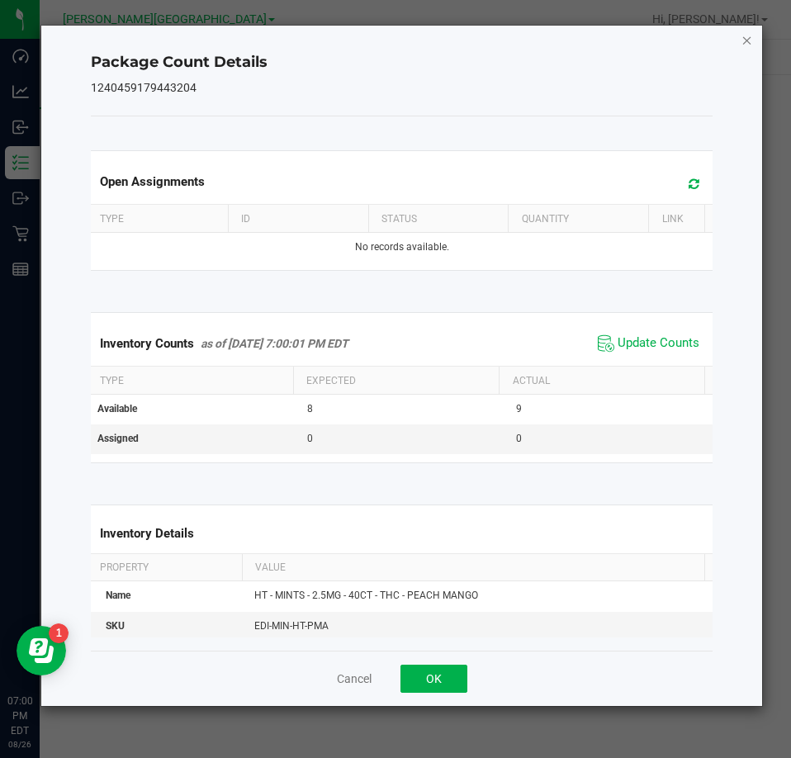
click at [746, 39] on icon "Close" at bounding box center [747, 40] width 12 height 20
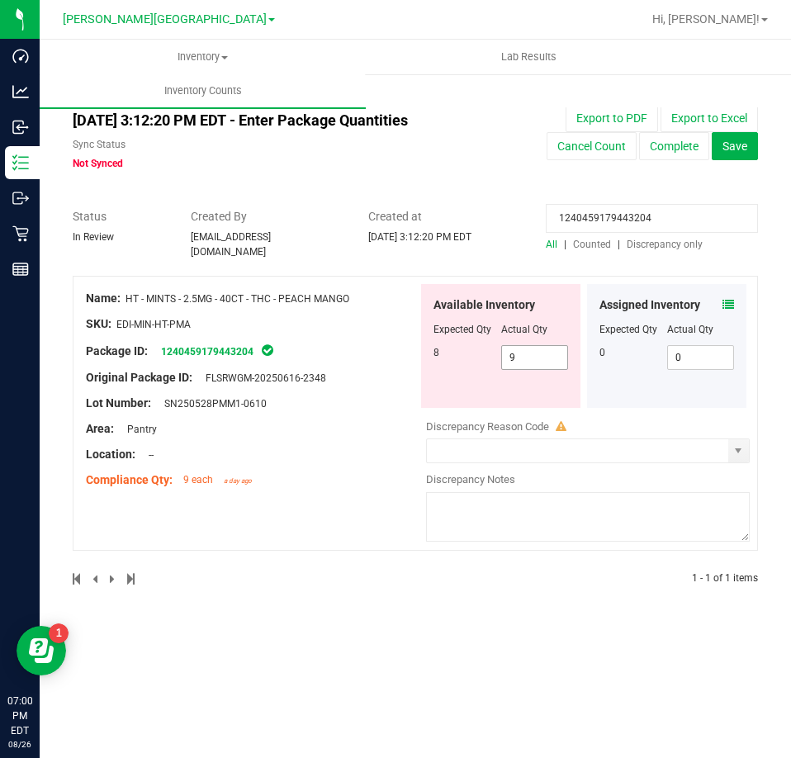
click at [518, 360] on span "9 9" at bounding box center [535, 357] width 68 height 25
click at [520, 357] on input "9" at bounding box center [535, 357] width 66 height 23
click at [600, 227] on input "1240459179443204" at bounding box center [652, 218] width 212 height 29
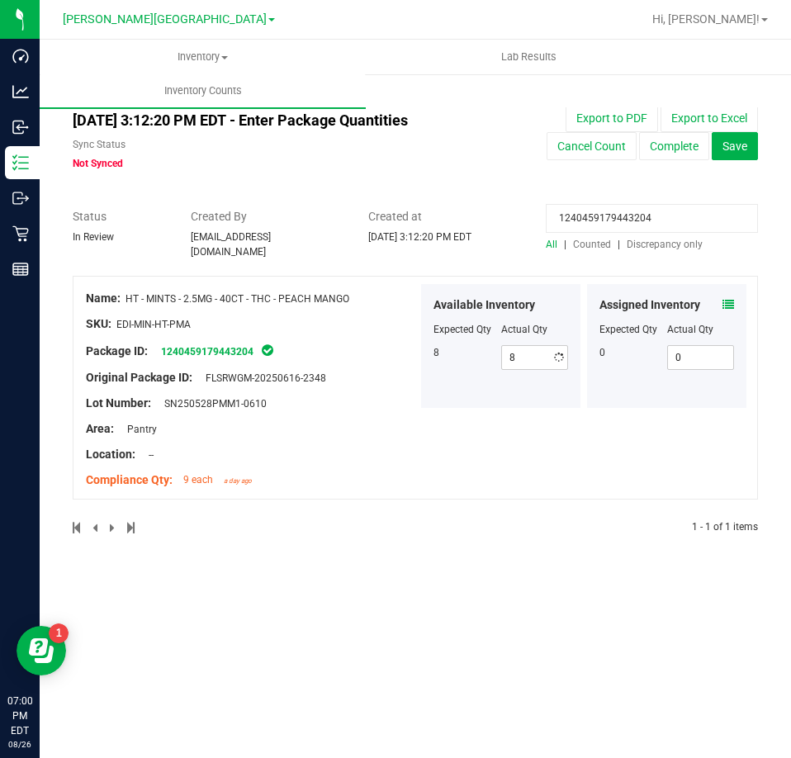
click at [600, 227] on input "1240459179443204" at bounding box center [652, 218] width 212 height 29
paste input "6180453260153660"
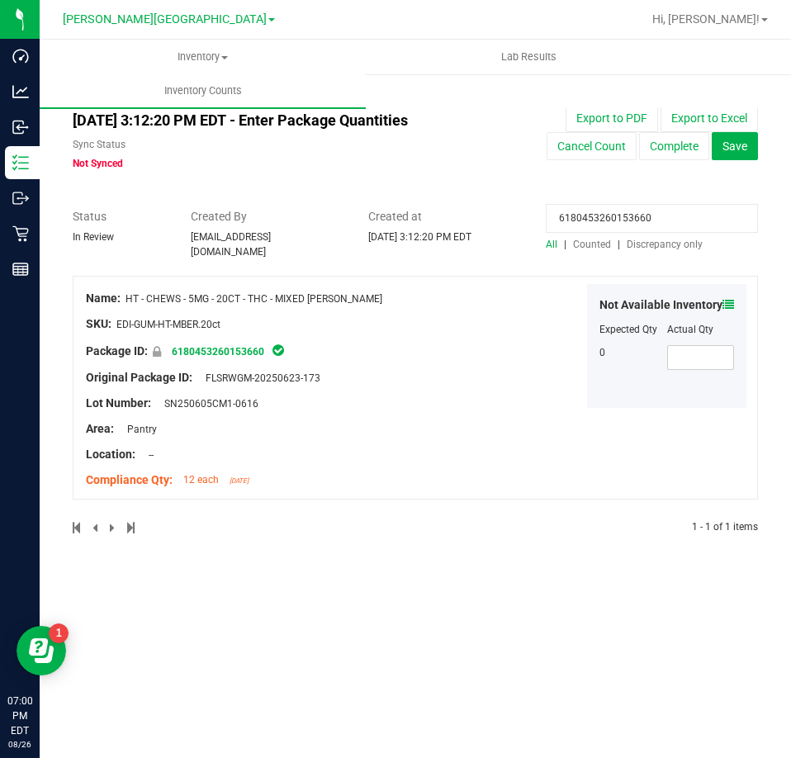
click at [722, 299] on icon at bounding box center [728, 305] width 12 height 12
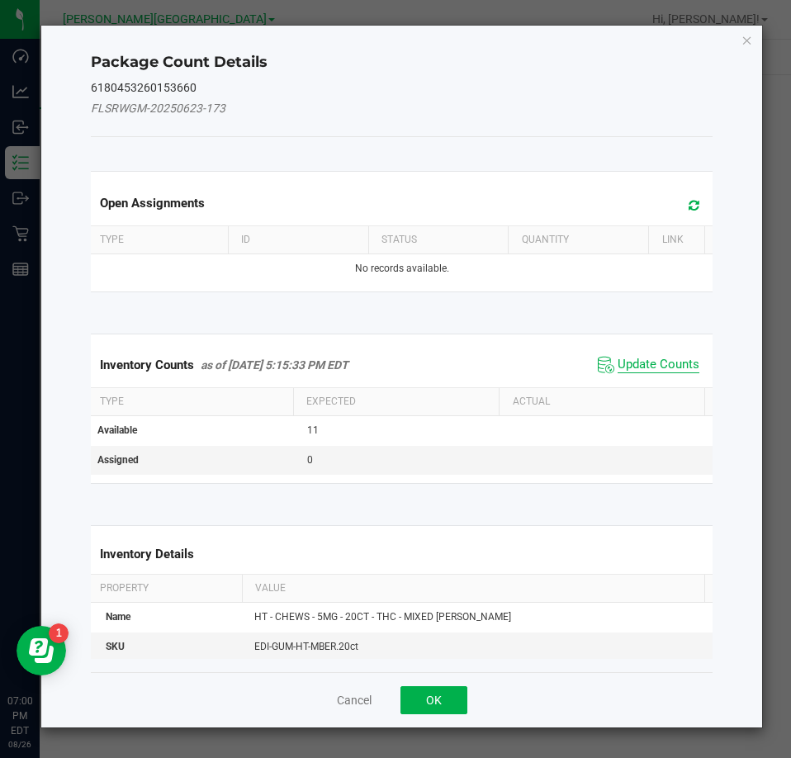
click at [670, 366] on span "Update Counts" at bounding box center [658, 365] width 82 height 17
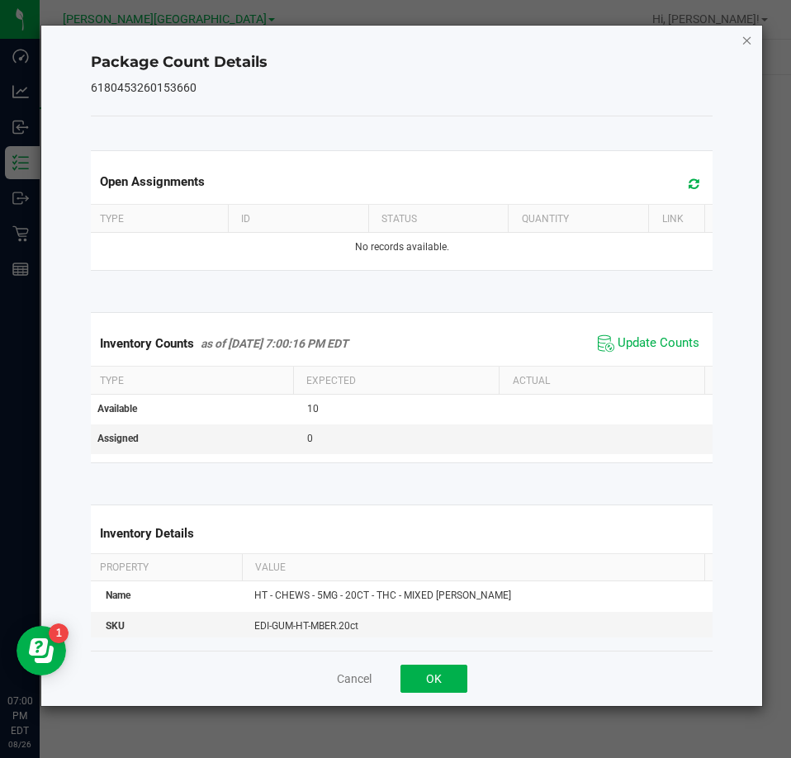
click at [747, 39] on icon "Close" at bounding box center [747, 40] width 12 height 20
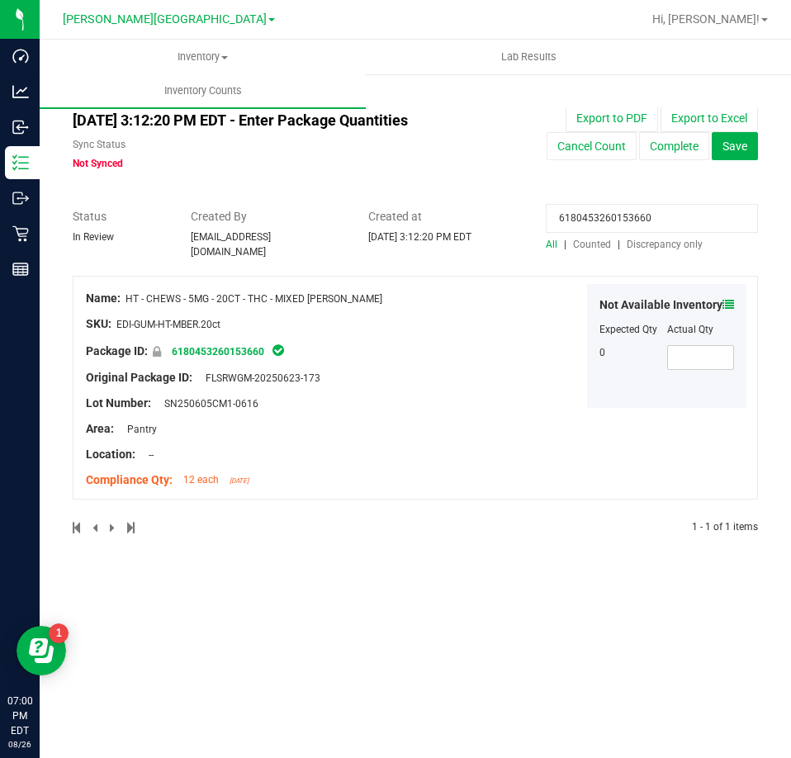
click at [608, 229] on input "6180453260153660" at bounding box center [652, 218] width 212 height 29
paste input "1343579506381844"
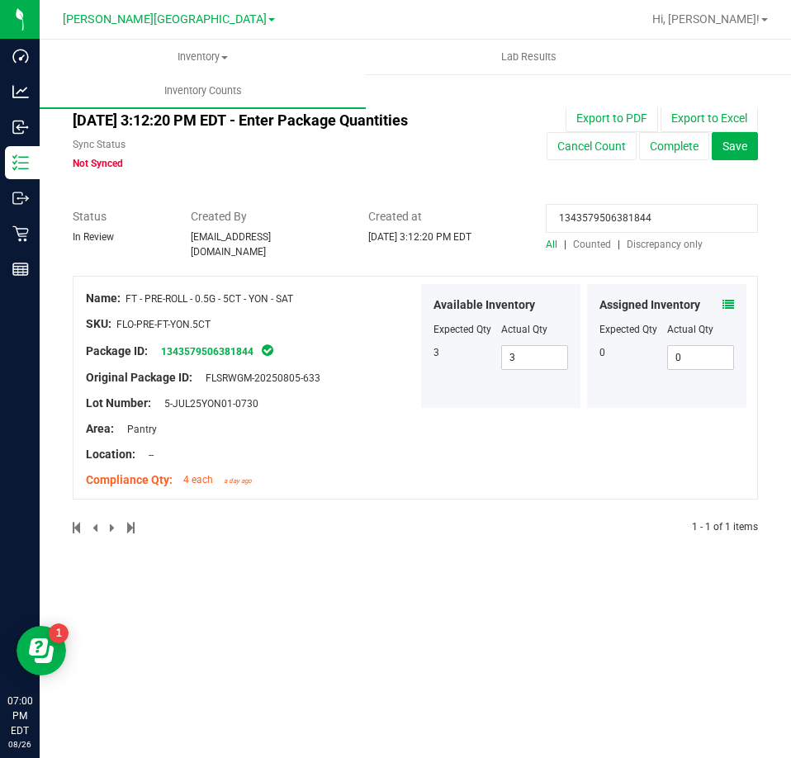
click at [730, 299] on icon at bounding box center [728, 305] width 12 height 12
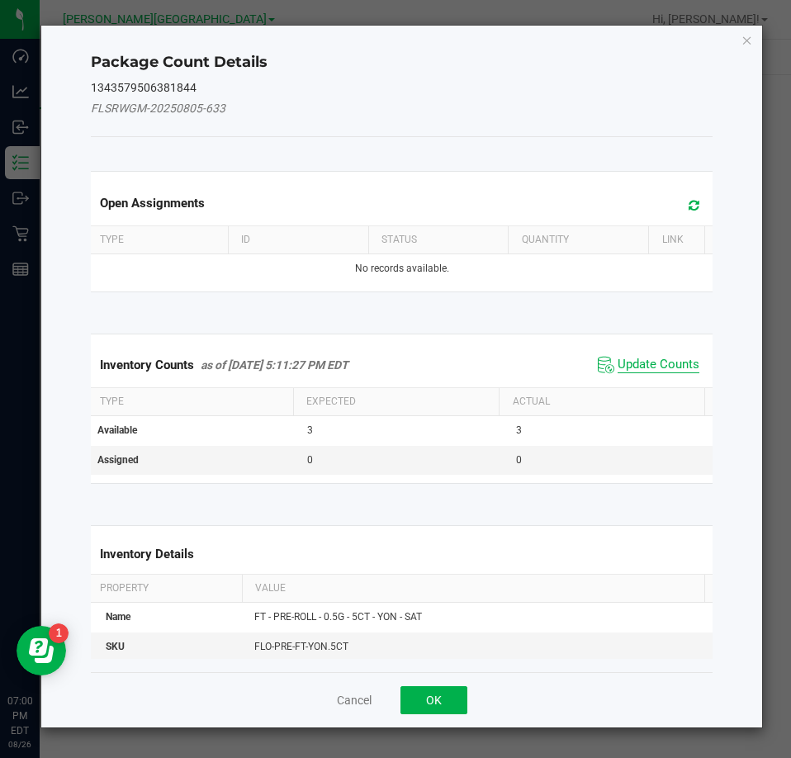
click at [661, 363] on span "Update Counts" at bounding box center [658, 365] width 82 height 17
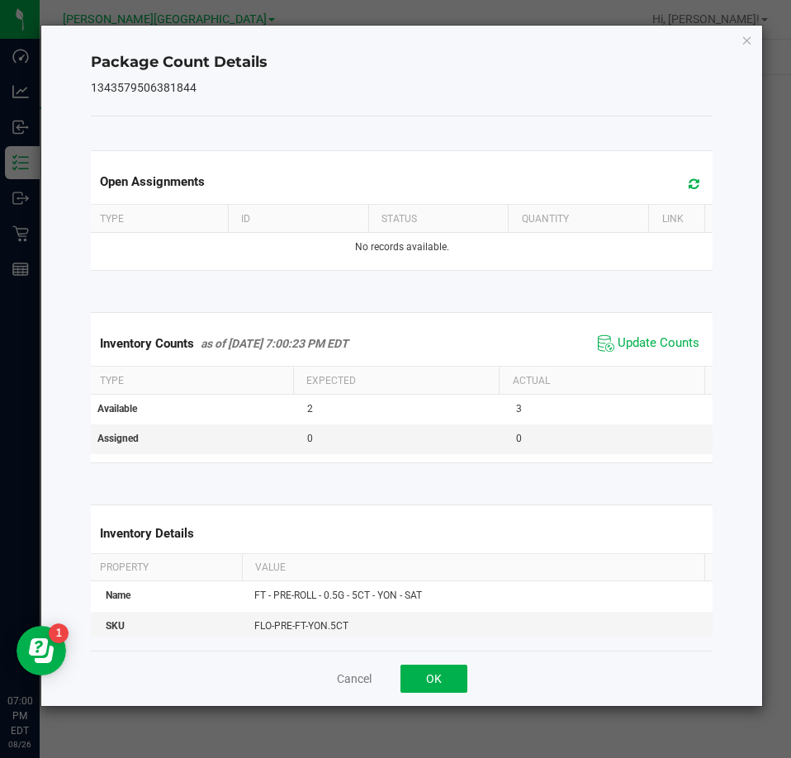
click at [754, 38] on div "Package Count Details 1343579506381844 Open Assignments Type ID Status Quantity…" at bounding box center [401, 366] width 721 height 680
click at [744, 38] on icon "Close" at bounding box center [747, 40] width 12 height 20
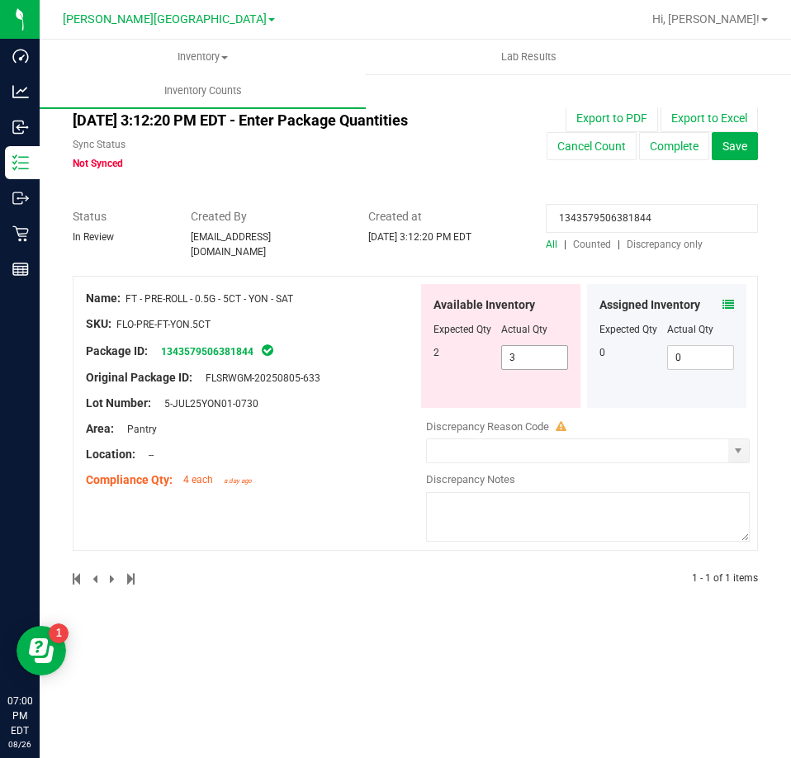
click at [534, 345] on span "3 3" at bounding box center [535, 357] width 68 height 25
click at [533, 346] on input "3" at bounding box center [535, 357] width 66 height 23
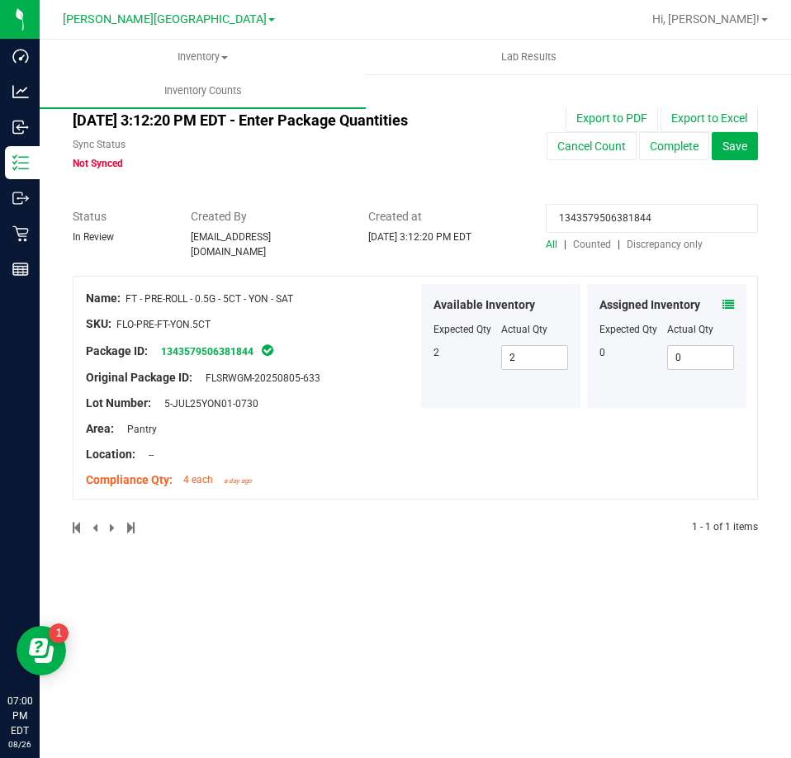
click at [665, 220] on input "1343579506381844" at bounding box center [652, 218] width 212 height 29
paste input "079654735922949"
click at [735, 297] on div "Assigned Inventory Expected Qty Actual Qty 0" at bounding box center [666, 346] width 159 height 124
click at [728, 299] on icon at bounding box center [728, 305] width 12 height 12
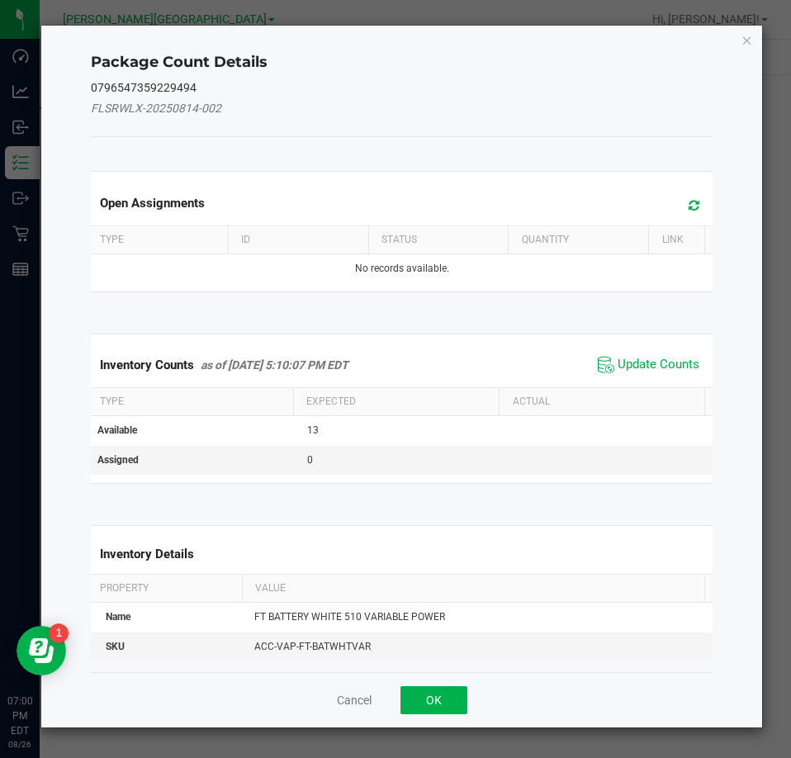
click at [655, 373] on span "Update Counts" at bounding box center [648, 364] width 110 height 25
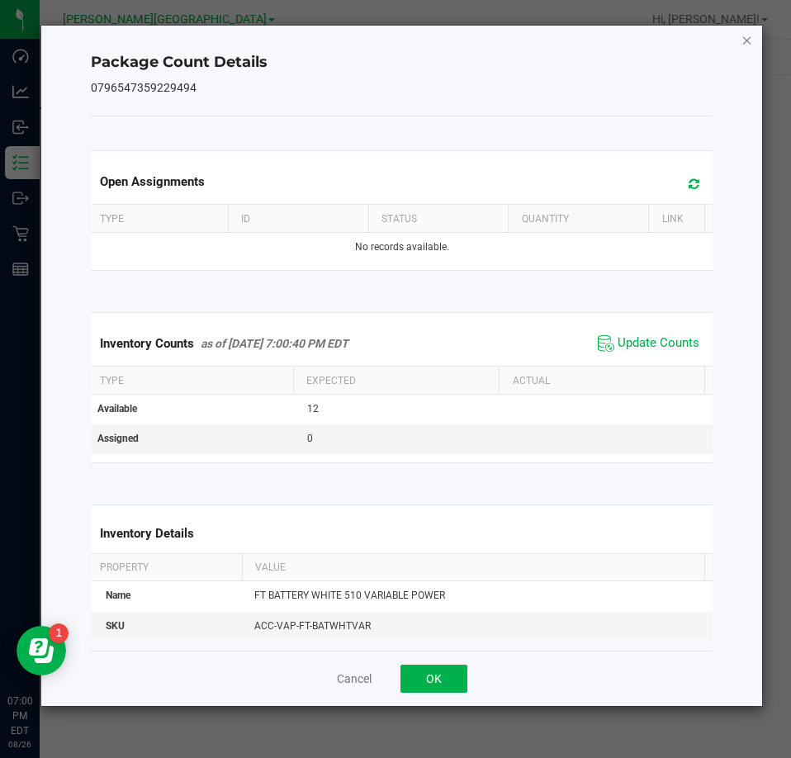
click at [744, 38] on icon "Close" at bounding box center [747, 40] width 12 height 20
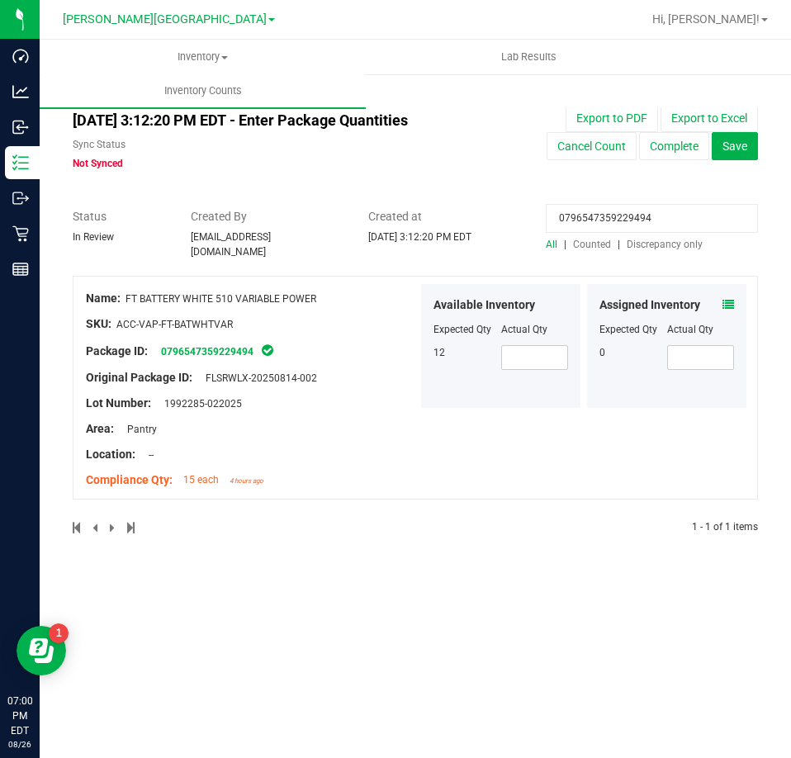
click at [661, 210] on input "0796547359229494" at bounding box center [652, 218] width 212 height 29
paste input "8407644409842001"
click at [725, 300] on icon at bounding box center [728, 305] width 12 height 12
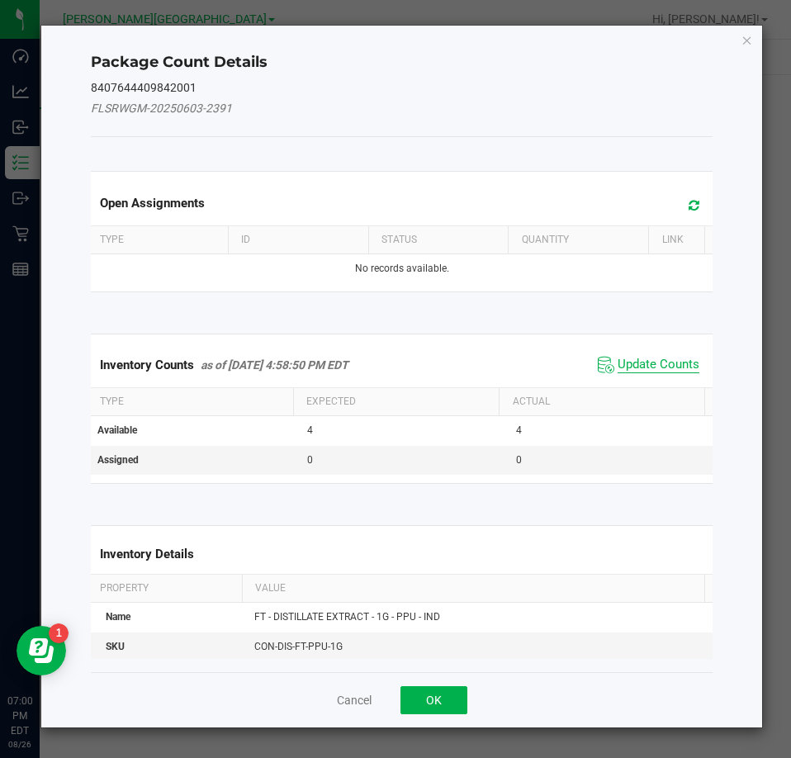
click at [668, 361] on span "Update Counts" at bounding box center [658, 365] width 82 height 17
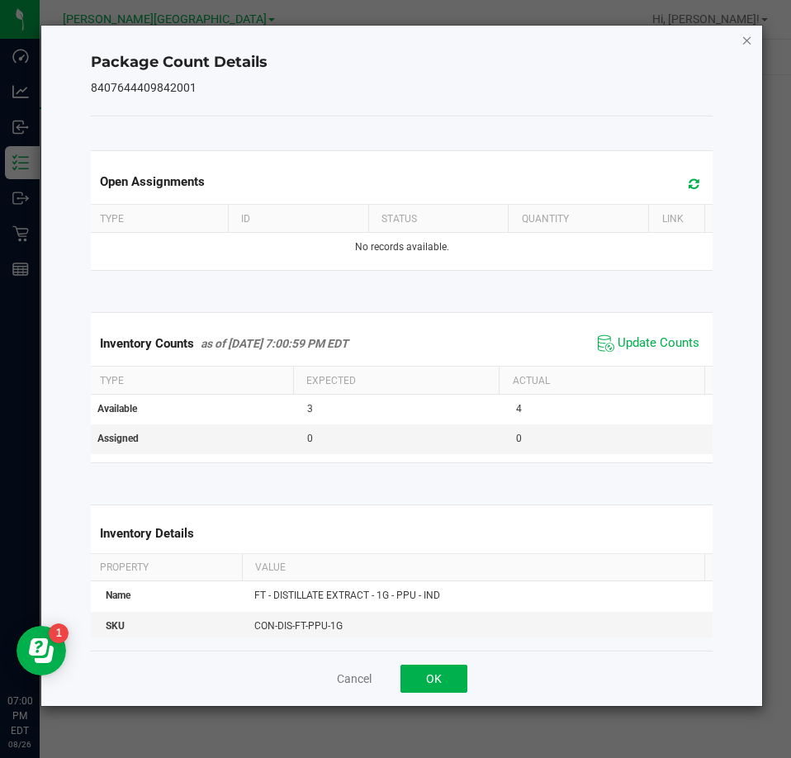
click at [747, 28] on div "Package Count Details 8407644409842001 Open Assignments Type ID Status Quantity…" at bounding box center [401, 366] width 721 height 680
click at [746, 36] on icon "Close" at bounding box center [747, 40] width 12 height 20
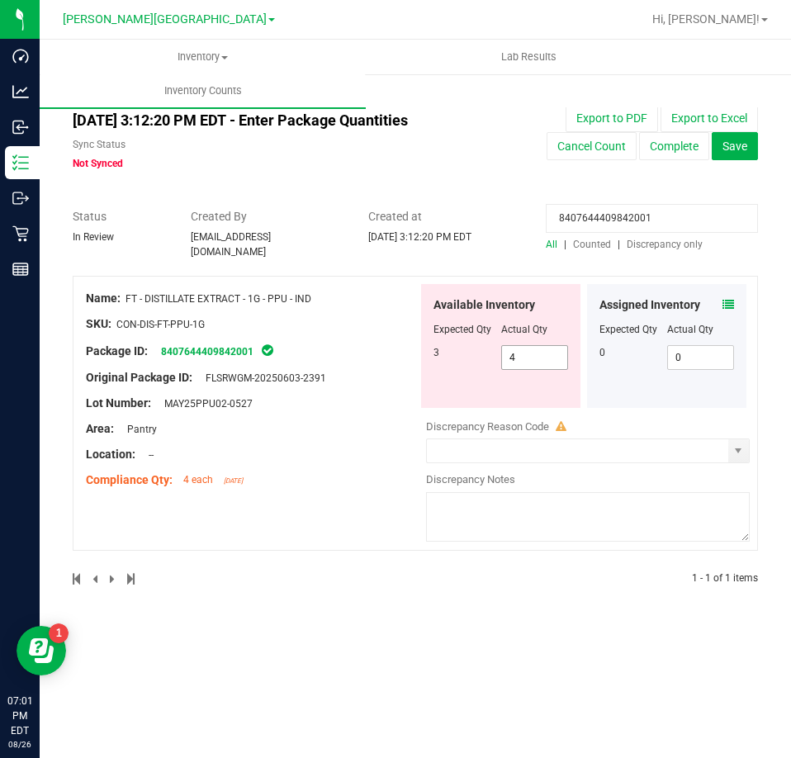
click at [549, 347] on span "4 4" at bounding box center [535, 357] width 68 height 25
click at [549, 347] on input "4" at bounding box center [535, 357] width 66 height 23
click at [681, 210] on input "8407644409842001" at bounding box center [652, 218] width 212 height 29
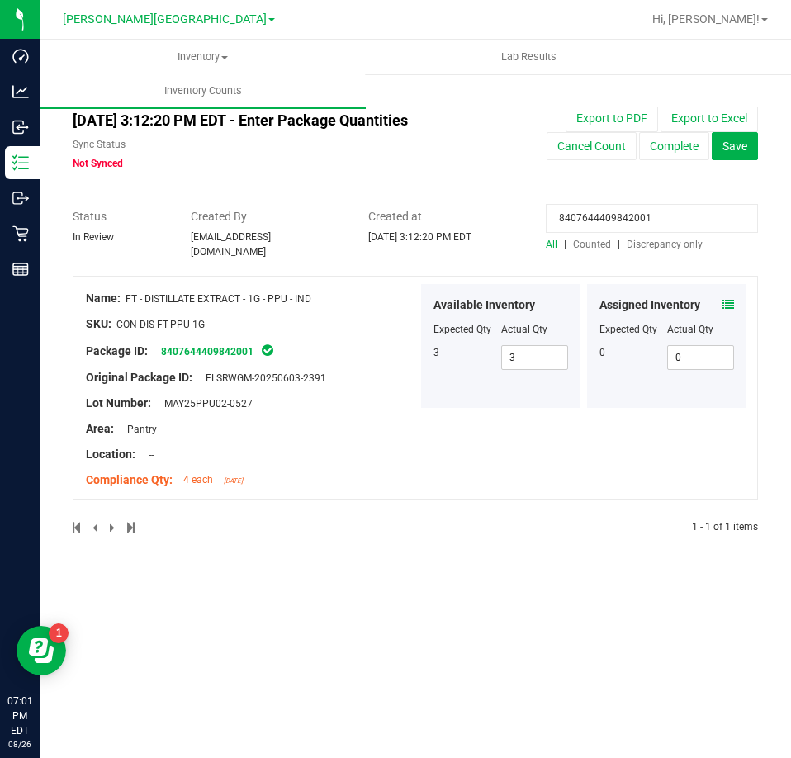
click at [681, 210] on input "8407644409842001" at bounding box center [652, 218] width 212 height 29
paste input "4038485962282577"
click at [728, 299] on icon at bounding box center [728, 305] width 12 height 12
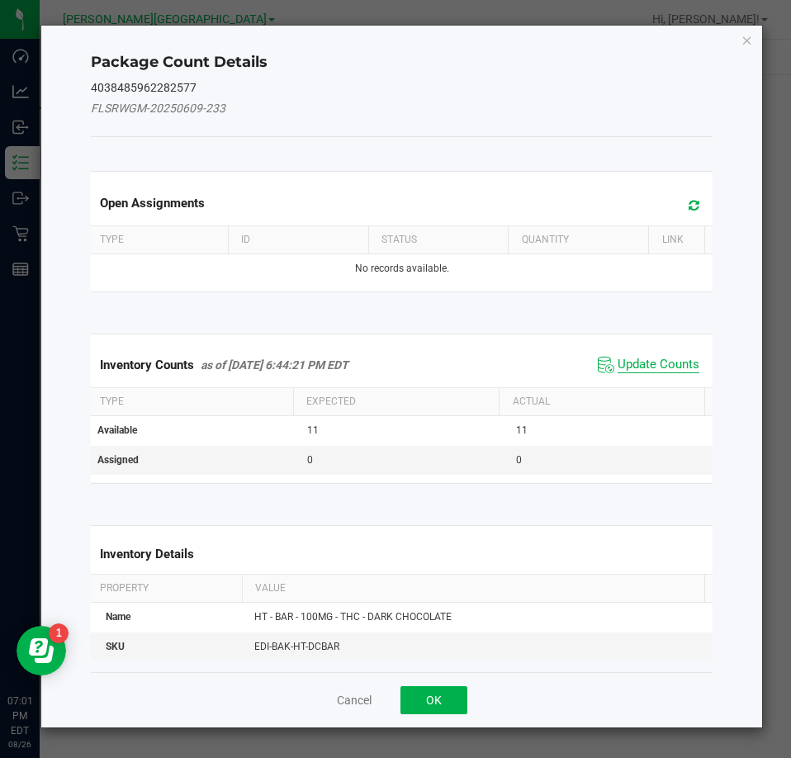
click at [656, 357] on span "Update Counts" at bounding box center [658, 365] width 82 height 17
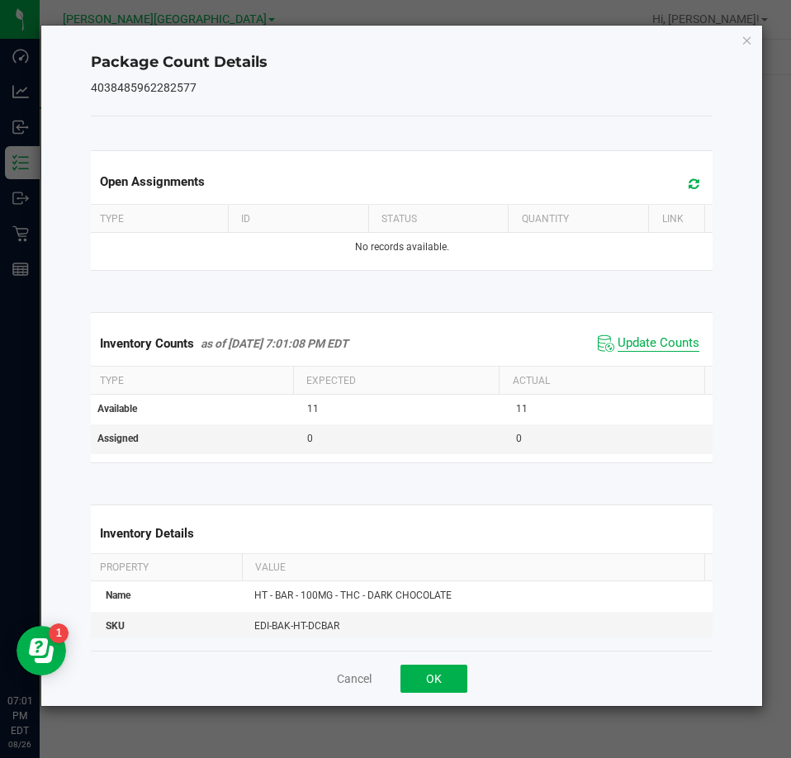
click at [662, 340] on span "Update Counts" at bounding box center [658, 343] width 82 height 17
click at [744, 42] on icon "Close" at bounding box center [747, 40] width 12 height 20
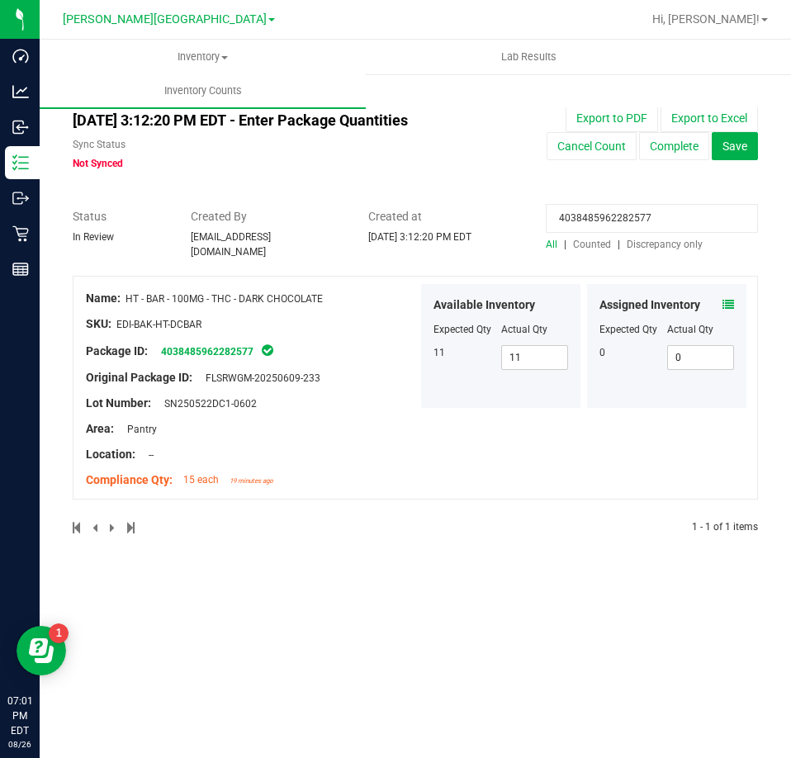
click at [612, 211] on input "4038485962282577" at bounding box center [652, 218] width 212 height 29
paste input "5008770838817693"
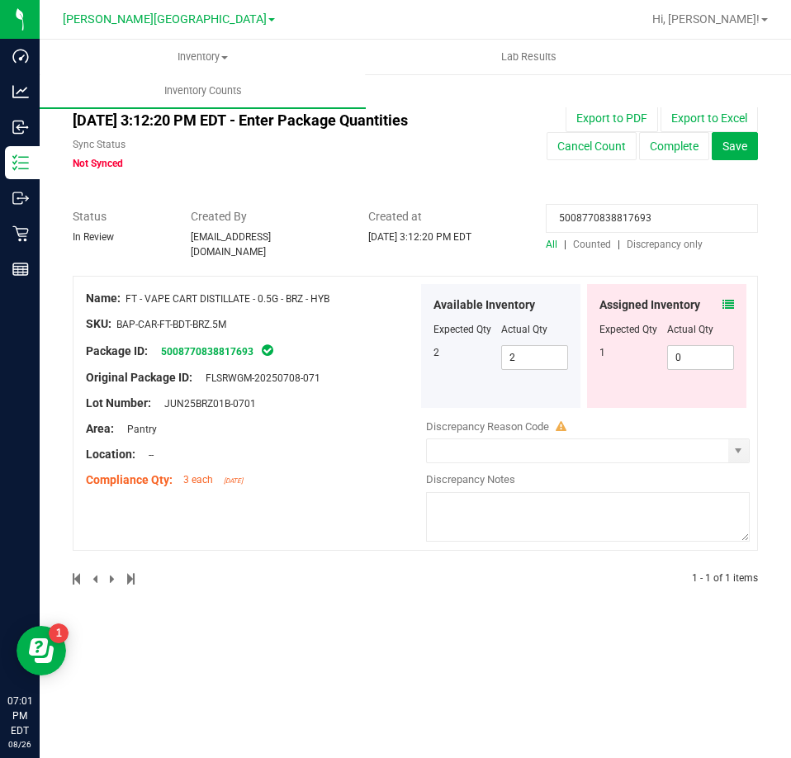
click at [730, 300] on icon at bounding box center [728, 305] width 12 height 12
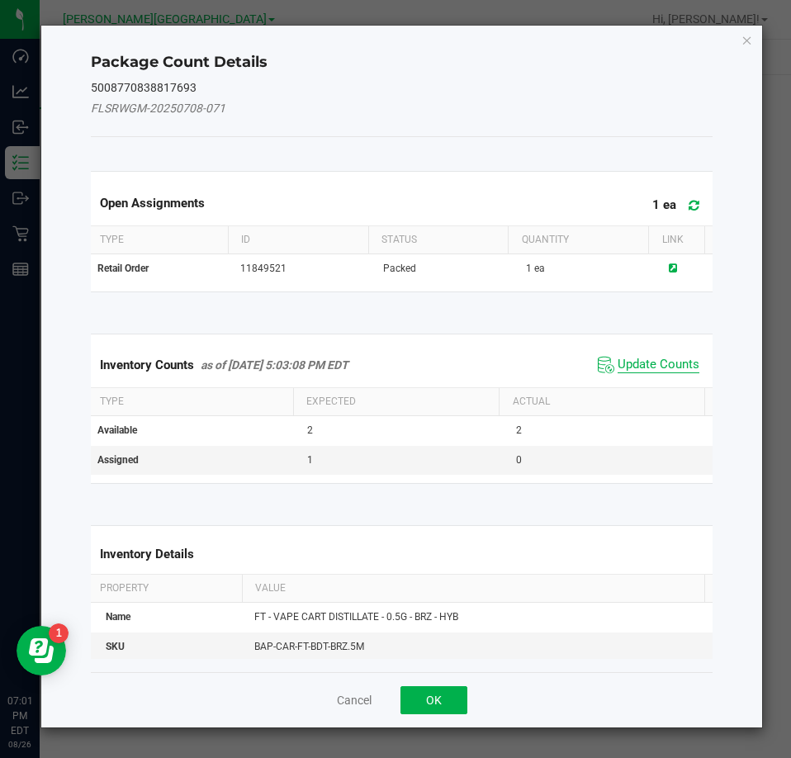
click at [671, 365] on span "Update Counts" at bounding box center [658, 365] width 82 height 17
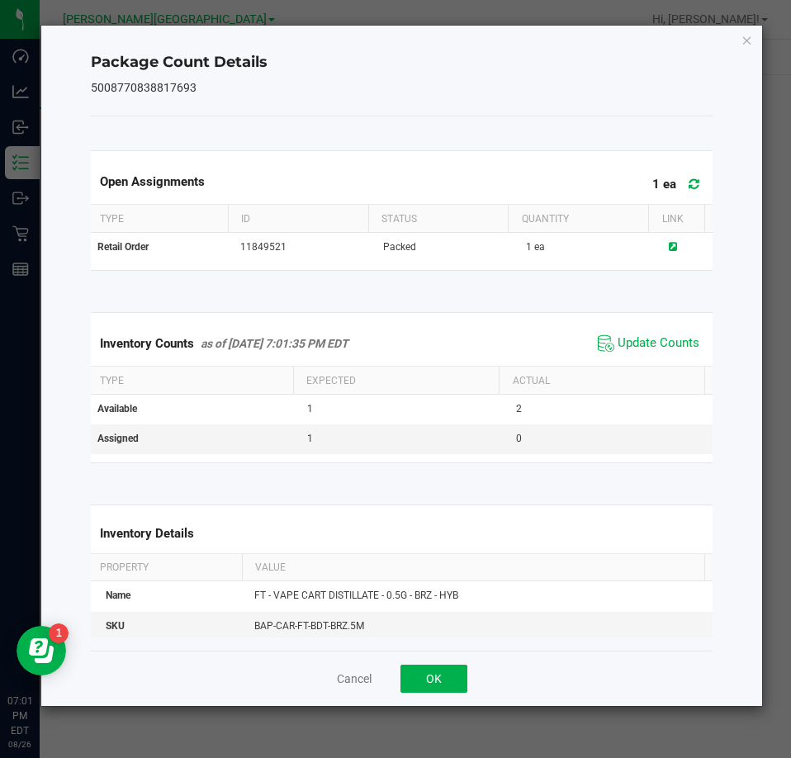
click at [747, 28] on div "Package Count Details 5008770838817693 Open Assignments 1 ea Type ID Status Qua…" at bounding box center [401, 366] width 721 height 680
click at [745, 39] on icon "Close" at bounding box center [747, 40] width 12 height 20
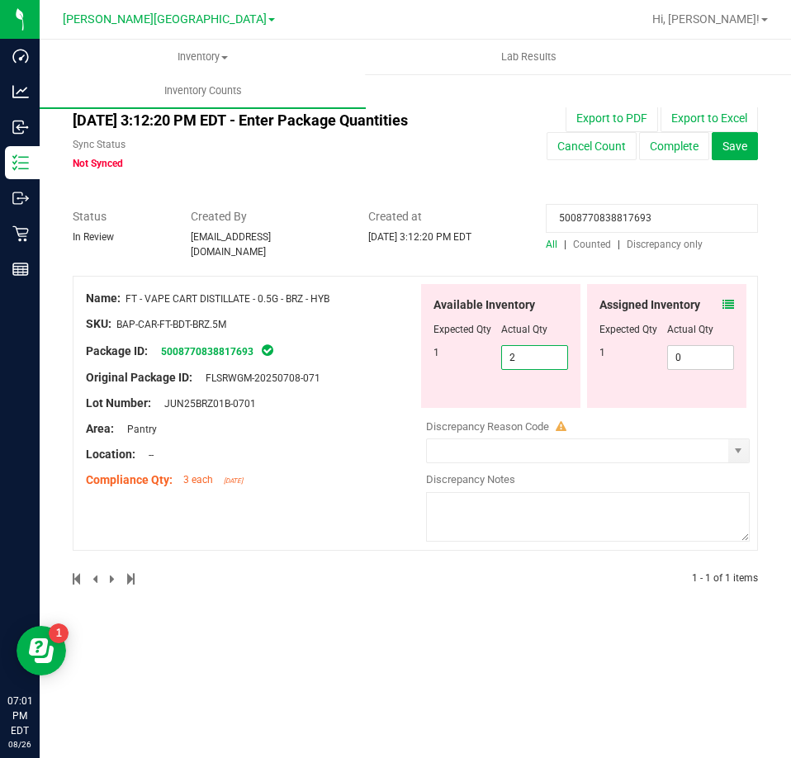
click at [548, 345] on span "2 2" at bounding box center [535, 357] width 68 height 25
click at [548, 346] on input "2" at bounding box center [535, 357] width 66 height 23
click at [670, 218] on input "5008770838817693" at bounding box center [652, 218] width 212 height 29
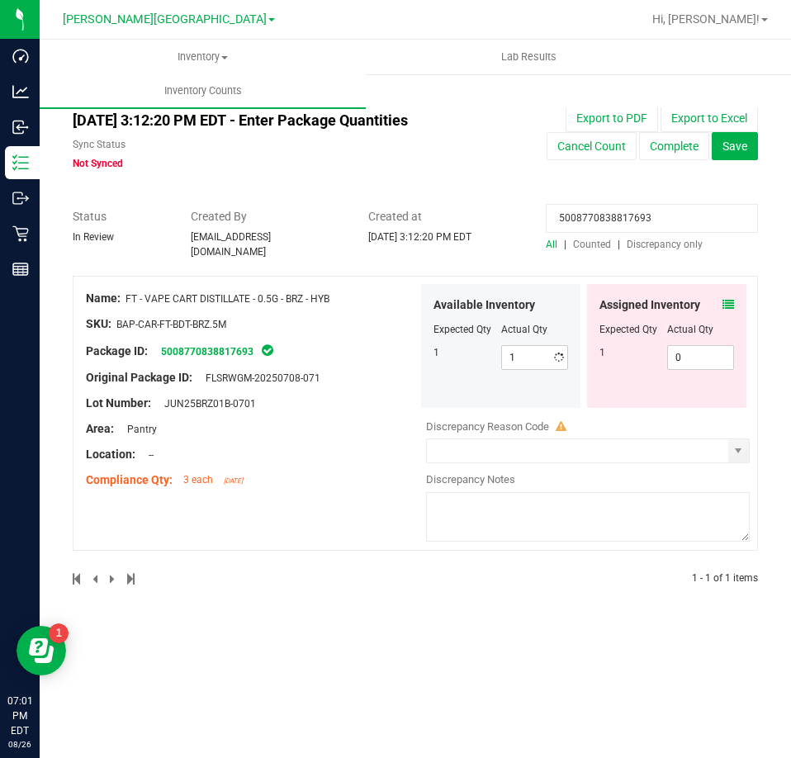
click at [670, 218] on input "5008770838817693" at bounding box center [652, 218] width 212 height 29
paste input "7131229685085980"
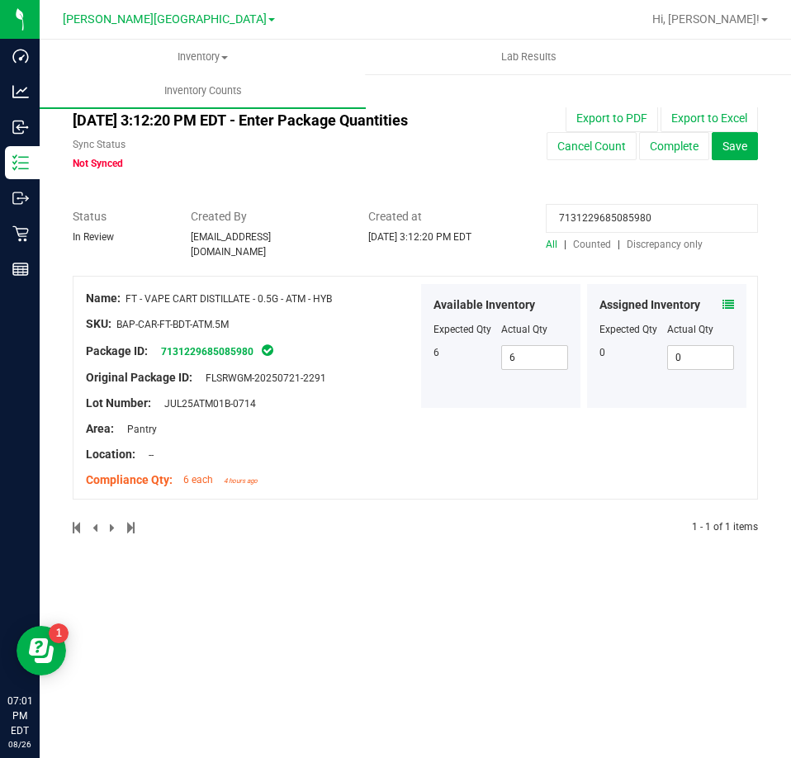
click at [731, 299] on icon at bounding box center [728, 305] width 12 height 12
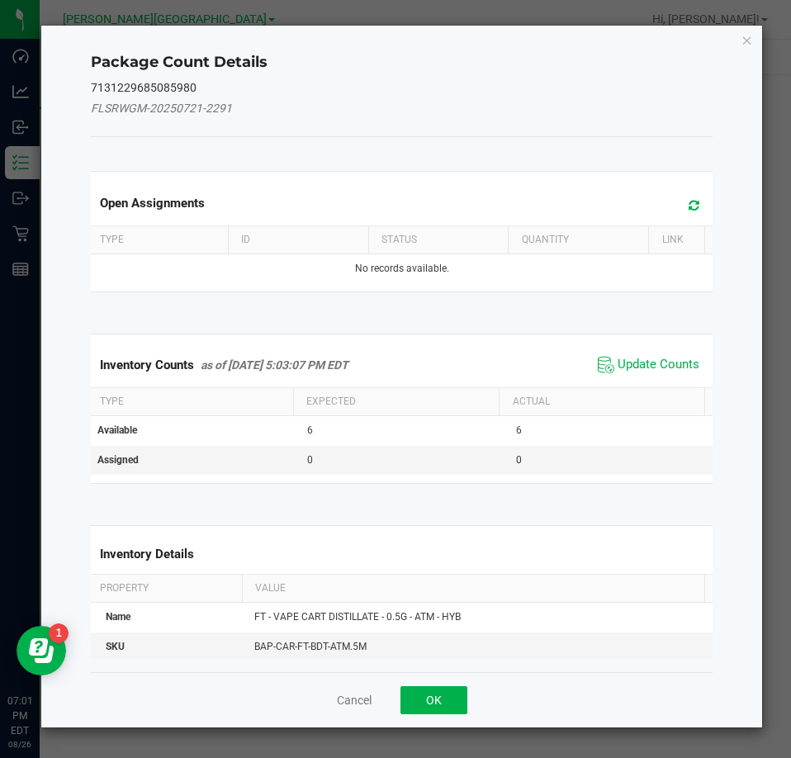
click at [654, 373] on span "Update Counts" at bounding box center [648, 364] width 110 height 25
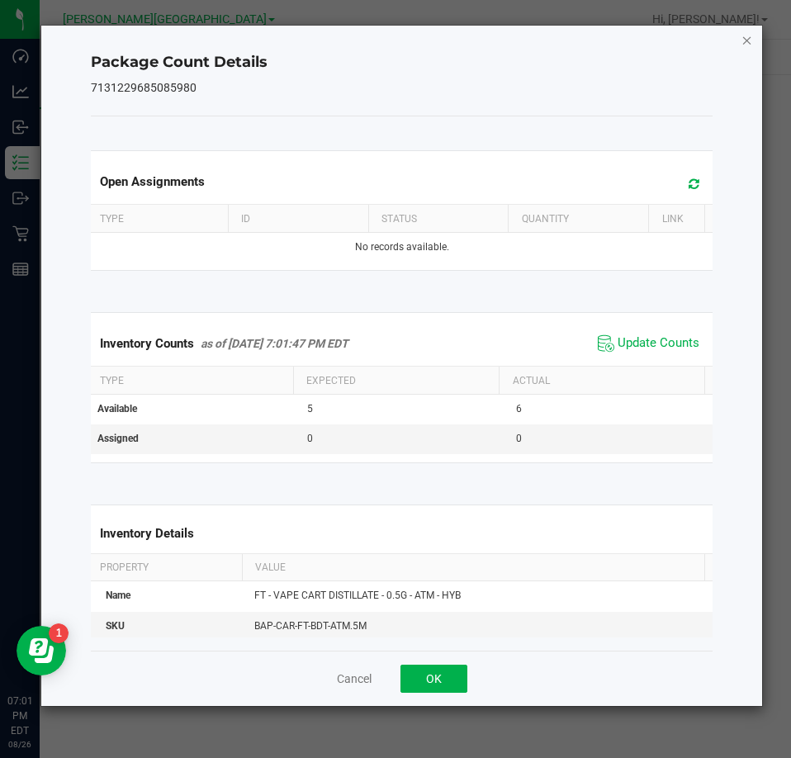
click at [743, 45] on icon "Close" at bounding box center [747, 40] width 12 height 20
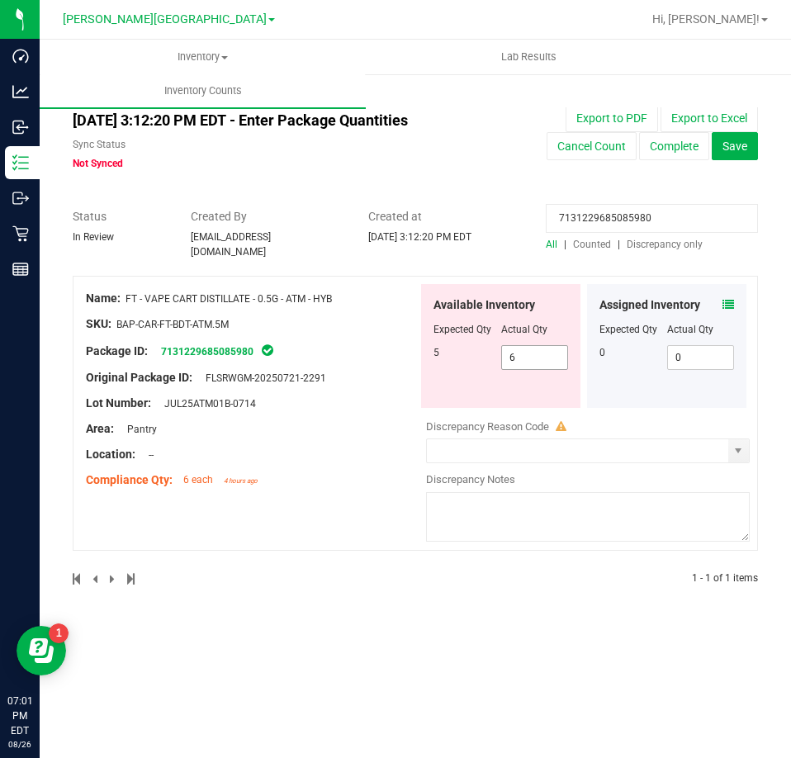
click at [550, 348] on span "6 6" at bounding box center [535, 357] width 68 height 25
click at [550, 348] on input "6" at bounding box center [535, 357] width 66 height 23
click at [706, 196] on div at bounding box center [415, 199] width 685 height 17
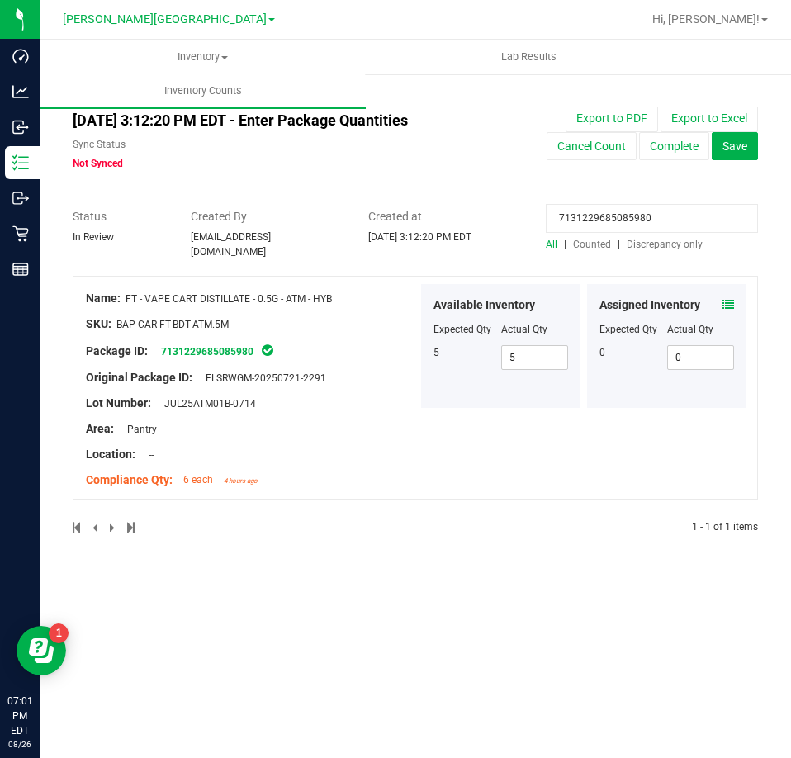
click at [700, 219] on input "7131229685085980" at bounding box center [652, 218] width 212 height 29
paste input "637962299858657"
click at [728, 299] on icon at bounding box center [728, 305] width 12 height 12
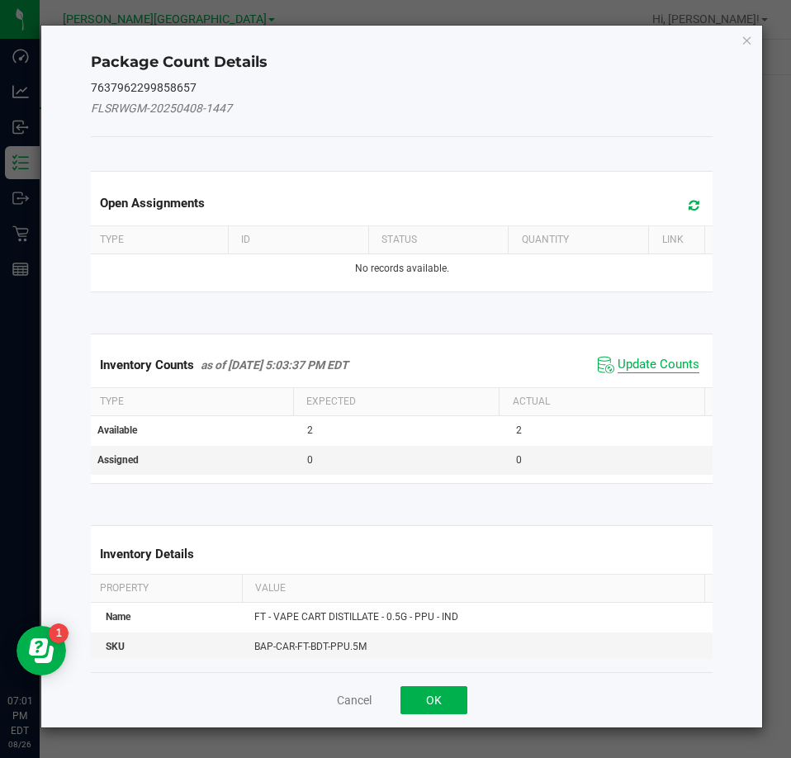
click at [645, 363] on span "Update Counts" at bounding box center [658, 365] width 82 height 17
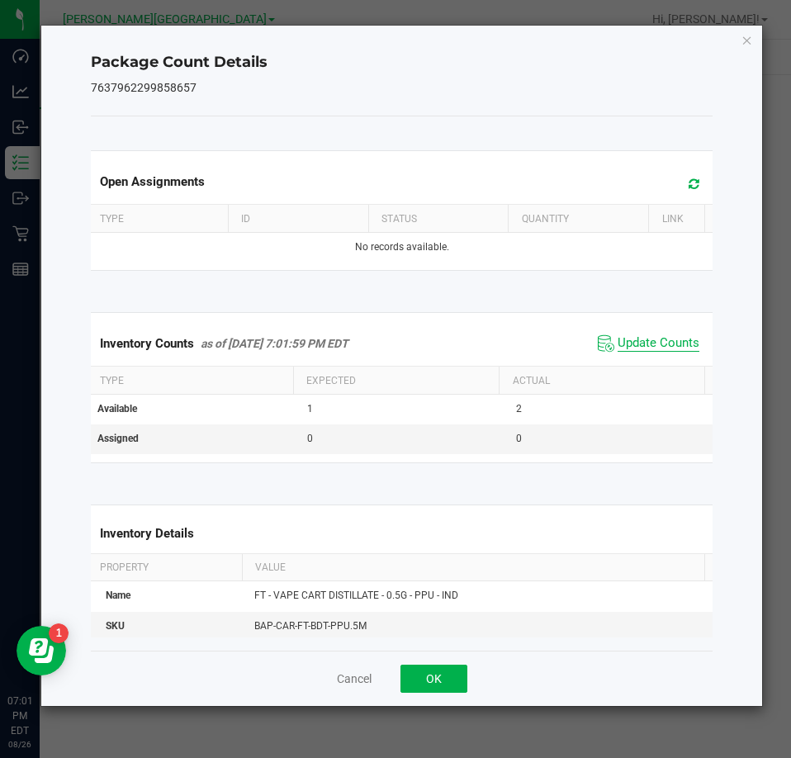
click at [644, 347] on span "Update Counts" at bounding box center [658, 343] width 82 height 17
click at [747, 31] on icon "Close" at bounding box center [747, 40] width 12 height 20
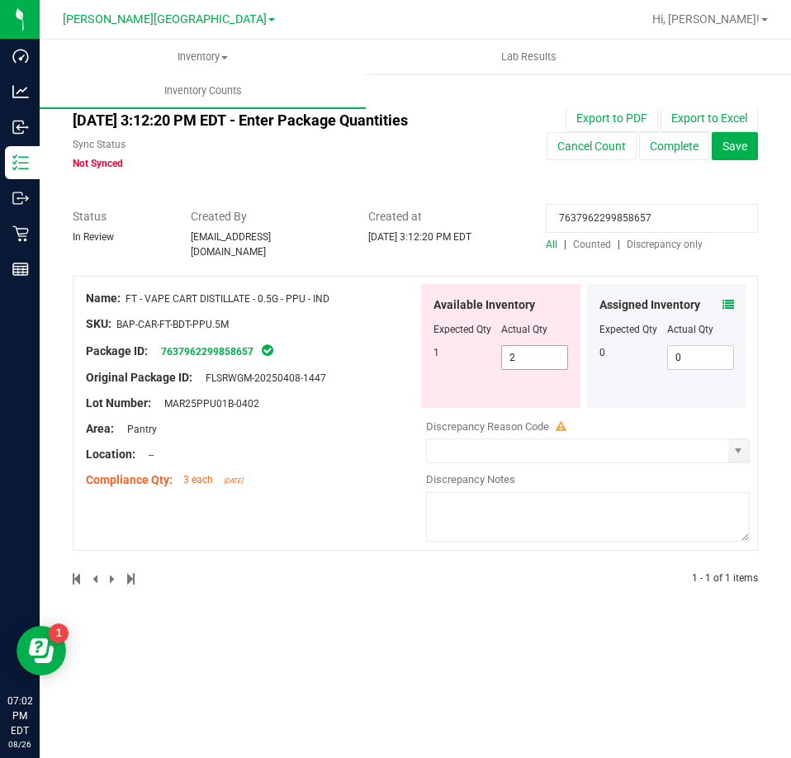
click at [561, 349] on span "2 2" at bounding box center [535, 357] width 68 height 25
click at [561, 349] on input "2" at bounding box center [535, 357] width 66 height 23
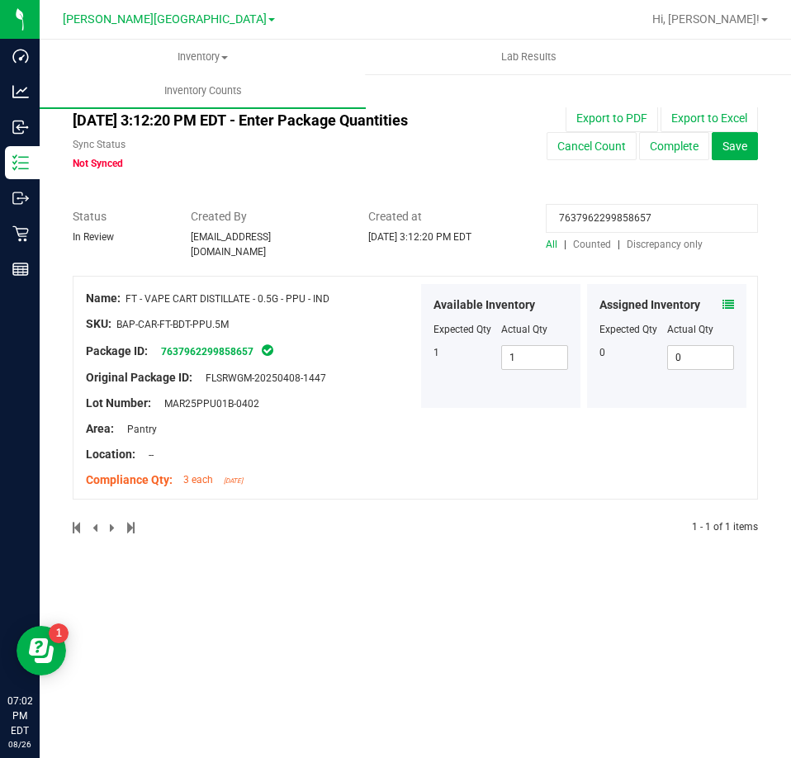
click at [603, 220] on input "7637962299858657" at bounding box center [652, 218] width 212 height 29
paste input "2004980372329472"
click at [730, 300] on icon at bounding box center [728, 305] width 12 height 12
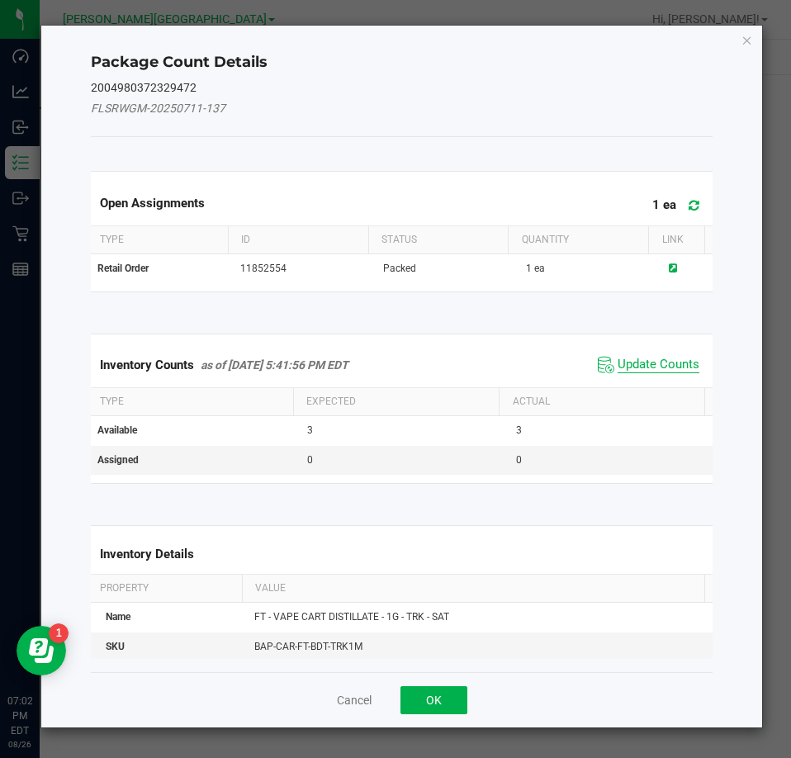
click at [650, 357] on span "Update Counts" at bounding box center [658, 365] width 82 height 17
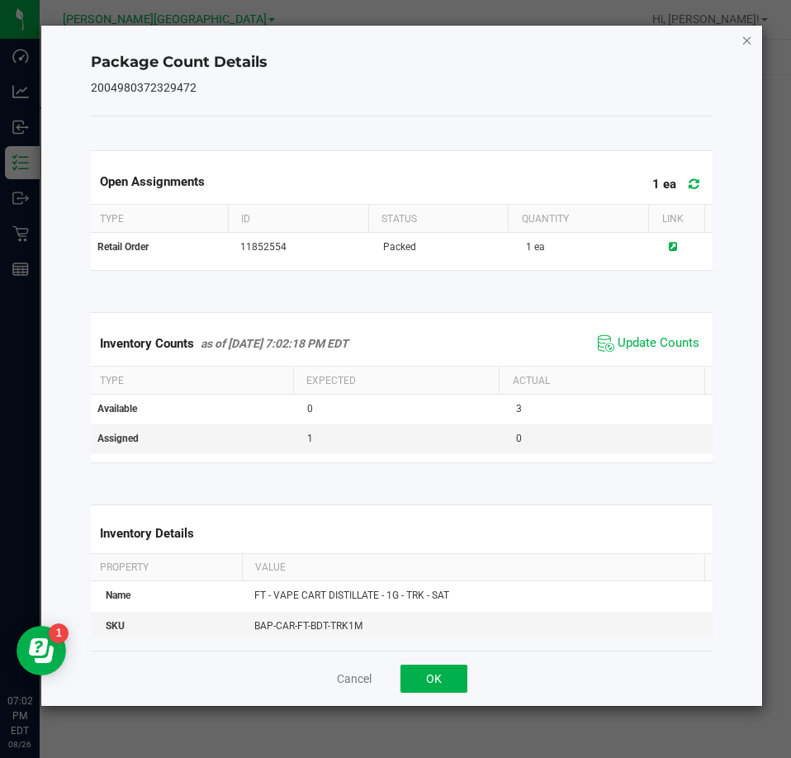
click at [749, 31] on icon "Close" at bounding box center [747, 40] width 12 height 20
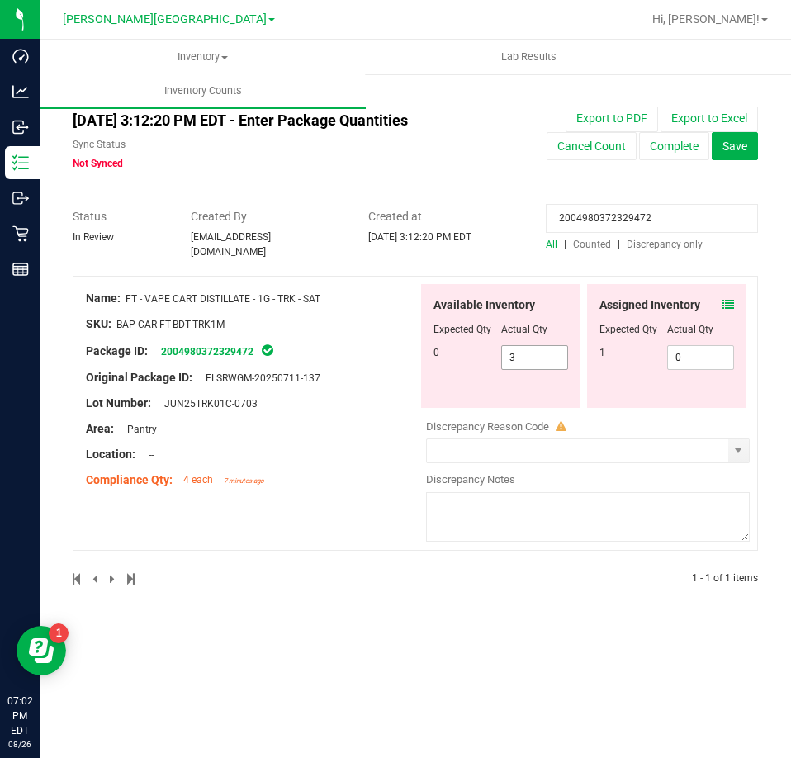
click at [524, 345] on span "3 3" at bounding box center [535, 357] width 68 height 25
click at [524, 346] on input "3" at bounding box center [535, 357] width 66 height 23
click at [571, 420] on div "Discrepancy Reason Code" at bounding box center [588, 426] width 324 height 17
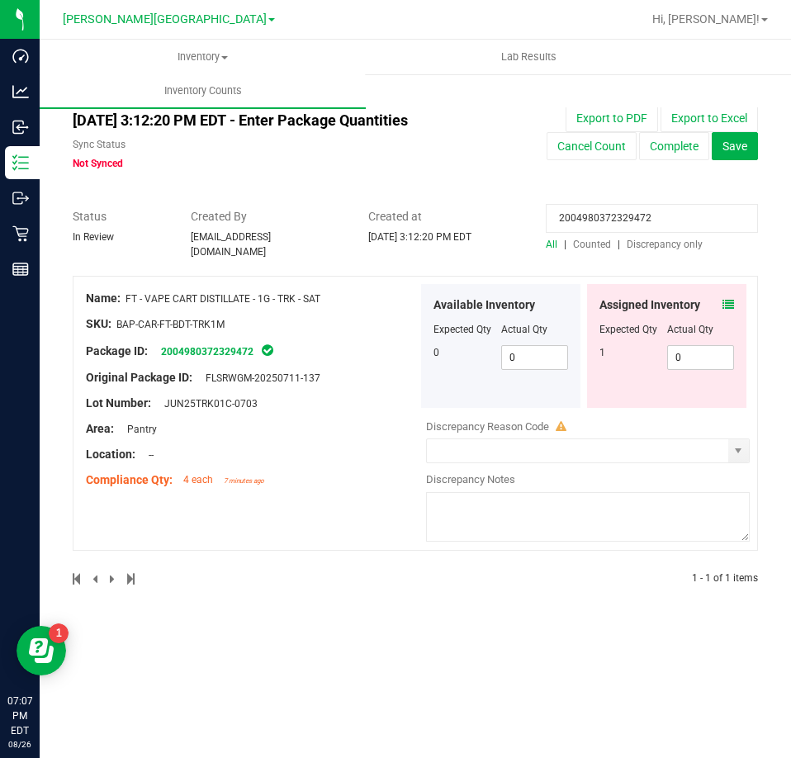
click at [725, 303] on span at bounding box center [728, 304] width 12 height 17
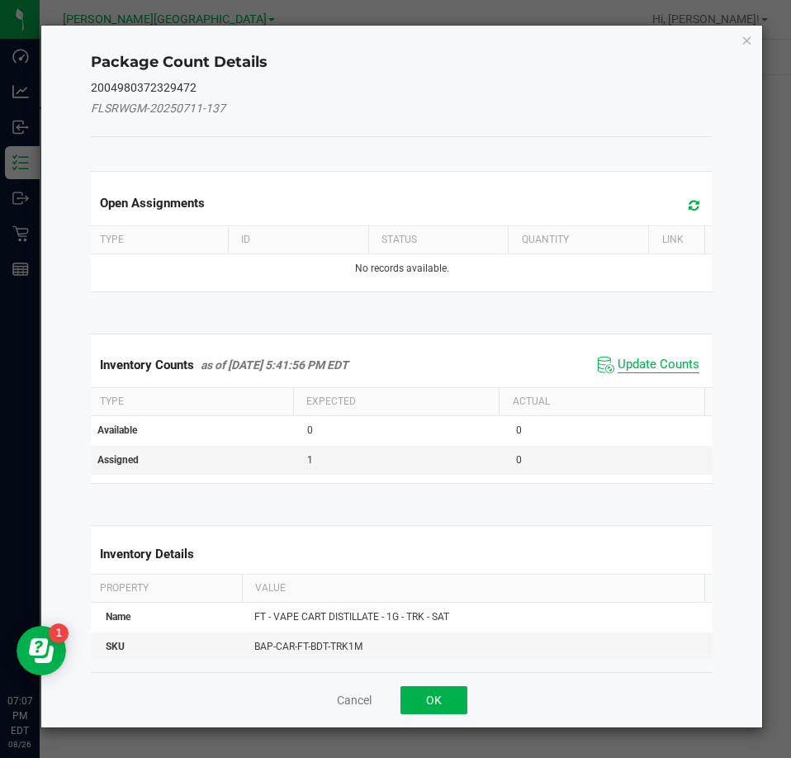
click at [654, 361] on span "Update Counts" at bounding box center [658, 365] width 82 height 17
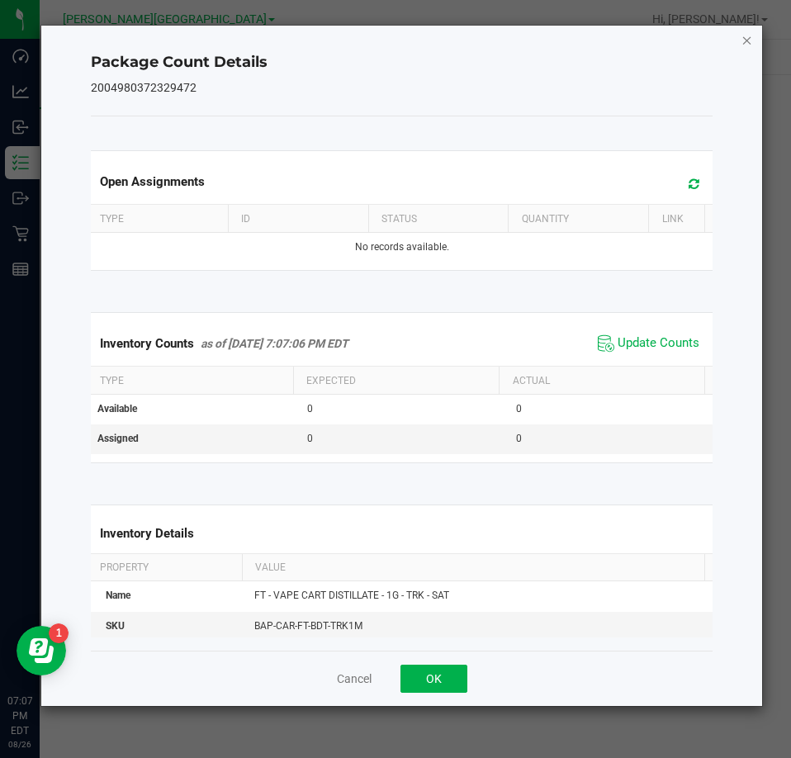
click at [744, 40] on icon "Close" at bounding box center [747, 40] width 12 height 20
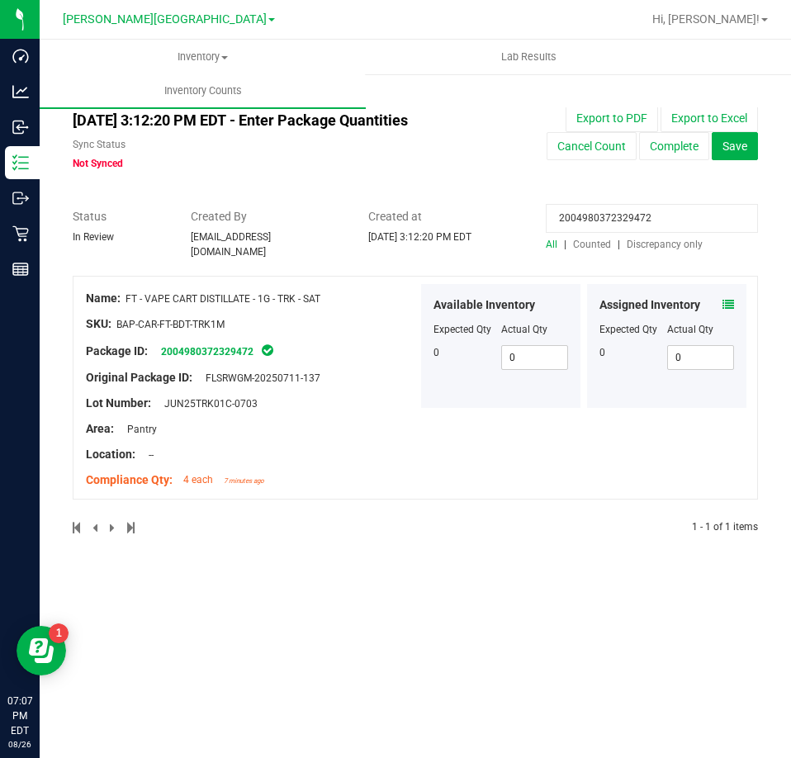
click at [602, 220] on input "2004980372329472" at bounding box center [652, 218] width 212 height 29
paste input "1443008949300841"
click at [722, 299] on icon at bounding box center [728, 305] width 12 height 12
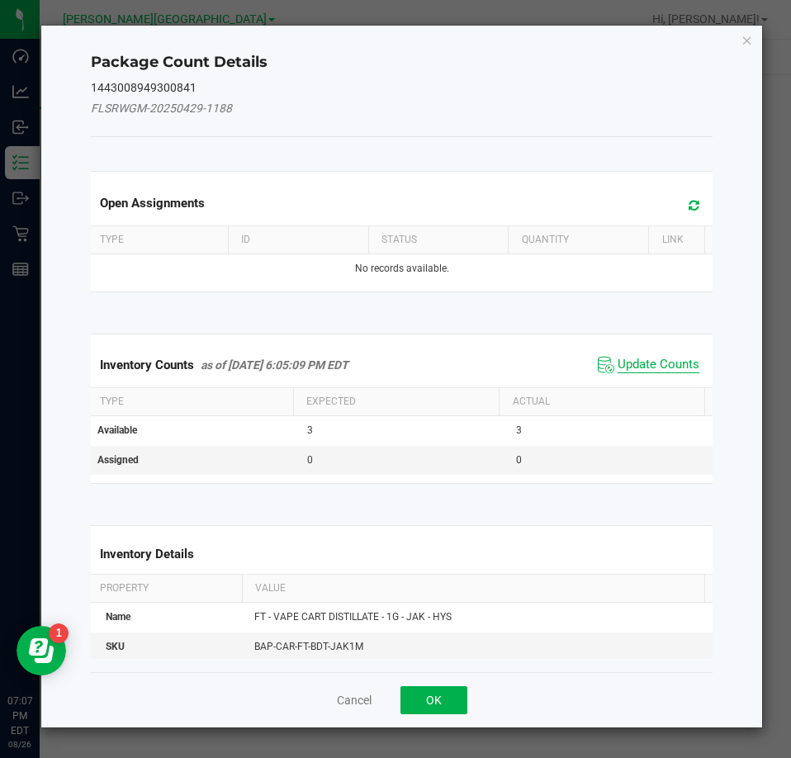
click at [668, 363] on span "Update Counts" at bounding box center [658, 365] width 82 height 17
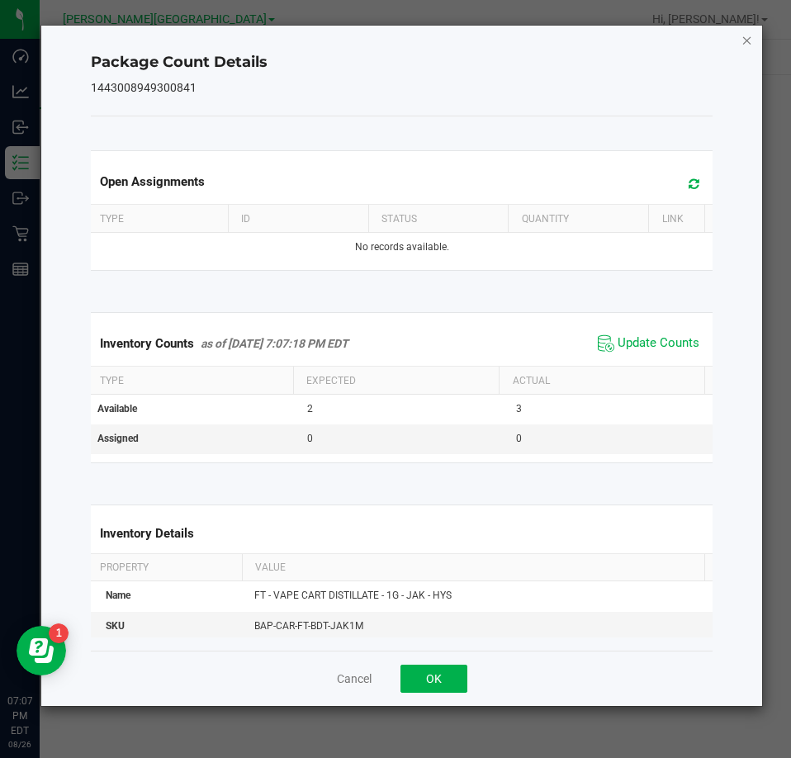
click at [746, 41] on icon "Close" at bounding box center [747, 40] width 12 height 20
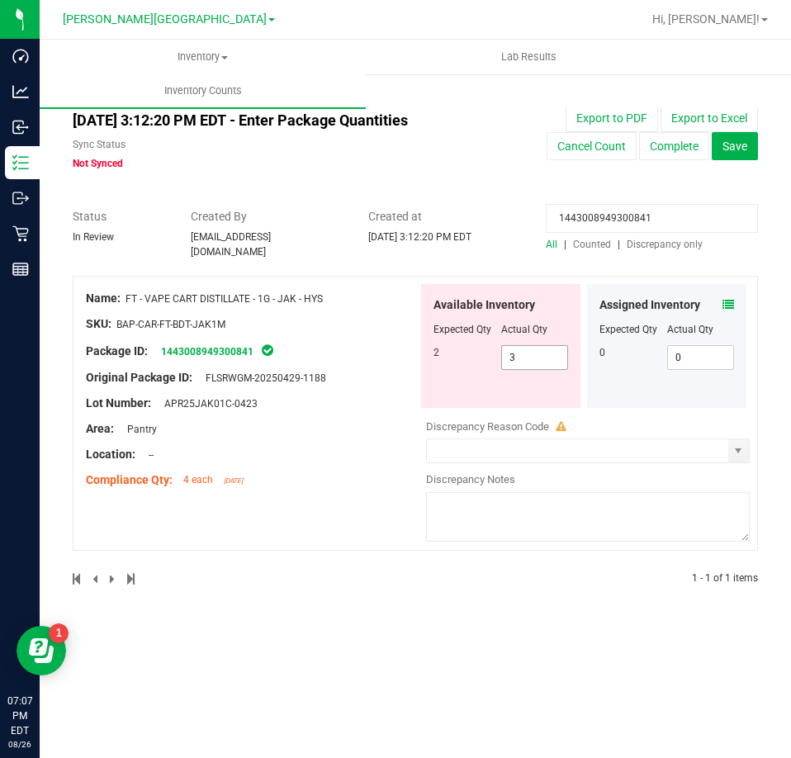
click at [534, 345] on span "3 3" at bounding box center [535, 357] width 68 height 25
click at [0, 0] on input "3" at bounding box center [0, 0] width 0 height 0
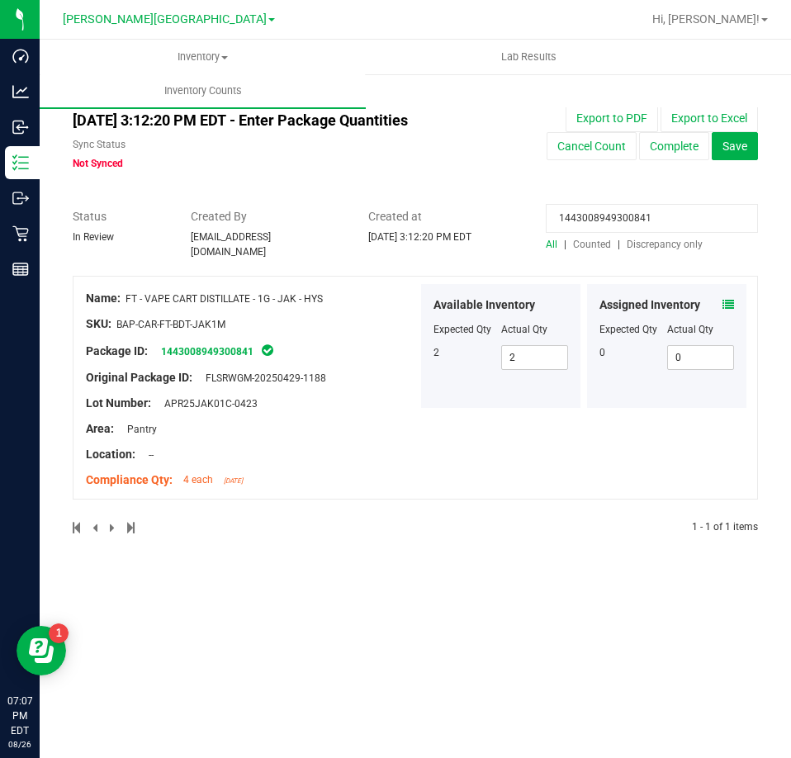
click at [635, 212] on input "1443008949300841" at bounding box center [652, 218] width 212 height 29
paste input "359642383769149"
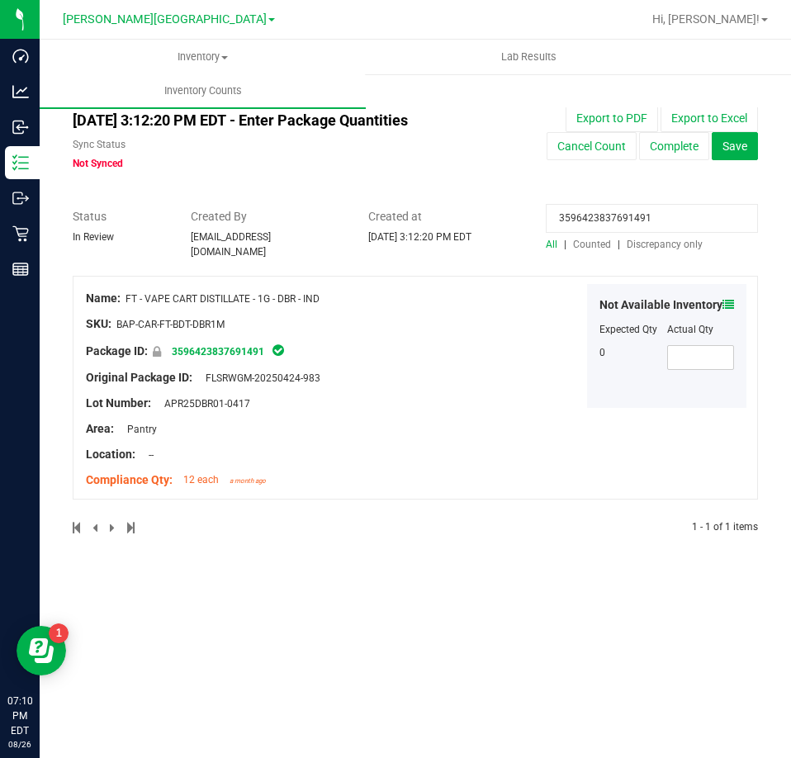
click at [725, 299] on icon at bounding box center [728, 305] width 12 height 12
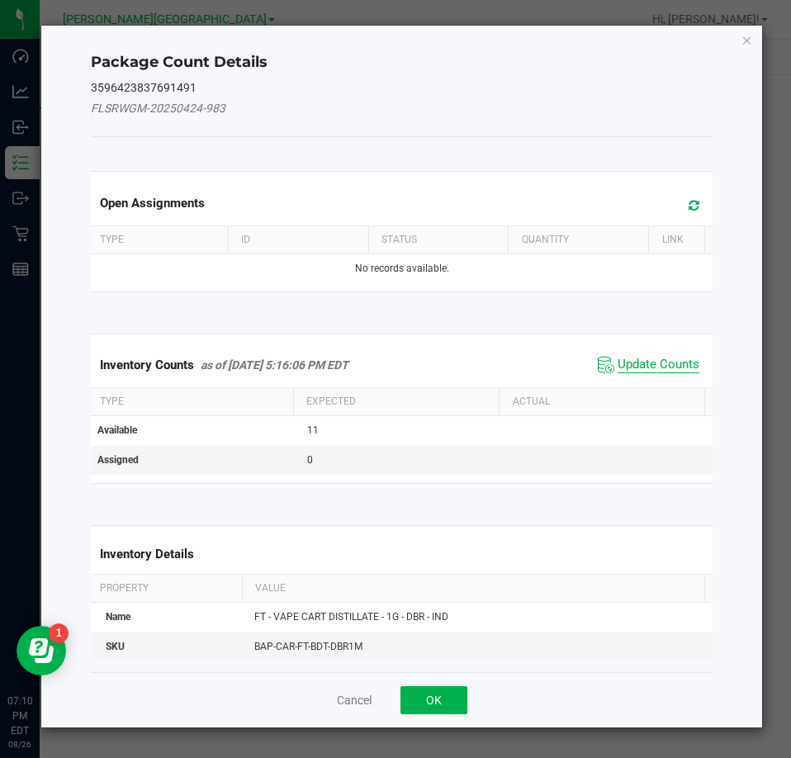
click at [620, 361] on span "Update Counts" at bounding box center [658, 365] width 82 height 17
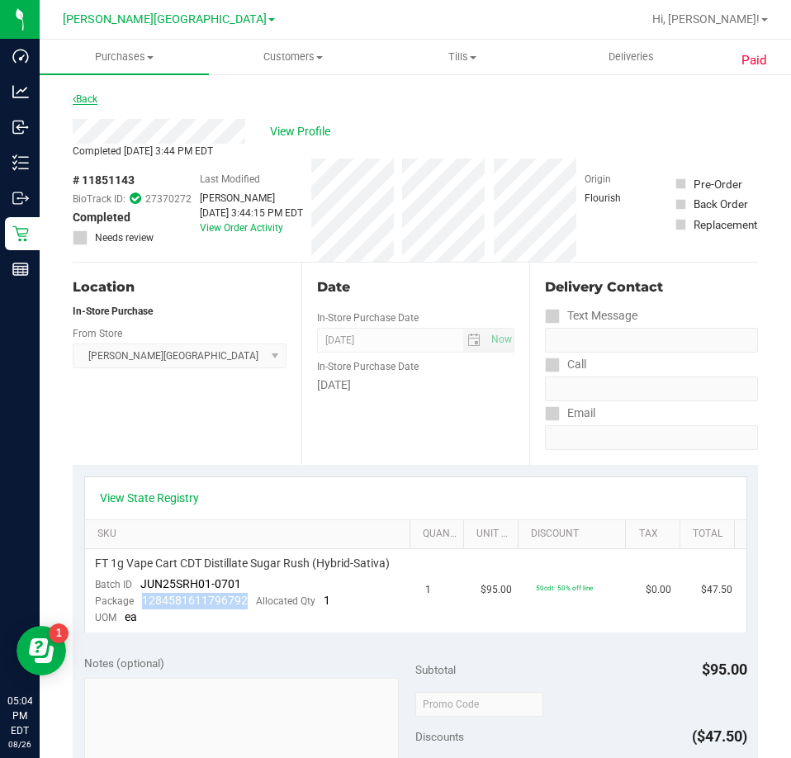
click at [85, 95] on link "Back" at bounding box center [85, 99] width 25 height 12
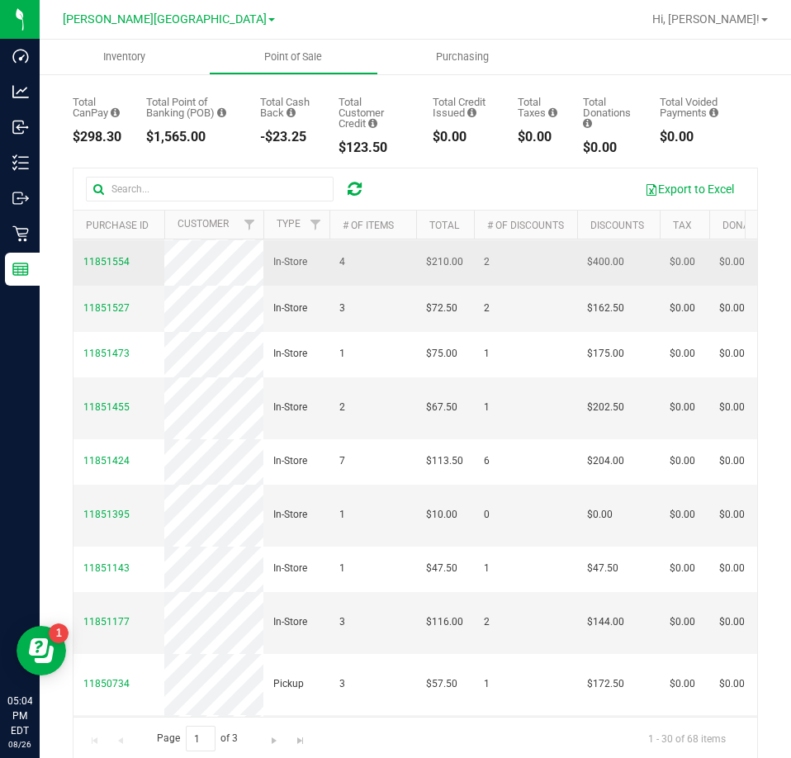
scroll to position [495, 0]
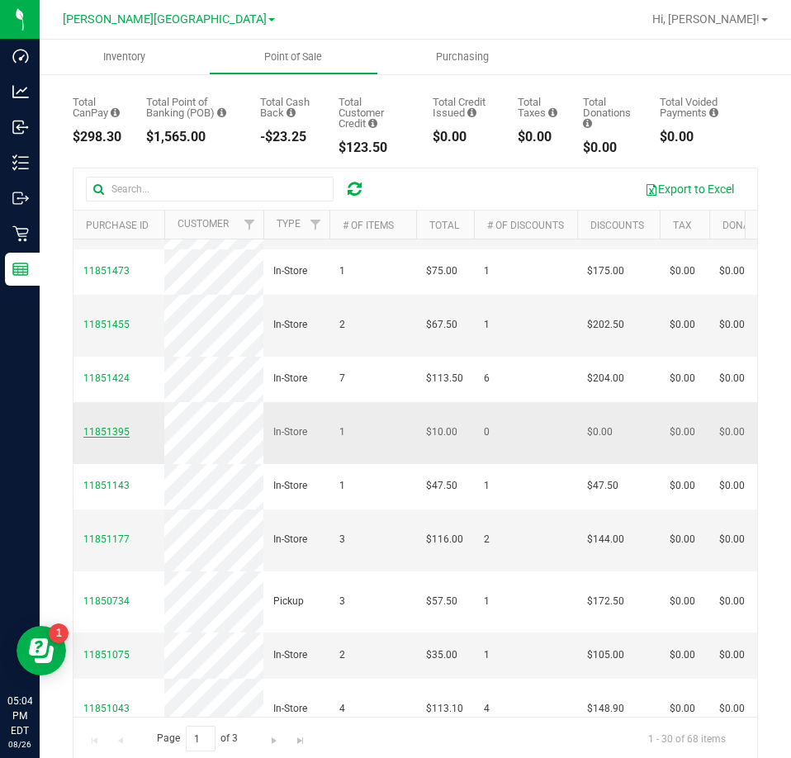
click at [94, 437] on span "11851395" at bounding box center [106, 432] width 46 height 12
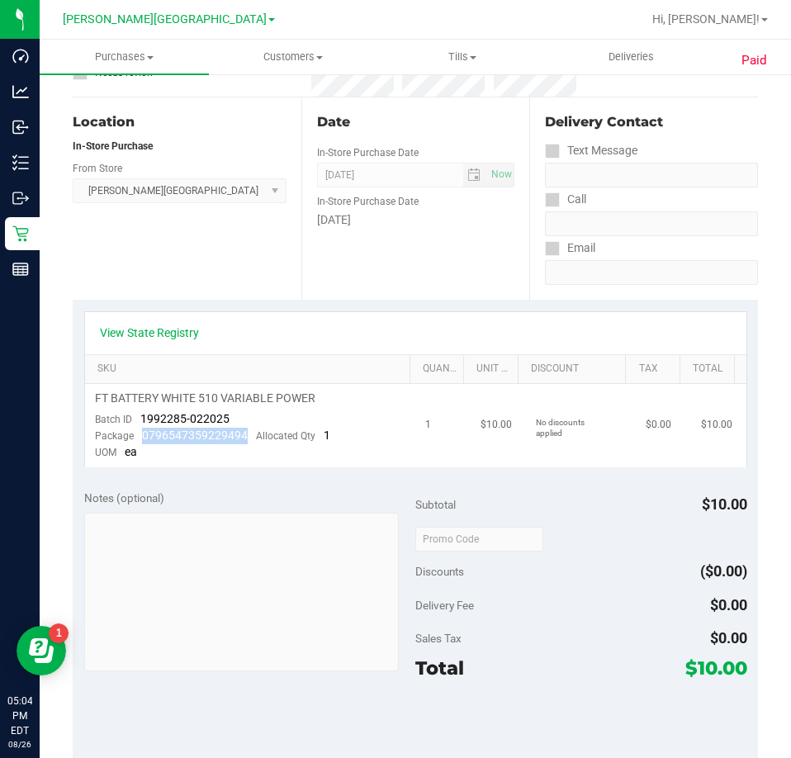
drag, startPoint x: 141, startPoint y: 439, endPoint x: 244, endPoint y: 440, distance: 103.2
click at [244, 440] on div "Package 0796547359229494 Allocated Qty 1" at bounding box center [212, 436] width 235 height 17
copy span "0796547359229494"
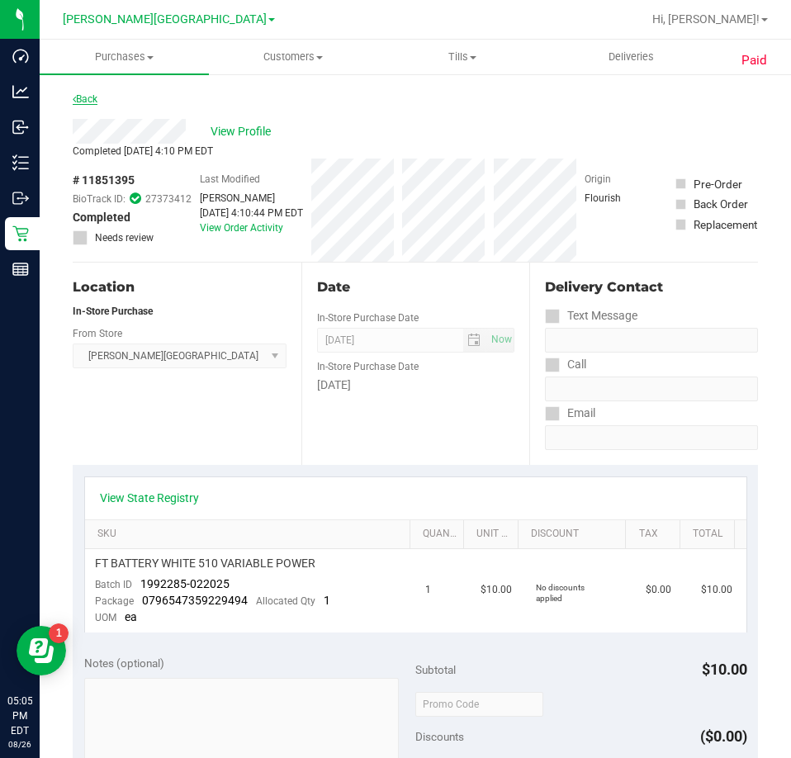
click at [87, 96] on link "Back" at bounding box center [85, 99] width 25 height 12
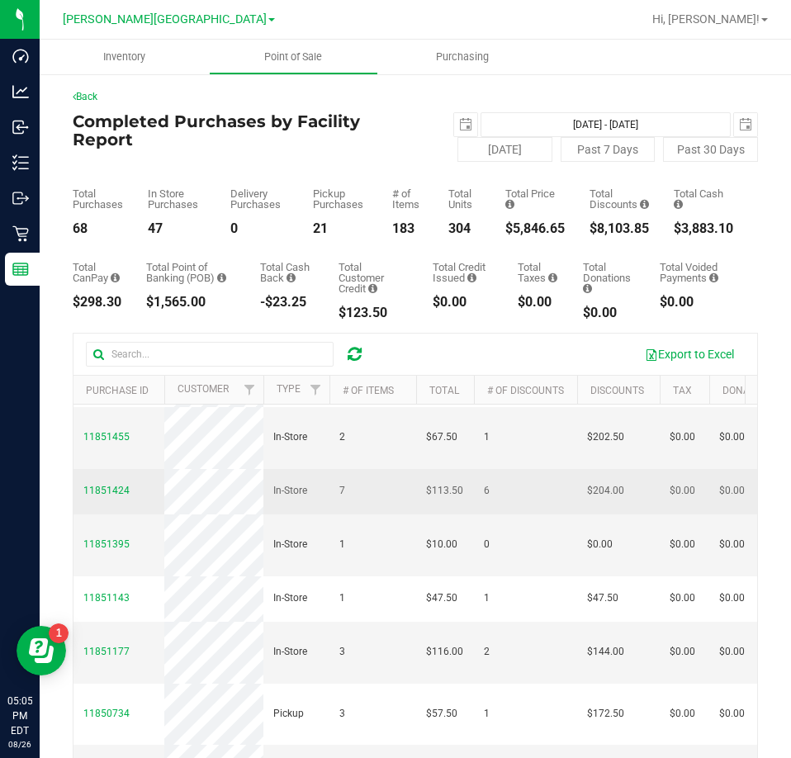
scroll to position [578, 0]
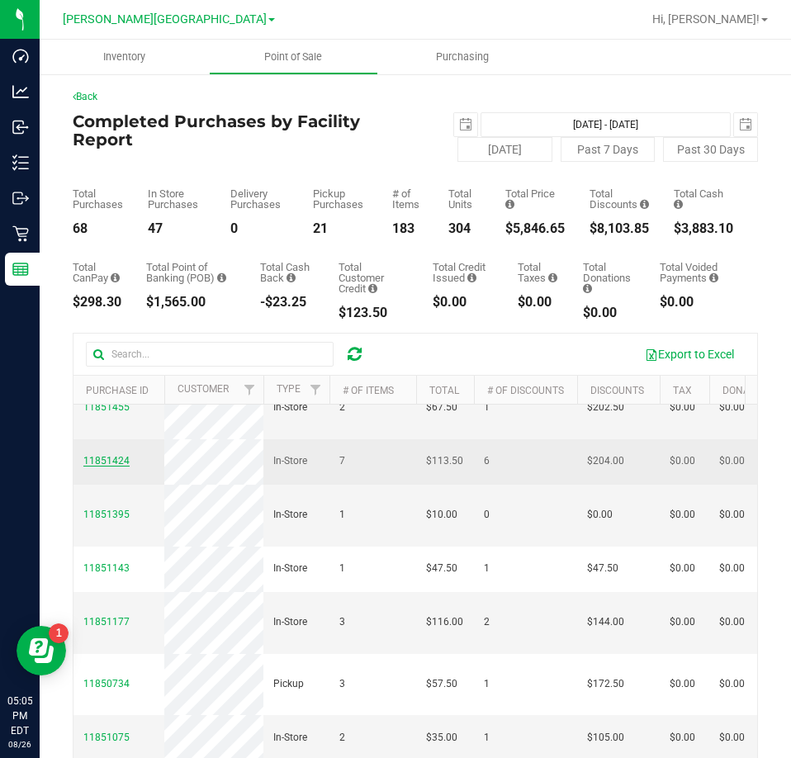
click at [96, 466] on span "11851424" at bounding box center [106, 461] width 46 height 12
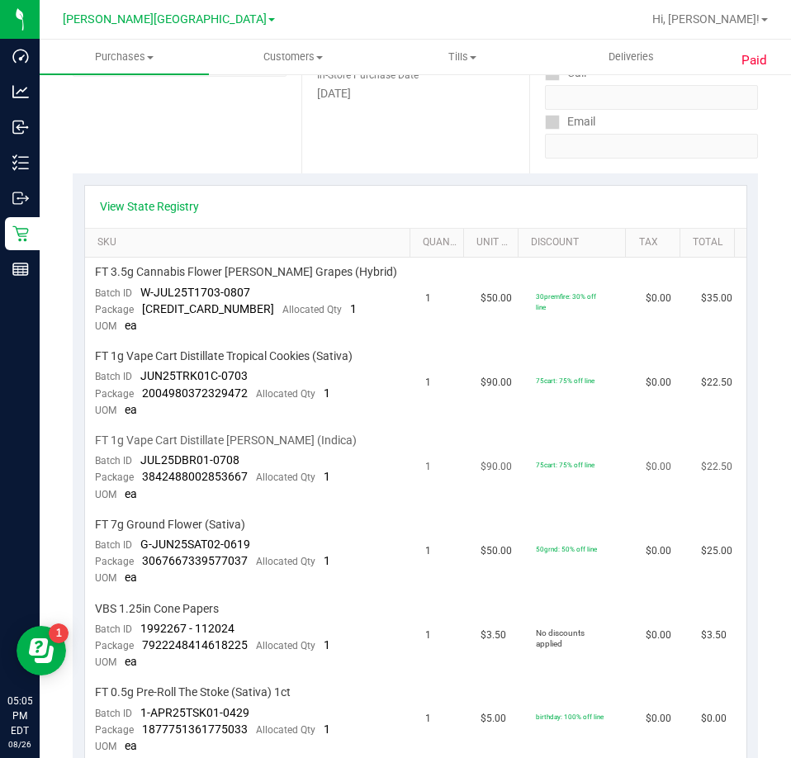
scroll to position [330, 0]
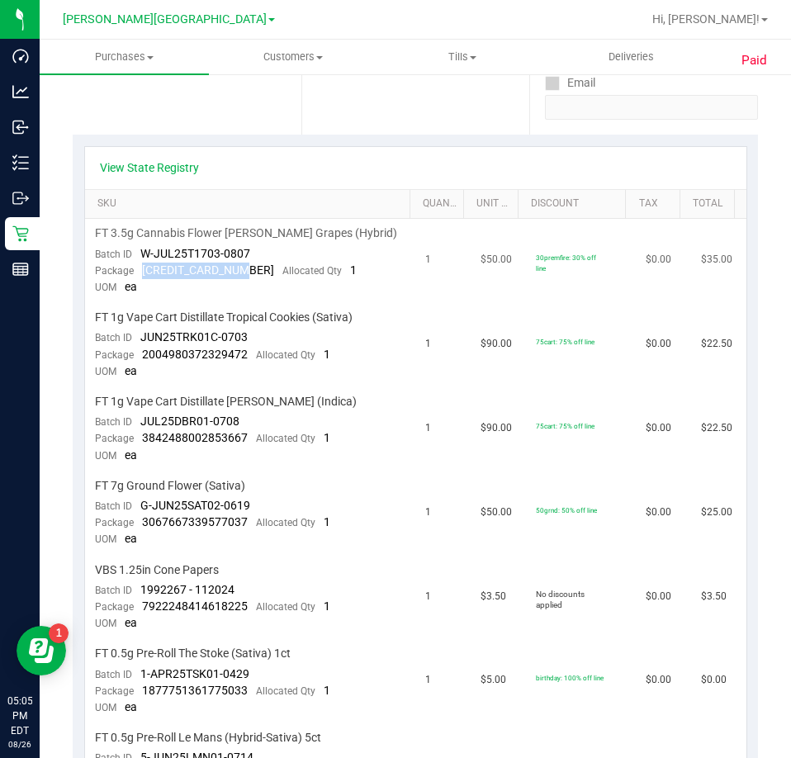
drag, startPoint x: 138, startPoint y: 267, endPoint x: 242, endPoint y: 276, distance: 104.3
click at [242, 276] on div "Package 3038668310873322 Allocated Qty 1" at bounding box center [226, 270] width 262 height 17
copy span "[CREDIT_CARD_NUMBER]"
drag, startPoint x: 141, startPoint y: 356, endPoint x: 243, endPoint y: 362, distance: 102.6
click at [243, 362] on div "Package 2004980372329472 Allocated Qty 1" at bounding box center [212, 355] width 235 height 17
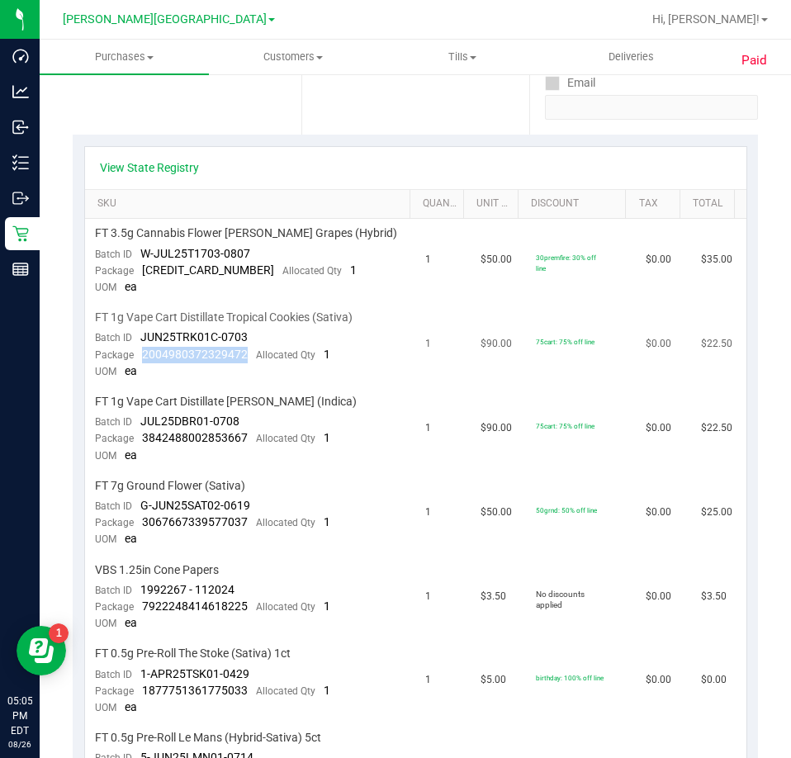
copy span "2004980372329472"
drag, startPoint x: 243, startPoint y: 442, endPoint x: 143, endPoint y: 434, distance: 100.1
click at [143, 434] on span "3842488002853667" at bounding box center [195, 437] width 106 height 13
copy span "3842488002853667"
drag, startPoint x: 244, startPoint y: 520, endPoint x: 140, endPoint y: 526, distance: 104.2
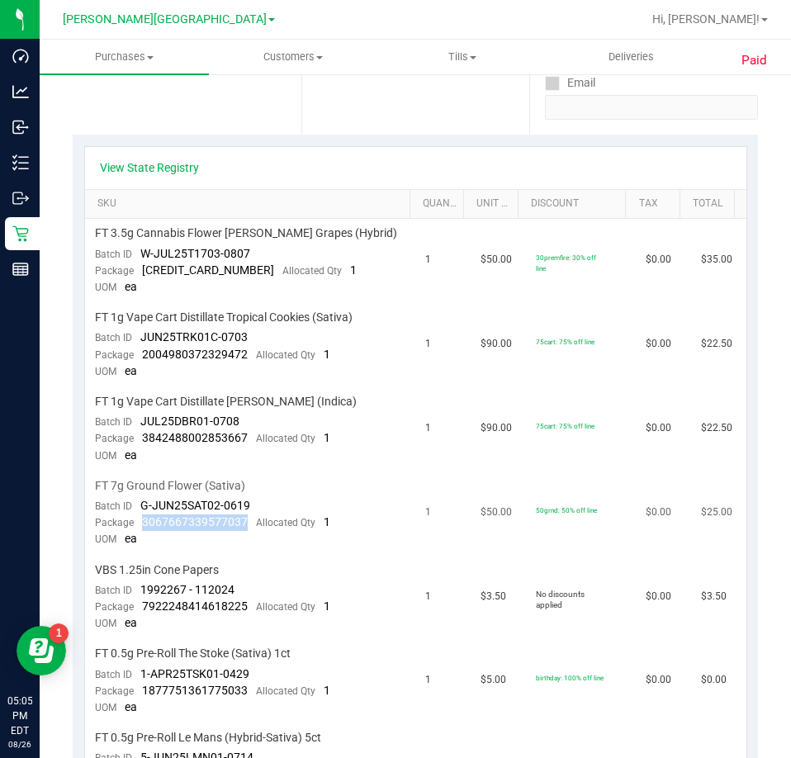
click at [140, 526] on div "Package 3067667339577037 Allocated Qty 1" at bounding box center [212, 522] width 235 height 17
copy span "3067667339577037"
drag, startPoint x: 244, startPoint y: 604, endPoint x: 144, endPoint y: 607, distance: 99.9
click at [144, 607] on div "Package 7922248414618225 Allocated Qty 1" at bounding box center [212, 606] width 235 height 17
drag, startPoint x: 143, startPoint y: 607, endPoint x: 252, endPoint y: 609, distance: 109.0
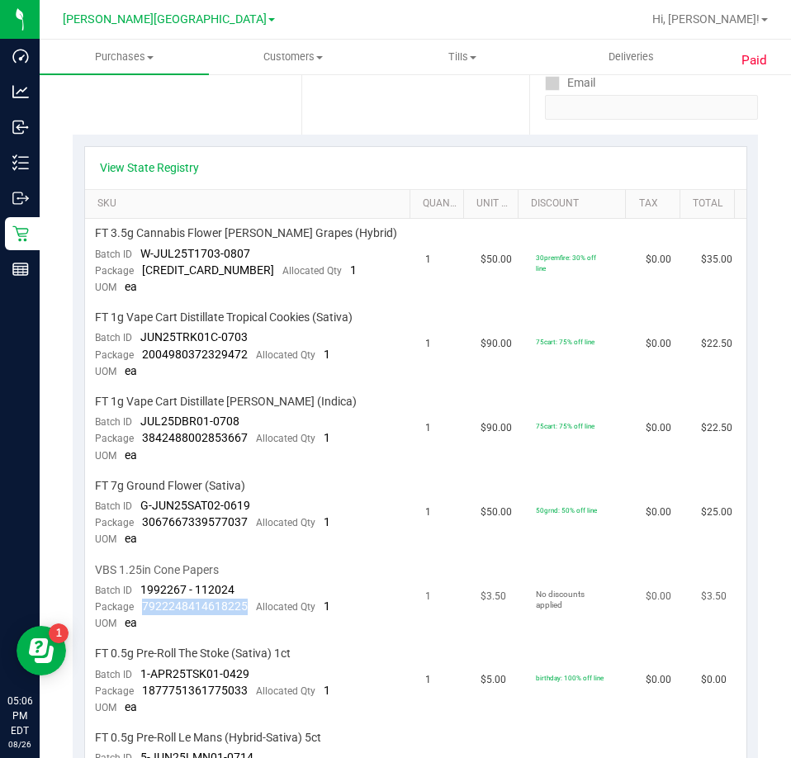
click at [252, 609] on div "Package 7922248414618225 Allocated Qty 1" at bounding box center [212, 606] width 235 height 17
copy span "7922248414618225"
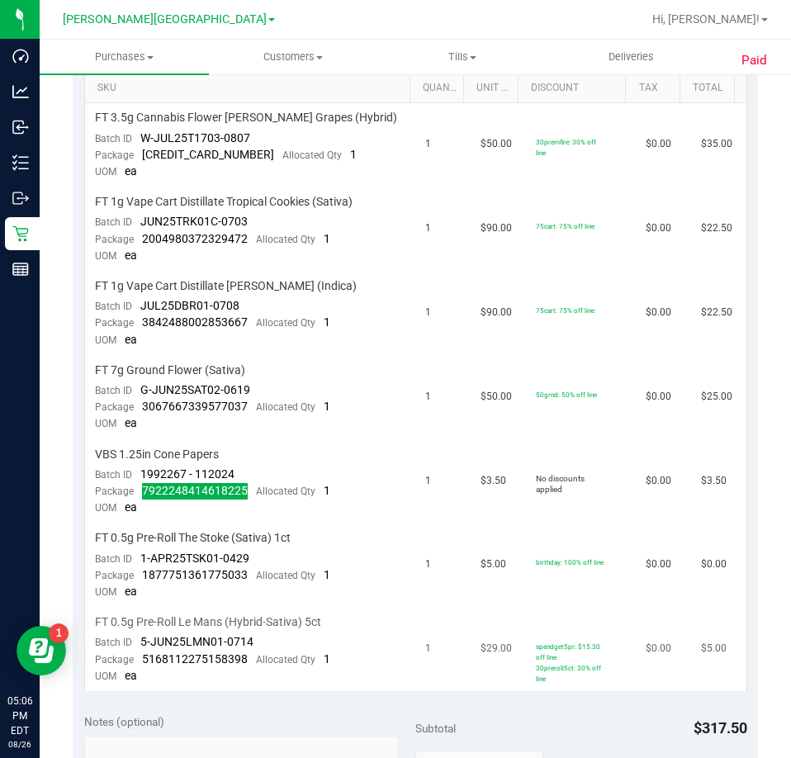
scroll to position [495, 0]
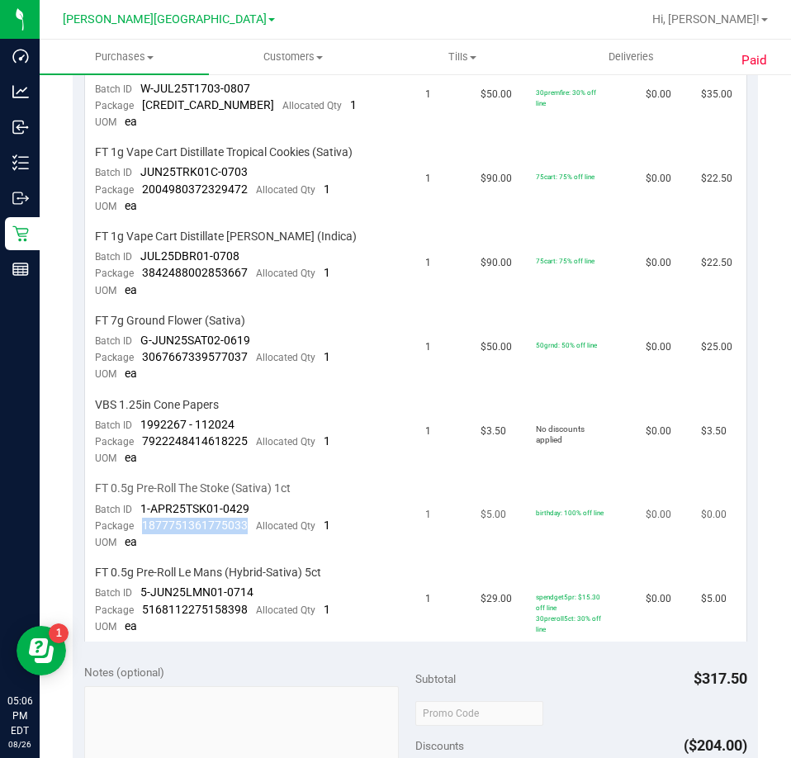
drag, startPoint x: 244, startPoint y: 527, endPoint x: 144, endPoint y: 532, distance: 100.8
click at [144, 532] on div "Package 1877751361775033 Allocated Qty 1" at bounding box center [212, 525] width 235 height 17
copy span "1877751361775033"
click at [220, 630] on td "FT 0.5g Pre-Roll Le Mans (Hybrid-Sativa) 5ct Batch ID 5-JUN25LMN01-0714 Package…" at bounding box center [250, 599] width 331 height 83
drag, startPoint x: 248, startPoint y: 609, endPoint x: 136, endPoint y: 610, distance: 112.2
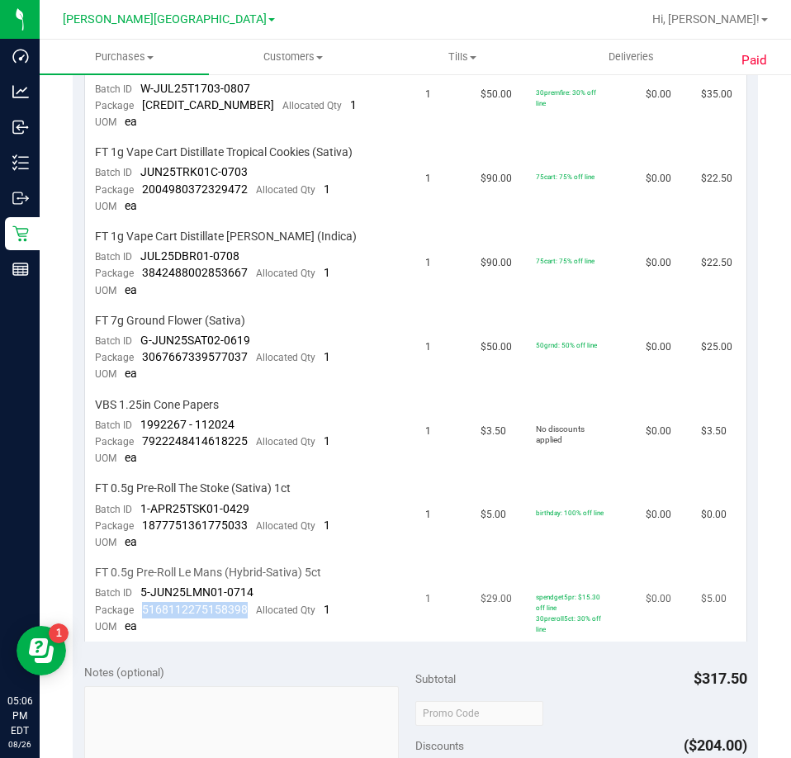
click at [136, 610] on div "Package 5168112275158398 Allocated Qty 1" at bounding box center [212, 610] width 235 height 17
copy span "5168112275158398"
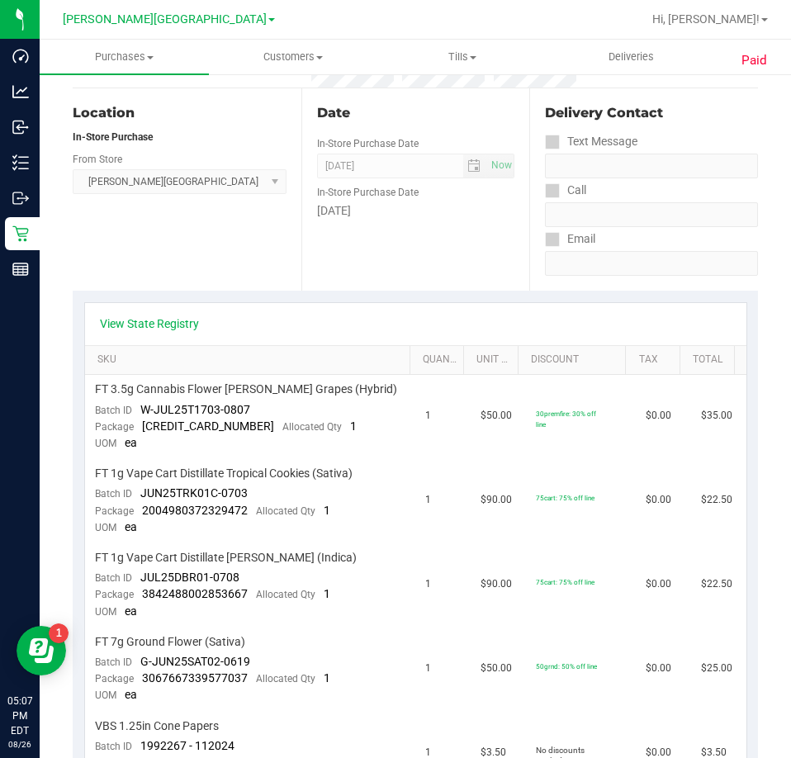
scroll to position [0, 0]
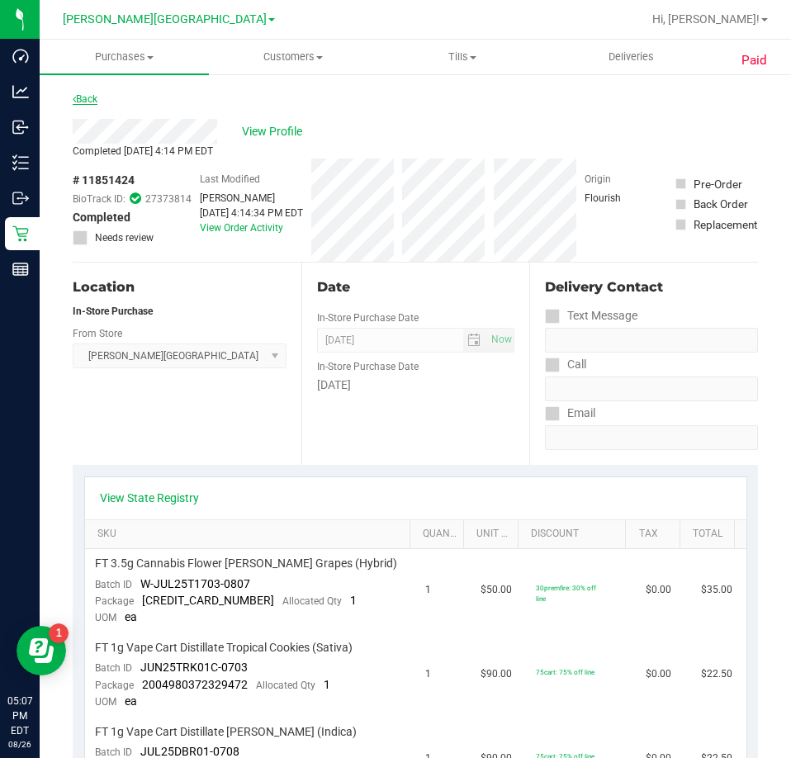
click at [75, 96] on icon at bounding box center [74, 99] width 3 height 10
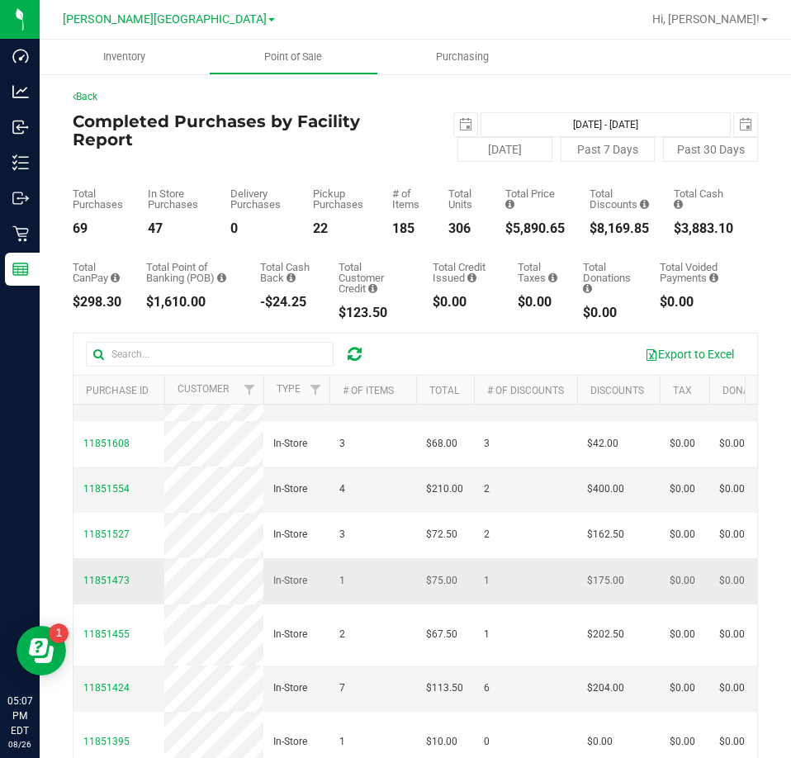
scroll to position [495, 0]
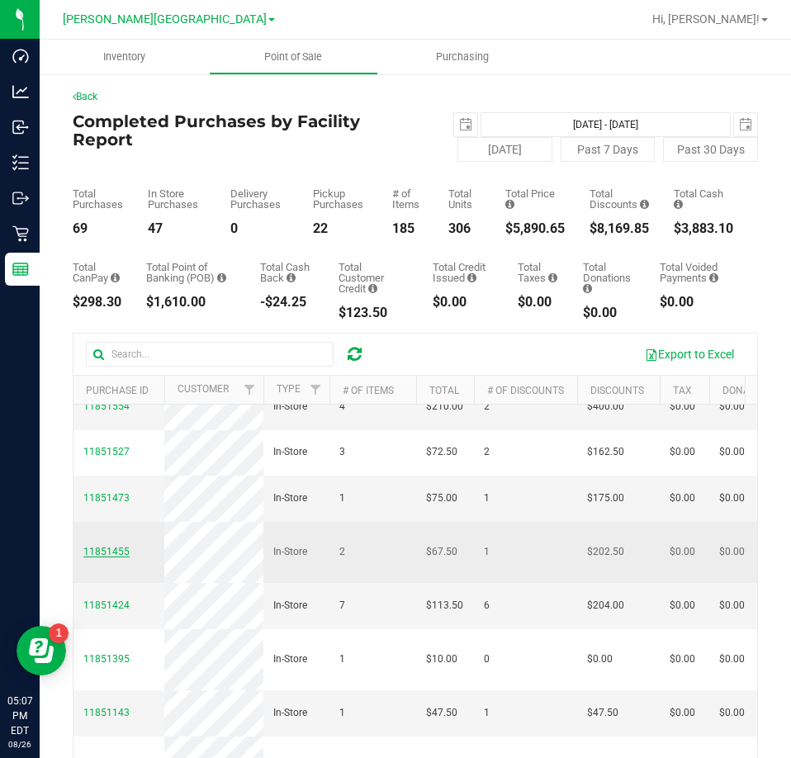
click at [107, 557] on span "11851455" at bounding box center [106, 552] width 46 height 12
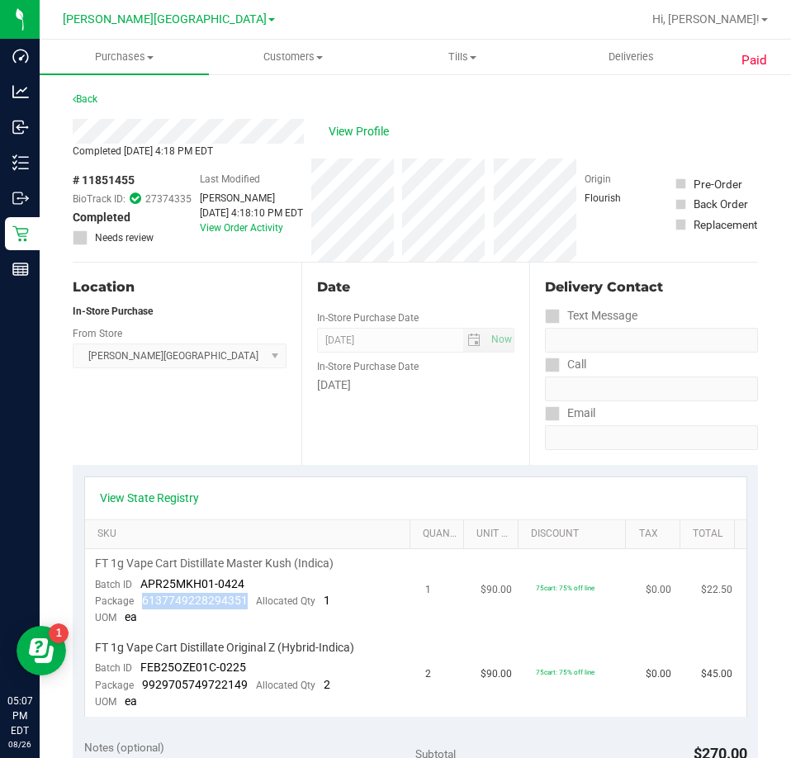
drag, startPoint x: 141, startPoint y: 601, endPoint x: 243, endPoint y: 607, distance: 102.6
click at [243, 607] on div "Package 6137749228294351 Allocated Qty 1" at bounding box center [212, 601] width 235 height 17
copy span "6137749228294351"
drag, startPoint x: 245, startPoint y: 688, endPoint x: 138, endPoint y: 677, distance: 107.9
click at [138, 677] on div "Package 9929705749722149 Allocated Qty 2" at bounding box center [212, 685] width 235 height 17
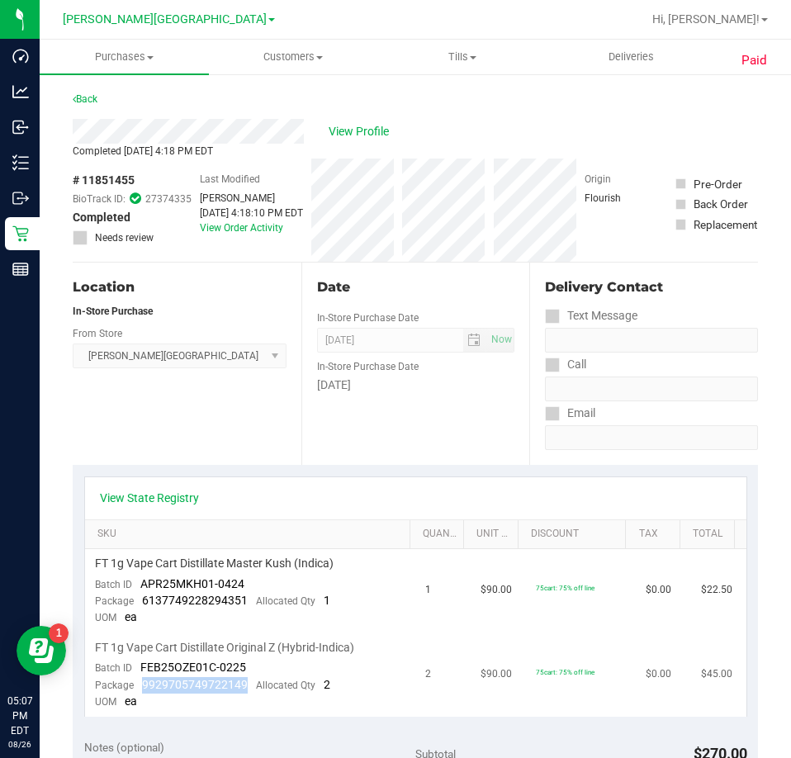
copy span "9929705749722149"
click at [262, 480] on div "View State Registry" at bounding box center [415, 498] width 661 height 42
click at [88, 96] on link "Back" at bounding box center [85, 99] width 25 height 12
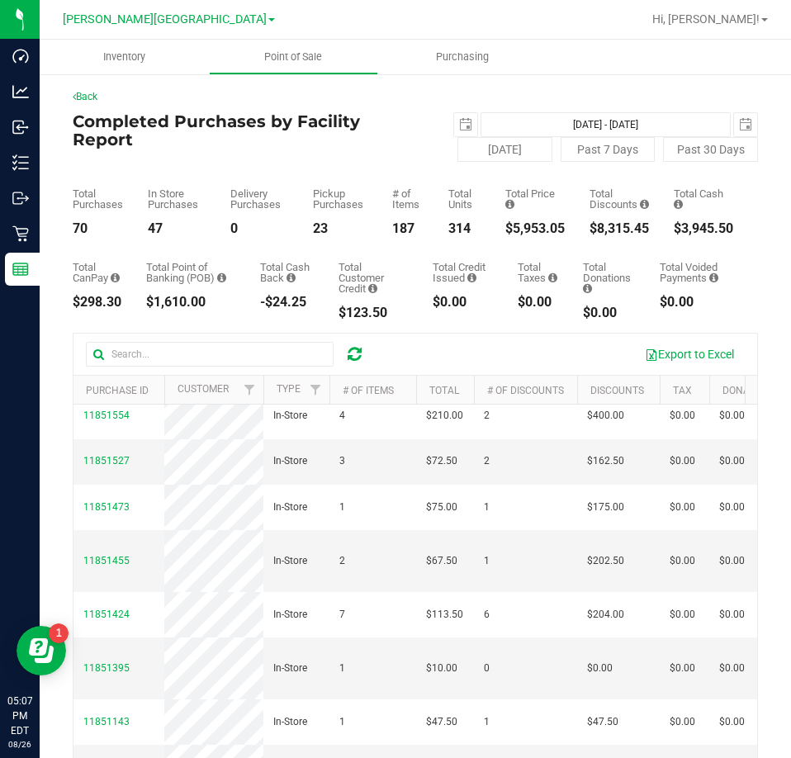
scroll to position [578, 0]
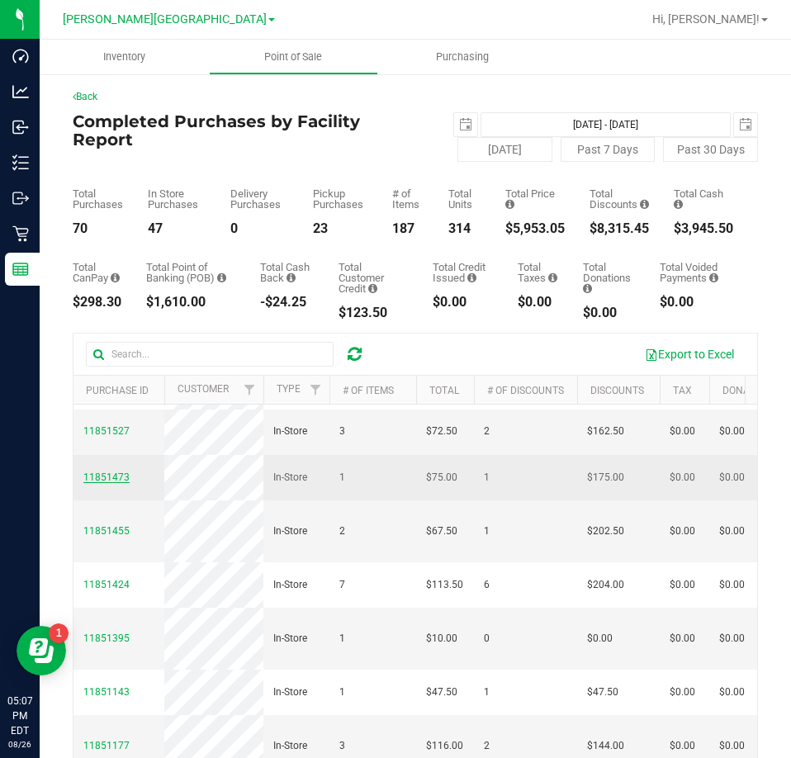
click at [106, 483] on span "11851473" at bounding box center [106, 477] width 46 height 12
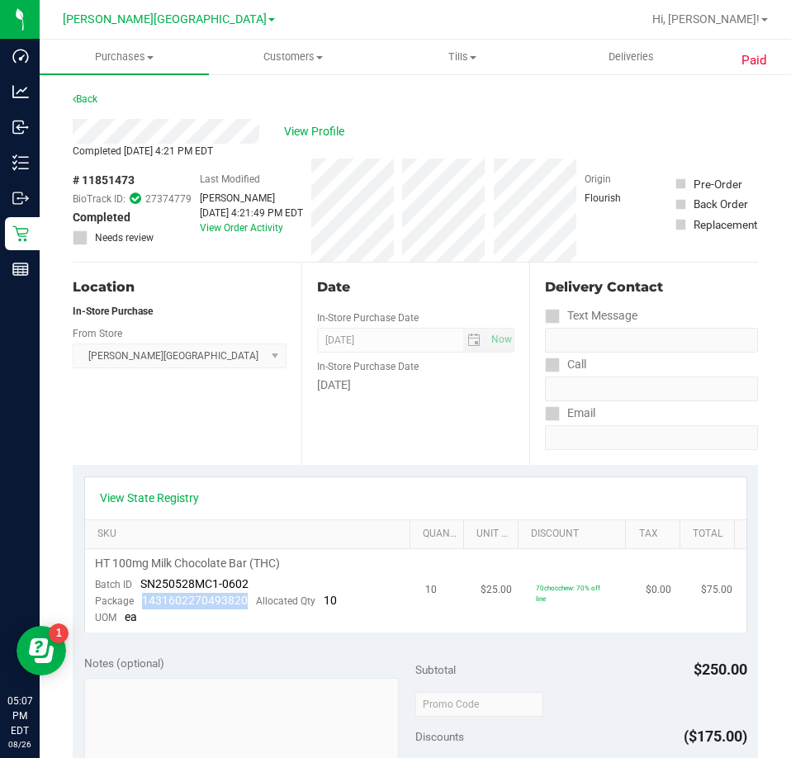
drag, startPoint x: 246, startPoint y: 602, endPoint x: 142, endPoint y: 602, distance: 104.0
click at [142, 602] on div "Package 1431602270493820 Allocated Qty 10" at bounding box center [216, 601] width 242 height 17
click at [336, 424] on div "Date In-Store Purchase Date Aug 26, 2025 Now In-Store Purchase Date Tuesday" at bounding box center [415, 363] width 229 height 202
click at [87, 99] on link "Back" at bounding box center [85, 99] width 25 height 12
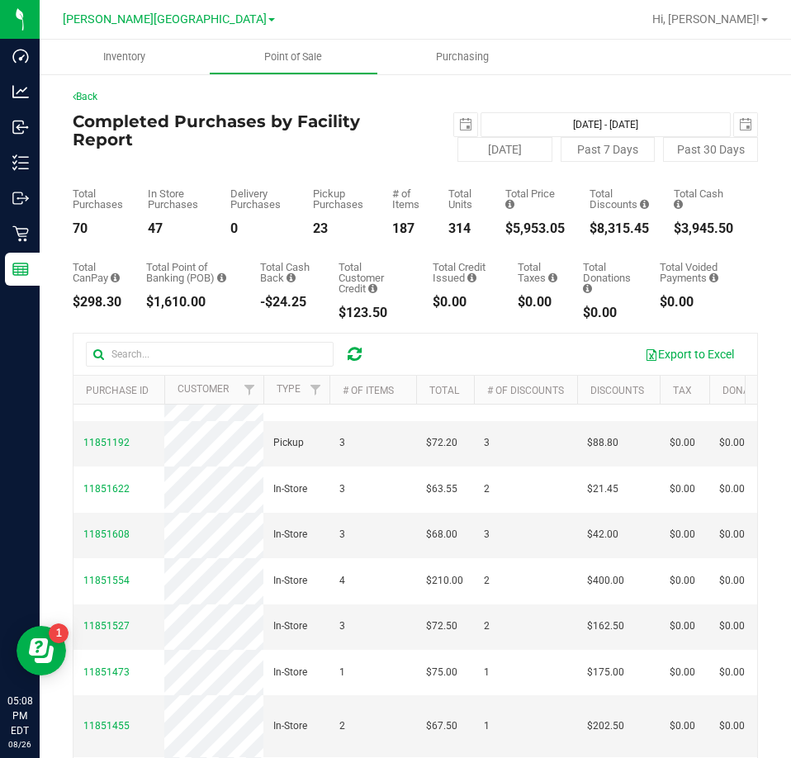
scroll to position [413, 0]
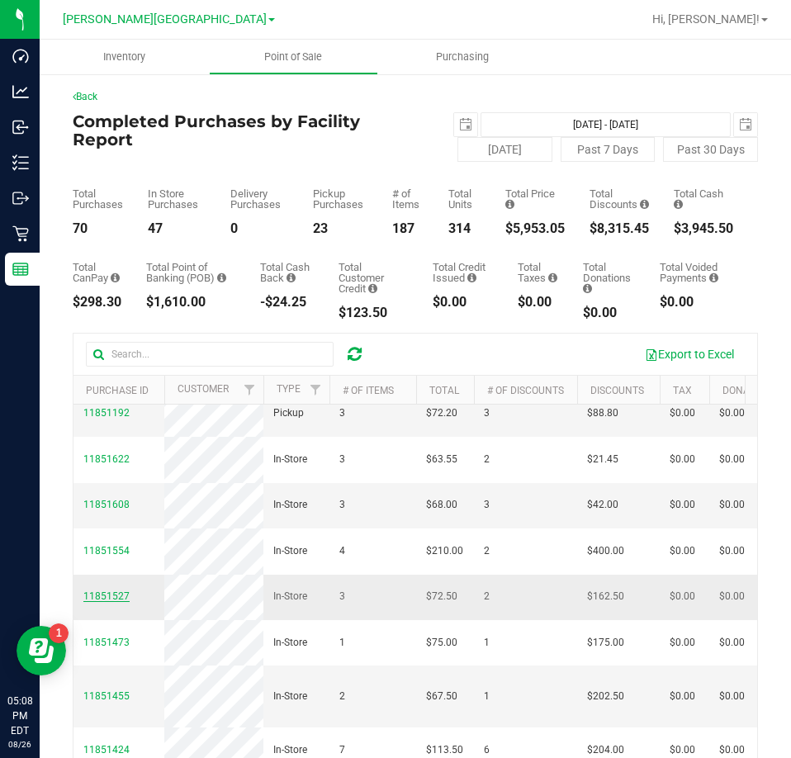
click at [116, 602] on span "11851527" at bounding box center [106, 596] width 46 height 12
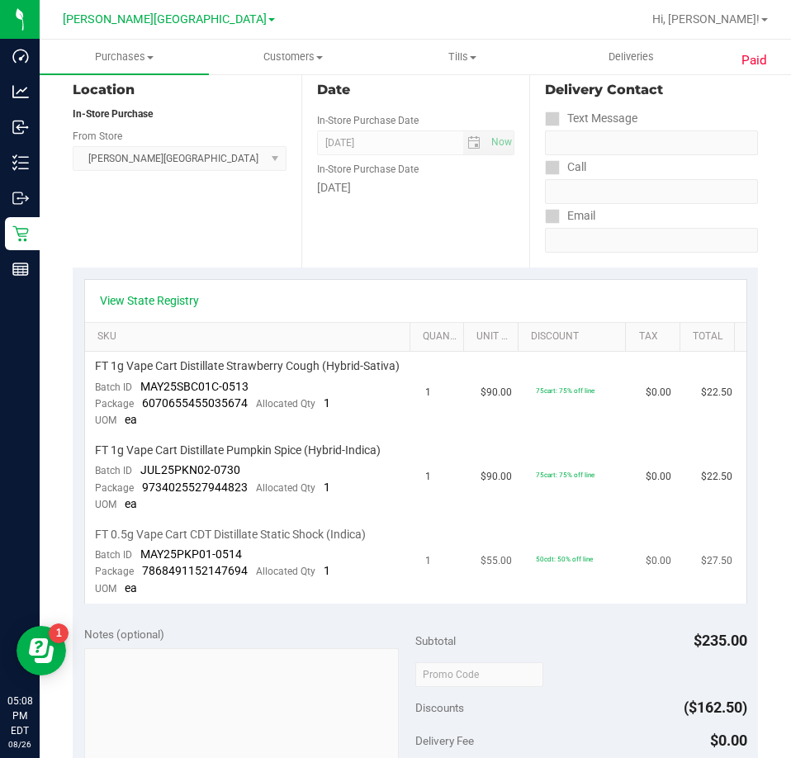
scroll to position [248, 0]
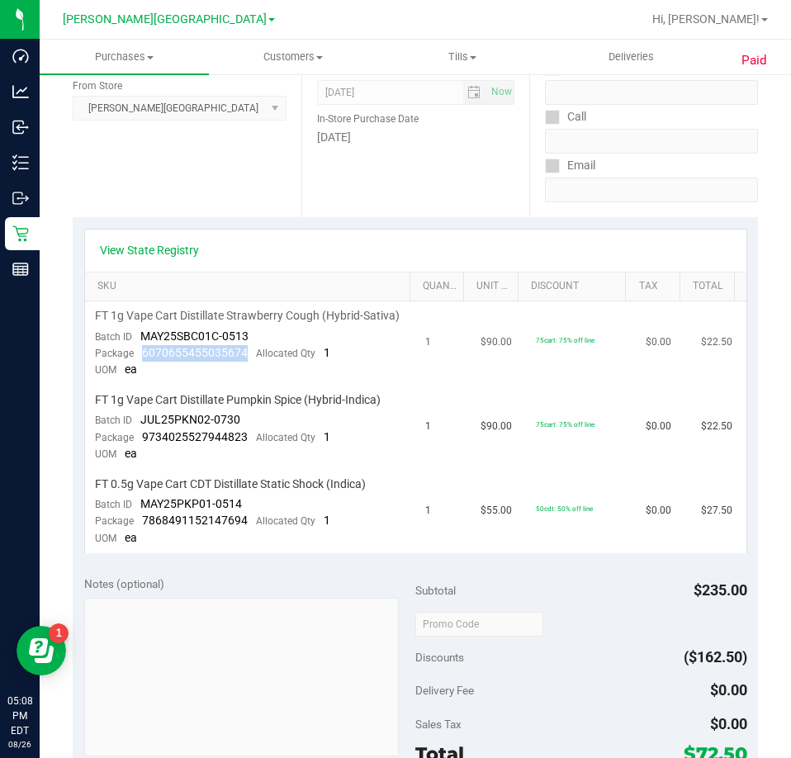
drag, startPoint x: 247, startPoint y: 370, endPoint x: 139, endPoint y: 368, distance: 108.1
click at [139, 361] on div "Package 6070655455035674 Allocated Qty 1" at bounding box center [212, 353] width 235 height 17
drag, startPoint x: 244, startPoint y: 454, endPoint x: 143, endPoint y: 454, distance: 101.5
click at [143, 446] on div "Package 9734025527944823 Allocated Qty 1" at bounding box center [212, 437] width 235 height 17
drag, startPoint x: 245, startPoint y: 536, endPoint x: 143, endPoint y: 541, distance: 102.5
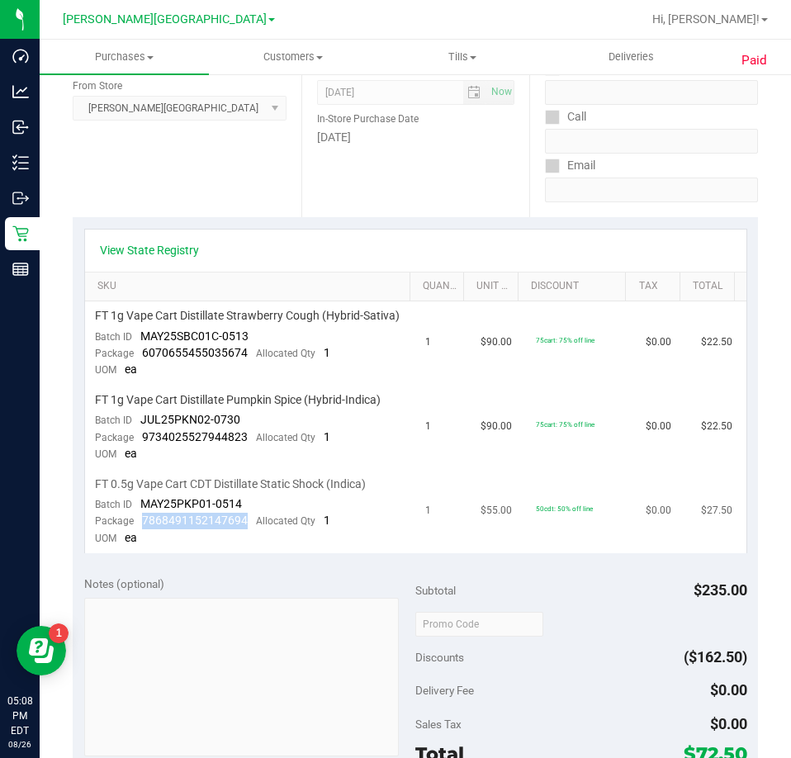
click at [143, 529] on div "Package 7868491152147694 Allocated Qty 1" at bounding box center [212, 521] width 235 height 17
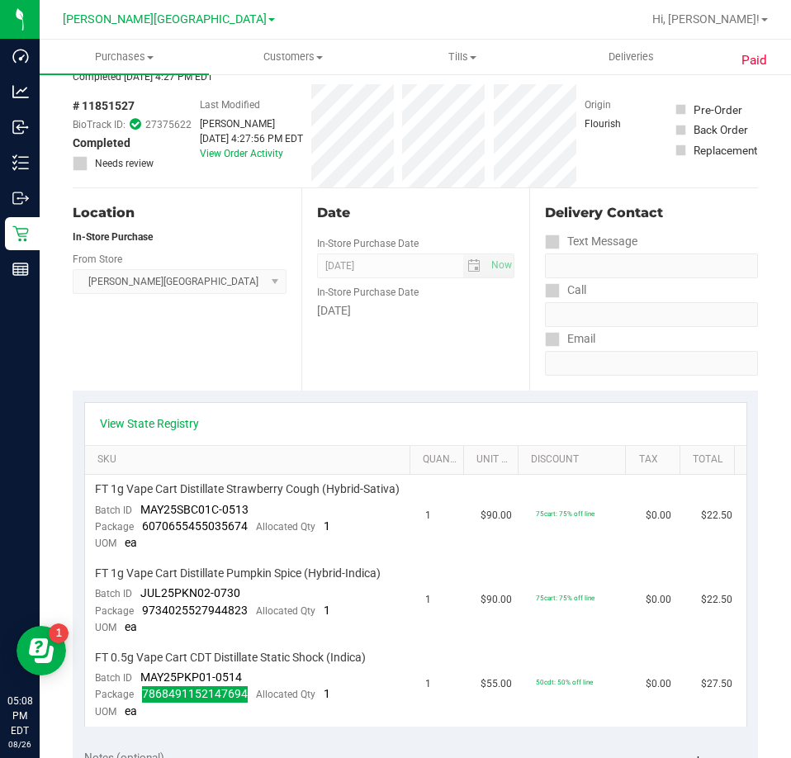
scroll to position [0, 0]
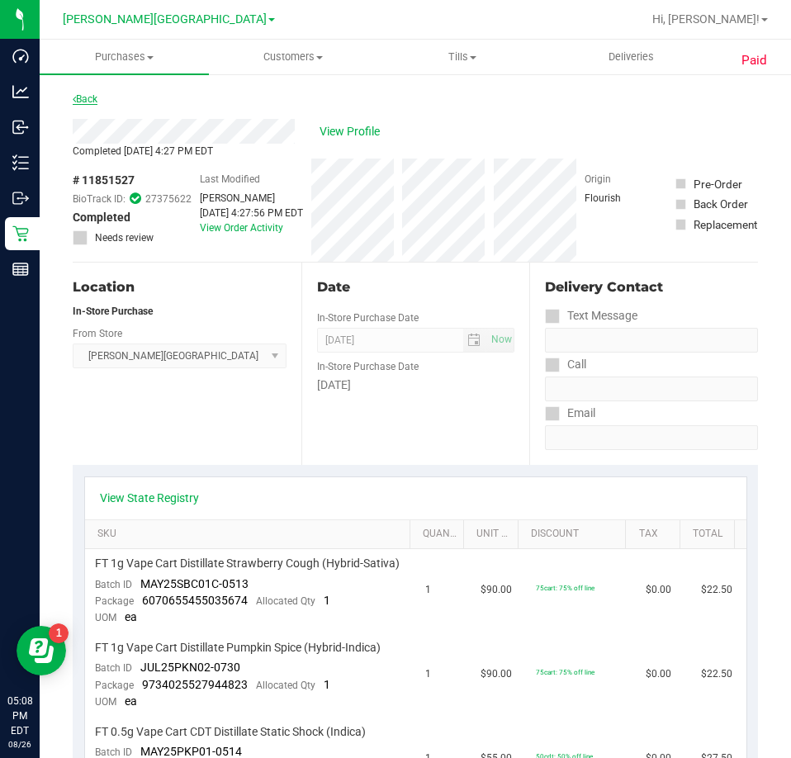
click at [80, 97] on link "Back" at bounding box center [85, 99] width 25 height 12
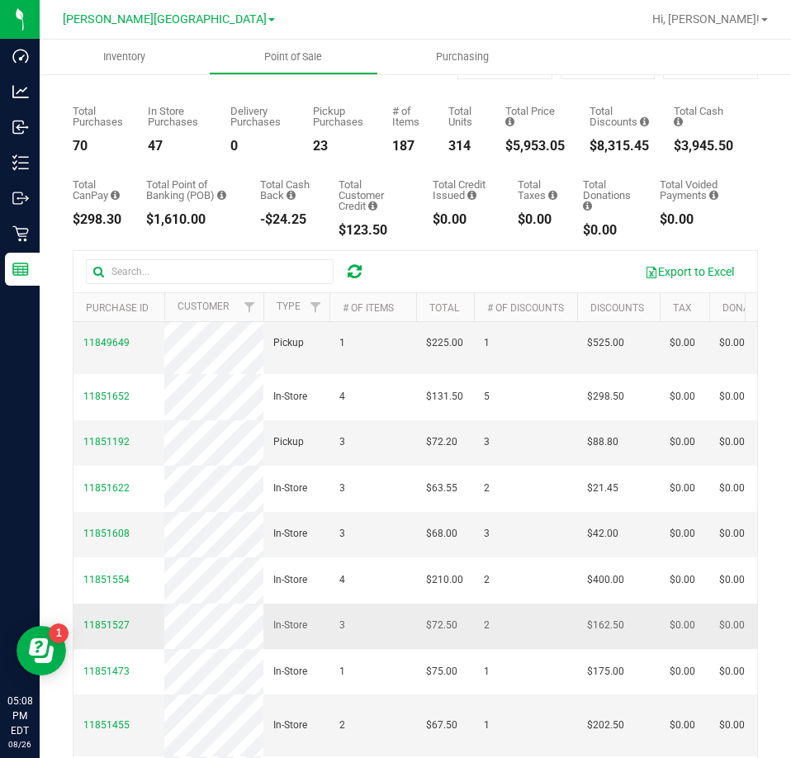
scroll to position [330, 0]
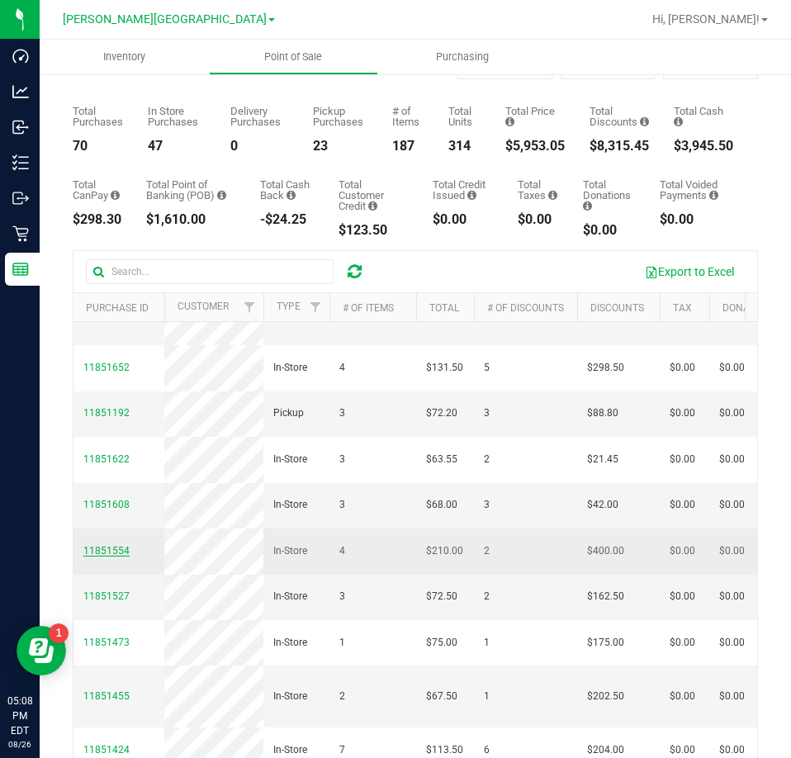
click at [105, 556] on span "11851554" at bounding box center [106, 551] width 46 height 12
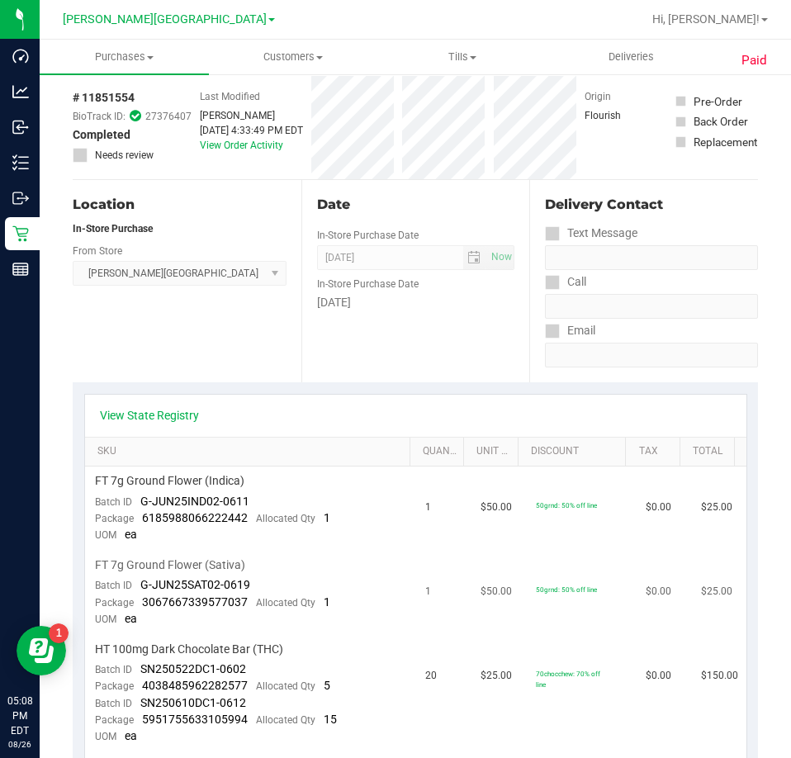
scroll to position [165, 0]
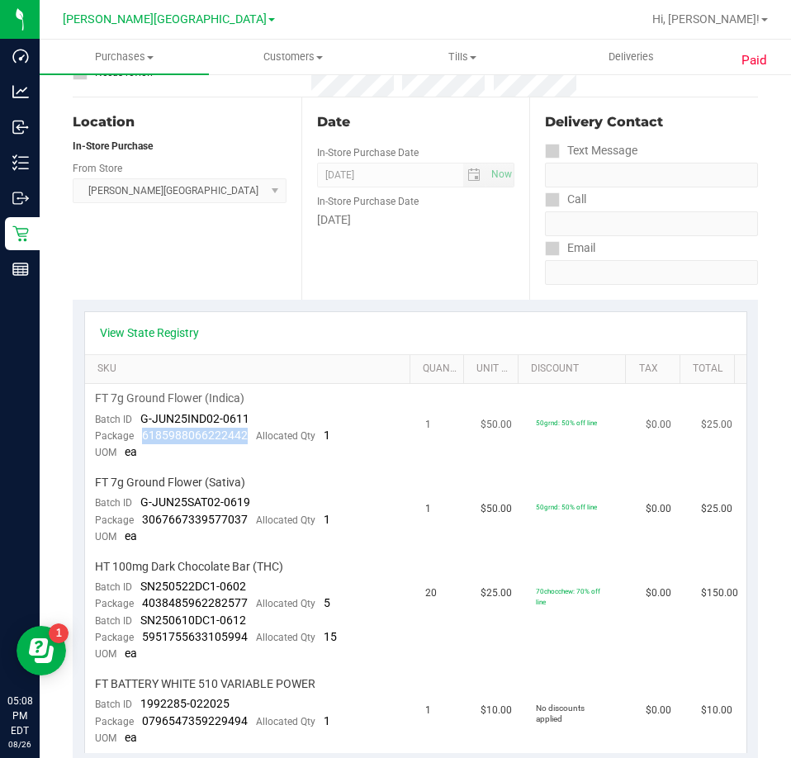
drag, startPoint x: 248, startPoint y: 434, endPoint x: 139, endPoint y: 442, distance: 108.4
click at [139, 442] on div "Package 6185988066222442 Allocated Qty 1" at bounding box center [212, 436] width 235 height 17
drag, startPoint x: 248, startPoint y: 520, endPoint x: 144, endPoint y: 516, distance: 103.2
click at [144, 516] on div "Package 3067667339577037 Allocated Qty 1" at bounding box center [212, 520] width 235 height 17
drag, startPoint x: 143, startPoint y: 516, endPoint x: 245, endPoint y: 518, distance: 102.4
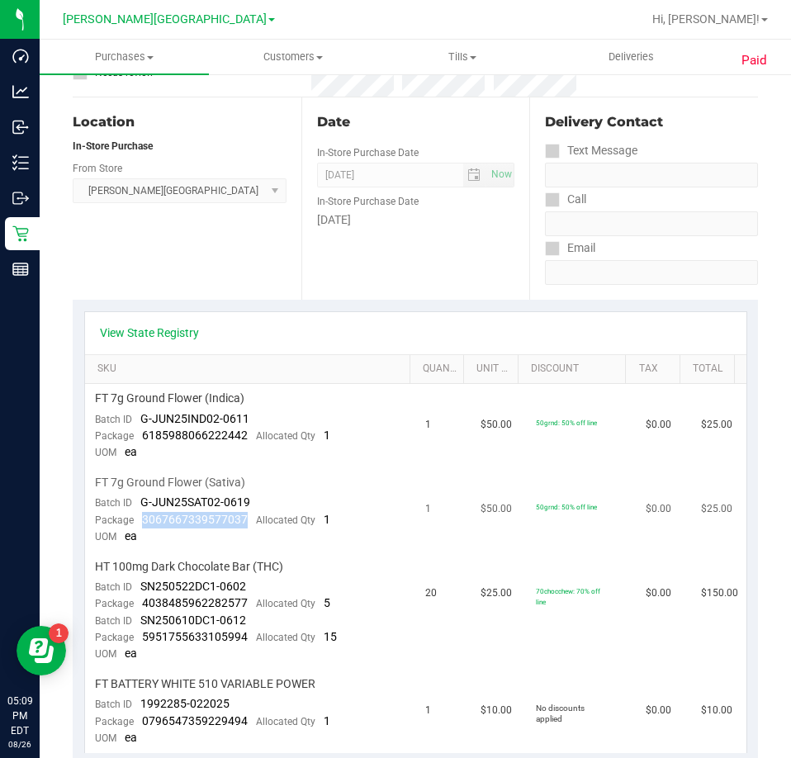
click at [245, 518] on div "Package 3067667339577037 Allocated Qty 1" at bounding box center [212, 520] width 235 height 17
drag, startPoint x: 245, startPoint y: 518, endPoint x: 143, endPoint y: 517, distance: 102.4
click at [139, 516] on div "Package 3067667339577037 Allocated Qty 1" at bounding box center [212, 520] width 235 height 17
drag, startPoint x: 246, startPoint y: 606, endPoint x: 142, endPoint y: 597, distance: 104.4
click at [142, 597] on div "Package 4038485962282577 Allocated Qty 5" at bounding box center [212, 603] width 235 height 17
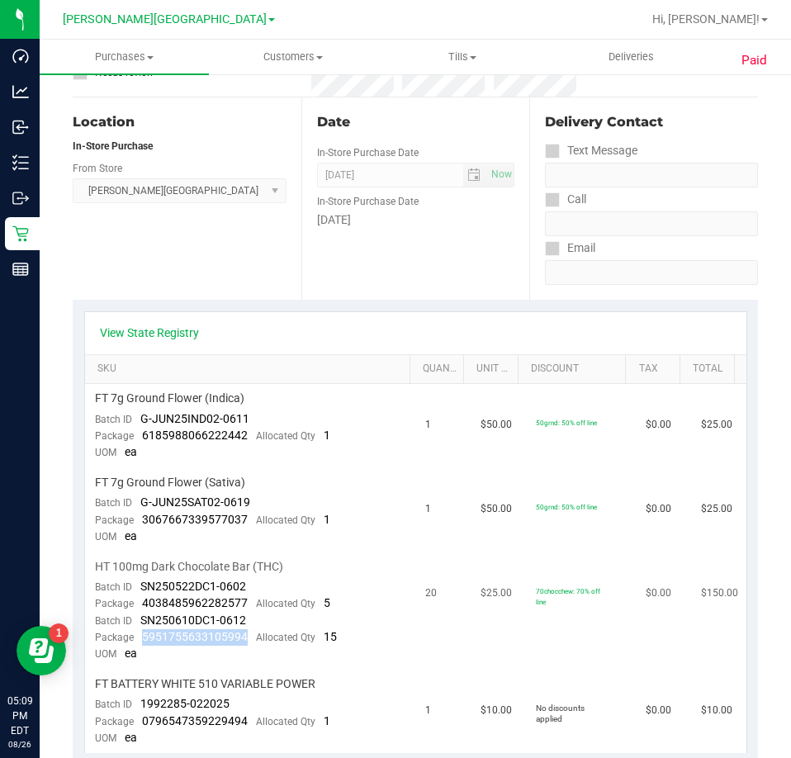
drag, startPoint x: 244, startPoint y: 639, endPoint x: 141, endPoint y: 638, distance: 103.2
click at [141, 639] on div "Package 5951755633105994 Allocated Qty 15" at bounding box center [216, 637] width 242 height 17
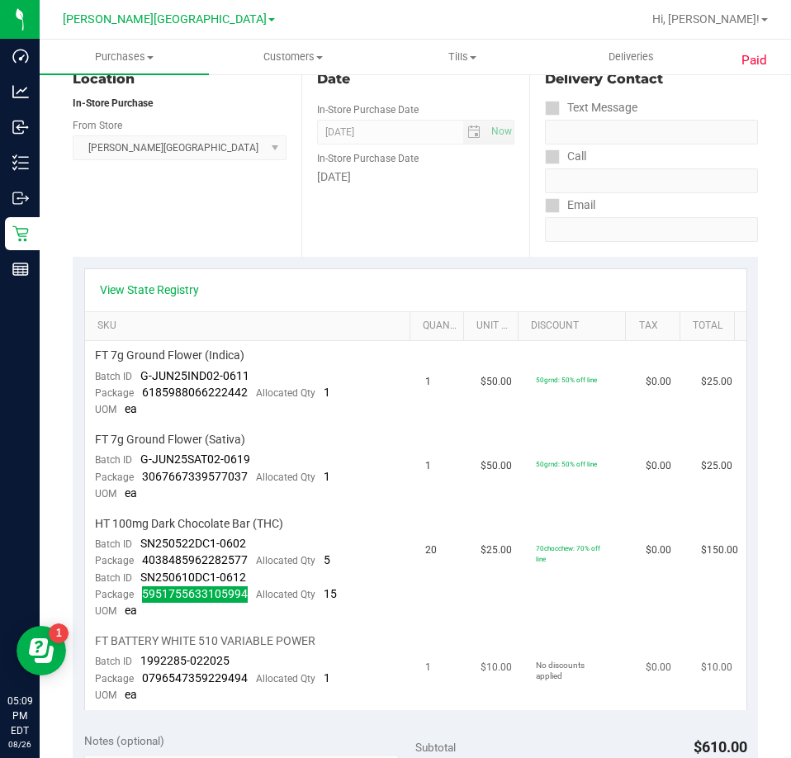
scroll to position [330, 0]
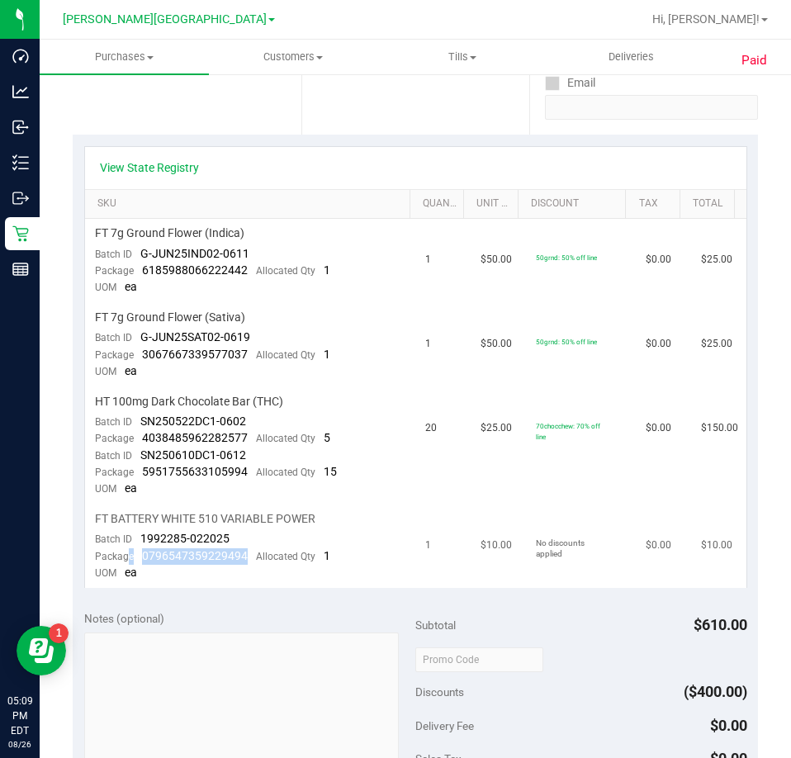
drag, startPoint x: 249, startPoint y: 557, endPoint x: 135, endPoint y: 560, distance: 113.9
click at [130, 558] on div "Package 0796547359229494 Allocated Qty 1" at bounding box center [212, 556] width 235 height 17
click at [137, 560] on div "Package 0796547359229494 Allocated Qty 1" at bounding box center [212, 556] width 235 height 17
drag, startPoint x: 140, startPoint y: 560, endPoint x: 246, endPoint y: 558, distance: 105.7
click at [246, 558] on div "Package 0796547359229494 Allocated Qty 1" at bounding box center [212, 556] width 235 height 17
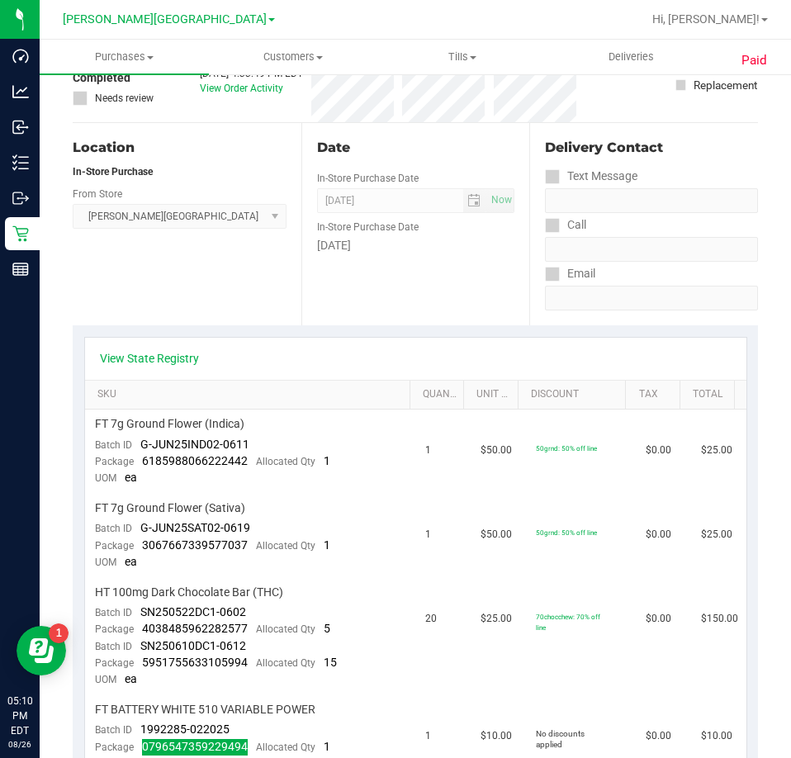
scroll to position [0, 0]
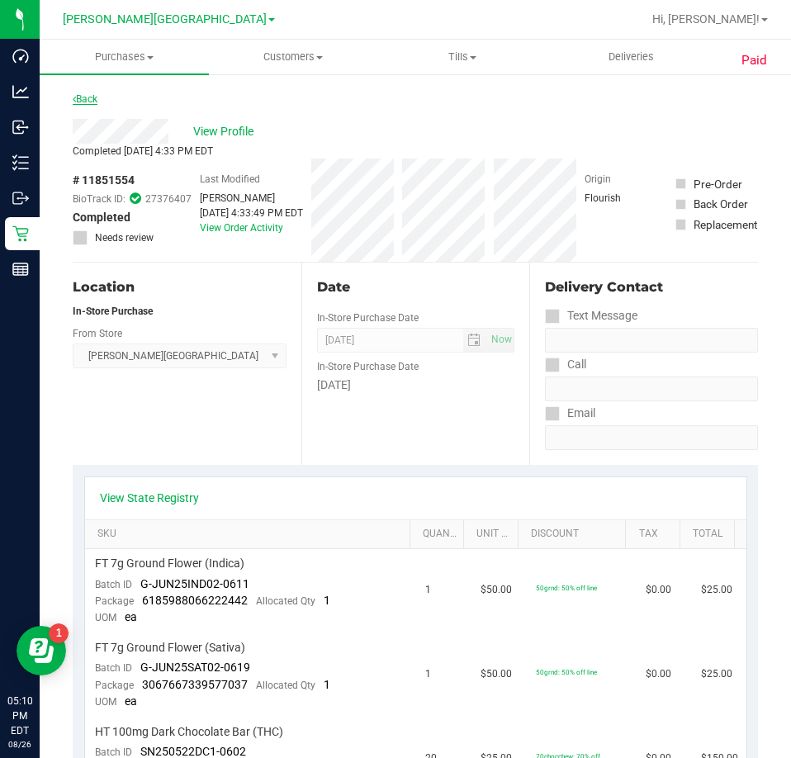
click at [80, 101] on link "Back" at bounding box center [85, 99] width 25 height 12
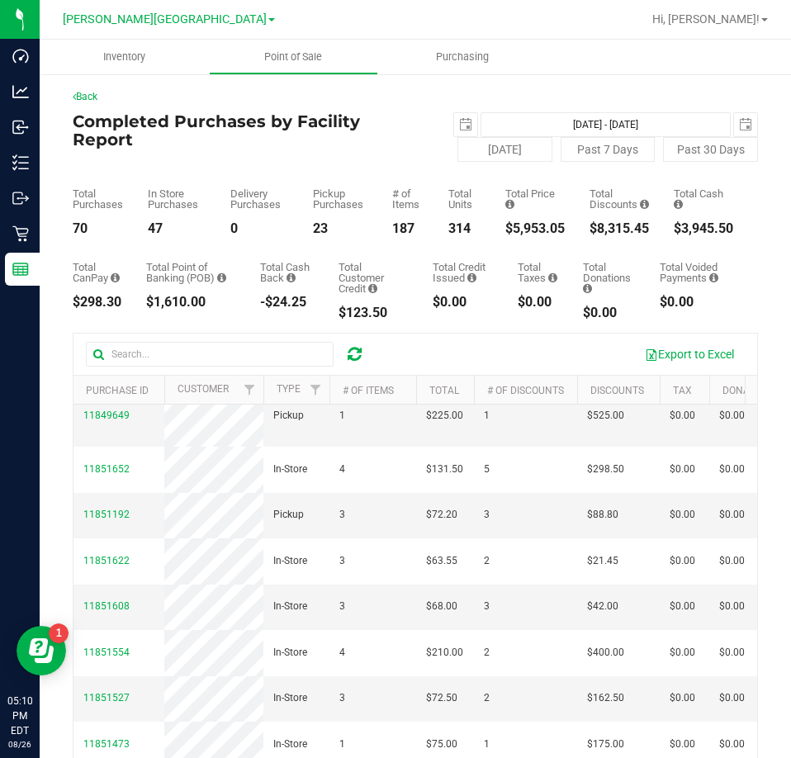
scroll to position [330, 0]
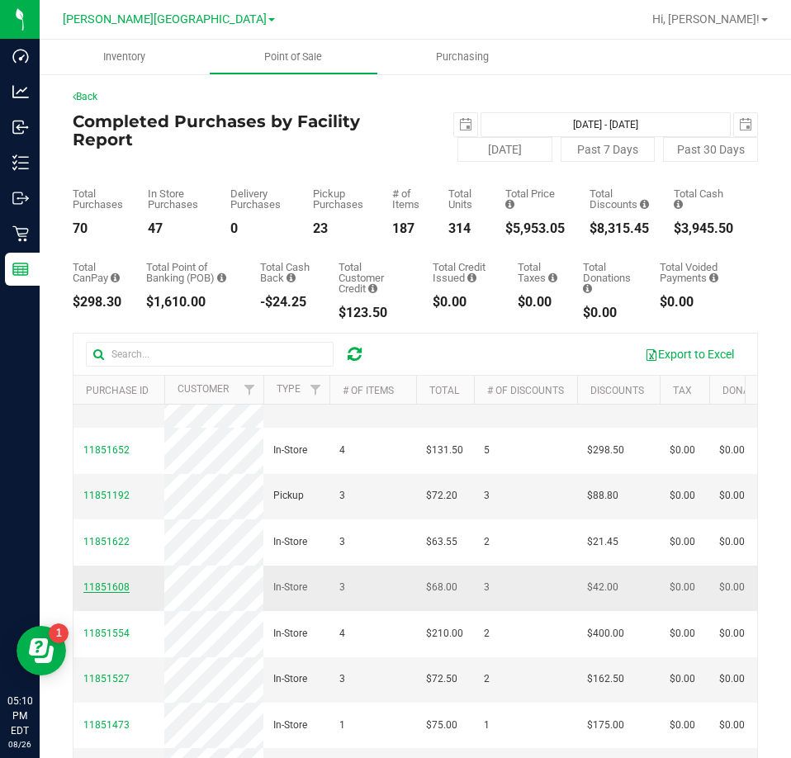
click at [116, 593] on span "11851608" at bounding box center [106, 587] width 46 height 12
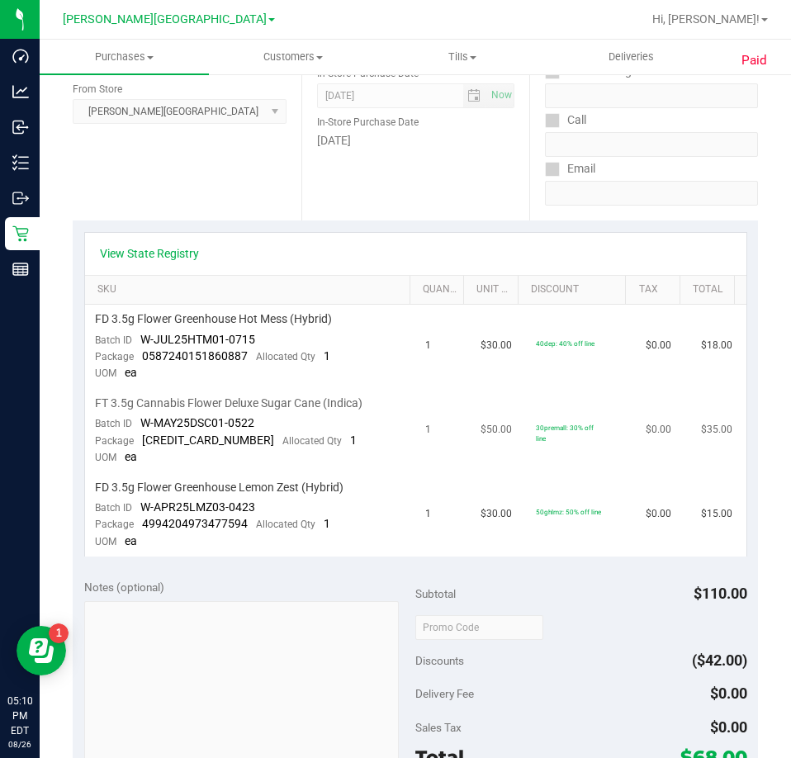
scroll to position [248, 0]
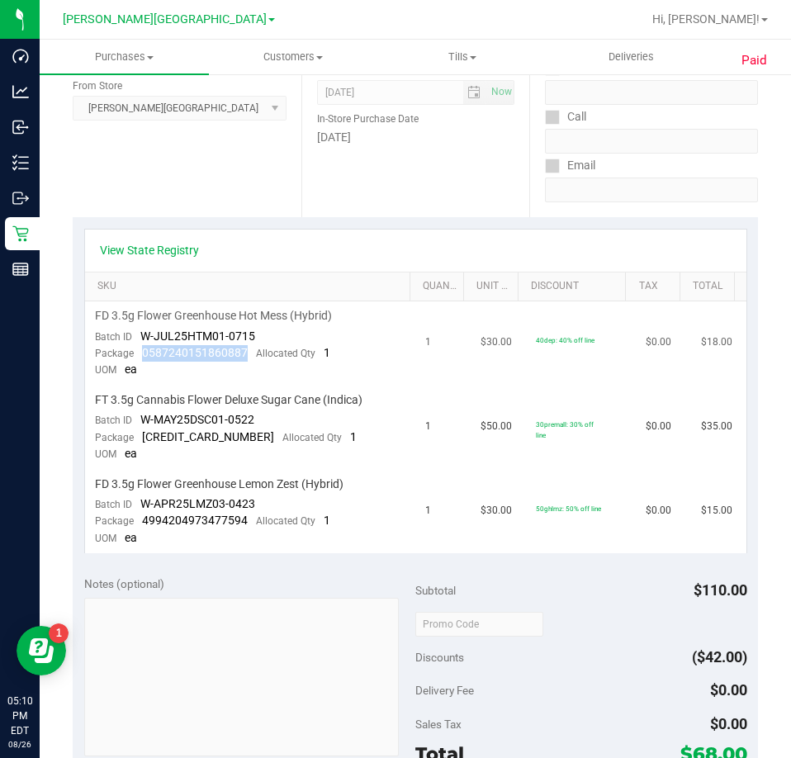
drag, startPoint x: 245, startPoint y: 350, endPoint x: 141, endPoint y: 352, distance: 104.0
click at [141, 352] on div "Package 0587240151860887 Allocated Qty 1" at bounding box center [212, 353] width 235 height 17
drag, startPoint x: 247, startPoint y: 440, endPoint x: 140, endPoint y: 441, distance: 106.5
click at [140, 441] on div "Package 5159335181830819 Allocated Qty 1" at bounding box center [226, 437] width 262 height 17
drag, startPoint x: 238, startPoint y: 526, endPoint x: 143, endPoint y: 523, distance: 94.9
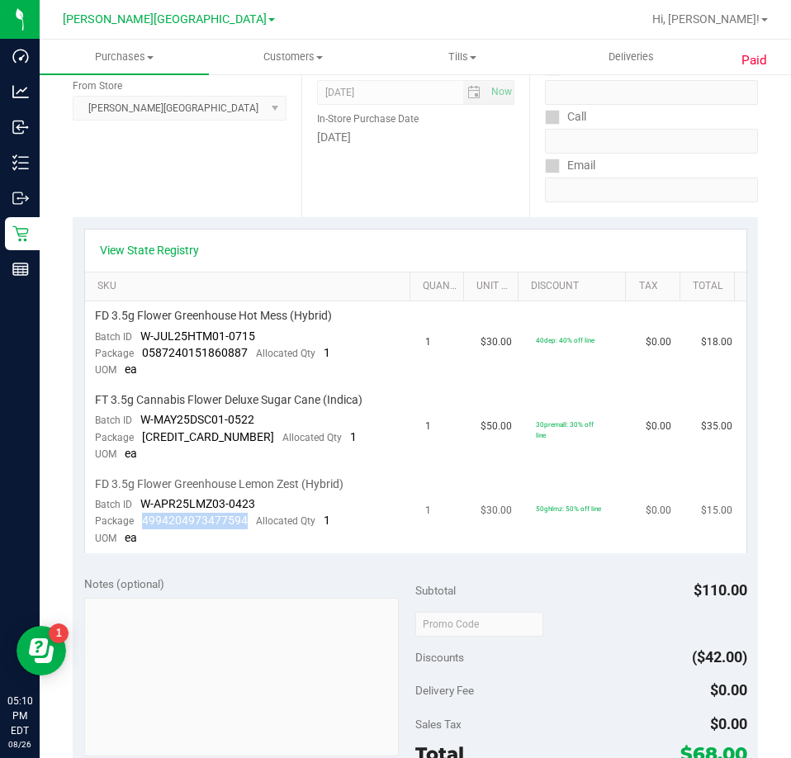
click at [143, 523] on div "Package 4994204973477594 Allocated Qty 1" at bounding box center [212, 521] width 235 height 17
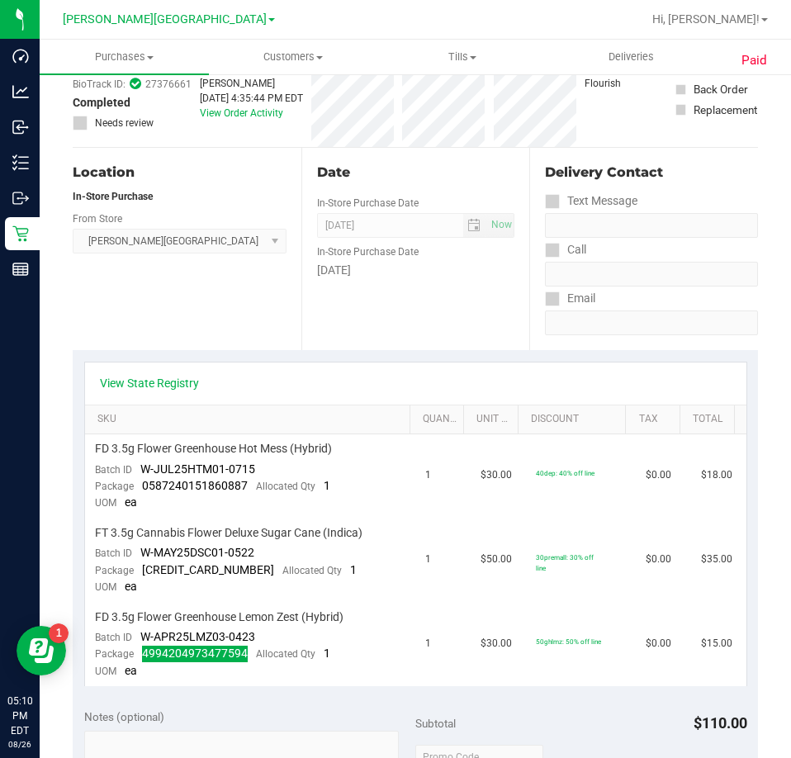
scroll to position [0, 0]
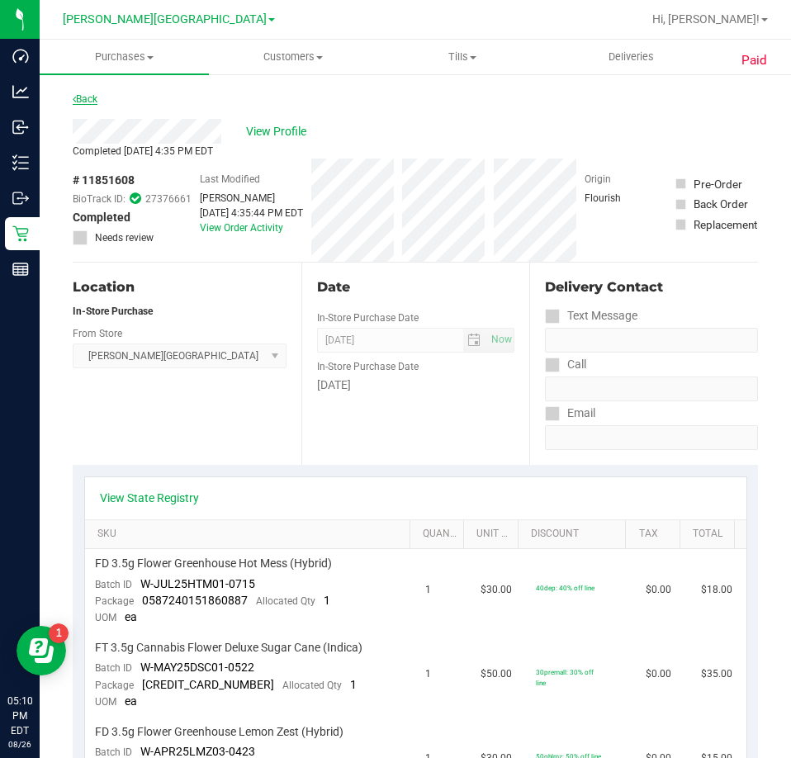
click at [78, 98] on link "Back" at bounding box center [85, 99] width 25 height 12
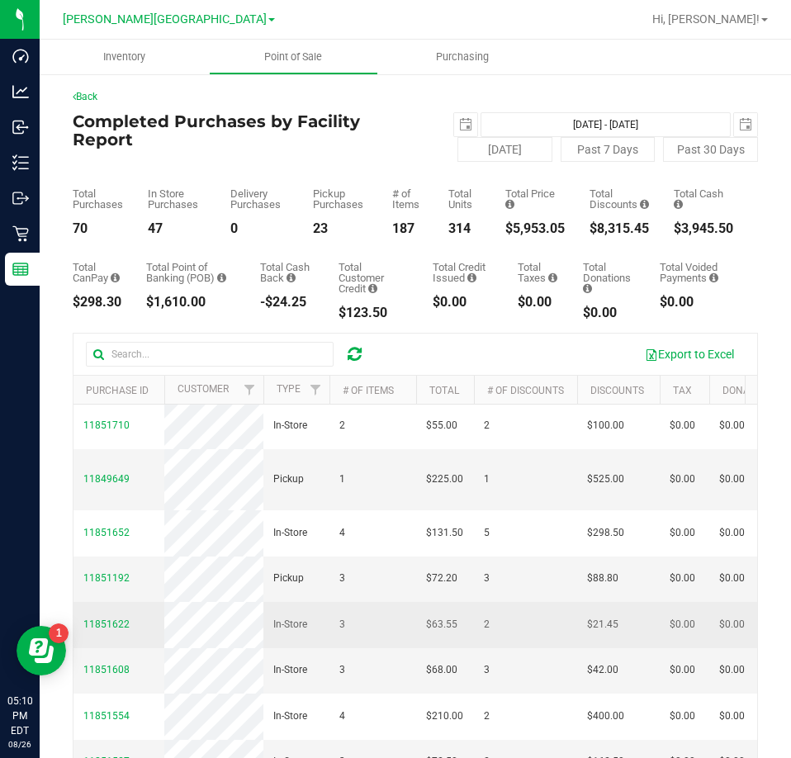
scroll to position [330, 0]
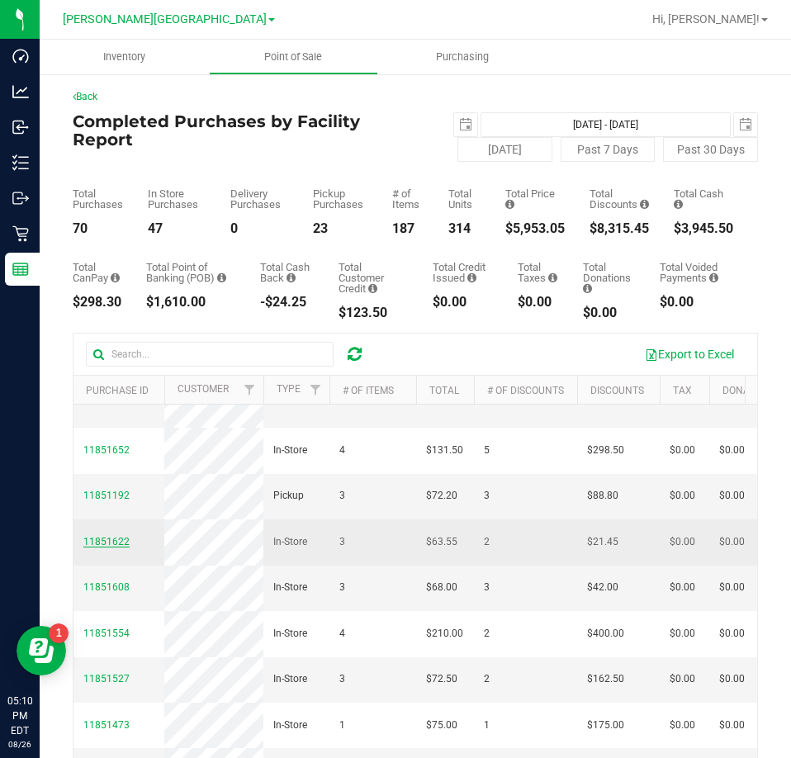
click at [96, 536] on span "11851622" at bounding box center [106, 542] width 46 height 12
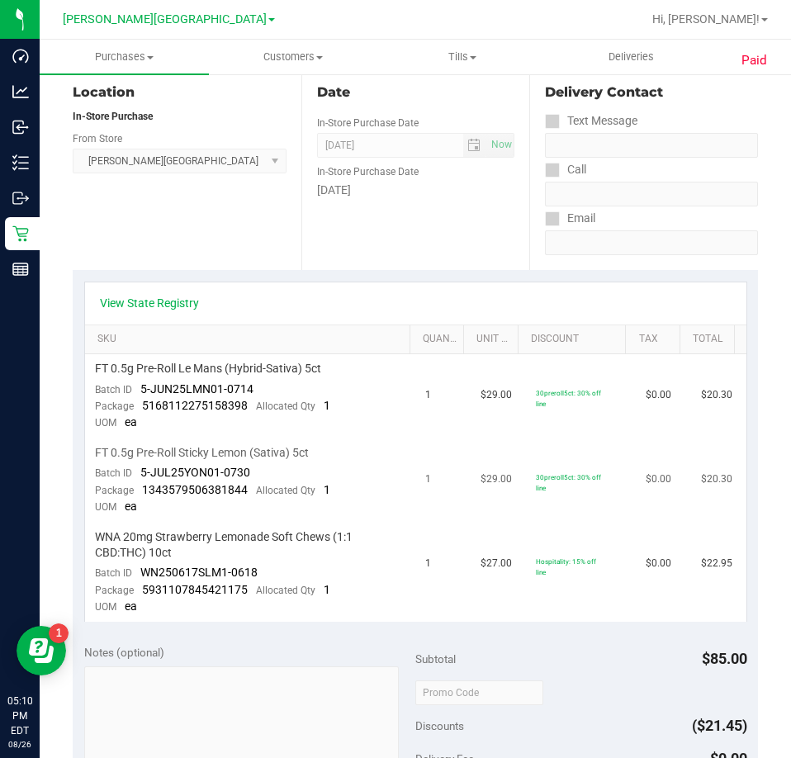
scroll to position [248, 0]
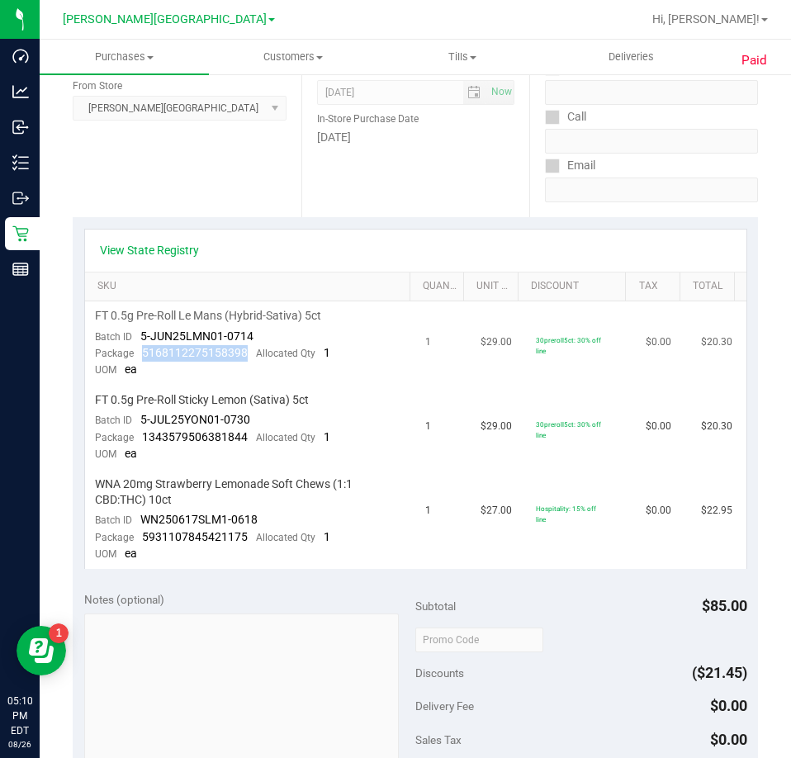
drag, startPoint x: 246, startPoint y: 357, endPoint x: 157, endPoint y: 344, distance: 90.0
click at [140, 347] on div "Package 5168112275158398 Allocated Qty 1" at bounding box center [212, 353] width 235 height 17
drag, startPoint x: 157, startPoint y: 344, endPoint x: 106, endPoint y: 389, distance: 67.2
click at [106, 389] on td "FT 0.5g Pre-Roll Sticky Lemon (Sativa) 5ct Batch ID 5-JUL25YON01-0730 Package 1…" at bounding box center [250, 427] width 331 height 84
drag, startPoint x: 139, startPoint y: 354, endPoint x: 244, endPoint y: 350, distance: 105.7
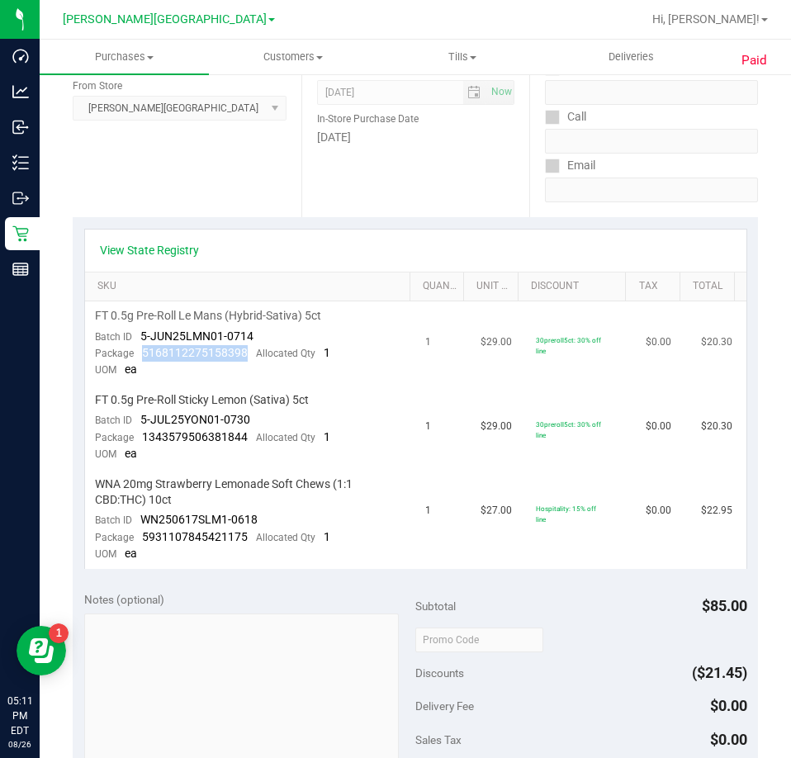
click at [244, 350] on div "Package 5168112275158398 Allocated Qty 1" at bounding box center [212, 353] width 235 height 17
drag, startPoint x: 244, startPoint y: 438, endPoint x: 141, endPoint y: 437, distance: 103.2
click at [141, 437] on div "Package 1343579506381844 Allocated Qty 1" at bounding box center [212, 437] width 235 height 17
drag, startPoint x: 245, startPoint y: 532, endPoint x: 139, endPoint y: 540, distance: 106.8
click at [139, 540] on div "Package 5931107845421175 Allocated Qty 1" at bounding box center [212, 537] width 235 height 17
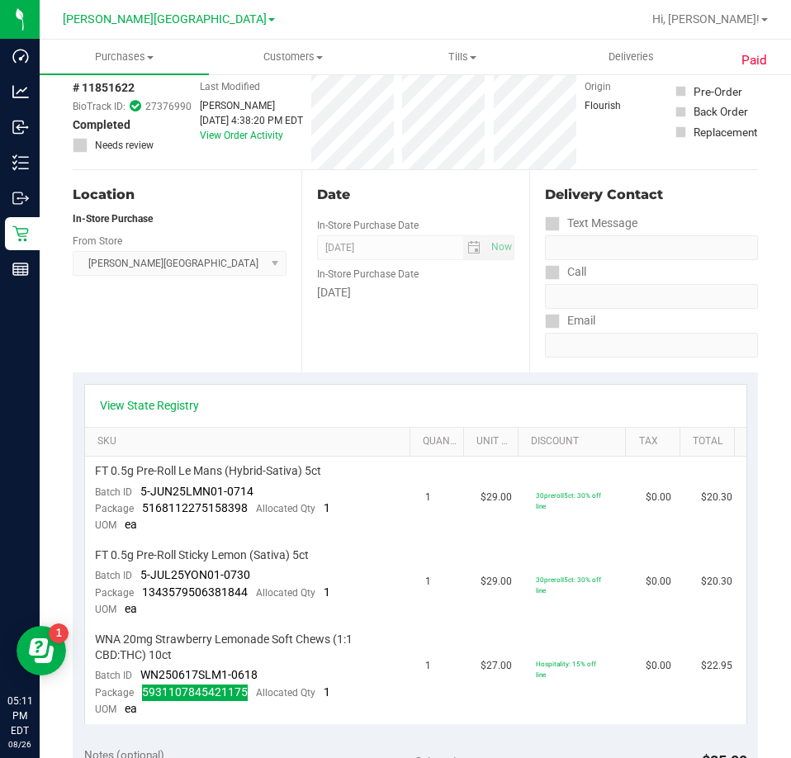
scroll to position [0, 0]
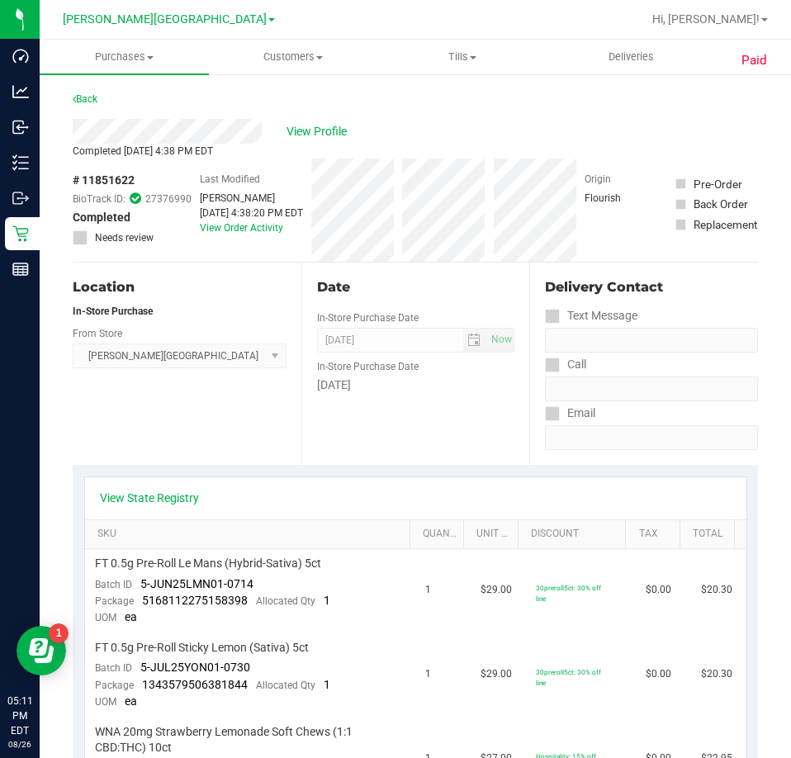
click at [78, 102] on link "Back" at bounding box center [85, 99] width 25 height 12
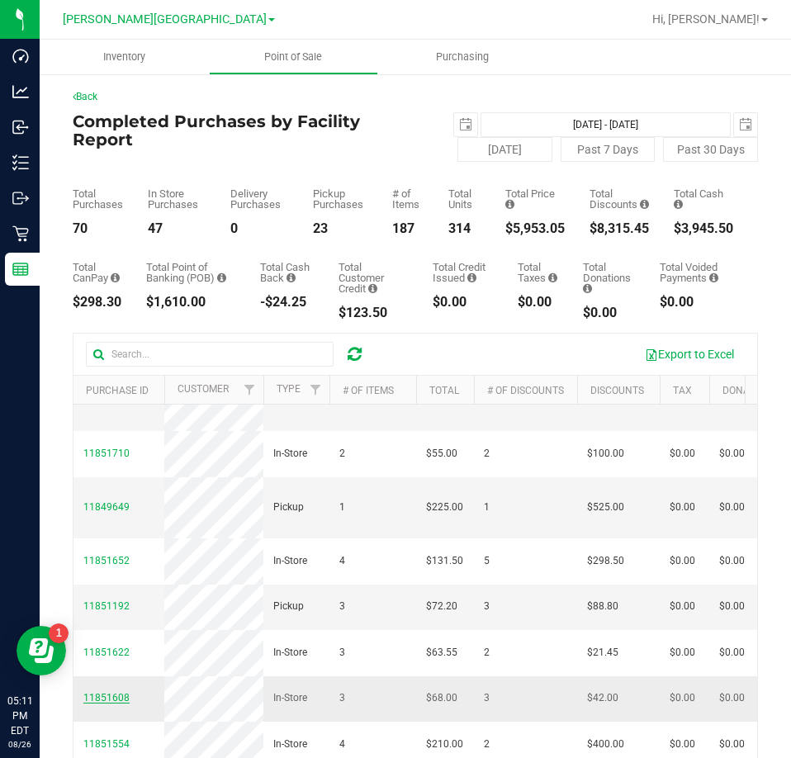
scroll to position [248, 0]
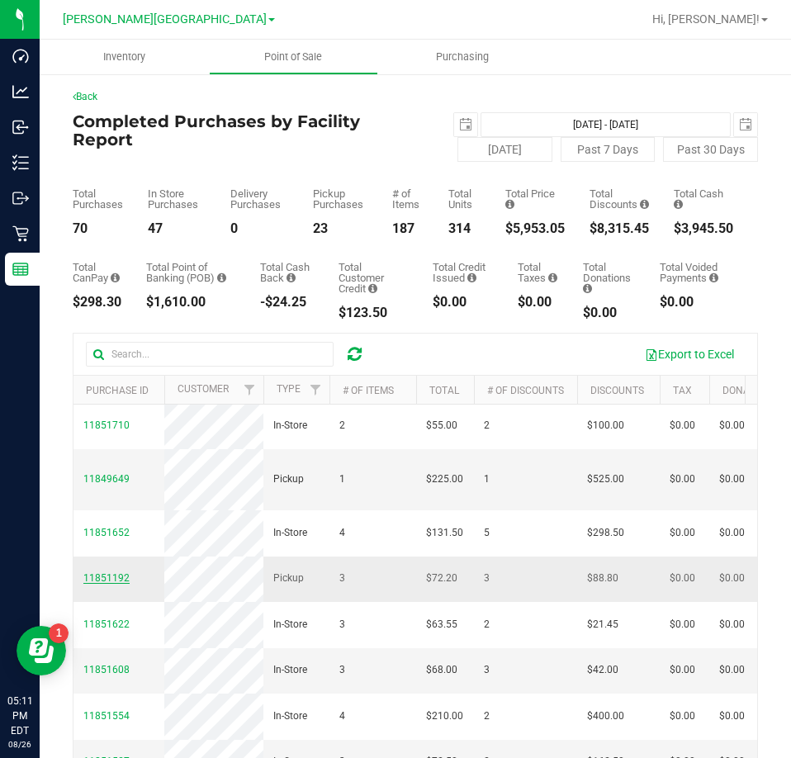
click at [94, 572] on span "11851192" at bounding box center [106, 578] width 46 height 12
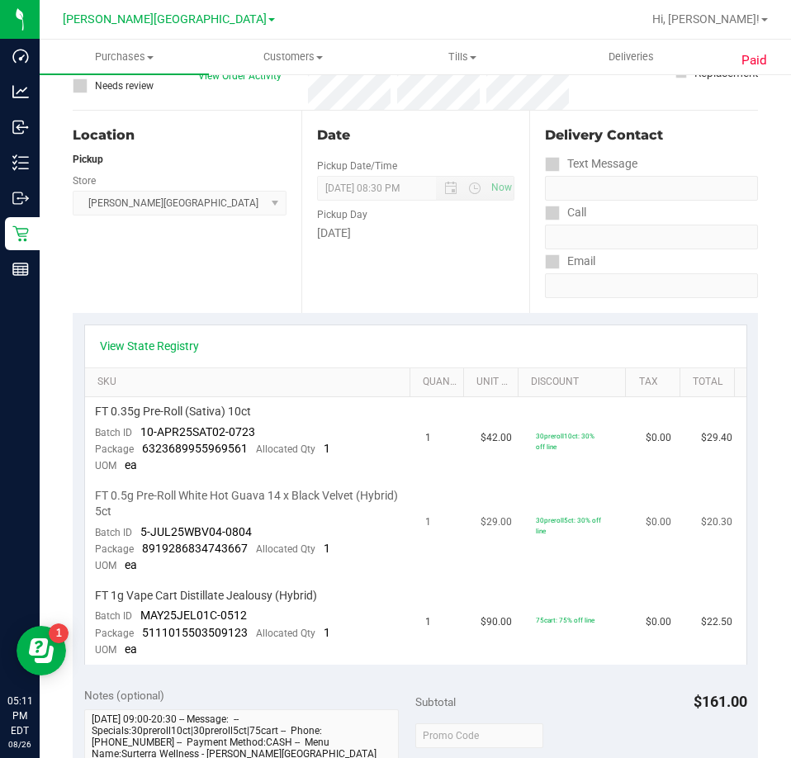
scroll to position [165, 0]
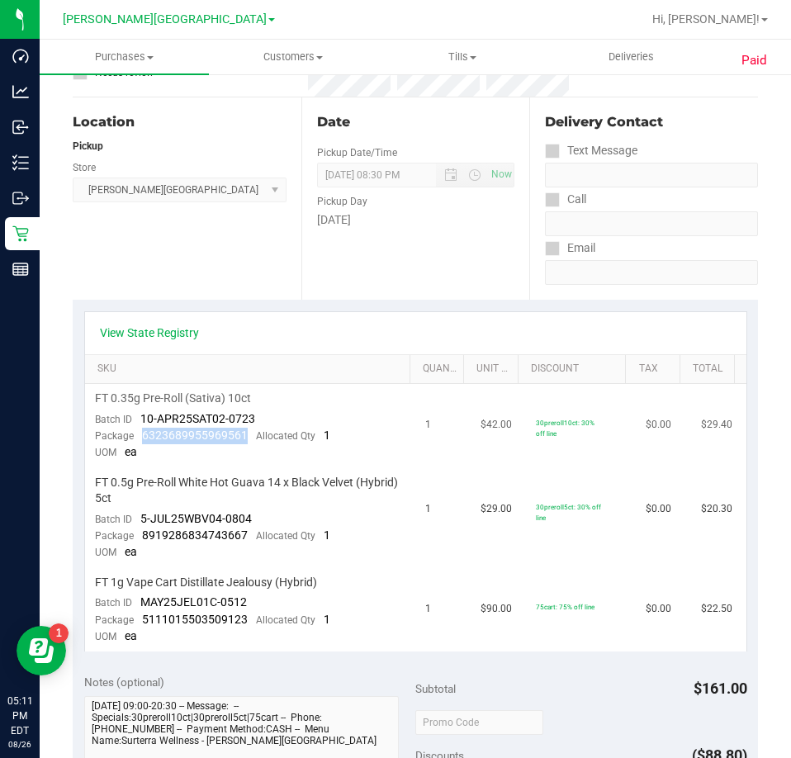
drag, startPoint x: 146, startPoint y: 435, endPoint x: 242, endPoint y: 437, distance: 95.8
click at [242, 437] on div "Package 6323689955969561 Allocated Qty 1" at bounding box center [212, 436] width 235 height 17
drag, startPoint x: 245, startPoint y: 534, endPoint x: 139, endPoint y: 539, distance: 106.6
click at [139, 539] on div "Package 8919286834743667 Allocated Qty 1" at bounding box center [212, 535] width 235 height 17
drag, startPoint x: 239, startPoint y: 621, endPoint x: 143, endPoint y: 613, distance: 96.1
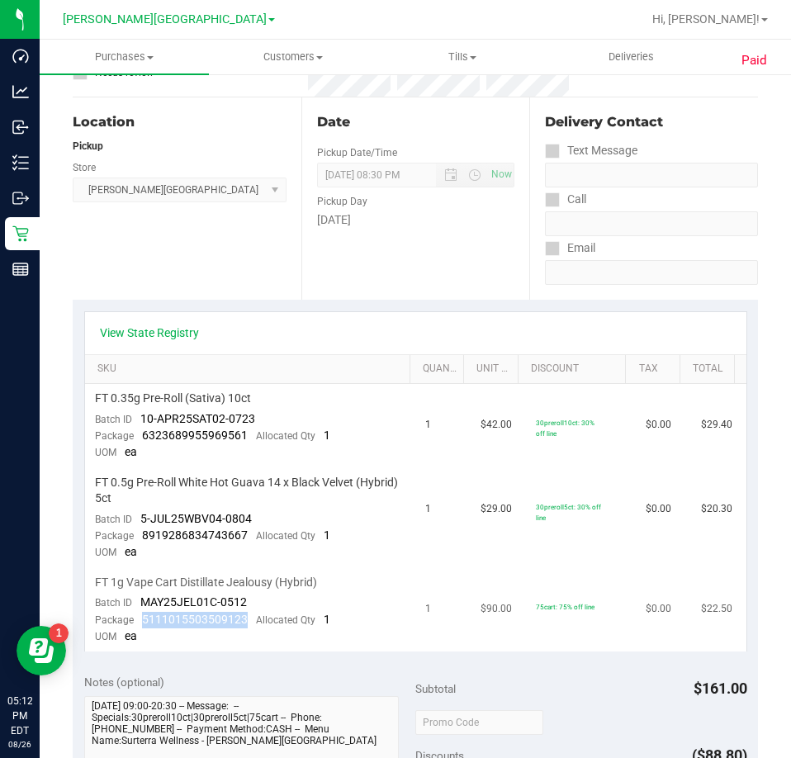
click at [143, 613] on div "Package 5111015503509123 Allocated Qty 1" at bounding box center [212, 620] width 235 height 17
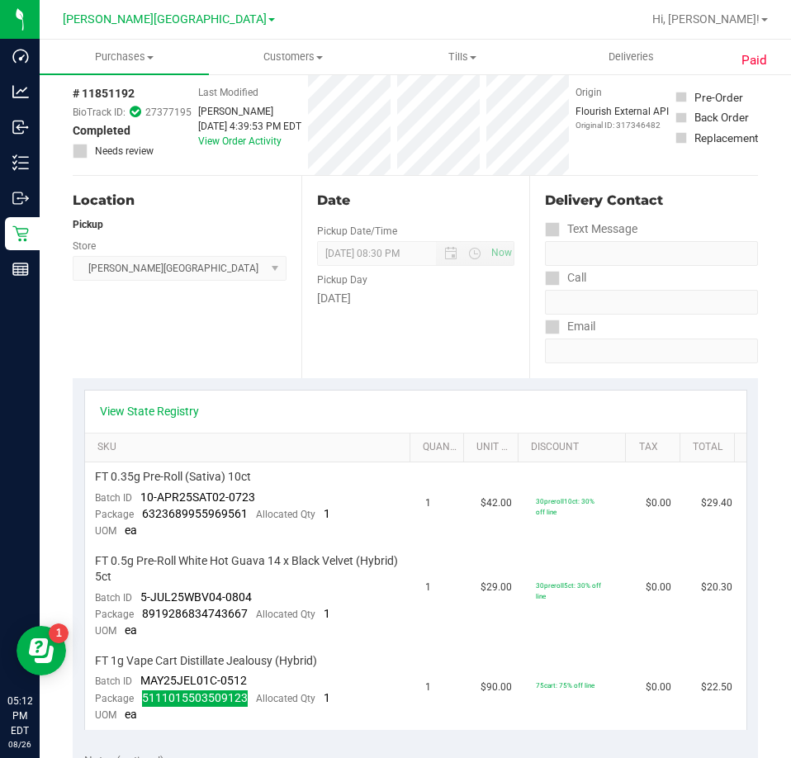
scroll to position [0, 0]
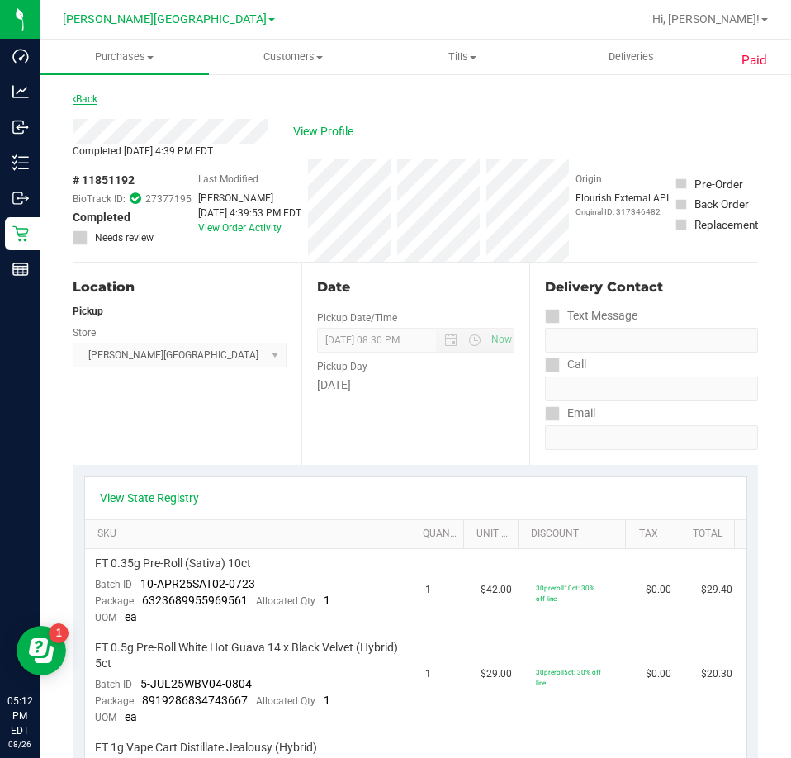
click at [92, 99] on link "Back" at bounding box center [85, 99] width 25 height 12
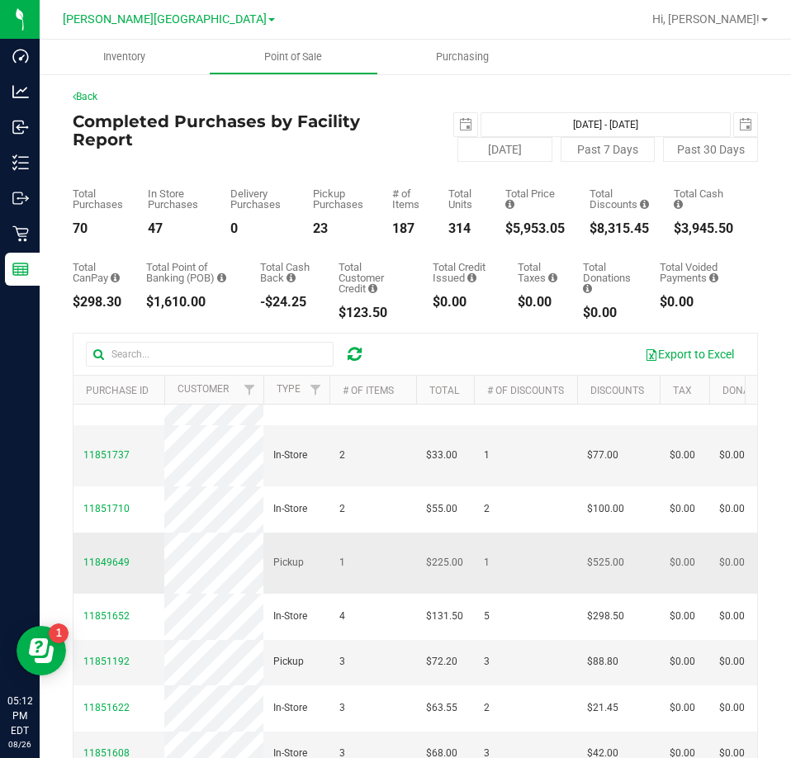
scroll to position [165, 0]
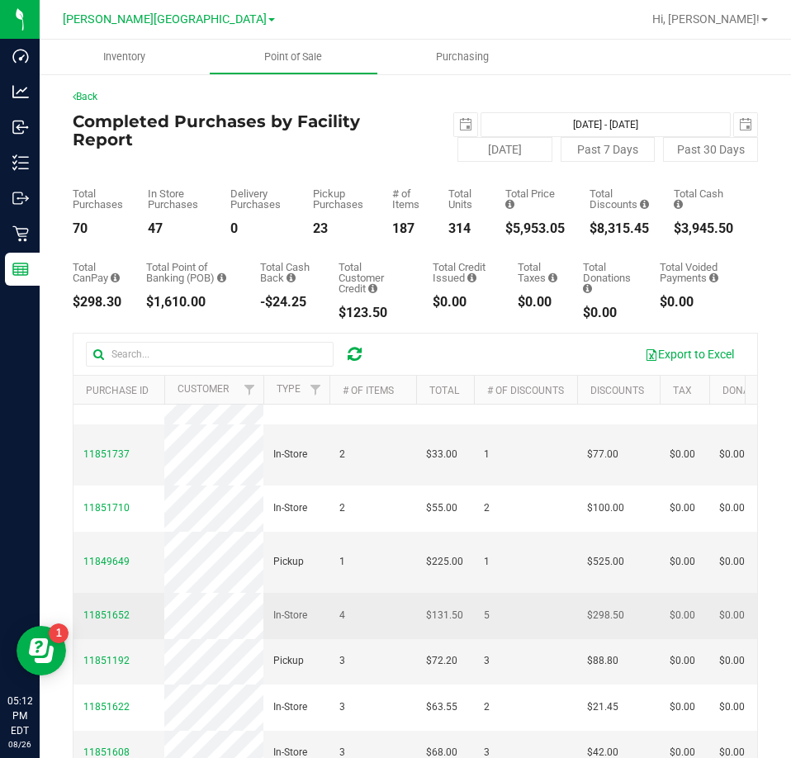
click at [107, 593] on td "11851652" at bounding box center [118, 615] width 91 height 45
click at [107, 609] on span "11851652" at bounding box center [106, 615] width 46 height 12
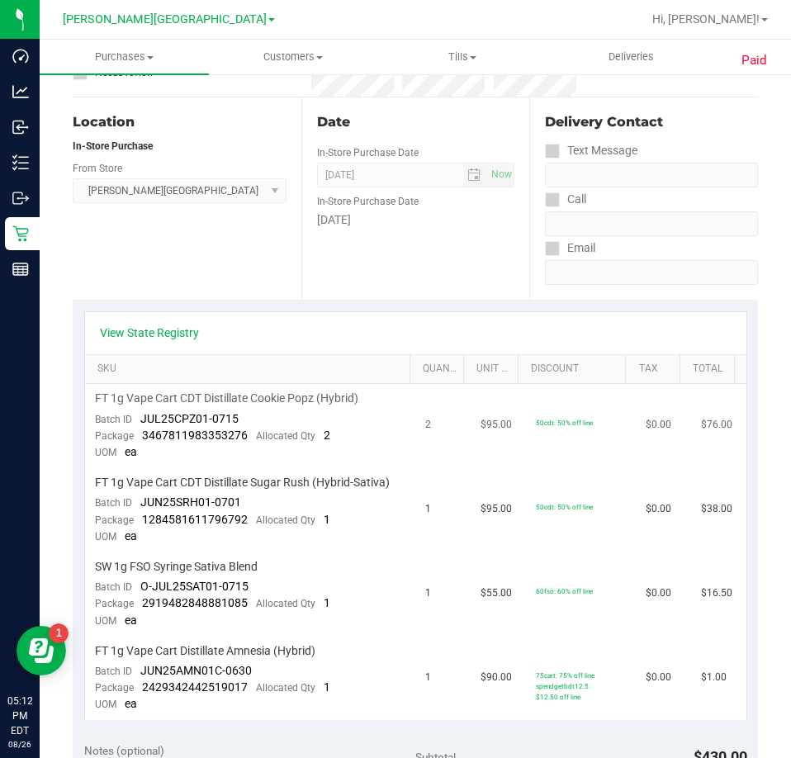
scroll to position [248, 0]
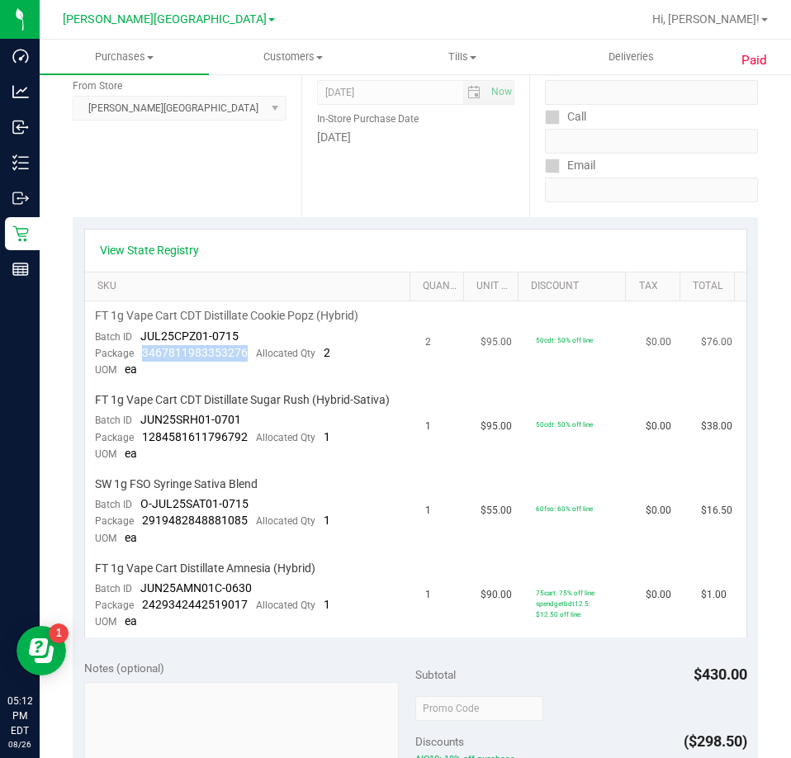
drag, startPoint x: 246, startPoint y: 356, endPoint x: 141, endPoint y: 356, distance: 104.8
click at [141, 356] on div "Package 3467811983353276 Allocated Qty 2" at bounding box center [212, 353] width 235 height 17
drag, startPoint x: 248, startPoint y: 442, endPoint x: 144, endPoint y: 432, distance: 105.3
click at [144, 432] on div "Package 1284581611796792 Allocated Qty 1" at bounding box center [212, 437] width 235 height 17
drag, startPoint x: 245, startPoint y: 522, endPoint x: 140, endPoint y: 525, distance: 104.9
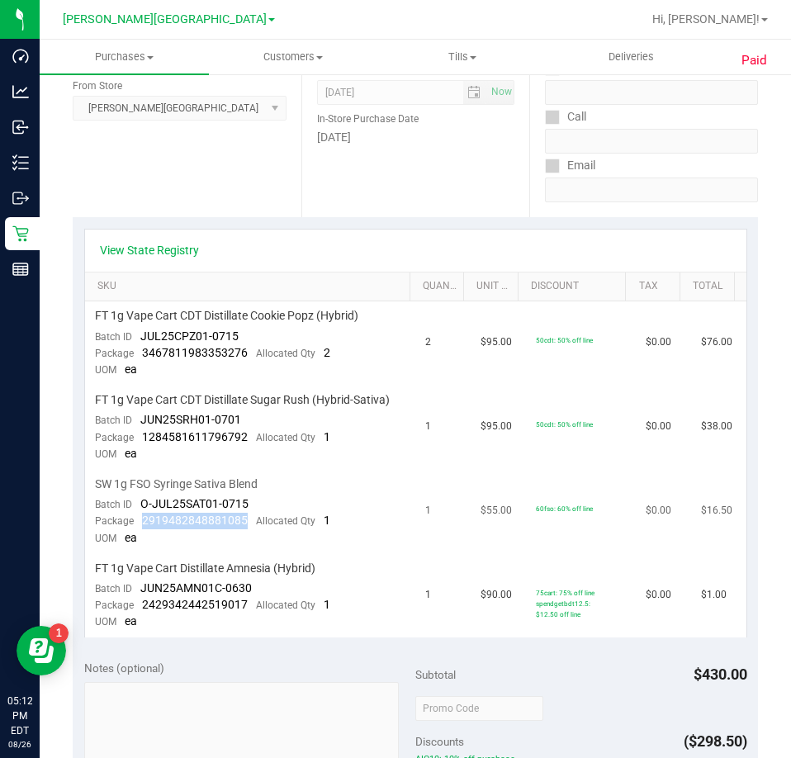
click at [140, 525] on div "Package 2919482848881085 Allocated Qty 1" at bounding box center [212, 521] width 235 height 17
drag, startPoint x: 244, startPoint y: 604, endPoint x: 142, endPoint y: 602, distance: 102.4
click at [142, 602] on div "Package 2429342442519017 Allocated Qty 1" at bounding box center [212, 605] width 235 height 17
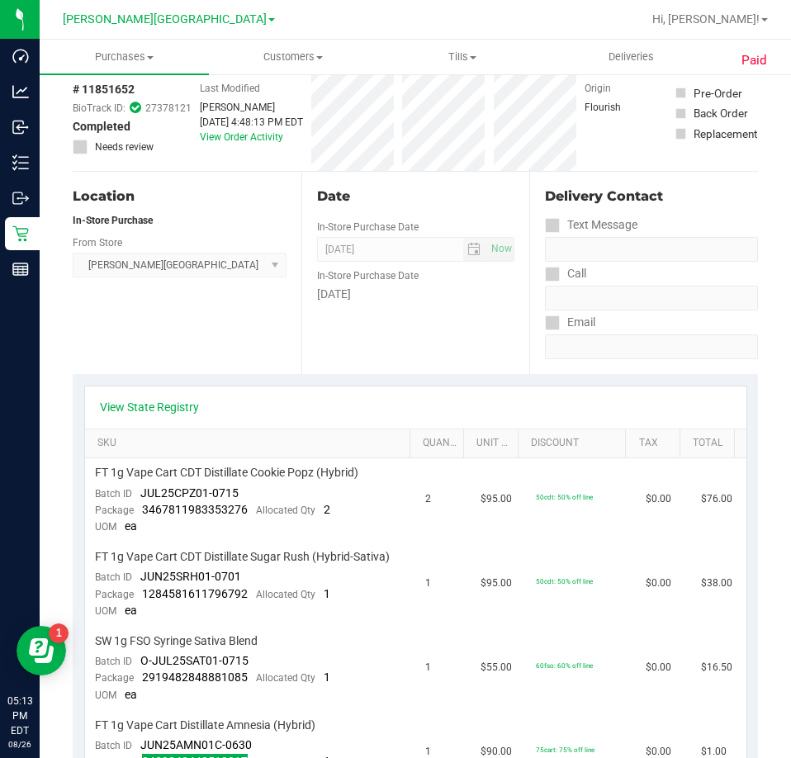
scroll to position [0, 0]
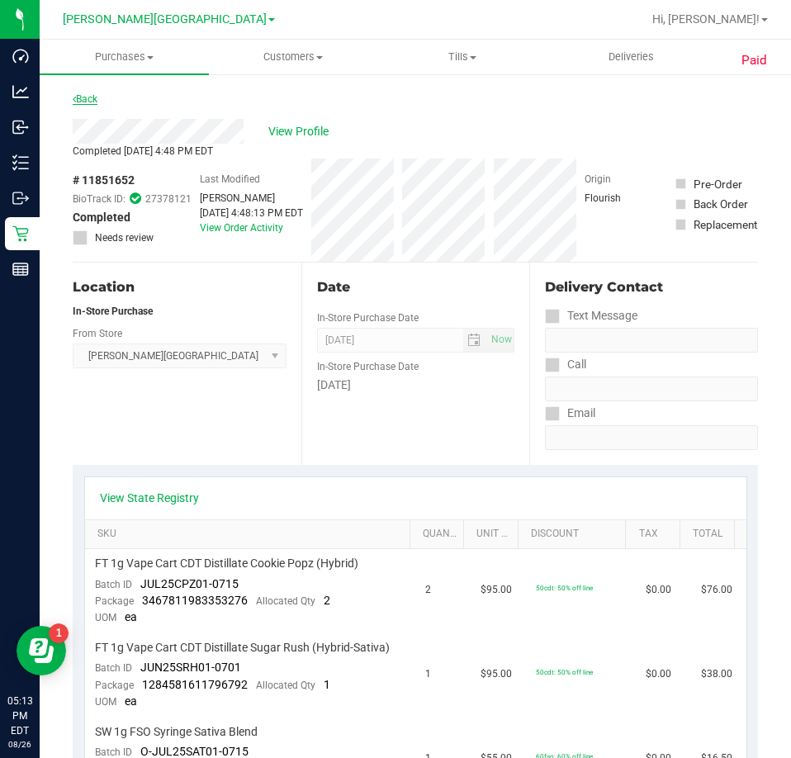
click at [83, 96] on link "Back" at bounding box center [85, 99] width 25 height 12
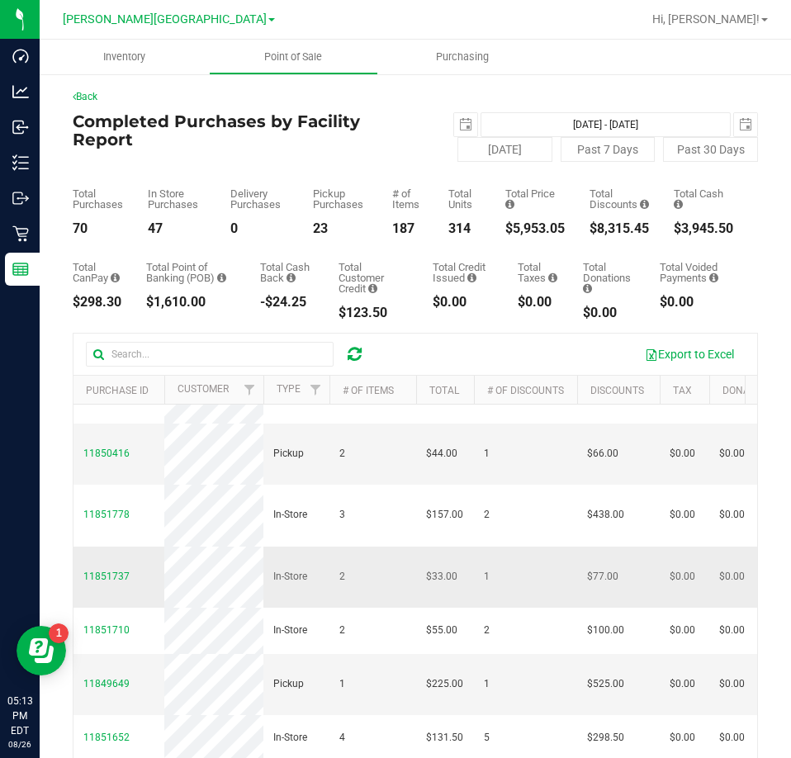
scroll to position [83, 0]
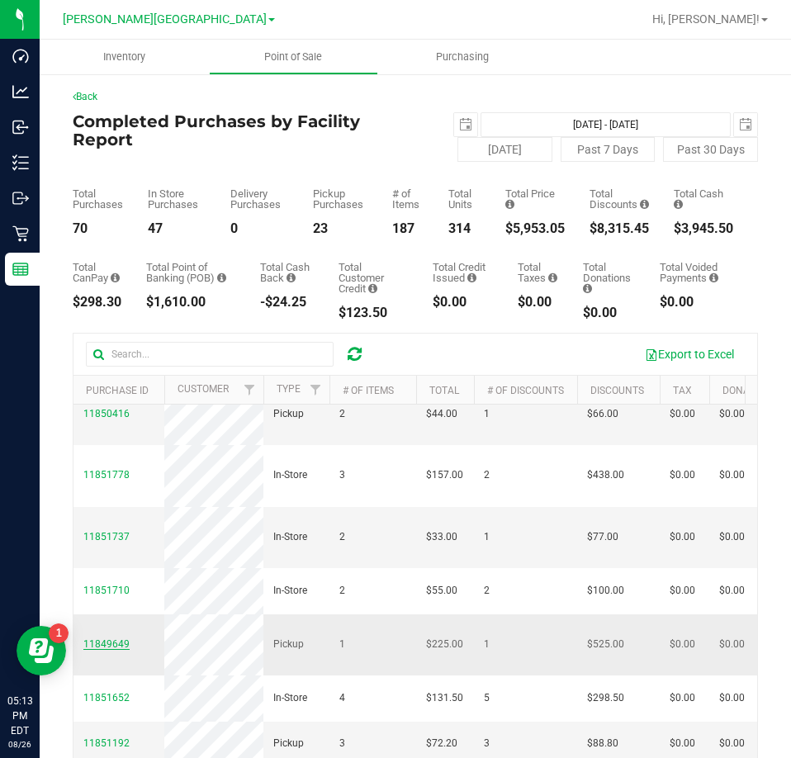
click at [103, 638] on span "11849649" at bounding box center [106, 644] width 46 height 12
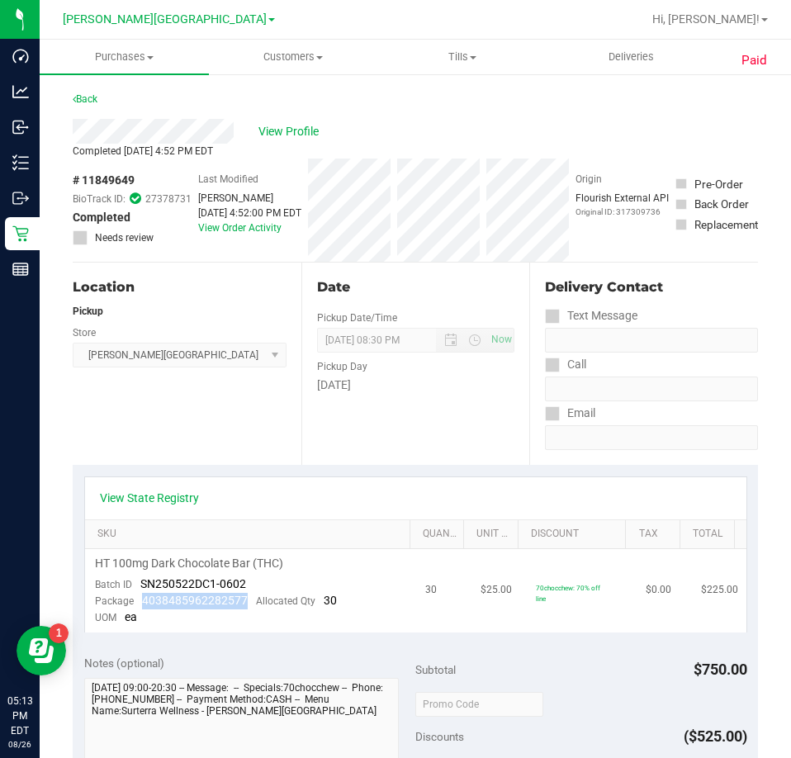
drag, startPoint x: 244, startPoint y: 602, endPoint x: 142, endPoint y: 606, distance: 102.4
click at [142, 606] on div "Package 4038485962282577 Allocated Qty 30" at bounding box center [216, 601] width 242 height 17
click at [78, 97] on link "Back" at bounding box center [85, 99] width 25 height 12
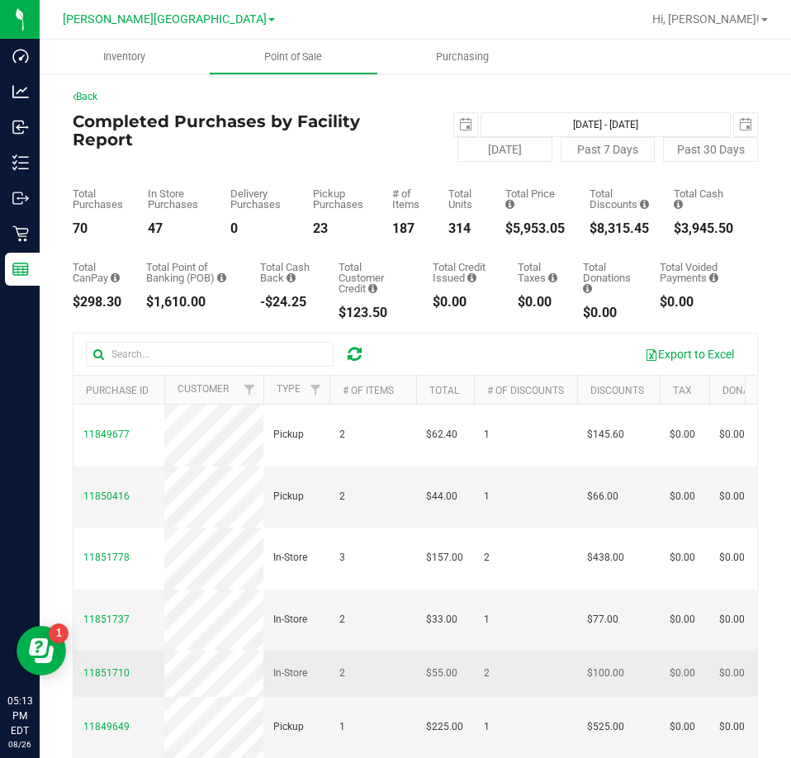
click at [103, 650] on td "11851710" at bounding box center [118, 672] width 91 height 45
click at [102, 665] on span "11851710" at bounding box center [106, 673] width 46 height 16
click at [104, 667] on span "11851710" at bounding box center [106, 673] width 46 height 12
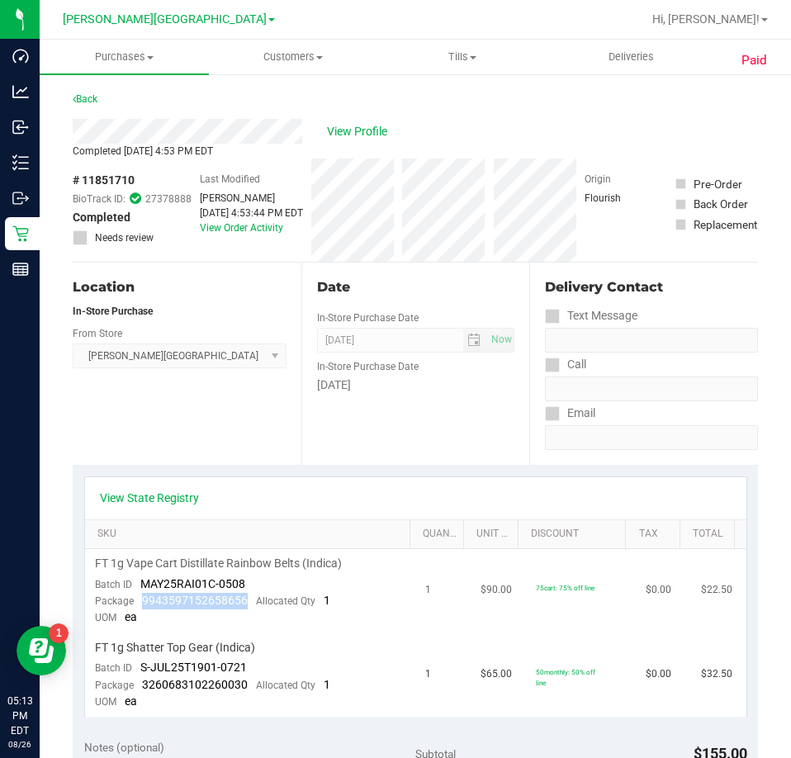
drag, startPoint x: 246, startPoint y: 602, endPoint x: 139, endPoint y: 603, distance: 106.5
click at [139, 603] on div "Package 9943597152658656 Allocated Qty 1" at bounding box center [212, 601] width 235 height 17
drag, startPoint x: 245, startPoint y: 688, endPoint x: 143, endPoint y: 685, distance: 102.4
click at [143, 685] on div "Package 3260683102260030 Allocated Qty 1" at bounding box center [212, 685] width 235 height 17
click at [239, 425] on div "Location In-Store Purchase From Store Bonita Springs WC Select Store Bonita Spr…" at bounding box center [187, 363] width 229 height 202
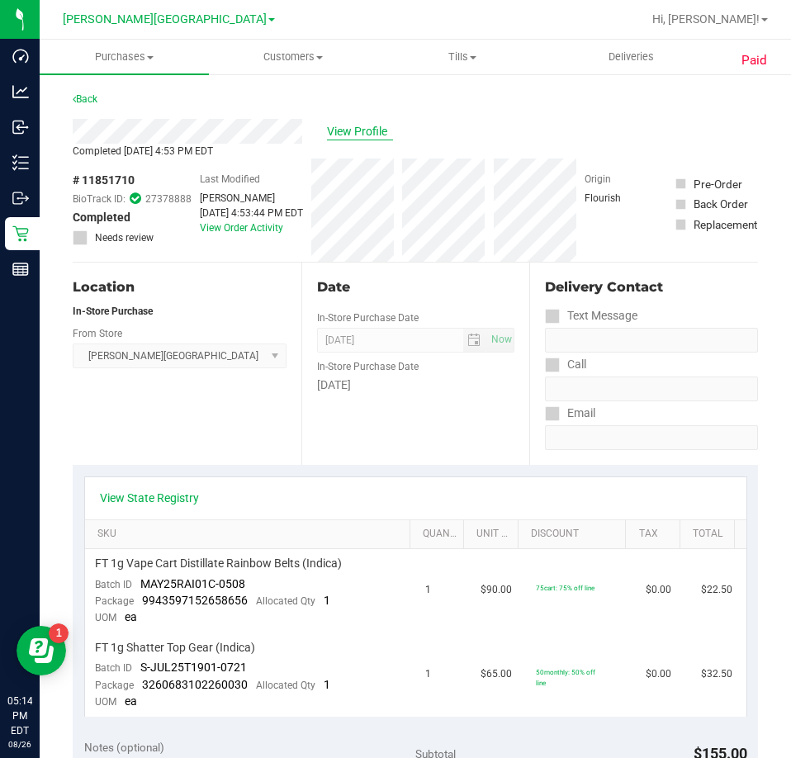
click at [364, 123] on span "View Profile" at bounding box center [360, 131] width 66 height 17
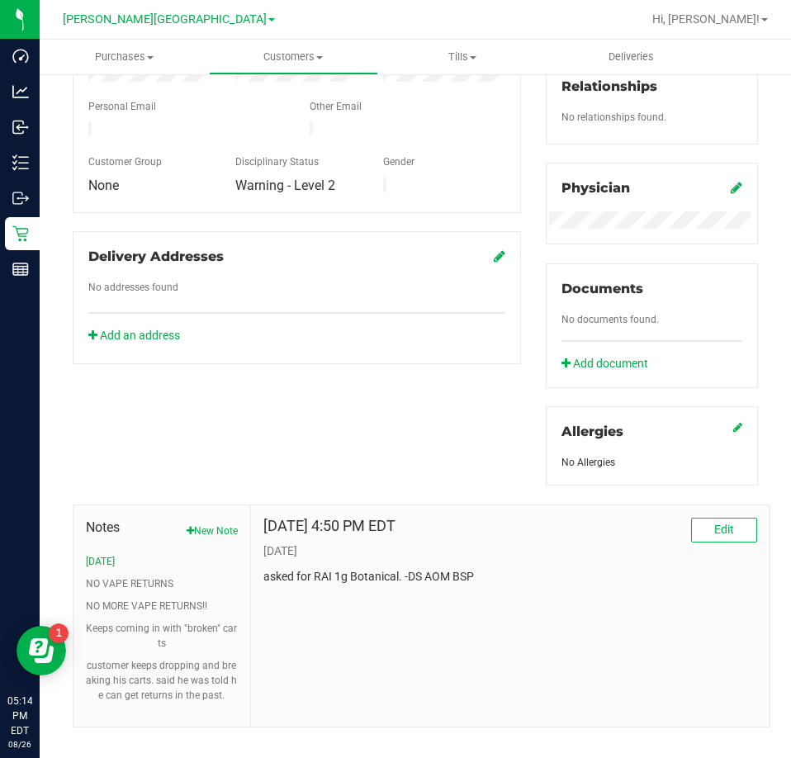
scroll to position [472, 0]
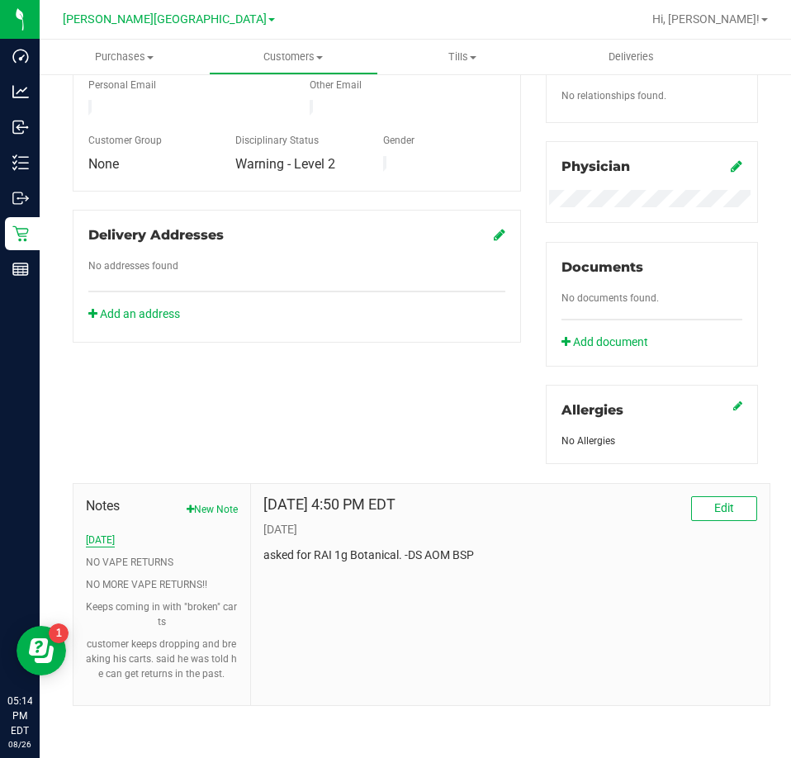
click at [115, 542] on button "08-26-25" at bounding box center [100, 539] width 29 height 15
click at [697, 514] on button "Edit" at bounding box center [724, 508] width 66 height 25
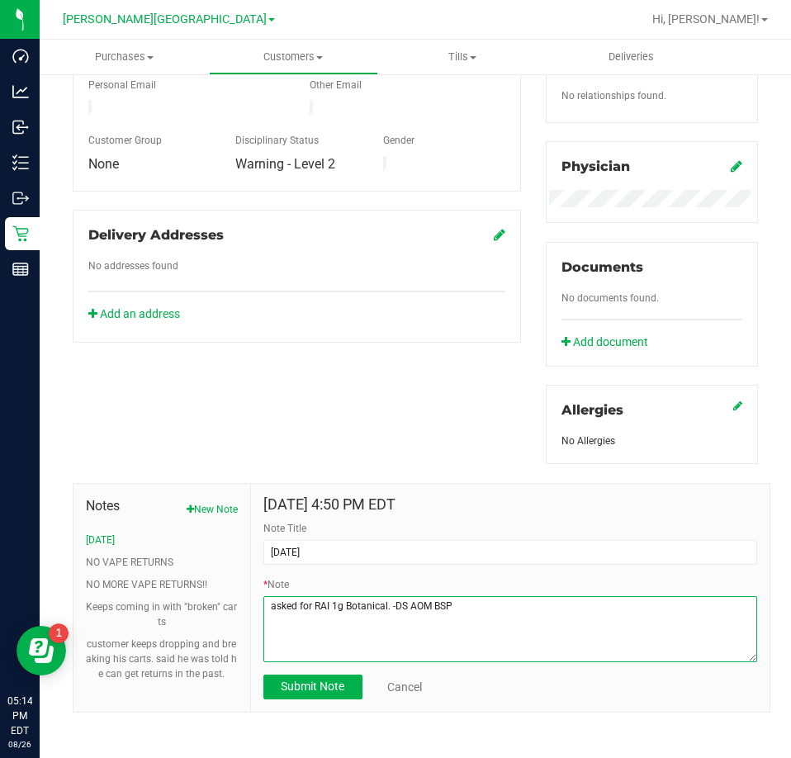
click at [385, 606] on textarea "* Note" at bounding box center [510, 629] width 494 height 66
type textarea "asked for RAI 1g Botanical and 1g T19 Shatter -DS AOM BSP"
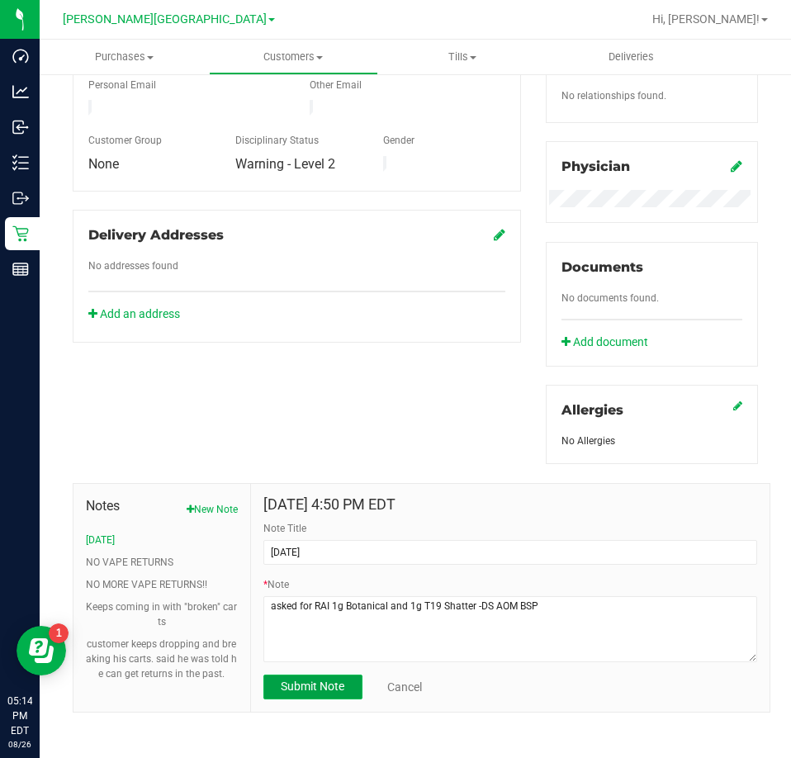
click at [281, 674] on button "Submit Note" at bounding box center [312, 686] width 99 height 25
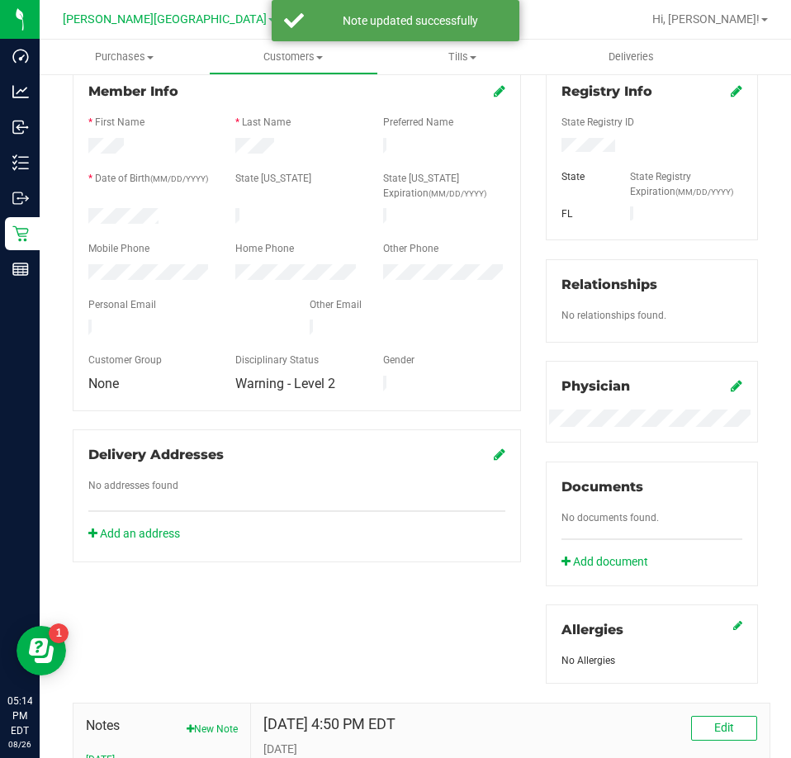
scroll to position [0, 0]
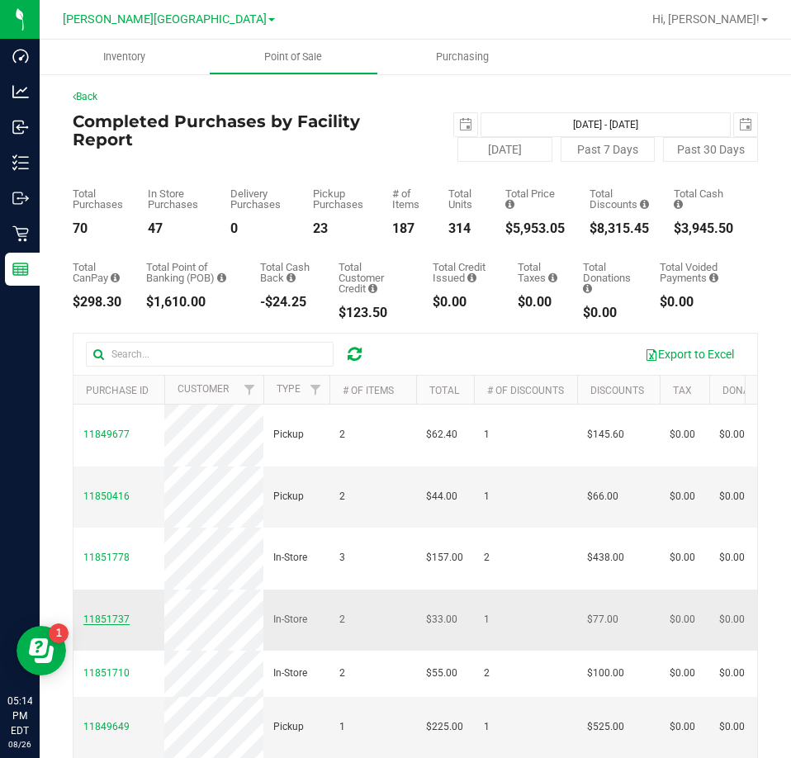
click at [97, 613] on span "11851737" at bounding box center [106, 619] width 46 height 12
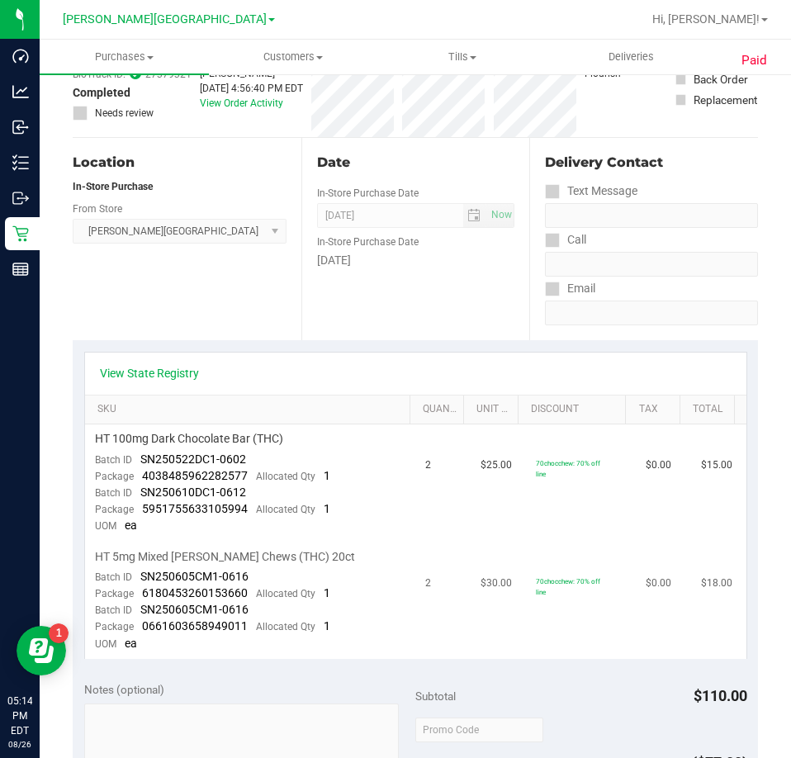
scroll to position [165, 0]
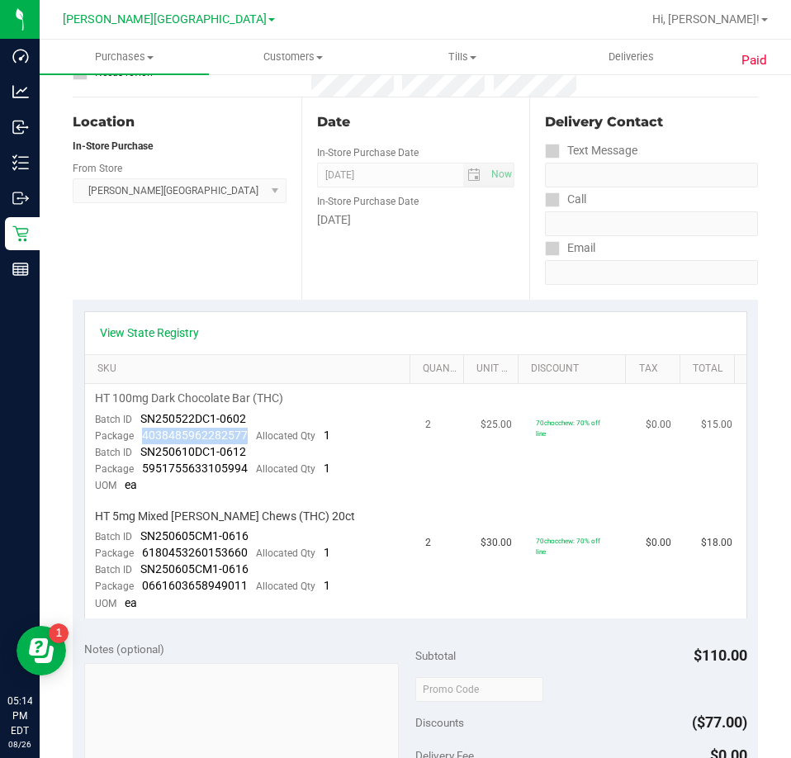
drag, startPoint x: 243, startPoint y: 437, endPoint x: 143, endPoint y: 442, distance: 100.0
click at [143, 442] on span "4038485962282577" at bounding box center [195, 434] width 106 height 13
drag, startPoint x: 243, startPoint y: 457, endPoint x: 232, endPoint y: 467, distance: 14.6
click at [232, 467] on td "HT 100mg Dark Chocolate Bar (THC) Batch ID SN250522DC1-0602 Package 40384859622…" at bounding box center [250, 442] width 331 height 117
click at [252, 470] on div "Package 5951755633105994 Allocated Qty 1" at bounding box center [212, 469] width 235 height 17
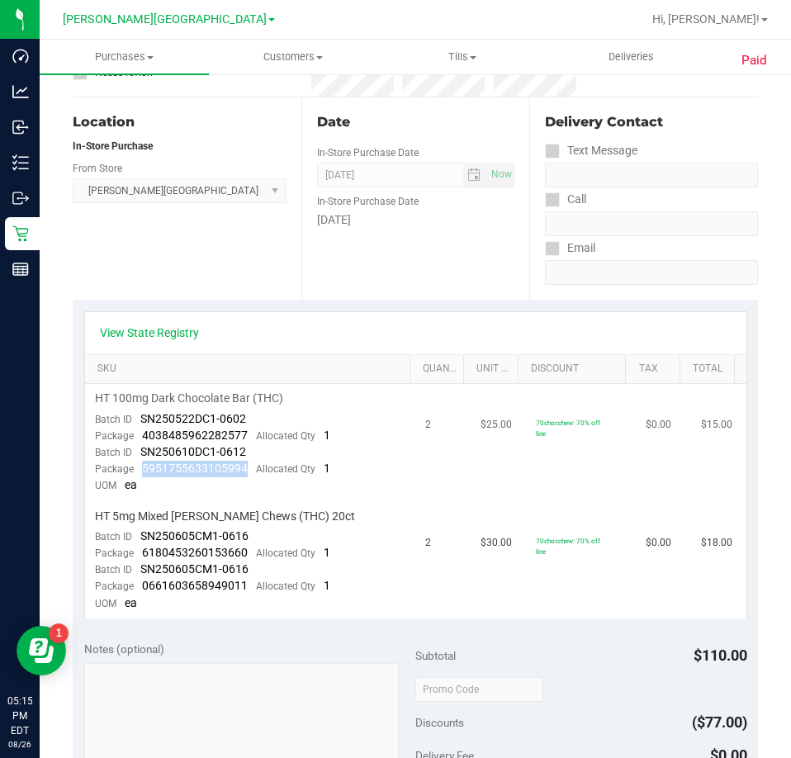
drag, startPoint x: 247, startPoint y: 474, endPoint x: 144, endPoint y: 475, distance: 103.2
click at [144, 475] on div "Package 5951755633105994 Allocated Qty 1" at bounding box center [212, 469] width 235 height 17
drag, startPoint x: 243, startPoint y: 552, endPoint x: 144, endPoint y: 548, distance: 99.9
click at [144, 548] on span "6180453260153660" at bounding box center [195, 552] width 106 height 13
drag, startPoint x: 245, startPoint y: 584, endPoint x: 144, endPoint y: 591, distance: 101.0
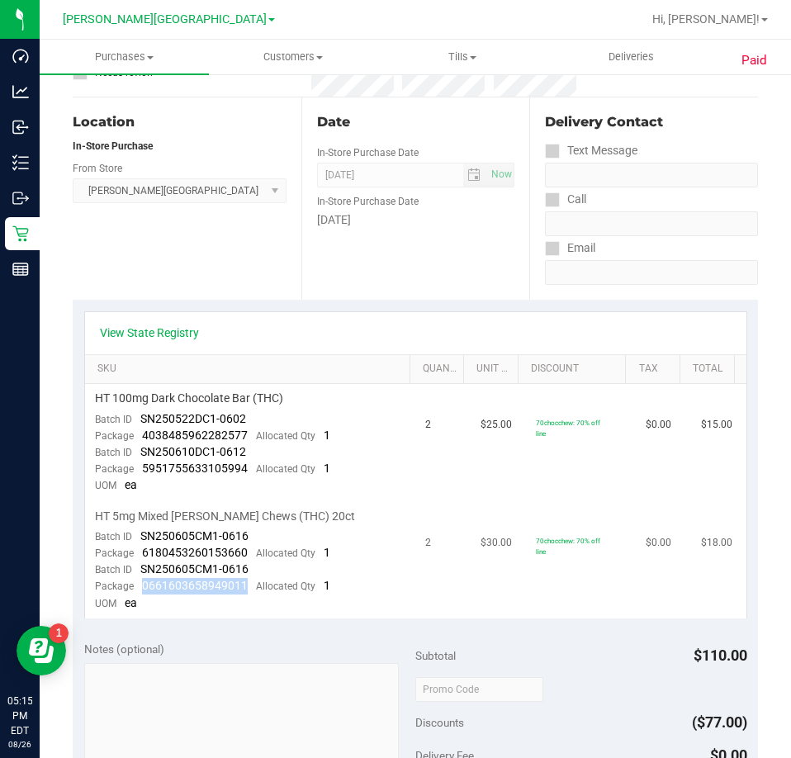
click at [143, 591] on div "Package 0661603658949011 Allocated Qty 1" at bounding box center [212, 586] width 235 height 17
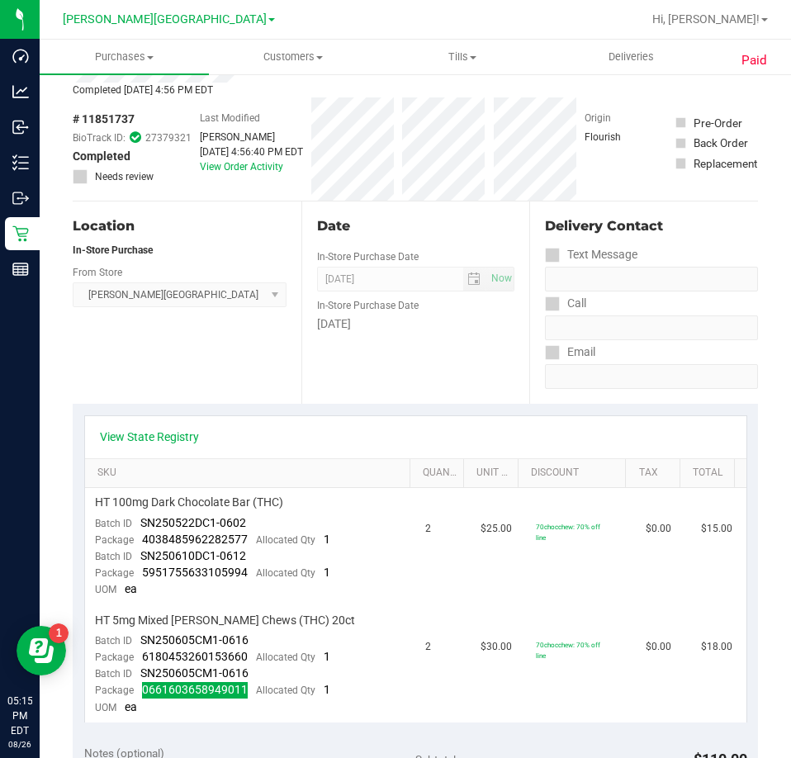
scroll to position [0, 0]
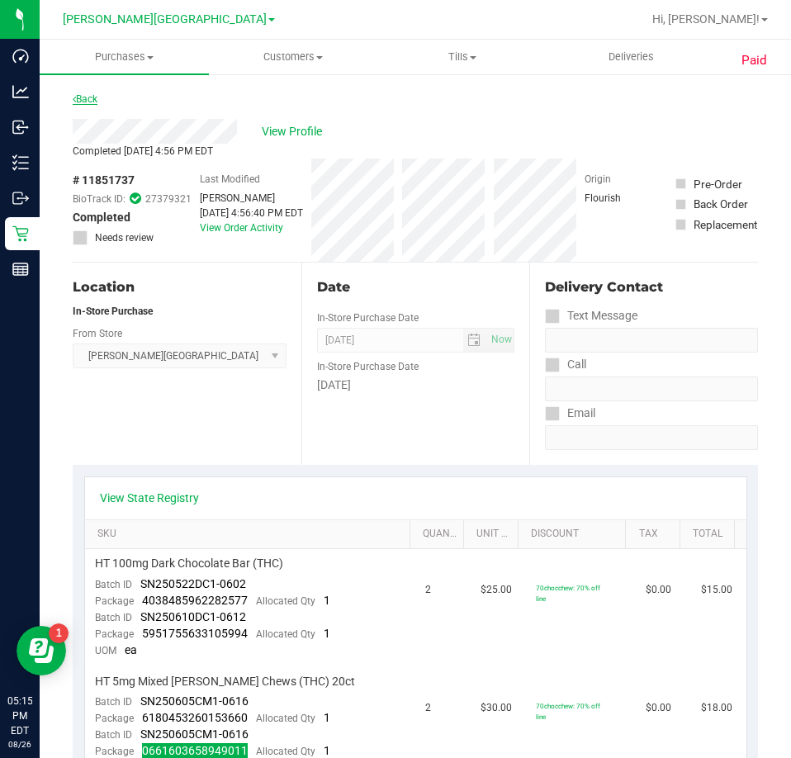
click at [96, 103] on link "Back" at bounding box center [85, 99] width 25 height 12
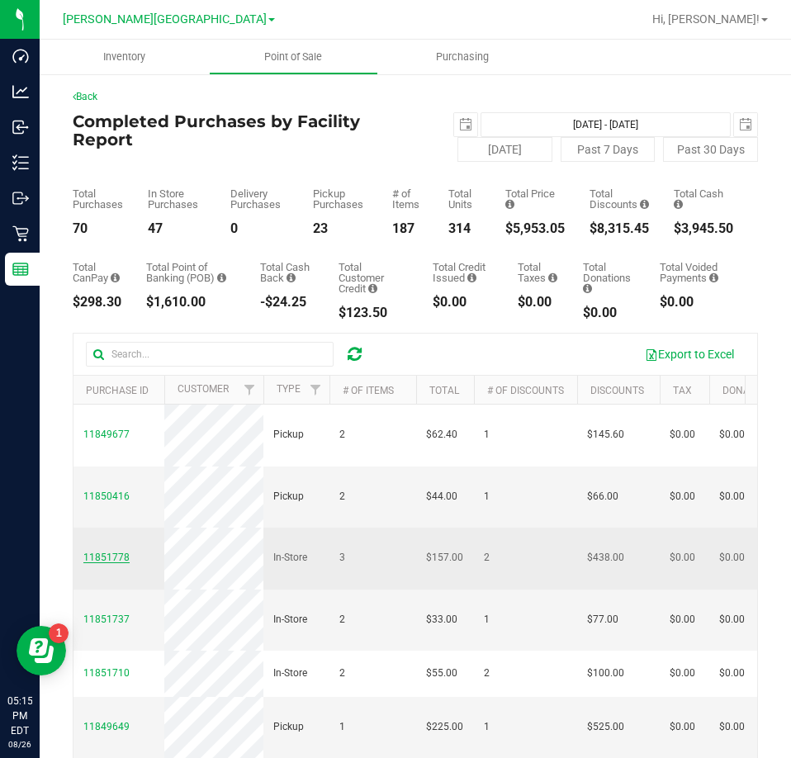
click at [98, 551] on span "11851778" at bounding box center [106, 557] width 46 height 12
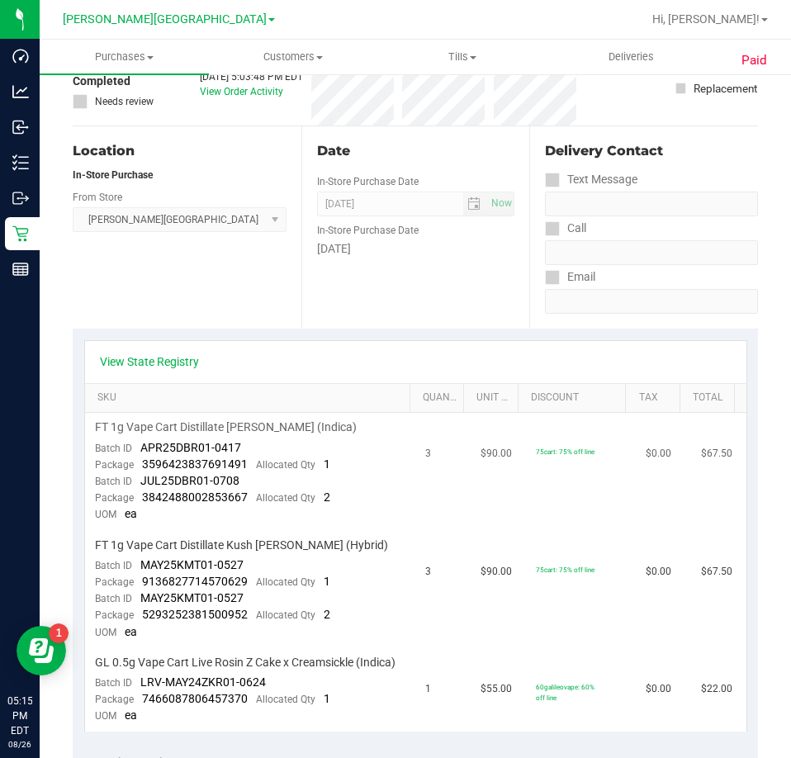
scroll to position [165, 0]
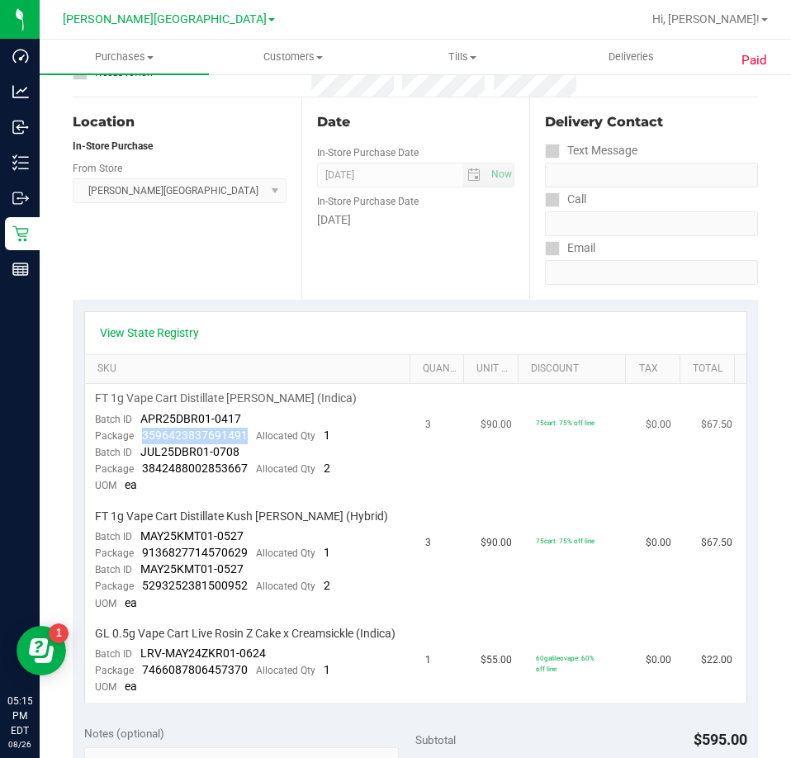
drag, startPoint x: 247, startPoint y: 439, endPoint x: 141, endPoint y: 436, distance: 105.7
click at [141, 436] on div "Package 3596423837691491 Allocated Qty 1" at bounding box center [212, 436] width 235 height 17
drag, startPoint x: 243, startPoint y: 471, endPoint x: 139, endPoint y: 470, distance: 104.0
click at [139, 470] on div "Package 3842488002853667 Allocated Qty 2" at bounding box center [212, 469] width 235 height 17
drag, startPoint x: 243, startPoint y: 550, endPoint x: 136, endPoint y: 549, distance: 107.3
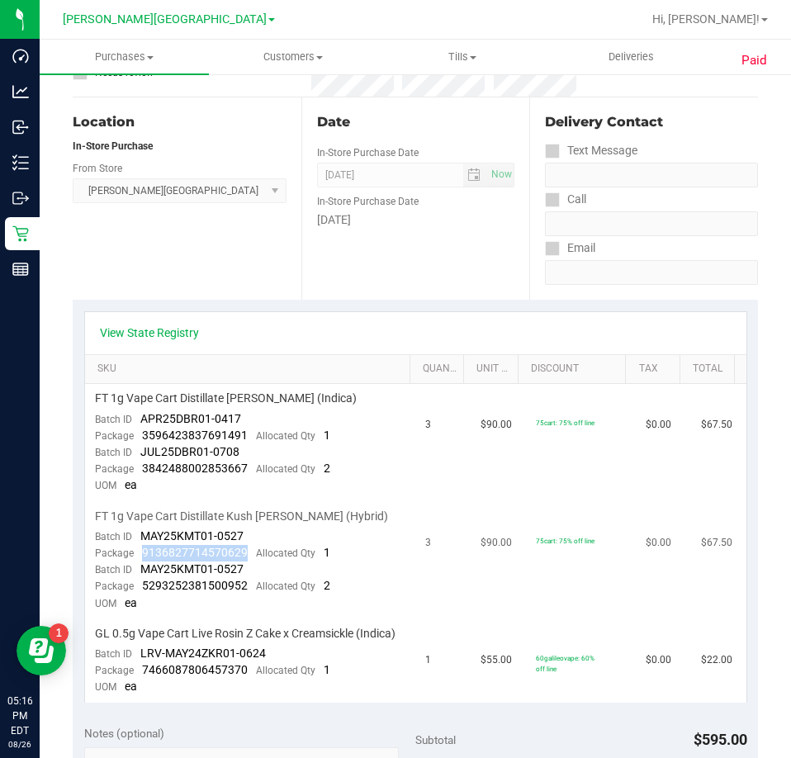
click at [136, 549] on div "Package 9136827714570629 Allocated Qty 1" at bounding box center [212, 553] width 235 height 17
drag, startPoint x: 253, startPoint y: 579, endPoint x: 142, endPoint y: 583, distance: 111.5
click at [142, 583] on div "Package 5293252381500952 Allocated Qty 2" at bounding box center [212, 586] width 235 height 17
drag, startPoint x: 248, startPoint y: 689, endPoint x: 144, endPoint y: 692, distance: 104.0
click at [144, 678] on div "Package 7466087806457370 Allocated Qty 1" at bounding box center [212, 670] width 235 height 17
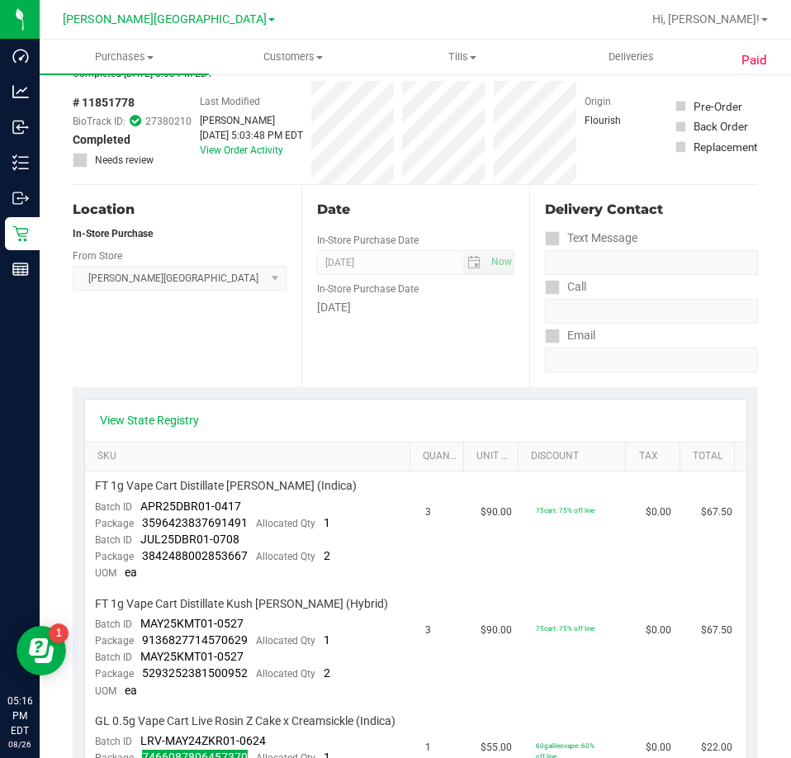
scroll to position [0, 0]
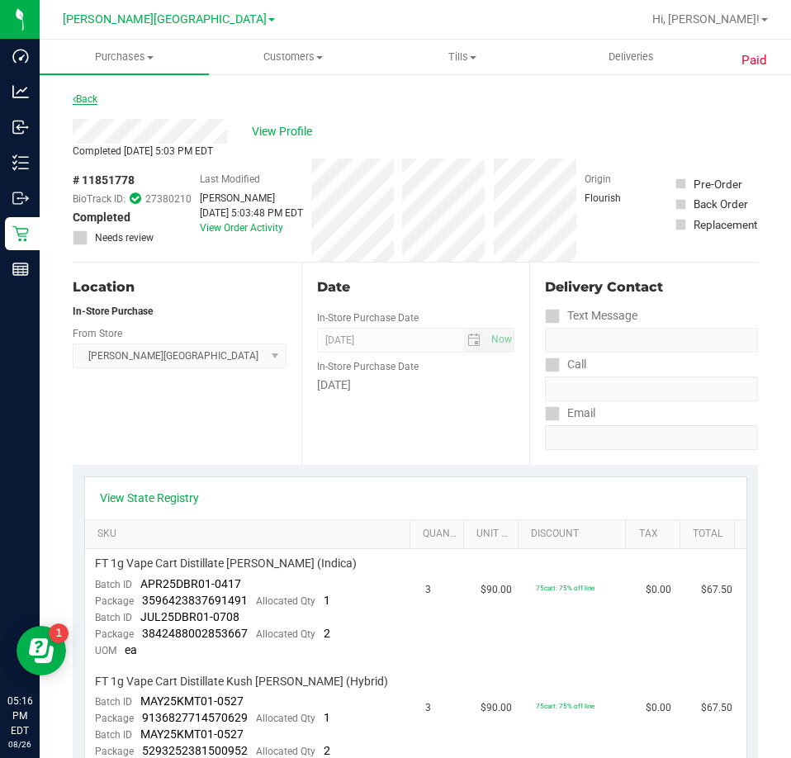
click at [94, 97] on link "Back" at bounding box center [85, 99] width 25 height 12
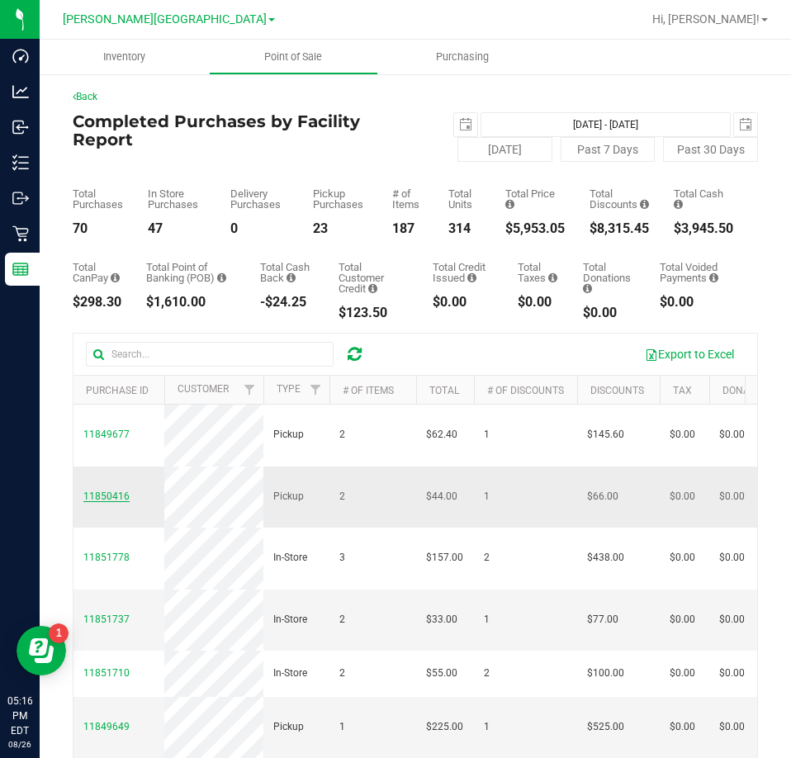
click at [94, 490] on span "11850416" at bounding box center [106, 496] width 46 height 12
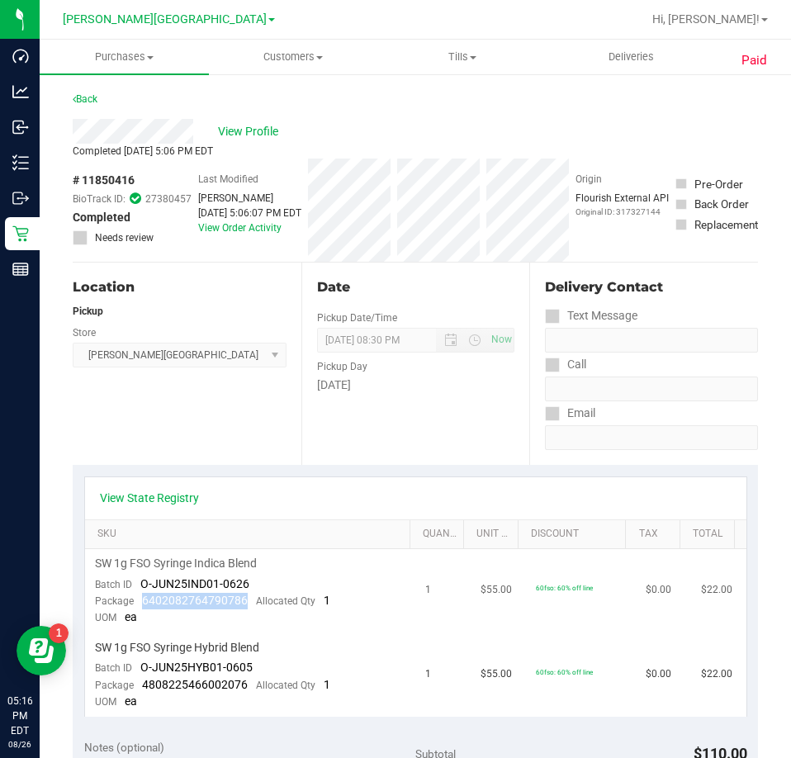
drag, startPoint x: 252, startPoint y: 603, endPoint x: 142, endPoint y: 607, distance: 109.8
click at [142, 607] on div "Package 6402082764790786 Allocated Qty 1" at bounding box center [212, 601] width 235 height 17
drag, startPoint x: 246, startPoint y: 686, endPoint x: 141, endPoint y: 689, distance: 104.9
click at [141, 689] on div "Package 4808225466002076 Allocated Qty 1" at bounding box center [212, 685] width 235 height 17
click at [92, 99] on link "Back" at bounding box center [85, 99] width 25 height 12
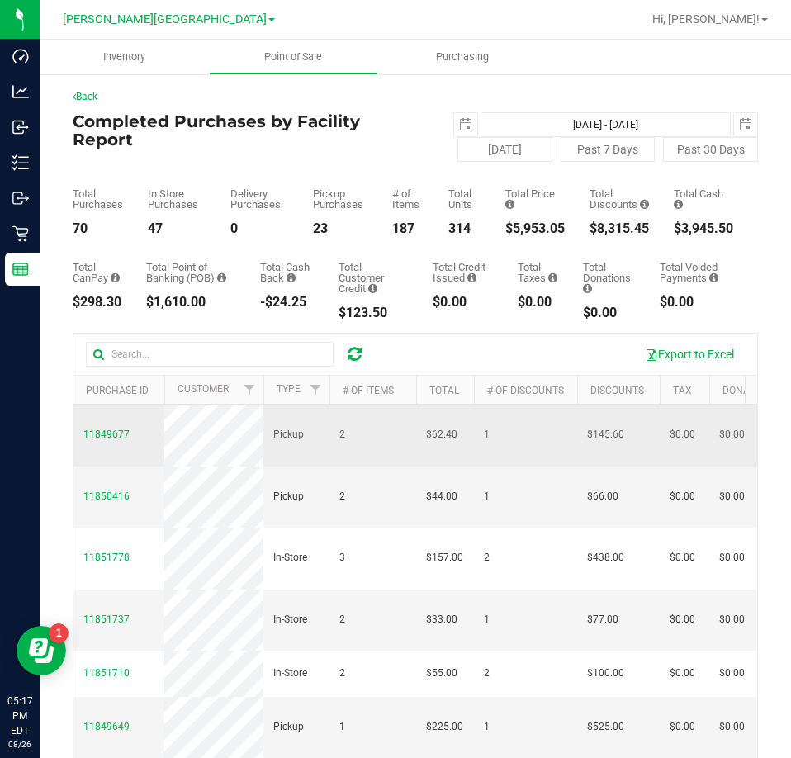
click at [94, 434] on span "11849677" at bounding box center [106, 435] width 46 height 16
click at [94, 428] on span "11849677" at bounding box center [106, 434] width 46 height 12
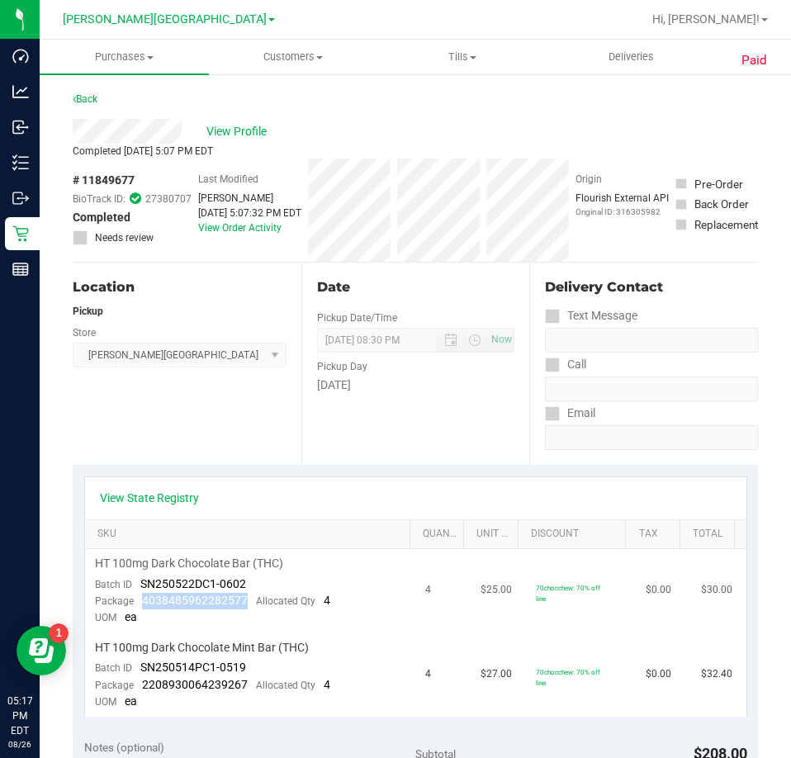
drag, startPoint x: 243, startPoint y: 596, endPoint x: 137, endPoint y: 596, distance: 106.5
click at [137, 596] on div "Package 4038485962282577 Allocated Qty 4" at bounding box center [212, 601] width 235 height 17
drag, startPoint x: 249, startPoint y: 689, endPoint x: 139, endPoint y: 690, distance: 109.8
click at [139, 690] on div "Package 2208930064239267 Allocated Qty 4" at bounding box center [212, 685] width 235 height 17
click at [93, 99] on link "Back" at bounding box center [85, 99] width 25 height 12
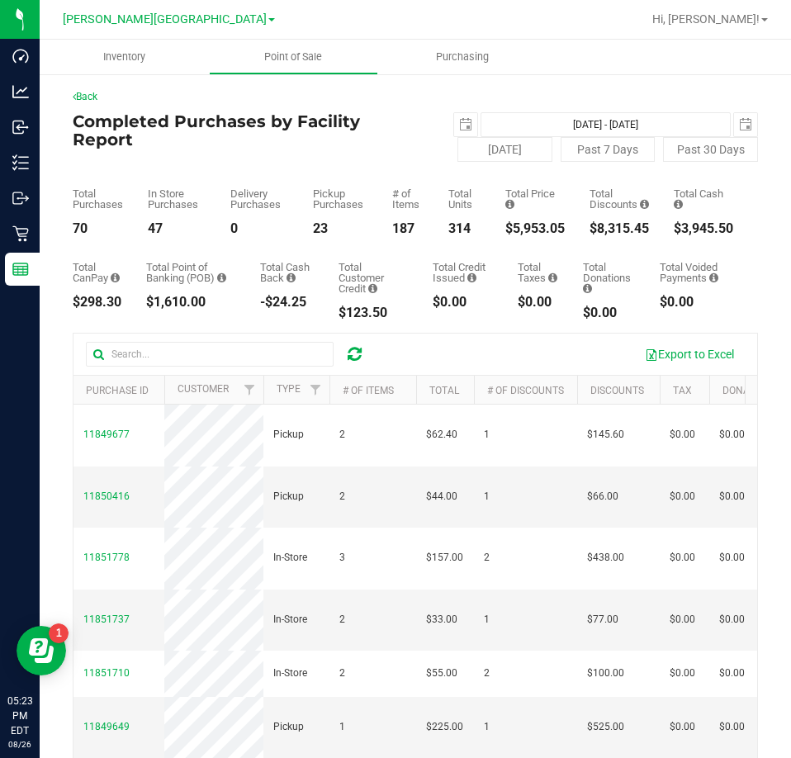
click at [348, 352] on icon at bounding box center [354, 354] width 14 height 17
click at [354, 354] on icon at bounding box center [354, 354] width 14 height 17
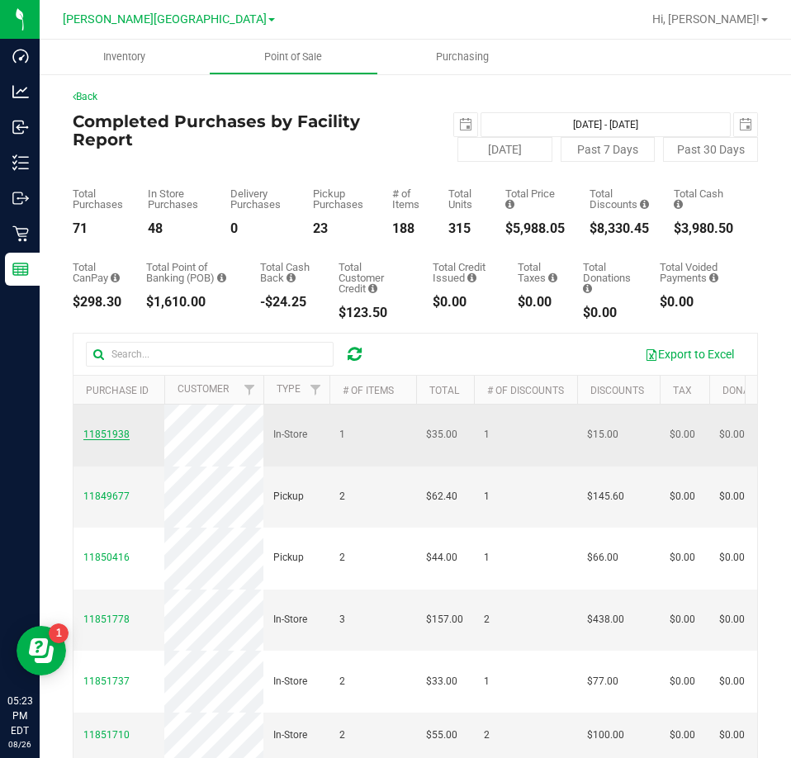
click at [112, 430] on span "11851938" at bounding box center [106, 434] width 46 height 12
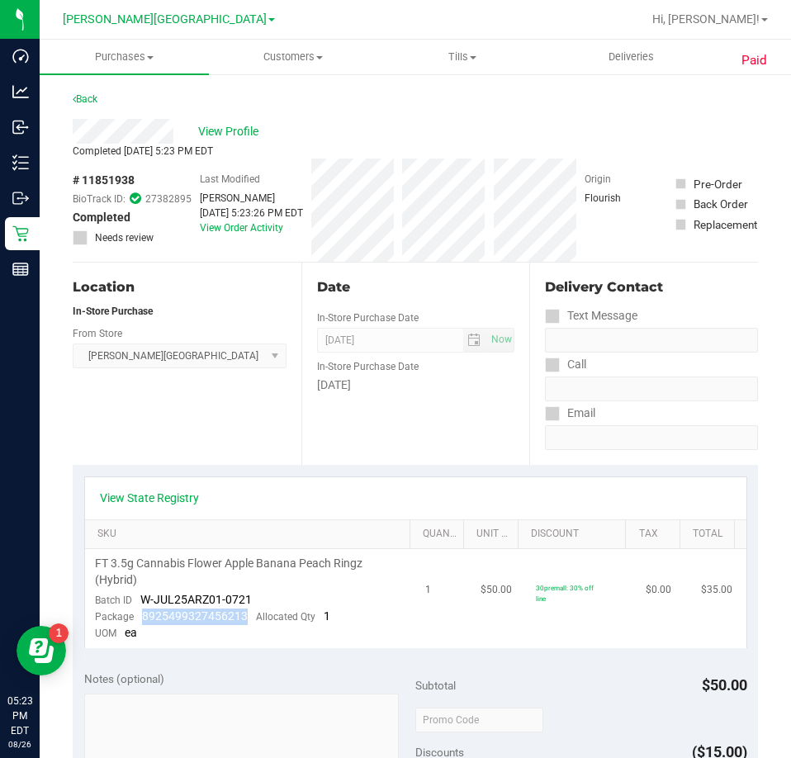
drag, startPoint x: 248, startPoint y: 614, endPoint x: 142, endPoint y: 621, distance: 105.8
click at [142, 621] on div "Package 8925499327456213 Allocated Qty 1" at bounding box center [212, 616] width 235 height 17
click at [88, 99] on link "Back" at bounding box center [85, 99] width 25 height 12
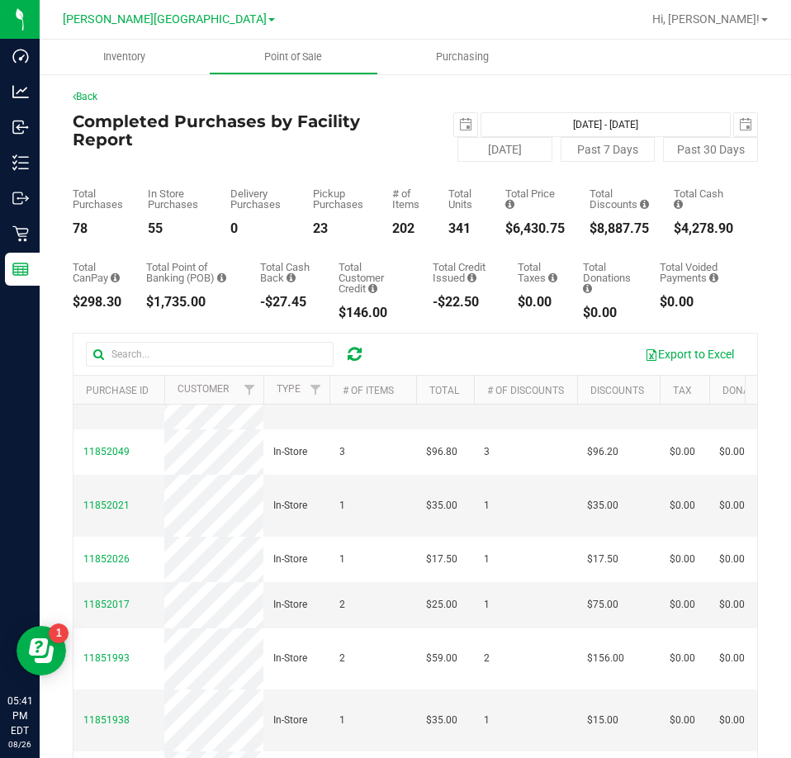
scroll to position [165, 0]
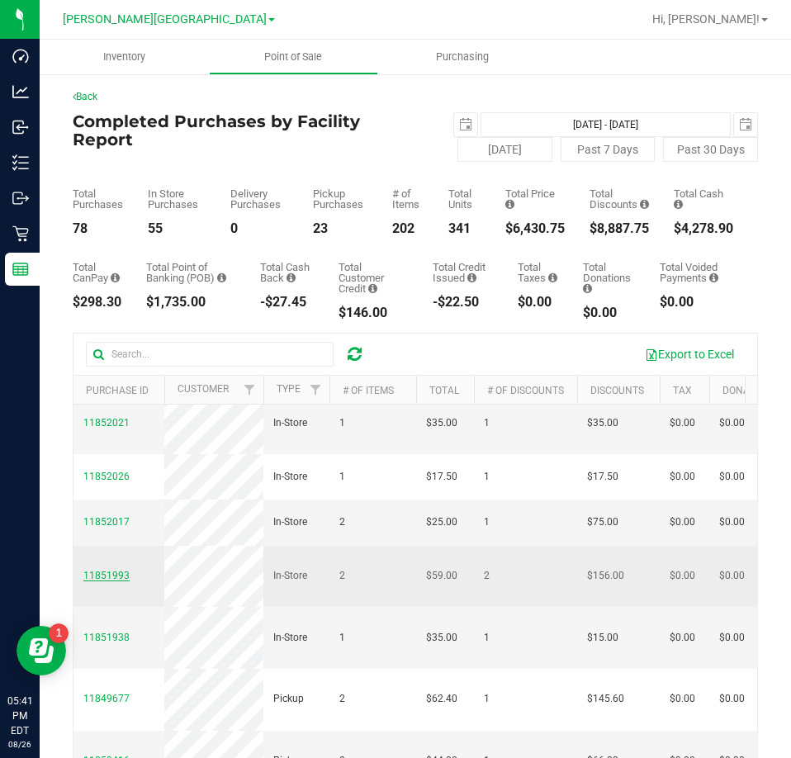
click at [118, 581] on span "11851993" at bounding box center [106, 575] width 46 height 12
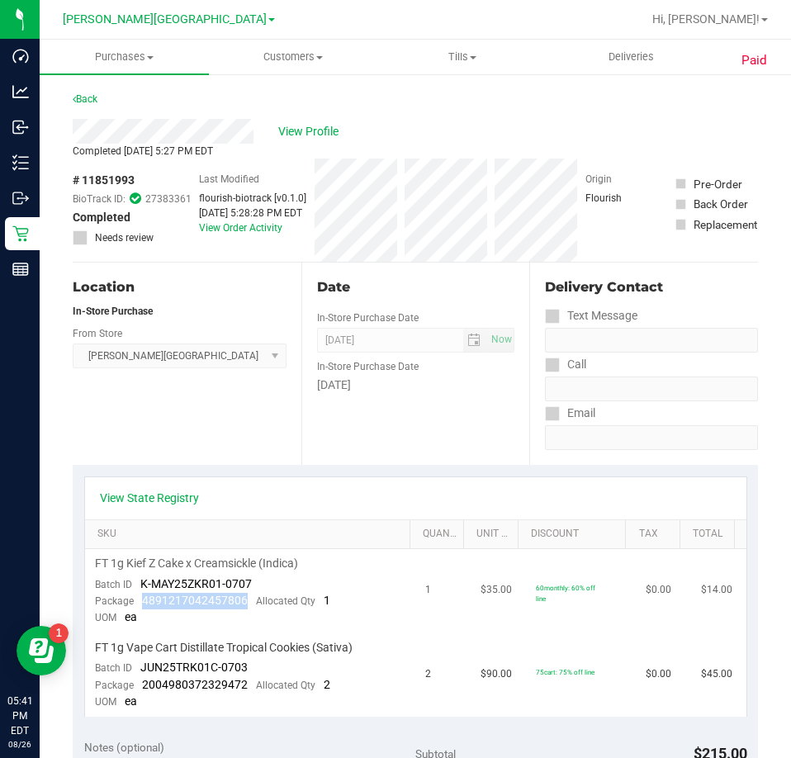
drag, startPoint x: 245, startPoint y: 603, endPoint x: 143, endPoint y: 600, distance: 102.4
click at [143, 600] on div "Package 4891217042457806 Allocated Qty 1" at bounding box center [212, 601] width 235 height 17
drag, startPoint x: 246, startPoint y: 678, endPoint x: 143, endPoint y: 687, distance: 103.6
click at [143, 687] on div "Package 2004980372329472 Allocated Qty 2" at bounding box center [212, 685] width 235 height 17
click at [173, 413] on div "Location In-Store Purchase From Store Bonita Springs WC Select Store Bonita Spr…" at bounding box center [187, 363] width 229 height 202
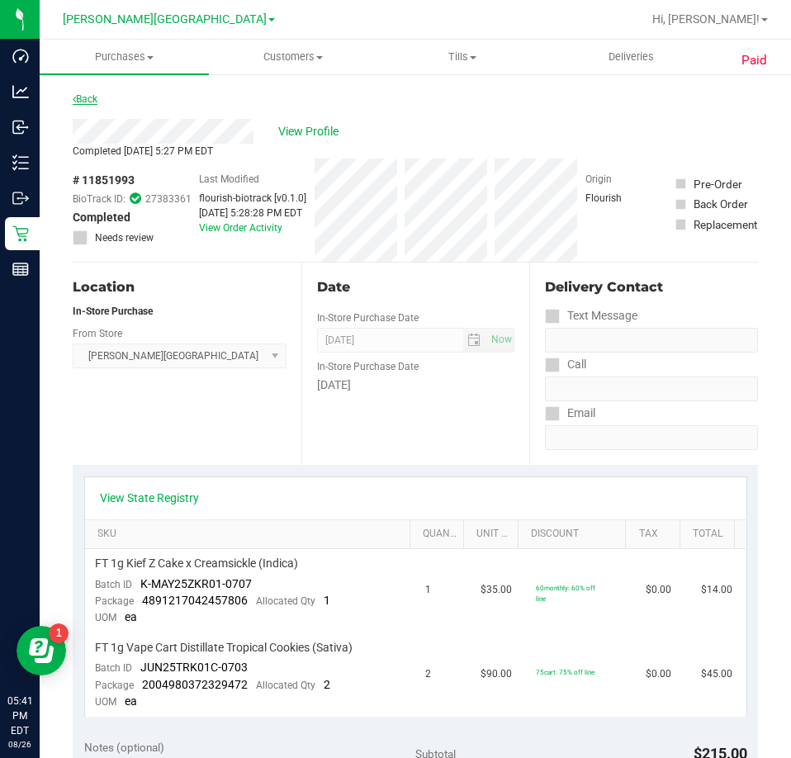
click at [84, 96] on link "Back" at bounding box center [85, 99] width 25 height 12
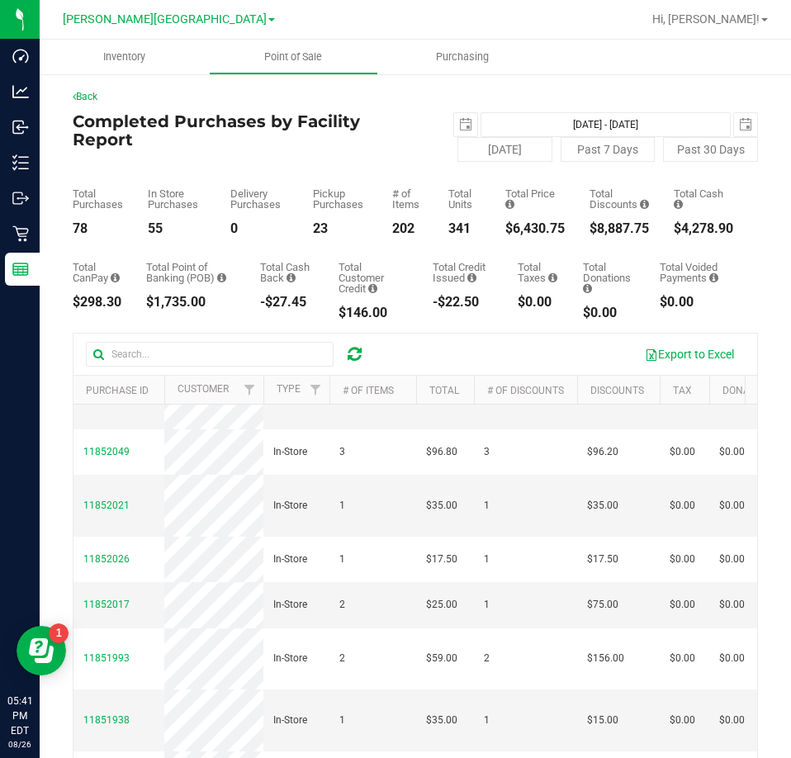
scroll to position [165, 0]
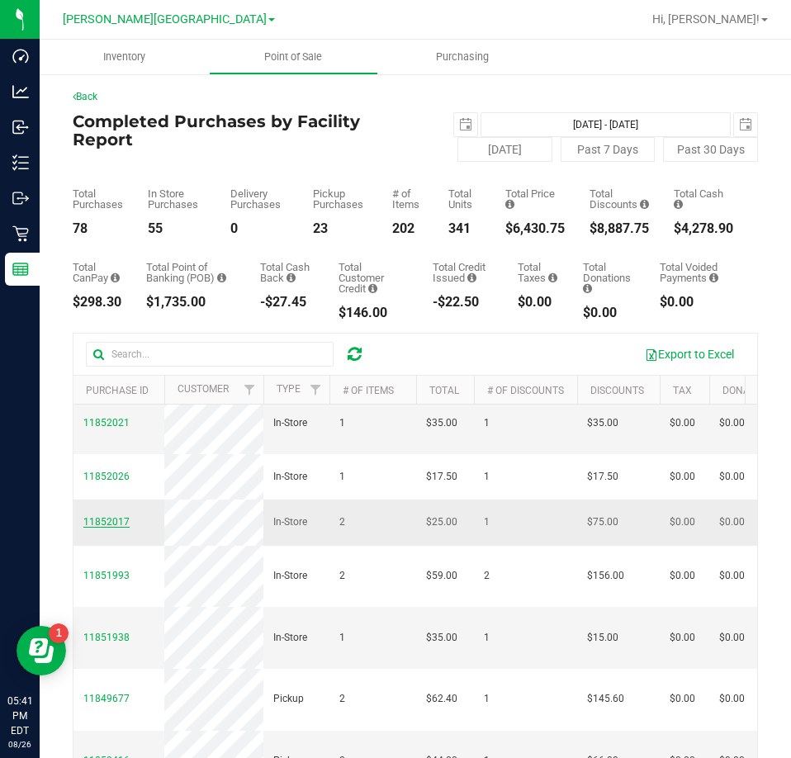
click at [106, 527] on span "11852017" at bounding box center [106, 522] width 46 height 12
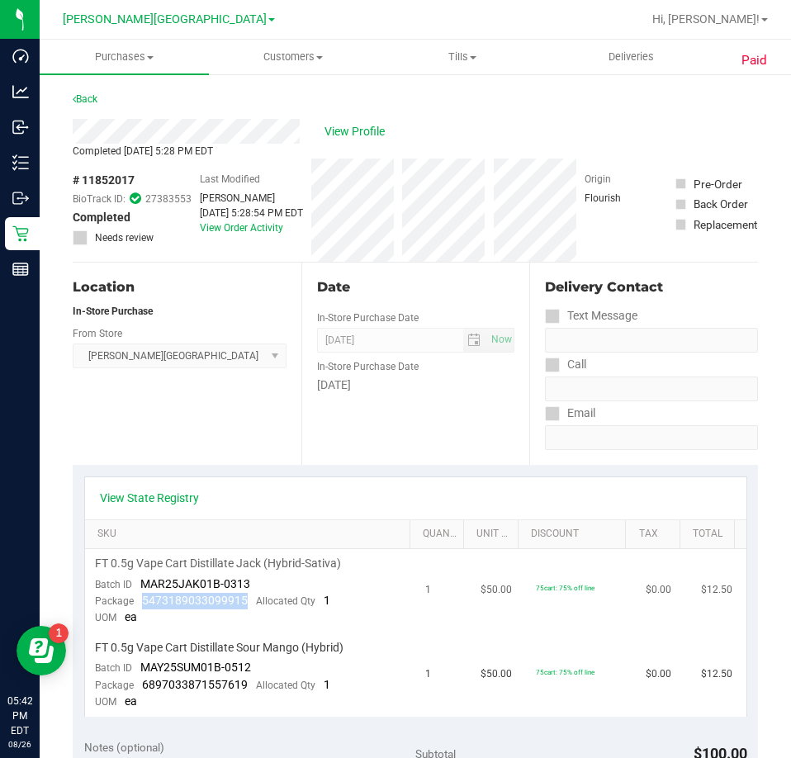
drag, startPoint x: 249, startPoint y: 604, endPoint x: 144, endPoint y: 599, distance: 105.8
click at [144, 599] on div "Package 5473189033099915 Allocated Qty 1" at bounding box center [212, 601] width 235 height 17
drag, startPoint x: 247, startPoint y: 686, endPoint x: 144, endPoint y: 685, distance: 103.2
click at [144, 685] on div "Package 6897033871557619 Allocated Qty 1" at bounding box center [212, 685] width 235 height 17
click at [76, 97] on link "Back" at bounding box center [85, 99] width 25 height 12
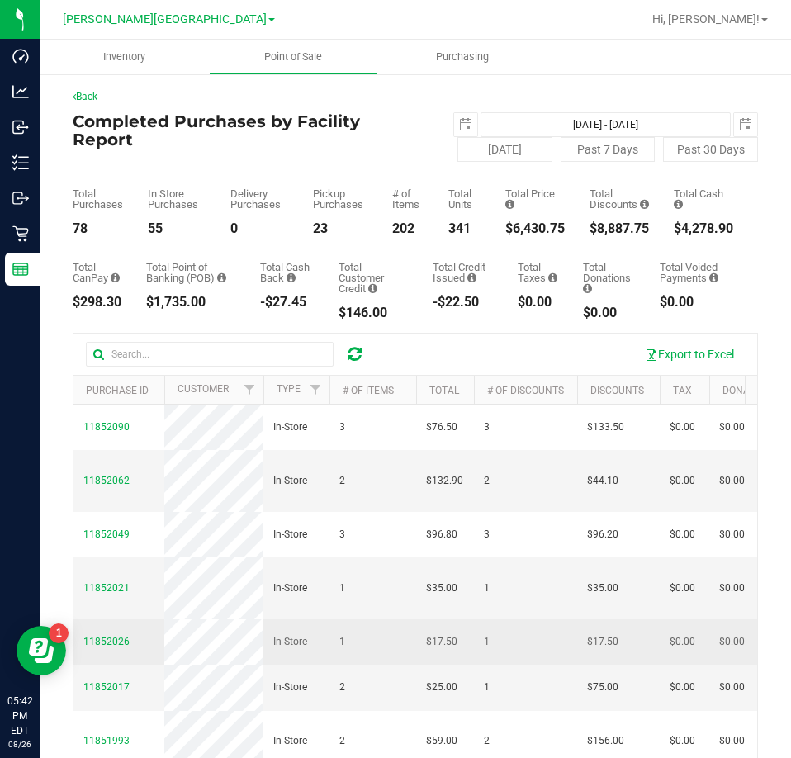
click at [110, 647] on span "11852026" at bounding box center [106, 641] width 46 height 12
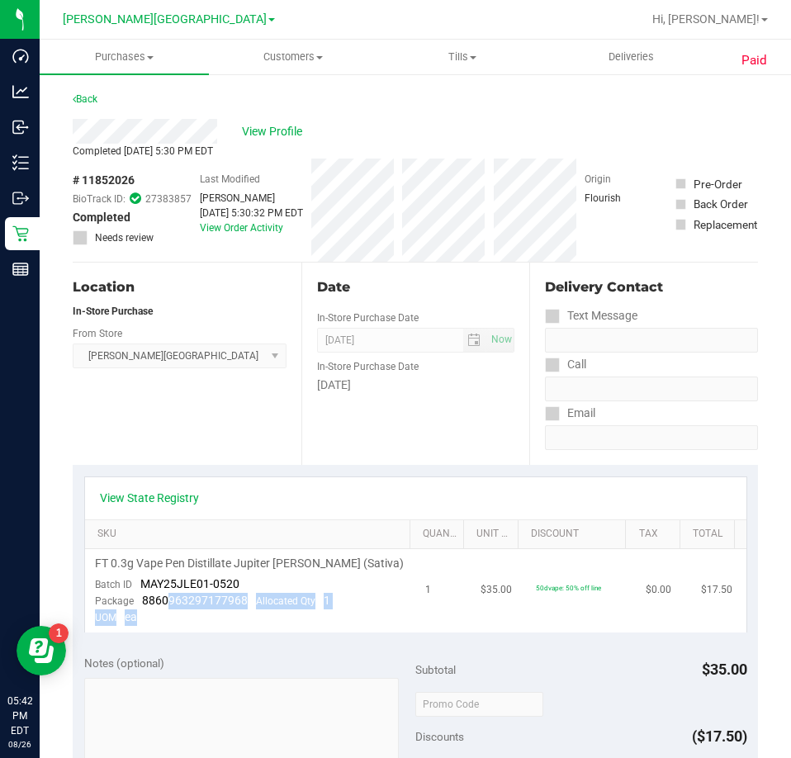
drag, startPoint x: 250, startPoint y: 611, endPoint x: 165, endPoint y: 599, distance: 85.8
click at [165, 599] on td "FT 0.3g Vape Pen Distillate Jupiter Leo (Sativa) Batch ID MAY25JLE01-0520 Packa…" at bounding box center [250, 590] width 331 height 83
click at [165, 599] on span "8860963297177968" at bounding box center [195, 599] width 106 height 13
drag, startPoint x: 136, startPoint y: 599, endPoint x: 243, endPoint y: 607, distance: 107.5
click at [243, 607] on div "Package 8860963297177968 Allocated Qty 1" at bounding box center [212, 601] width 235 height 17
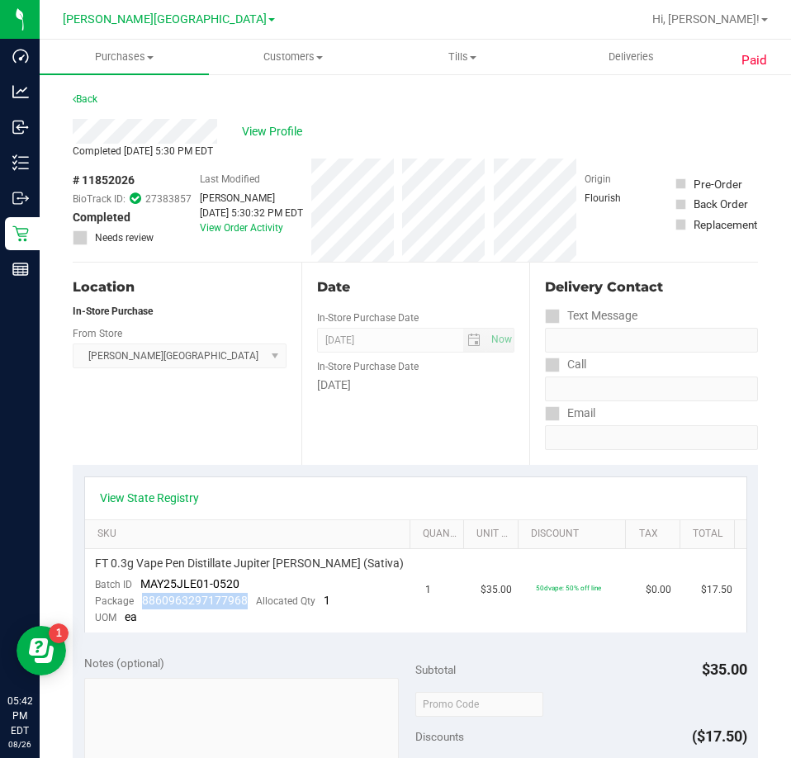
click at [196, 411] on div "Location In-Store Purchase From Store Bonita Springs WC Select Store Bonita Spr…" at bounding box center [187, 363] width 229 height 202
click at [92, 97] on link "Back" at bounding box center [85, 99] width 25 height 12
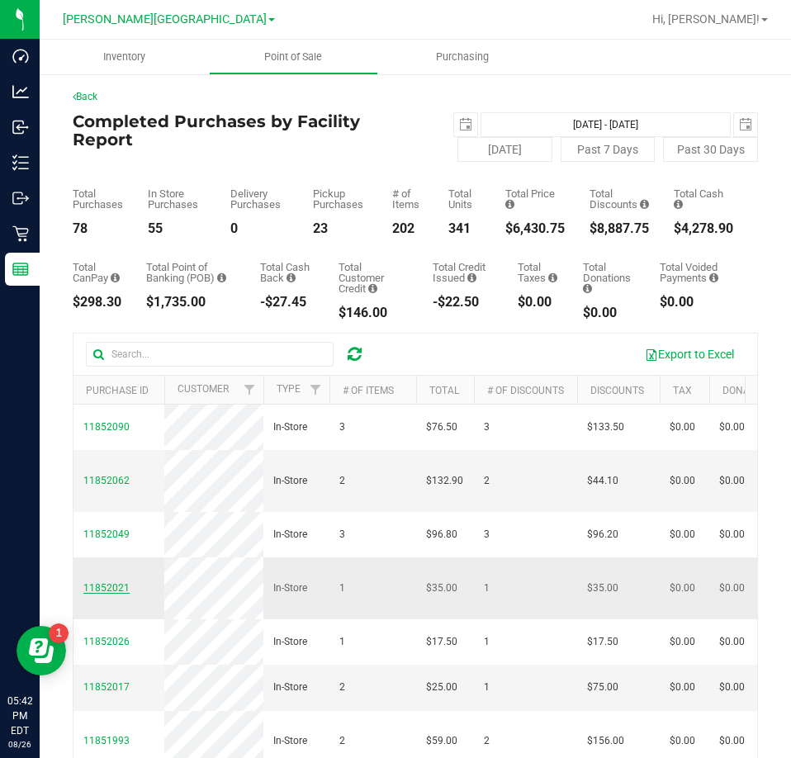
click at [112, 593] on span "11852021" at bounding box center [106, 588] width 46 height 12
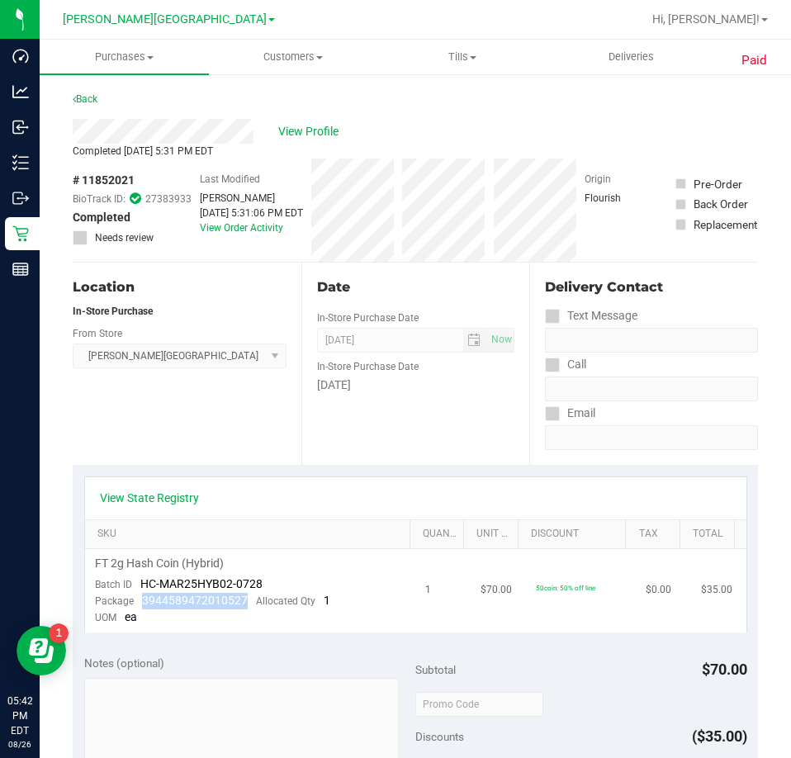
drag, startPoint x: 247, startPoint y: 603, endPoint x: 142, endPoint y: 600, distance: 104.9
click at [142, 600] on div "Package 3944589472010527 Allocated Qty 1" at bounding box center [212, 601] width 235 height 17
click at [97, 94] on link "Back" at bounding box center [85, 99] width 25 height 12
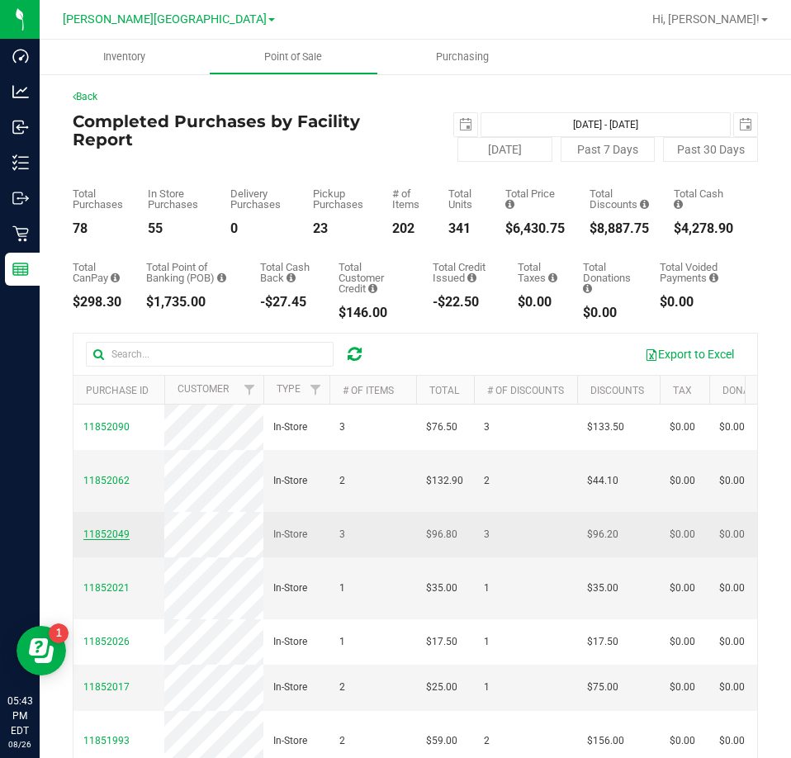
click at [112, 540] on span "11852049" at bounding box center [106, 534] width 46 height 12
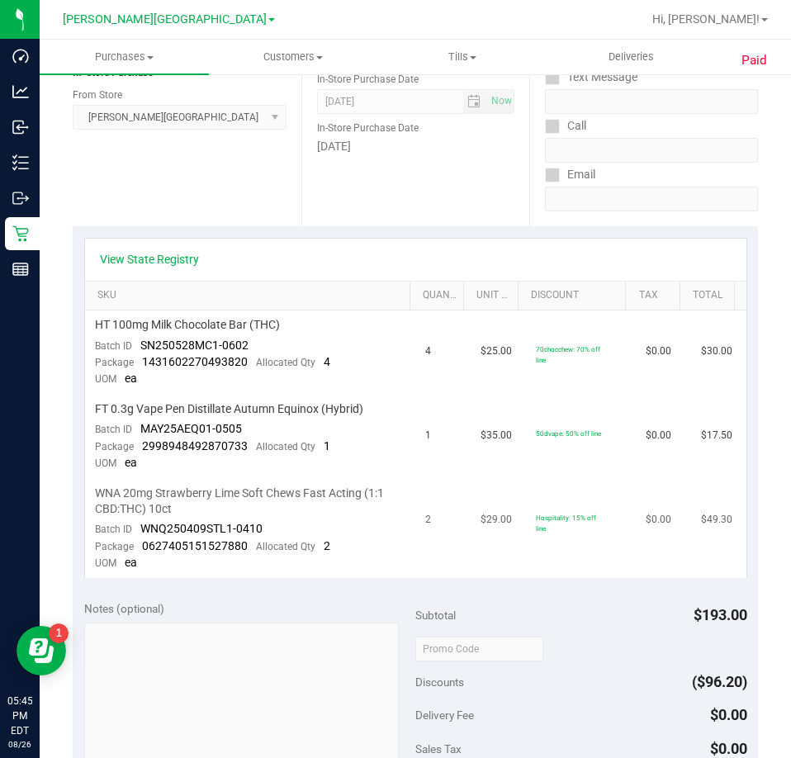
scroll to position [248, 0]
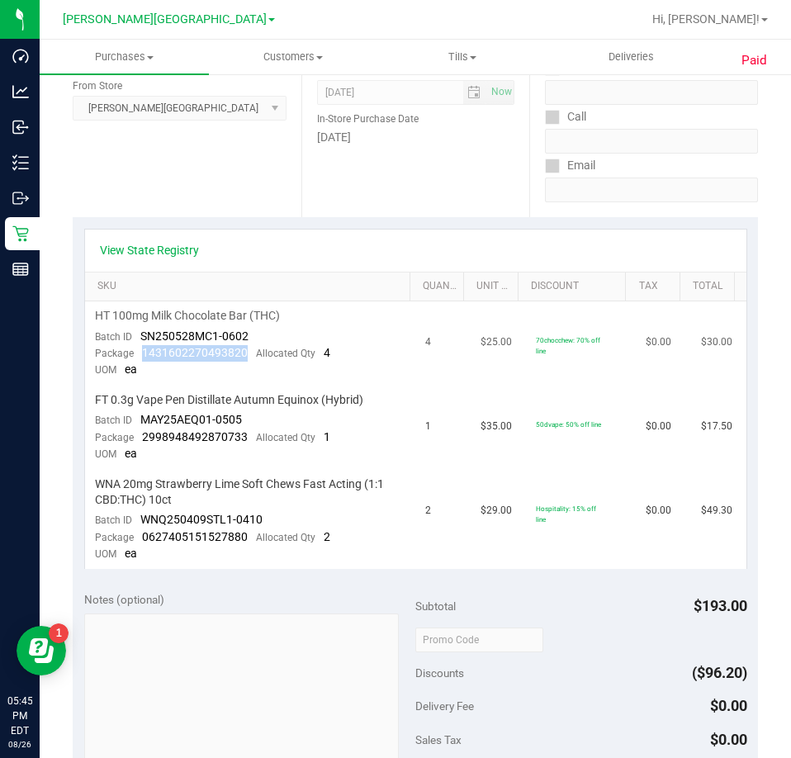
drag, startPoint x: 247, startPoint y: 356, endPoint x: 142, endPoint y: 360, distance: 104.9
click at [142, 360] on div "Package 1431602270493820 Allocated Qty 4" at bounding box center [212, 353] width 235 height 17
drag, startPoint x: 253, startPoint y: 437, endPoint x: 140, endPoint y: 436, distance: 112.3
click at [140, 436] on div "Package 2998948492870733 Allocated Qty 1" at bounding box center [212, 437] width 235 height 17
drag, startPoint x: 246, startPoint y: 532, endPoint x: 153, endPoint y: 545, distance: 94.2
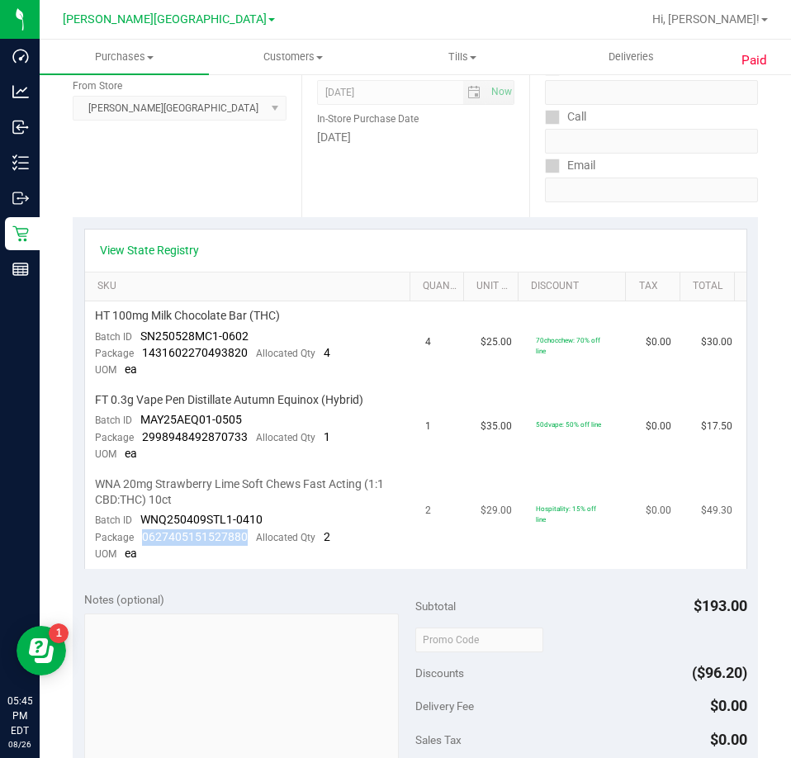
click at [132, 545] on td "WNA 20mg Strawberry Lime Soft Chews Fast Acting (1:1 CBD:THC) 10ct Batch ID WNQ…" at bounding box center [250, 519] width 331 height 99
drag, startPoint x: 139, startPoint y: 535, endPoint x: 248, endPoint y: 543, distance: 108.4
click at [248, 543] on div "Package 0627405151527880 Allocated Qty 2" at bounding box center [212, 537] width 235 height 17
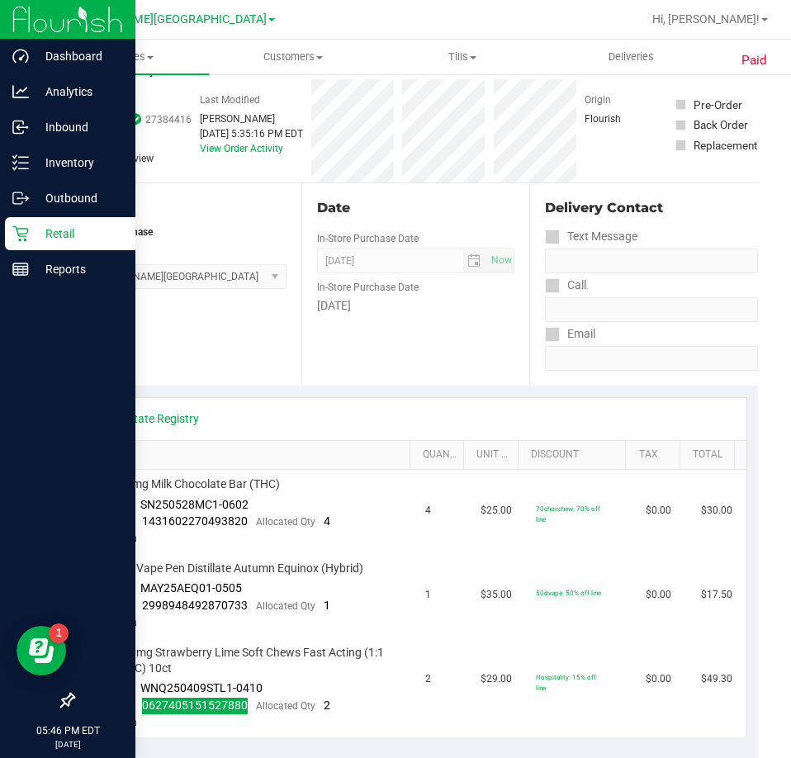
scroll to position [0, 0]
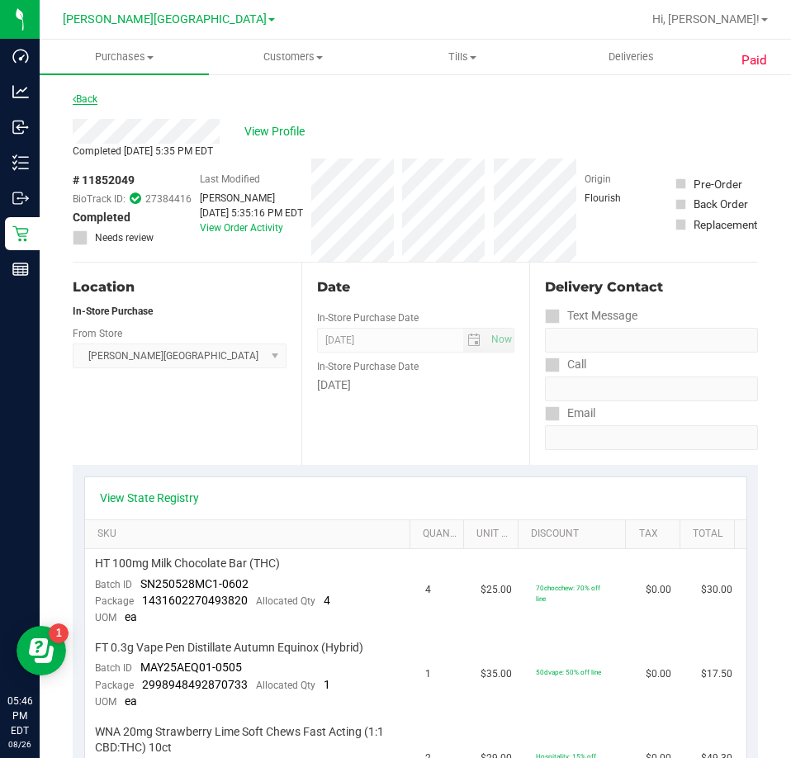
click at [91, 103] on link "Back" at bounding box center [85, 99] width 25 height 12
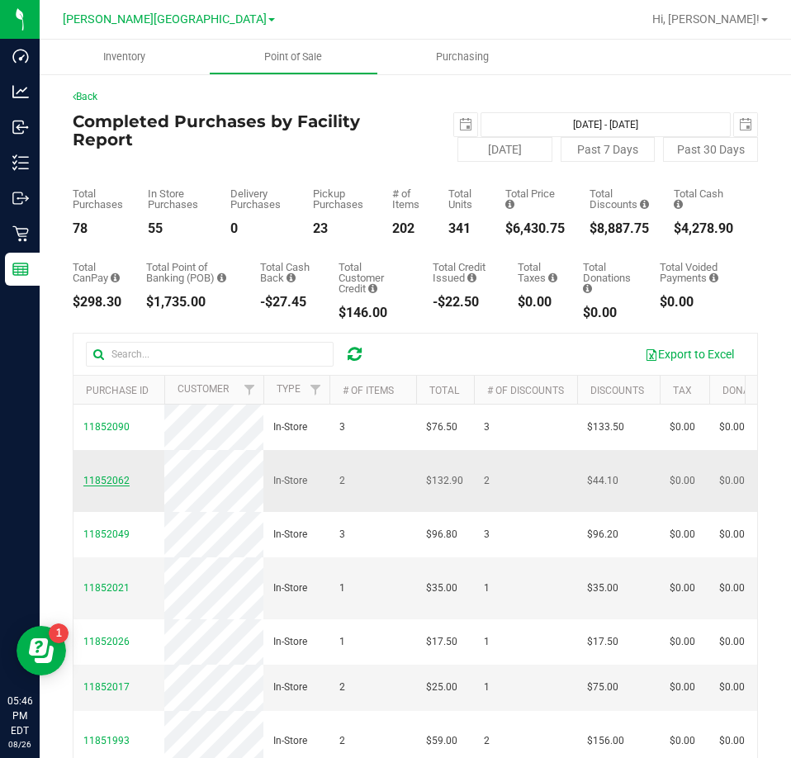
click at [112, 486] on span "11852062" at bounding box center [106, 481] width 46 height 12
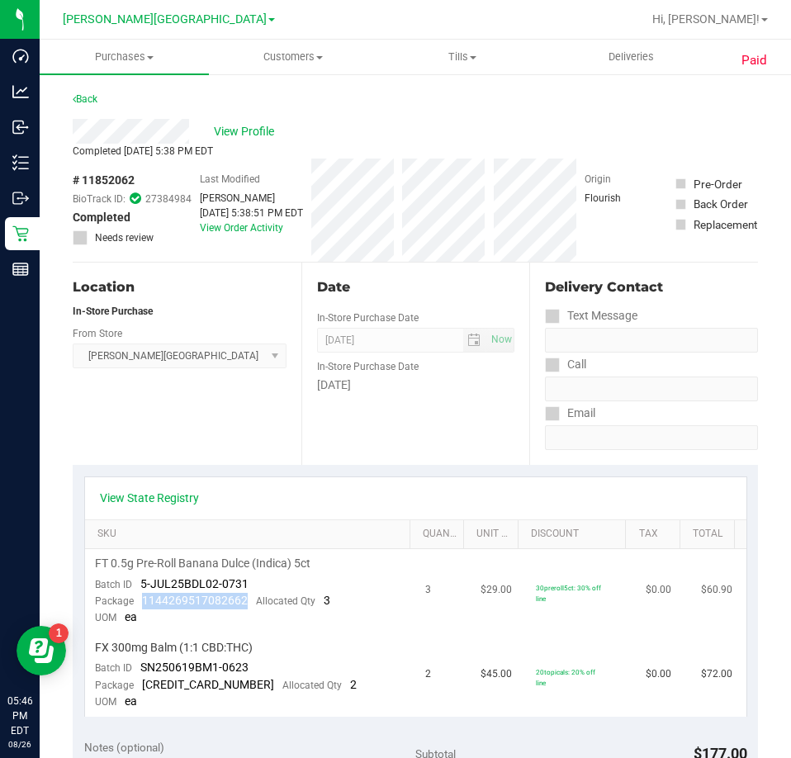
drag, startPoint x: 243, startPoint y: 602, endPoint x: 148, endPoint y: 607, distance: 95.8
click at [144, 607] on span "1144269517082662" at bounding box center [195, 599] width 106 height 13
drag, startPoint x: 152, startPoint y: 607, endPoint x: 243, endPoint y: 599, distance: 91.1
click at [243, 599] on div "Package 1144269517082662 Allocated Qty 3" at bounding box center [212, 601] width 235 height 17
drag, startPoint x: 246, startPoint y: 687, endPoint x: 141, endPoint y: 687, distance: 104.8
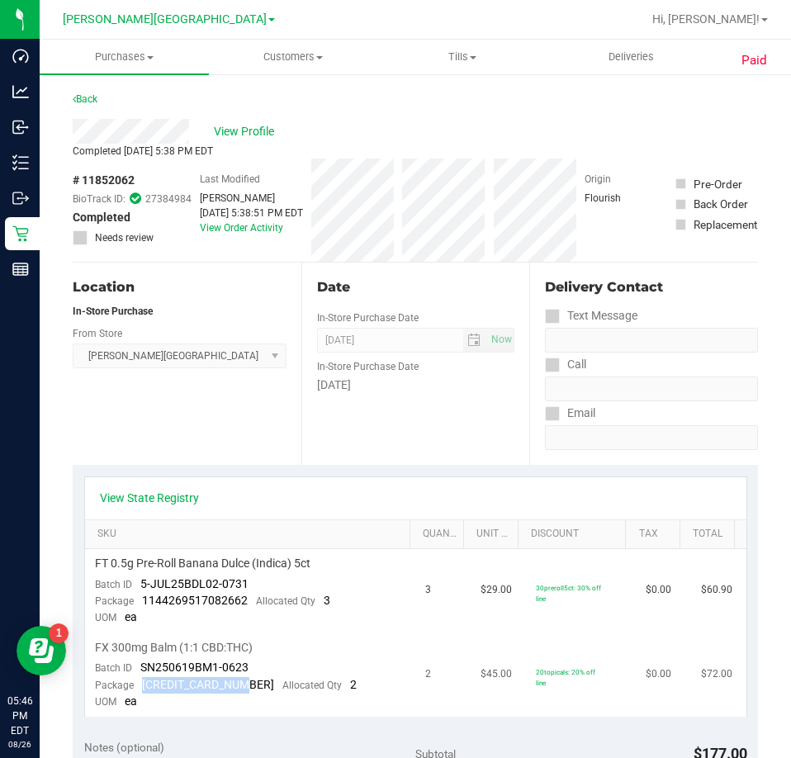
click at [141, 687] on div "Package 6199121335629772 Allocated Qty 2" at bounding box center [226, 685] width 262 height 17
click at [79, 92] on div "Back" at bounding box center [85, 99] width 25 height 20
click at [82, 108] on div "Back" at bounding box center [85, 99] width 25 height 20
click at [79, 98] on link "Back" at bounding box center [85, 99] width 25 height 12
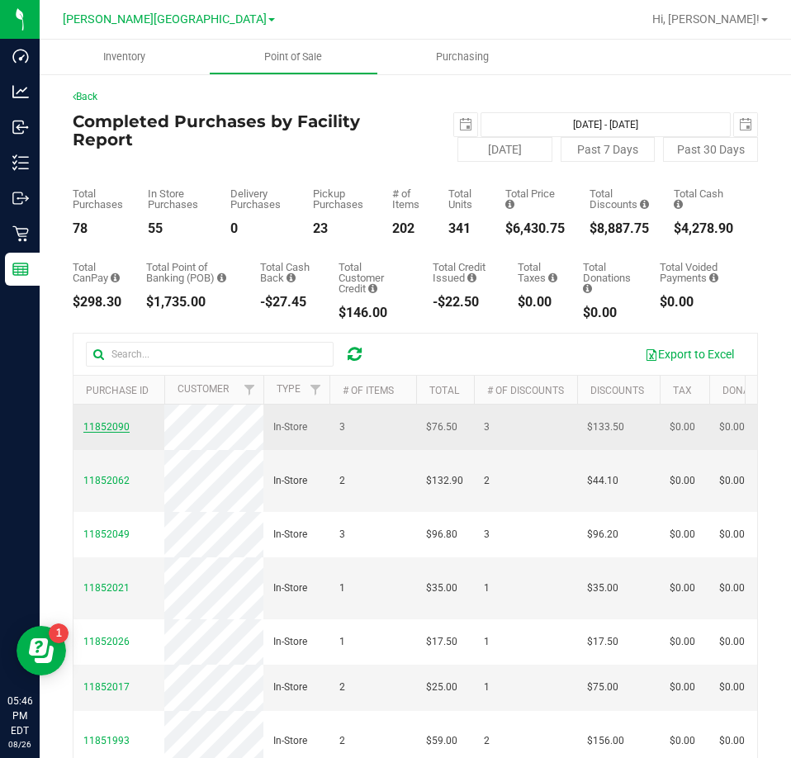
click at [117, 432] on span "11852090" at bounding box center [106, 427] width 46 height 12
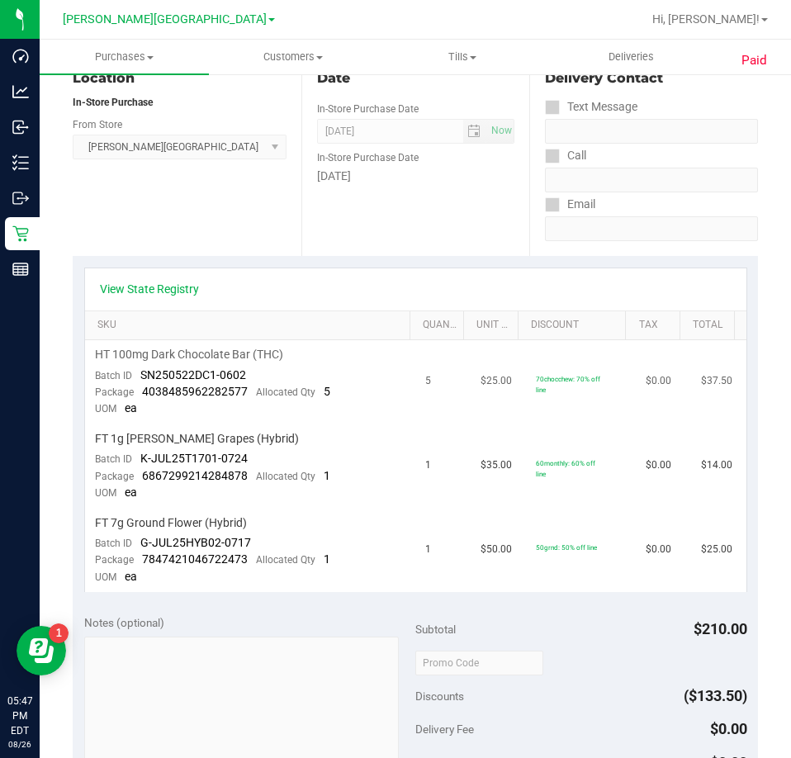
scroll to position [248, 0]
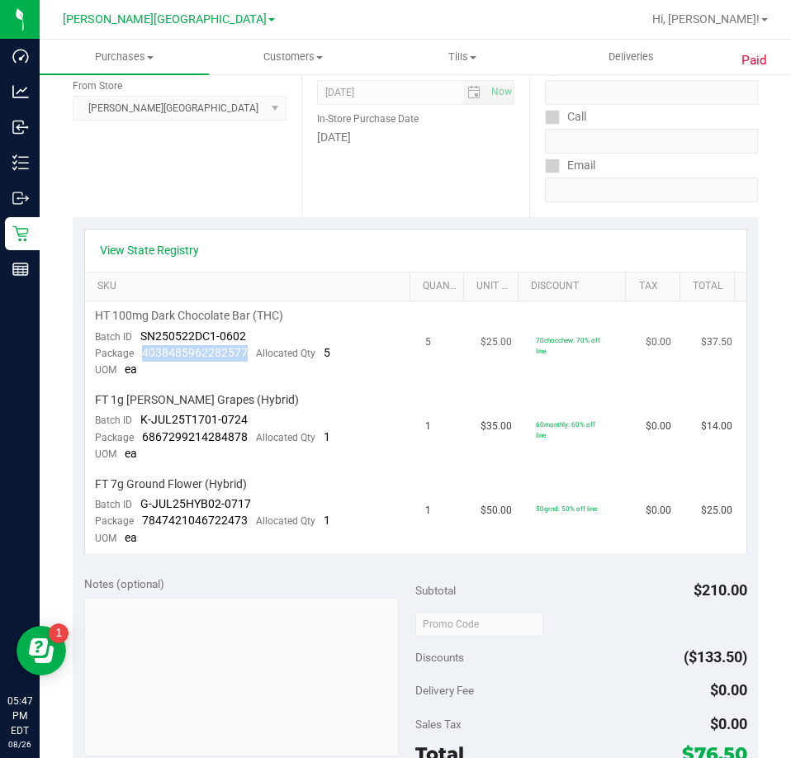
drag, startPoint x: 244, startPoint y: 353, endPoint x: 143, endPoint y: 354, distance: 101.5
click at [143, 354] on div "Package 4038485962282577 Allocated Qty 5" at bounding box center [212, 353] width 235 height 17
drag, startPoint x: 239, startPoint y: 432, endPoint x: 137, endPoint y: 442, distance: 102.1
click at [137, 442] on div "Package 6867299214284878 Allocated Qty 1" at bounding box center [212, 437] width 235 height 17
drag, startPoint x: 246, startPoint y: 523, endPoint x: 142, endPoint y: 523, distance: 104.0
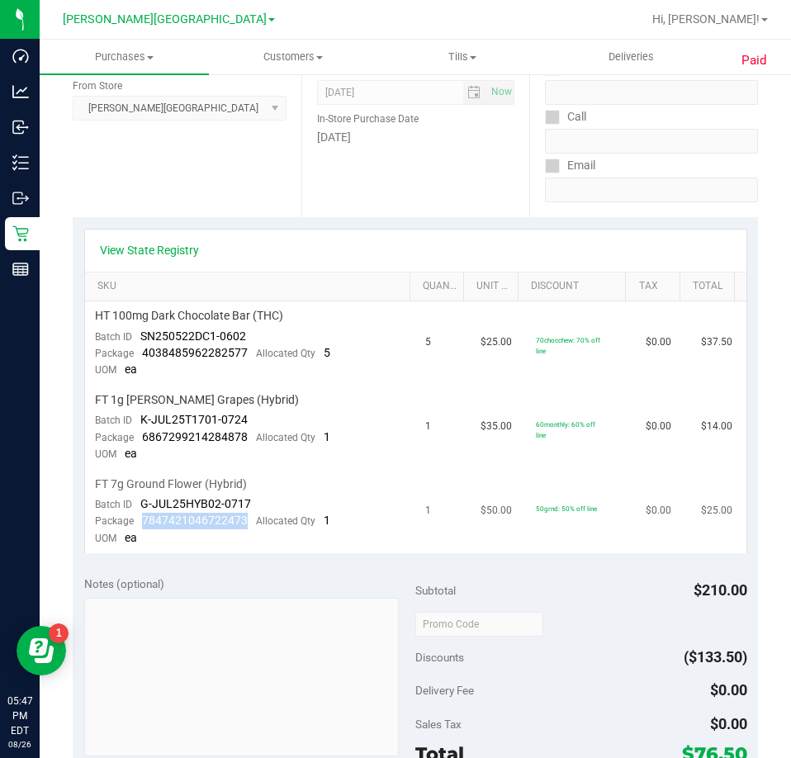
click at [142, 523] on div "Package 7847421046722473 Allocated Qty 1" at bounding box center [212, 521] width 235 height 17
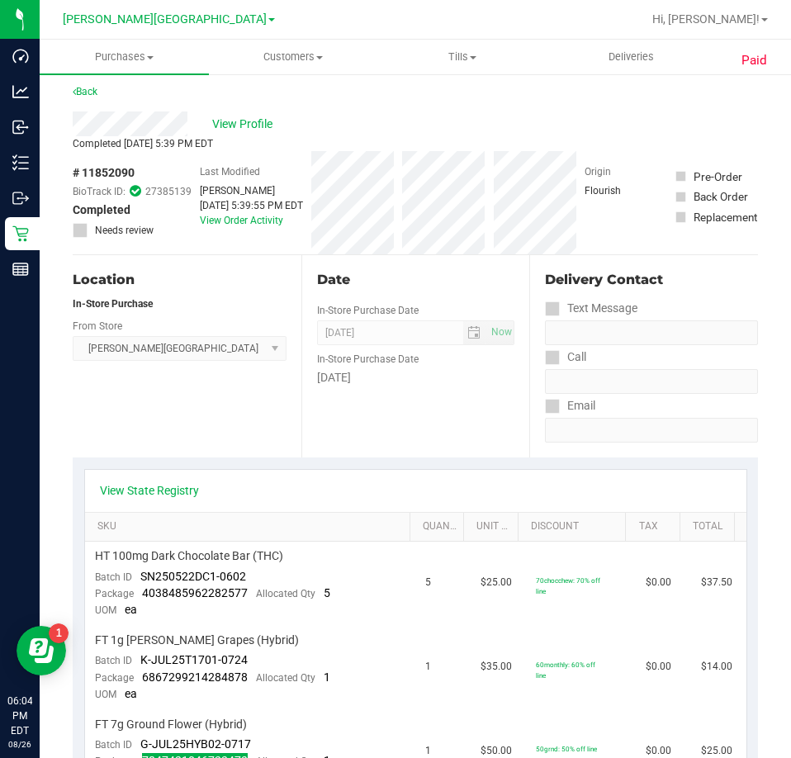
scroll to position [0, 0]
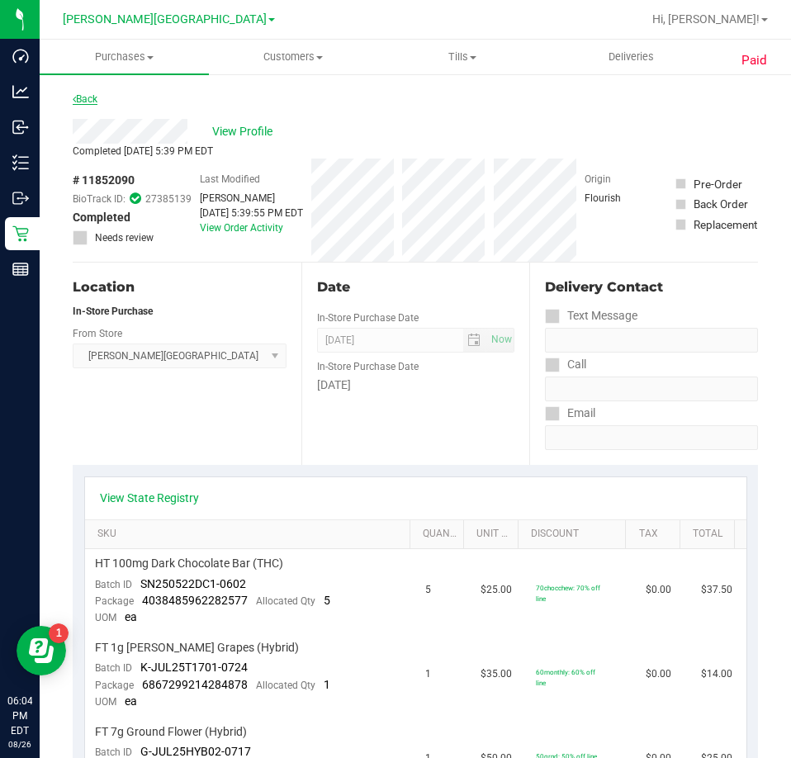
click at [97, 99] on link "Back" at bounding box center [85, 99] width 25 height 12
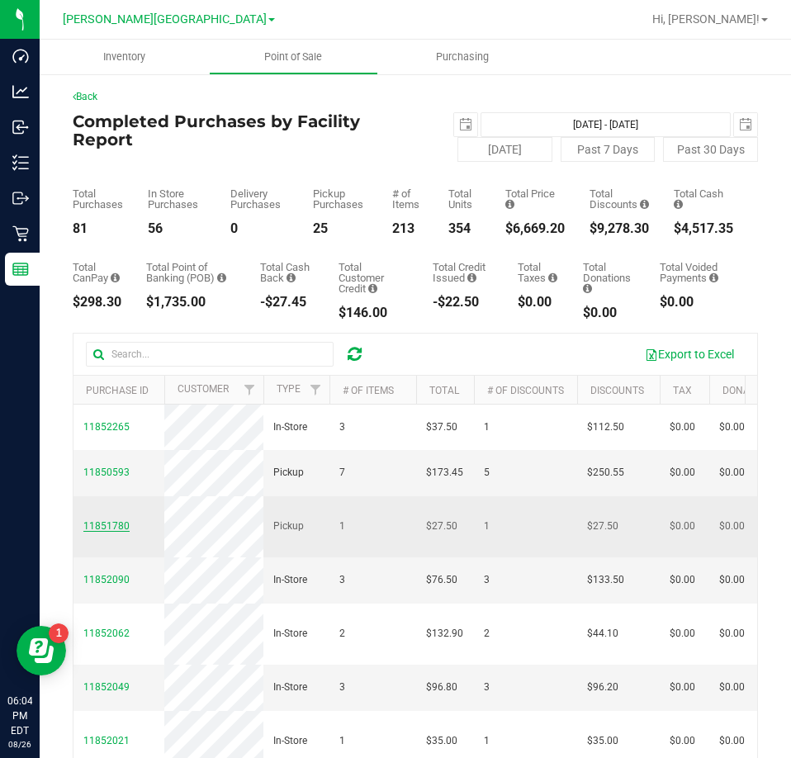
click at [111, 532] on span "11851780" at bounding box center [106, 526] width 46 height 12
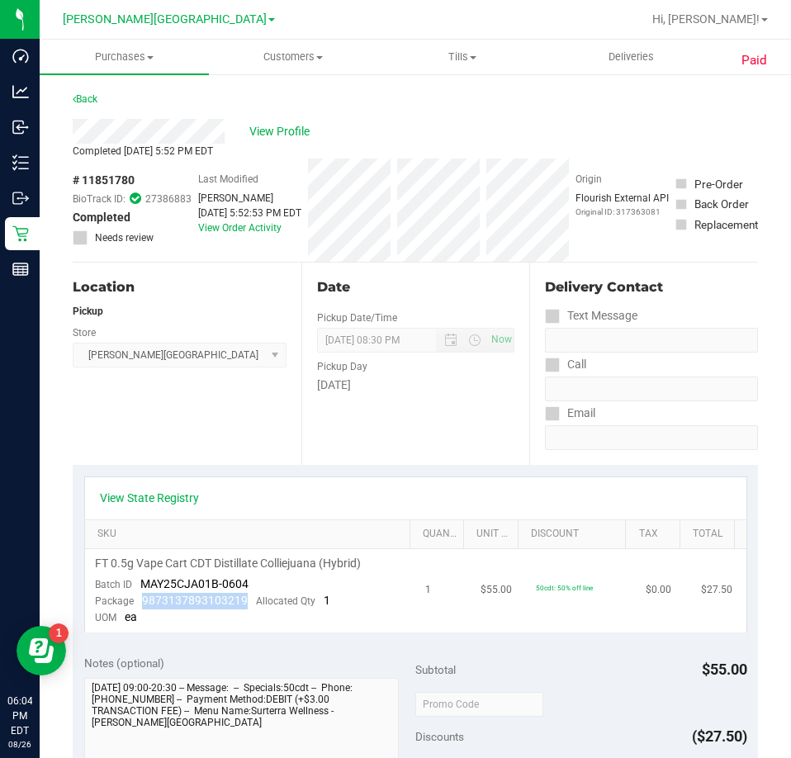
drag, startPoint x: 245, startPoint y: 595, endPoint x: 144, endPoint y: 607, distance: 102.2
click at [144, 607] on div "Package 9873137893103219 Allocated Qty 1" at bounding box center [212, 601] width 235 height 17
click at [86, 98] on link "Back" at bounding box center [85, 99] width 25 height 12
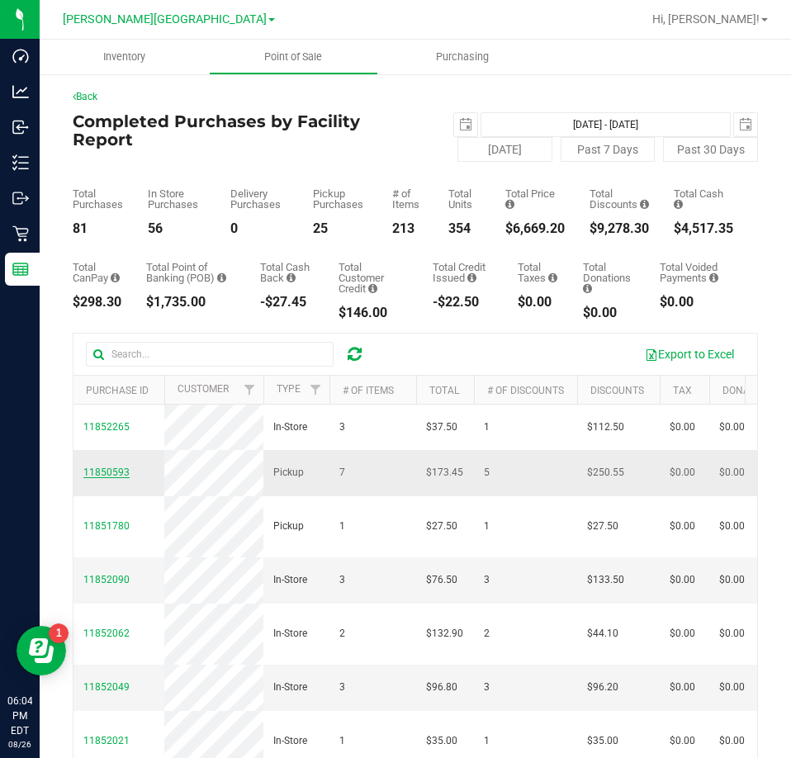
click at [111, 478] on span "11850593" at bounding box center [106, 472] width 46 height 12
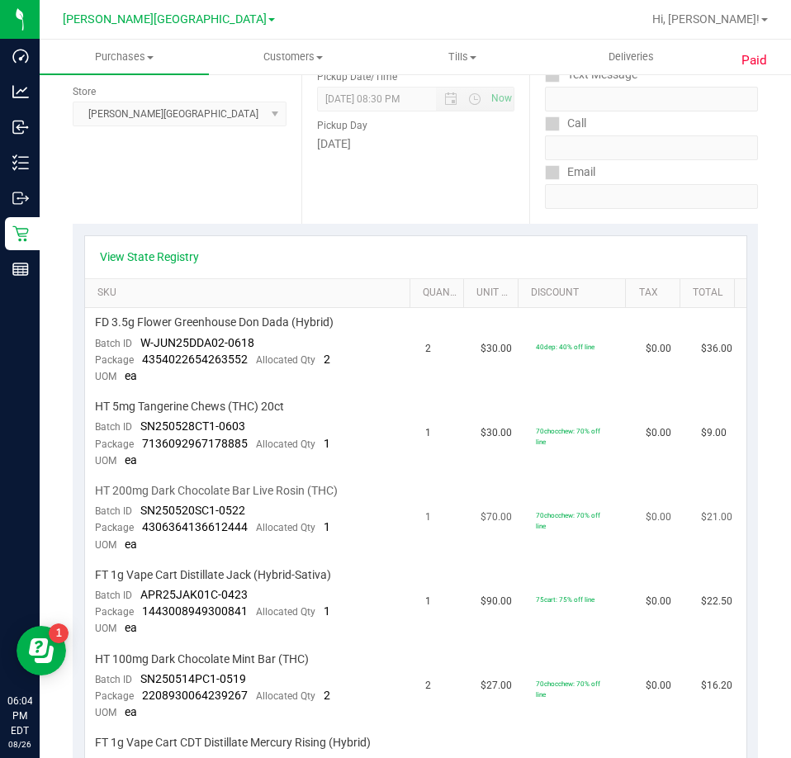
scroll to position [248, 0]
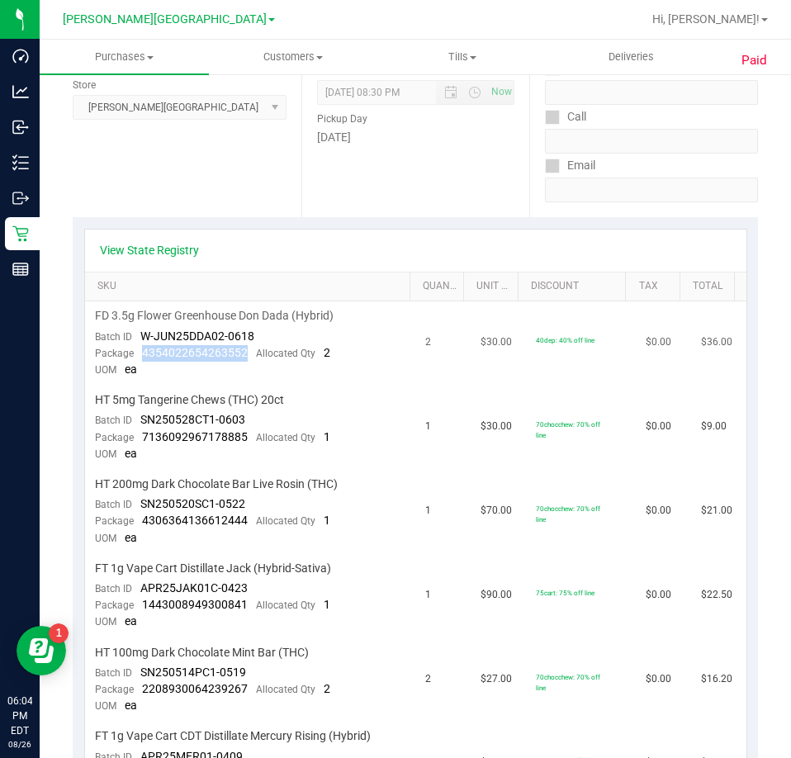
drag, startPoint x: 243, startPoint y: 352, endPoint x: 139, endPoint y: 351, distance: 103.2
click at [139, 351] on div "Package 4354022654263552 Allocated Qty 2" at bounding box center [212, 353] width 235 height 17
drag, startPoint x: 244, startPoint y: 440, endPoint x: 142, endPoint y: 437, distance: 102.4
click at [142, 437] on div "Package 7136092967178885 Allocated Qty 1" at bounding box center [212, 437] width 235 height 17
drag, startPoint x: 248, startPoint y: 519, endPoint x: 140, endPoint y: 515, distance: 108.2
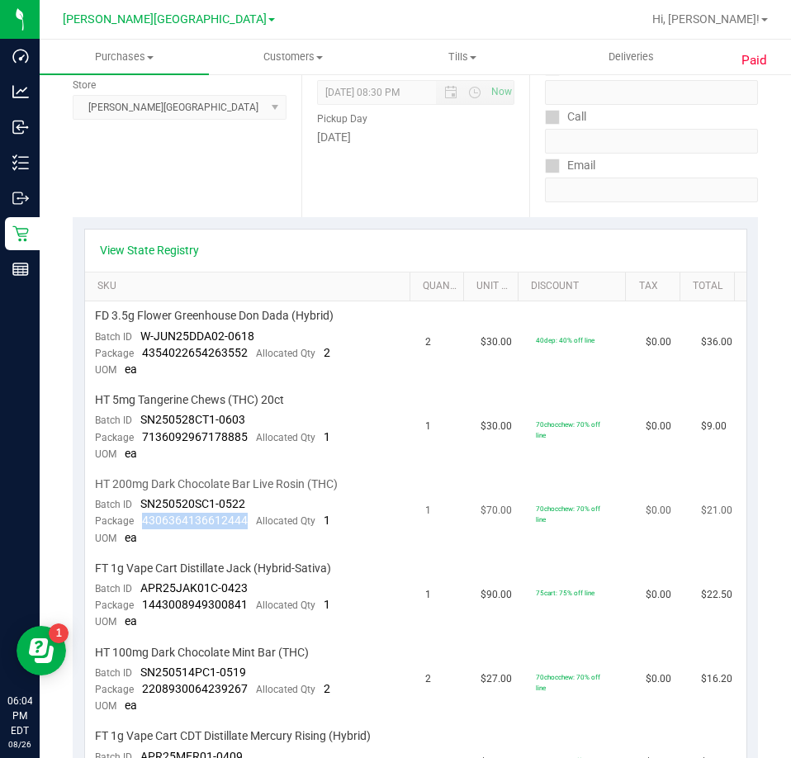
click at [140, 515] on div "Package 4306364136612444 Allocated Qty 1" at bounding box center [212, 521] width 235 height 17
drag, startPoint x: 249, startPoint y: 601, endPoint x: 141, endPoint y: 607, distance: 108.3
click at [141, 607] on div "Package 1443008949300841 Allocated Qty 1" at bounding box center [212, 605] width 235 height 17
drag, startPoint x: 249, startPoint y: 691, endPoint x: 143, endPoint y: 687, distance: 106.5
click at [143, 687] on div "Package 2208930064239267 Allocated Qty 2" at bounding box center [212, 689] width 235 height 17
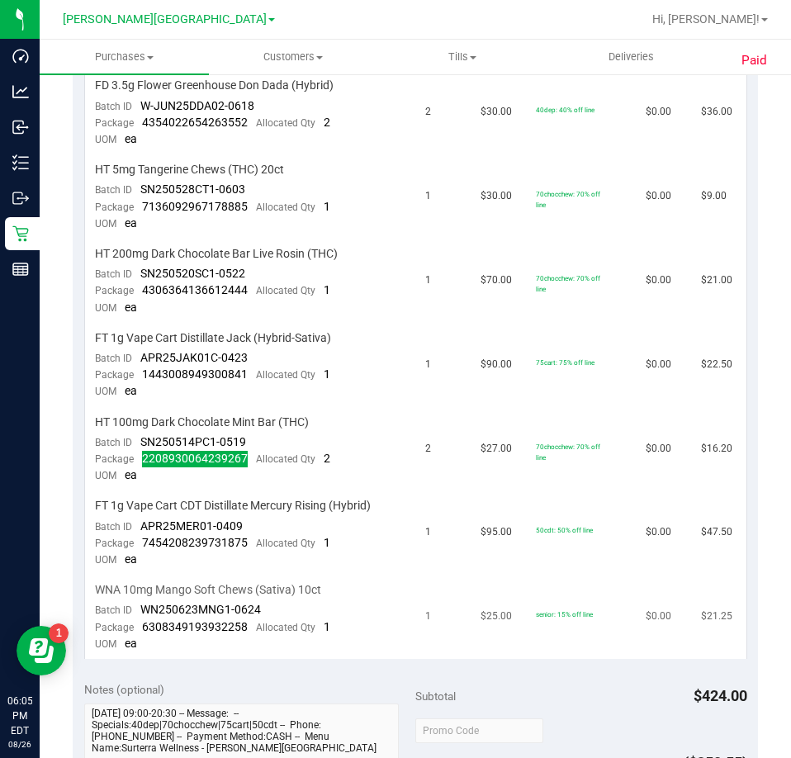
scroll to position [578, 0]
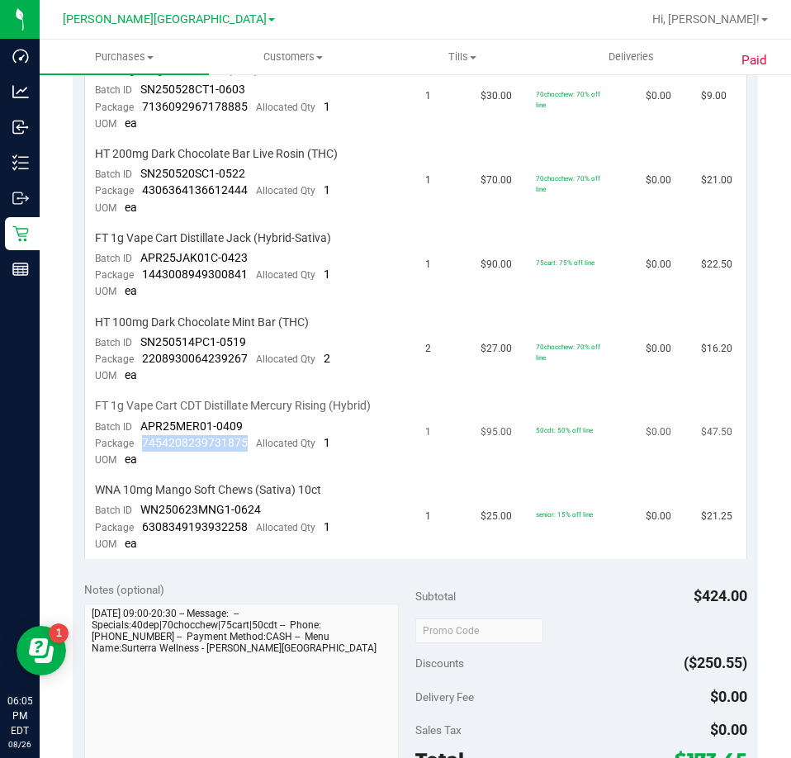
drag, startPoint x: 244, startPoint y: 446, endPoint x: 140, endPoint y: 442, distance: 104.0
click at [140, 442] on div "Package 7454208239731875 Allocated Qty 1" at bounding box center [212, 443] width 235 height 17
drag, startPoint x: 244, startPoint y: 528, endPoint x: 143, endPoint y: 522, distance: 101.7
click at [143, 522] on div "Package 6308349193932258 Allocated Qty 1" at bounding box center [212, 527] width 235 height 17
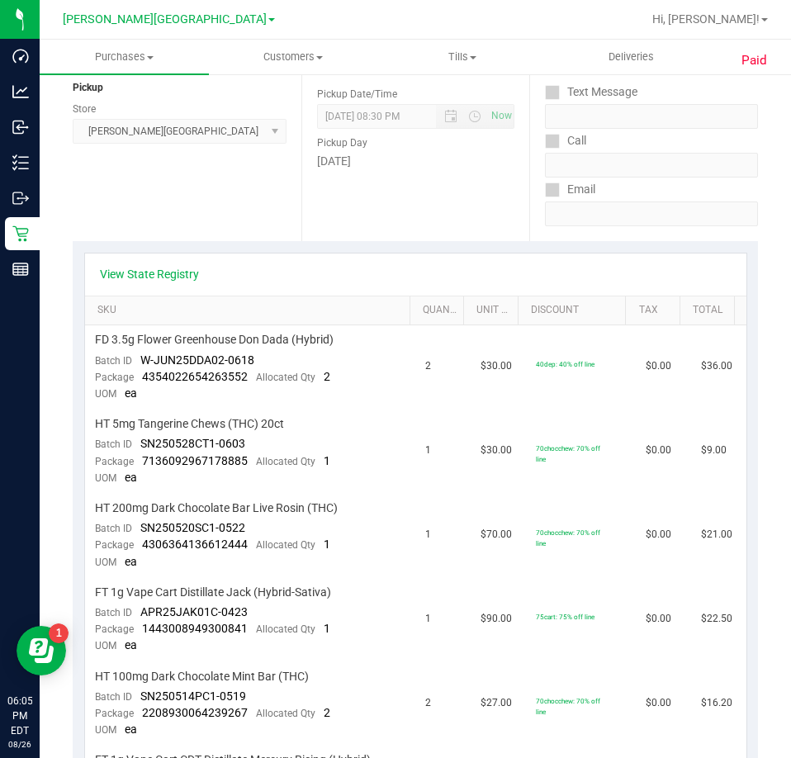
scroll to position [0, 0]
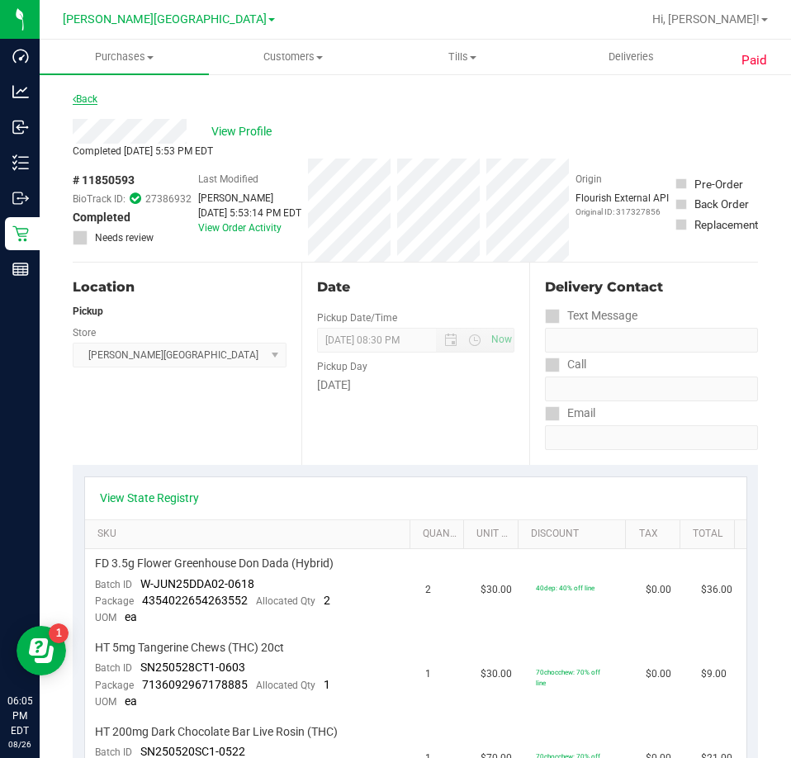
click at [78, 100] on link "Back" at bounding box center [85, 99] width 25 height 12
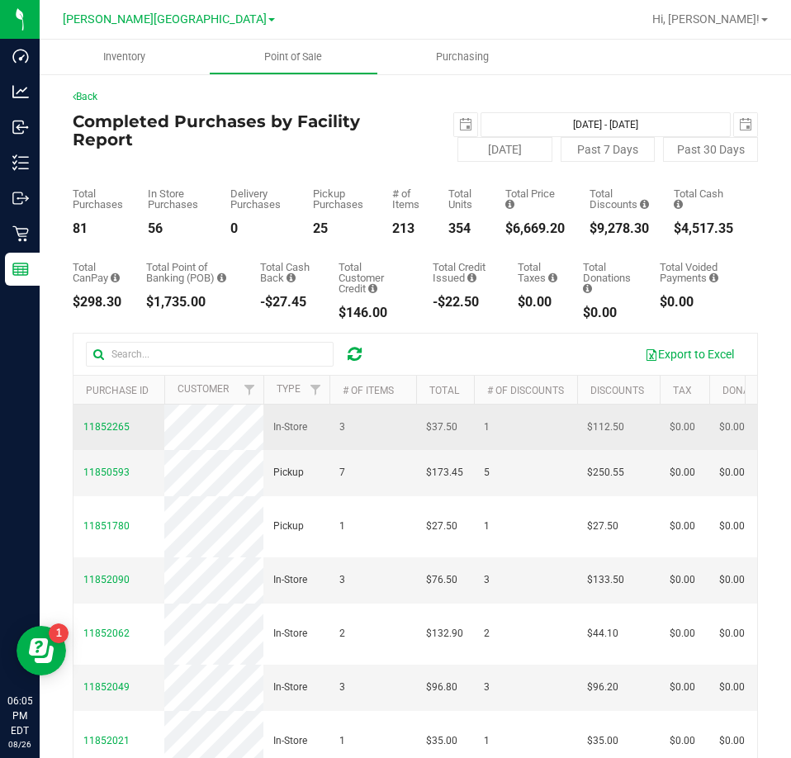
click at [103, 424] on td "11852265" at bounding box center [118, 426] width 91 height 45
click at [108, 431] on span "11852265" at bounding box center [106, 427] width 46 height 12
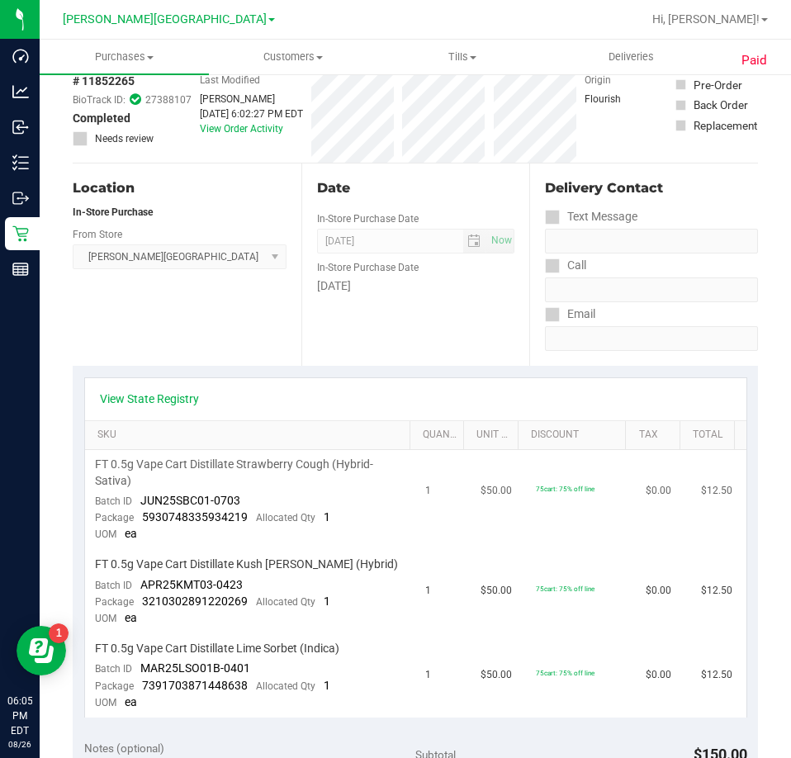
scroll to position [248, 0]
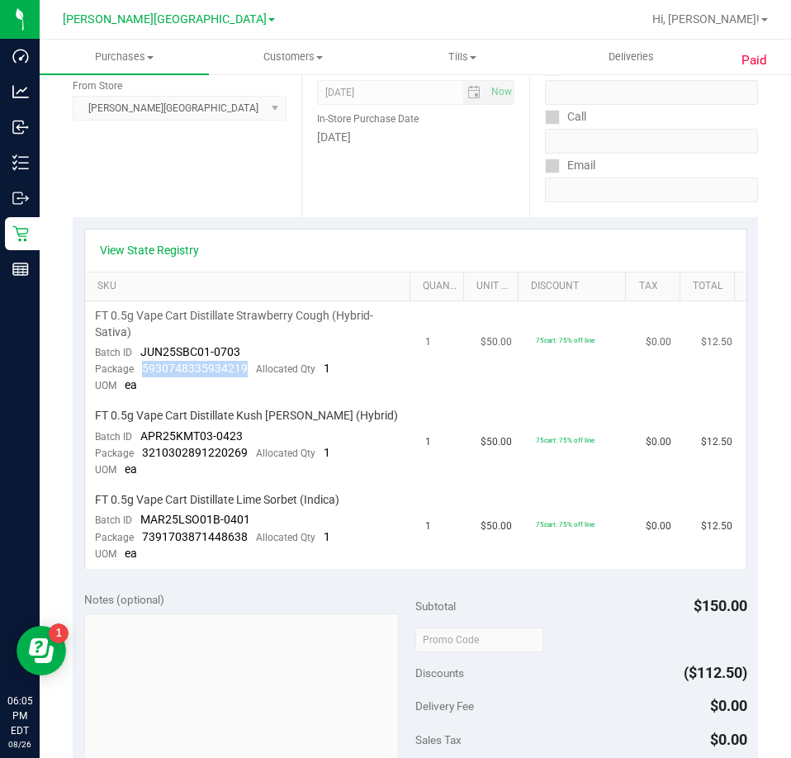
drag, startPoint x: 248, startPoint y: 371, endPoint x: 141, endPoint y: 371, distance: 107.3
click at [141, 371] on div "Package 5930748335934219 Allocated Qty 1" at bounding box center [212, 369] width 235 height 17
drag, startPoint x: 246, startPoint y: 447, endPoint x: 143, endPoint y: 456, distance: 103.6
click at [143, 456] on div "Package 3210302891220269 Allocated Qty 1" at bounding box center [212, 453] width 235 height 17
drag, startPoint x: 247, startPoint y: 537, endPoint x: 142, endPoint y: 545, distance: 105.1
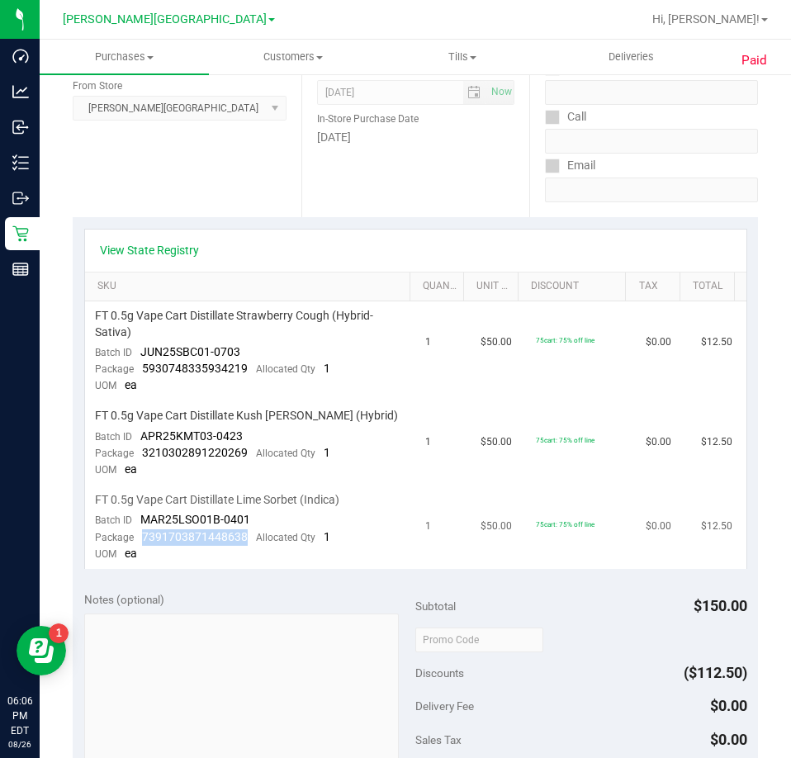
click at [142, 545] on div "Package 7391703871448638 Allocated Qty 1" at bounding box center [212, 537] width 235 height 17
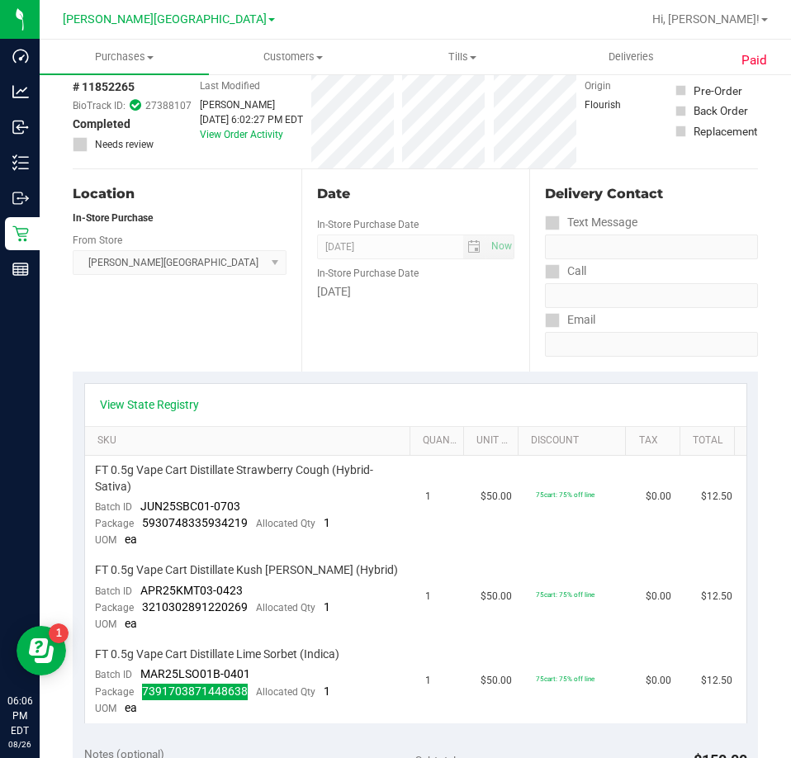
scroll to position [0, 0]
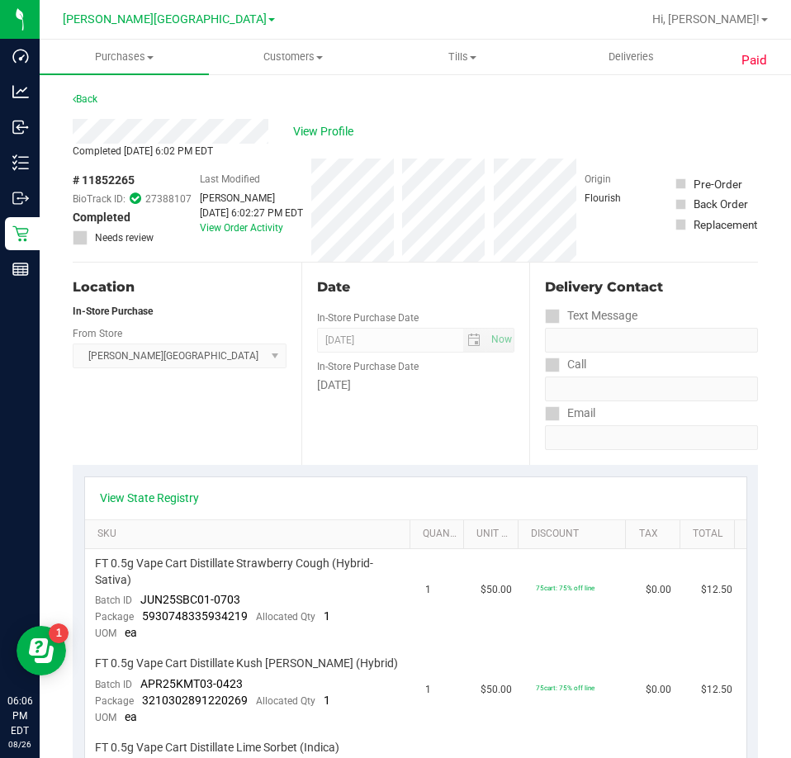
click at [96, 107] on div "Back" at bounding box center [85, 99] width 25 height 20
click at [87, 97] on link "Back" at bounding box center [85, 99] width 25 height 12
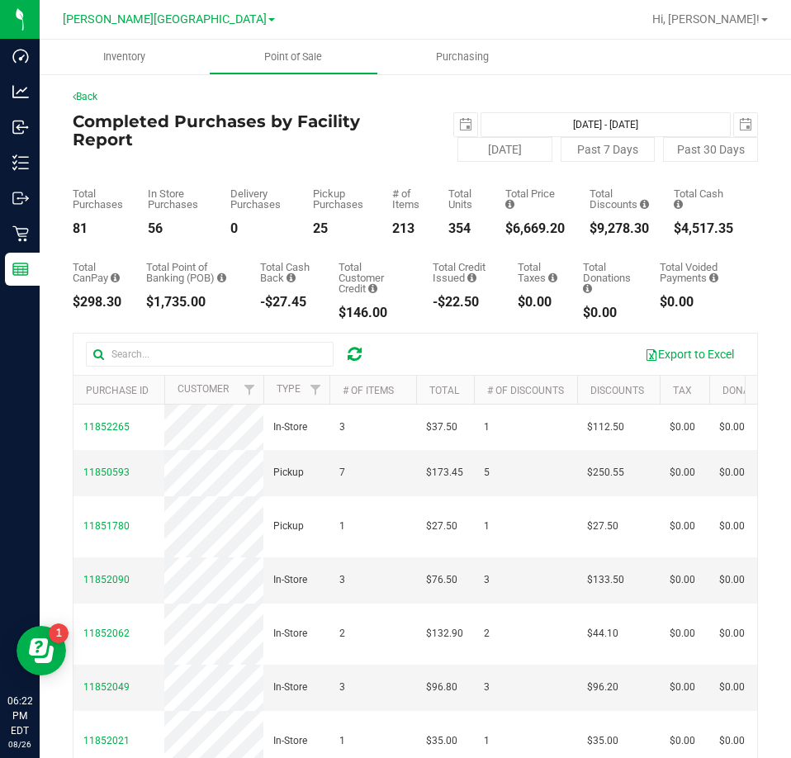
click at [363, 356] on div at bounding box center [355, 354] width 26 height 20
click at [359, 355] on icon at bounding box center [354, 354] width 14 height 17
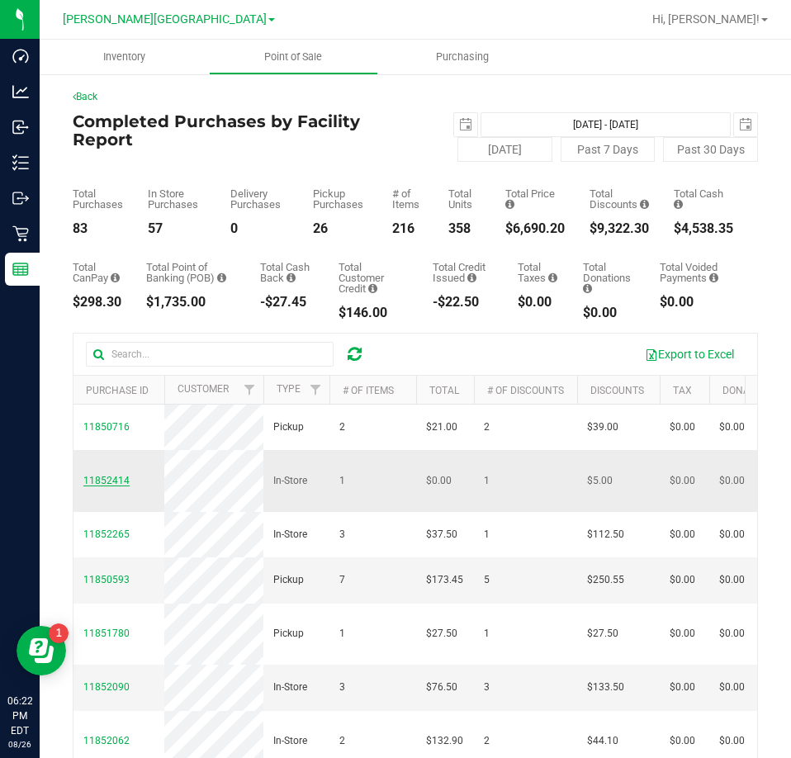
click at [91, 476] on span "11852414" at bounding box center [106, 481] width 46 height 12
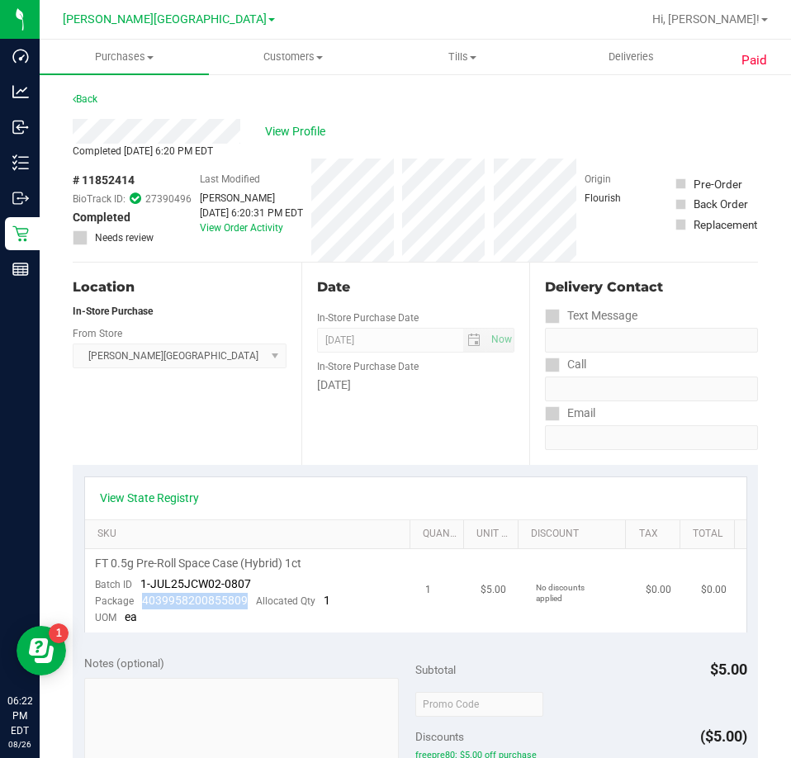
drag, startPoint x: 241, startPoint y: 601, endPoint x: 139, endPoint y: 598, distance: 101.6
click at [139, 598] on div "Package 4039958200855809 Allocated Qty 1" at bounding box center [212, 601] width 235 height 17
click at [82, 99] on link "Back" at bounding box center [85, 99] width 25 height 12
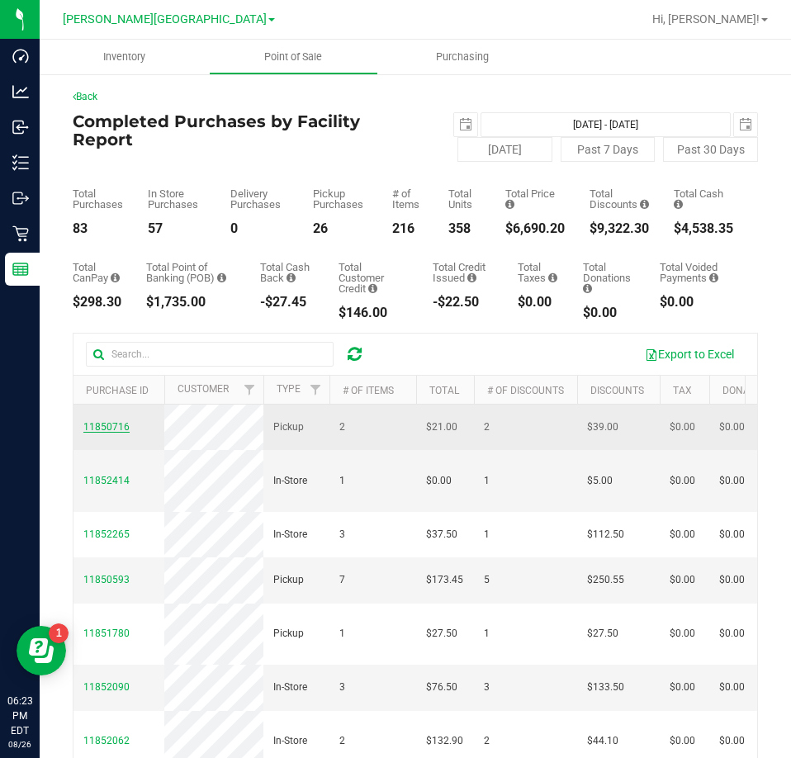
click at [98, 426] on span "11850716" at bounding box center [106, 427] width 46 height 12
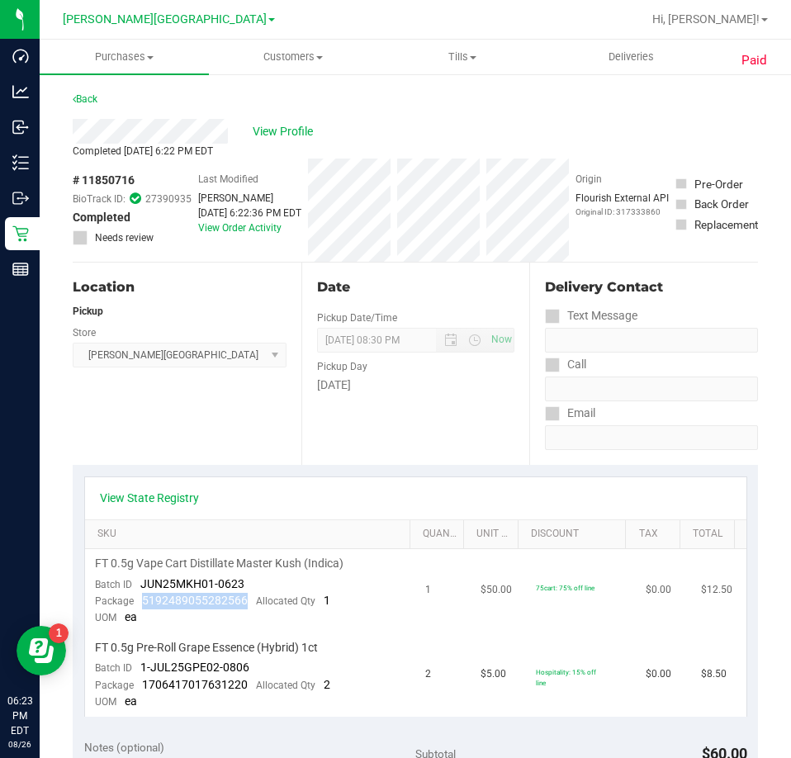
drag, startPoint x: 243, startPoint y: 602, endPoint x: 138, endPoint y: 603, distance: 105.7
click at [138, 603] on div "Package 5192489055282566 Allocated Qty 1" at bounding box center [212, 601] width 235 height 17
drag, startPoint x: 243, startPoint y: 687, endPoint x: 144, endPoint y: 678, distance: 100.3
click at [144, 678] on span "1706417017631220" at bounding box center [195, 684] width 106 height 13
click at [89, 99] on link "Back" at bounding box center [85, 99] width 25 height 12
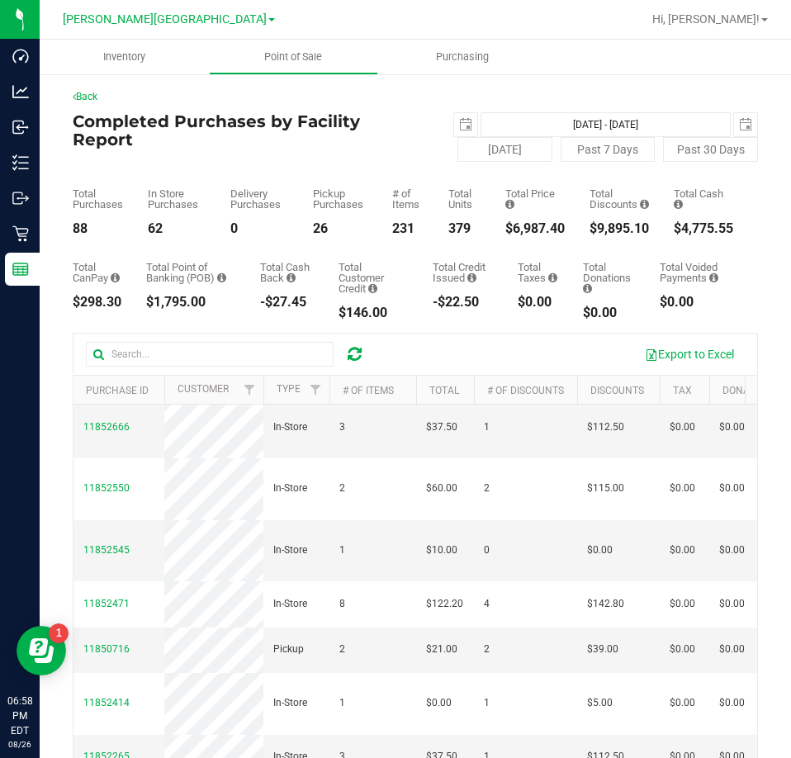
scroll to position [83, 0]
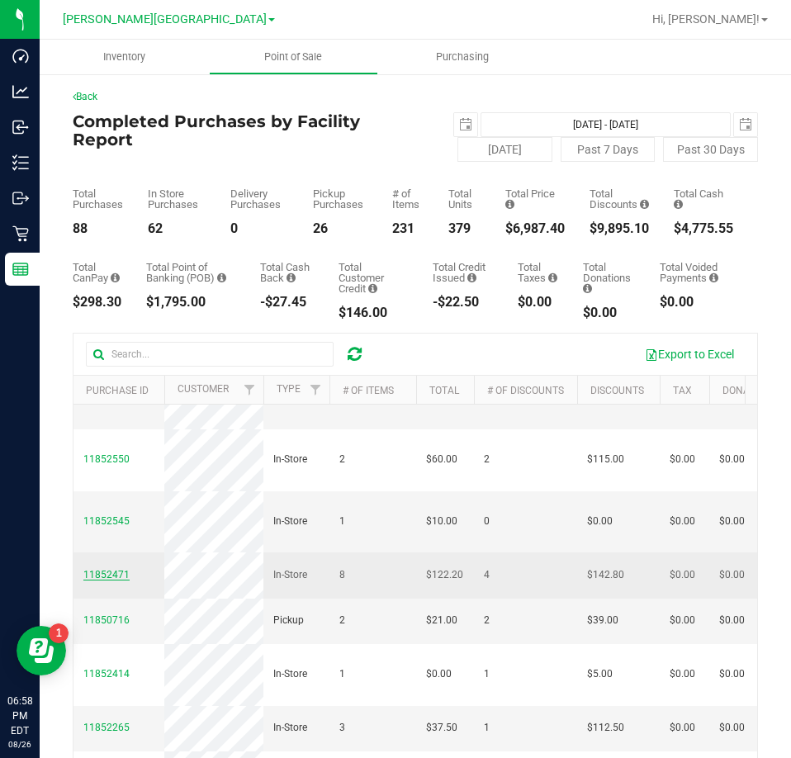
click at [106, 580] on span "11852471" at bounding box center [106, 575] width 46 height 12
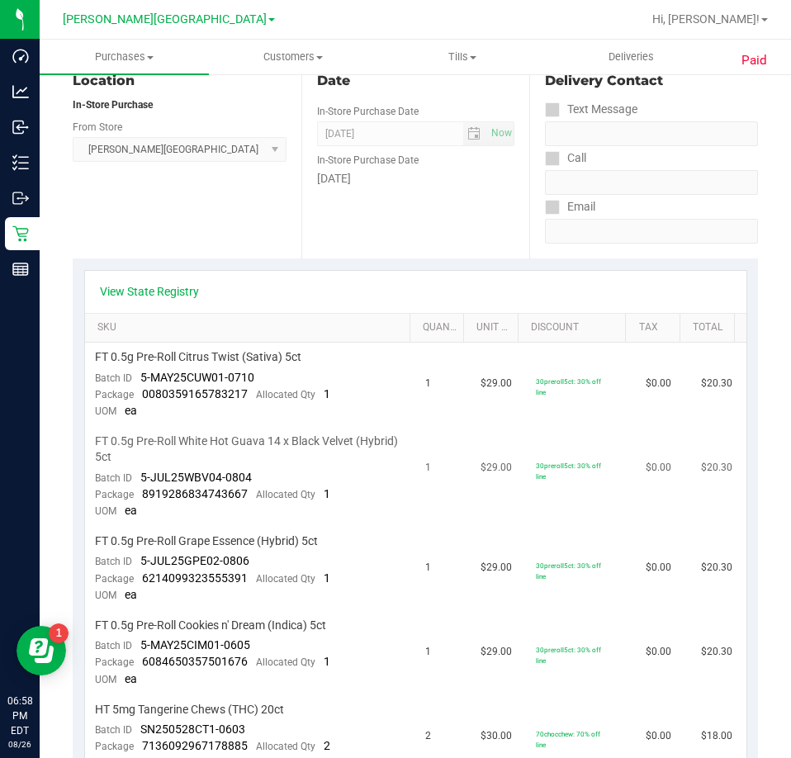
scroll to position [248, 0]
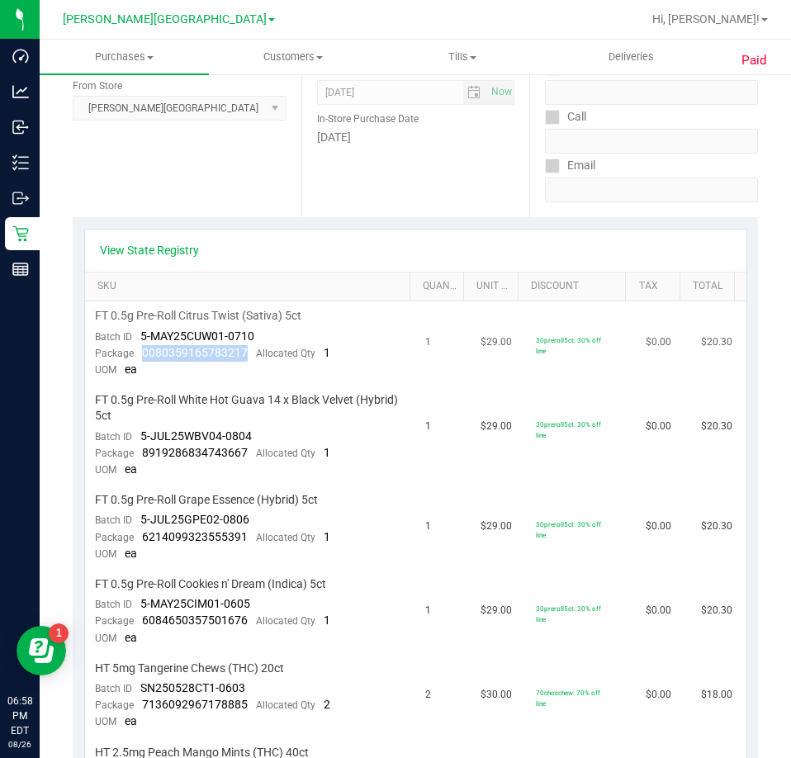
drag, startPoint x: 243, startPoint y: 354, endPoint x: 142, endPoint y: 357, distance: 101.5
click at [142, 357] on span "0080359165783217" at bounding box center [195, 352] width 106 height 13
drag, startPoint x: 243, startPoint y: 456, endPoint x: 140, endPoint y: 458, distance: 103.2
click at [140, 458] on div "Package 8919286834743667 Allocated Qty 1" at bounding box center [212, 453] width 235 height 17
drag, startPoint x: 247, startPoint y: 537, endPoint x: 143, endPoint y: 542, distance: 104.1
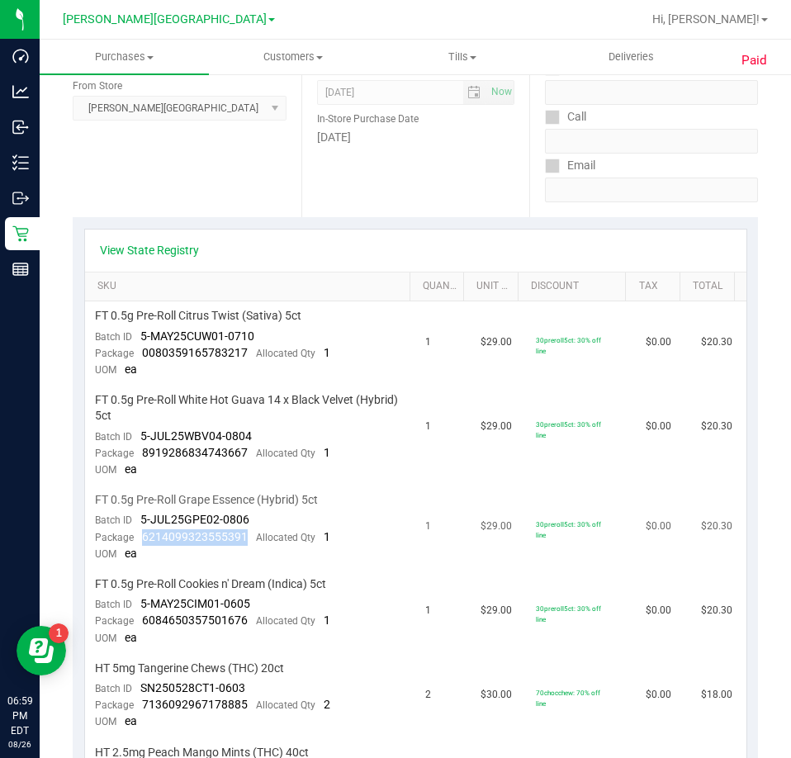
click at [143, 542] on div "Package 6214099323555391 Allocated Qty 1" at bounding box center [212, 537] width 235 height 17
drag, startPoint x: 245, startPoint y: 625, endPoint x: 141, endPoint y: 612, distance: 104.7
click at [141, 612] on div "Package 6084650357501676 Allocated Qty 1" at bounding box center [212, 620] width 235 height 17
click at [154, 621] on span "6084650357501676" at bounding box center [195, 619] width 106 height 13
drag, startPoint x: 141, startPoint y: 621, endPoint x: 242, endPoint y: 615, distance: 100.9
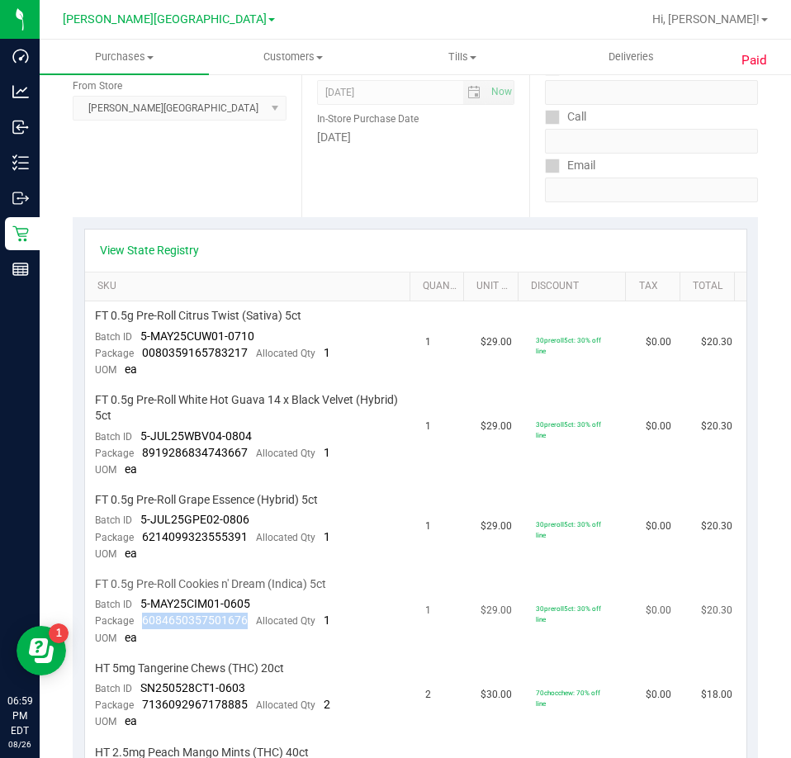
click at [242, 615] on span "6084650357501676" at bounding box center [195, 619] width 106 height 13
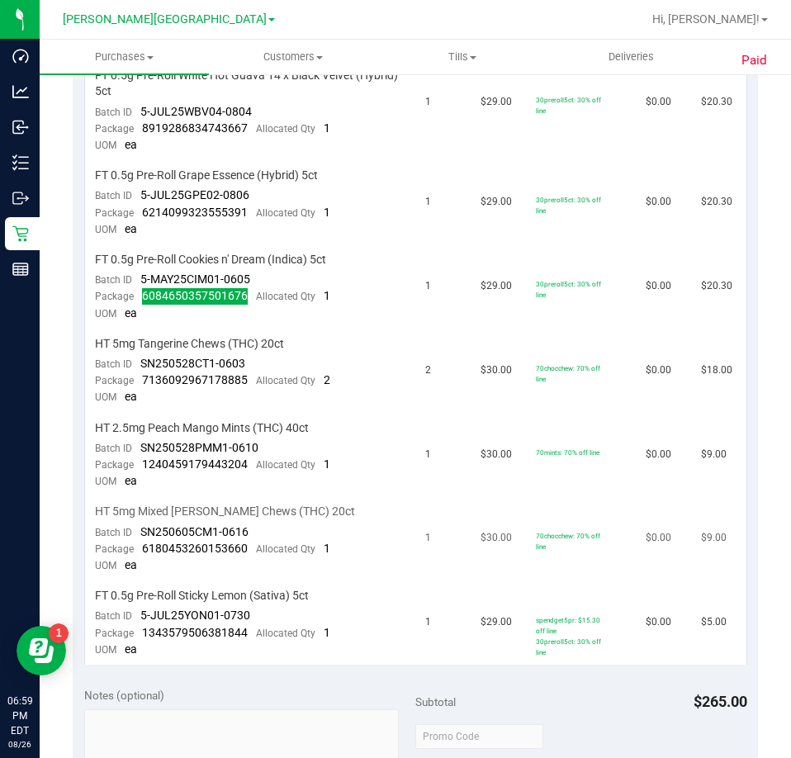
scroll to position [578, 0]
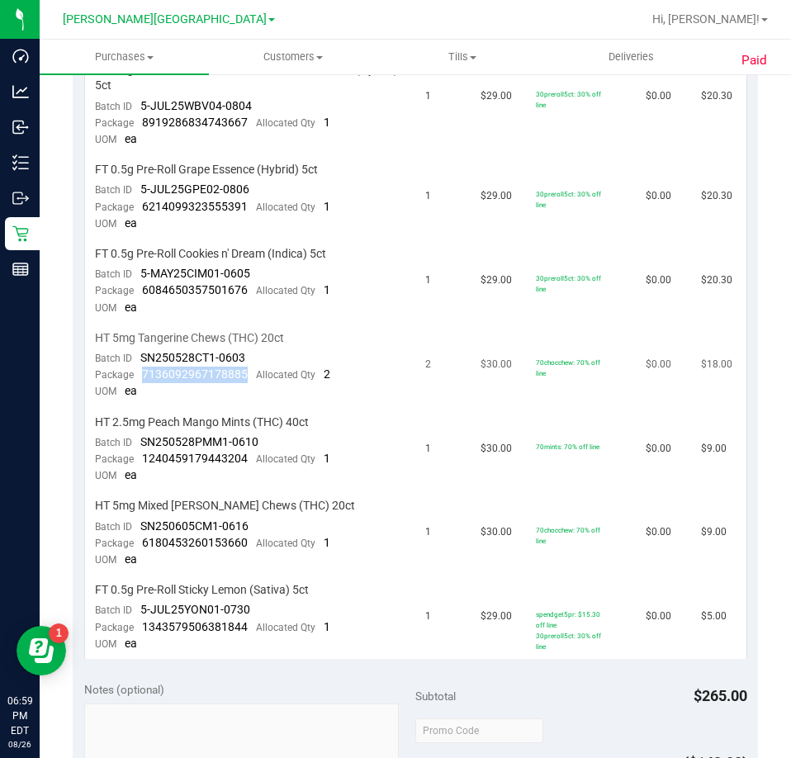
drag, startPoint x: 240, startPoint y: 378, endPoint x: 142, endPoint y: 376, distance: 98.2
click at [142, 376] on div "Package 7136092967178885 Allocated Qty 2" at bounding box center [212, 374] width 235 height 17
drag, startPoint x: 251, startPoint y: 458, endPoint x: 140, endPoint y: 458, distance: 110.6
click at [140, 458] on div "Package 1240459179443204 Allocated Qty 1" at bounding box center [212, 459] width 235 height 17
drag, startPoint x: 245, startPoint y: 541, endPoint x: 137, endPoint y: 545, distance: 108.2
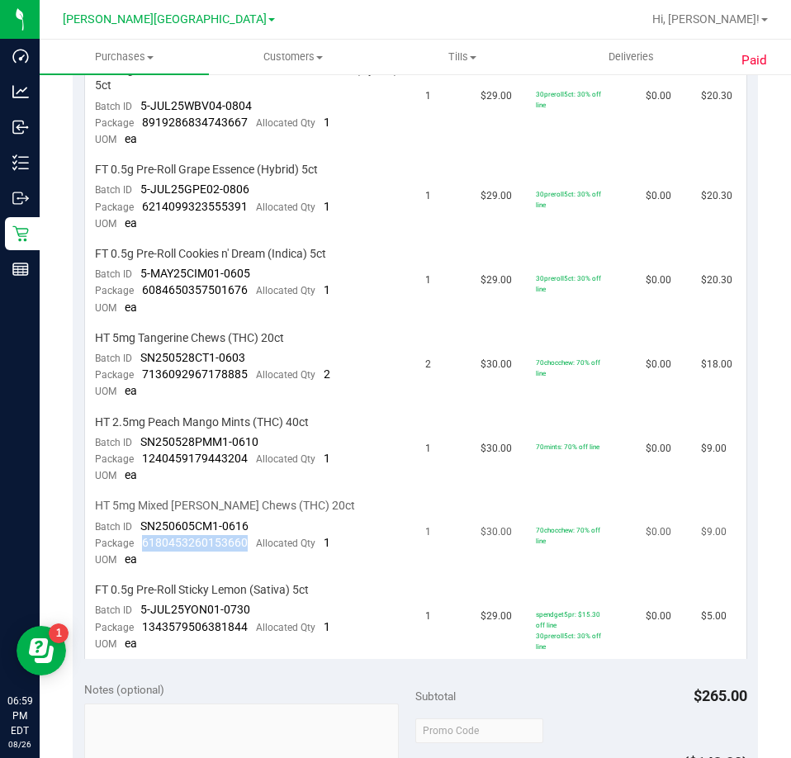
click at [137, 545] on div "Package 6180453260153660 Allocated Qty 1" at bounding box center [212, 543] width 235 height 17
drag, startPoint x: 248, startPoint y: 626, endPoint x: 144, endPoint y: 627, distance: 104.0
click at [144, 627] on div "Package 1343579506381844 Allocated Qty 1" at bounding box center [212, 627] width 235 height 17
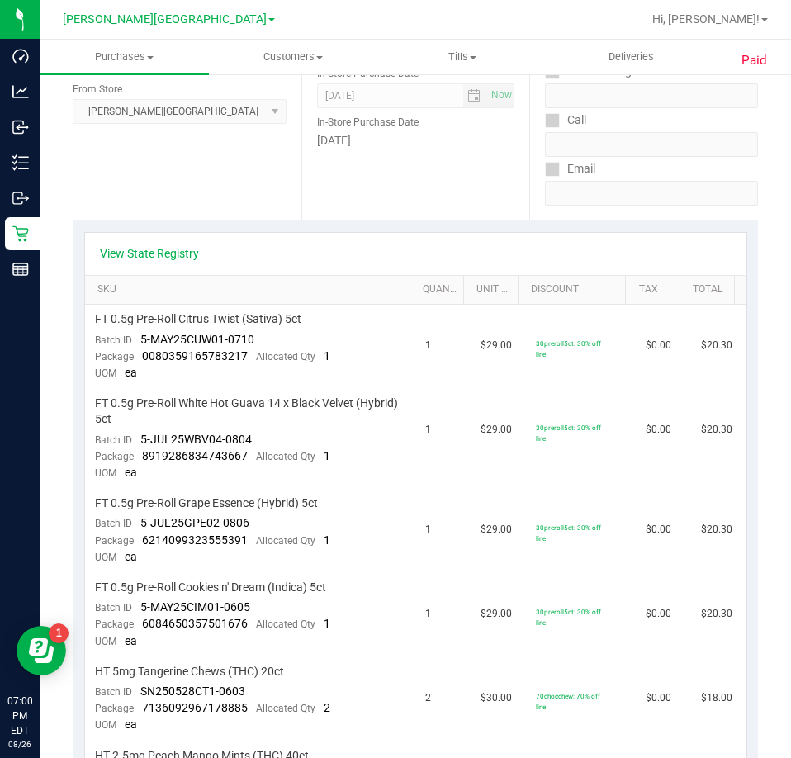
scroll to position [0, 0]
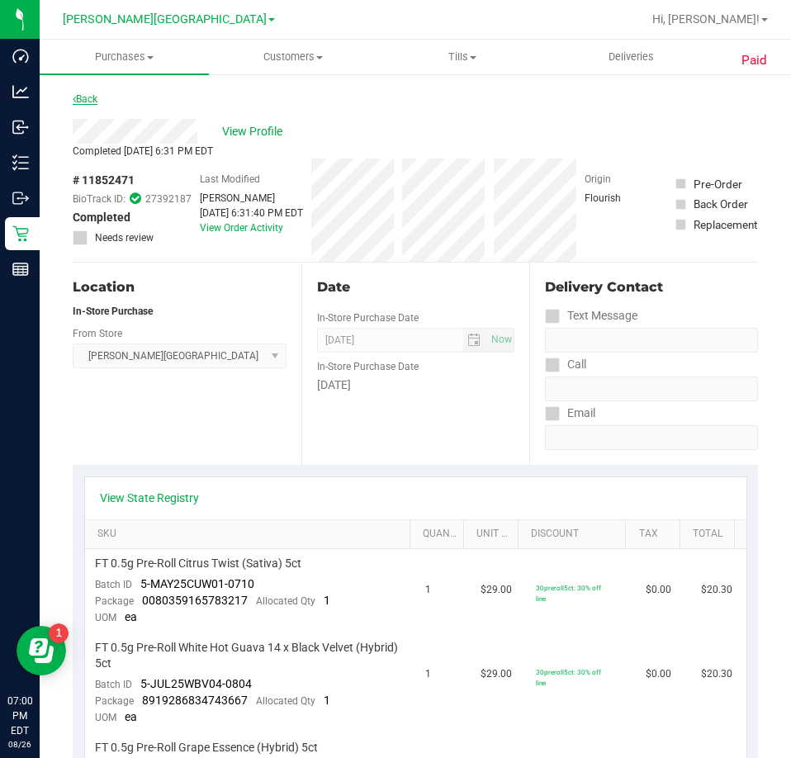
click at [86, 94] on link "Back" at bounding box center [85, 99] width 25 height 12
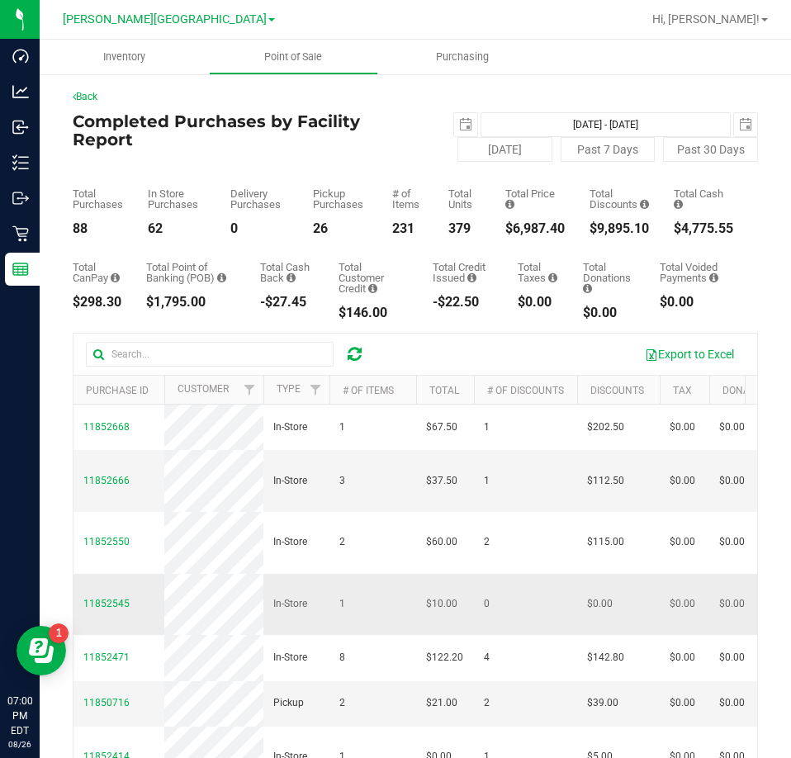
click at [110, 611] on td "11852545" at bounding box center [118, 605] width 91 height 62
click at [107, 609] on span "11852545" at bounding box center [106, 604] width 46 height 12
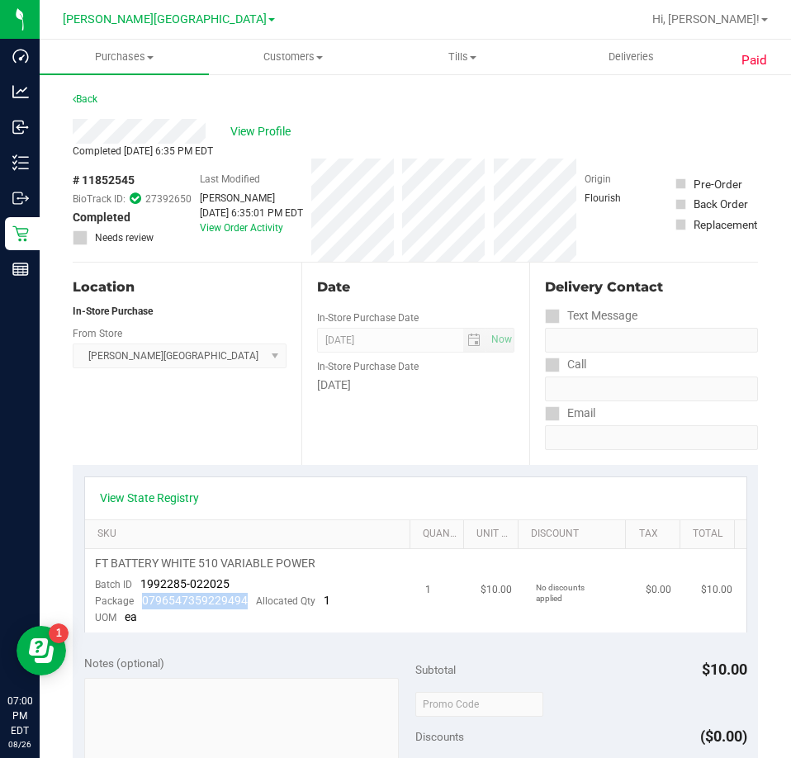
drag, startPoint x: 247, startPoint y: 604, endPoint x: 144, endPoint y: 602, distance: 103.2
click at [144, 602] on div "Package 0796547359229494 Allocated Qty 1" at bounding box center [212, 601] width 235 height 17
click at [84, 101] on link "Back" at bounding box center [85, 99] width 25 height 12
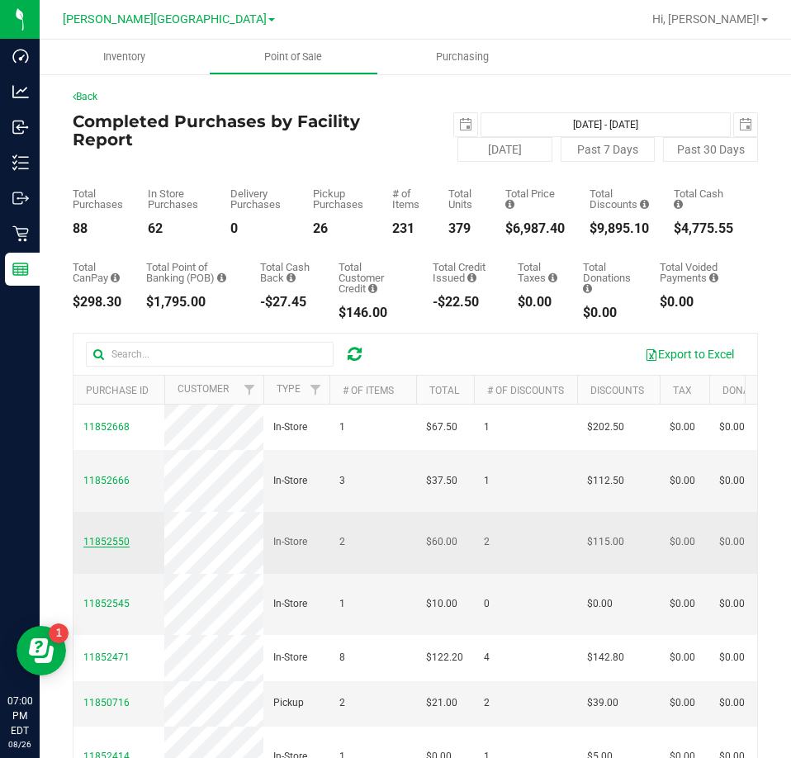
click at [92, 547] on span "11852550" at bounding box center [106, 542] width 46 height 12
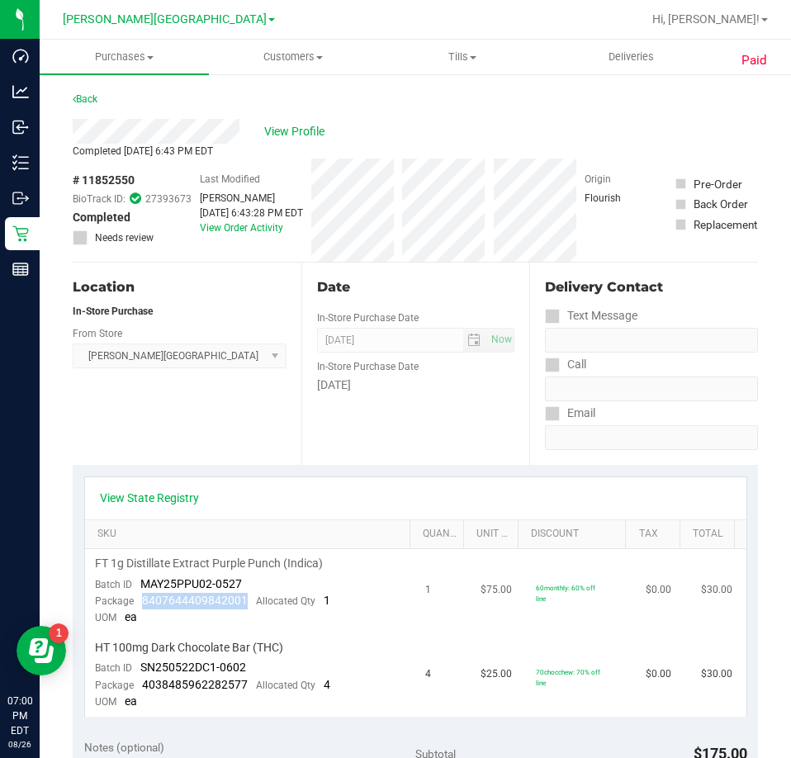
drag, startPoint x: 244, startPoint y: 602, endPoint x: 144, endPoint y: 598, distance: 100.8
click at [144, 598] on div "Package 8407644409842001 Allocated Qty 1" at bounding box center [212, 601] width 235 height 17
drag, startPoint x: 250, startPoint y: 683, endPoint x: 143, endPoint y: 682, distance: 107.3
click at [143, 682] on div "Package 4038485962282577 Allocated Qty 4" at bounding box center [212, 685] width 235 height 17
click at [83, 96] on link "Back" at bounding box center [85, 99] width 25 height 12
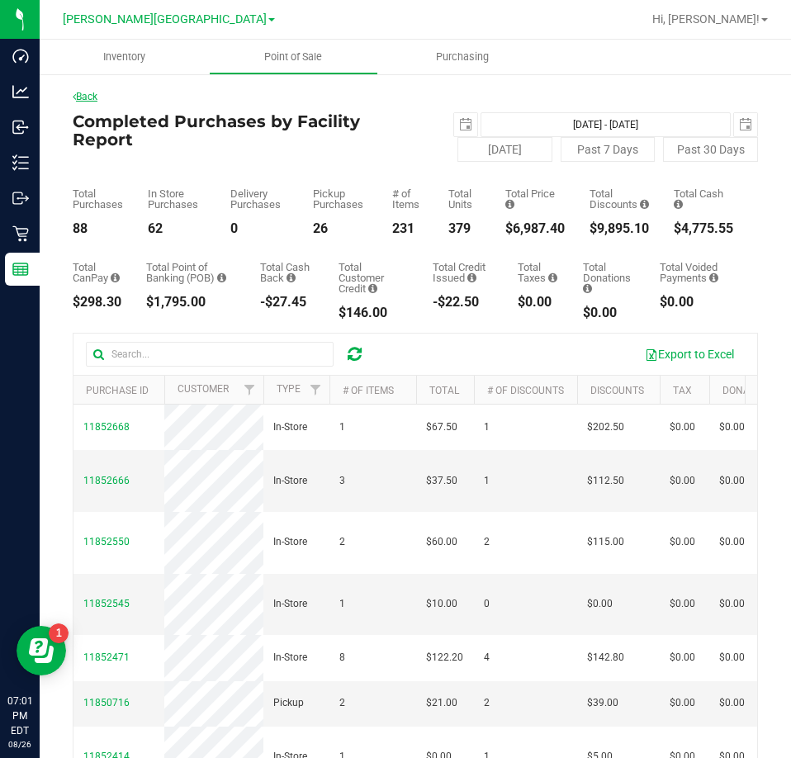
click at [89, 91] on link "Back" at bounding box center [85, 97] width 25 height 12
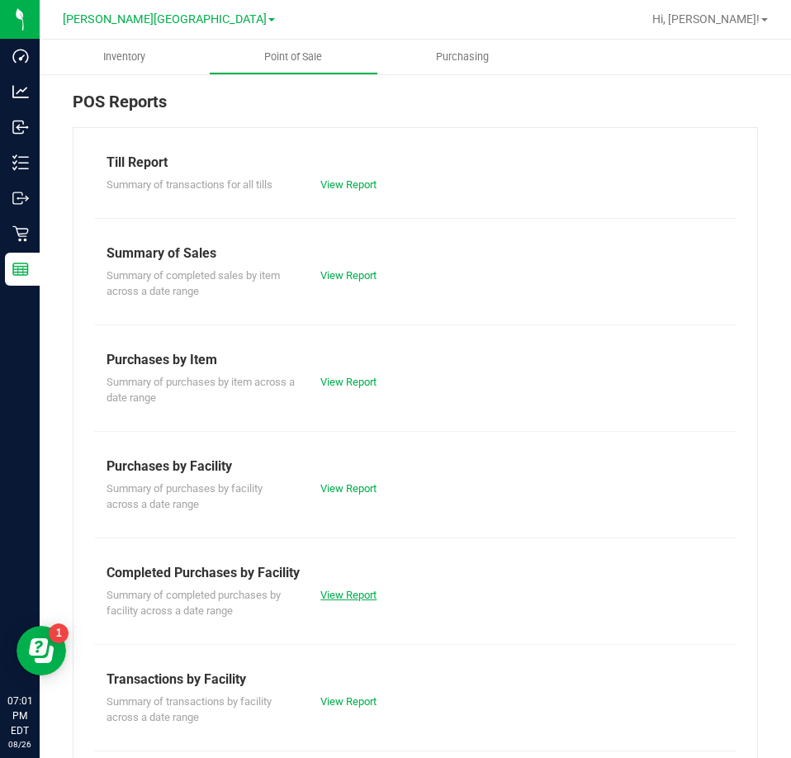
click at [327, 600] on div "View Report" at bounding box center [361, 595] width 107 height 17
click at [327, 590] on link "View Report" at bounding box center [348, 594] width 56 height 12
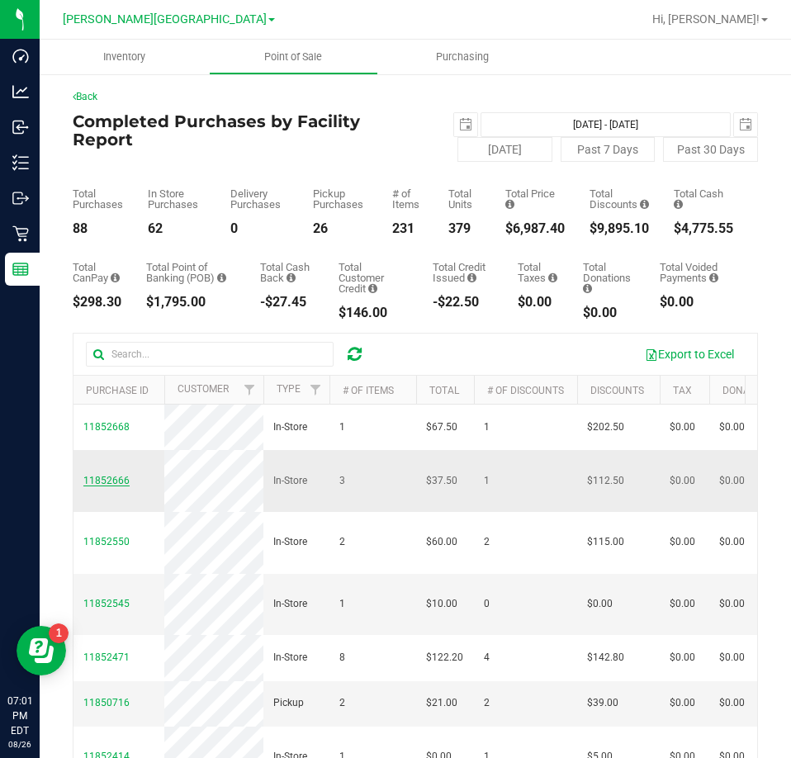
click at [113, 486] on span "11852666" at bounding box center [106, 481] width 46 height 12
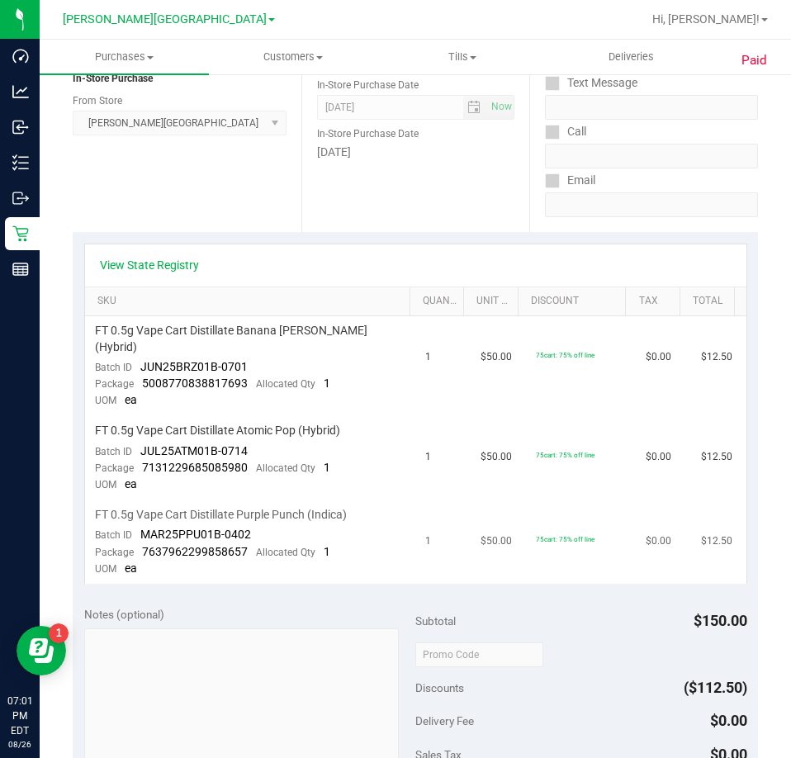
scroll to position [248, 0]
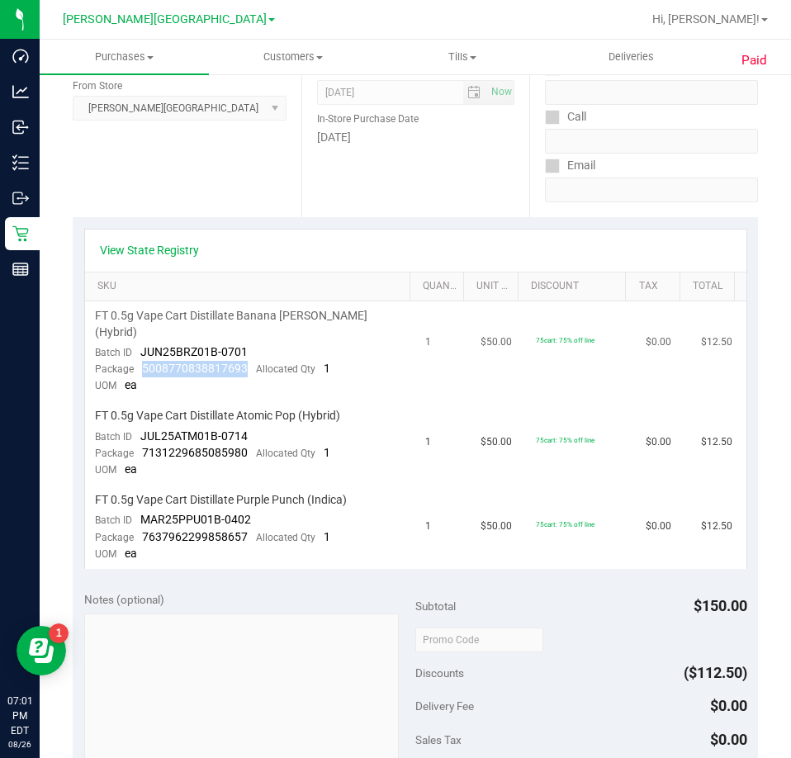
drag, startPoint x: 243, startPoint y: 355, endPoint x: 142, endPoint y: 357, distance: 100.7
click at [142, 361] on span "5008770838817693" at bounding box center [195, 367] width 106 height 13
drag, startPoint x: 244, startPoint y: 437, endPoint x: 143, endPoint y: 435, distance: 101.5
click at [143, 445] on div "Package 7131229685085980 Allocated Qty 1" at bounding box center [212, 453] width 235 height 17
drag, startPoint x: 248, startPoint y: 517, endPoint x: 142, endPoint y: 524, distance: 105.8
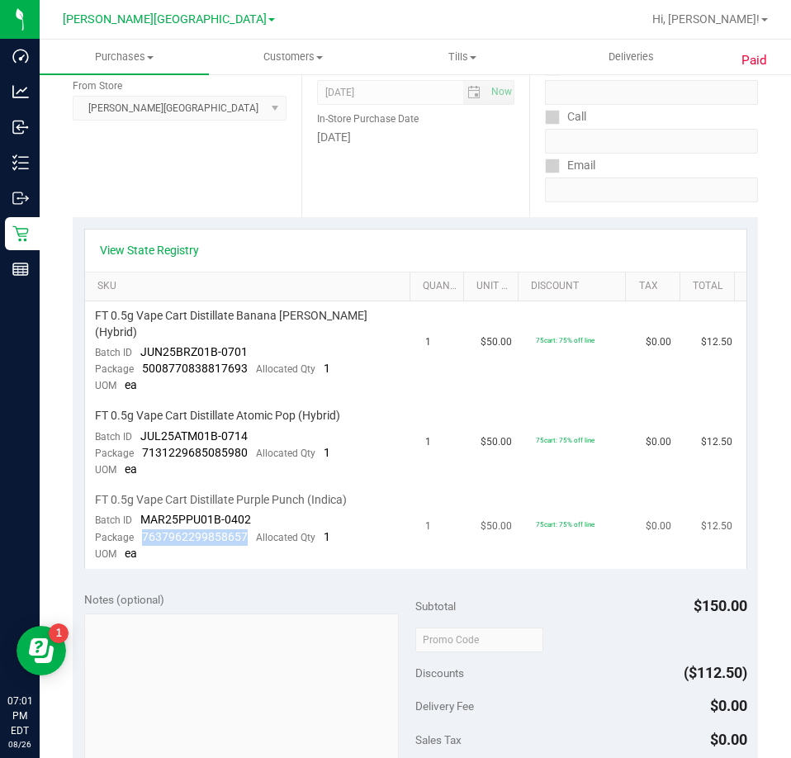
click at [142, 529] on div "Package 7637962299858657 Allocated Qty 1" at bounding box center [212, 537] width 235 height 17
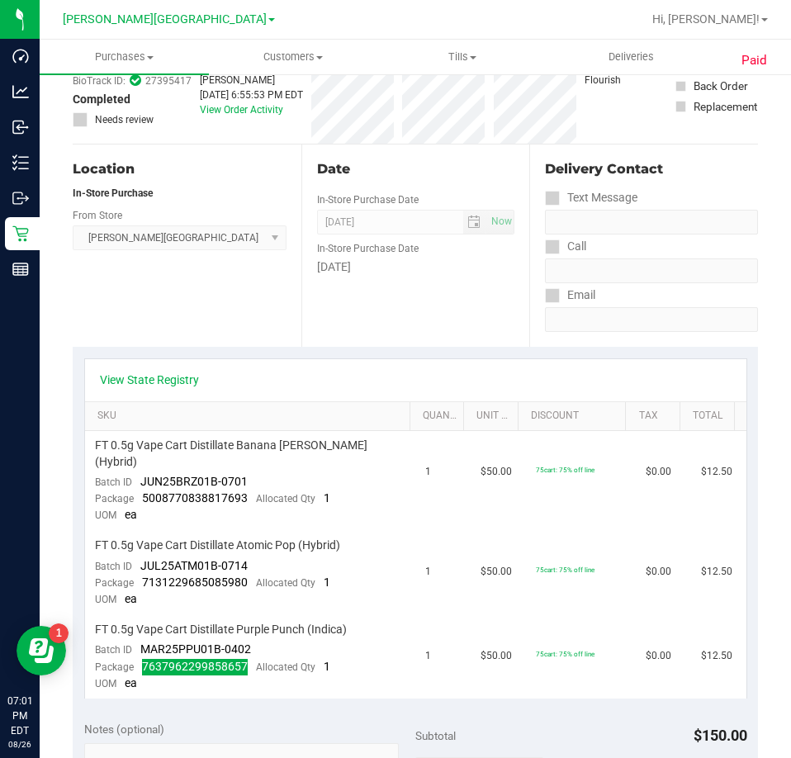
scroll to position [0, 0]
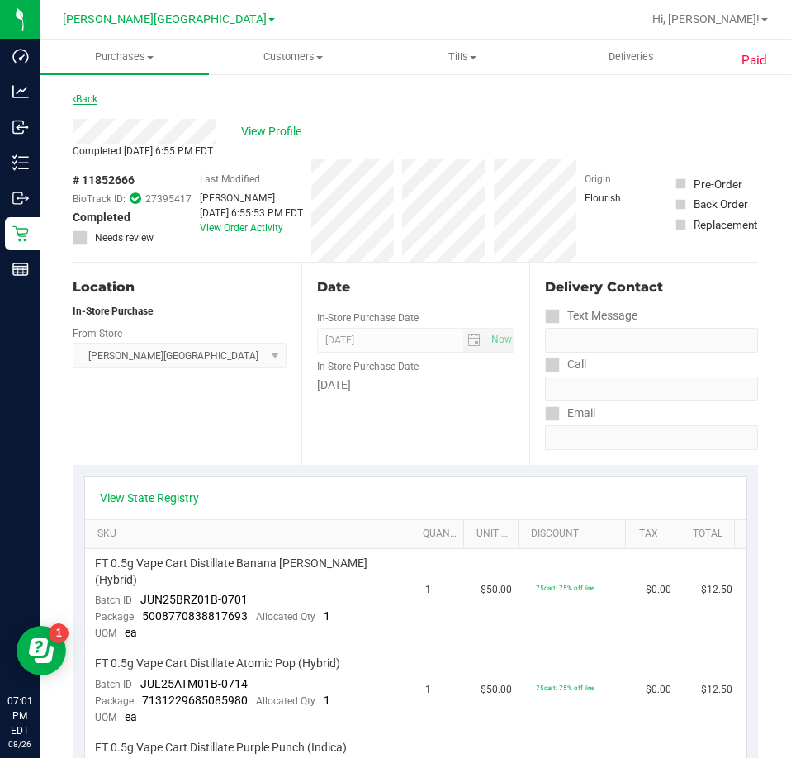
click at [81, 97] on link "Back" at bounding box center [85, 99] width 25 height 12
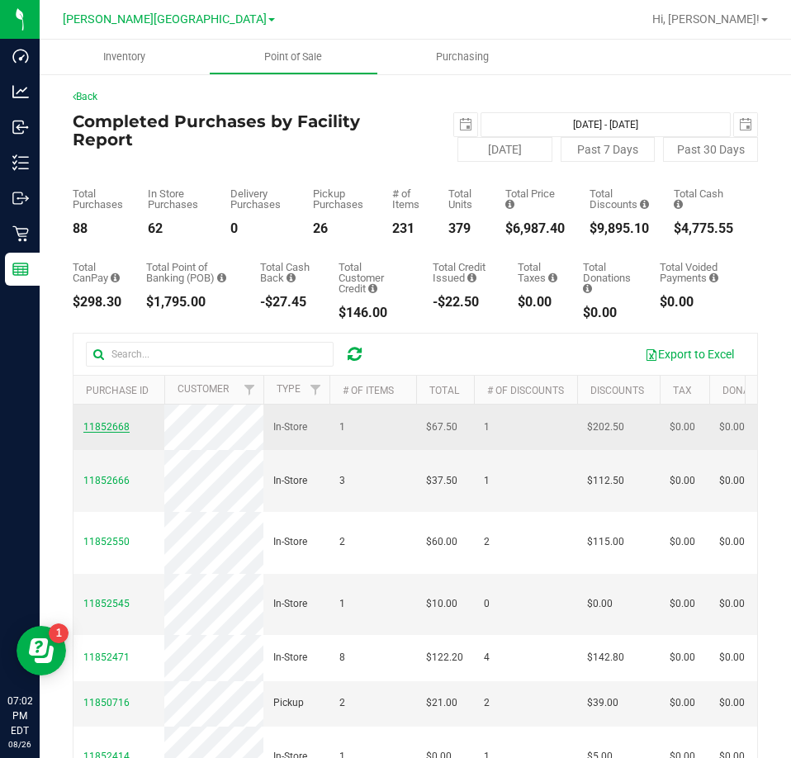
click at [100, 432] on span "11852668" at bounding box center [106, 427] width 46 height 12
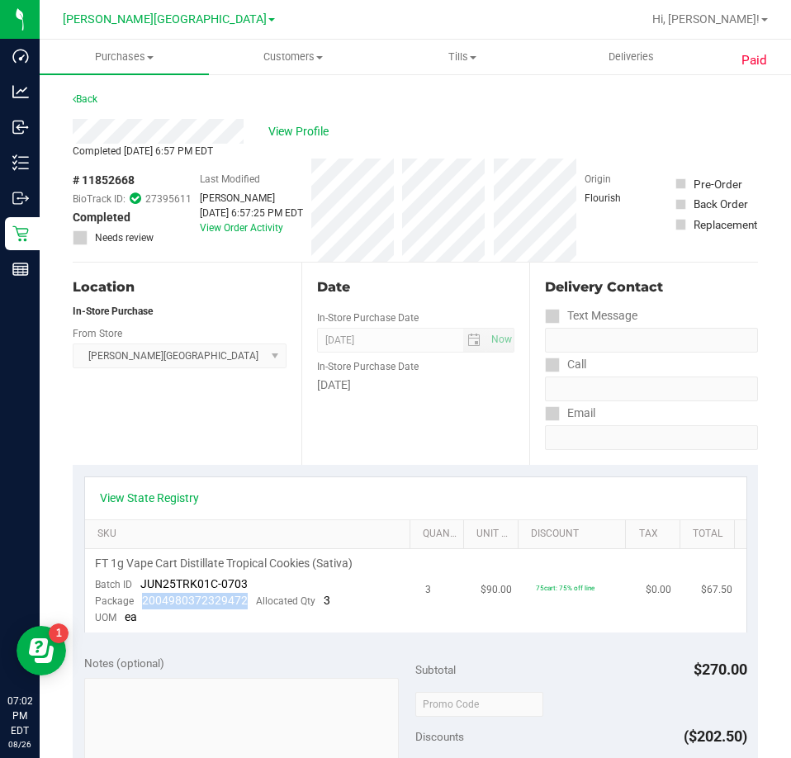
drag, startPoint x: 243, startPoint y: 602, endPoint x: 143, endPoint y: 598, distance: 100.8
click at [143, 598] on span "2004980372329472" at bounding box center [195, 599] width 106 height 13
click at [173, 446] on div "Location In-Store Purchase From Store Bonita Springs WC Select Store Bonita Spr…" at bounding box center [187, 363] width 229 height 202
click at [94, 97] on link "Back" at bounding box center [85, 99] width 25 height 12
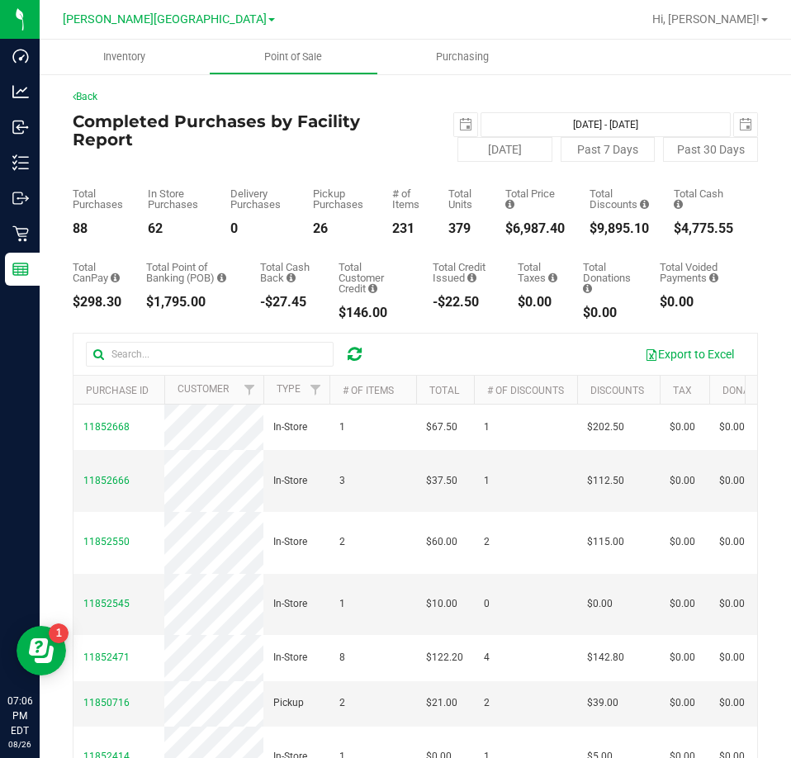
click at [353, 350] on icon at bounding box center [354, 354] width 14 height 17
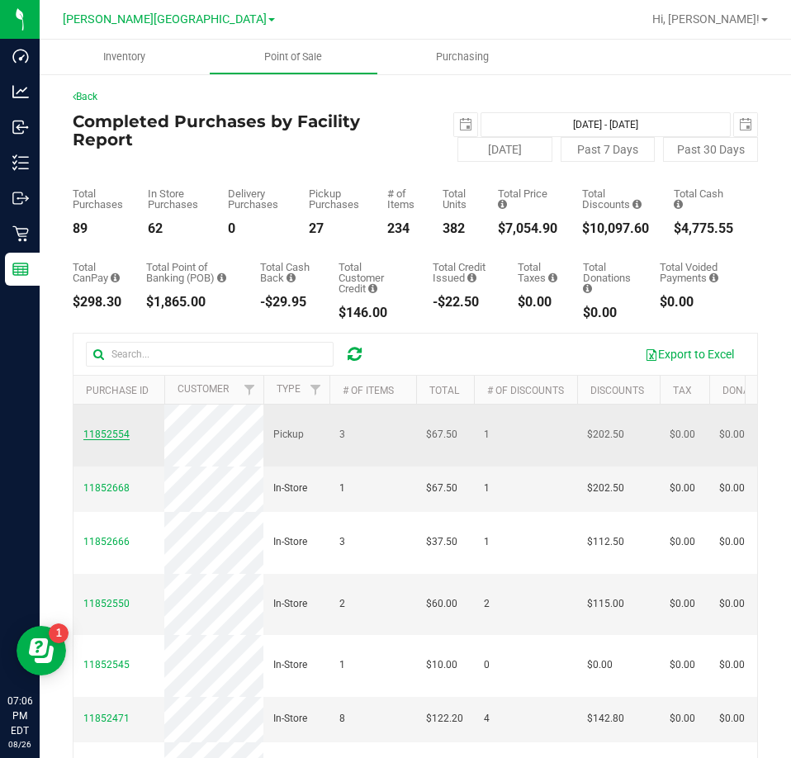
click at [105, 428] on span "11852554" at bounding box center [106, 434] width 46 height 12
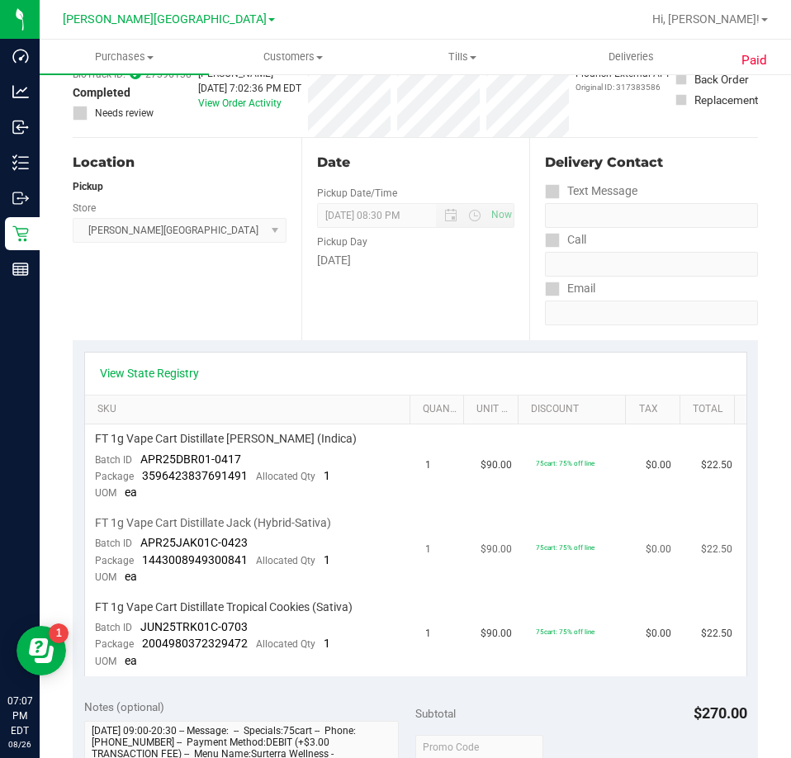
scroll to position [165, 0]
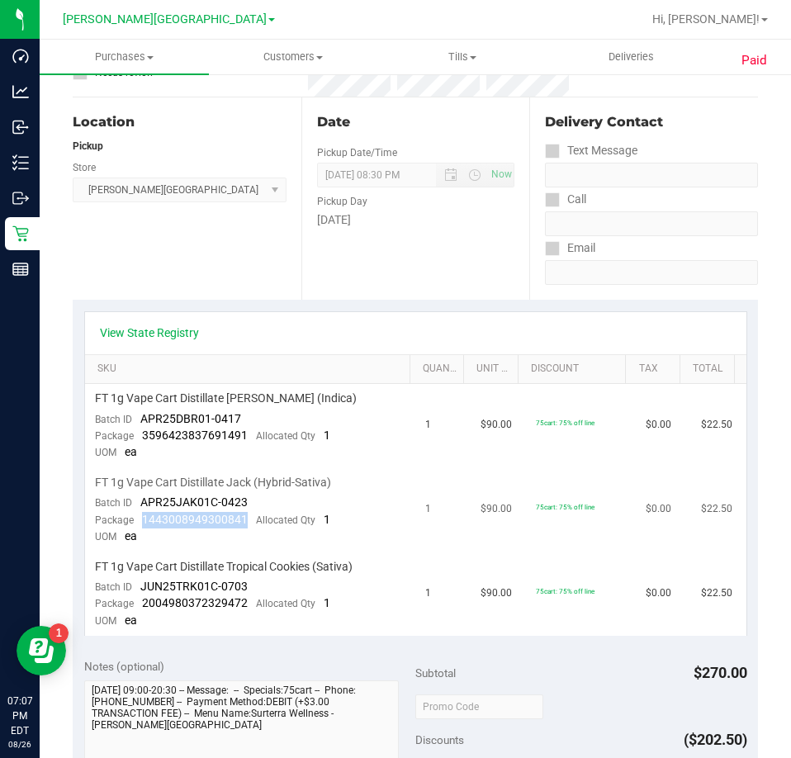
drag, startPoint x: 245, startPoint y: 516, endPoint x: 138, endPoint y: 521, distance: 107.4
click at [138, 521] on div "Package 1443008949300841 Allocated Qty 1" at bounding box center [212, 520] width 235 height 17
drag, startPoint x: 242, startPoint y: 437, endPoint x: 140, endPoint y: 437, distance: 101.5
click at [140, 437] on div "Package 3596423837691491 Allocated Qty 1" at bounding box center [212, 436] width 235 height 17
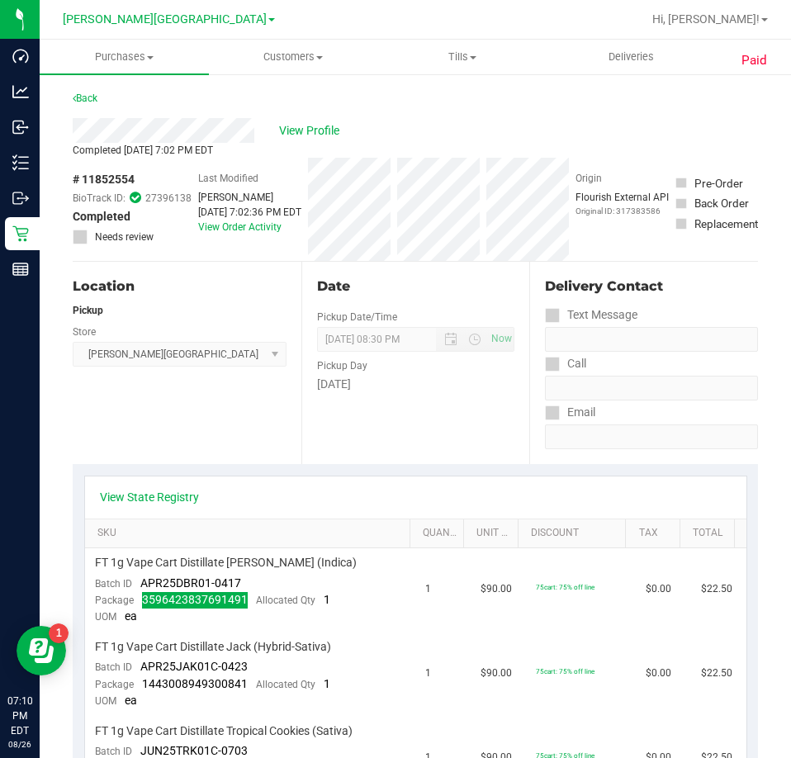
scroll to position [0, 0]
click at [81, 100] on link "Back" at bounding box center [85, 99] width 25 height 12
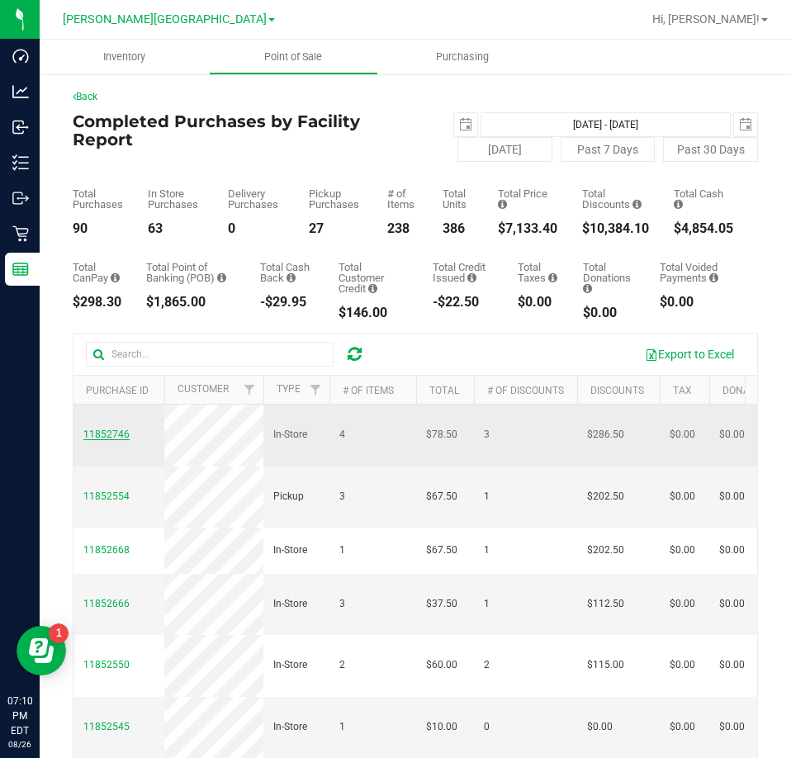
click at [120, 432] on span "11852746" at bounding box center [106, 434] width 46 height 12
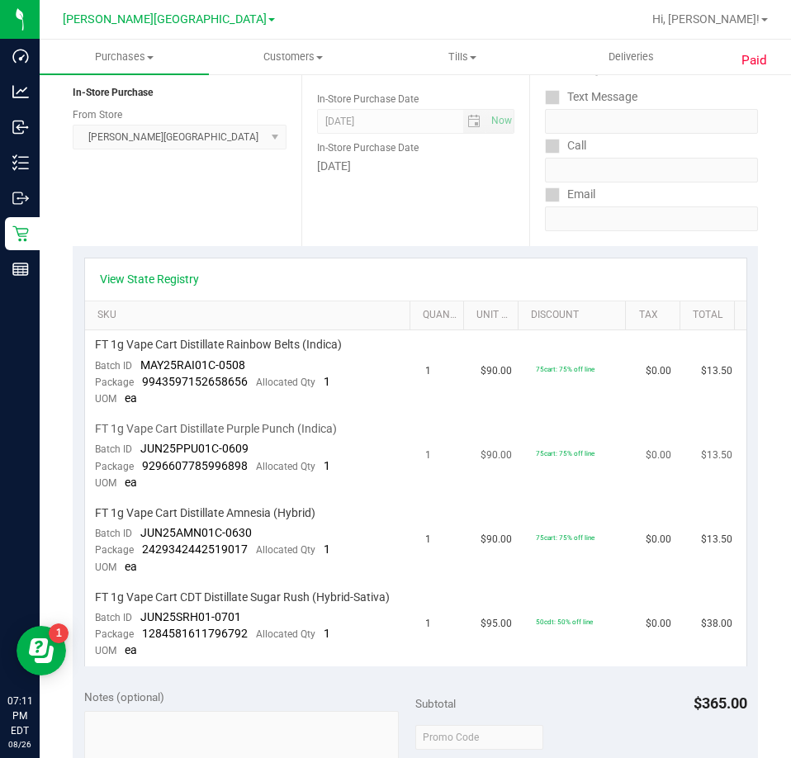
scroll to position [248, 0]
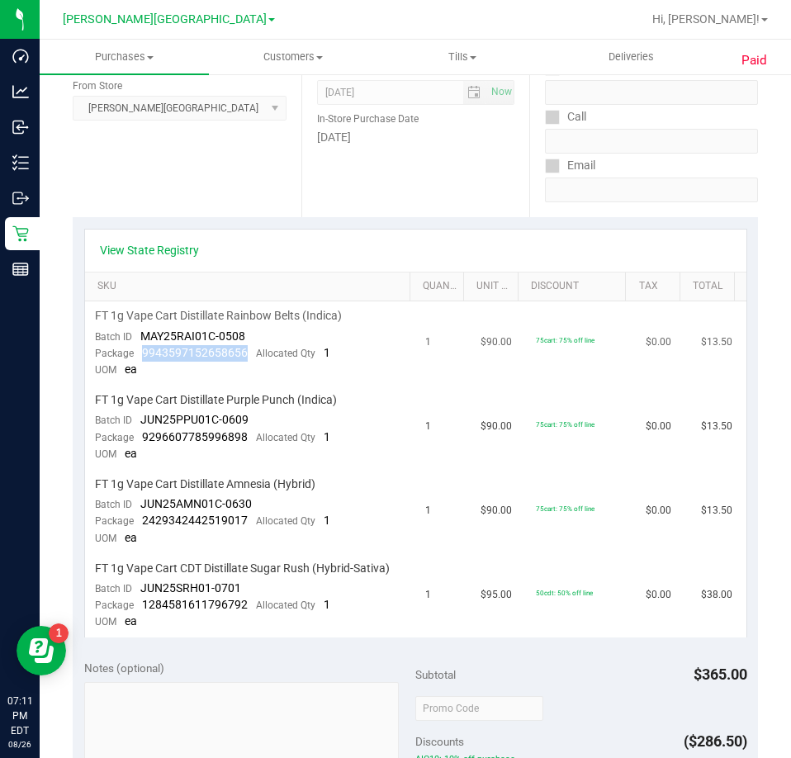
drag, startPoint x: 243, startPoint y: 357, endPoint x: 141, endPoint y: 355, distance: 102.4
click at [142, 355] on span "9943597152658656" at bounding box center [195, 352] width 106 height 13
drag, startPoint x: 244, startPoint y: 432, endPoint x: 144, endPoint y: 441, distance: 101.1
click at [144, 441] on div "Package 9296607785996898 Allocated Qty 1" at bounding box center [212, 437] width 235 height 17
drag, startPoint x: 247, startPoint y: 523, endPoint x: 141, endPoint y: 525, distance: 105.7
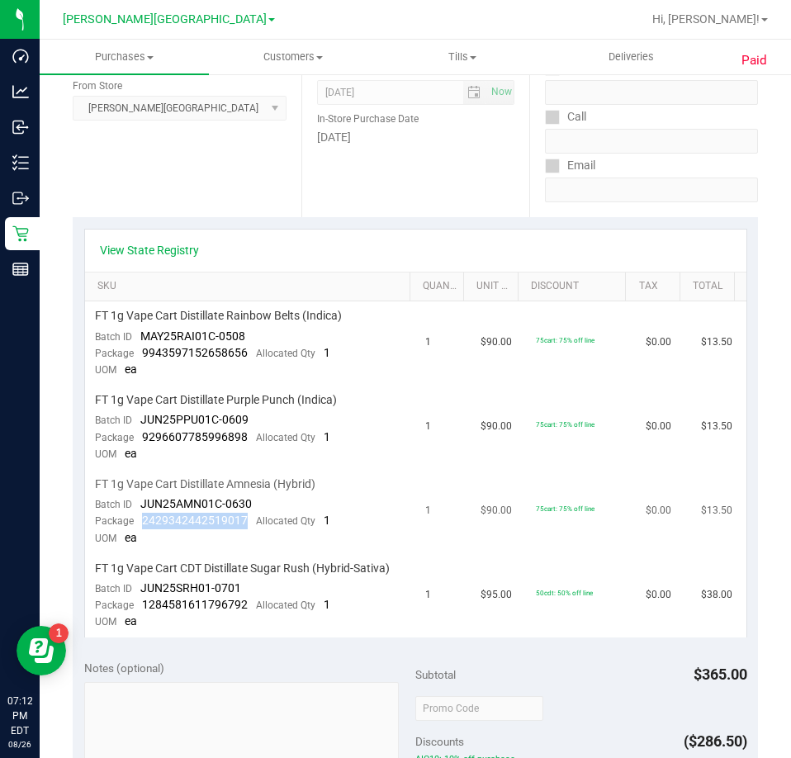
click at [141, 525] on div "Package 2429342442519017 Allocated Qty 1" at bounding box center [212, 521] width 235 height 17
drag, startPoint x: 247, startPoint y: 607, endPoint x: 144, endPoint y: 608, distance: 103.2
click at [144, 608] on div "Package 1284581611796792 Allocated Qty 1" at bounding box center [212, 605] width 235 height 17
click at [365, 224] on div "View State Registry SKU Quantity Unit Price Discount Tax Total FT 1g Vape Cart …" at bounding box center [415, 432] width 685 height 431
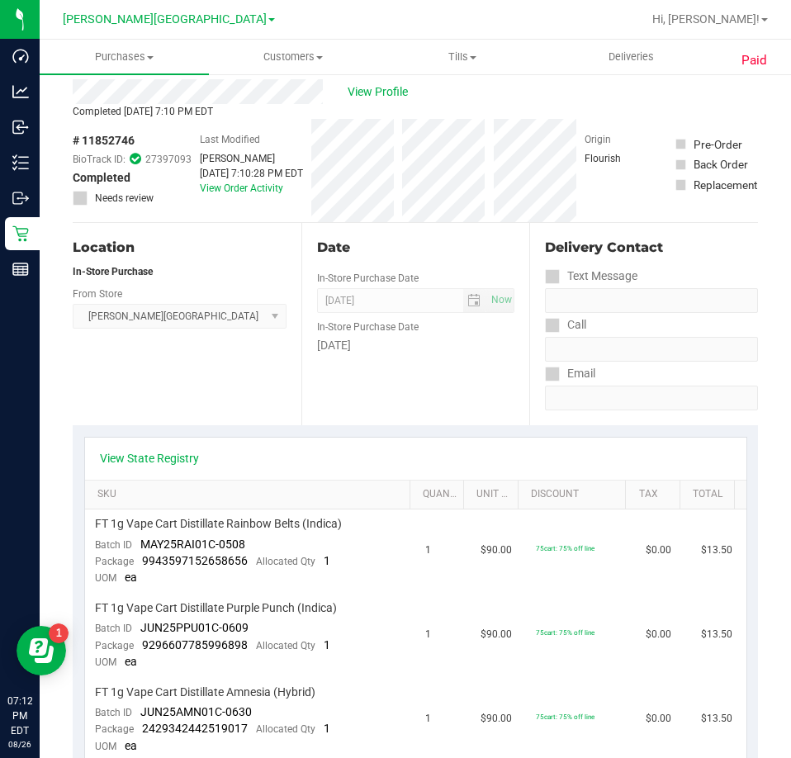
scroll to position [0, 0]
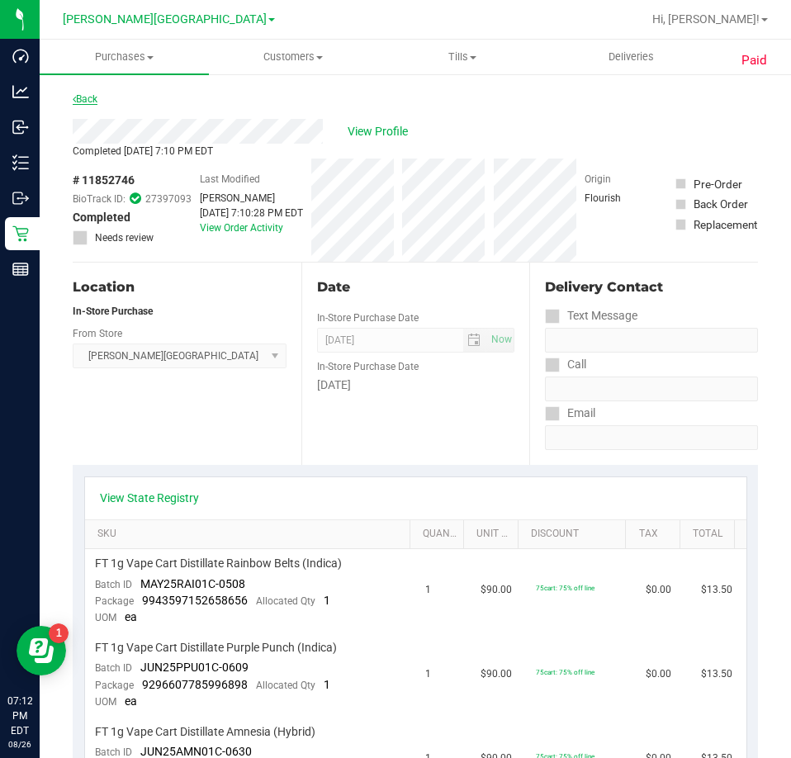
click at [87, 99] on link "Back" at bounding box center [85, 99] width 25 height 12
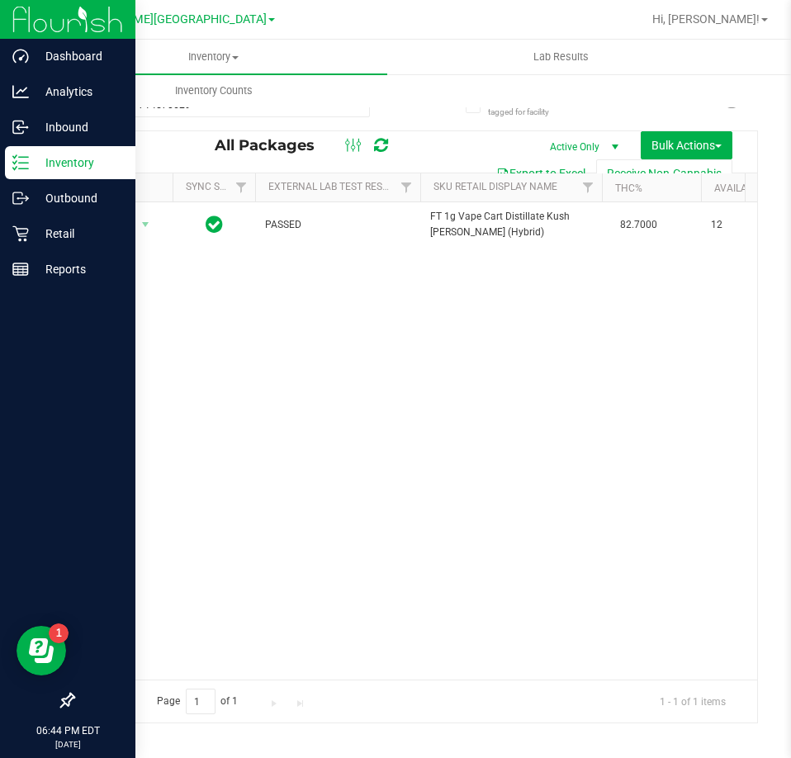
click at [26, 157] on line at bounding box center [23, 157] width 9 height 0
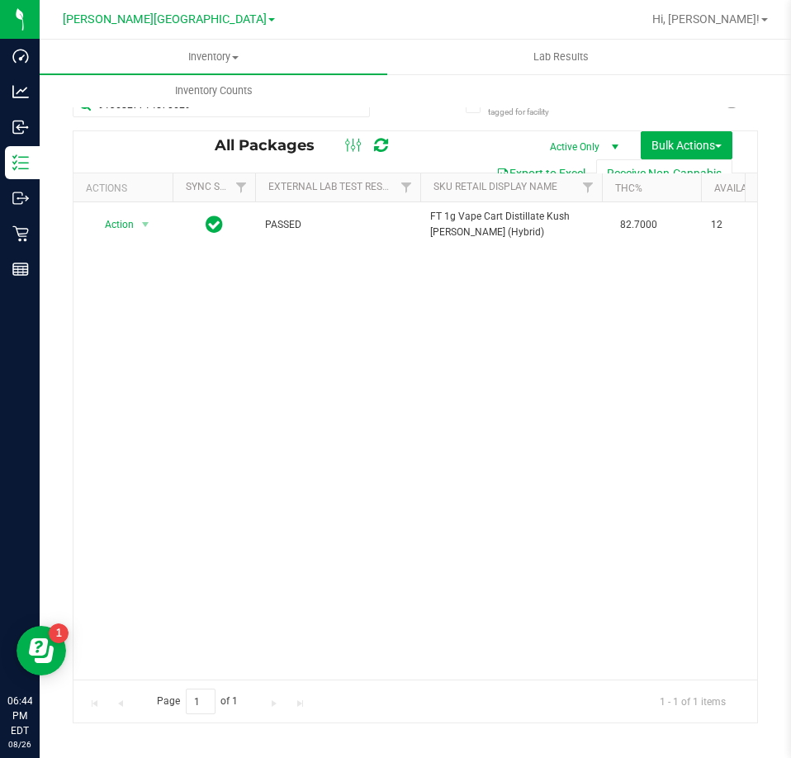
drag, startPoint x: 177, startPoint y: 135, endPoint x: 180, endPoint y: 125, distance: 10.2
click at [179, 134] on div "All Packages Active Only Active Only Lab Samples Locked All External Internal B…" at bounding box center [414, 151] width 683 height 41
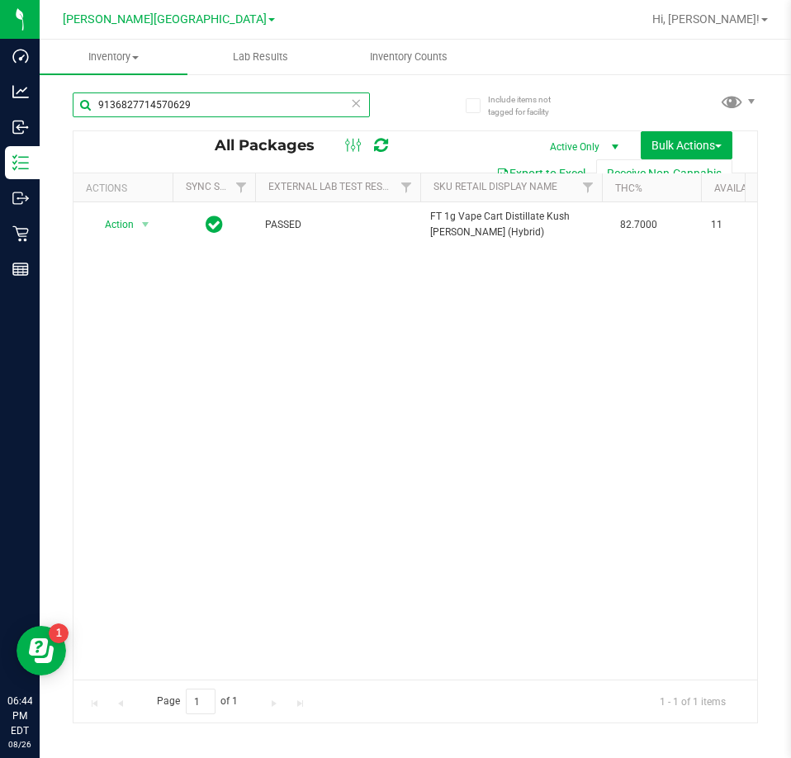
click at [205, 103] on input "9136827714570629" at bounding box center [221, 104] width 297 height 25
click at [196, 107] on input "9136827714570629" at bounding box center [221, 104] width 297 height 25
paste input "5951755633105994"
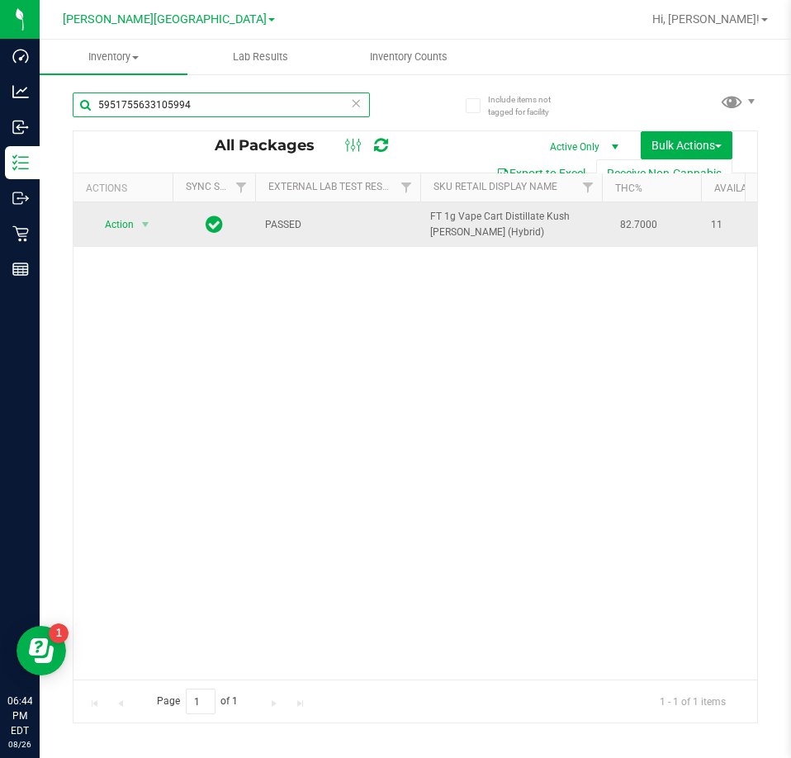
type input "5951755633105994"
click at [111, 224] on span "Action" at bounding box center [112, 224] width 45 height 23
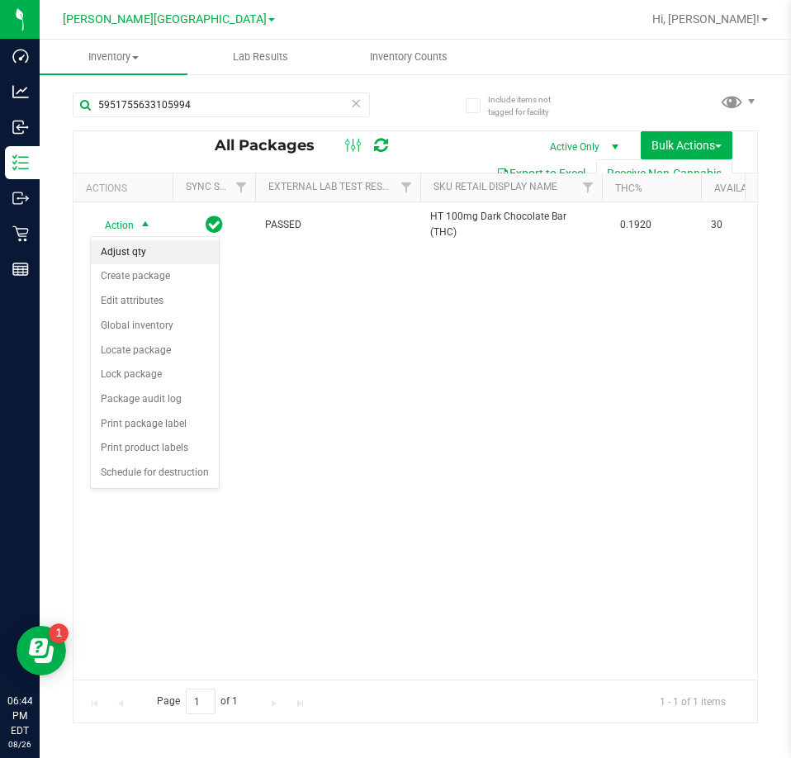
click at [120, 258] on li "Adjust qty" at bounding box center [155, 252] width 128 height 25
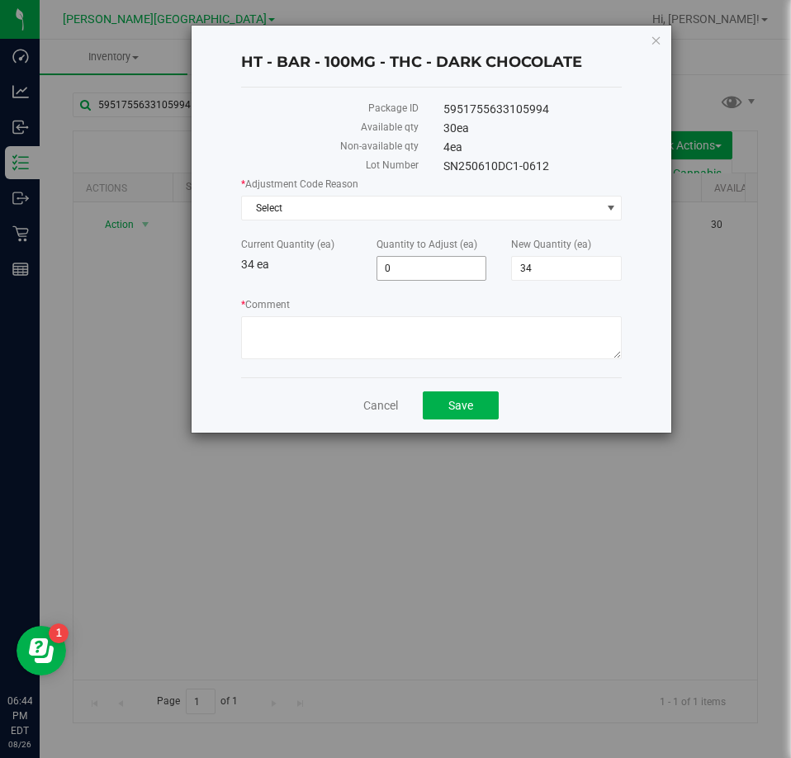
click at [405, 265] on span "0 0" at bounding box center [431, 268] width 111 height 25
click at [0, 0] on input "0" at bounding box center [0, 0] width 0 height 0
type input "14"
type input "48"
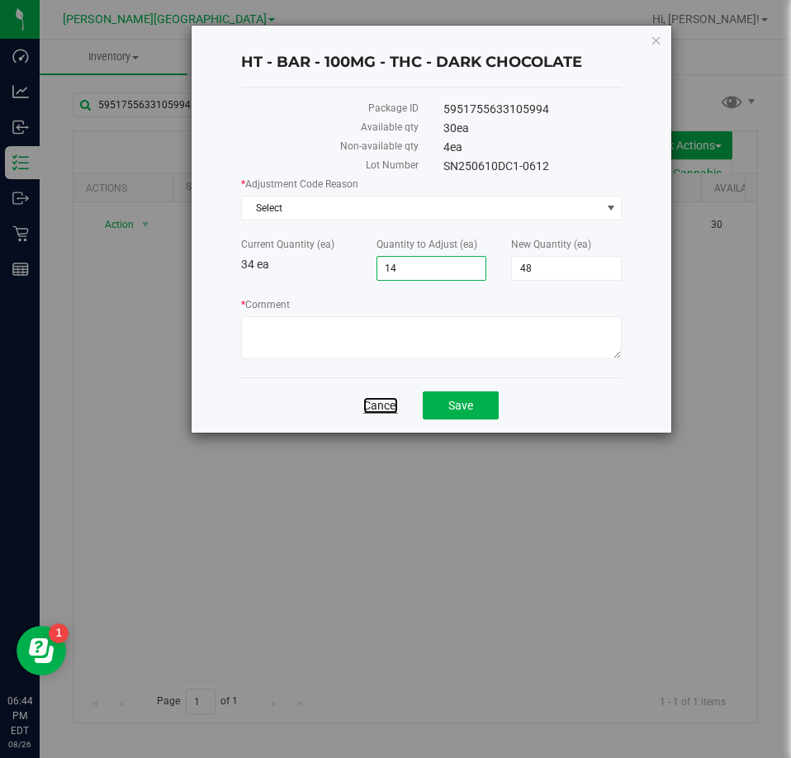
click at [376, 401] on link "Cancel" at bounding box center [380, 405] width 35 height 17
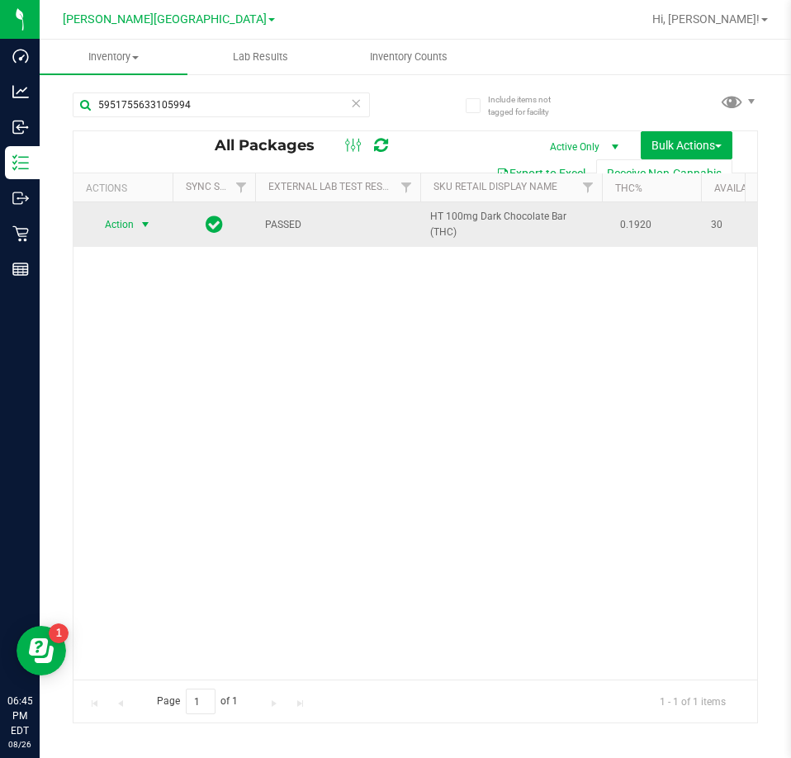
click at [120, 220] on span "Action" at bounding box center [112, 224] width 45 height 23
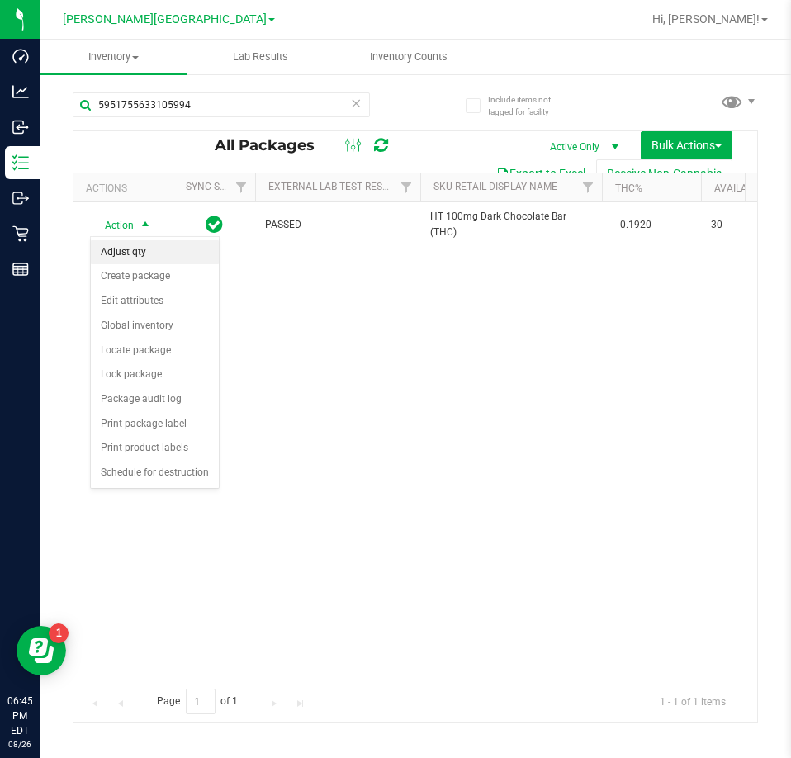
click at [135, 257] on li "Adjust qty" at bounding box center [155, 252] width 128 height 25
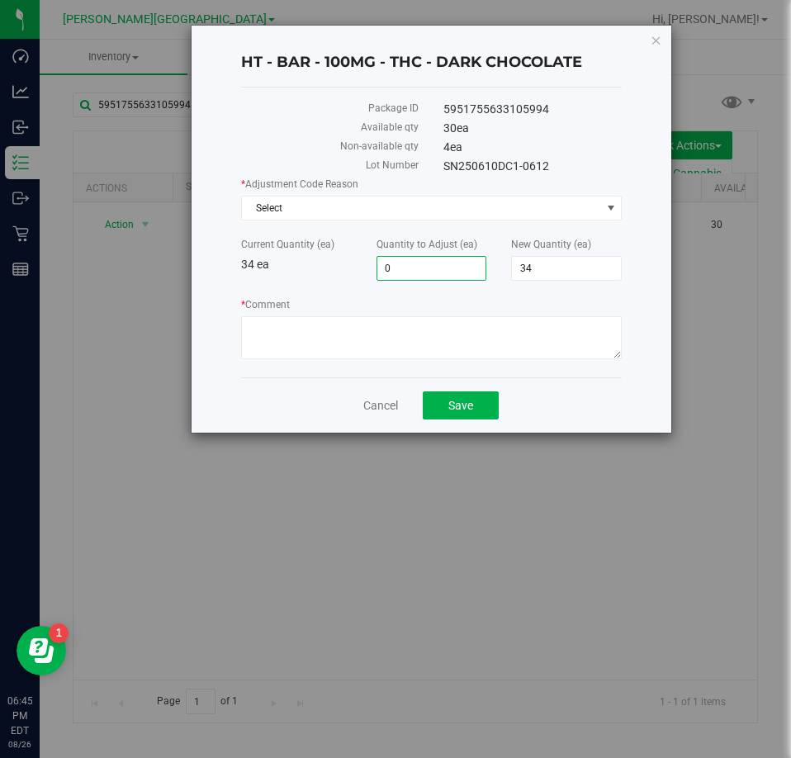
click at [424, 268] on span "0 0" at bounding box center [431, 268] width 111 height 25
click at [423, 268] on input "0" at bounding box center [431, 268] width 109 height 23
drag, startPoint x: 423, startPoint y: 268, endPoint x: 378, endPoint y: 268, distance: 45.4
click at [378, 268] on input "0" at bounding box center [431, 268] width 109 height 23
type input "-15"
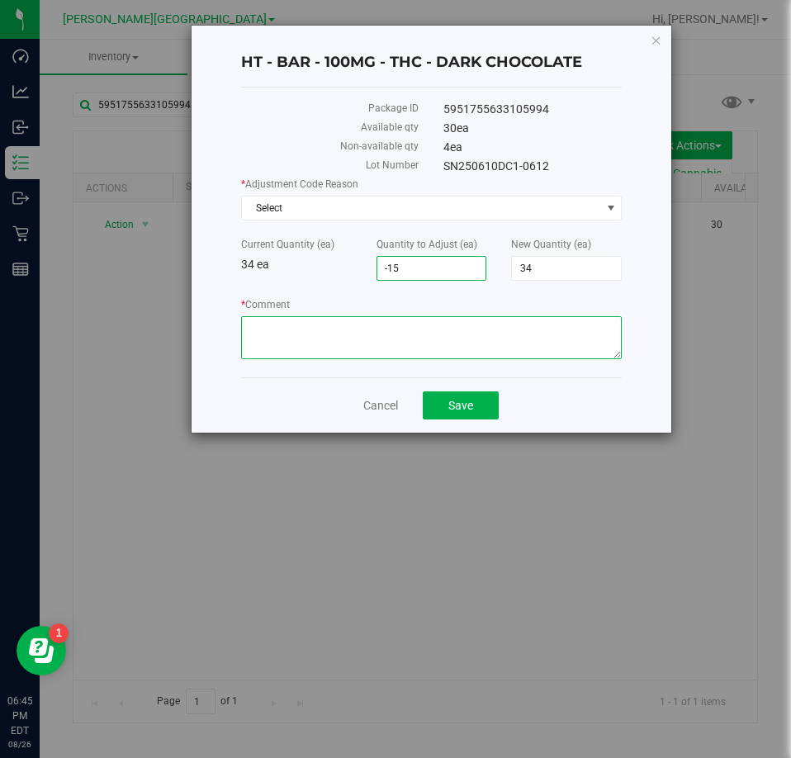
type input "-15"
type input "19"
click at [322, 328] on textarea "* Comment" at bounding box center [431, 337] width 381 height 43
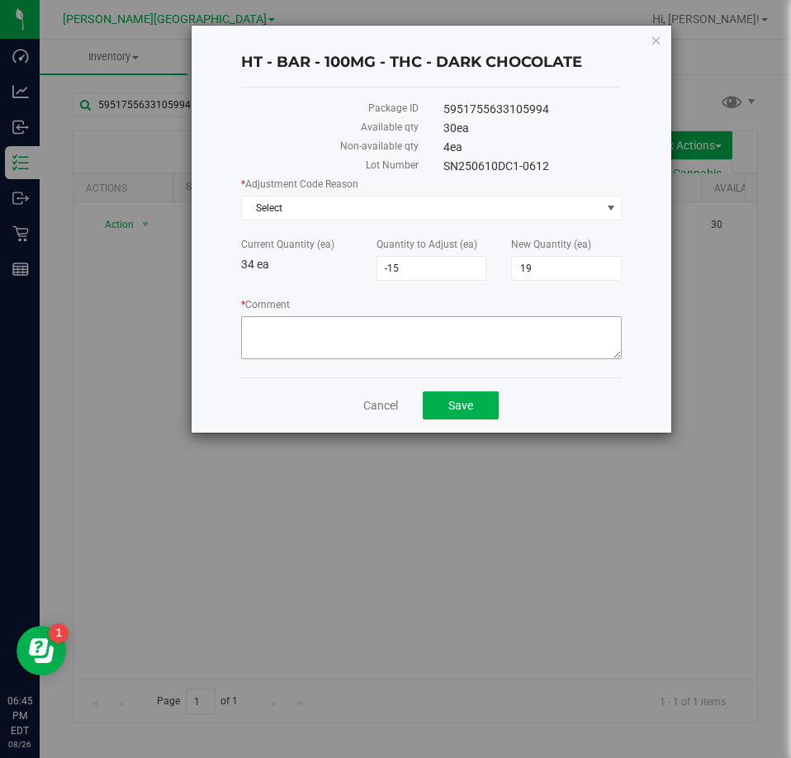
drag, startPoint x: 338, startPoint y: 305, endPoint x: 337, endPoint y: 316, distance: 10.8
click at [338, 305] on label "* Comment" at bounding box center [431, 304] width 381 height 15
click at [338, 316] on textarea "* Comment" at bounding box center [431, 337] width 381 height 43
click at [337, 340] on textarea "* Comment" at bounding box center [431, 337] width 381 height 43
type textarea "q"
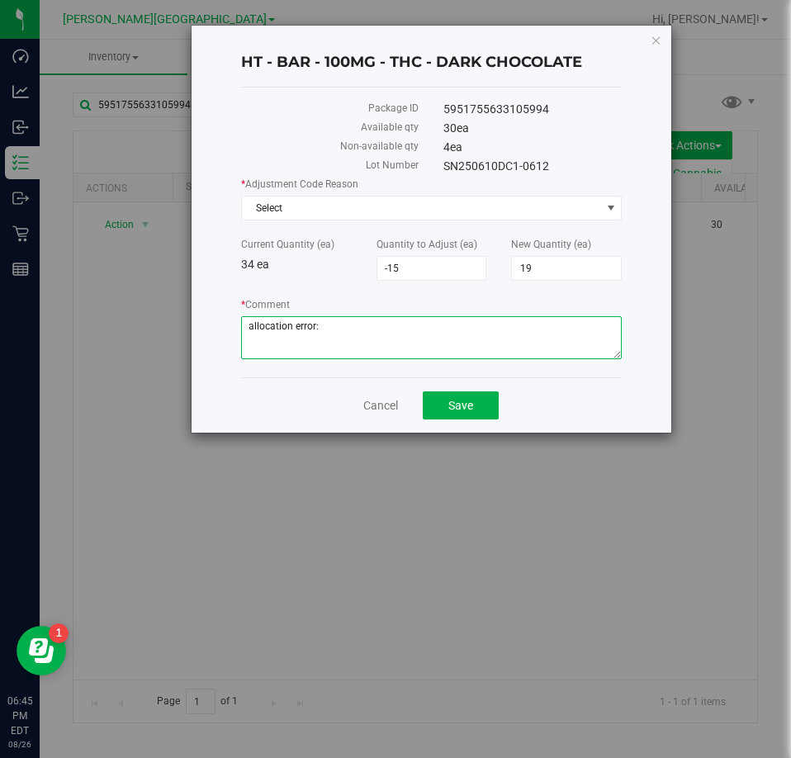
paste textarea "4038485962282577"
type textarea "allocation error: 4038485962282577"
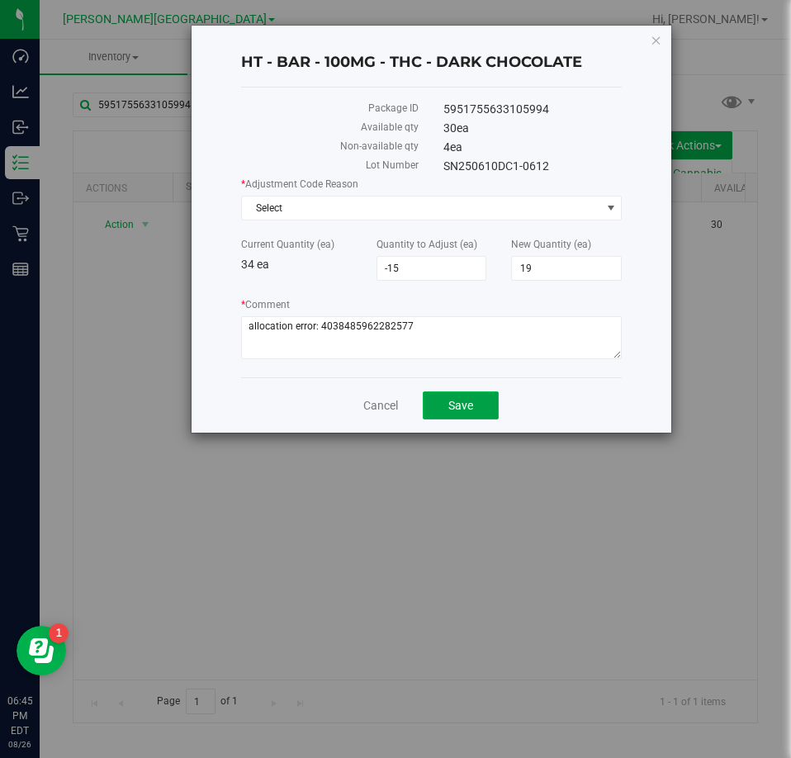
click at [461, 402] on span "Save" at bounding box center [460, 405] width 25 height 13
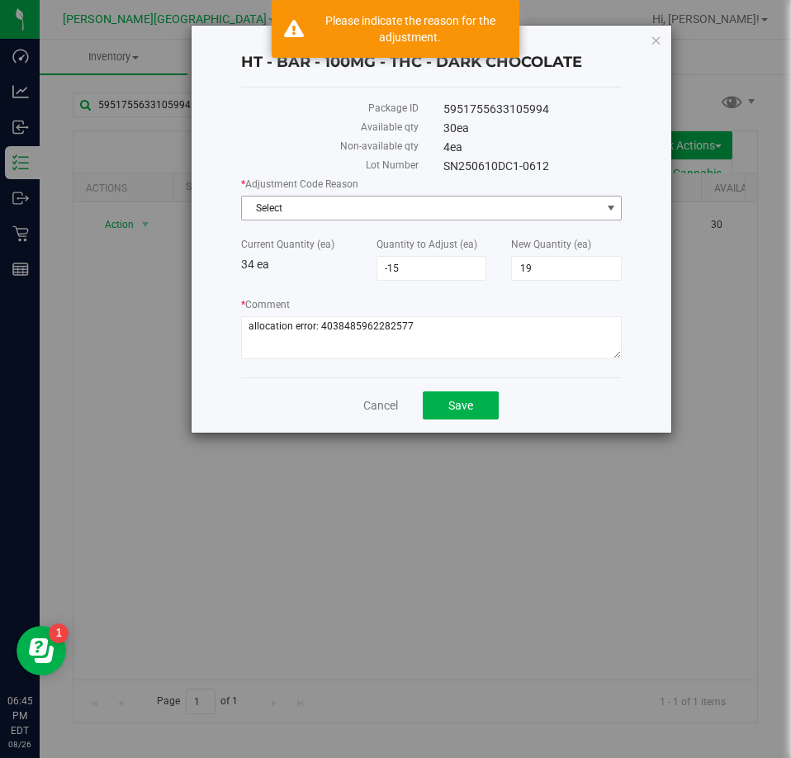
click at [494, 196] on span "Select" at bounding box center [421, 207] width 359 height 23
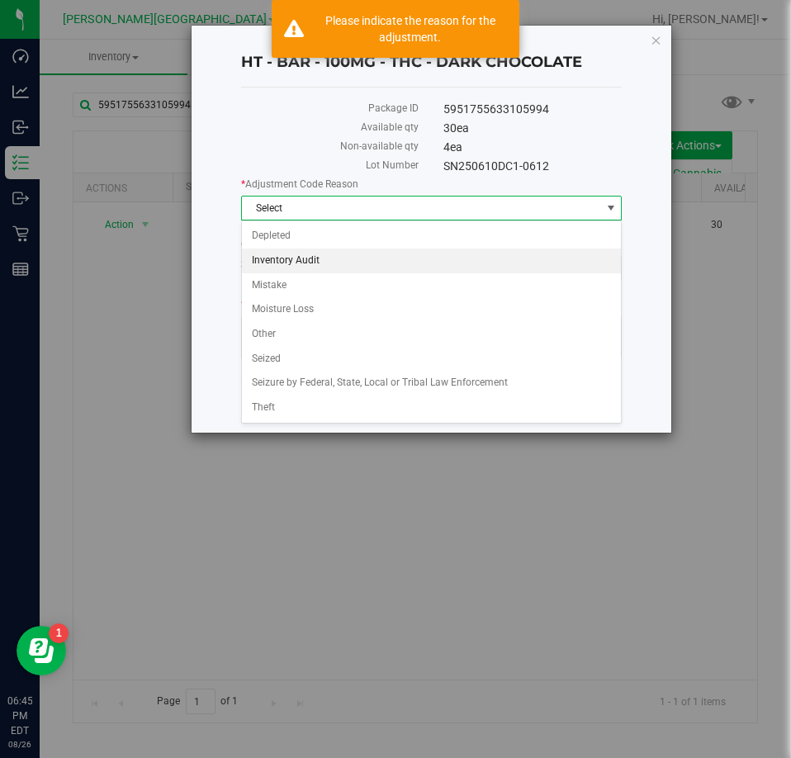
click at [357, 265] on li "Inventory Audit" at bounding box center [432, 260] width 380 height 25
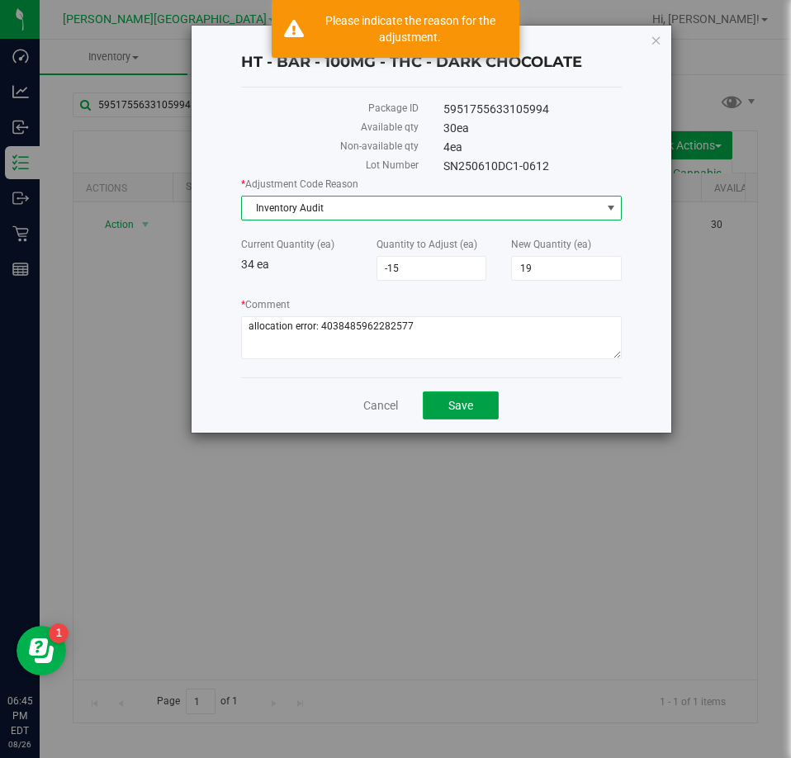
click at [458, 406] on span "Save" at bounding box center [460, 405] width 25 height 13
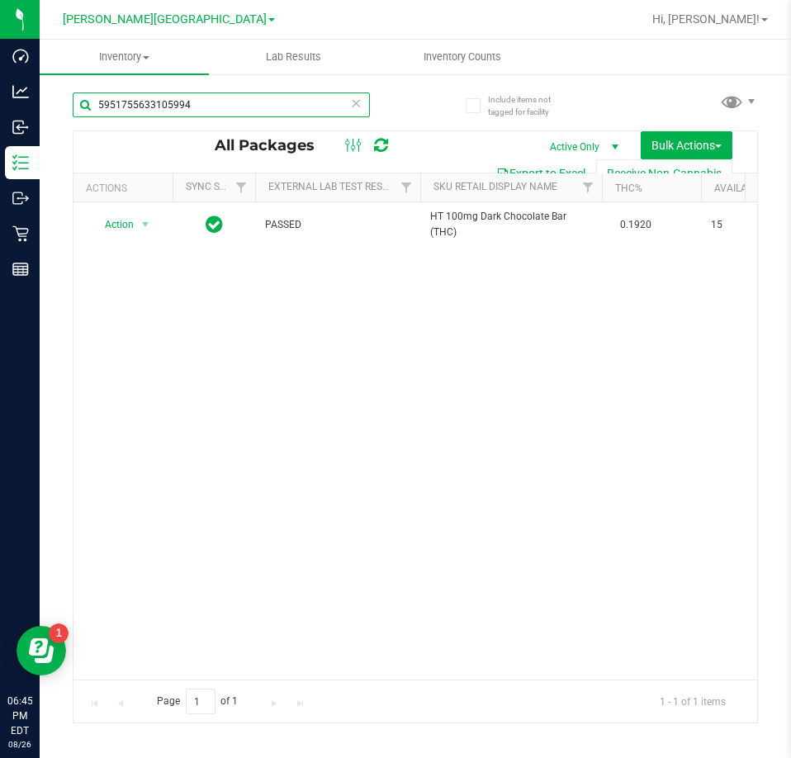
click at [206, 107] on input "5951755633105994" at bounding box center [221, 104] width 297 height 25
drag, startPoint x: 205, startPoint y: 107, endPoint x: 192, endPoint y: 111, distance: 13.0
click at [200, 108] on input "5951755633105994" at bounding box center [221, 104] width 297 height 25
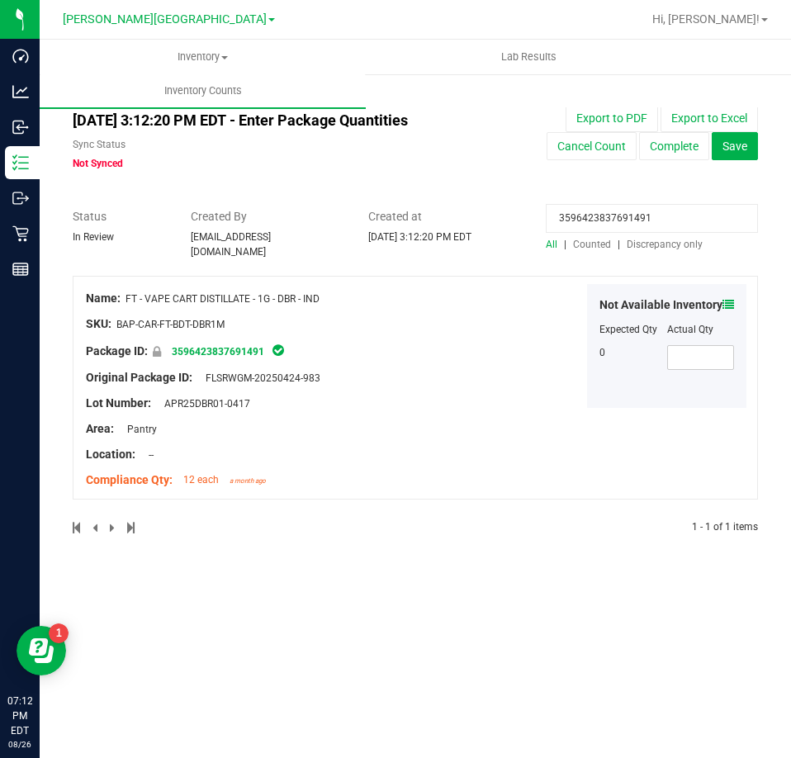
click at [580, 220] on input "3596423837691491" at bounding box center [652, 218] width 212 height 29
paste input "9943597152658656"
type input "9943597152658656"
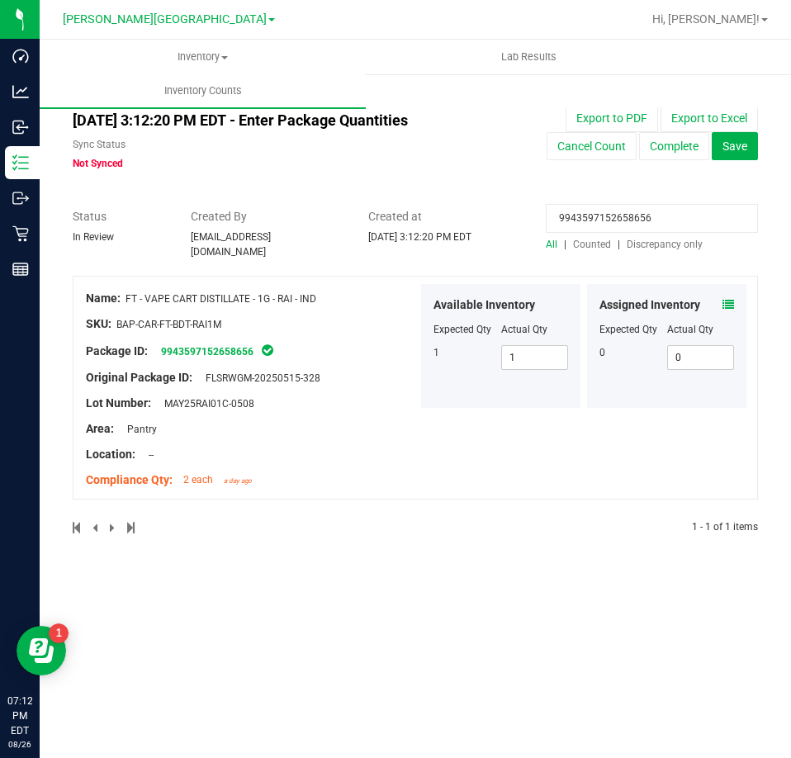
click at [732, 299] on icon at bounding box center [728, 305] width 12 height 12
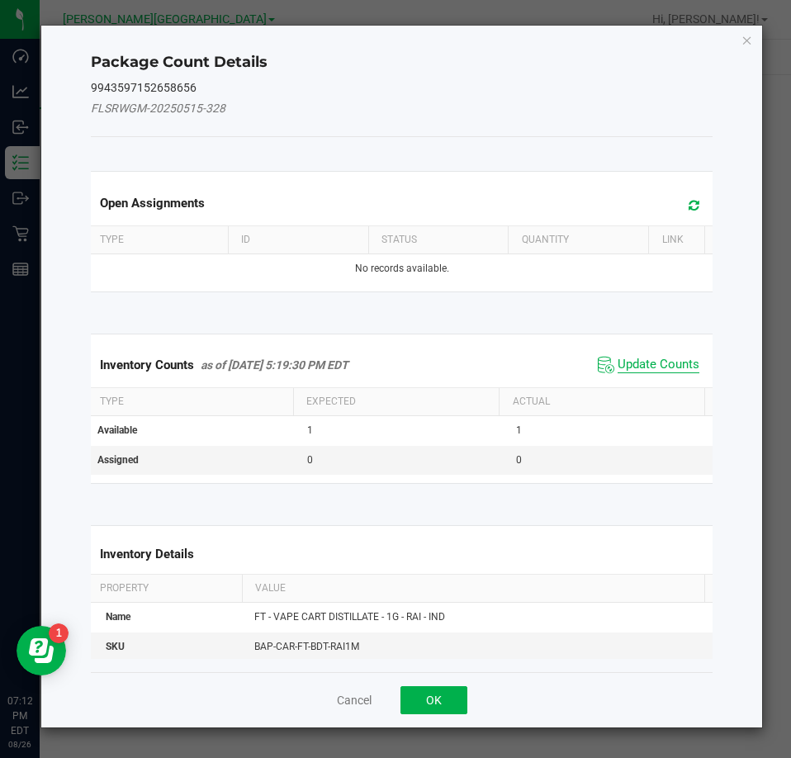
click at [684, 368] on span "Update Counts" at bounding box center [658, 365] width 82 height 17
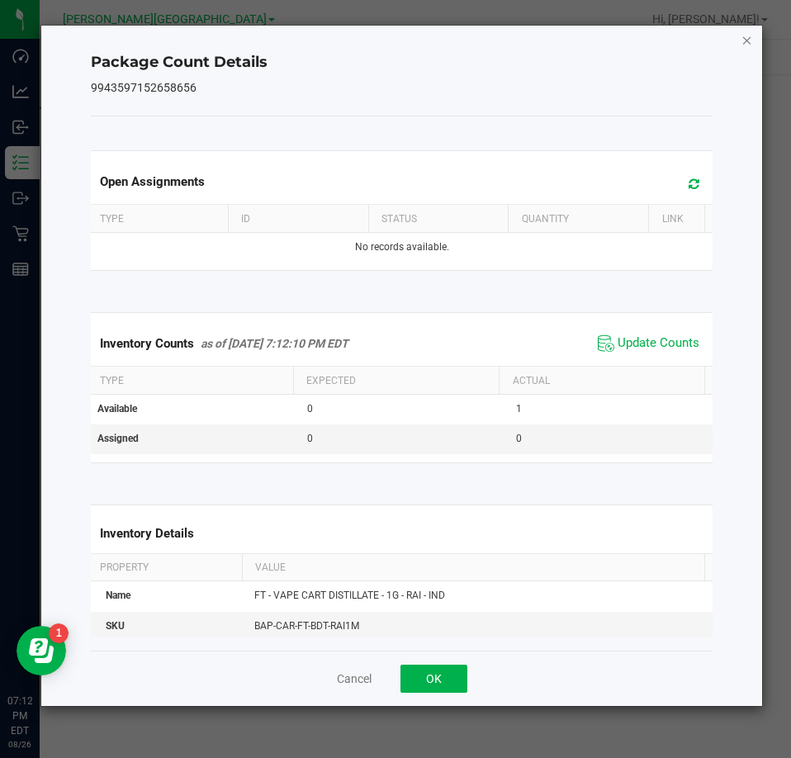
click at [743, 36] on icon "Close" at bounding box center [747, 40] width 12 height 20
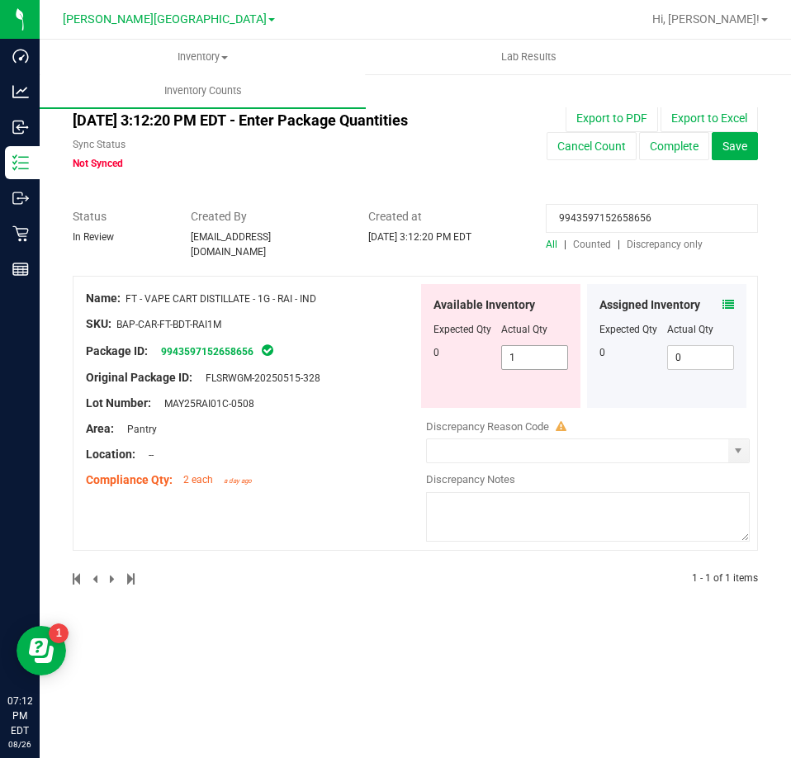
click at [516, 356] on span "1 1" at bounding box center [535, 357] width 68 height 25
click at [516, 356] on input "1" at bounding box center [535, 357] width 66 height 23
type input "0"
click at [607, 216] on input "9943597152658656" at bounding box center [652, 218] width 212 height 29
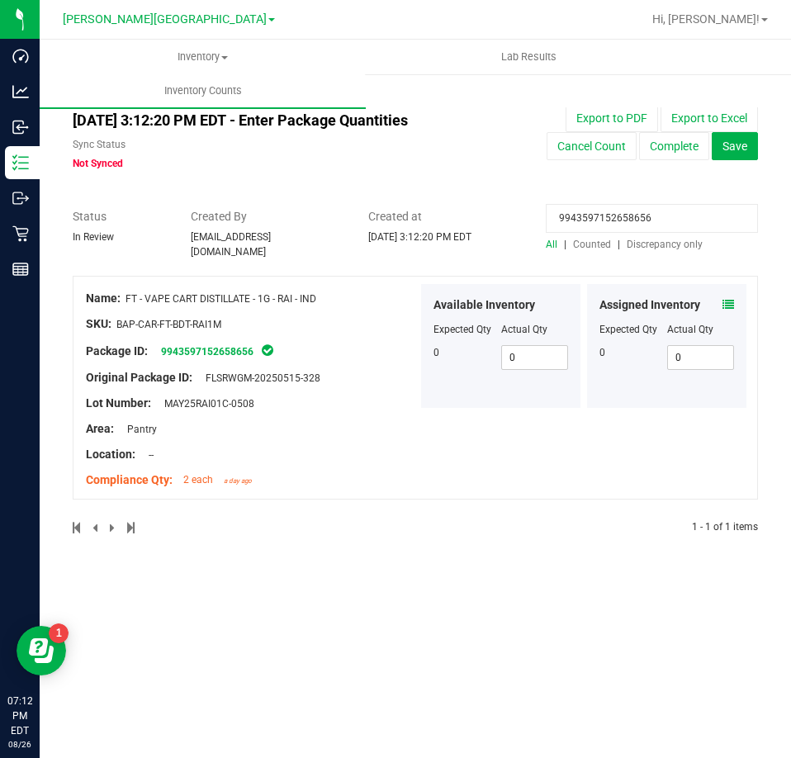
click at [606, 216] on input "9943597152658656" at bounding box center [652, 218] width 212 height 29
paste input "296607785996898"
type input "9296607785996898"
click at [719, 287] on div "Assigned Inventory Expected Qty Actual Qty 0 0 0" at bounding box center [666, 346] width 159 height 124
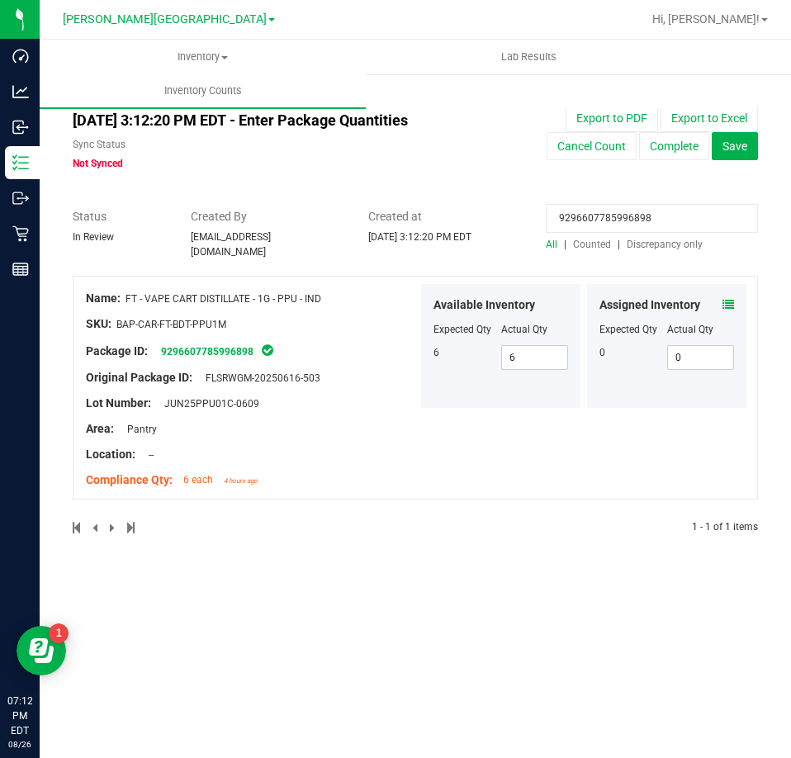
click at [719, 296] on div "Assigned Inventory" at bounding box center [666, 304] width 135 height 17
click at [728, 299] on icon at bounding box center [728, 305] width 12 height 12
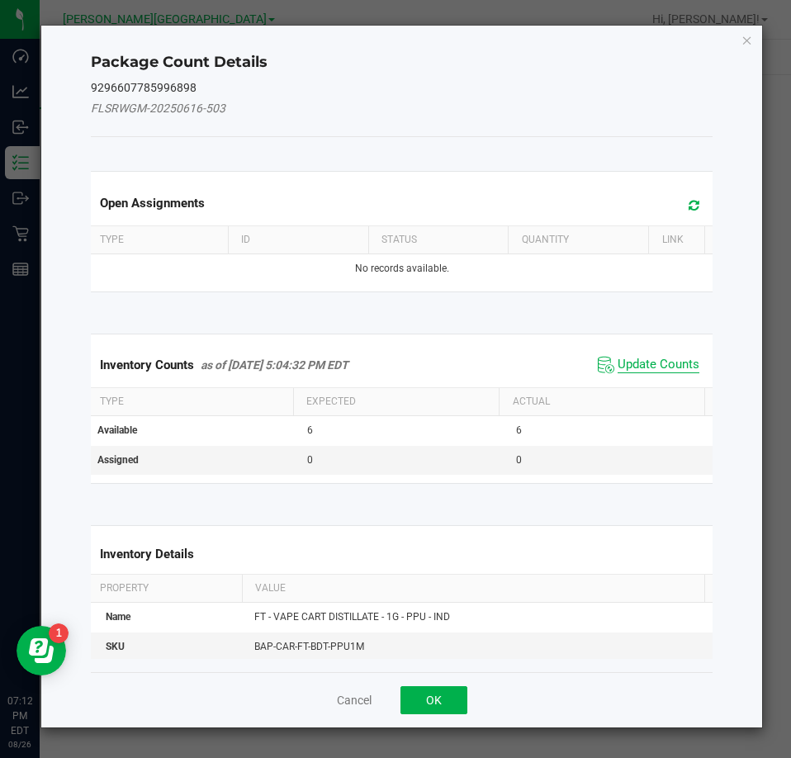
click at [685, 361] on span "Update Counts" at bounding box center [658, 365] width 82 height 17
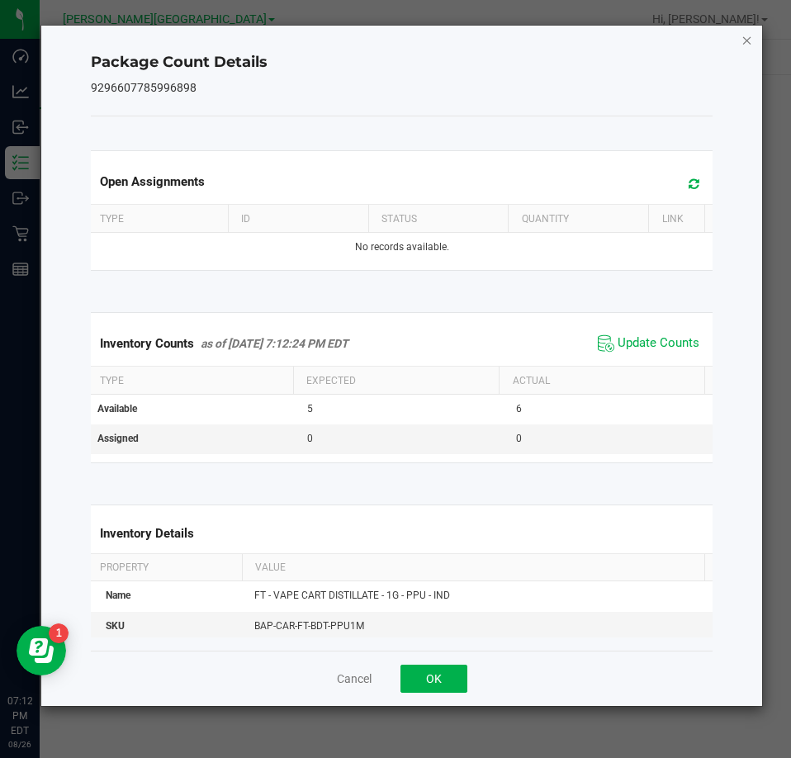
click at [746, 36] on icon "Close" at bounding box center [747, 40] width 12 height 20
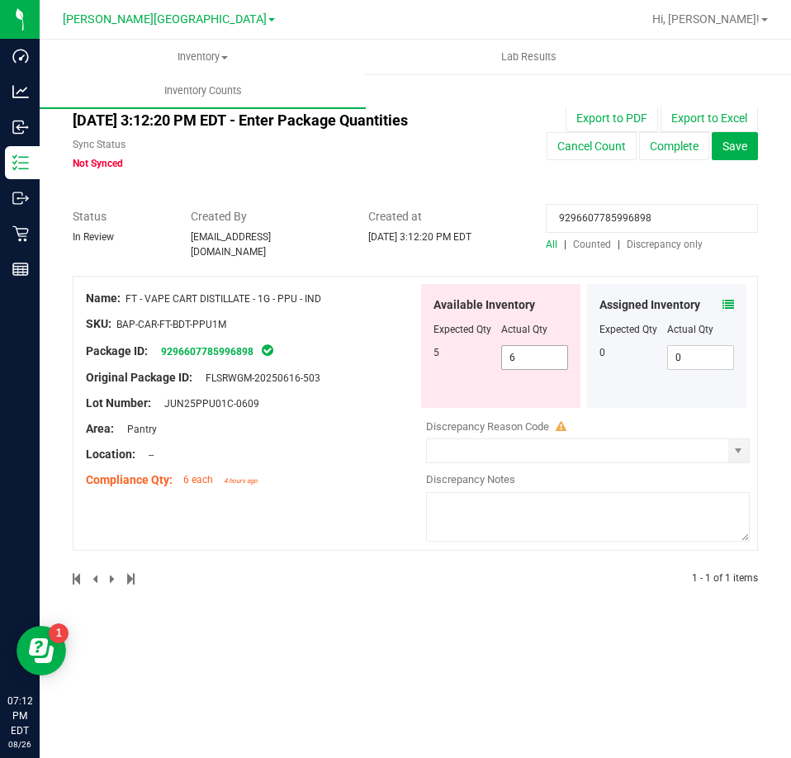
click at [552, 346] on span "6 6" at bounding box center [535, 357] width 68 height 25
click at [552, 346] on input "6" at bounding box center [535, 357] width 66 height 23
type input "5"
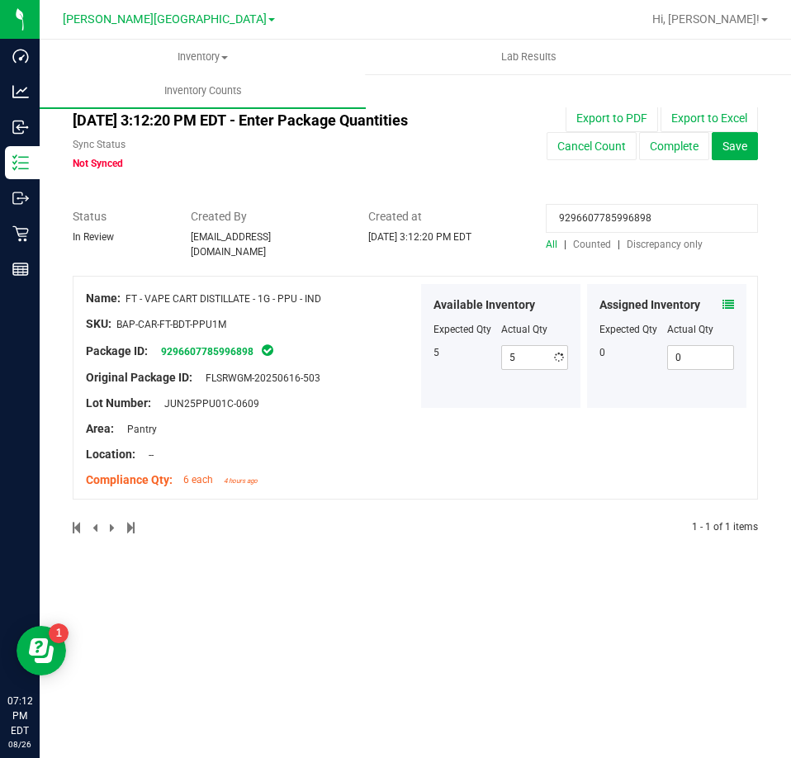
click at [672, 206] on input "9296607785996898" at bounding box center [652, 218] width 212 height 29
paste input "2429342442519017"
type input "2429342442519017"
click at [725, 302] on icon at bounding box center [728, 305] width 12 height 12
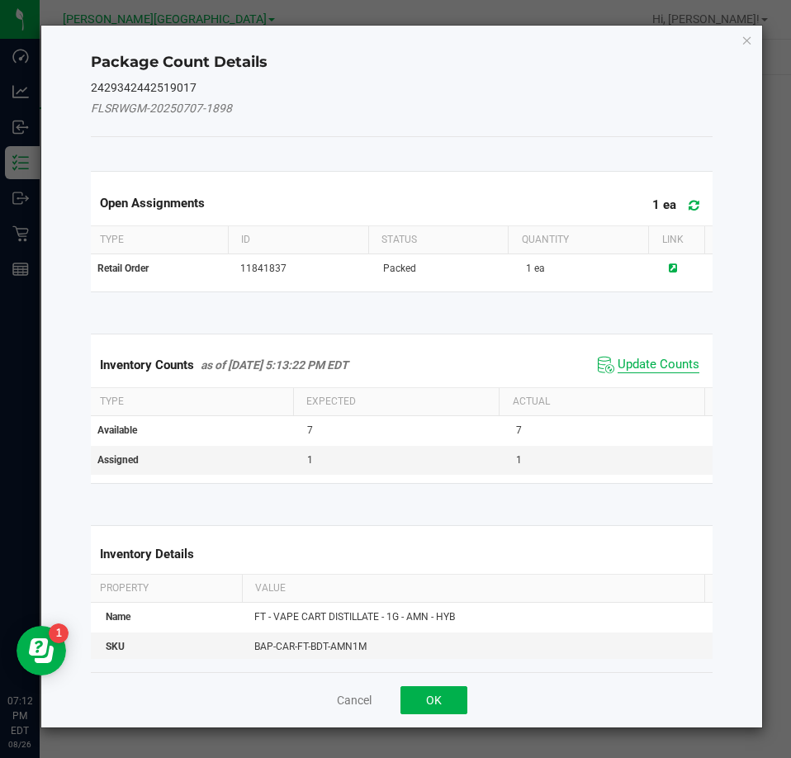
click at [645, 361] on span "Update Counts" at bounding box center [658, 365] width 82 height 17
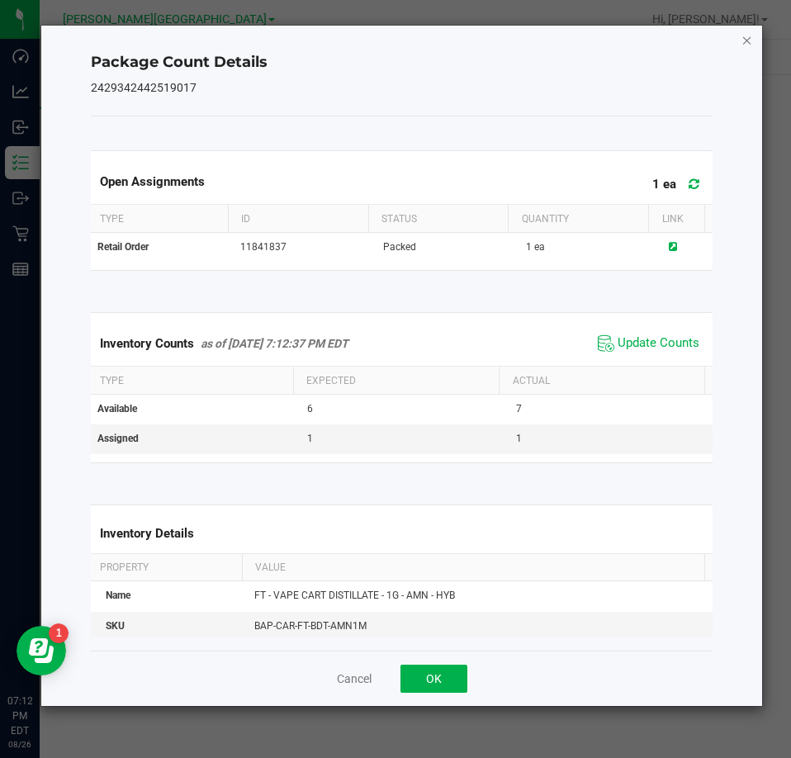
click at [743, 40] on icon "Close" at bounding box center [747, 40] width 12 height 20
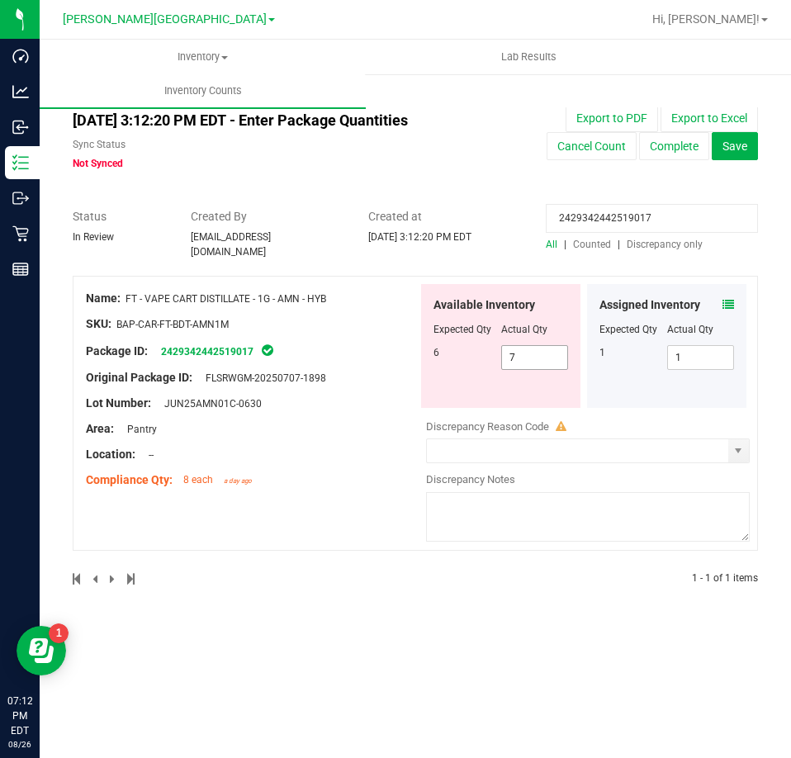
click at [549, 345] on span "7 7" at bounding box center [535, 357] width 68 height 25
click at [549, 346] on input "7" at bounding box center [535, 357] width 66 height 23
click at [493, 360] on div "6 7 7" at bounding box center [500, 357] width 135 height 25
drag, startPoint x: 546, startPoint y: 347, endPoint x: 504, endPoint y: 347, distance: 42.1
click at [506, 348] on input "7" at bounding box center [535, 357] width 66 height 23
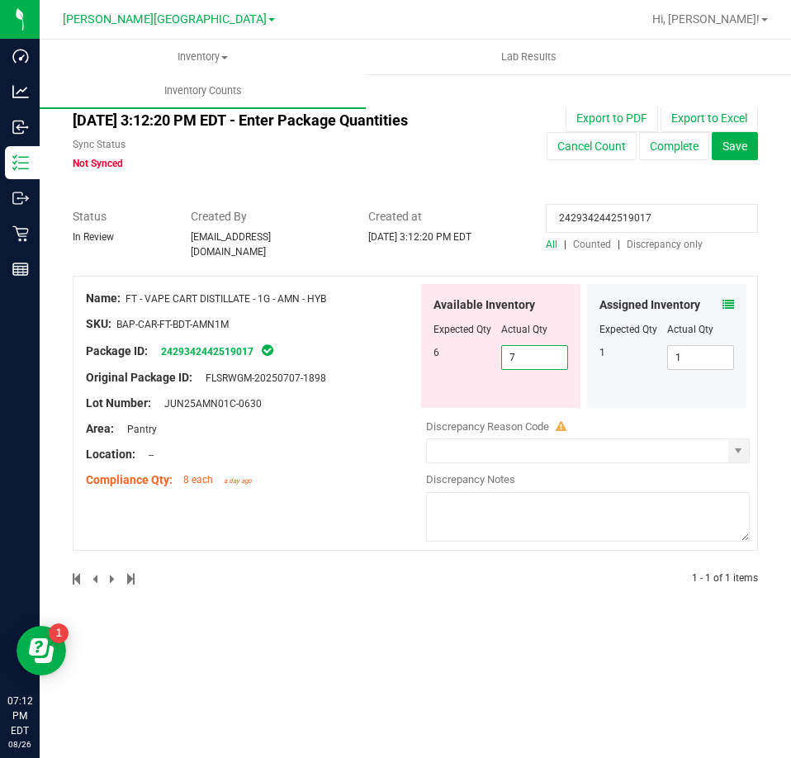
type input "6"
click at [645, 218] on input "2429342442519017" at bounding box center [652, 218] width 212 height 29
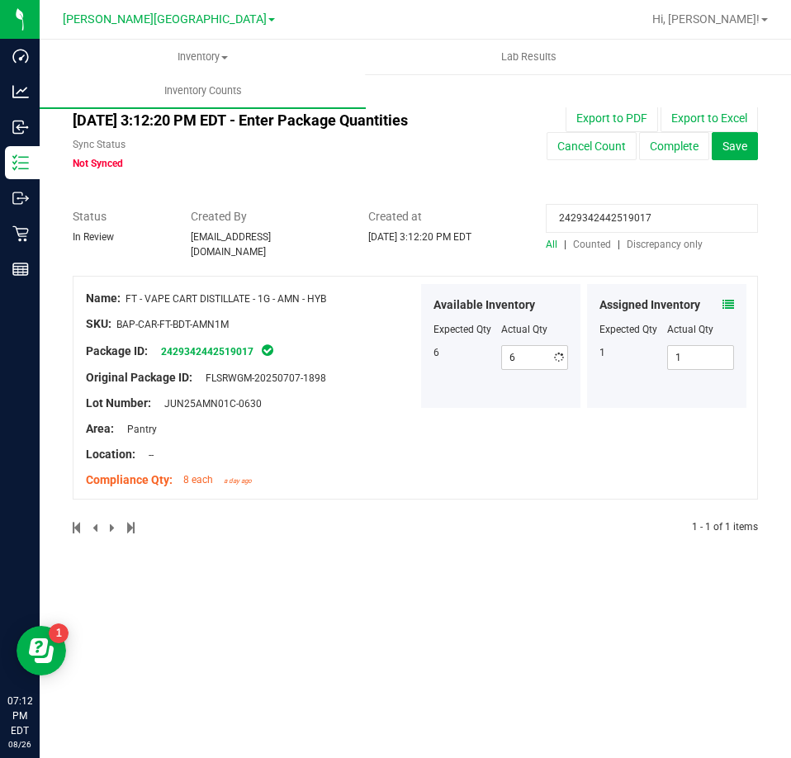
click at [645, 218] on input "2429342442519017" at bounding box center [652, 218] width 212 height 29
paste input "1284581611796792"
type input "1284581611796792"
click at [726, 299] on icon at bounding box center [728, 305] width 12 height 12
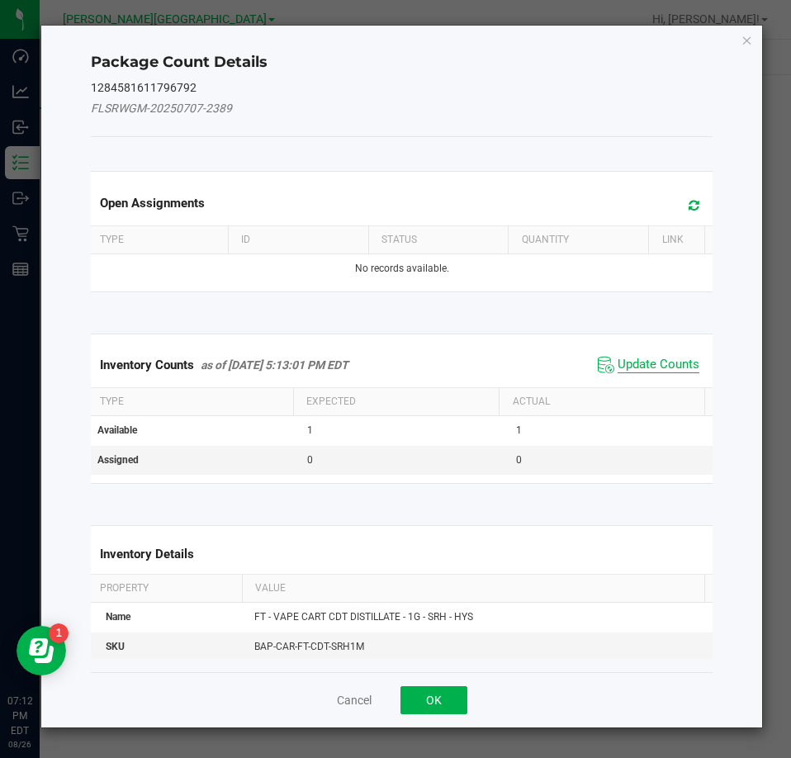
click at [650, 370] on span "Update Counts" at bounding box center [658, 365] width 82 height 17
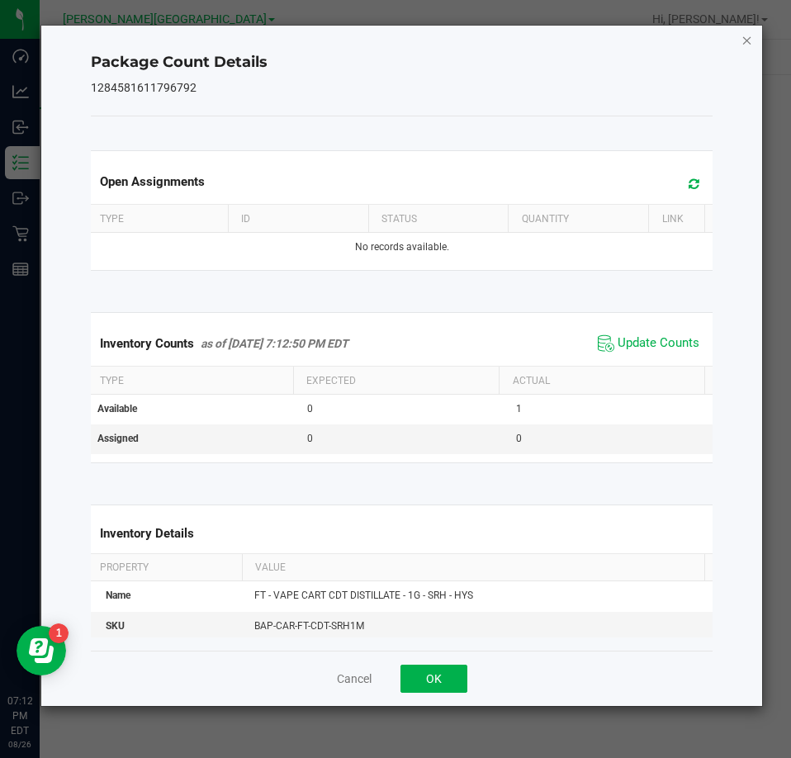
click at [750, 41] on icon "Close" at bounding box center [747, 40] width 12 height 20
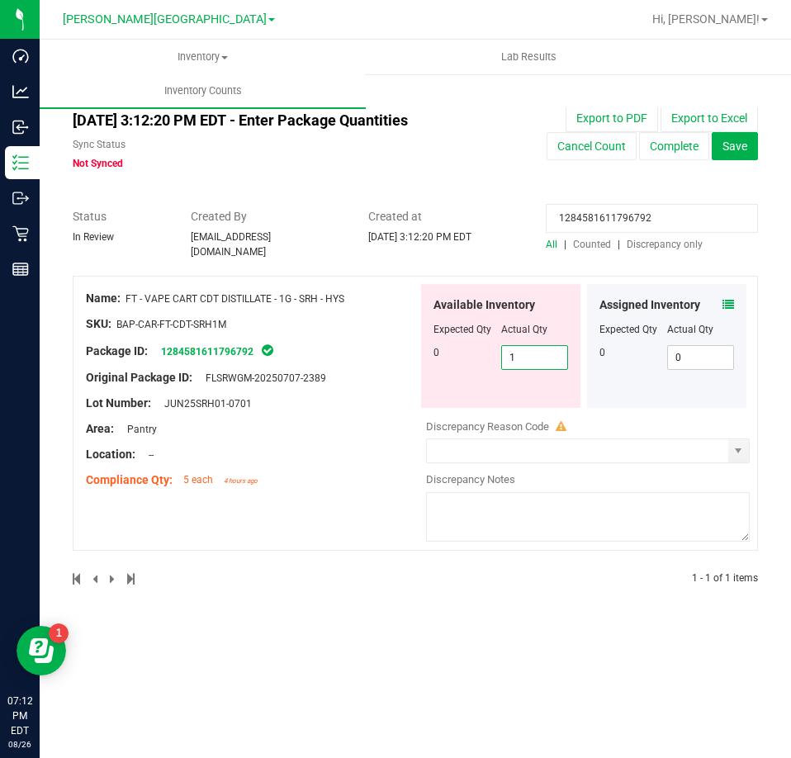
click at [547, 346] on span "1 1" at bounding box center [535, 357] width 68 height 25
click at [547, 346] on input "1" at bounding box center [535, 357] width 66 height 23
type input "0"
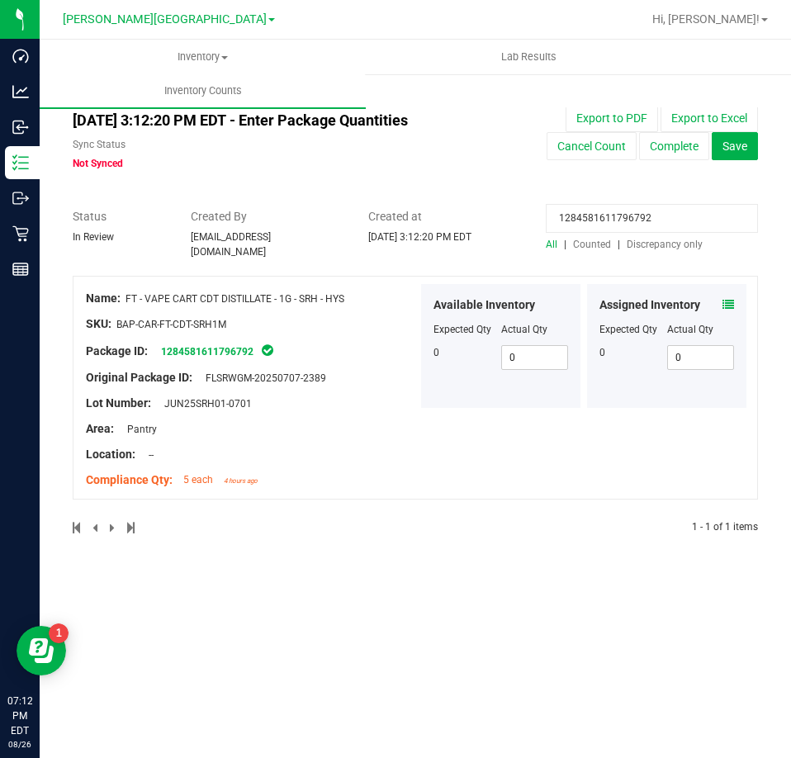
click at [644, 222] on input "1284581611796792" at bounding box center [652, 218] width 212 height 29
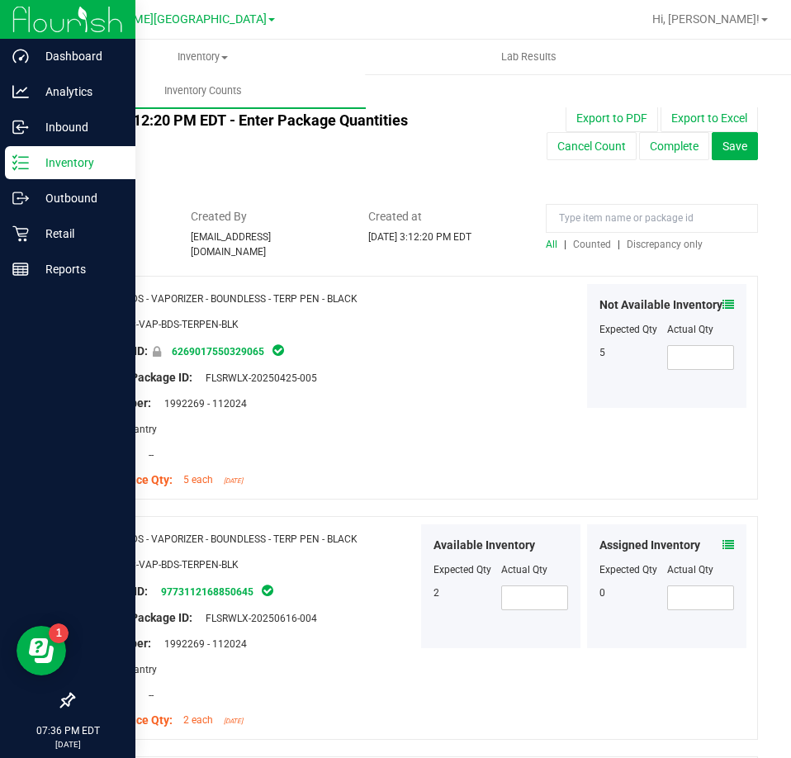
click at [79, 165] on p "Inventory" at bounding box center [78, 163] width 99 height 20
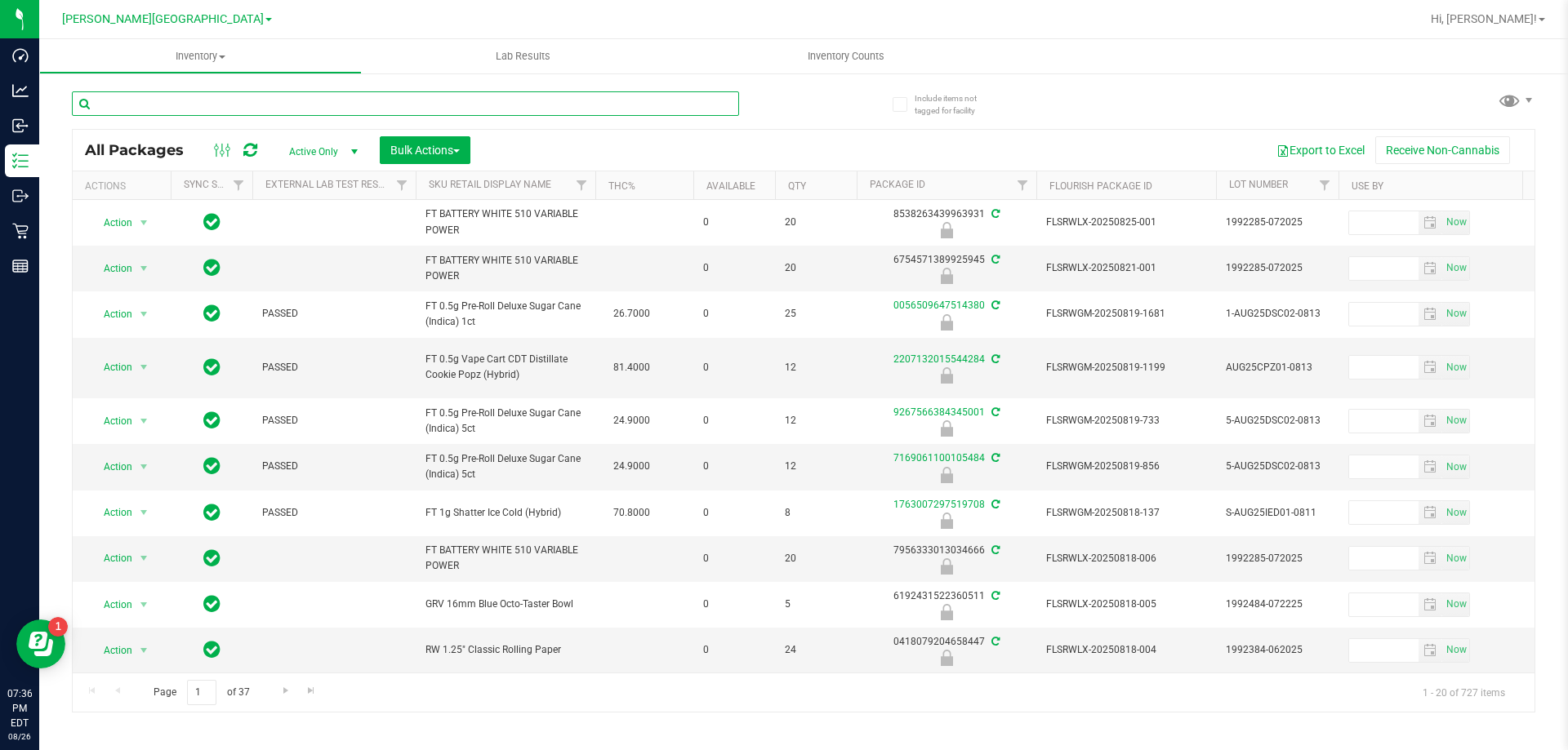
click at [335, 95] on input "text" at bounding box center [406, 103] width 667 height 25
type input "5993427178594487"
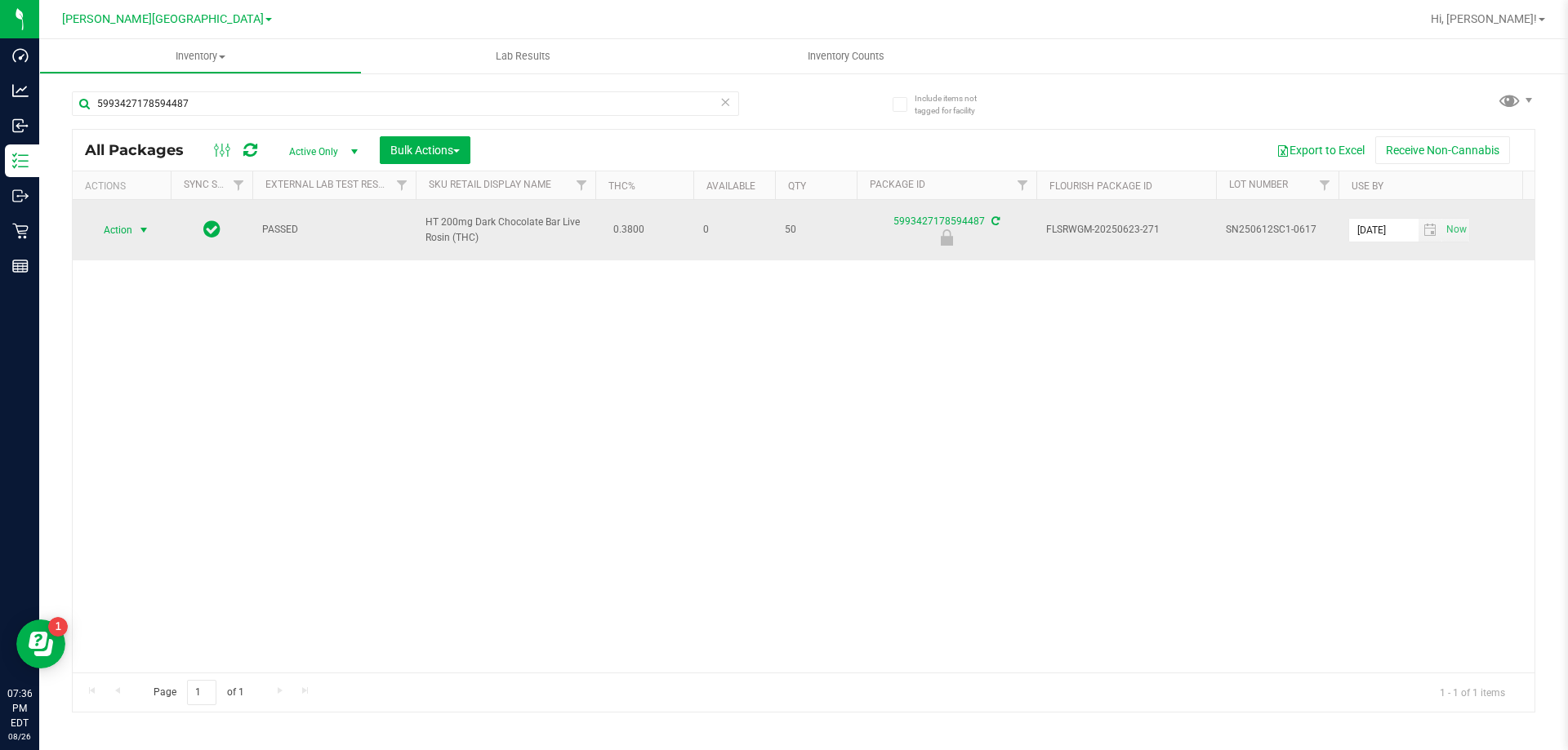
click at [130, 227] on span "Action" at bounding box center [111, 230] width 45 height 23
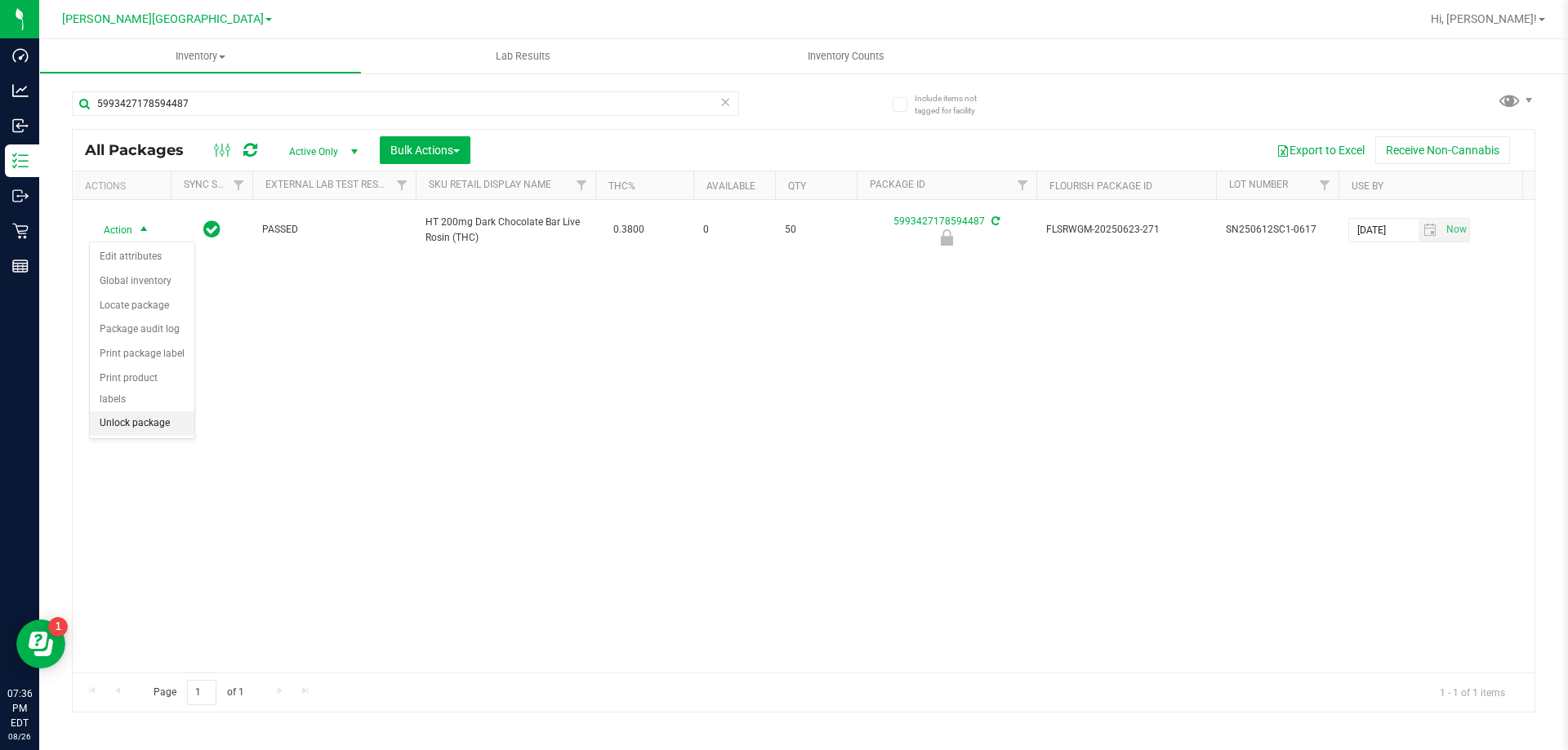
click at [141, 412] on li "Unlock package" at bounding box center [142, 423] width 105 height 25
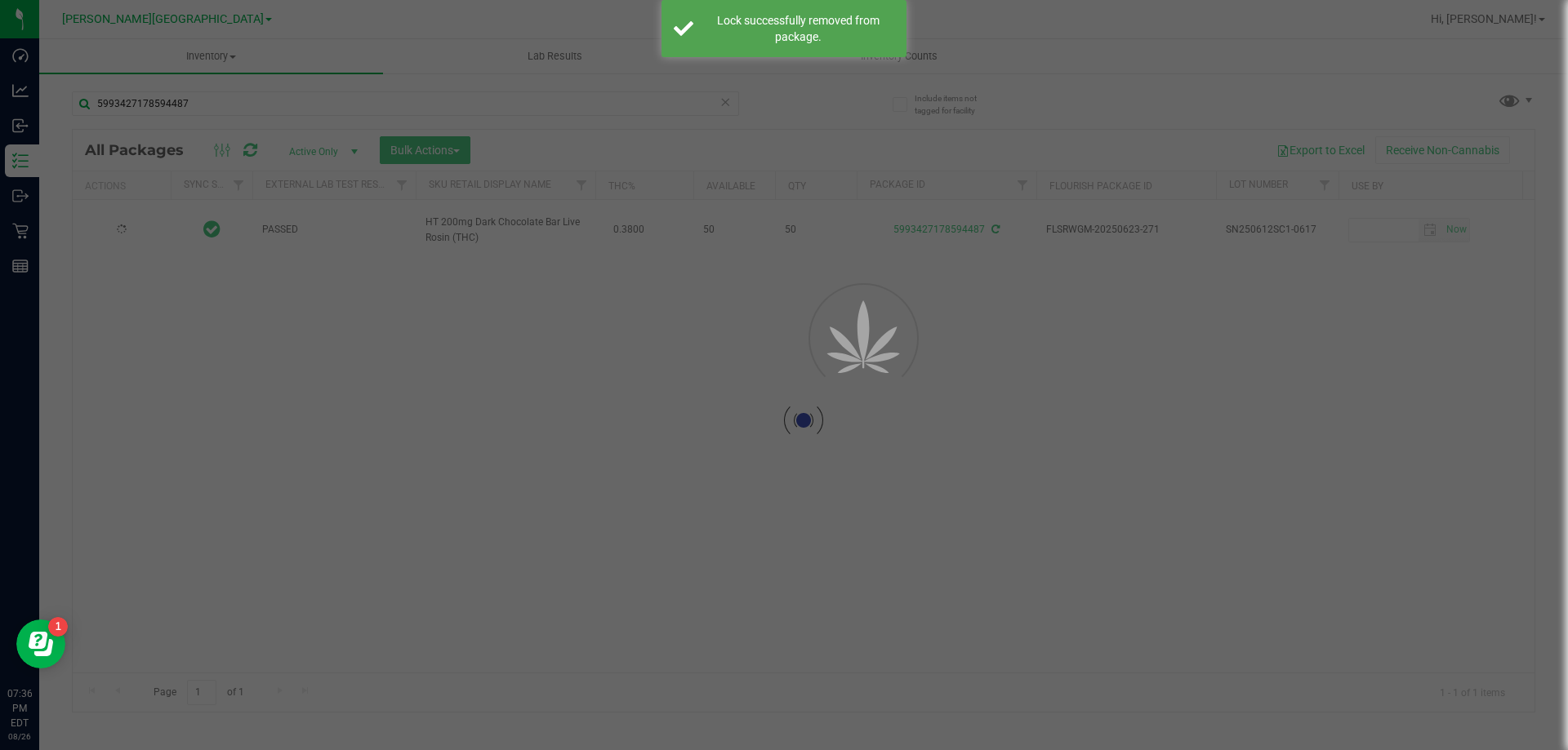
type input "2025-12-23"
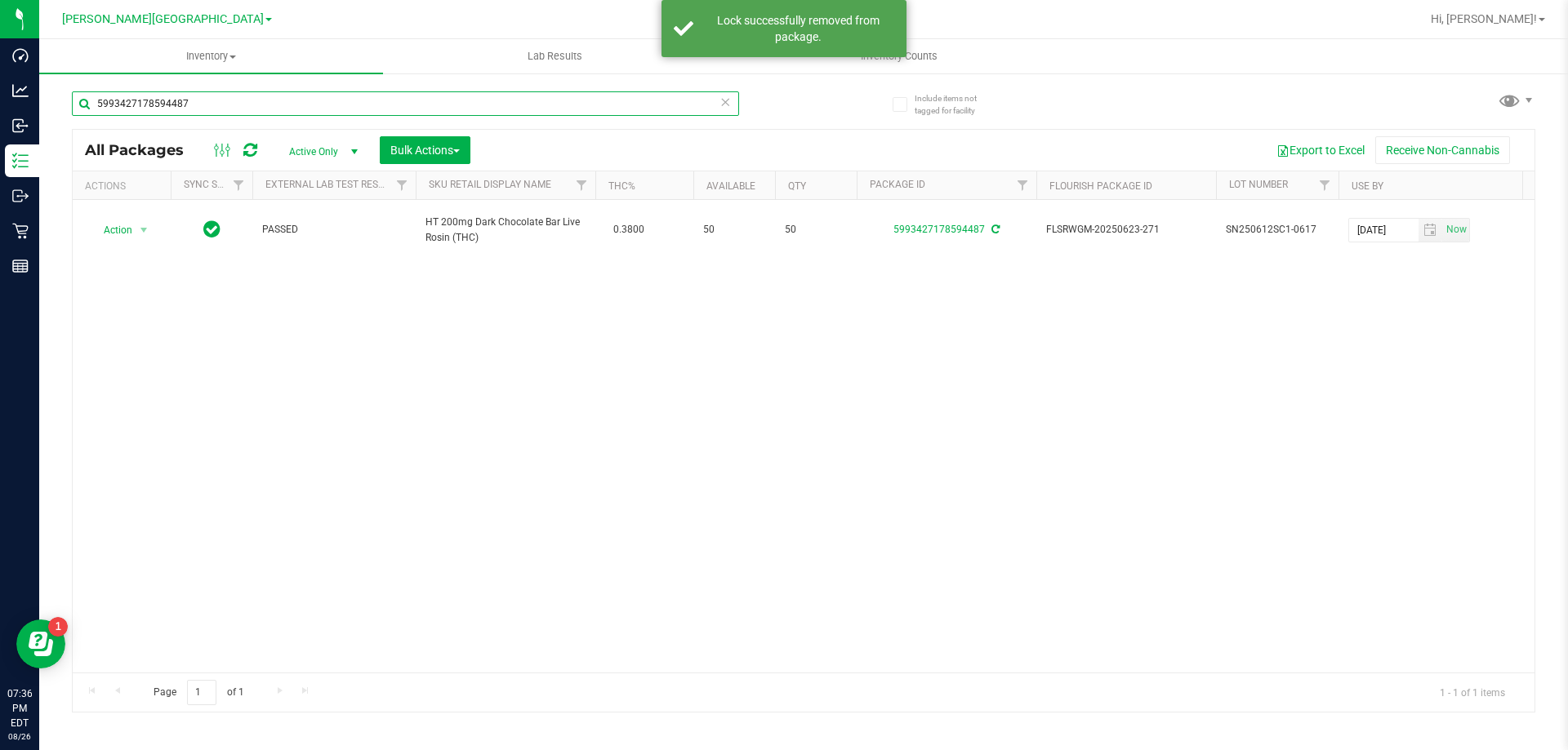
click at [541, 105] on input "5993427178594487" at bounding box center [406, 103] width 667 height 25
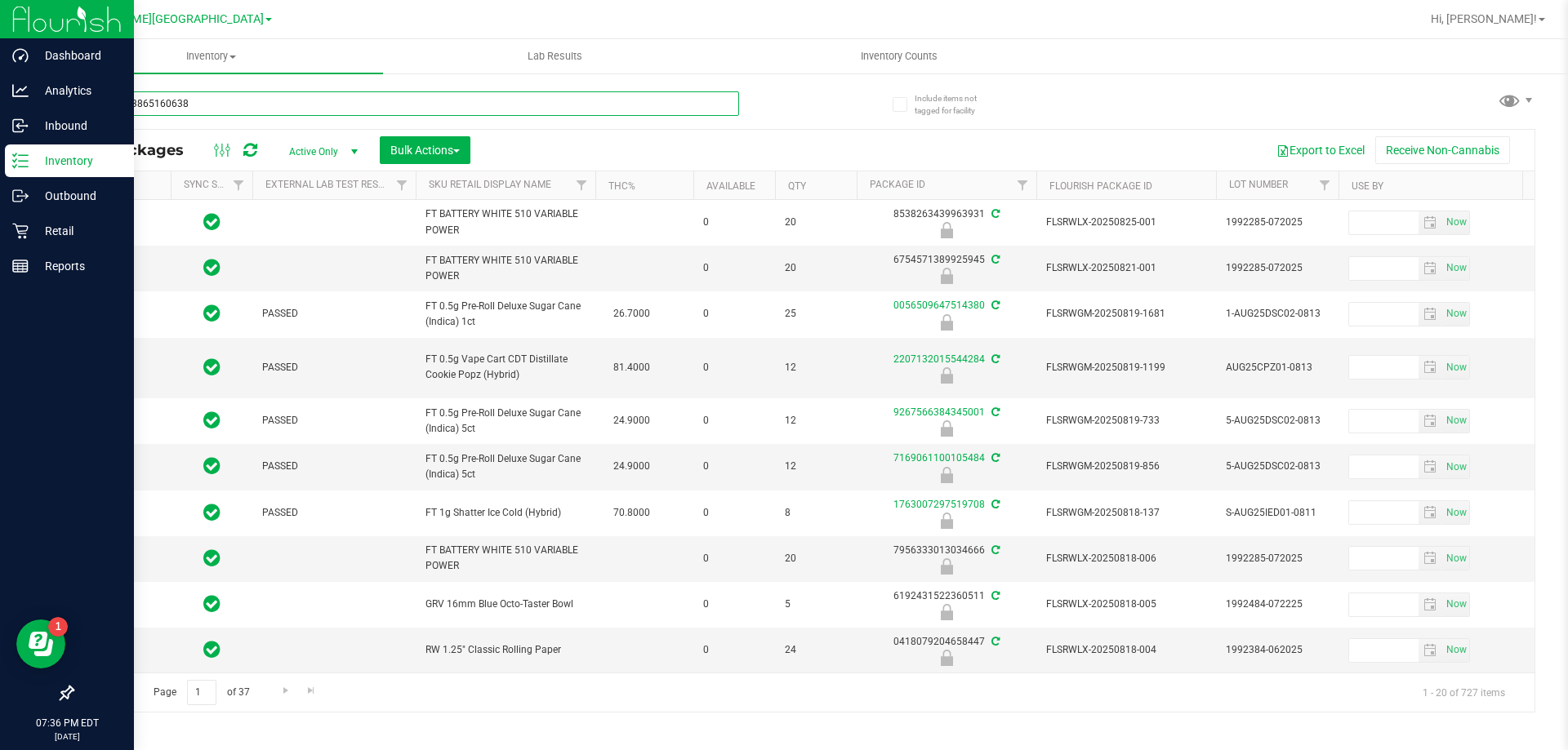
type input "8842573865160638"
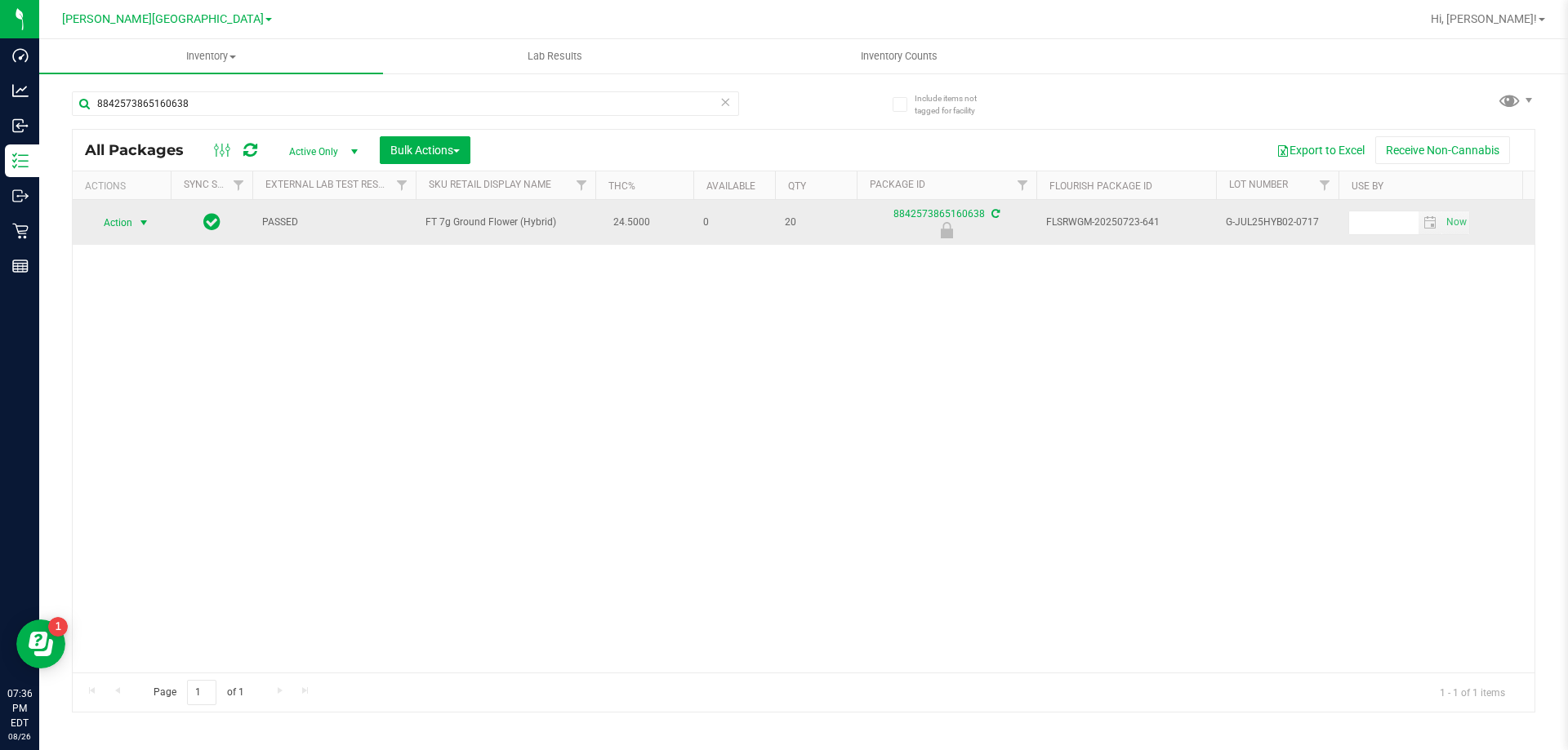
click at [122, 225] on span "Action" at bounding box center [111, 223] width 45 height 23
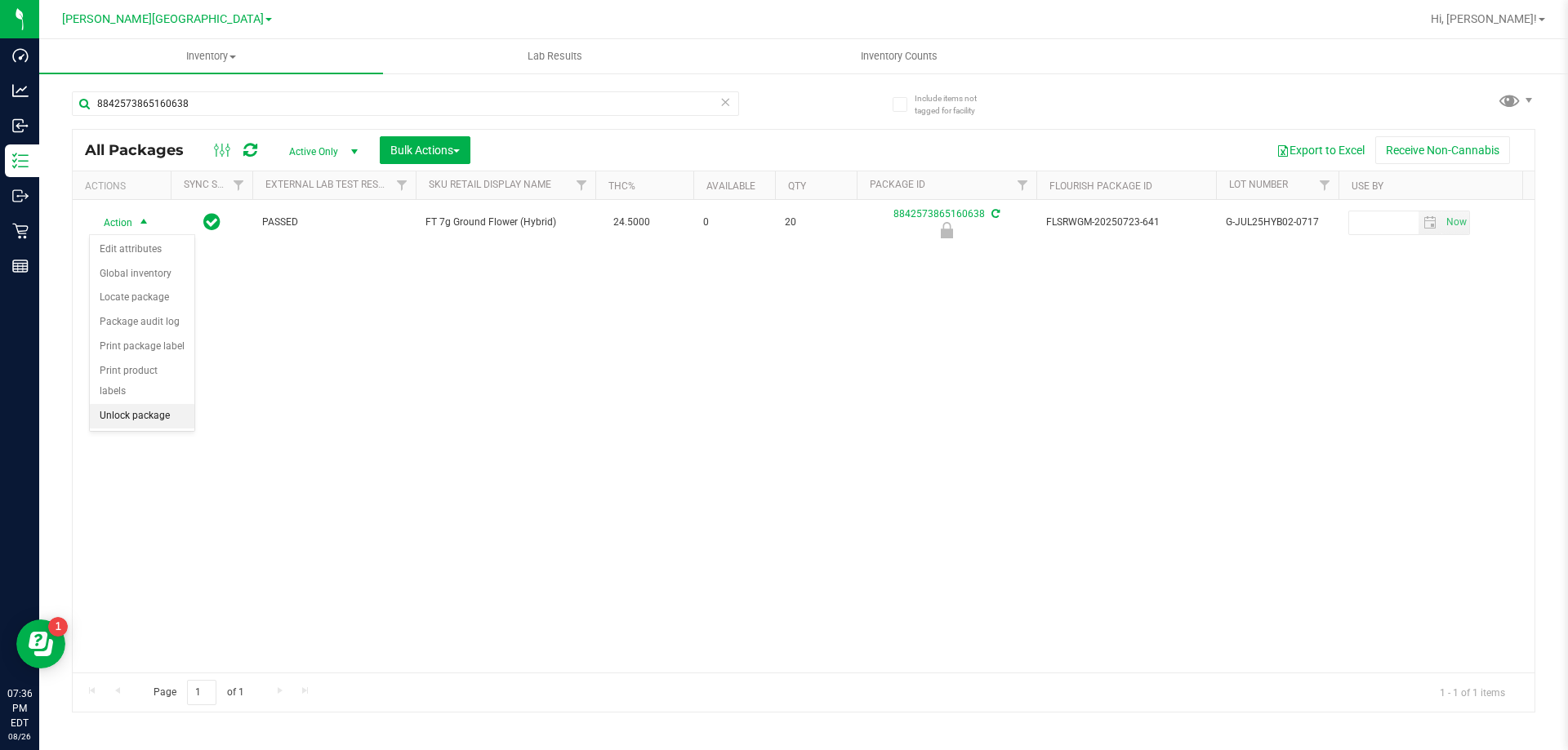
click at [143, 405] on li "Unlock package" at bounding box center [142, 417] width 105 height 25
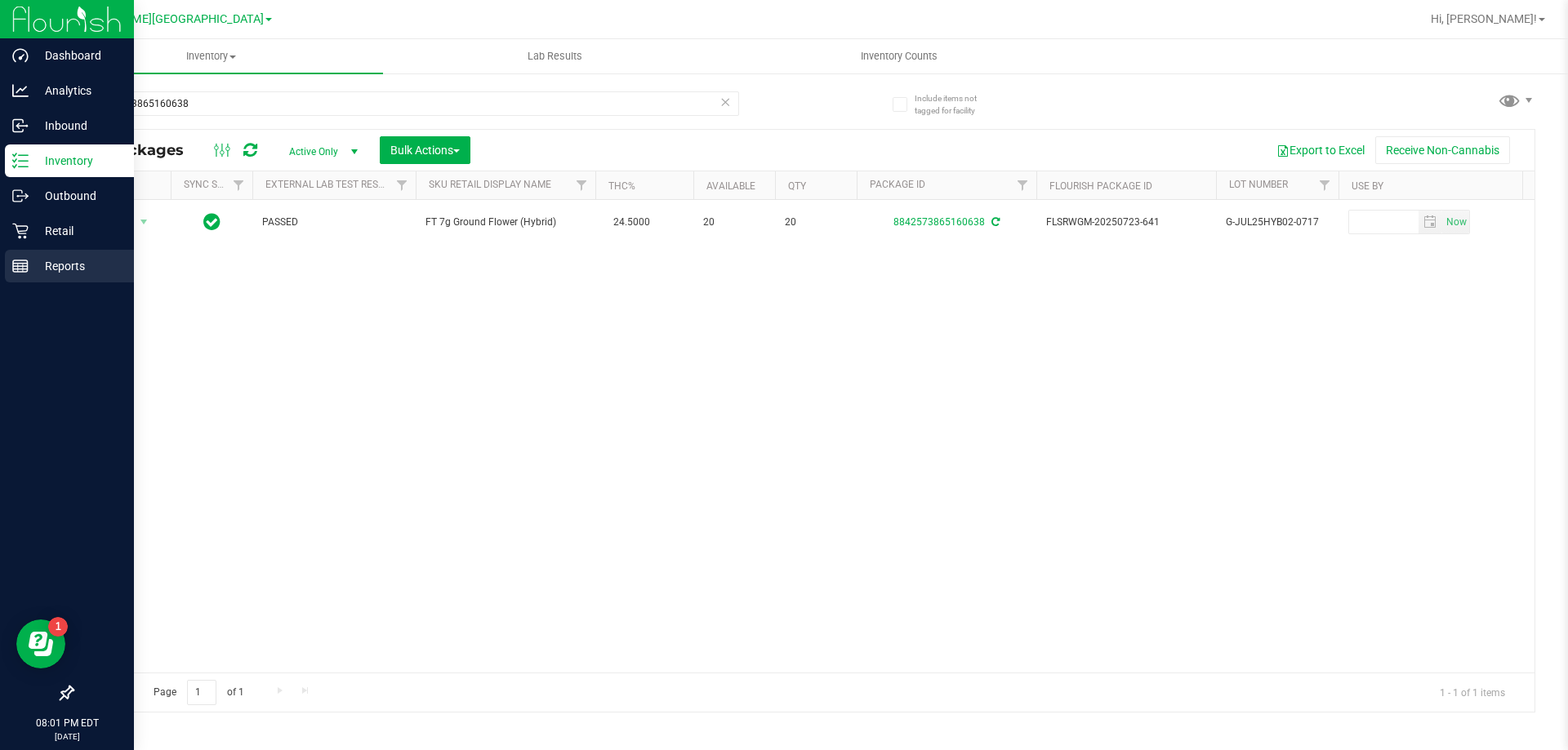
click at [33, 273] on p "Reports" at bounding box center [77, 266] width 98 height 20
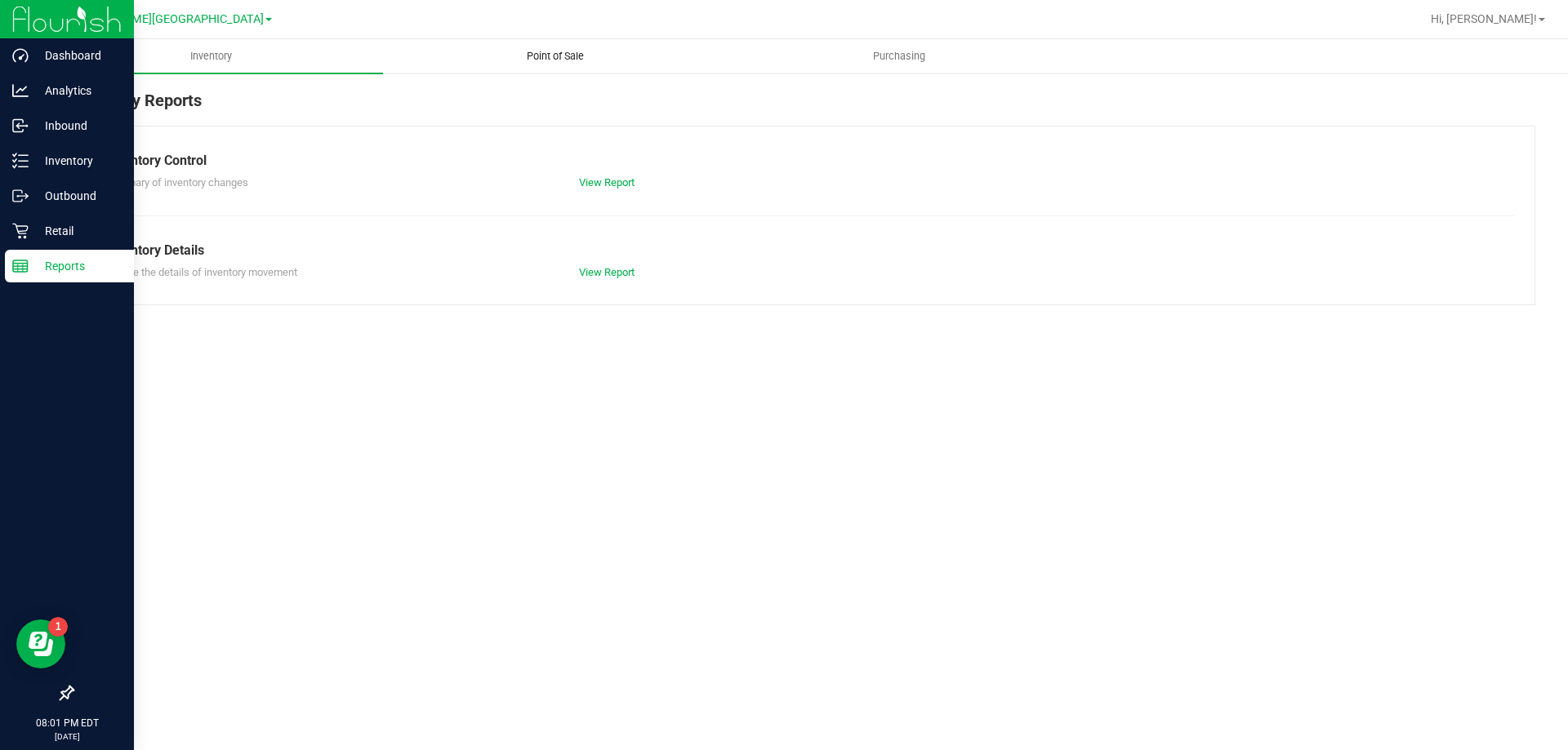
click at [520, 63] on uib-tab-heading "Point of Sale" at bounding box center [555, 55] width 342 height 33
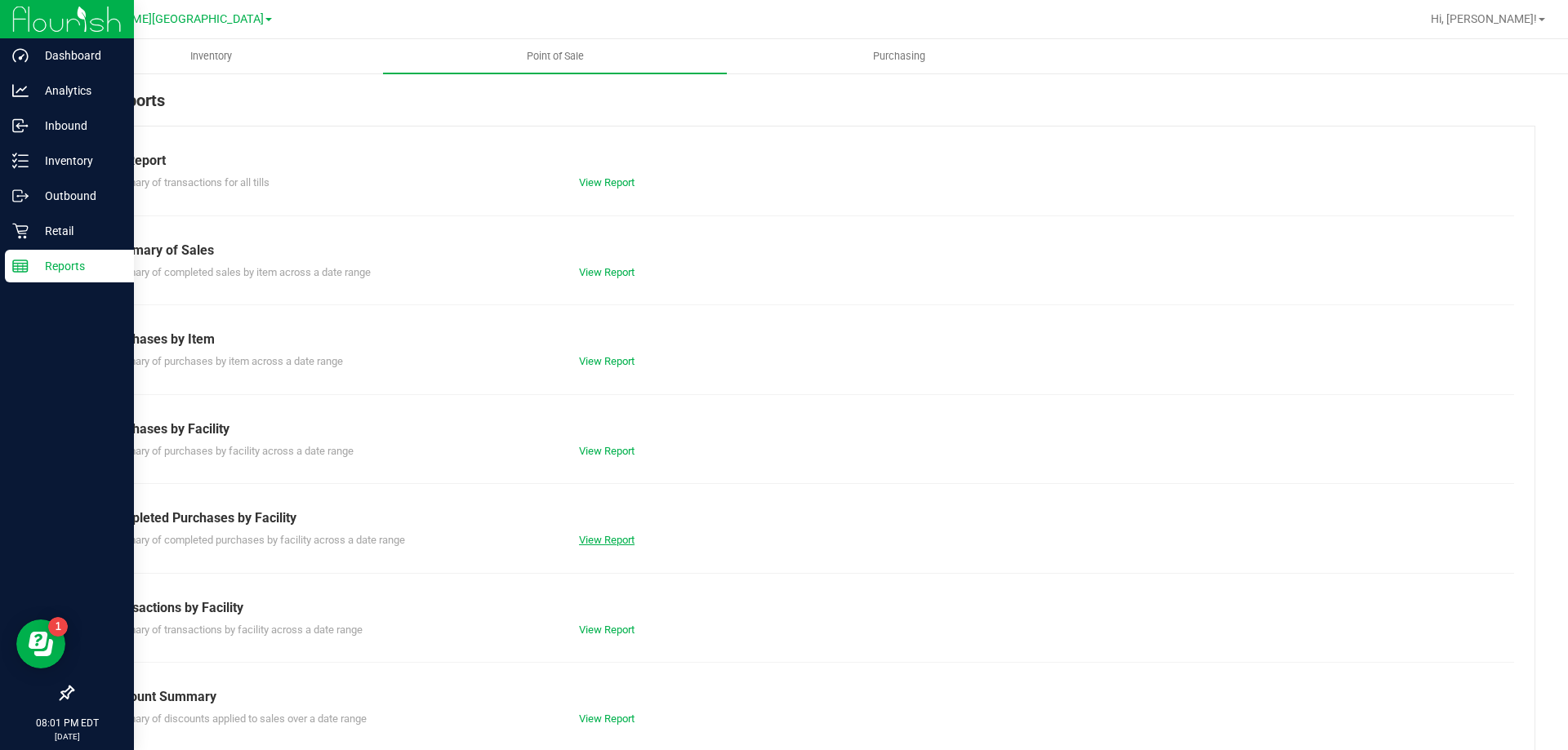
click at [610, 541] on link "View Report" at bounding box center [606, 540] width 55 height 12
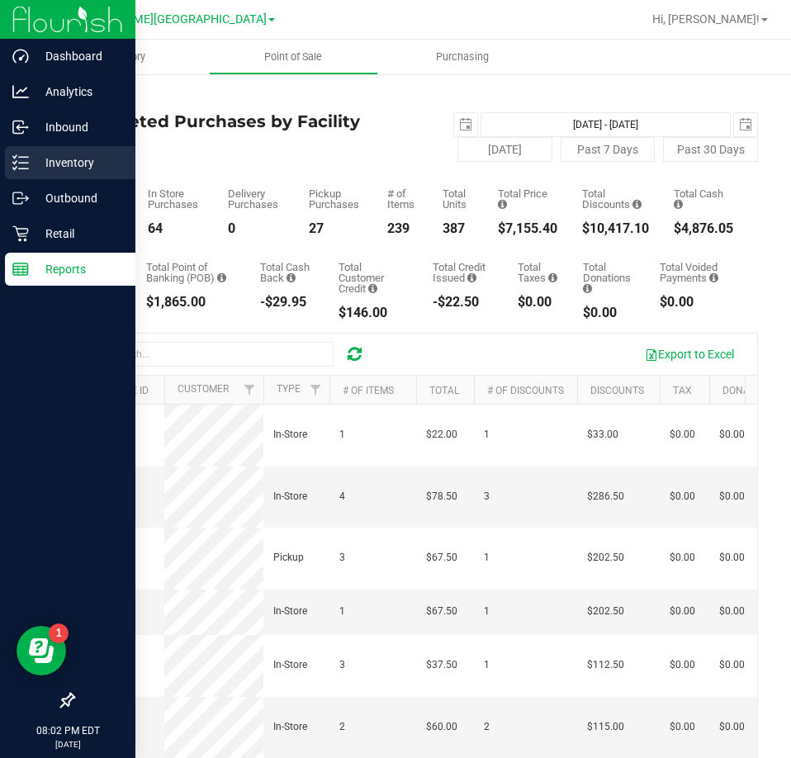
click at [26, 168] on icon at bounding box center [20, 162] width 17 height 17
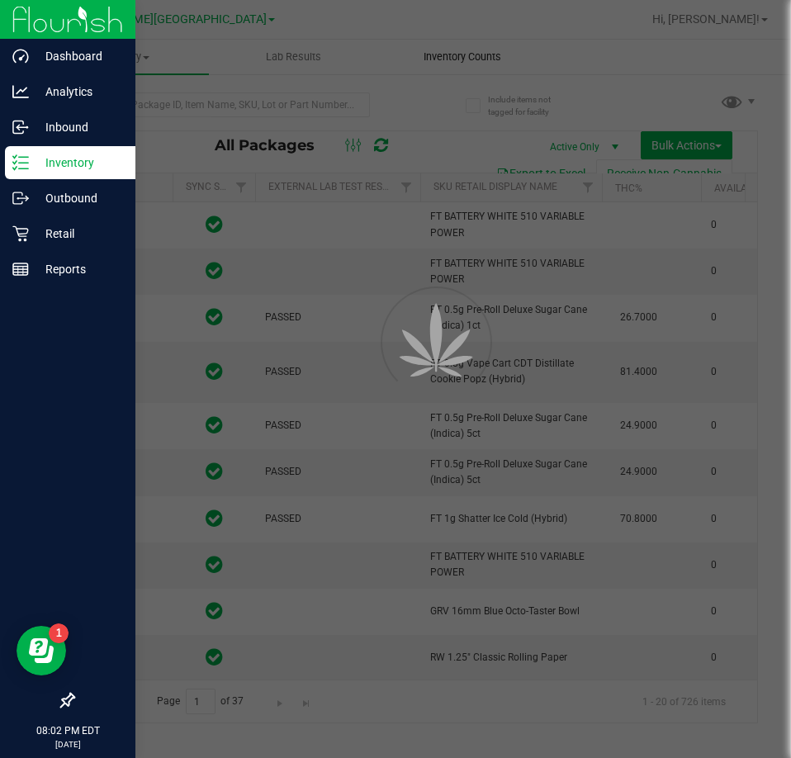
click at [478, 55] on span "Inventory Counts" at bounding box center [462, 57] width 122 height 15
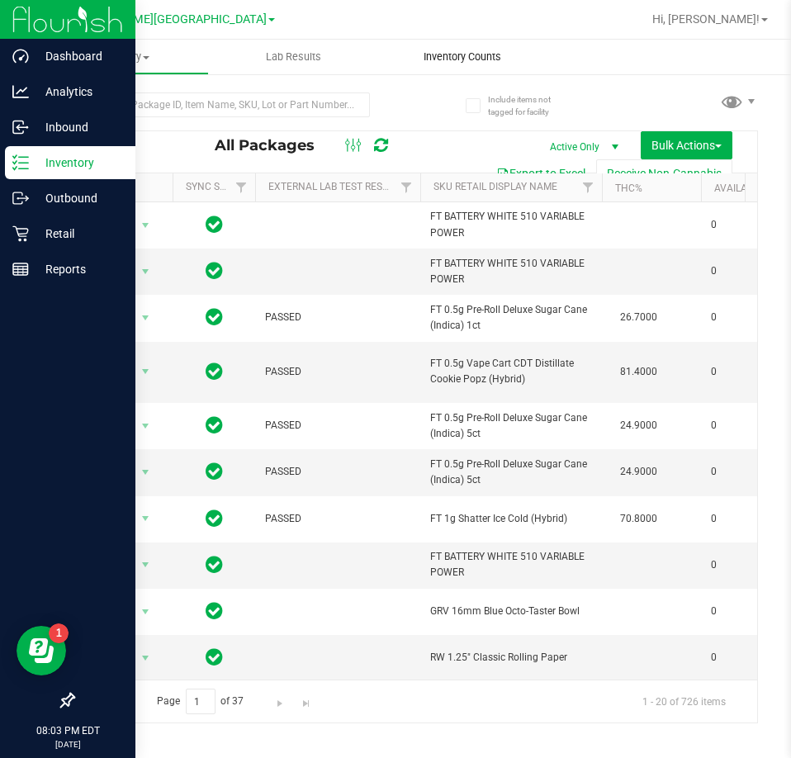
click at [478, 55] on span "Inventory Counts" at bounding box center [462, 57] width 122 height 15
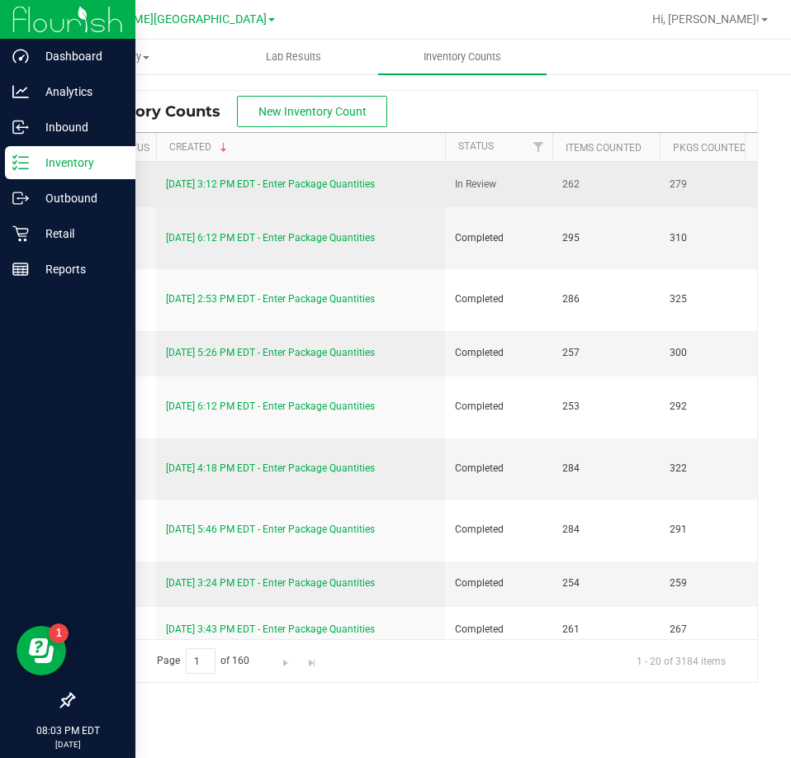
click at [305, 178] on link "[DATE] 3:12 PM EDT - Enter Package Quantities" at bounding box center [270, 184] width 209 height 12
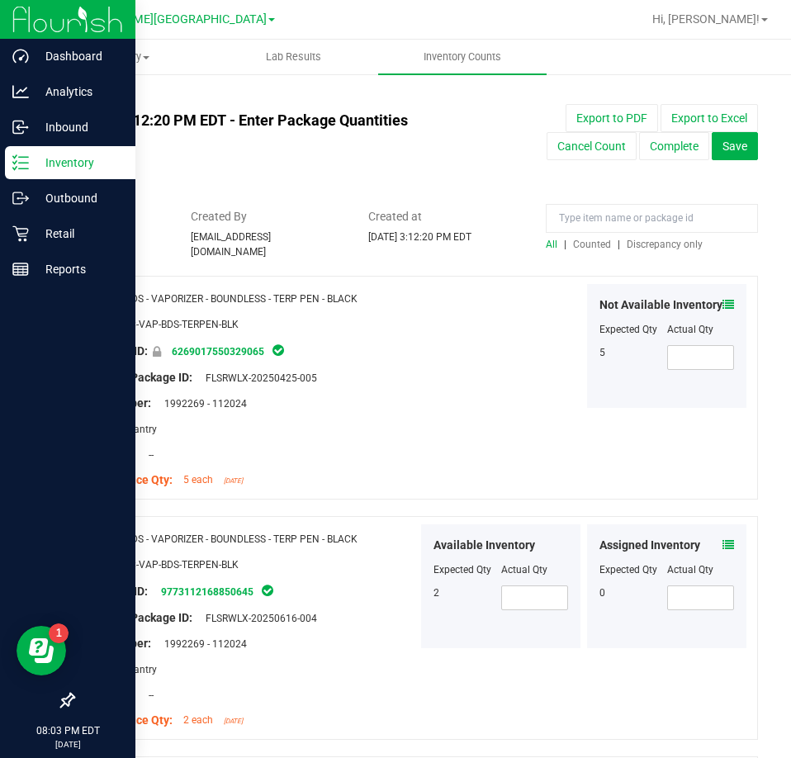
click at [664, 245] on span "Discrepancy only" at bounding box center [664, 245] width 76 height 12
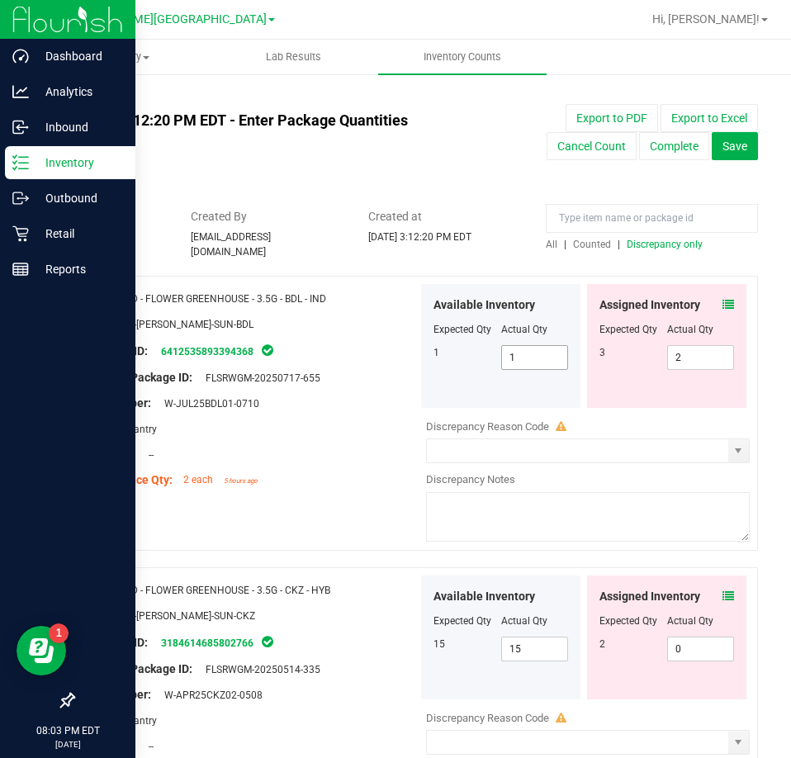
click at [509, 355] on span "1 1" at bounding box center [535, 357] width 68 height 25
click at [509, 355] on input "1" at bounding box center [535, 357] width 66 height 23
type input "3"
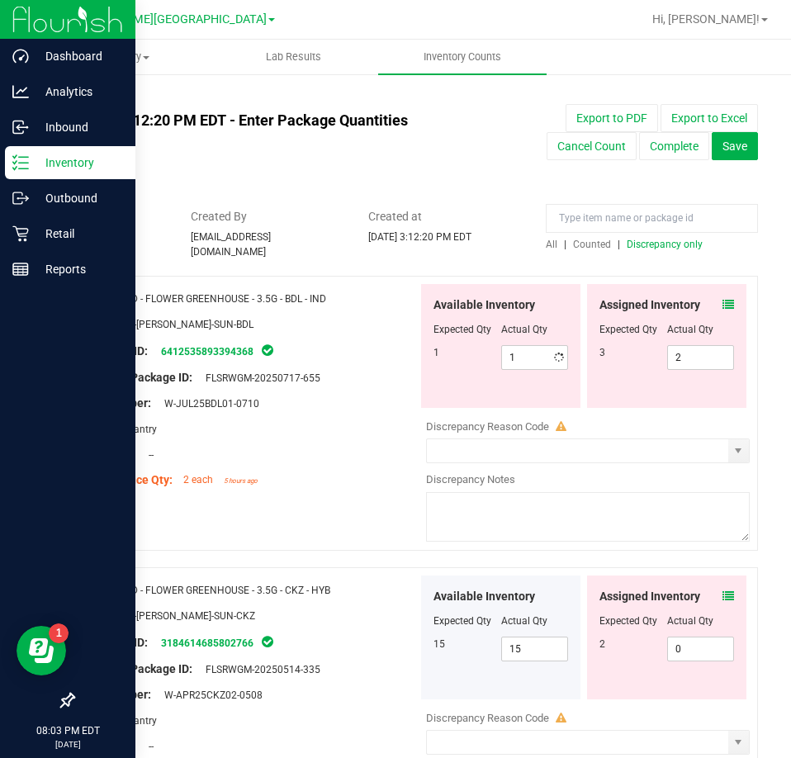
type input "3"
click at [722, 299] on icon at bounding box center [728, 305] width 12 height 12
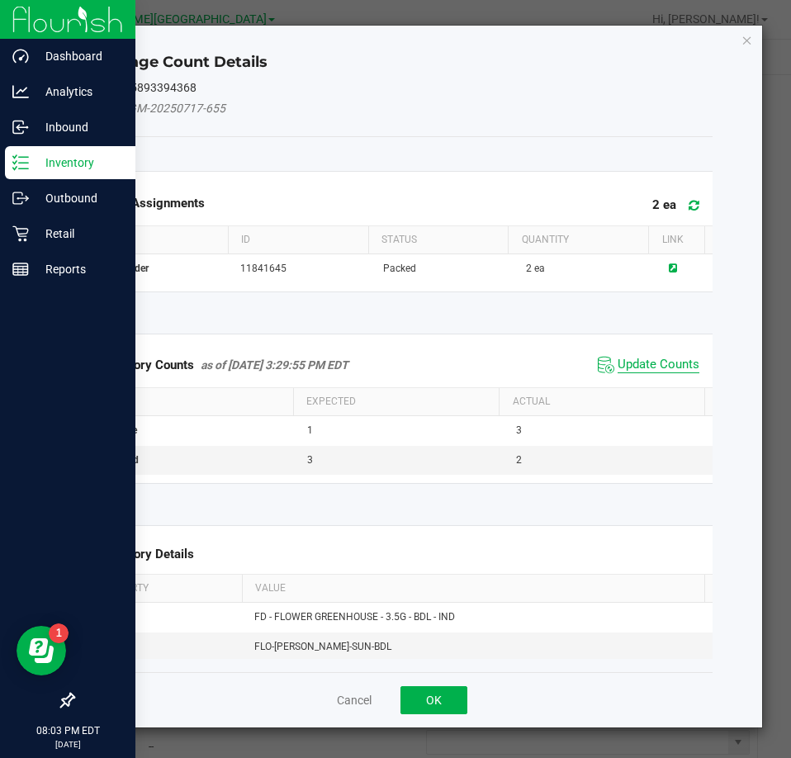
click at [645, 361] on span "Update Counts" at bounding box center [658, 365] width 82 height 17
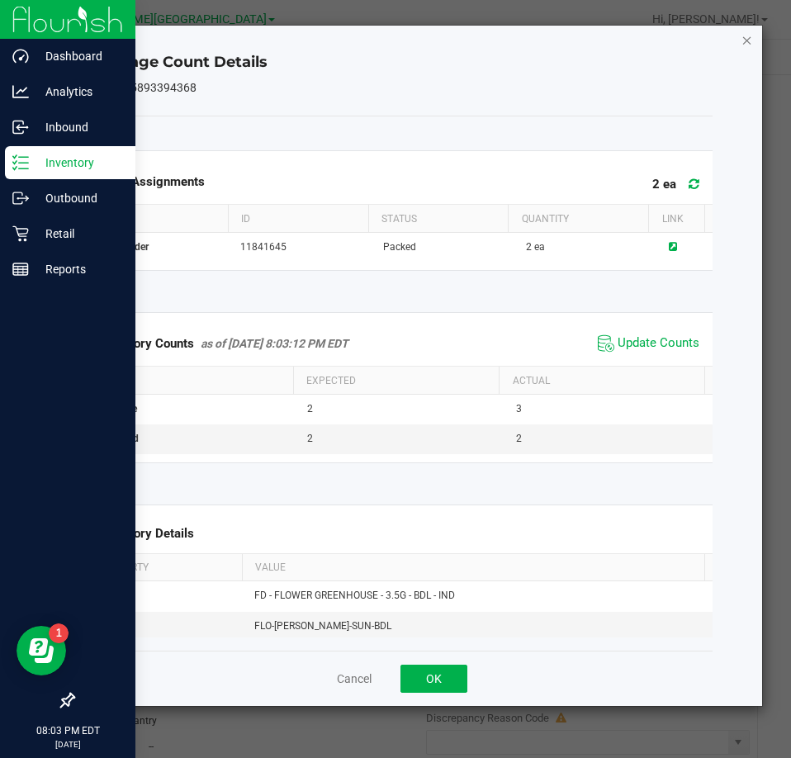
click at [752, 34] on icon "Close" at bounding box center [747, 40] width 12 height 20
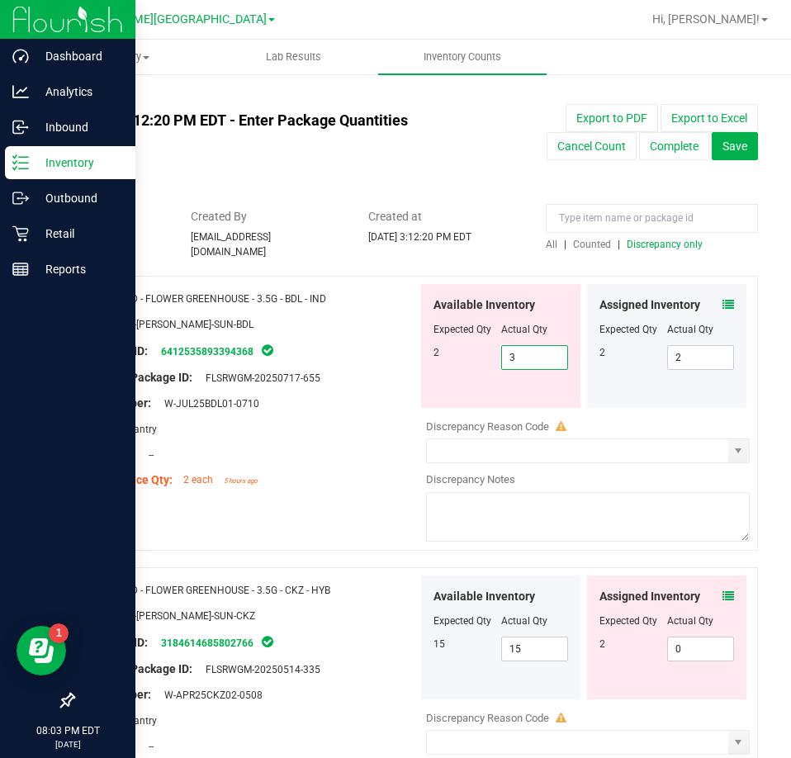
click at [527, 351] on span "3 3" at bounding box center [535, 357] width 68 height 25
click at [527, 351] on input "3" at bounding box center [535, 357] width 66 height 23
type input "2"
click at [368, 427] on div "Area: Pantry" at bounding box center [252, 428] width 332 height 17
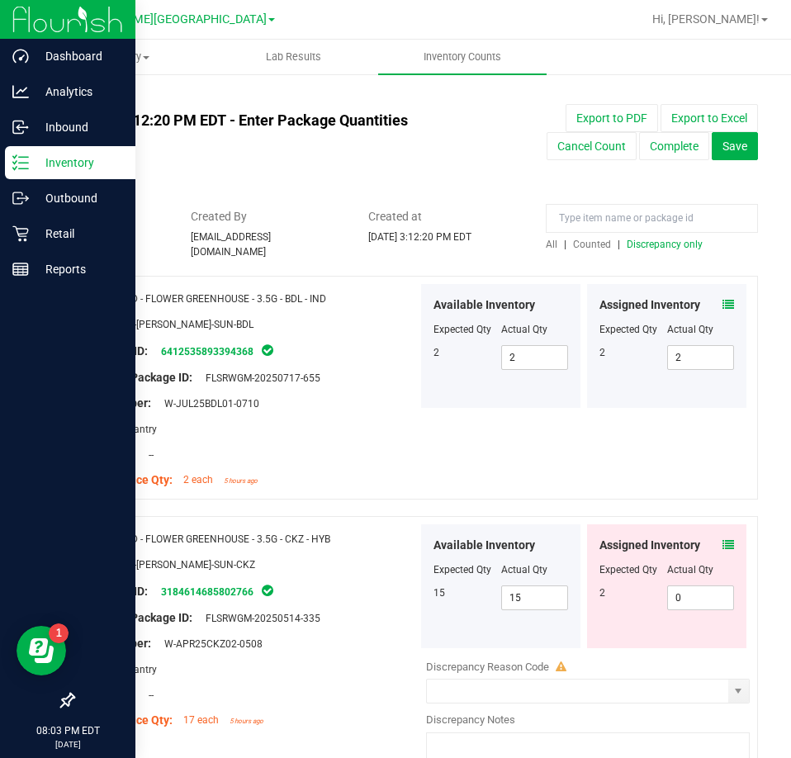
click at [722, 539] on icon at bounding box center [728, 545] width 12 height 12
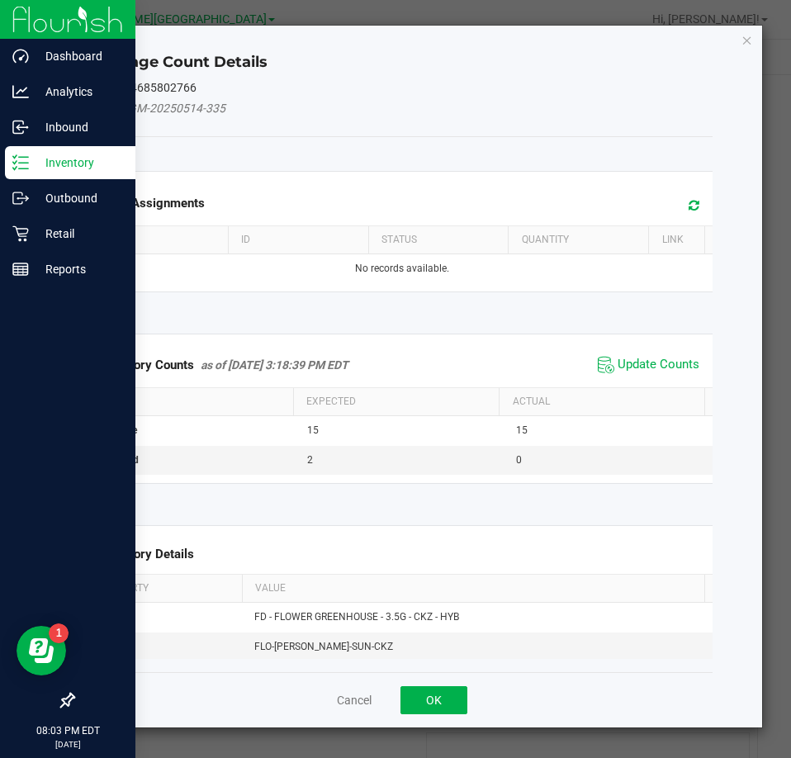
click at [657, 374] on span "Update Counts" at bounding box center [648, 364] width 110 height 25
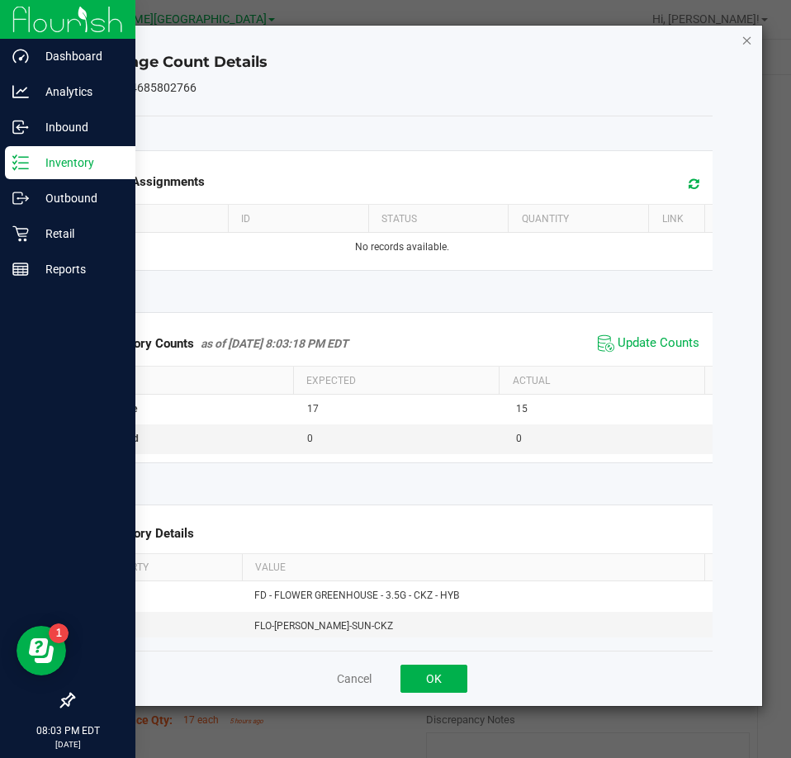
click at [743, 45] on icon "Close" at bounding box center [747, 40] width 12 height 20
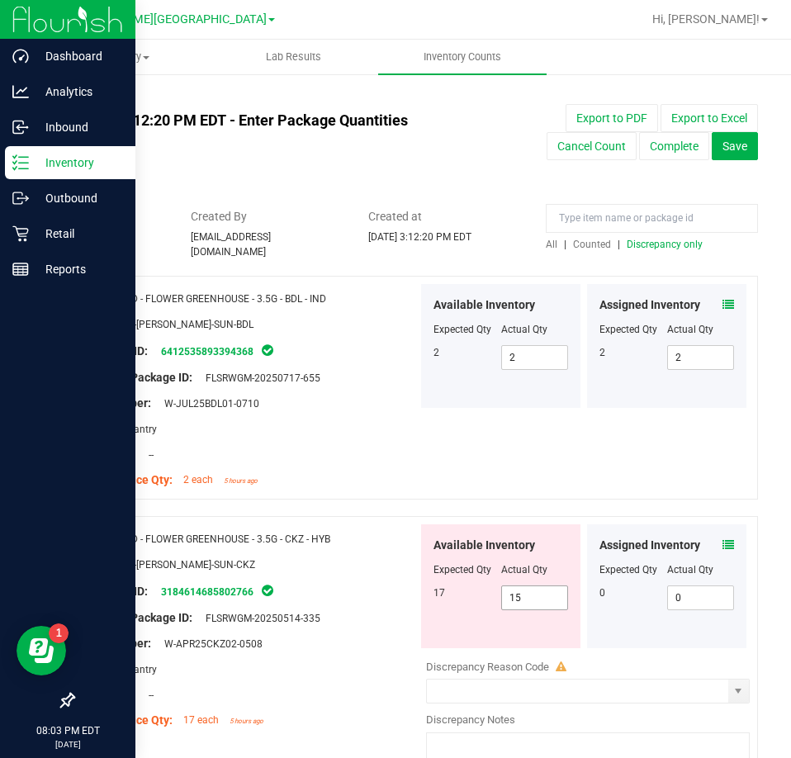
click at [518, 601] on span "15 15" at bounding box center [535, 597] width 68 height 25
click at [518, 601] on input "15" at bounding box center [535, 597] width 66 height 23
type input "17"
click at [323, 555] on div "SKU: FLO-[PERSON_NAME]-SUN-CKZ" at bounding box center [252, 563] width 332 height 17
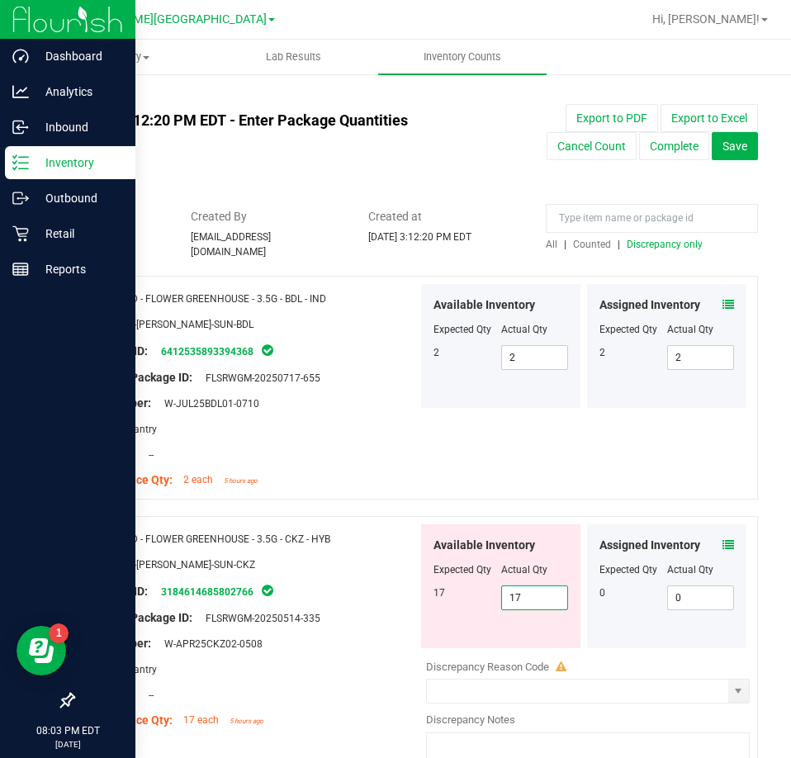
type input "17"
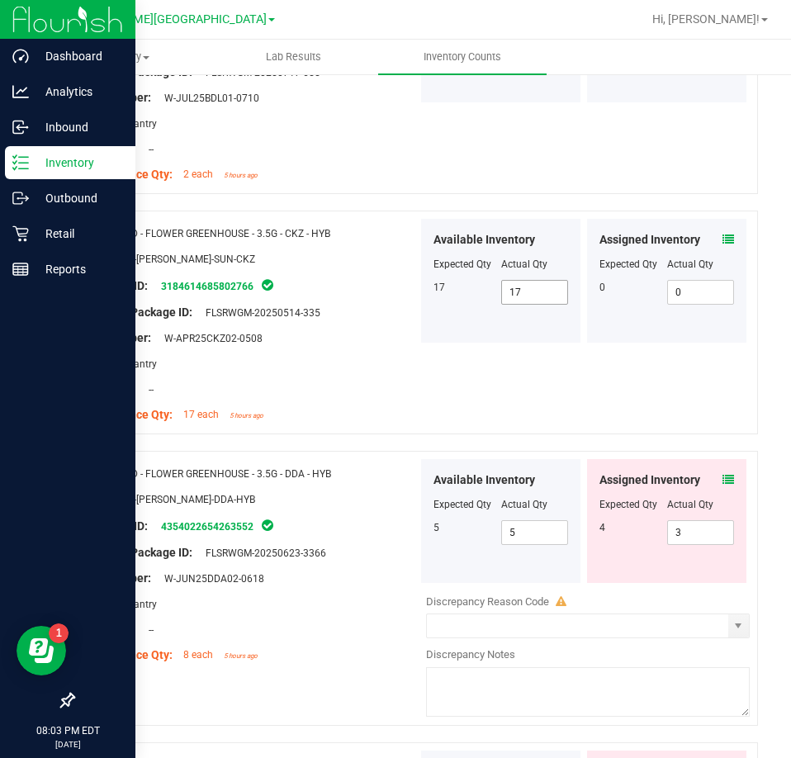
scroll to position [330, 0]
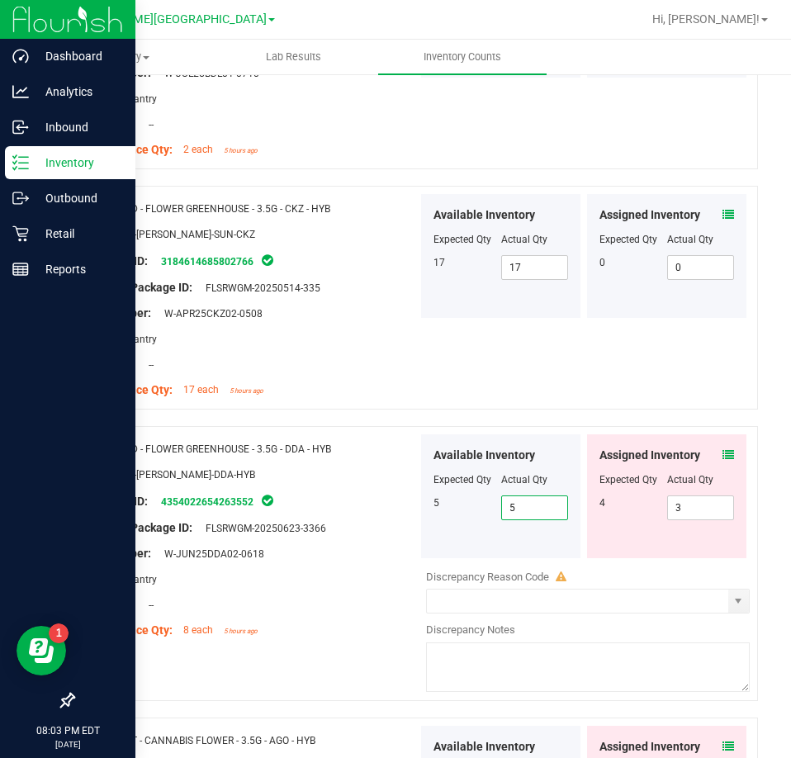
click at [521, 503] on span "5 5" at bounding box center [535, 507] width 68 height 25
click at [521, 503] on input "5" at bounding box center [535, 507] width 66 height 23
type input "6"
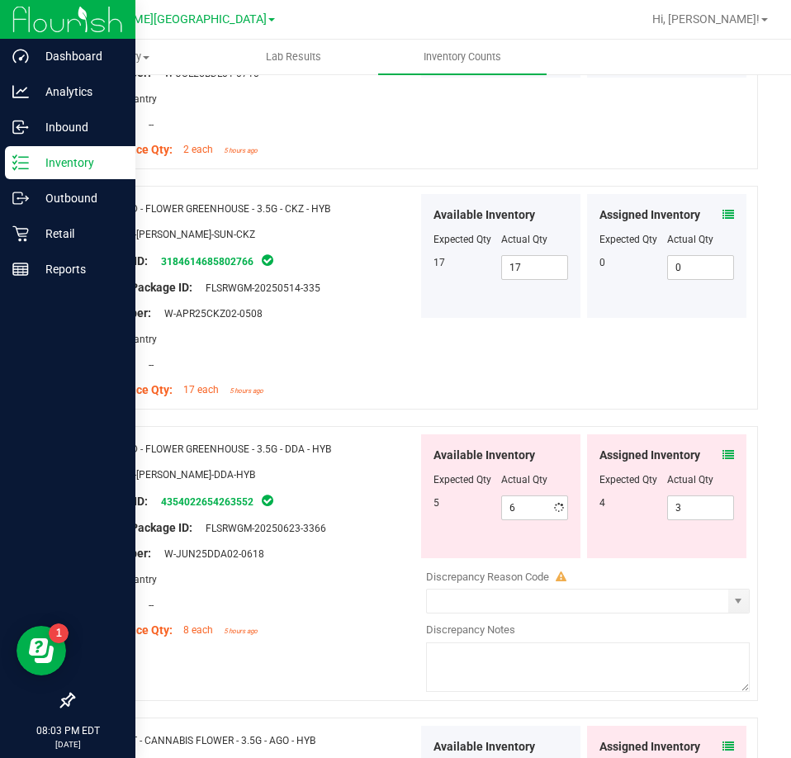
click at [722, 450] on icon at bounding box center [728, 455] width 12 height 12
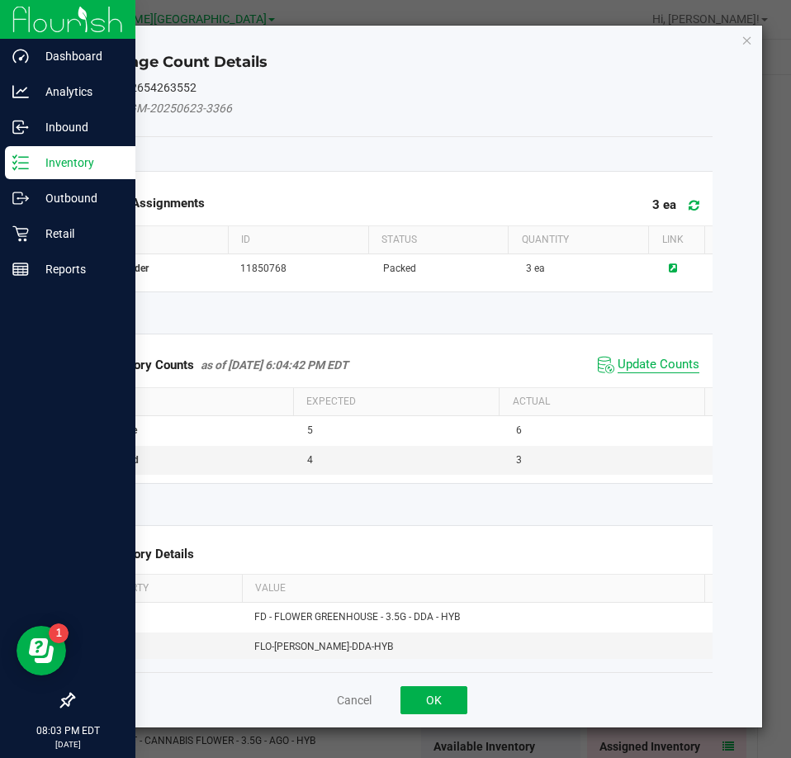
click at [648, 370] on span "Update Counts" at bounding box center [658, 365] width 82 height 17
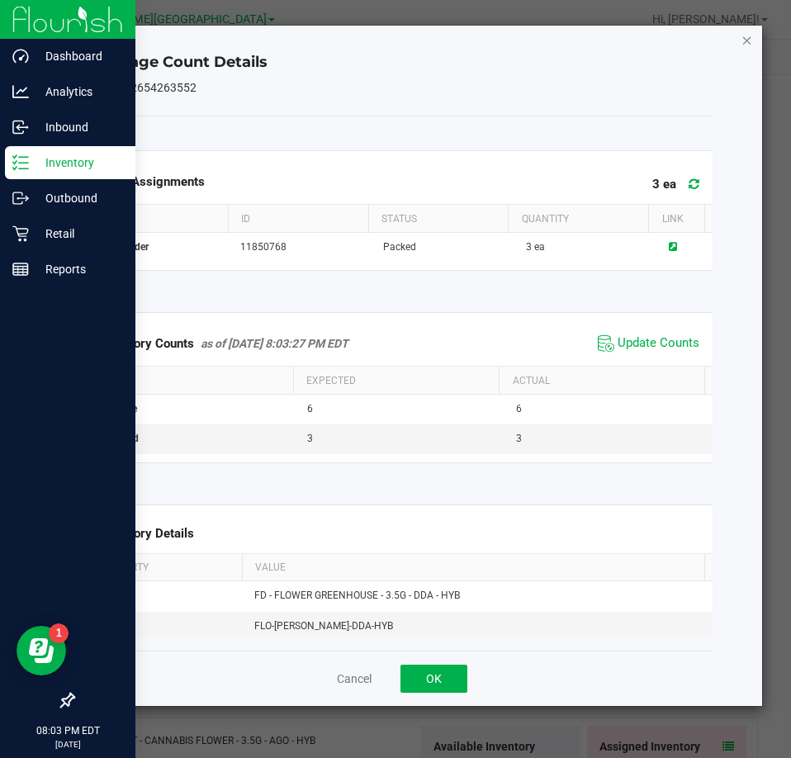
click at [748, 35] on icon "Close" at bounding box center [747, 40] width 12 height 20
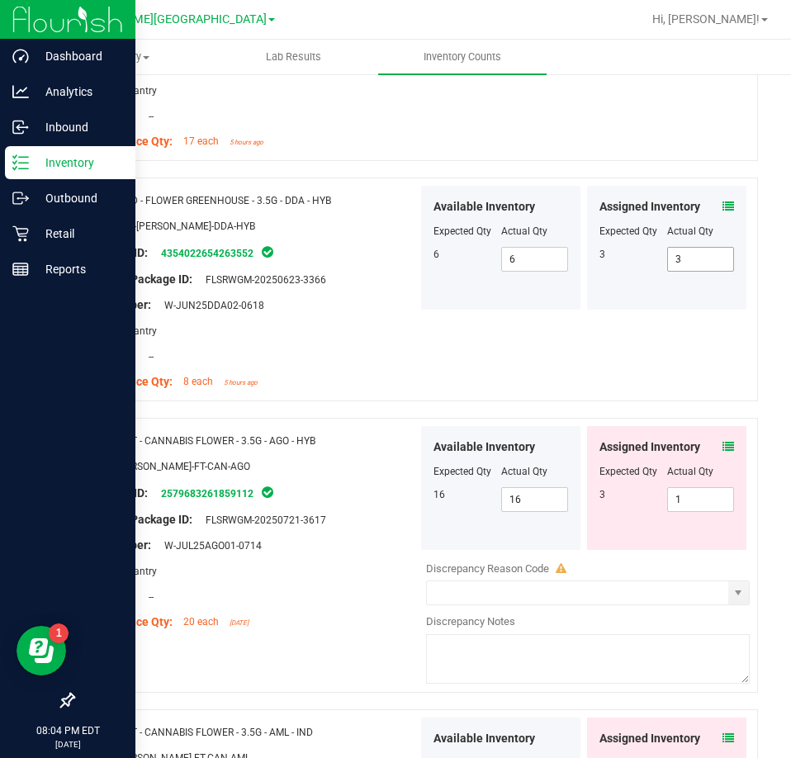
scroll to position [743, 0]
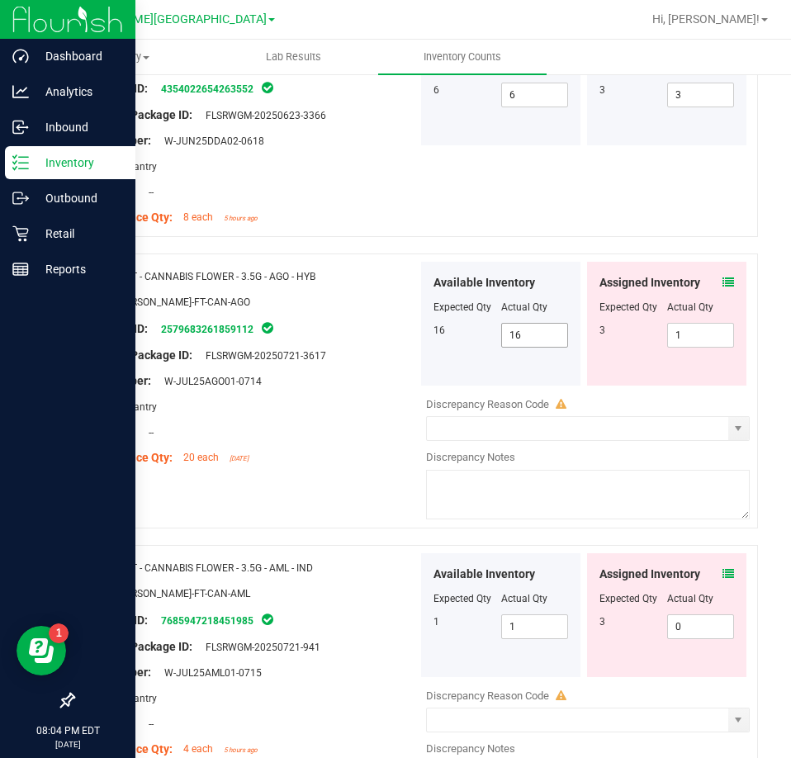
click at [535, 335] on span "16 16" at bounding box center [535, 335] width 68 height 25
click at [535, 335] on input "16" at bounding box center [535, 335] width 66 height 23
type input "18"
click at [722, 276] on icon at bounding box center [728, 282] width 12 height 12
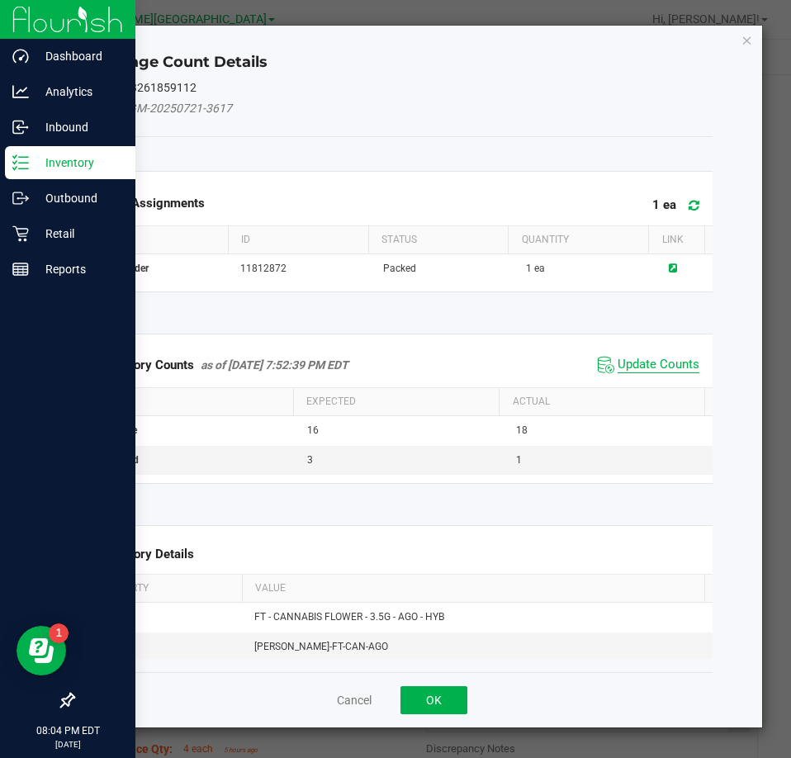
click at [654, 361] on span "Update Counts" at bounding box center [658, 365] width 82 height 17
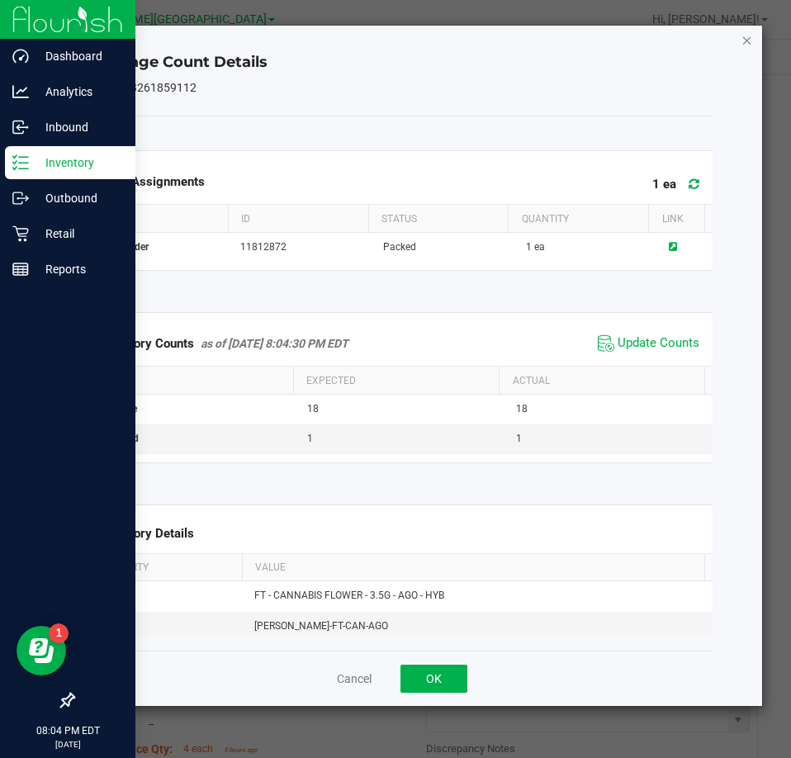
click at [746, 42] on icon "Close" at bounding box center [747, 40] width 12 height 20
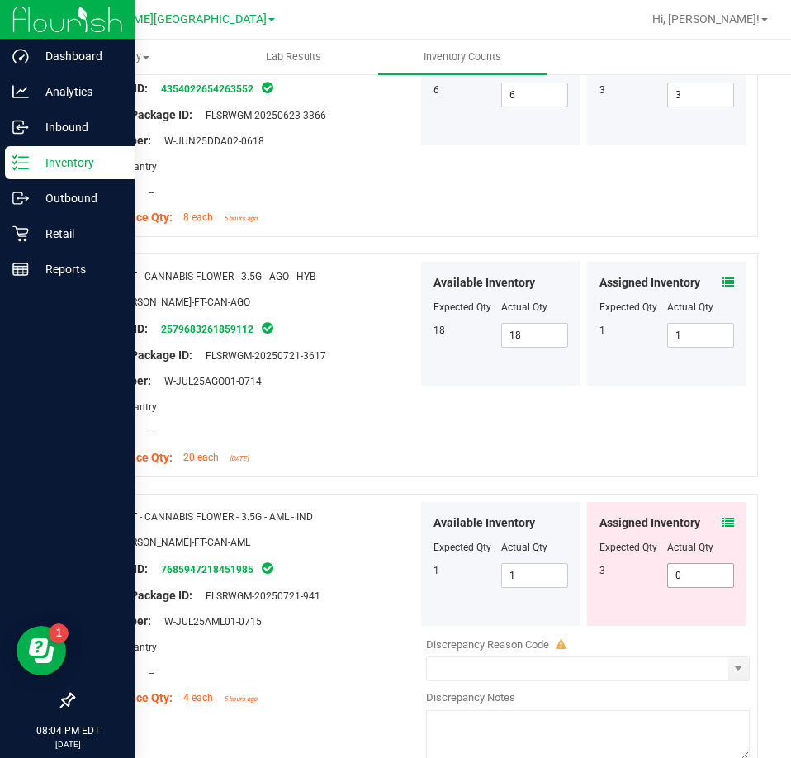
scroll to position [990, 0]
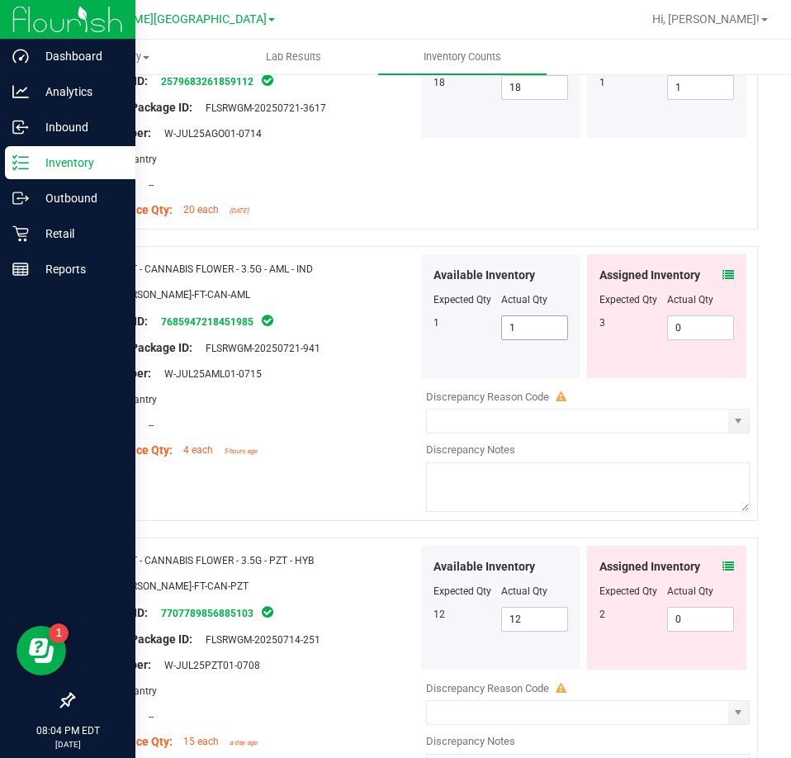
click at [536, 329] on span "1 1" at bounding box center [535, 327] width 68 height 25
click at [536, 329] on input "1" at bounding box center [535, 327] width 66 height 23
type input "4"
click at [722, 269] on icon at bounding box center [728, 275] width 12 height 12
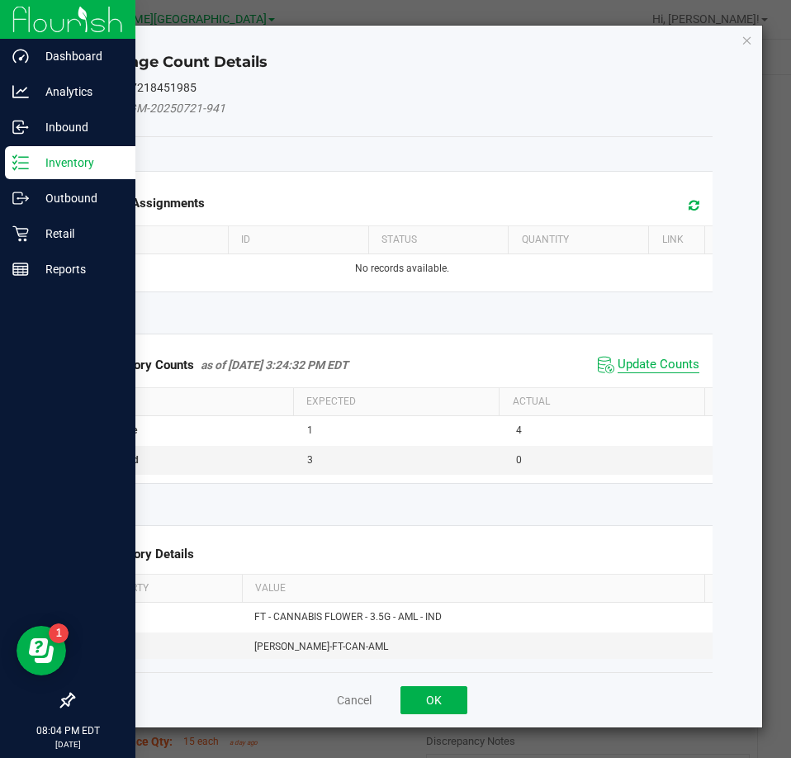
click at [666, 357] on span "Update Counts" at bounding box center [658, 365] width 82 height 17
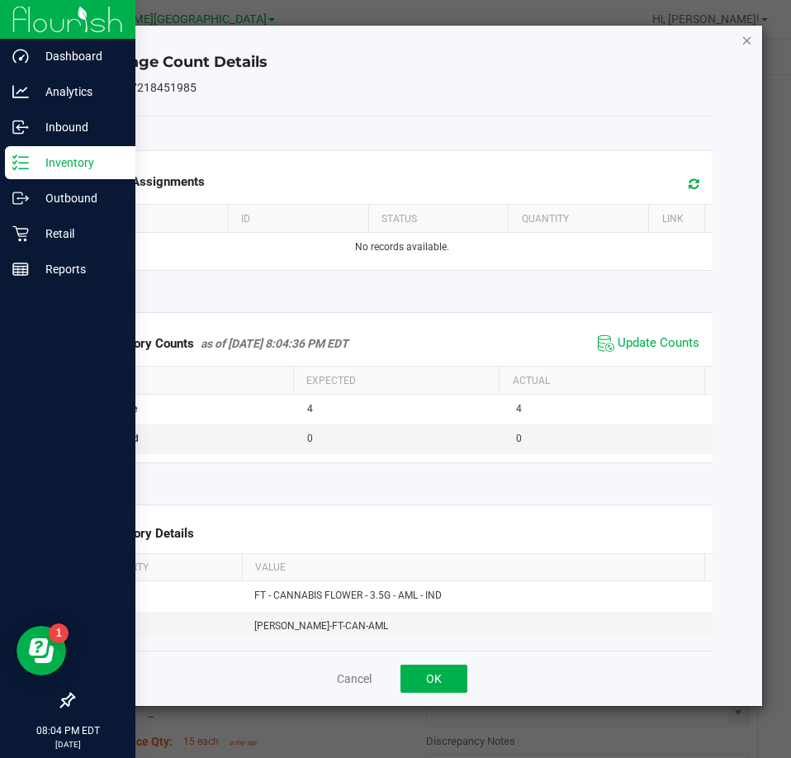
click at [744, 38] on icon "Close" at bounding box center [747, 40] width 12 height 20
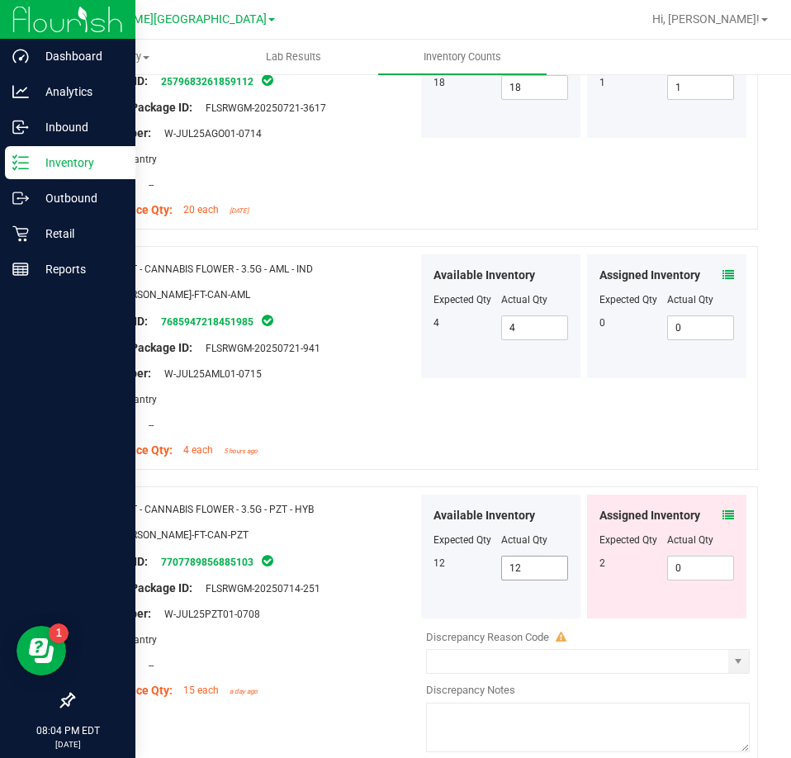
click at [542, 555] on span "12 12" at bounding box center [535, 567] width 68 height 25
click at [542, 556] on input "12" at bounding box center [535, 567] width 66 height 23
type input "14"
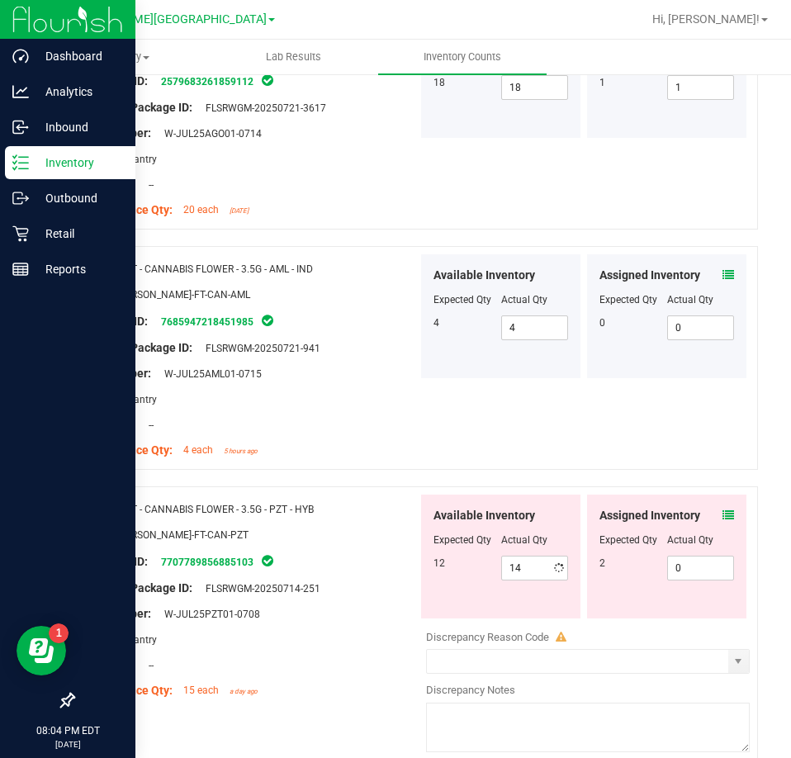
click at [711, 497] on div "Assigned Inventory Expected Qty Actual Qty 2 0 0" at bounding box center [666, 556] width 159 height 124
click at [722, 509] on icon at bounding box center [728, 515] width 12 height 12
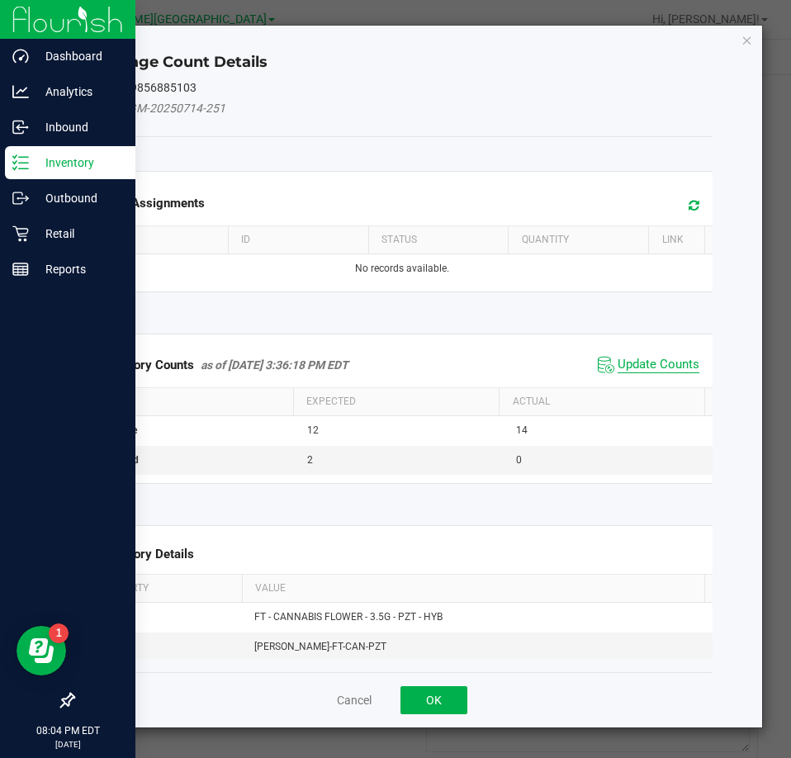
click at [626, 359] on span "Update Counts" at bounding box center [658, 365] width 82 height 17
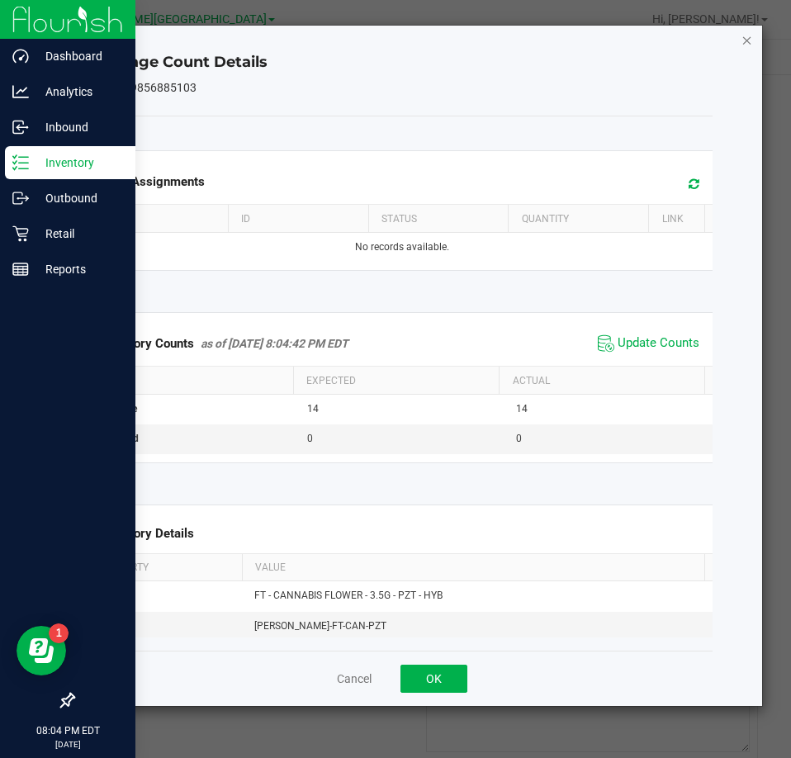
click at [746, 38] on icon "Close" at bounding box center [747, 40] width 12 height 20
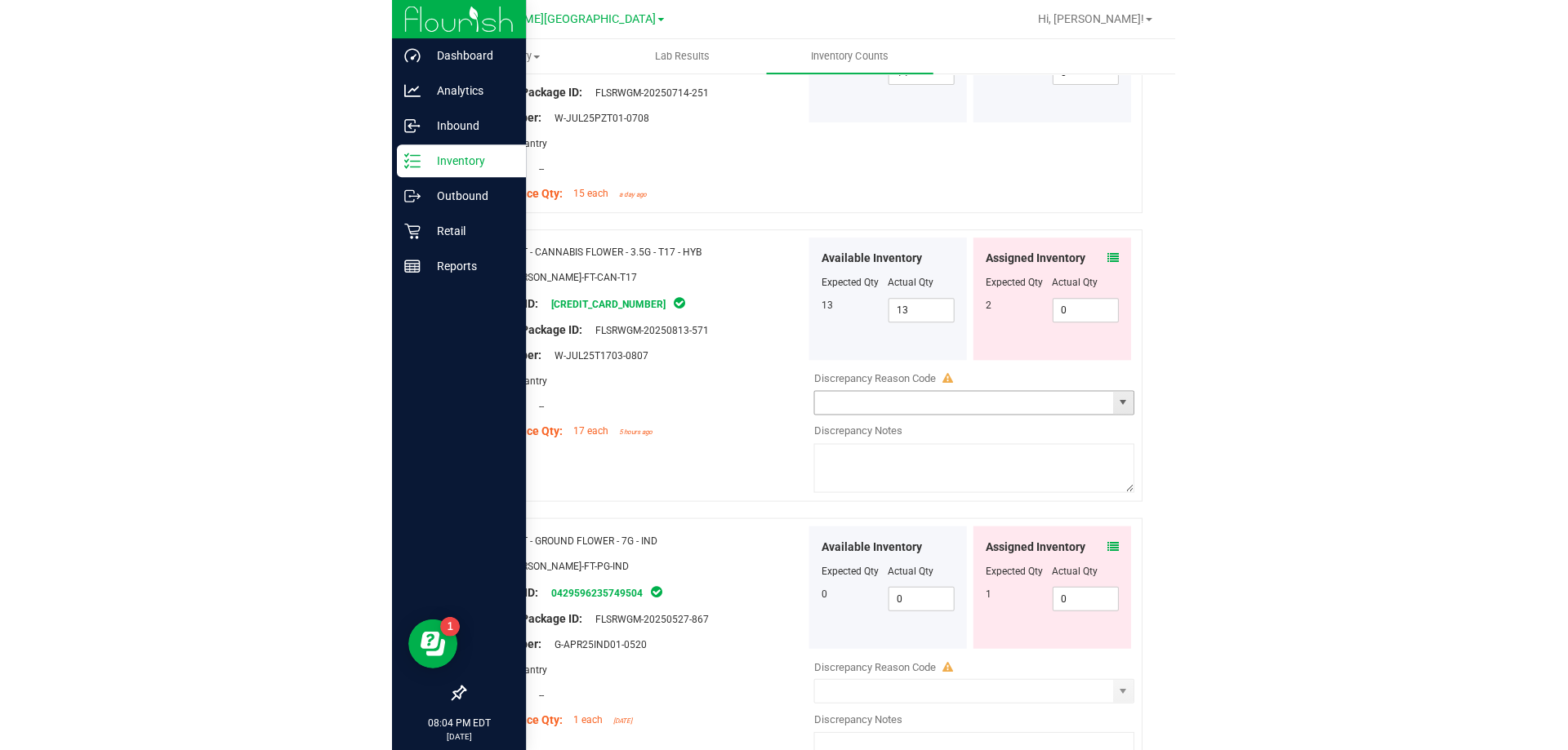
scroll to position [1470, 0]
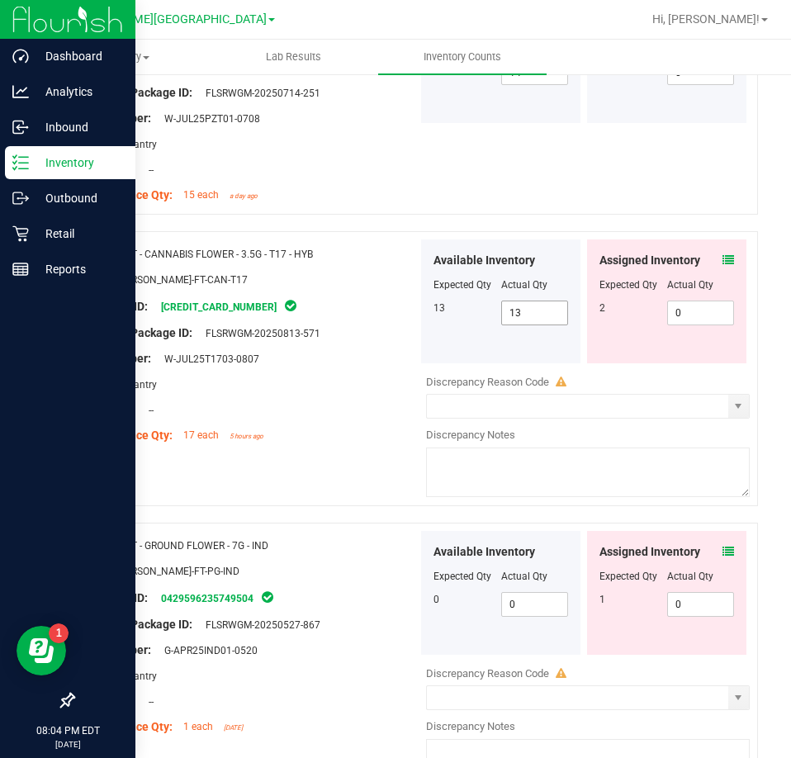
click at [535, 312] on span "13 13" at bounding box center [535, 312] width 68 height 25
click at [535, 312] on input "13" at bounding box center [535, 312] width 66 height 23
type input "15"
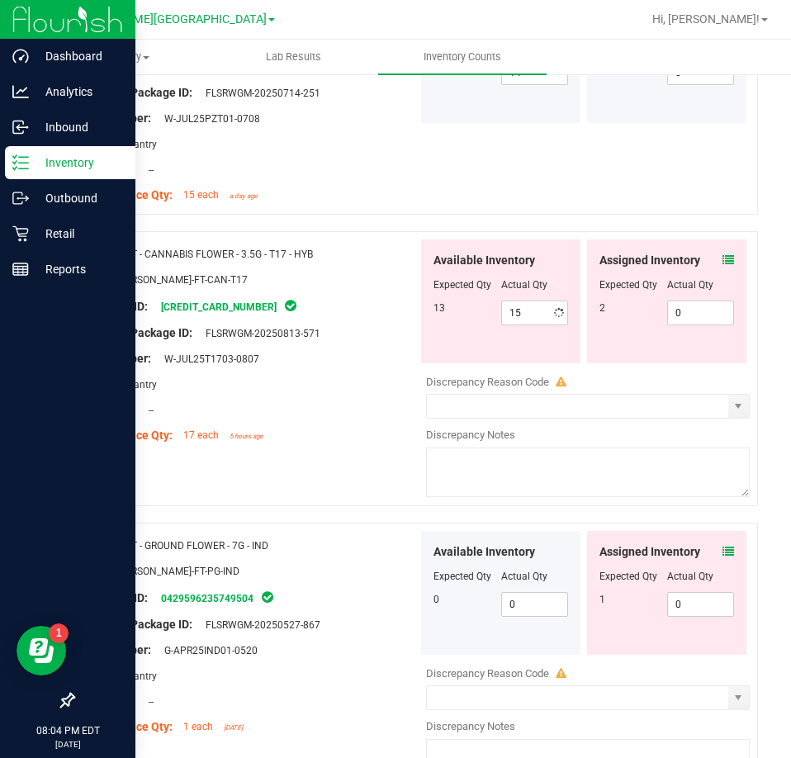
click at [722, 254] on icon at bounding box center [728, 260] width 12 height 12
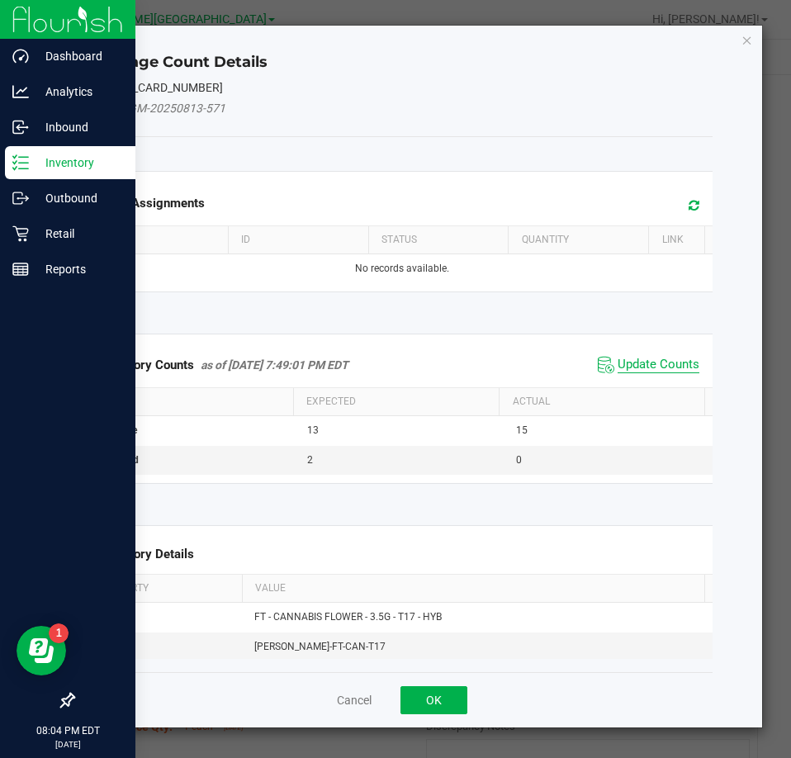
click at [680, 371] on span "Update Counts" at bounding box center [658, 365] width 82 height 17
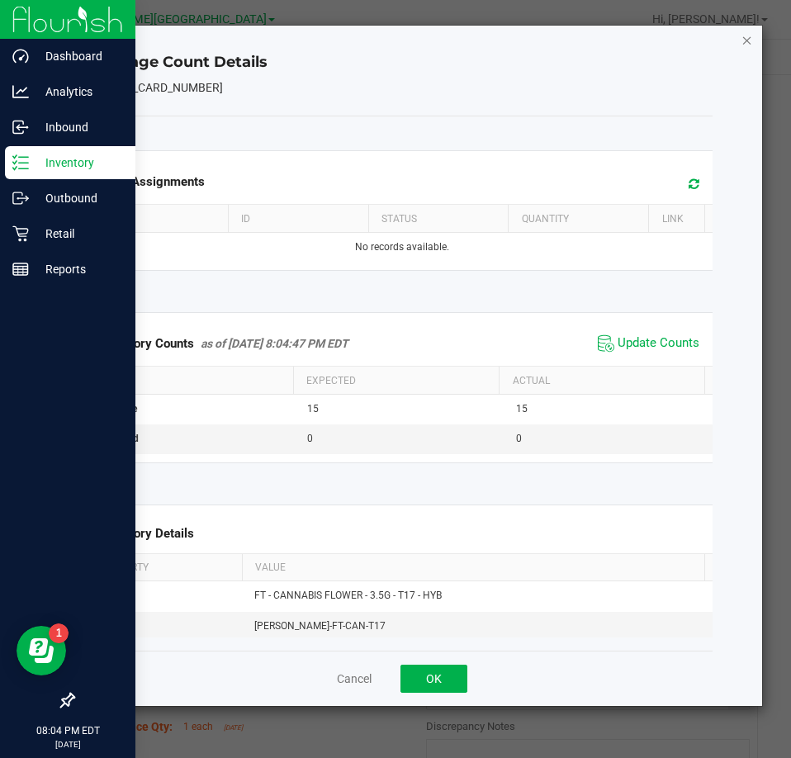
click at [744, 43] on icon "Close" at bounding box center [747, 40] width 12 height 20
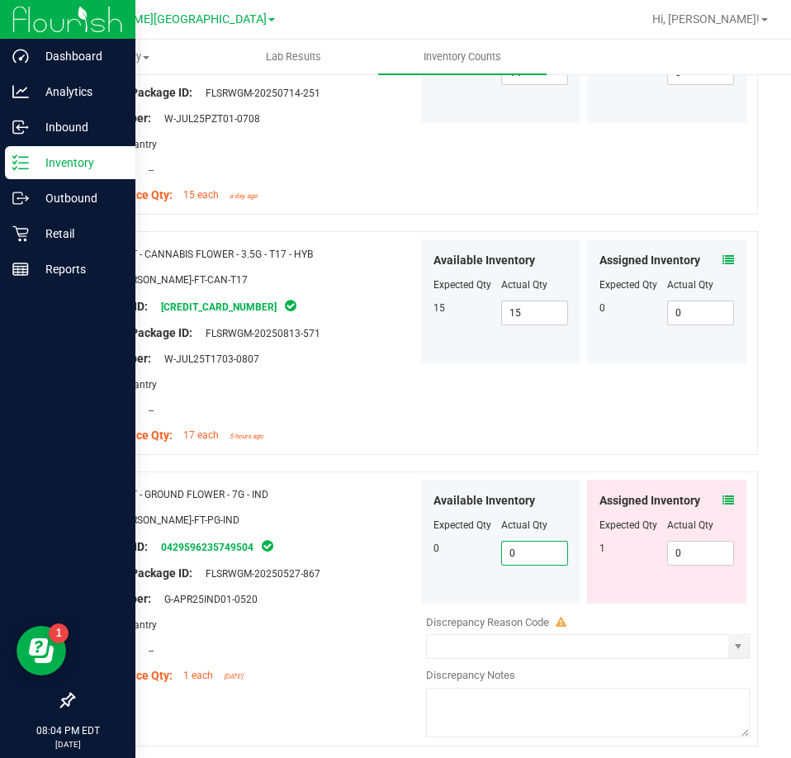
click at [501, 554] on span "0 0" at bounding box center [535, 553] width 68 height 25
click at [502, 554] on input "0" at bounding box center [535, 552] width 66 height 23
type input "1"
click at [722, 496] on icon at bounding box center [728, 500] width 12 height 12
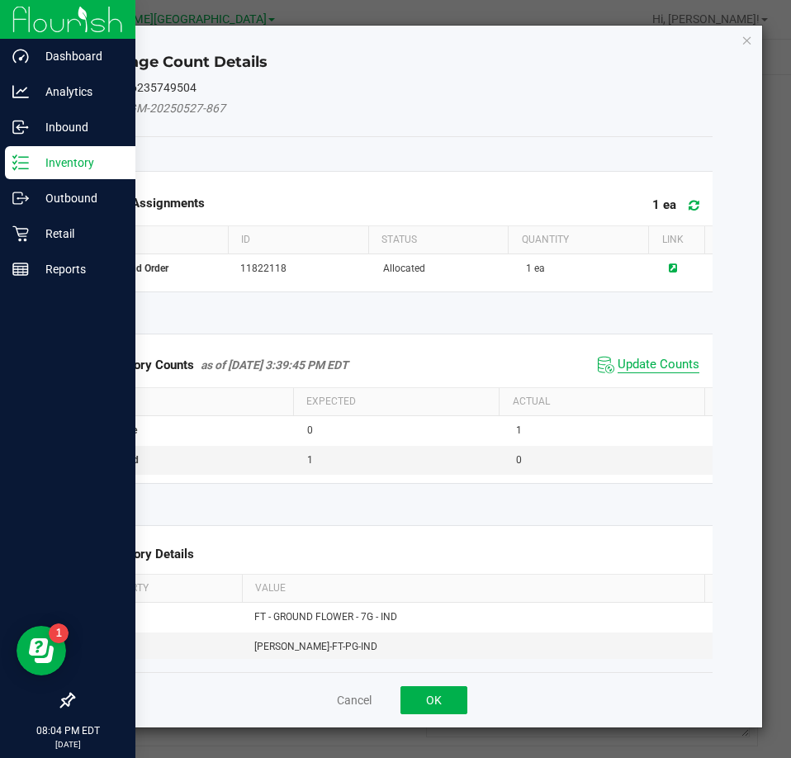
click at [621, 359] on span "Update Counts" at bounding box center [658, 365] width 82 height 17
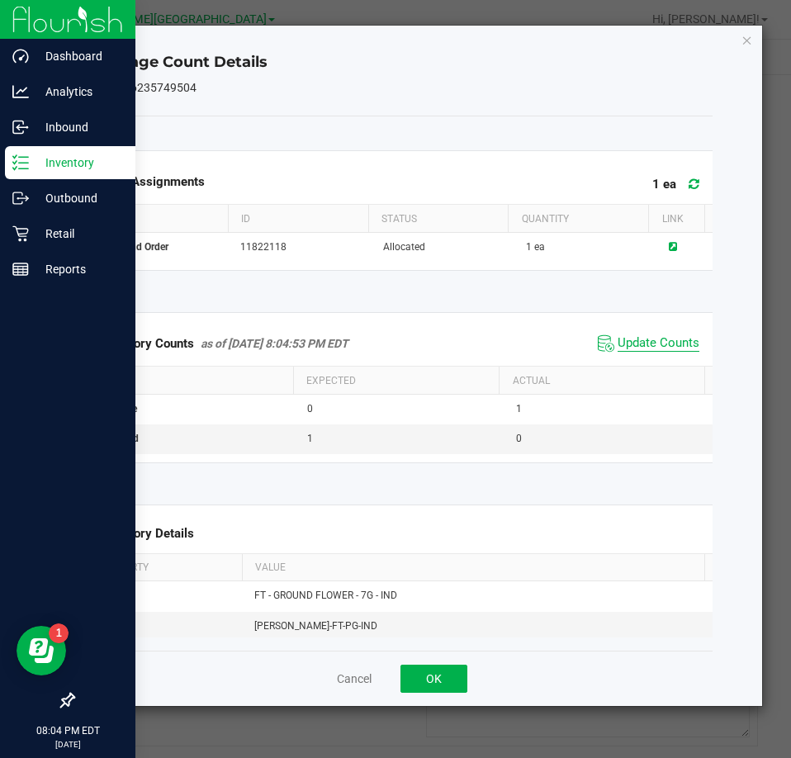
click at [654, 351] on span "Update Counts" at bounding box center [658, 343] width 82 height 17
click at [659, 336] on span "Update Counts" at bounding box center [658, 343] width 82 height 17
click at [744, 40] on icon "Close" at bounding box center [747, 40] width 12 height 20
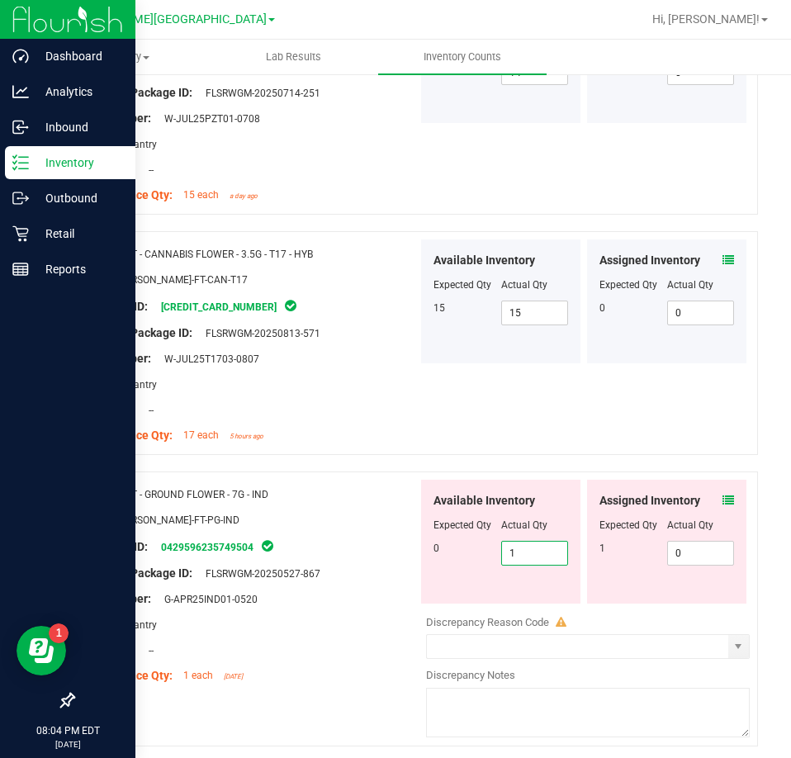
click at [513, 553] on span "1 1" at bounding box center [535, 553] width 68 height 25
click at [513, 553] on input "1" at bounding box center [535, 552] width 66 height 23
type input "0"
click at [703, 532] on div at bounding box center [666, 536] width 135 height 8
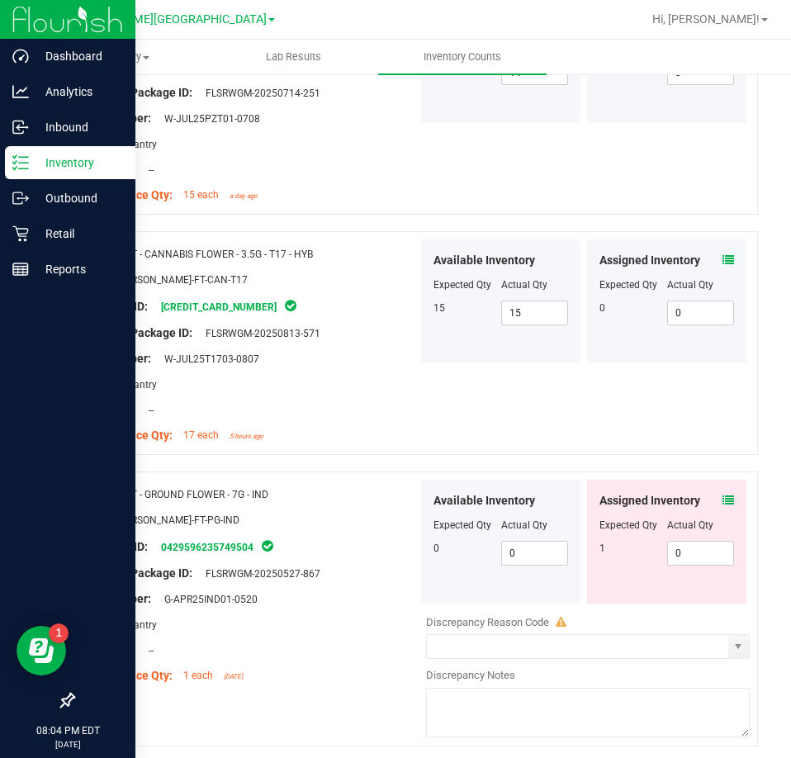
click at [722, 492] on span at bounding box center [728, 500] width 12 height 17
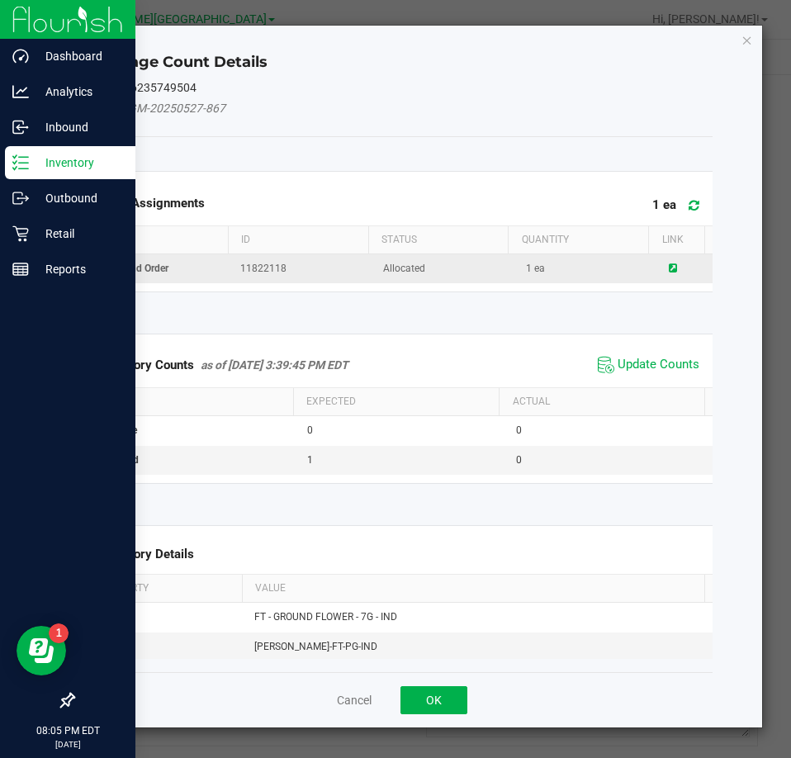
click at [669, 265] on icon at bounding box center [673, 268] width 8 height 10
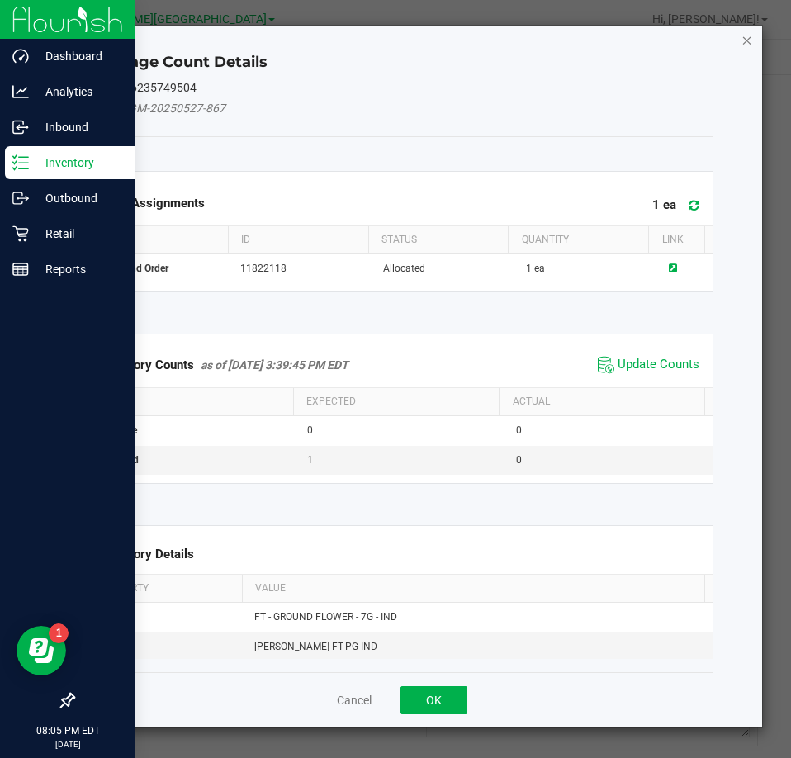
click at [749, 37] on icon "Close" at bounding box center [747, 40] width 12 height 20
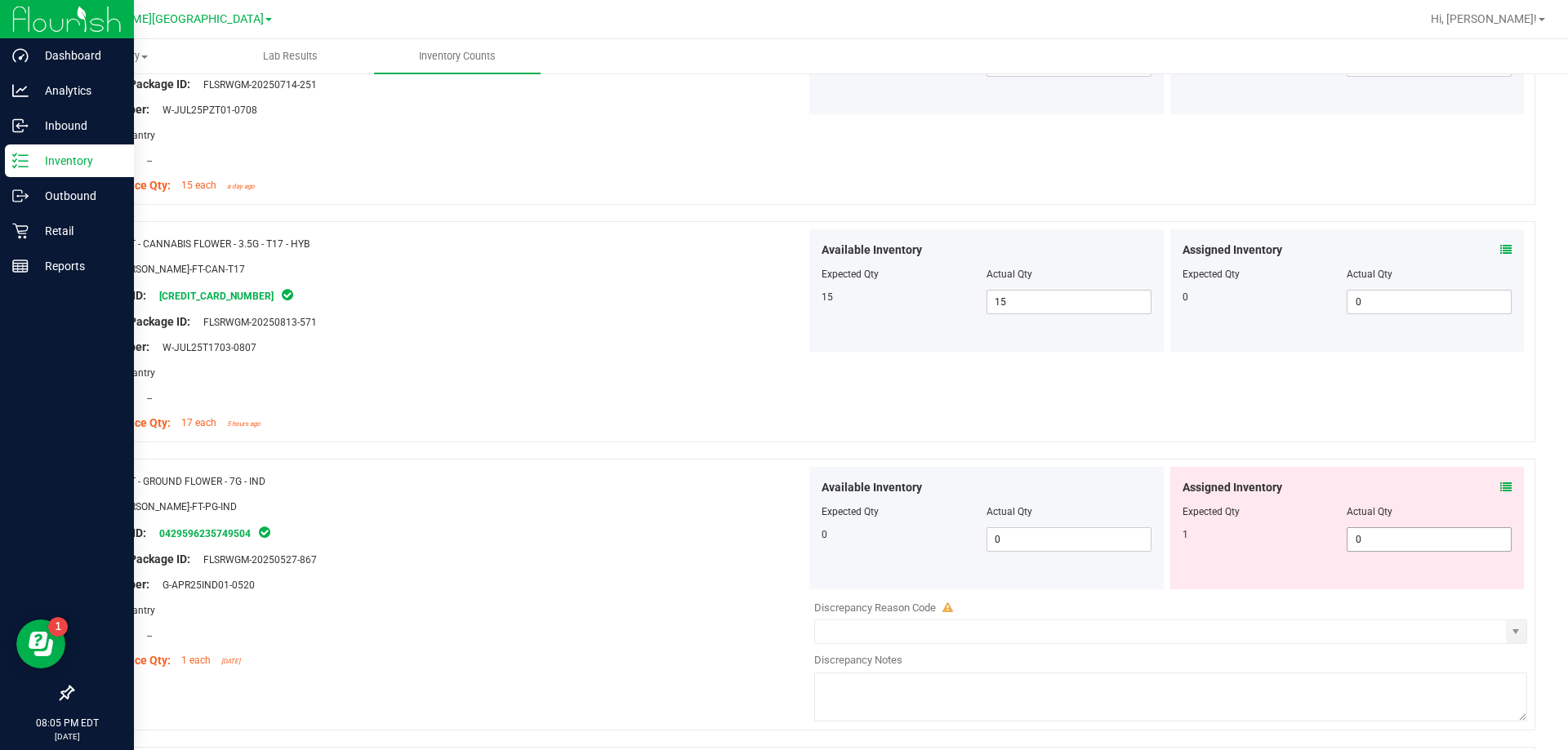
click at [782, 547] on span "0 0" at bounding box center [1429, 539] width 165 height 25
click at [782, 547] on input "0" at bounding box center [1429, 539] width 163 height 23
type input "1"
click at [782, 512] on div "Actual Qty" at bounding box center [1068, 512] width 165 height 15
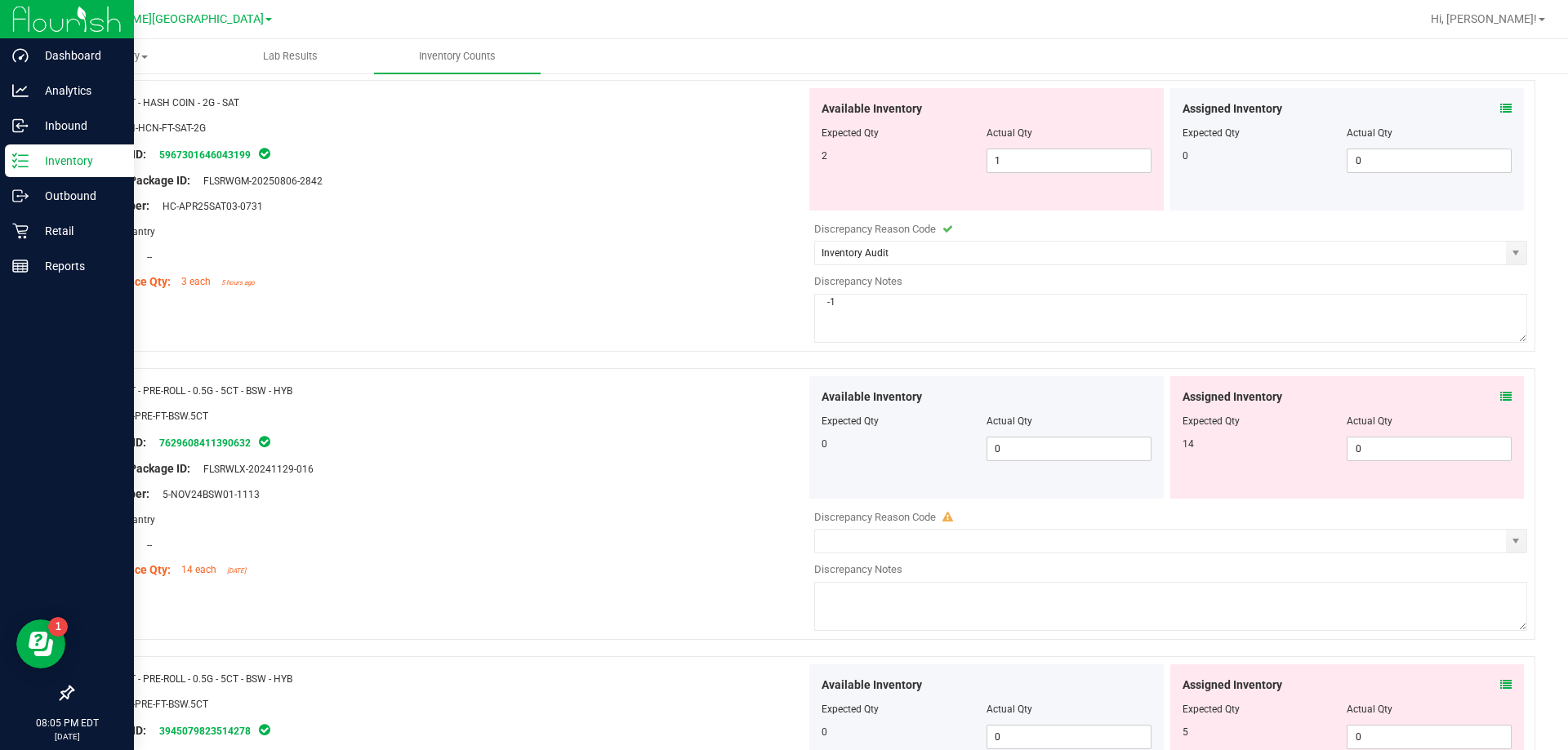
scroll to position [2123, 0]
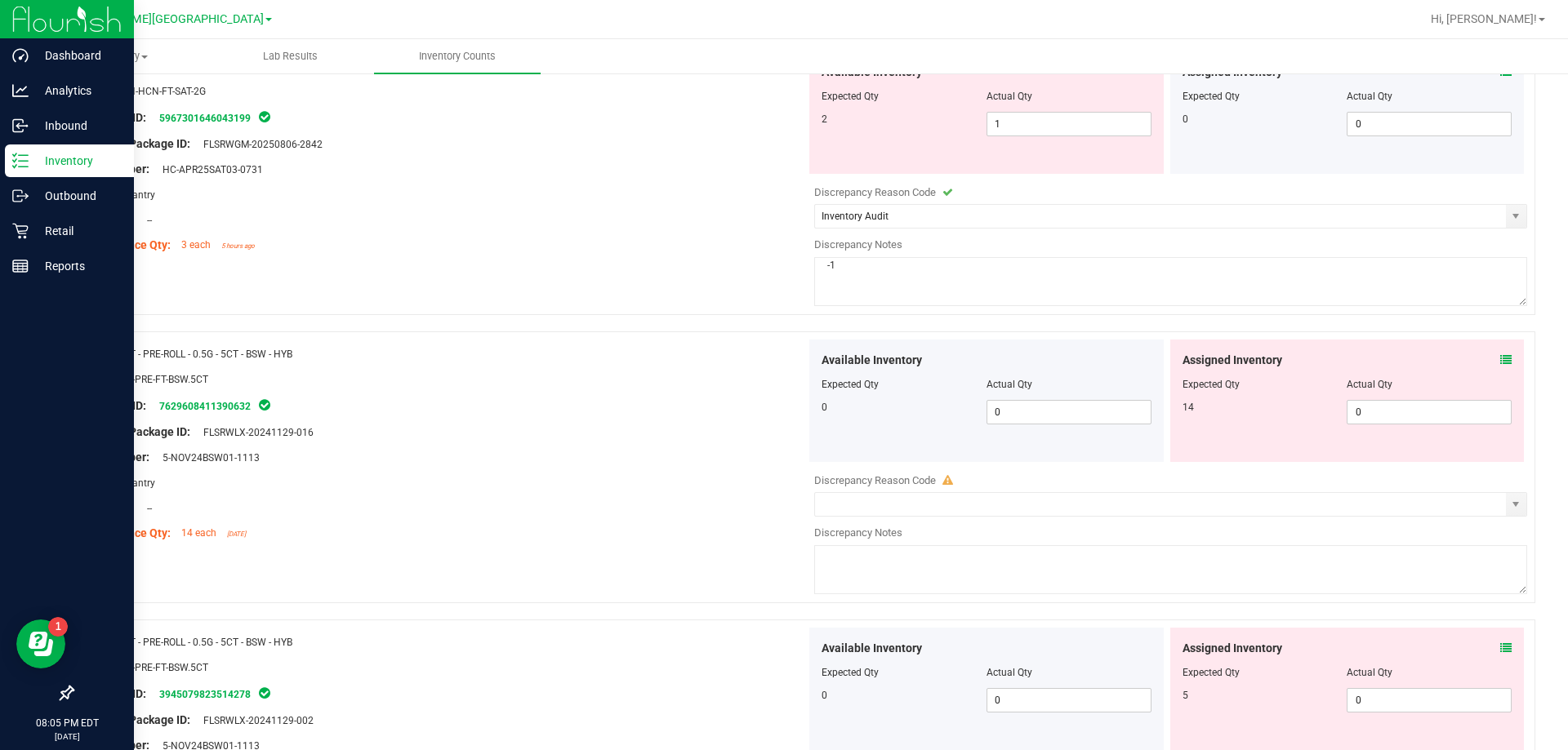
click at [782, 362] on icon at bounding box center [1506, 360] width 12 height 12
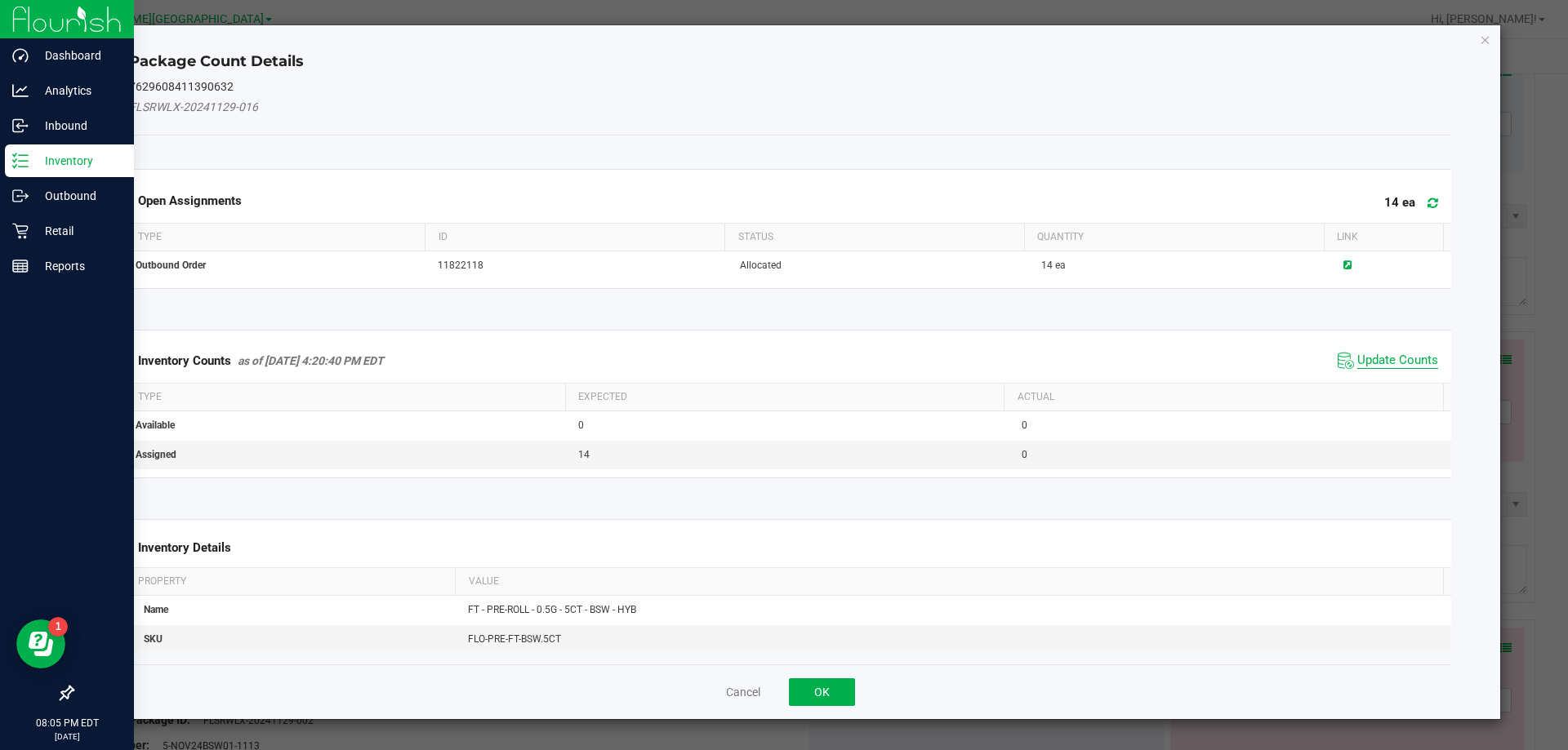
click at [782, 366] on span "Update Counts" at bounding box center [1398, 361] width 81 height 17
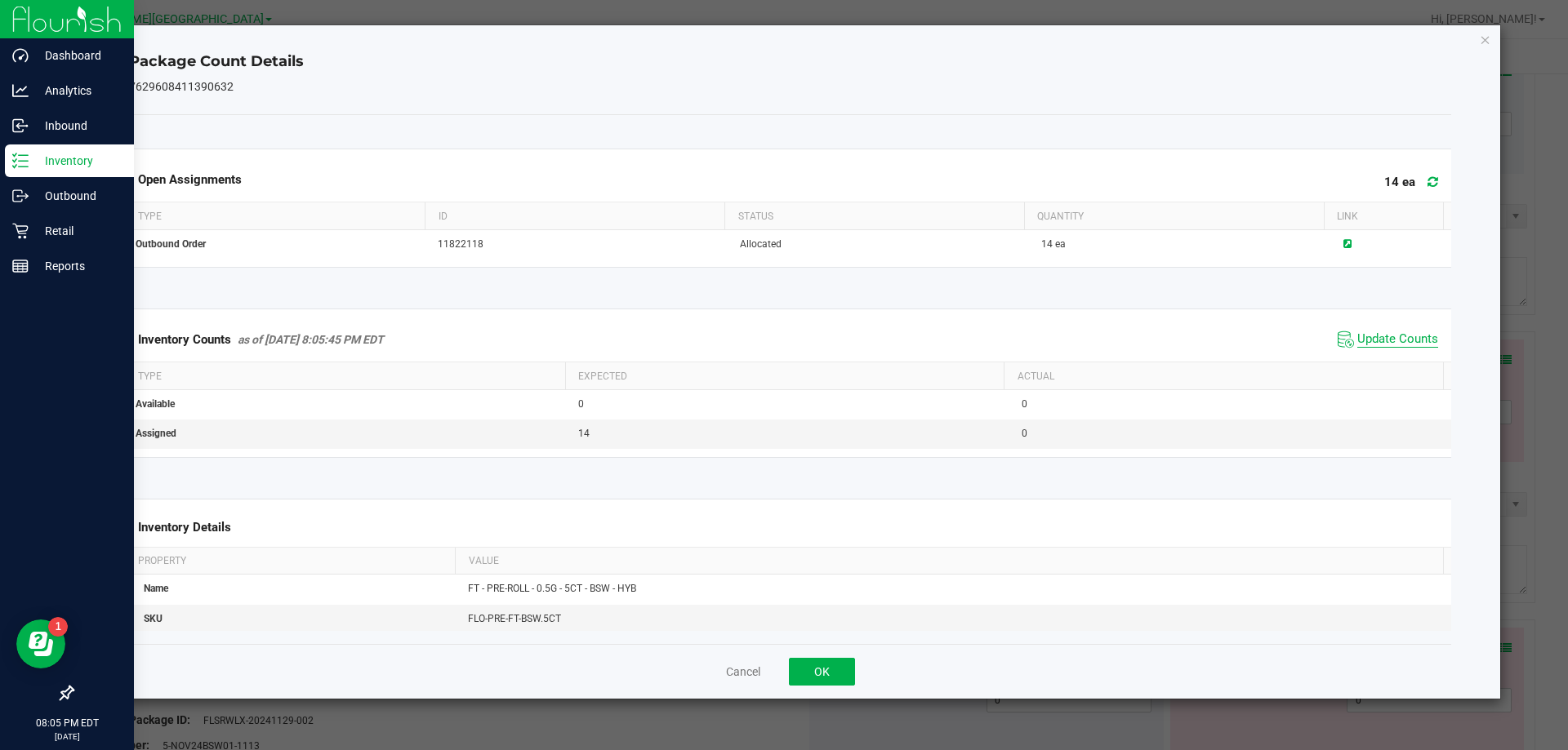
click at [782, 344] on span "Update Counts" at bounding box center [1398, 339] width 81 height 17
click at [782, 45] on icon "Close" at bounding box center [1485, 40] width 12 height 20
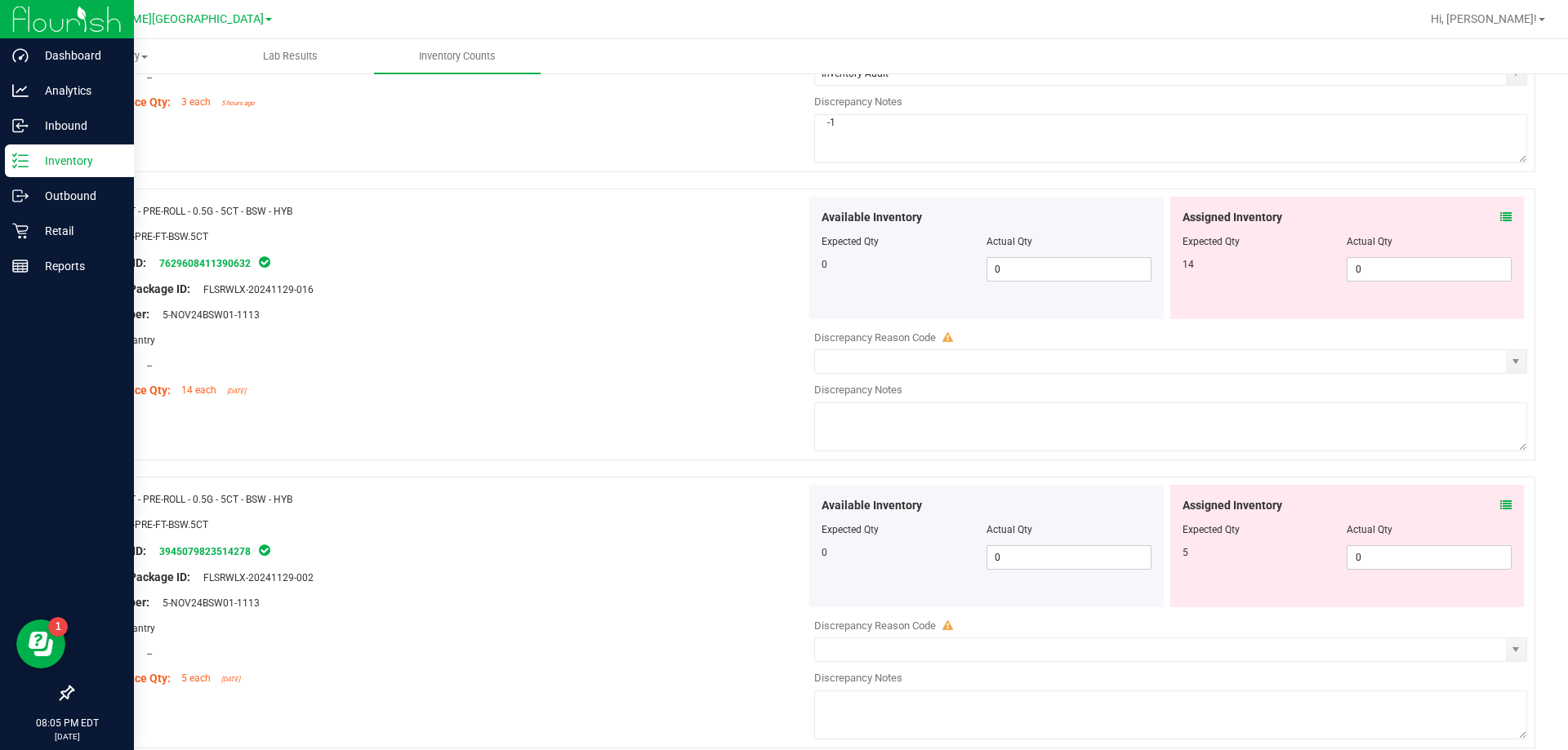
scroll to position [2287, 0]
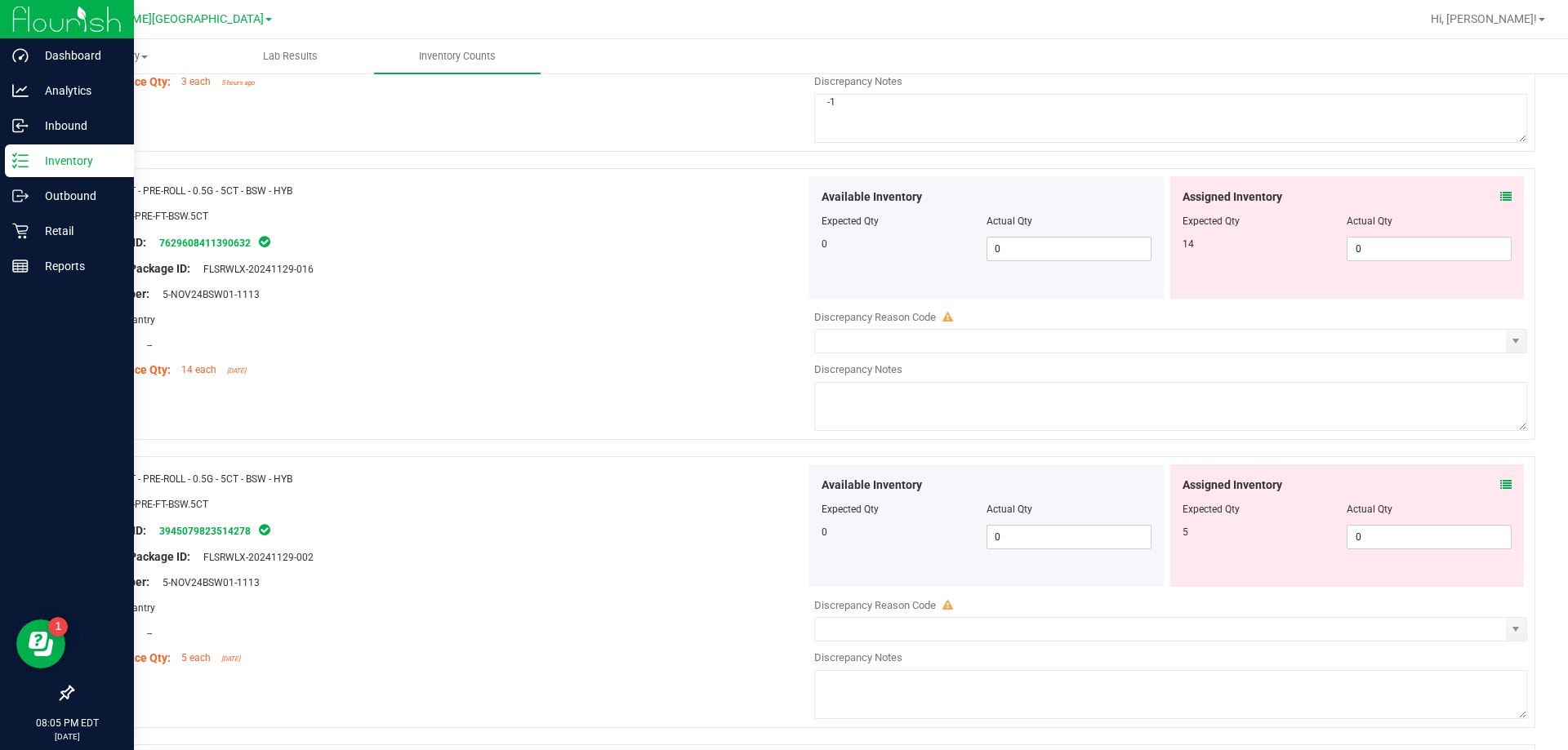
click at [782, 481] on icon at bounding box center [1506, 485] width 12 height 12
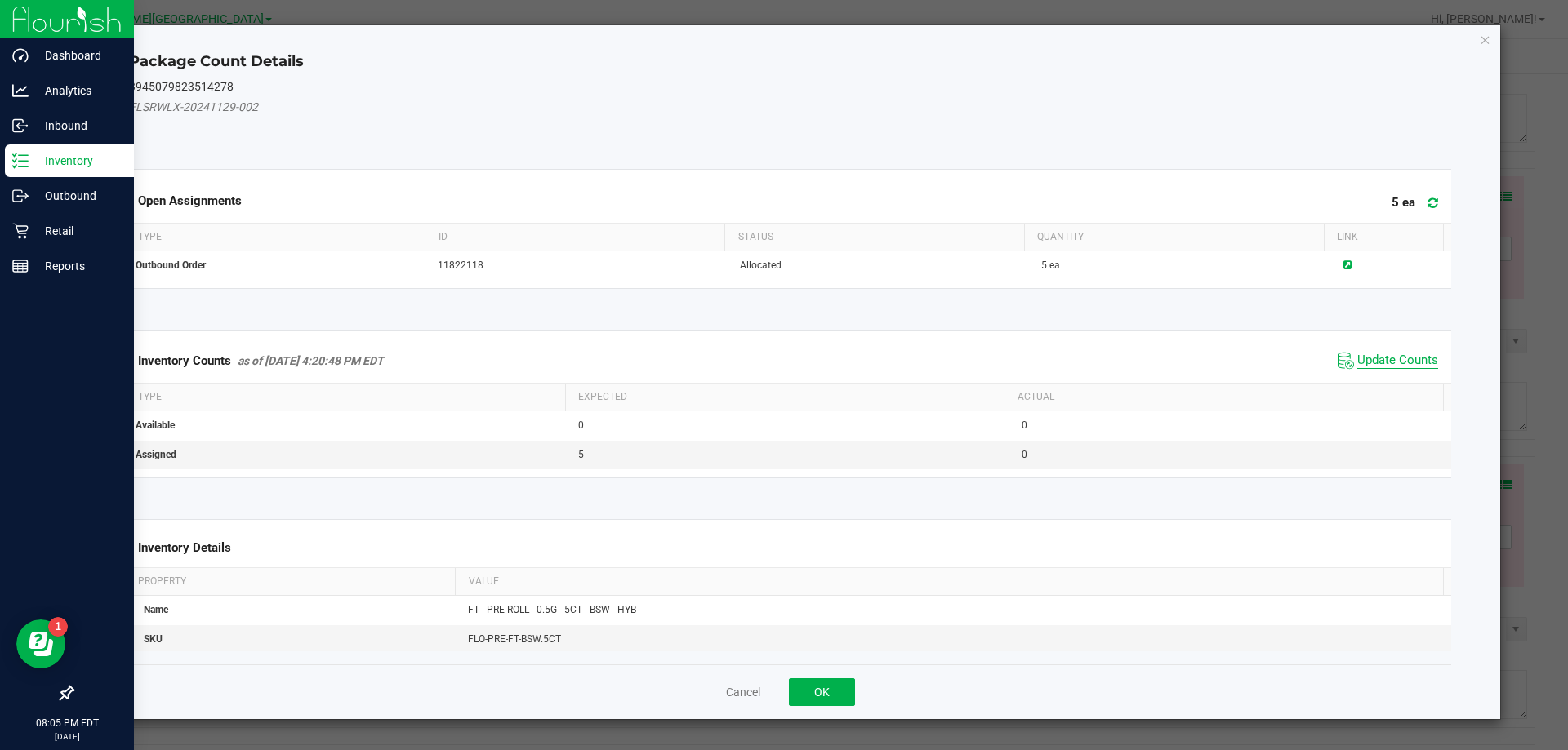
click at [782, 360] on span "Update Counts" at bounding box center [1398, 361] width 81 height 17
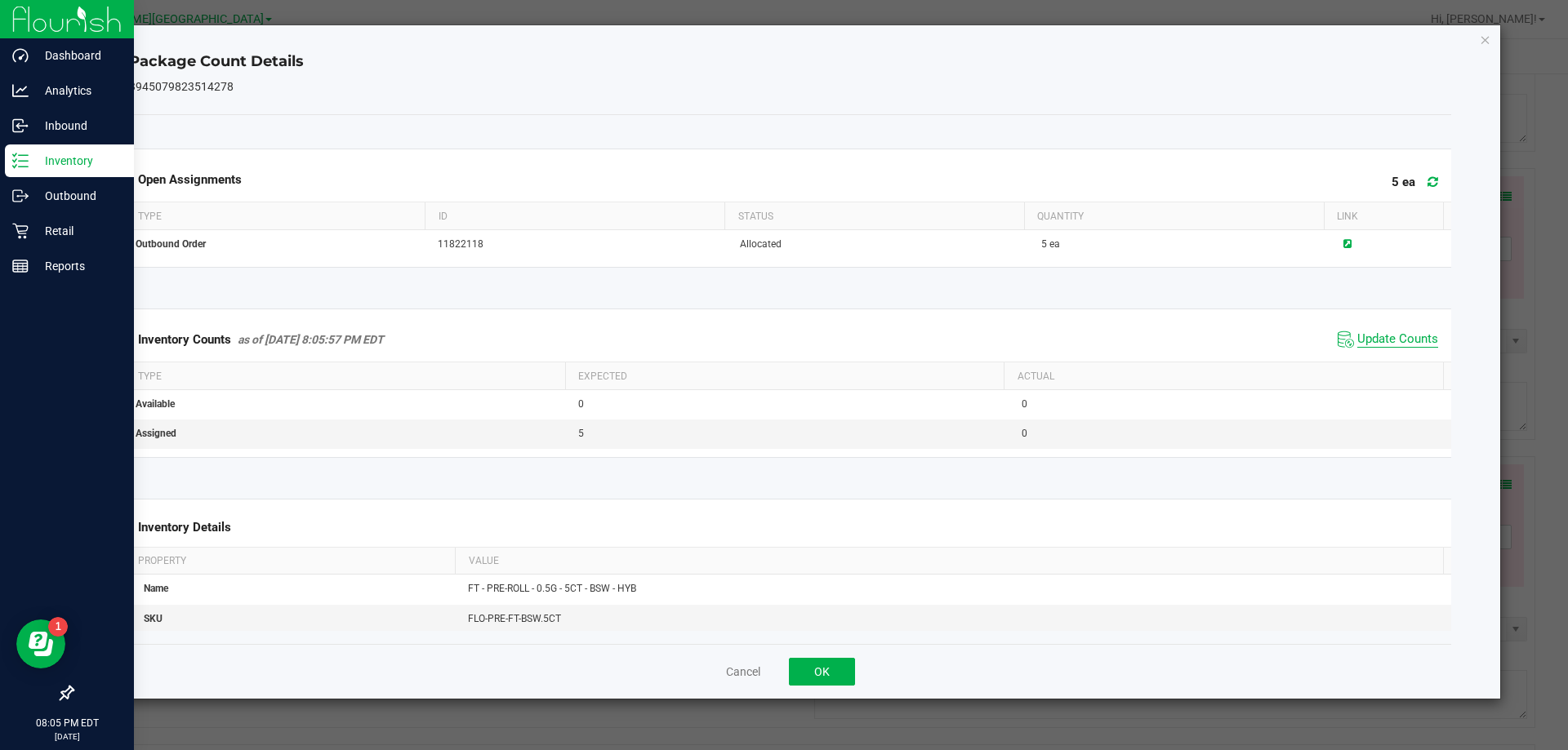
click at [782, 343] on span "Update Counts" at bounding box center [1398, 339] width 81 height 17
click at [782, 40] on div "Package Count Details 3945079823514278 Open Assignments 5 ea Type ID Status Qua…" at bounding box center [790, 362] width 1421 height 674
click at [782, 51] on div "Package Count Details 3945079823514278 Open Assignments 5 ea Type ID Status Qua…" at bounding box center [790, 362] width 1421 height 674
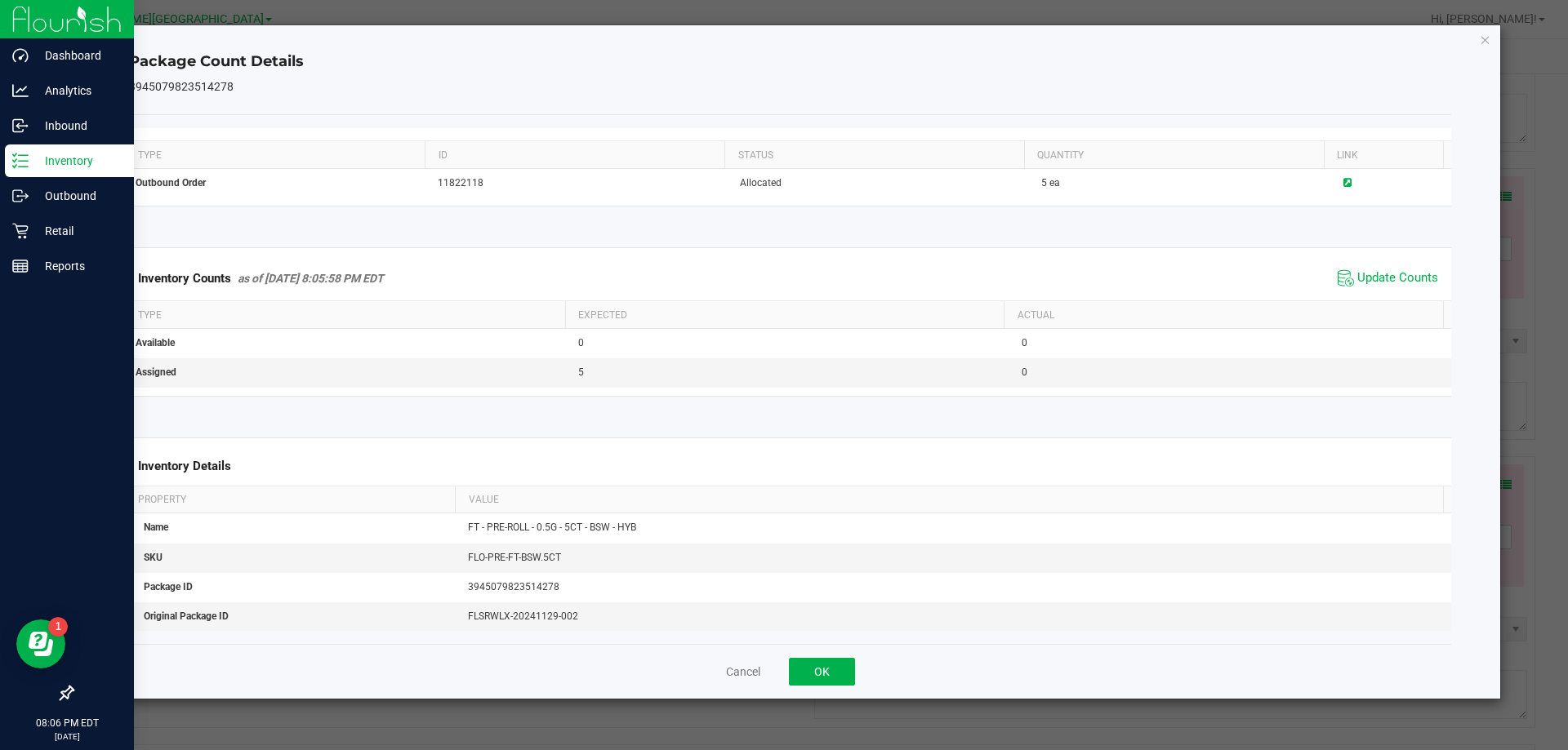
scroll to position [250, 0]
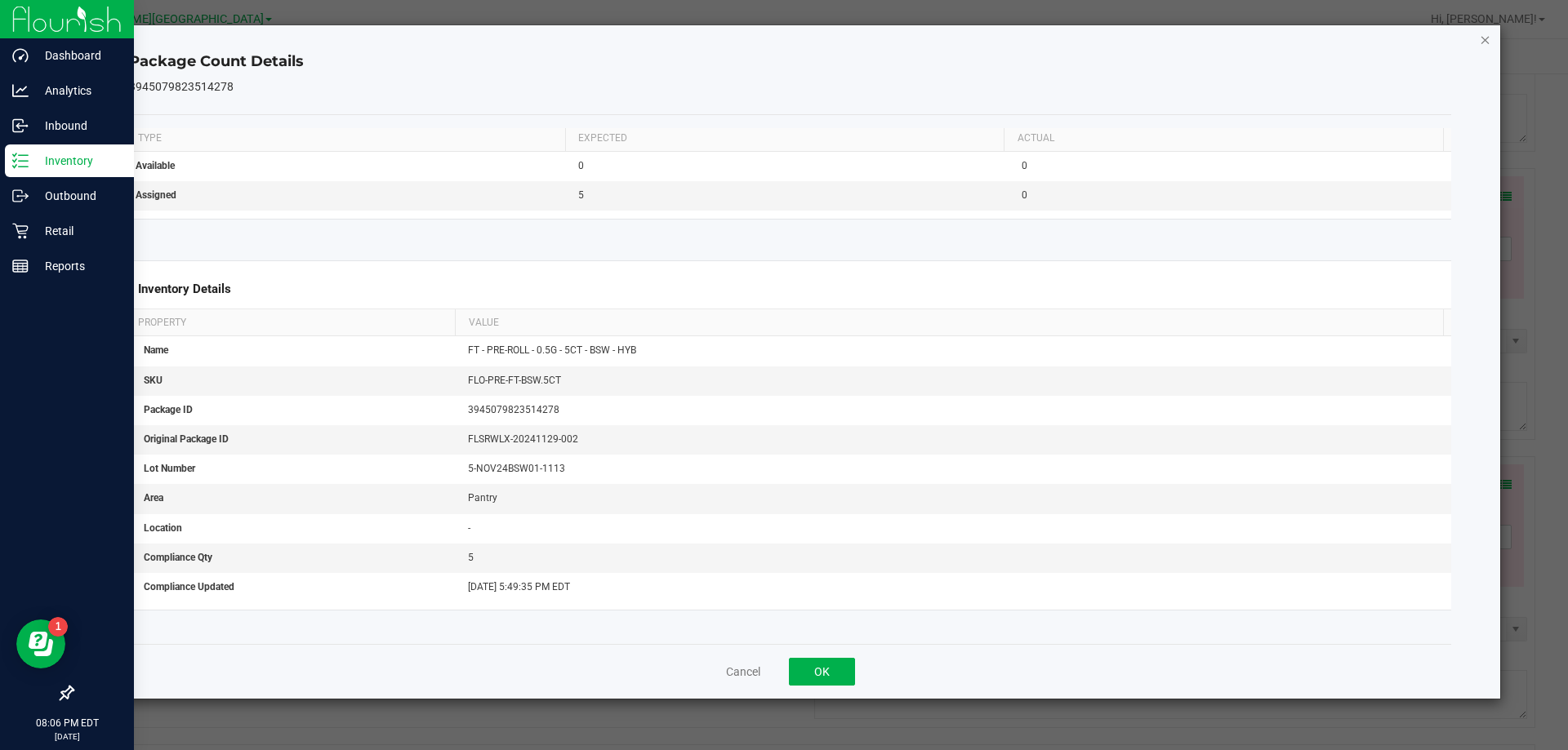
click at [782, 47] on icon "Close" at bounding box center [1485, 40] width 12 height 20
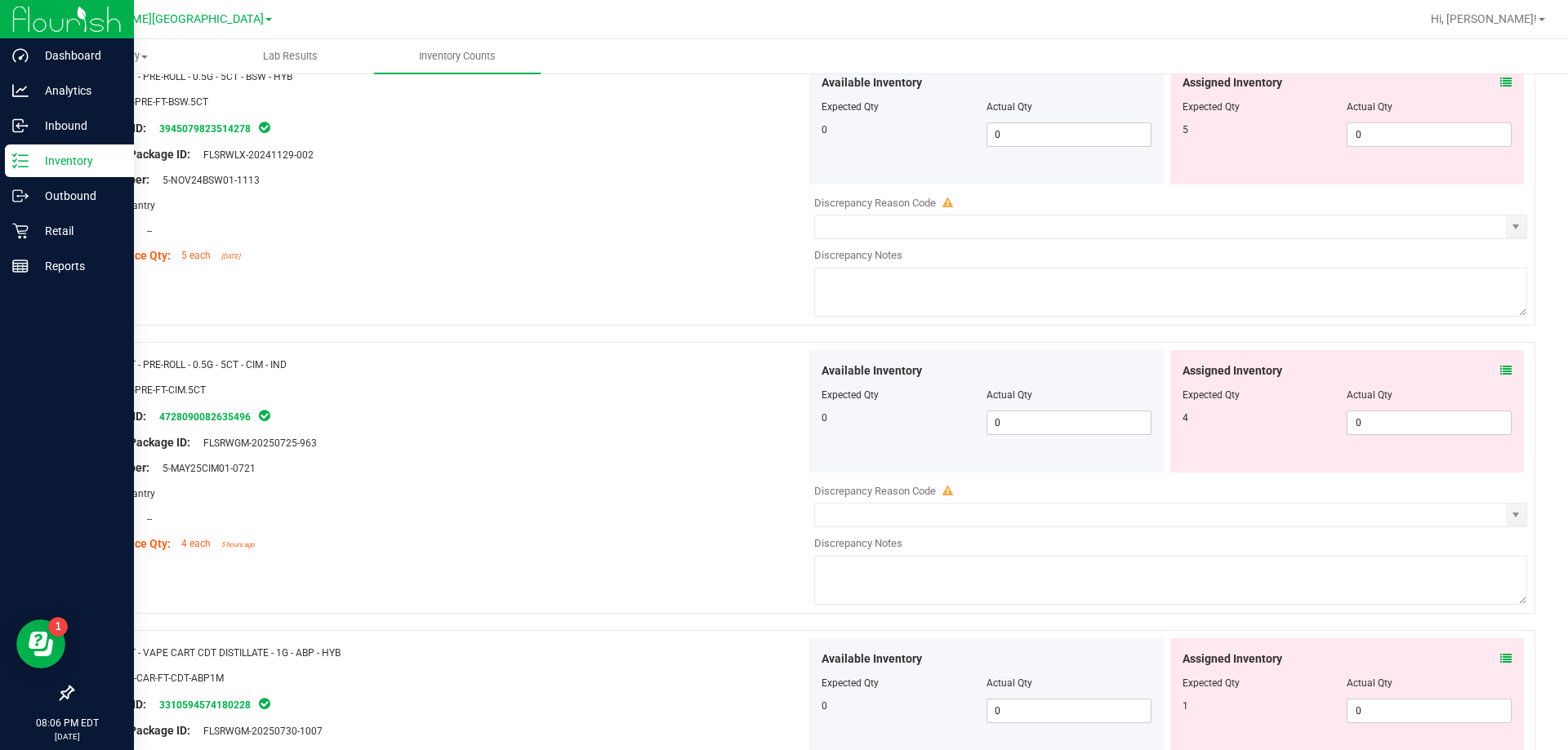
scroll to position [2695, 0]
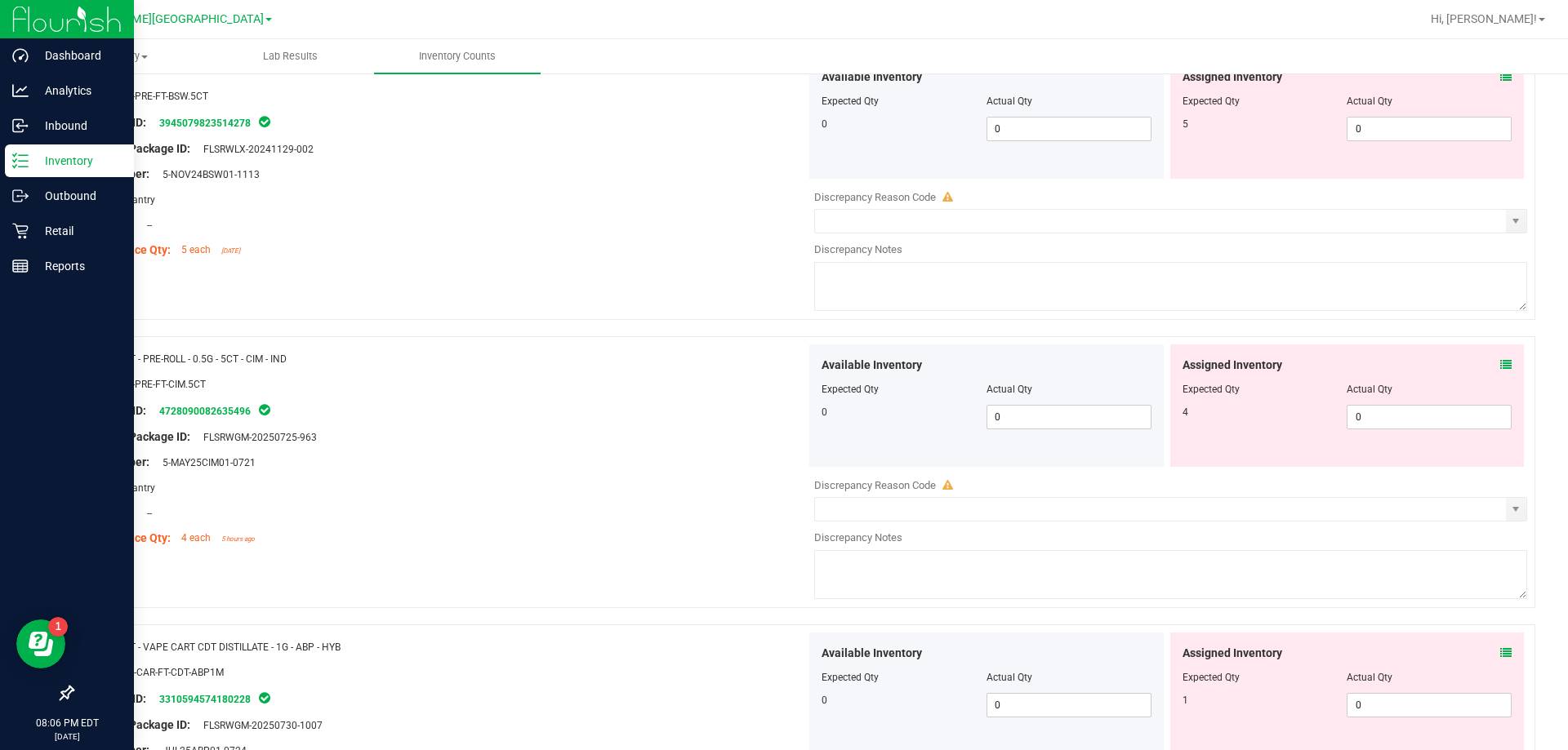
click at [782, 362] on icon at bounding box center [1506, 365] width 12 height 12
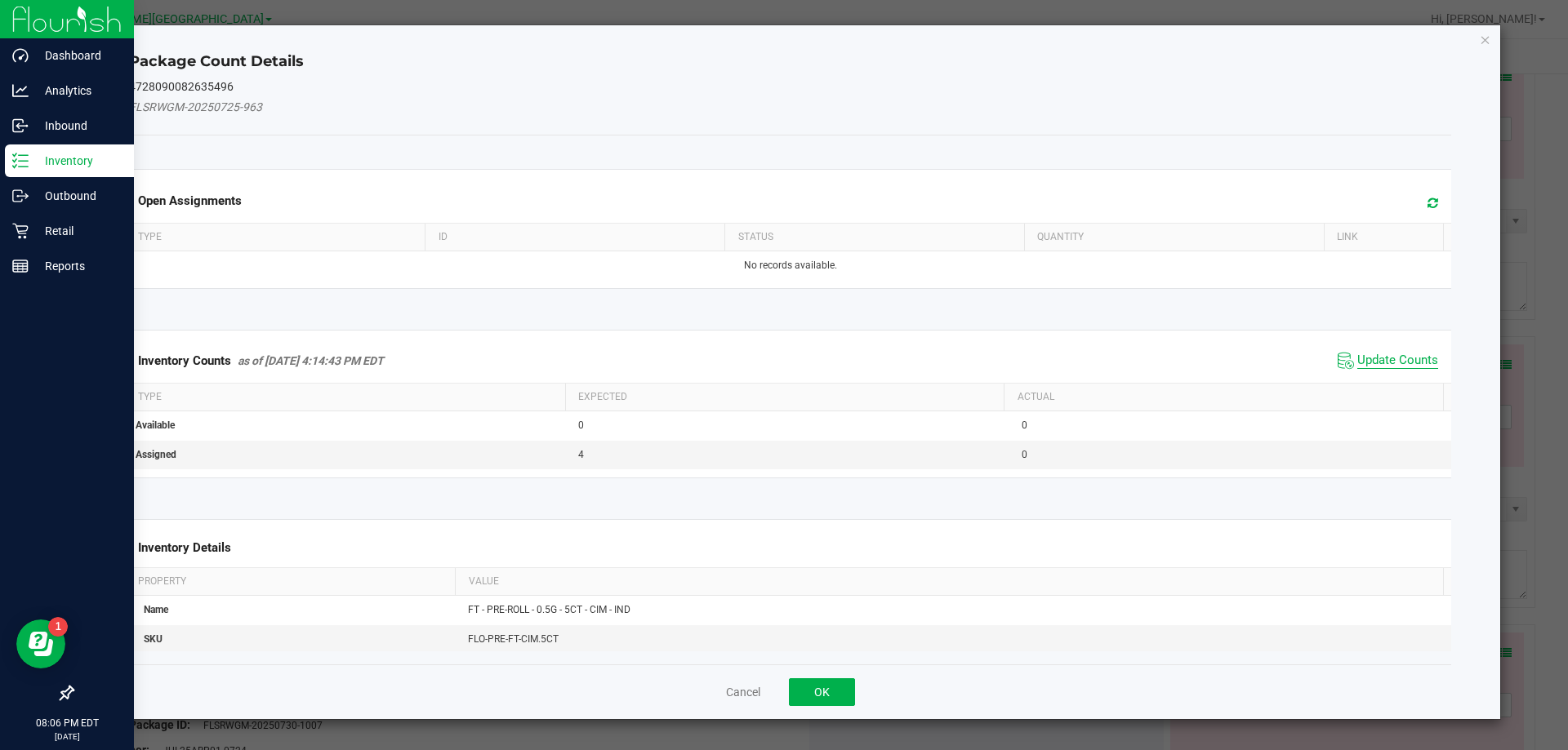
click at [782, 366] on span "Update Counts" at bounding box center [1398, 361] width 81 height 17
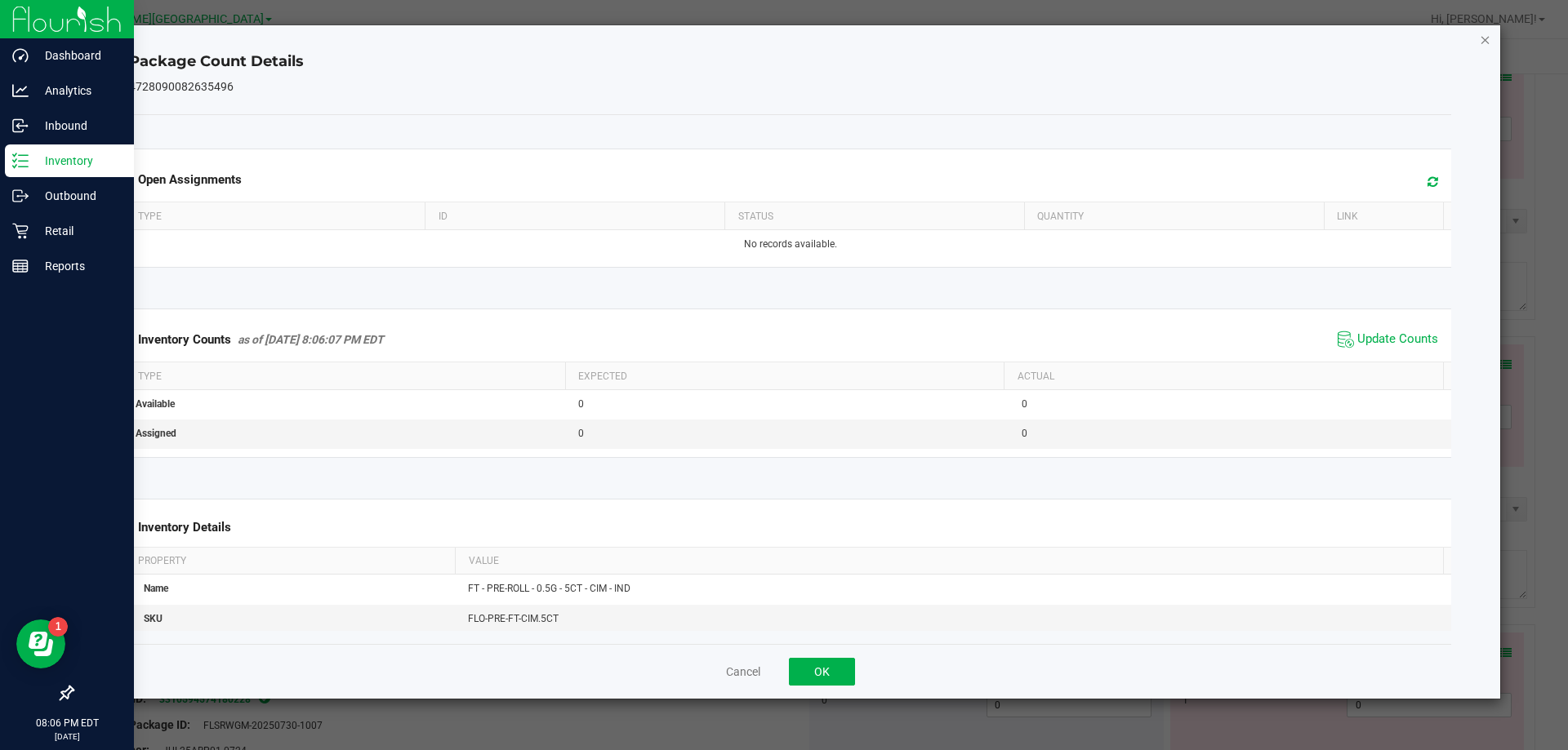
click at [782, 31] on icon "Close" at bounding box center [1485, 40] width 12 height 20
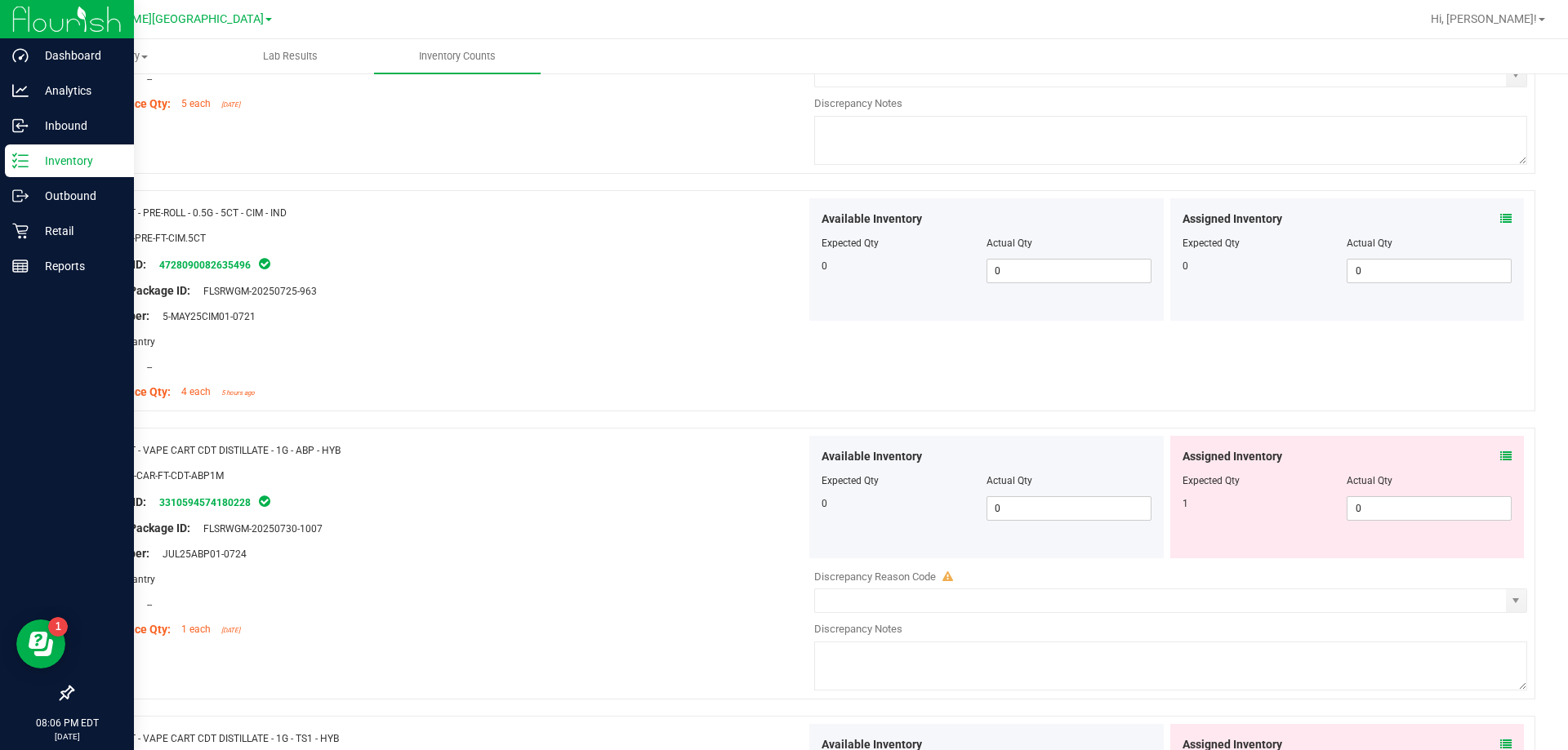
scroll to position [2859, 0]
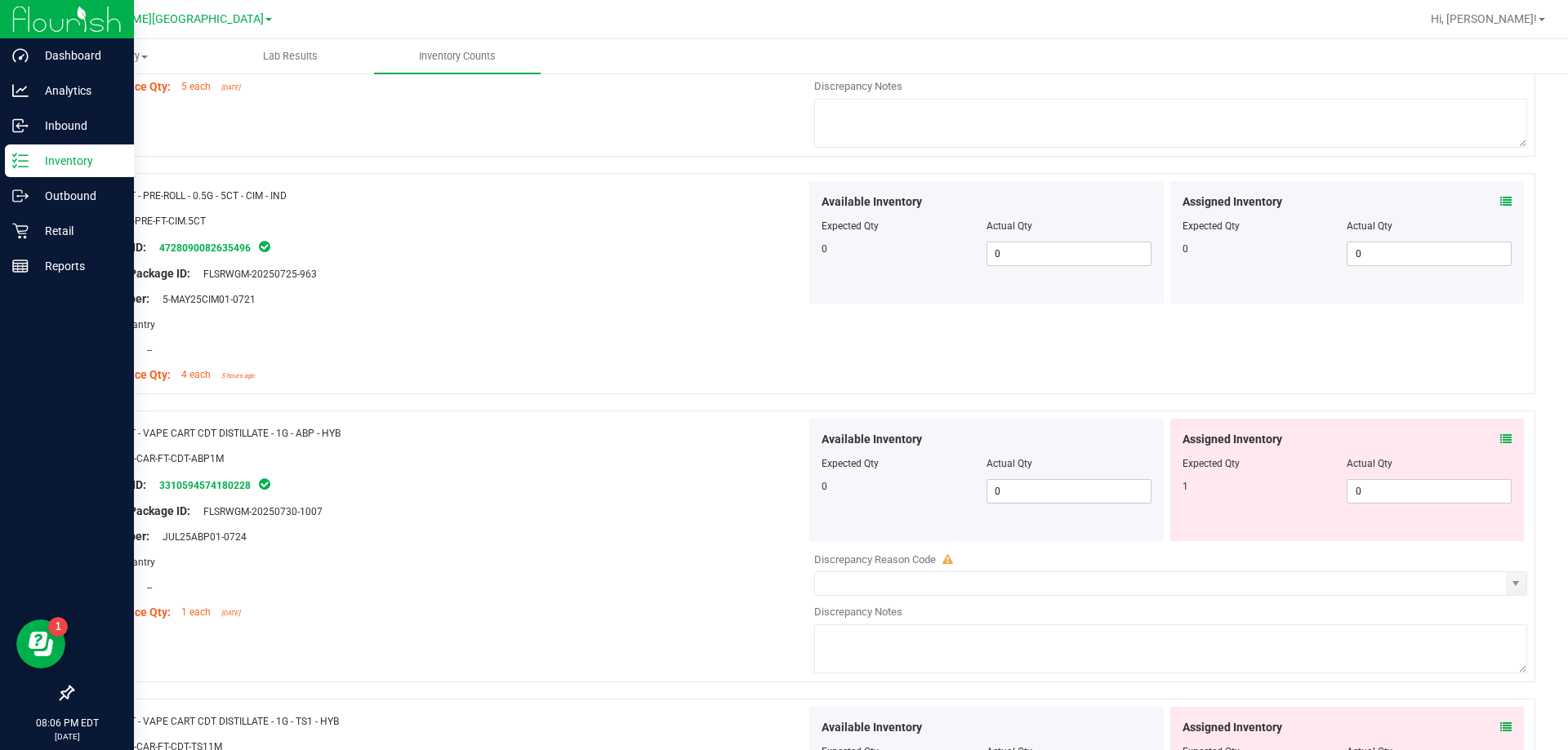
click at [782, 437] on icon at bounding box center [1506, 439] width 12 height 12
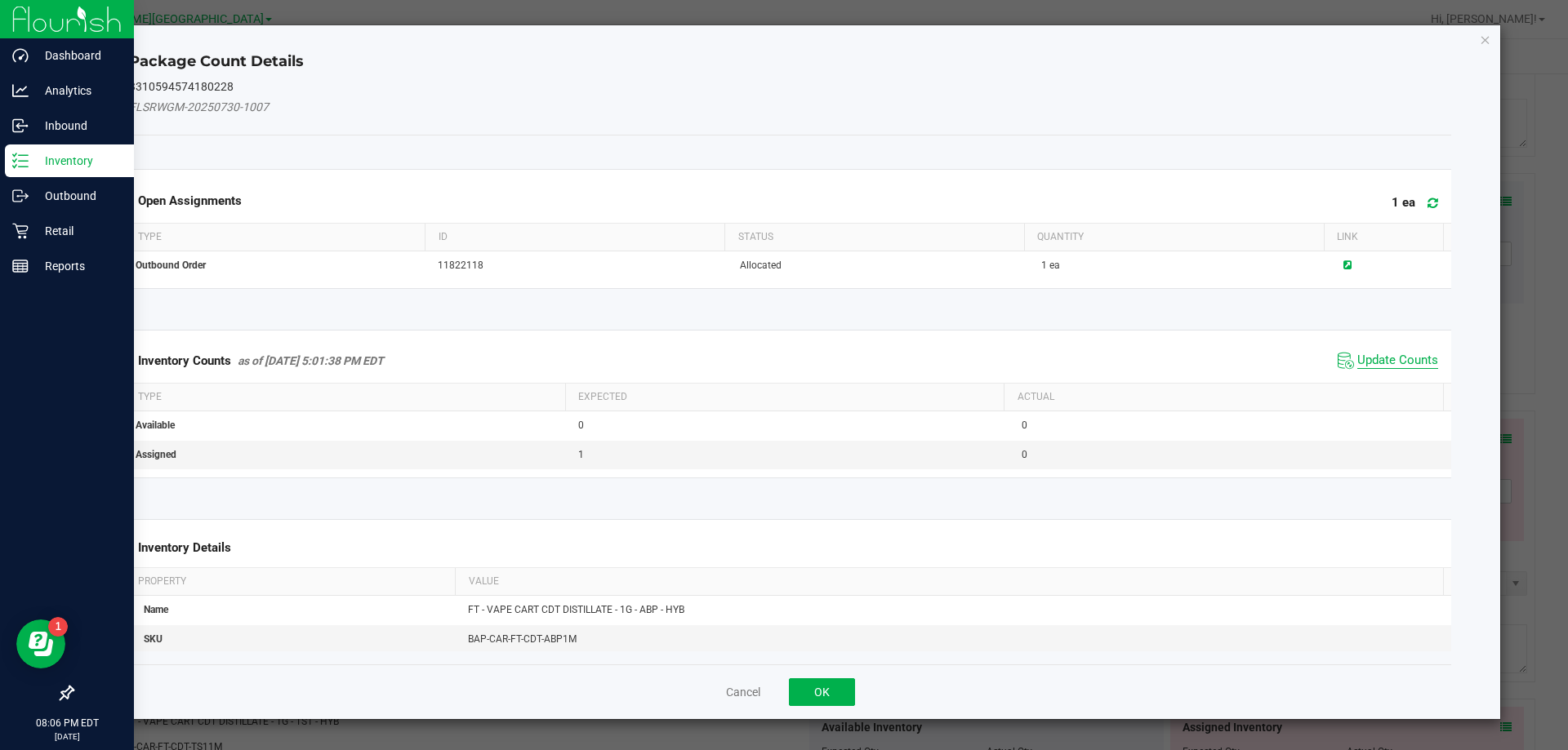
click at [782, 358] on span "Update Counts" at bounding box center [1398, 361] width 81 height 17
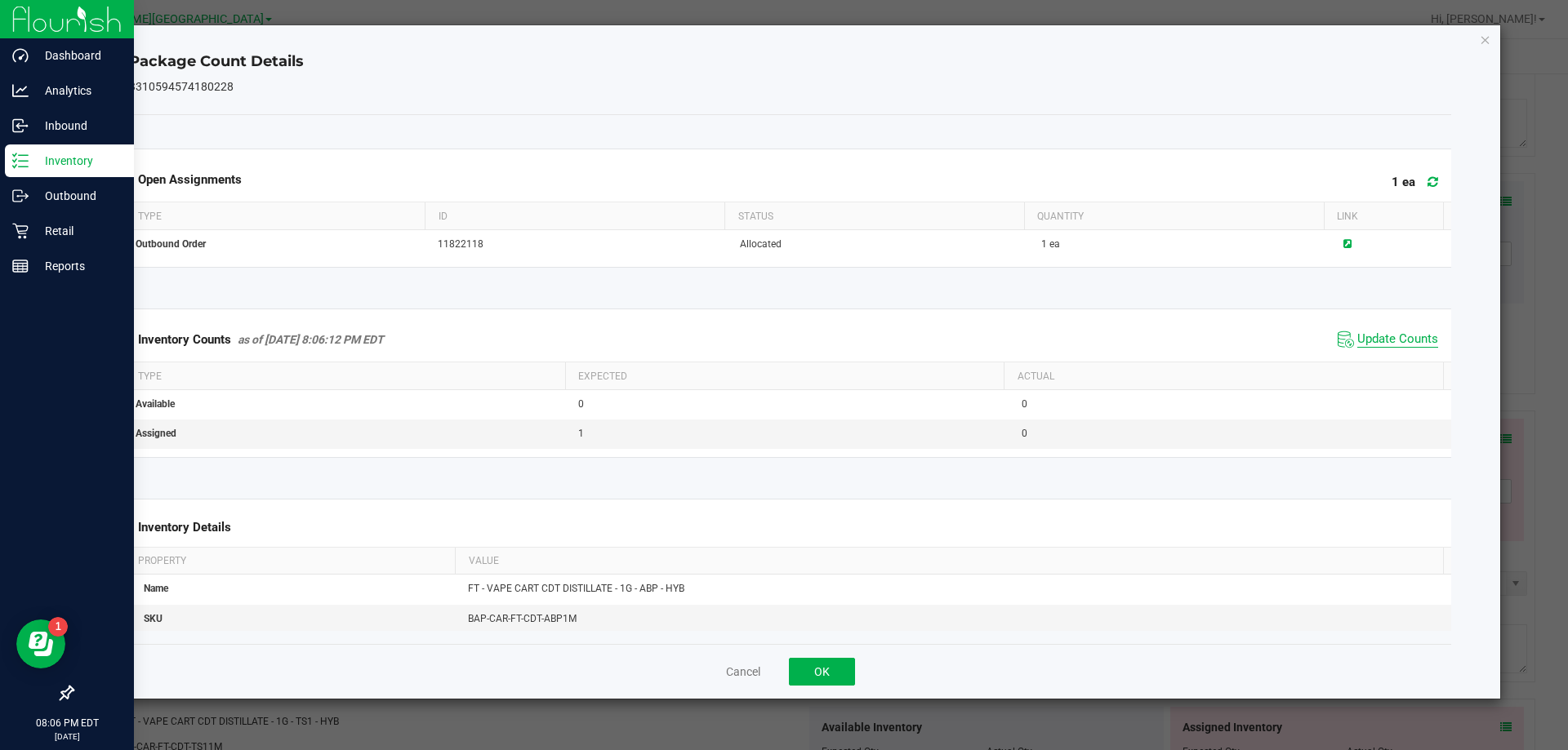
click at [782, 358] on div "Inventory Counts as of Aug 26, 2025 8:06:12 PM EDT Update Counts" at bounding box center [790, 339] width 1330 height 45
click at [782, 330] on span "Update Counts" at bounding box center [1388, 339] width 109 height 25
click at [782, 37] on icon "Close" at bounding box center [1485, 40] width 12 height 20
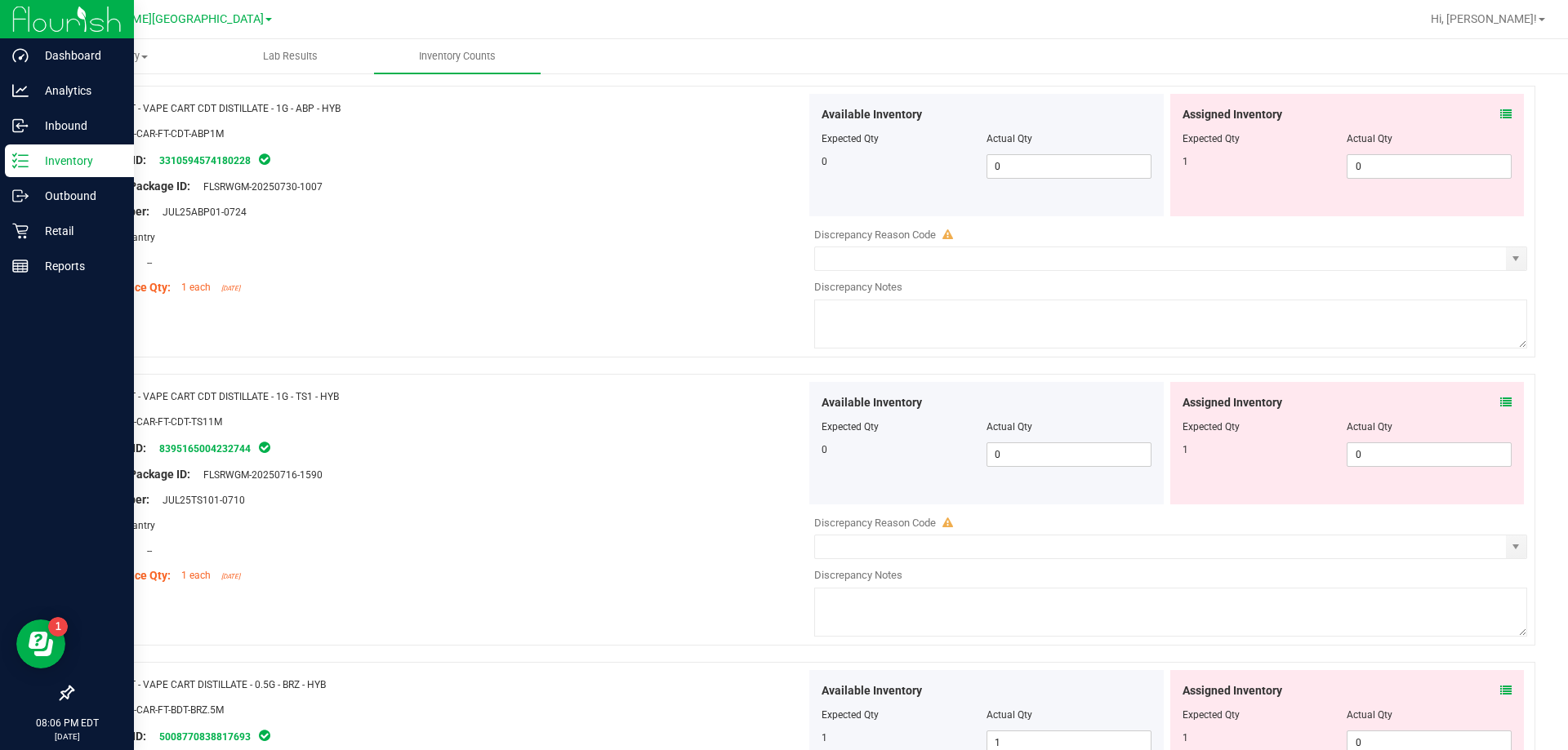
scroll to position [3185, 0]
click at [782, 407] on span at bounding box center [1506, 401] width 12 height 17
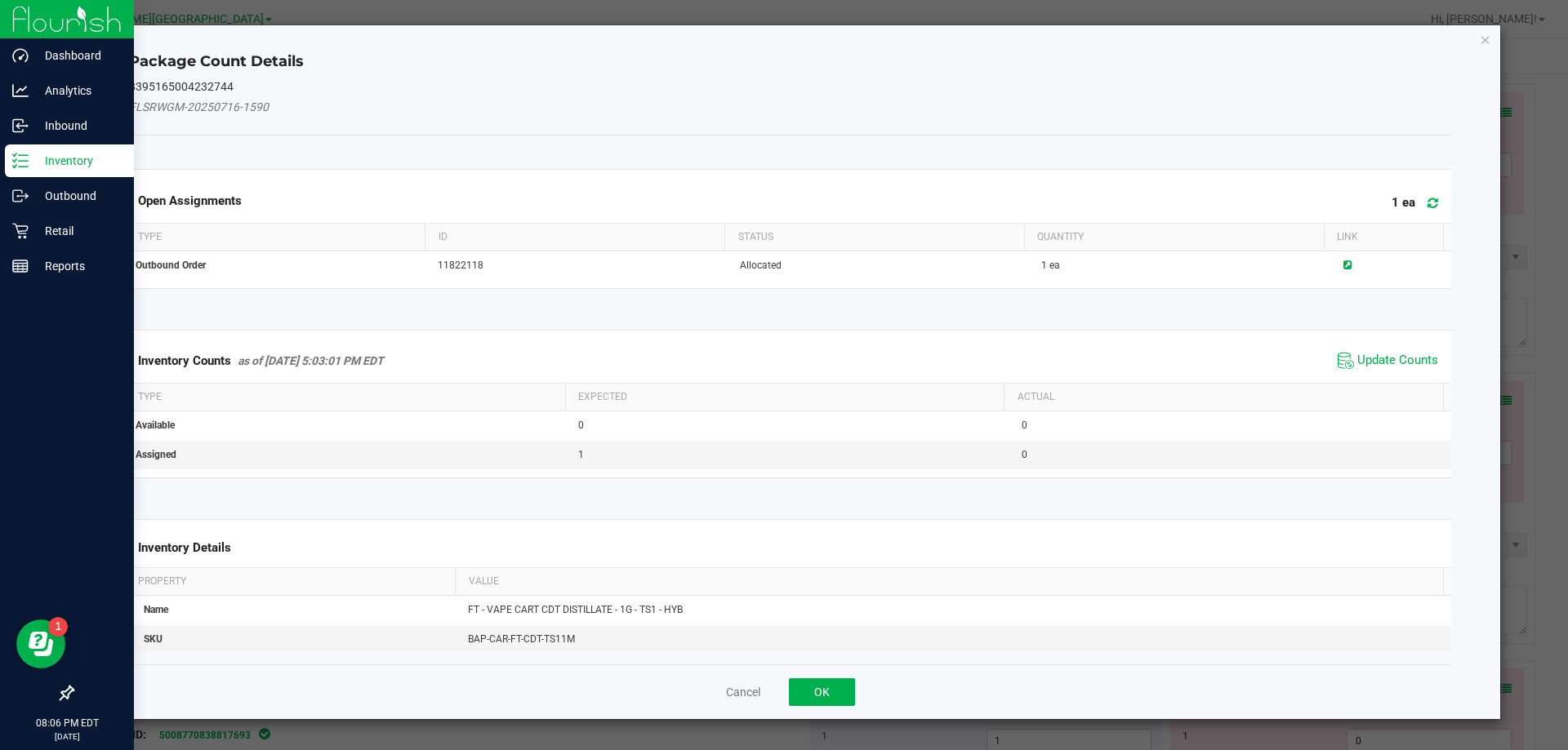
click at [782, 369] on span "Update Counts" at bounding box center [1388, 360] width 109 height 25
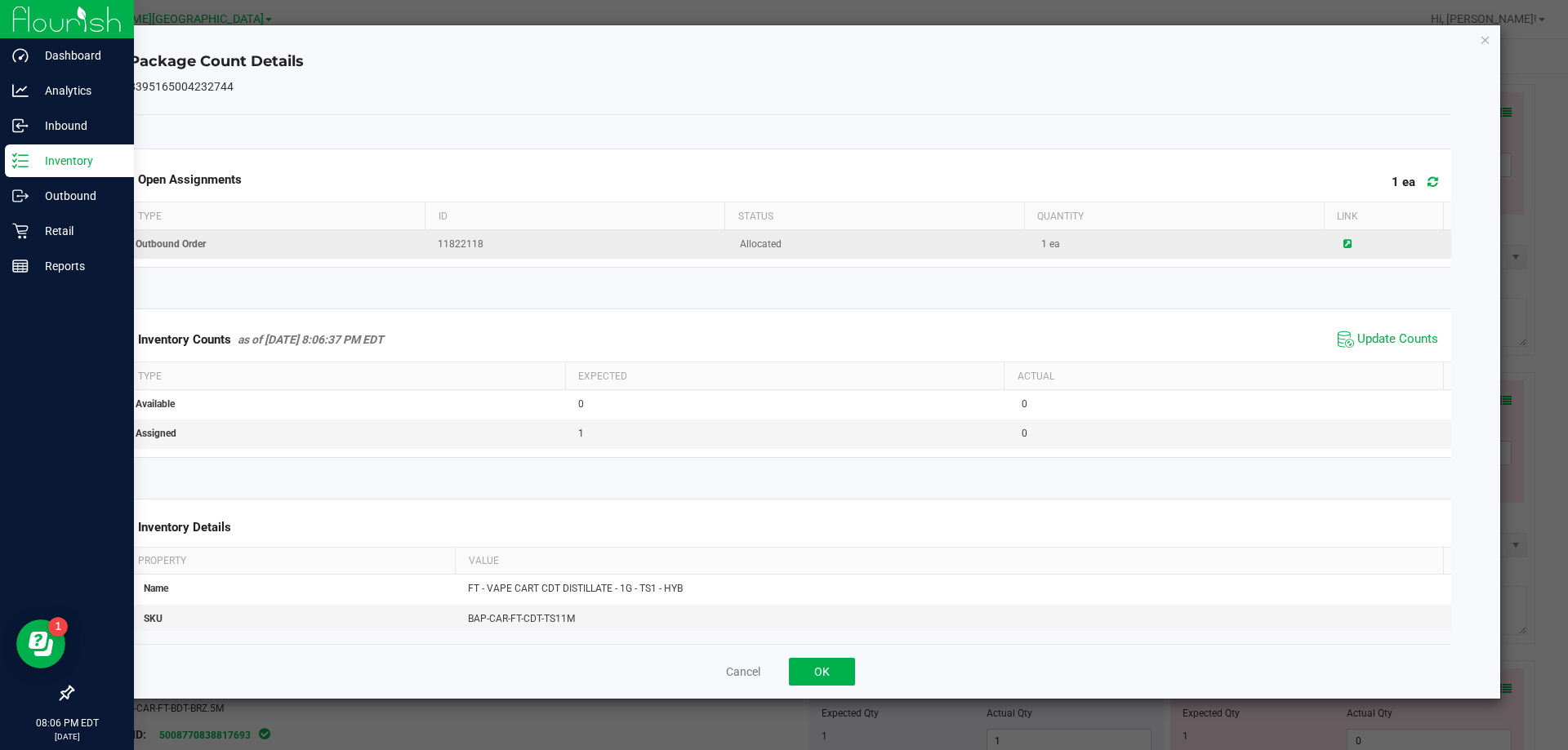
click at [782, 245] on icon at bounding box center [1347, 244] width 8 height 10
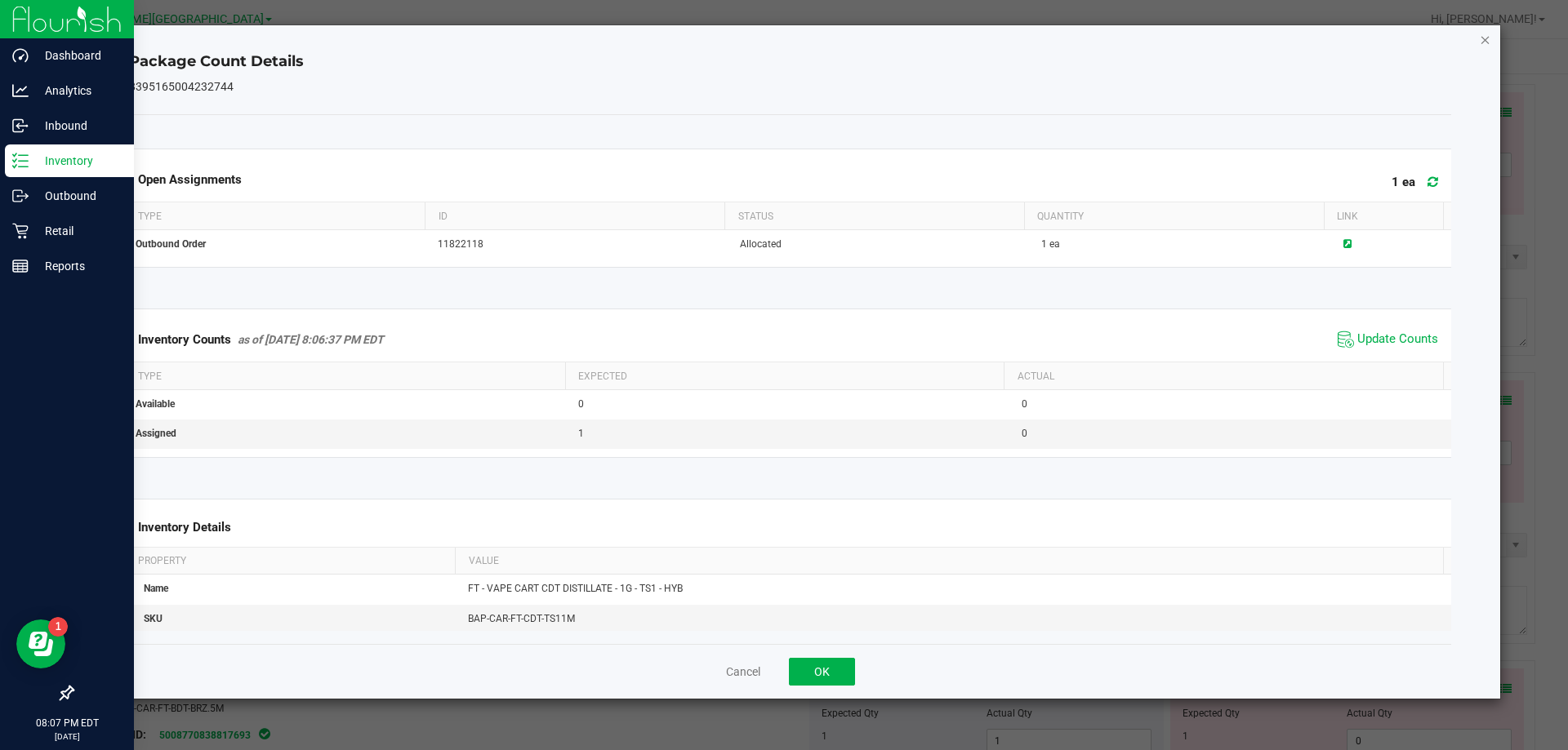
click at [782, 44] on icon "Close" at bounding box center [1485, 40] width 12 height 20
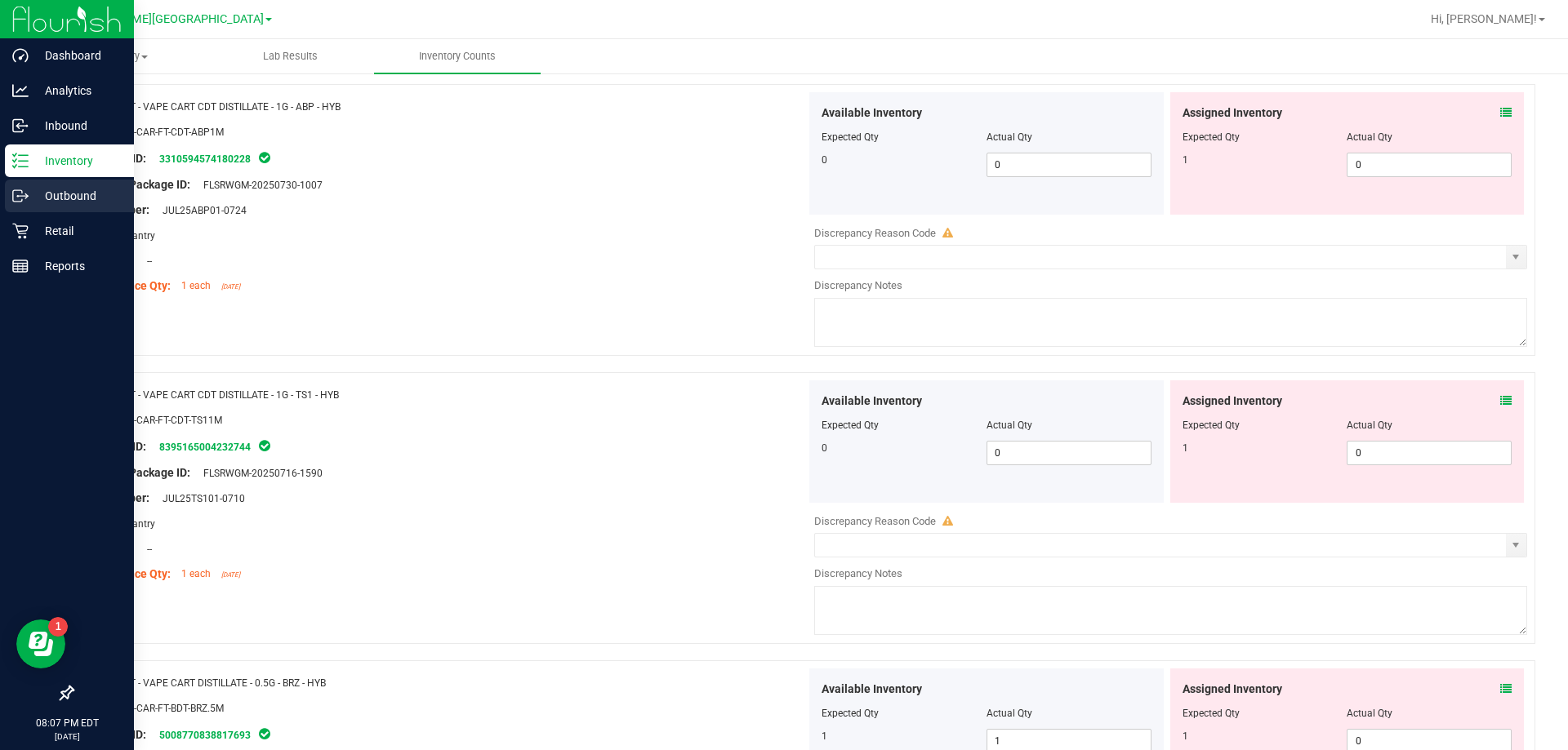
click at [57, 195] on p "Outbound" at bounding box center [77, 196] width 98 height 20
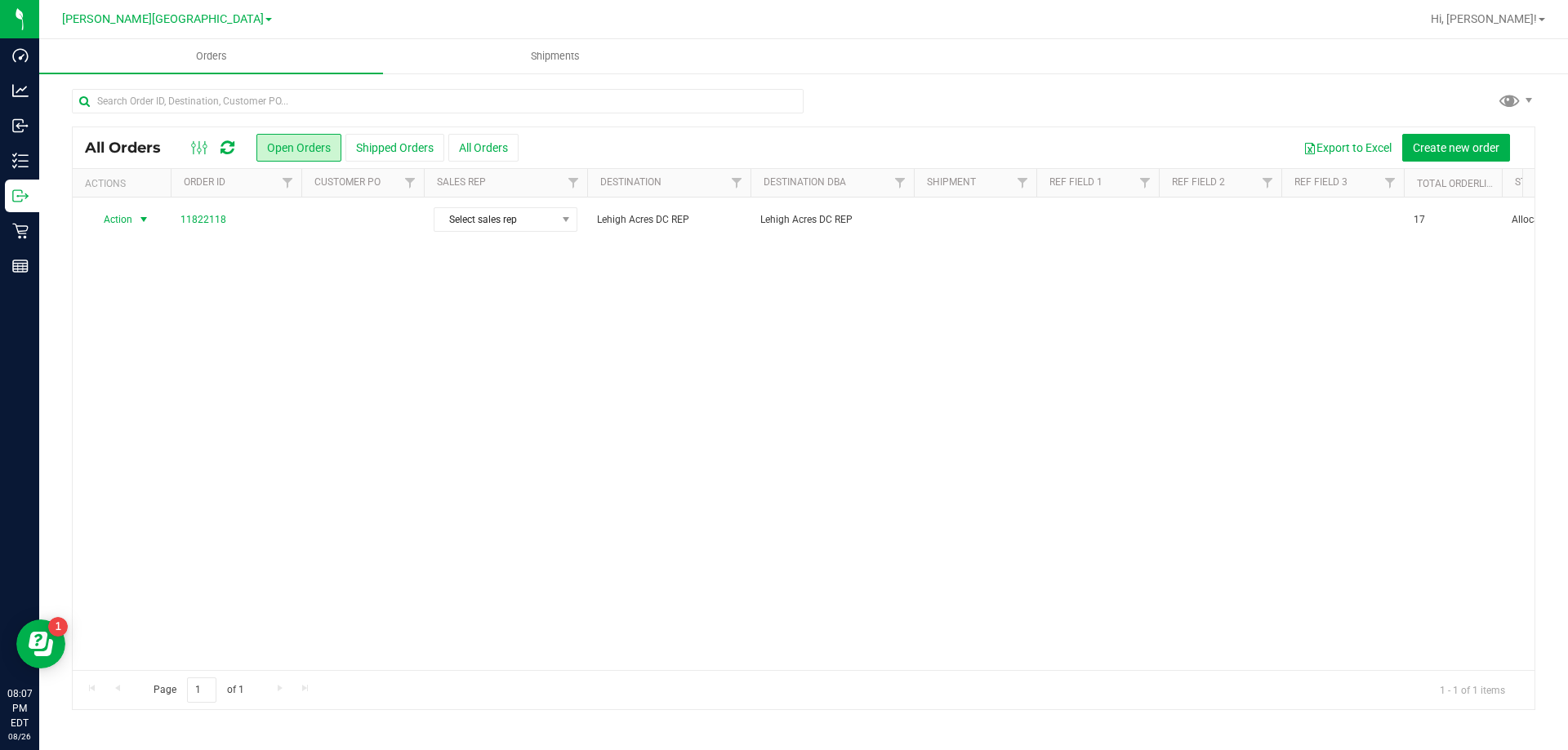
click at [135, 217] on span "select" at bounding box center [143, 219] width 21 height 23
click at [296, 283] on div "Action Action Cancel order Clone order Edit order Mark as fully paid Order audi…" at bounding box center [802, 434] width 1461 height 473
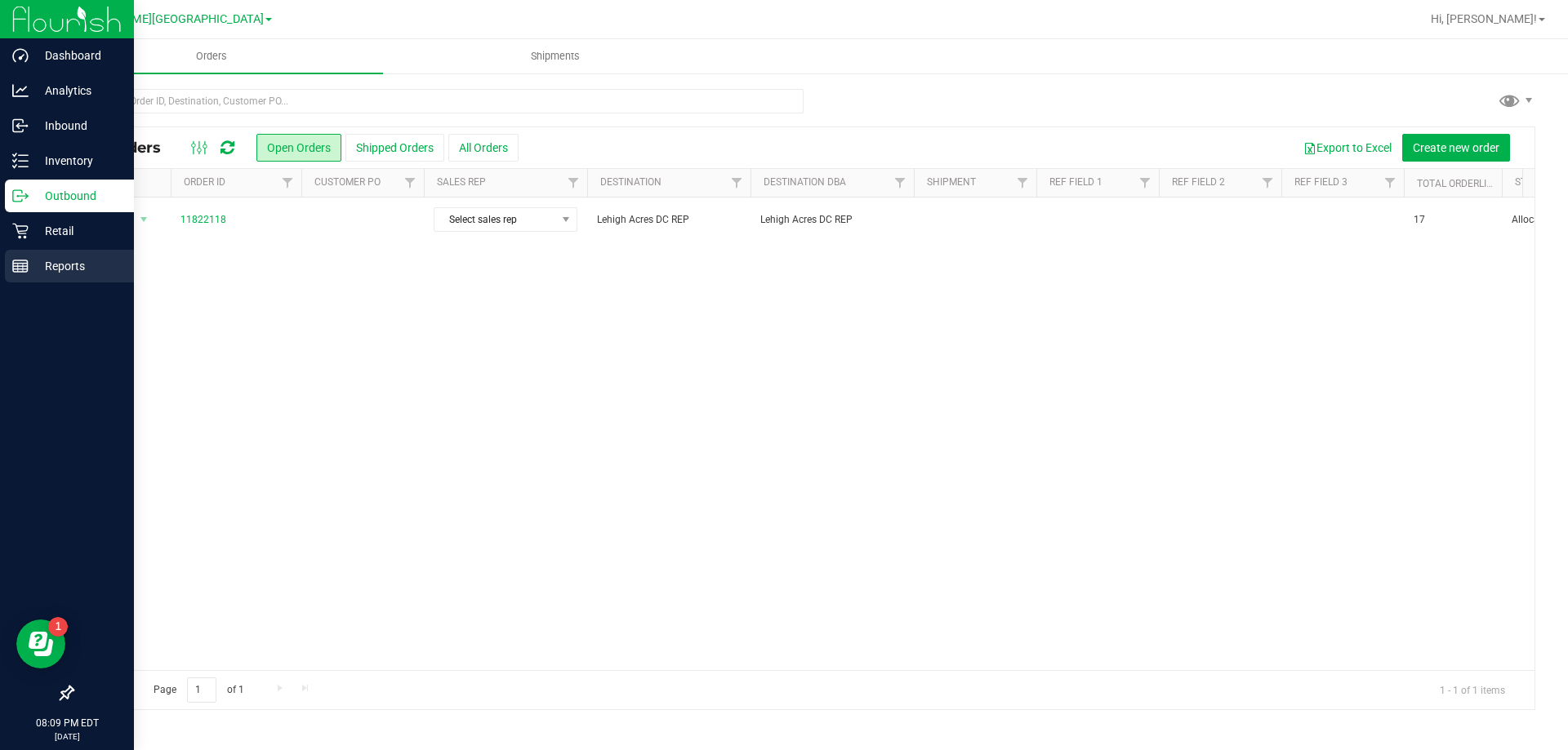
click at [19, 273] on icon at bounding box center [20, 266] width 17 height 17
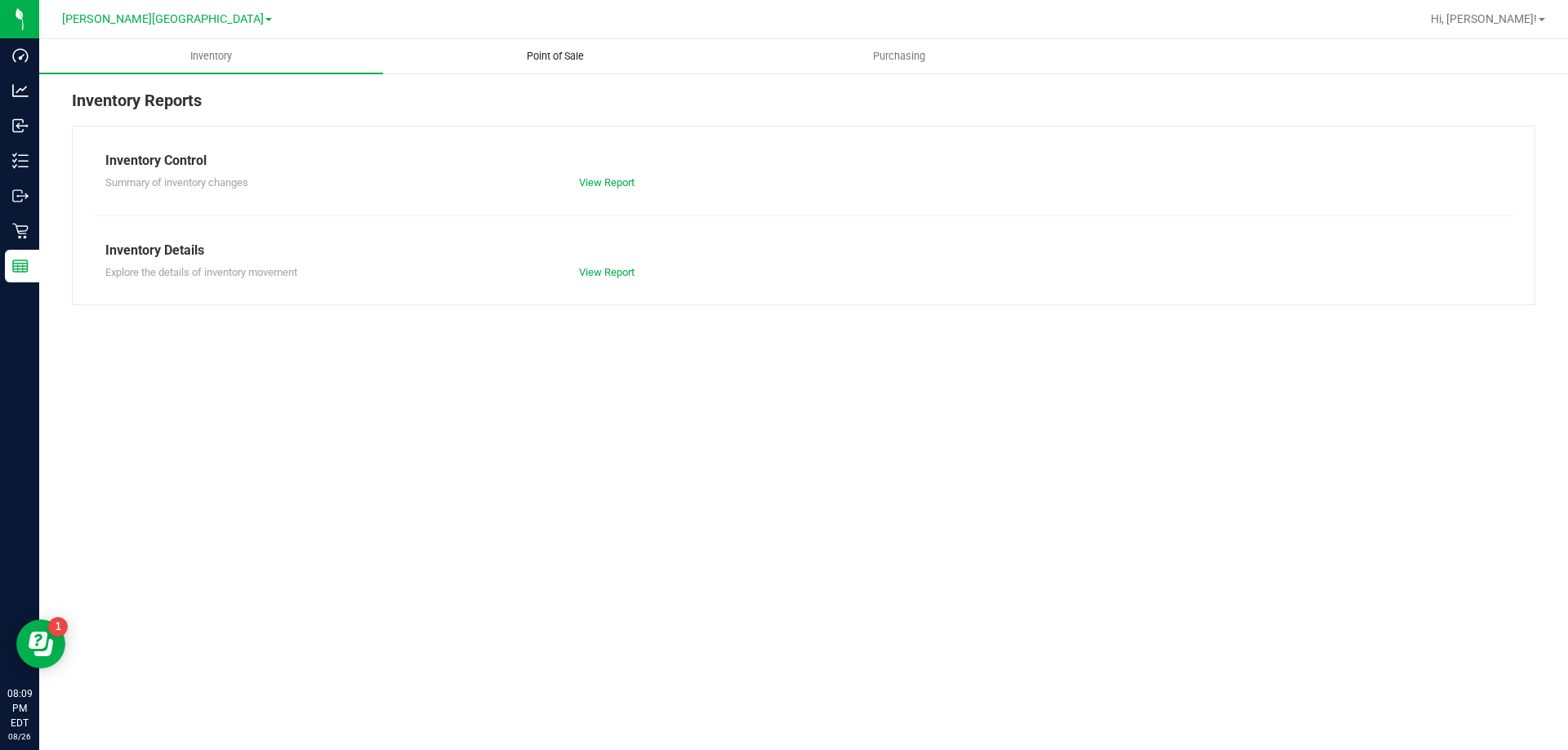
click at [549, 62] on uib-tab-heading "Point of Sale" at bounding box center [555, 55] width 342 height 33
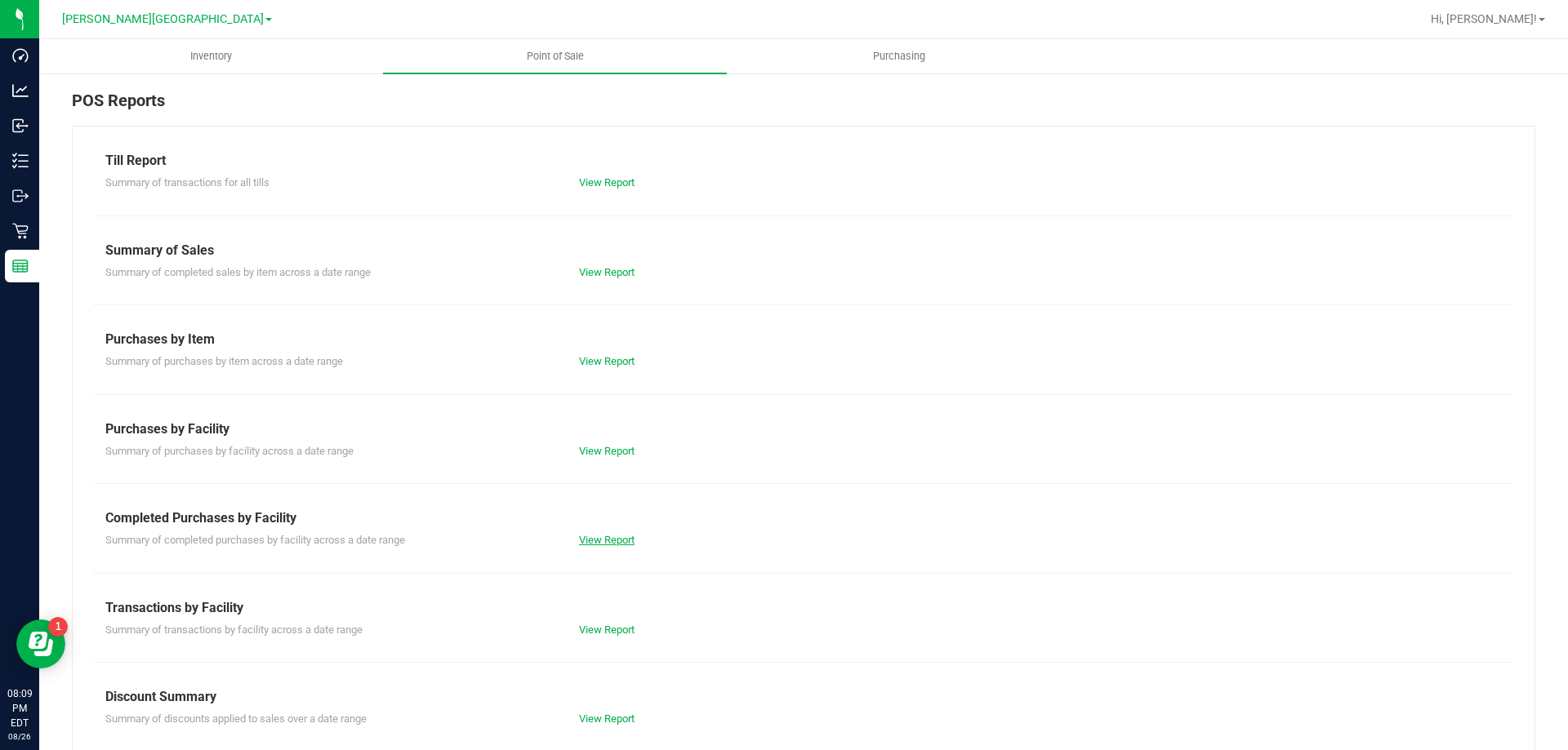
click at [600, 540] on link "View Report" at bounding box center [606, 540] width 55 height 12
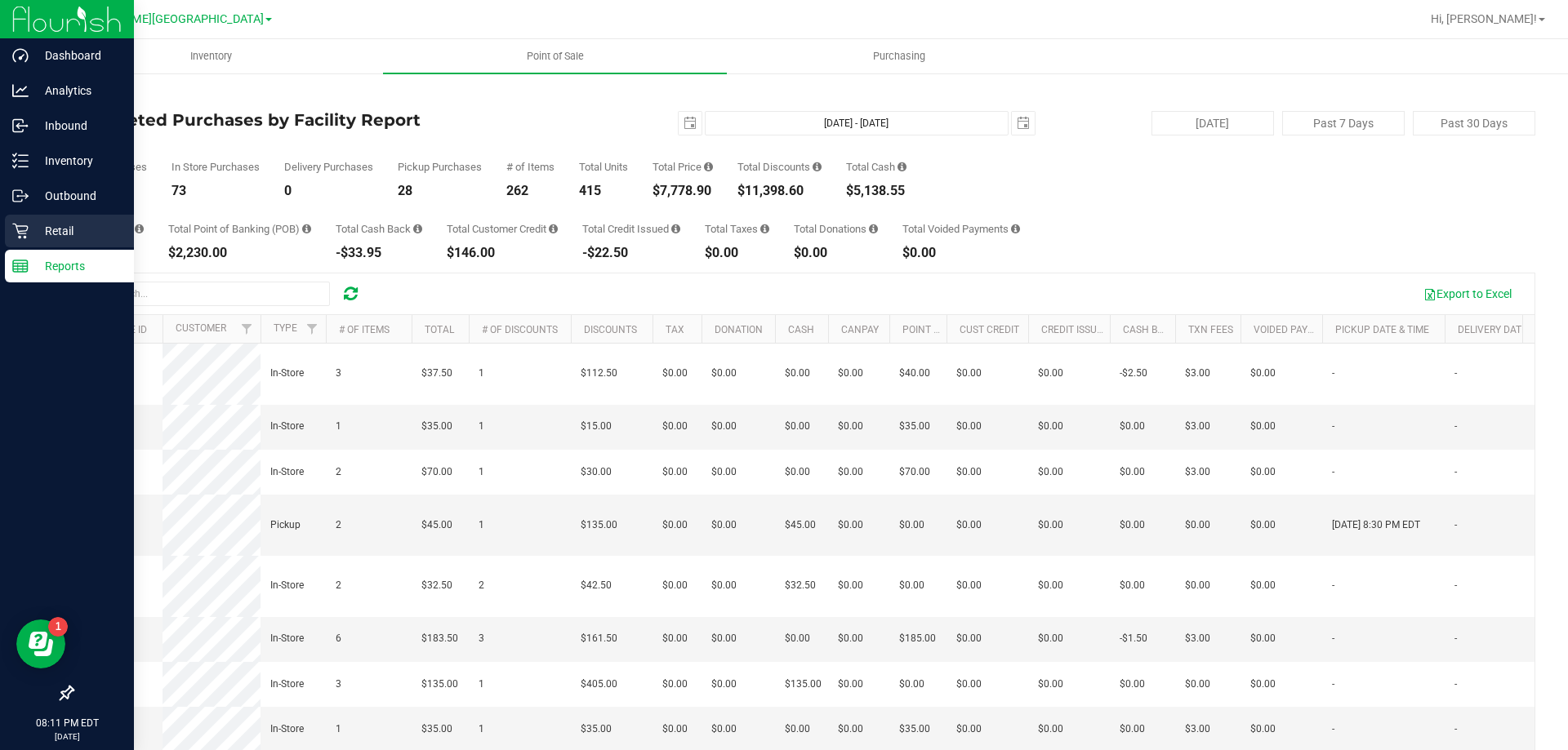
click at [26, 233] on icon at bounding box center [20, 231] width 17 height 17
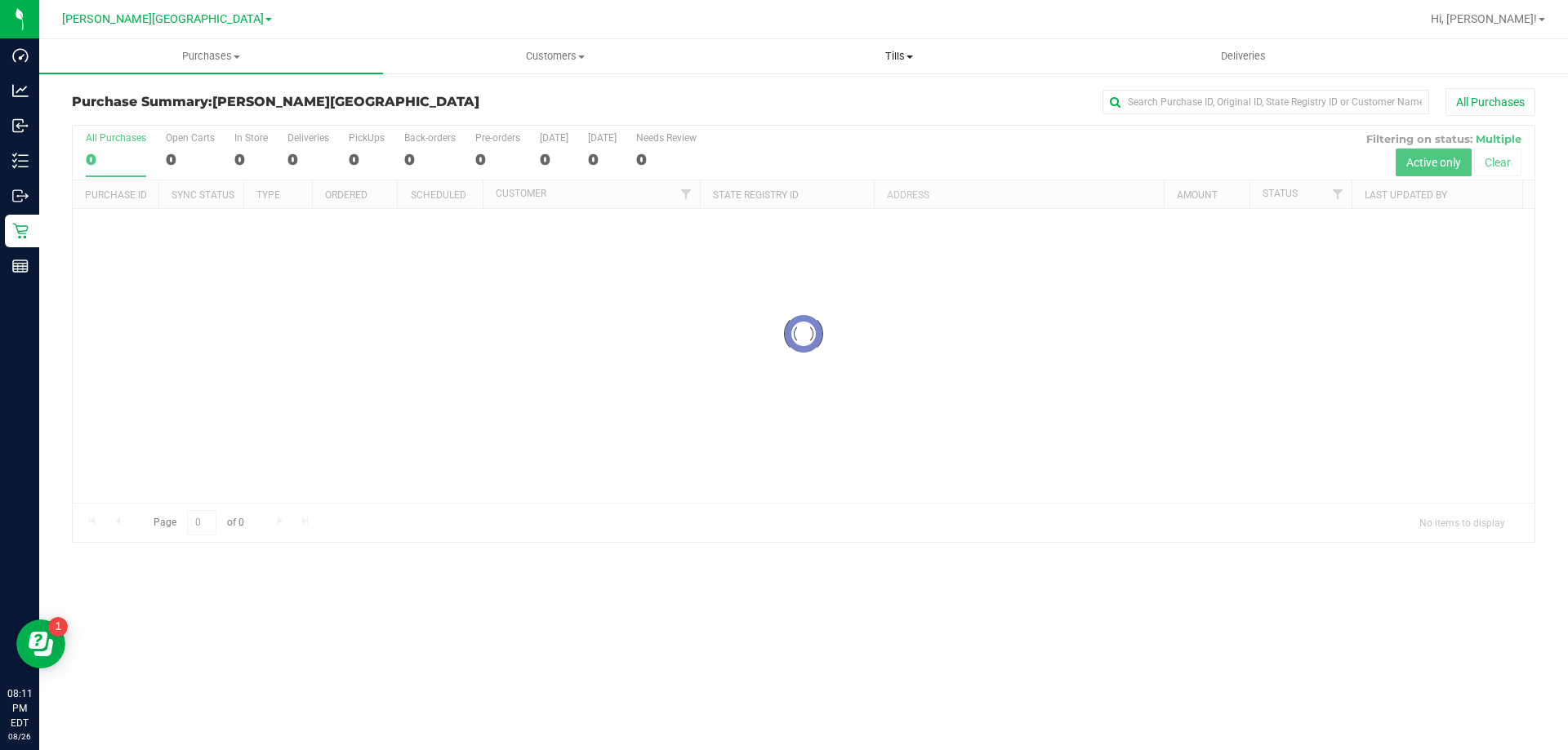
click at [782, 58] on span "Tills" at bounding box center [898, 56] width 342 height 15
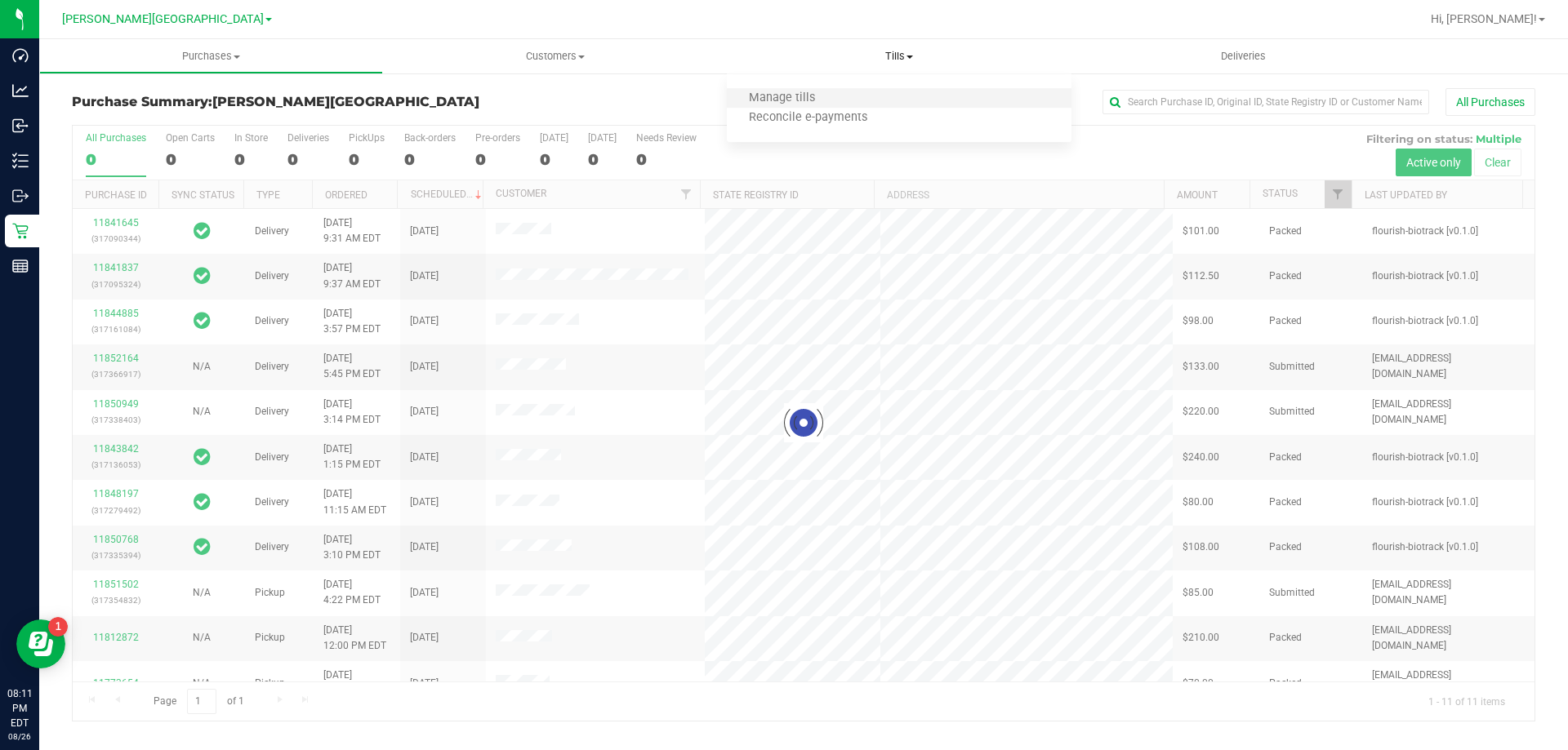
click at [782, 96] on li "Manage tills" at bounding box center [898, 99] width 343 height 20
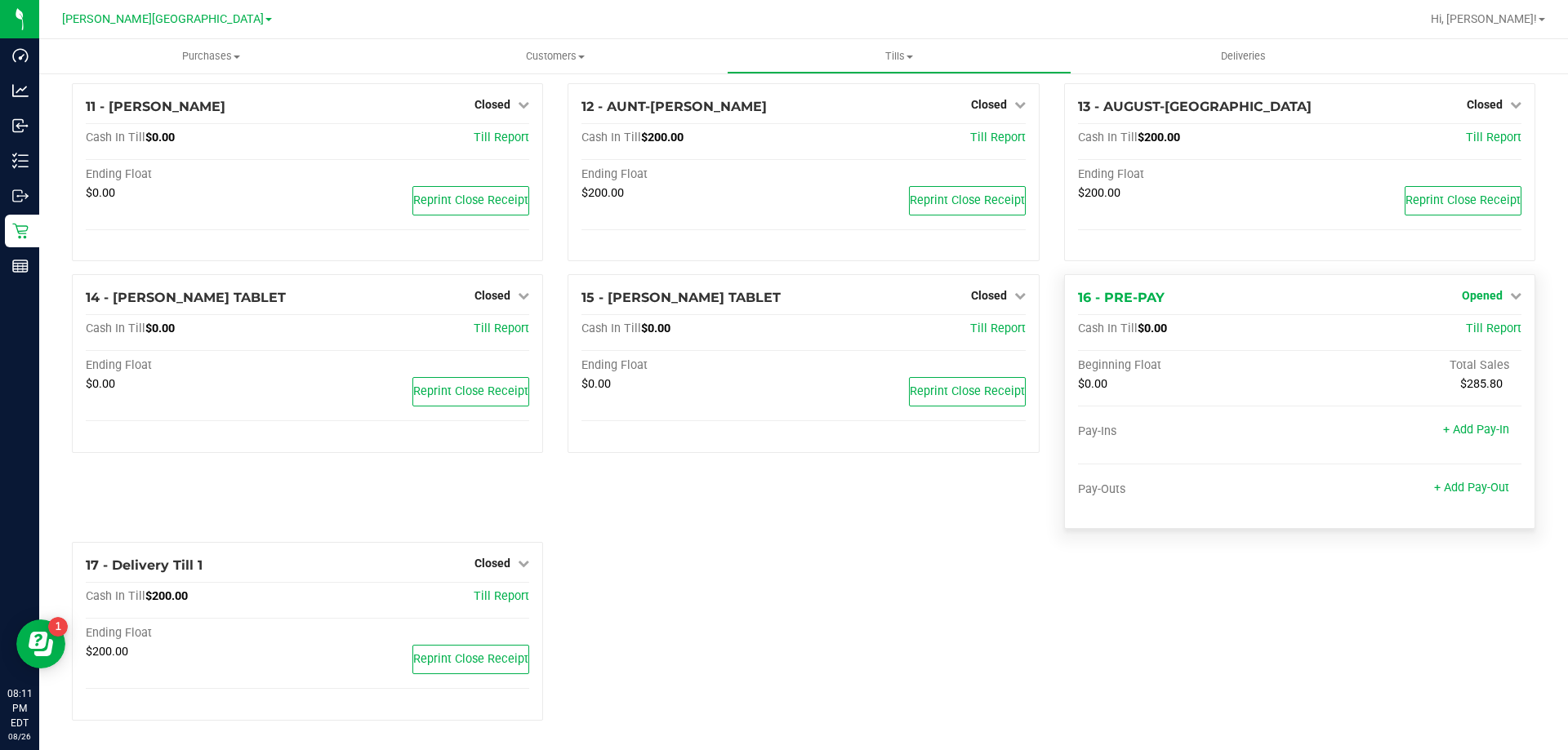
scroll to position [811, 0]
click at [782, 296] on span "Opened" at bounding box center [1481, 296] width 41 height 13
click at [782, 328] on link "Close Till" at bounding box center [1483, 329] width 45 height 13
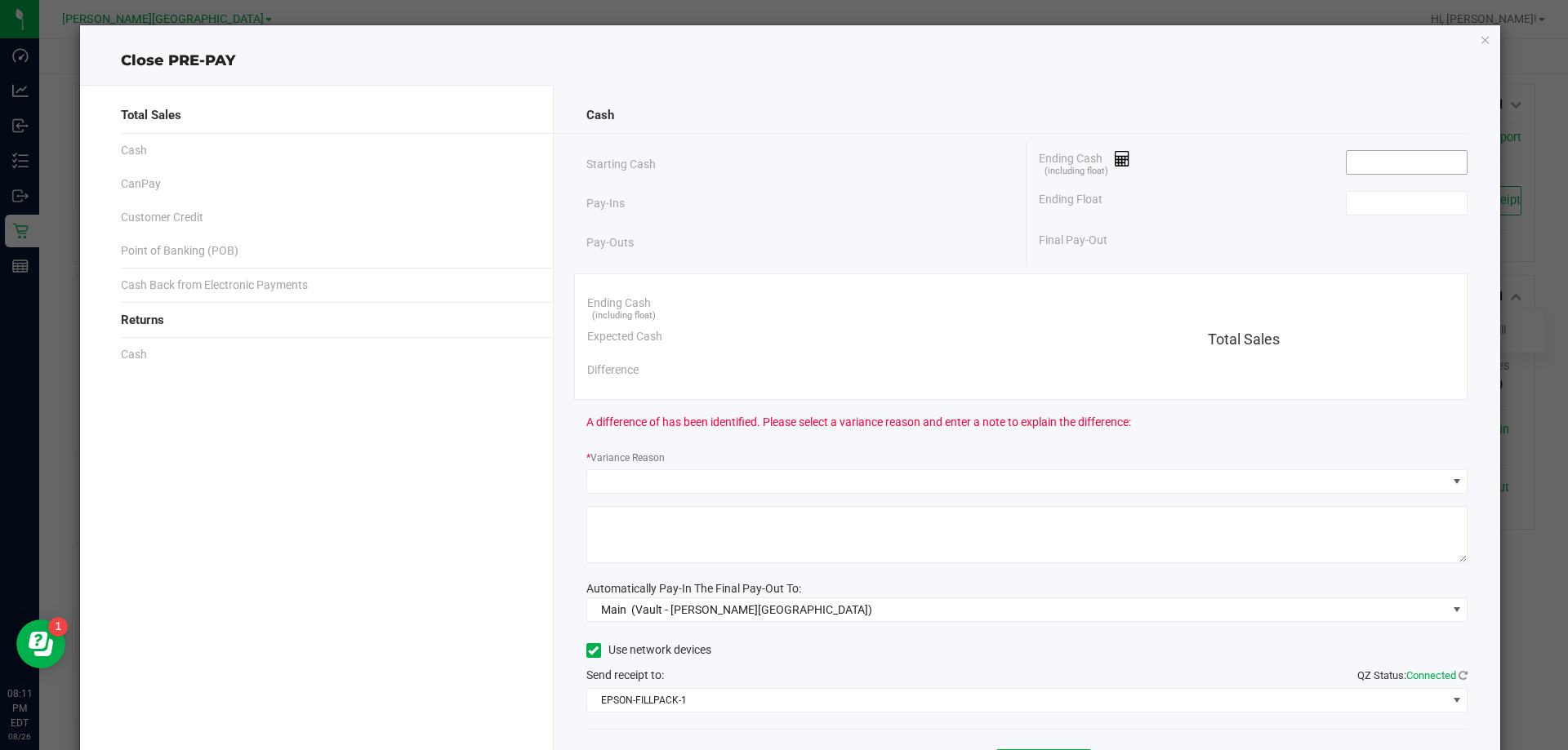
click at [782, 155] on input at bounding box center [1406, 162] width 120 height 23
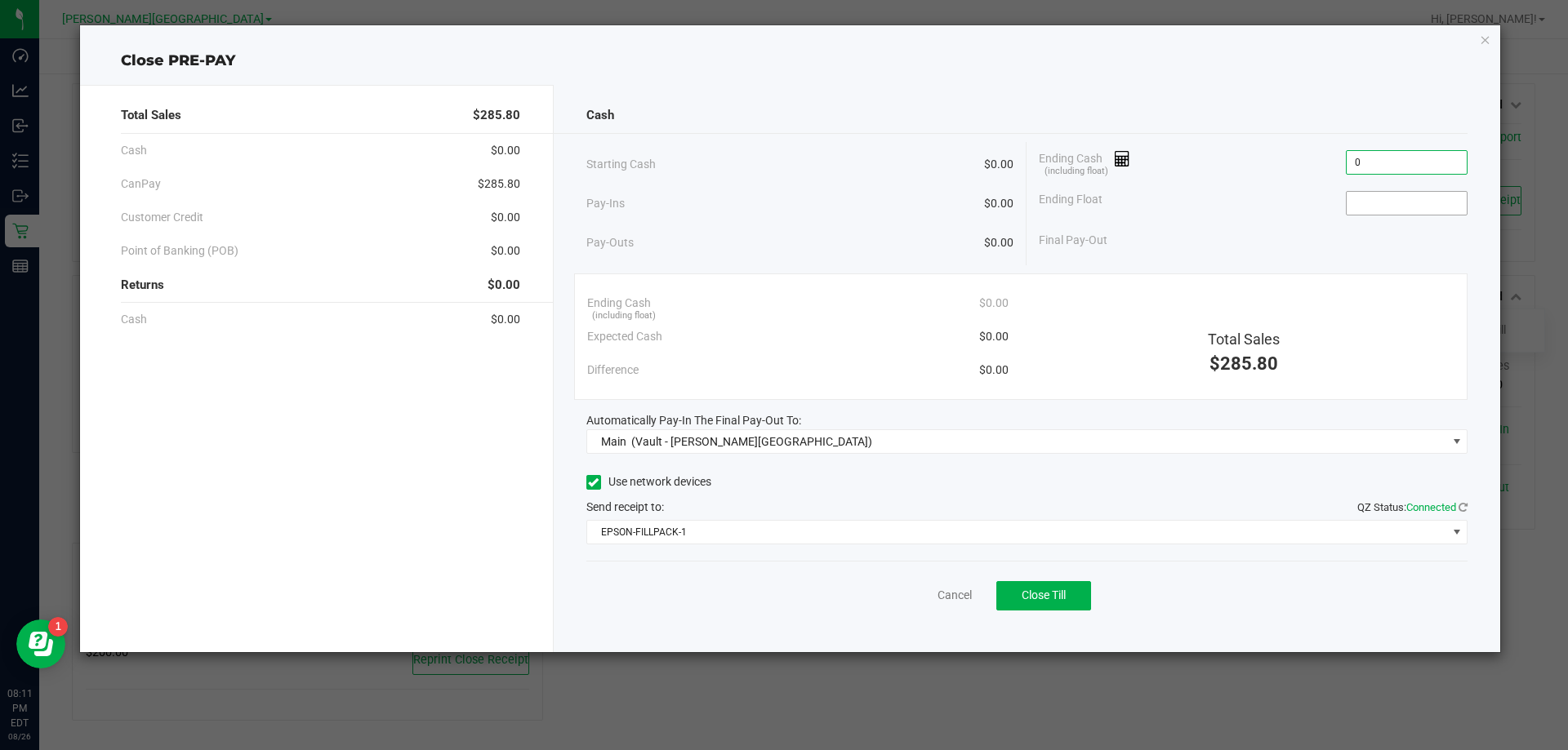
type input "$0.00"
click at [782, 212] on input at bounding box center [1406, 203] width 120 height 23
type input "$0.00"
click at [782, 595] on span "Close Till" at bounding box center [1043, 595] width 45 height 13
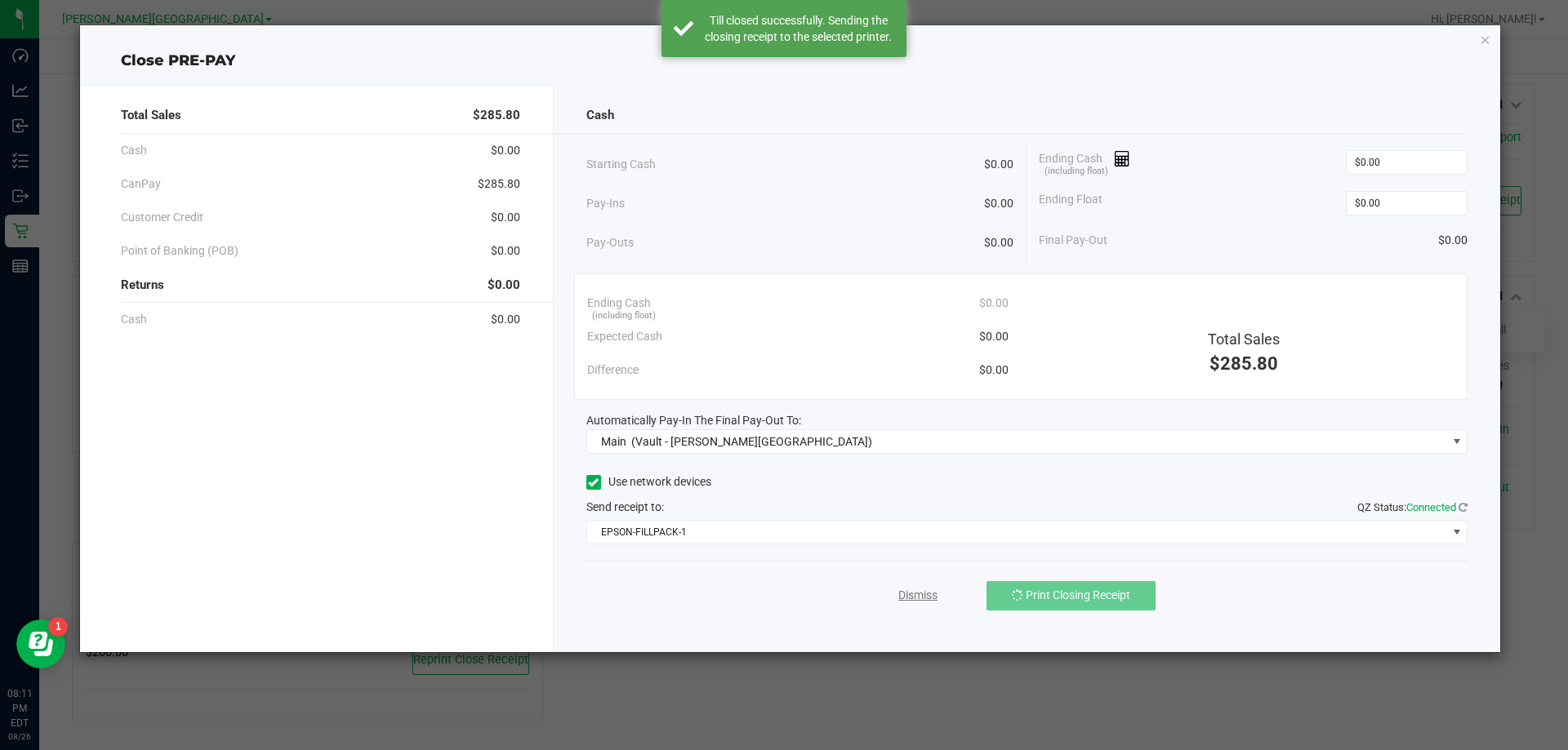
click at [782, 593] on div "Dismiss Print Closing Receipt" at bounding box center [1027, 593] width 881 height 63
click at [782, 597] on link "Dismiss" at bounding box center [918, 595] width 40 height 17
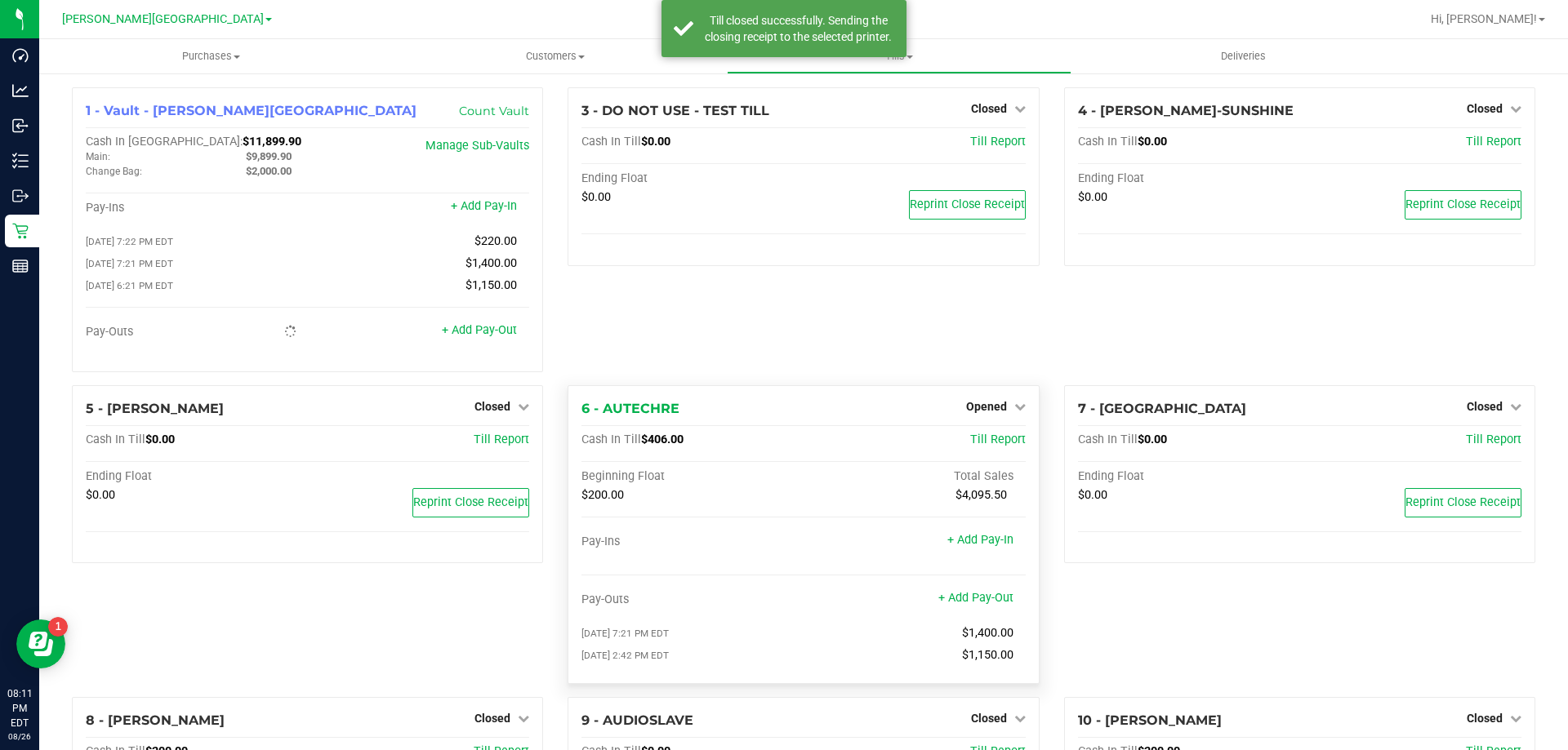
scroll to position [0, 0]
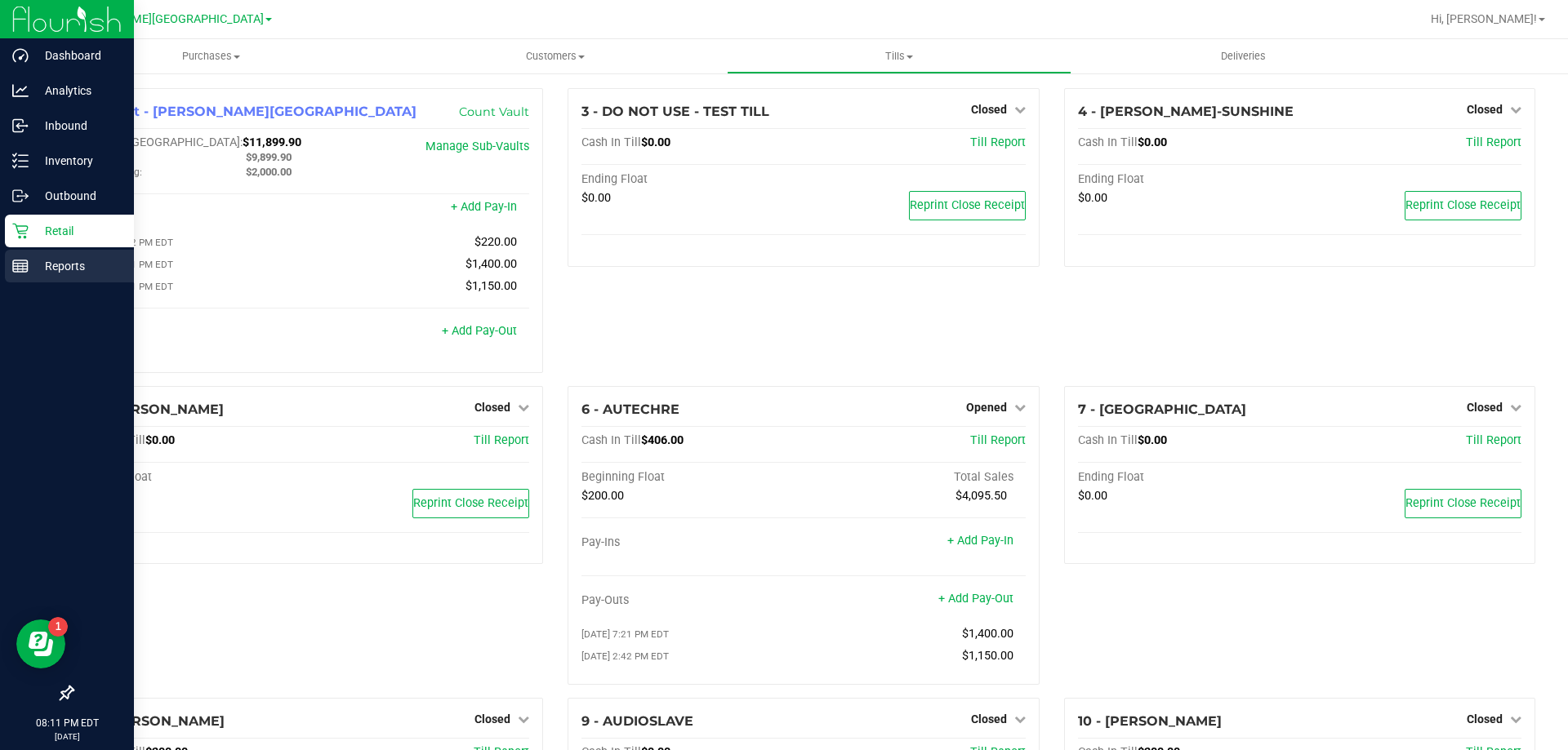
click at [24, 277] on div "Reports" at bounding box center [69, 266] width 129 height 33
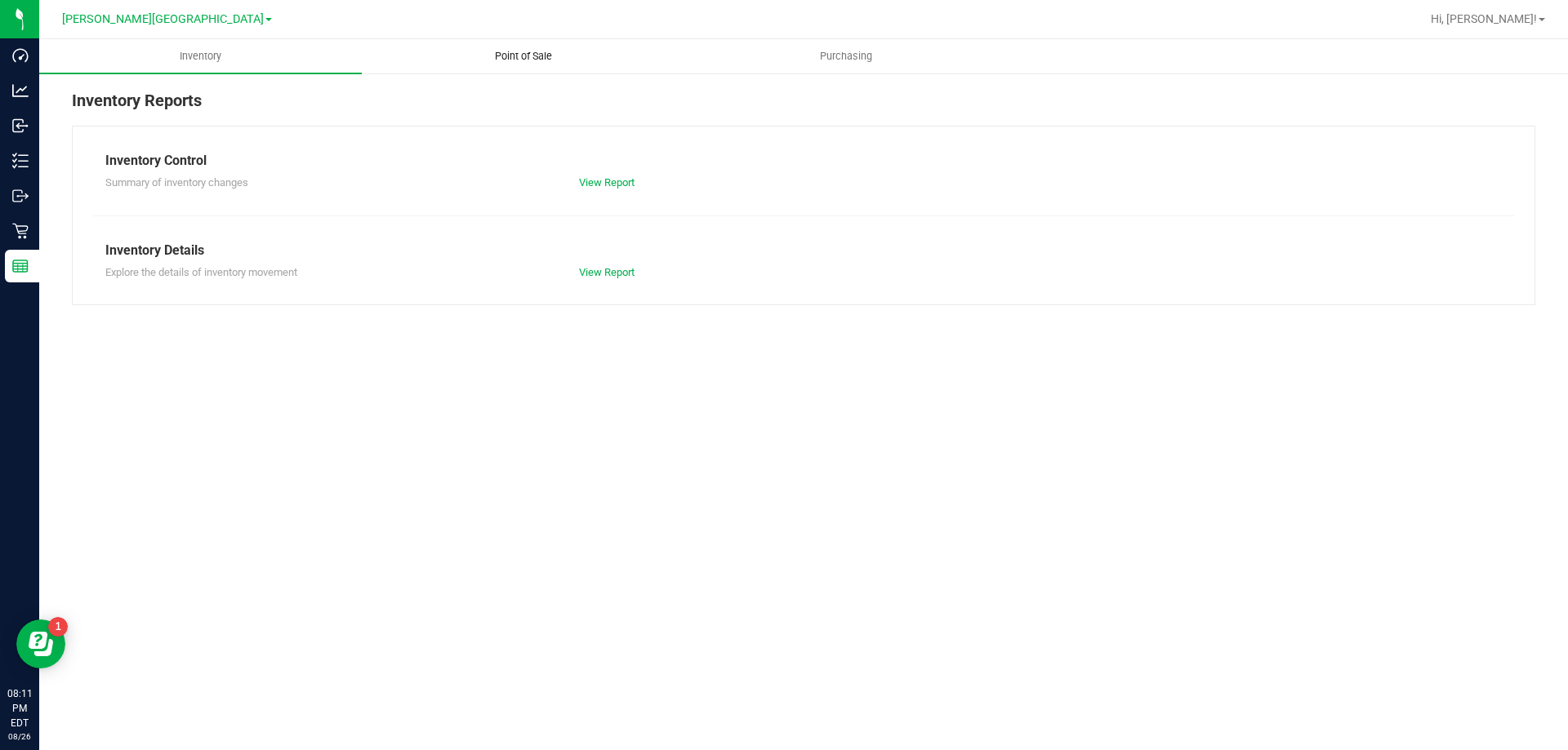
click at [503, 49] on span "Point of Sale" at bounding box center [523, 56] width 101 height 15
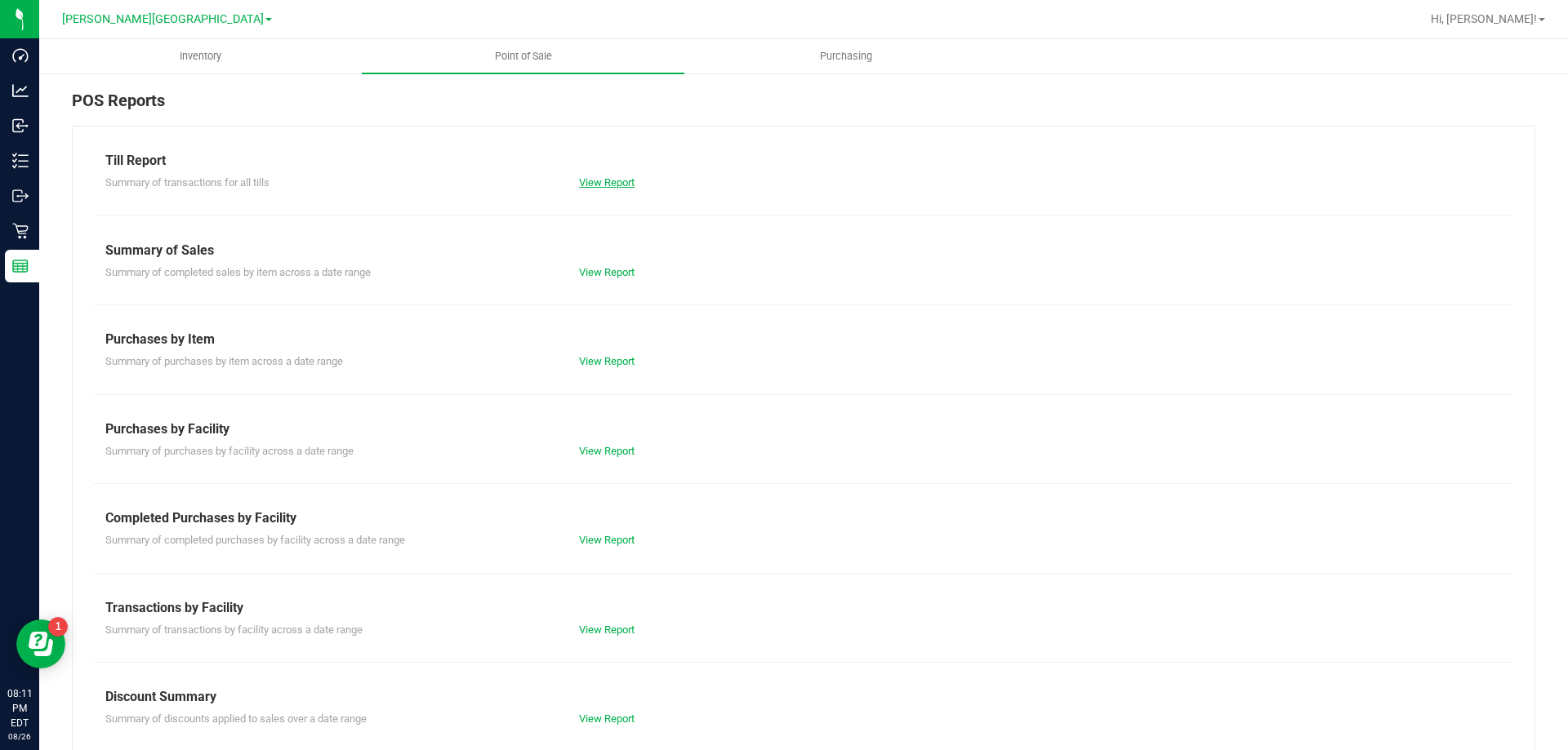
click at [583, 179] on link "View Report" at bounding box center [606, 182] width 55 height 12
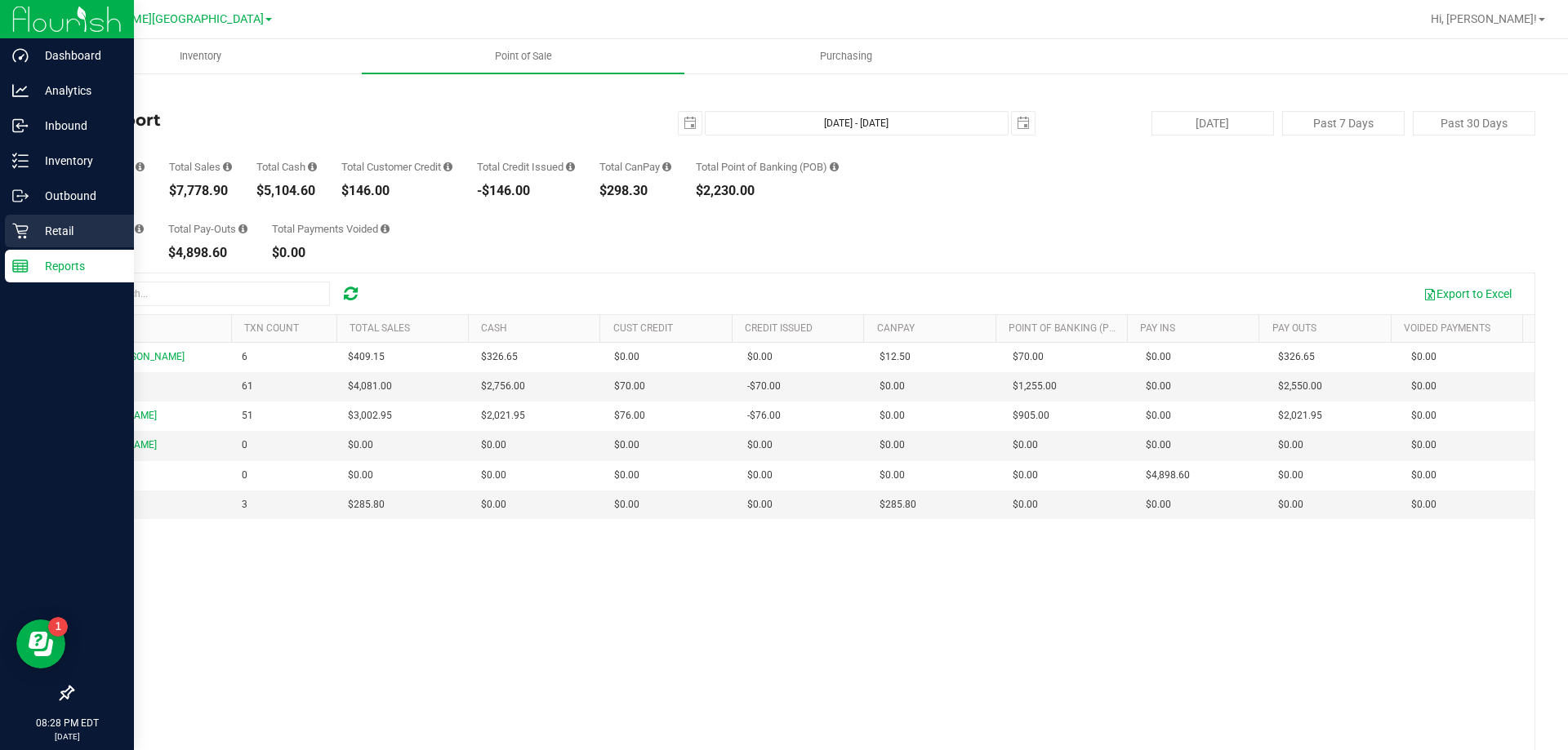
click at [52, 232] on p "Retail" at bounding box center [77, 232] width 98 height 20
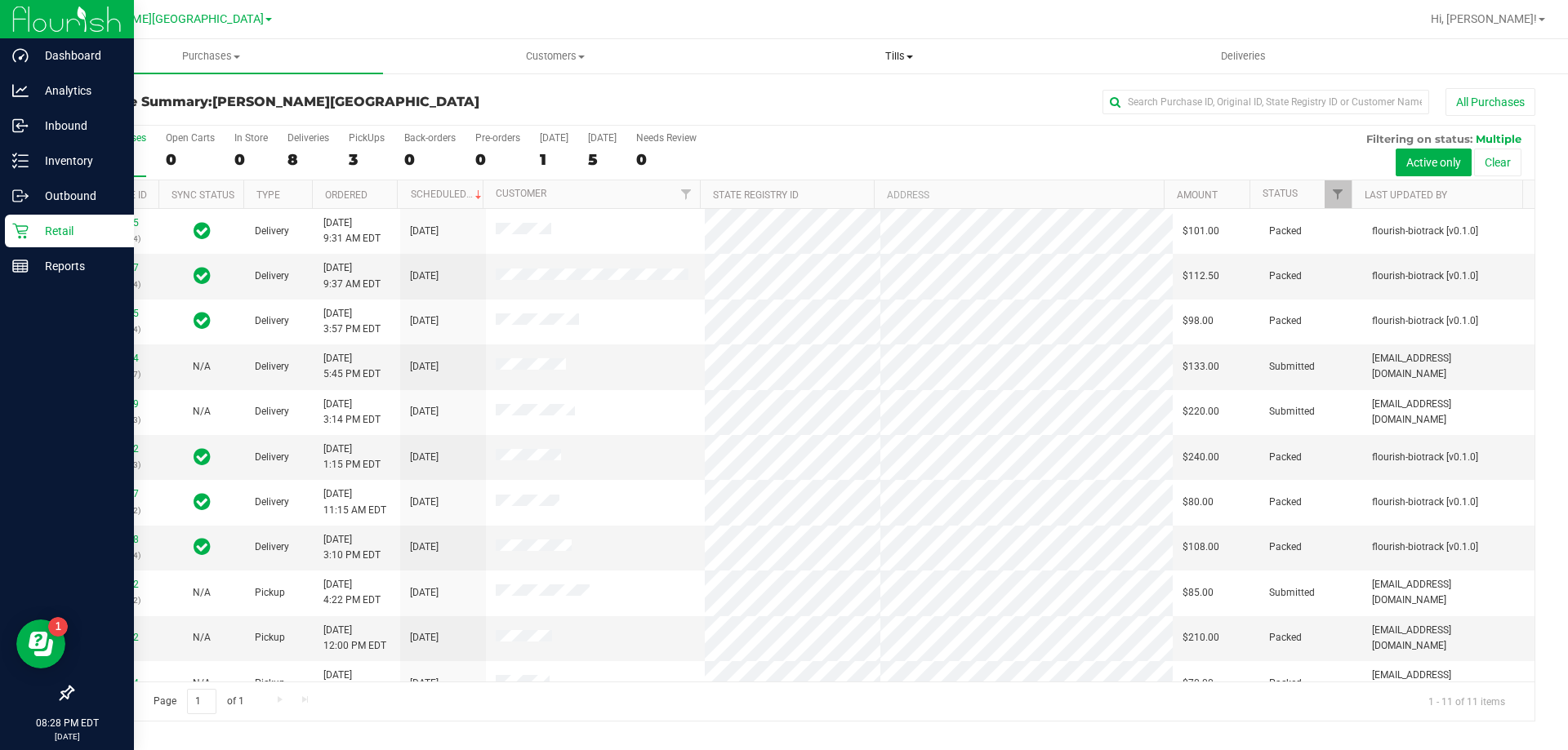
click at [782, 55] on span "Tills" at bounding box center [898, 56] width 342 height 15
click at [782, 89] on li "Manage tills" at bounding box center [898, 99] width 343 height 20
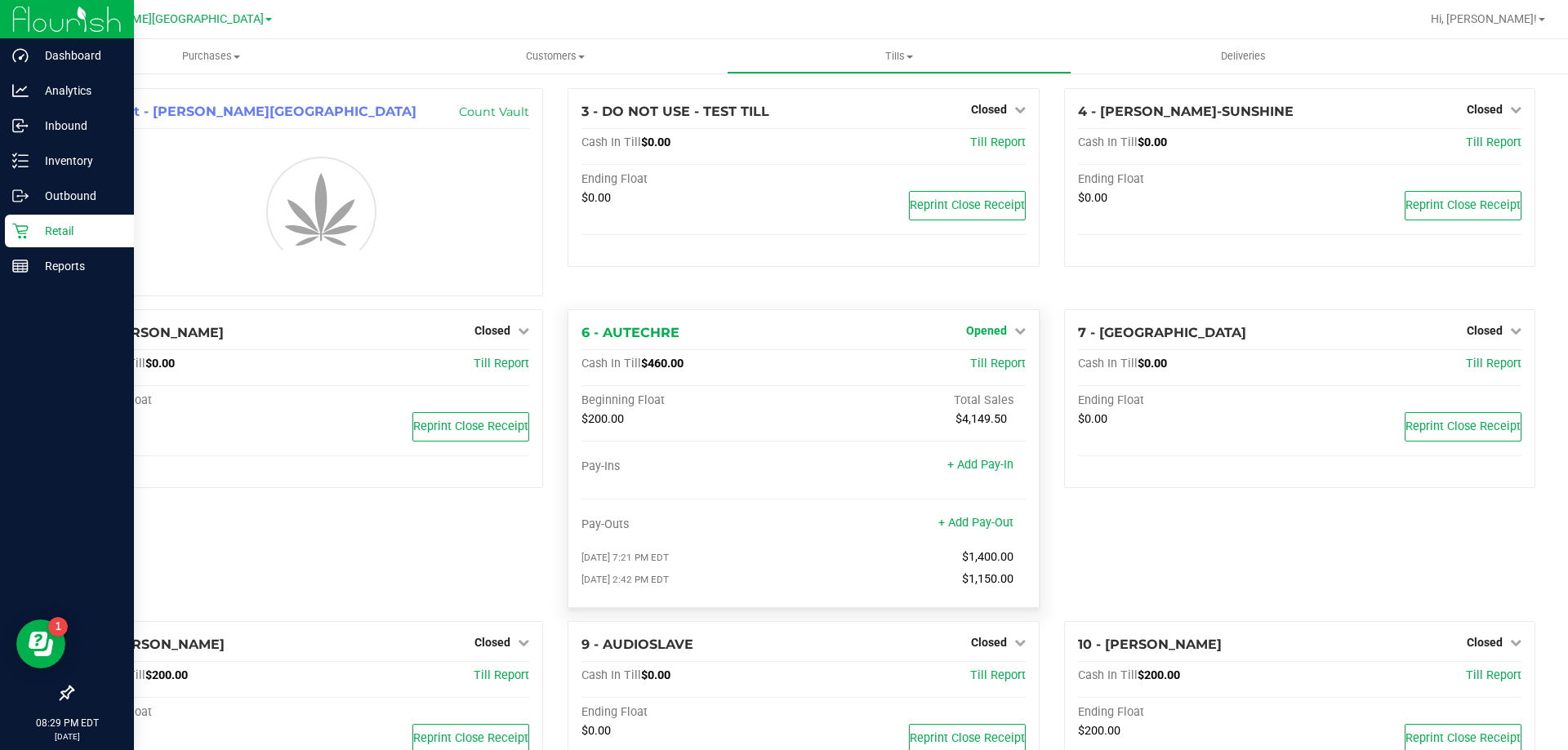
click at [782, 310] on div "3 - DO NOT USE - TEST TILL Closed Open Till Cash In Till $0.00 Till Report Endi…" at bounding box center [802, 199] width 496 height 222
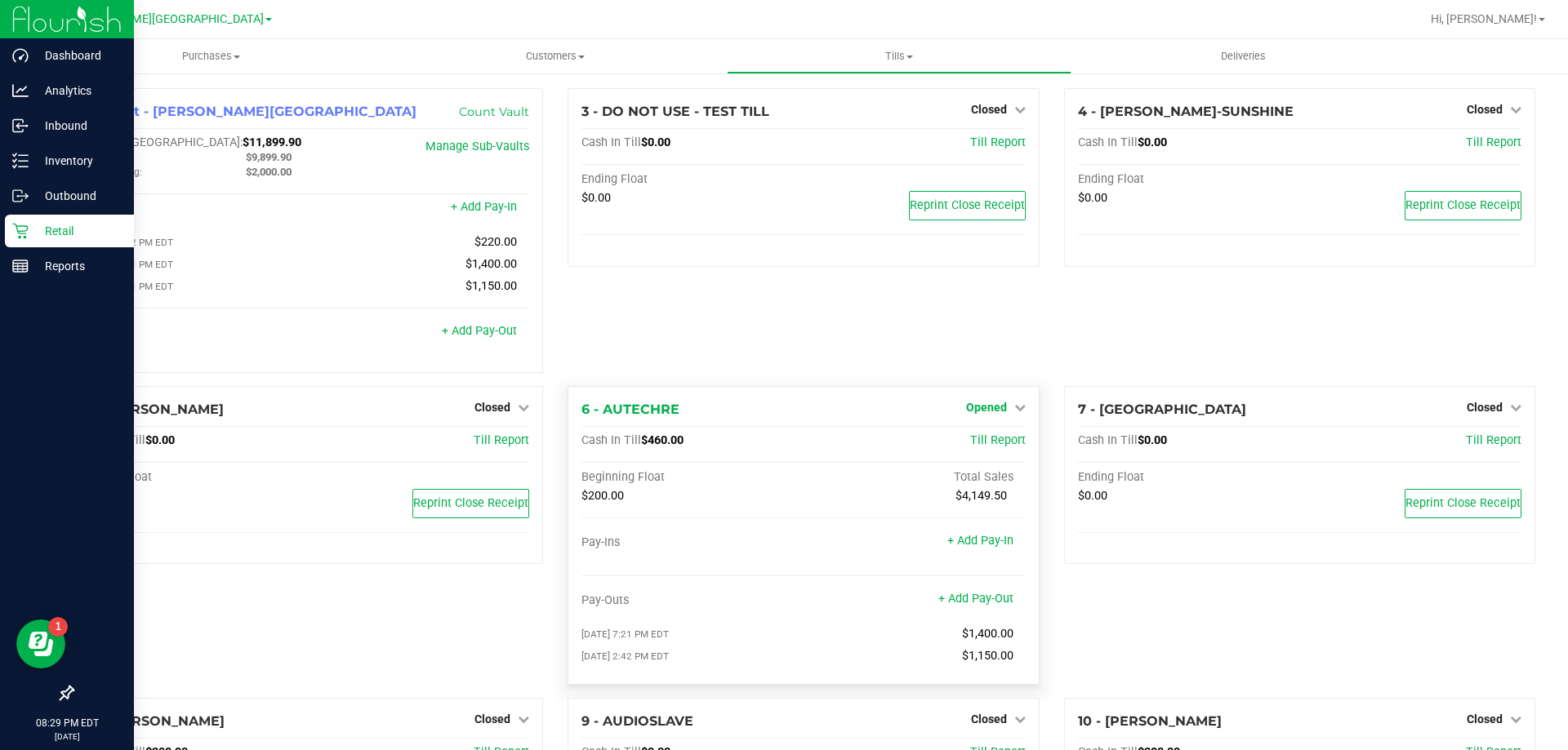
click at [782, 407] on icon at bounding box center [1020, 408] width 12 height 12
click at [782, 447] on link "Close Till" at bounding box center [987, 440] width 45 height 13
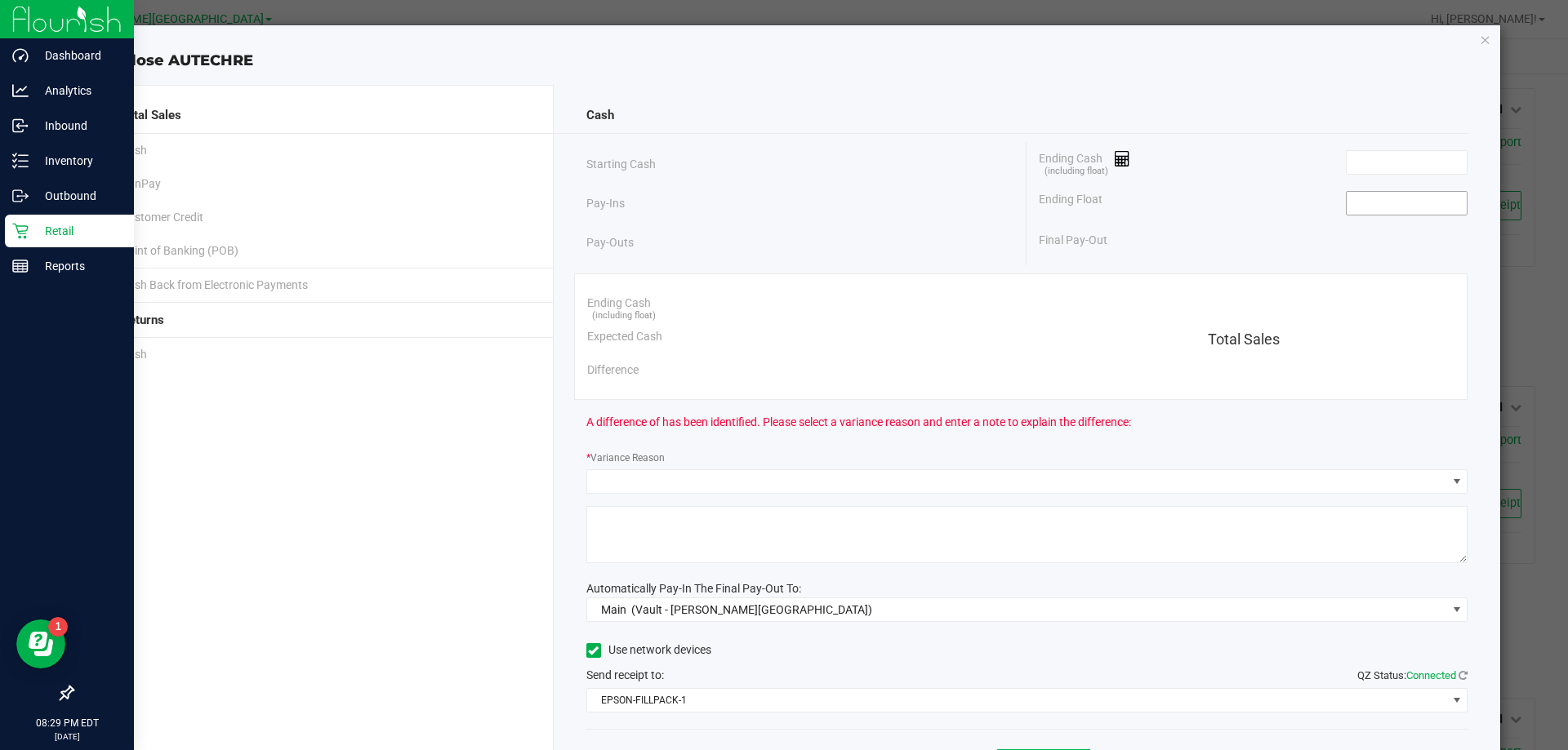
click at [782, 206] on input at bounding box center [1406, 203] width 120 height 23
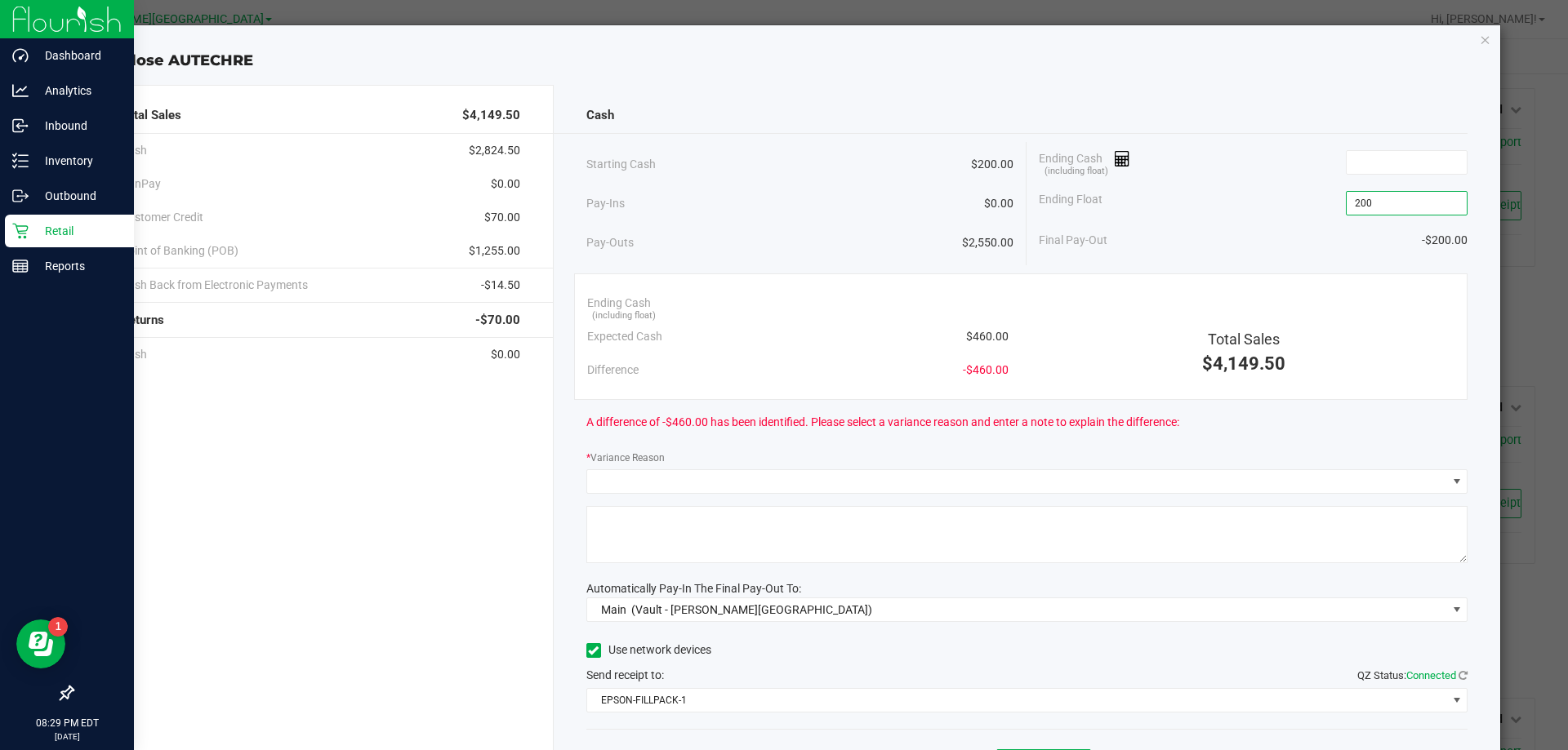
type input "$200.00"
click at [782, 147] on div "Ending Cash (including float)" at bounding box center [1252, 162] width 428 height 41
click at [782, 155] on input at bounding box center [1406, 162] width 120 height 23
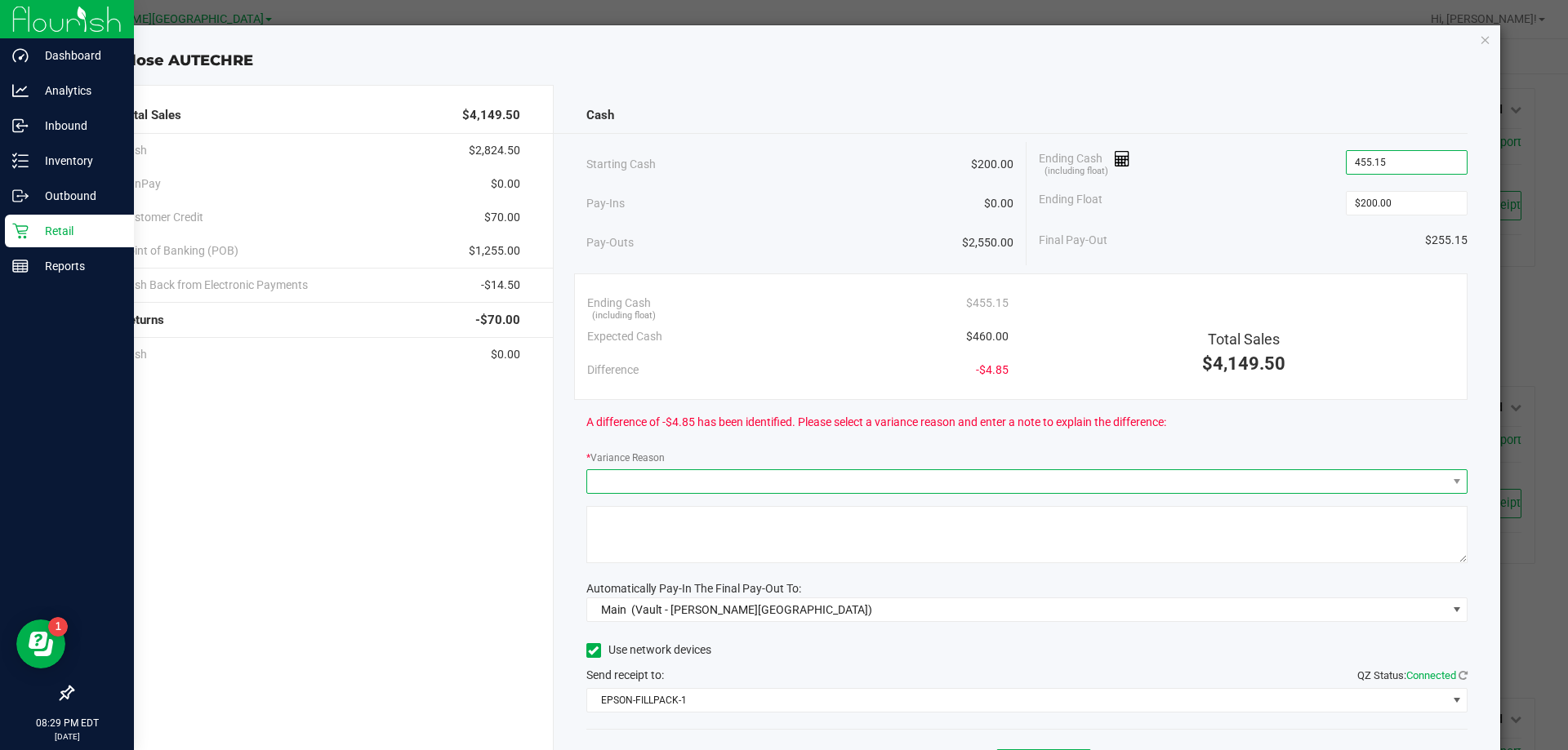
type input "$455.15"
click at [782, 482] on span at bounding box center [1016, 481] width 860 height 23
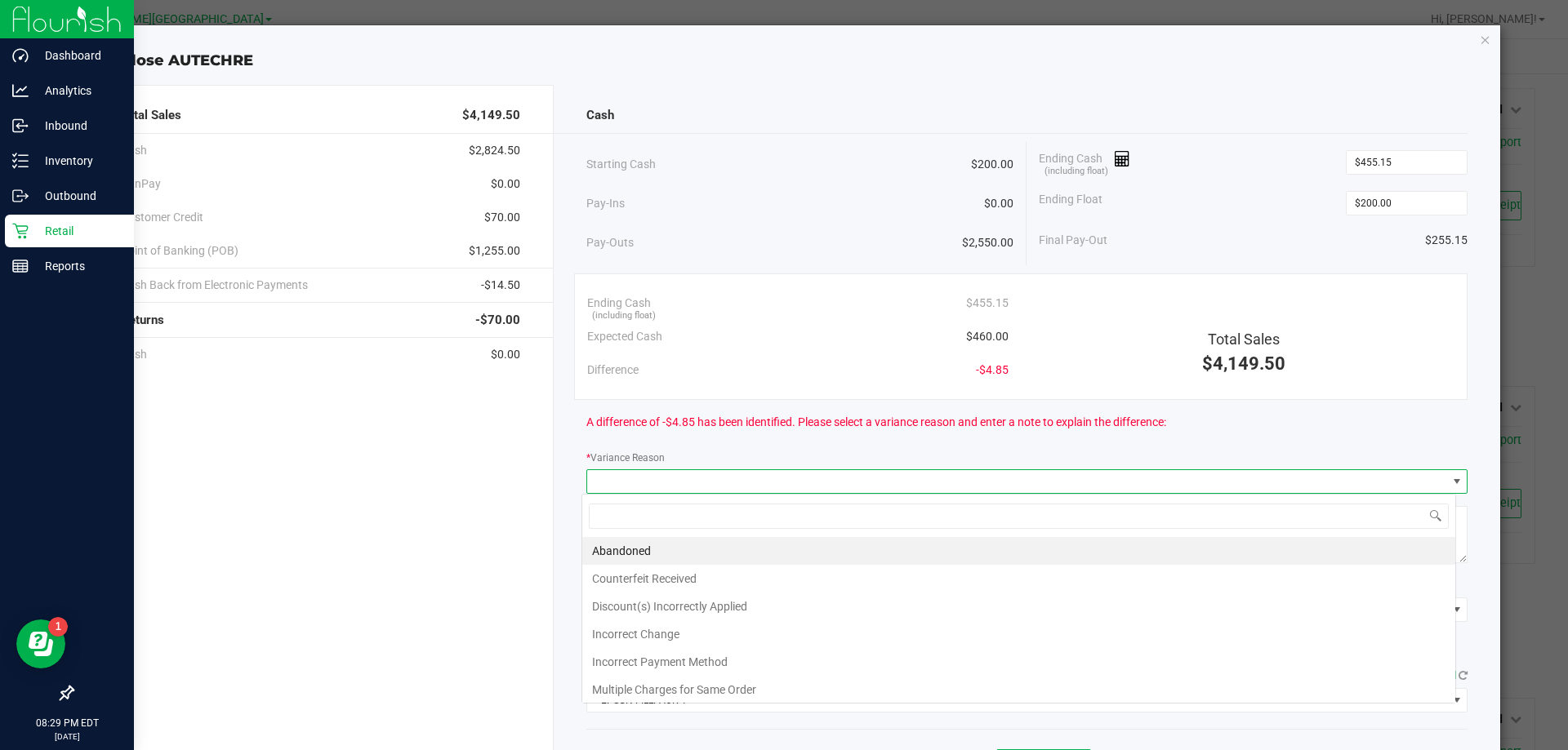
scroll to position [25, 874]
click at [709, 627] on li "Incorrect Change" at bounding box center [1018, 634] width 873 height 28
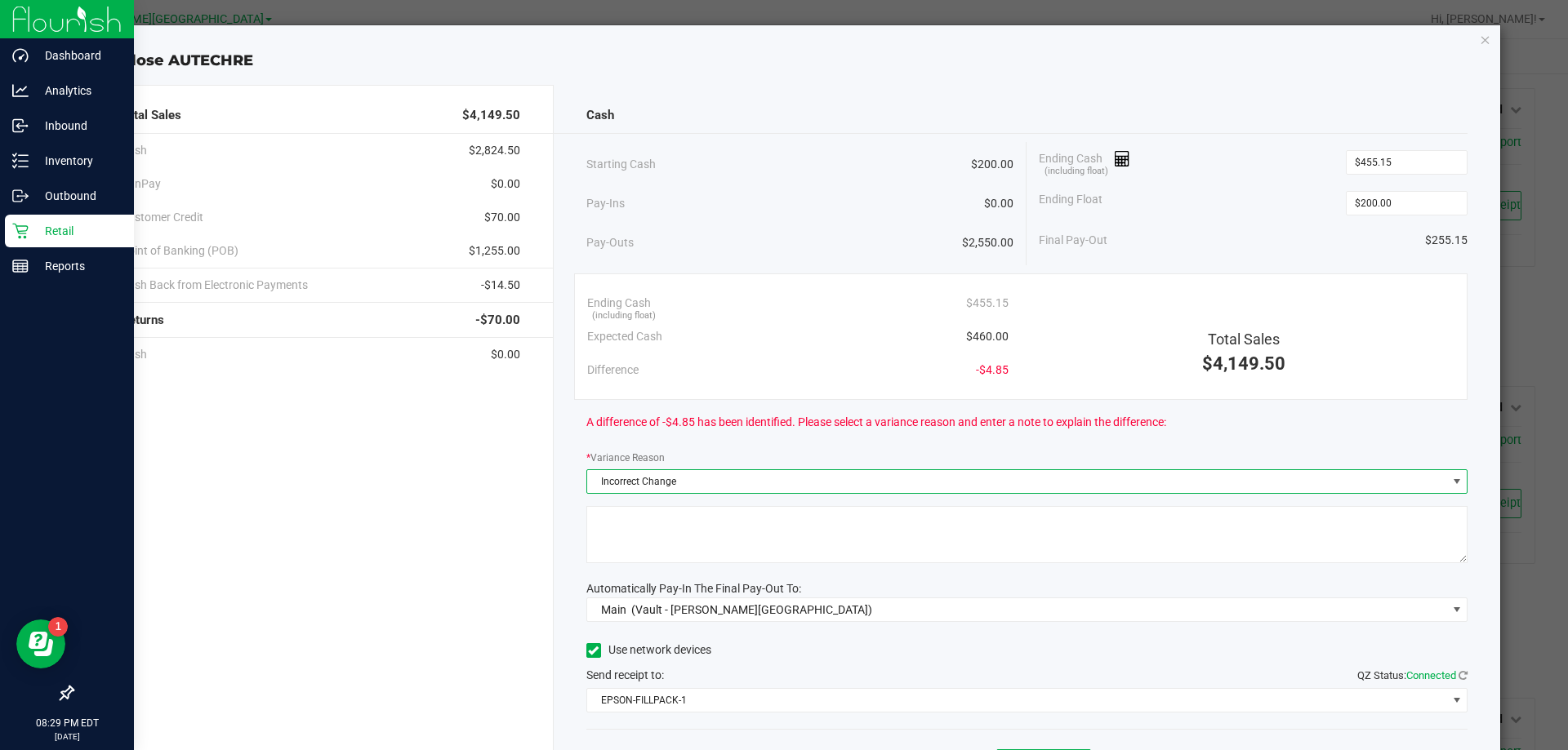
click at [684, 531] on textarea at bounding box center [1027, 535] width 881 height 57
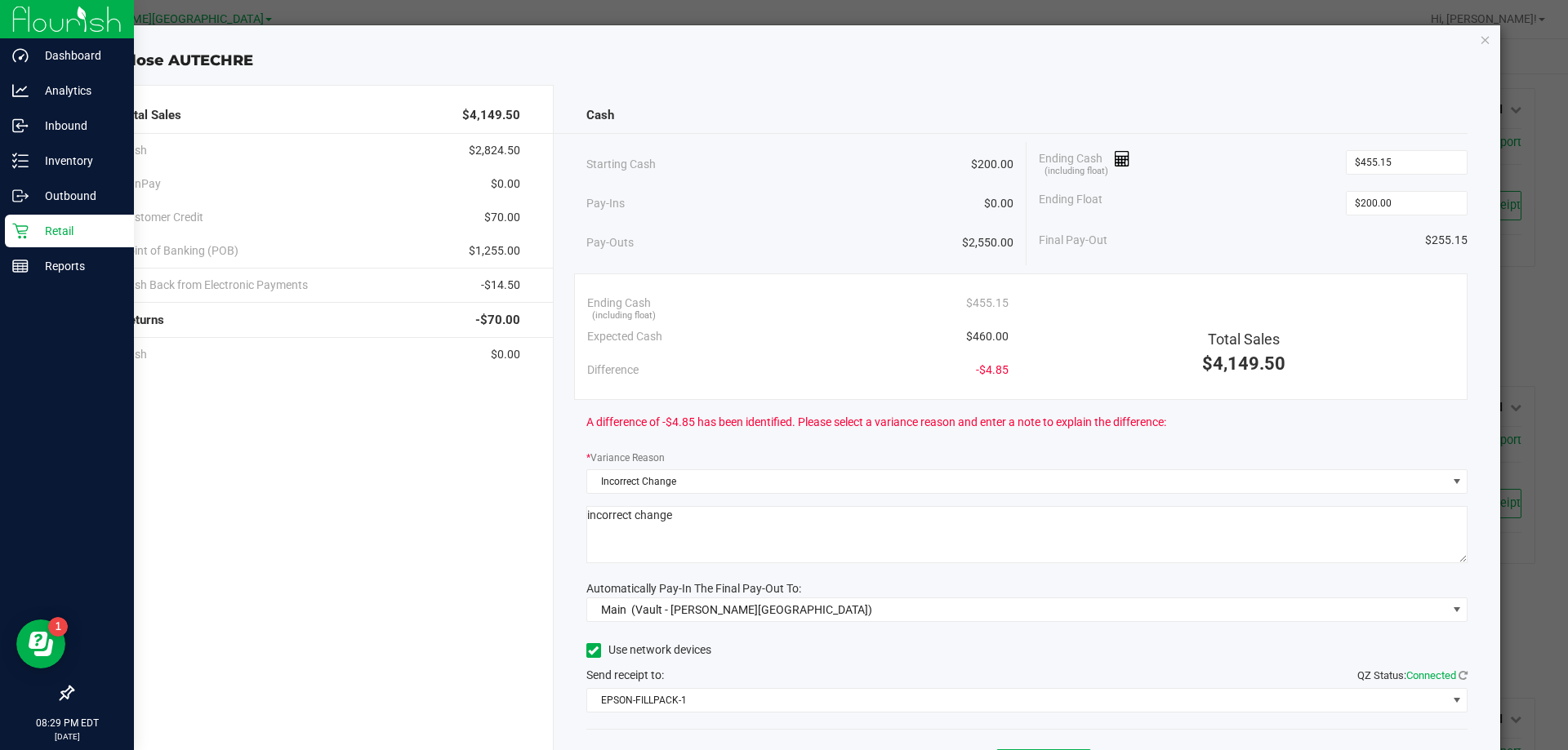
type textarea "incorrect change"
click at [782, 665] on div "Use network devices Send receipt to: QZ Status: Connected EPSON-FILLPACK-1" at bounding box center [1027, 675] width 881 height 74
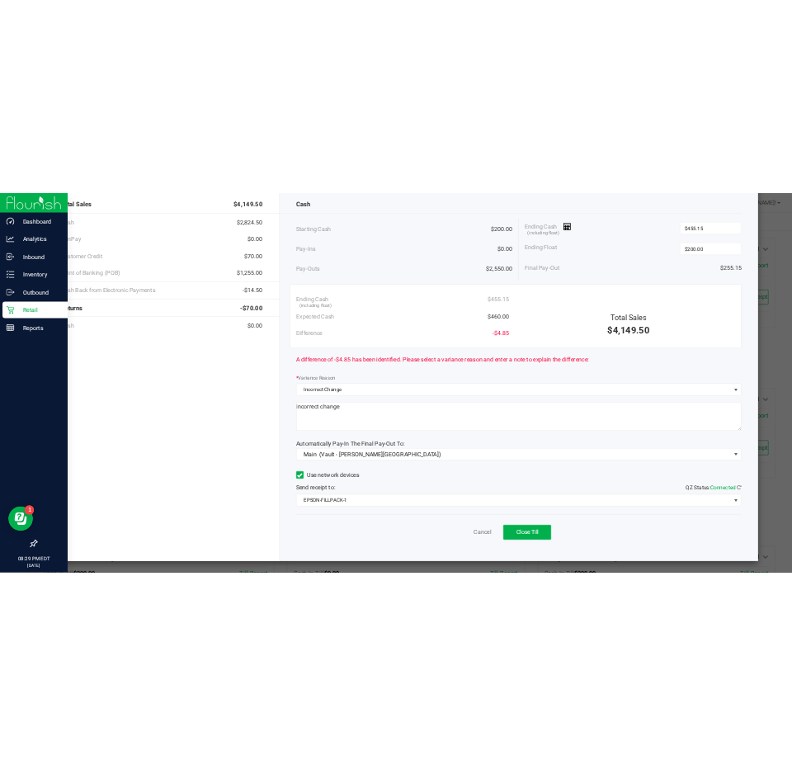
scroll to position [97, 0]
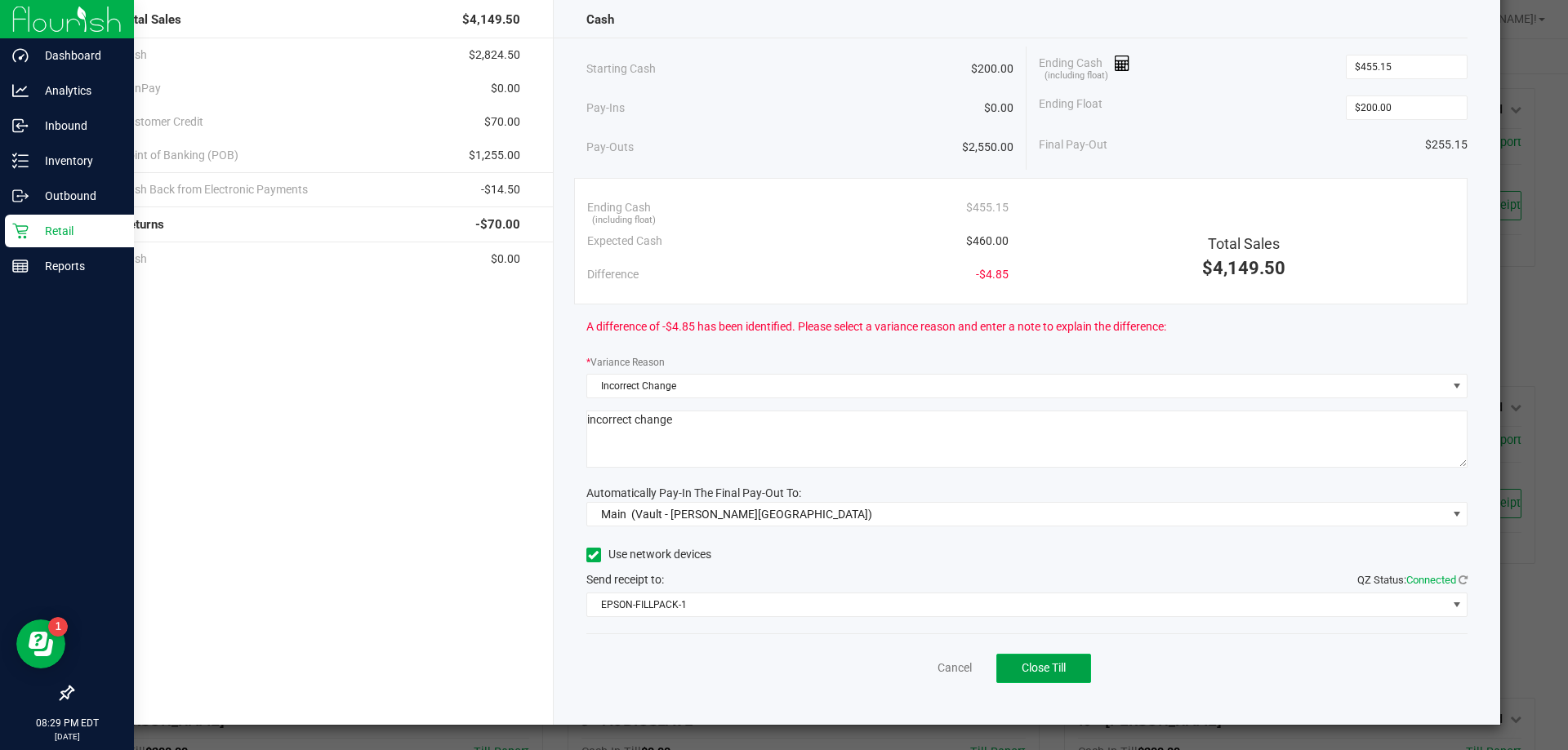
click at [782, 680] on button "Close Till" at bounding box center [1044, 669] width 95 height 30
drag, startPoint x: 937, startPoint y: 670, endPoint x: 917, endPoint y: 674, distance: 20.4
click at [782, 672] on div "Dismiss Reprint Closing Receipt" at bounding box center [1027, 665] width 881 height 63
click at [782, 674] on link "Dismiss" at bounding box center [919, 668] width 40 height 17
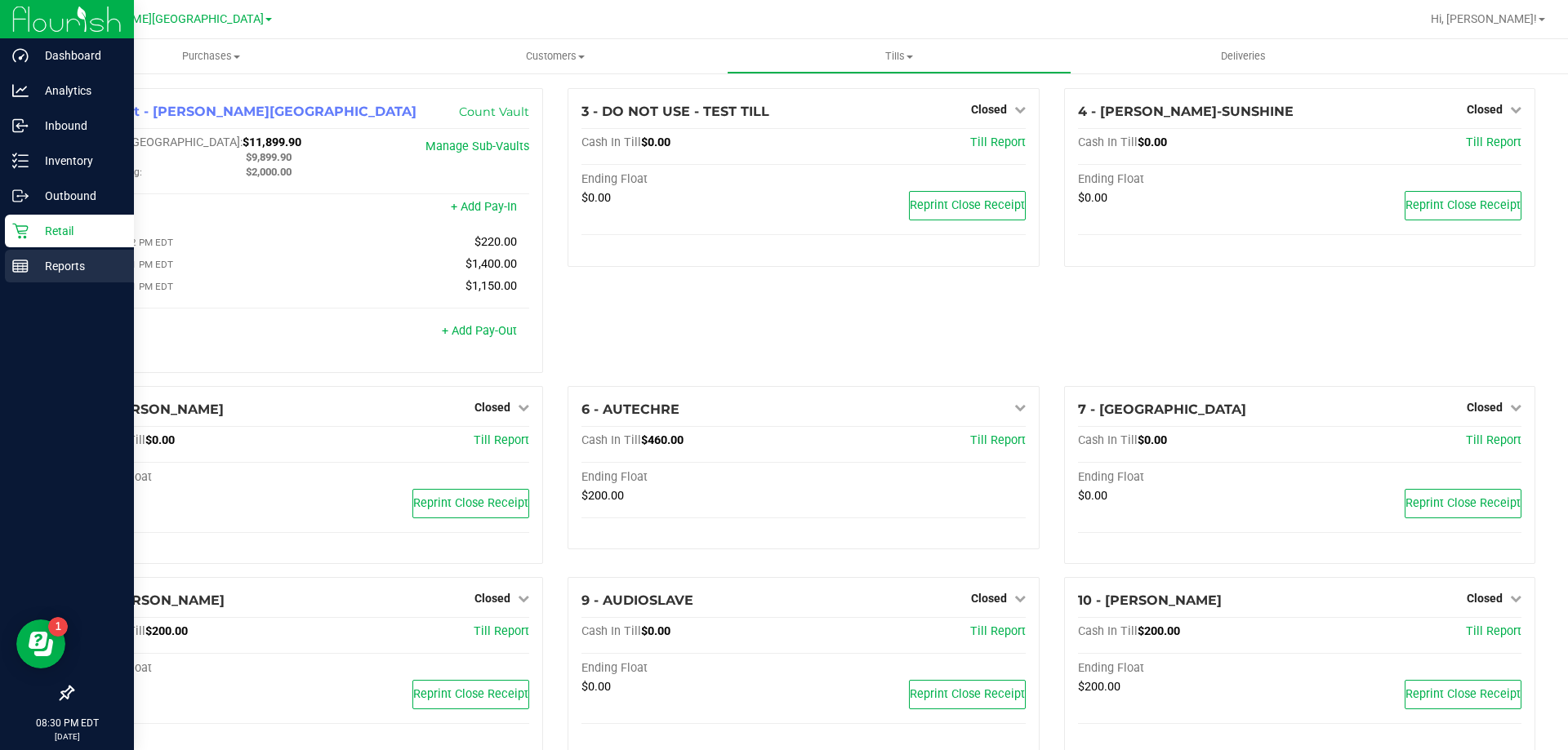
click at [29, 255] on div "Reports" at bounding box center [69, 266] width 129 height 33
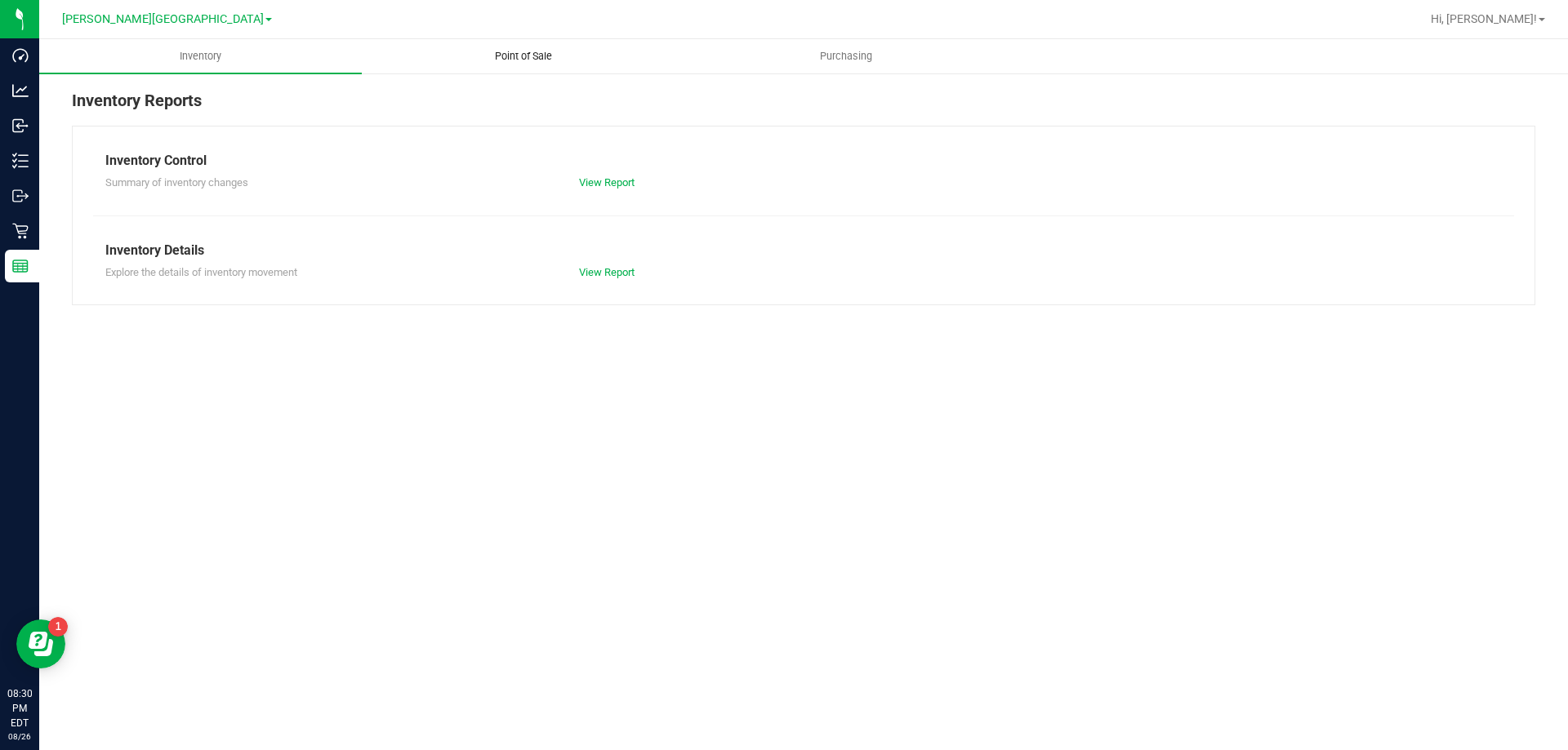
click at [501, 63] on span "Point of Sale" at bounding box center [523, 56] width 101 height 15
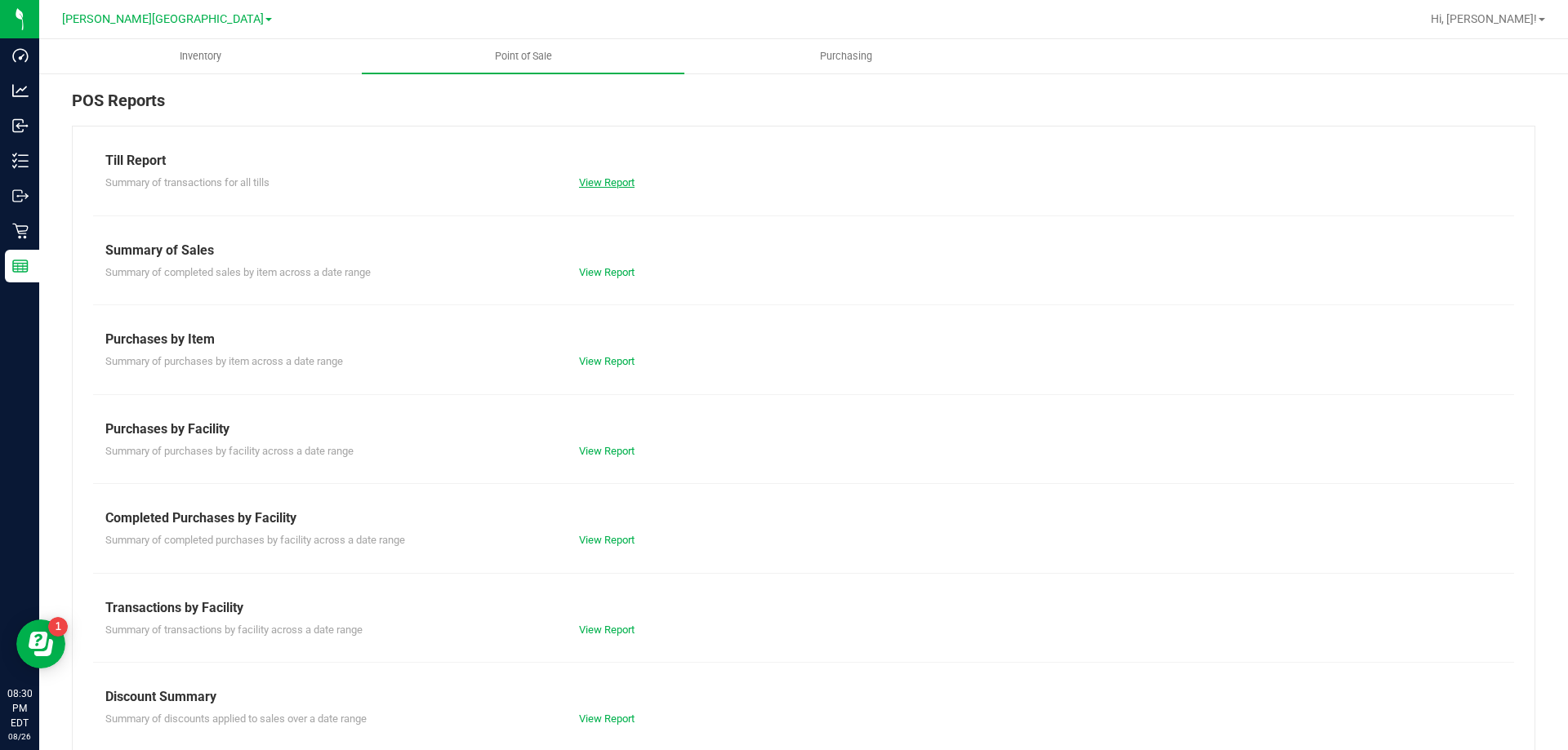
click at [621, 184] on link "View Report" at bounding box center [606, 182] width 55 height 12
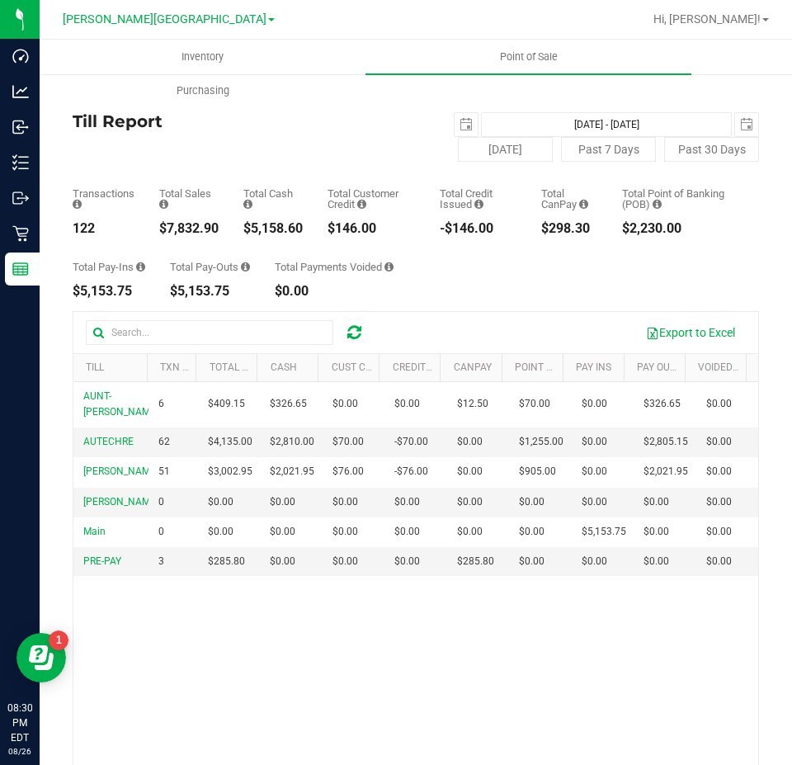
scroll to position [83, 0]
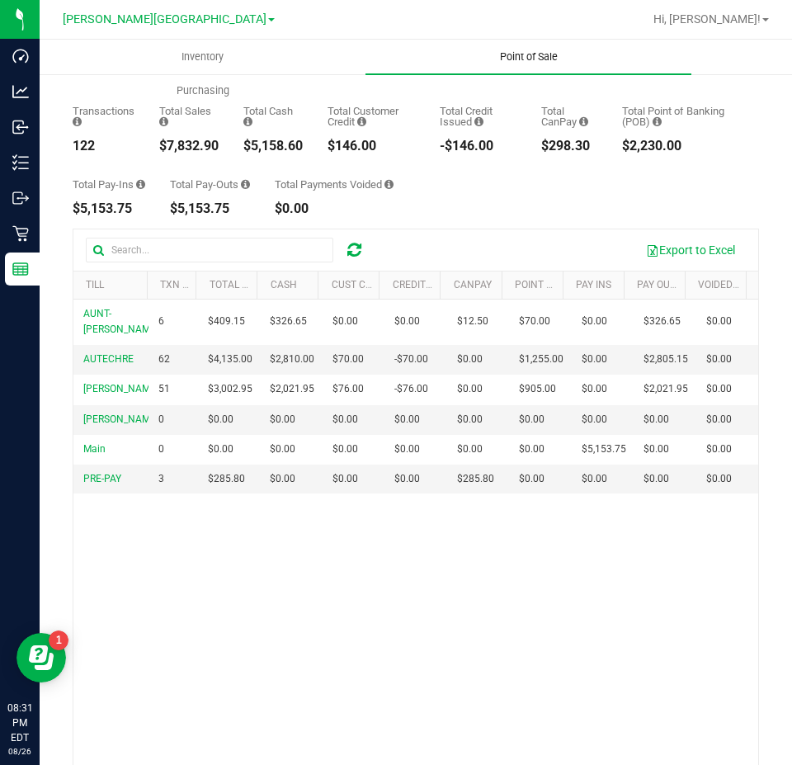
click at [517, 64] on span "Point of Sale" at bounding box center [529, 57] width 102 height 15
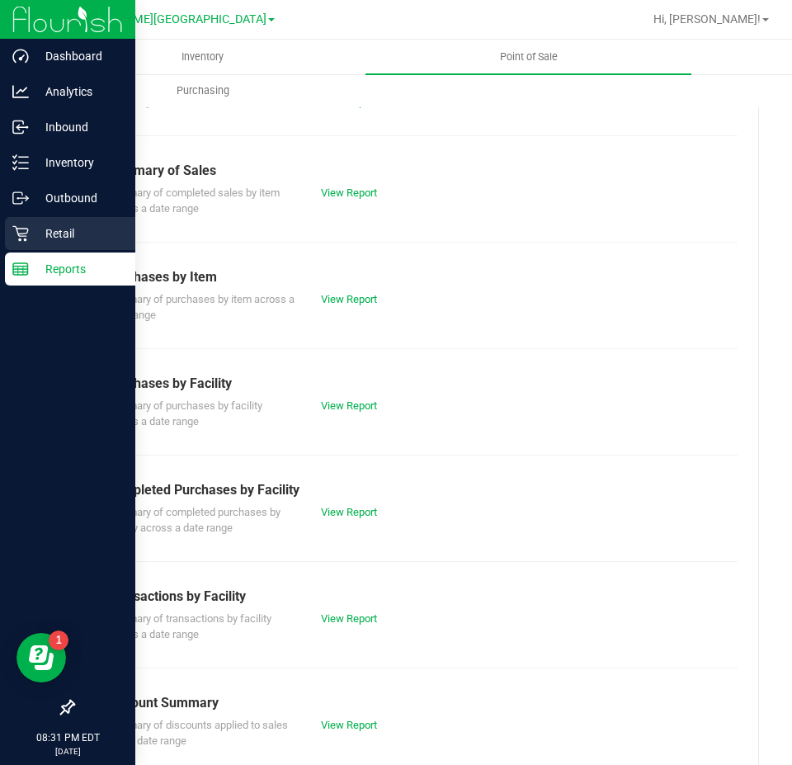
click at [14, 239] on icon at bounding box center [20, 233] width 17 height 17
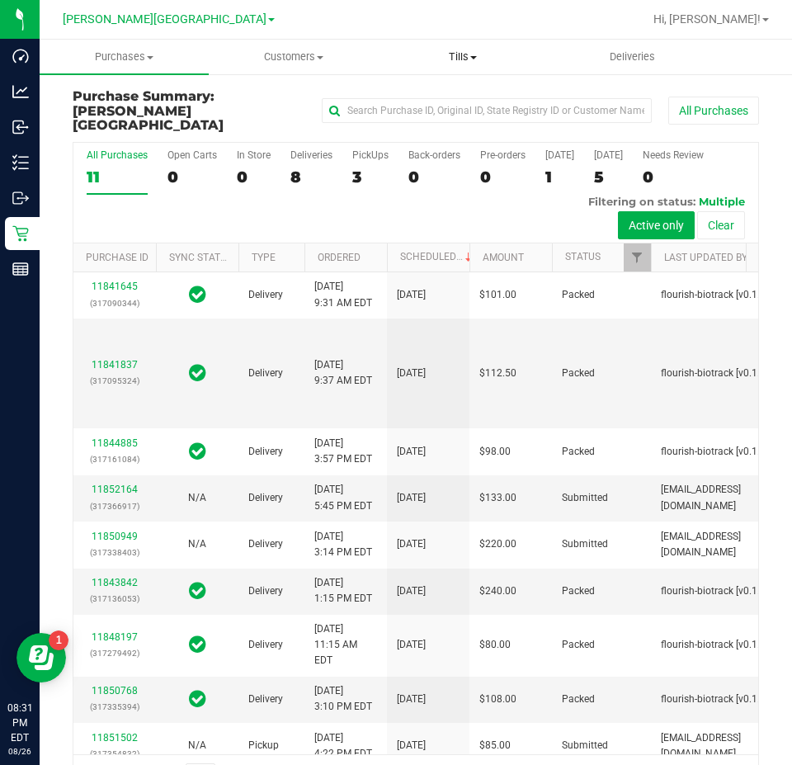
click at [480, 59] on span "Tills" at bounding box center [463, 57] width 168 height 15
click at [473, 95] on span "Manage tills" at bounding box center [433, 99] width 111 height 14
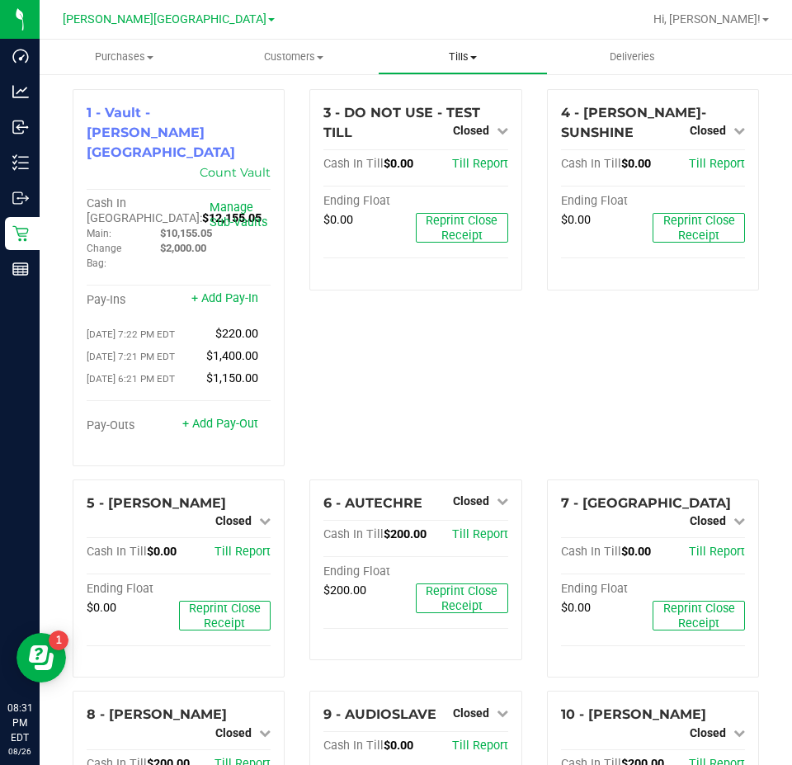
click at [468, 65] on uib-tab-heading "Tills Manage tills Reconcile e-payments" at bounding box center [463, 56] width 168 height 33
click at [465, 118] on span "Reconcile e-payments" at bounding box center [460, 119] width 164 height 14
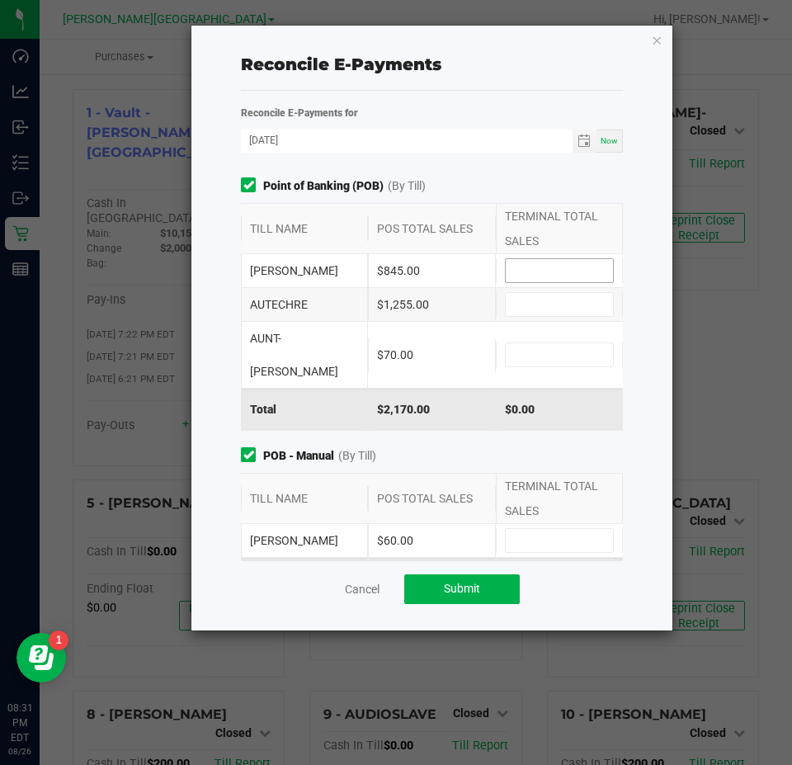
click at [545, 260] on input at bounding box center [559, 270] width 107 height 23
type input "$845.00"
type input "$1,255.00"
type input "$70.00"
type input "60"
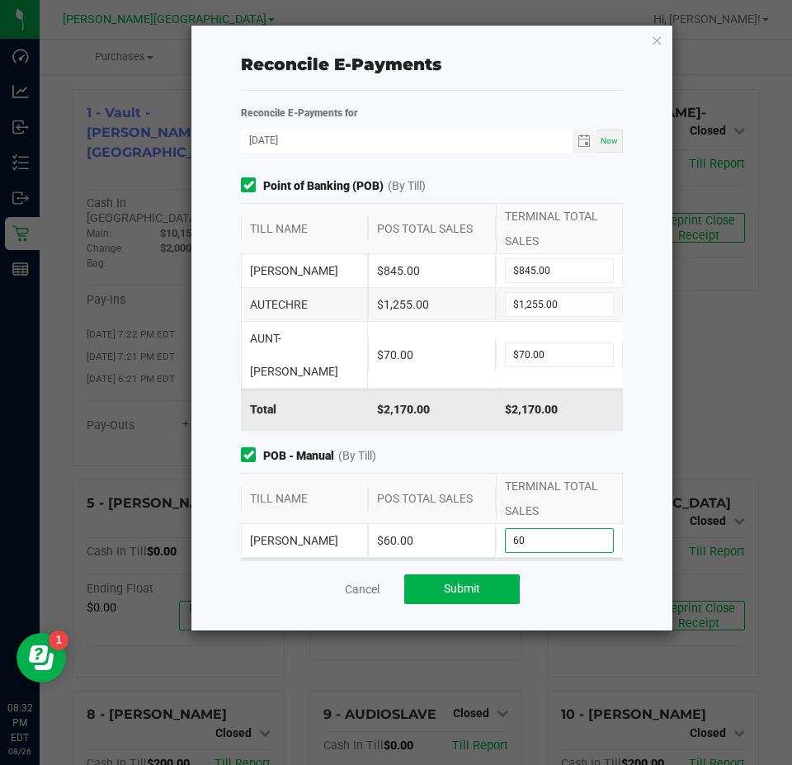
type input "0"
type input "$60.00"
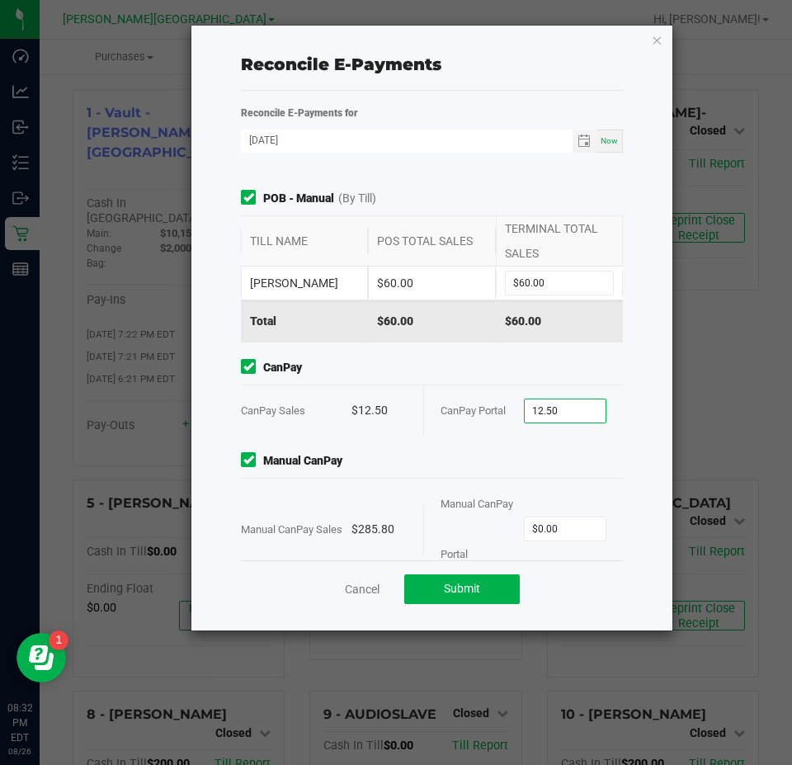
type input "$12.50"
type input "$285.80"
click at [434, 599] on button "Submit" at bounding box center [462, 589] width 116 height 30
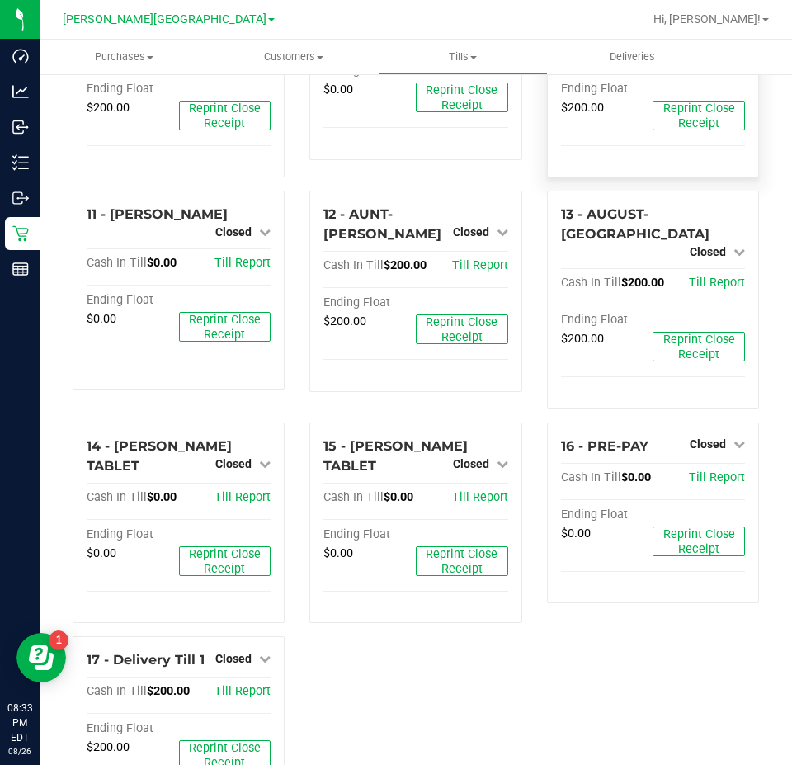
scroll to position [723, 0]
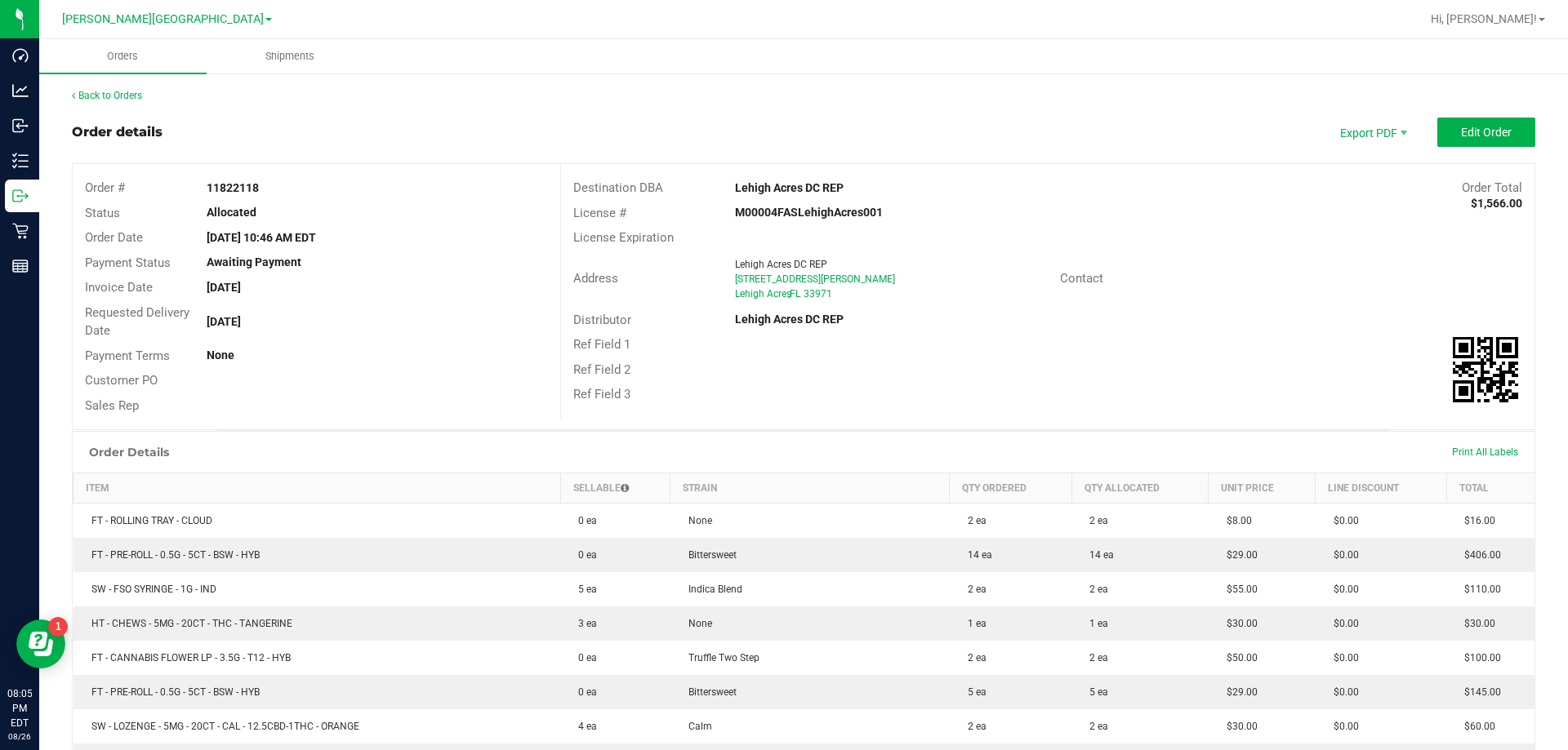
click at [91, 89] on div "Back to Orders" at bounding box center [803, 95] width 1463 height 15
click at [91, 91] on link "Back to Orders" at bounding box center [107, 96] width 70 height 12
click at [133, 93] on link "Back to Orders" at bounding box center [107, 96] width 70 height 12
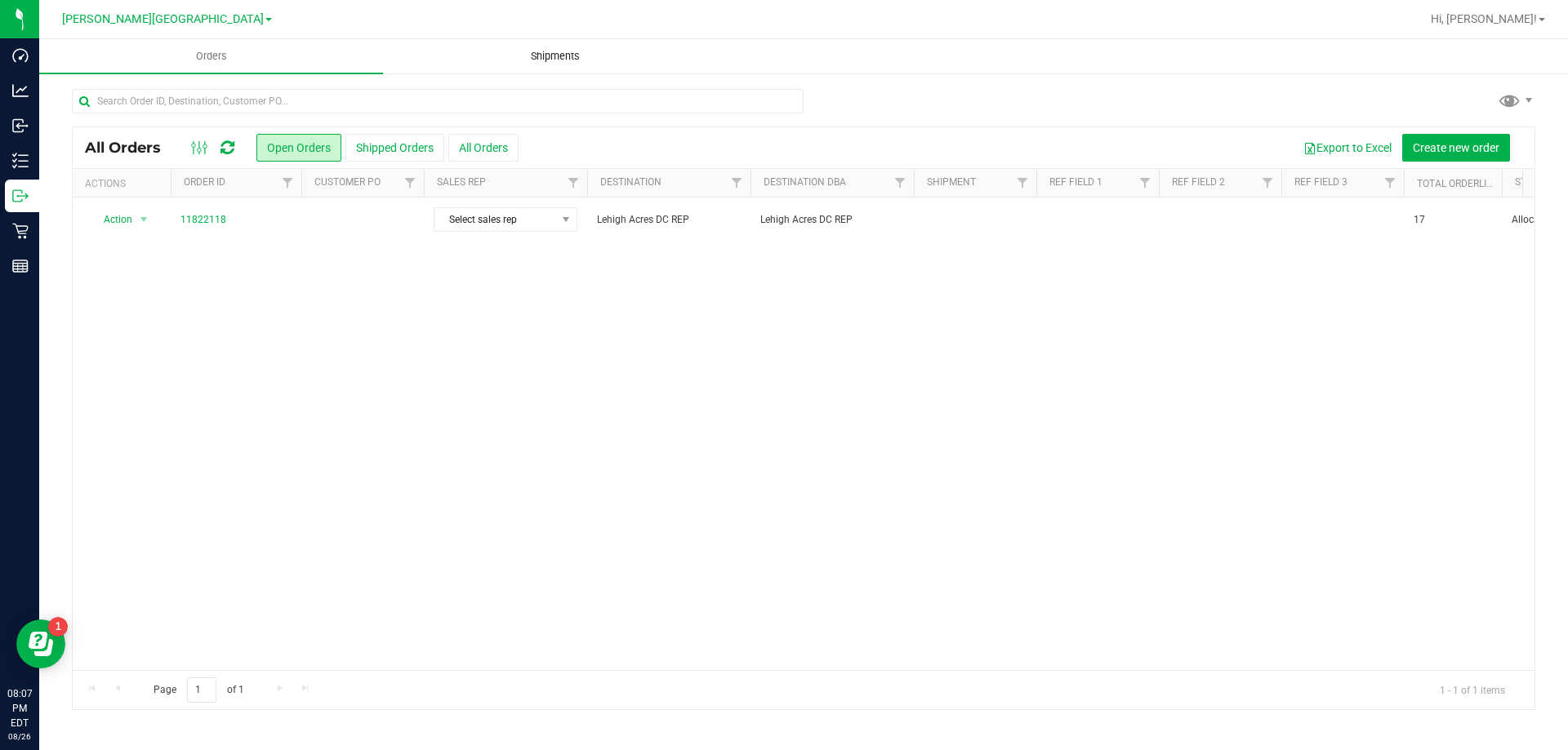
click at [554, 50] on span "Shipments" at bounding box center [555, 56] width 93 height 15
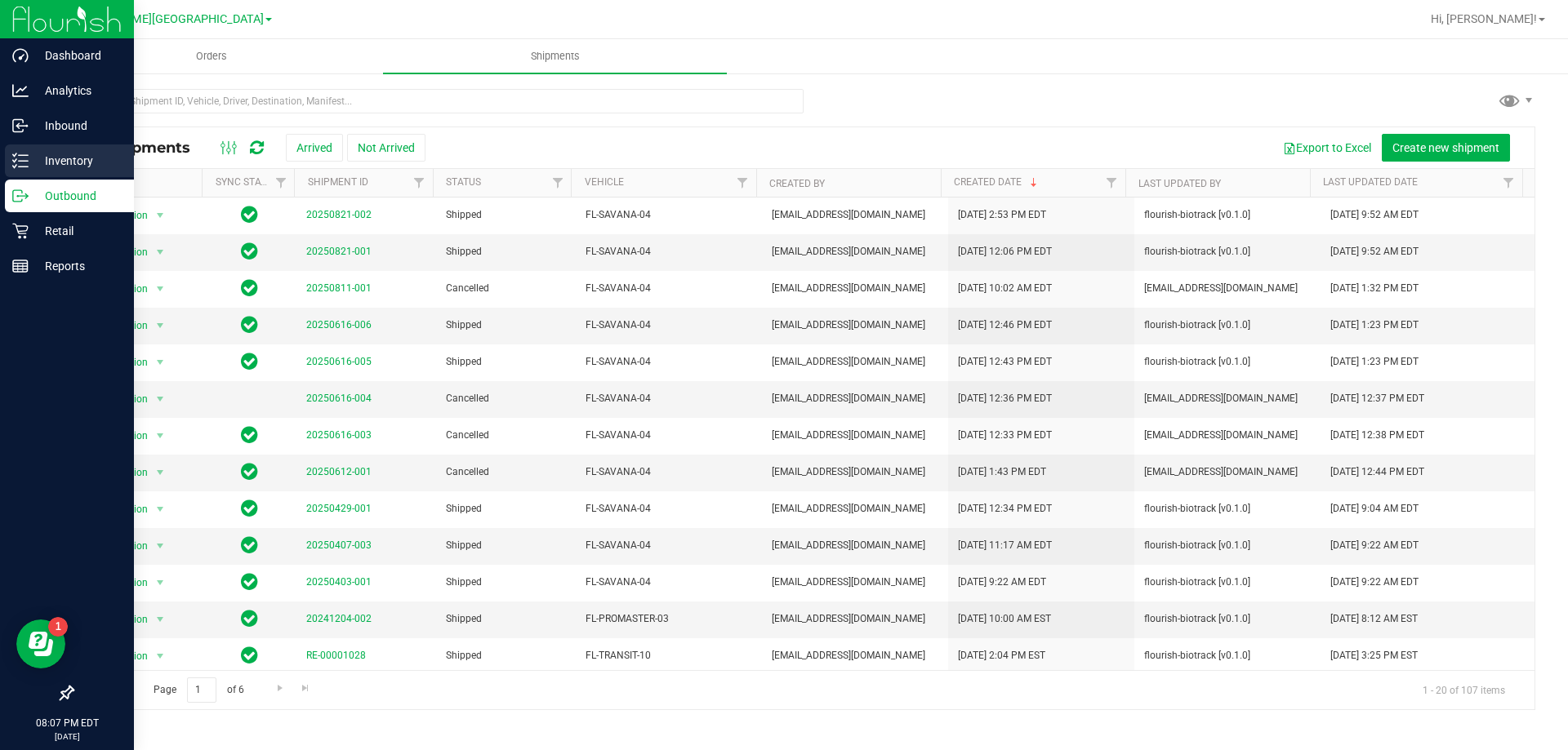
click at [19, 158] on icon at bounding box center [20, 160] width 17 height 17
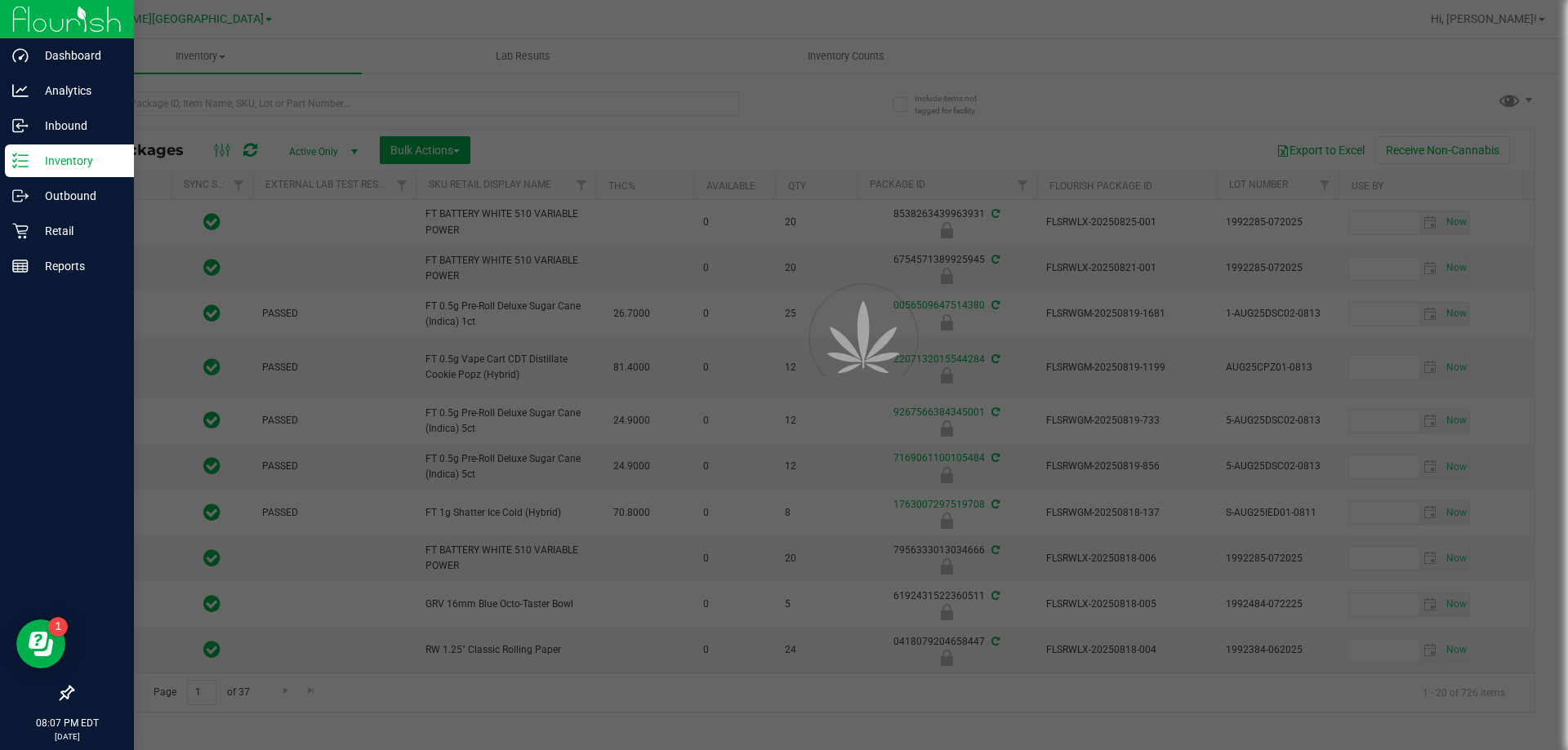
type input "[DATE]"
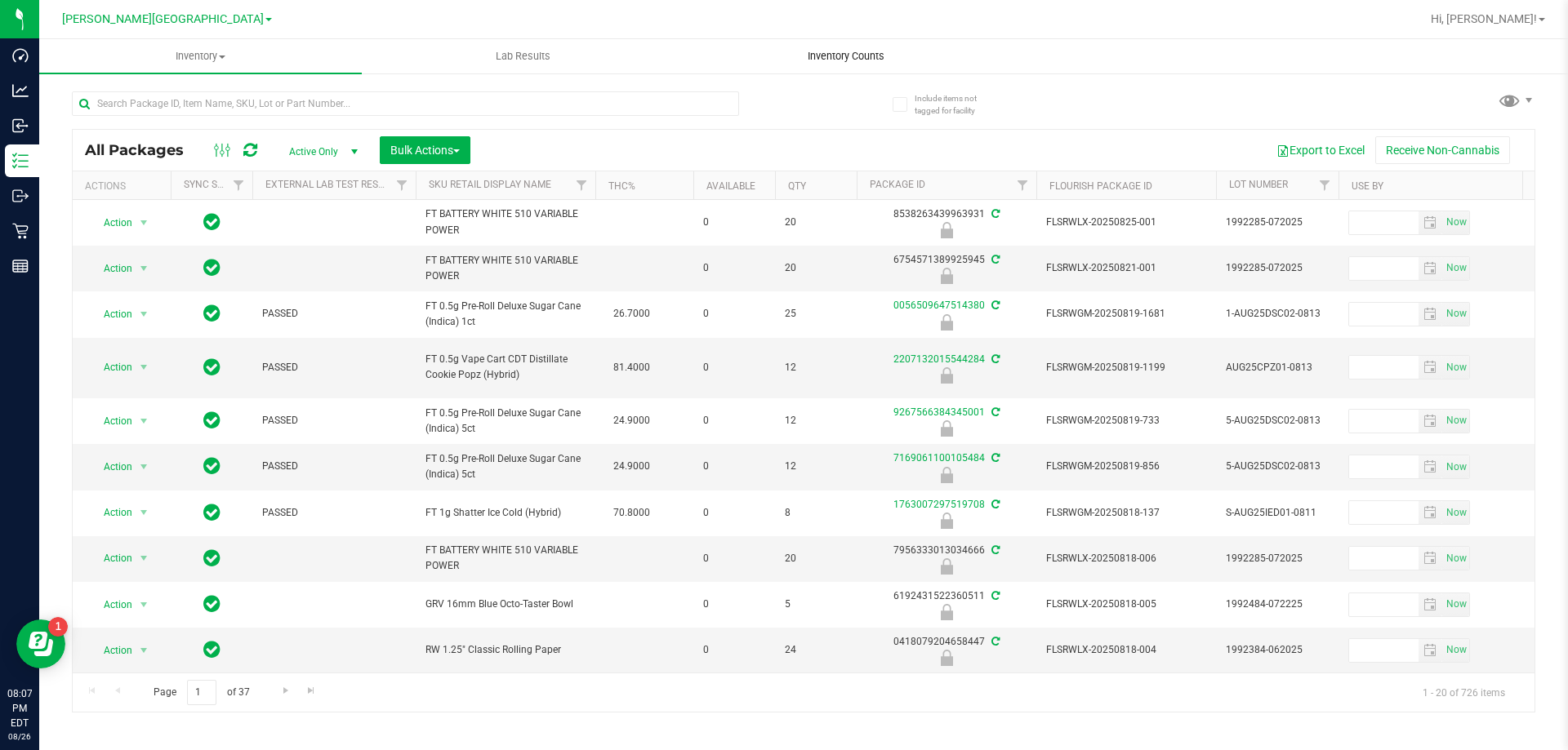
click at [858, 57] on span "Inventory Counts" at bounding box center [846, 56] width 121 height 15
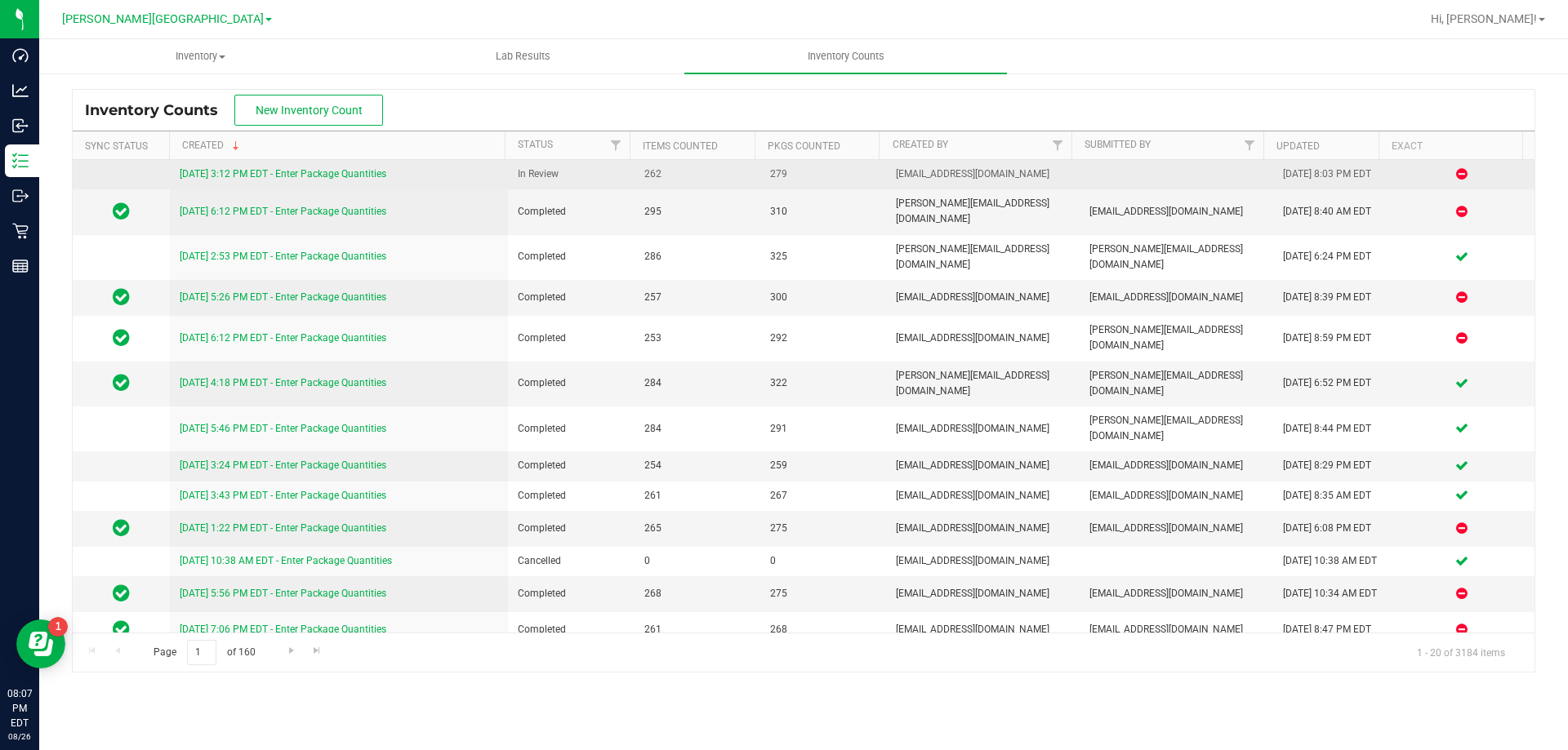
click at [343, 177] on link "[DATE] 3:12 PM EDT - Enter Package Quantities" at bounding box center [283, 174] width 207 height 12
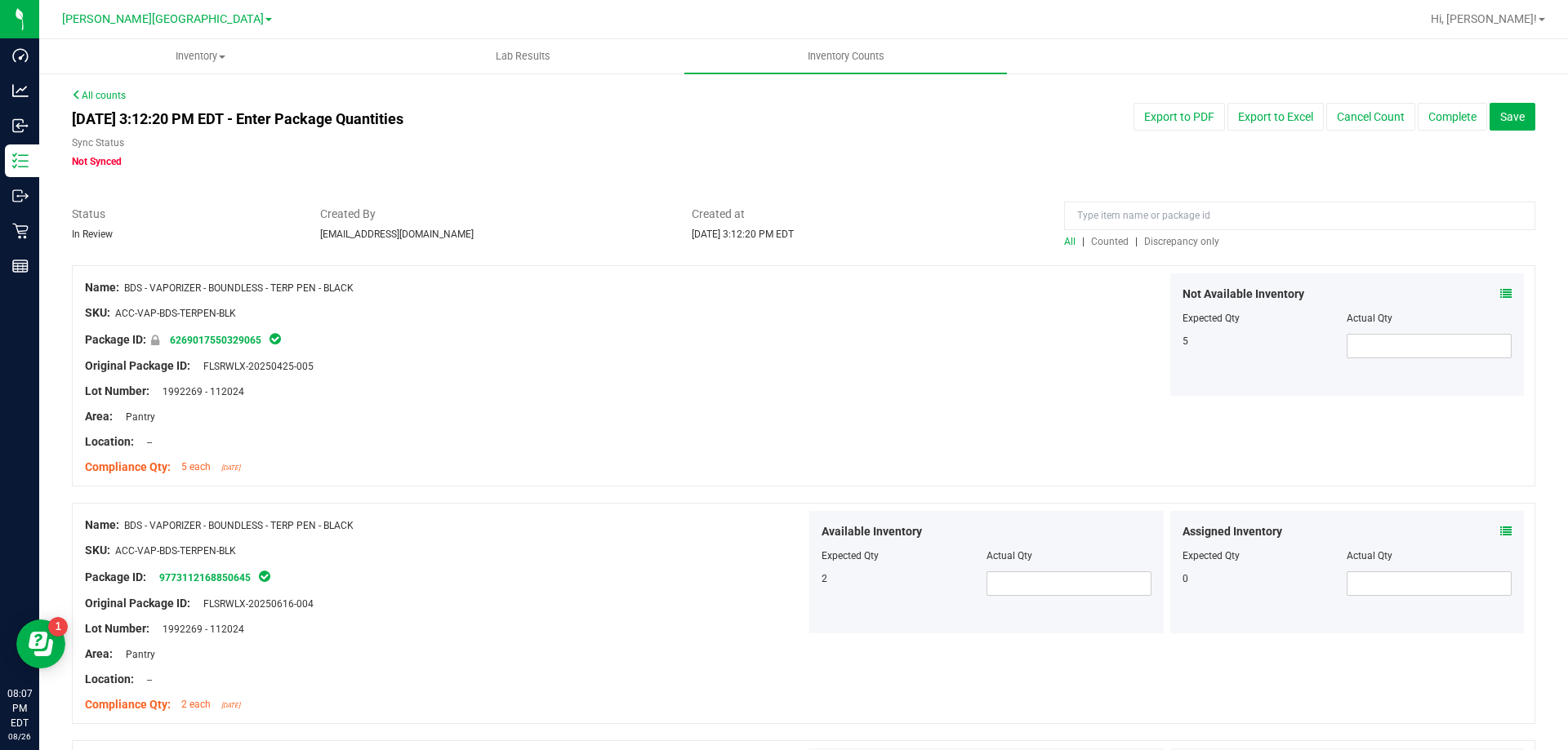
click at [1170, 237] on span "Discrepancy only" at bounding box center [1181, 242] width 75 height 12
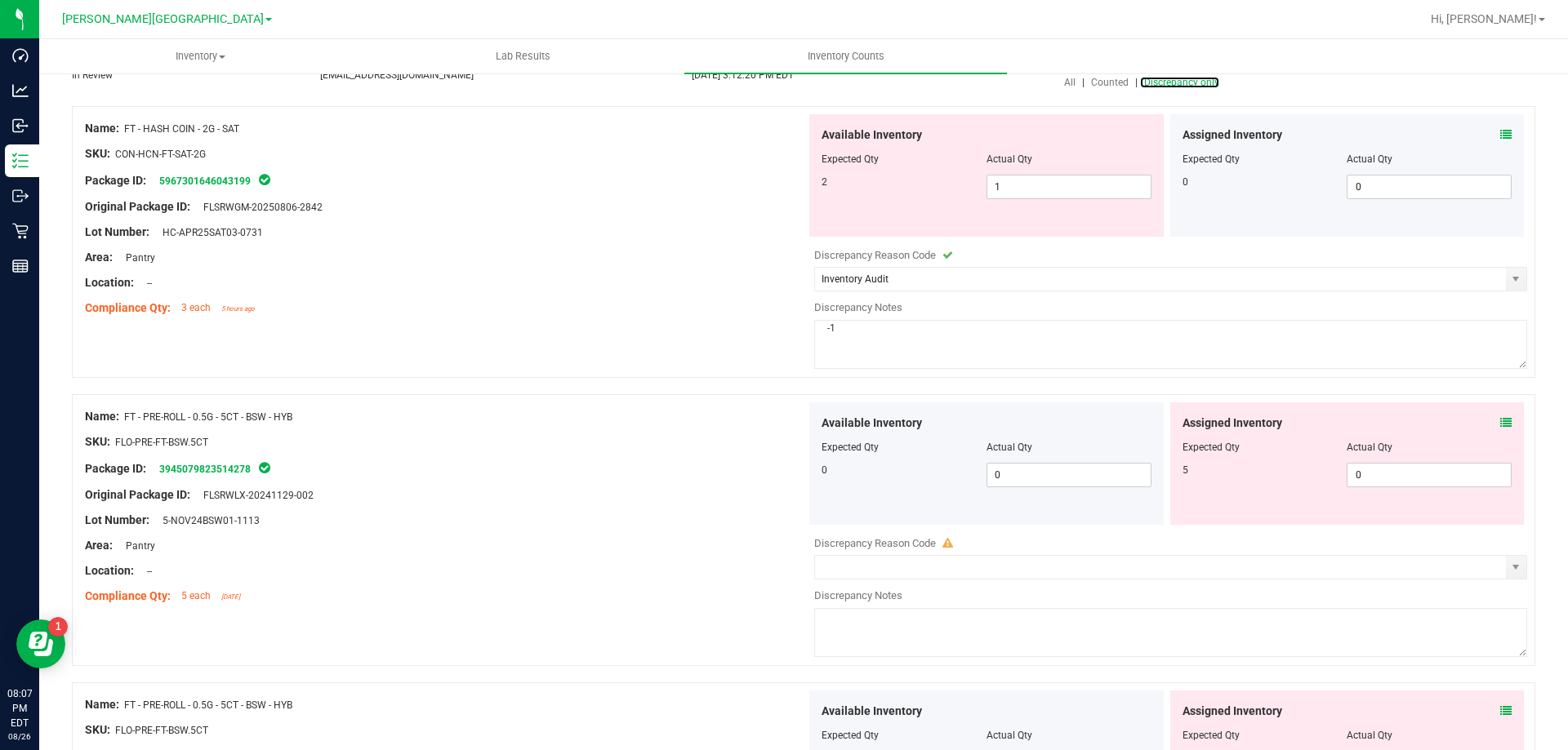
scroll to position [163, 0]
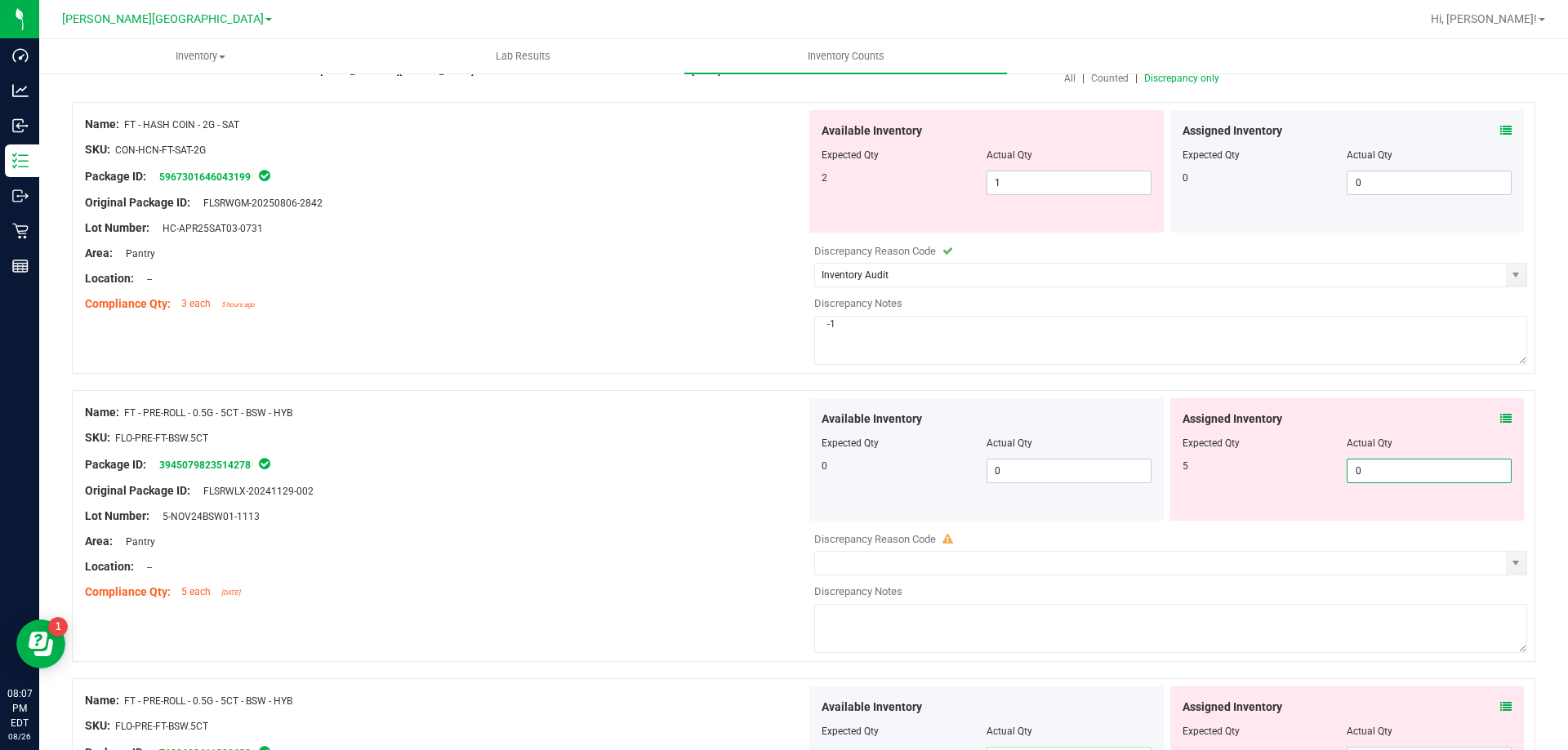
click at [1397, 475] on span "0 0" at bounding box center [1429, 471] width 165 height 25
click at [1397, 475] on input "0" at bounding box center [1429, 471] width 163 height 23
type input "5"
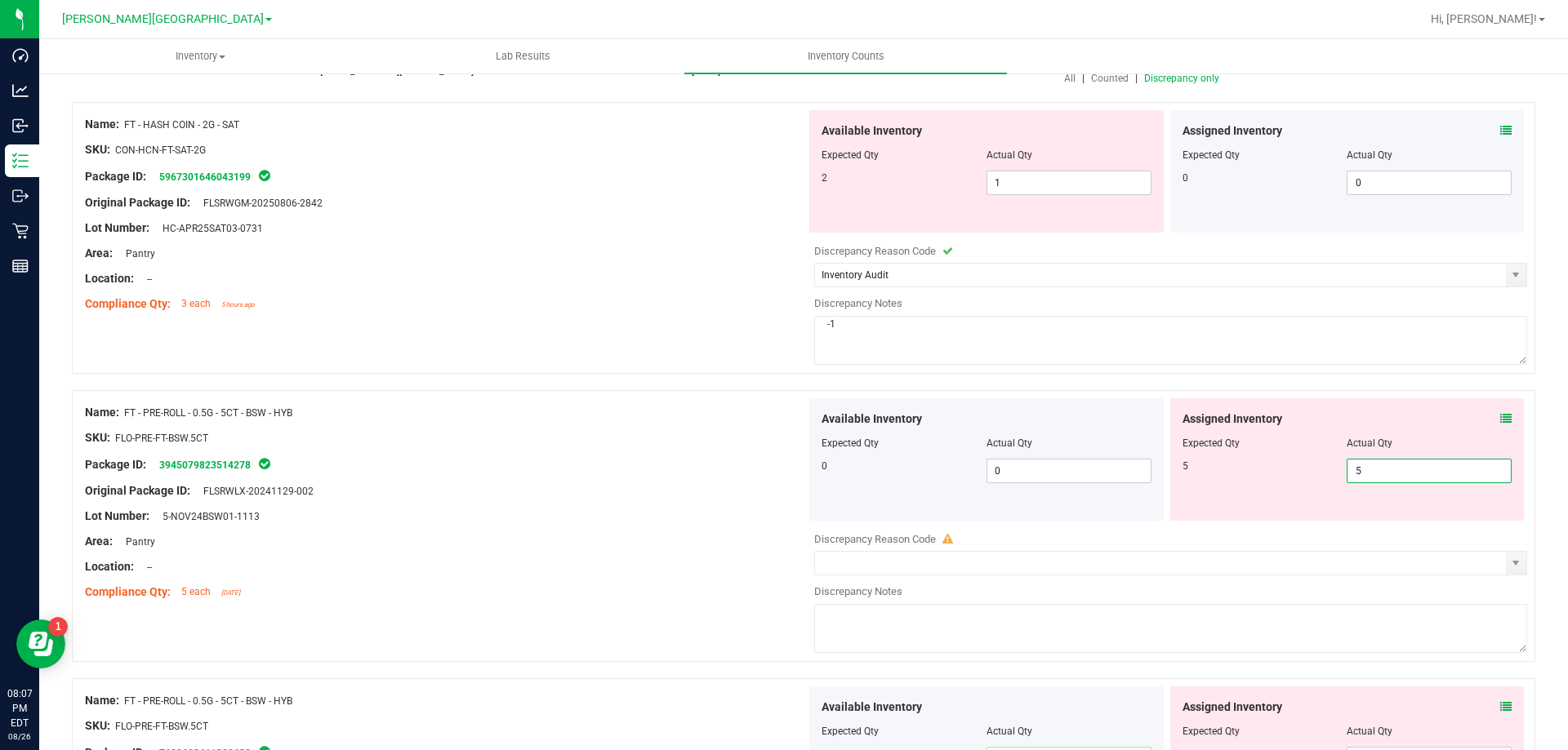
type input "5"
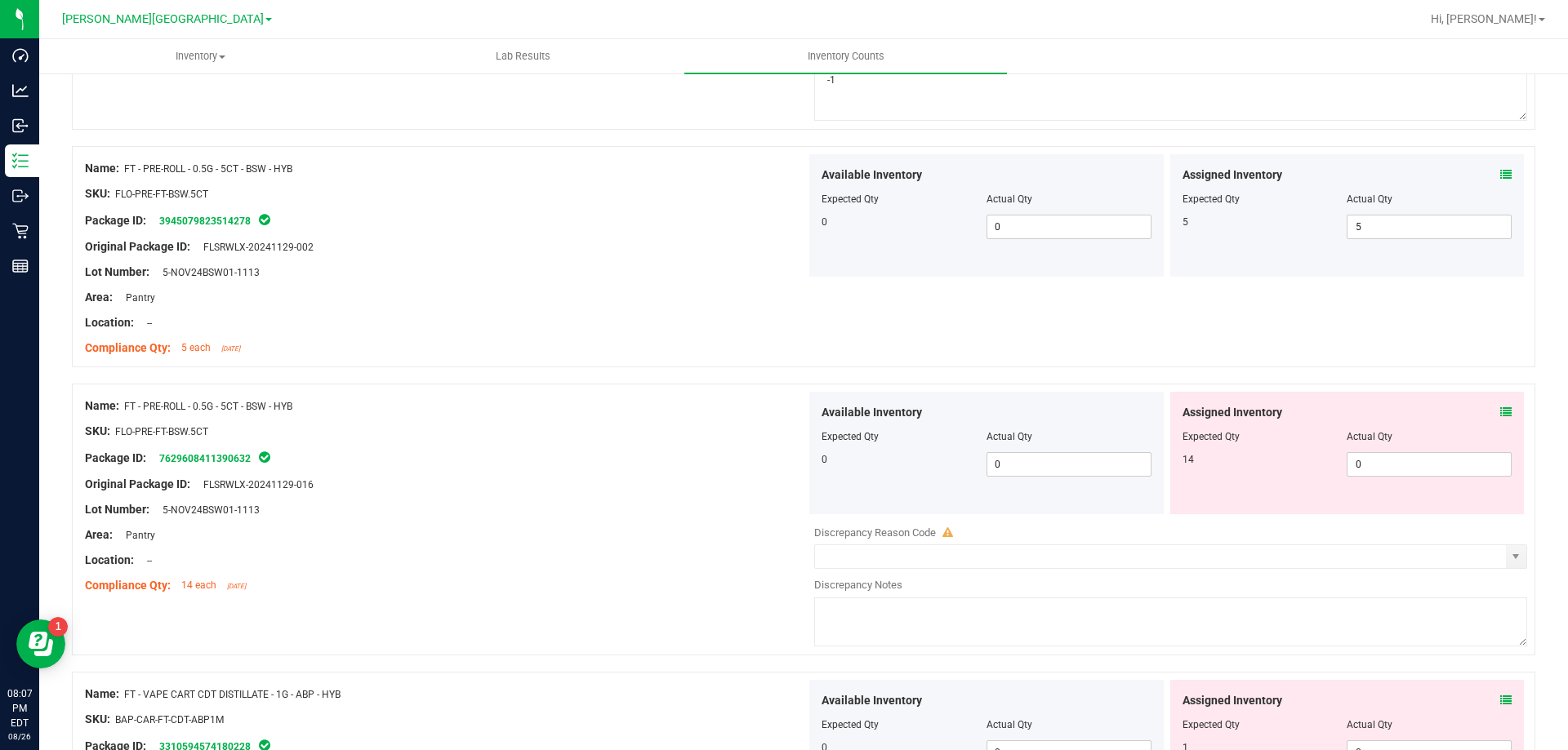
scroll to position [409, 0]
click at [1430, 461] on span "0 0" at bounding box center [1429, 463] width 165 height 25
click at [1430, 461] on input "0" at bounding box center [1429, 463] width 163 height 23
type input "14"
click at [1500, 419] on span at bounding box center [1506, 412] width 12 height 17
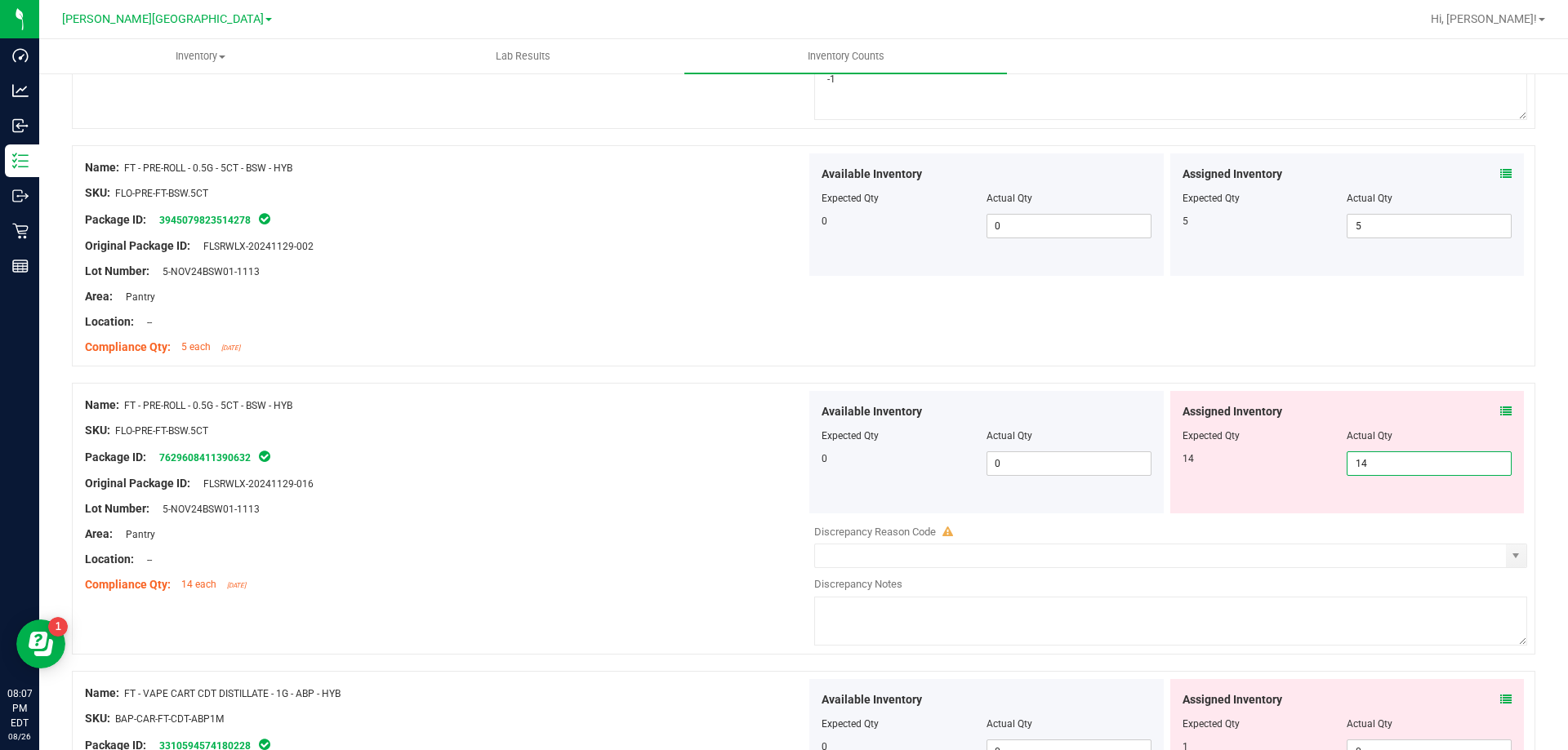
type input "14"
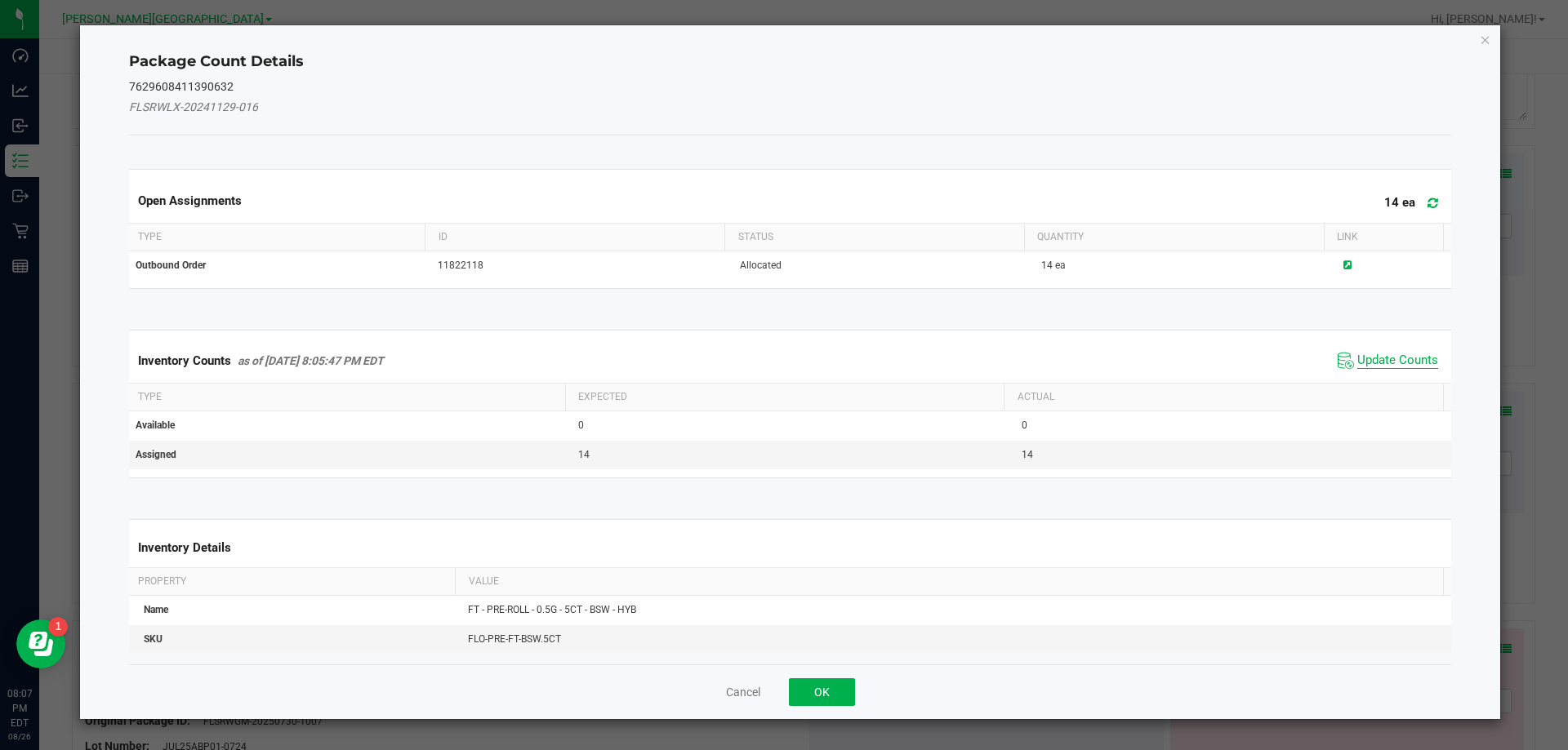
click at [1395, 365] on span "Update Counts" at bounding box center [1398, 361] width 81 height 17
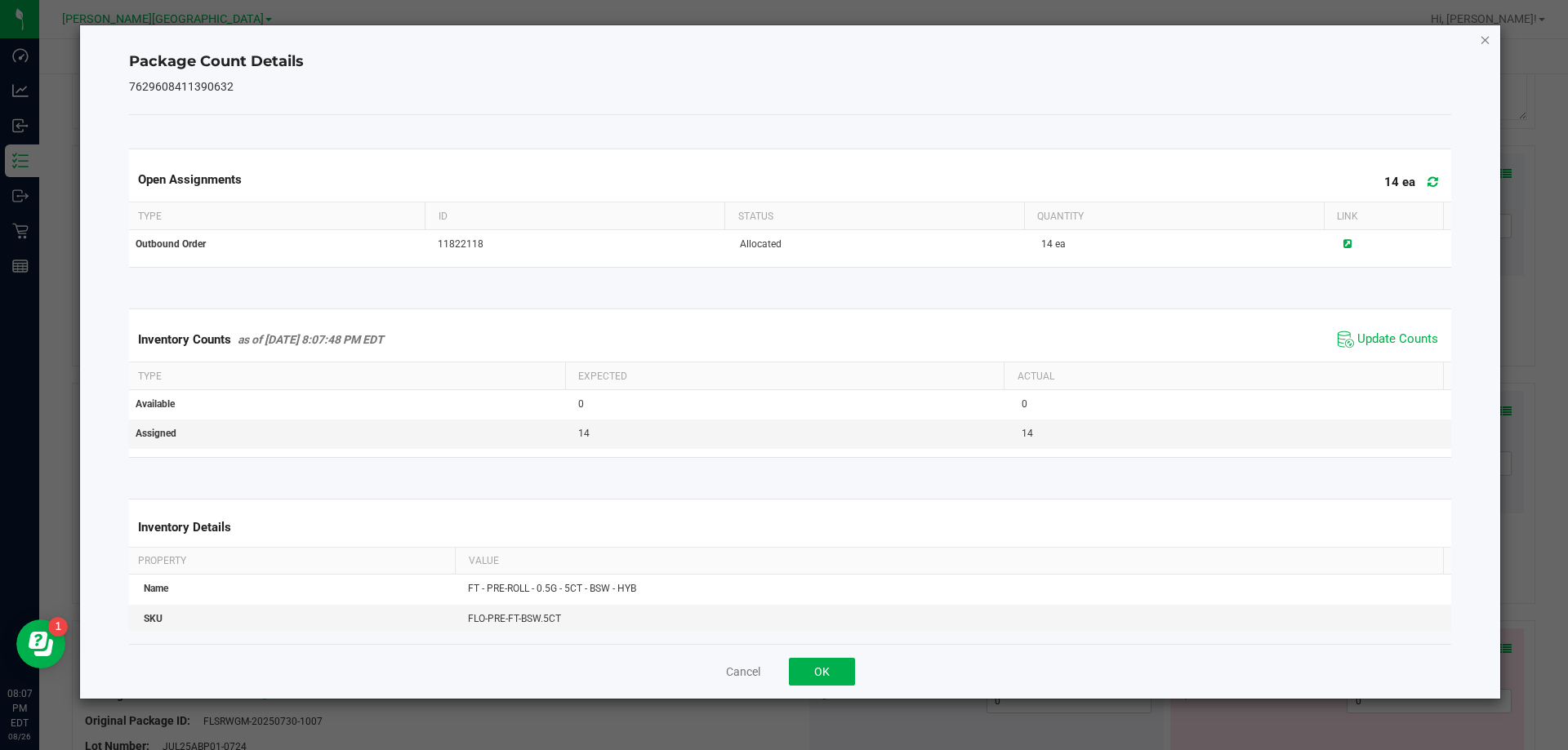
click at [1485, 32] on icon "Close" at bounding box center [1485, 40] width 12 height 20
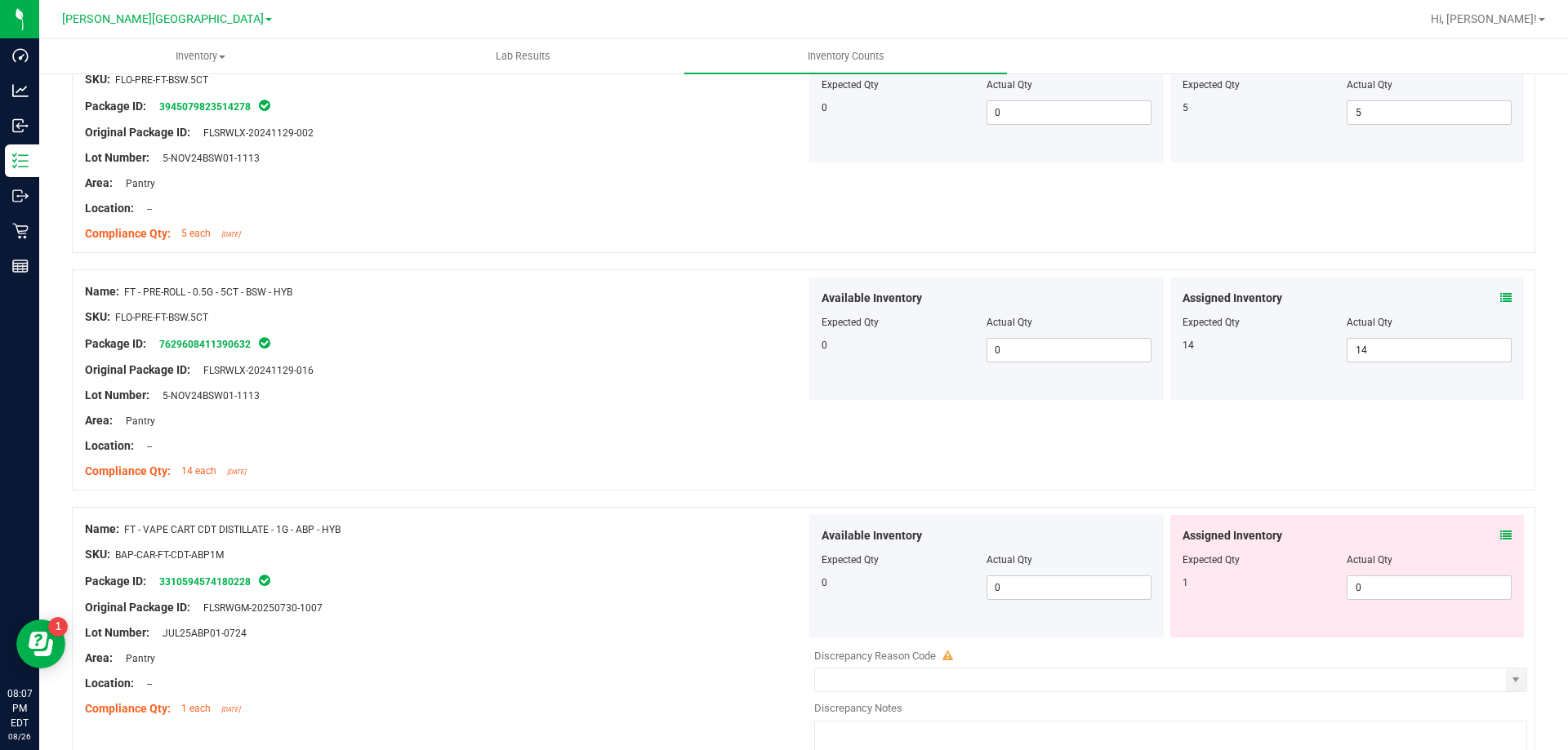
scroll to position [816, 0]
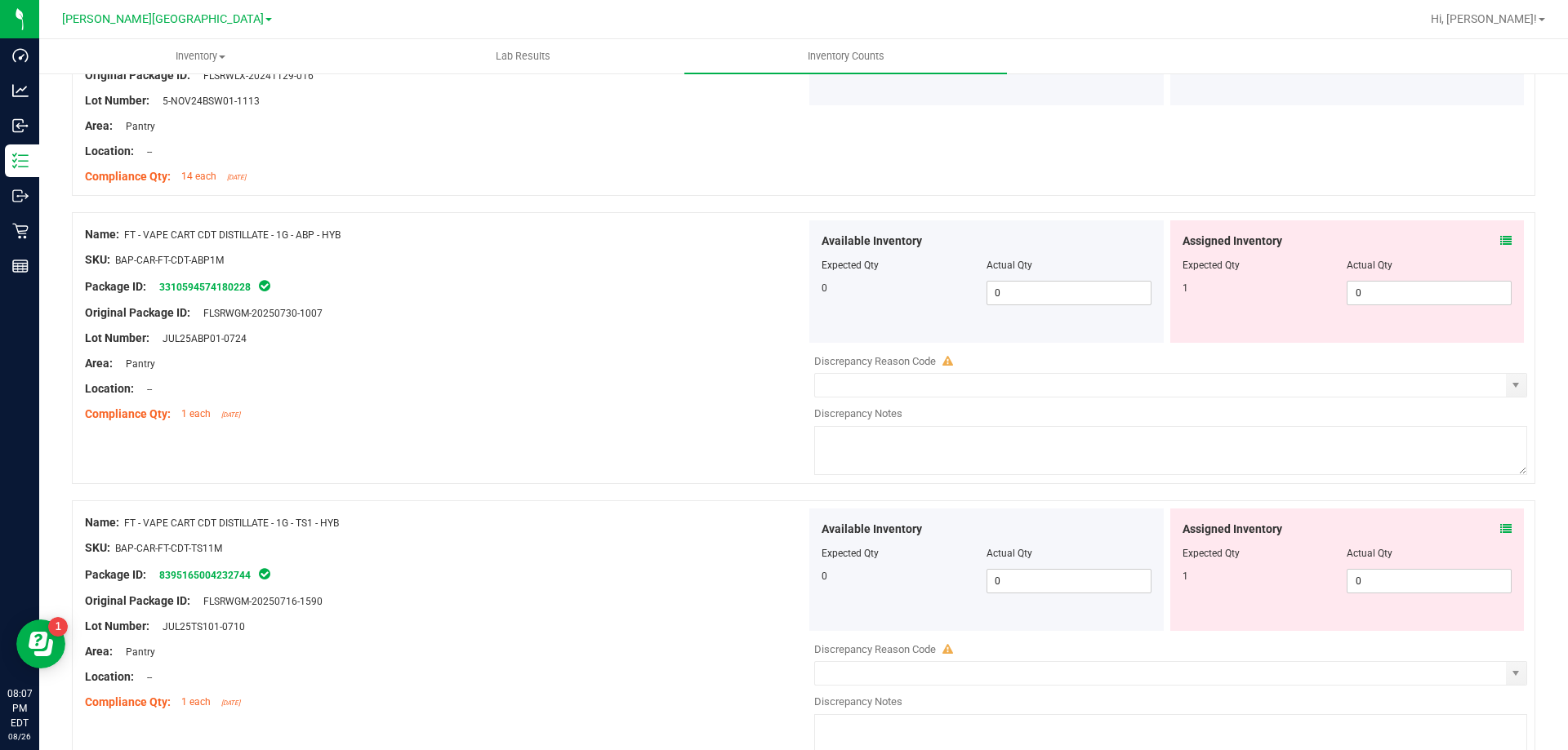
click at [1500, 236] on icon at bounding box center [1506, 241] width 12 height 12
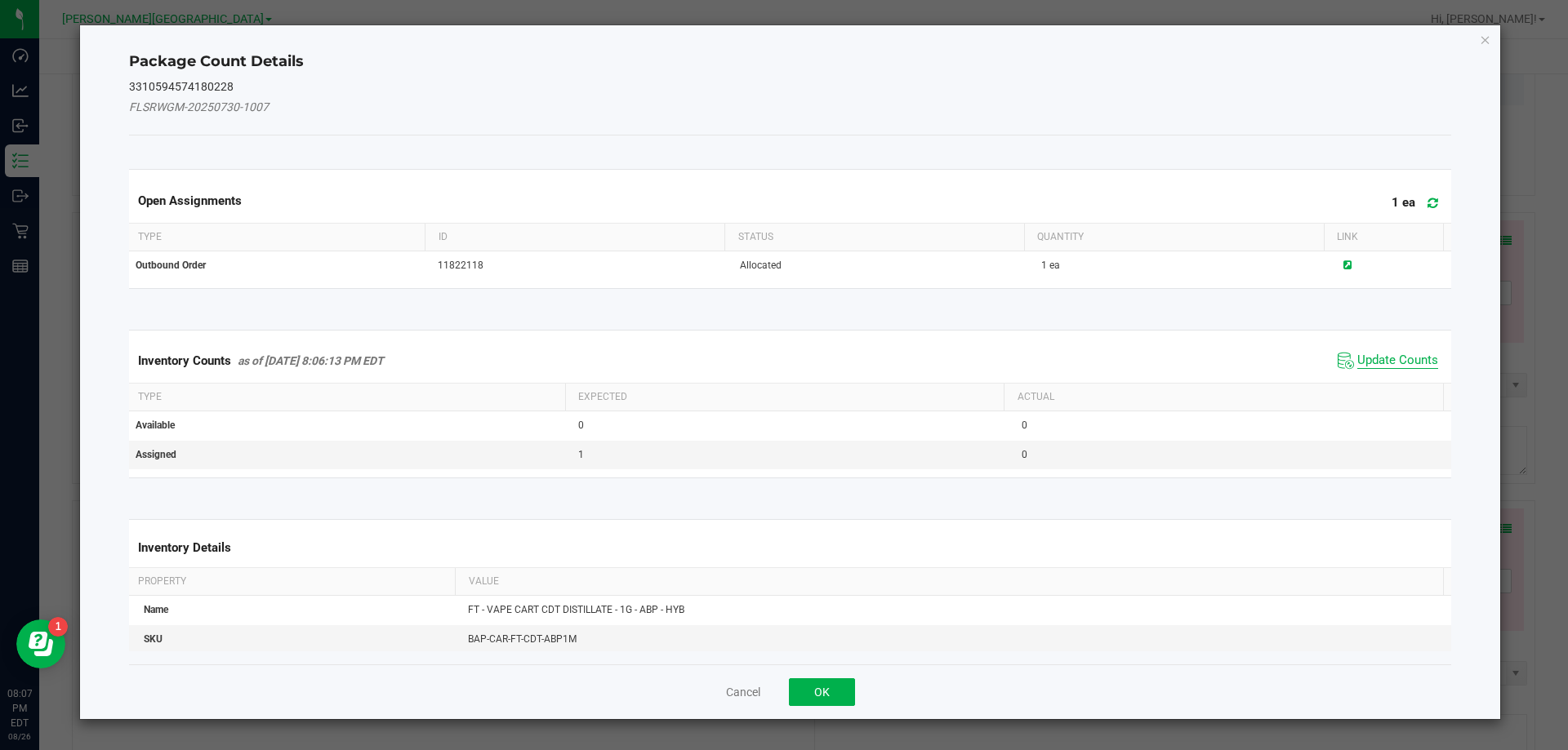
click at [1405, 355] on span "Update Counts" at bounding box center [1398, 361] width 81 height 17
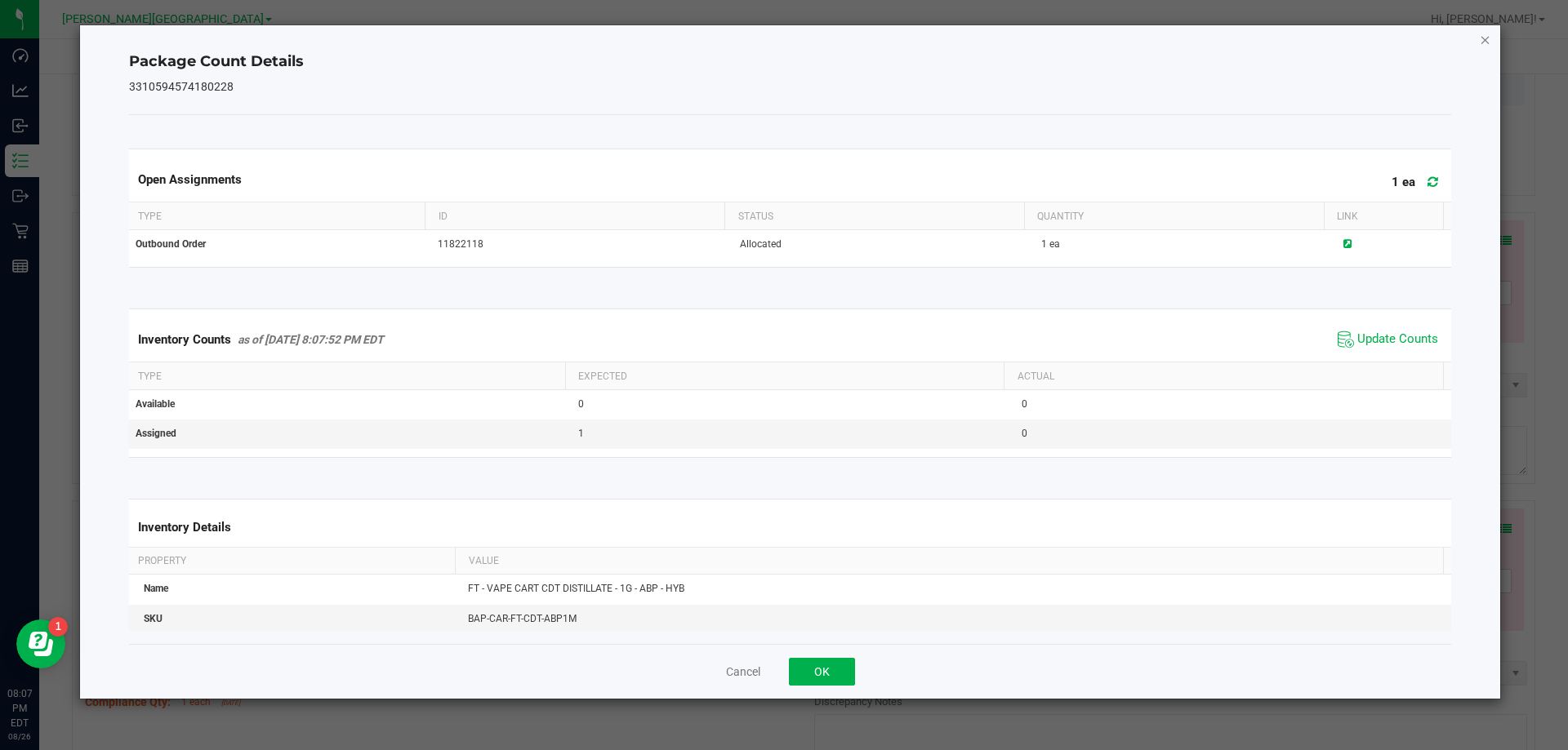
click at [1484, 43] on icon "Close" at bounding box center [1485, 40] width 12 height 20
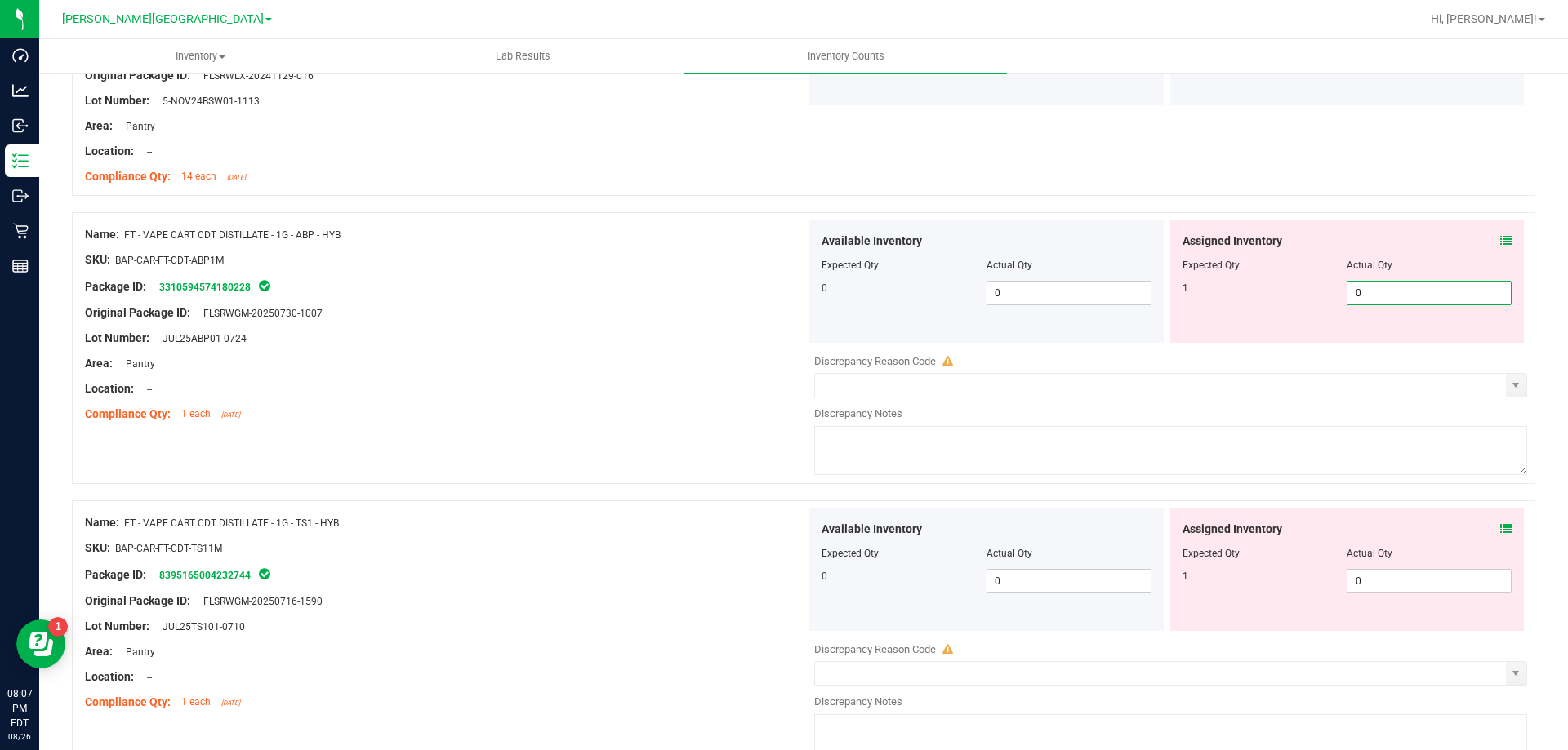
click at [1378, 302] on span "0 0" at bounding box center [1429, 293] width 165 height 25
click at [1378, 302] on input "0" at bounding box center [1429, 293] width 163 height 23
type input "1"
click at [1495, 529] on div "Assigned Inventory Expected Qty Actual Qty 1 0 0" at bounding box center [1347, 570] width 354 height 123
type input "1"
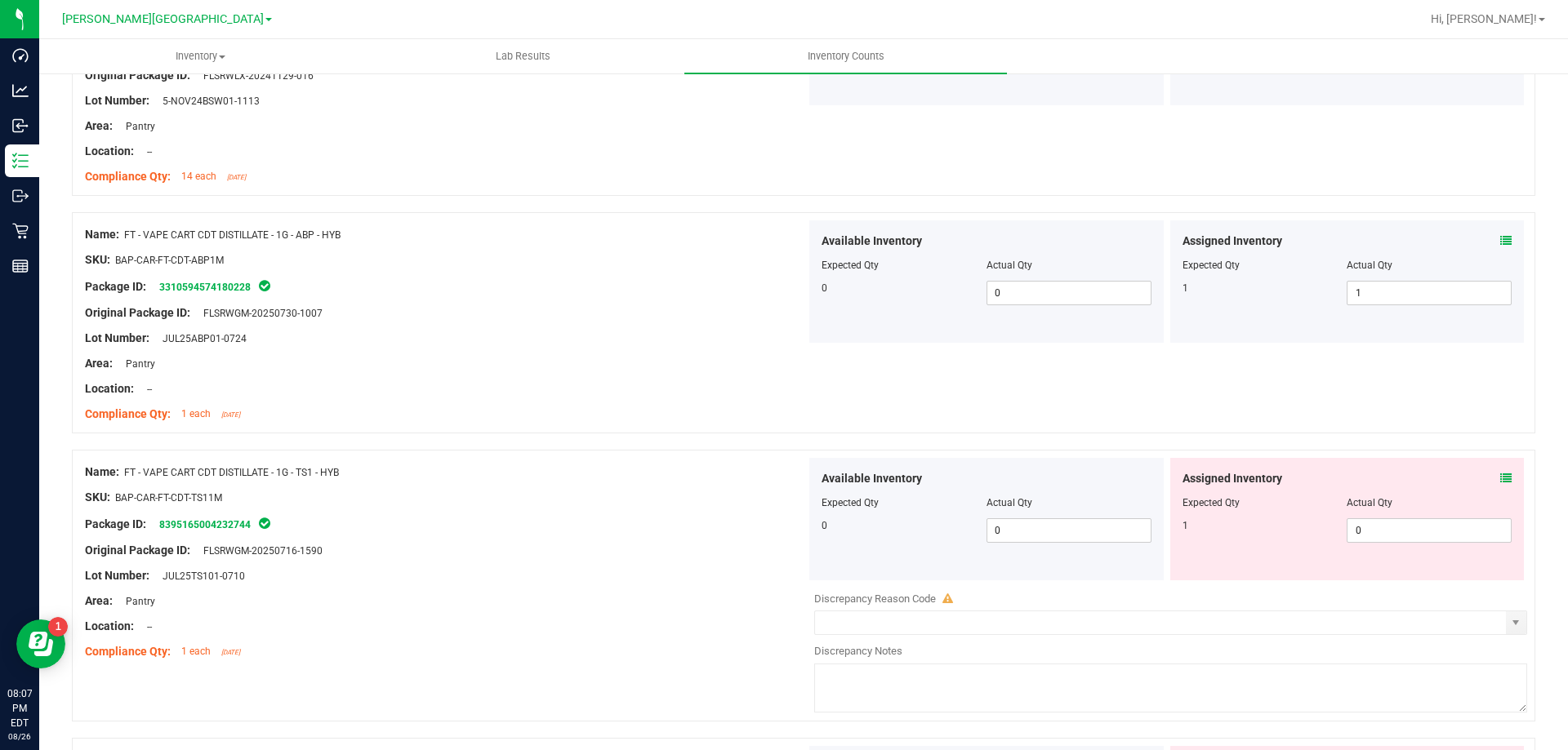
click at [1500, 479] on icon at bounding box center [1506, 479] width 12 height 12
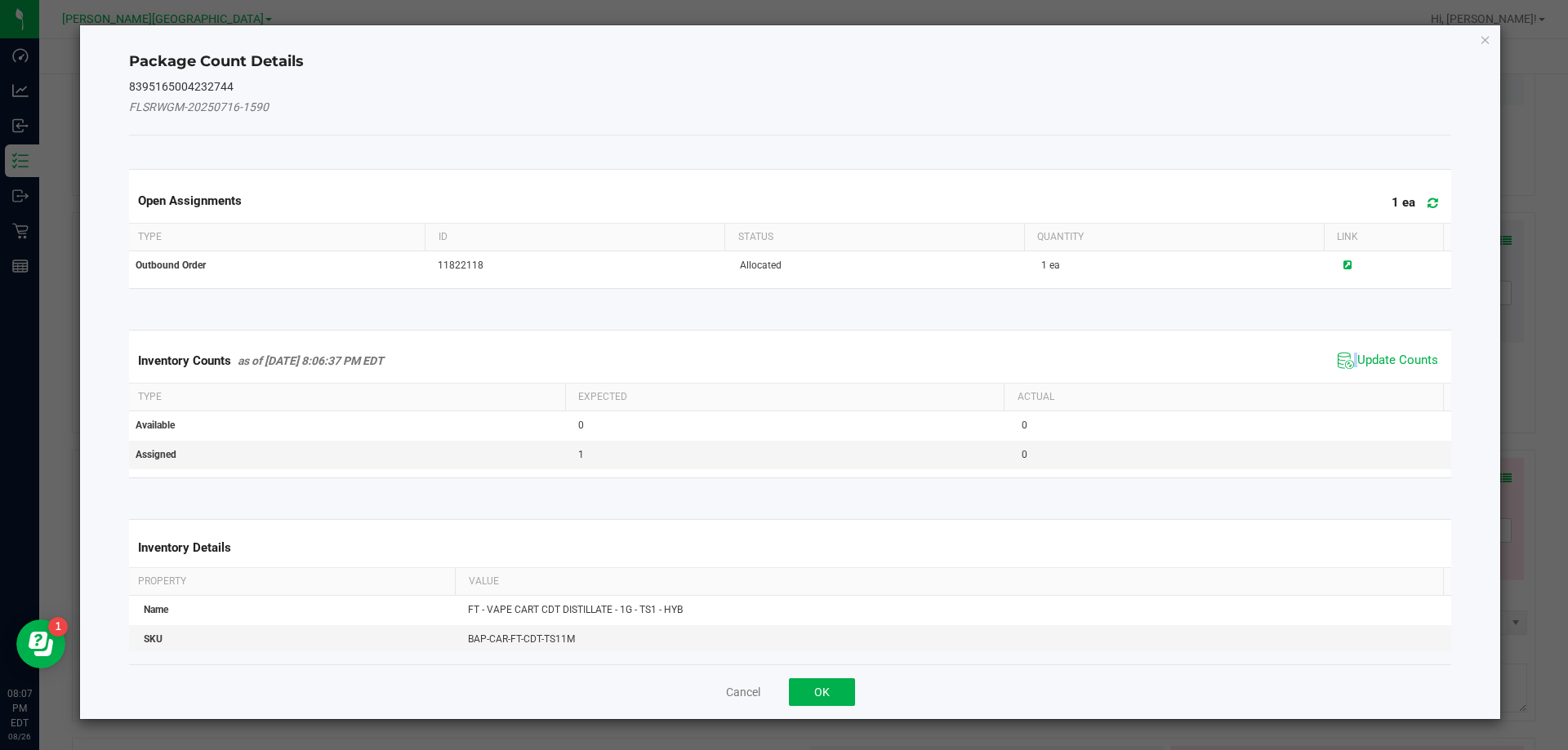
click at [1343, 364] on span "Update Counts" at bounding box center [1388, 360] width 109 height 25
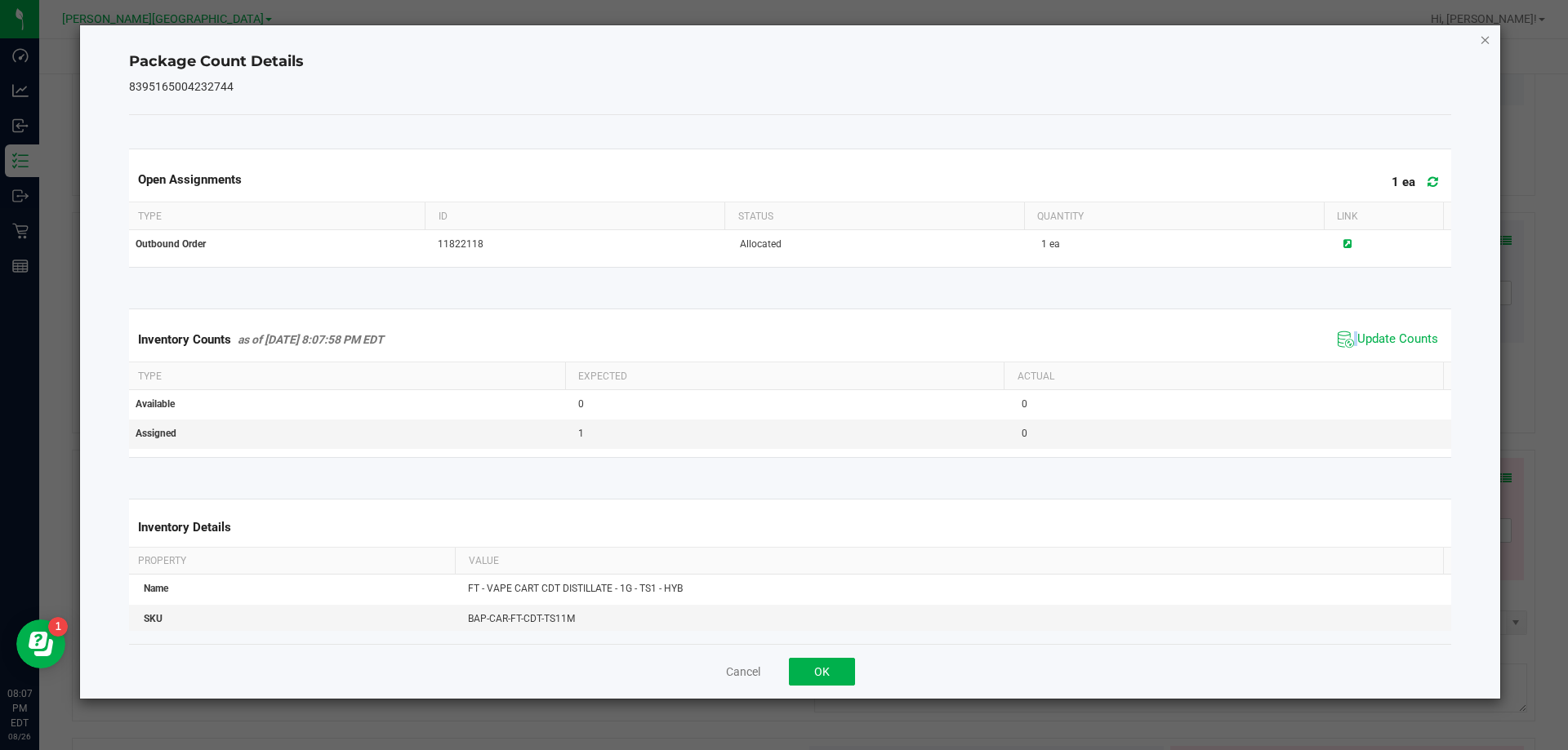
click at [1484, 30] on icon "Close" at bounding box center [1485, 40] width 12 height 20
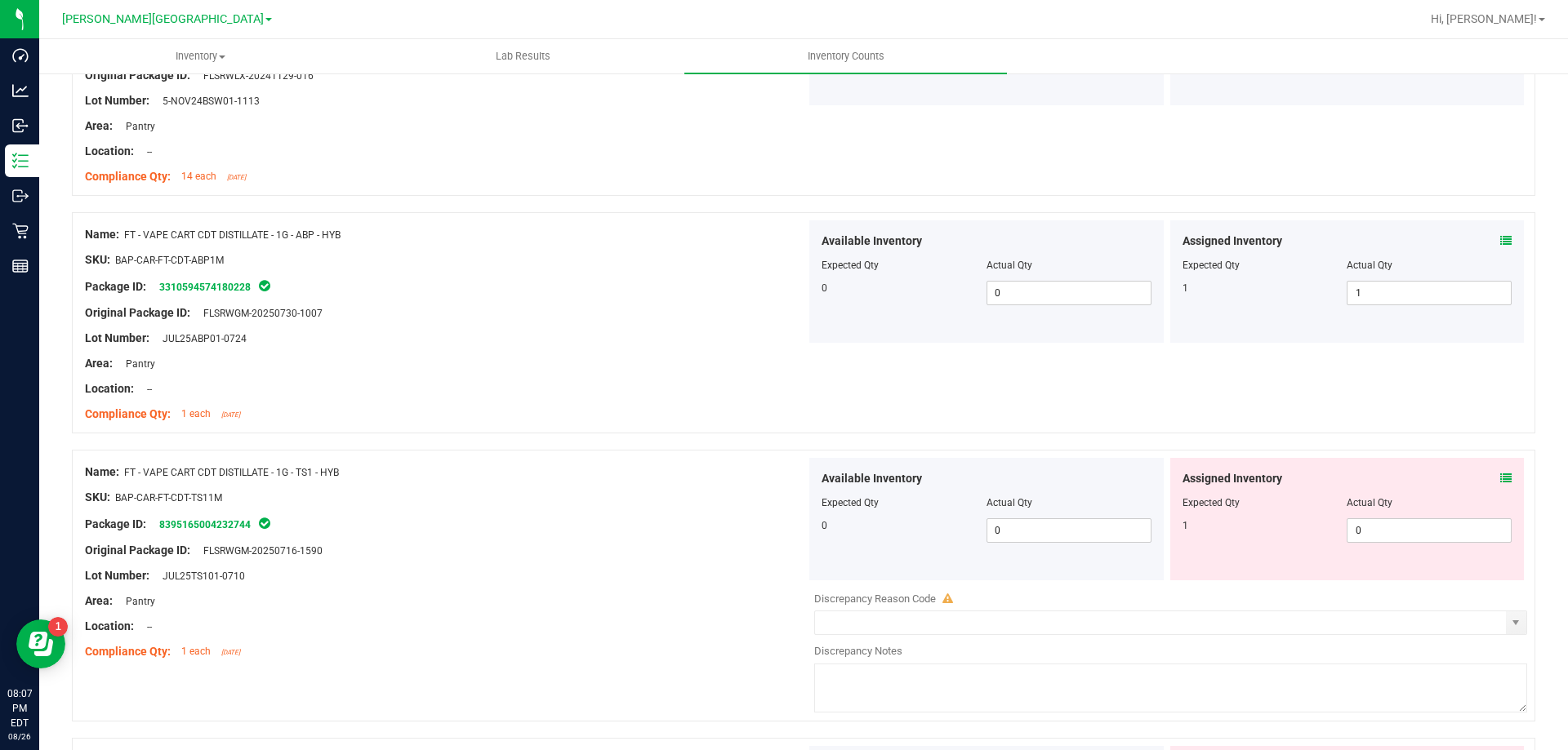
click at [1376, 516] on div at bounding box center [1346, 515] width 329 height 8
click at [1371, 535] on span "0 0" at bounding box center [1429, 530] width 165 height 25
click at [1371, 535] on input "0" at bounding box center [1429, 530] width 163 height 23
type input "1"
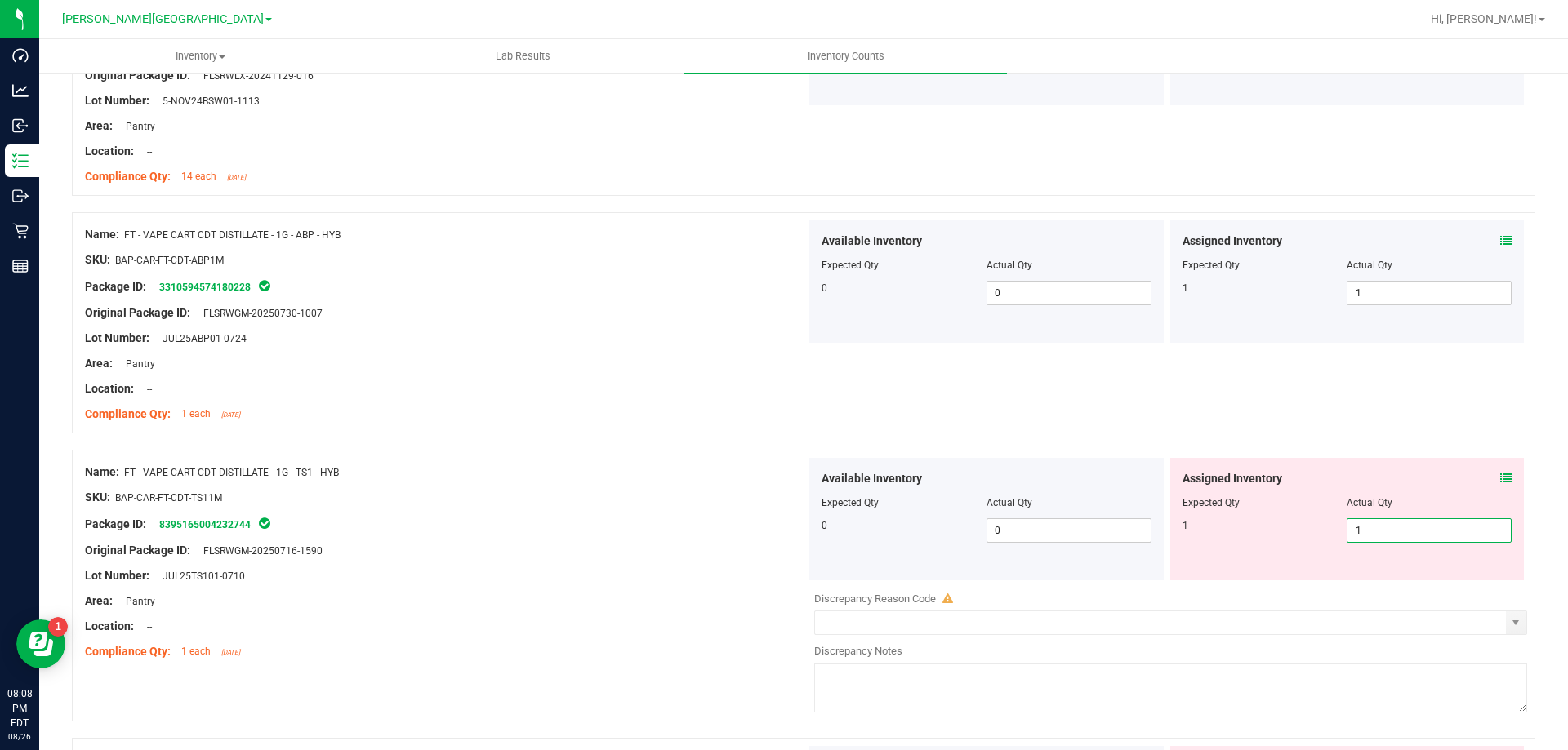
type input "1"
click at [1262, 531] on div "1" at bounding box center [1264, 525] width 165 height 15
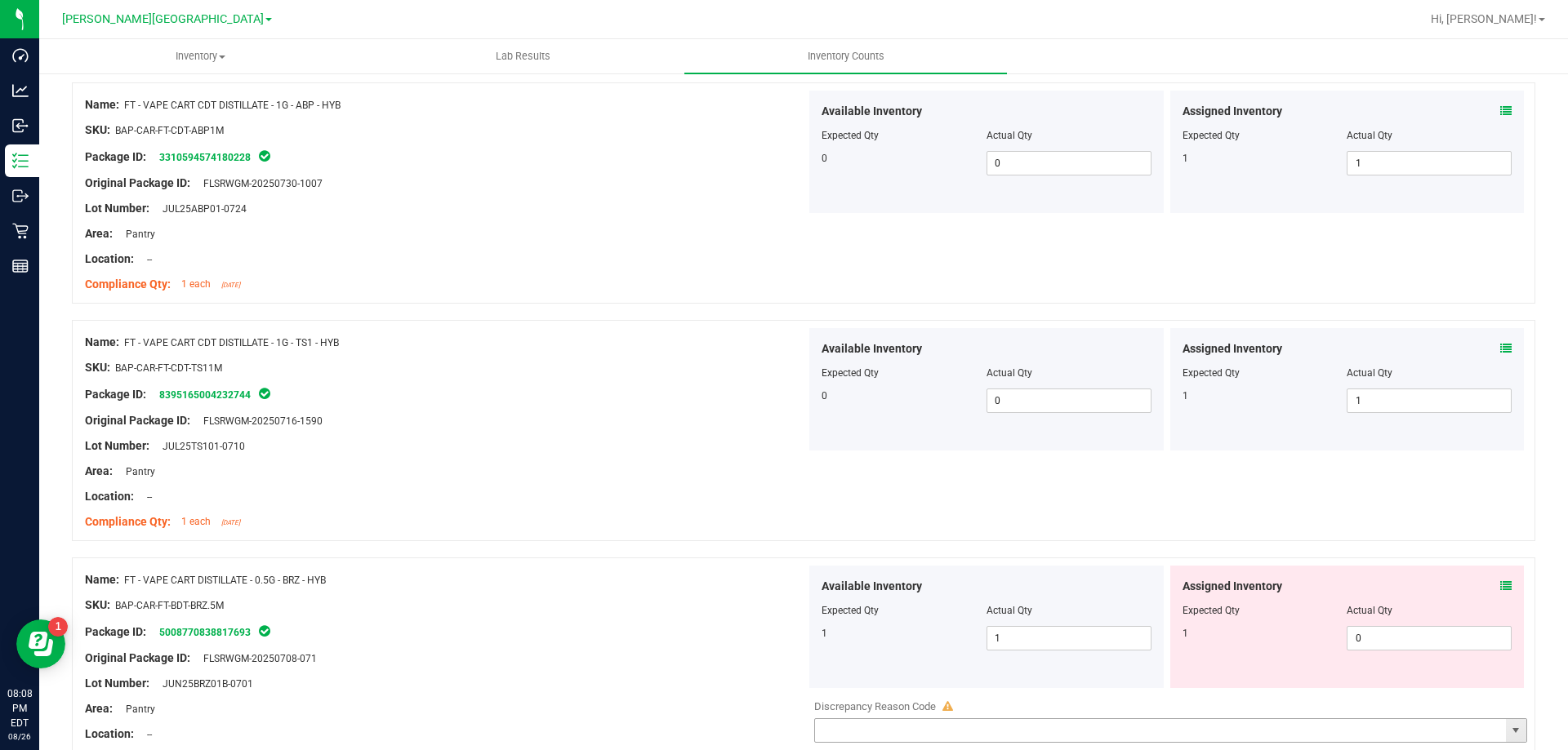
scroll to position [1143, 0]
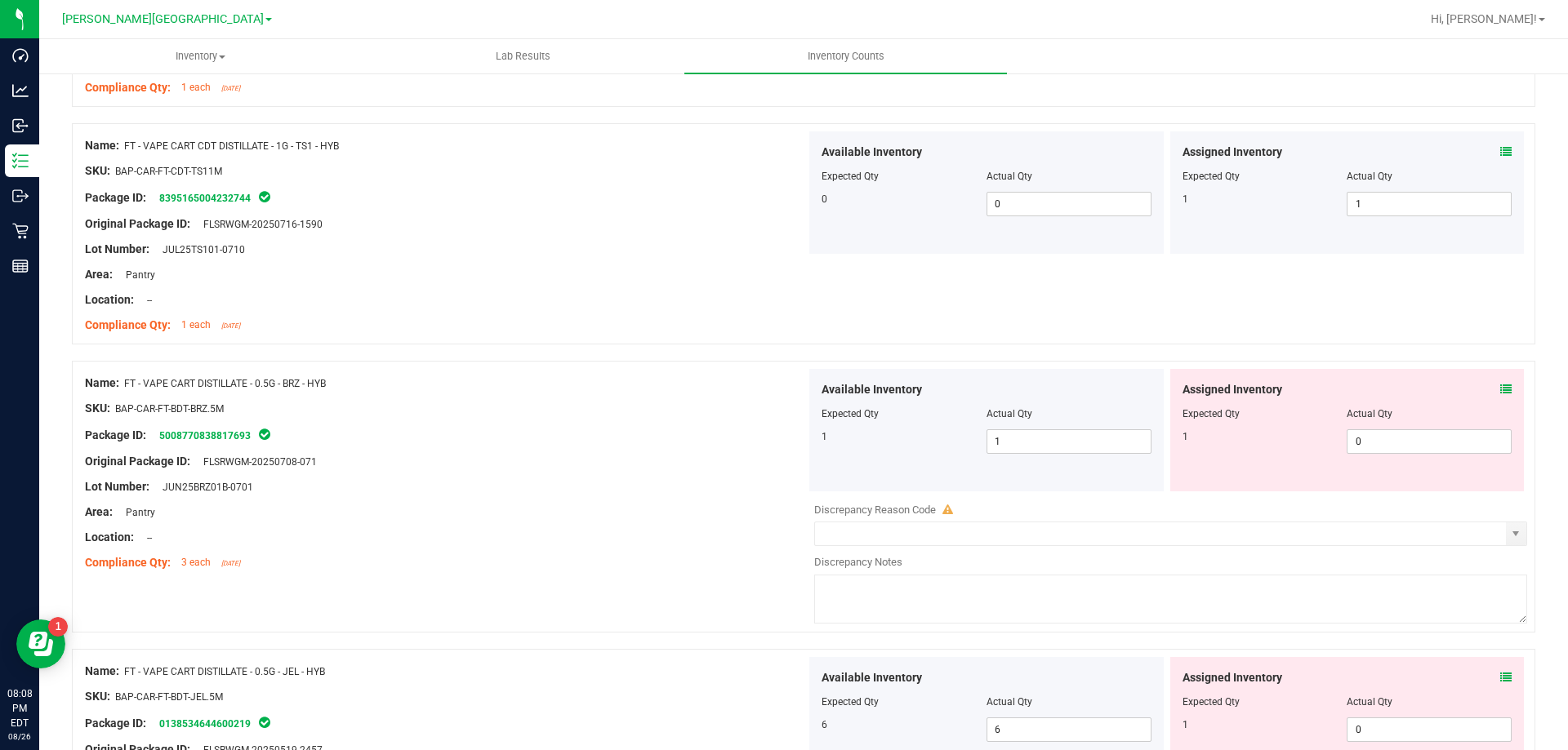
click at [1500, 386] on icon at bounding box center [1506, 390] width 12 height 12
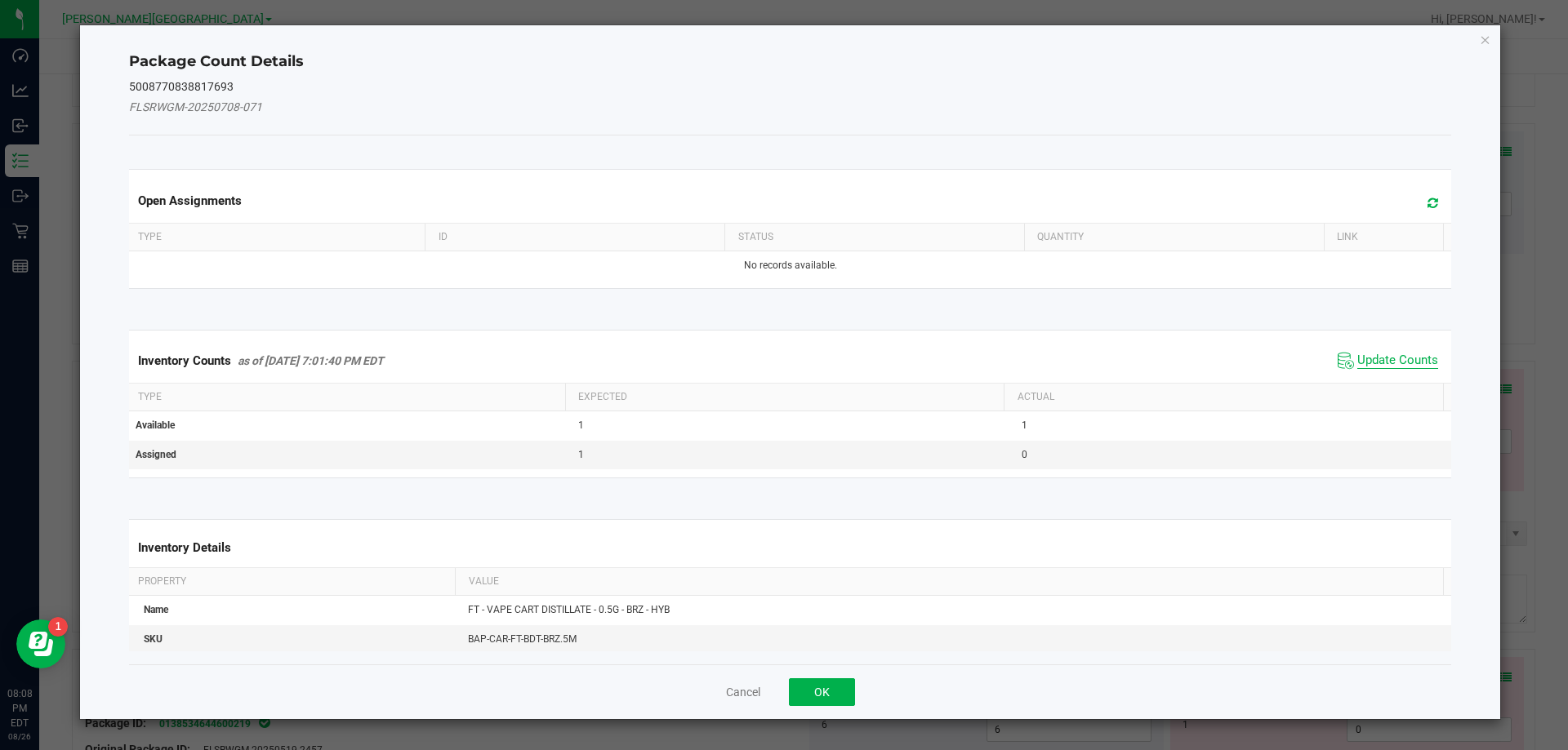
click at [1399, 367] on span "Update Counts" at bounding box center [1398, 361] width 81 height 17
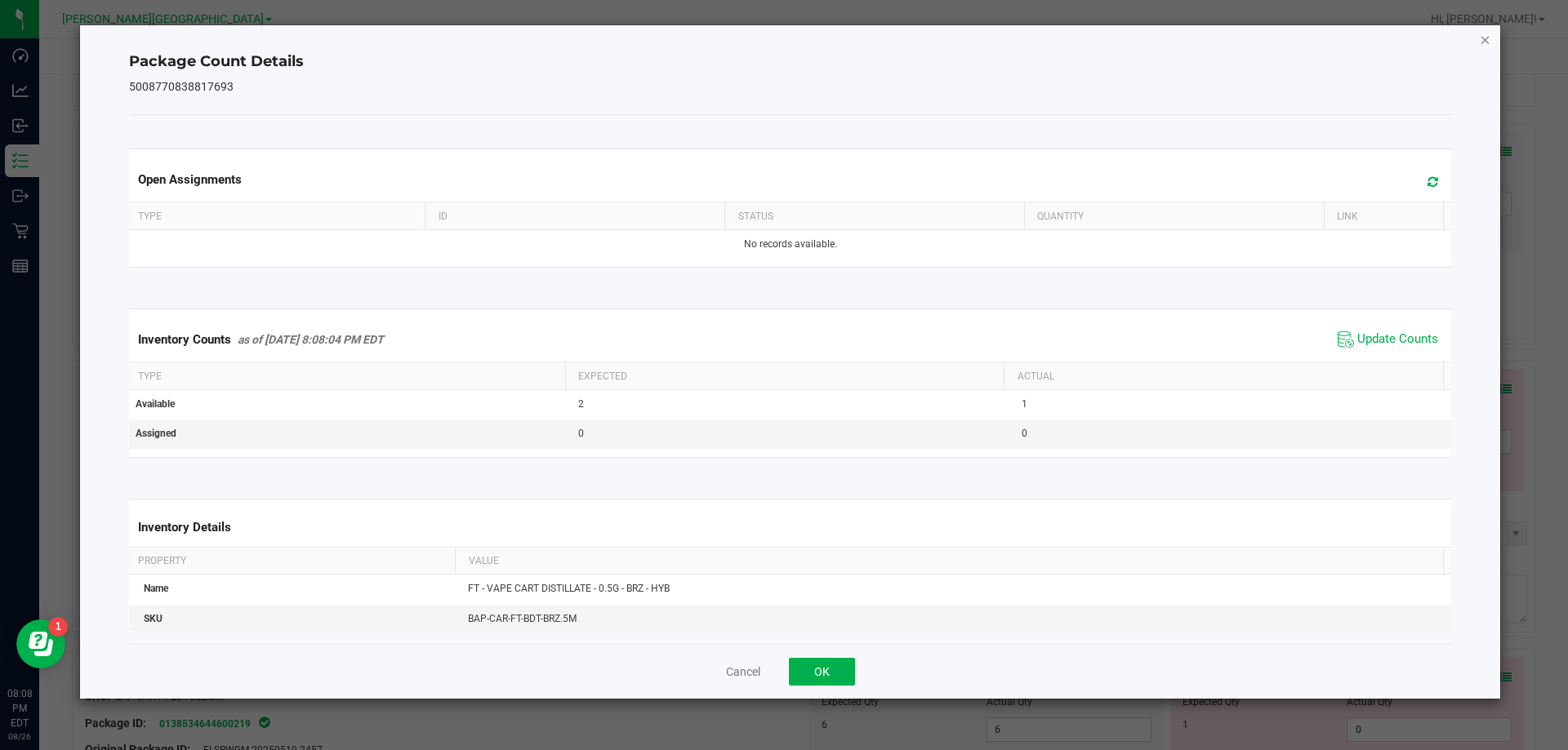
click at [1485, 35] on icon "Close" at bounding box center [1485, 40] width 12 height 20
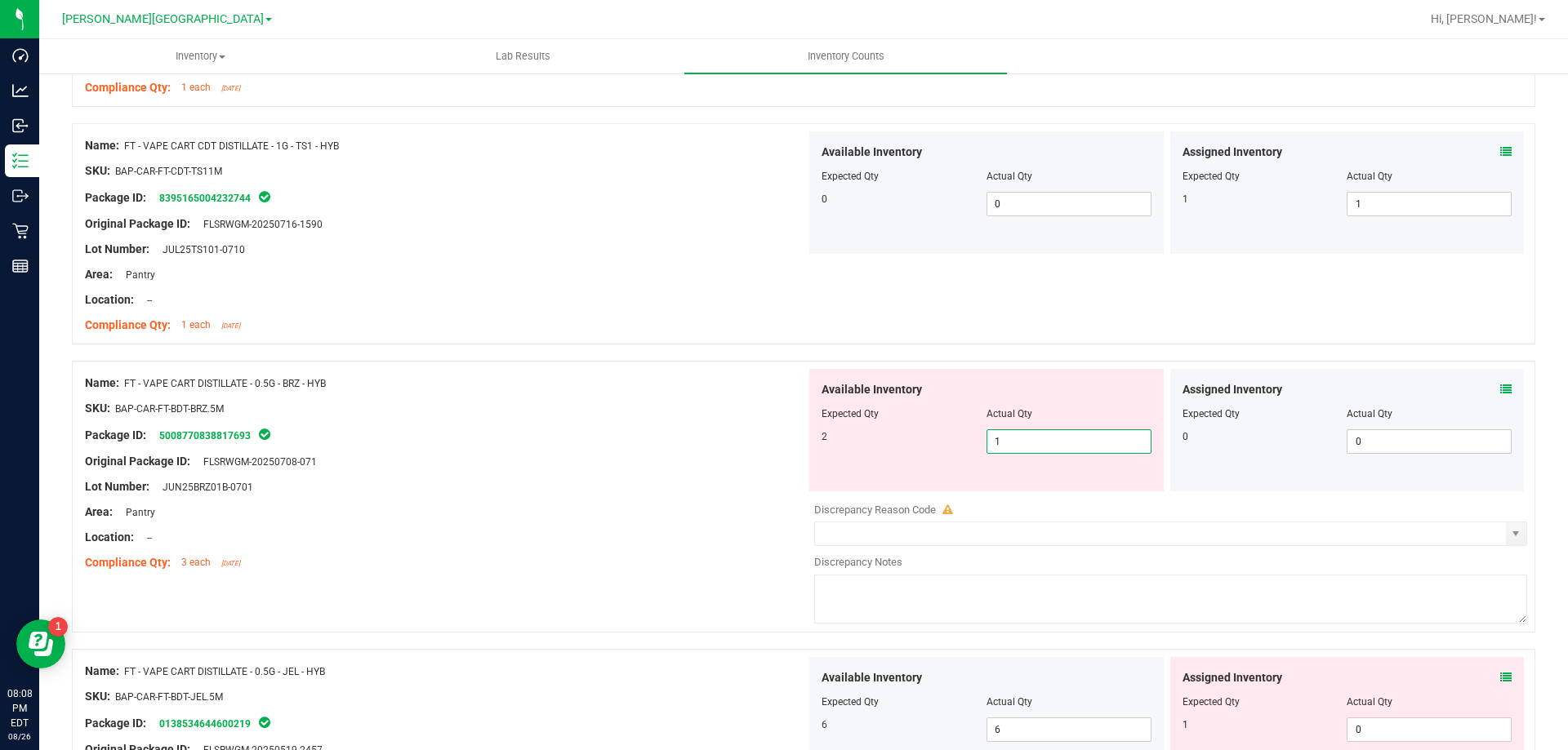
click at [1073, 443] on span "1 1" at bounding box center [1068, 441] width 165 height 25
click at [1073, 443] on input "1" at bounding box center [1068, 441] width 163 height 23
type input "2"
click at [750, 526] on div at bounding box center [445, 525] width 721 height 8
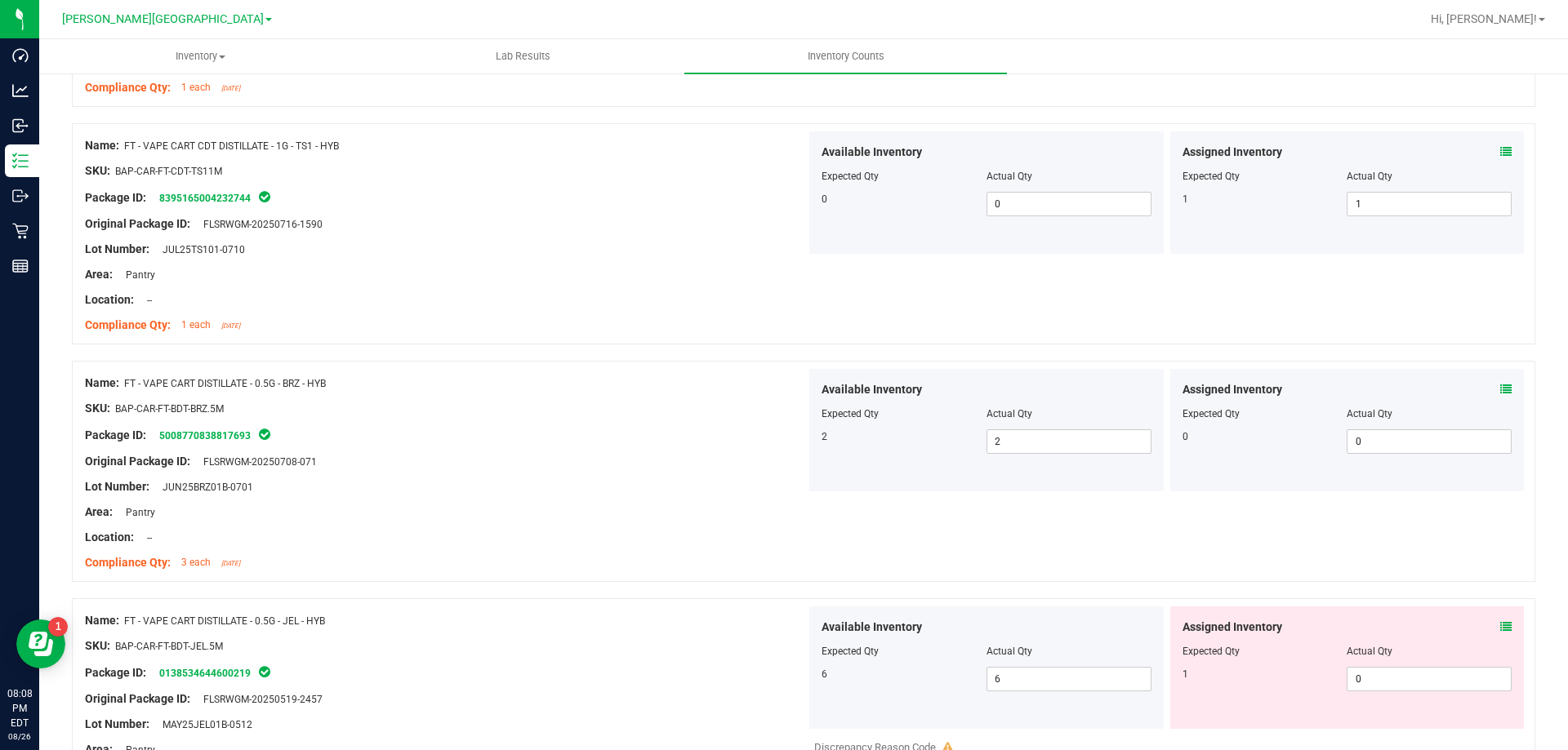
click at [1500, 624] on icon at bounding box center [1506, 627] width 12 height 12
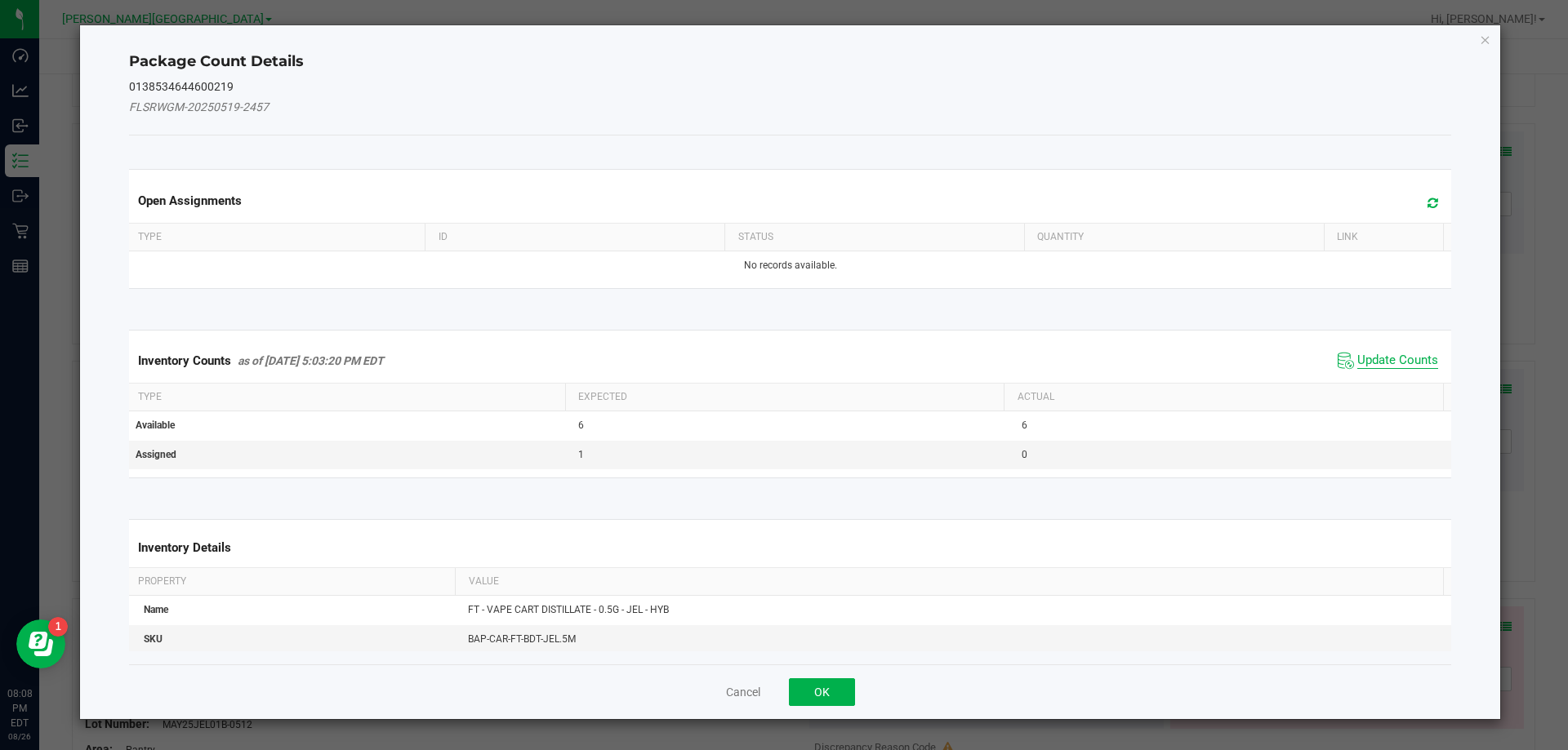
click at [1405, 363] on span "Update Counts" at bounding box center [1398, 361] width 81 height 17
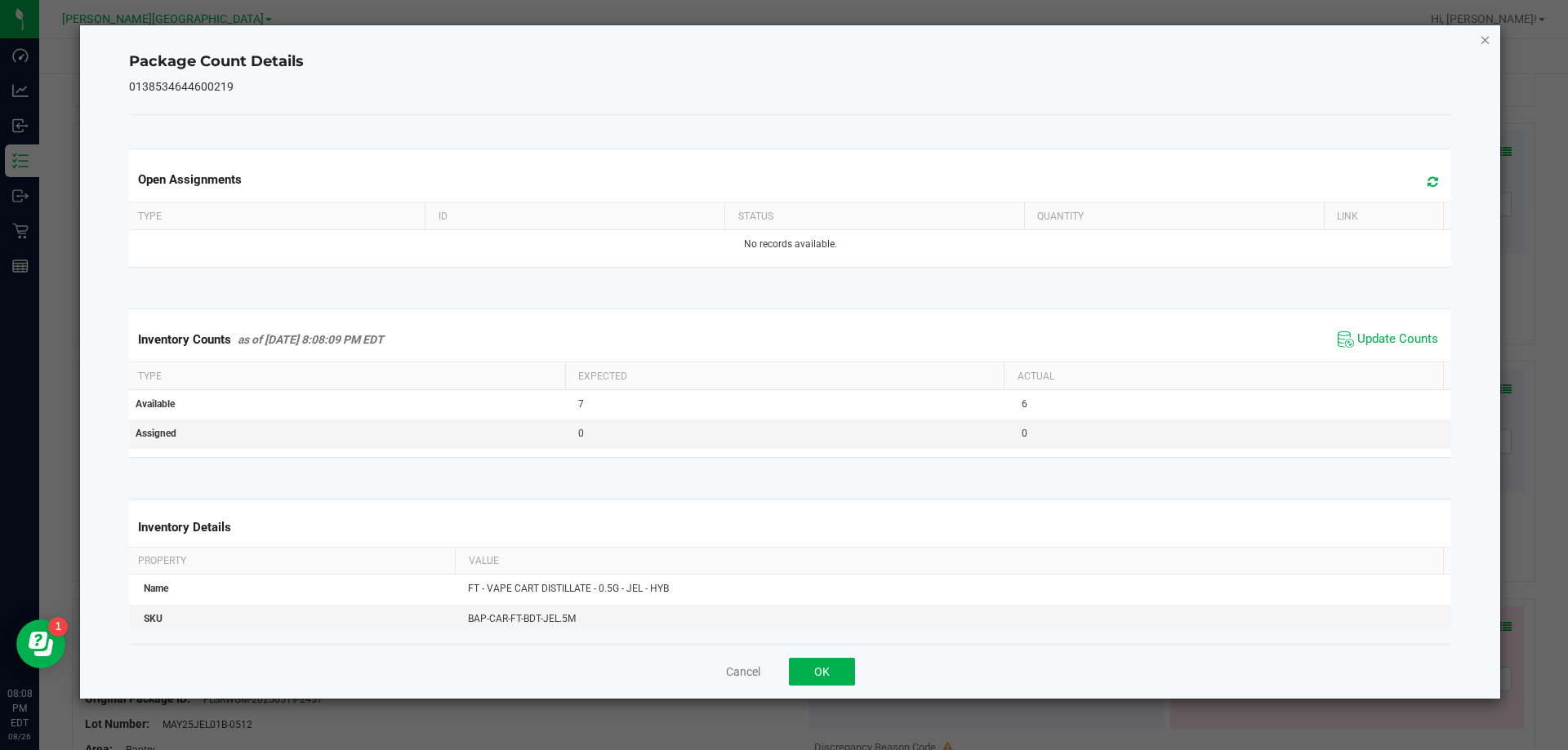
click at [1485, 39] on icon "Close" at bounding box center [1485, 40] width 12 height 20
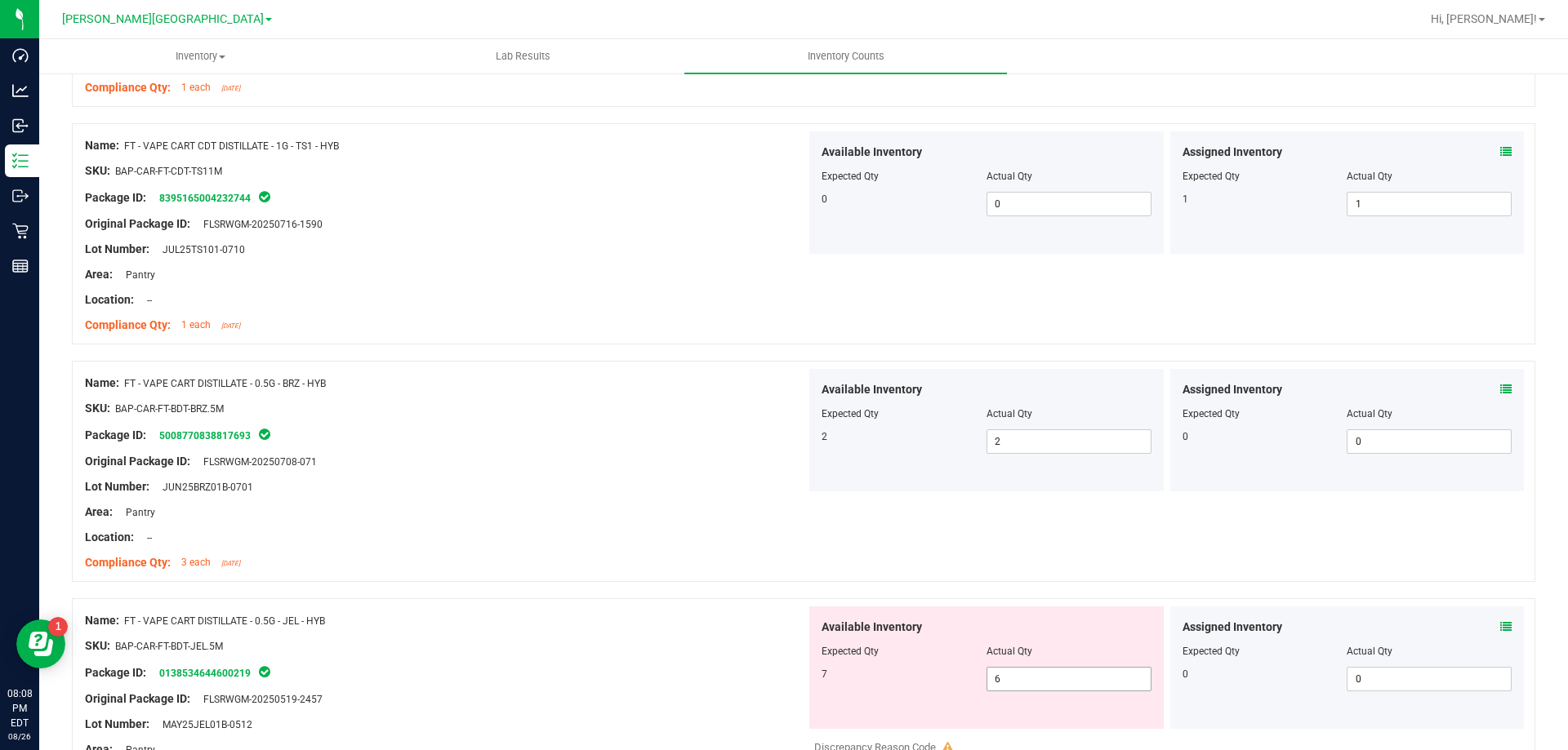
click at [1018, 678] on span "6 6" at bounding box center [1068, 679] width 165 height 25
click at [1018, 678] on input "6" at bounding box center [1068, 679] width 163 height 23
type input "7"
click at [597, 590] on div at bounding box center [803, 590] width 1463 height 17
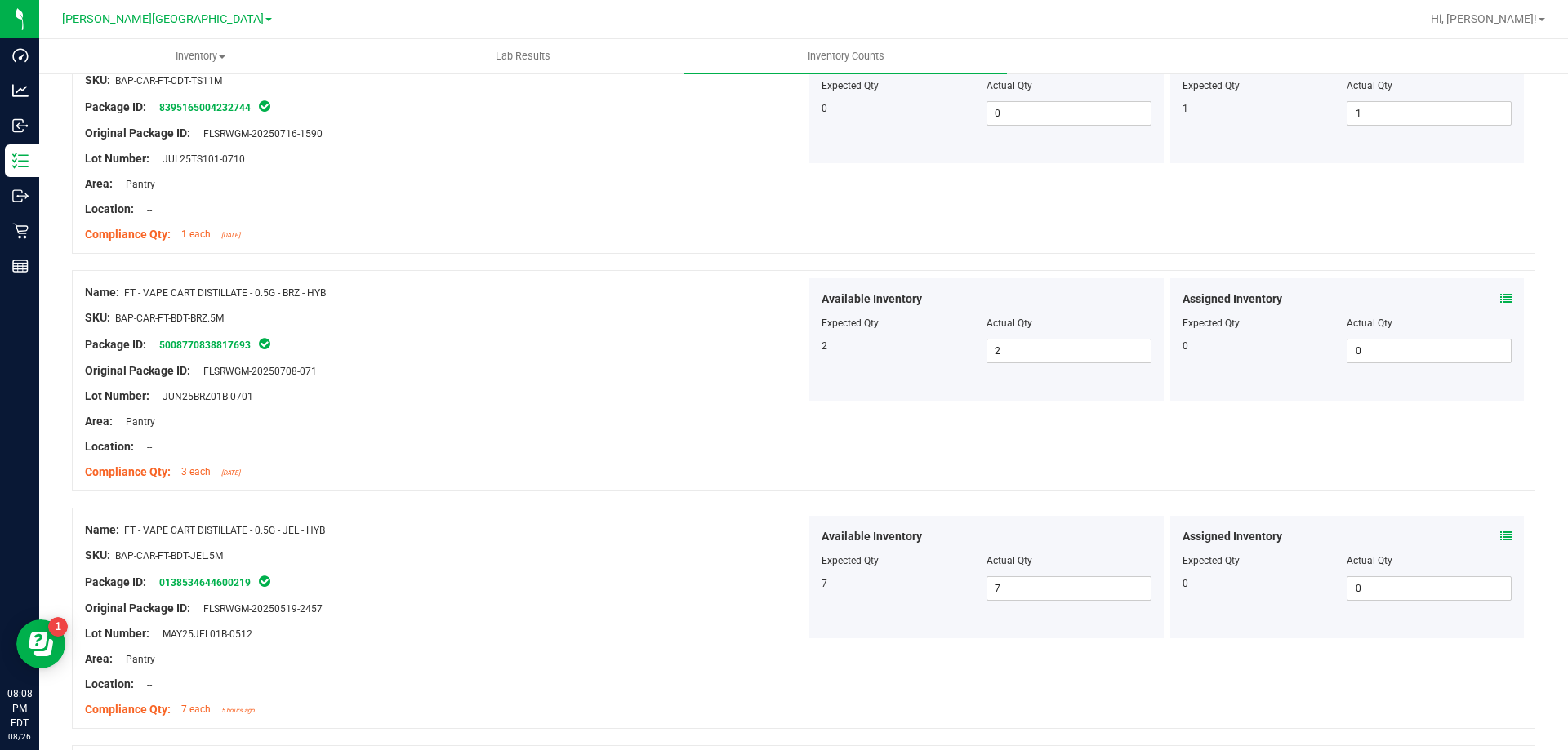
scroll to position [1551, 0]
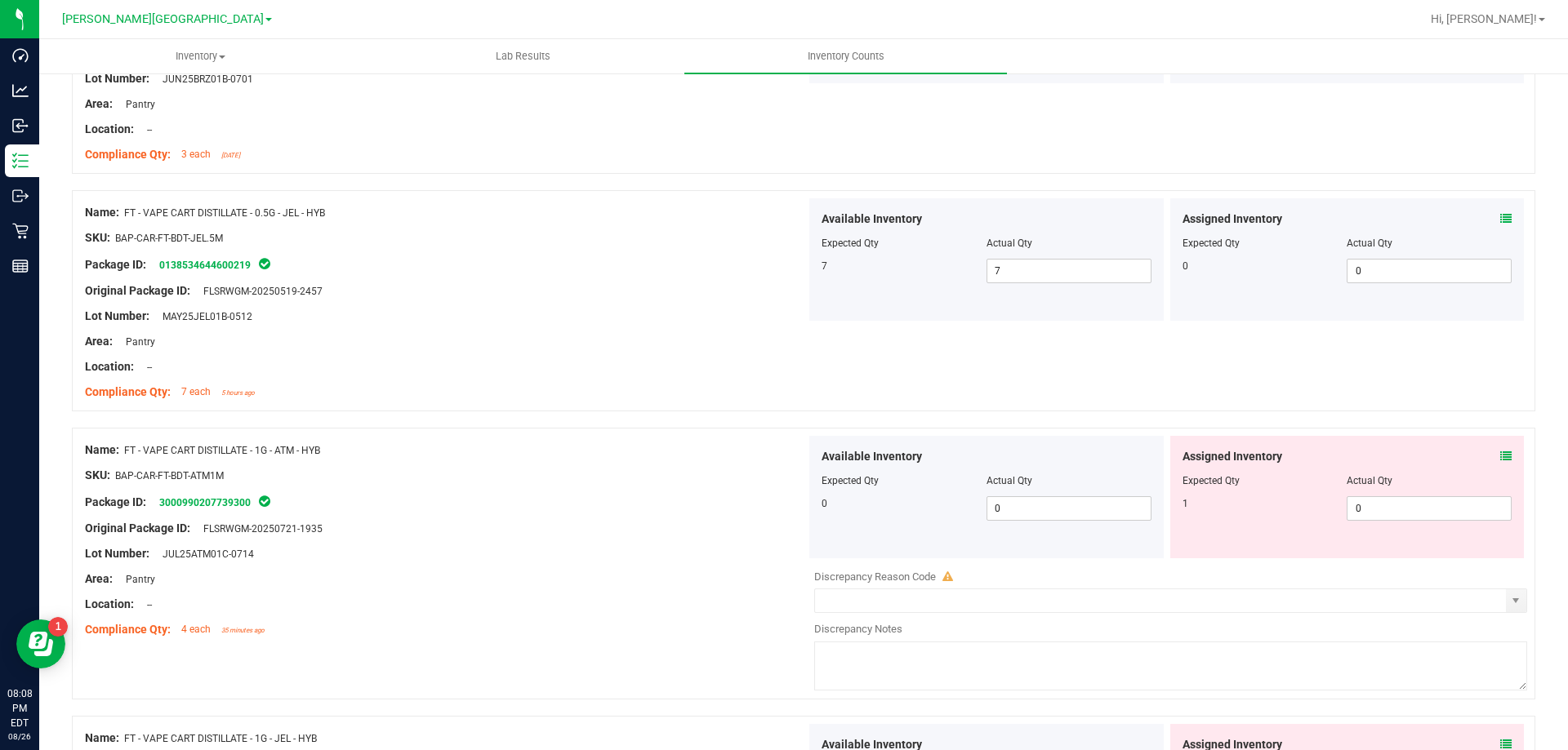
click at [1500, 460] on icon at bounding box center [1506, 457] width 12 height 12
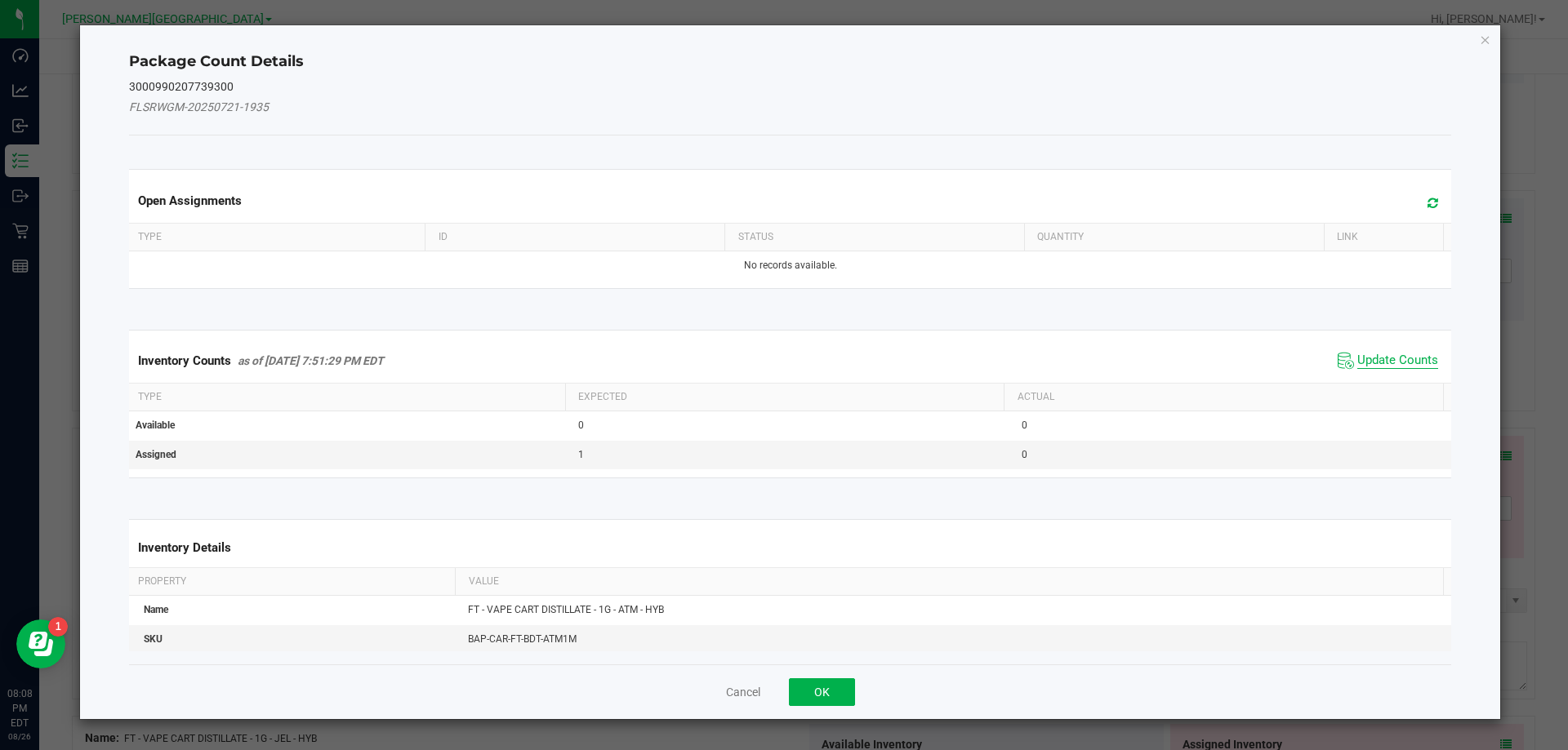
click at [1403, 362] on span "Update Counts" at bounding box center [1398, 361] width 81 height 17
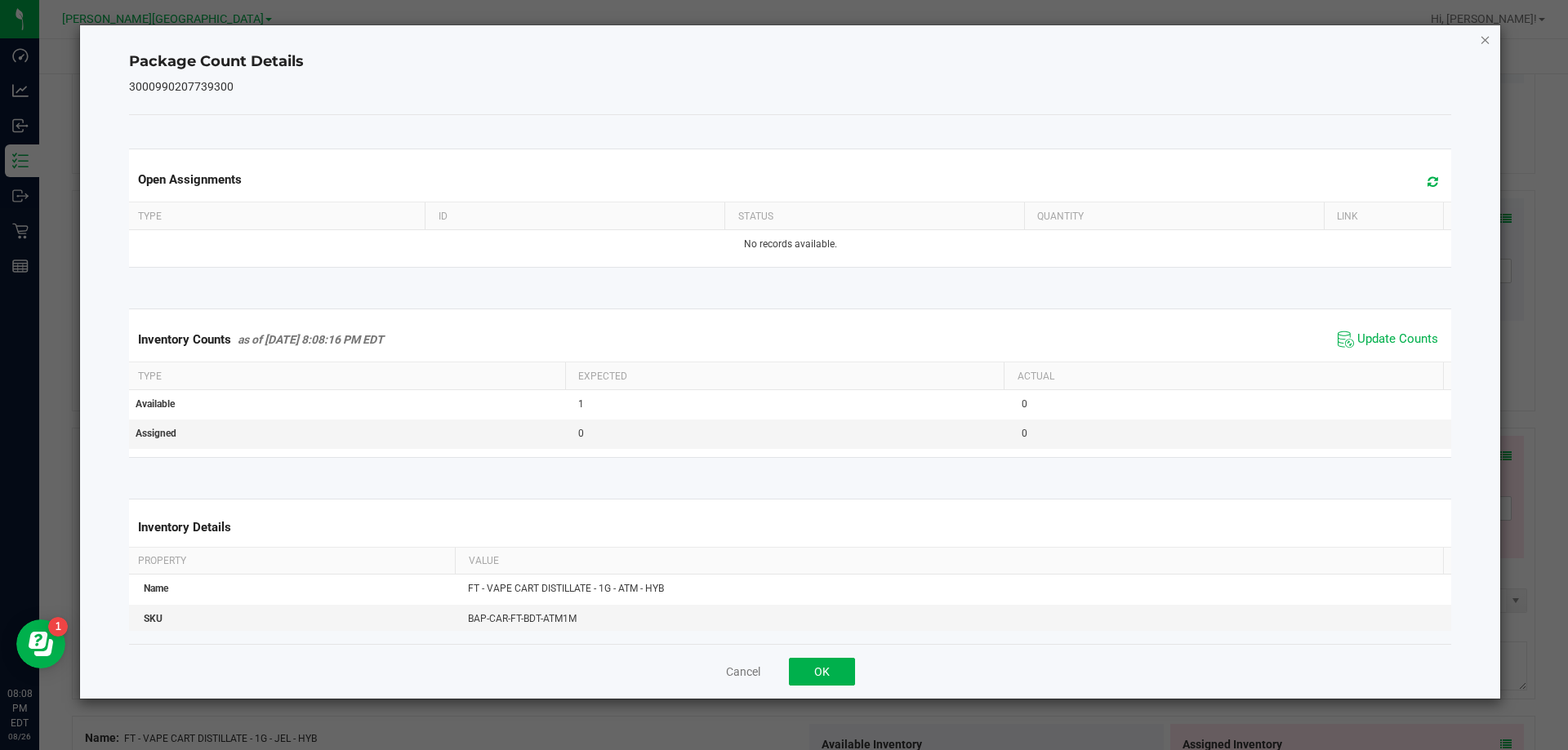
click at [1488, 40] on icon "Close" at bounding box center [1485, 40] width 12 height 20
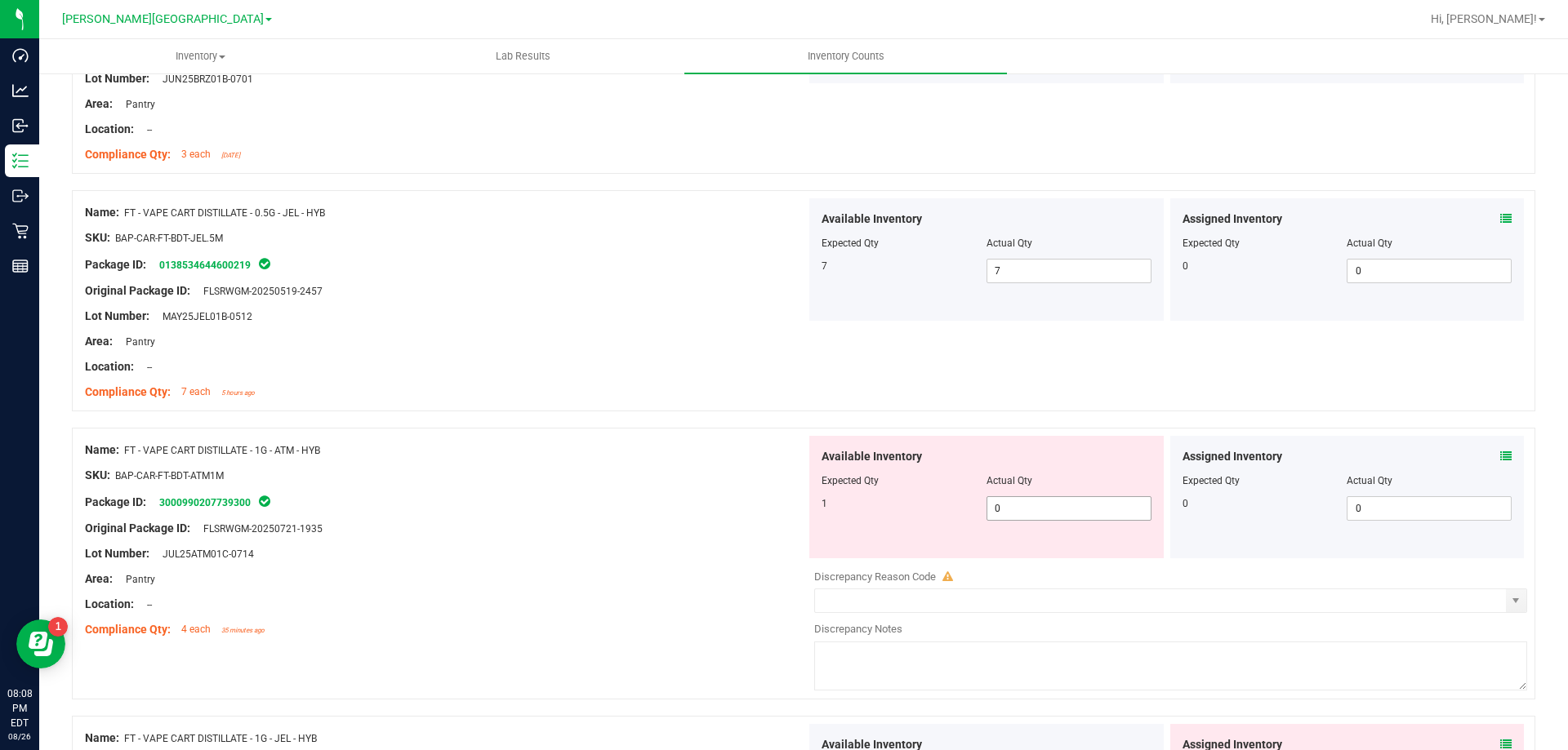
click at [1002, 510] on span "0 0" at bounding box center [1068, 509] width 165 height 25
click at [1002, 510] on input "0" at bounding box center [1068, 509] width 163 height 23
type input "1"
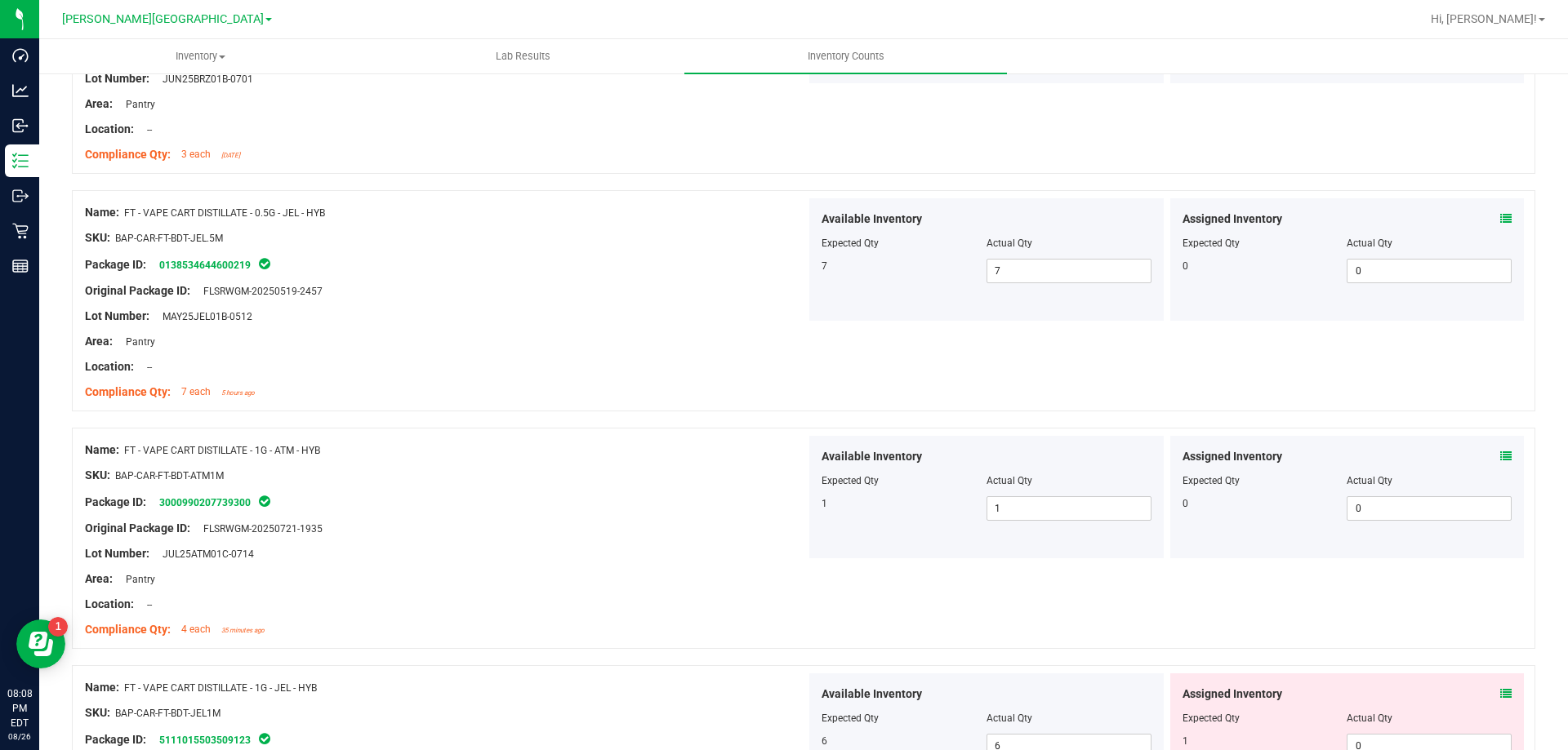
scroll to position [1960, 0]
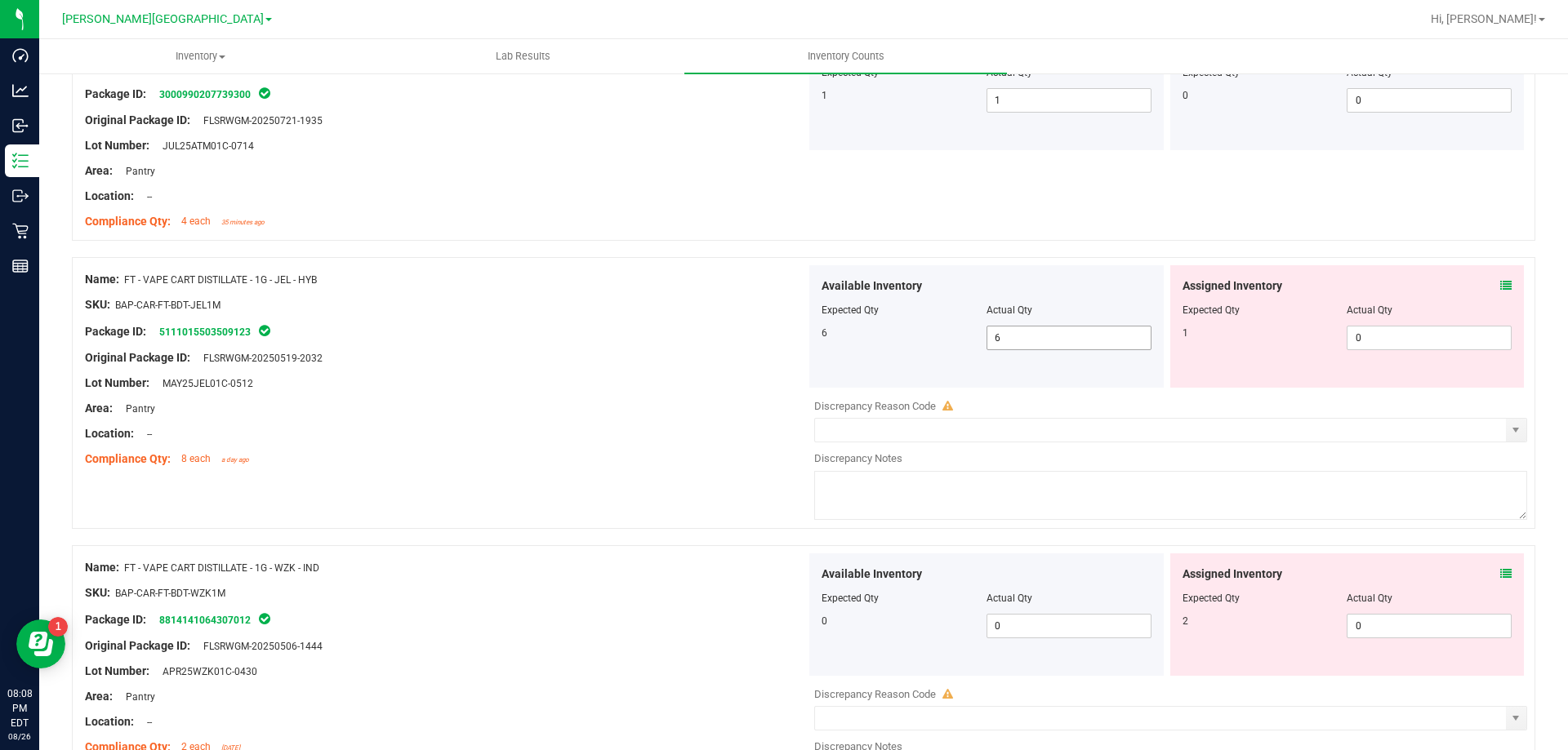
click at [1102, 349] on span "6 6" at bounding box center [1068, 337] width 165 height 25
click at [1093, 340] on span "6 6" at bounding box center [1068, 337] width 165 height 25
click at [1093, 340] on input "6" at bounding box center [1068, 337] width 163 height 23
click at [1500, 278] on span at bounding box center [1506, 286] width 12 height 17
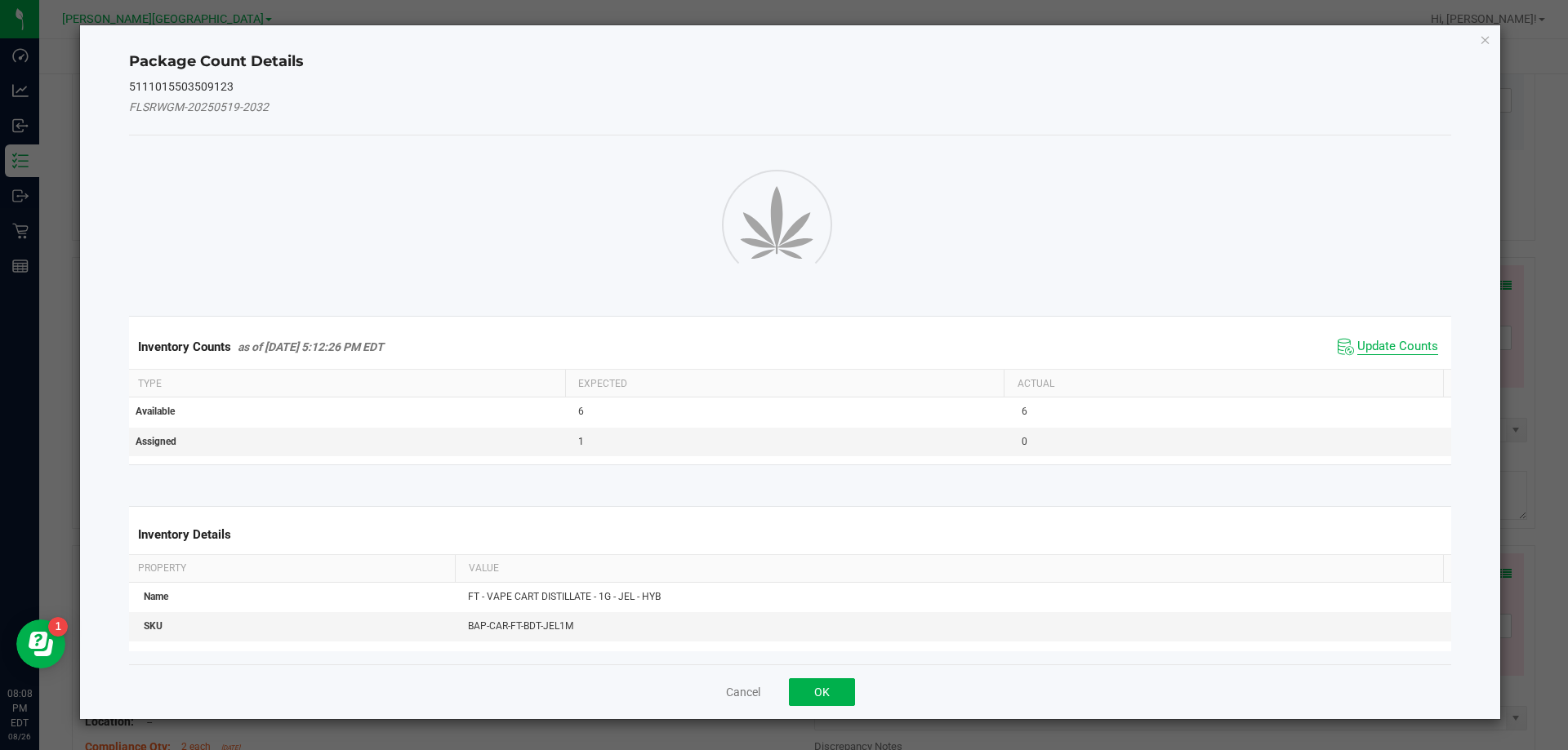
click at [1405, 339] on div "Inventory Counts as of [DATE] 5:12:26 PM EDT Update Counts" at bounding box center [790, 346] width 1330 height 45
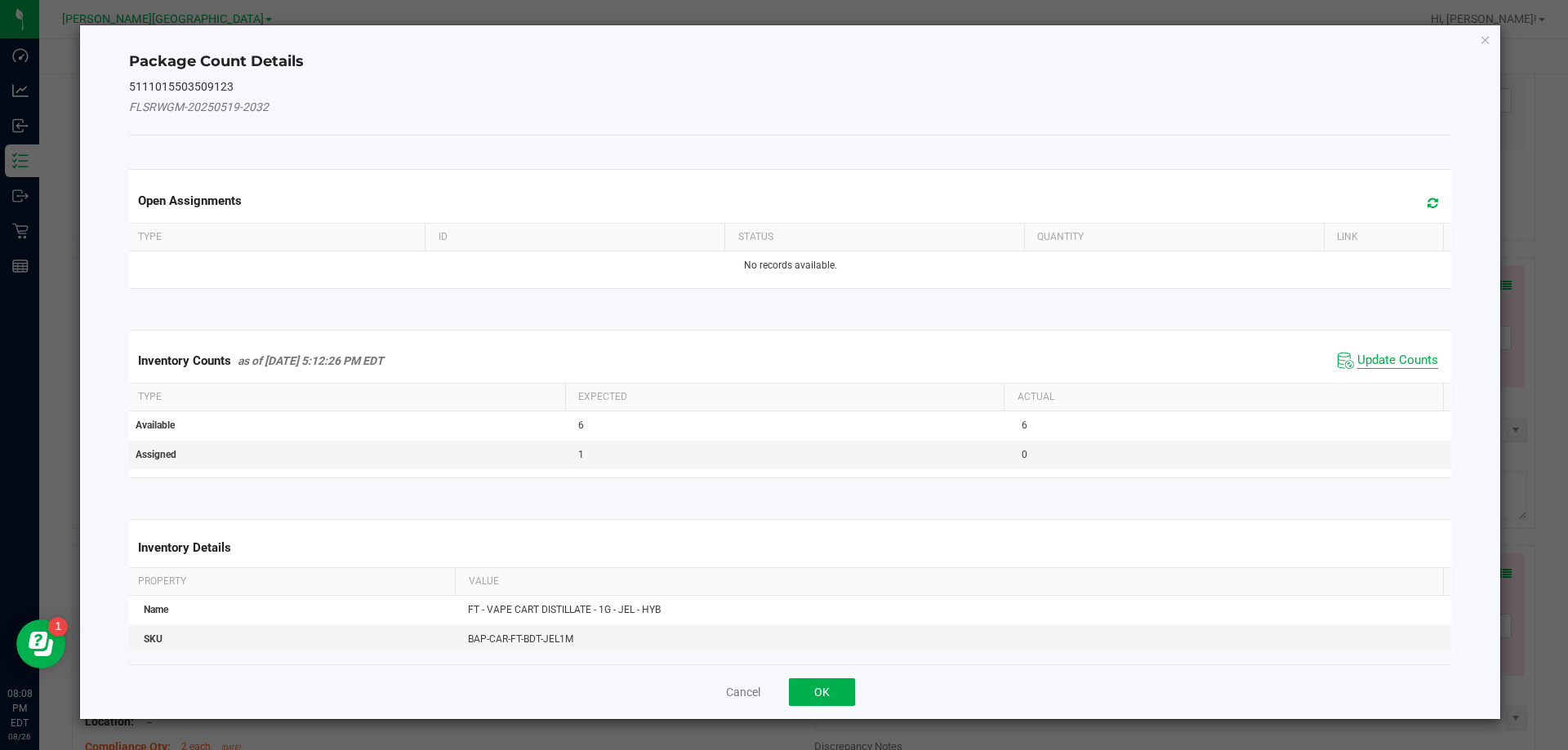
click at [1405, 353] on span "Update Counts" at bounding box center [1398, 361] width 81 height 17
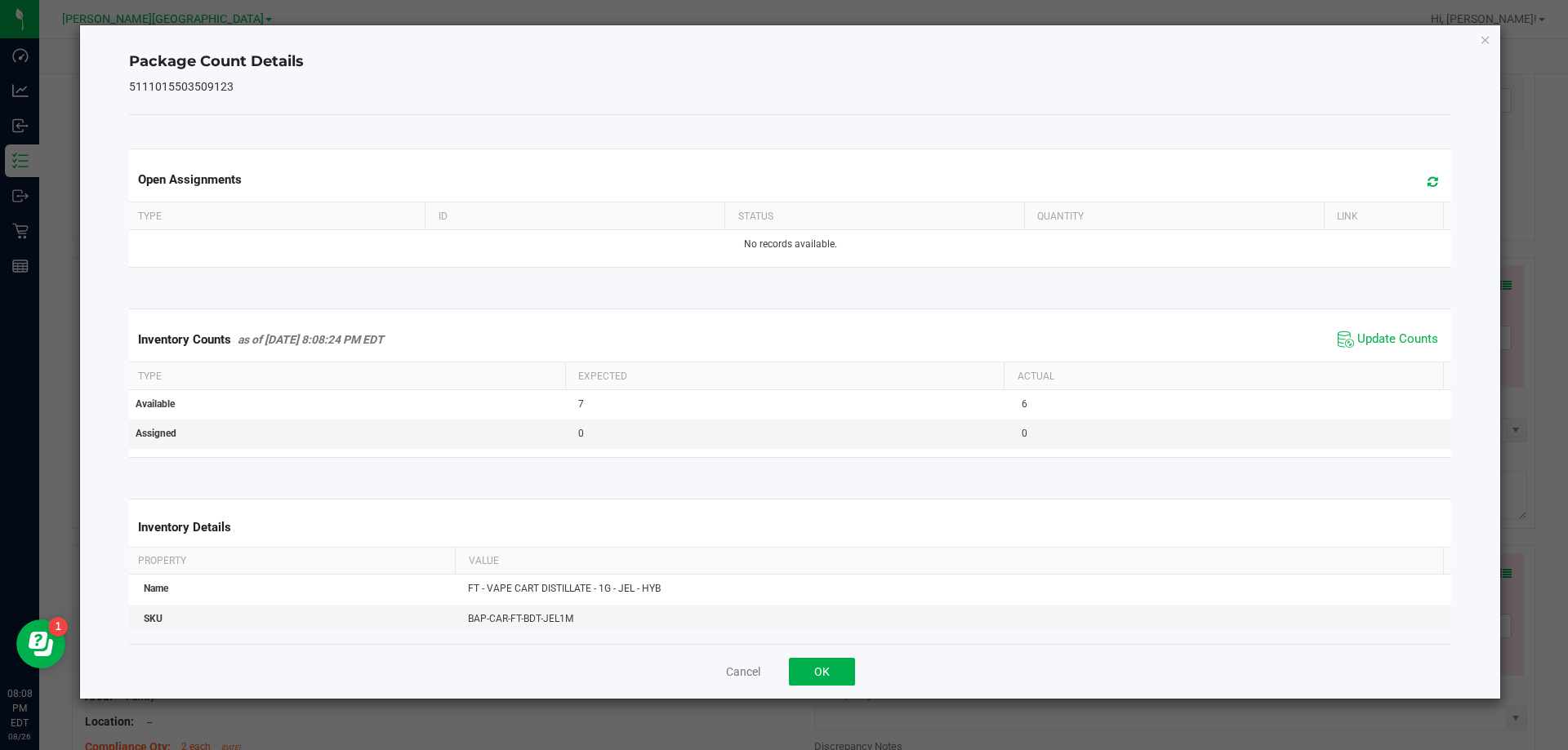
click at [1490, 36] on icon "Close" at bounding box center [1485, 40] width 12 height 20
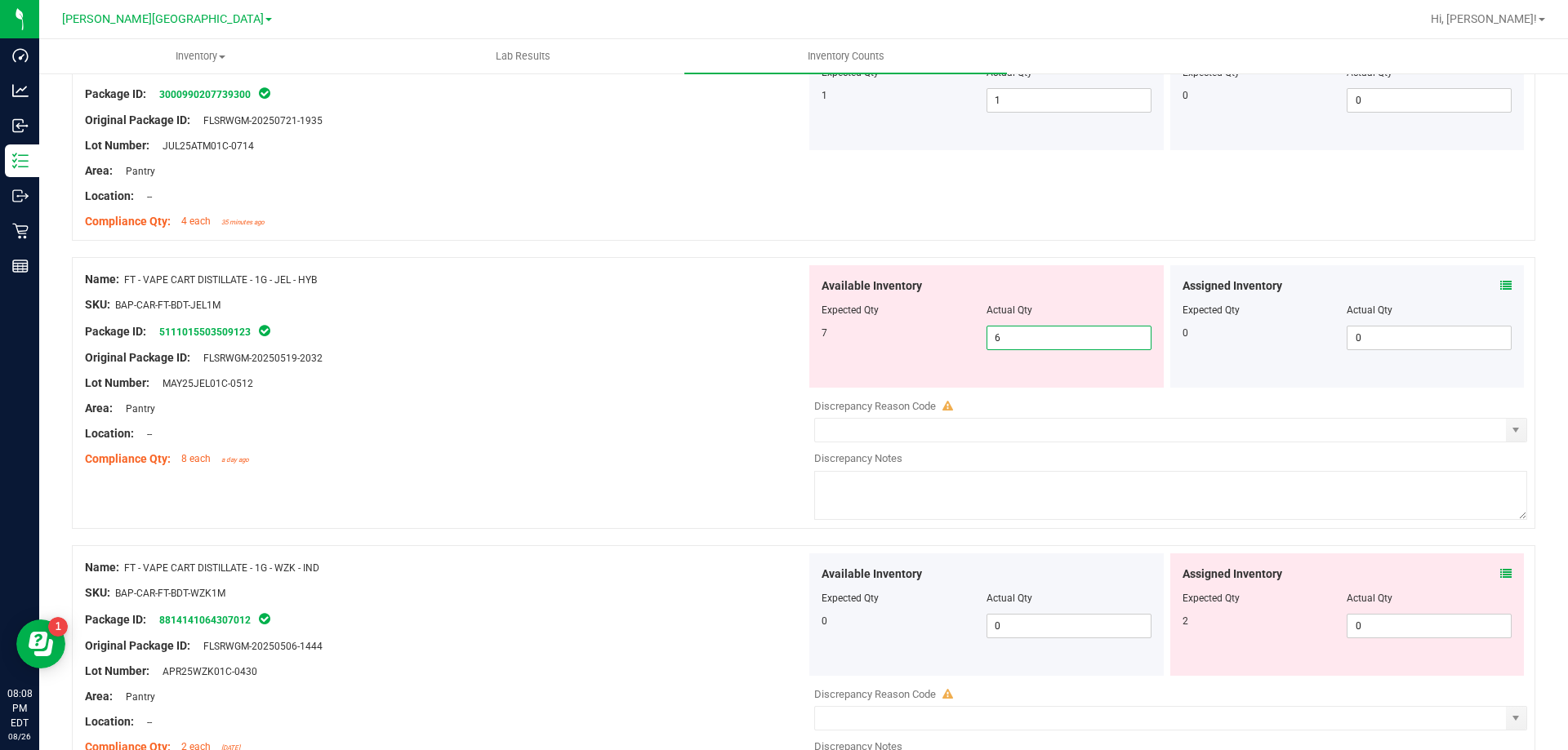
click at [1016, 339] on span "6 6" at bounding box center [1068, 337] width 165 height 25
click at [1016, 339] on input "6" at bounding box center [1068, 337] width 163 height 23
type input "7"
drag, startPoint x: 780, startPoint y: 480, endPoint x: 783, endPoint y: 459, distance: 21.2
click at [779, 473] on div "Name: FT - VAPE CART DISTILLATE - 1G - JEL - HYB SKU: BAP-CAR-FT-BDT-JEL1M Pack…" at bounding box center [803, 393] width 1463 height 272
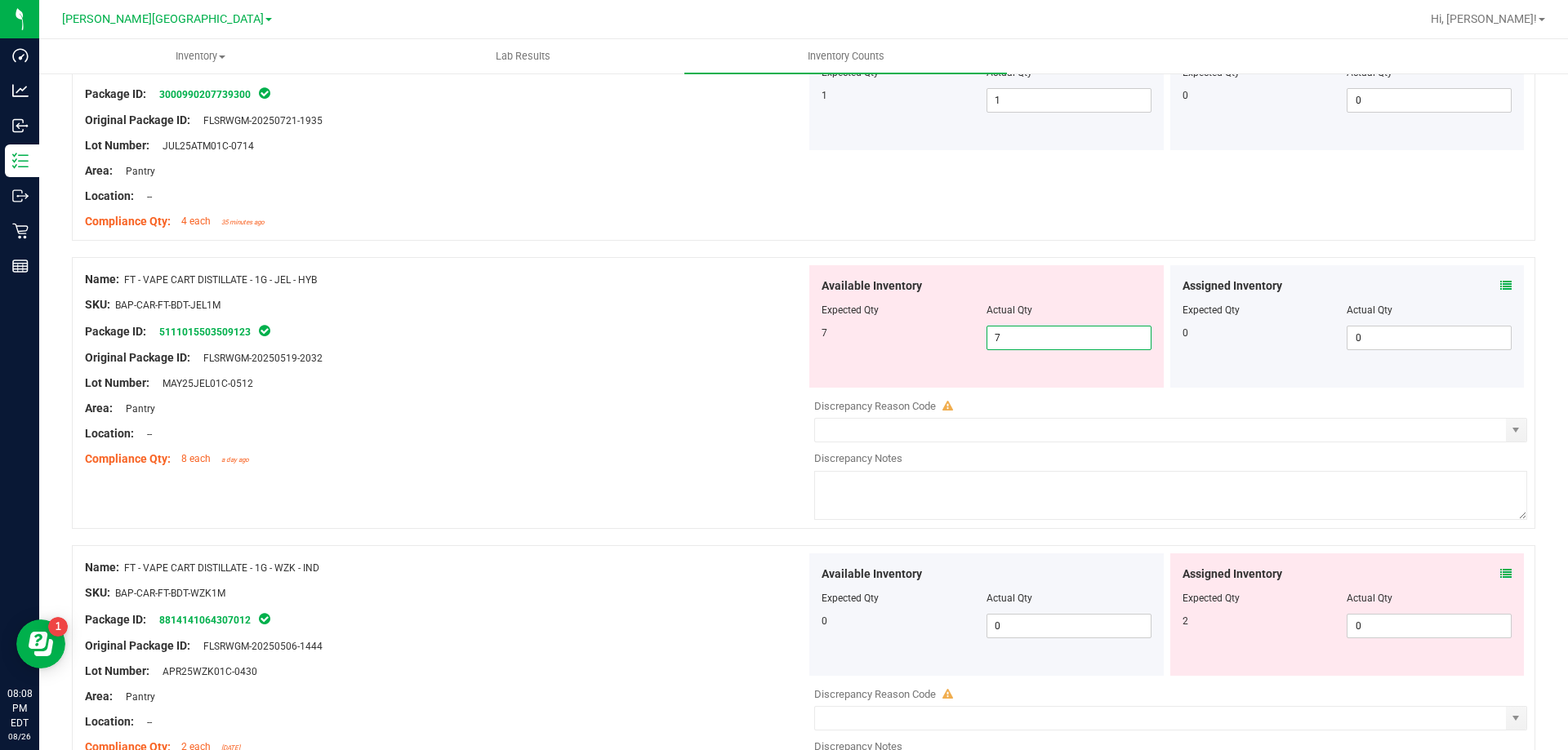
type input "7"
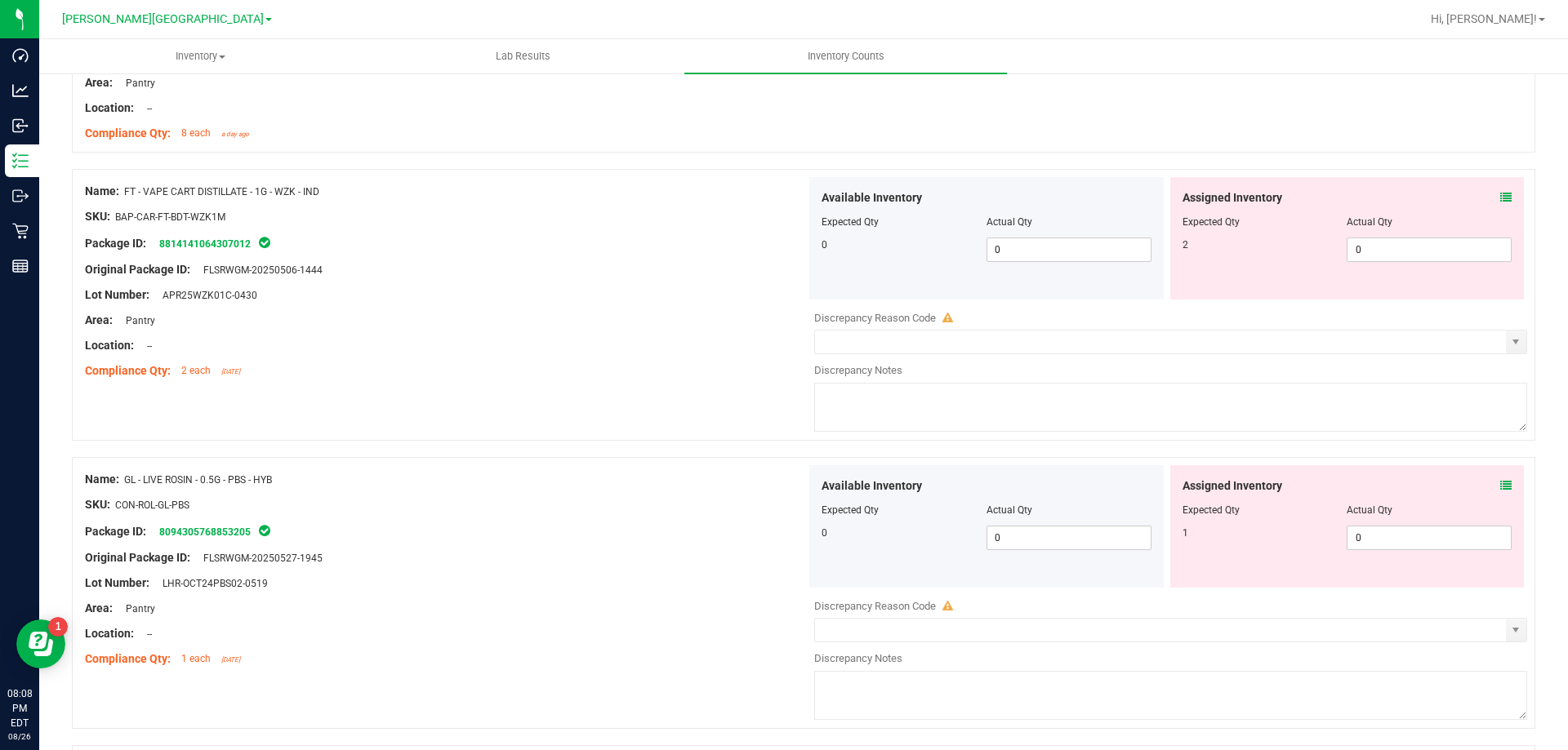
scroll to position [2287, 0]
click at [1500, 203] on span at bounding box center [1506, 197] width 12 height 17
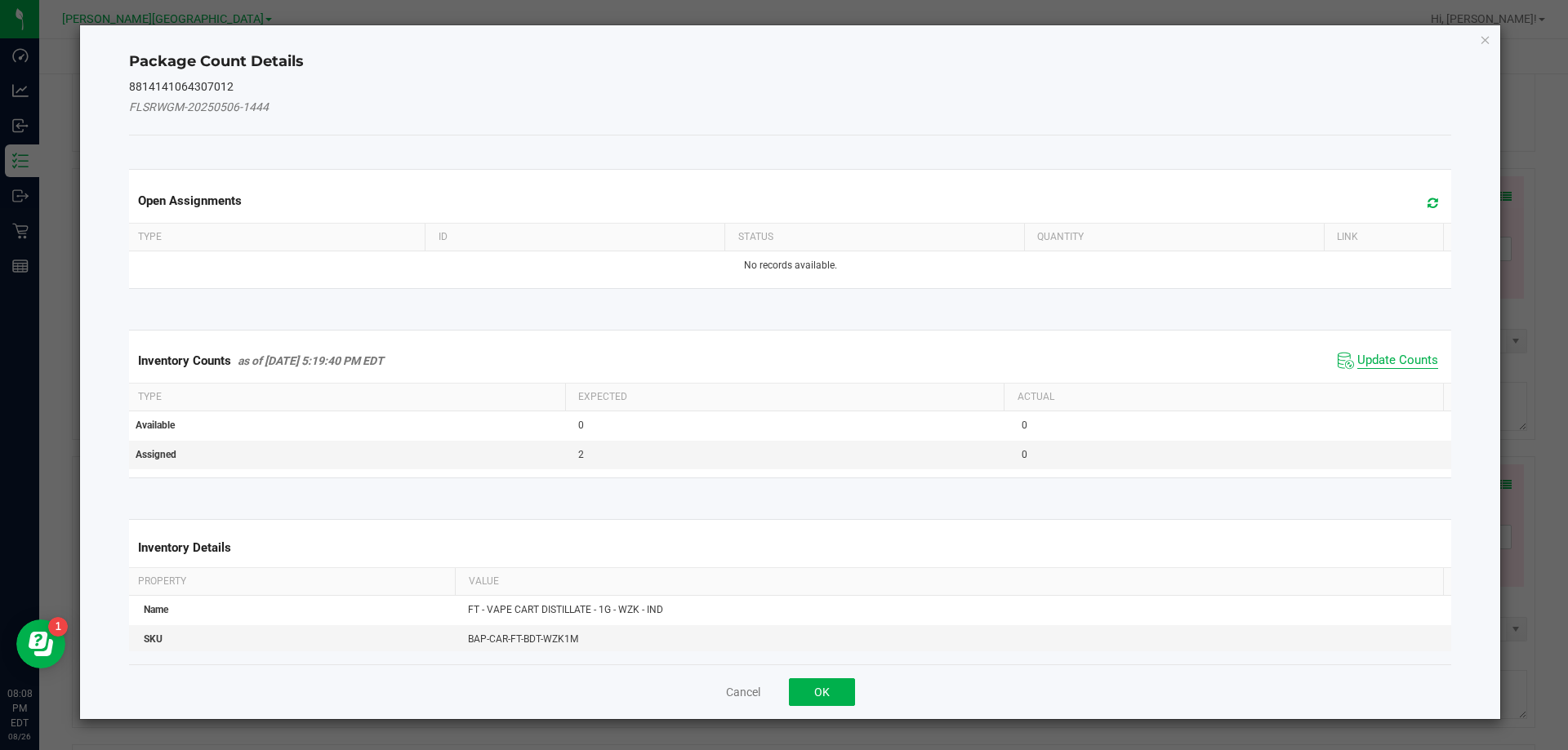
click at [1360, 355] on span "Update Counts" at bounding box center [1398, 361] width 81 height 17
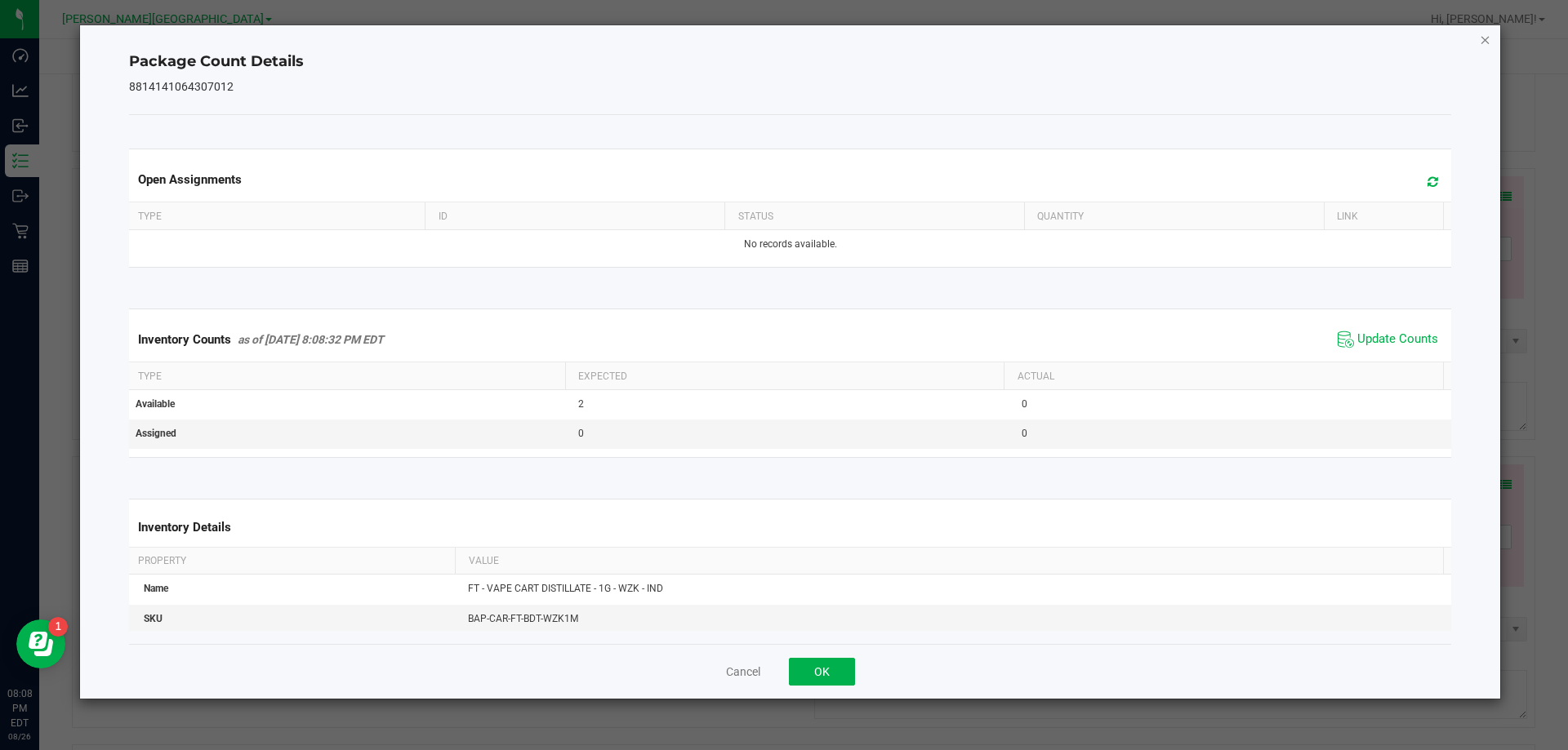
click at [1489, 36] on icon "Close" at bounding box center [1485, 40] width 12 height 20
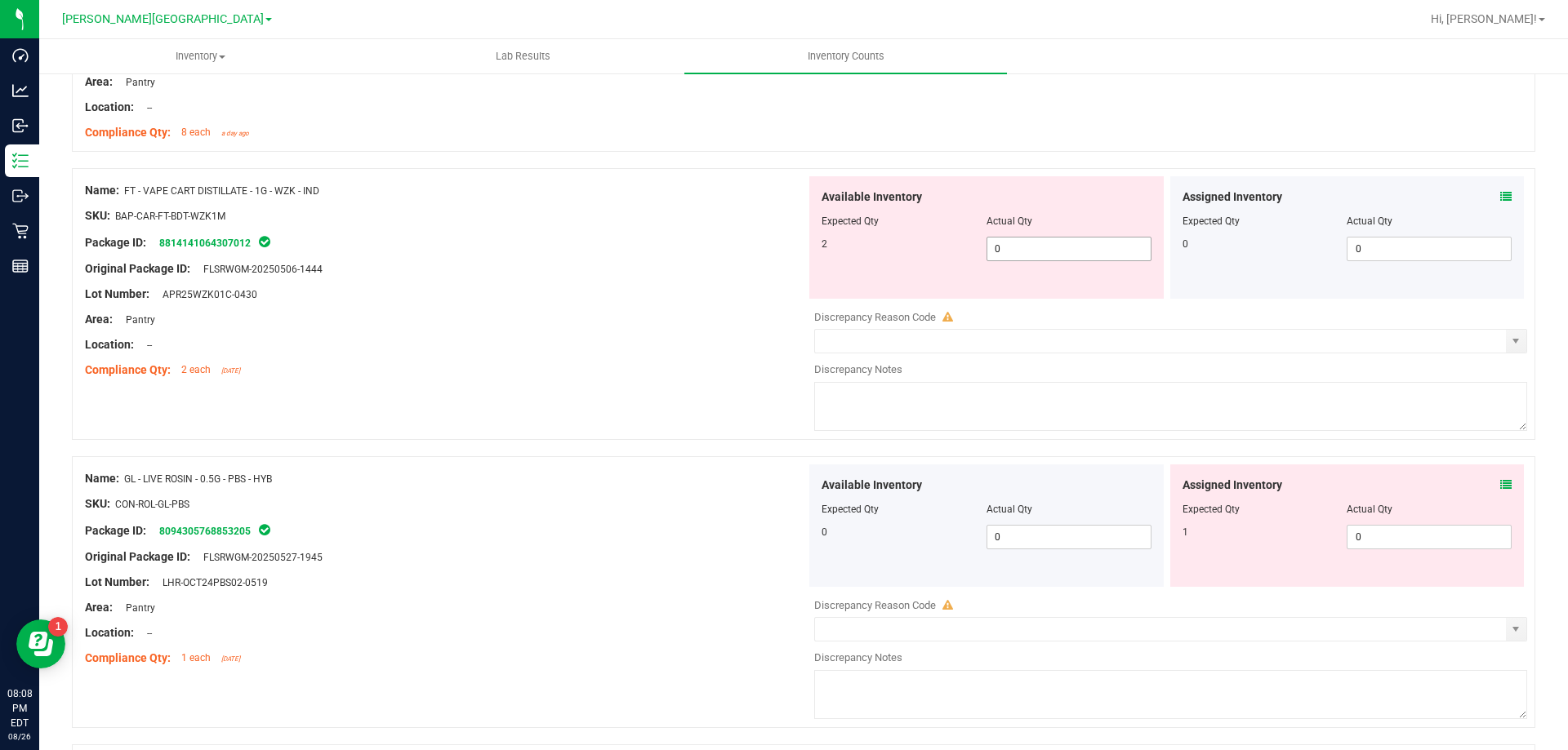
click at [1031, 243] on span "0 0" at bounding box center [1068, 248] width 165 height 25
click at [1031, 243] on input "0" at bounding box center [1068, 248] width 163 height 23
type input "2"
click at [643, 367] on div "Compliance Qty: 2 each [DATE]" at bounding box center [445, 370] width 721 height 17
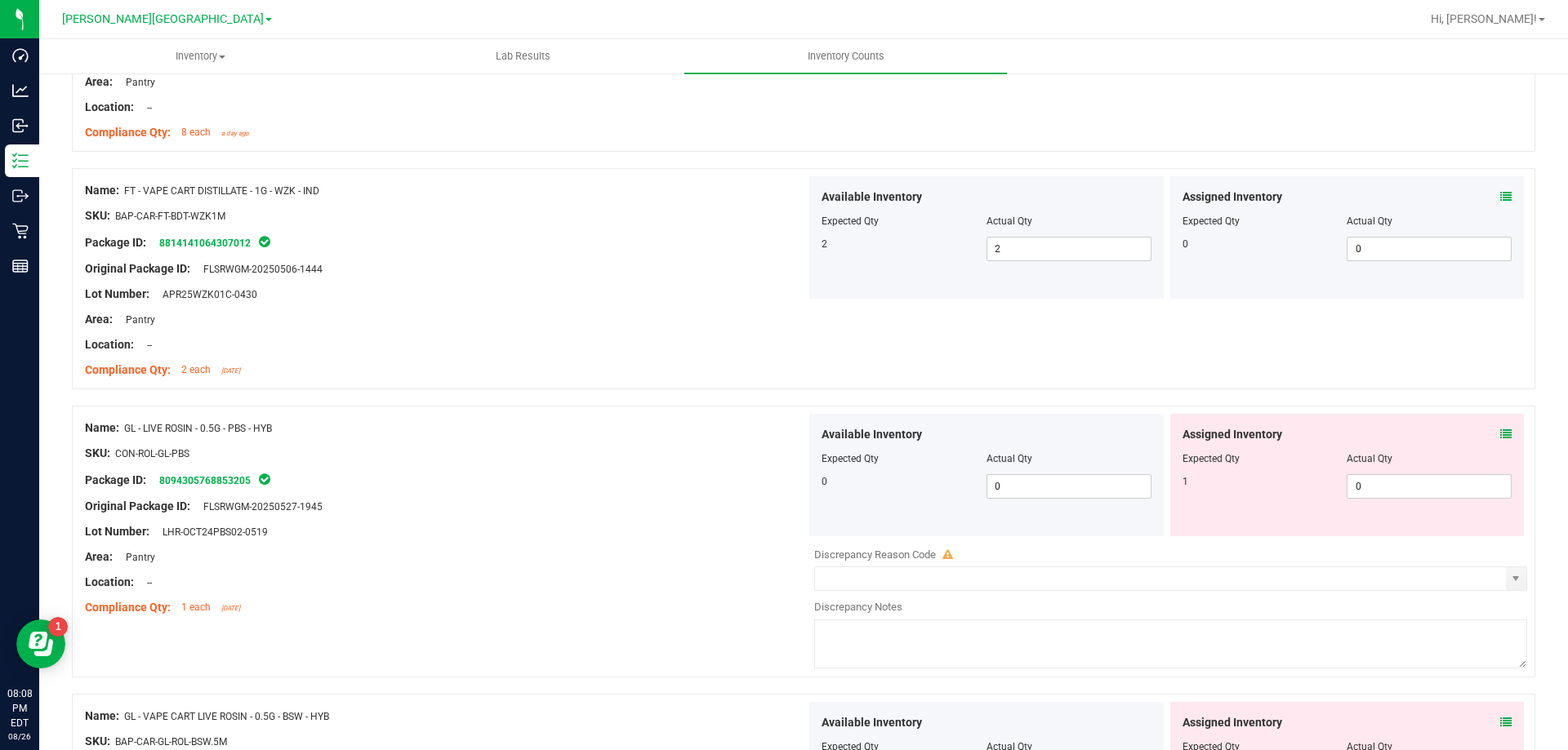
click at [1045, 503] on div "Available Inventory Expected Qty Actual Qty 0 0 0" at bounding box center [986, 475] width 354 height 123
click at [1039, 496] on span "0 0" at bounding box center [1068, 487] width 165 height 25
click at [1039, 496] on input "0" at bounding box center [1068, 486] width 163 height 23
type input "1"
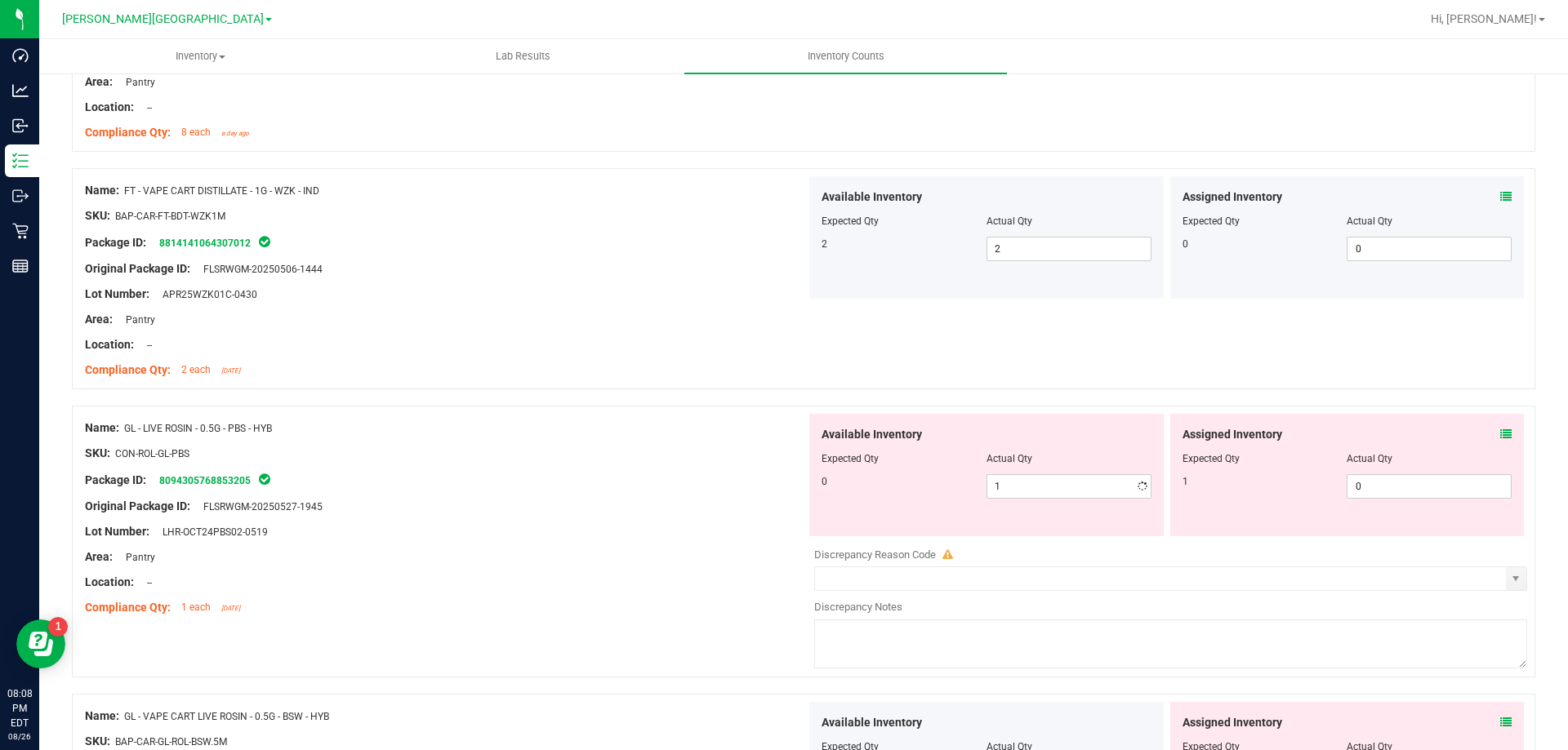
click at [1500, 433] on icon at bounding box center [1506, 434] width 12 height 12
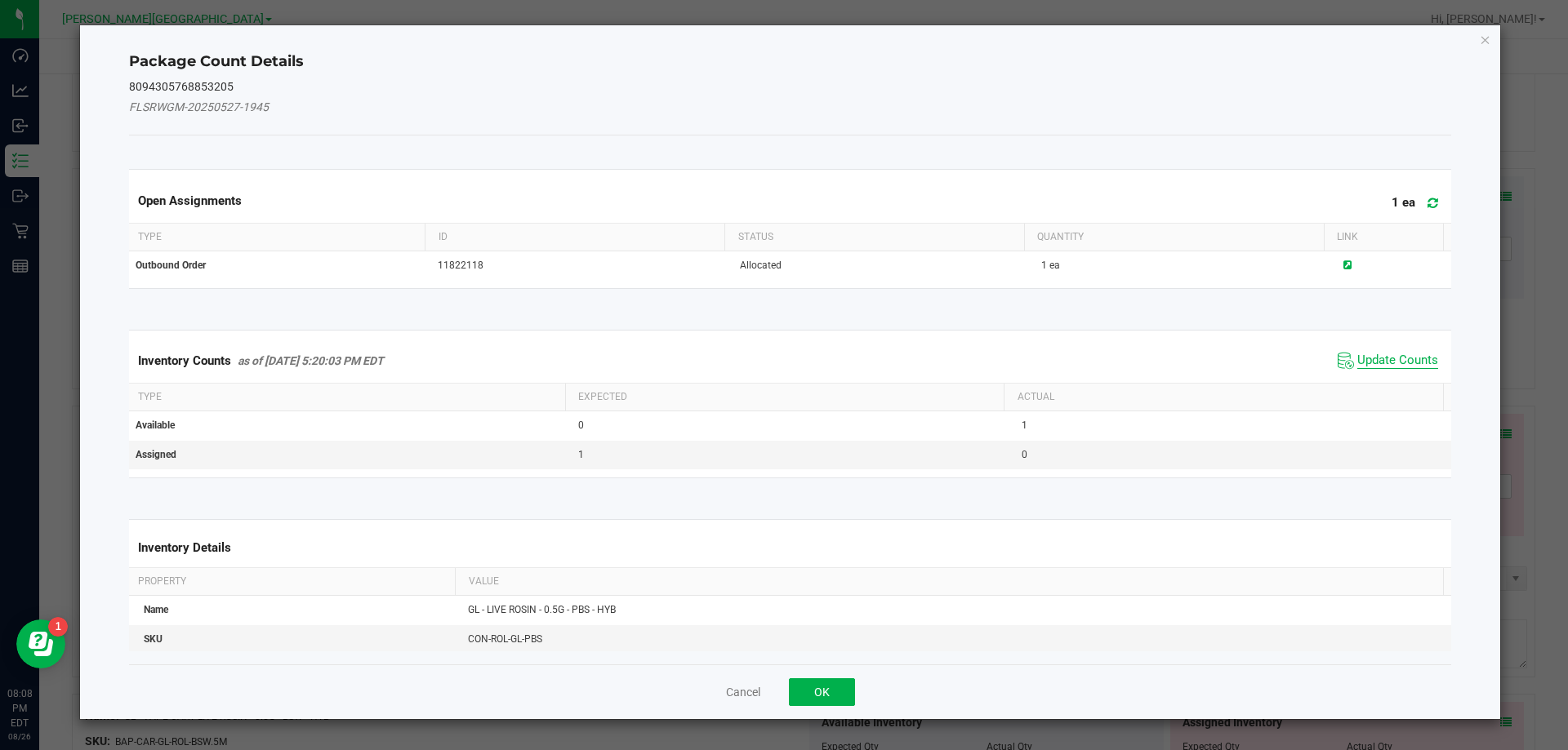
click at [1365, 355] on span "Update Counts" at bounding box center [1398, 361] width 81 height 17
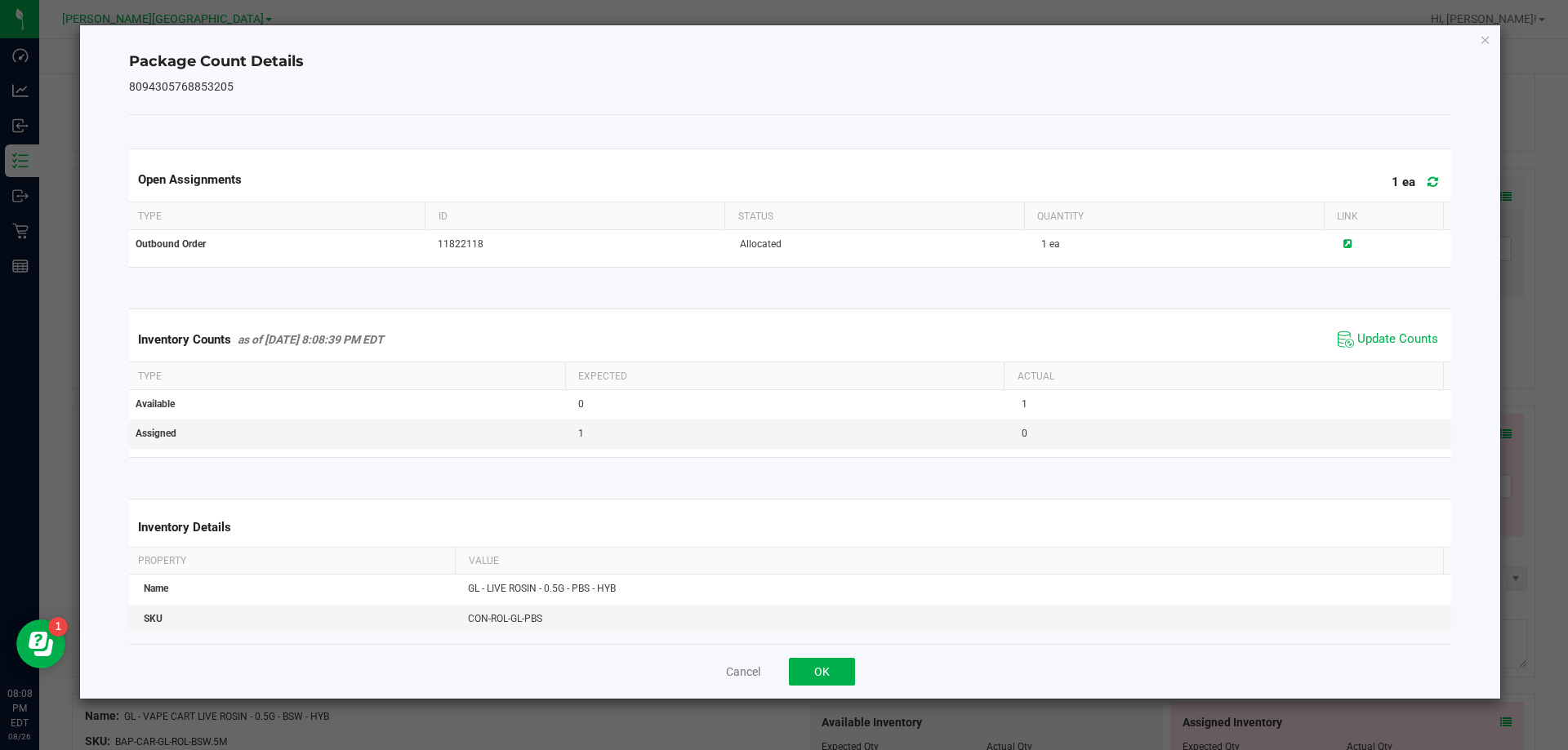
click at [1491, 40] on div "Package Count Details 8094305768853205 Open Assignments 1 ea Type ID Status Qua…" at bounding box center [790, 362] width 1421 height 674
click at [1485, 38] on icon "Close" at bounding box center [1485, 40] width 12 height 20
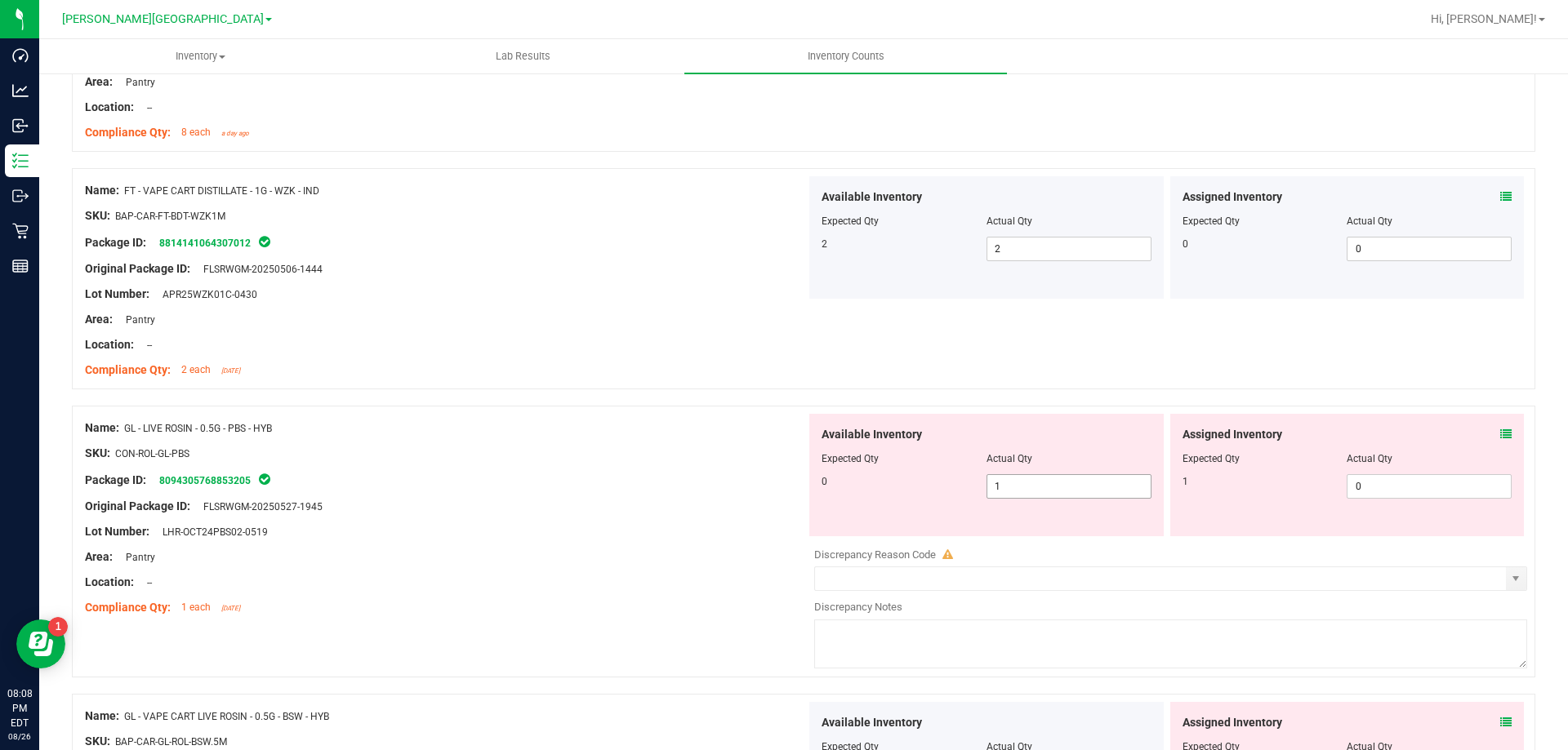
click at [1065, 493] on span "1 1" at bounding box center [1068, 487] width 165 height 25
click at [1065, 493] on input "1" at bounding box center [1068, 486] width 163 height 23
type input "0"
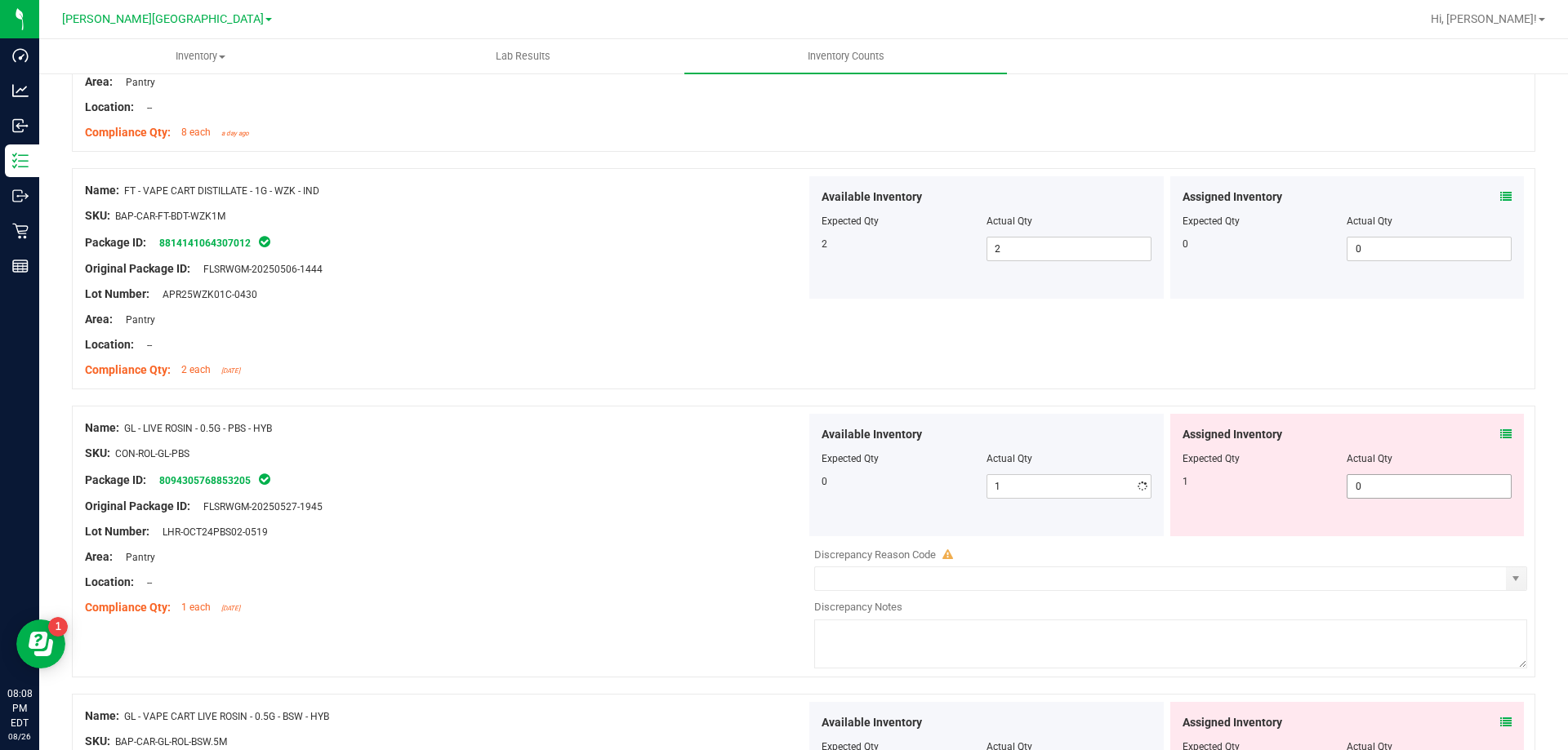
type input "0"
click at [1381, 478] on span "0 0" at bounding box center [1429, 487] width 165 height 25
click at [1381, 478] on input "0" at bounding box center [1429, 486] width 163 height 23
type input "1"
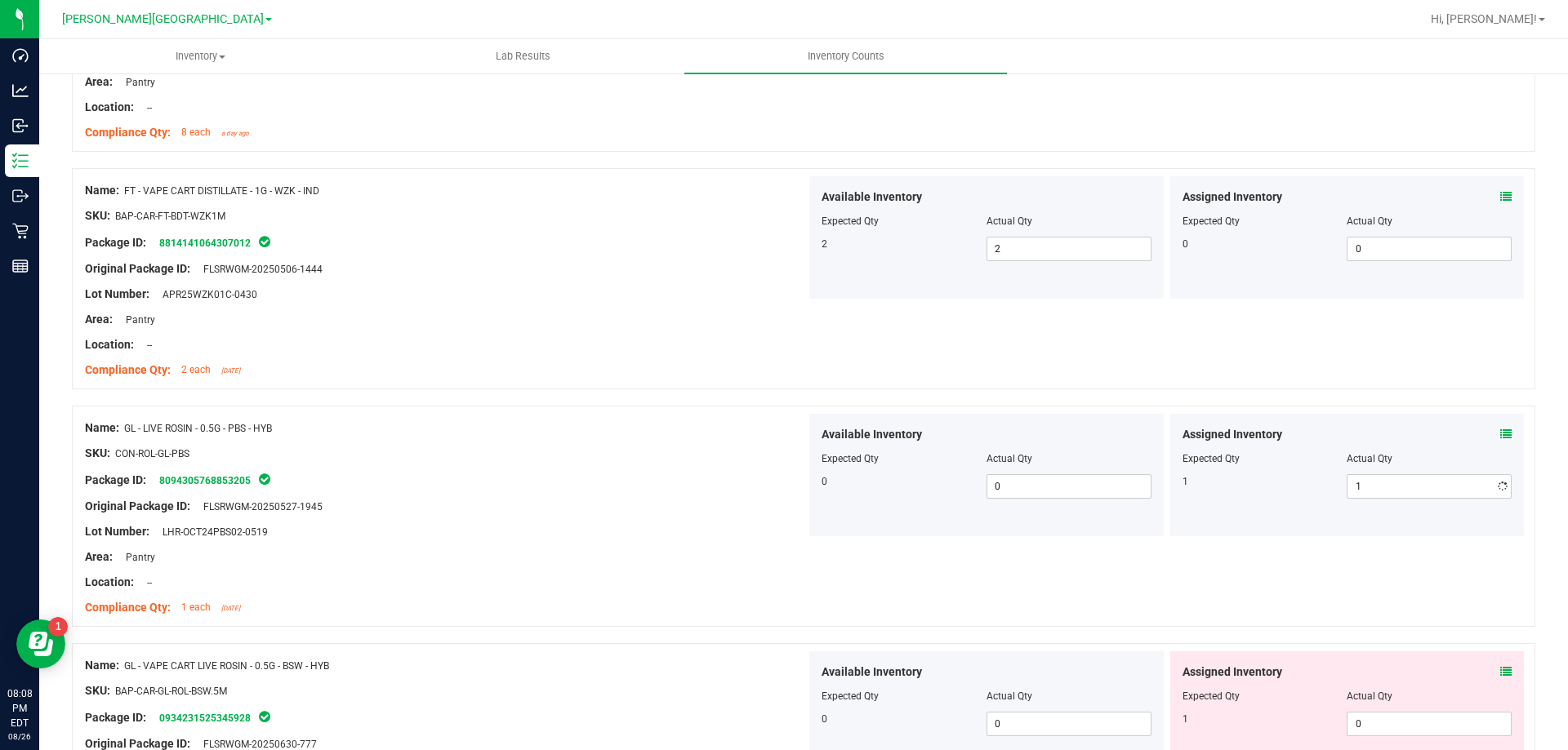
click at [1200, 515] on div "Assigned Inventory Expected Qty Actual Qty 1 1 1" at bounding box center [1347, 475] width 354 height 123
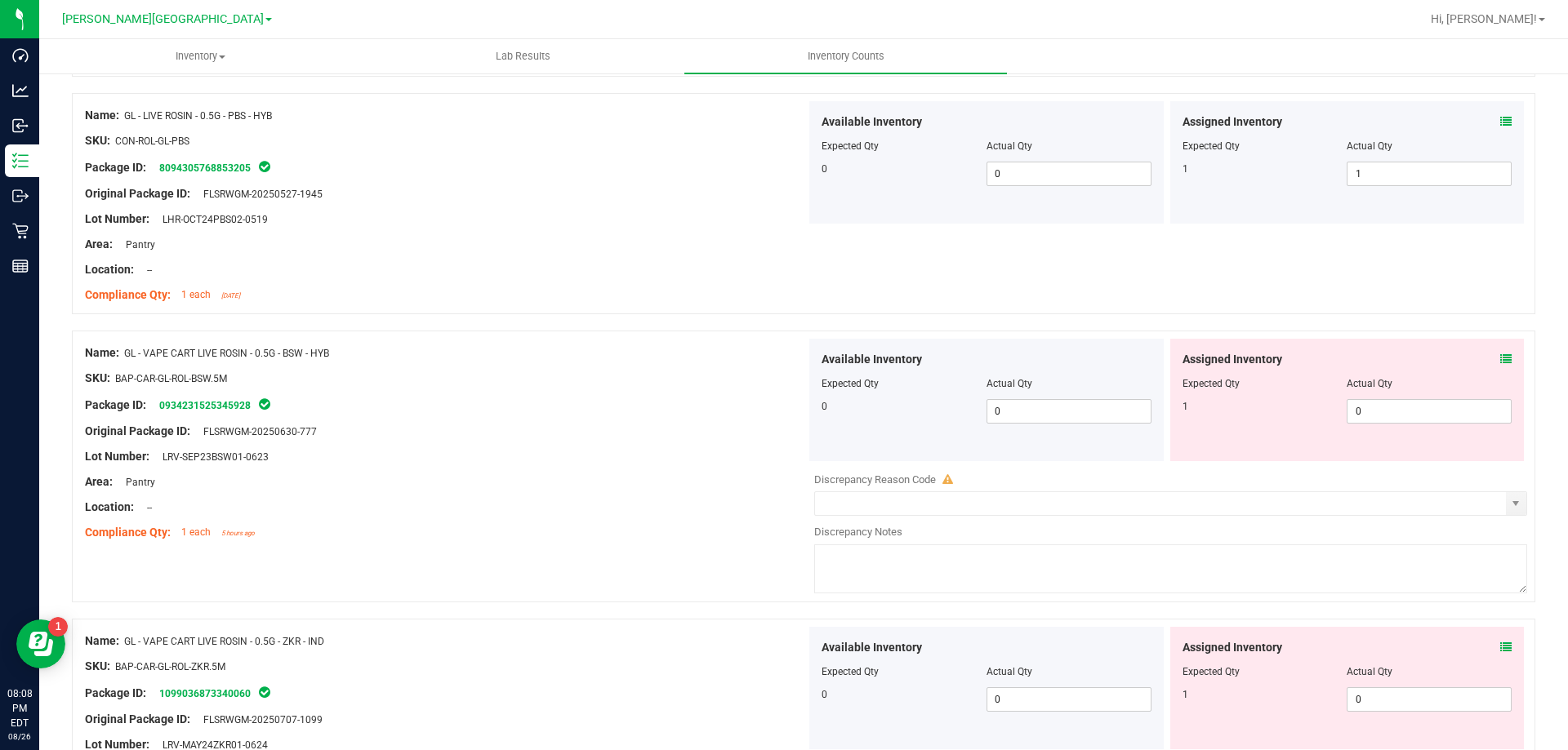
scroll to position [2613, 0]
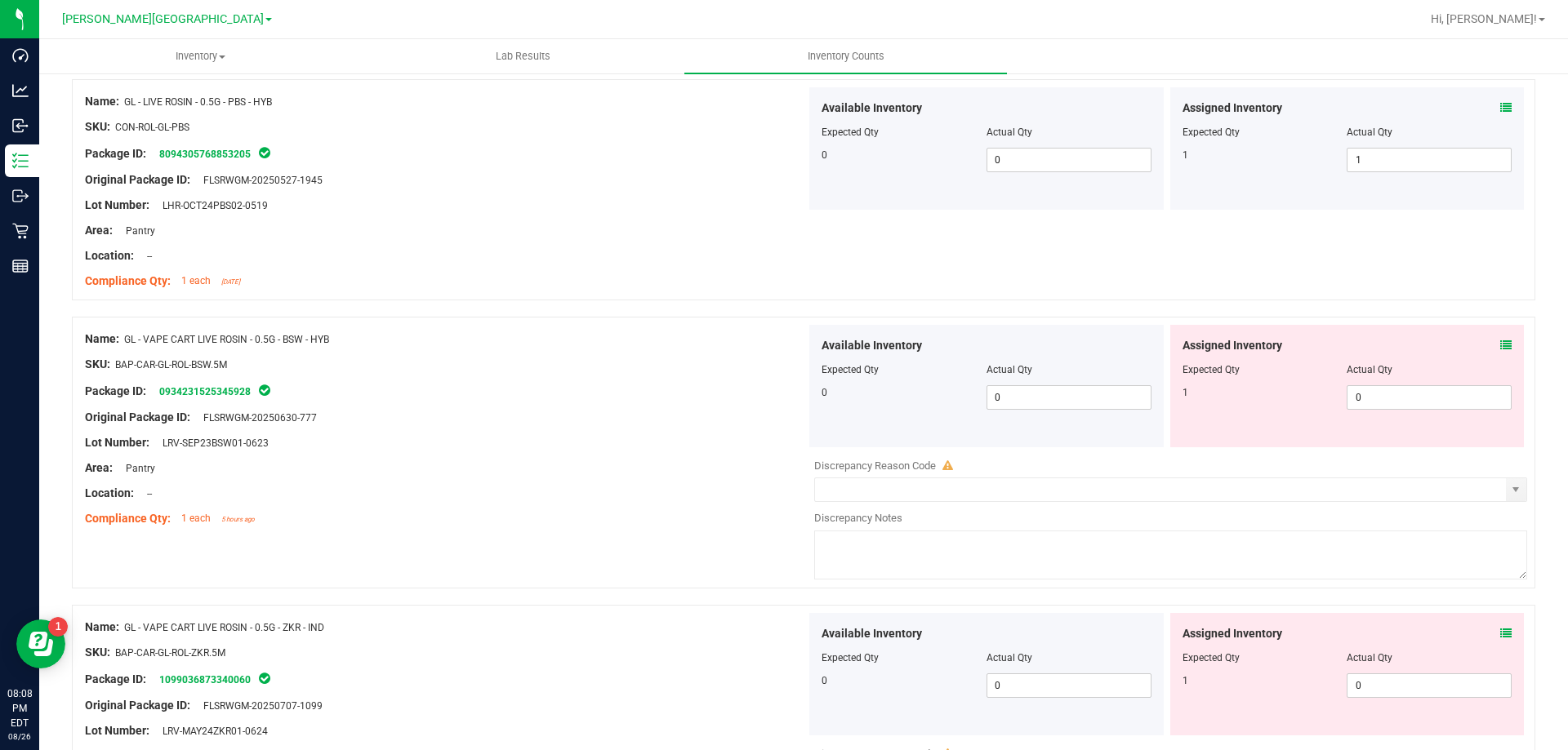
click at [1501, 339] on div "Assigned Inventory Expected Qty Actual Qty 1 0 0" at bounding box center [1347, 386] width 354 height 123
click at [1500, 341] on icon at bounding box center [1506, 345] width 12 height 12
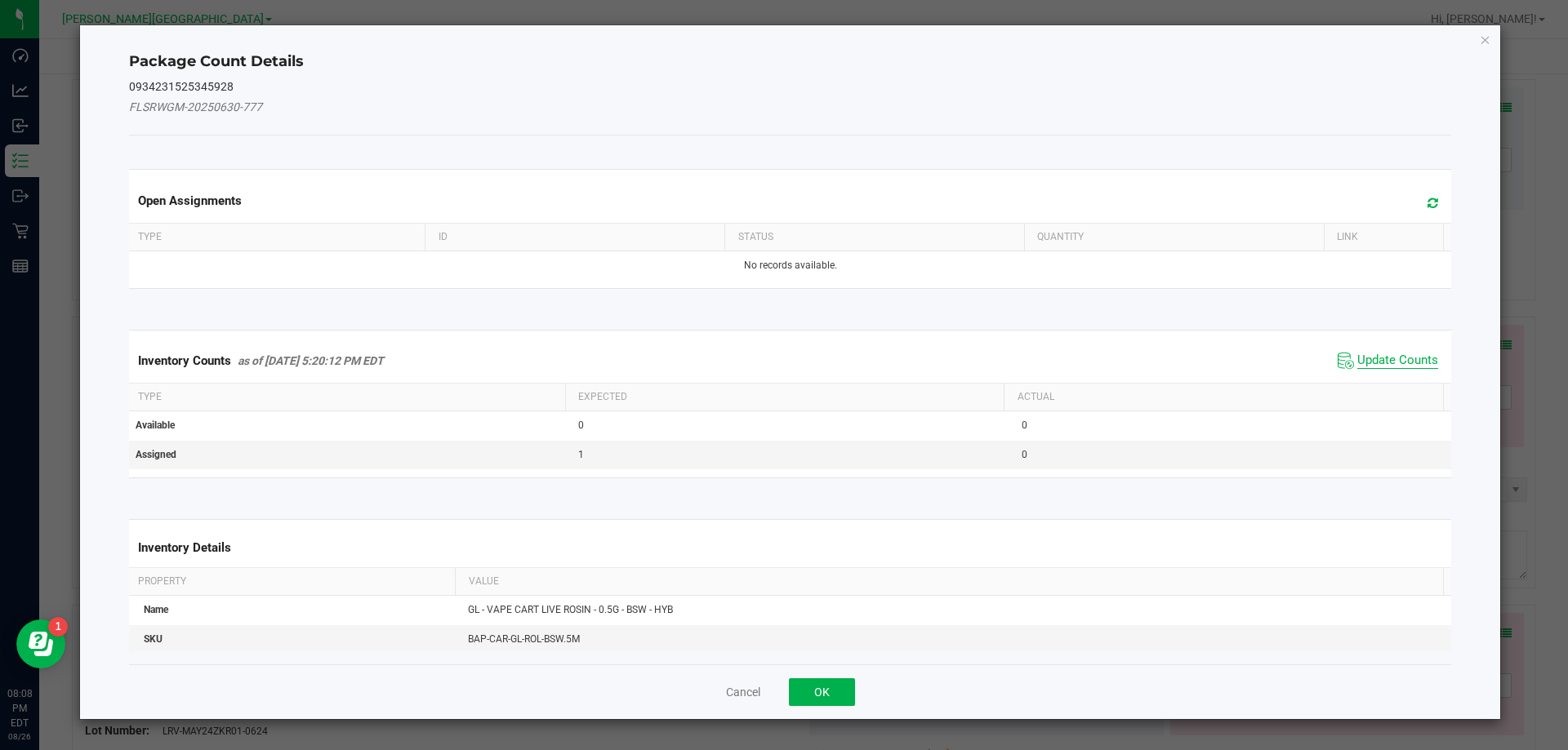
click at [1363, 355] on span "Update Counts" at bounding box center [1398, 361] width 81 height 17
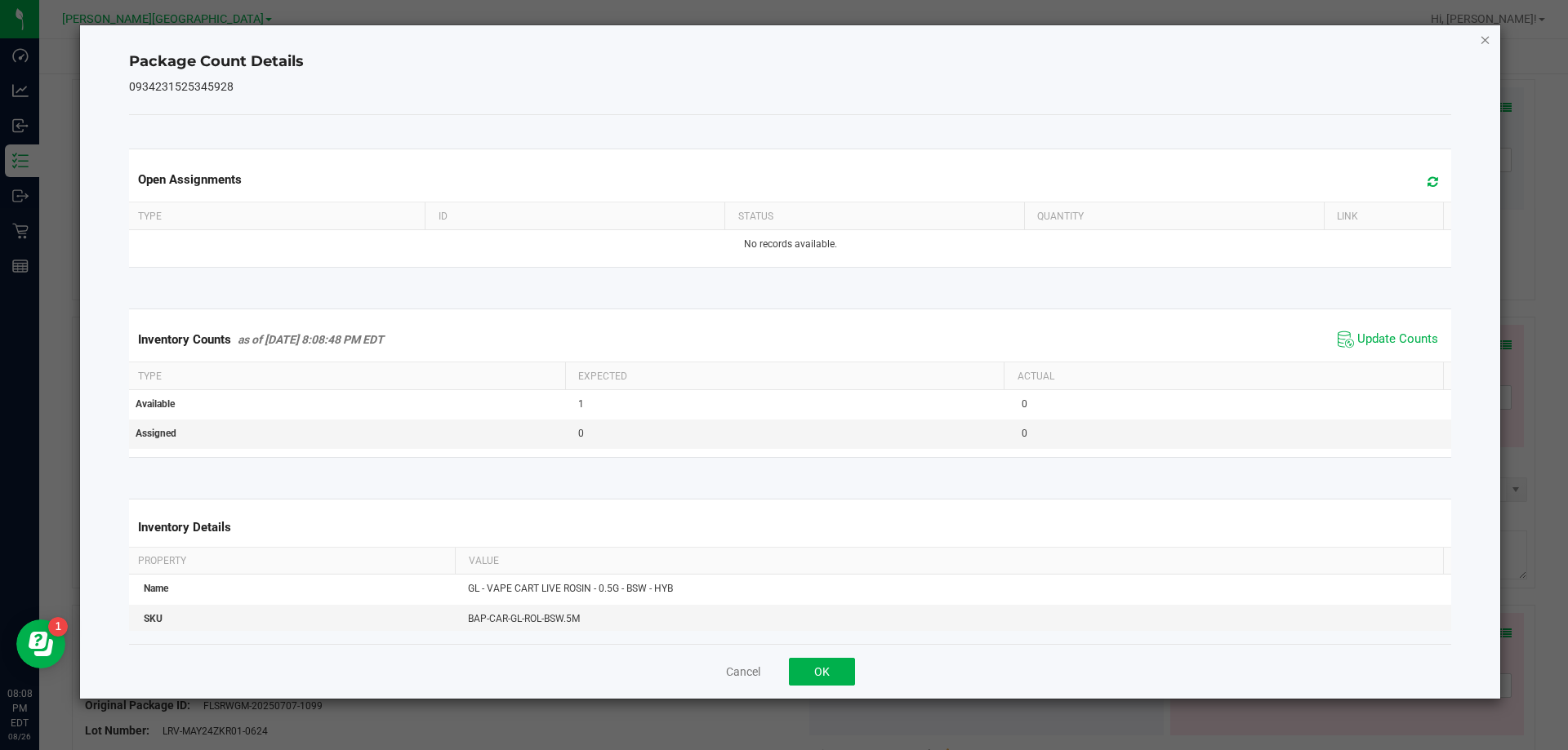
click at [1488, 38] on icon "Close" at bounding box center [1485, 40] width 12 height 20
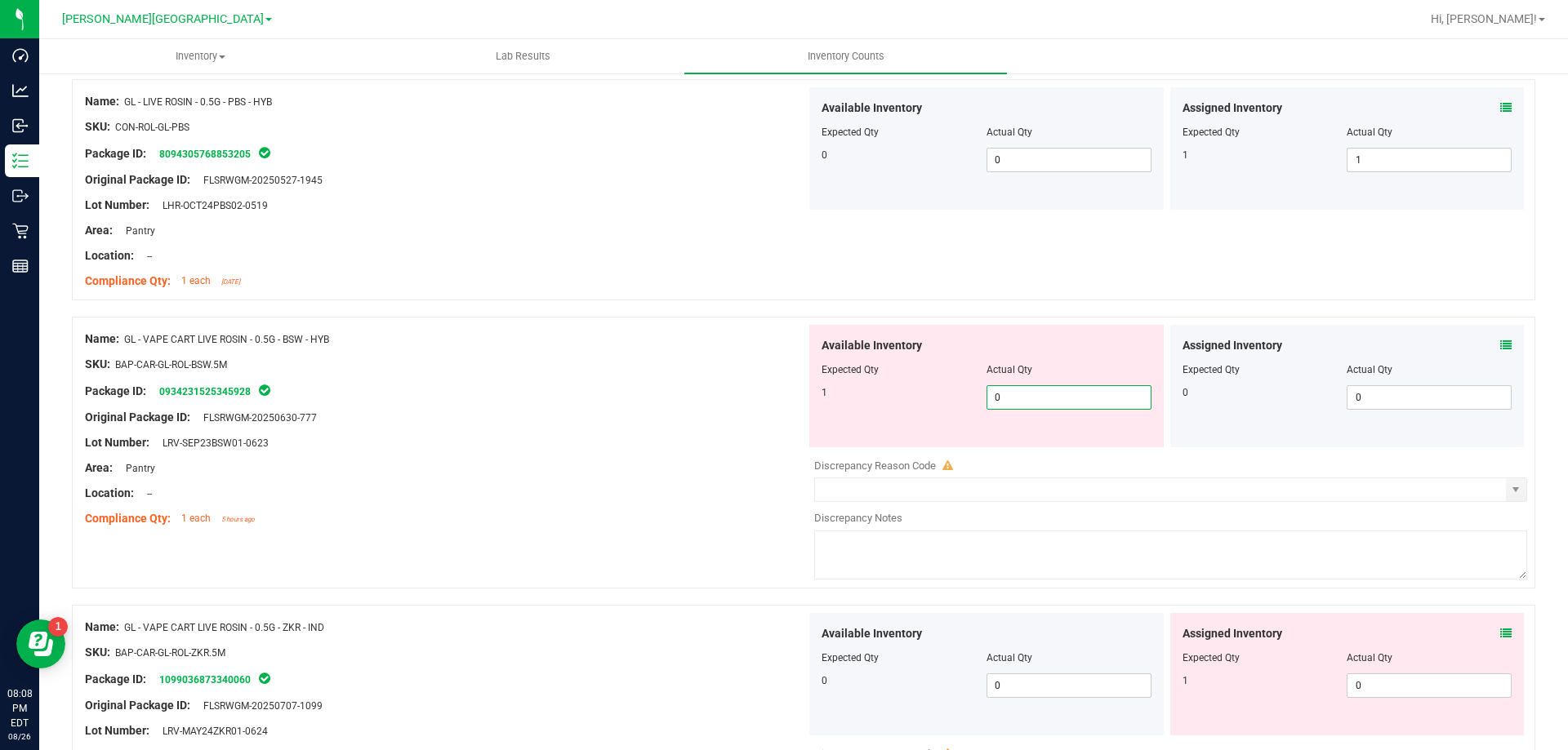
click at [1059, 394] on span "0 0" at bounding box center [1068, 398] width 165 height 25
click at [1059, 394] on input "0" at bounding box center [1068, 397] width 163 height 23
type input "1"
click at [1496, 629] on div "Assigned Inventory Expected Qty Actual Qty 1 0 0" at bounding box center [1347, 675] width 354 height 123
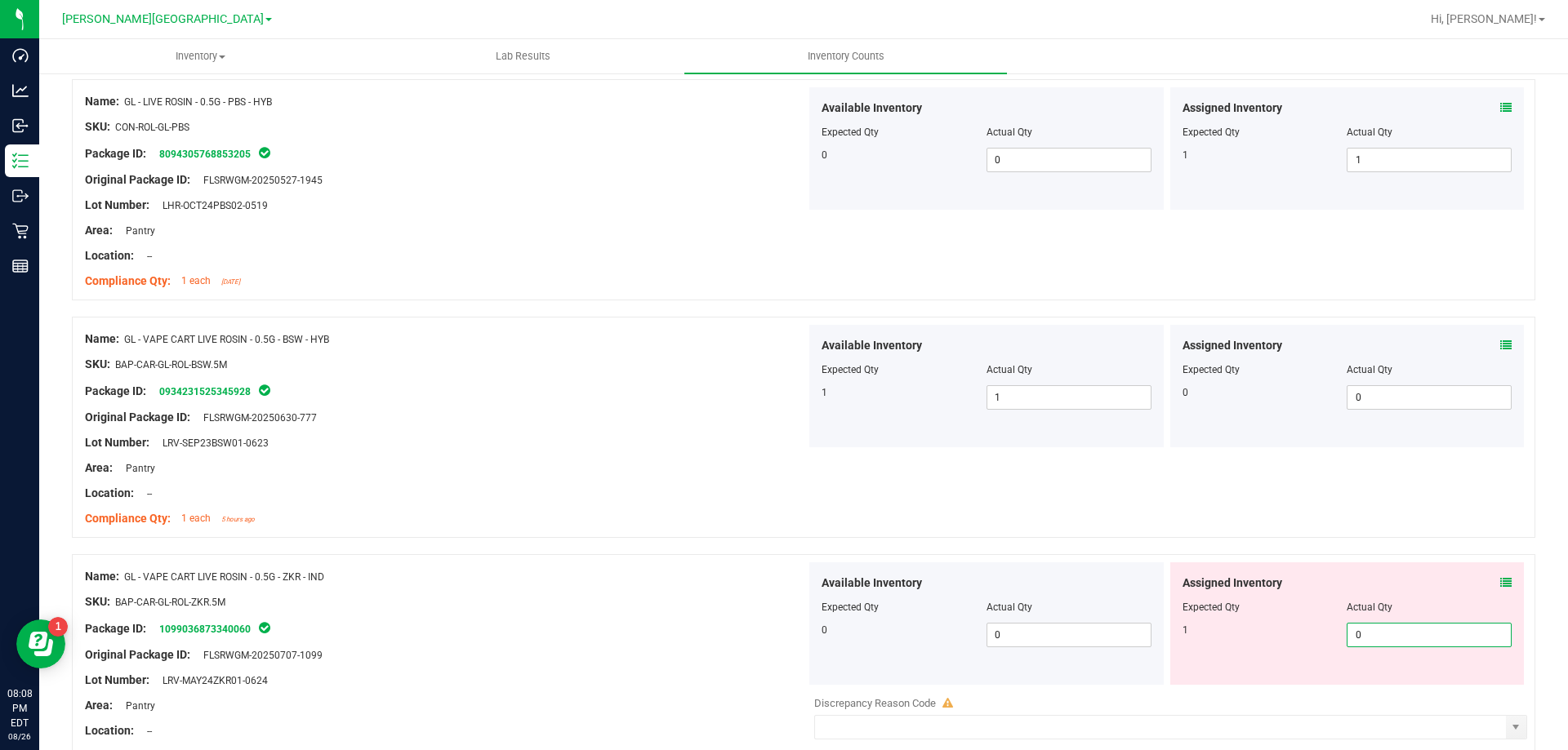
click at [1494, 629] on input "0" at bounding box center [1429, 635] width 163 height 23
click at [1500, 582] on icon at bounding box center [1506, 584] width 12 height 12
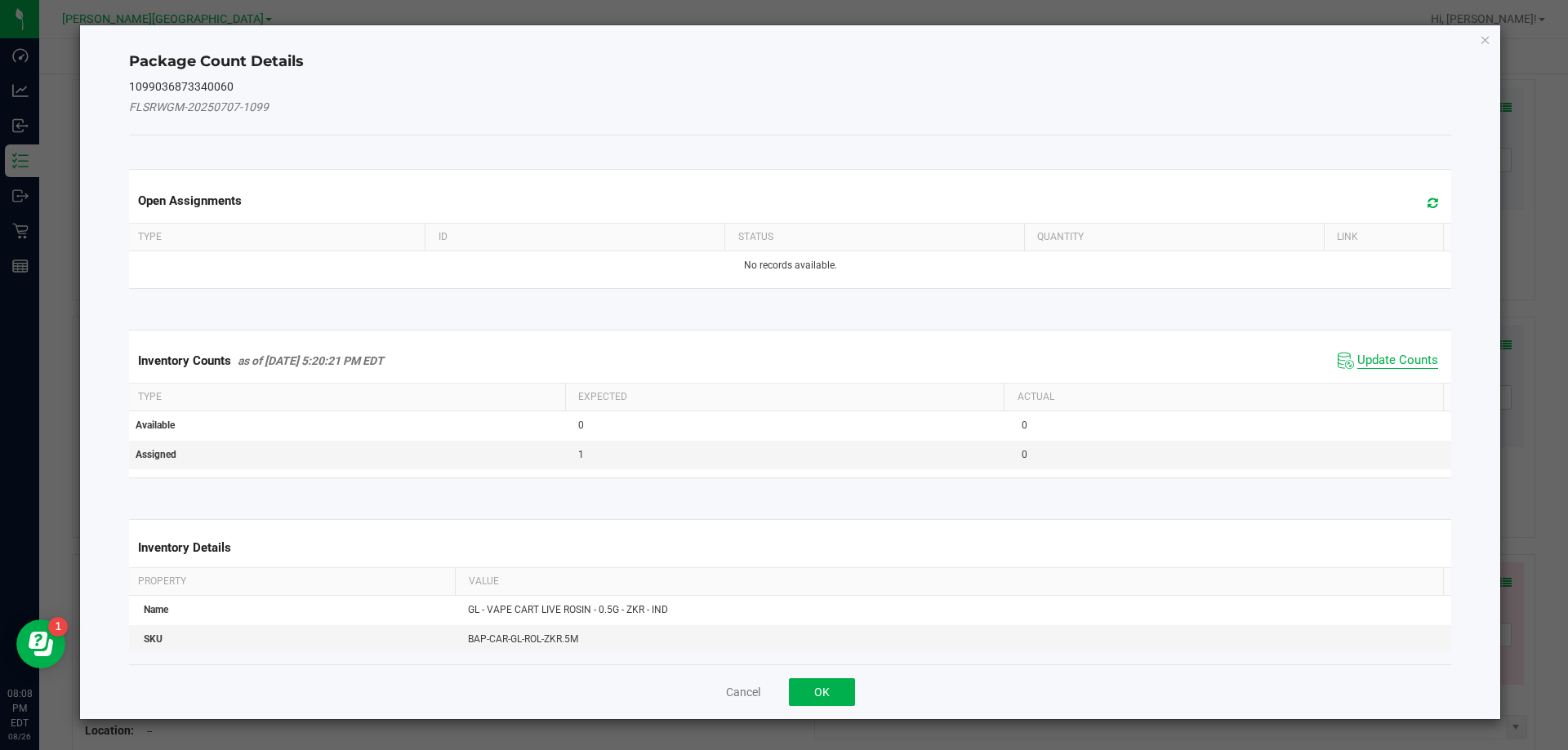
click at [1386, 355] on span "Update Counts" at bounding box center [1398, 361] width 81 height 17
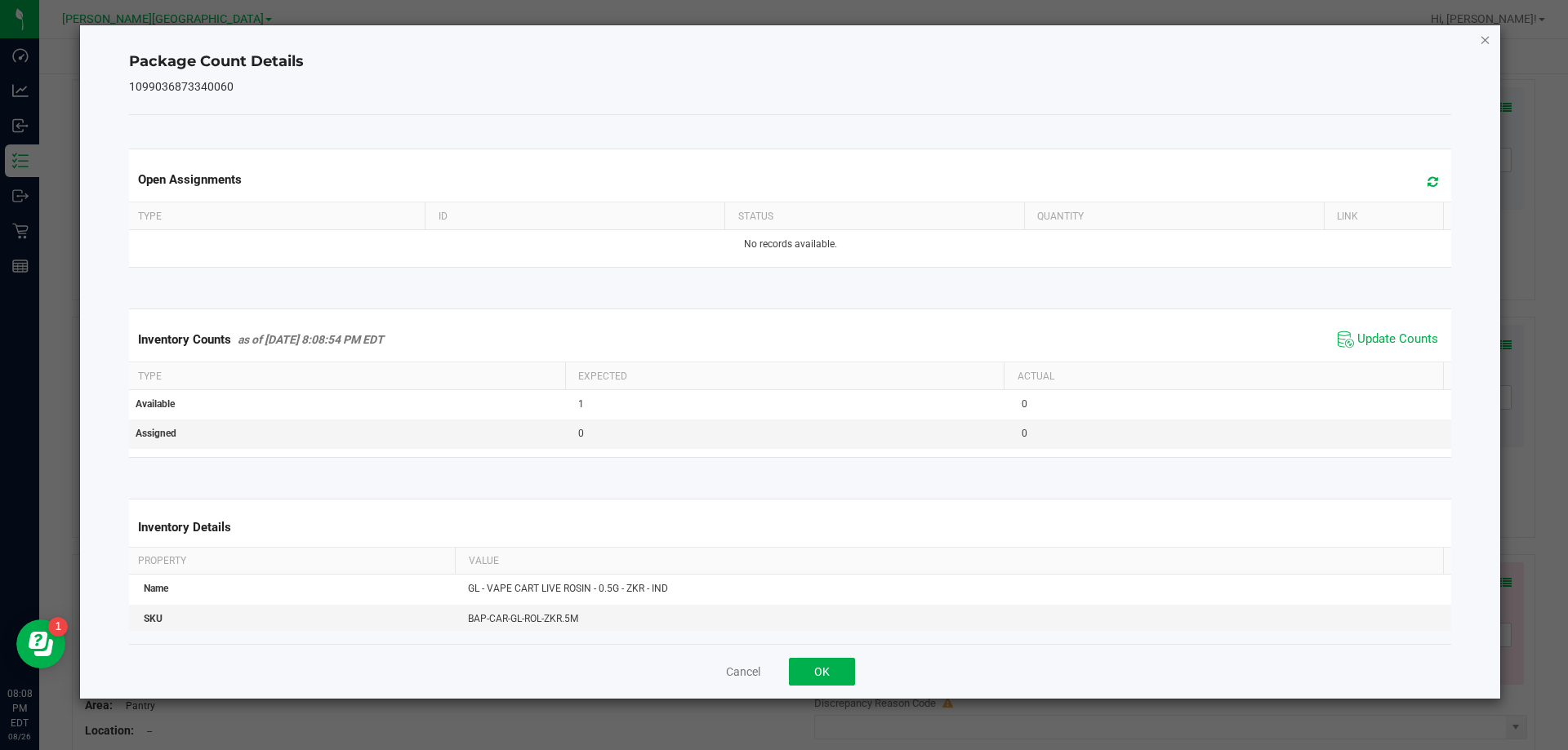
click at [1489, 31] on icon "Close" at bounding box center [1485, 40] width 12 height 20
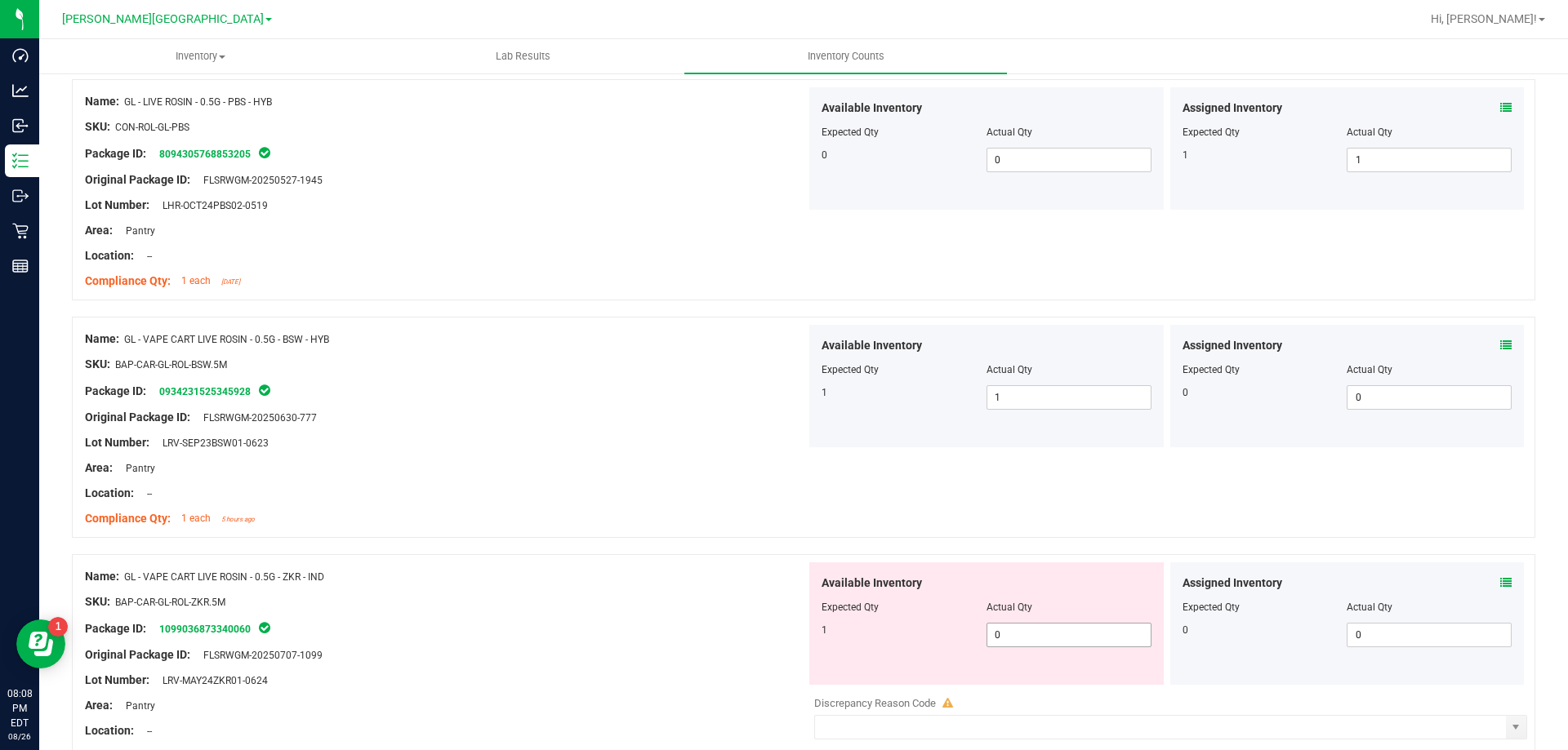
click at [1009, 628] on span "0 0" at bounding box center [1068, 635] width 165 height 25
click at [0, 0] on input "0" at bounding box center [0, 0] width 0 height 0
type input "1"
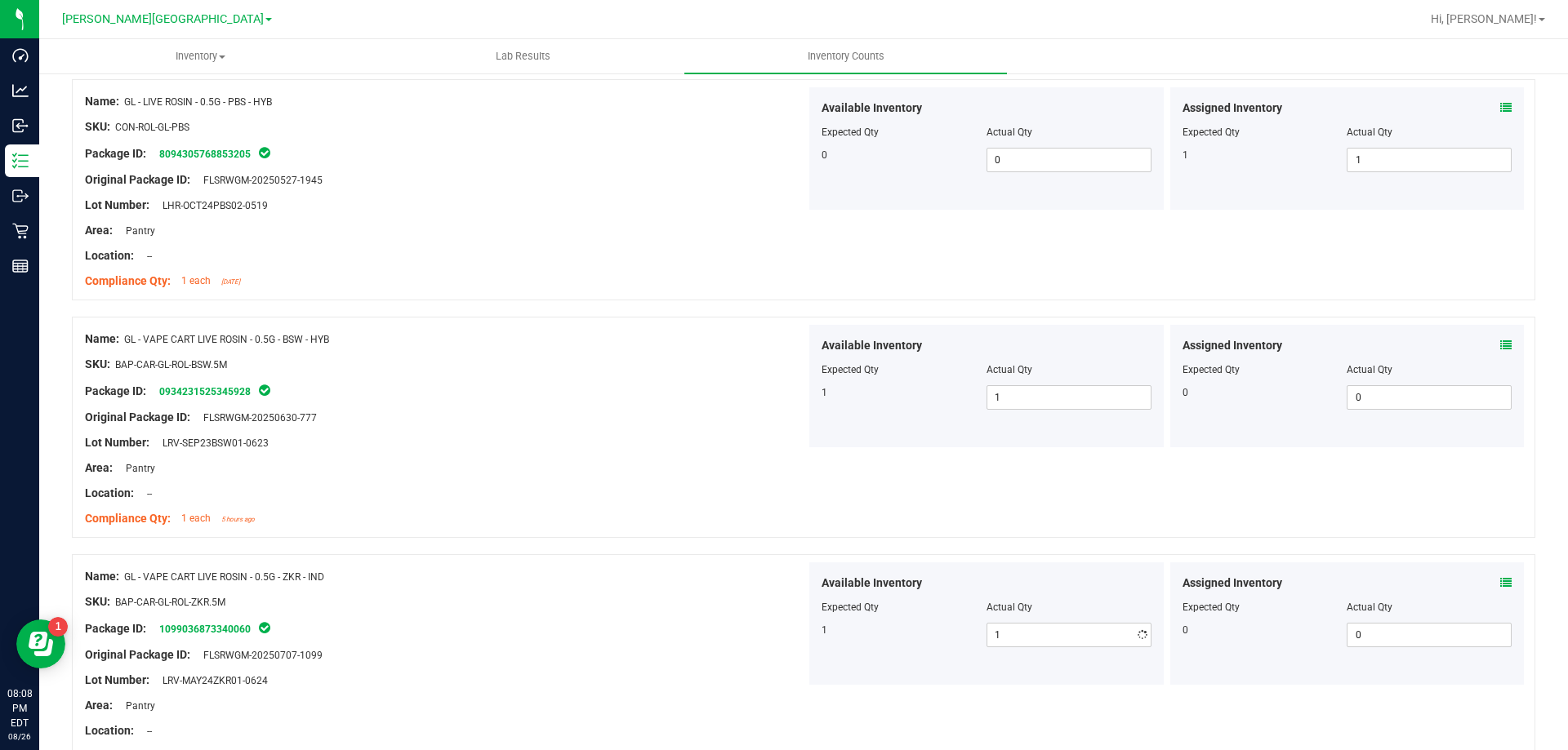
click at [870, 596] on div at bounding box center [985, 596] width 329 height 8
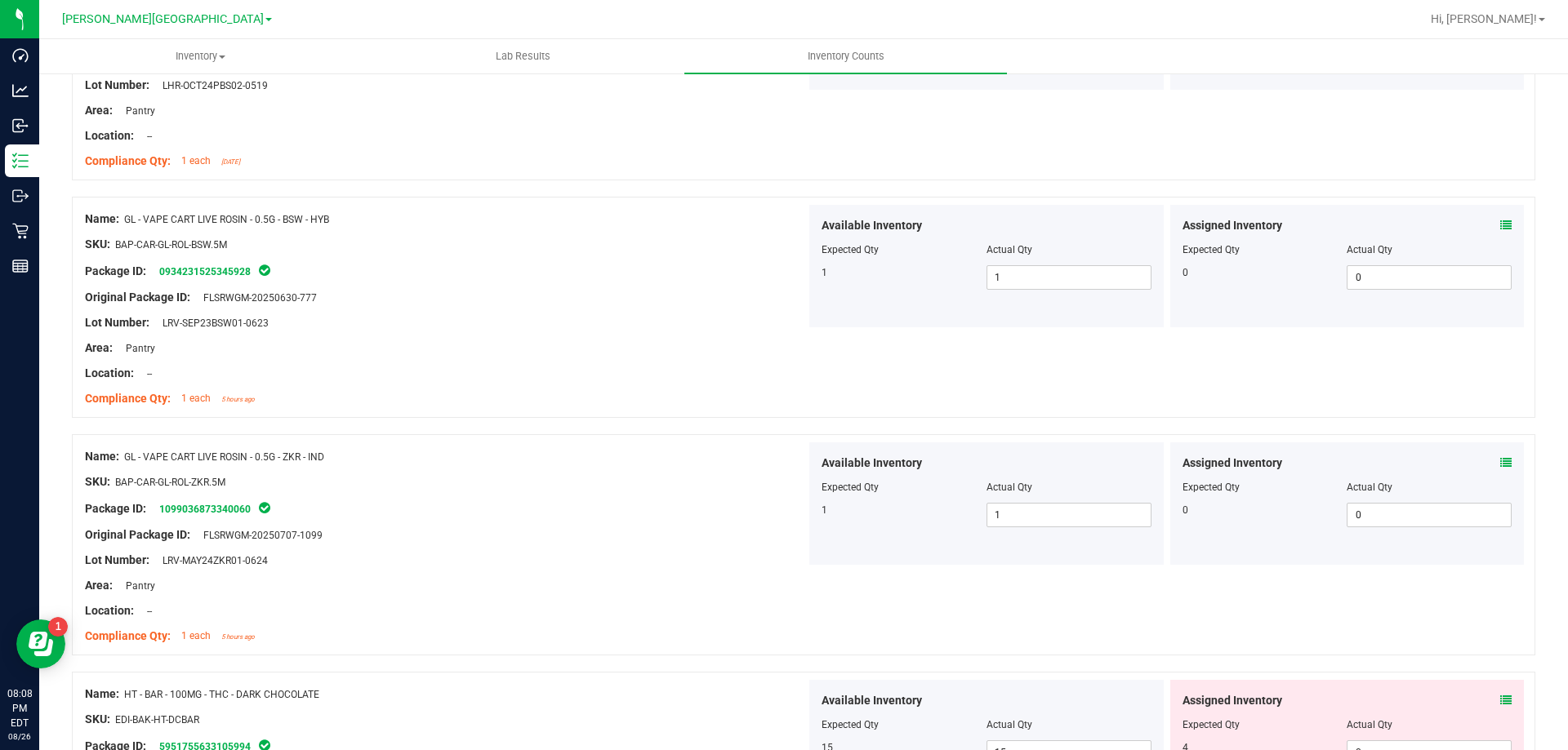
scroll to position [2940, 0]
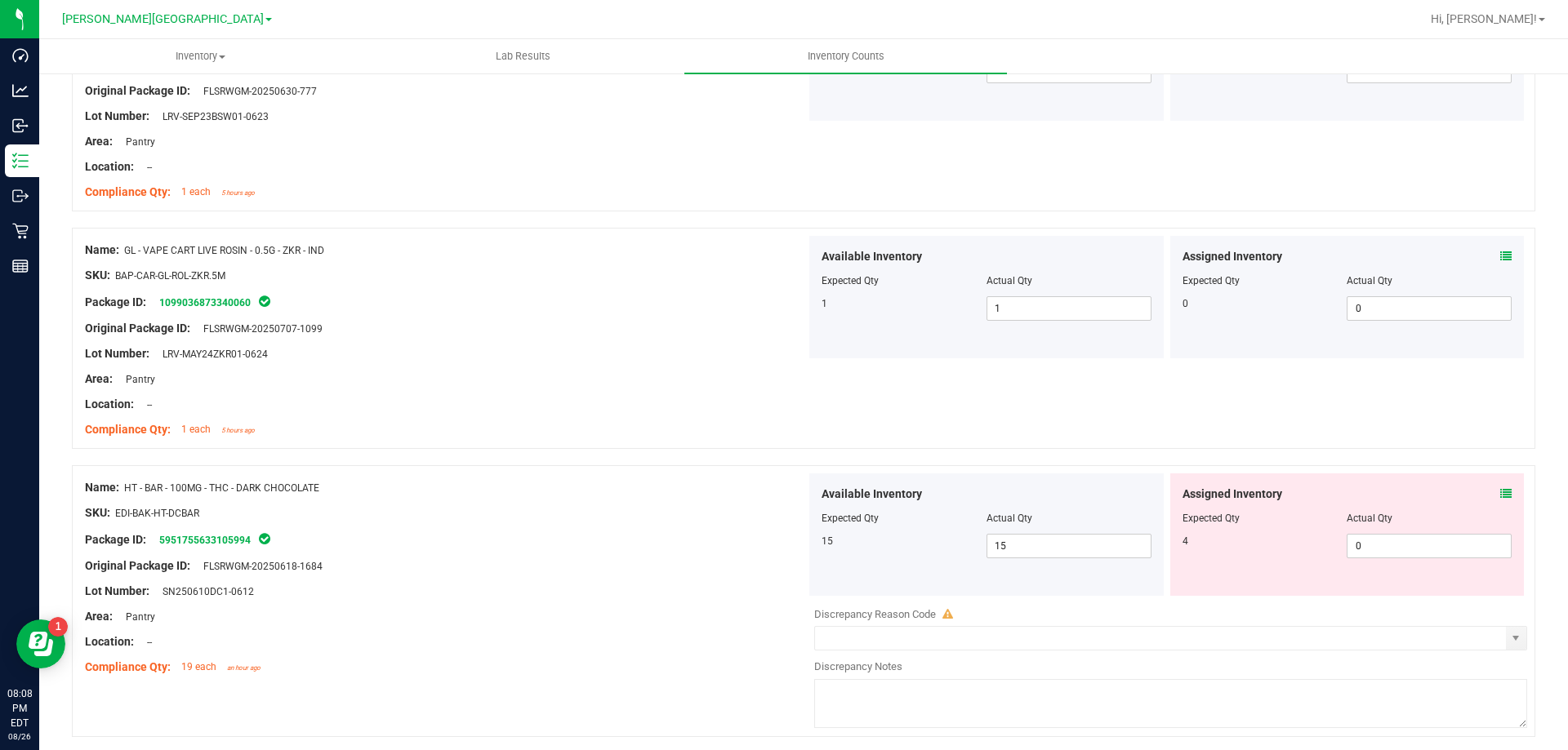
click at [1500, 493] on icon at bounding box center [1506, 495] width 12 height 12
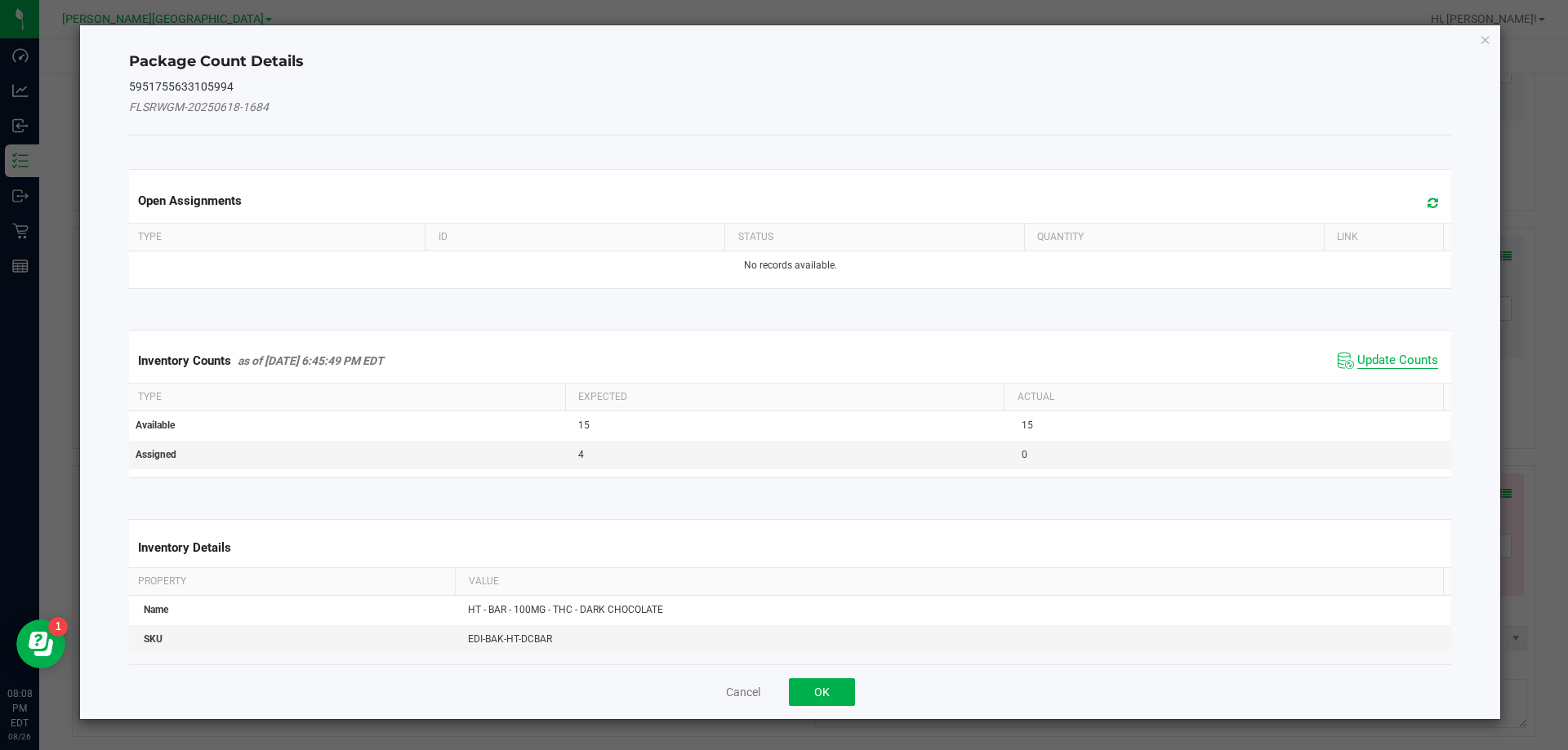
click at [1407, 366] on span "Update Counts" at bounding box center [1398, 361] width 81 height 17
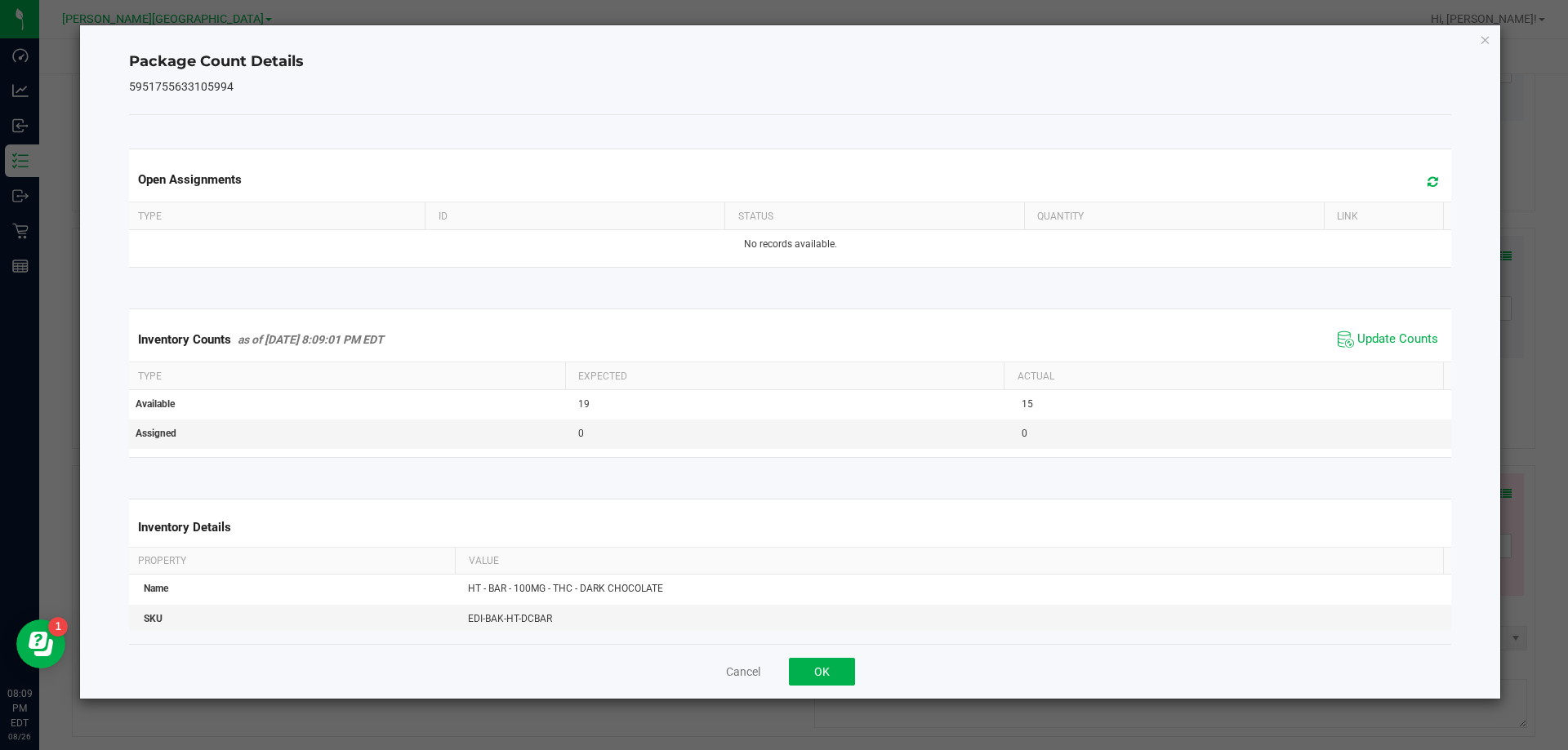
drag, startPoint x: 1487, startPoint y: 36, endPoint x: 1479, endPoint y: 37, distance: 8.1
click at [1486, 33] on icon "Close" at bounding box center [1485, 40] width 12 height 20
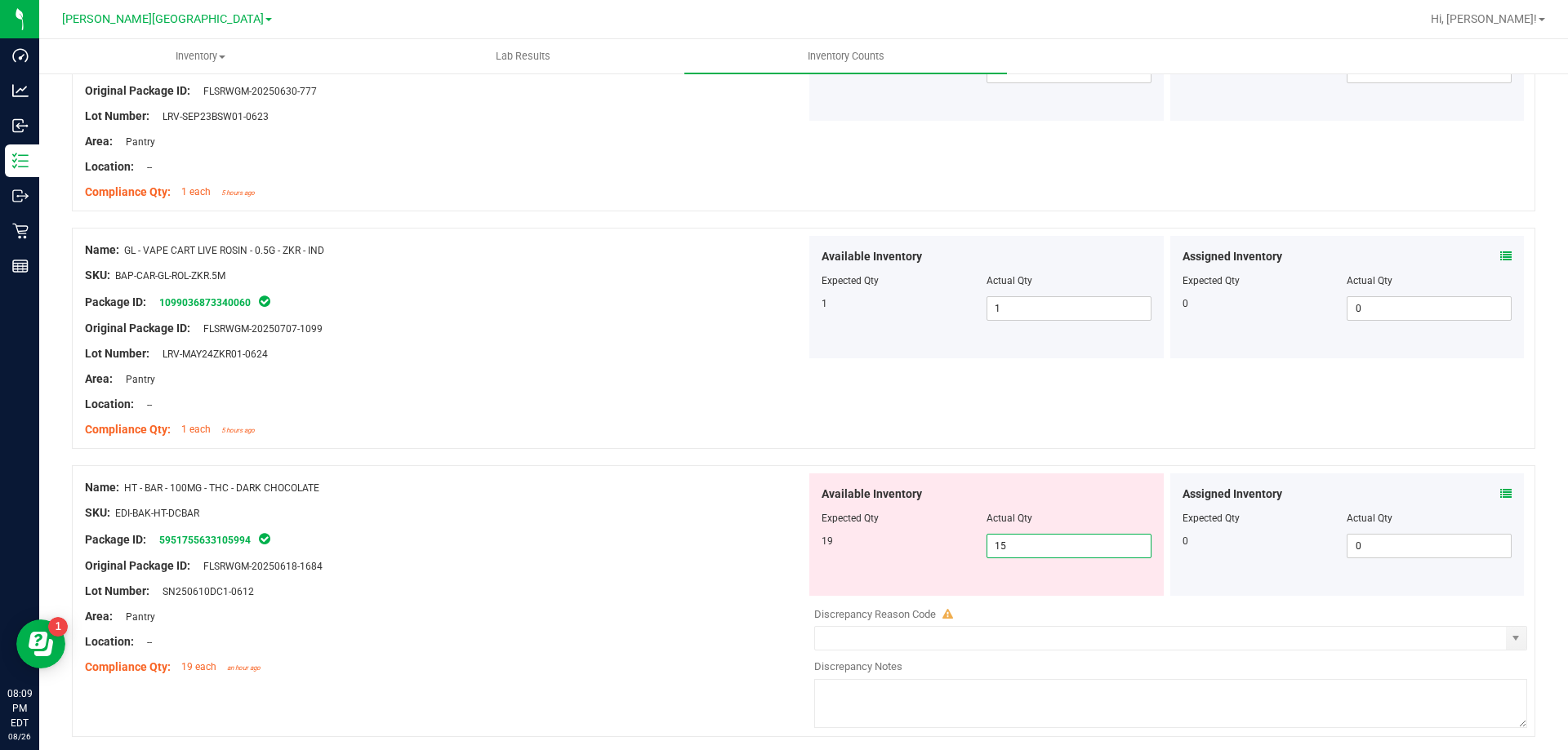
click at [1063, 543] on span "15 15" at bounding box center [1068, 546] width 165 height 25
click at [1063, 543] on input "15" at bounding box center [1068, 546] width 163 height 23
type input "19"
click at [834, 469] on div "Name: HT - BAR - 100MG - THC - DARK CHOCOLATE SKU: EDI-BAK-HT-DCBAR Package ID:…" at bounding box center [803, 601] width 1463 height 272
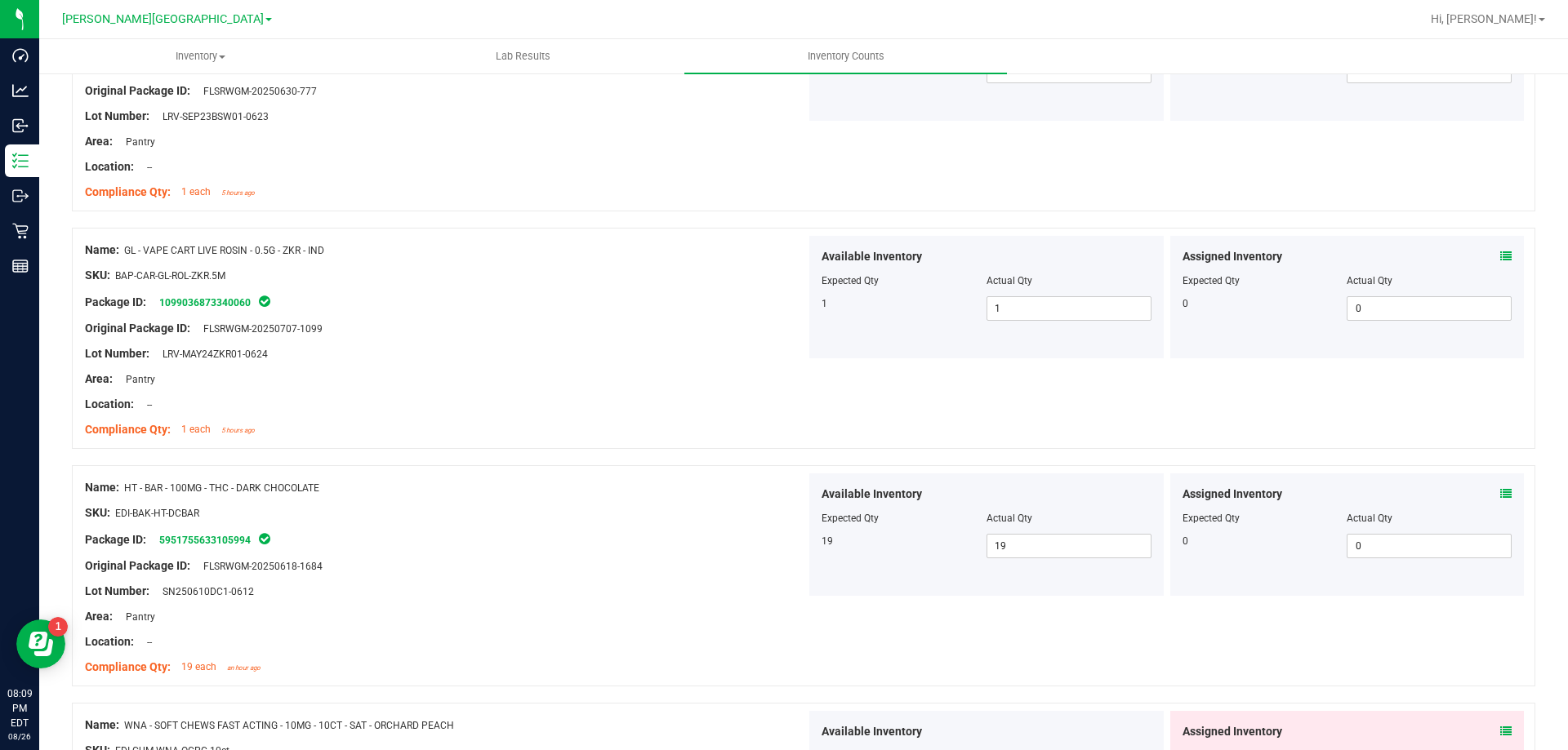
scroll to position [3185, 0]
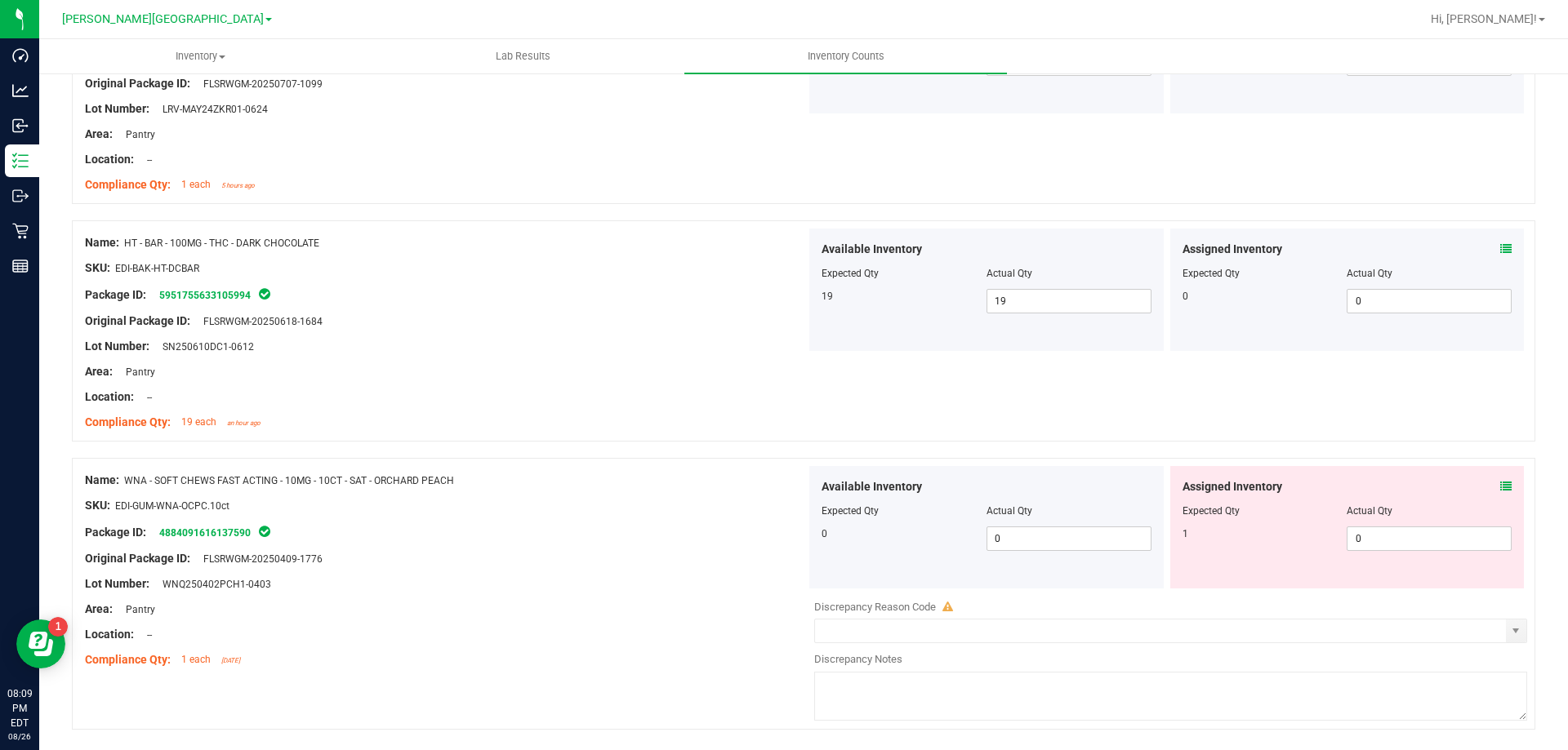
click at [1500, 484] on icon at bounding box center [1506, 487] width 12 height 12
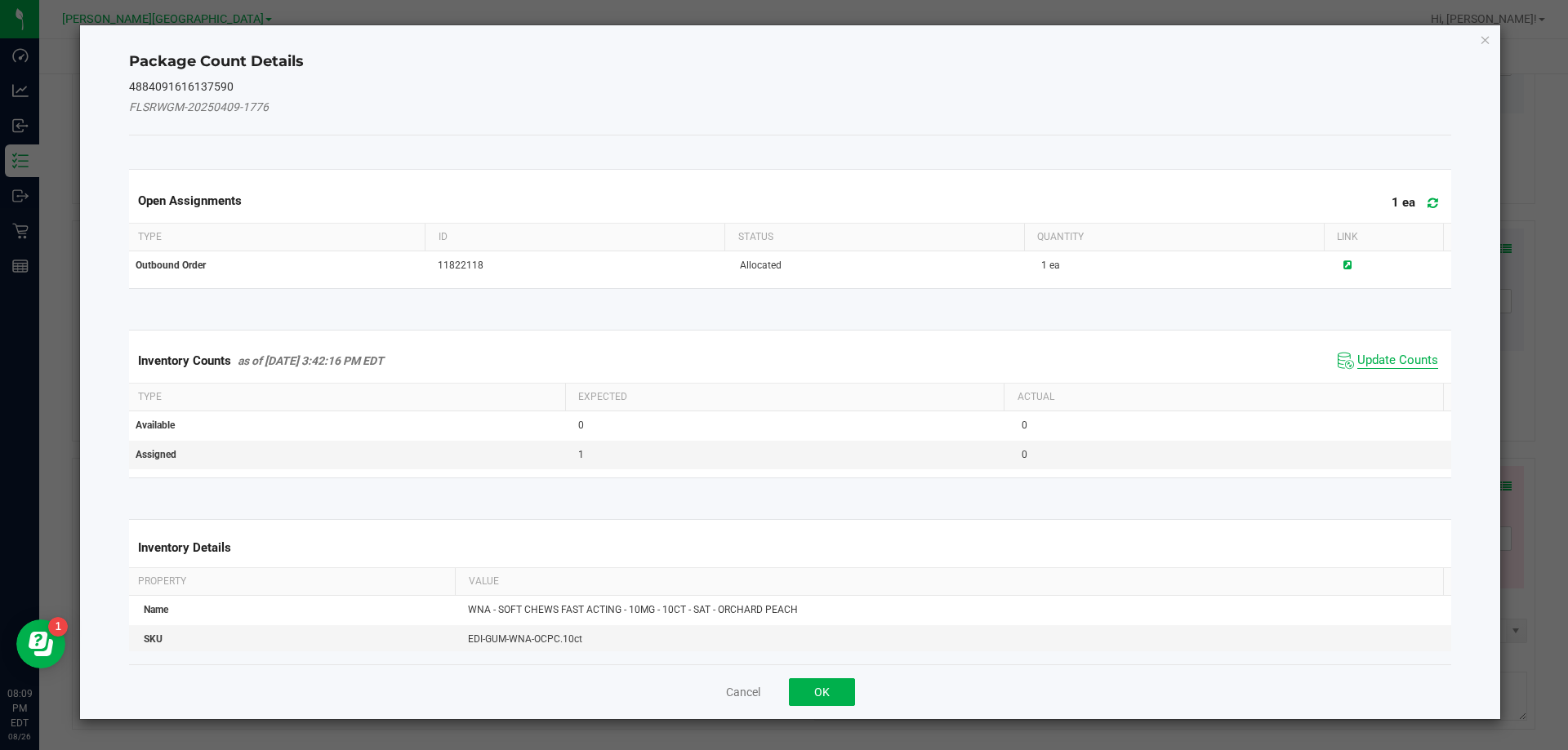
click at [1383, 353] on span "Update Counts" at bounding box center [1398, 361] width 81 height 17
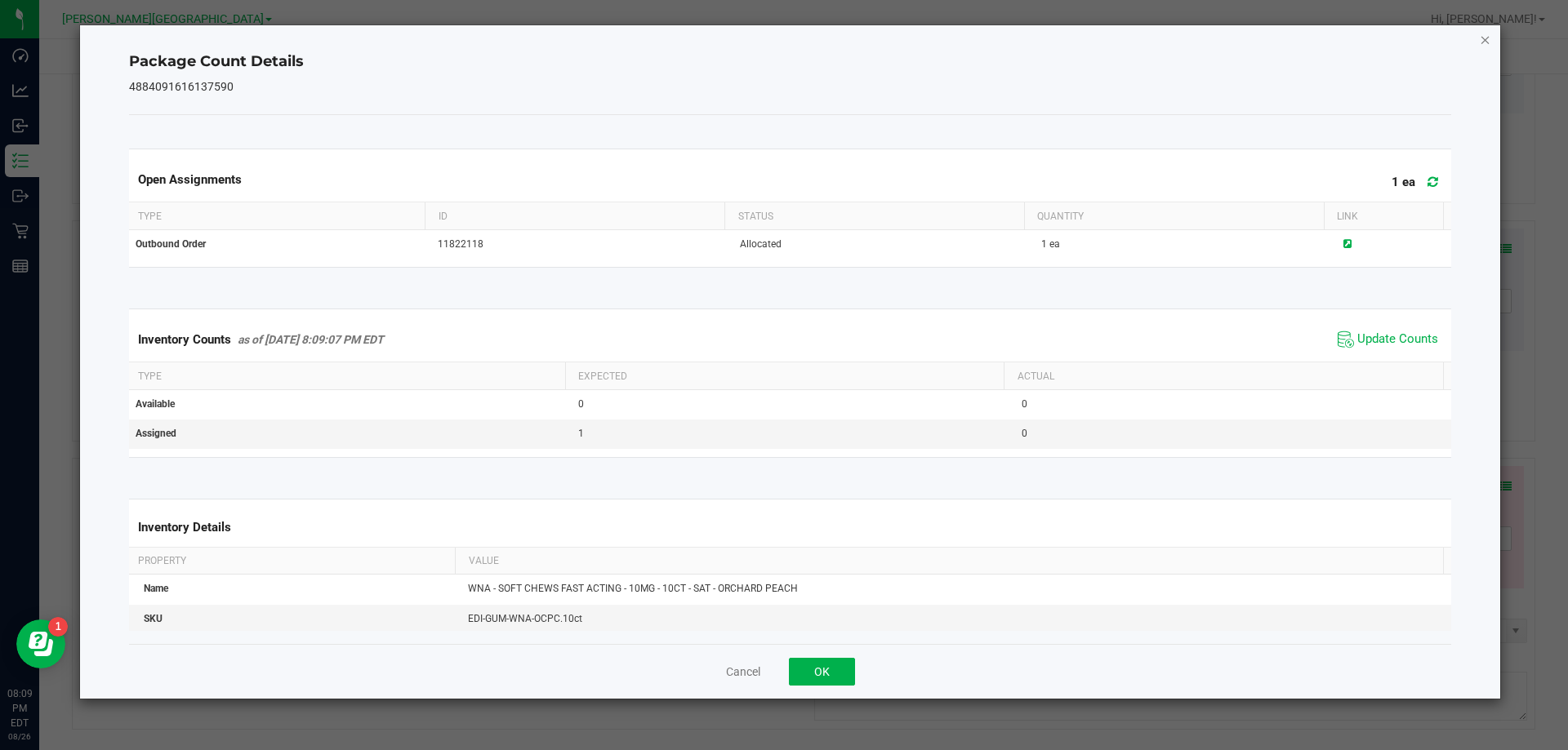
click at [1480, 40] on icon "Close" at bounding box center [1485, 40] width 12 height 20
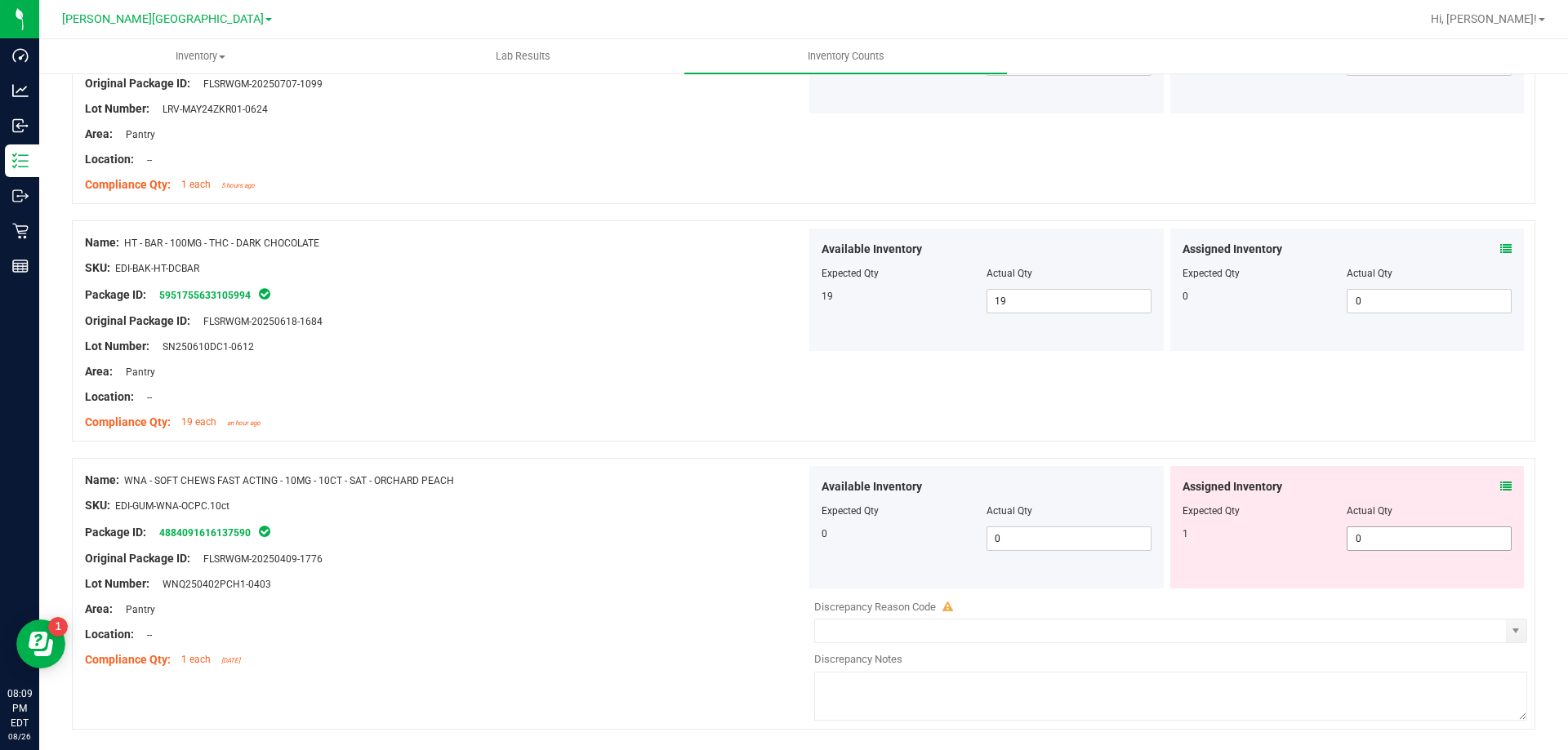
click at [1353, 538] on span "0 0" at bounding box center [1429, 538] width 165 height 25
click at [1353, 538] on input "0" at bounding box center [1429, 538] width 163 height 23
type input "1"
click at [1249, 548] on div "1 1 1" at bounding box center [1346, 538] width 329 height 25
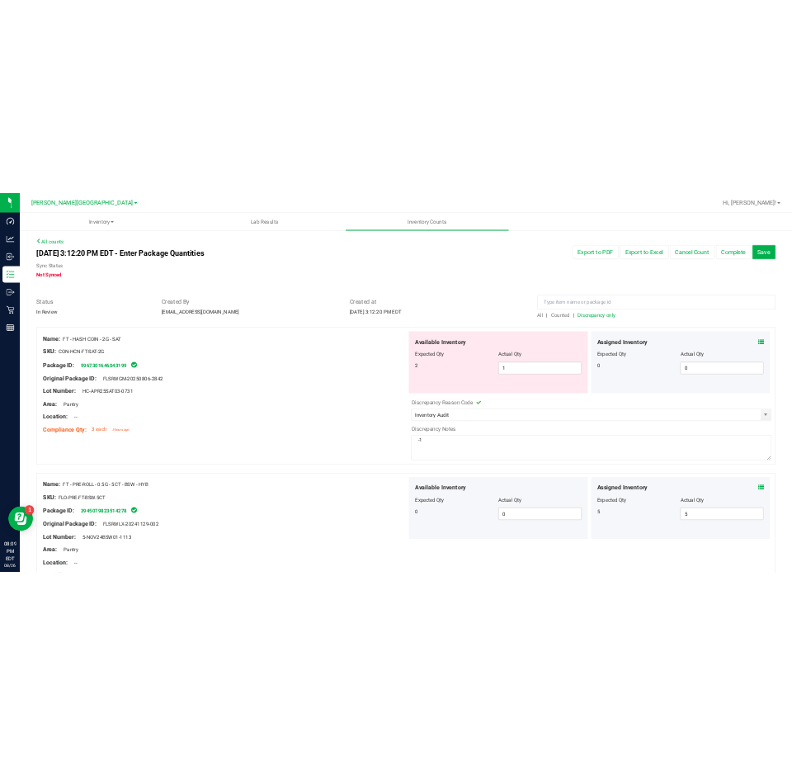
scroll to position [0, 0]
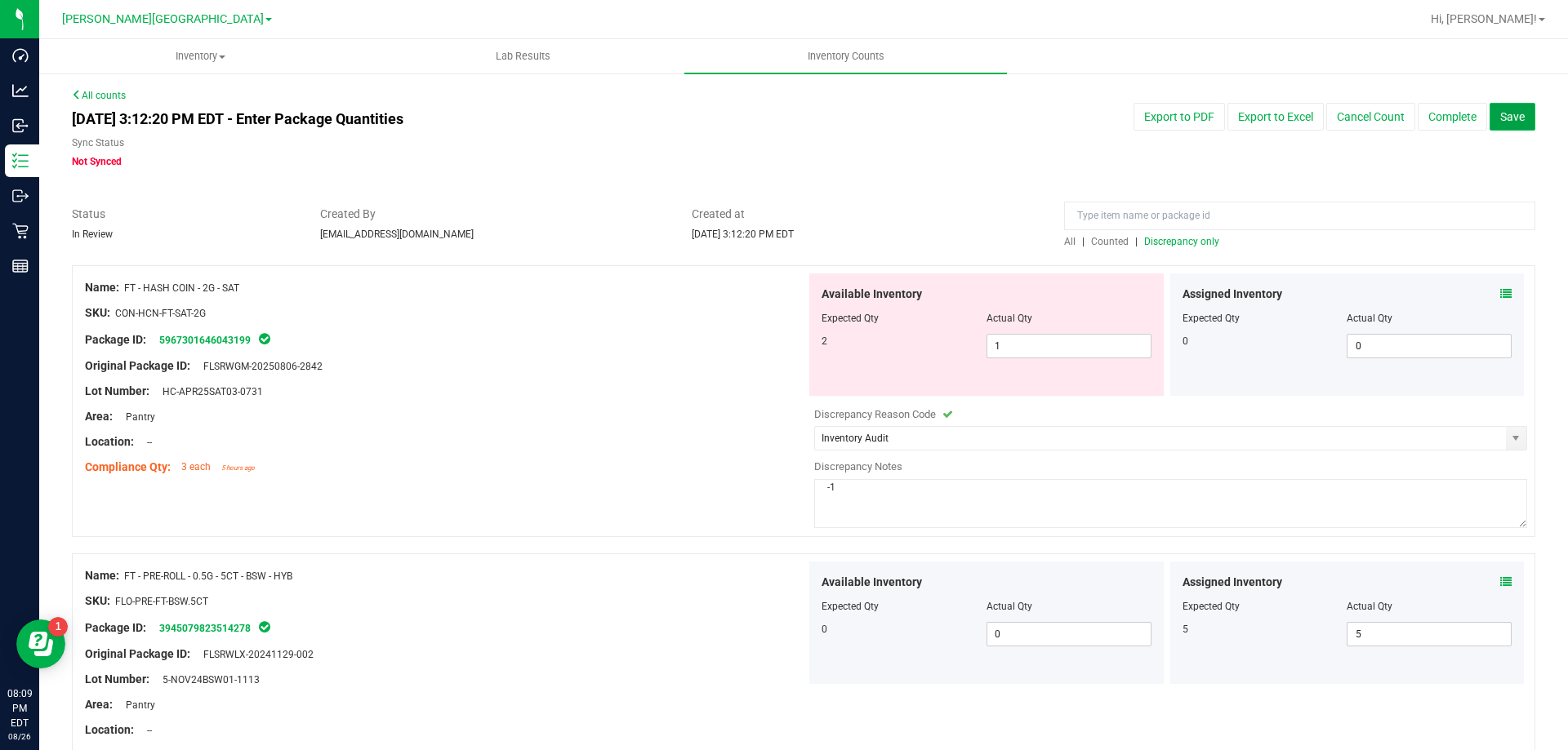
click at [1502, 118] on span "Save" at bounding box center [1512, 116] width 25 height 13
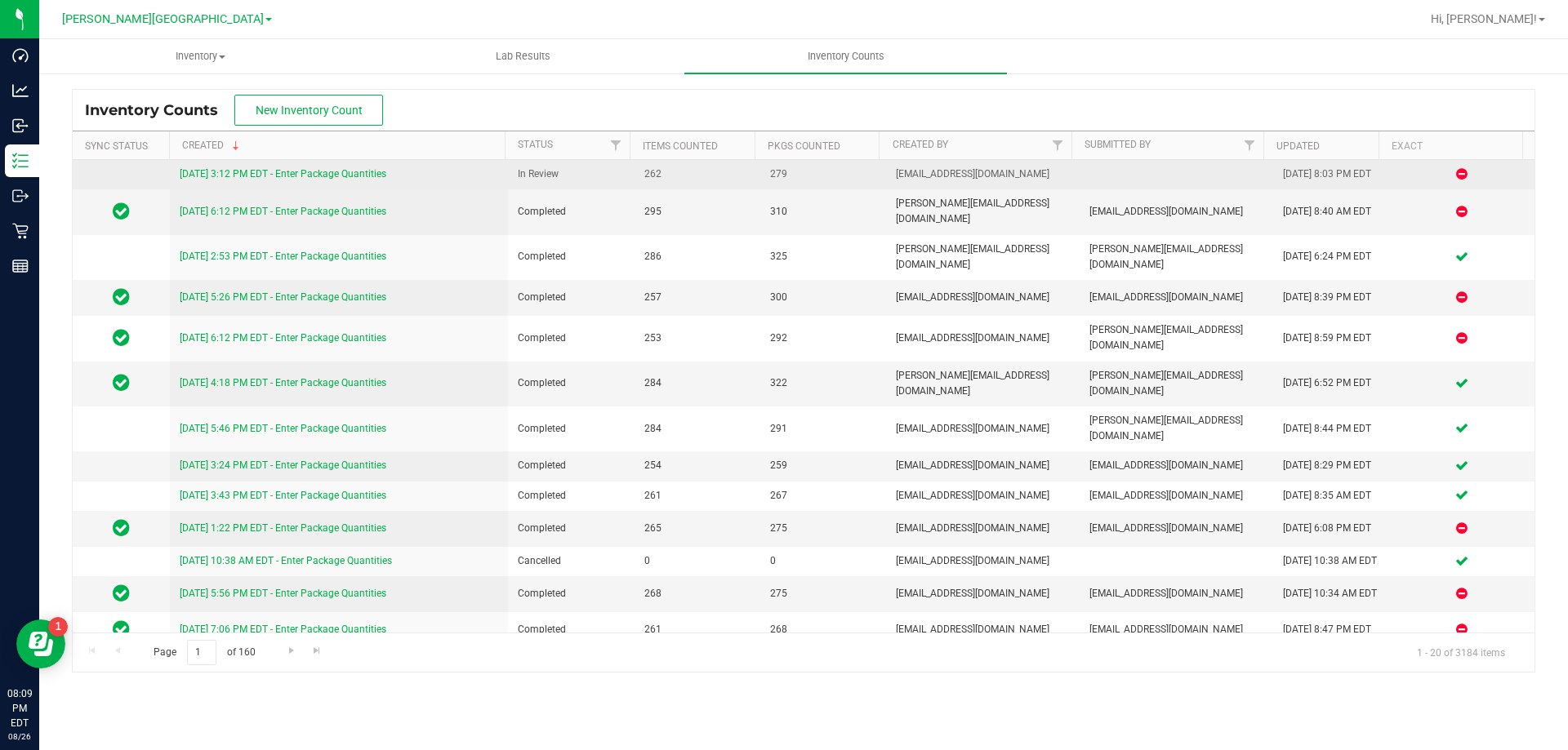
click at [300, 170] on link "[DATE] 3:12 PM EDT - Enter Package Quantities" at bounding box center [283, 174] width 207 height 12
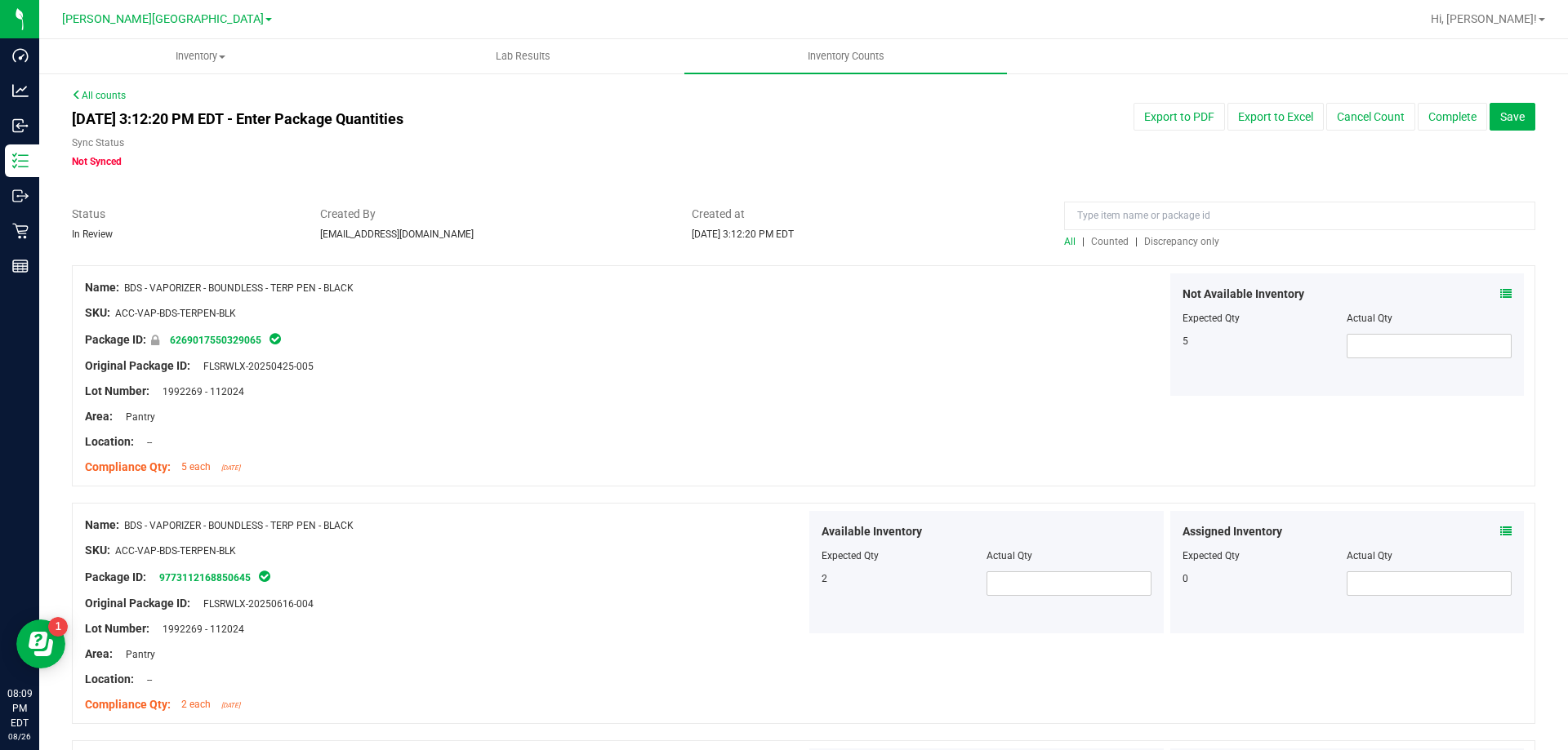
click at [1202, 242] on span "Discrepancy only" at bounding box center [1181, 242] width 75 height 12
